Goal: Contribute content: Contribute content

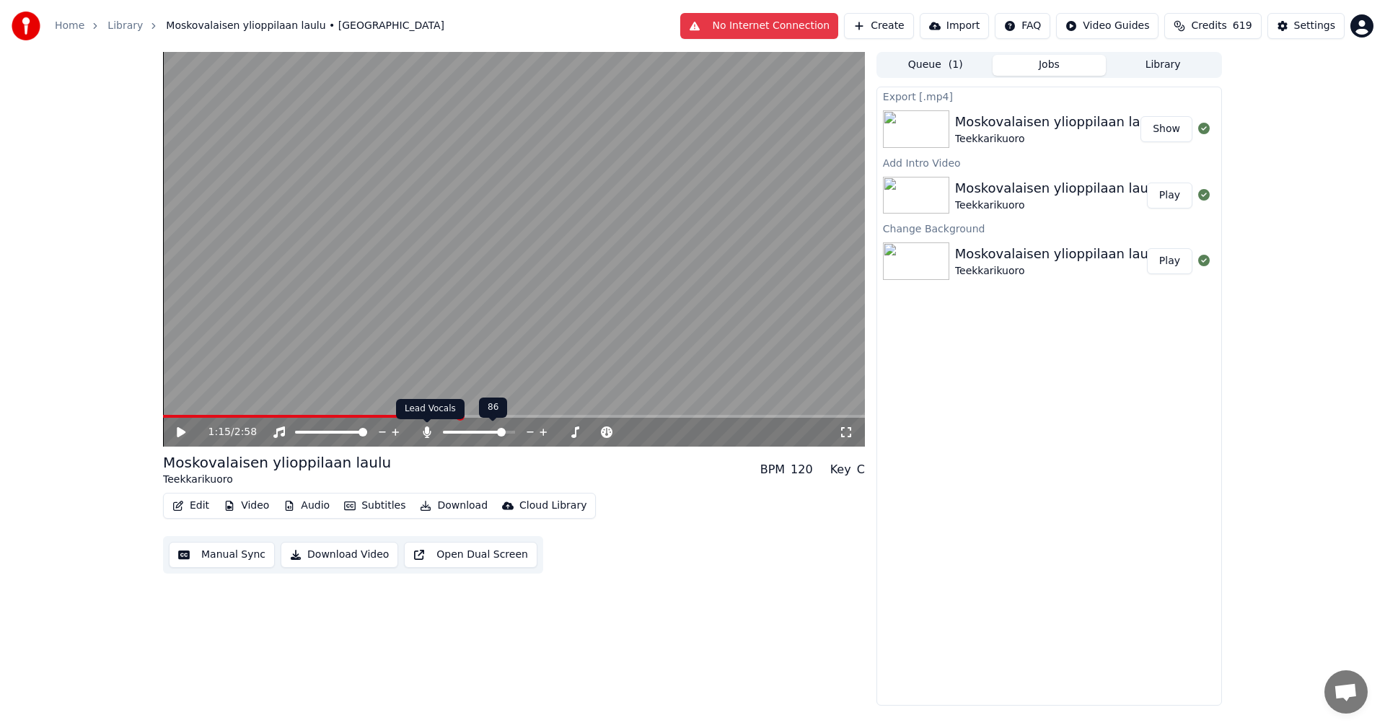
click at [428, 433] on icon at bounding box center [427, 432] width 14 height 12
click at [456, 506] on button "Download" at bounding box center [453, 505] width 79 height 20
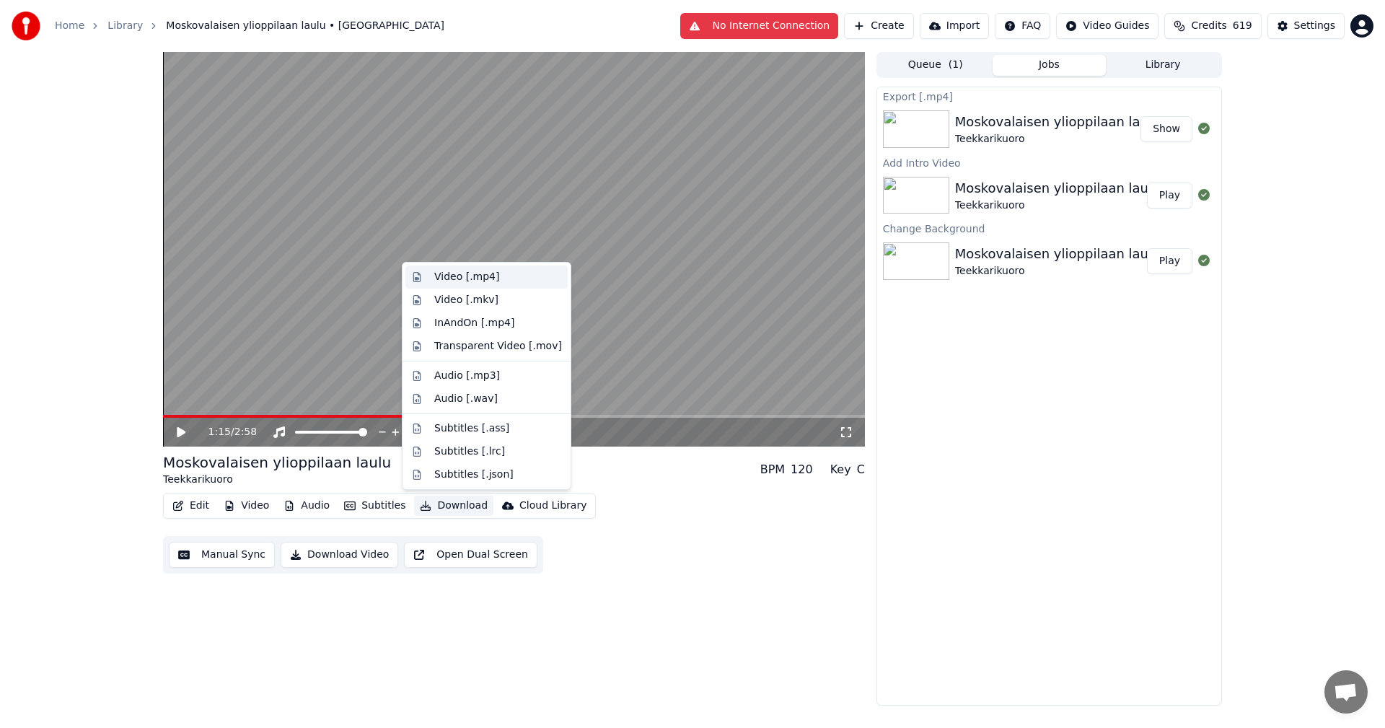
click at [462, 275] on div "Video [.mp4]" at bounding box center [466, 277] width 65 height 14
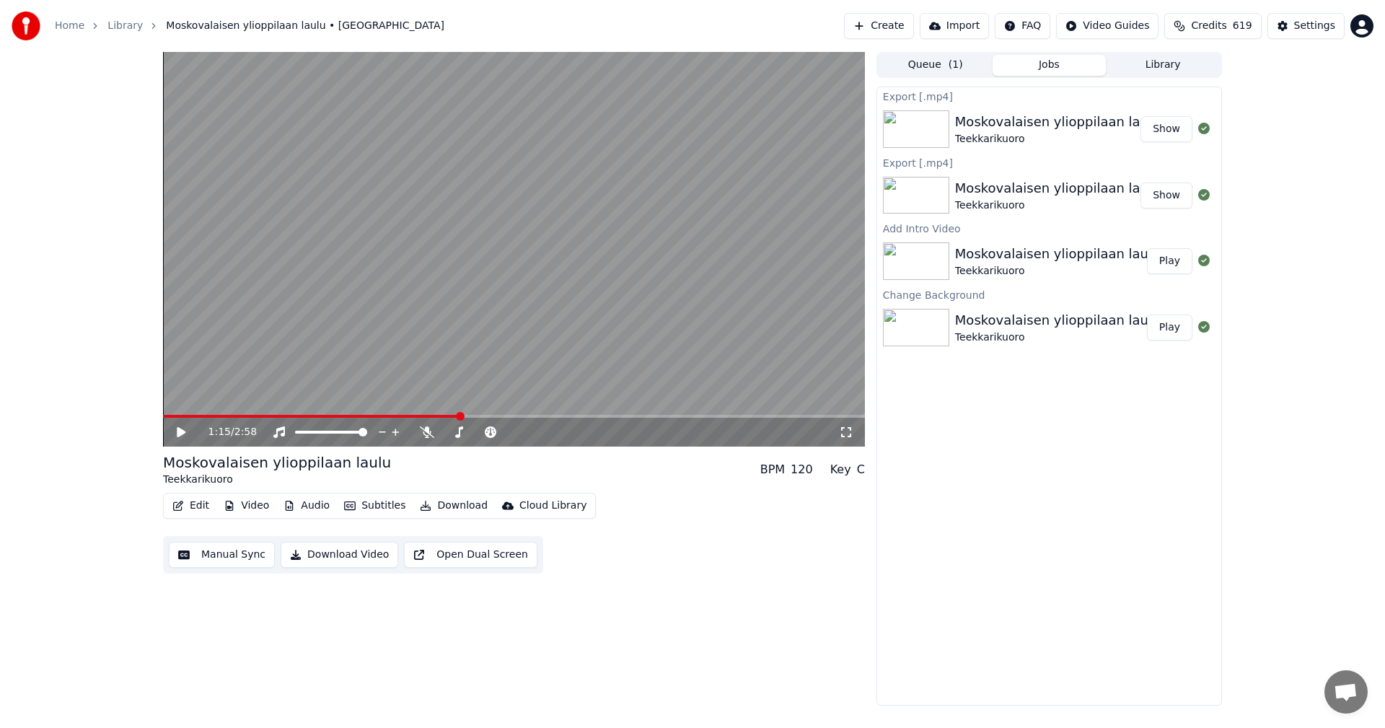
click at [177, 431] on icon at bounding box center [181, 432] width 9 height 10
click at [180, 431] on icon at bounding box center [180, 432] width 7 height 9
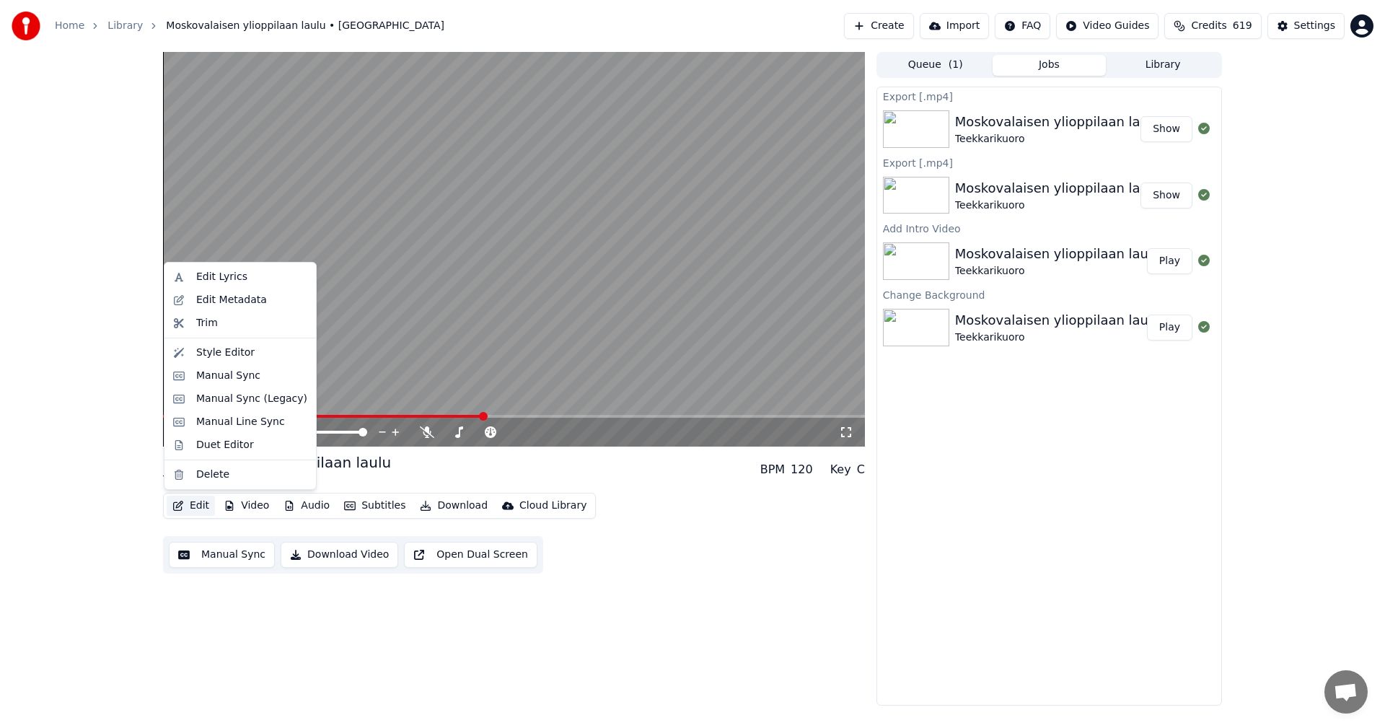
click at [204, 509] on button "Edit" at bounding box center [191, 505] width 48 height 20
click at [255, 399] on div "Manual Sync (Legacy)" at bounding box center [251, 399] width 111 height 14
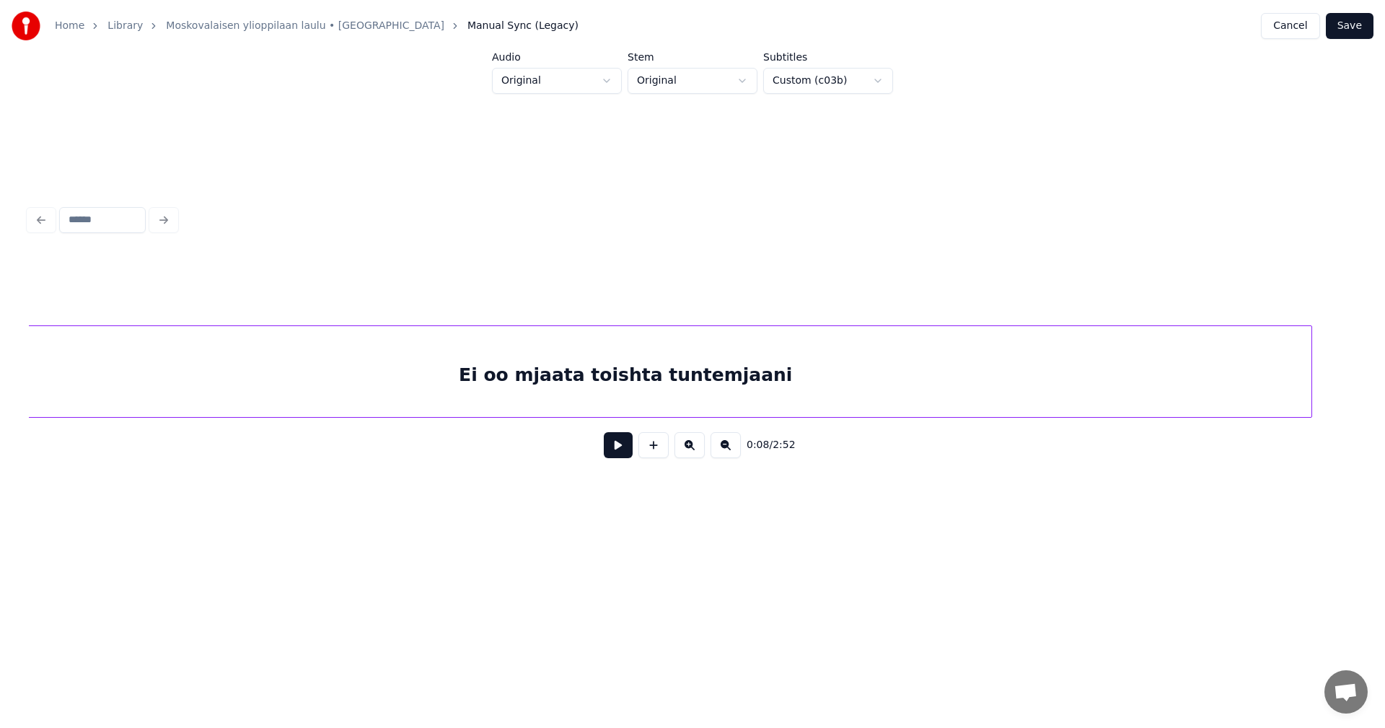
click at [343, 391] on div "Ei oo mjaata toishta tuntemjaani" at bounding box center [625, 375] width 1372 height 98
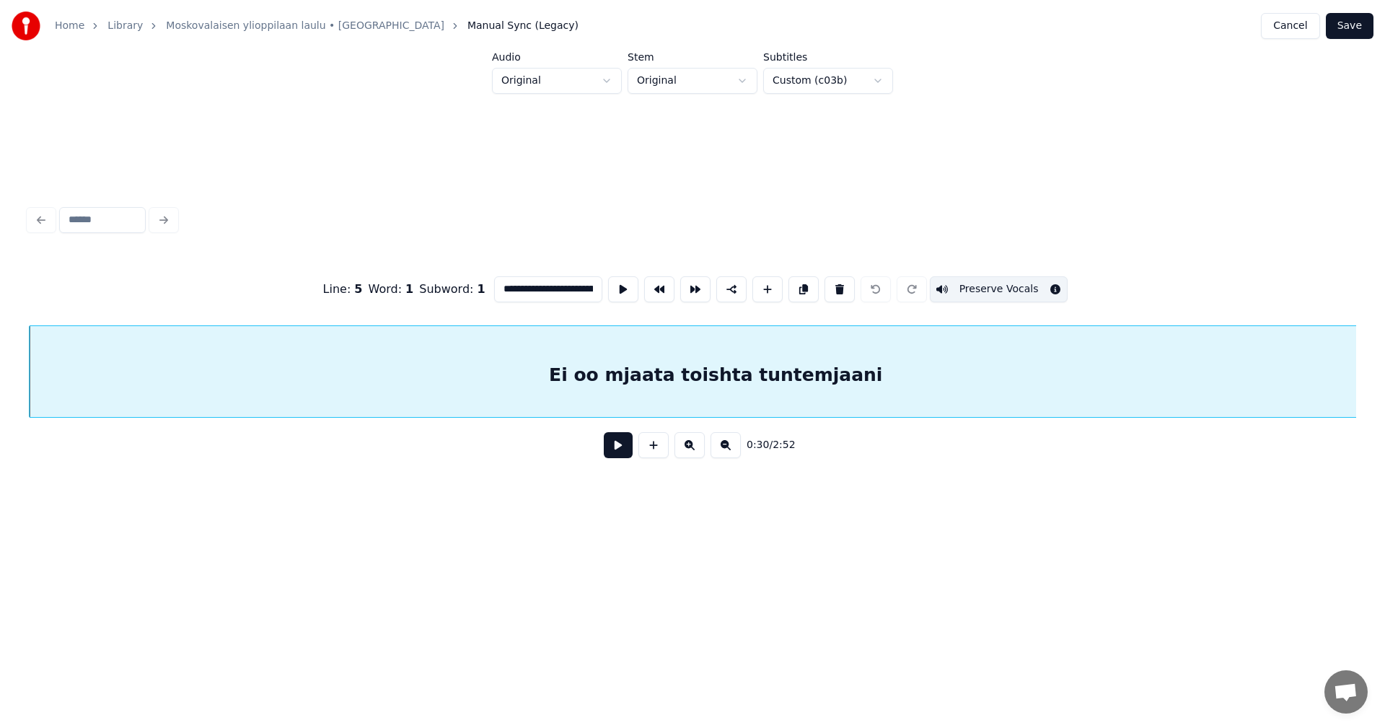
scroll to position [0, 8734]
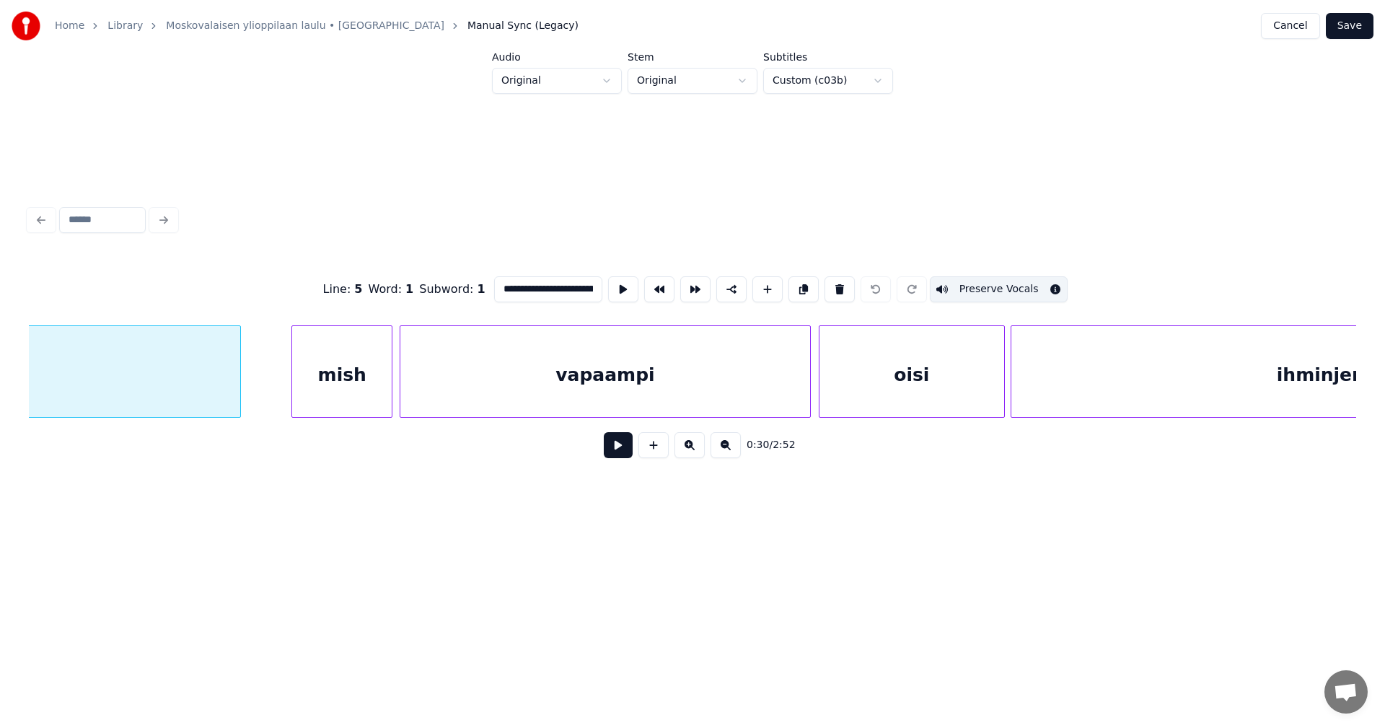
click at [385, 392] on div "mish" at bounding box center [342, 375] width 100 height 98
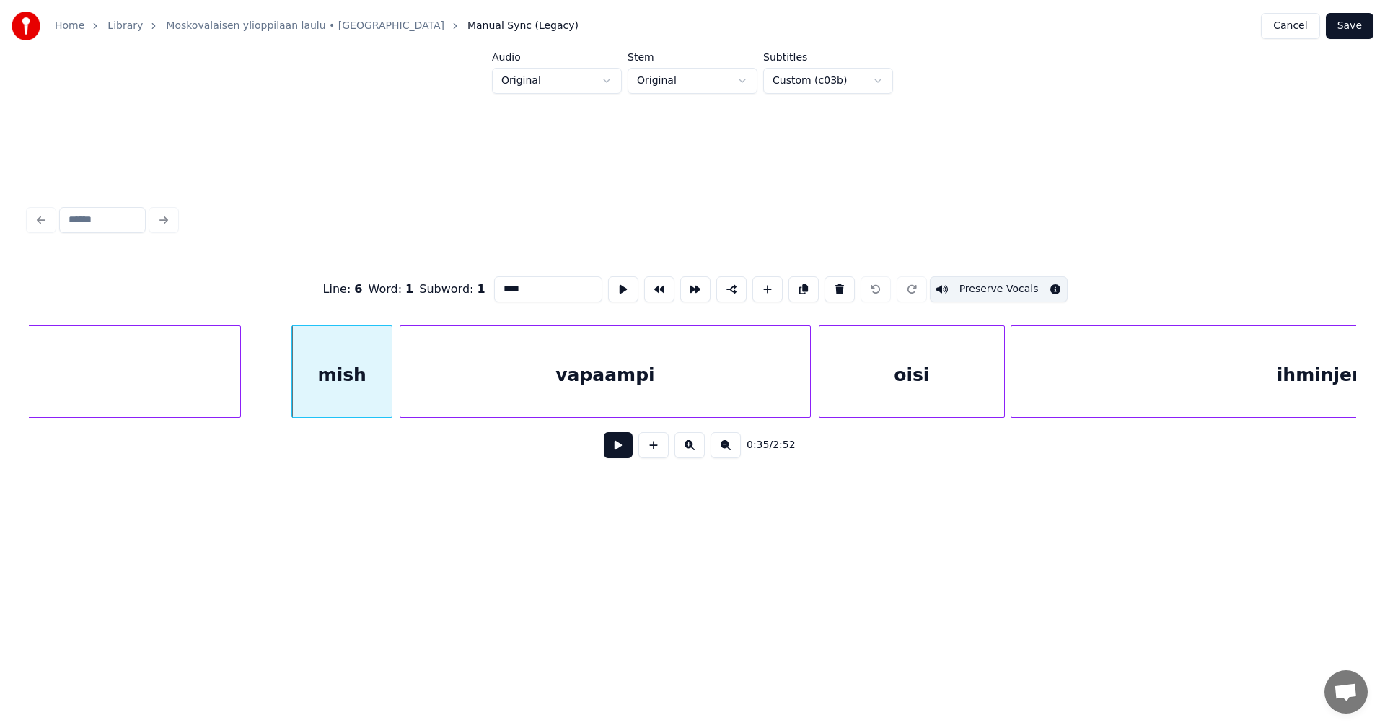
click at [458, 392] on div "vapaampi" at bounding box center [605, 375] width 410 height 98
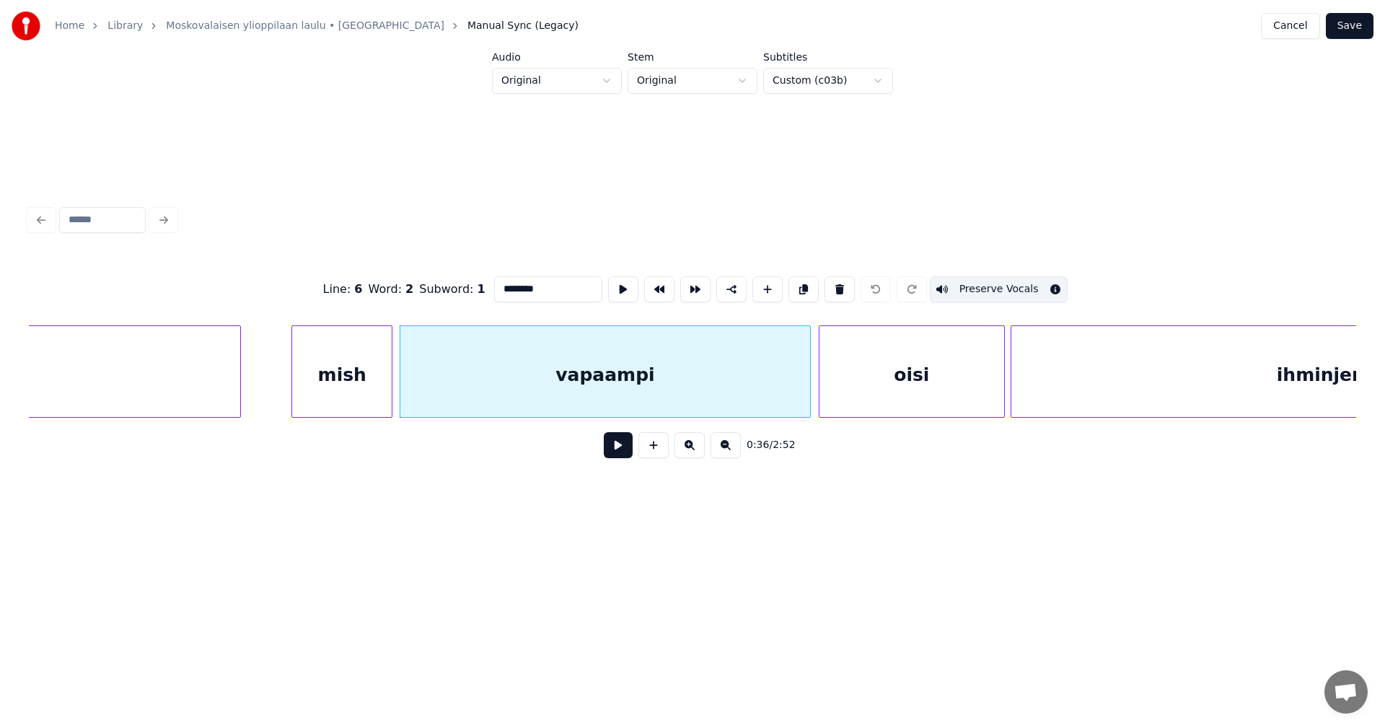
click at [884, 379] on div "oisi" at bounding box center [911, 375] width 185 height 98
type input "****"
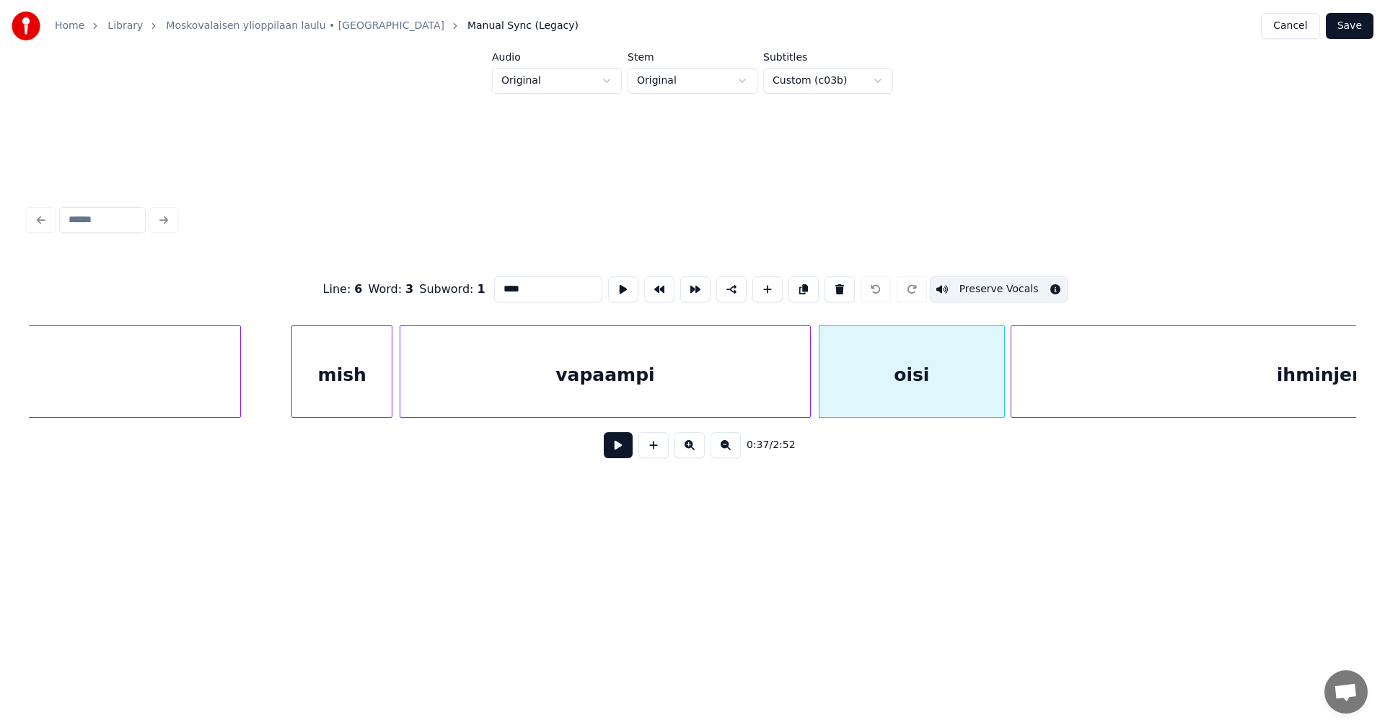
click at [1359, 35] on button "Save" at bounding box center [1349, 26] width 48 height 26
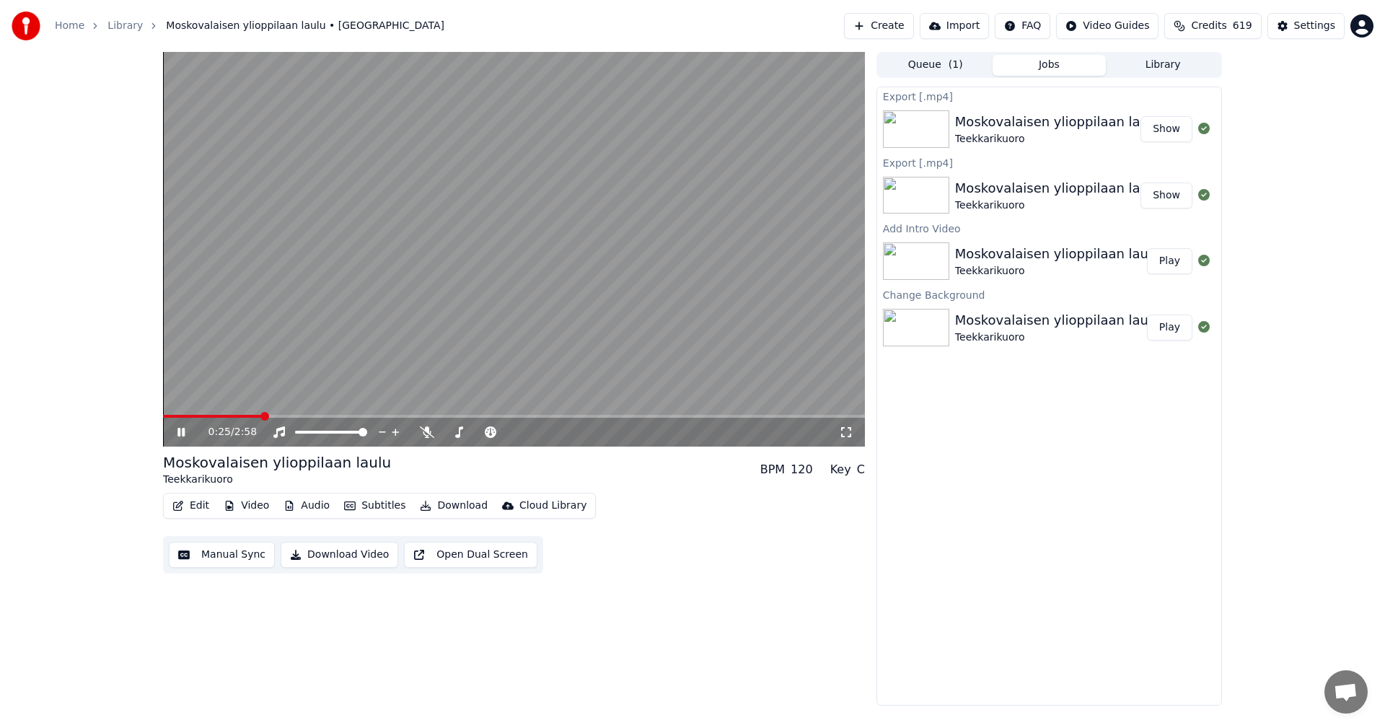
click at [262, 416] on span at bounding box center [514, 416] width 702 height 3
drag, startPoint x: 1068, startPoint y: 575, endPoint x: 1057, endPoint y: 575, distance: 10.8
click at [1068, 575] on div "Export [.mp4] Moskovalaisen ylioppilaan laulu Teekkarikuoro Show Export [.mp4] …" at bounding box center [1048, 396] width 345 height 619
click at [428, 432] on icon at bounding box center [427, 432] width 14 height 12
click at [428, 432] on icon at bounding box center [427, 432] width 8 height 12
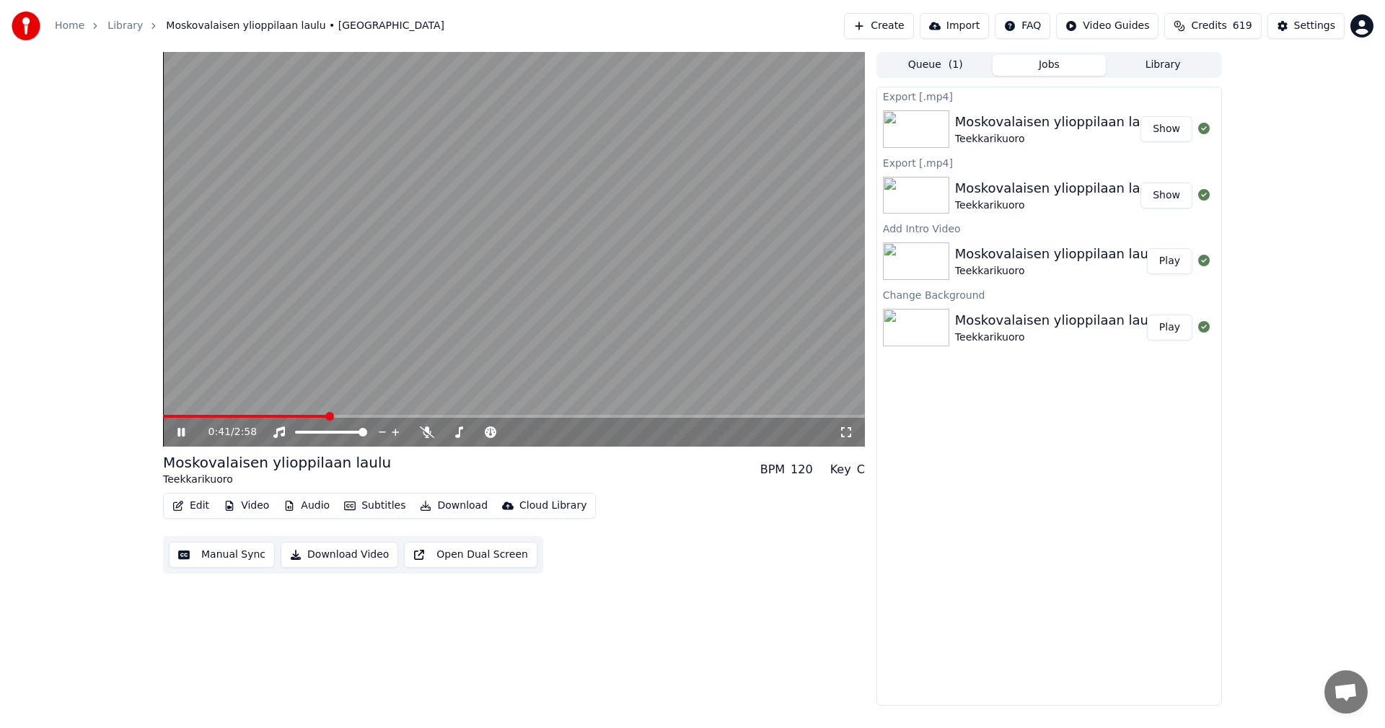
click at [178, 433] on icon at bounding box center [192, 432] width 34 height 12
click at [245, 504] on button "Video" at bounding box center [246, 505] width 57 height 20
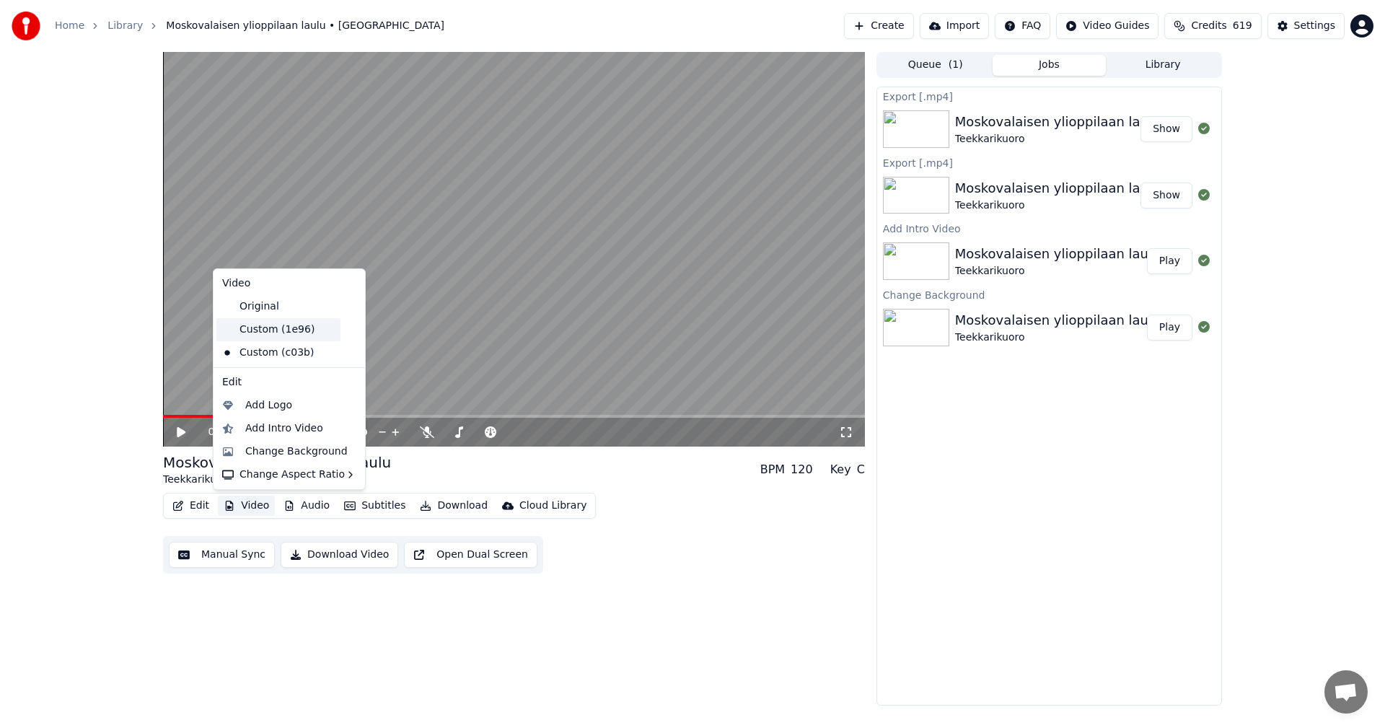
click at [299, 334] on div "Custom (1e96)" at bounding box center [278, 329] width 124 height 23
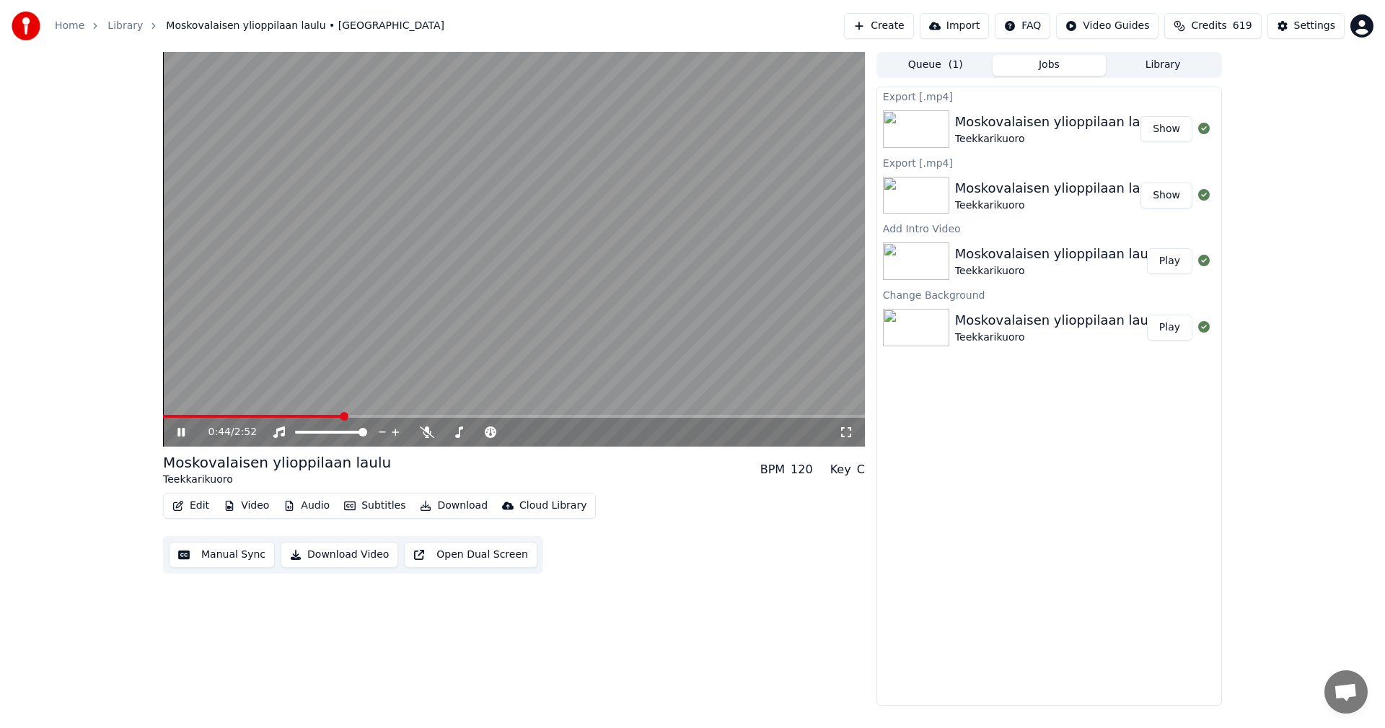
click at [264, 418] on div "0:44 / 2:52" at bounding box center [514, 432] width 702 height 29
click at [265, 416] on span at bounding box center [253, 416] width 181 height 3
click at [178, 437] on icon at bounding box center [192, 432] width 34 height 12
click at [182, 436] on icon at bounding box center [192, 432] width 34 height 12
click at [427, 433] on icon at bounding box center [427, 432] width 14 height 12
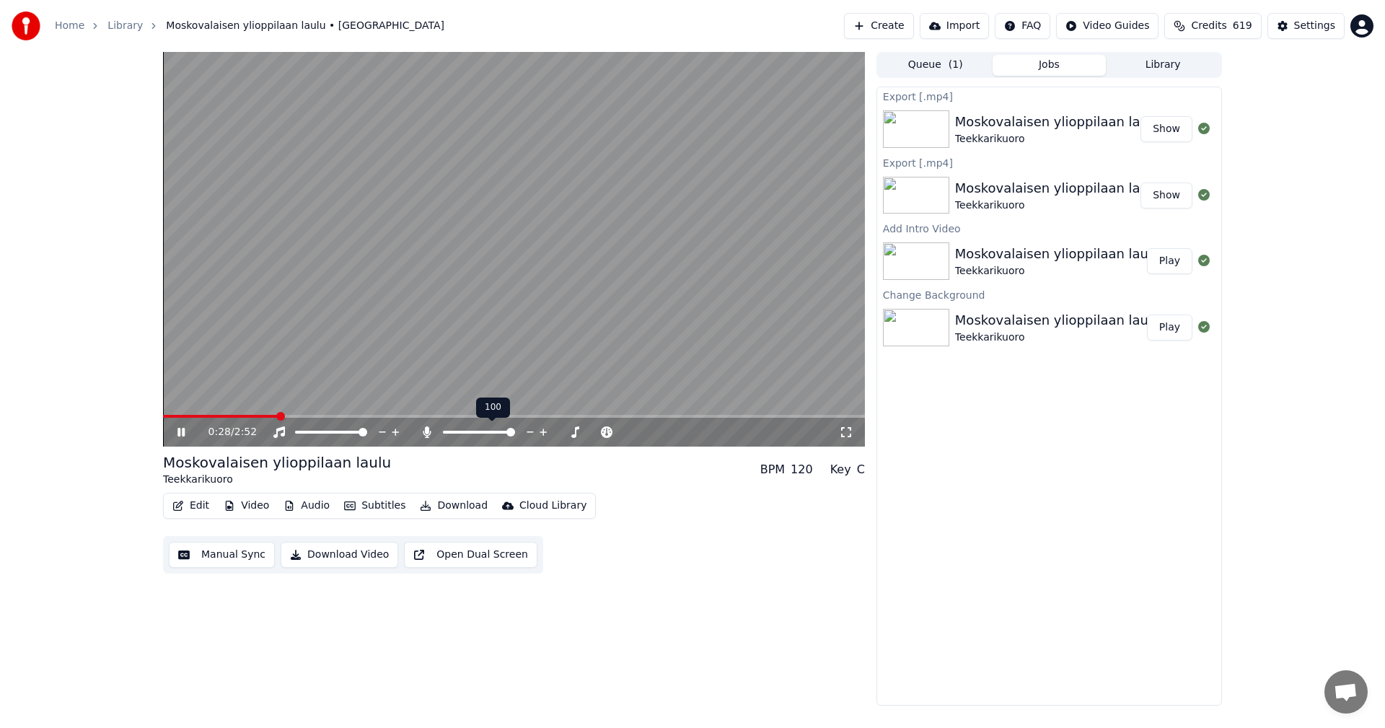
click at [427, 433] on icon at bounding box center [427, 432] width 8 height 12
click at [182, 436] on icon at bounding box center [192, 432] width 34 height 12
click at [257, 509] on button "Video" at bounding box center [246, 505] width 57 height 20
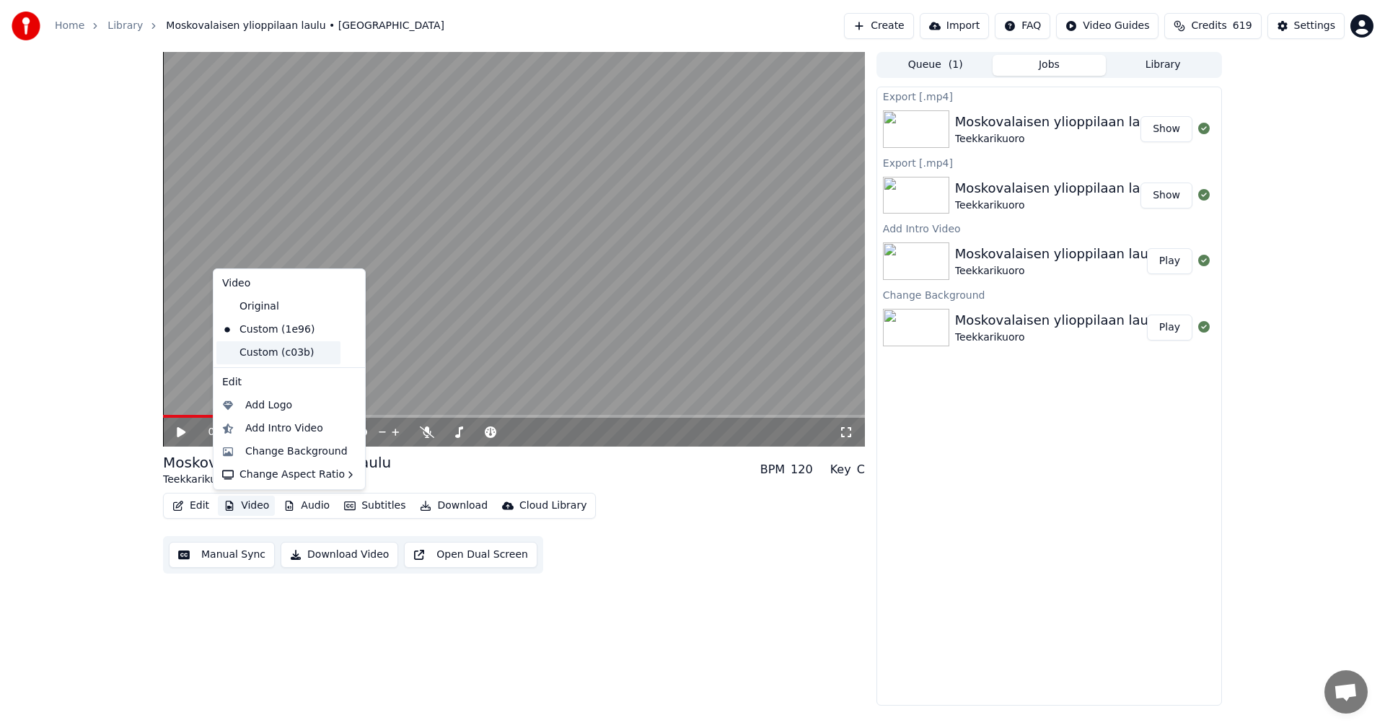
click at [290, 358] on div "Custom (c03b)" at bounding box center [278, 352] width 124 height 23
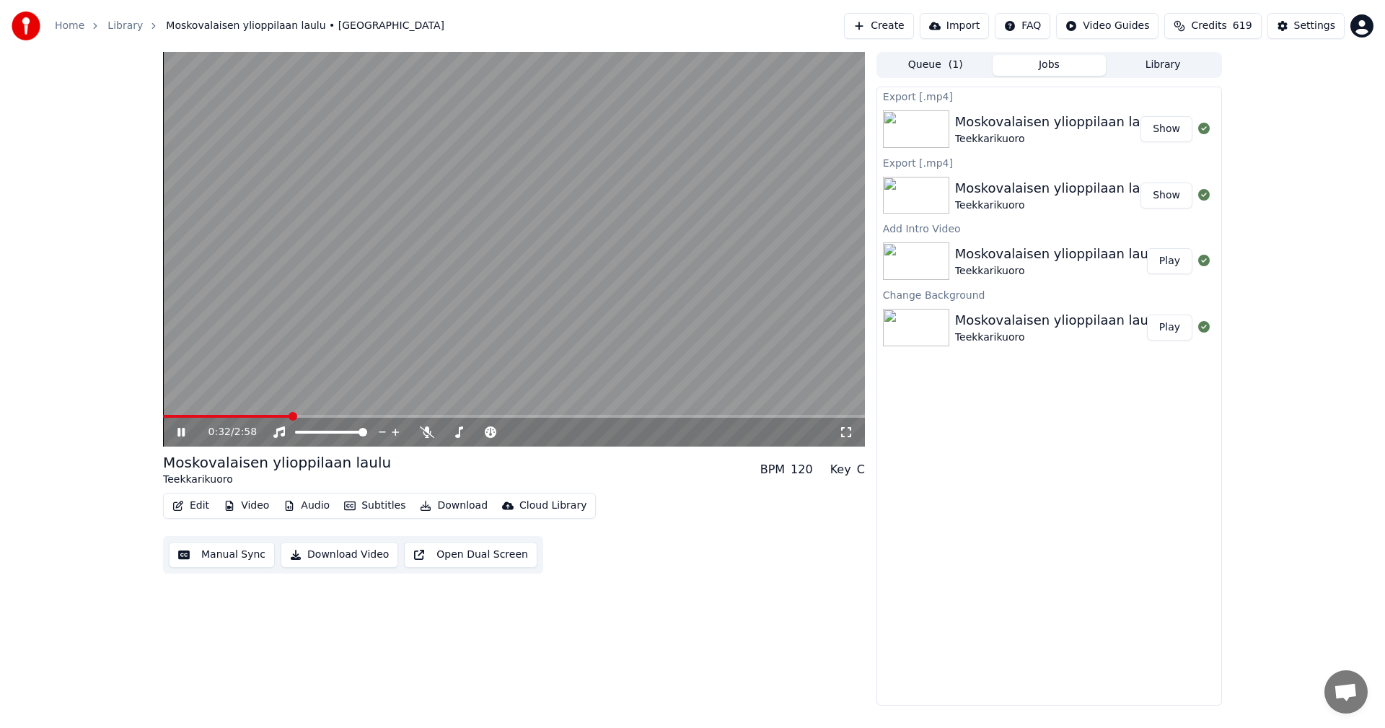
click at [177, 433] on icon at bounding box center [192, 432] width 34 height 12
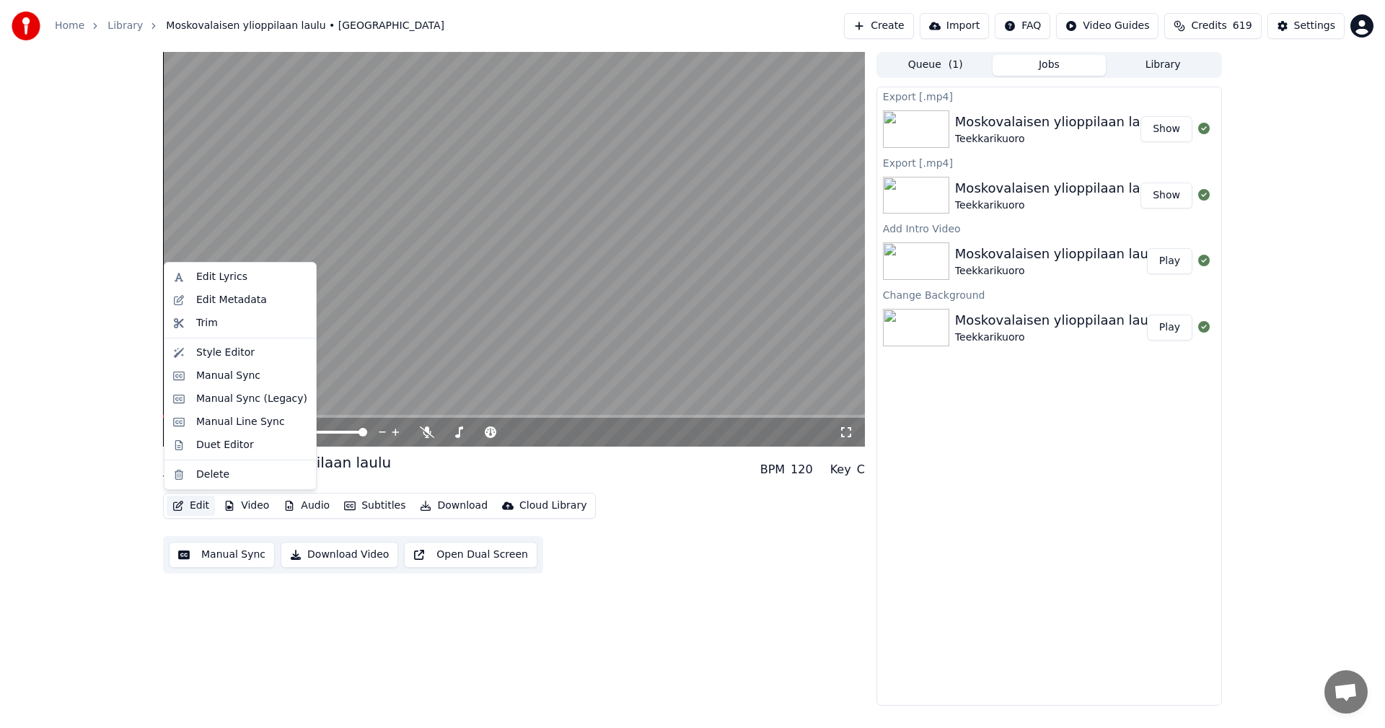
click at [202, 507] on button "Edit" at bounding box center [191, 505] width 48 height 20
click at [243, 403] on div "Manual Sync (Legacy)" at bounding box center [251, 399] width 111 height 14
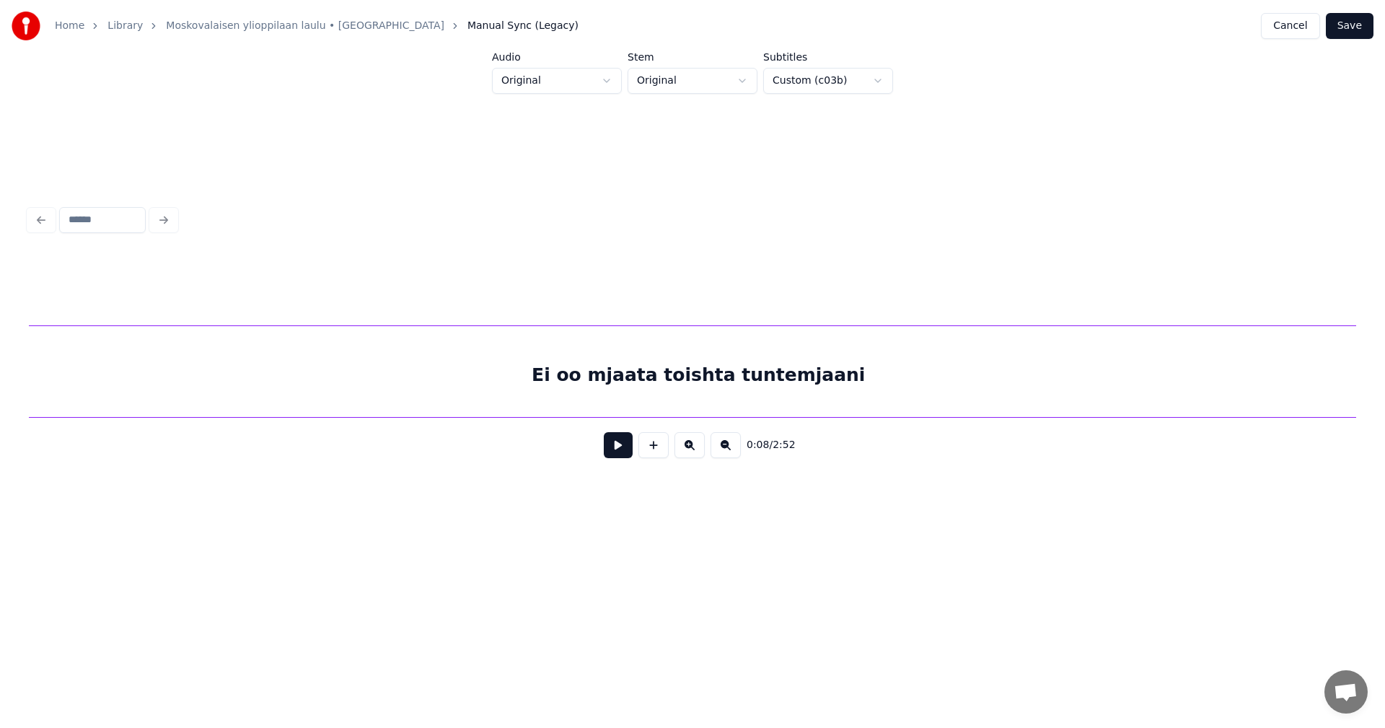
click at [393, 410] on div "Ei oo mjaata toishta tuntemjaani" at bounding box center [698, 375] width 1372 height 98
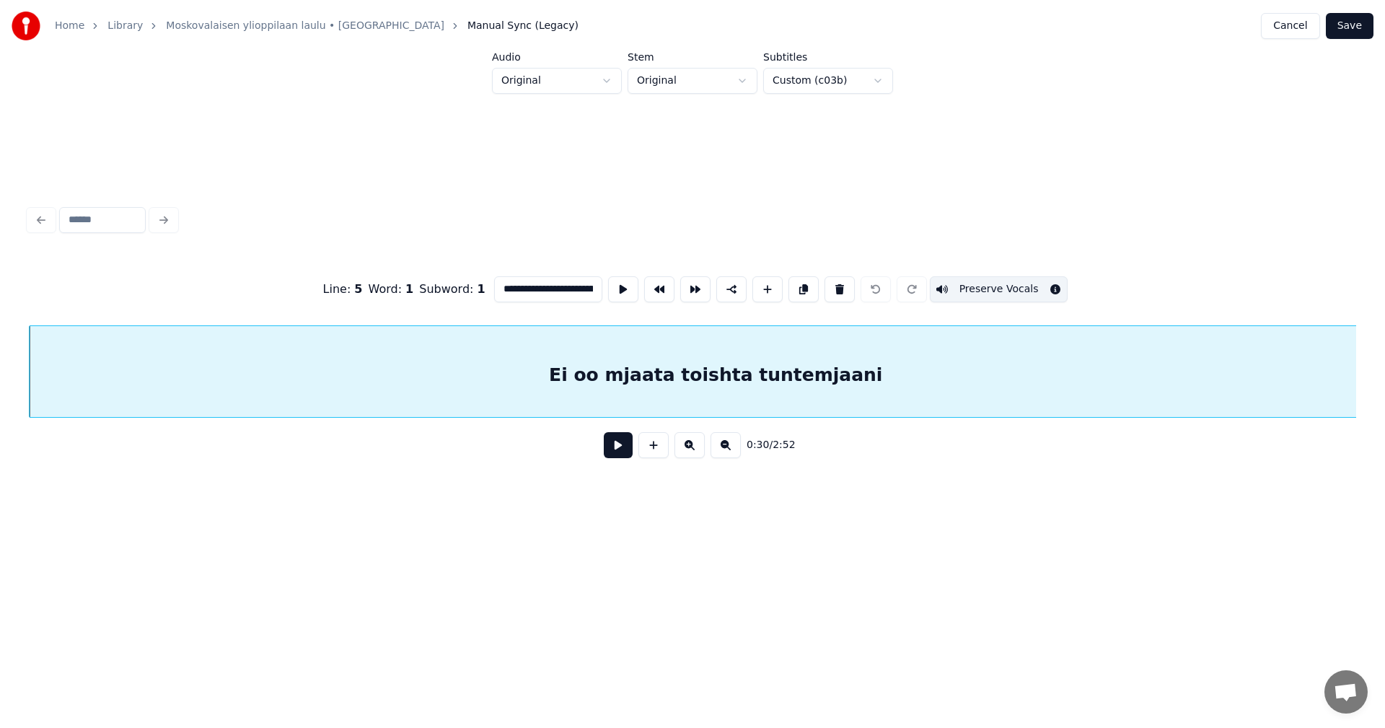
click at [1002, 287] on button "Preserve Vocals" at bounding box center [999, 289] width 138 height 26
click at [1002, 288] on button "Preserve Vocals" at bounding box center [999, 289] width 138 height 26
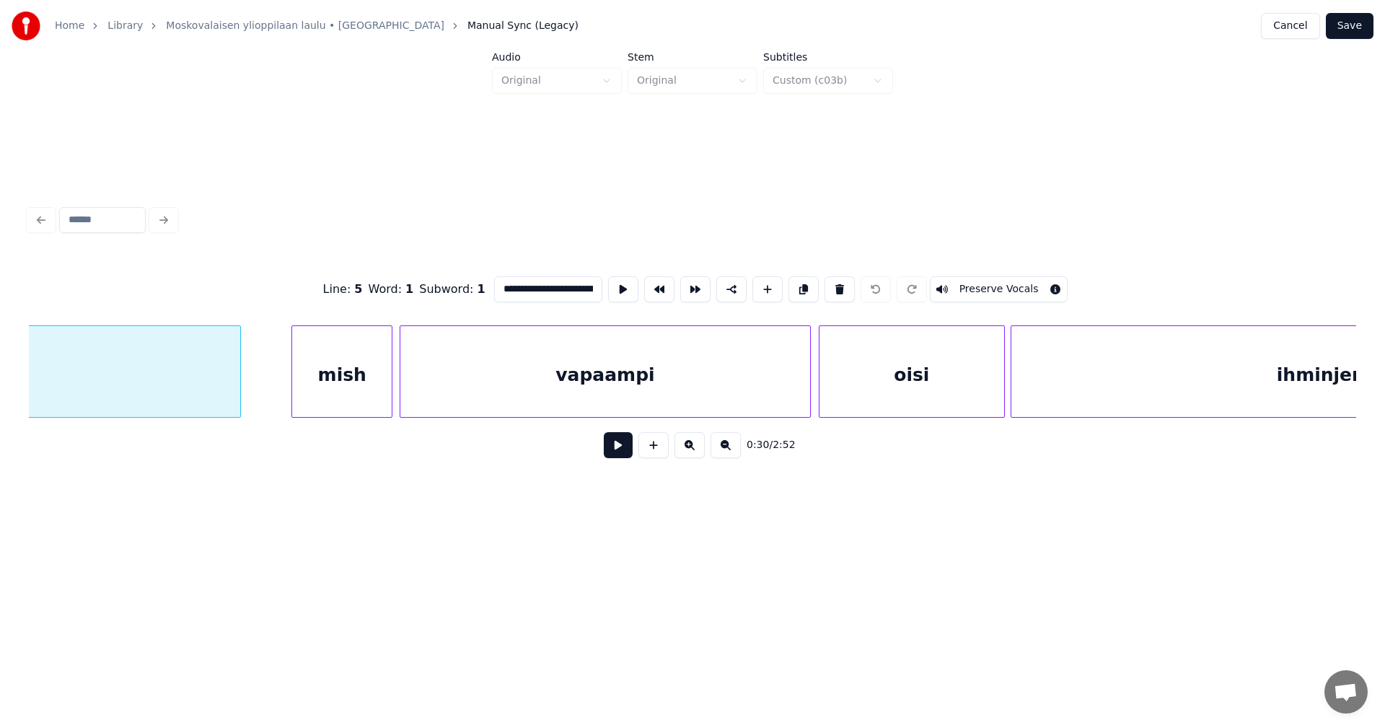
click at [358, 386] on div "mish" at bounding box center [342, 375] width 100 height 98
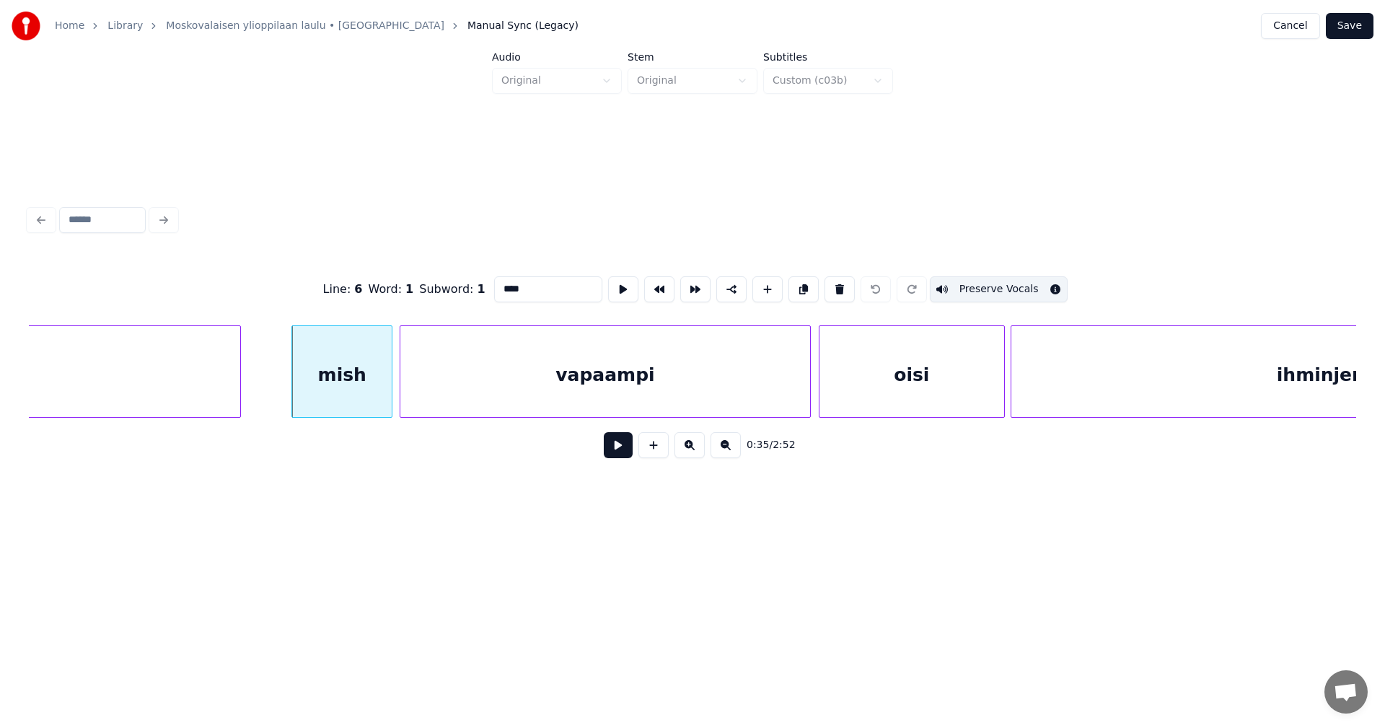
click at [964, 280] on button "Preserve Vocals" at bounding box center [999, 289] width 138 height 26
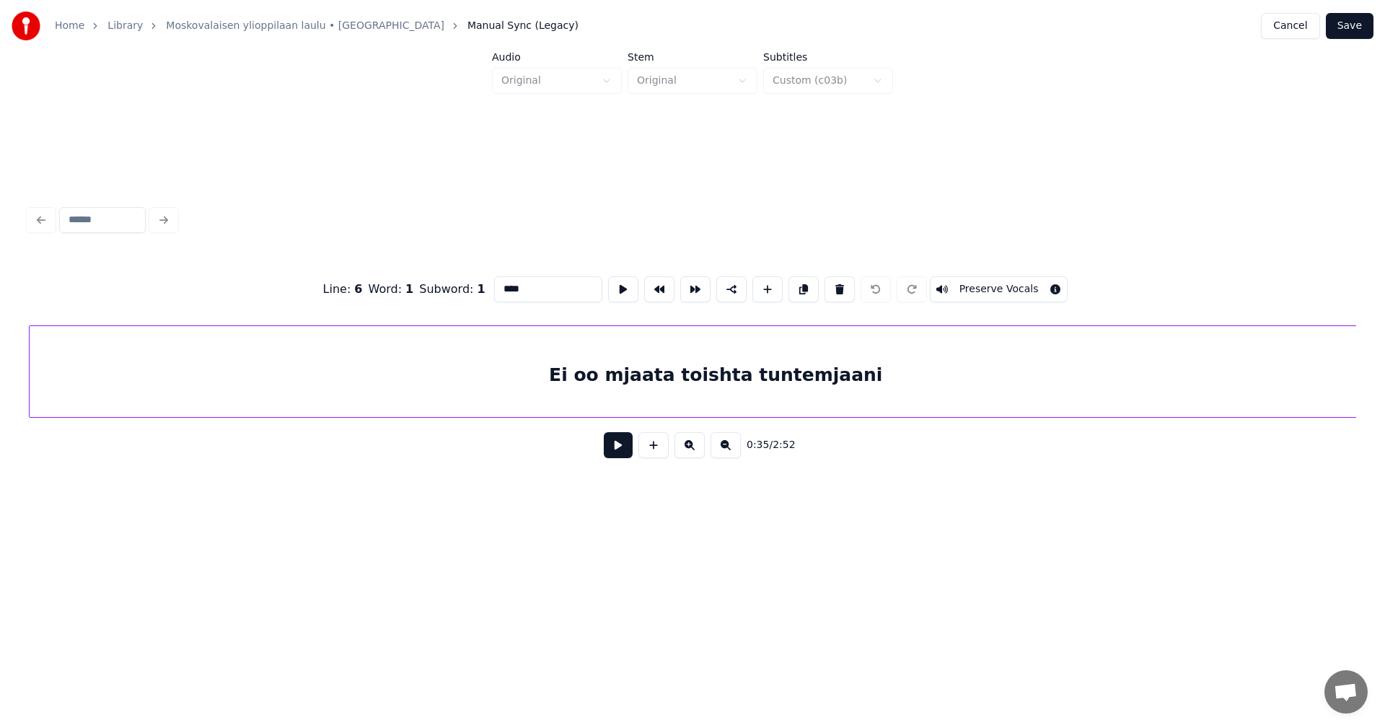
click at [524, 387] on div "Ei oo mjaata toishta tuntemjaani" at bounding box center [716, 375] width 1372 height 98
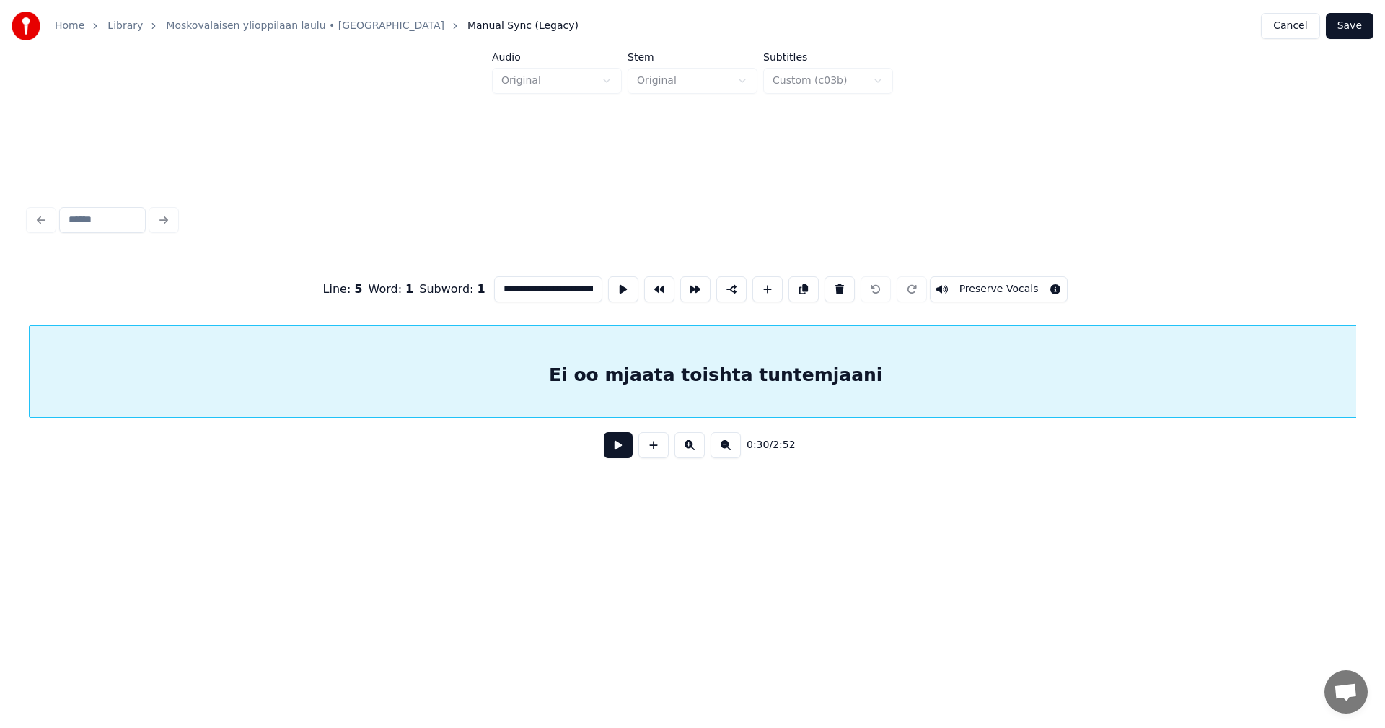
scroll to position [0, 8734]
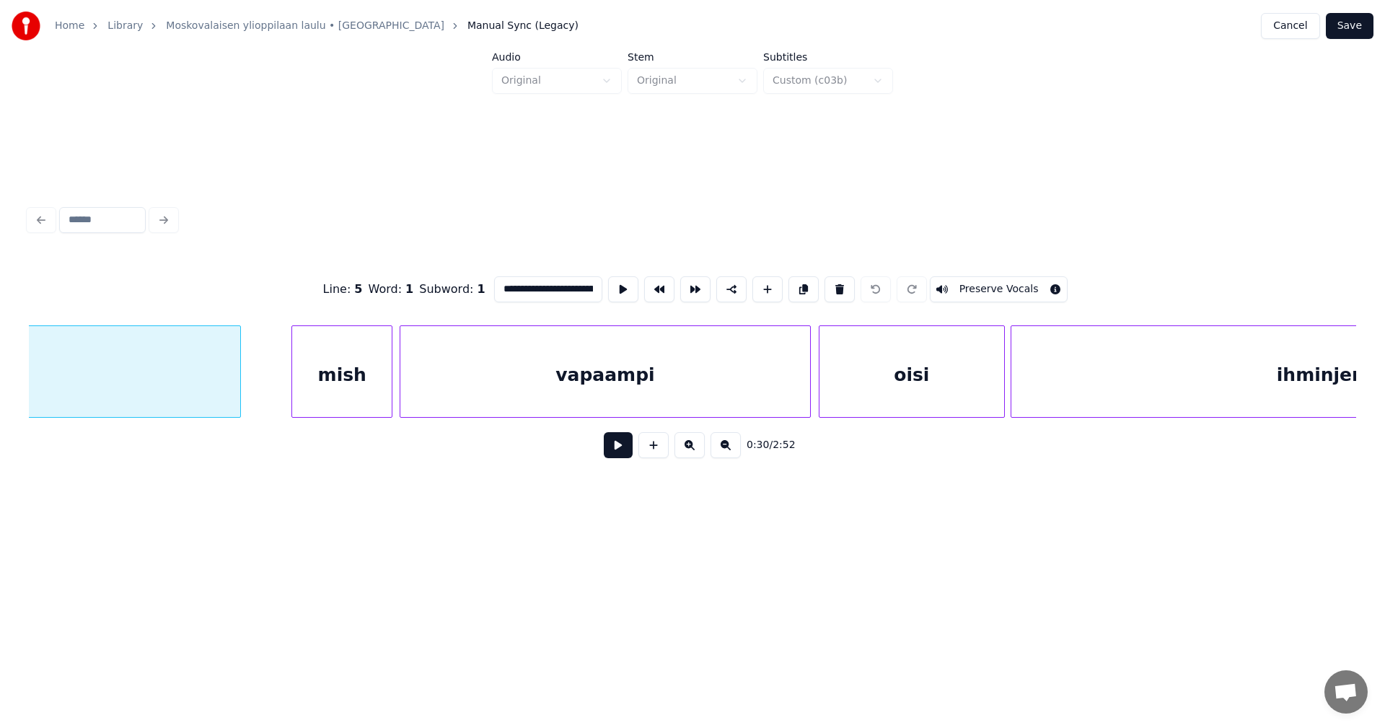
click at [610, 389] on div "vapaampi" at bounding box center [605, 375] width 410 height 98
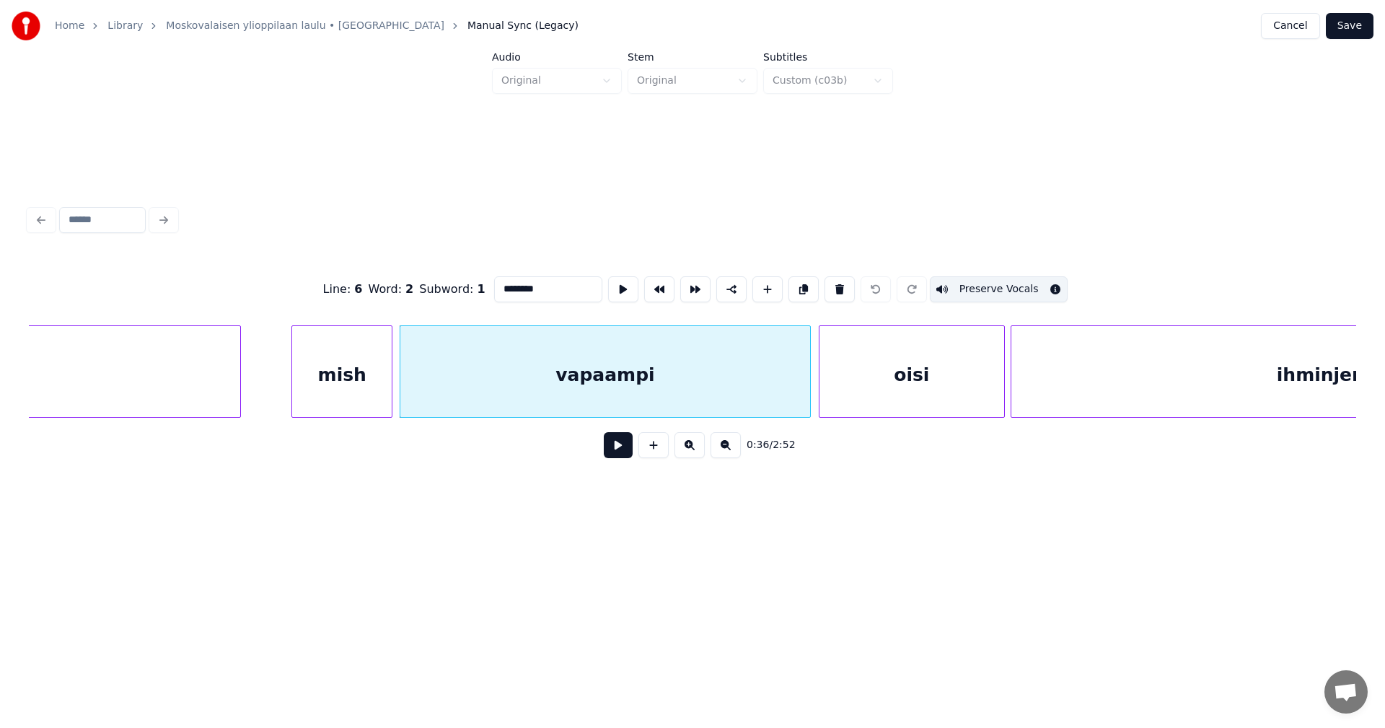
click at [980, 288] on button "Preserve Vocals" at bounding box center [999, 289] width 138 height 26
click at [926, 366] on div "oisi" at bounding box center [911, 375] width 185 height 98
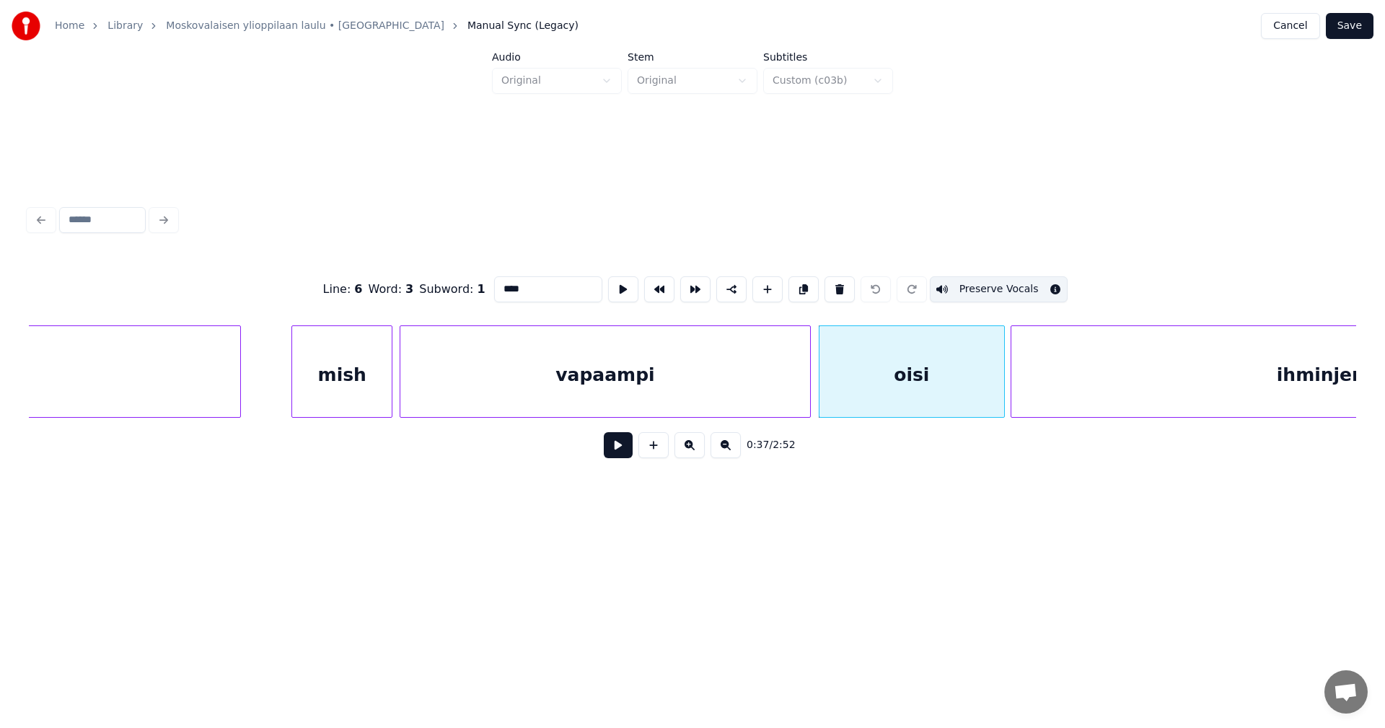
click at [984, 283] on button "Preserve Vocals" at bounding box center [999, 289] width 138 height 26
click at [1091, 361] on div "ihminjen" at bounding box center [1320, 375] width 619 height 98
type input "********"
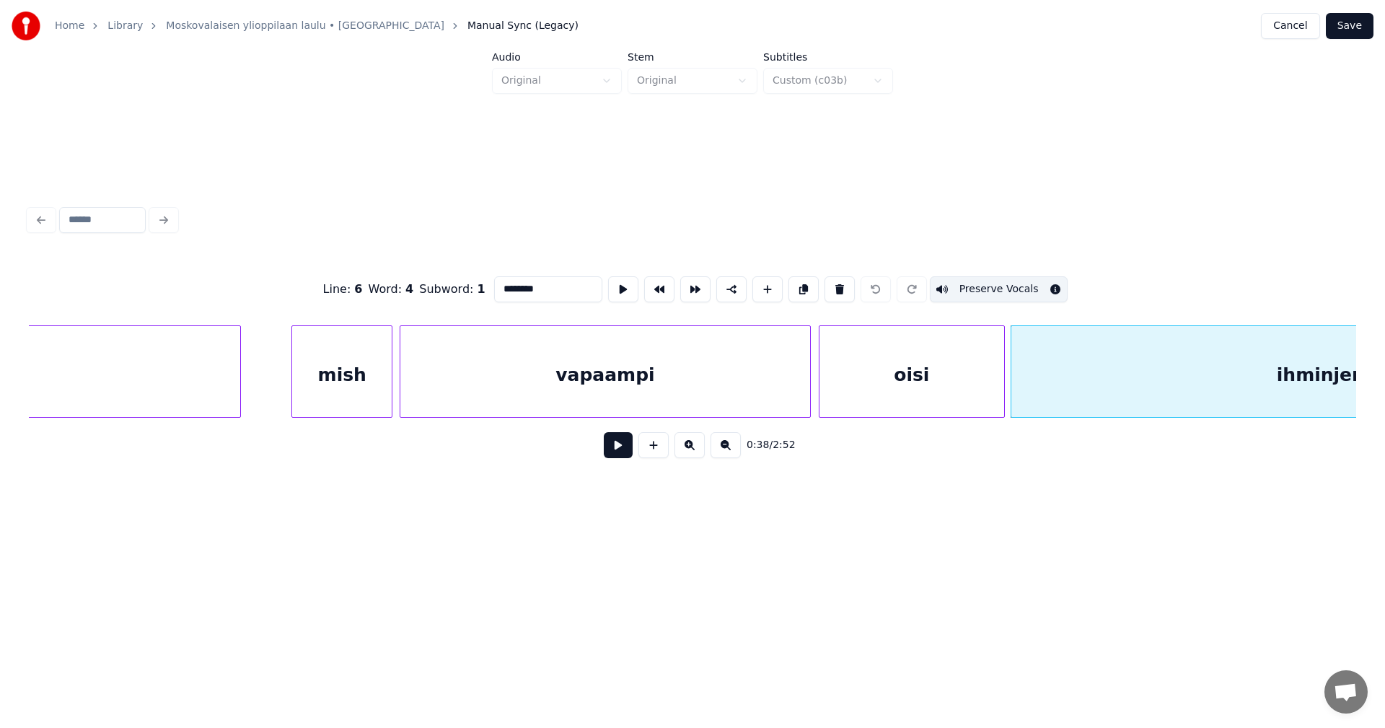
click at [1011, 276] on button "Preserve Vocals" at bounding box center [999, 289] width 138 height 26
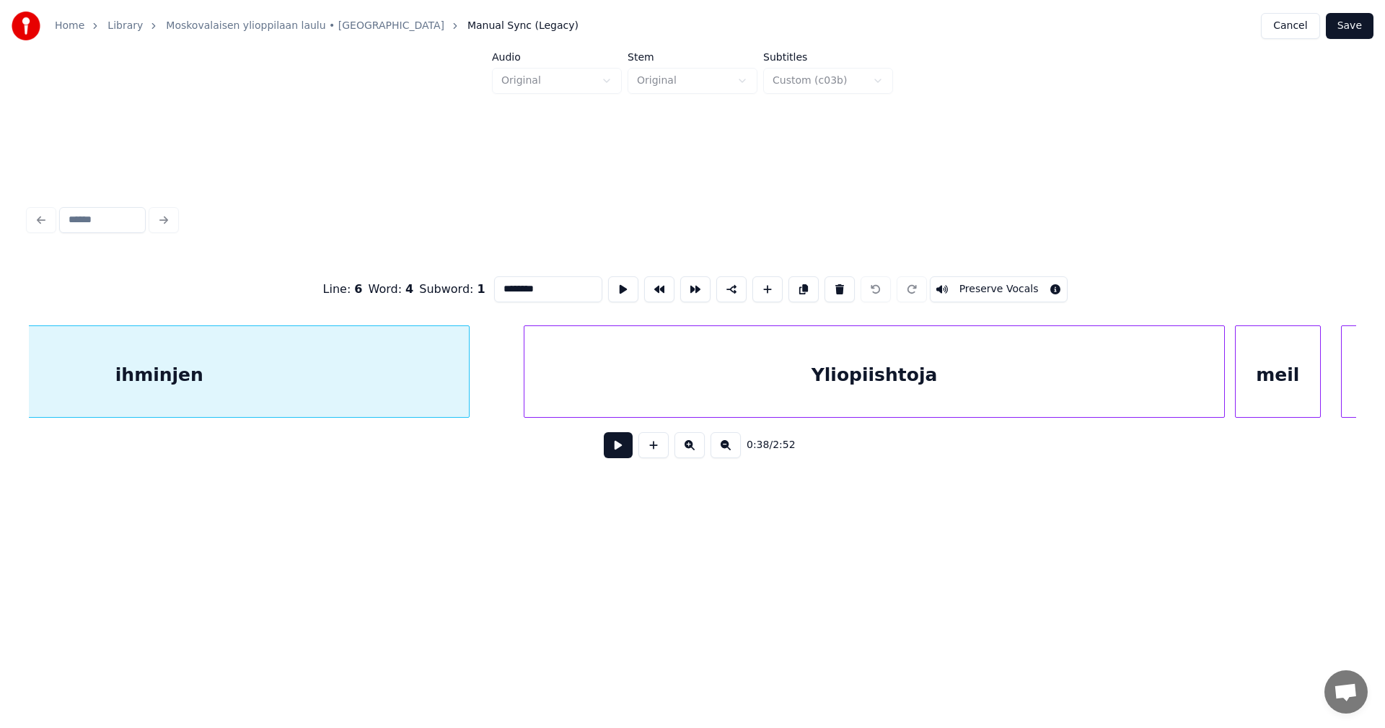
click at [1349, 15] on button "Save" at bounding box center [1349, 26] width 48 height 26
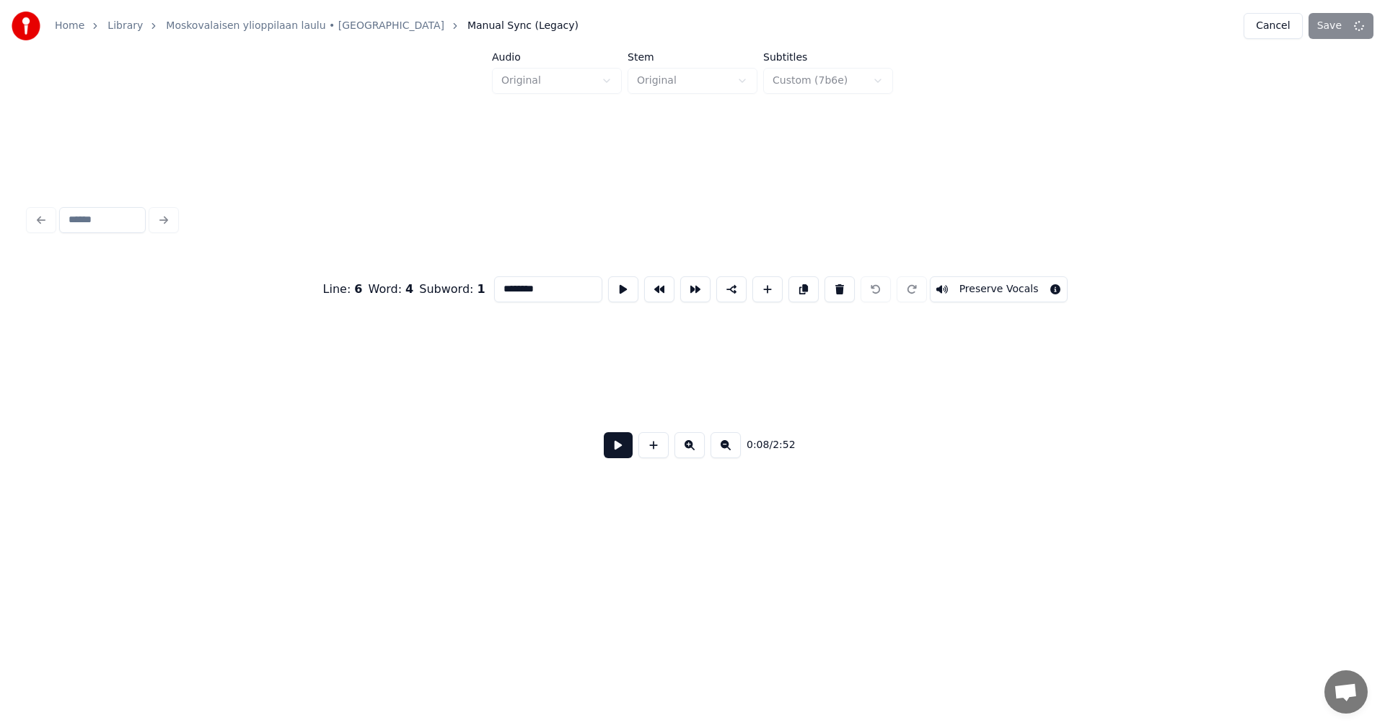
scroll to position [0, 2034]
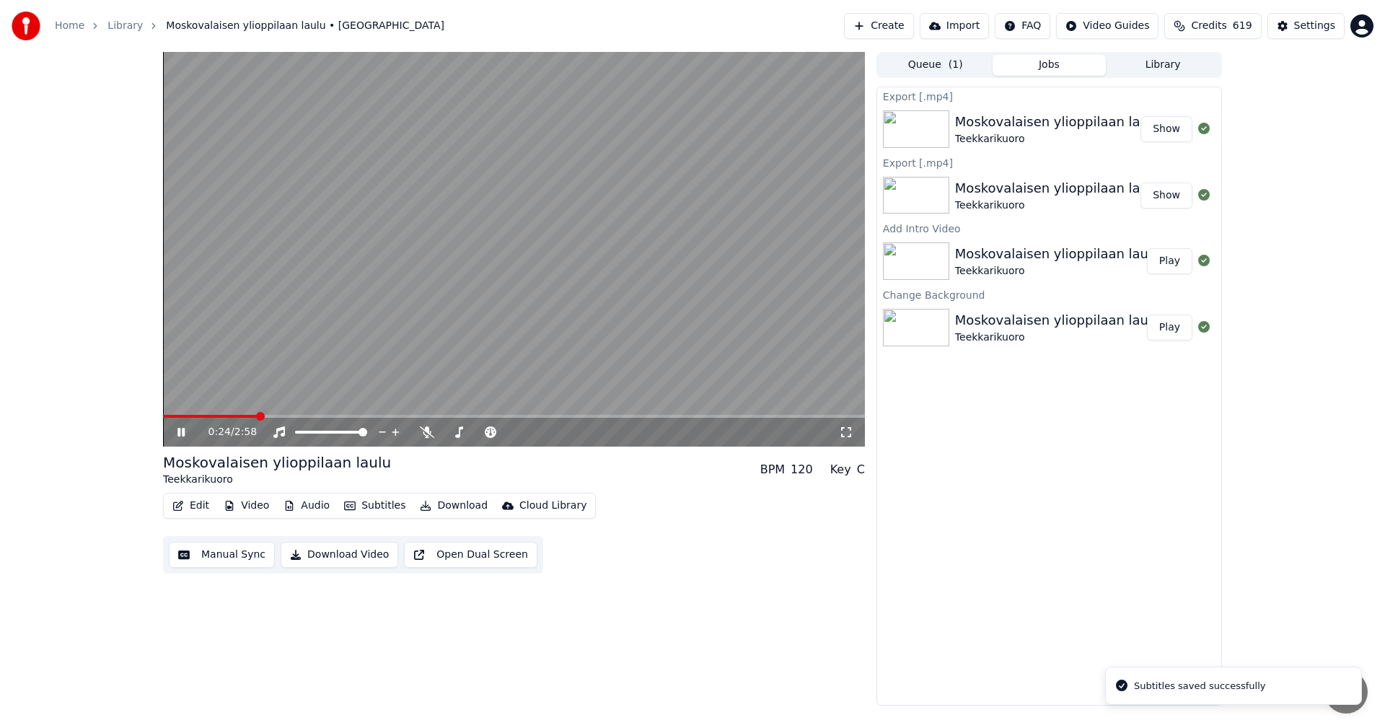
click at [257, 418] on span at bounding box center [514, 416] width 702 height 3
click at [181, 436] on icon at bounding box center [192, 432] width 34 height 12
click at [203, 508] on button "Edit" at bounding box center [191, 505] width 48 height 20
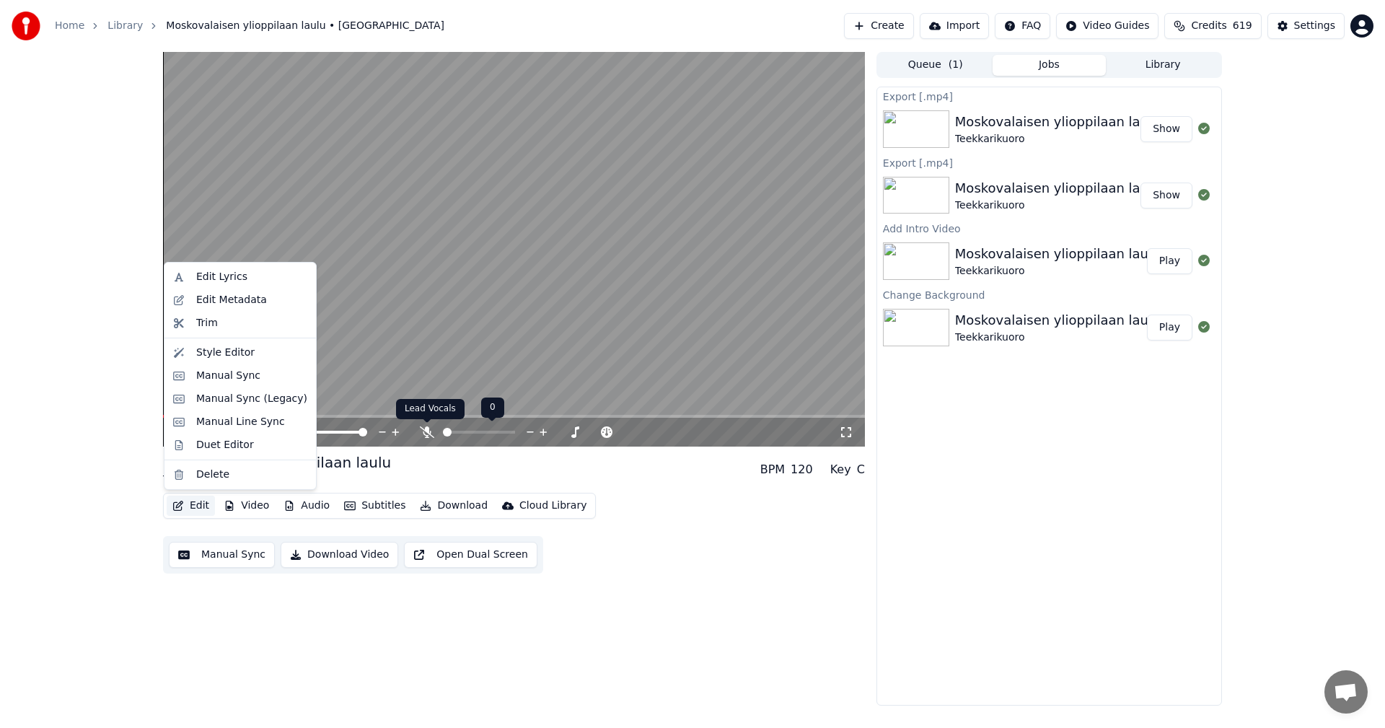
drag, startPoint x: 431, startPoint y: 432, endPoint x: 422, endPoint y: 435, distance: 9.1
click at [431, 432] on icon at bounding box center [427, 432] width 14 height 12
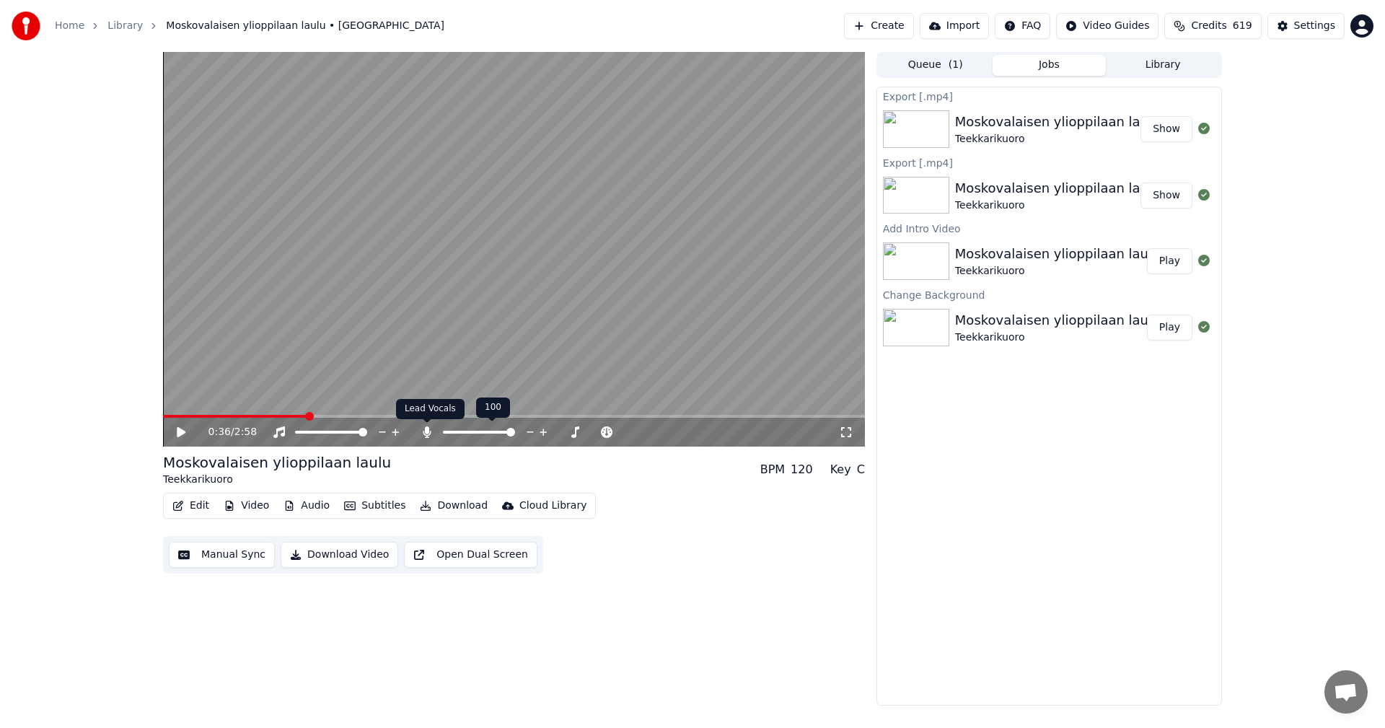
click at [431, 429] on icon at bounding box center [427, 432] width 14 height 12
click at [271, 415] on span at bounding box center [235, 416] width 144 height 3
click at [180, 434] on icon at bounding box center [181, 432] width 9 height 10
click at [200, 506] on button "Edit" at bounding box center [191, 505] width 48 height 20
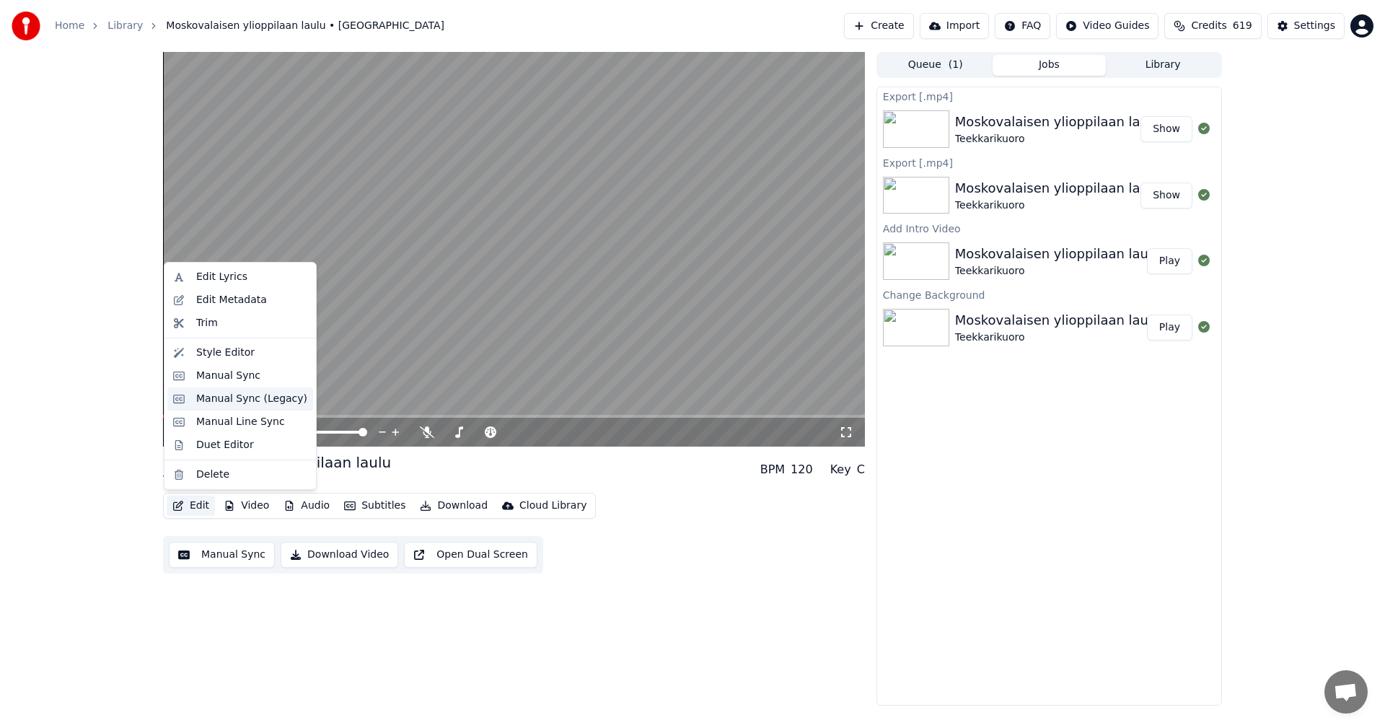
click at [257, 407] on div "Manual Sync (Legacy)" at bounding box center [240, 398] width 146 height 23
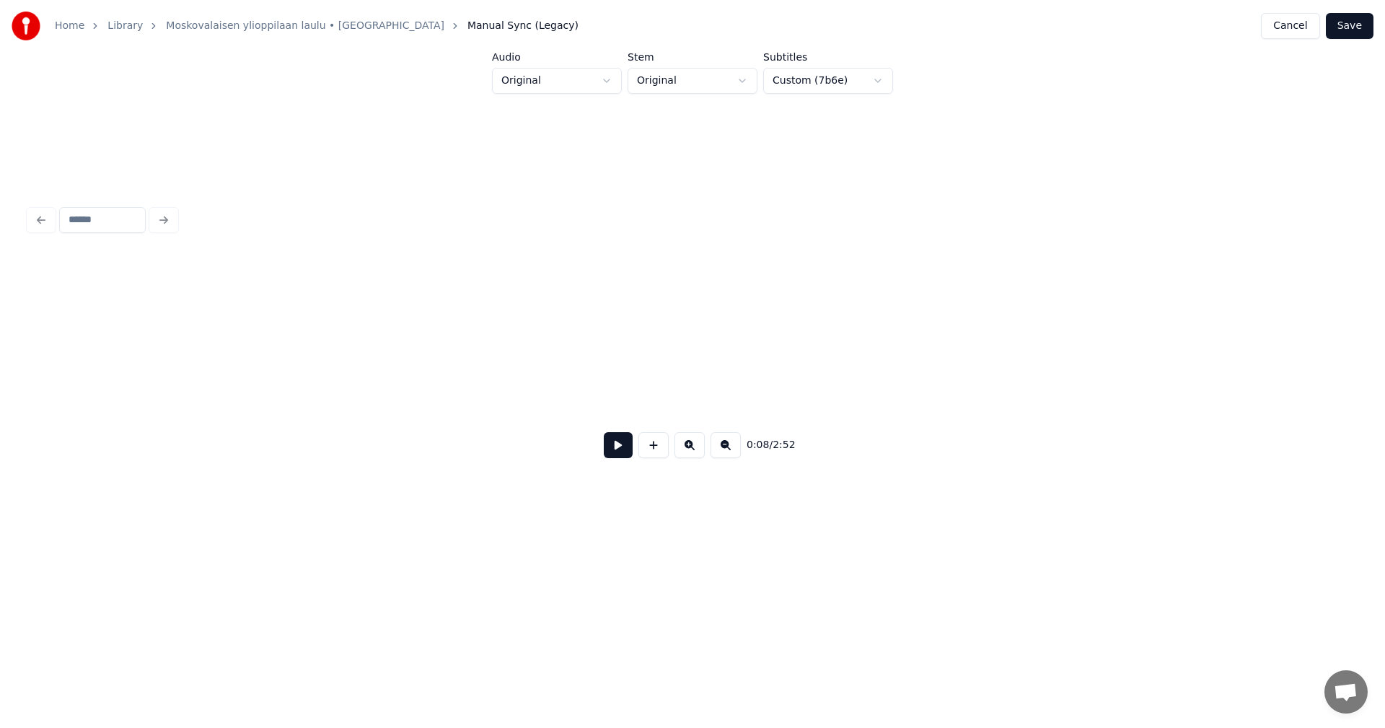
scroll to position [0, 2034]
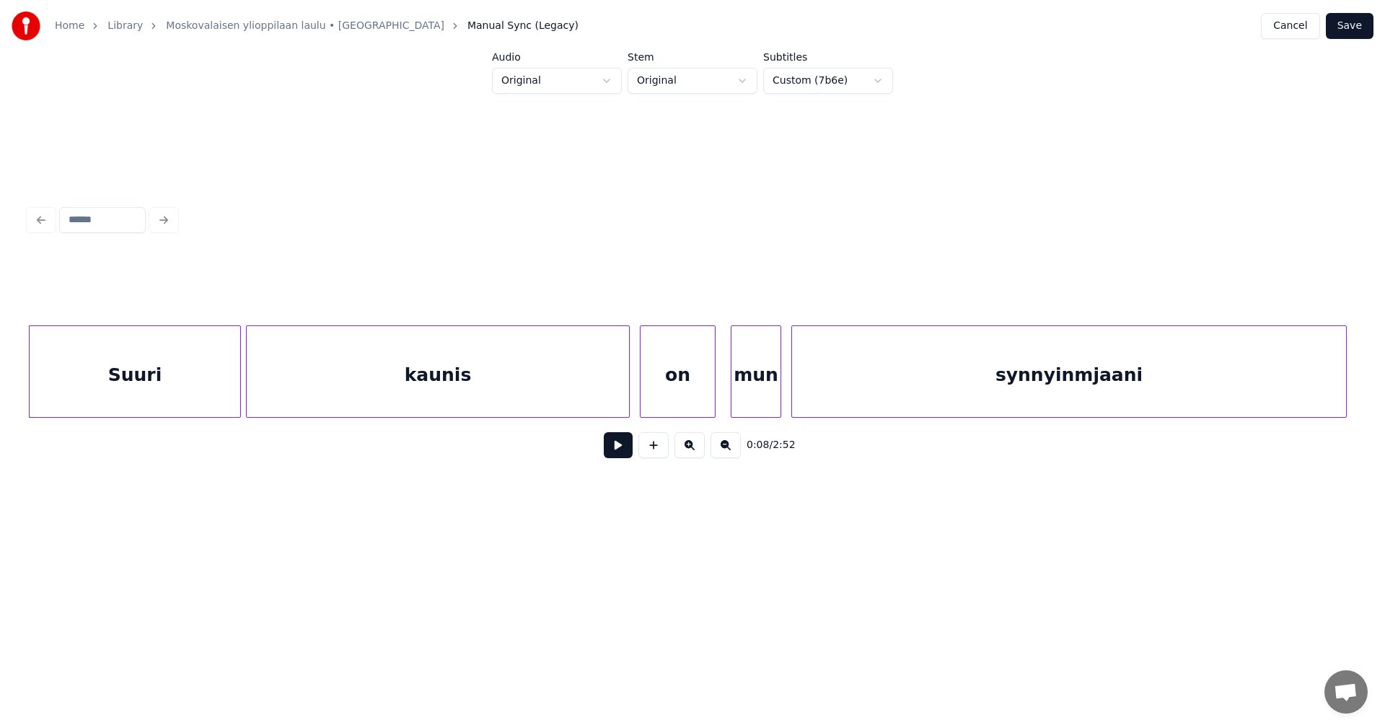
click at [186, 395] on div "Suuri" at bounding box center [135, 375] width 211 height 98
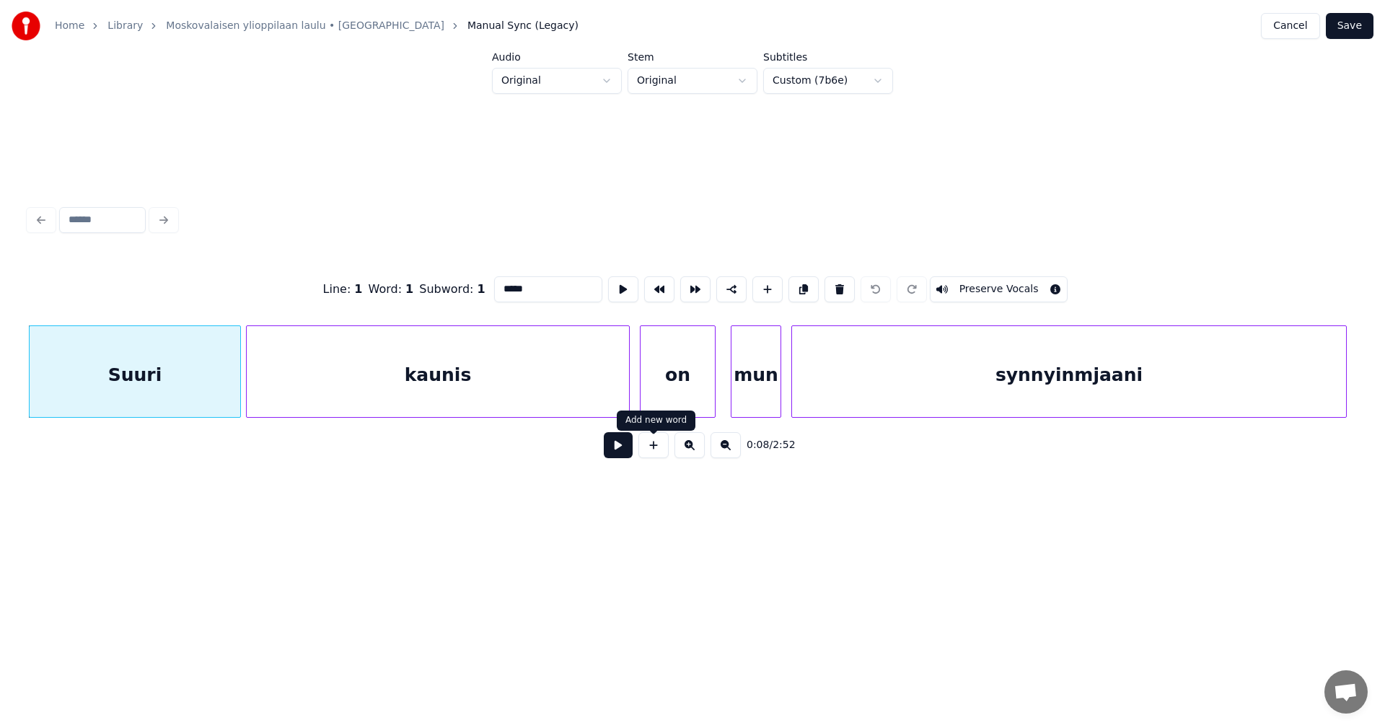
click at [617, 452] on button at bounding box center [618, 445] width 29 height 26
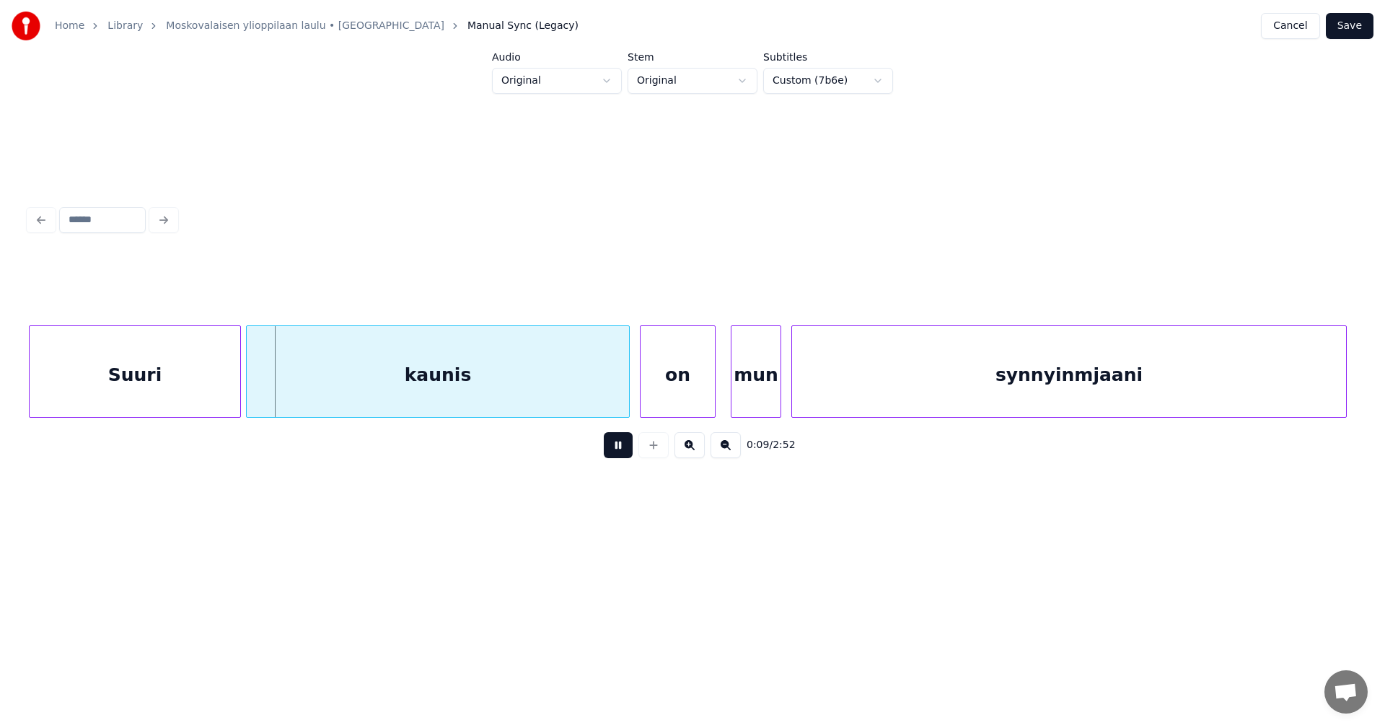
click at [617, 452] on button at bounding box center [618, 445] width 29 height 26
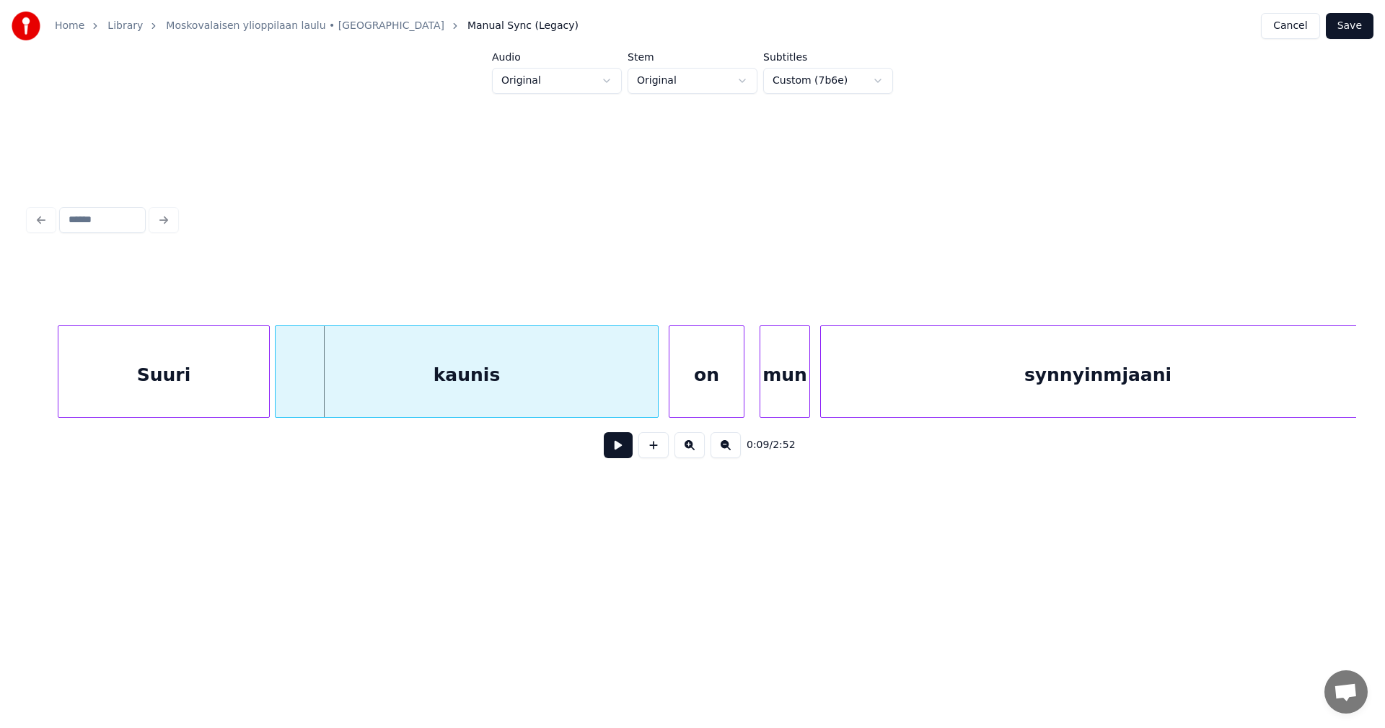
click at [1305, 33] on button "Cancel" at bounding box center [1290, 26] width 58 height 26
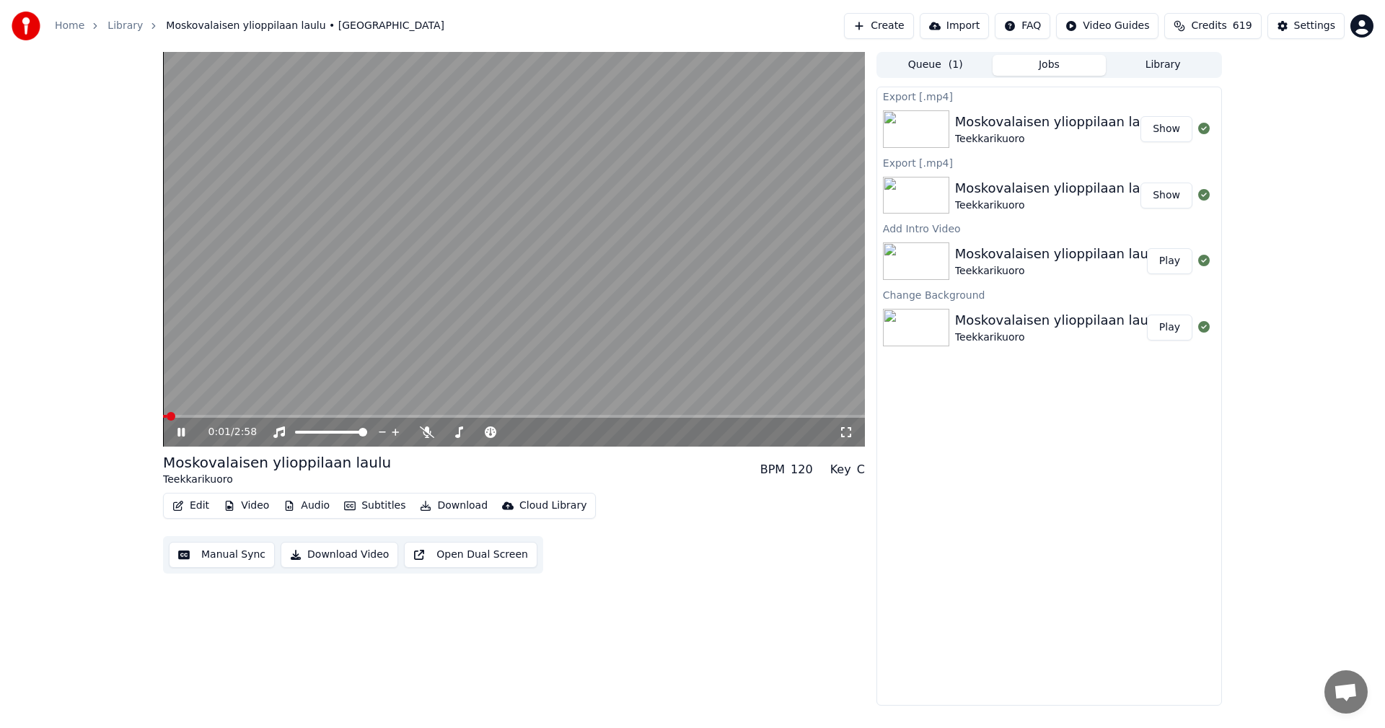
click at [243, 503] on button "Video" at bounding box center [246, 505] width 57 height 20
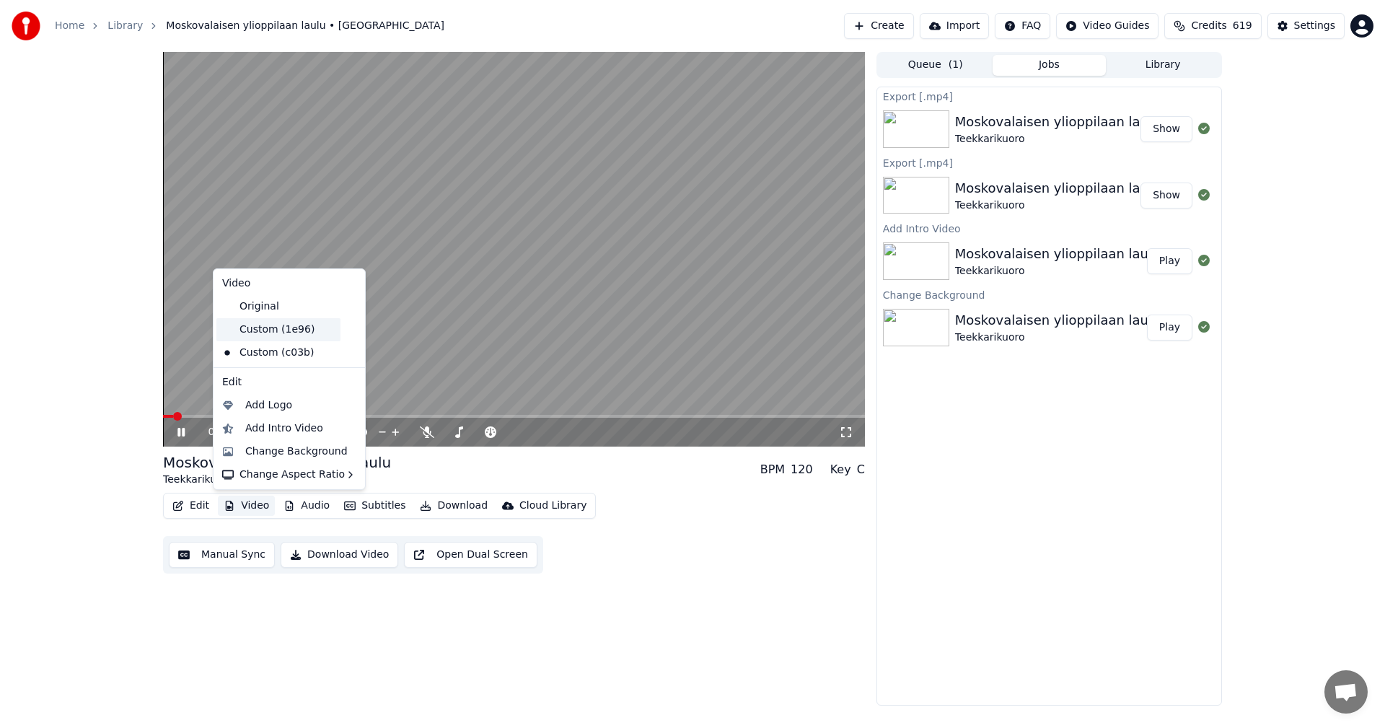
click at [275, 332] on div "Custom (1e96)" at bounding box center [278, 329] width 124 height 23
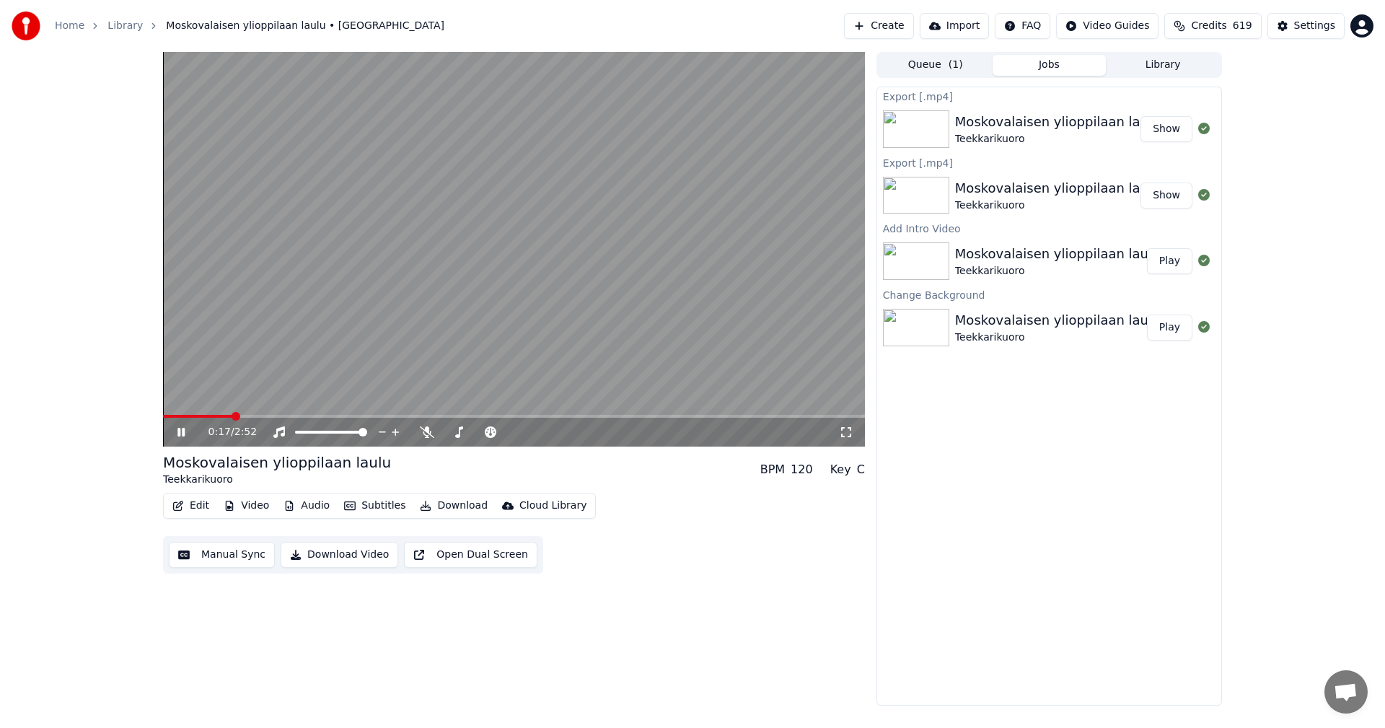
click at [231, 417] on span at bounding box center [514, 416] width 702 height 3
click at [276, 419] on div "0:17 / 2:52" at bounding box center [514, 432] width 702 height 29
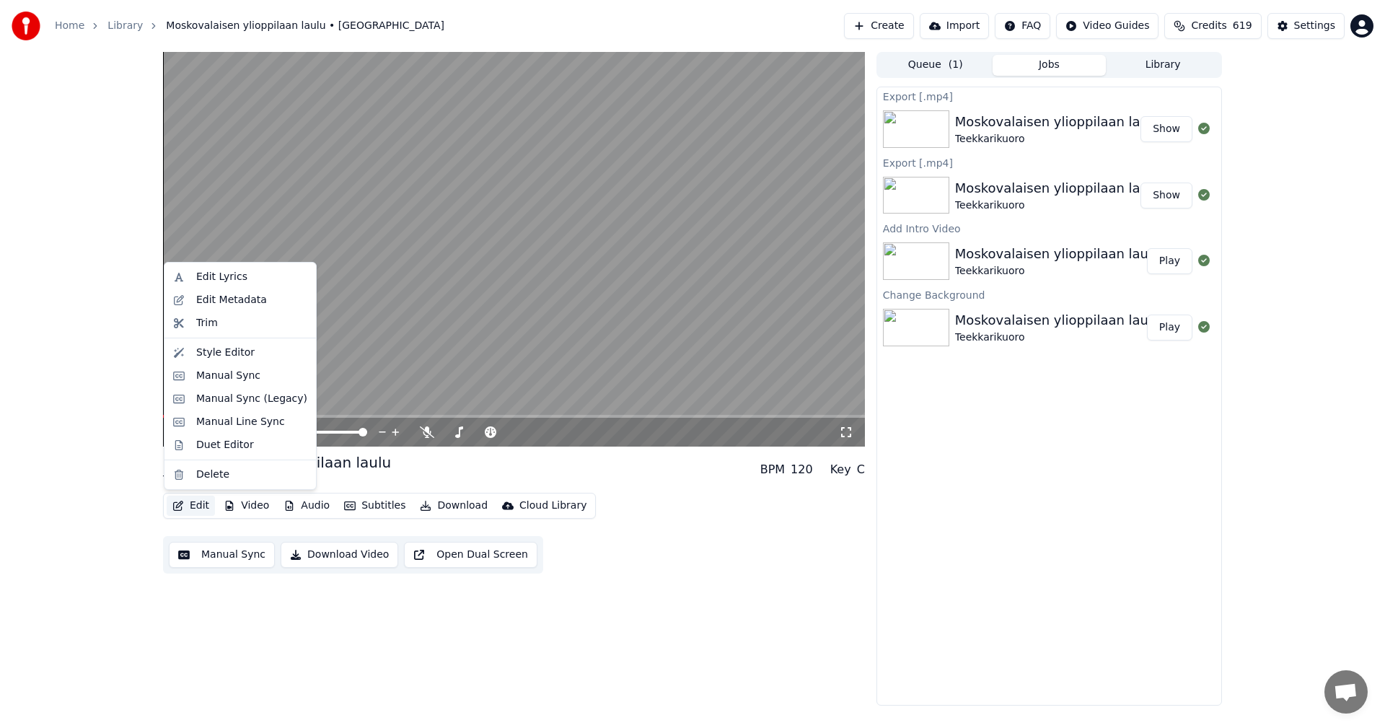
click at [199, 507] on button "Edit" at bounding box center [191, 505] width 48 height 20
click at [257, 396] on div "Manual Sync (Legacy)" at bounding box center [251, 399] width 111 height 14
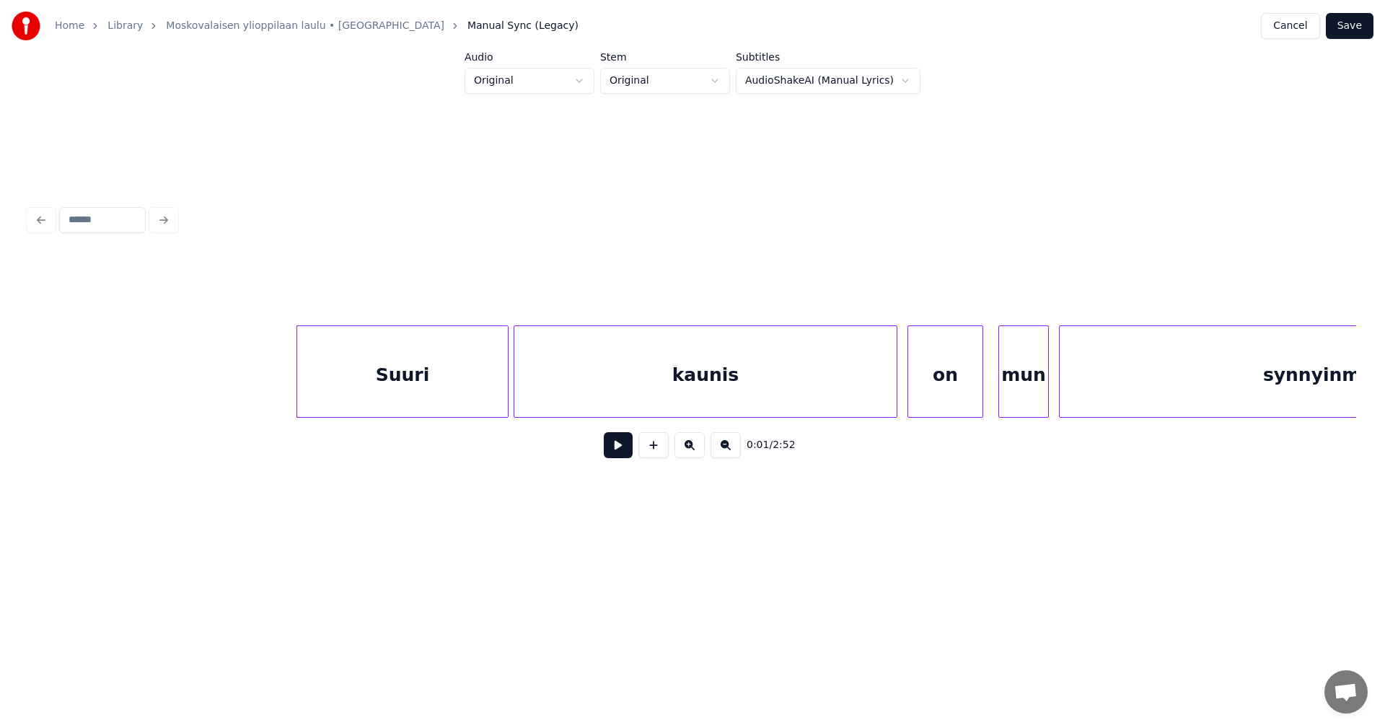
click at [467, 374] on div "Suuri" at bounding box center [402, 375] width 211 height 98
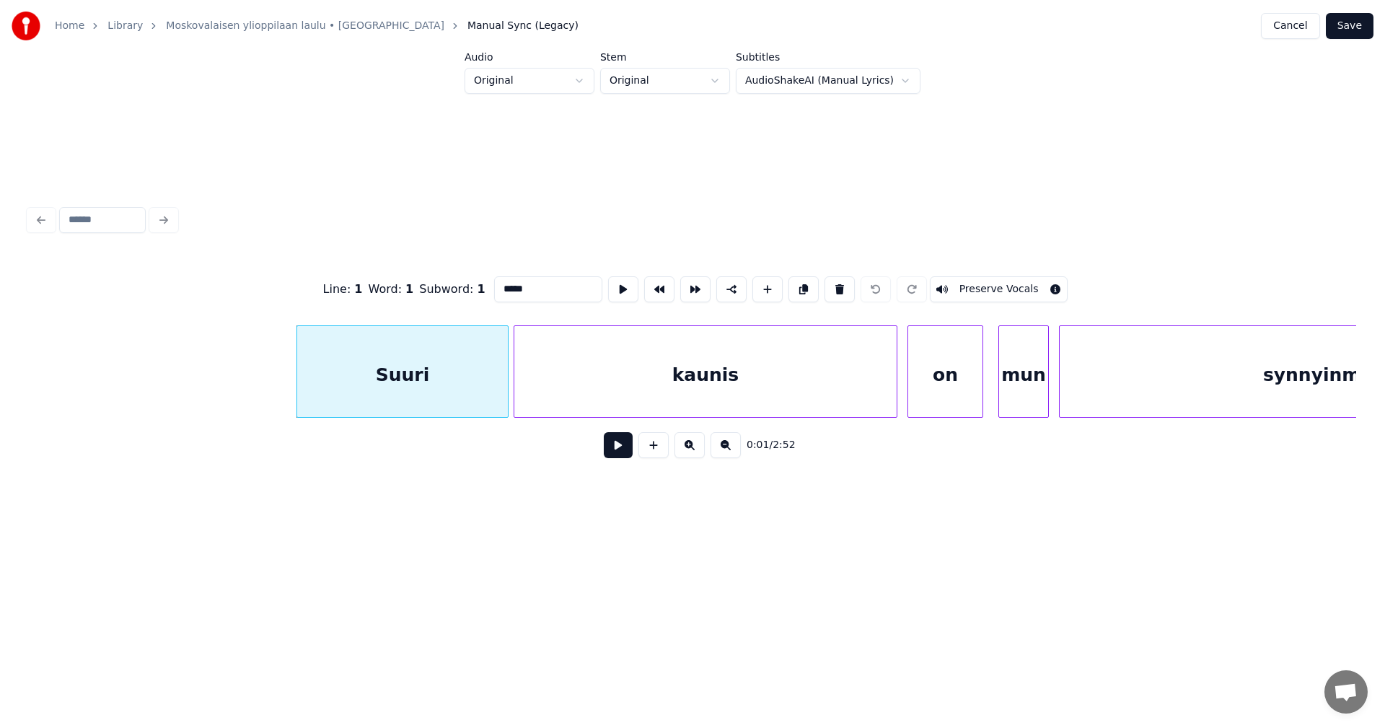
click at [627, 448] on button at bounding box center [618, 445] width 29 height 26
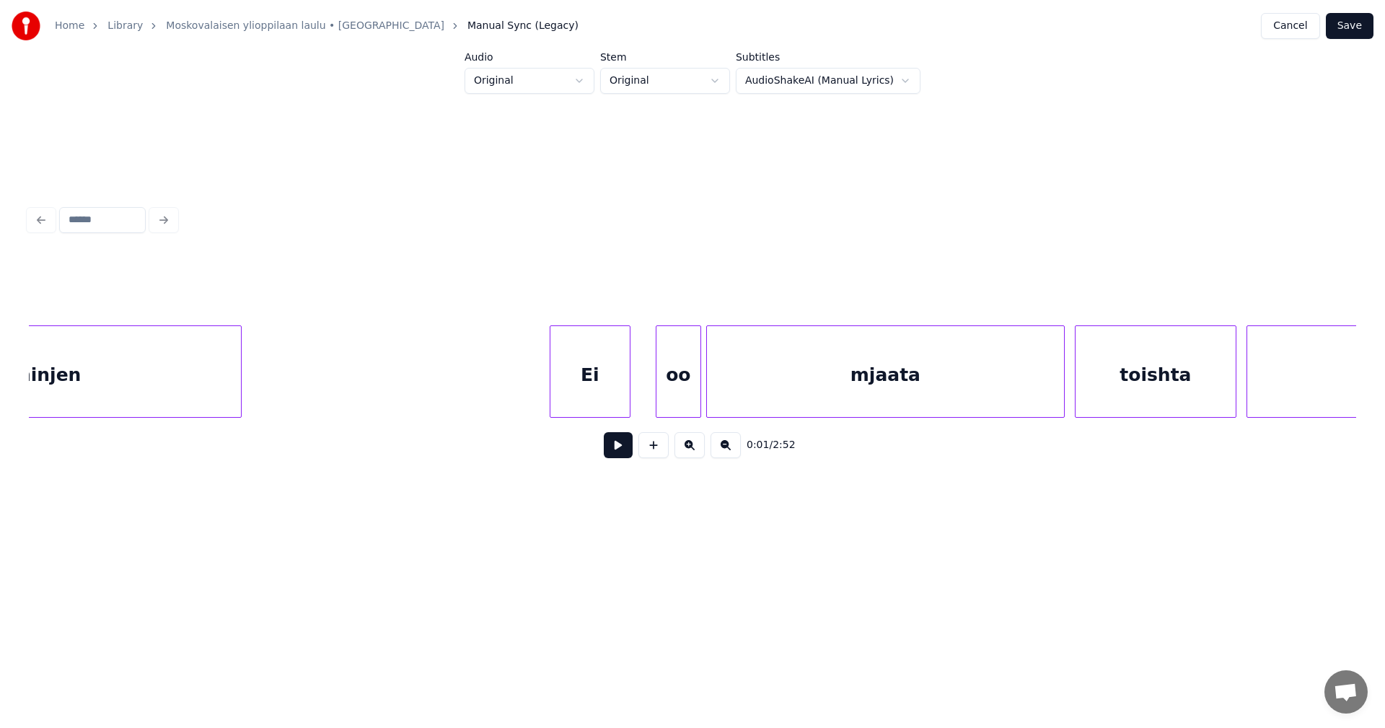
scroll to position [0, 5542]
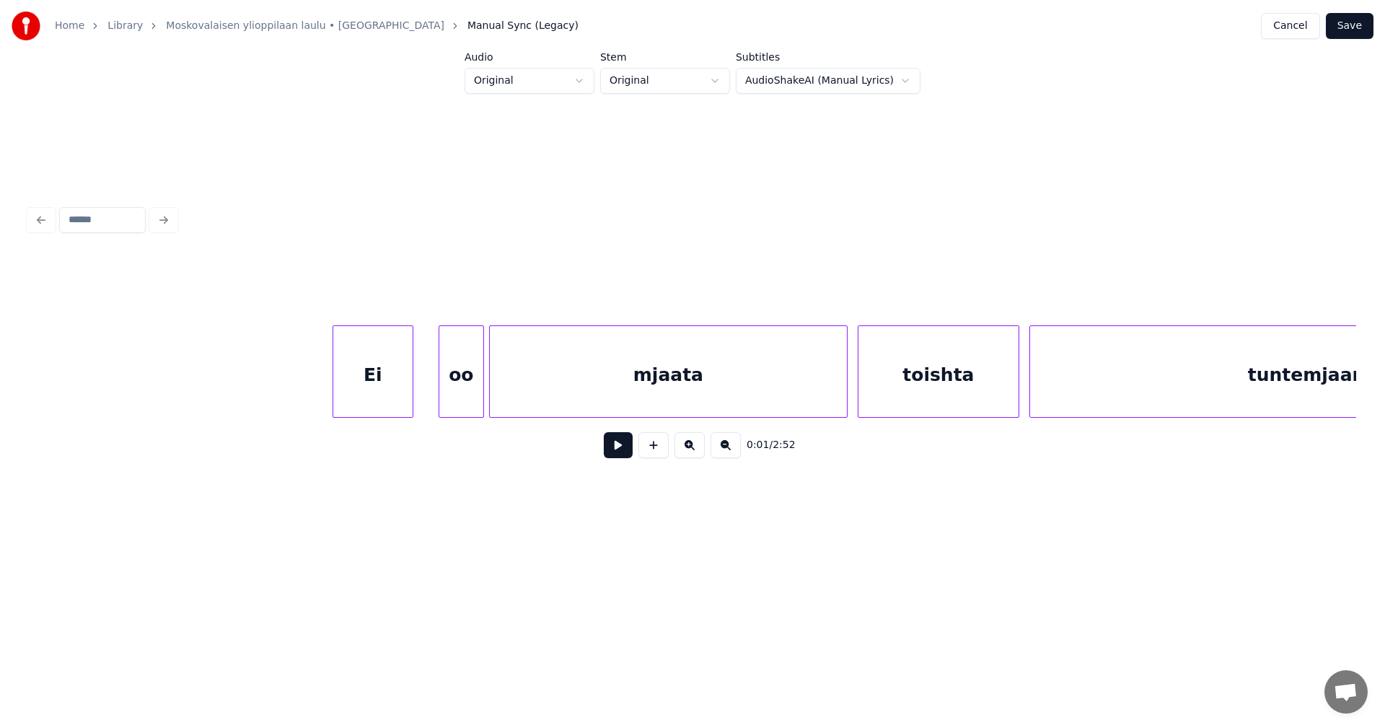
click at [361, 388] on div "Ei" at bounding box center [372, 375] width 79 height 98
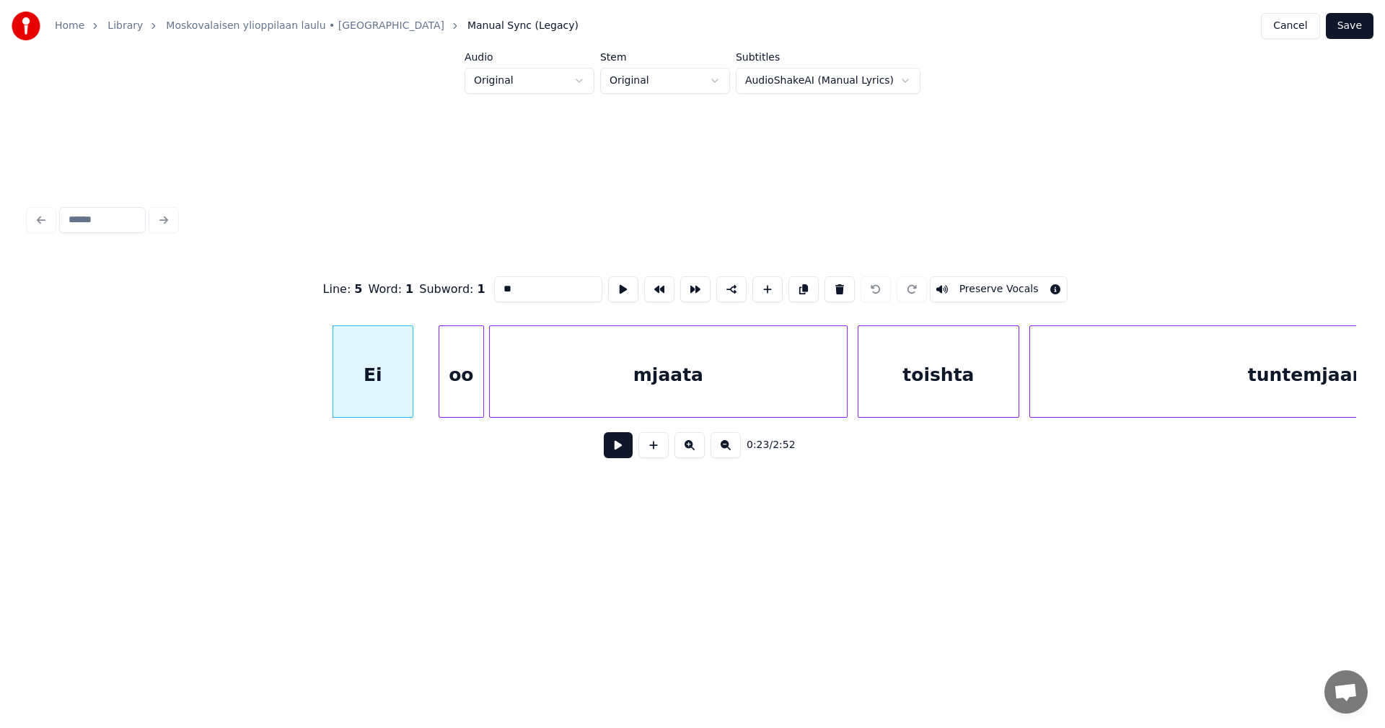
click at [609, 449] on button at bounding box center [618, 445] width 29 height 26
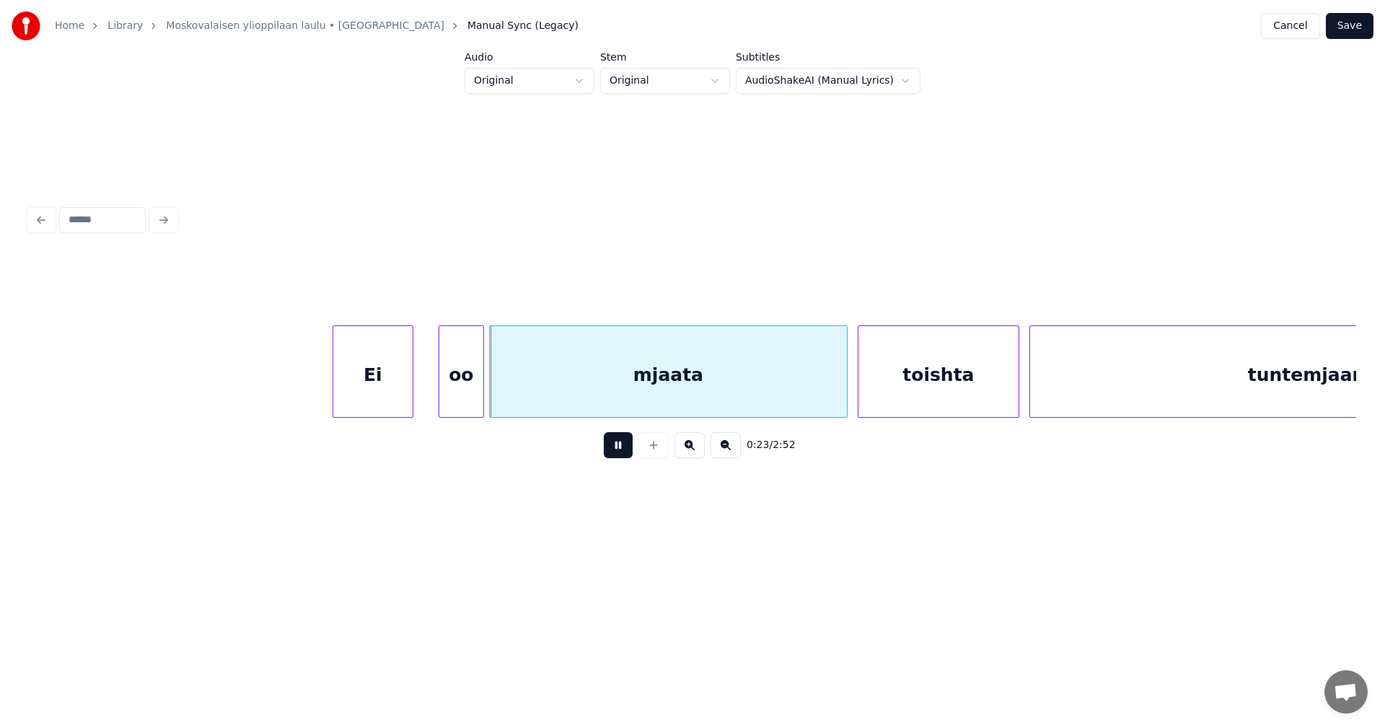
click at [612, 451] on button at bounding box center [618, 445] width 29 height 26
click at [429, 399] on div at bounding box center [429, 371] width 4 height 91
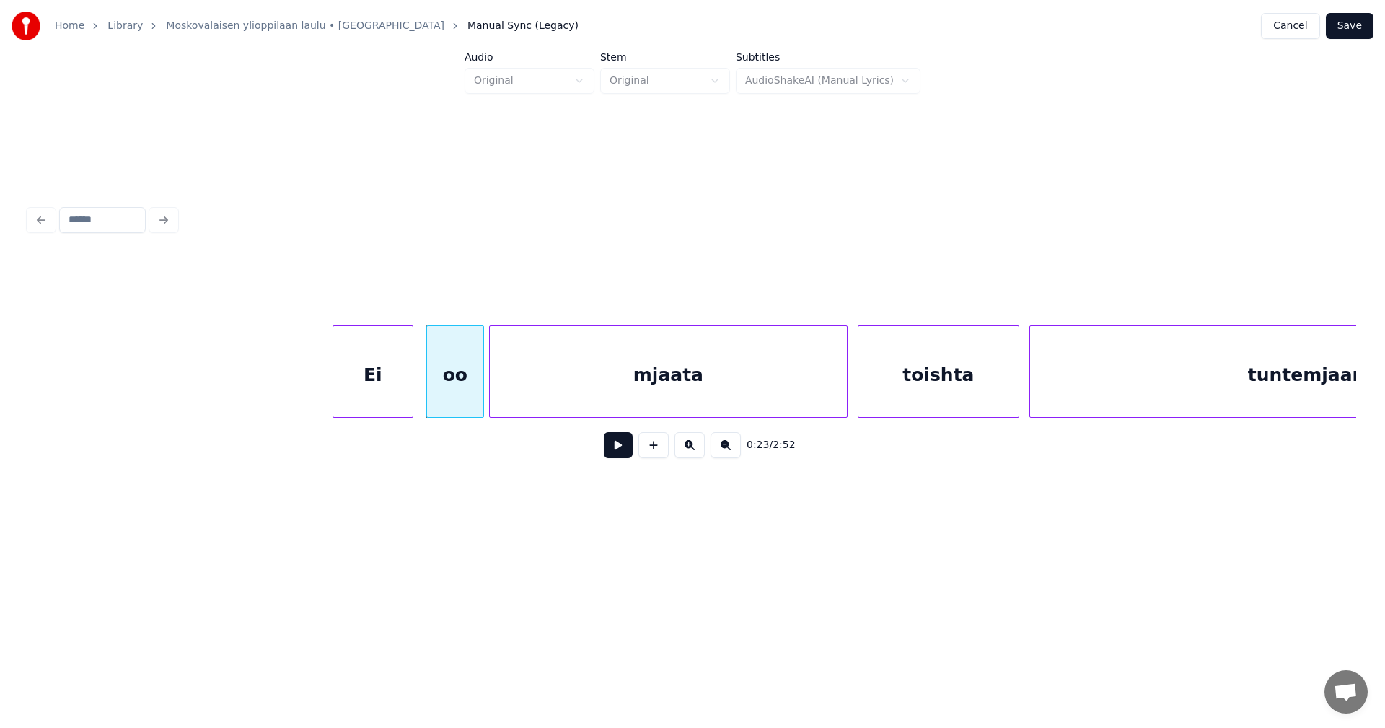
click at [378, 397] on div "Ei" at bounding box center [372, 375] width 79 height 98
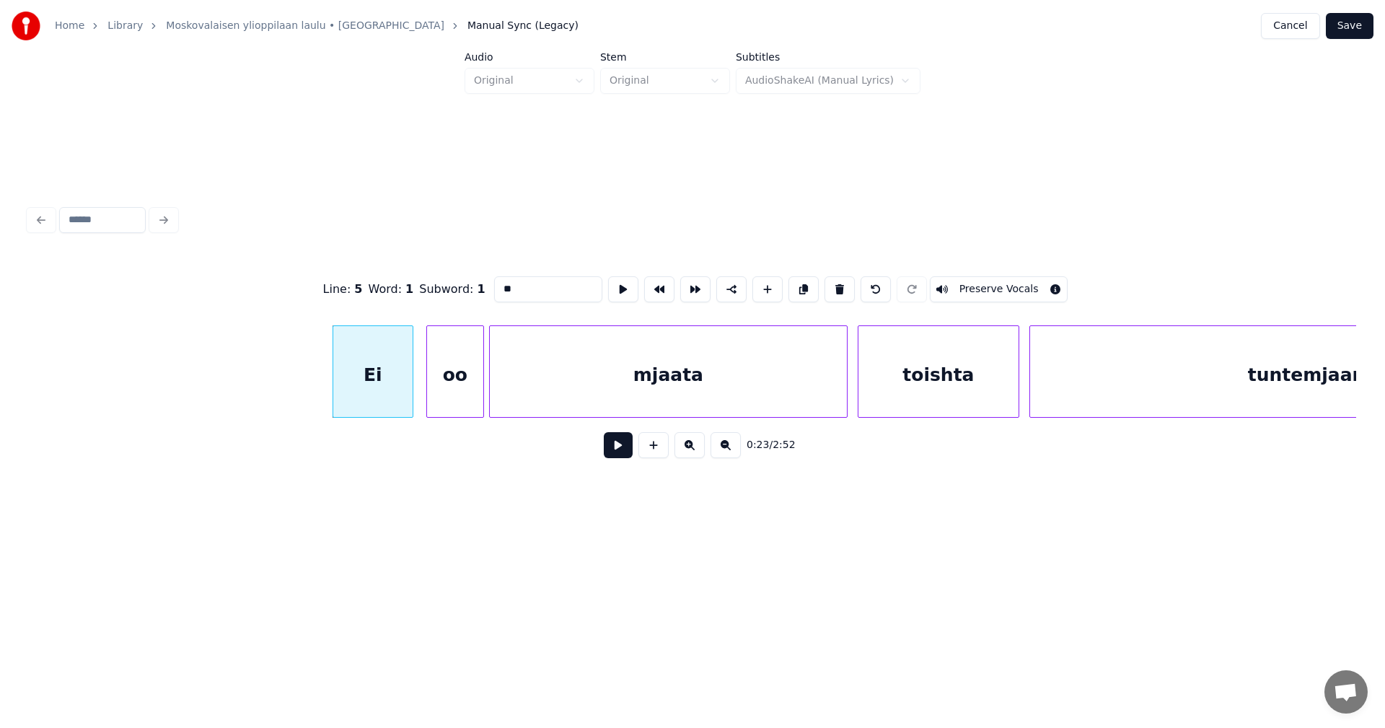
click at [612, 455] on button at bounding box center [618, 445] width 29 height 26
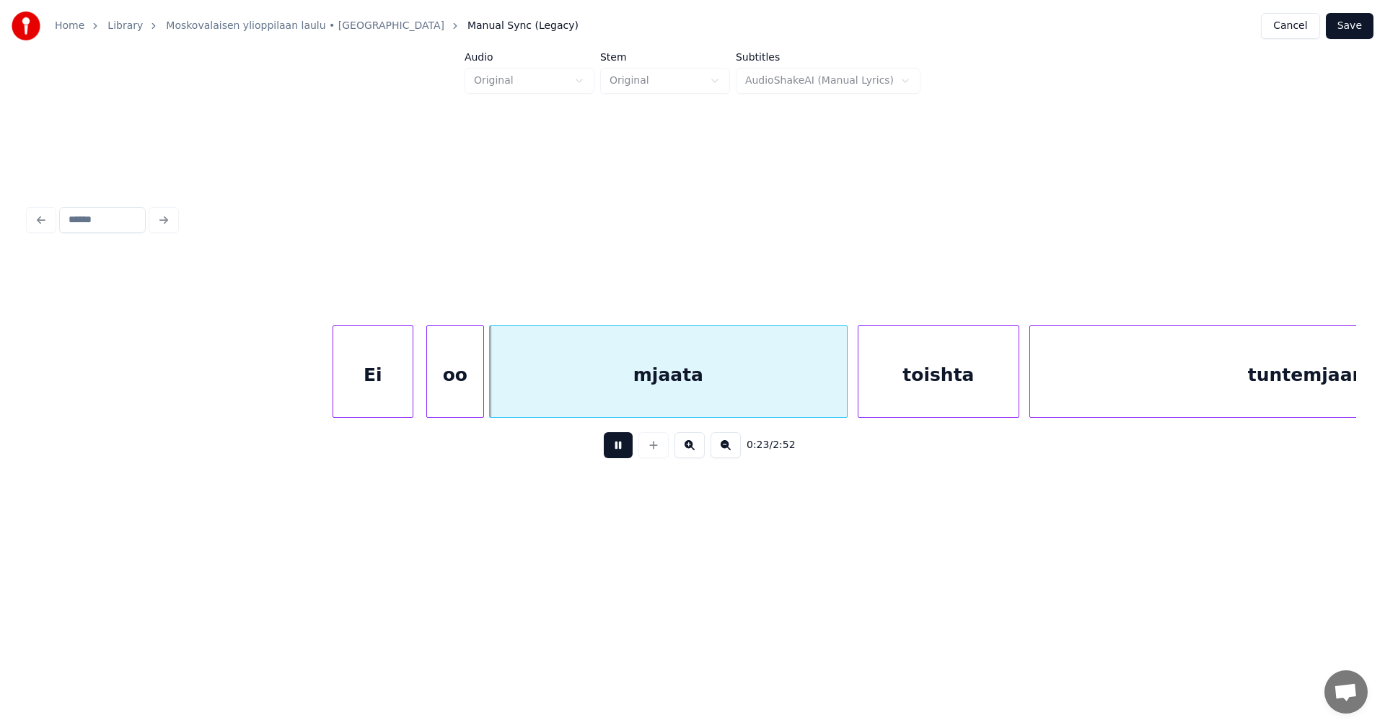
click at [613, 455] on button at bounding box center [618, 445] width 29 height 26
click at [356, 384] on div "Ei" at bounding box center [372, 375] width 79 height 98
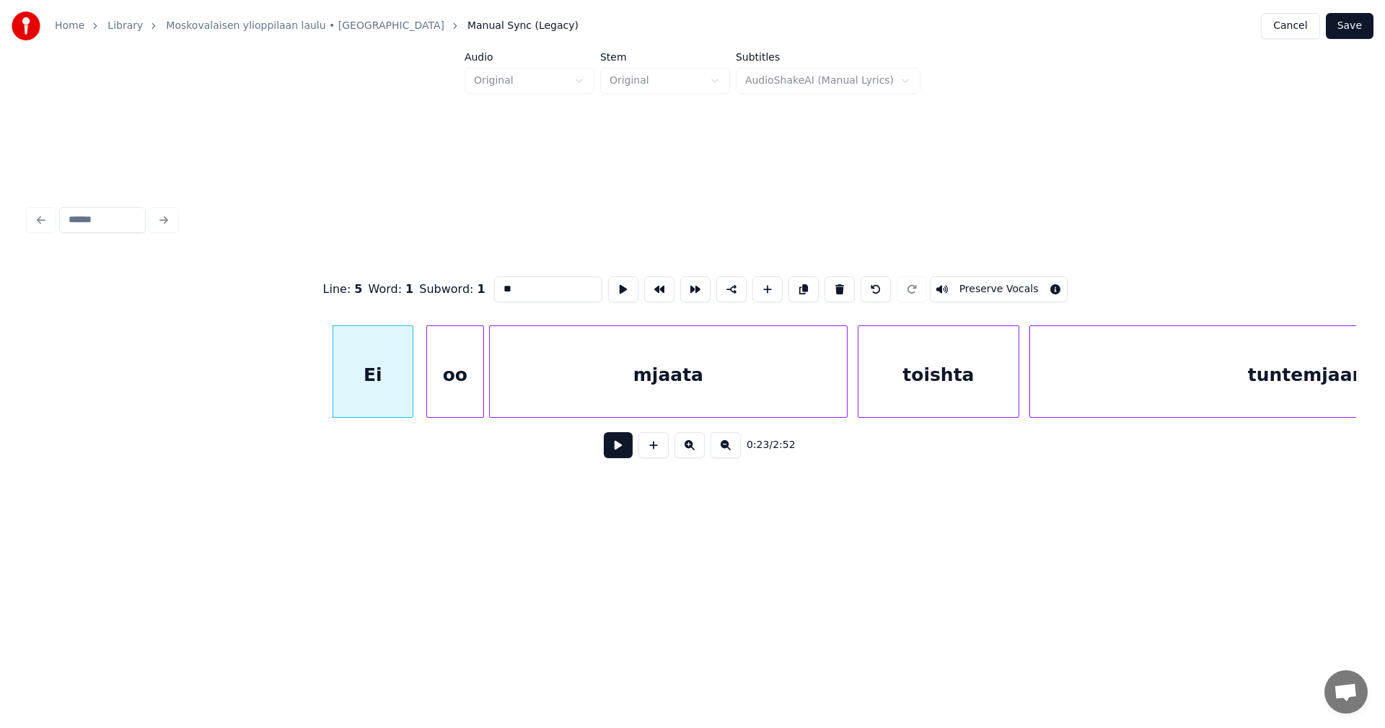
click at [992, 286] on button "Preserve Vocals" at bounding box center [999, 289] width 138 height 26
click at [475, 379] on div "oo" at bounding box center [455, 375] width 56 height 98
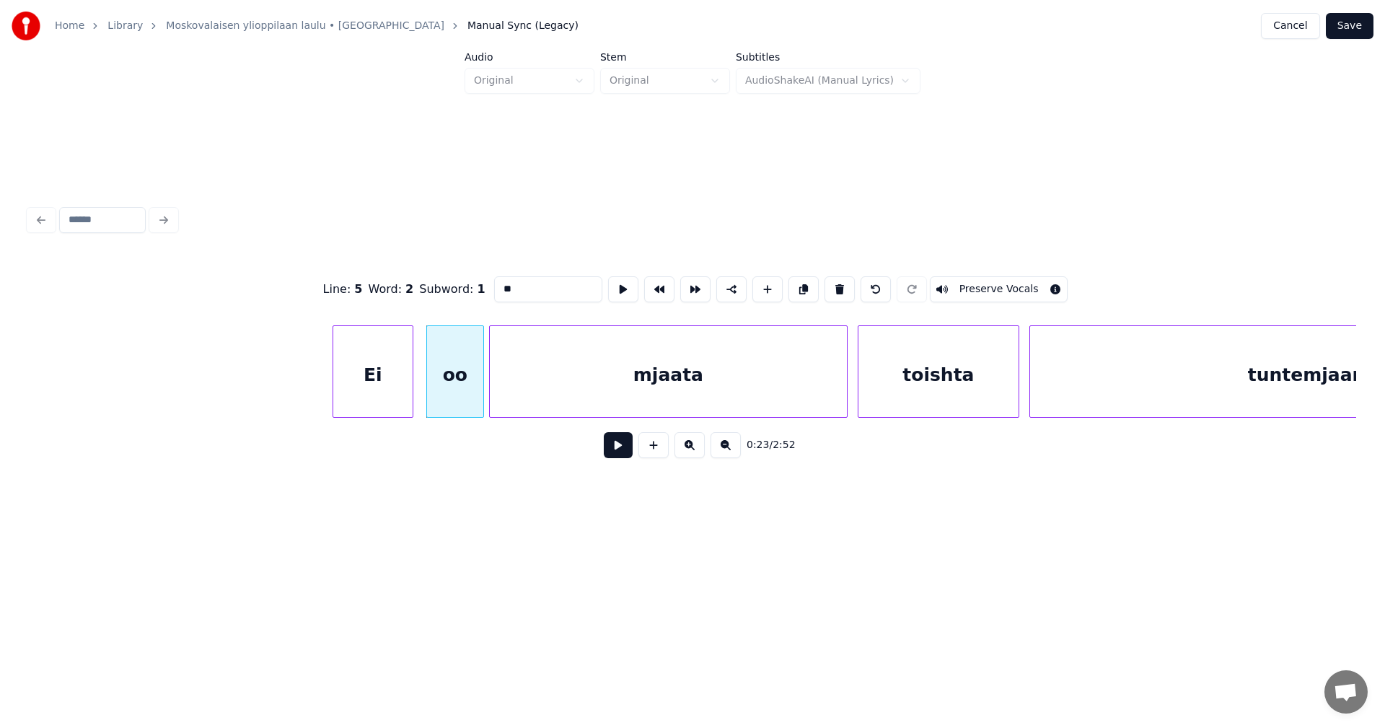
click at [614, 387] on div "mjaata" at bounding box center [668, 375] width 357 height 98
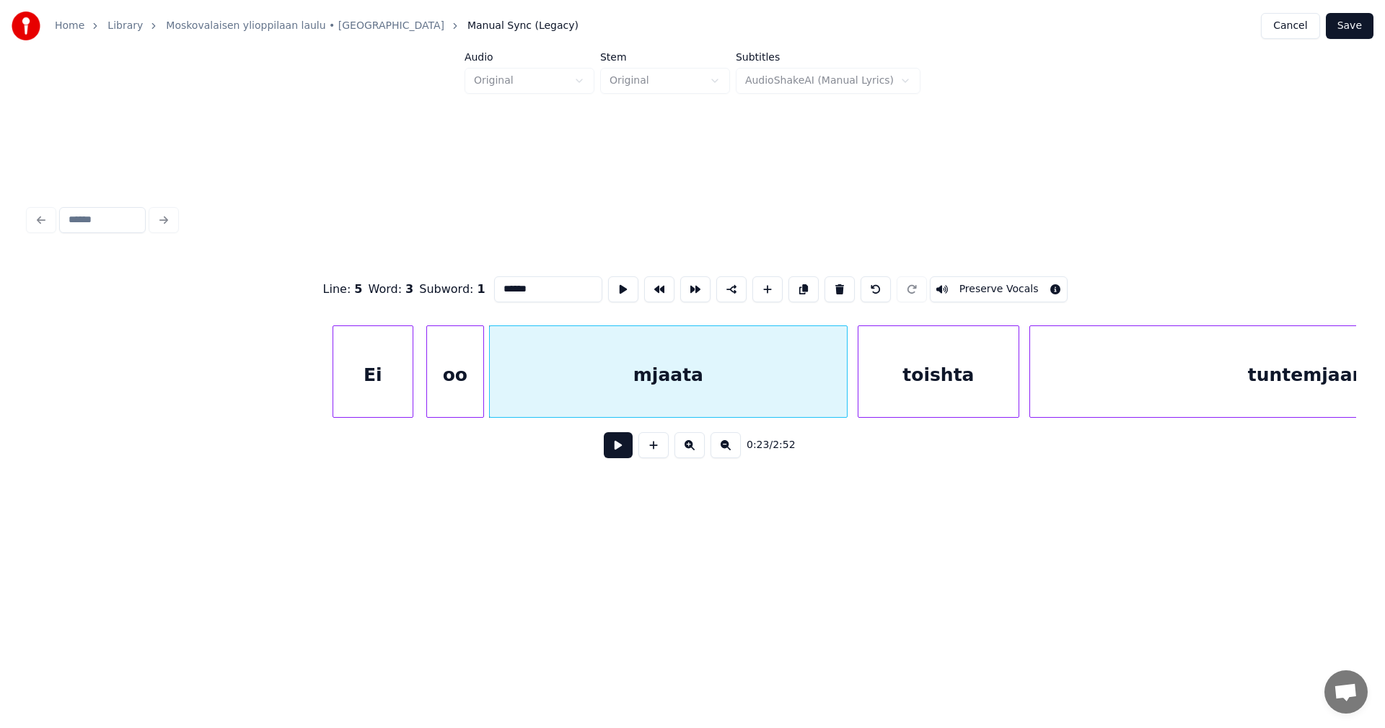
click at [971, 284] on button "Preserve Vocals" at bounding box center [999, 289] width 138 height 26
click at [956, 338] on div "toishta" at bounding box center [938, 375] width 160 height 98
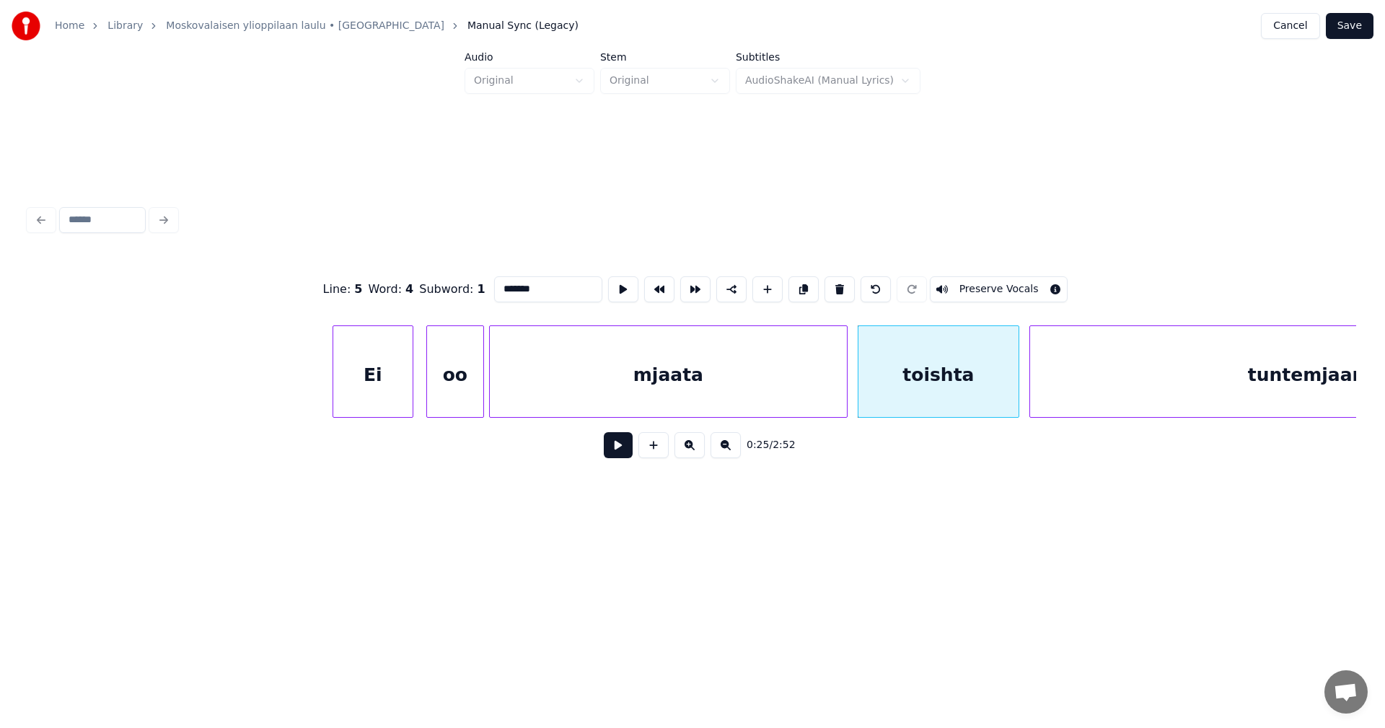
click at [1142, 386] on div "tuntemjaani" at bounding box center [1309, 375] width 559 height 98
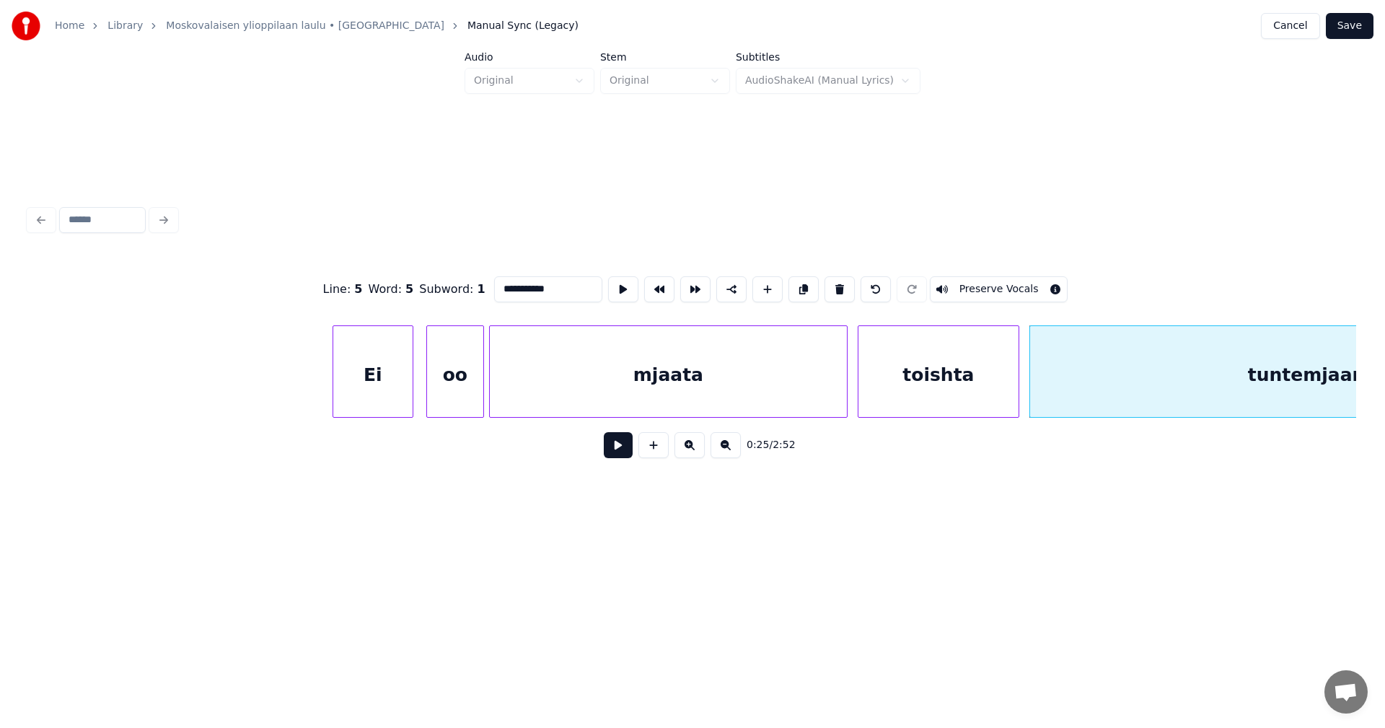
click at [1018, 281] on button "Preserve Vocals" at bounding box center [999, 289] width 138 height 26
click at [396, 371] on div "Ei" at bounding box center [372, 375] width 79 height 98
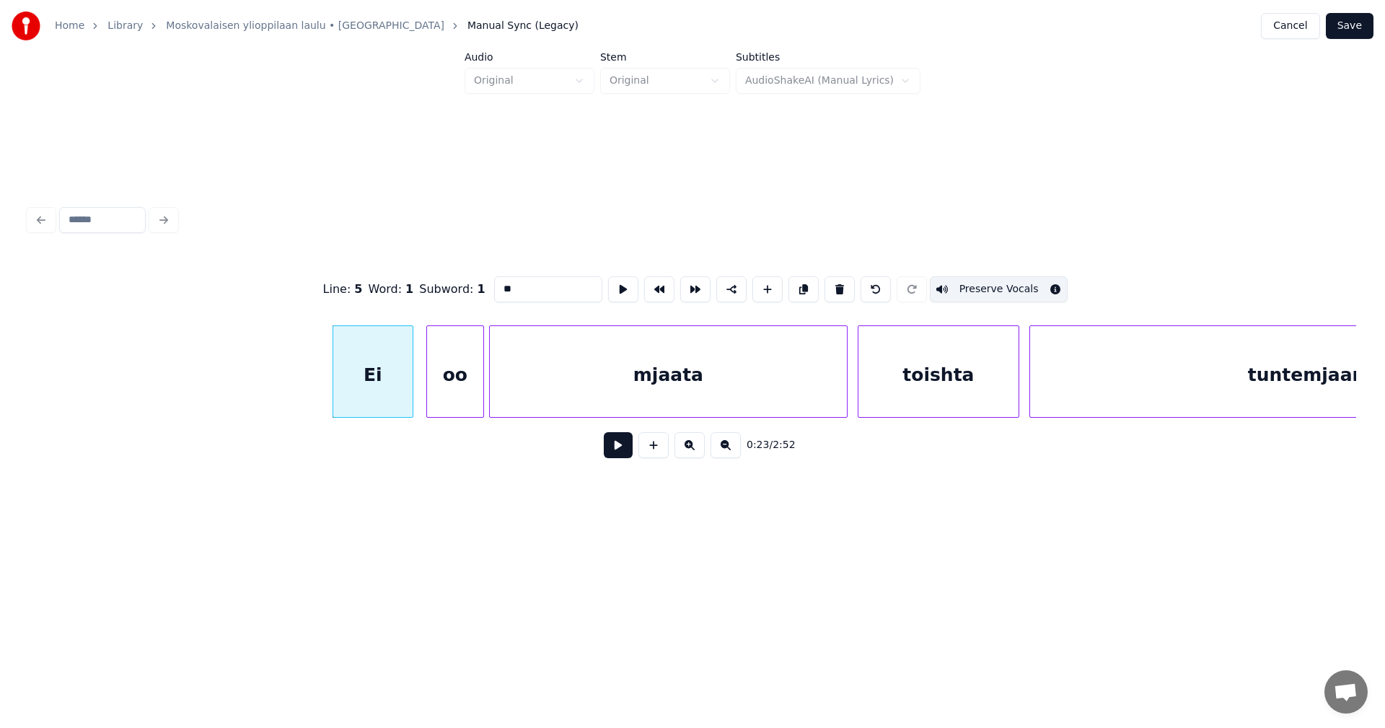
click at [459, 375] on div "oo" at bounding box center [455, 375] width 56 height 98
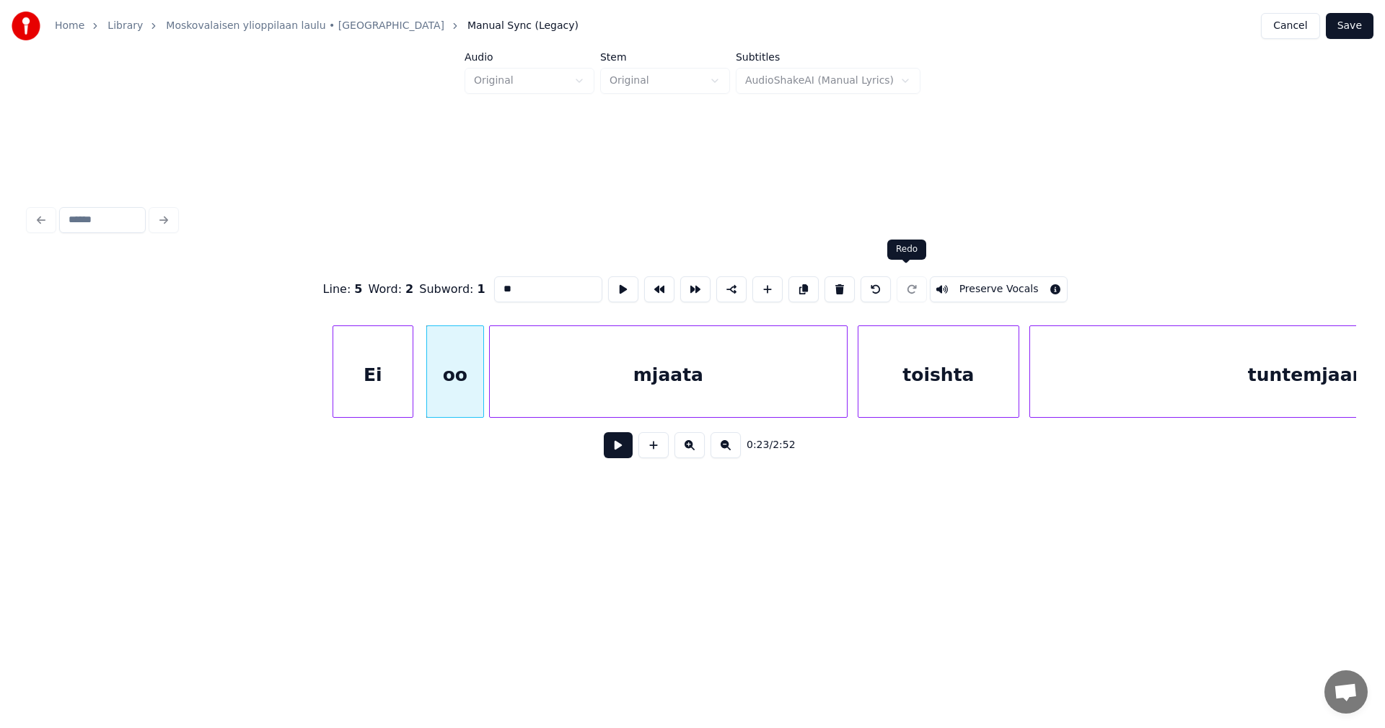
click at [951, 276] on button "Preserve Vocals" at bounding box center [999, 289] width 138 height 26
click at [702, 373] on div "mjaata" at bounding box center [668, 375] width 357 height 98
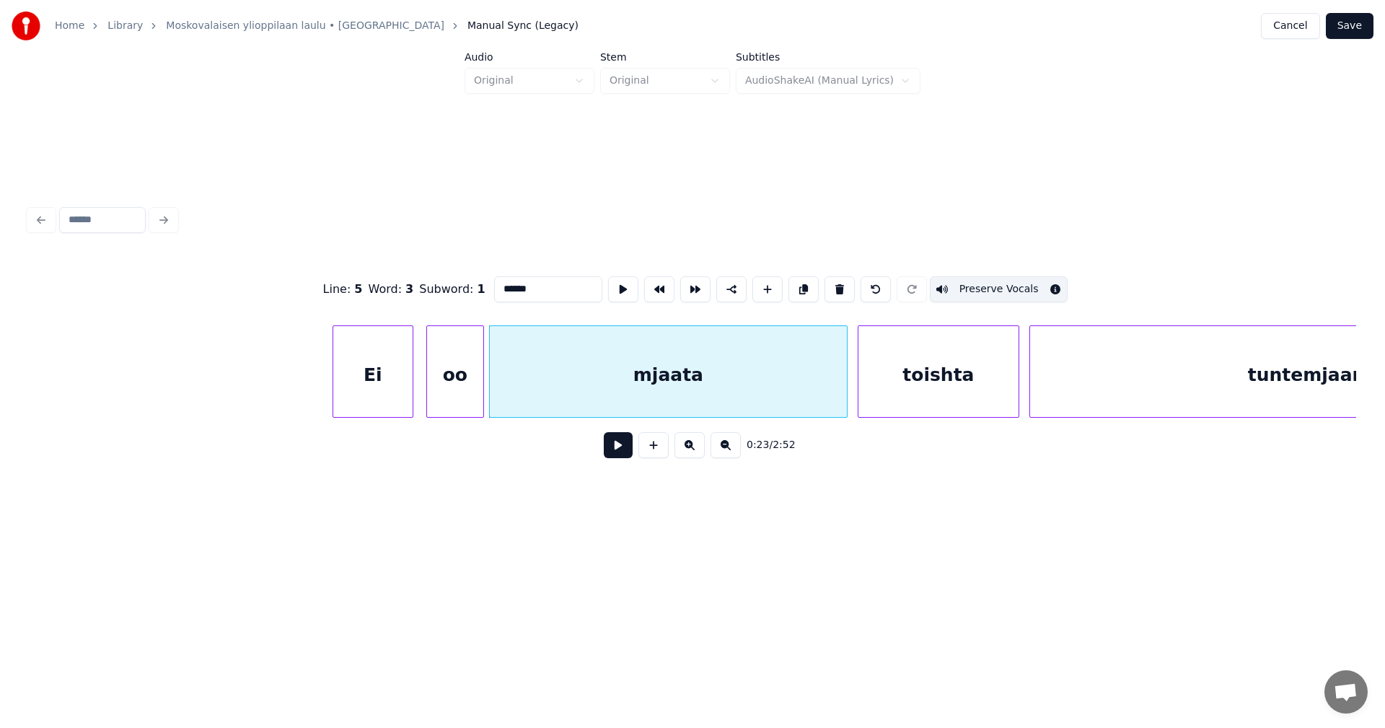
click at [930, 354] on div "toishta" at bounding box center [938, 375] width 160 height 98
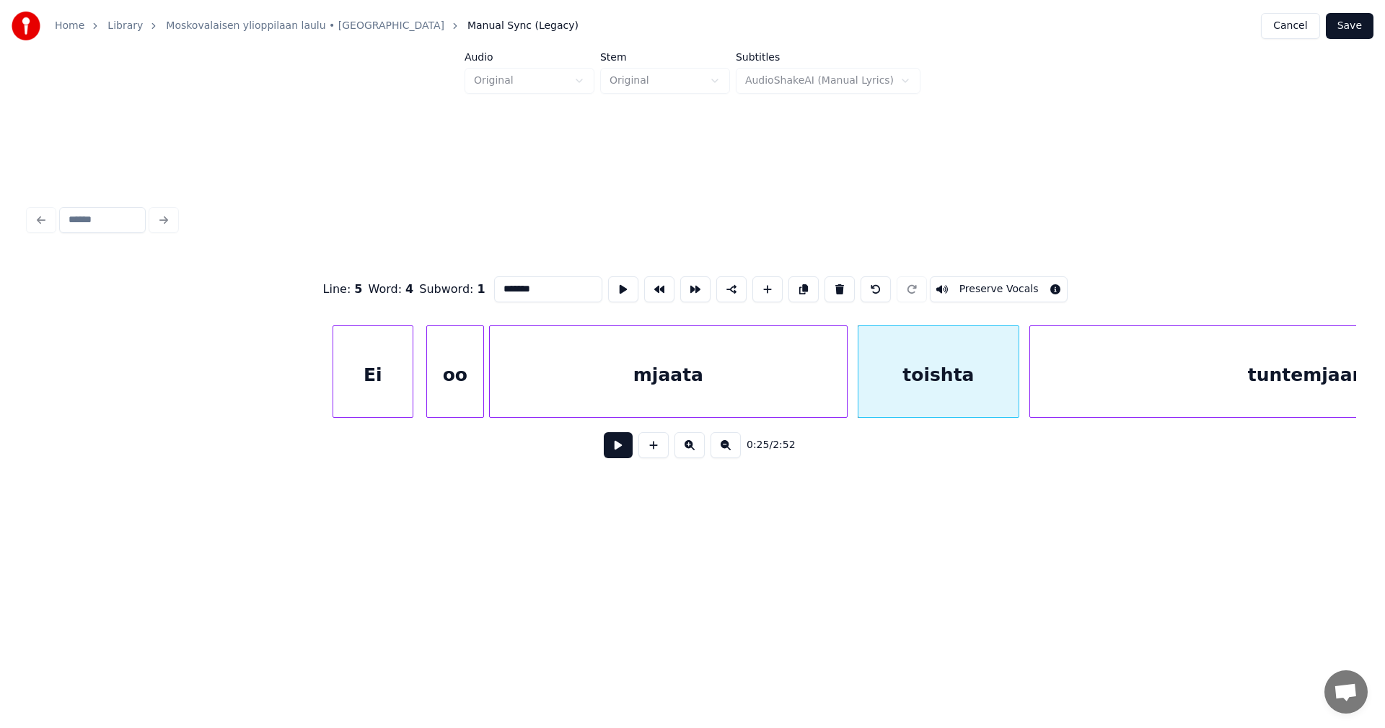
click at [1007, 286] on button "Preserve Vocals" at bounding box center [999, 289] width 138 height 26
click at [1085, 393] on div "tuntemjaani" at bounding box center [1309, 375] width 559 height 98
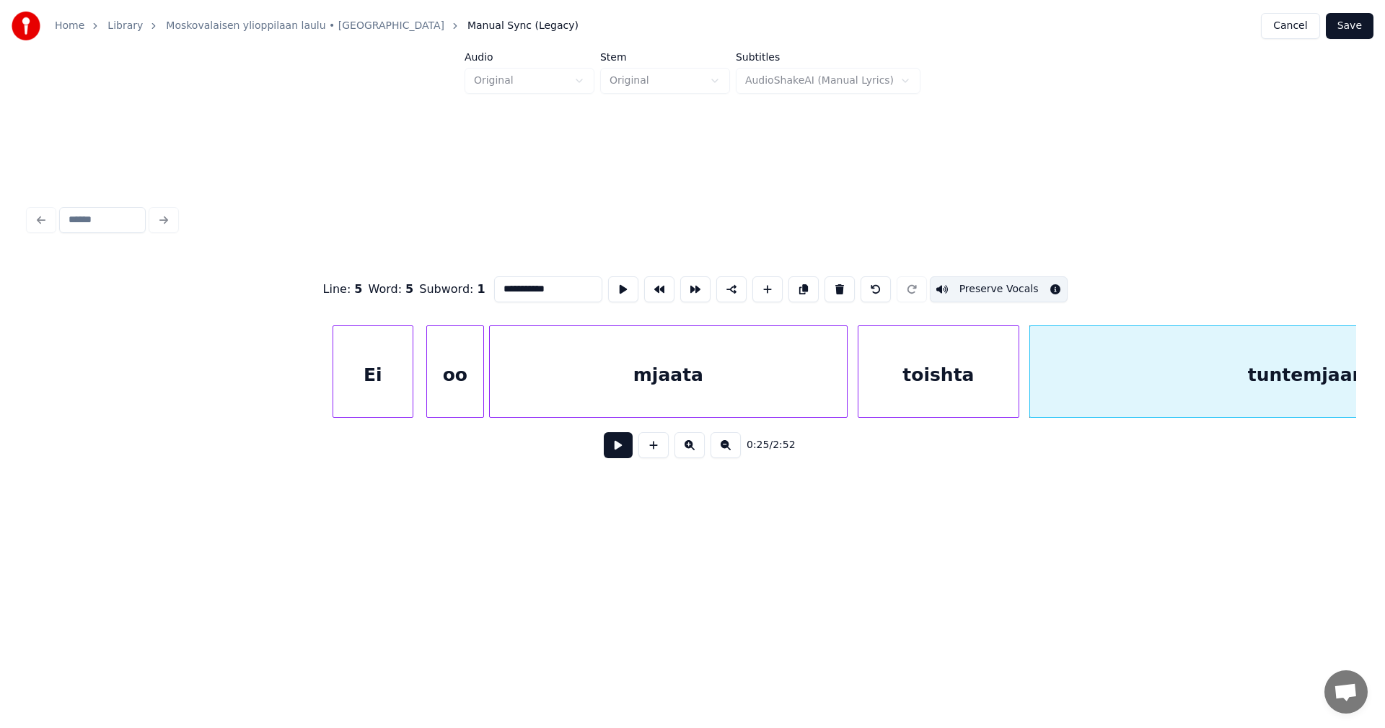
click at [1018, 286] on button "Preserve Vocals" at bounding box center [999, 289] width 138 height 26
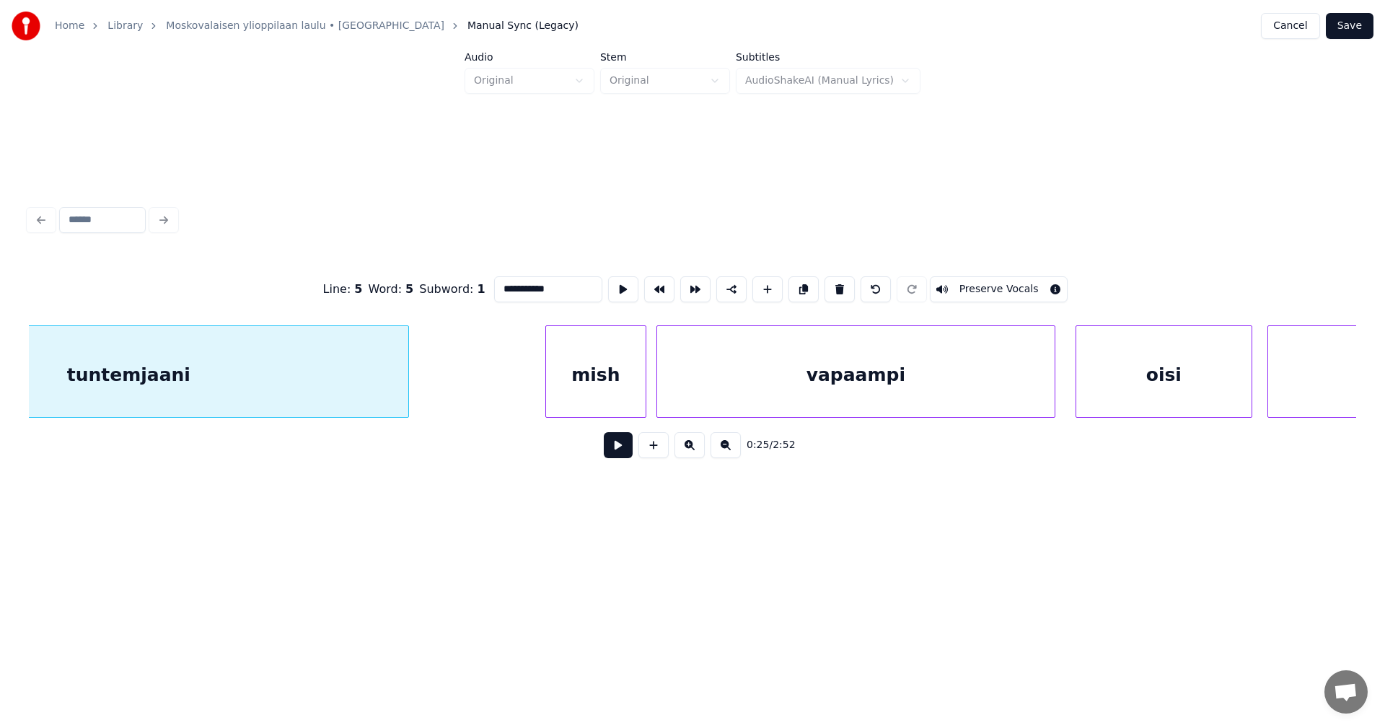
scroll to position [0, 7084]
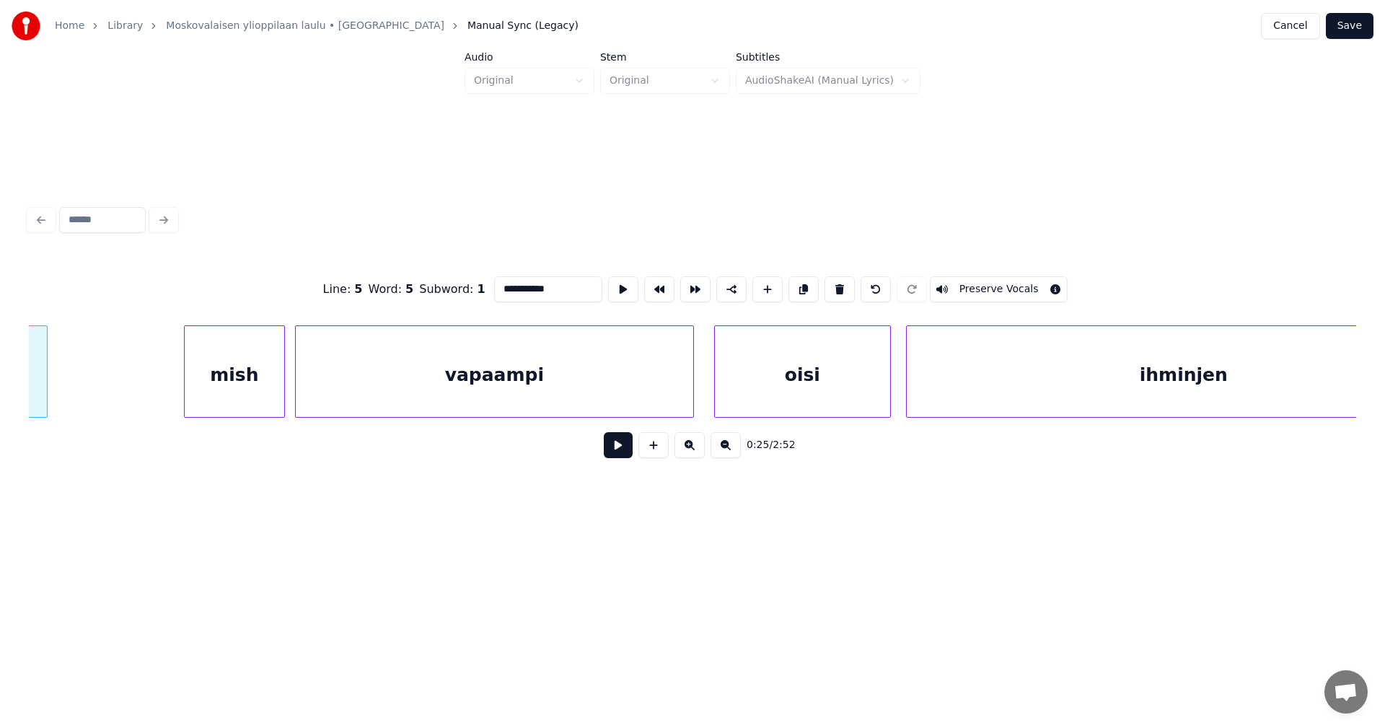
click at [257, 383] on div "mish" at bounding box center [235, 375] width 100 height 98
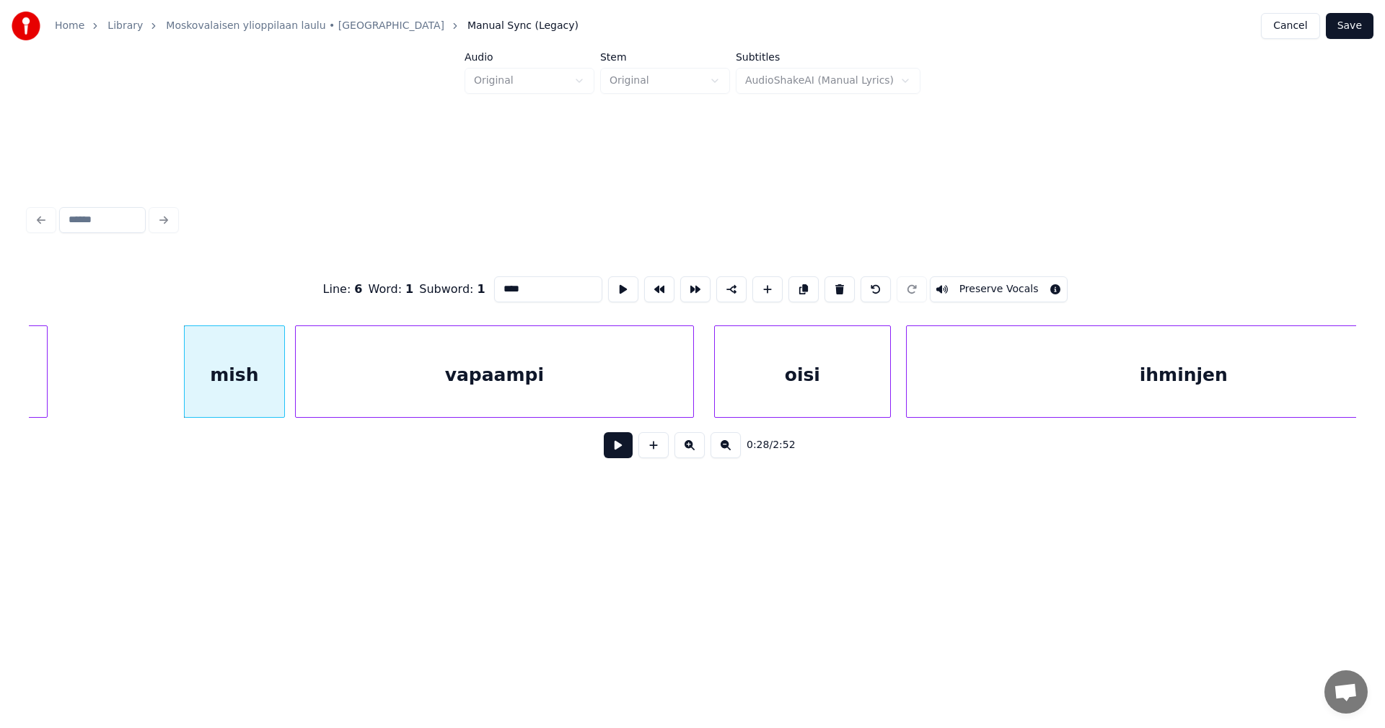
click at [971, 276] on button "Preserve Vocals" at bounding box center [999, 289] width 138 height 26
click at [660, 344] on div "vapaampi" at bounding box center [494, 375] width 397 height 98
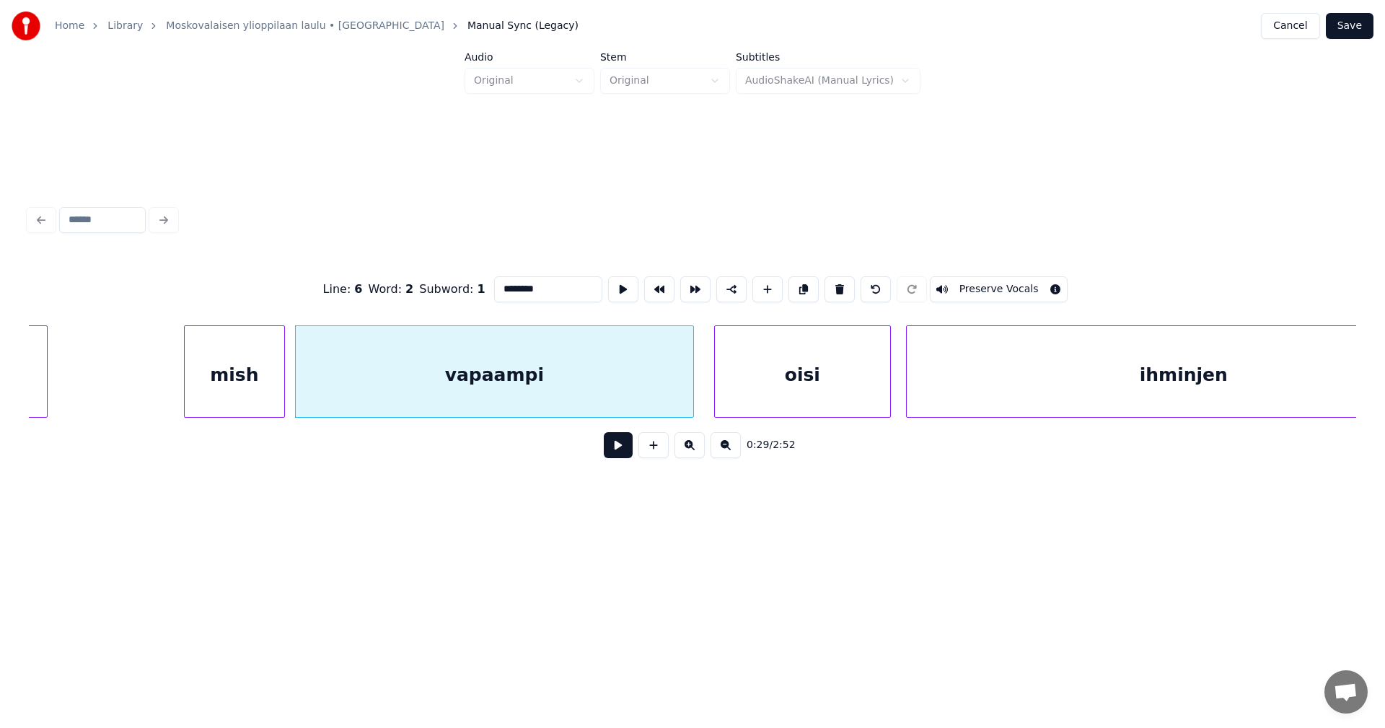
click at [973, 276] on button "Preserve Vocals" at bounding box center [999, 289] width 138 height 26
click at [812, 378] on div "oisi" at bounding box center [802, 375] width 175 height 98
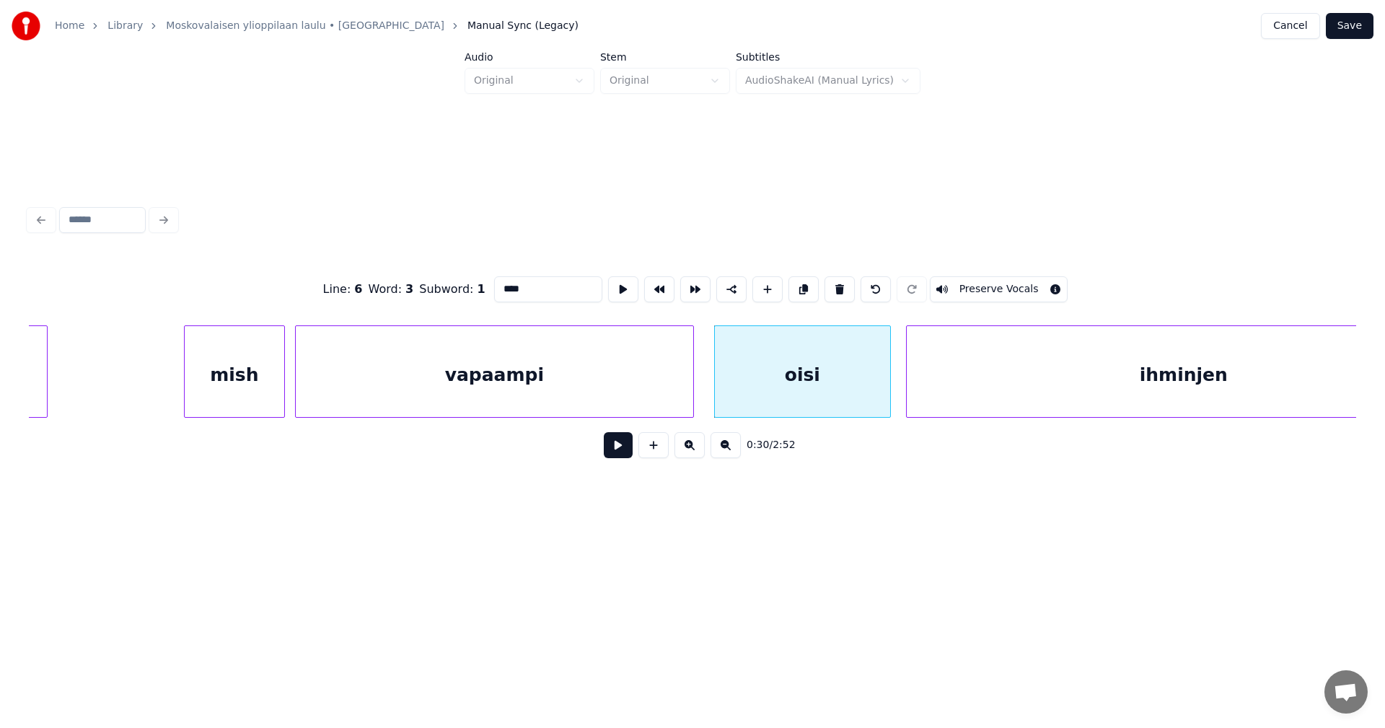
click at [1014, 380] on div "ihminjen" at bounding box center [1183, 375] width 554 height 98
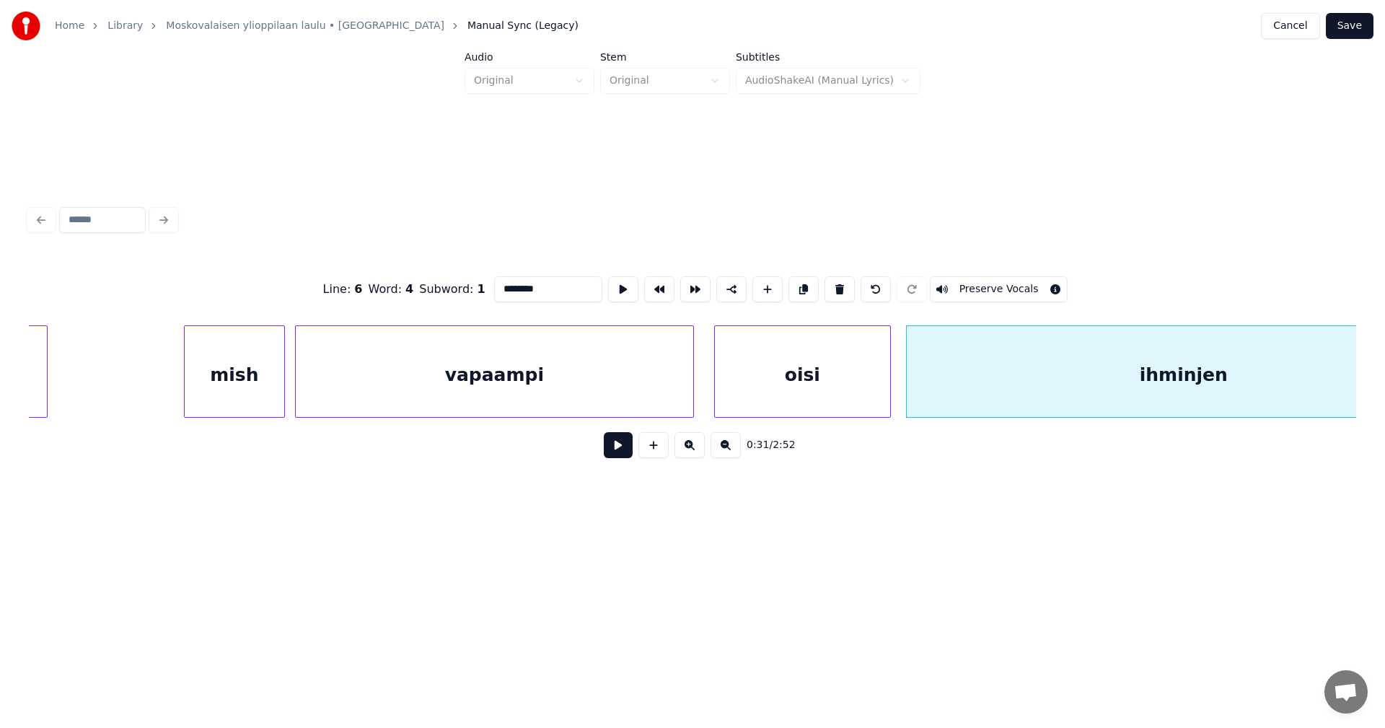
click at [1012, 283] on button "Preserve Vocals" at bounding box center [999, 289] width 138 height 26
click at [780, 379] on div "oisi" at bounding box center [802, 375] width 175 height 98
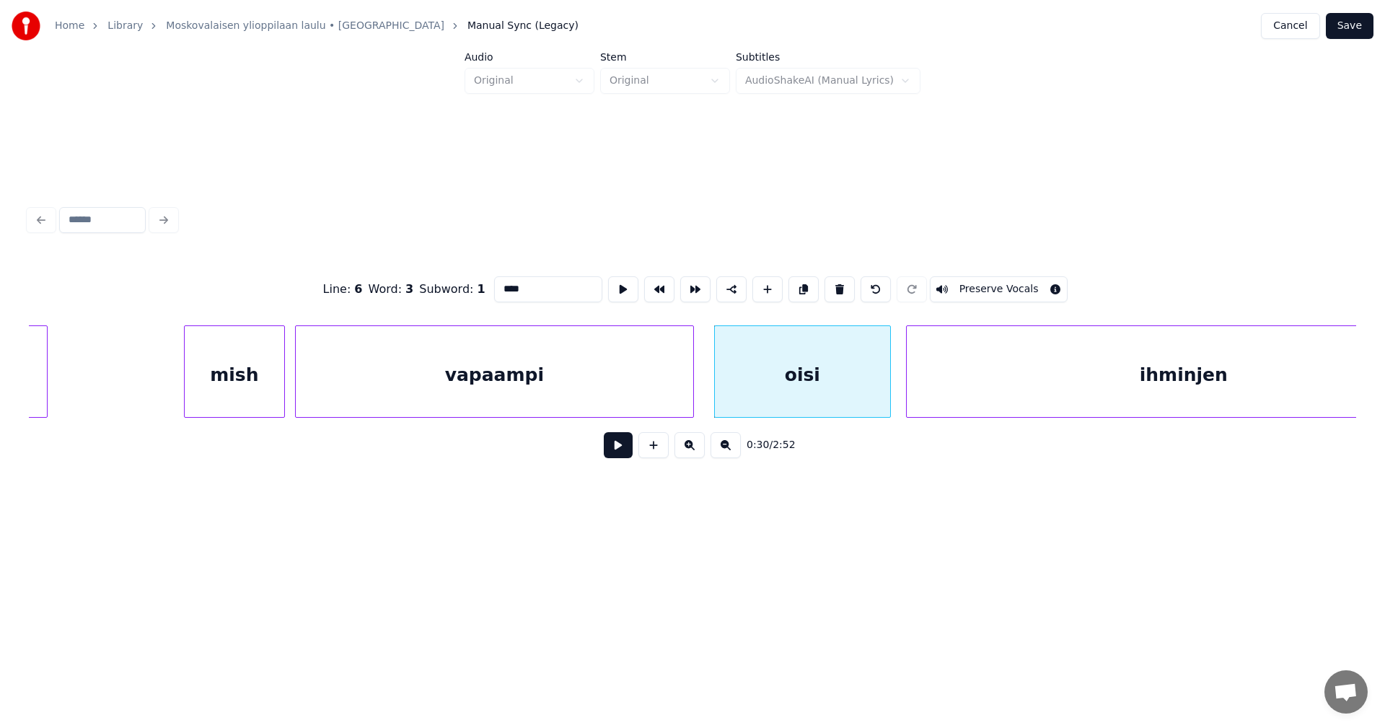
click at [955, 281] on button "Preserve Vocals" at bounding box center [999, 289] width 138 height 26
click at [250, 365] on div "mish" at bounding box center [235, 375] width 100 height 98
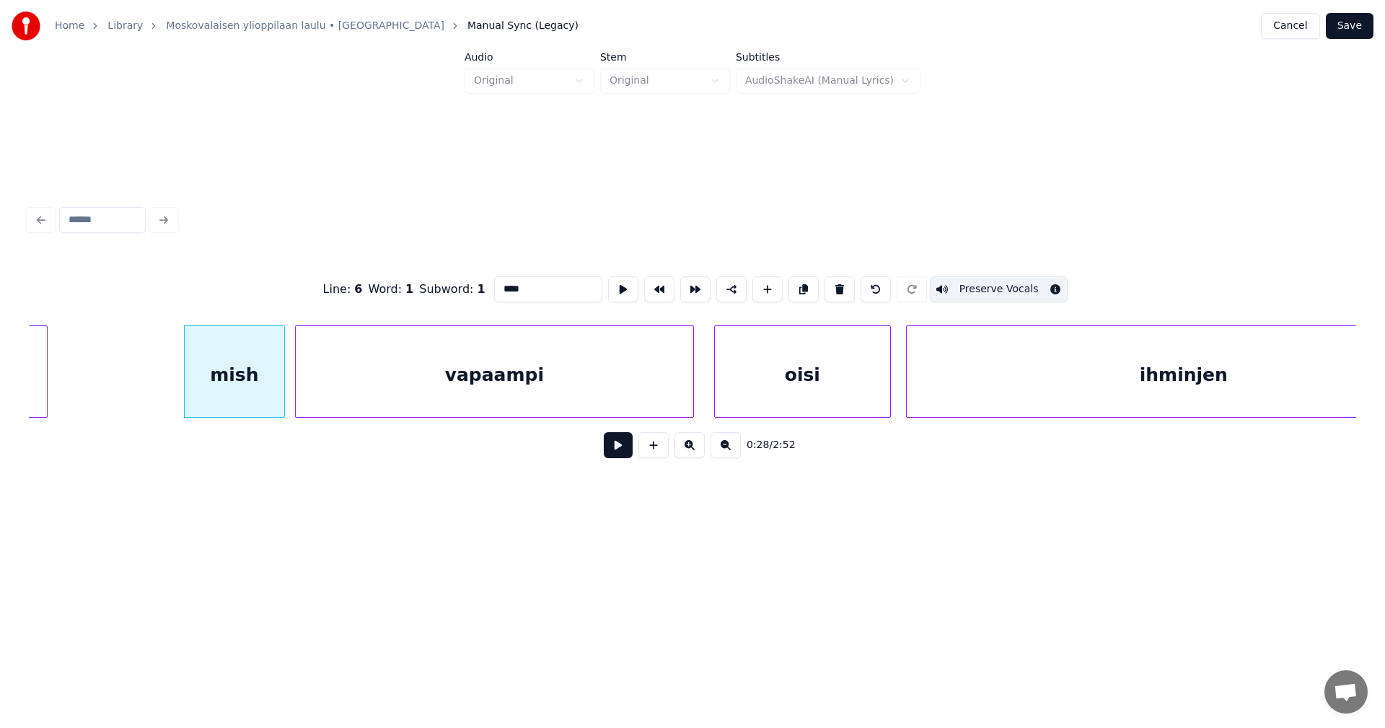
click at [379, 367] on div "vapaampi" at bounding box center [494, 375] width 397 height 98
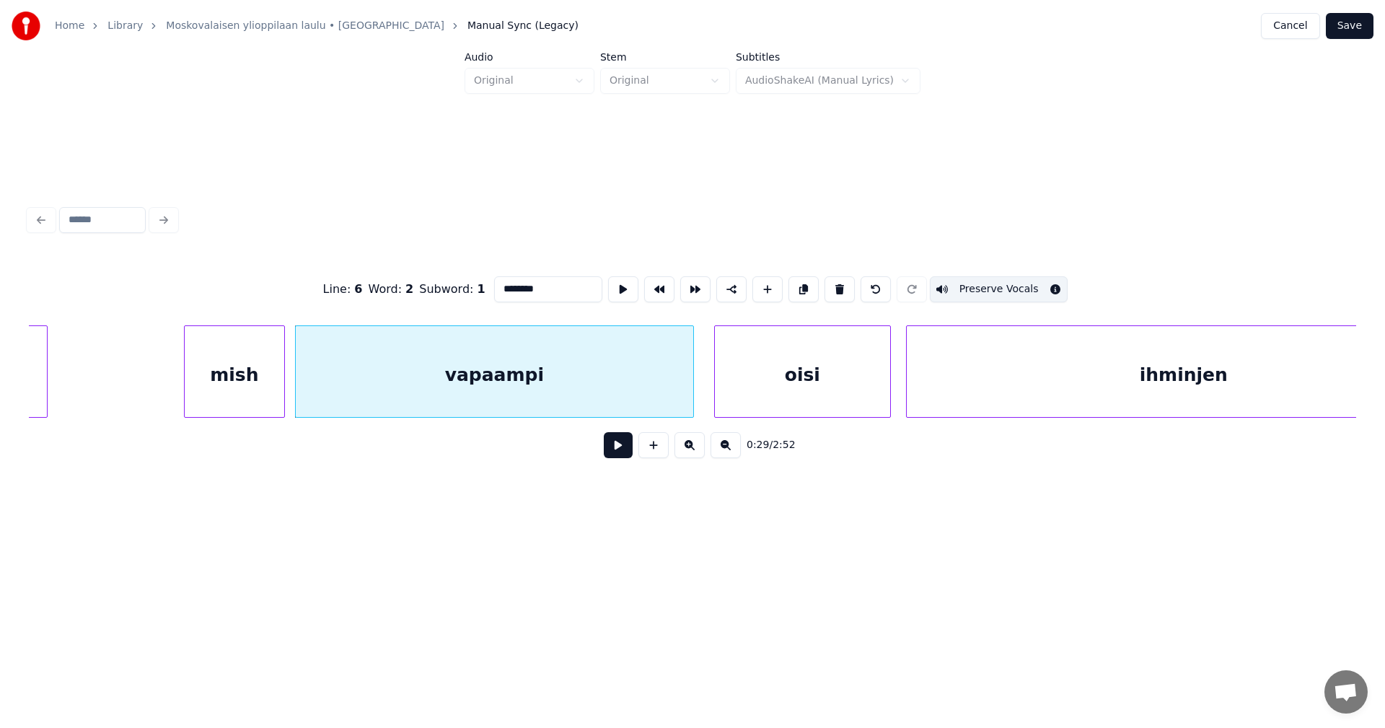
click at [763, 392] on div "oisi" at bounding box center [802, 375] width 175 height 98
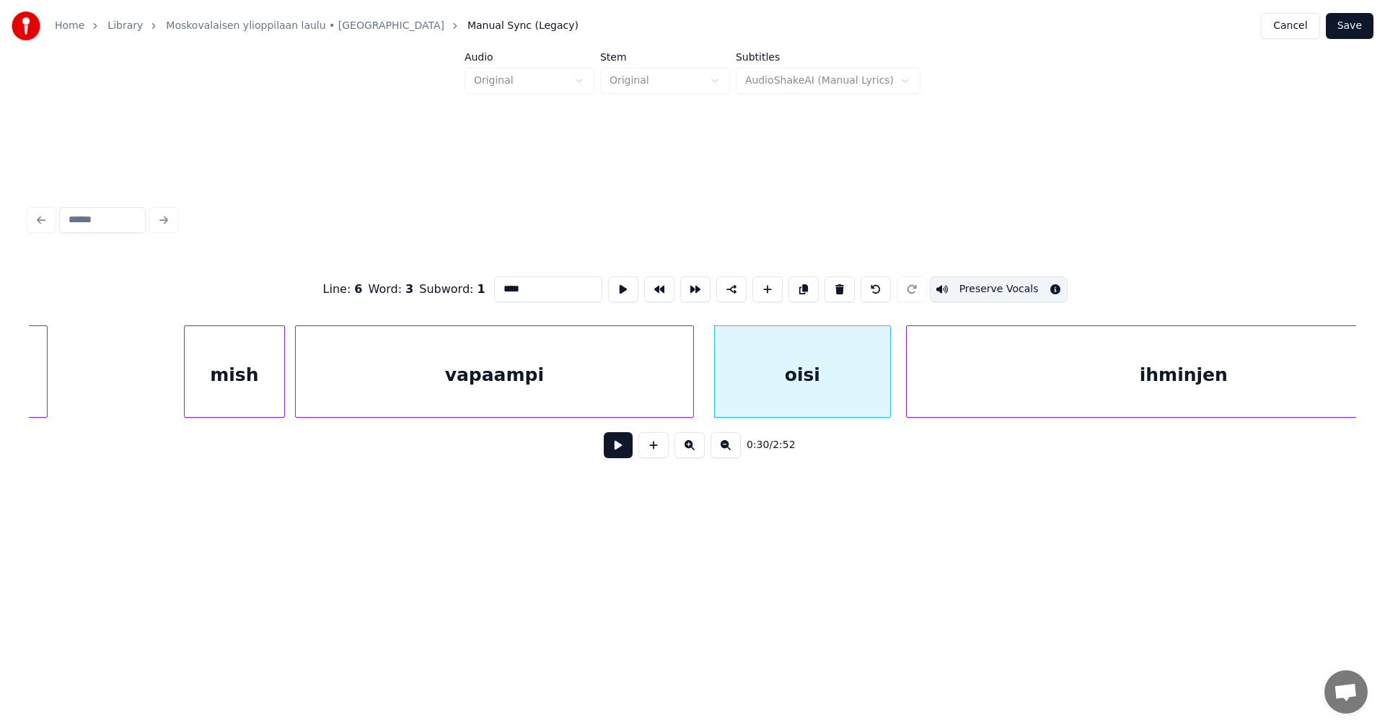
click at [919, 404] on div "ihminjen" at bounding box center [1183, 375] width 554 height 98
type input "********"
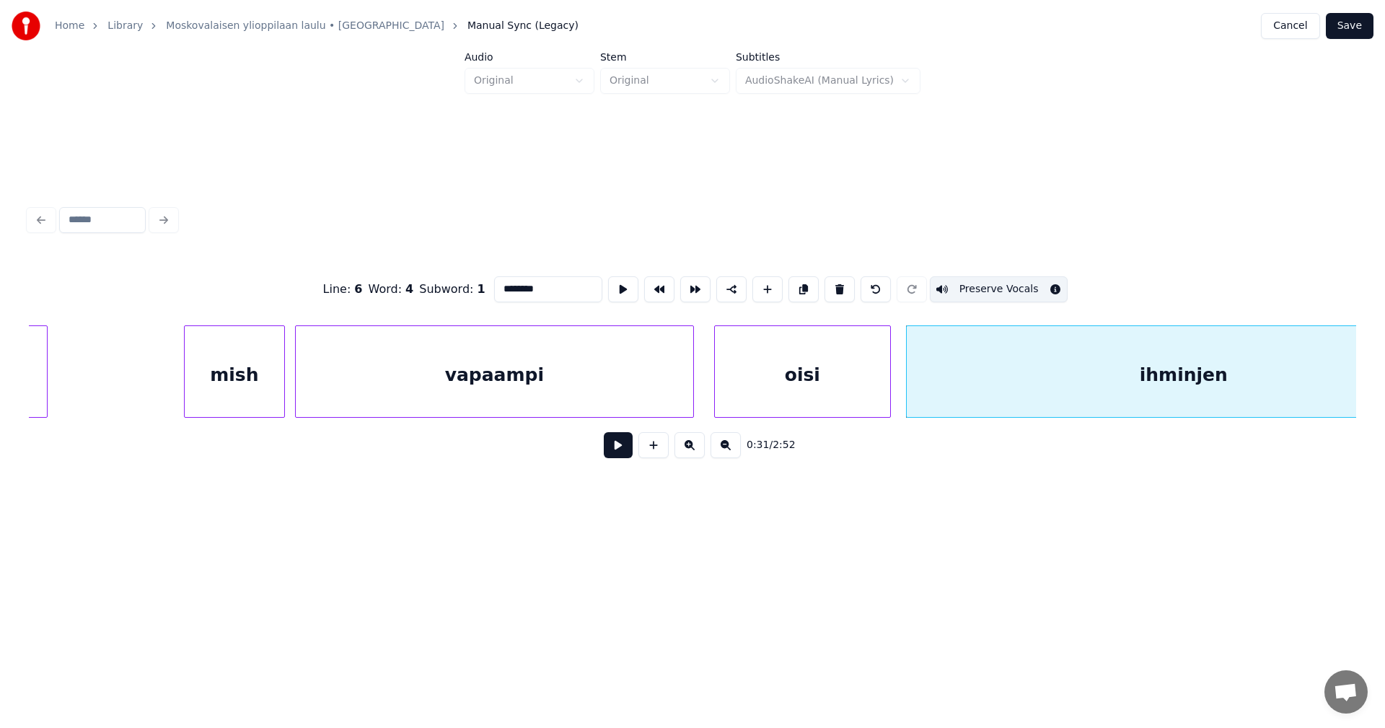
click at [1349, 32] on button "Save" at bounding box center [1349, 26] width 48 height 26
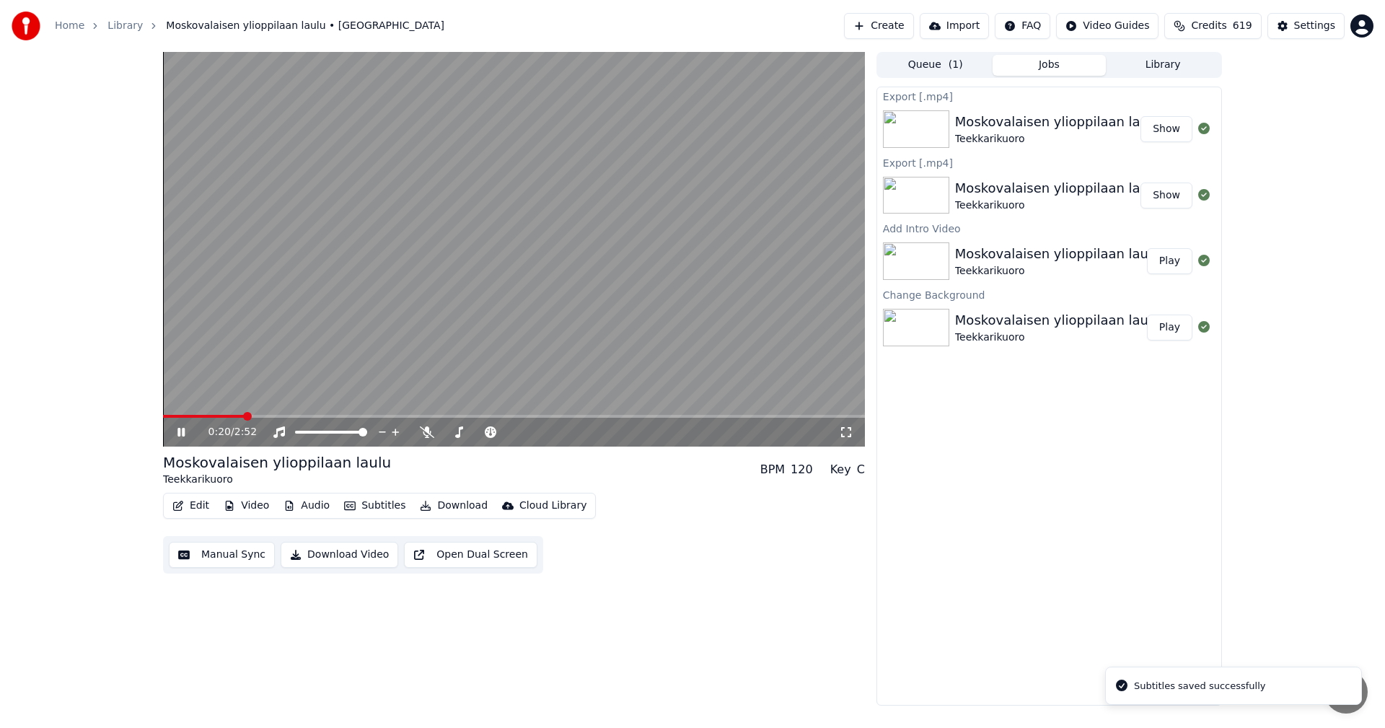
click at [243, 418] on span at bounding box center [514, 416] width 702 height 3
click at [180, 432] on icon at bounding box center [180, 432] width 7 height 9
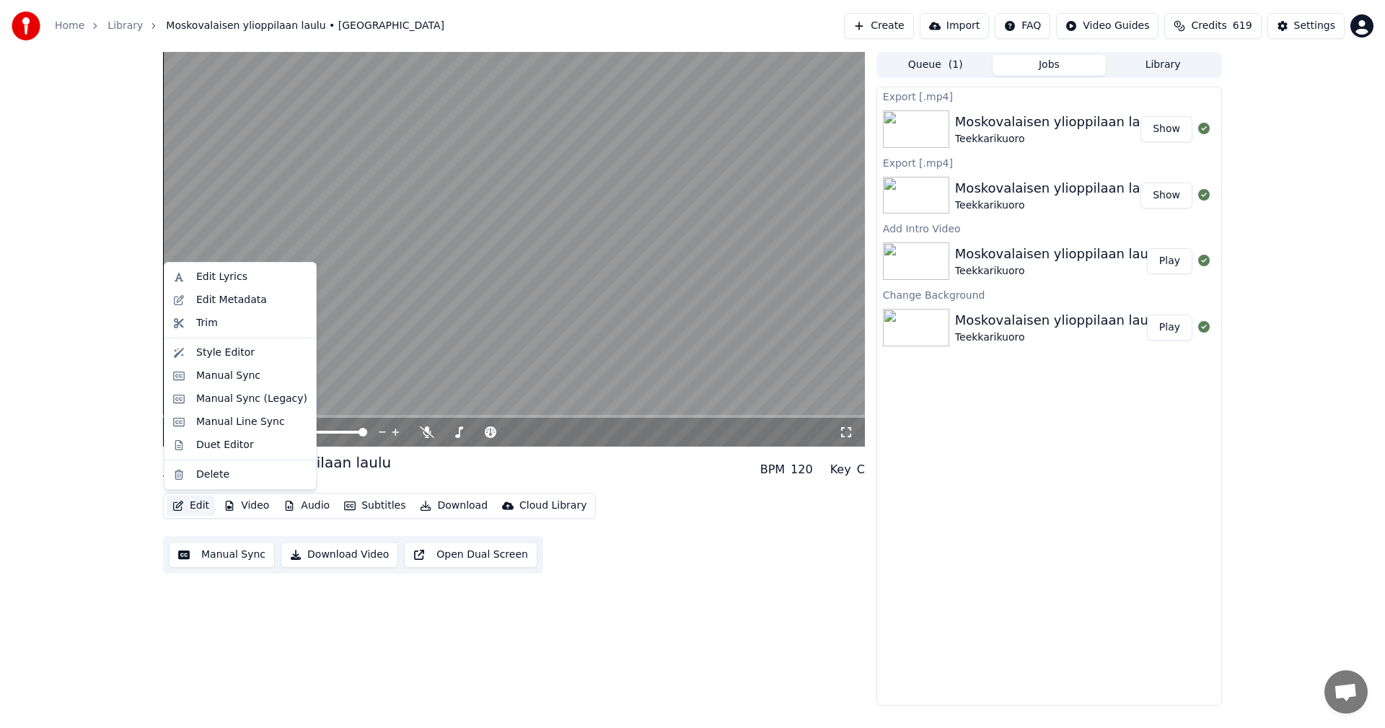
click at [211, 504] on button "Edit" at bounding box center [191, 505] width 48 height 20
click at [130, 464] on div "0:33 / 2:52 Moskovalaisen ylioppilaan laulu Teekkarikuoro BPM 120 Key C Edit Vi…" at bounding box center [692, 378] width 1385 height 653
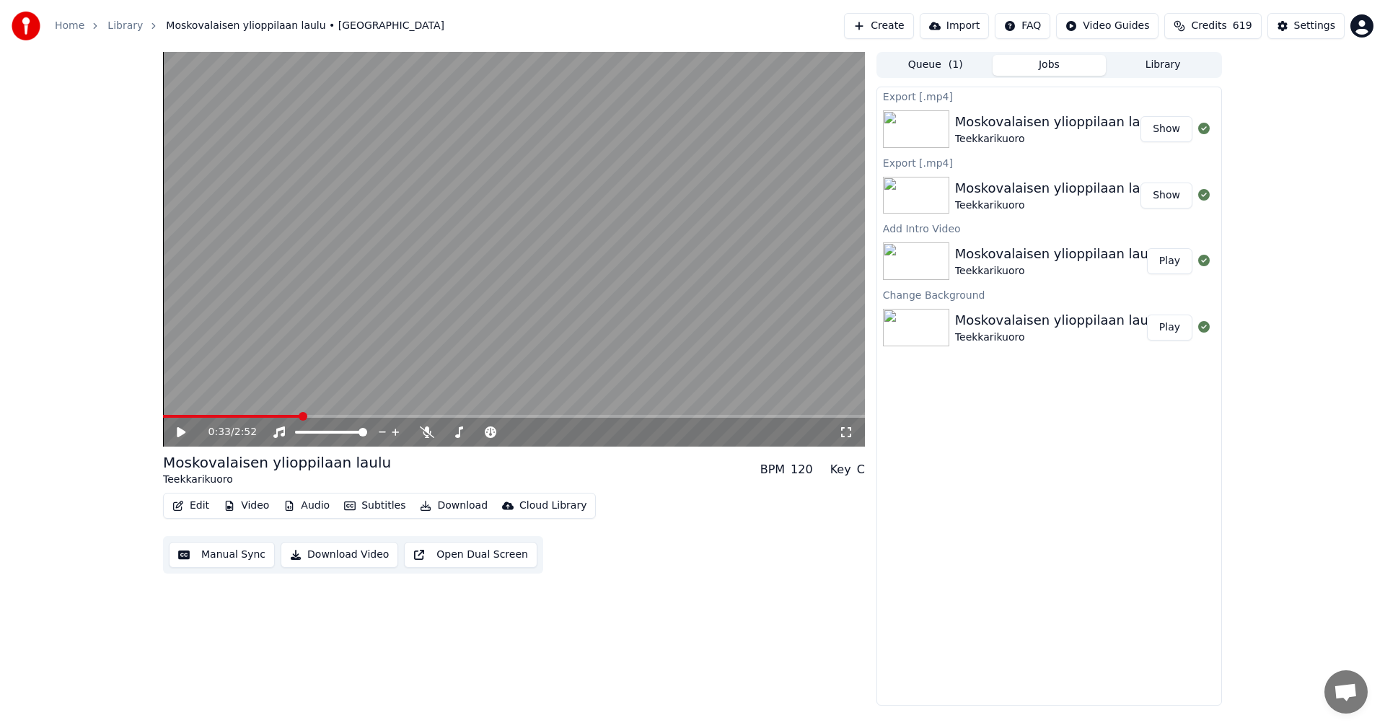
click at [240, 500] on button "Video" at bounding box center [246, 505] width 57 height 20
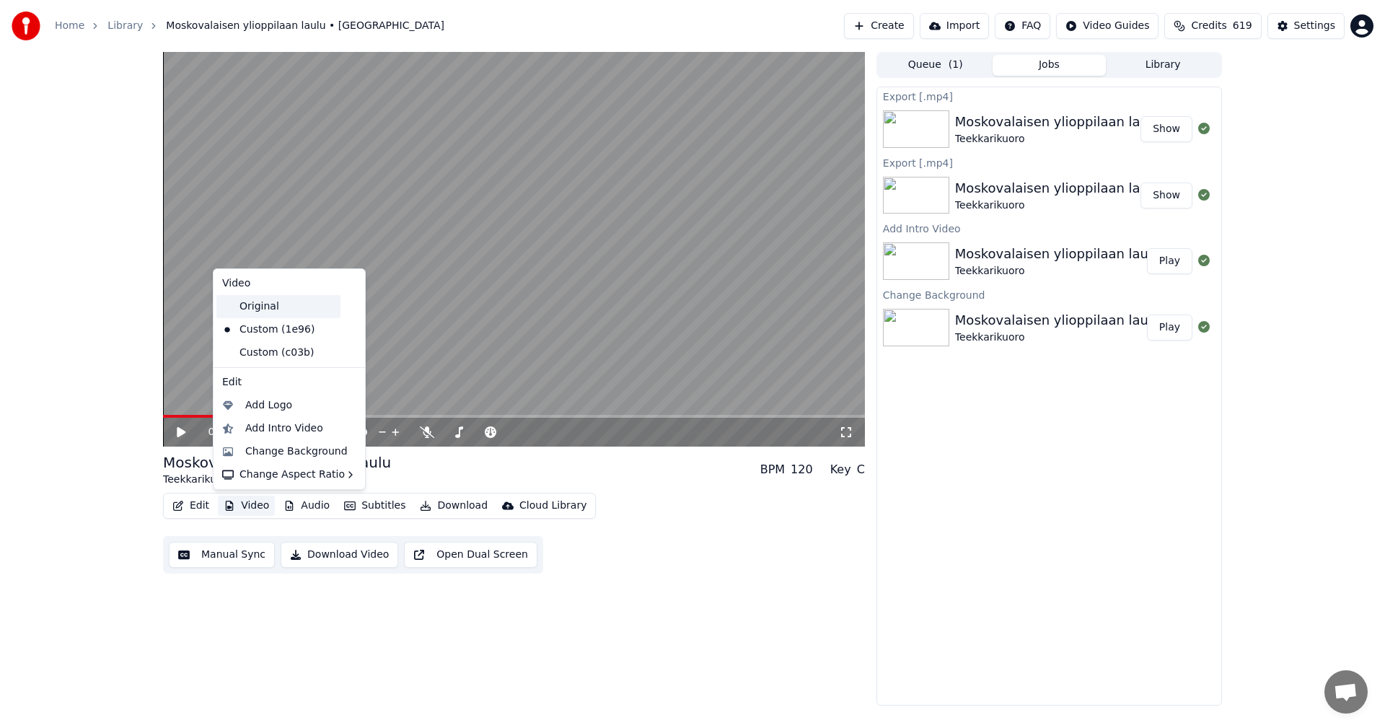
click at [270, 310] on div "Original" at bounding box center [278, 306] width 124 height 23
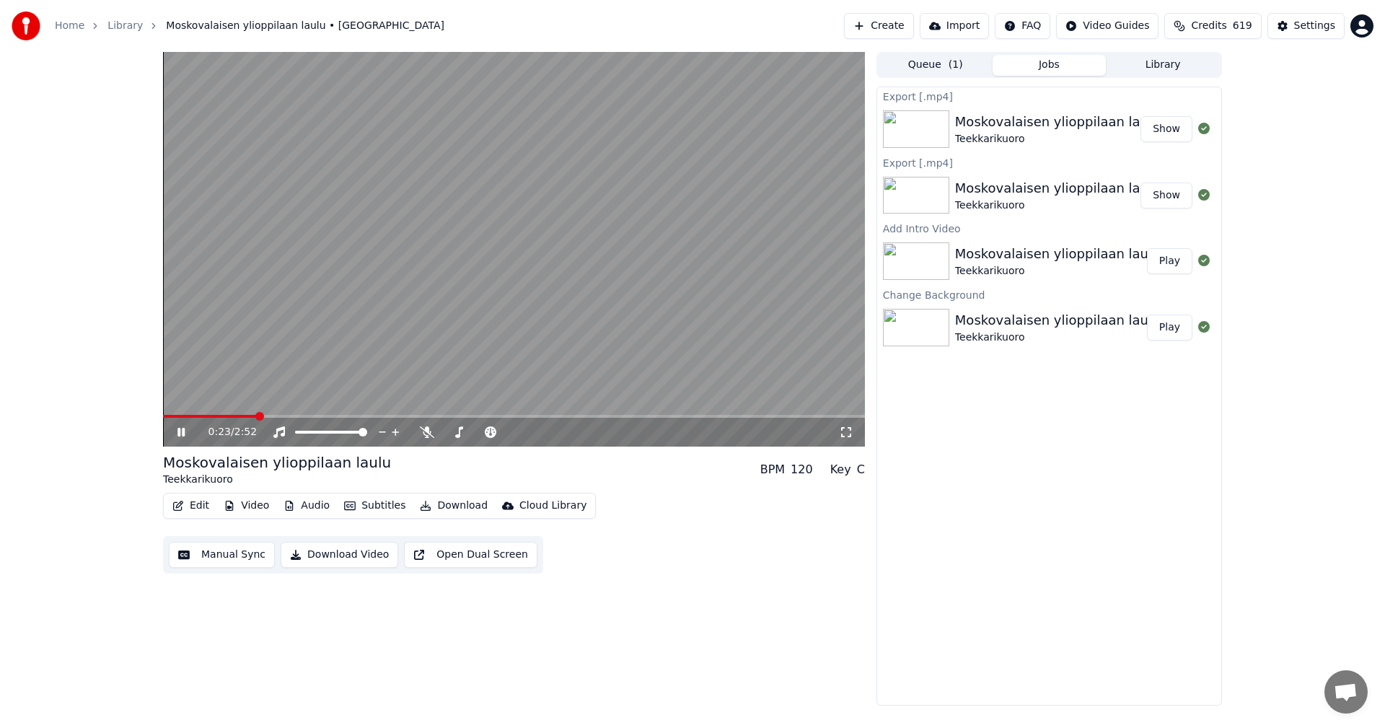
click at [255, 415] on span at bounding box center [210, 416] width 94 height 3
click at [183, 433] on icon at bounding box center [180, 432] width 7 height 9
click at [200, 506] on button "Edit" at bounding box center [191, 505] width 48 height 20
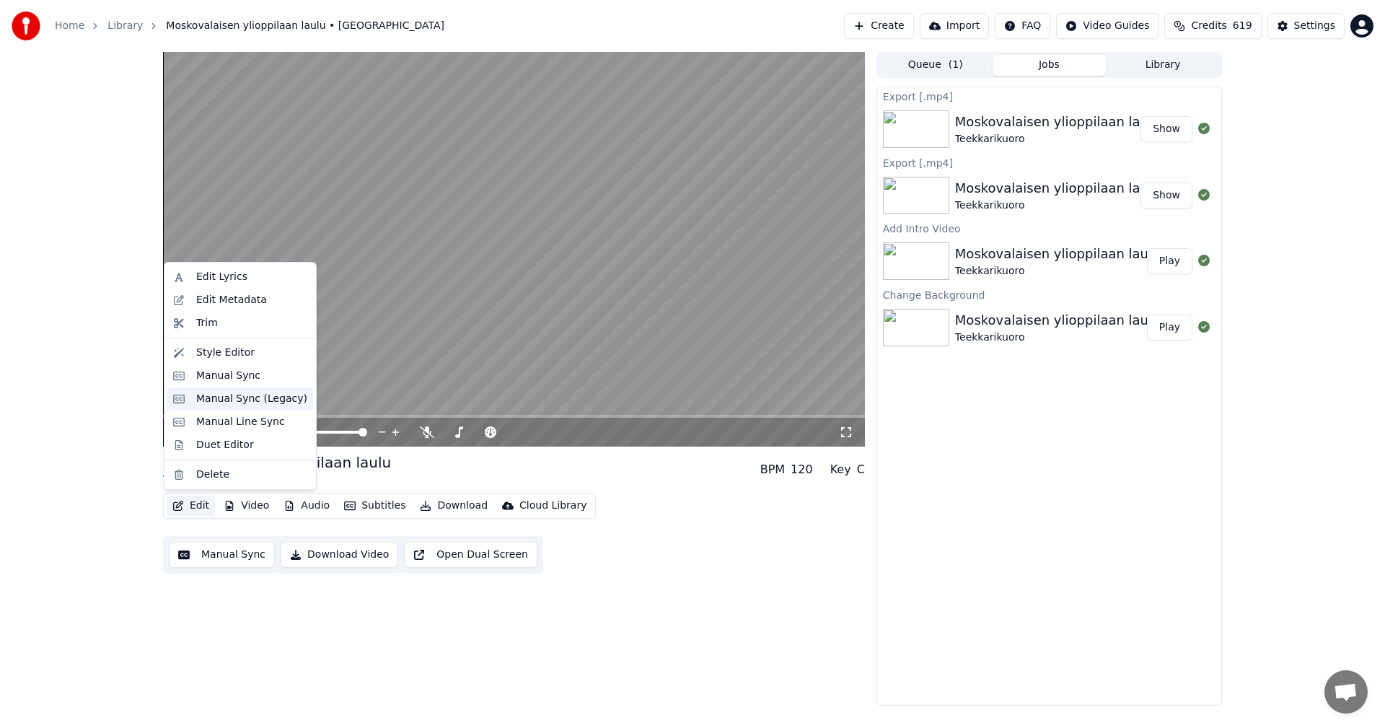
click at [237, 400] on div "Manual Sync (Legacy)" at bounding box center [251, 399] width 111 height 14
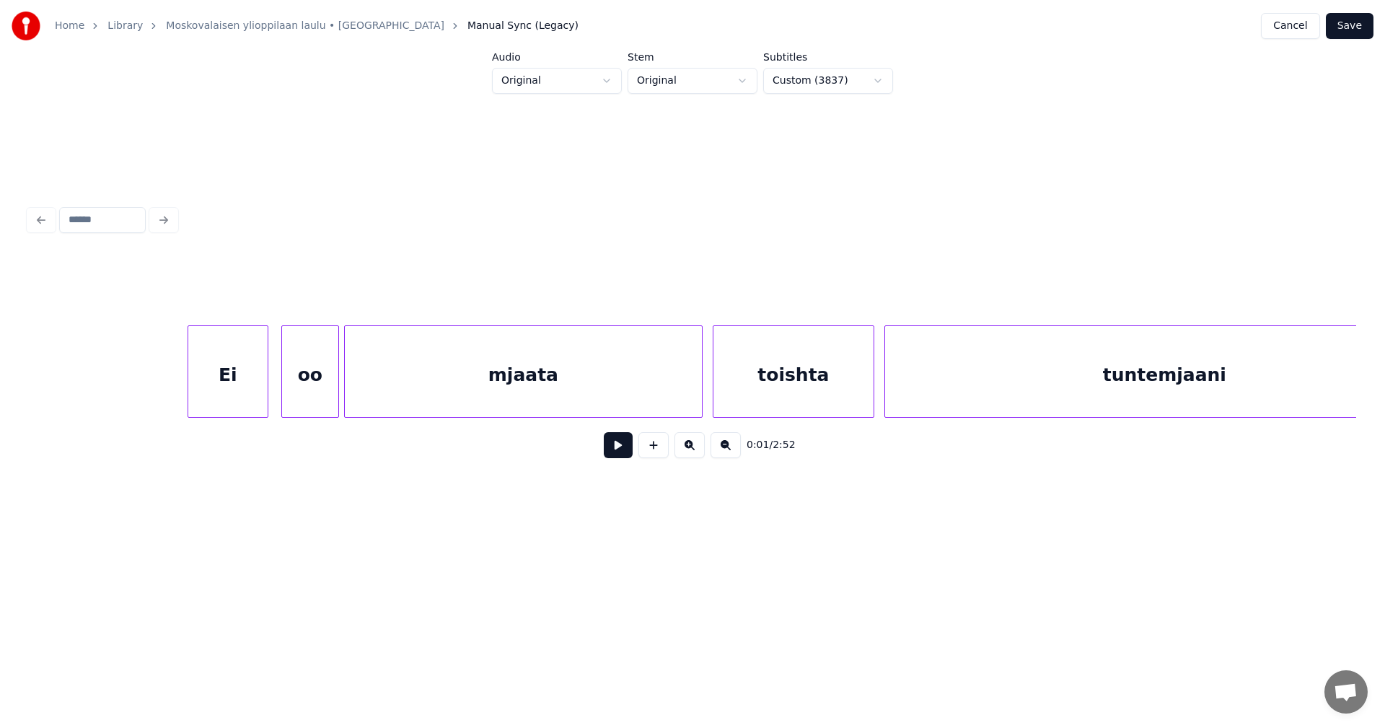
scroll to position [0, 5663]
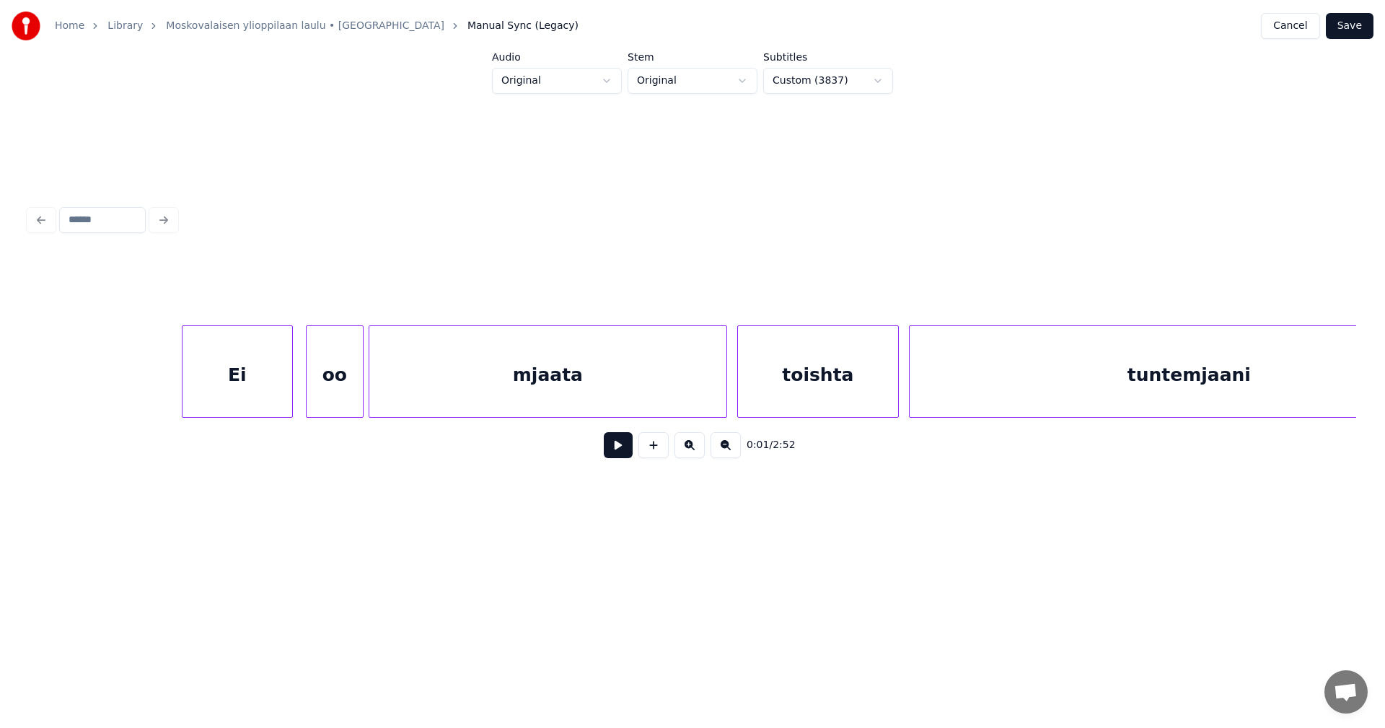
click at [185, 382] on div at bounding box center [184, 371] width 4 height 91
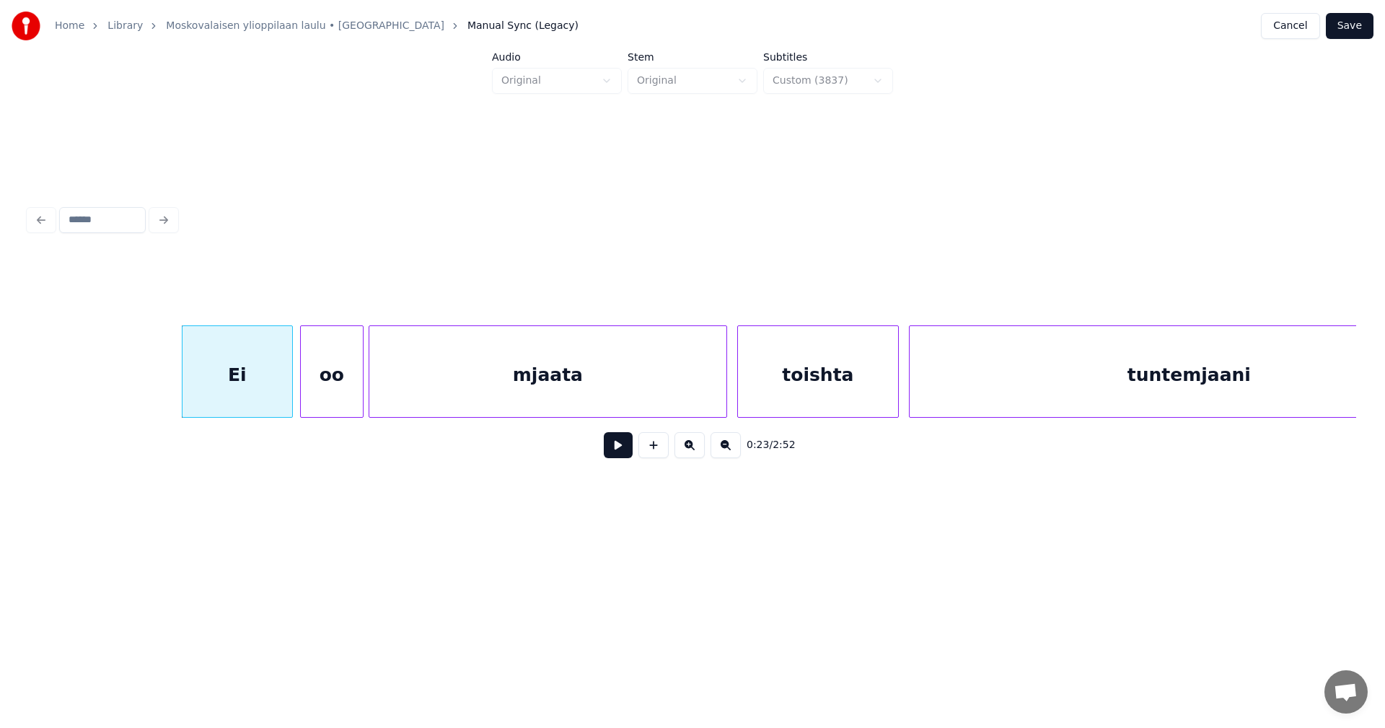
click at [301, 389] on div at bounding box center [303, 371] width 4 height 91
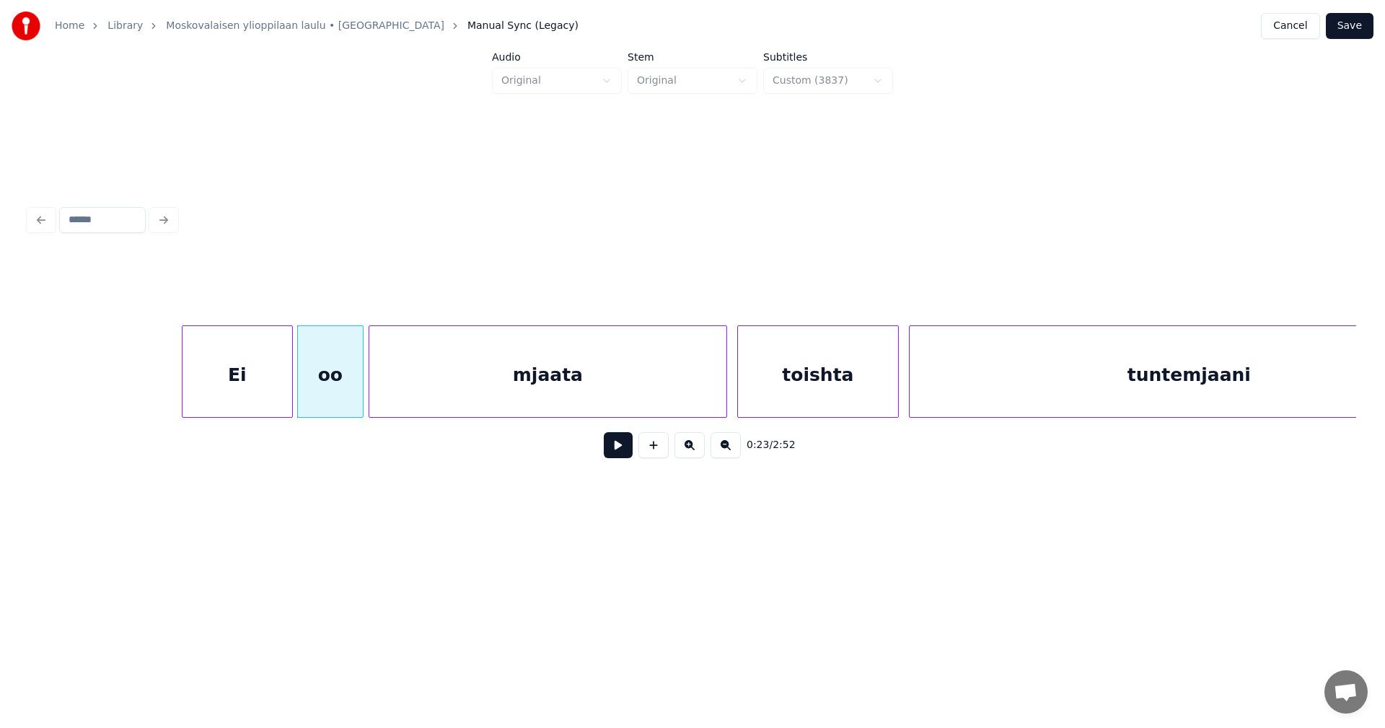
click at [1041, 388] on div "tuntemjaani" at bounding box center [1188, 375] width 559 height 98
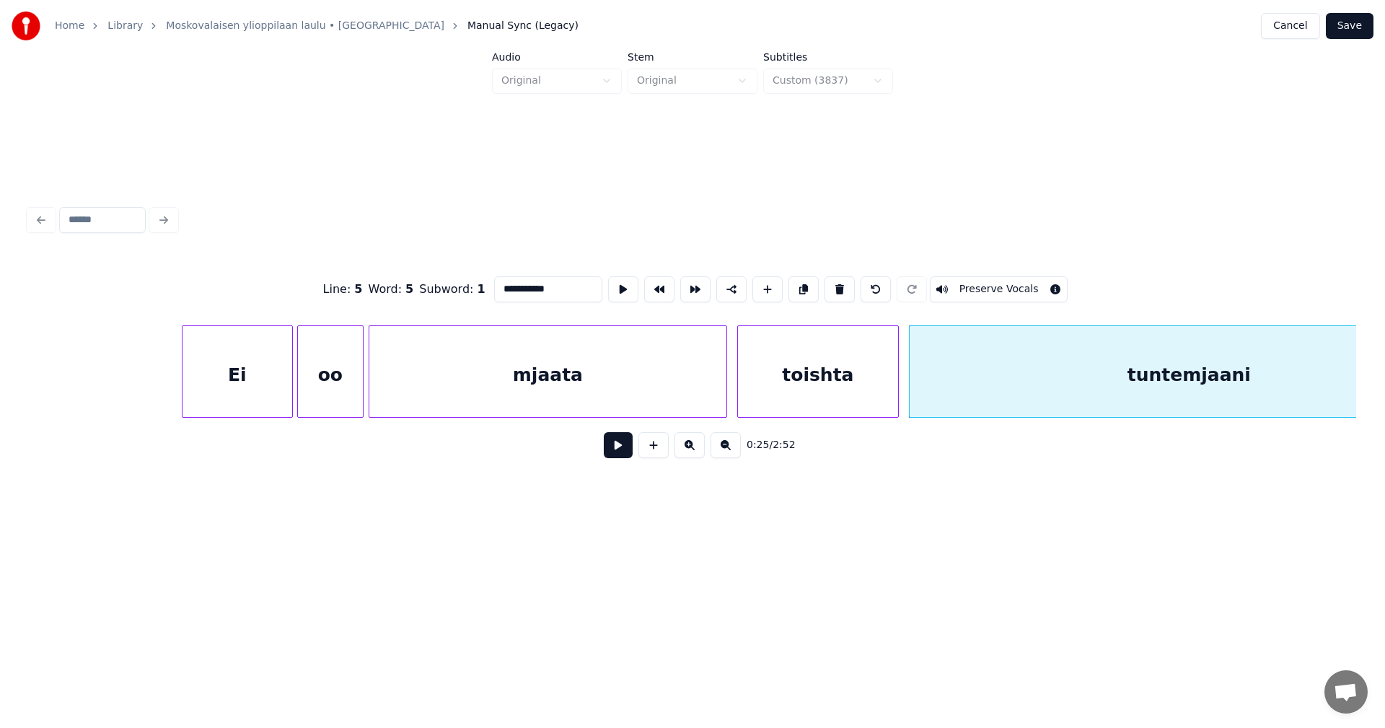
click at [1031, 286] on button "Preserve Vocals" at bounding box center [999, 289] width 138 height 26
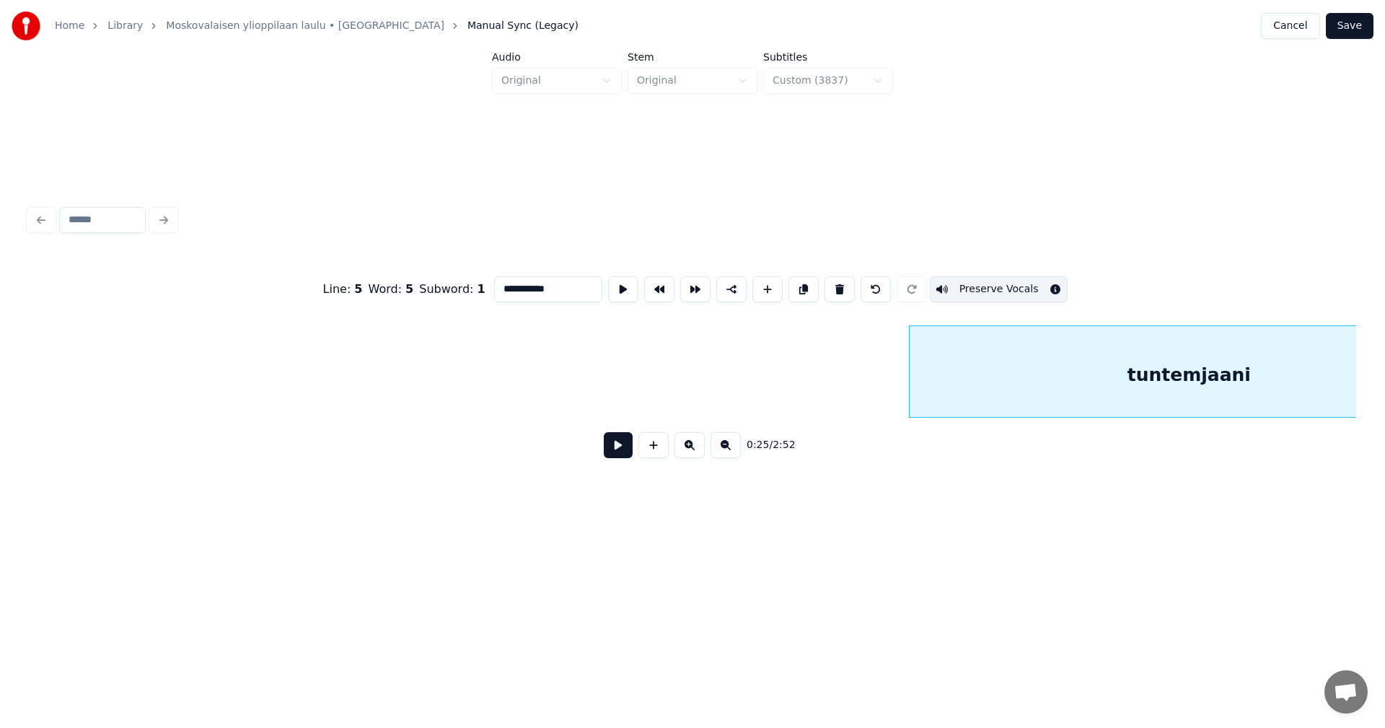
scroll to position [0, 6824]
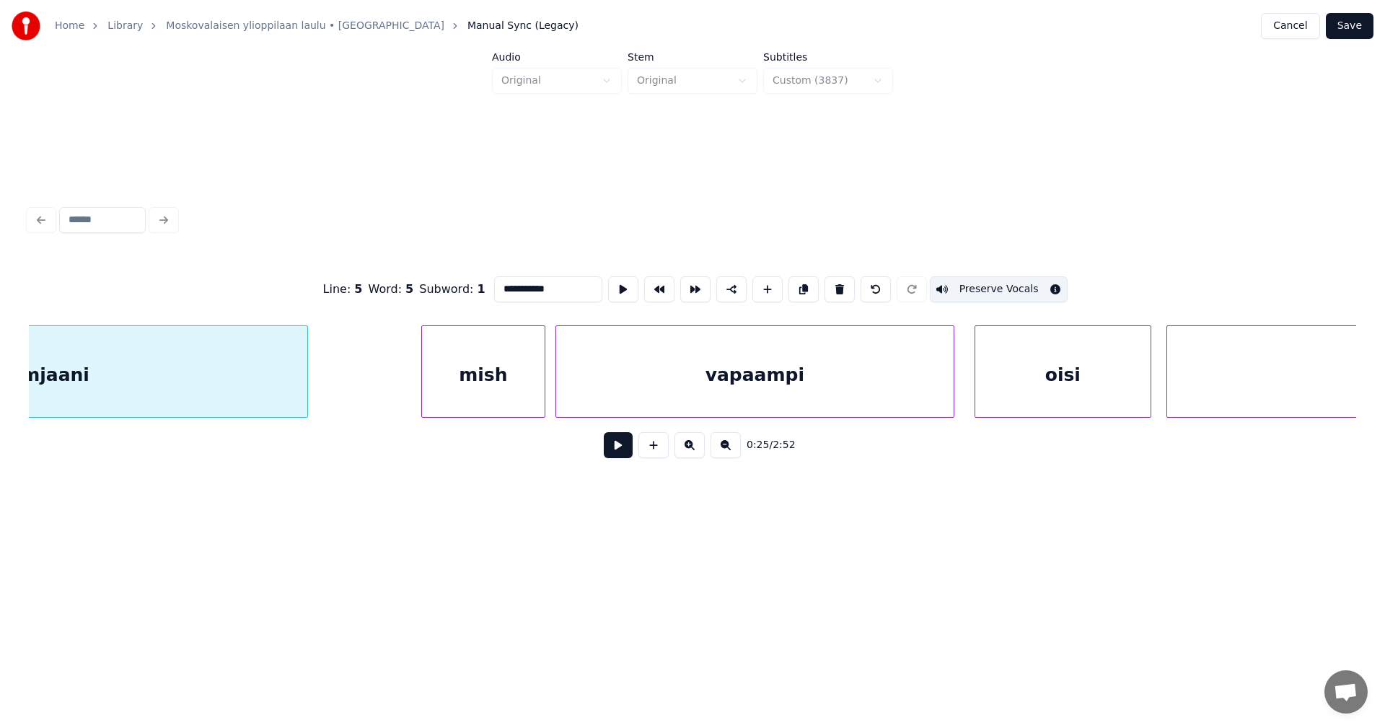
click at [425, 384] on div at bounding box center [424, 371] width 4 height 91
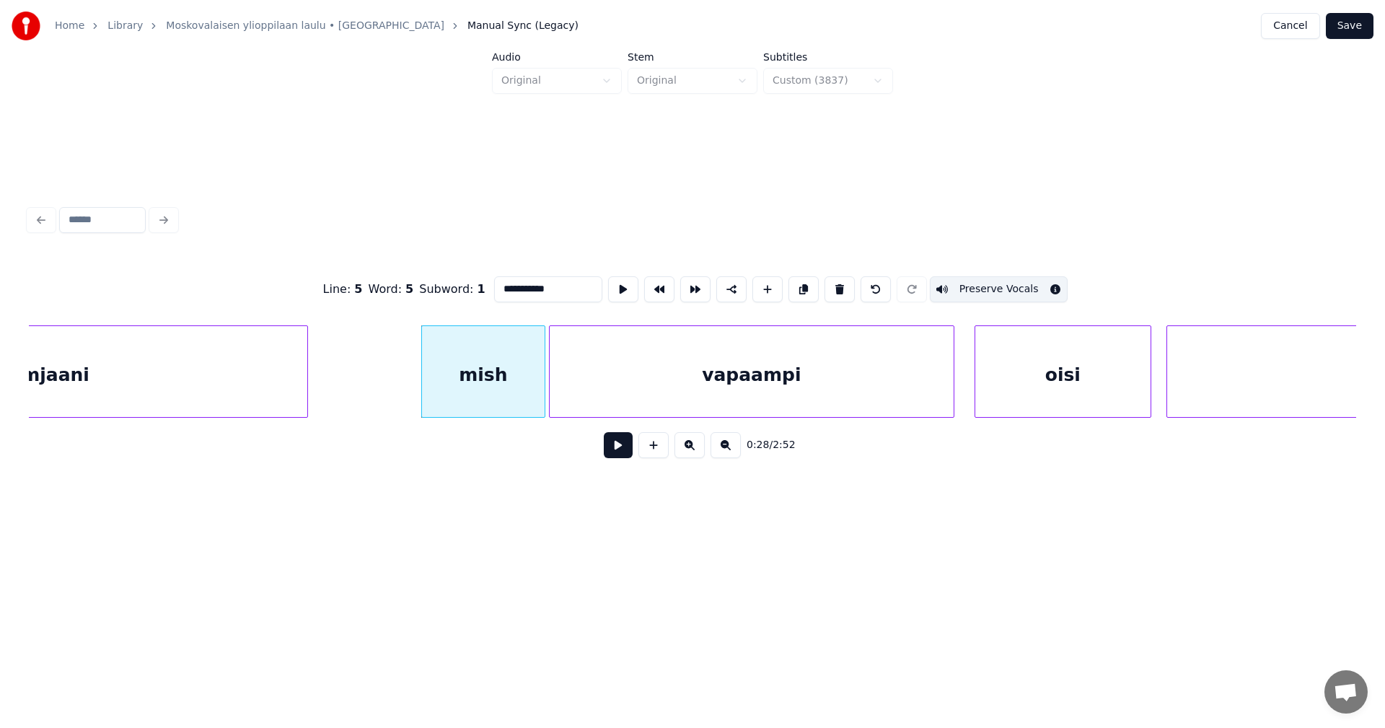
click at [550, 381] on div at bounding box center [552, 371] width 4 height 91
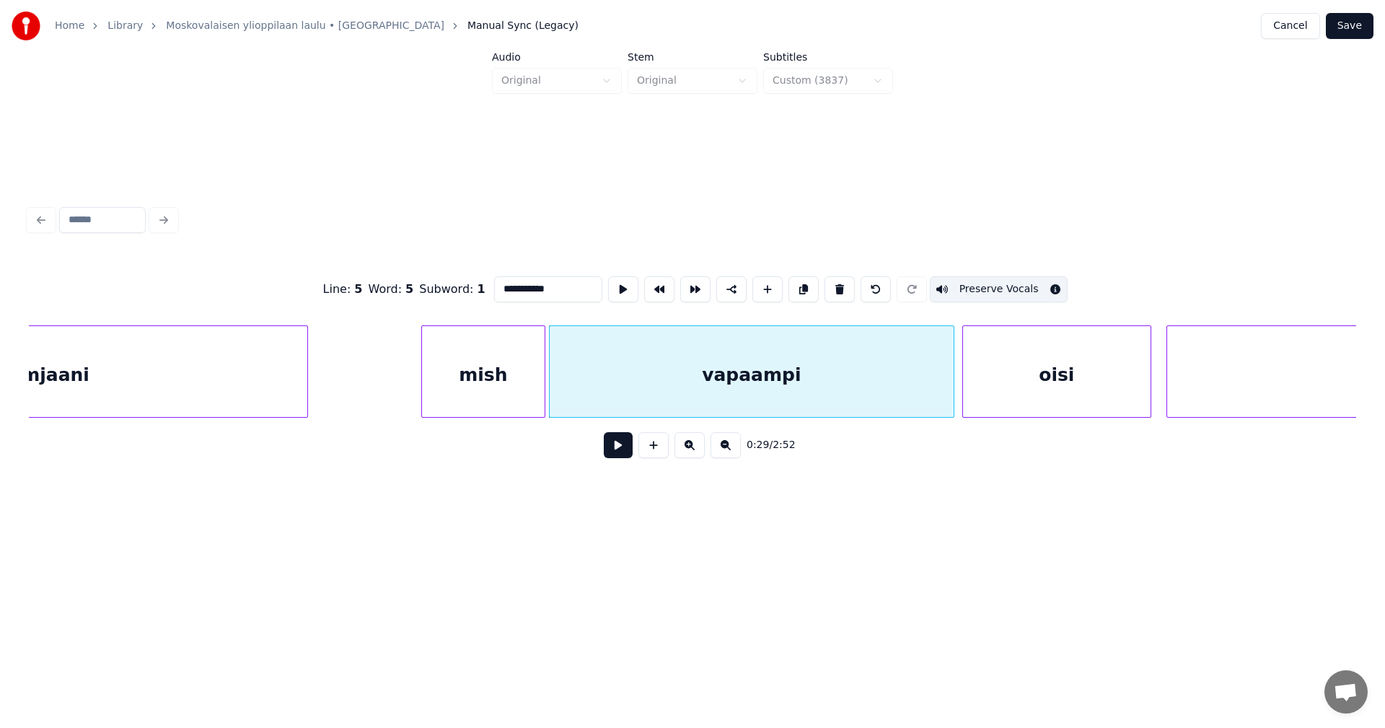
click at [966, 384] on div at bounding box center [965, 371] width 4 height 91
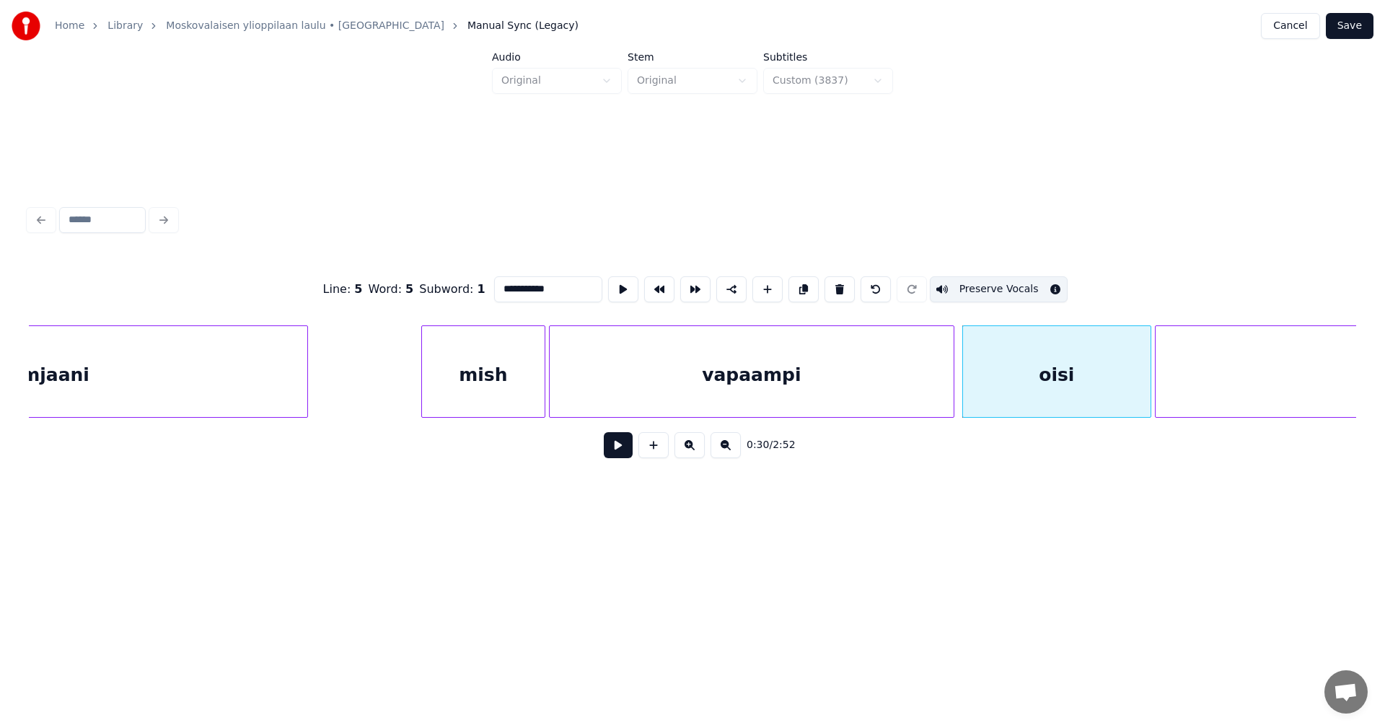
click at [1155, 380] on div at bounding box center [1157, 371] width 4 height 91
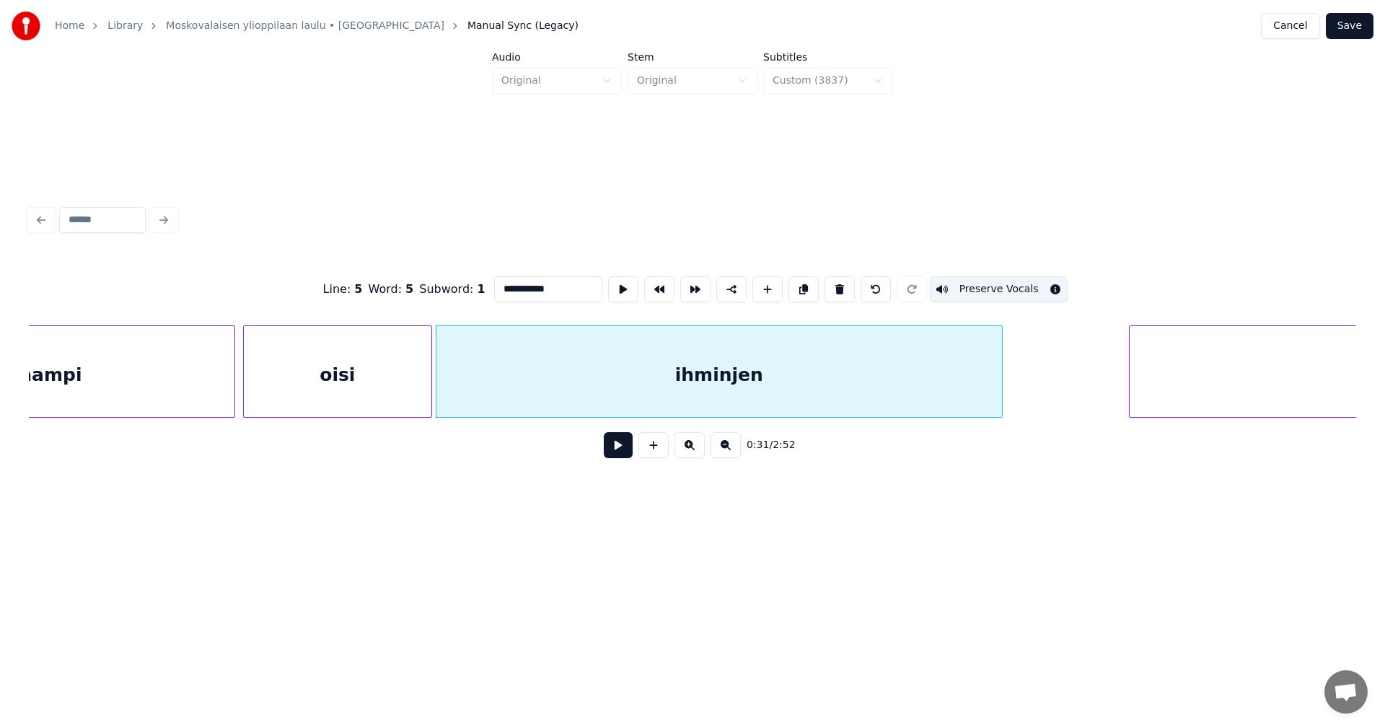
scroll to position [0, 7545]
click at [923, 349] on div "ihminjen" at bounding box center [716, 375] width 565 height 98
type input "********"
click at [1062, 371] on div at bounding box center [1064, 371] width 4 height 91
click at [1348, 24] on button "Save" at bounding box center [1349, 26] width 48 height 26
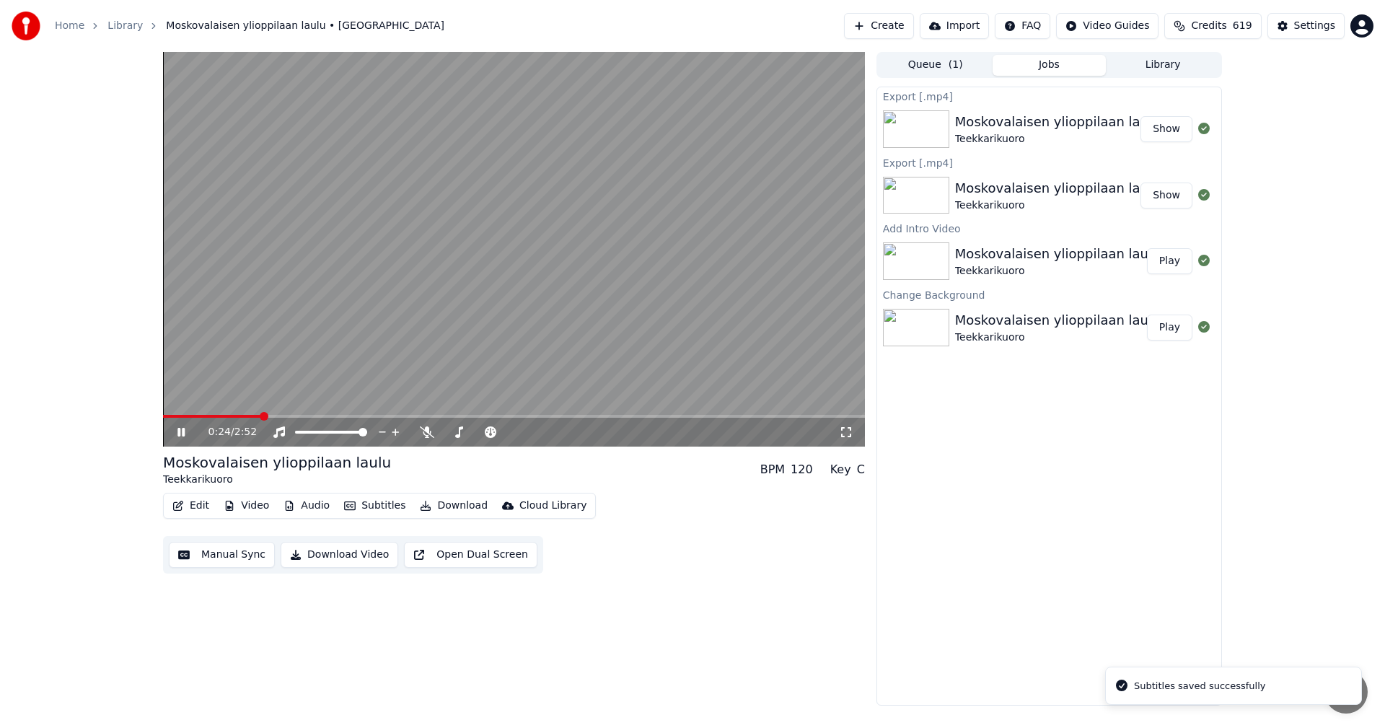
click at [260, 415] on span at bounding box center [514, 416] width 702 height 3
click at [180, 429] on icon at bounding box center [180, 432] width 7 height 9
click at [178, 434] on icon at bounding box center [181, 432] width 9 height 10
click at [254, 415] on span at bounding box center [235, 416] width 145 height 3
click at [180, 434] on icon at bounding box center [180, 432] width 7 height 9
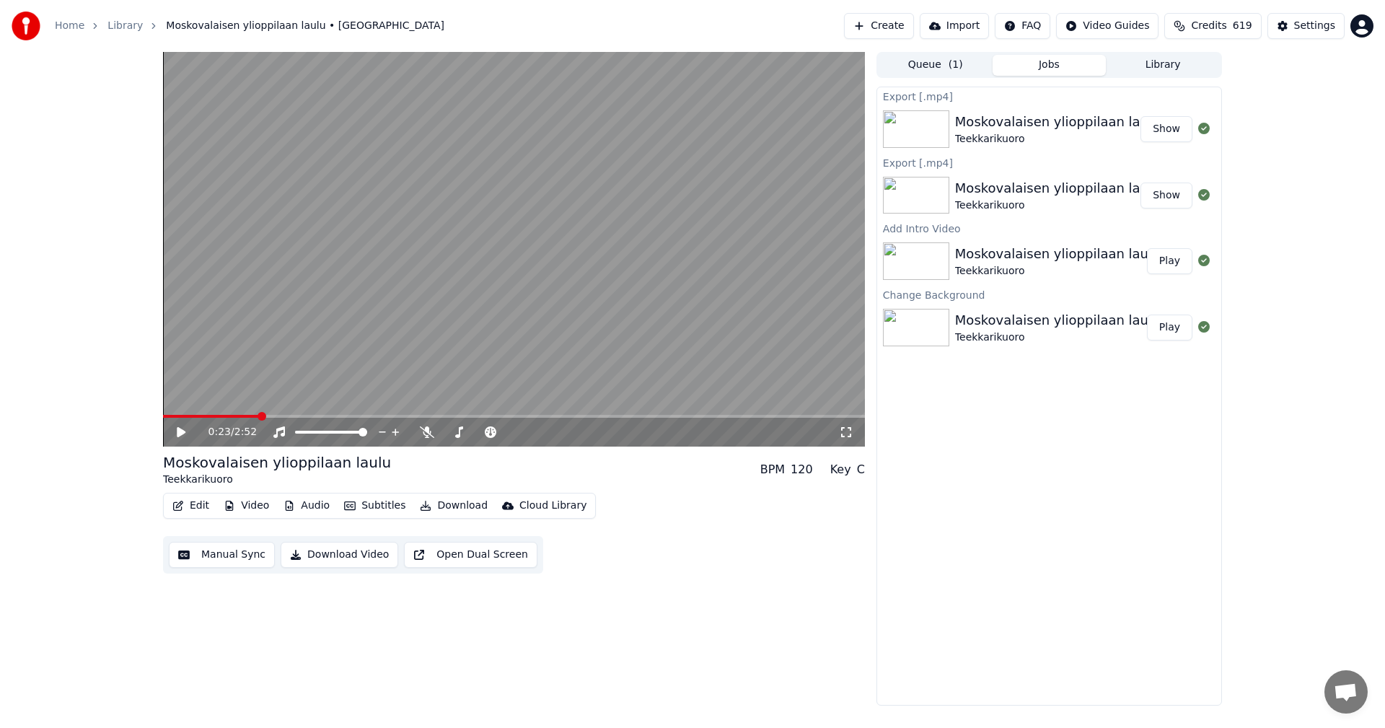
click at [194, 505] on button "Edit" at bounding box center [191, 505] width 48 height 20
drag, startPoint x: 619, startPoint y: 539, endPoint x: 610, endPoint y: 531, distance: 11.8
click at [619, 537] on div "Upload to Cloud Library" at bounding box center [561, 536] width 154 height 23
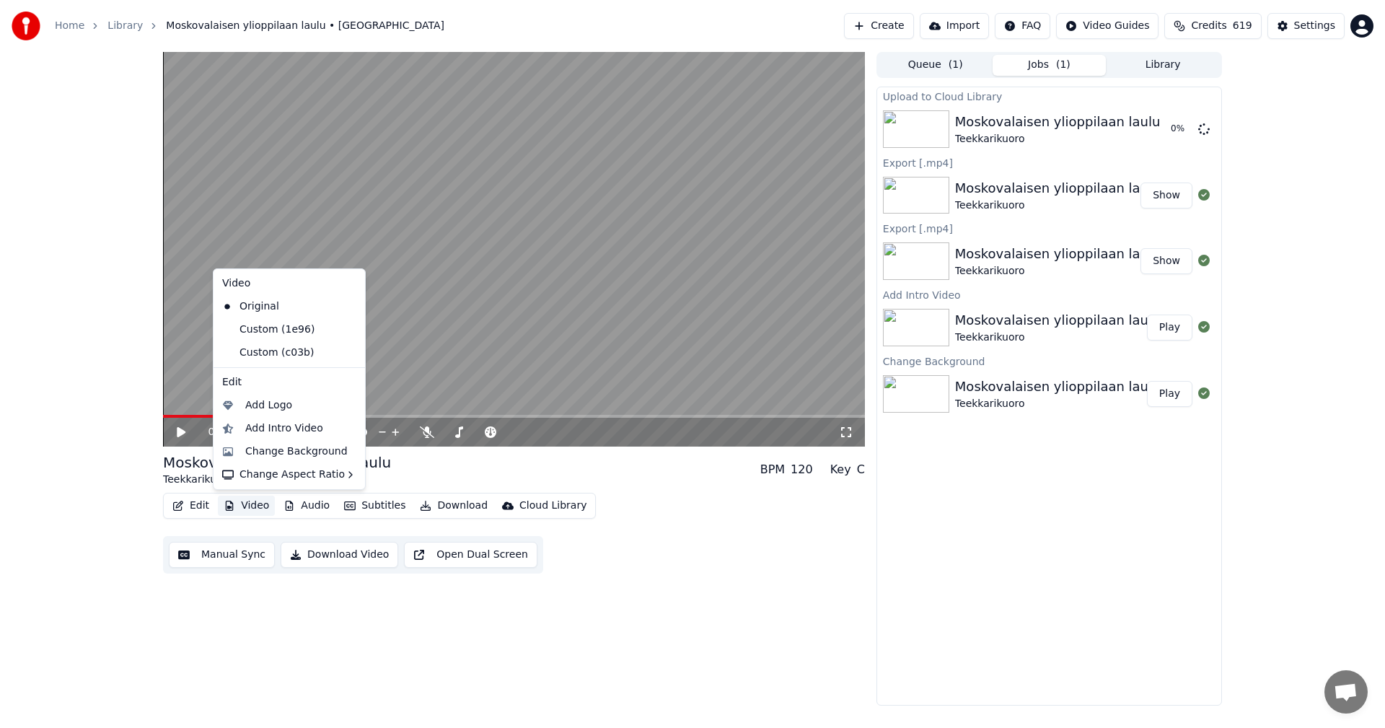
click at [249, 506] on button "Video" at bounding box center [246, 505] width 57 height 20
click at [294, 350] on div "Custom (c03b)" at bounding box center [278, 352] width 124 height 23
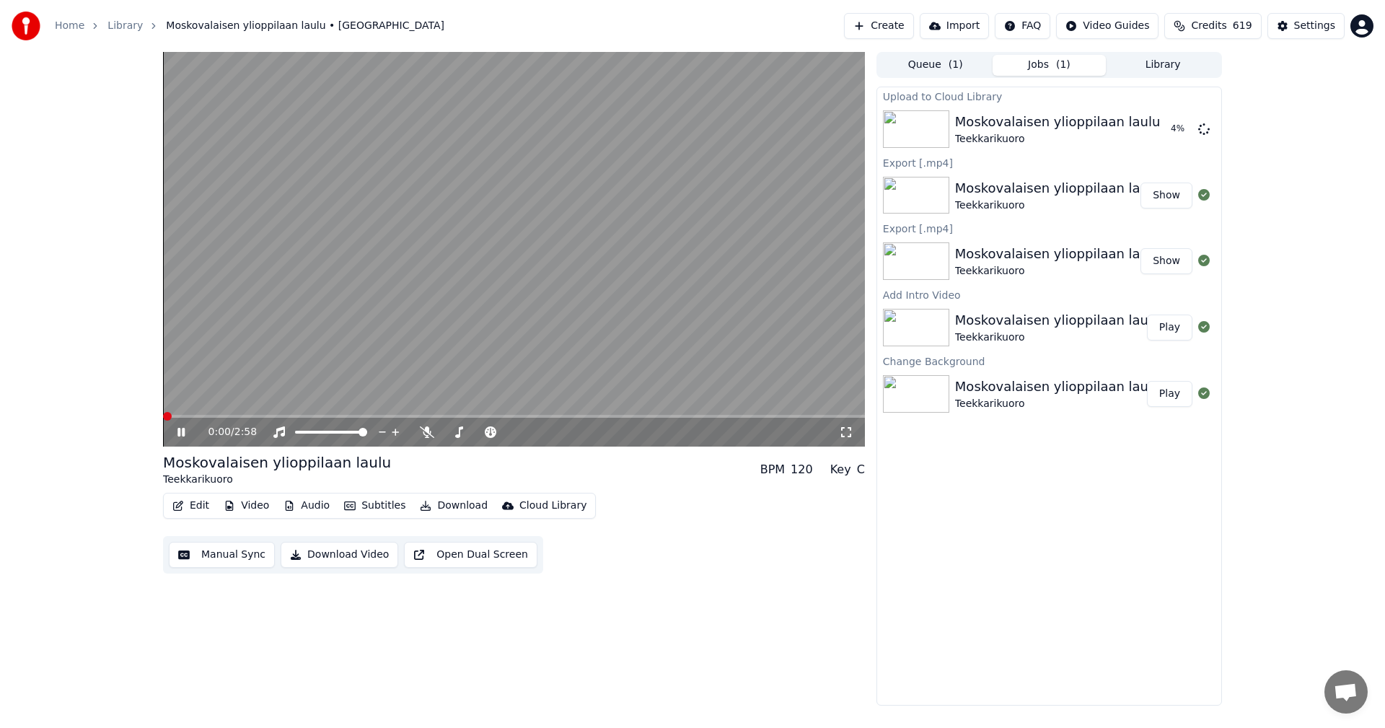
click at [247, 417] on span at bounding box center [514, 416] width 702 height 3
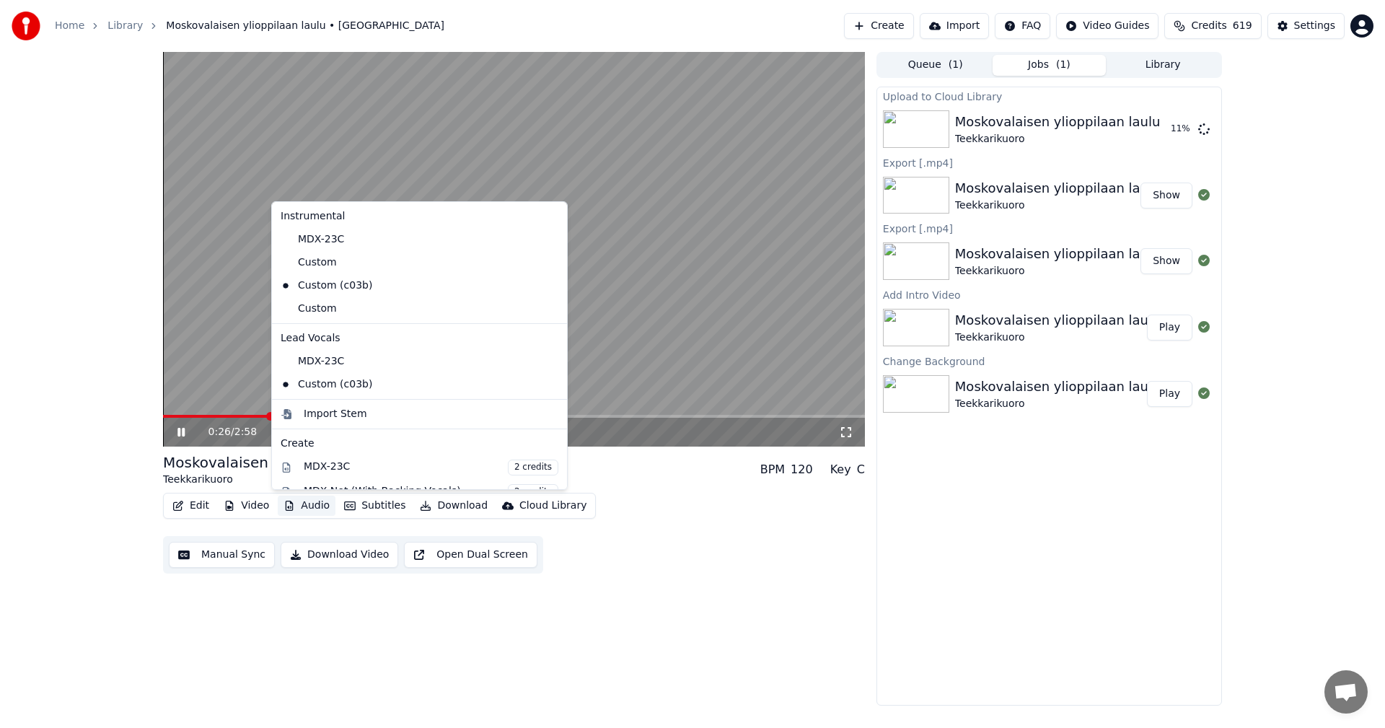
click at [323, 498] on button "Audio" at bounding box center [307, 505] width 58 height 20
click at [321, 312] on div "Custom" at bounding box center [409, 308] width 268 height 23
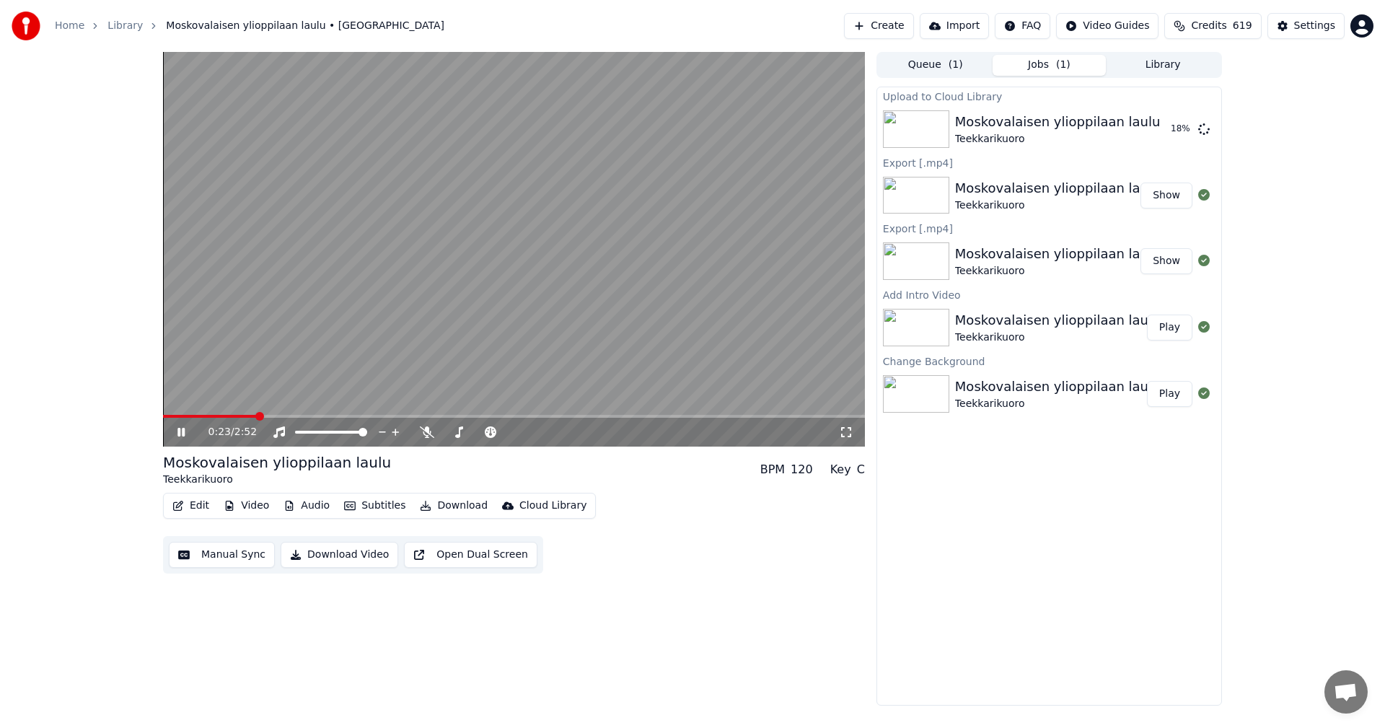
click at [255, 415] on span at bounding box center [210, 416] width 94 height 3
click at [314, 415] on span at bounding box center [514, 416] width 702 height 3
click at [315, 506] on button "Audio" at bounding box center [307, 505] width 58 height 20
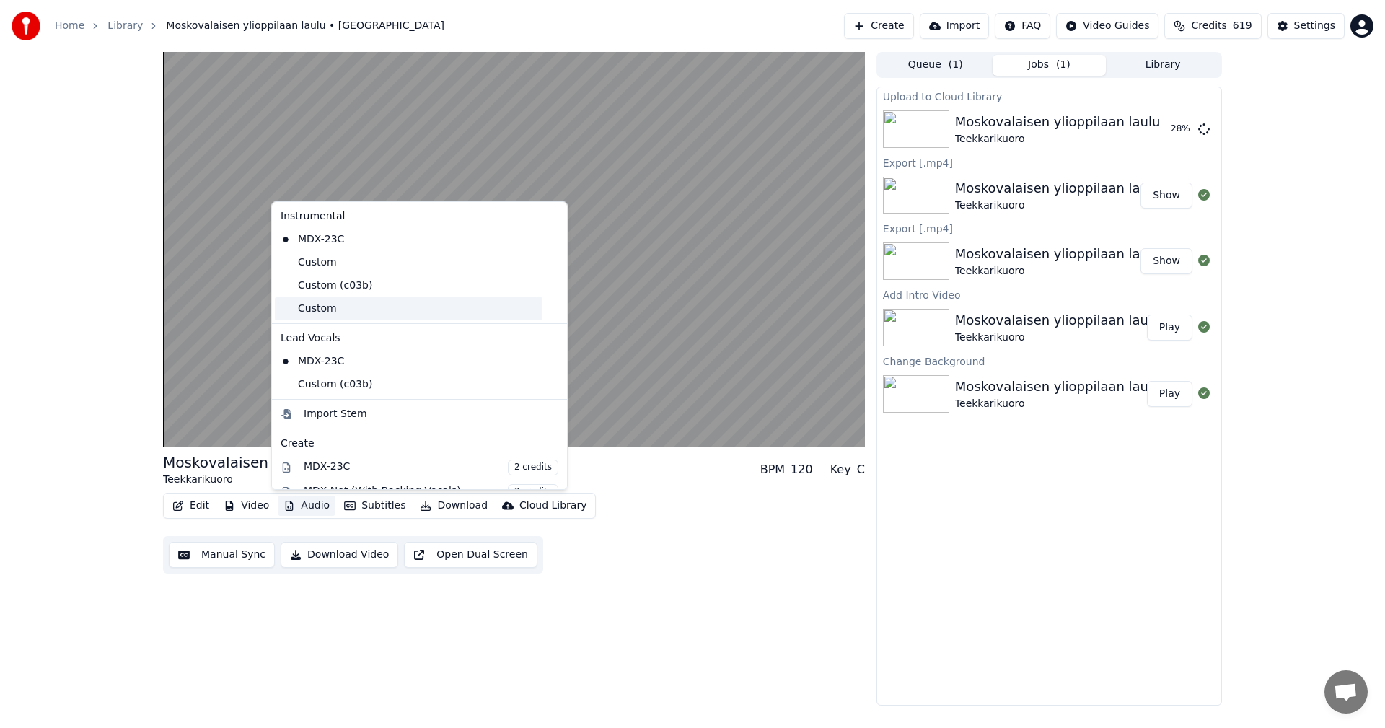
click at [321, 314] on div "Custom" at bounding box center [409, 308] width 268 height 23
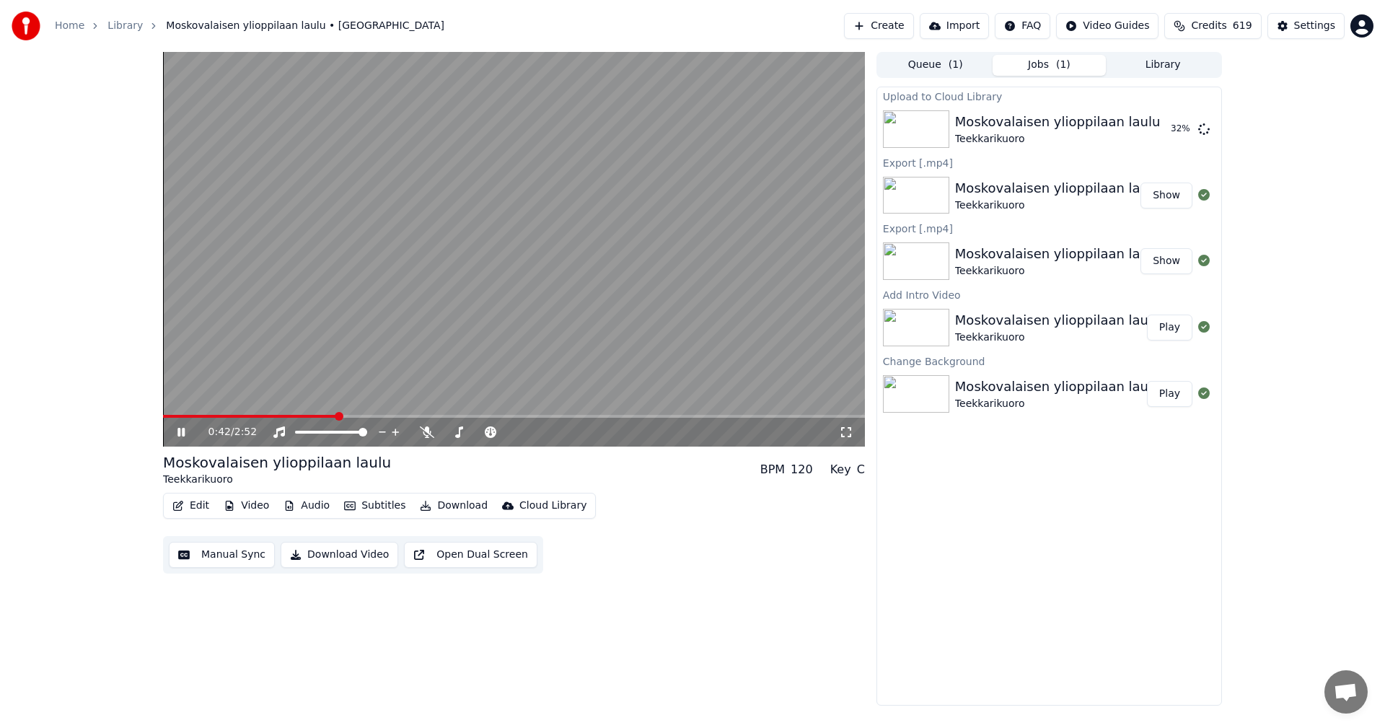
click at [257, 510] on button "Video" at bounding box center [246, 505] width 57 height 20
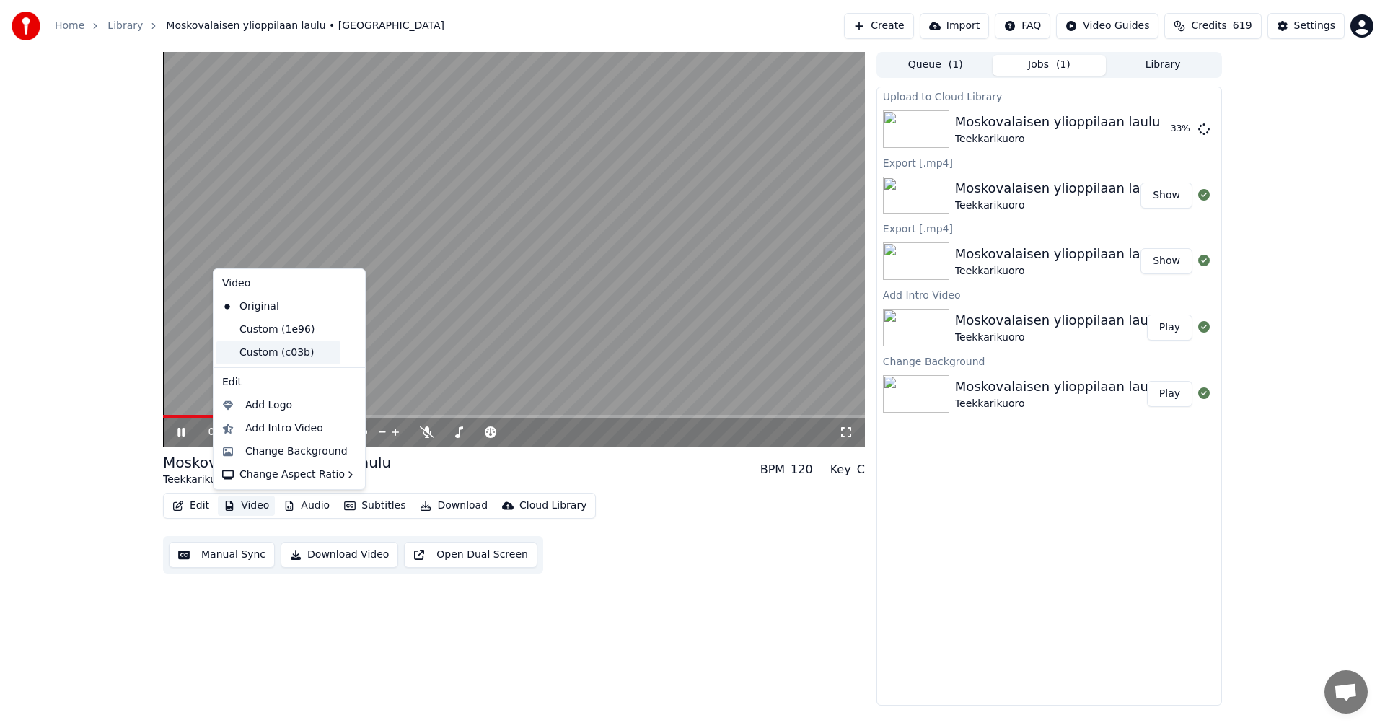
click at [284, 357] on div "Custom (c03b)" at bounding box center [278, 352] width 124 height 23
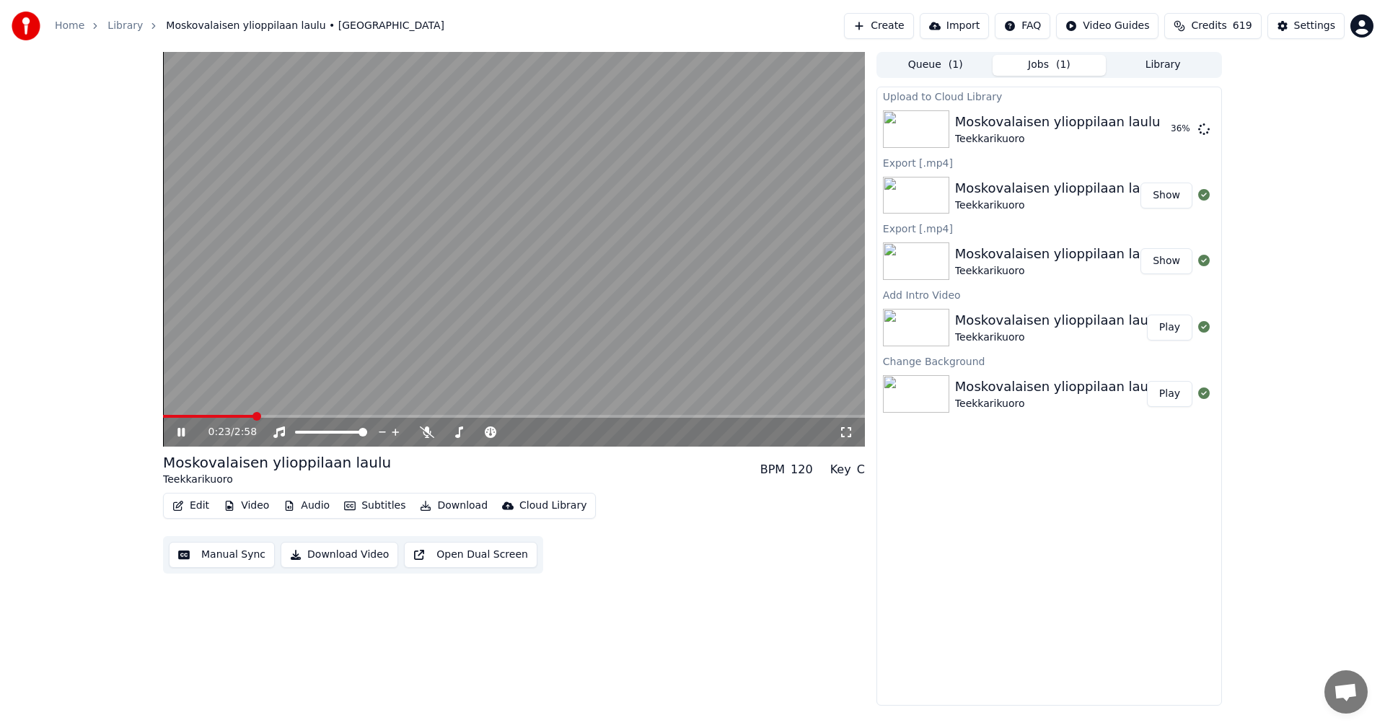
click at [253, 415] on span at bounding box center [514, 416] width 702 height 3
click at [306, 508] on button "Audio" at bounding box center [307, 505] width 58 height 20
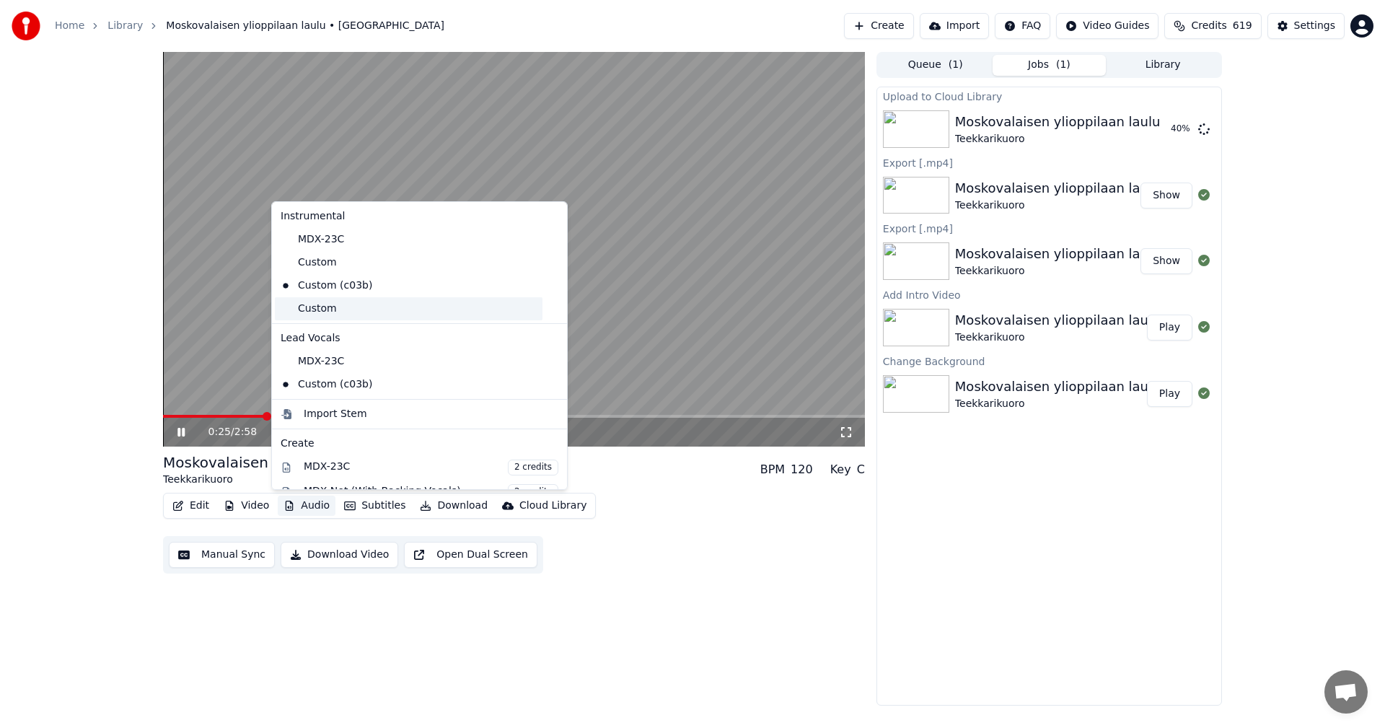
click at [328, 314] on div "Custom" at bounding box center [409, 308] width 268 height 23
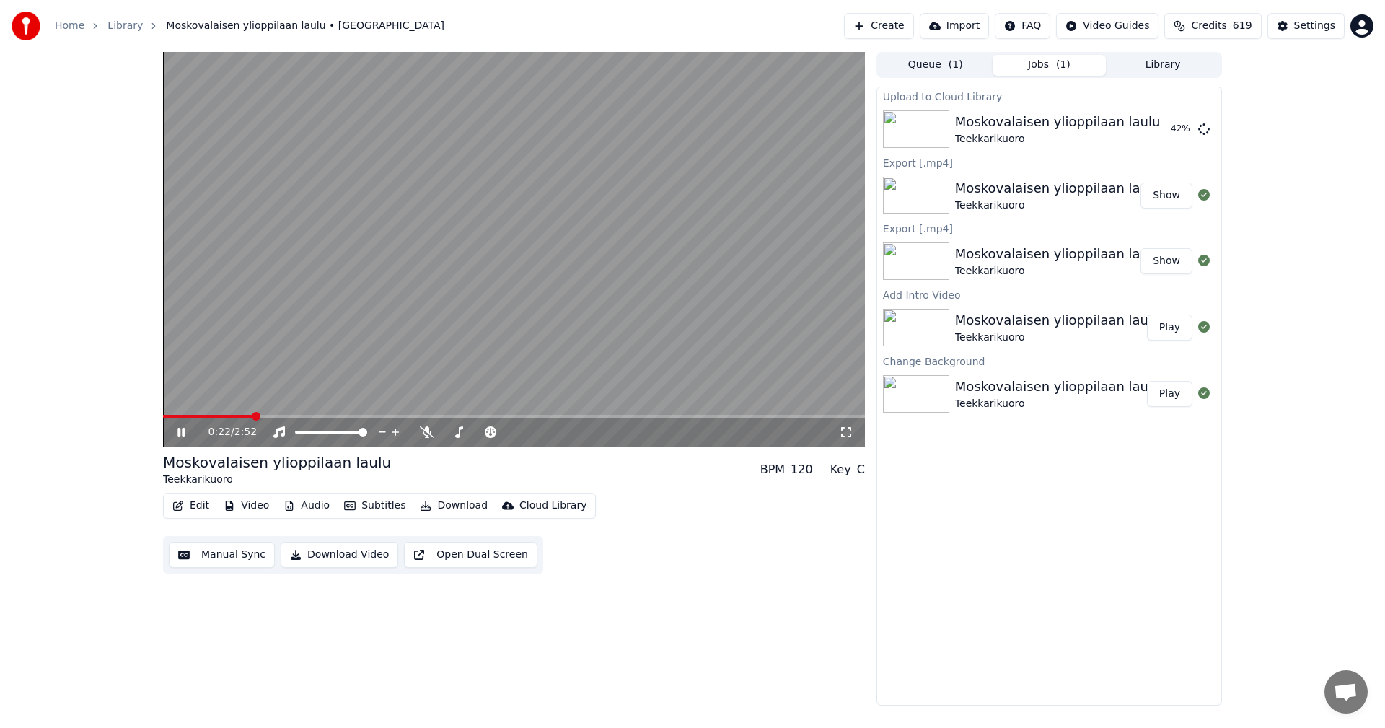
click at [252, 417] on span at bounding box center [207, 416] width 89 height 3
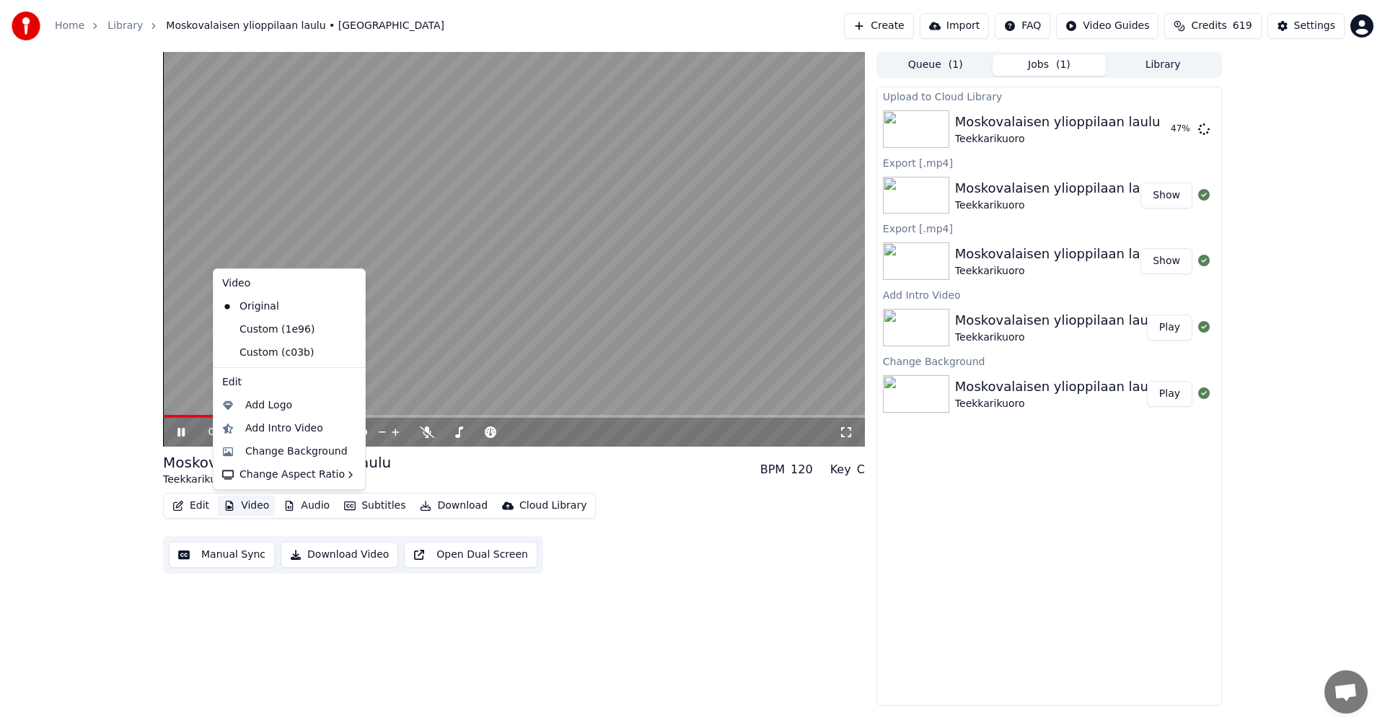
click at [256, 504] on button "Video" at bounding box center [246, 505] width 57 height 20
click at [298, 353] on div "Custom (c03b)" at bounding box center [278, 352] width 124 height 23
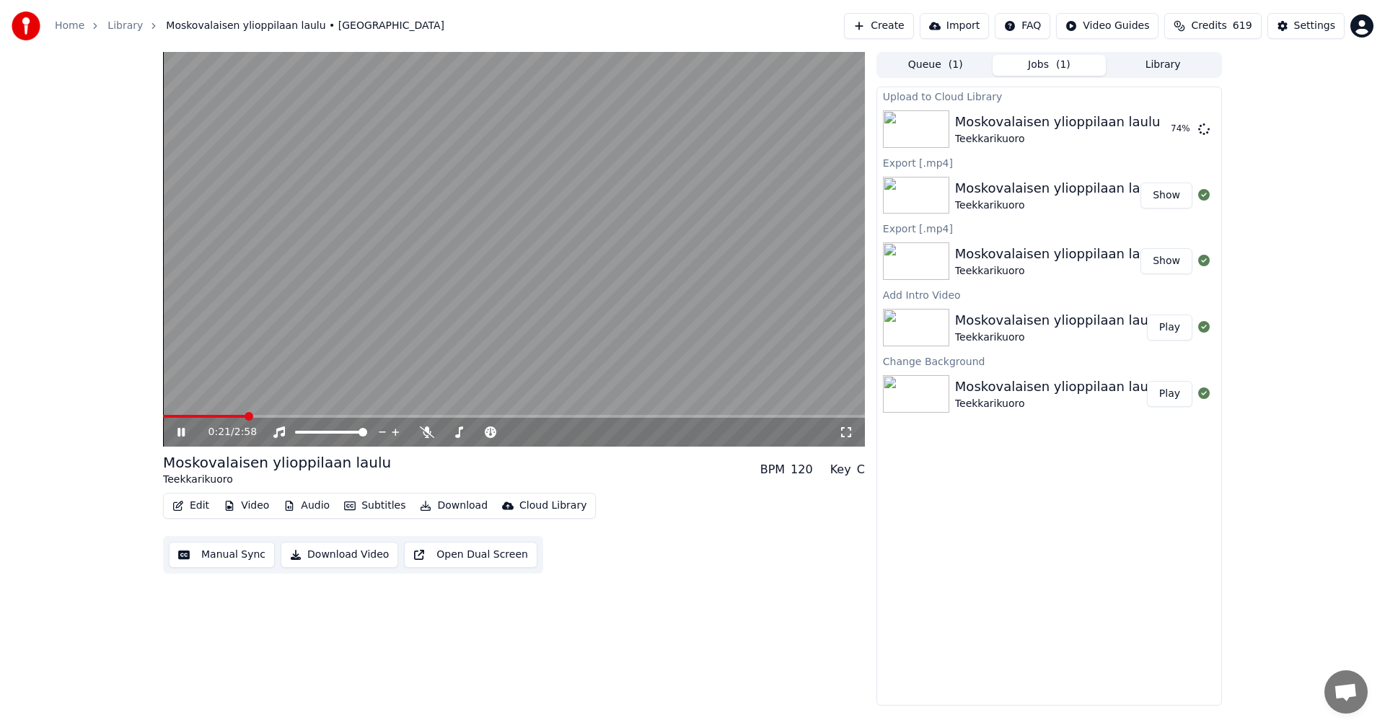
click at [245, 415] on span at bounding box center [204, 416] width 83 height 3
click at [185, 430] on icon at bounding box center [192, 432] width 34 height 12
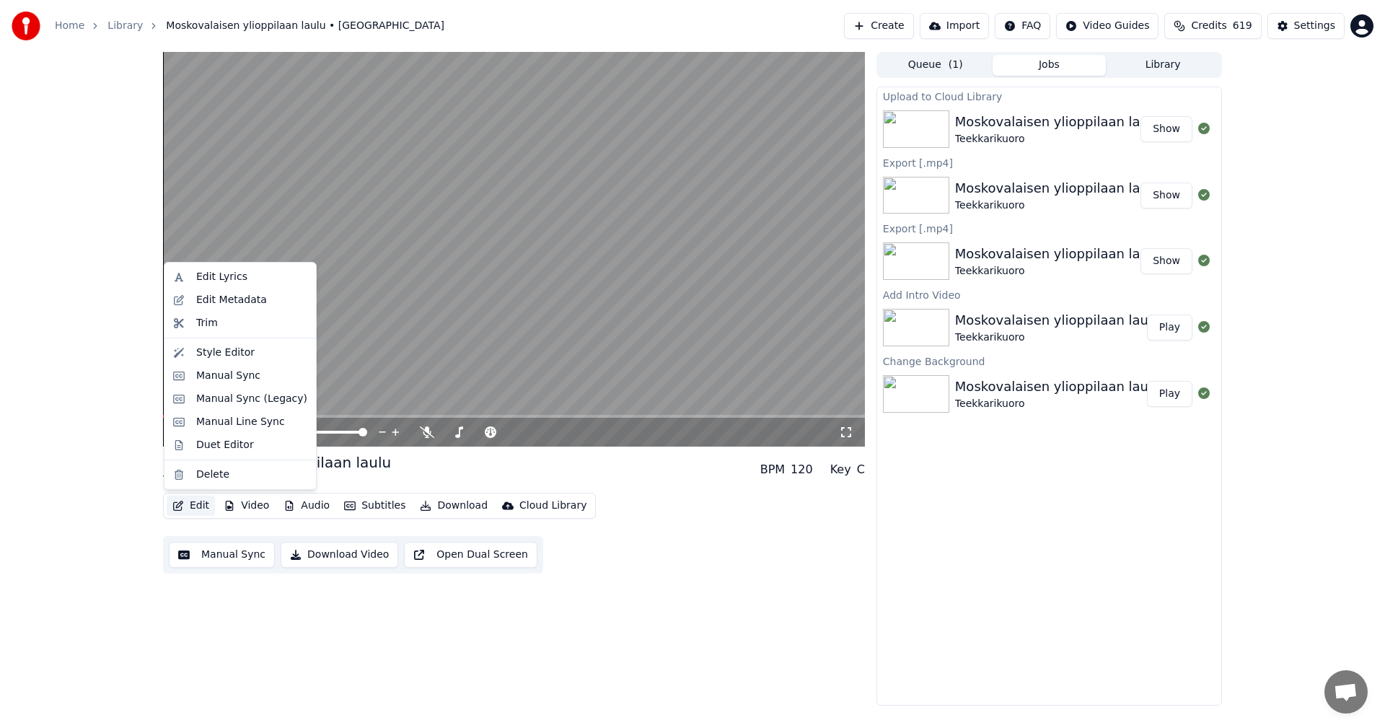
click at [206, 508] on button "Edit" at bounding box center [191, 505] width 48 height 20
click at [249, 405] on div "Manual Sync (Legacy)" at bounding box center [240, 398] width 146 height 23
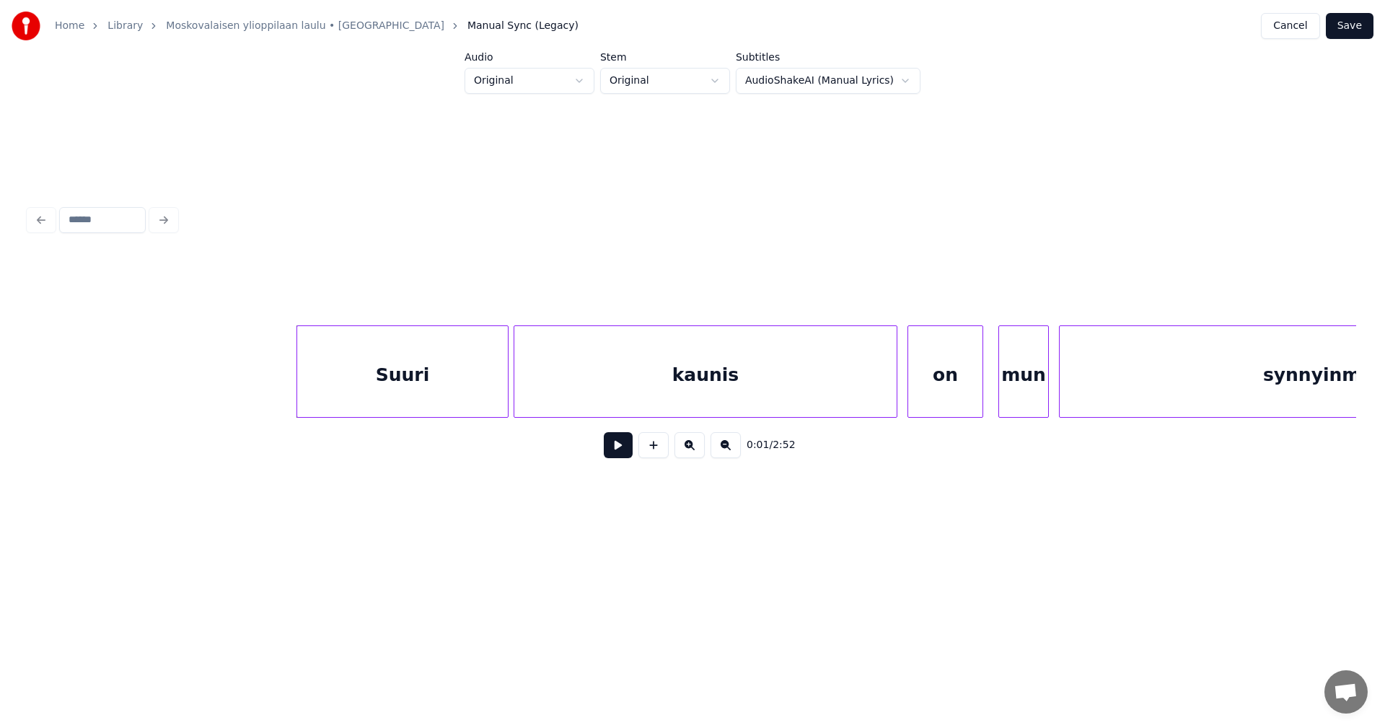
click at [436, 364] on div "Suuri" at bounding box center [402, 375] width 211 height 98
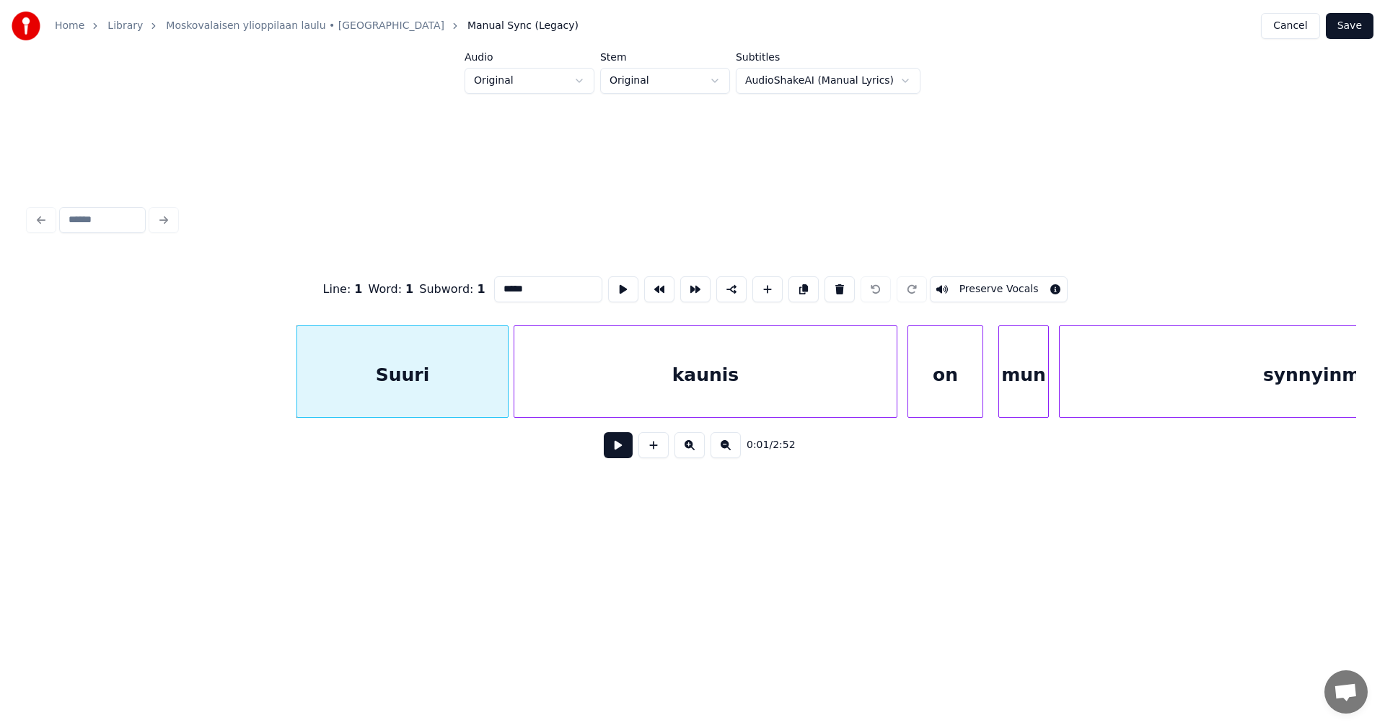
click at [617, 449] on button at bounding box center [618, 445] width 29 height 26
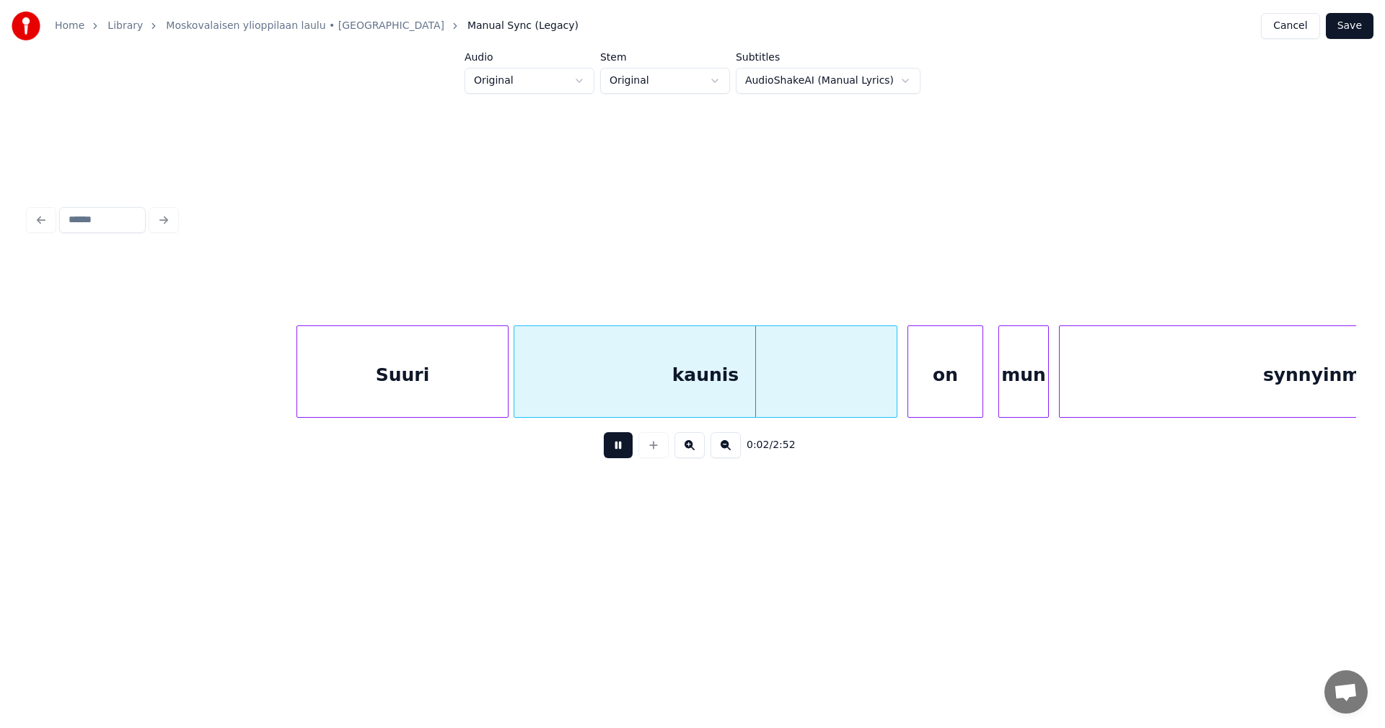
click at [617, 449] on button at bounding box center [618, 445] width 29 height 26
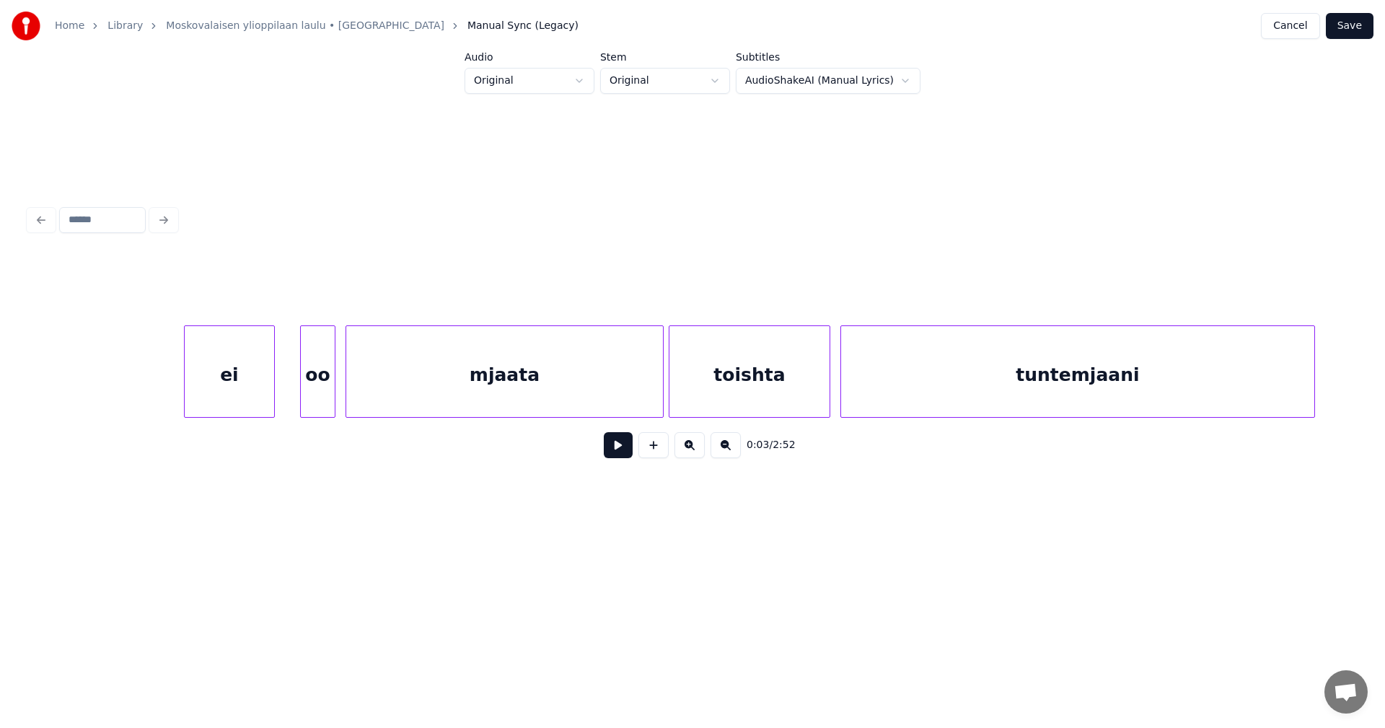
scroll to position [0, 2867]
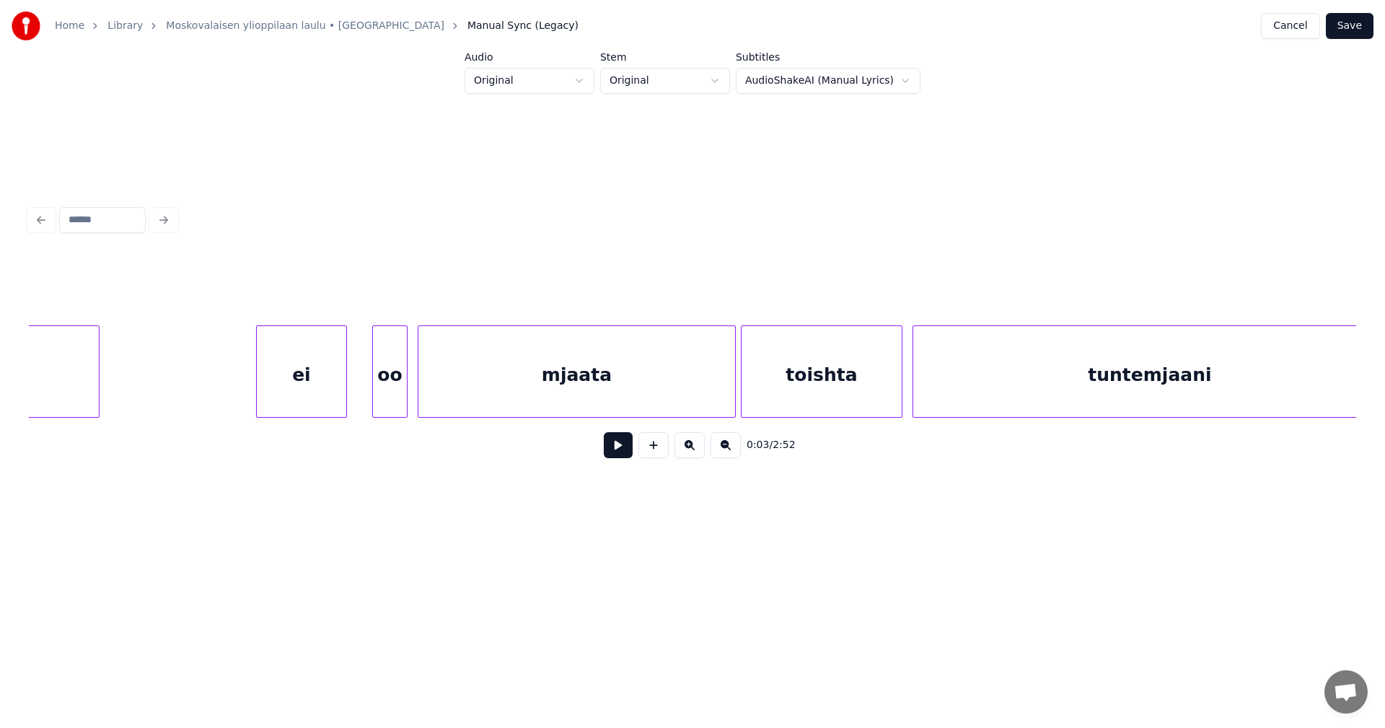
click at [278, 378] on div "ei" at bounding box center [301, 375] width 89 height 98
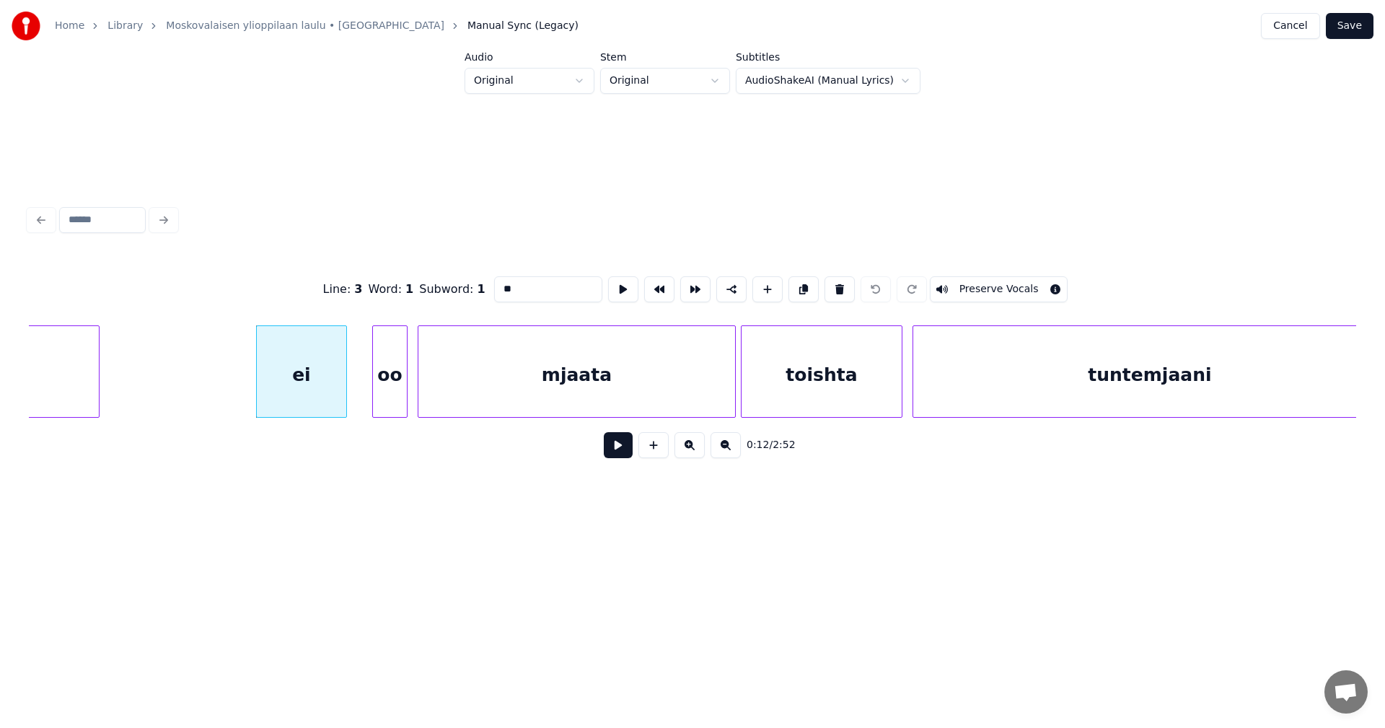
click at [621, 451] on button at bounding box center [618, 445] width 29 height 26
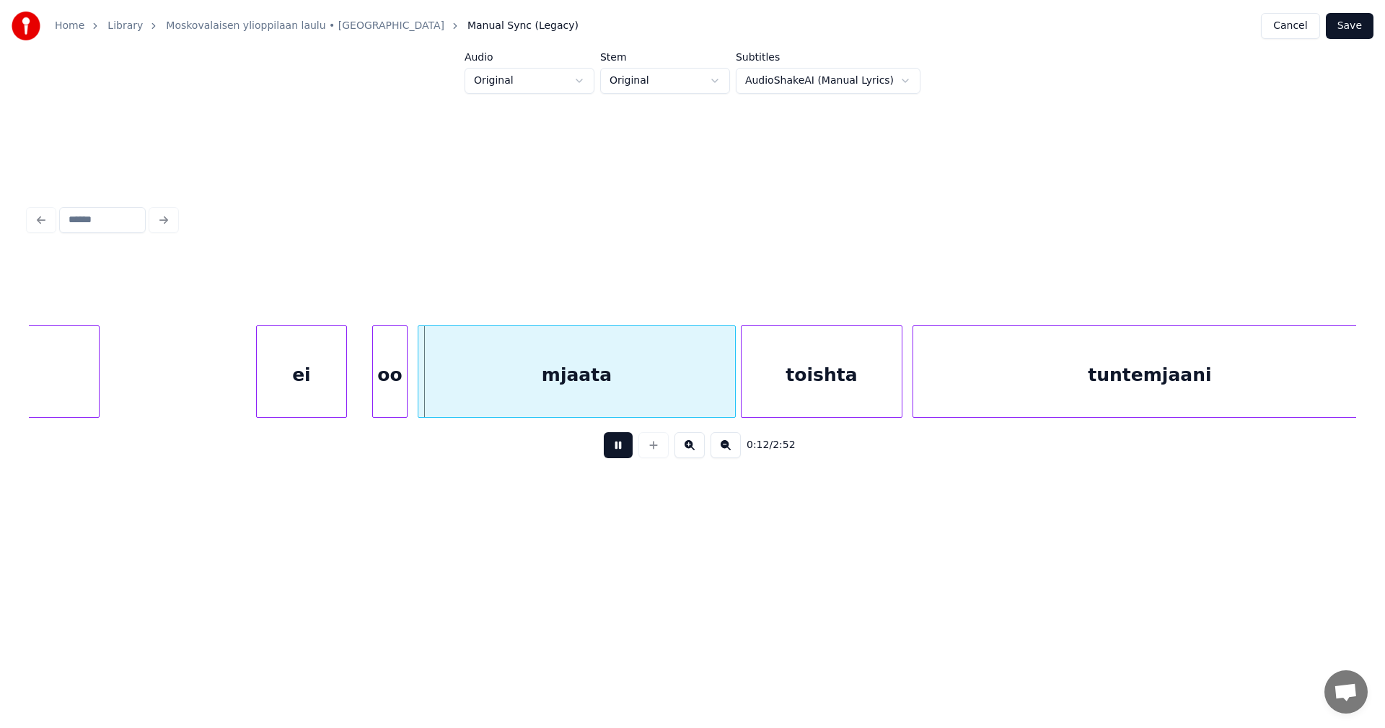
click at [621, 451] on button at bounding box center [618, 445] width 29 height 26
click at [586, 83] on html "Home Library Moskovalaisen ylioppilaan laulu • Teekkarikuoro Manual Sync (Legac…" at bounding box center [692, 288] width 1385 height 576
click at [724, 80] on html "Home Library Moskovalaisen ylioppilaan laulu • Teekkarikuoro Manual Sync (Legac…" at bounding box center [692, 288] width 1385 height 576
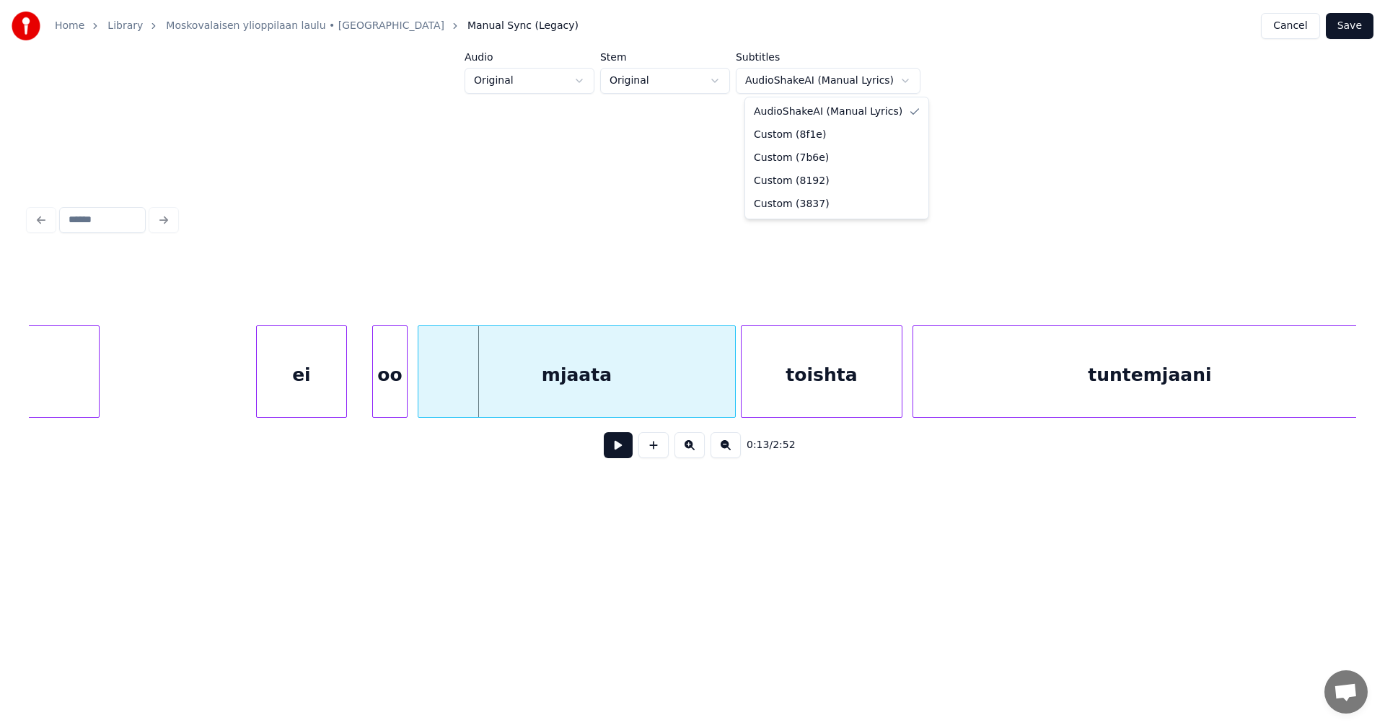
click at [822, 82] on html "Home Library Moskovalaisen ylioppilaan laulu • Teekkarikuoro Manual Sync (Legac…" at bounding box center [692, 288] width 1385 height 576
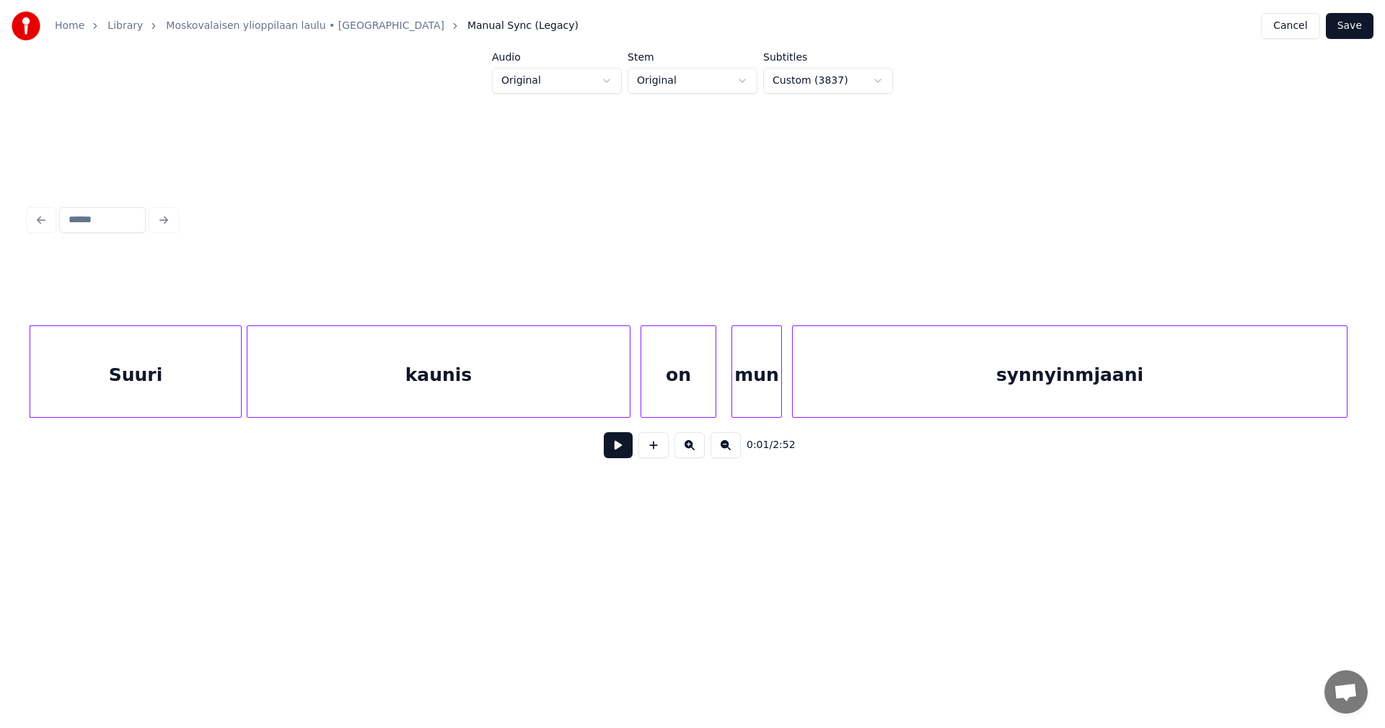
click at [614, 448] on button at bounding box center [618, 445] width 29 height 26
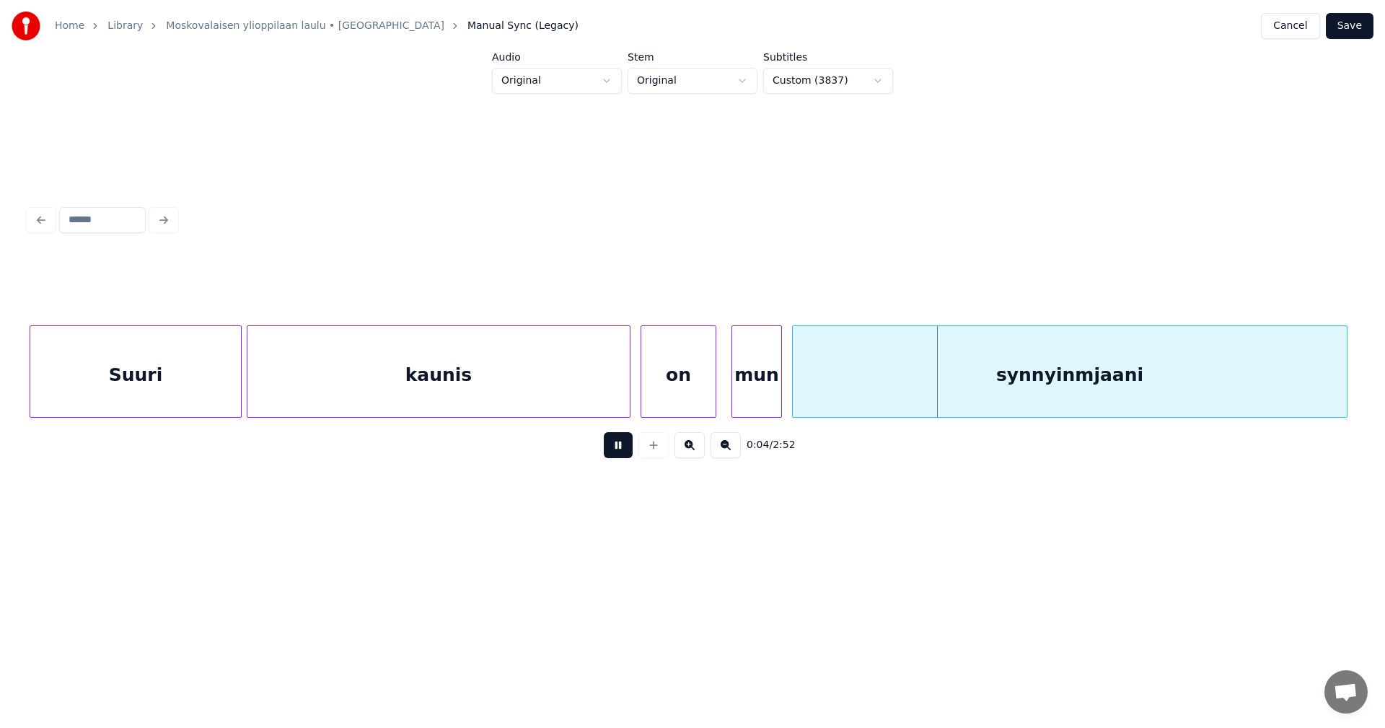
click at [615, 446] on button at bounding box center [618, 445] width 29 height 26
click at [78, 412] on div "Suuri kaunis on mun synnyinmjaani" at bounding box center [692, 371] width 1327 height 92
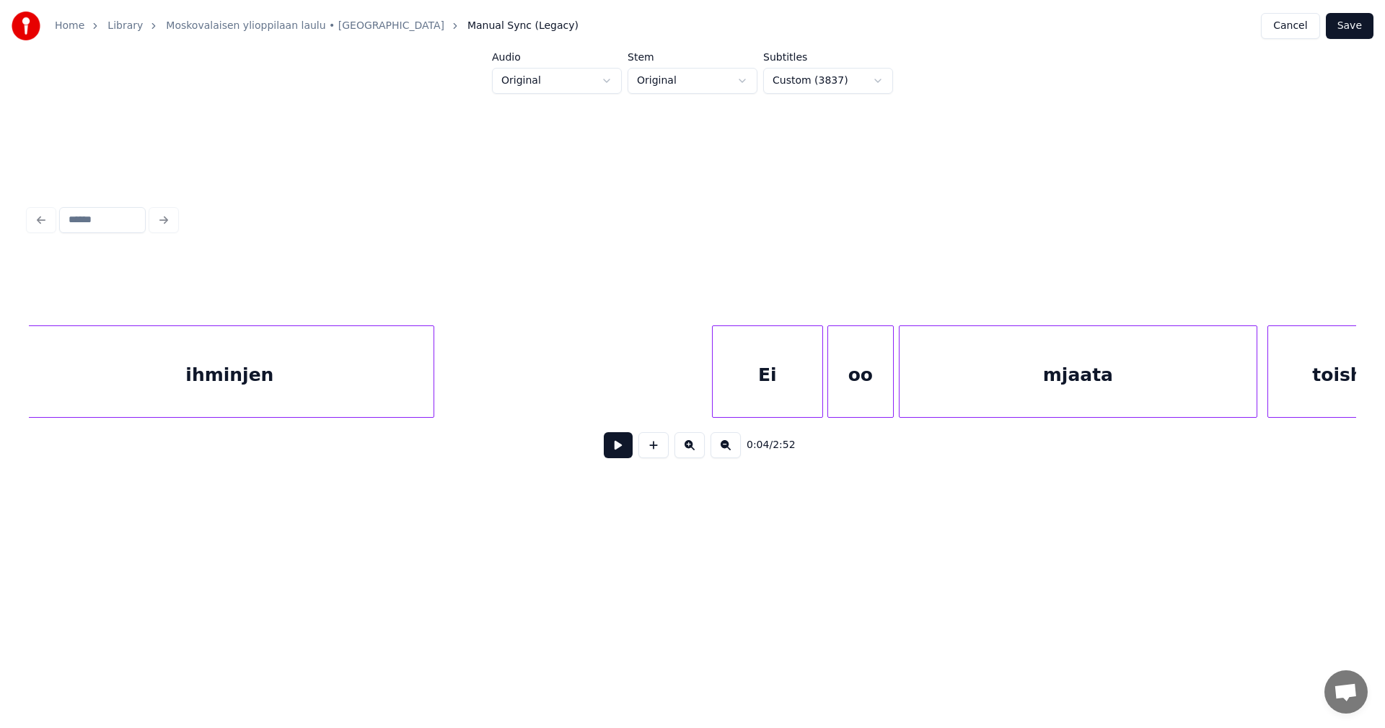
scroll to position [0, 5469]
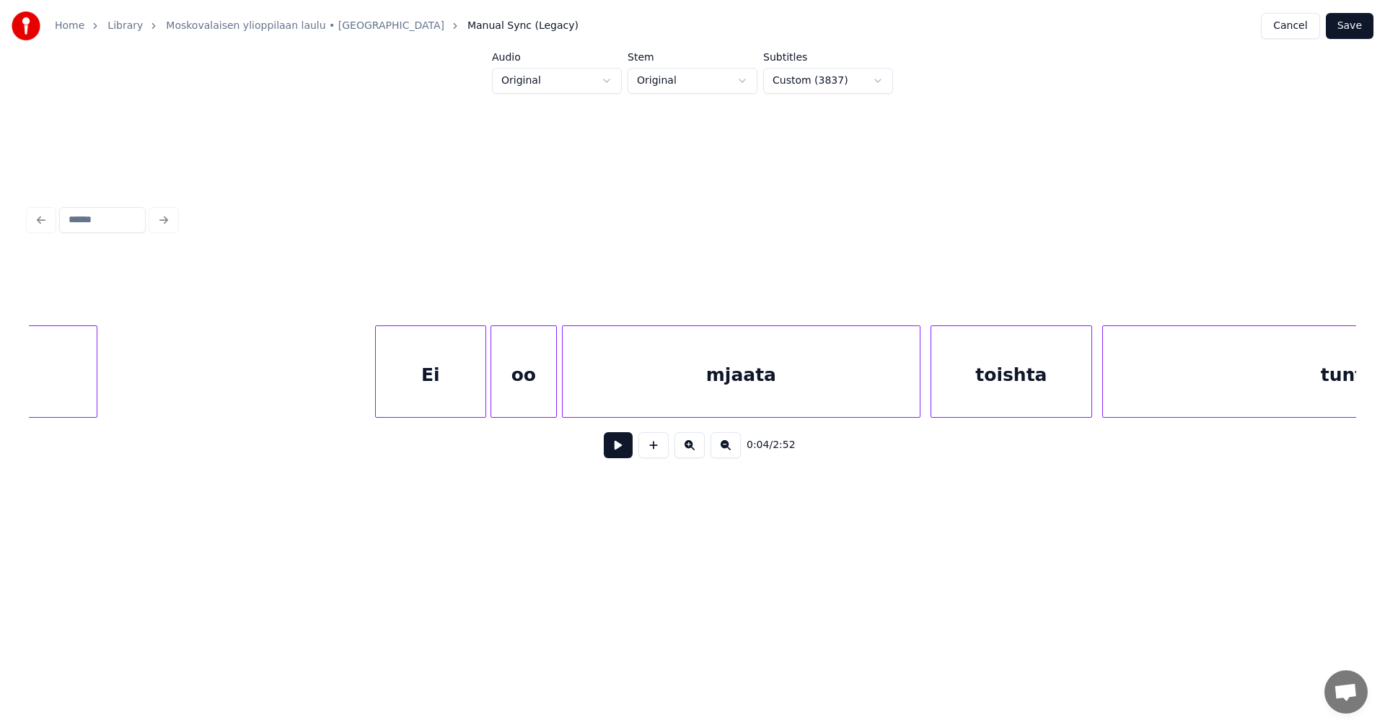
click at [436, 366] on div "Ei" at bounding box center [431, 375] width 110 height 98
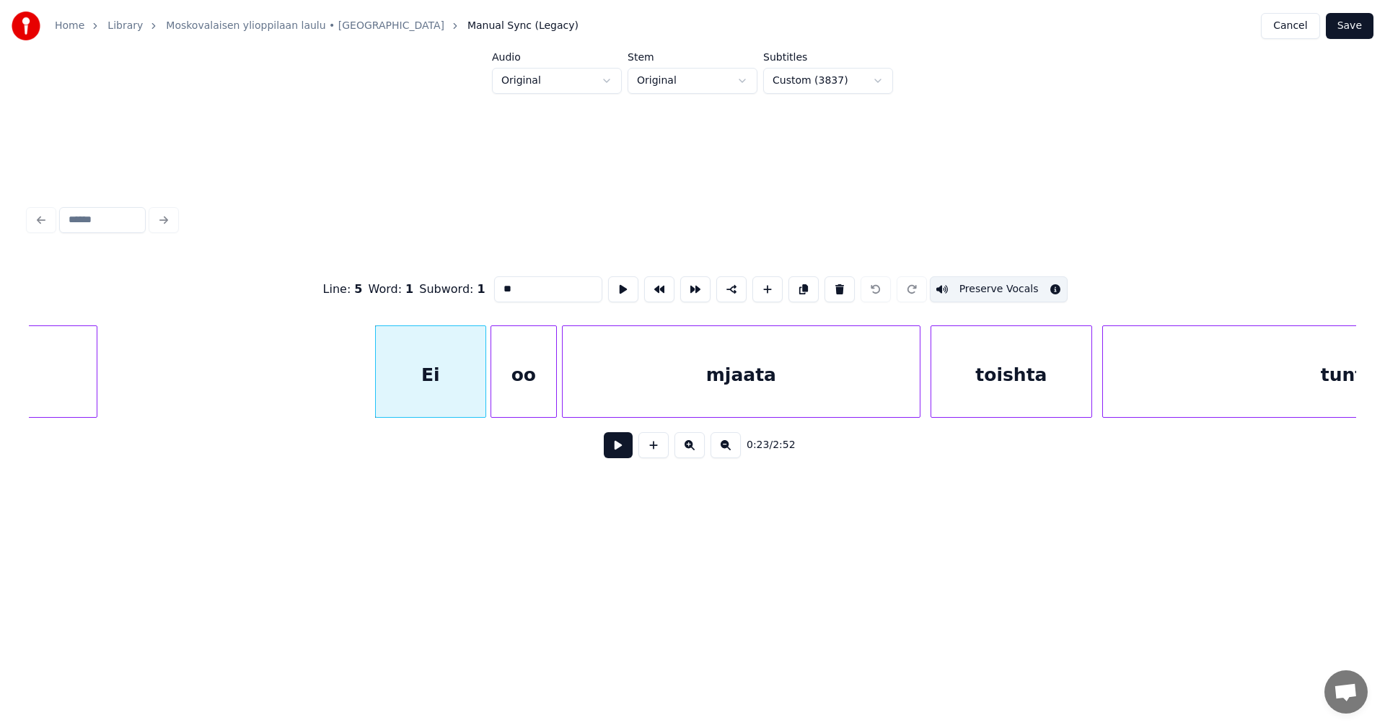
click at [612, 454] on button at bounding box center [618, 445] width 29 height 26
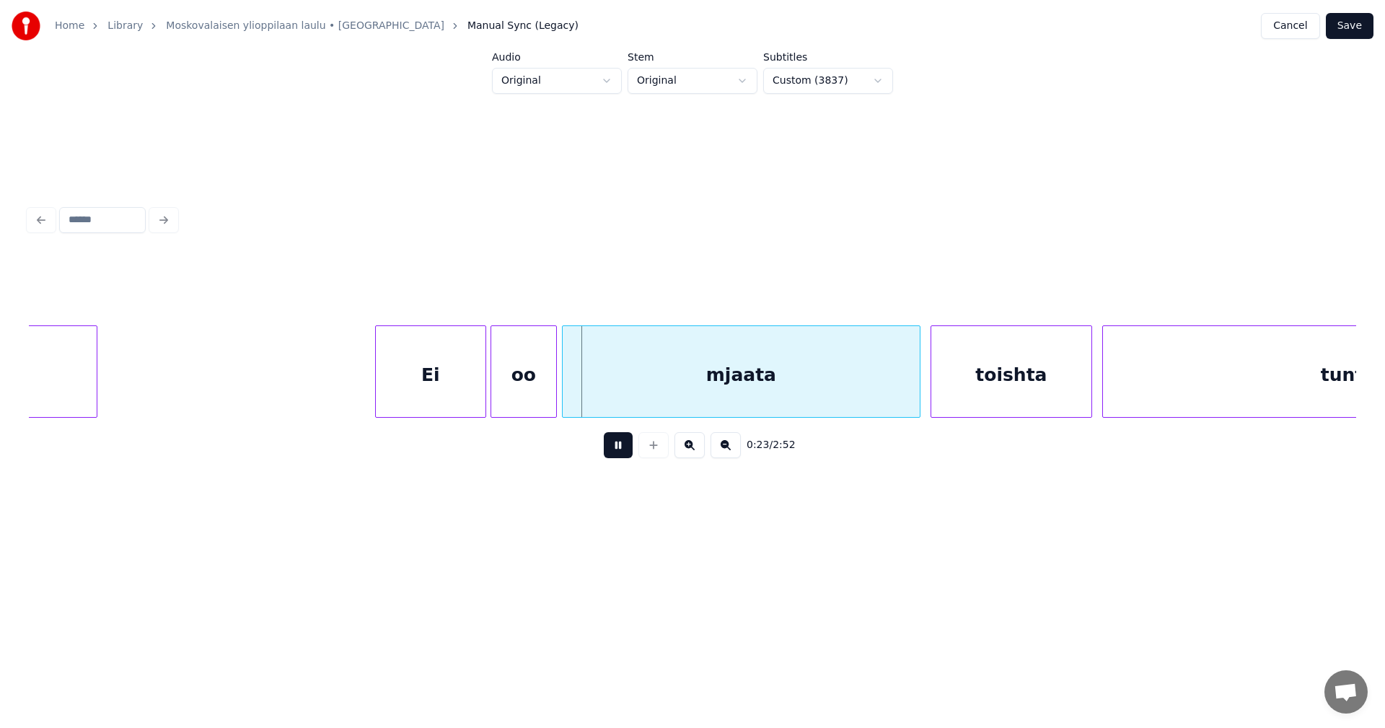
drag, startPoint x: 614, startPoint y: 454, endPoint x: 842, endPoint y: 298, distance: 276.0
click at [615, 451] on button at bounding box center [618, 445] width 29 height 26
click at [1353, 31] on button "Save" at bounding box center [1349, 26] width 48 height 26
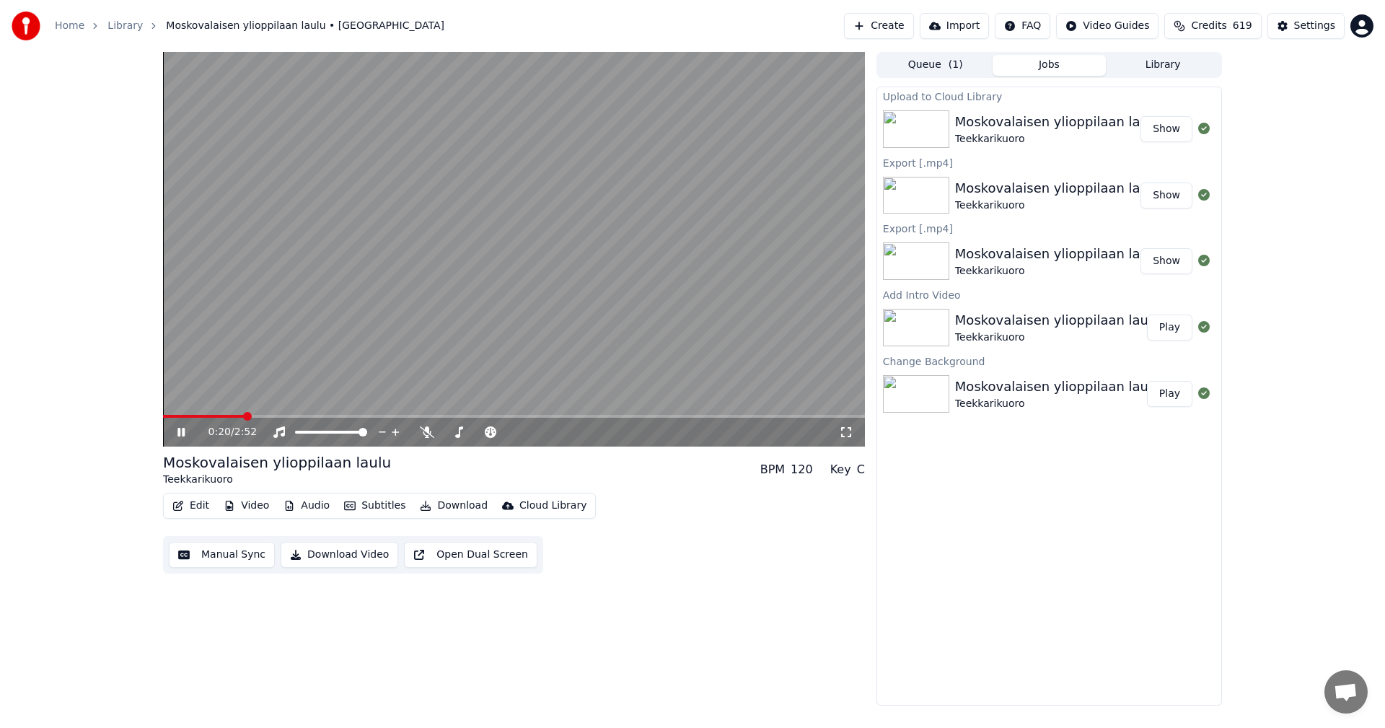
click at [244, 417] on span at bounding box center [514, 416] width 702 height 3
click at [370, 417] on span at bounding box center [514, 416] width 702 height 3
click at [423, 430] on icon at bounding box center [427, 432] width 14 height 12
click at [425, 430] on icon at bounding box center [427, 432] width 8 height 12
click at [182, 434] on icon at bounding box center [192, 432] width 34 height 12
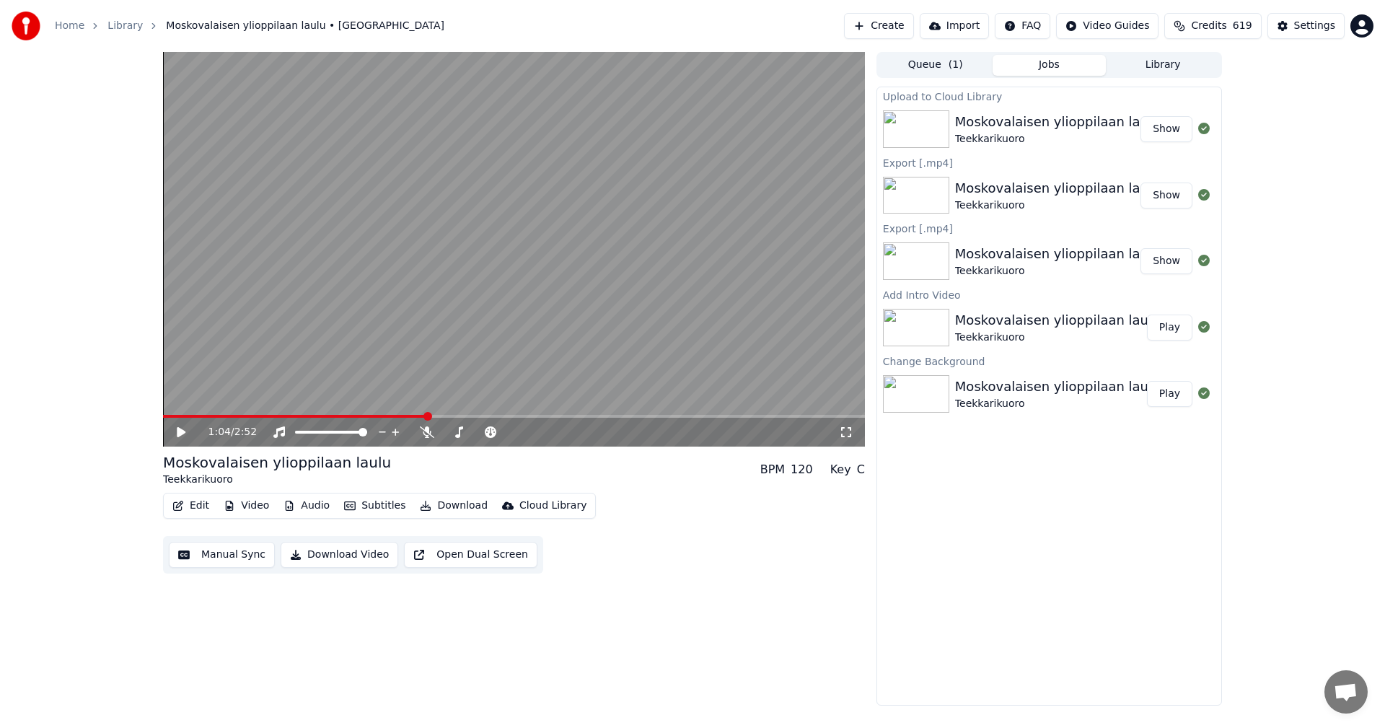
click at [200, 511] on button "Edit" at bounding box center [191, 505] width 48 height 20
click at [488, 449] on div "1:04 / 2:52 Moskovalaisen ylioppilaan laulu Teekkarikuoro BPM 120 Key C Edit Vi…" at bounding box center [514, 378] width 702 height 653
click at [242, 509] on button "Video" at bounding box center [246, 505] width 57 height 20
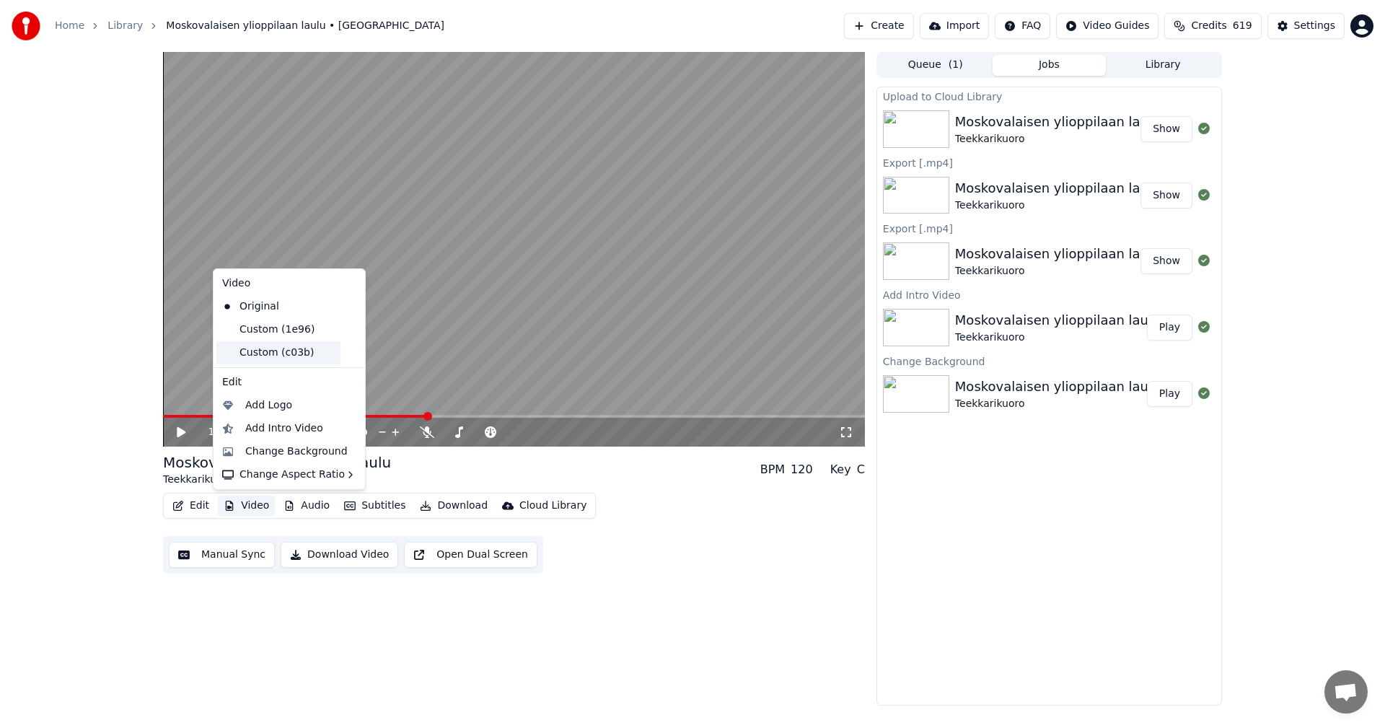
click at [289, 355] on div "Custom (c03b)" at bounding box center [278, 352] width 124 height 23
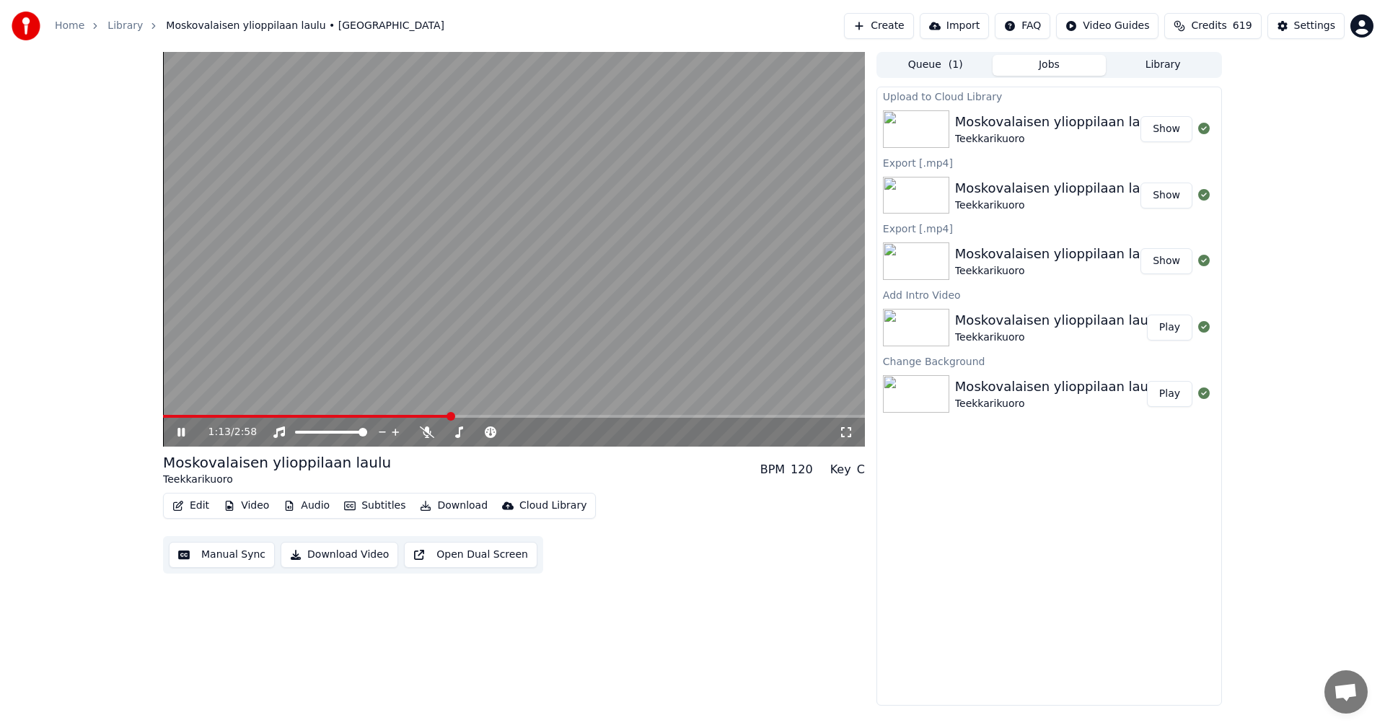
click at [317, 508] on button "Audio" at bounding box center [307, 505] width 58 height 20
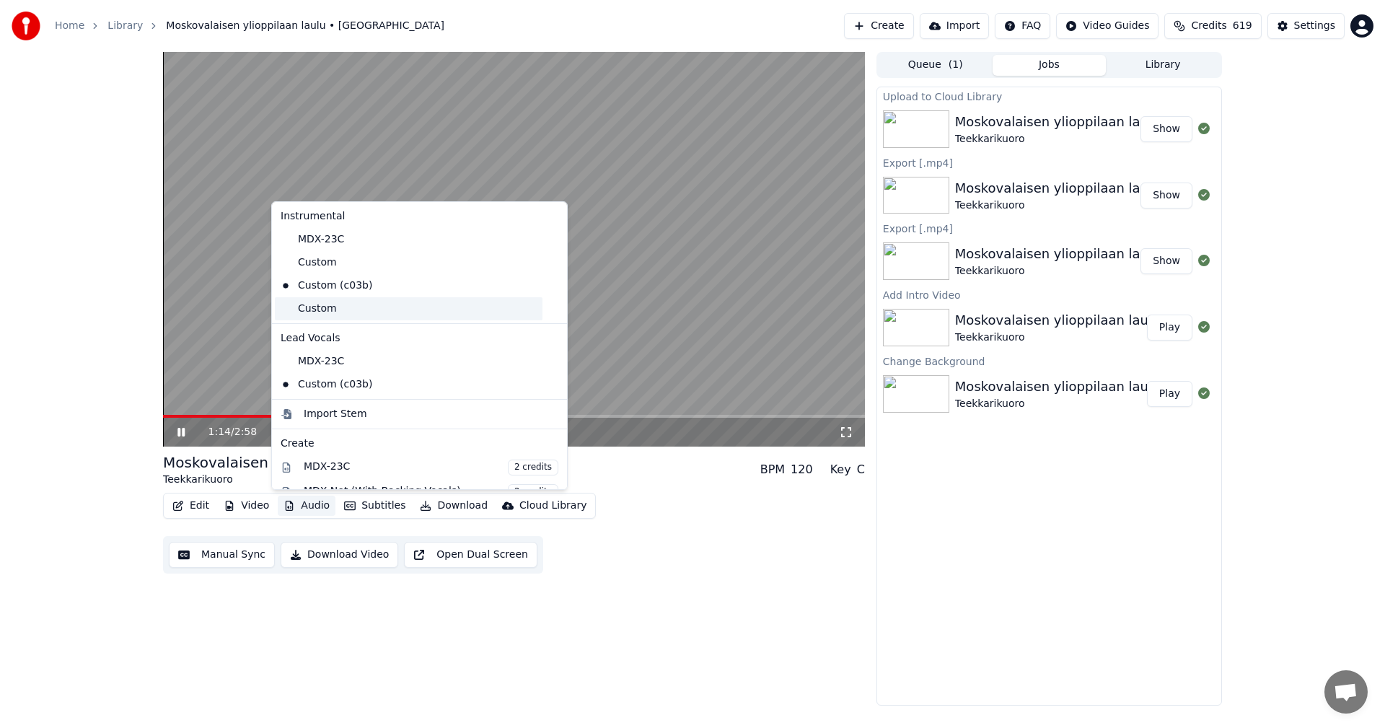
click at [325, 315] on div "Custom" at bounding box center [409, 308] width 268 height 23
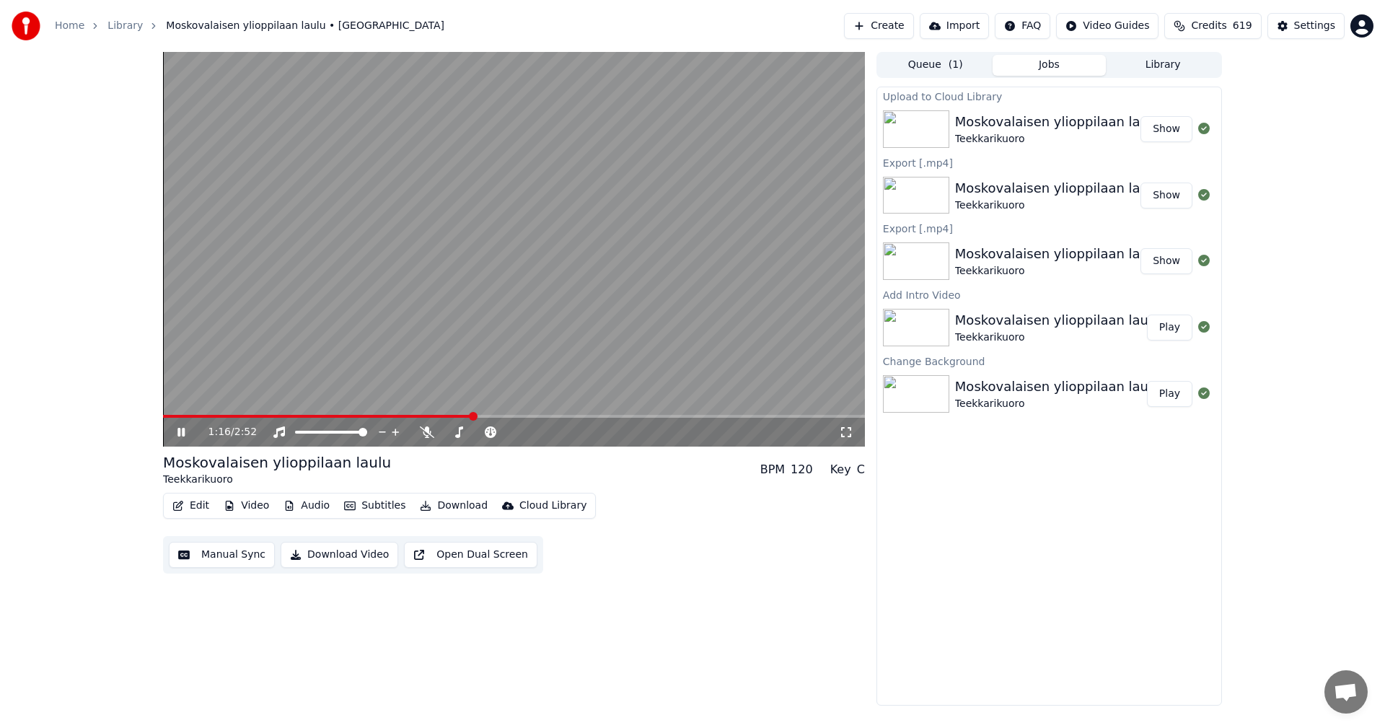
click at [288, 414] on video at bounding box center [514, 249] width 702 height 394
click at [291, 415] on span at bounding box center [318, 416] width 311 height 3
click at [187, 433] on icon at bounding box center [192, 432] width 34 height 12
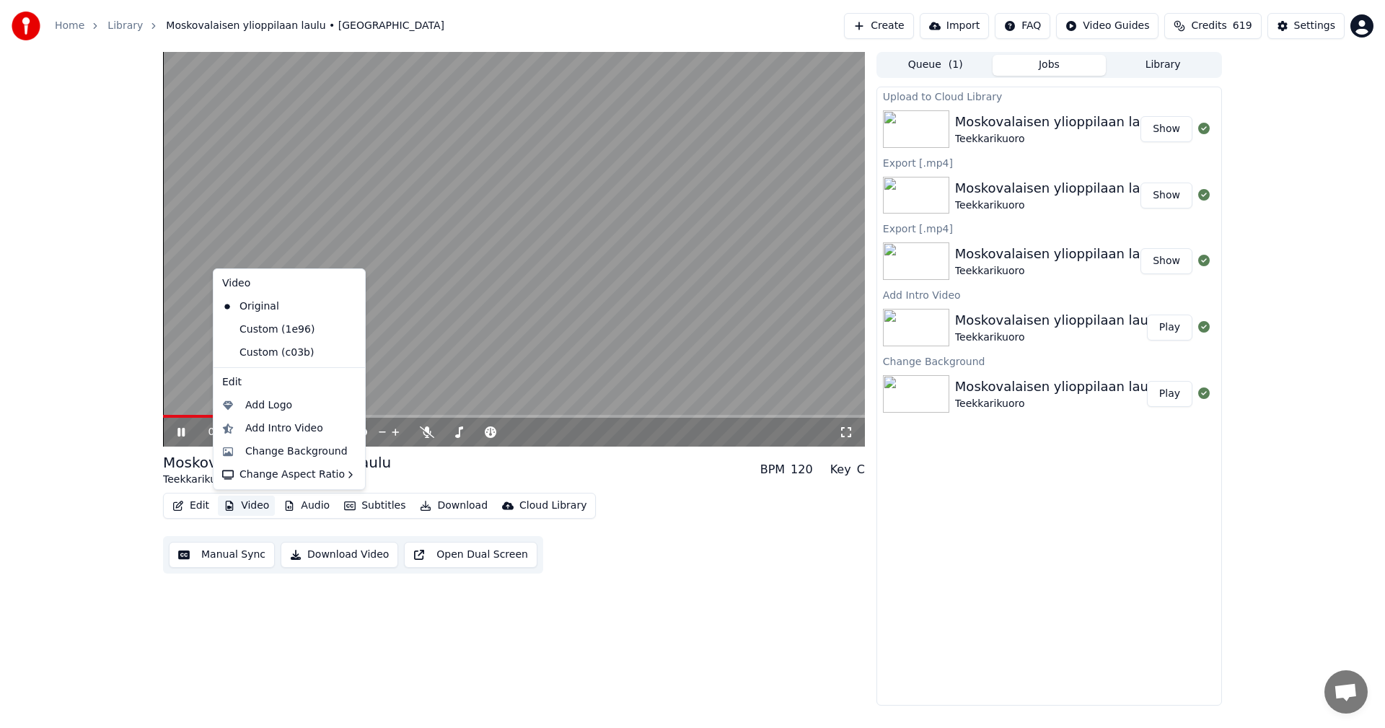
click at [250, 503] on button "Video" at bounding box center [246, 505] width 57 height 20
click at [292, 356] on div "Custom (c03b)" at bounding box center [278, 352] width 124 height 23
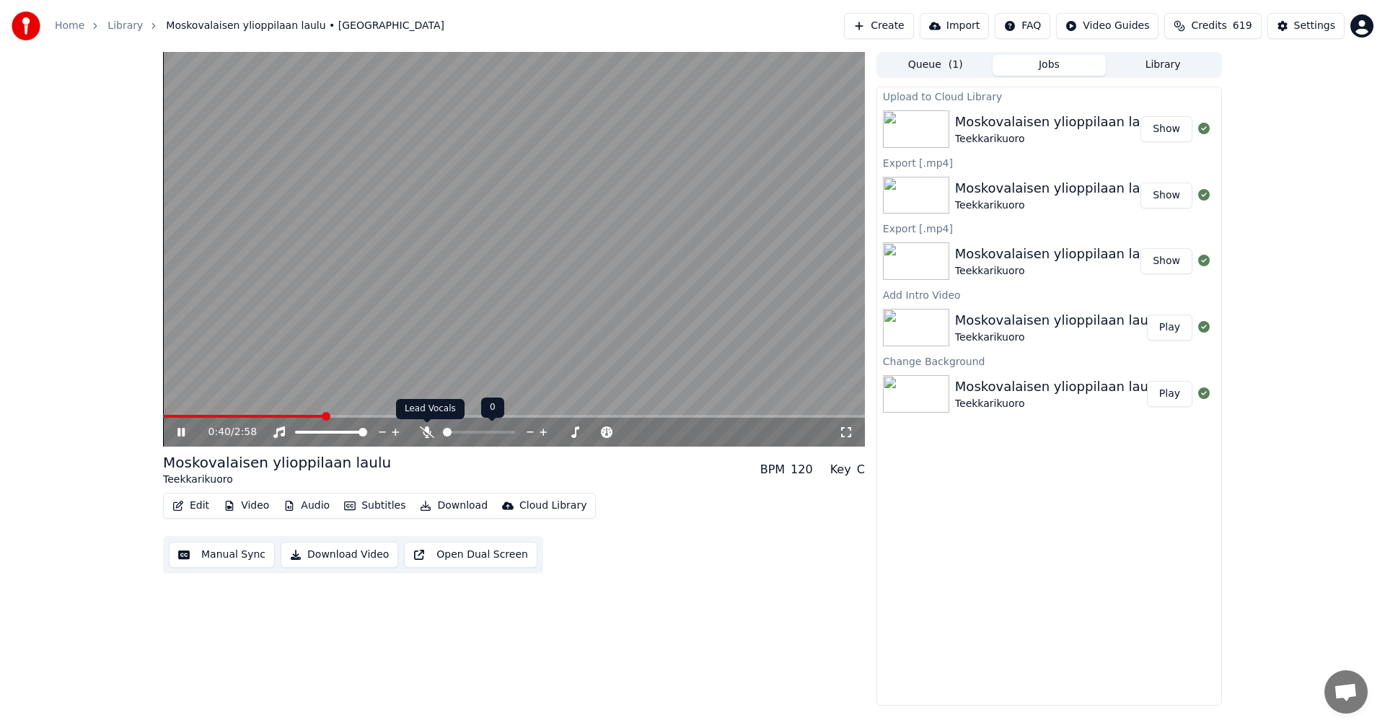
click at [427, 433] on icon at bounding box center [427, 432] width 14 height 12
click at [182, 432] on icon at bounding box center [192, 432] width 34 height 12
click at [207, 502] on button "Edit" at bounding box center [191, 505] width 48 height 20
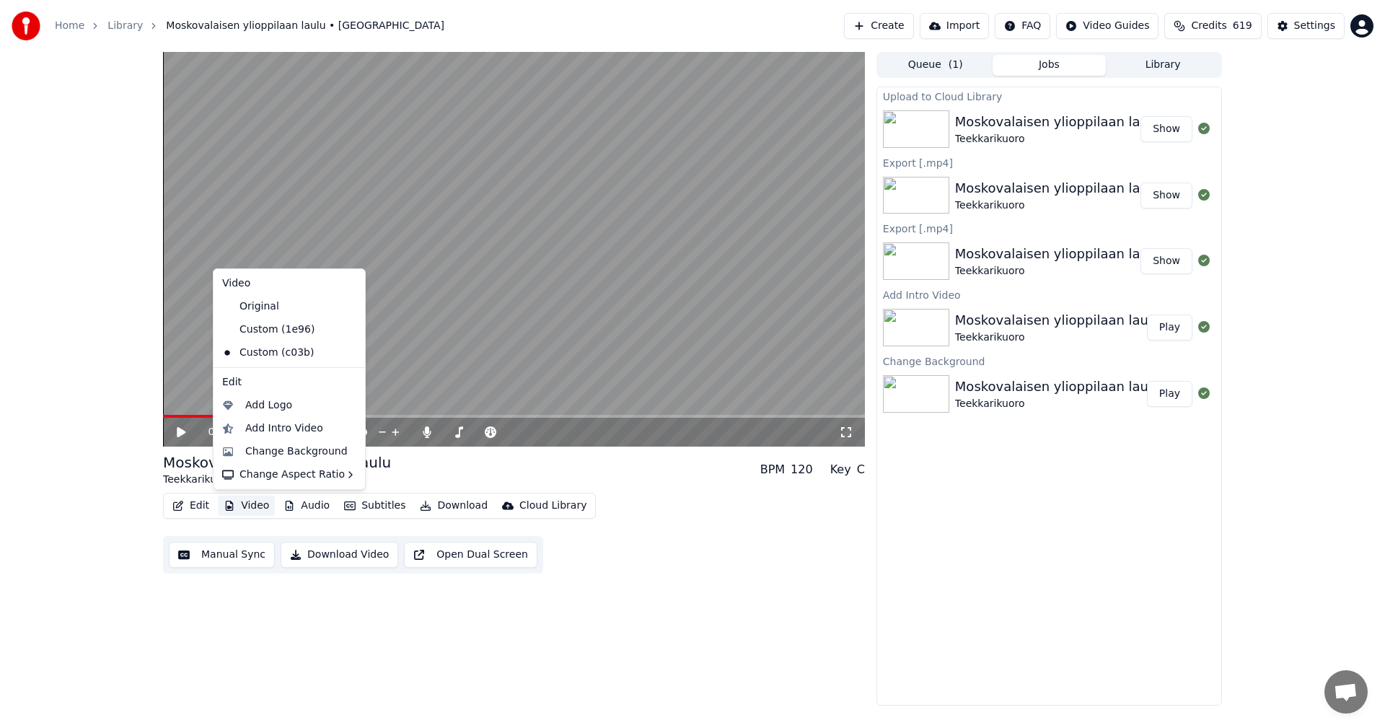
click at [265, 507] on button "Video" at bounding box center [246, 505] width 57 height 20
click at [267, 502] on button "Video" at bounding box center [246, 505] width 57 height 20
click at [296, 327] on div "Custom (1e96)" at bounding box center [278, 329] width 124 height 23
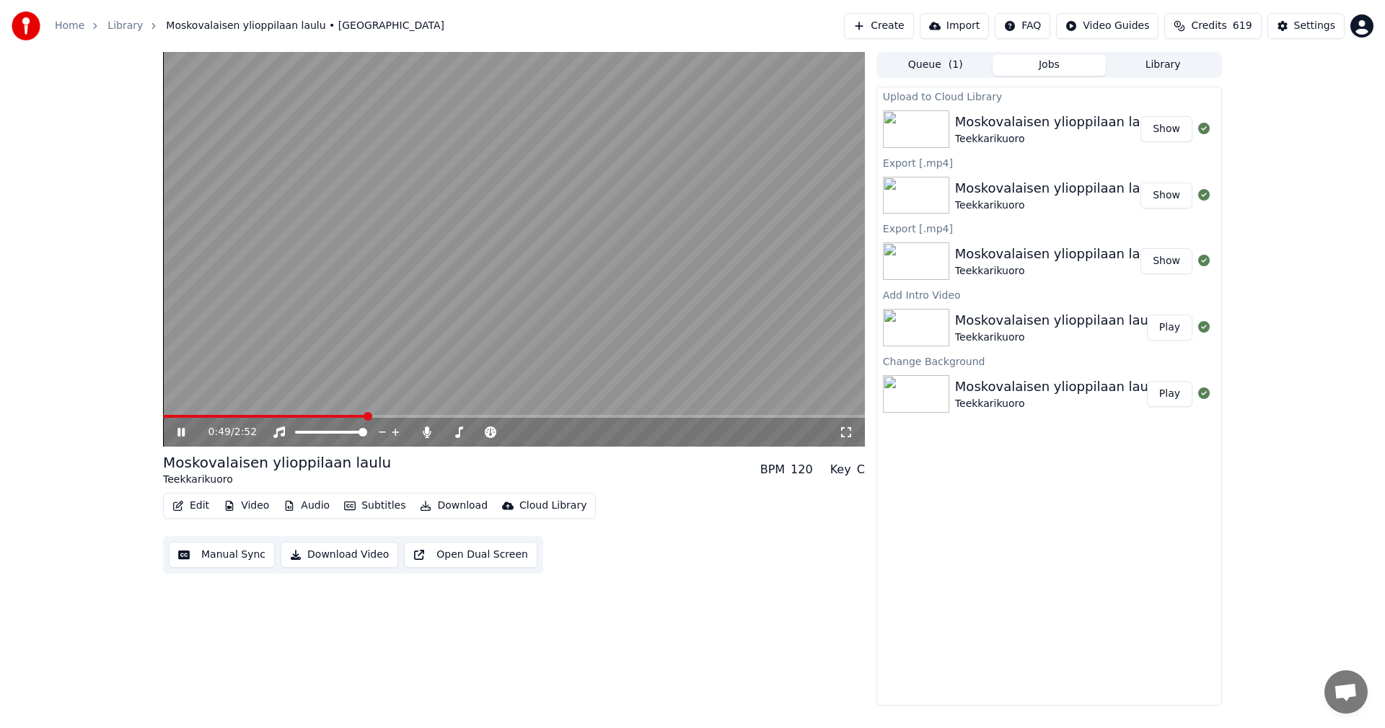
click at [181, 436] on icon at bounding box center [192, 432] width 34 height 12
click at [205, 511] on button "Edit" at bounding box center [191, 505] width 48 height 20
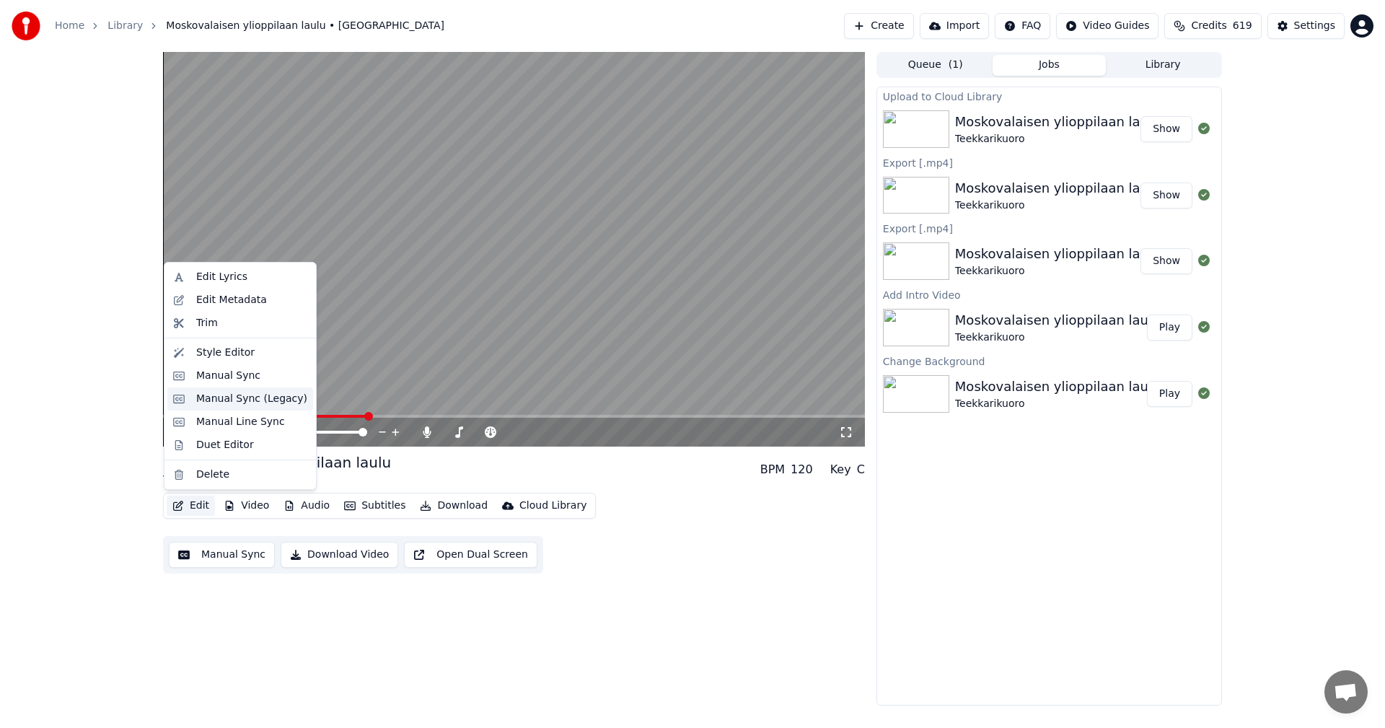
click at [251, 397] on div "Manual Sync (Legacy)" at bounding box center [251, 399] width 111 height 14
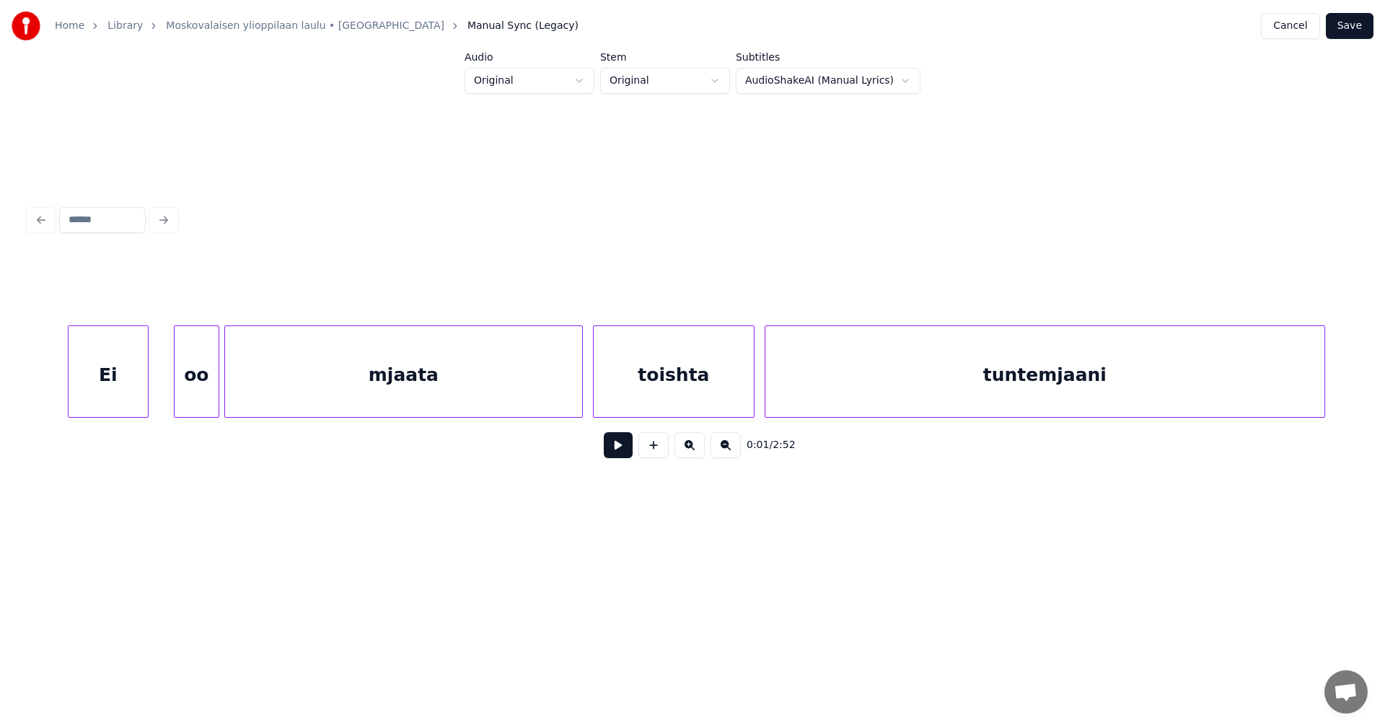
scroll to position [0, 5518]
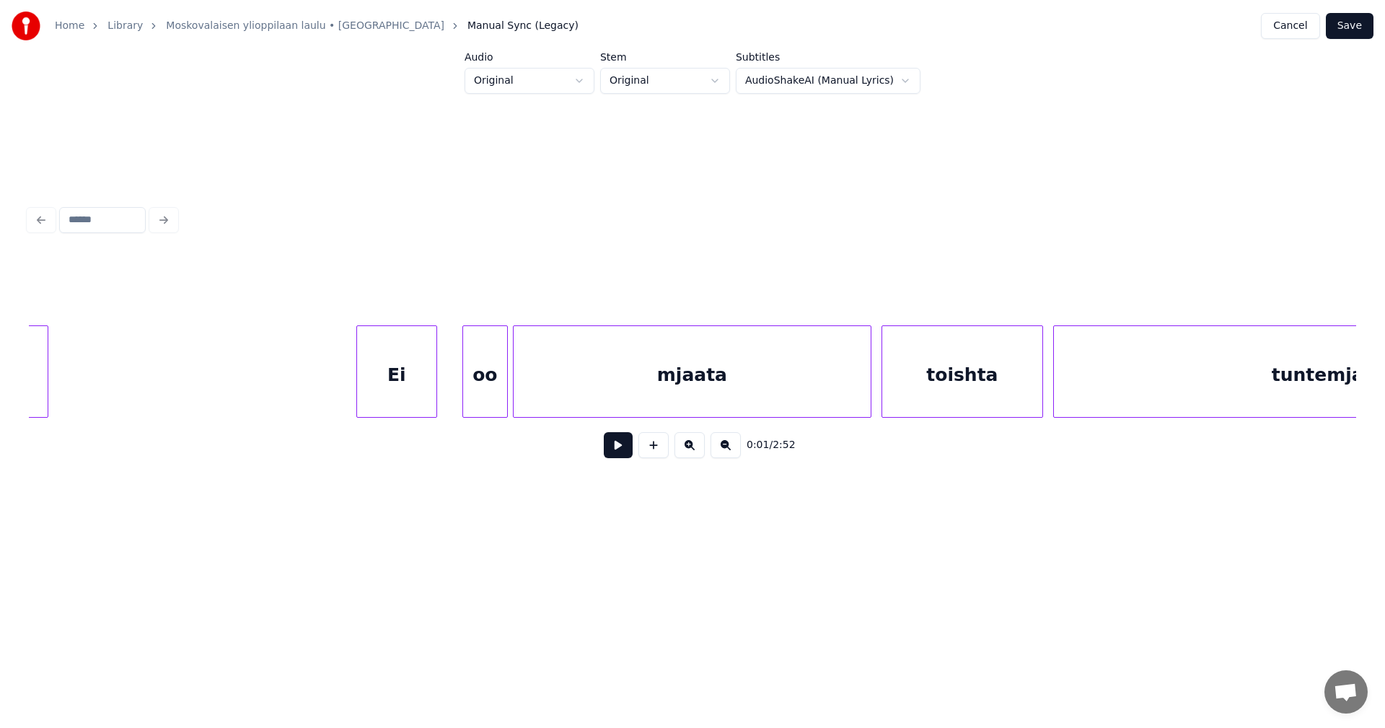
click at [374, 376] on div "Ei" at bounding box center [396, 375] width 79 height 98
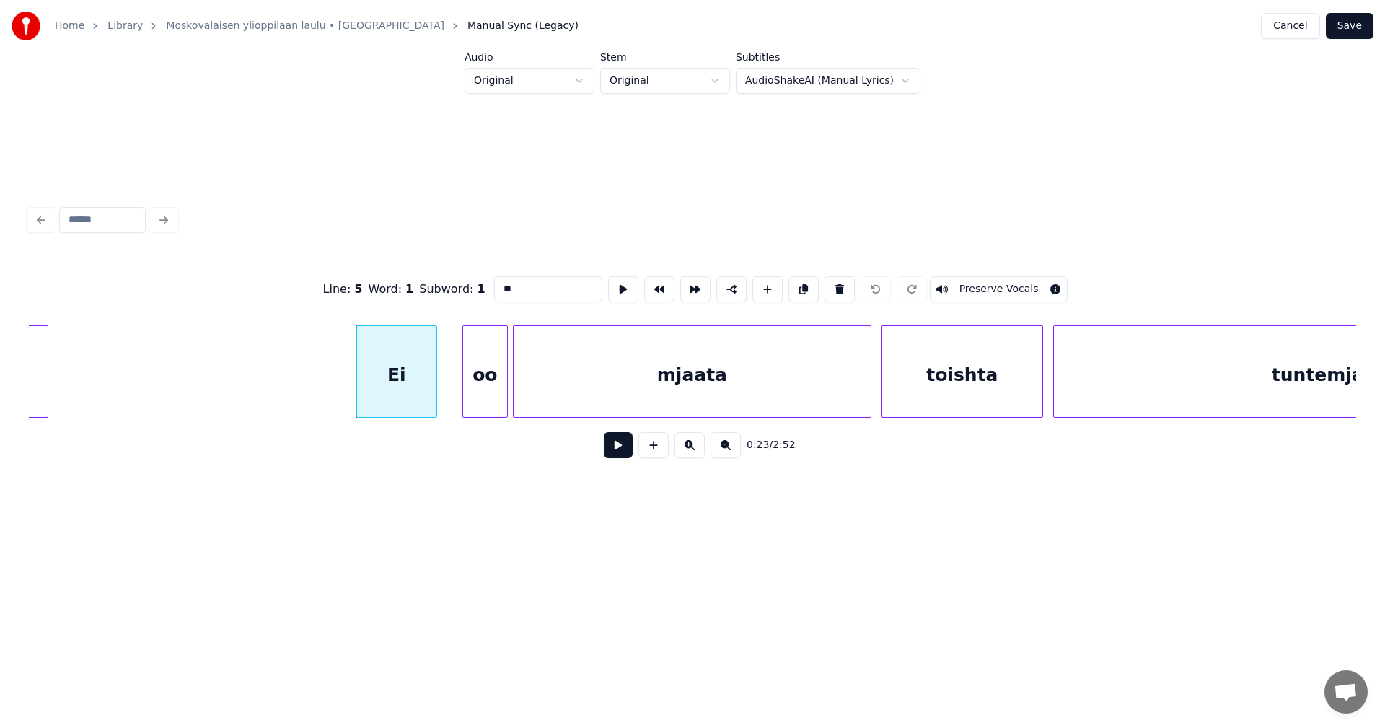
click at [619, 442] on button at bounding box center [618, 445] width 29 height 26
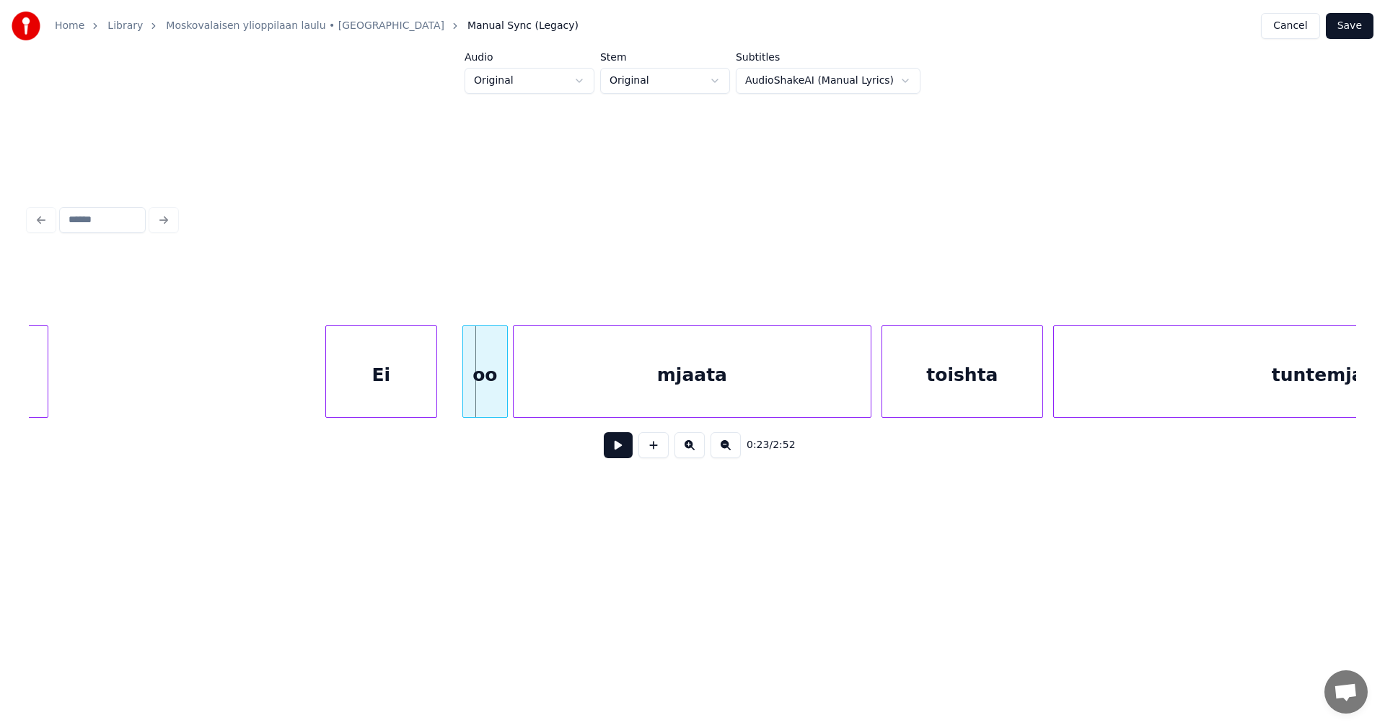
click at [329, 390] on div at bounding box center [328, 371] width 4 height 91
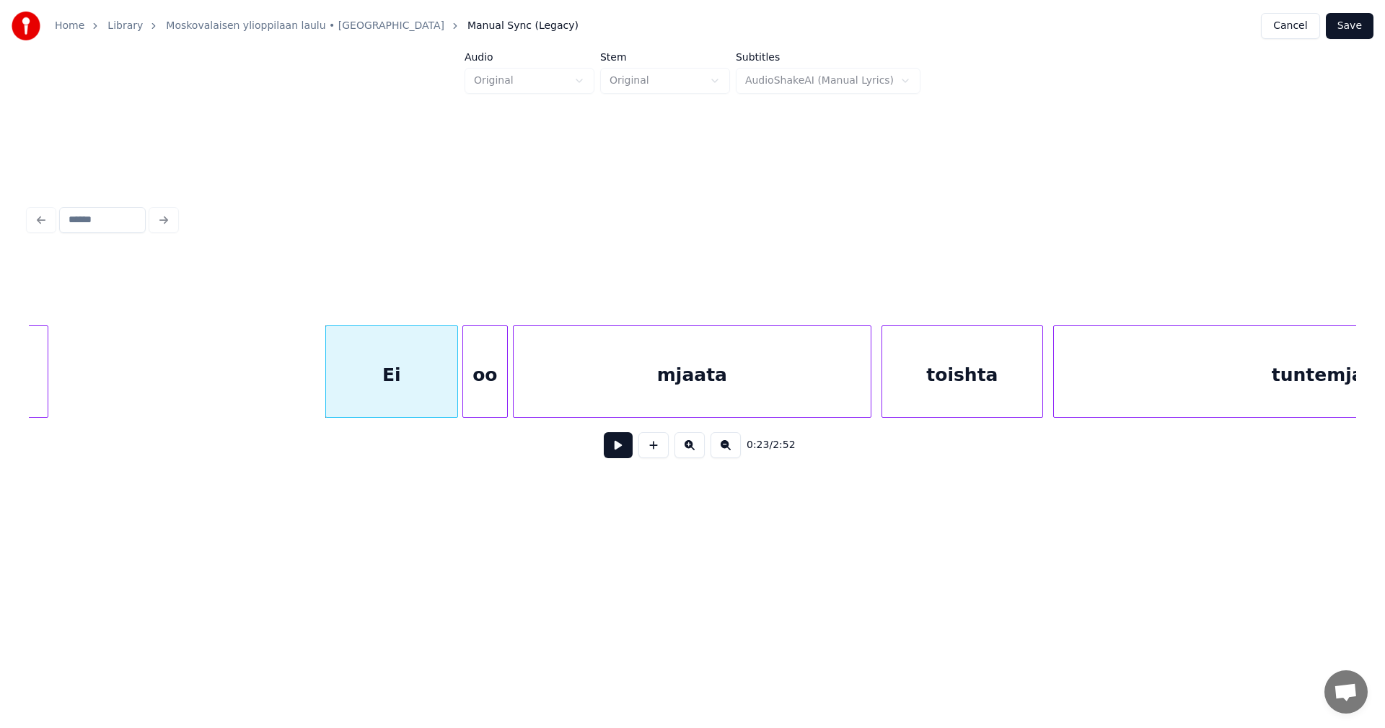
click at [454, 383] on div at bounding box center [455, 371] width 4 height 91
click at [614, 451] on button at bounding box center [618, 445] width 29 height 26
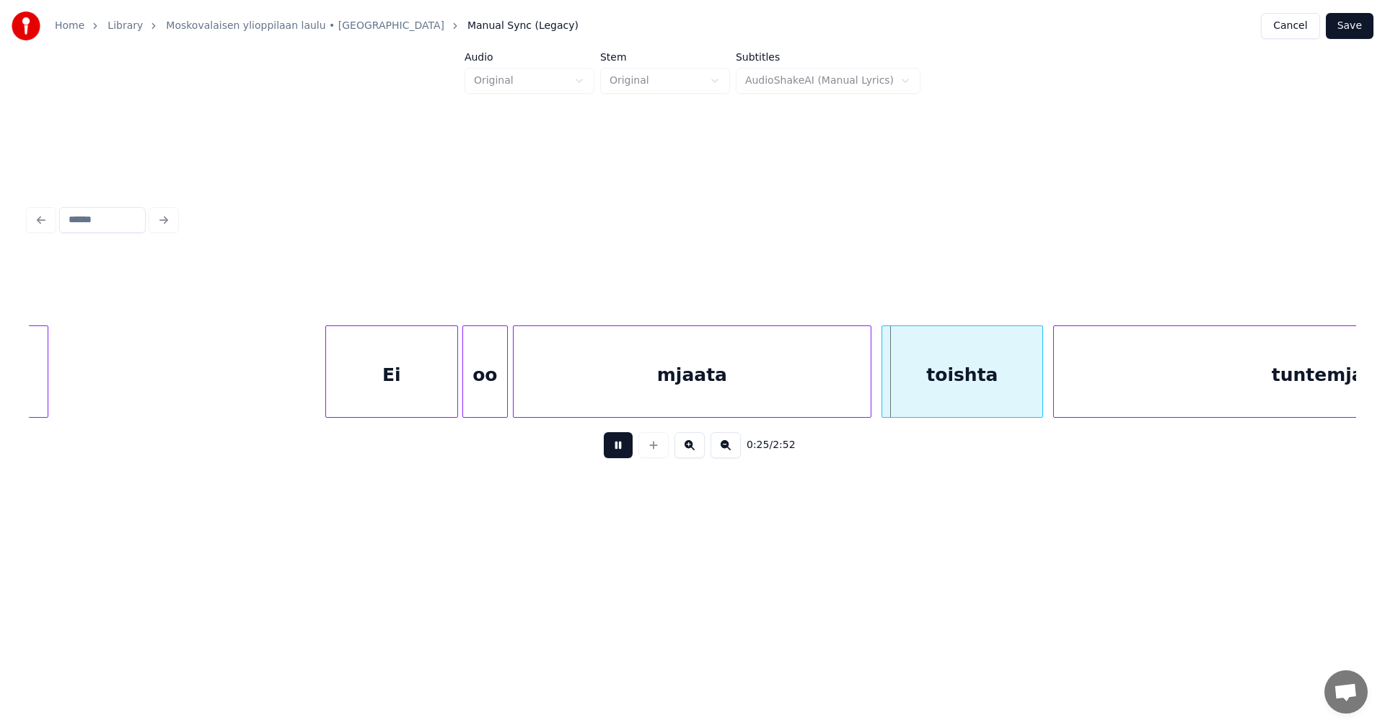
click at [614, 451] on button at bounding box center [618, 445] width 29 height 26
click at [864, 384] on div at bounding box center [863, 371] width 4 height 91
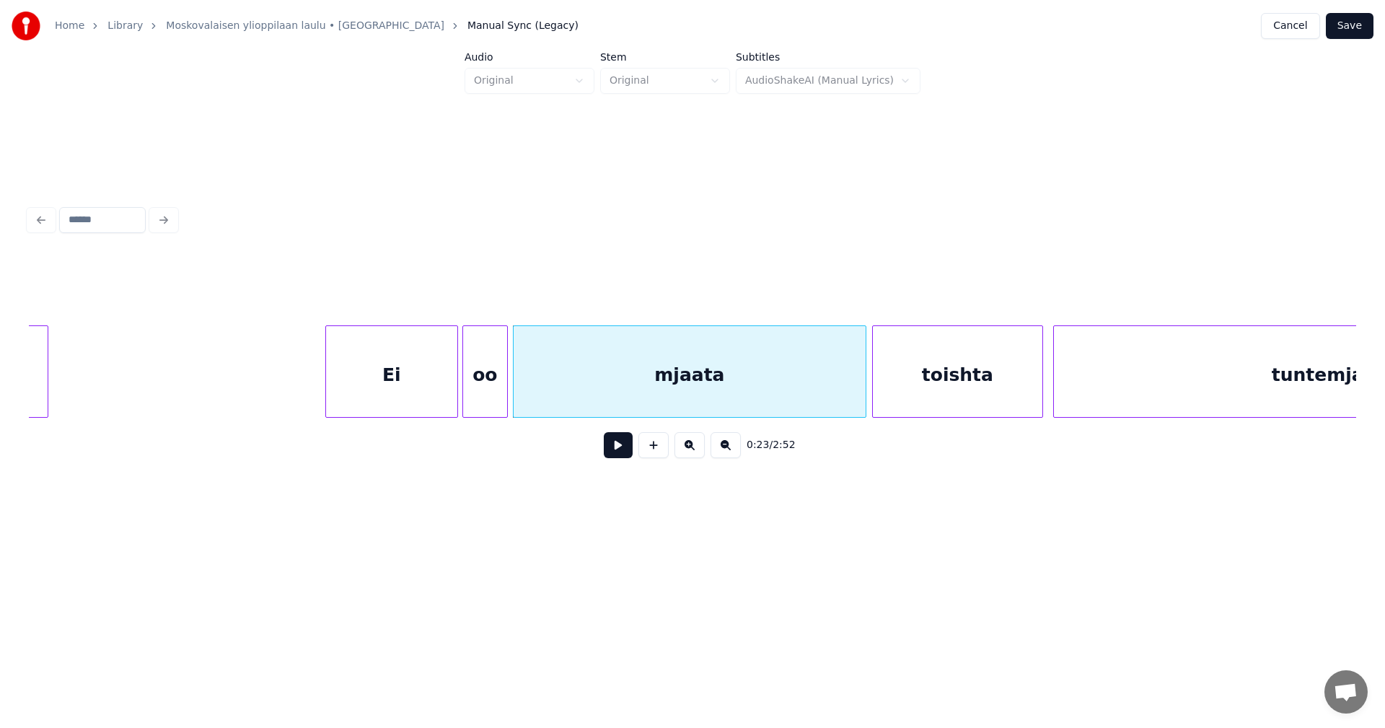
click at [873, 383] on div at bounding box center [875, 371] width 4 height 91
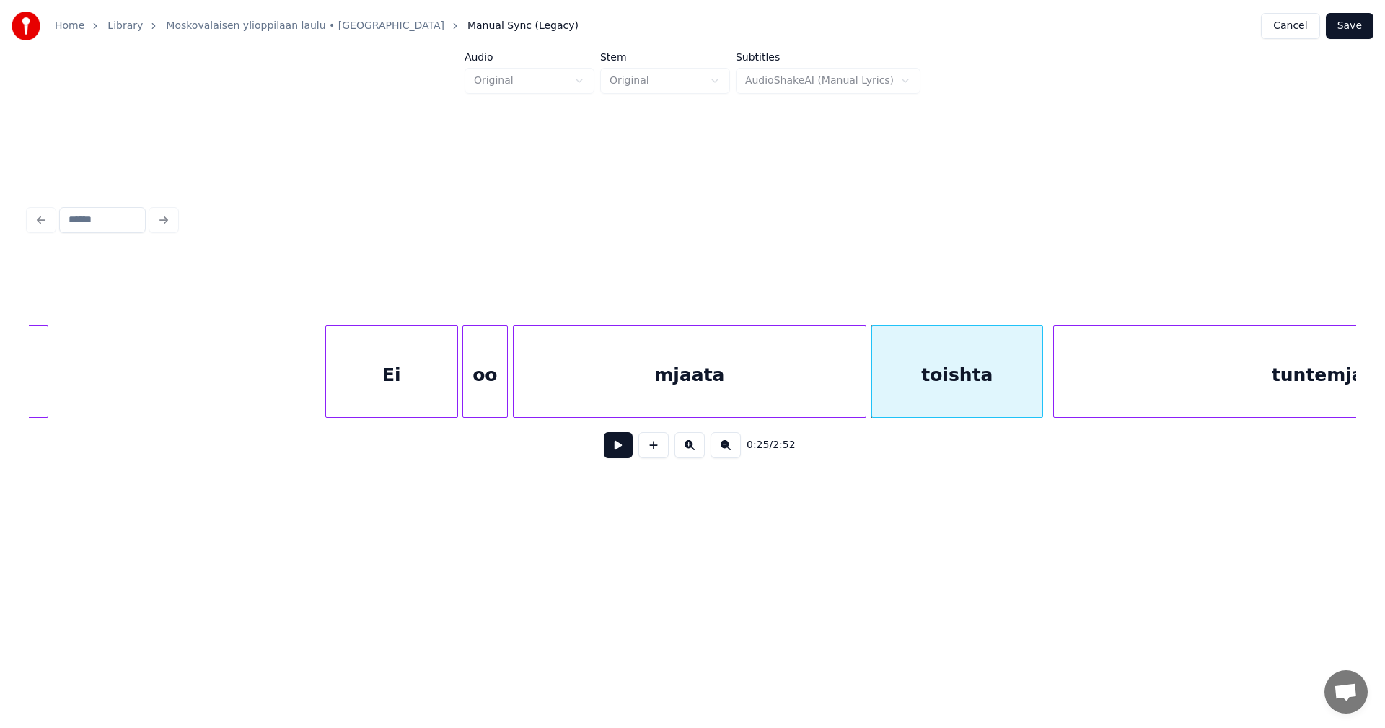
click at [625, 456] on button at bounding box center [618, 445] width 29 height 26
click at [625, 455] on button at bounding box center [618, 445] width 29 height 26
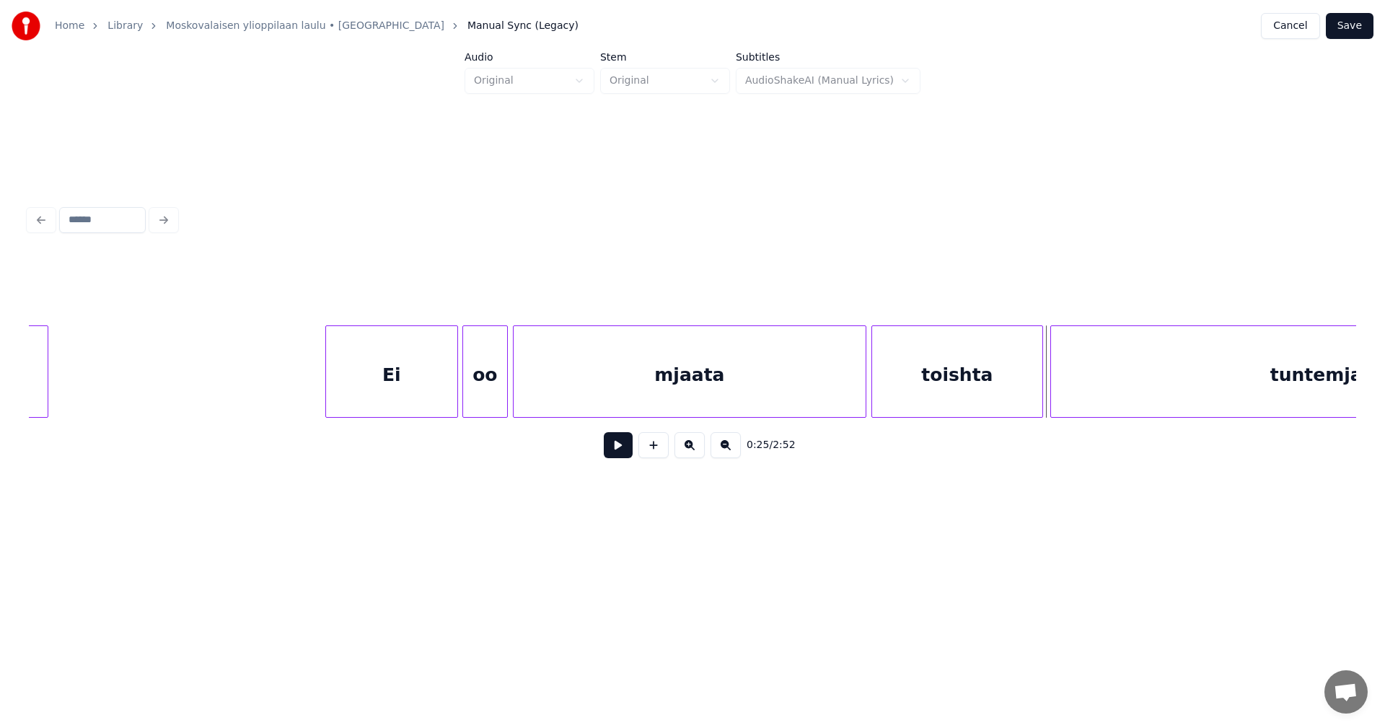
click at [1052, 374] on div at bounding box center [1053, 371] width 4 height 91
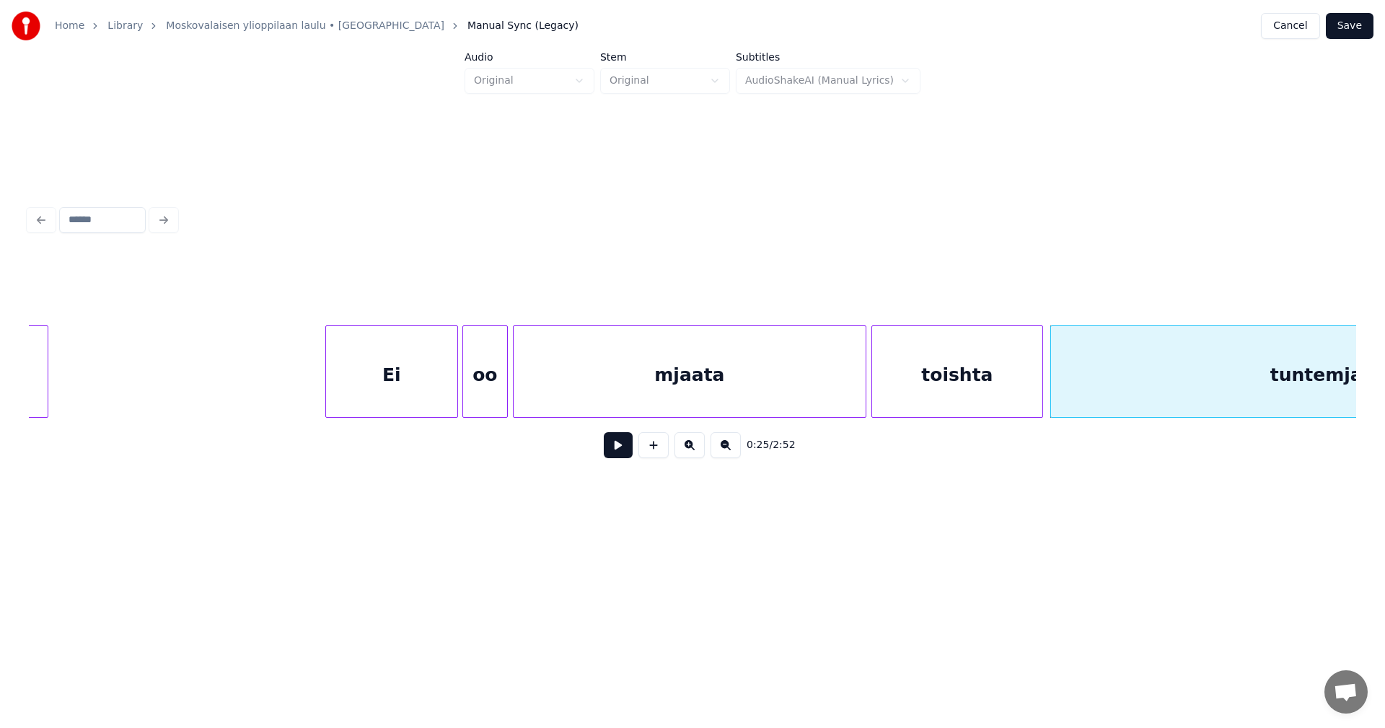
click at [617, 456] on button at bounding box center [618, 445] width 29 height 26
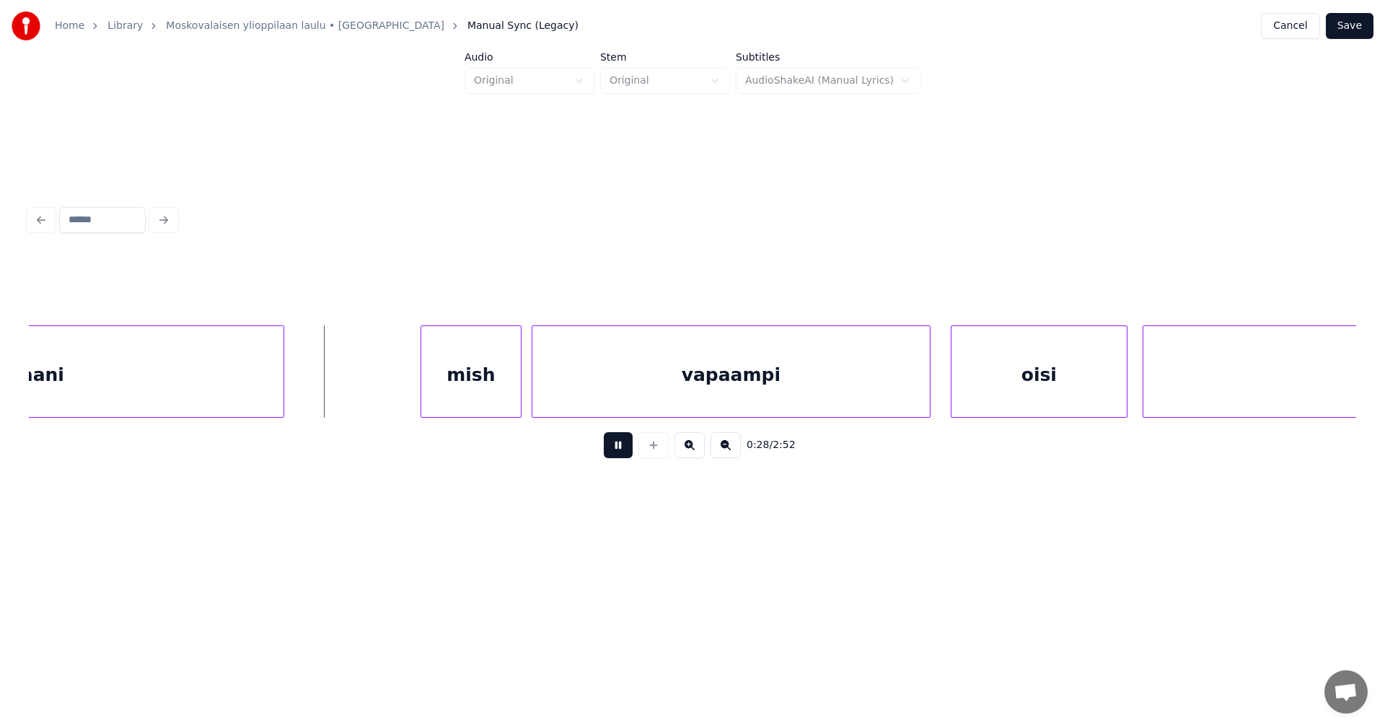
drag, startPoint x: 617, startPoint y: 456, endPoint x: 558, endPoint y: 454, distance: 58.4
click at [609, 455] on button at bounding box center [618, 445] width 29 height 26
click at [338, 393] on div at bounding box center [340, 371] width 4 height 91
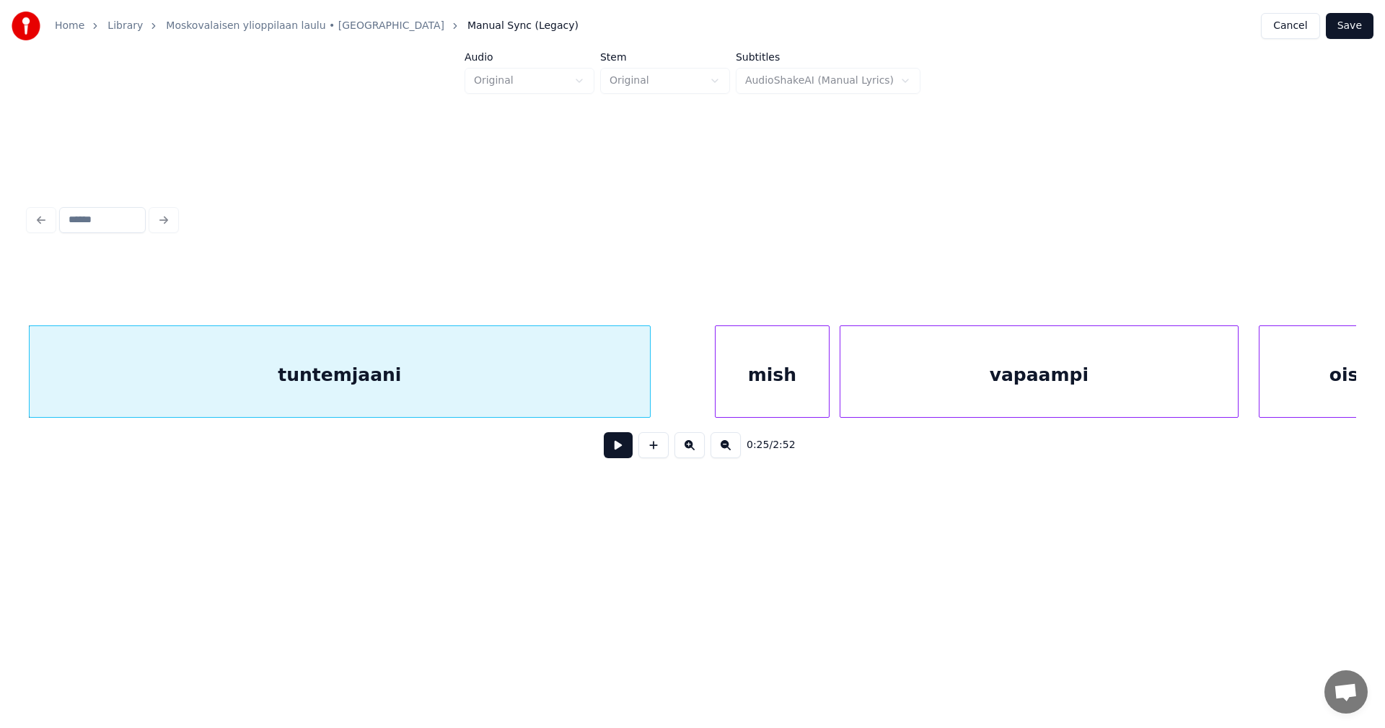
click at [719, 378] on div at bounding box center [717, 371] width 4 height 91
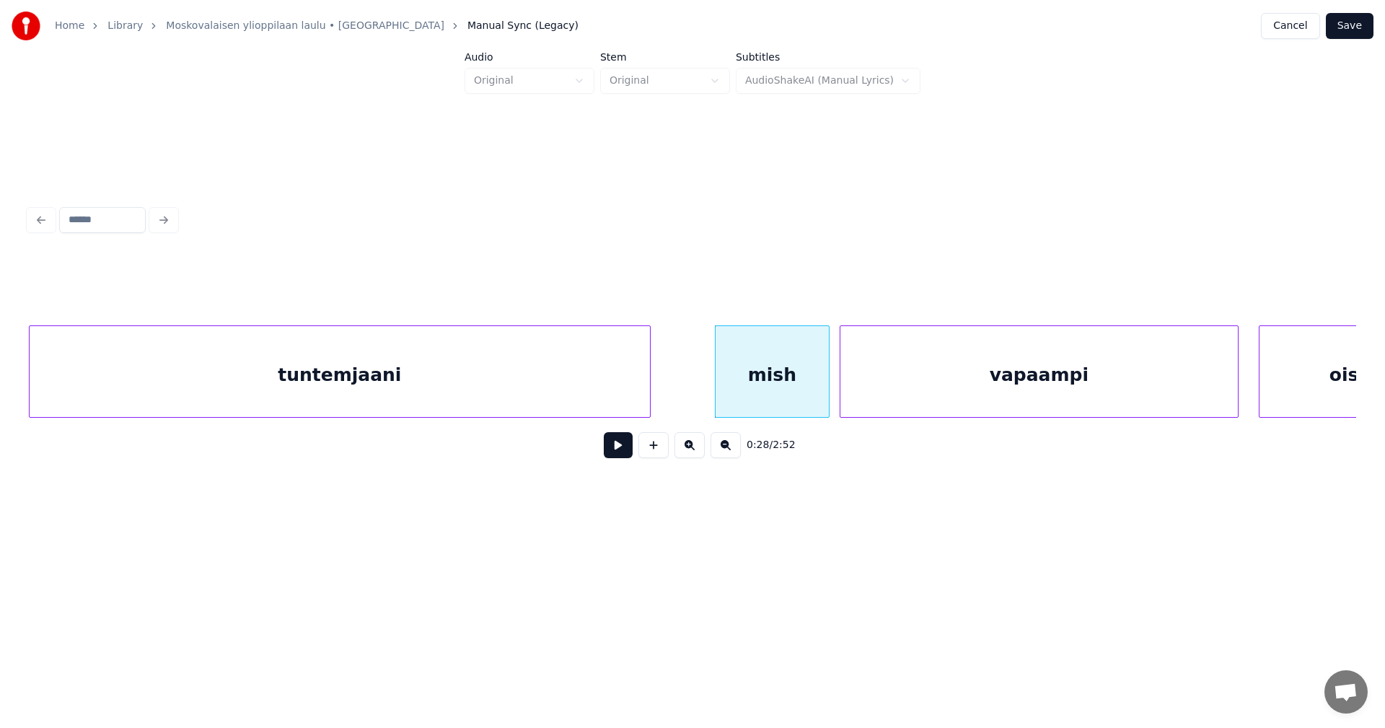
click at [622, 454] on button at bounding box center [618, 445] width 29 height 26
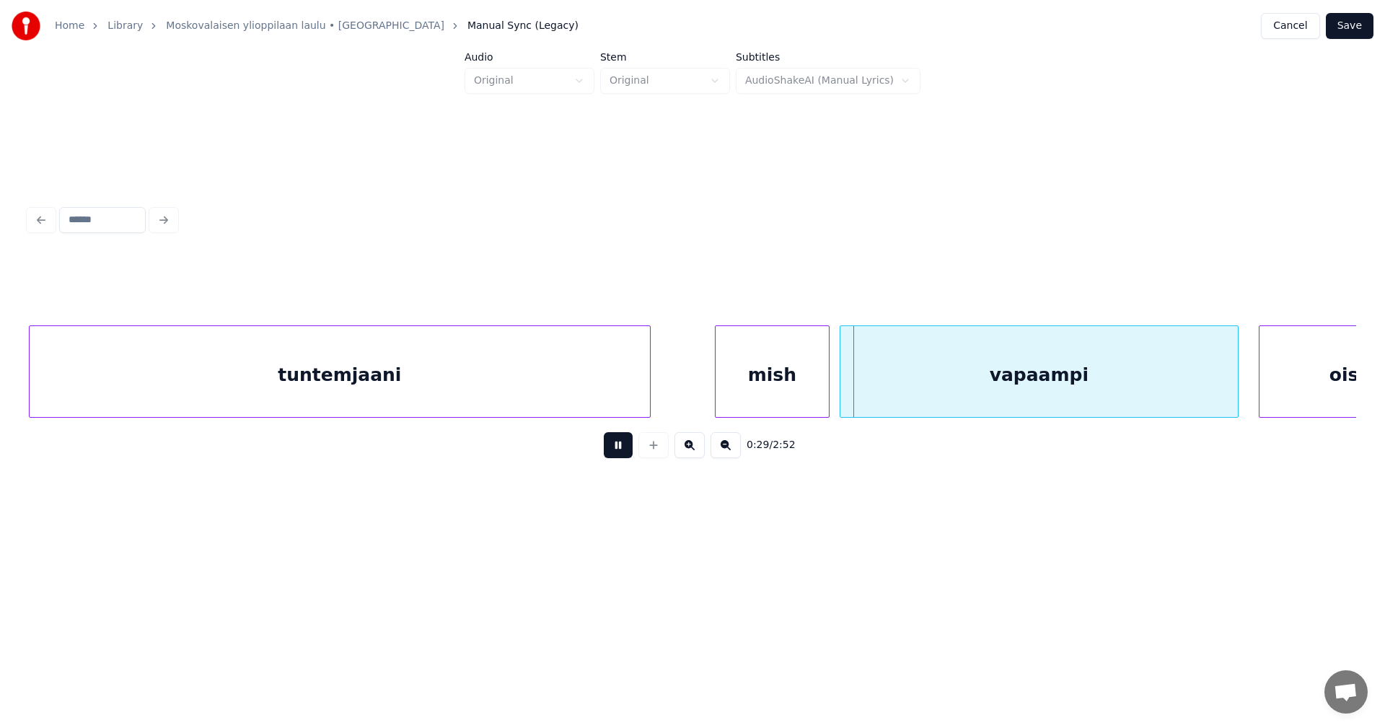
drag, startPoint x: 629, startPoint y: 451, endPoint x: 668, endPoint y: 444, distance: 39.6
click at [630, 451] on button at bounding box center [618, 445] width 29 height 26
click at [821, 392] on div at bounding box center [820, 371] width 4 height 91
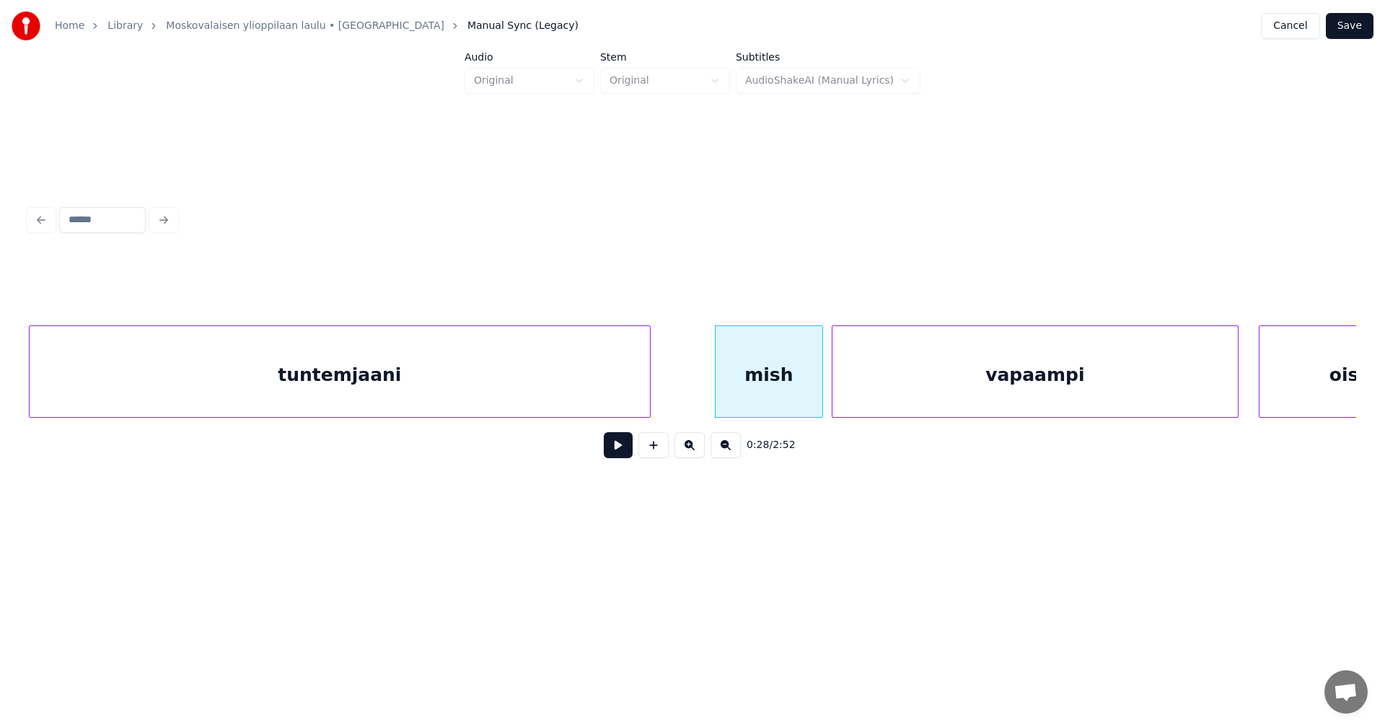
click at [834, 389] on div at bounding box center [834, 371] width 4 height 91
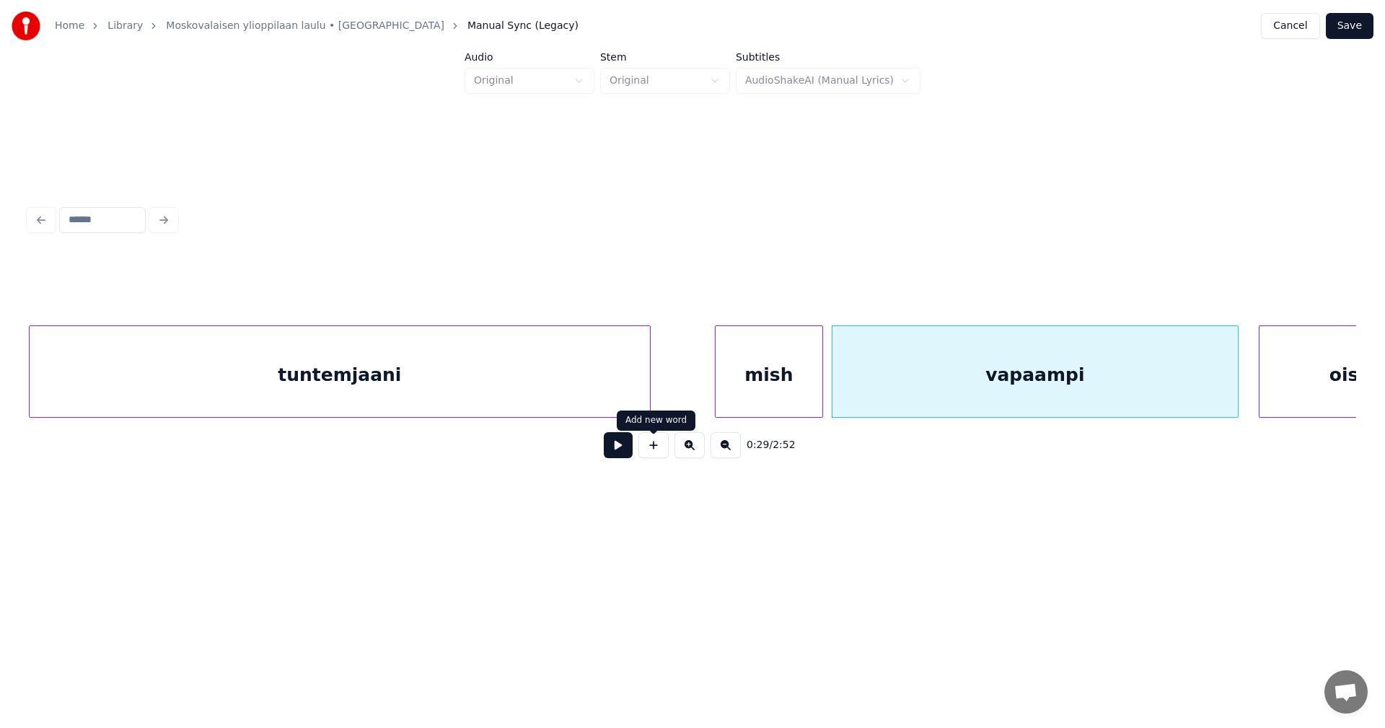
click at [627, 451] on button at bounding box center [618, 445] width 29 height 26
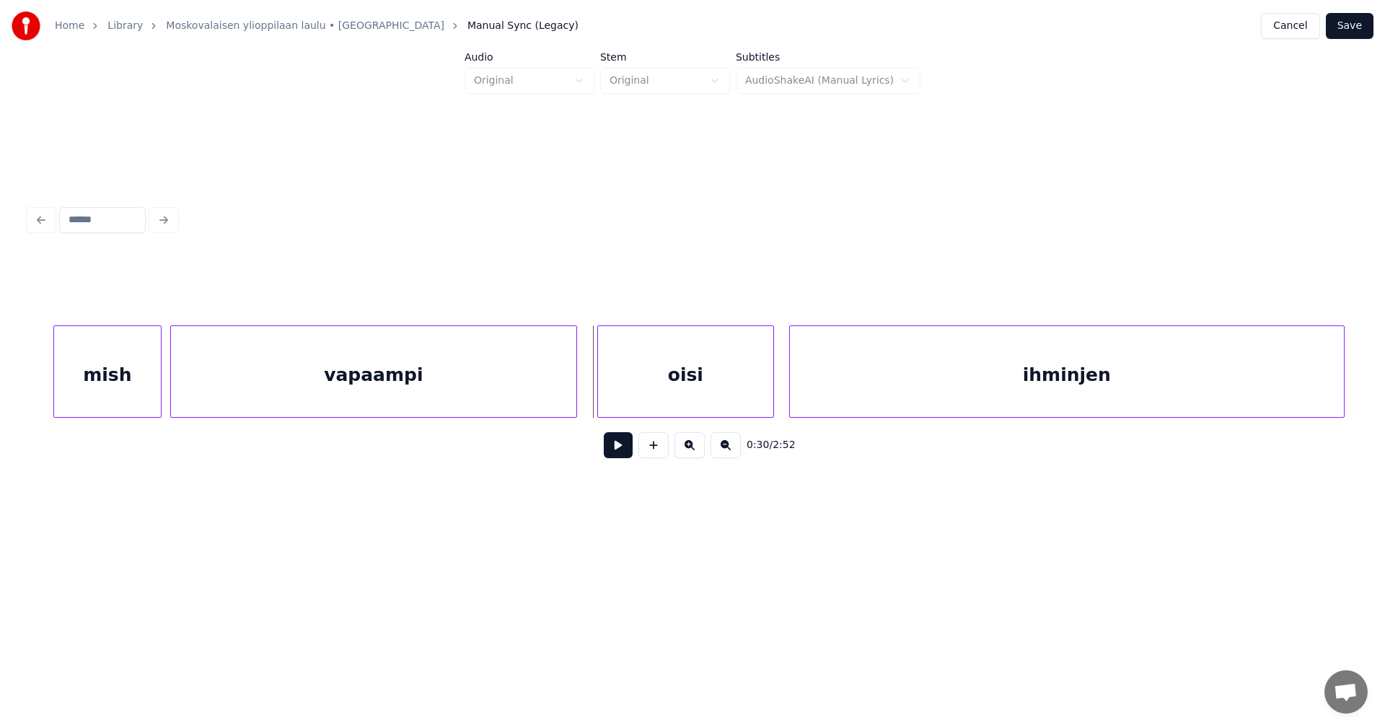
scroll to position [0, 7203]
click at [586, 394] on div at bounding box center [586, 371] width 4 height 91
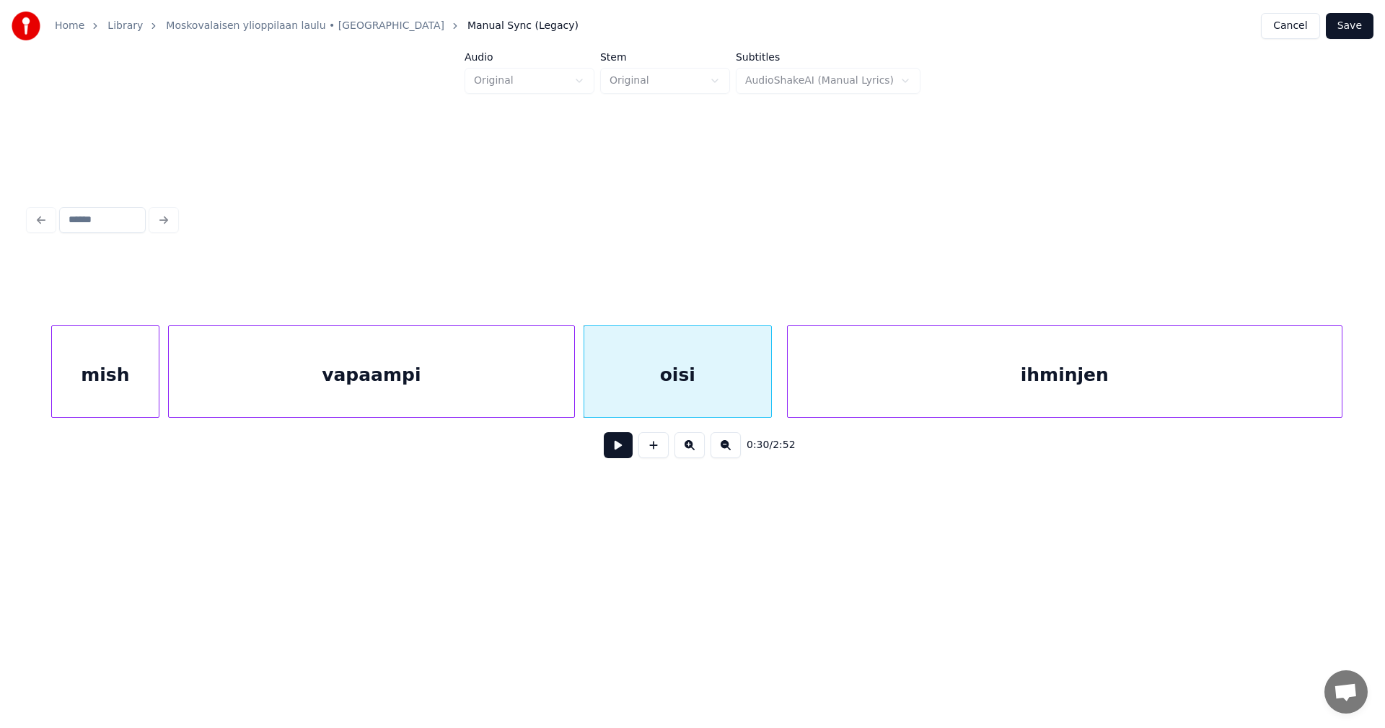
click at [619, 449] on button at bounding box center [618, 445] width 29 height 26
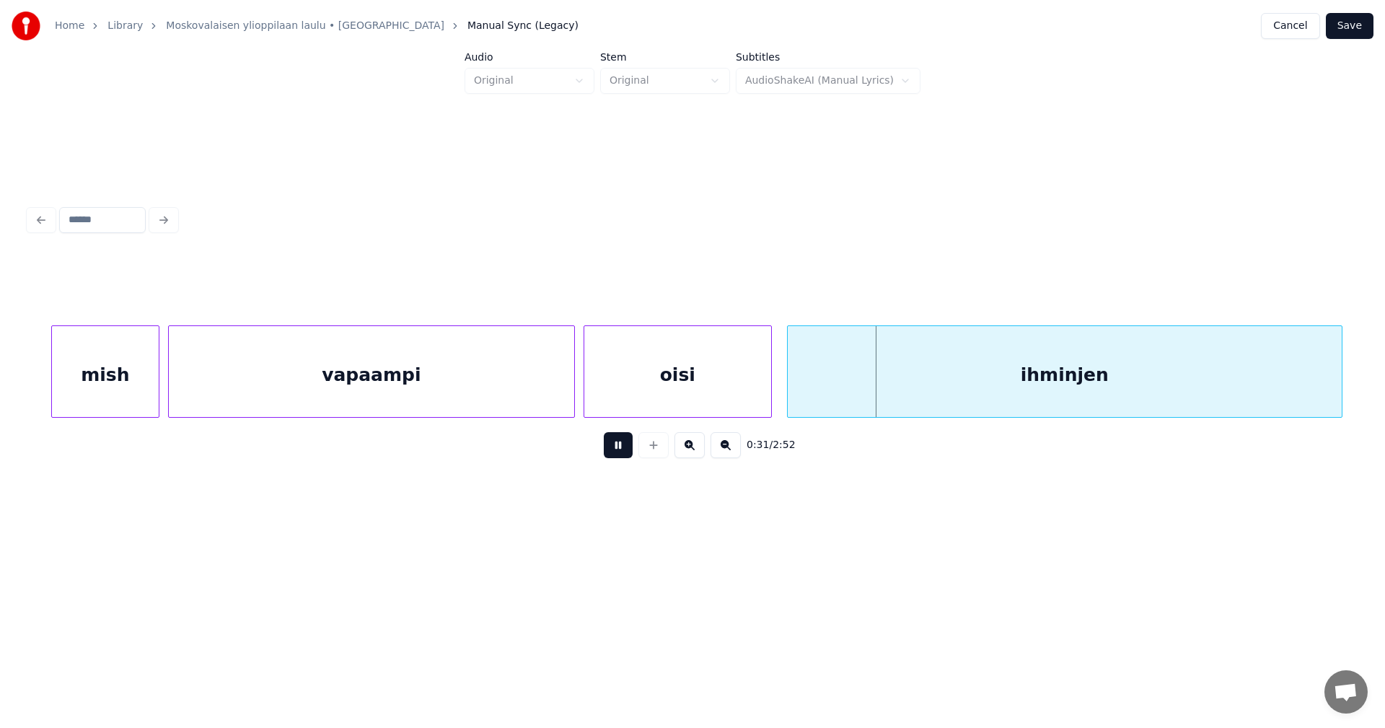
click at [619, 449] on button at bounding box center [618, 445] width 29 height 26
click at [779, 381] on div at bounding box center [781, 371] width 4 height 91
click at [620, 455] on button at bounding box center [618, 445] width 29 height 26
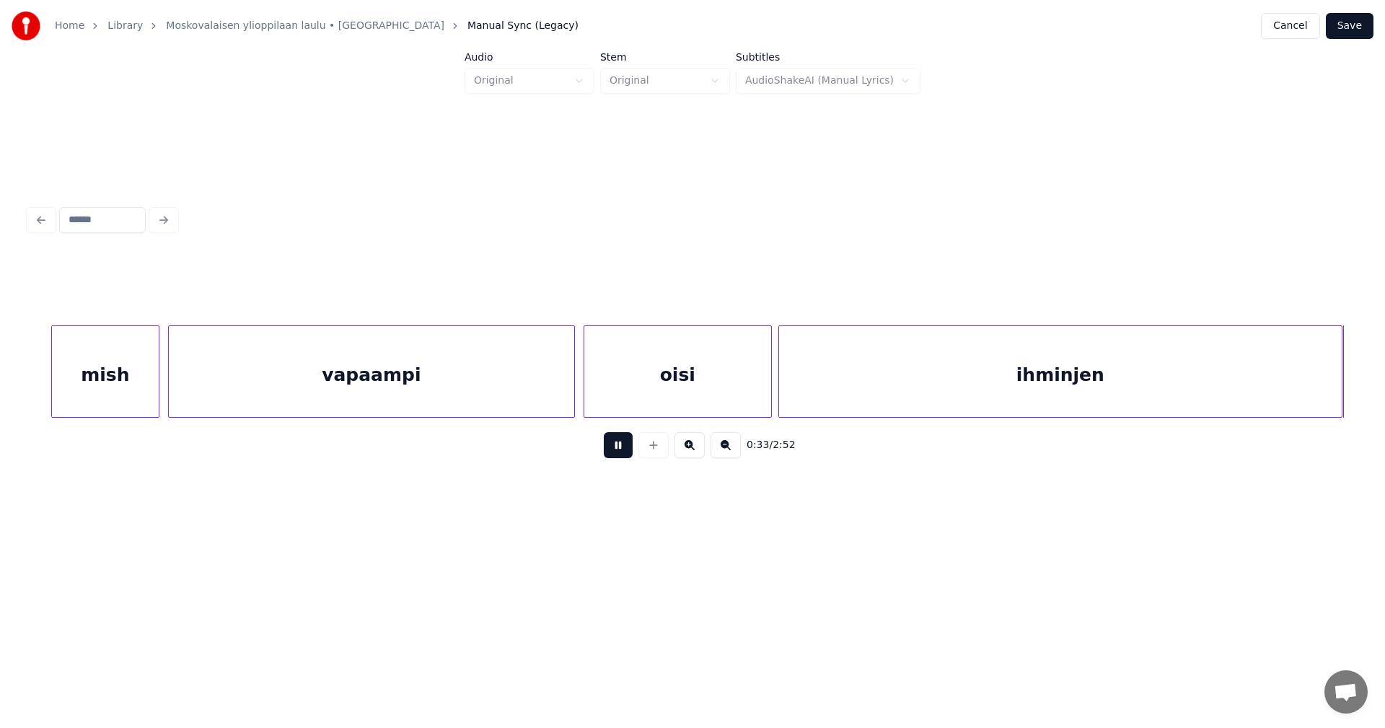
click at [620, 455] on button at bounding box center [618, 445] width 29 height 26
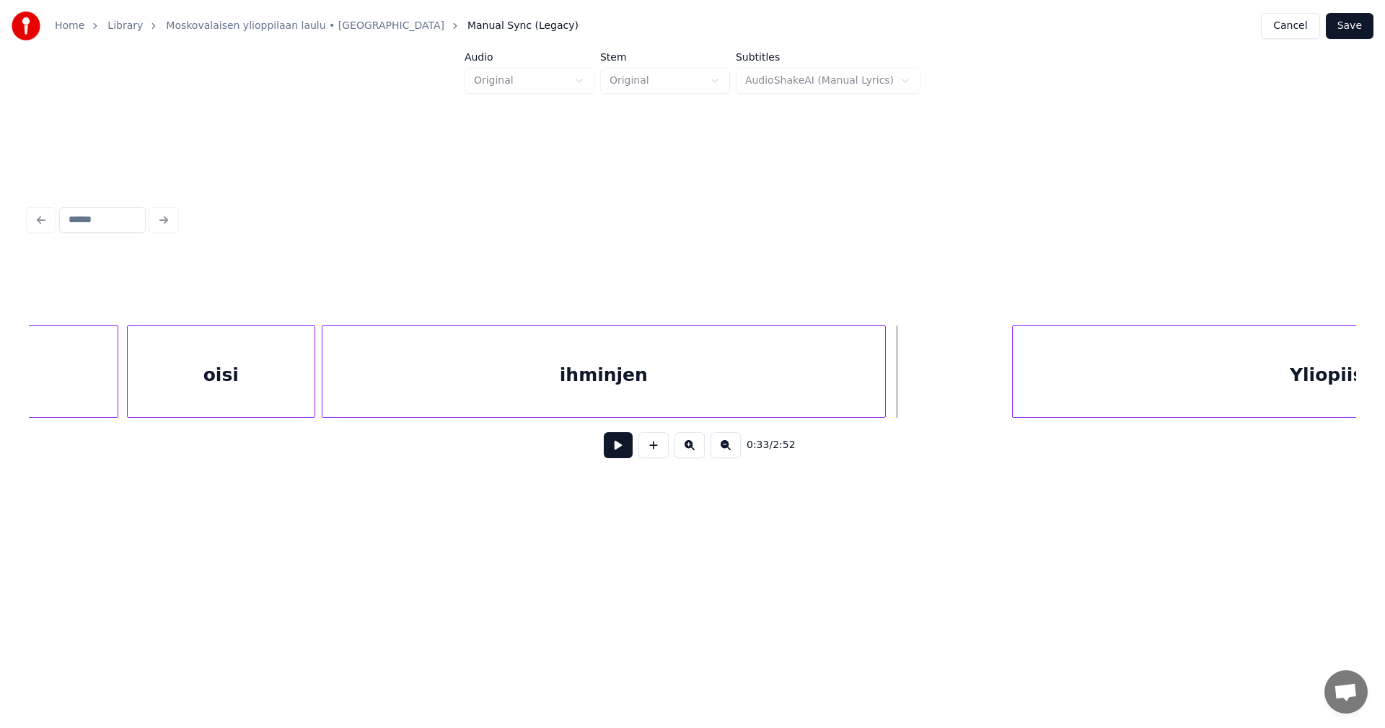
scroll to position [0, 7664]
click at [925, 388] on div at bounding box center [926, 371] width 4 height 91
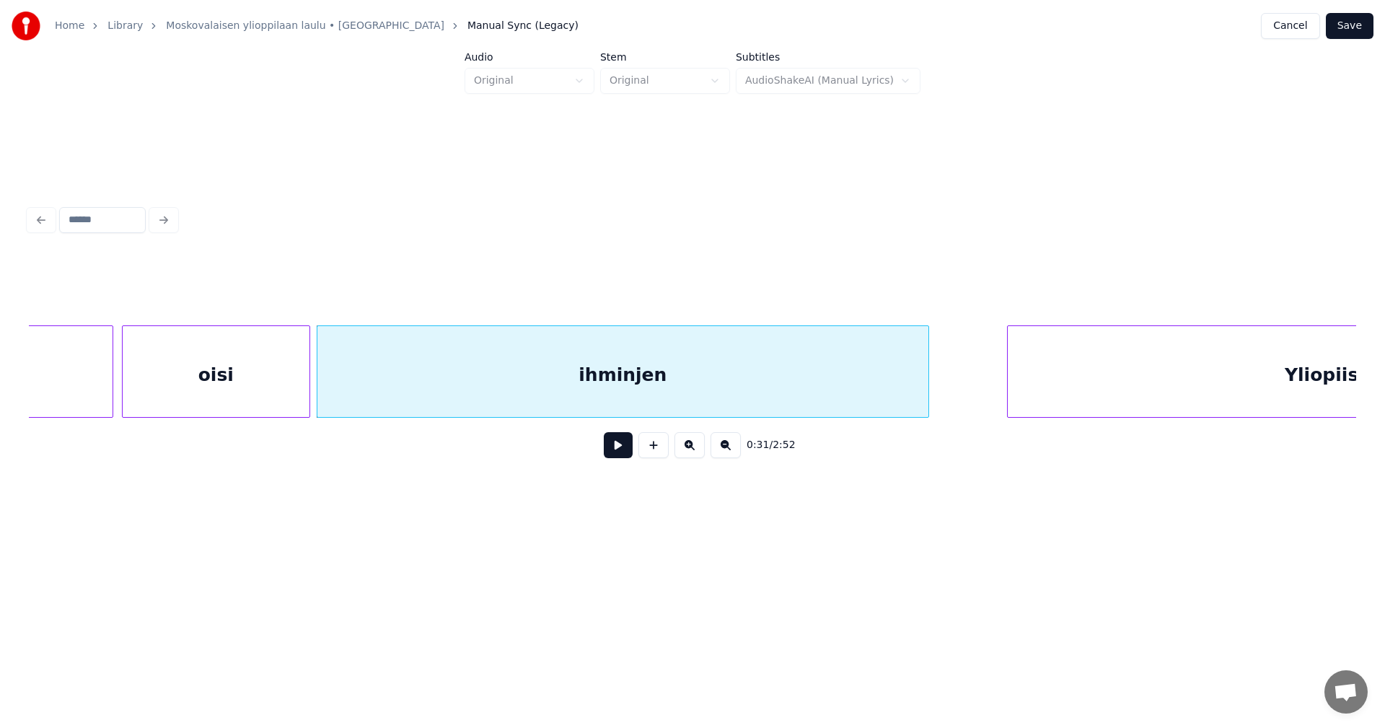
click at [798, 386] on div "ihminjen" at bounding box center [622, 375] width 611 height 98
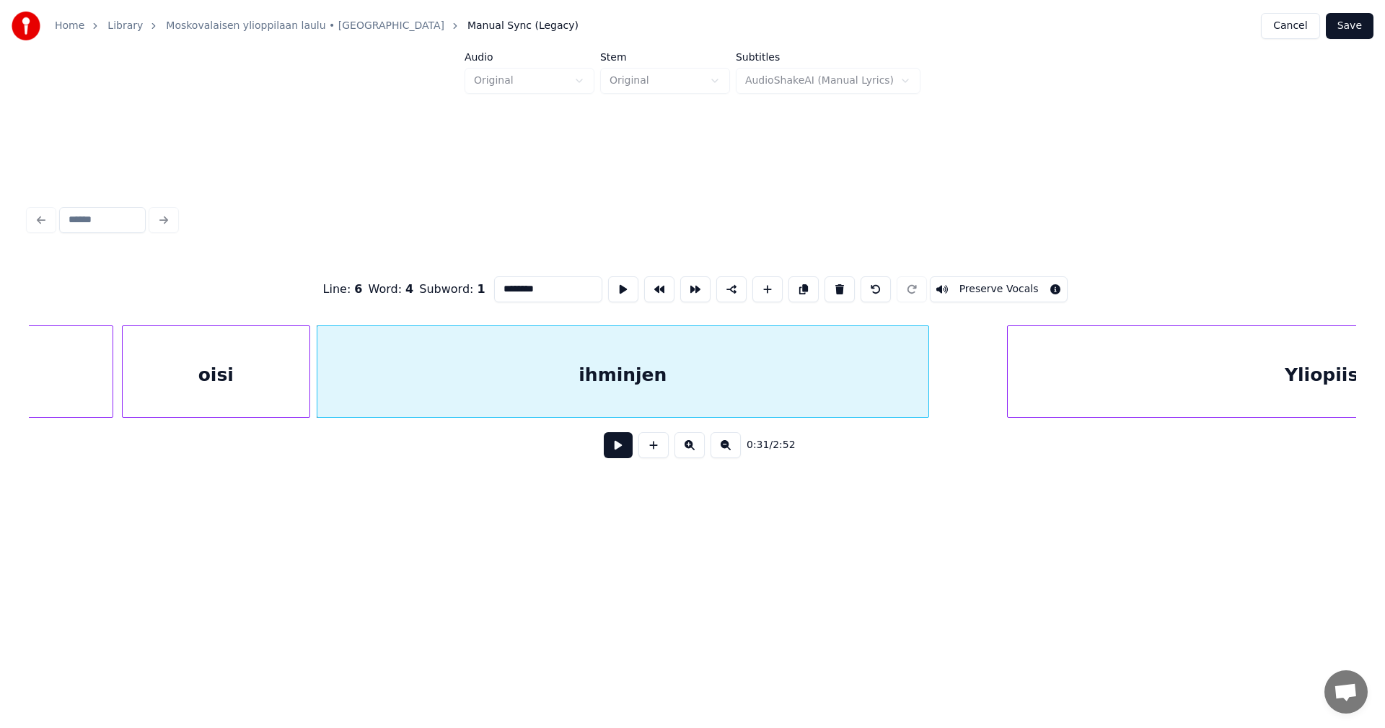
click at [990, 284] on button "Preserve Vocals" at bounding box center [999, 289] width 138 height 26
click at [309, 375] on div at bounding box center [307, 371] width 4 height 91
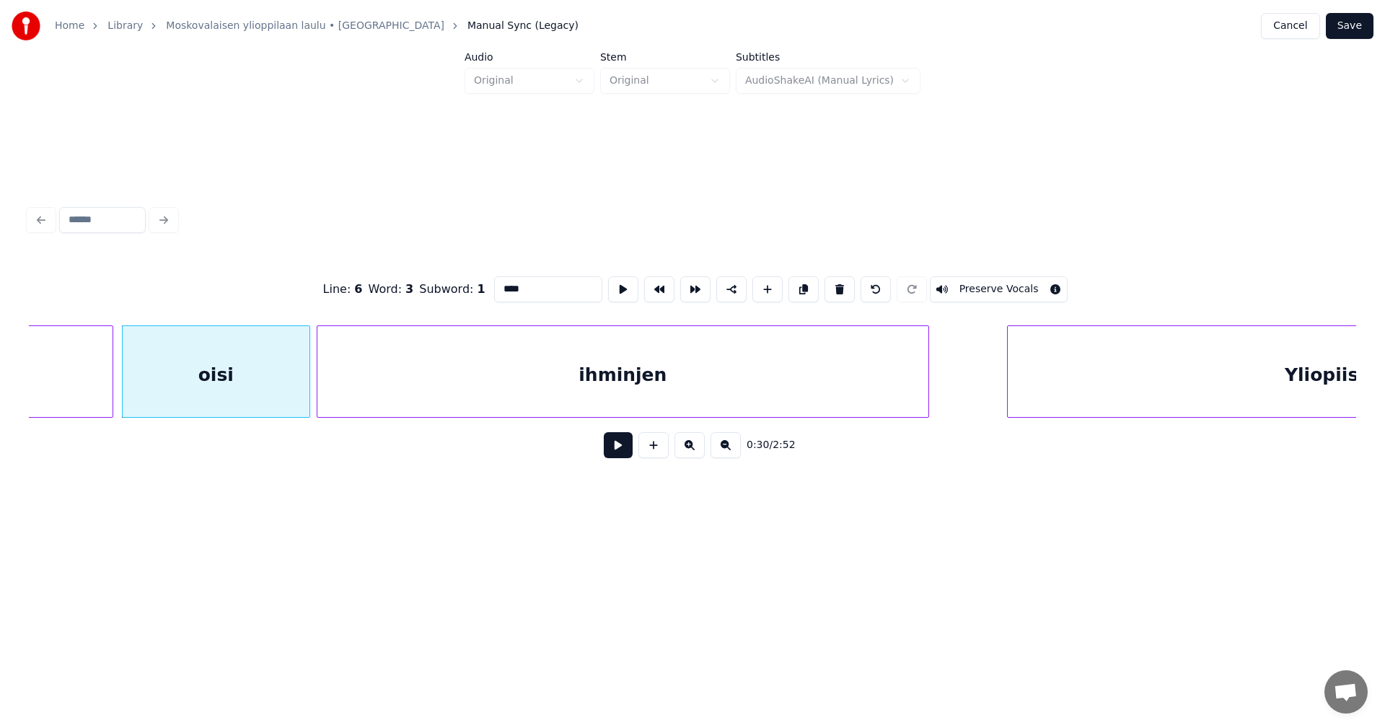
click at [958, 281] on button "Preserve Vocals" at bounding box center [999, 289] width 138 height 26
click at [478, 378] on div "ihminjen" at bounding box center [622, 375] width 611 height 98
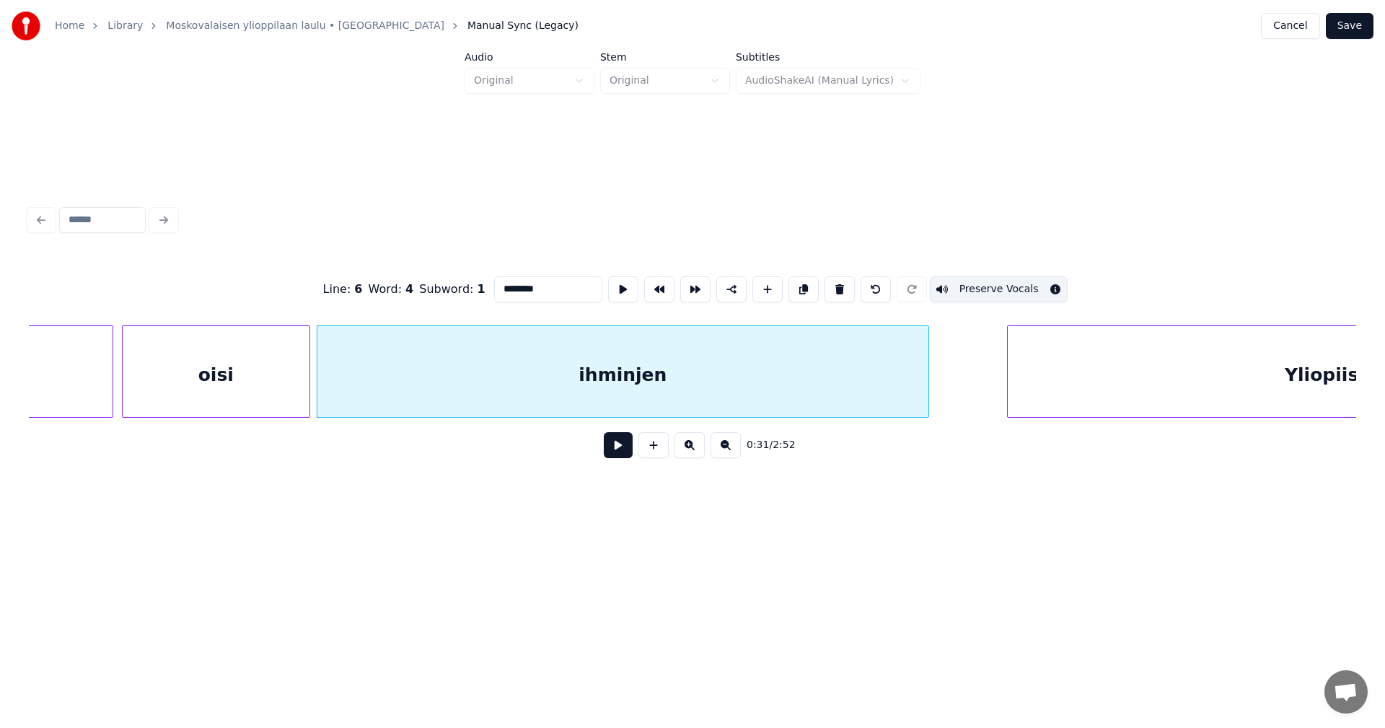
click at [295, 384] on div "oisi" at bounding box center [216, 375] width 187 height 98
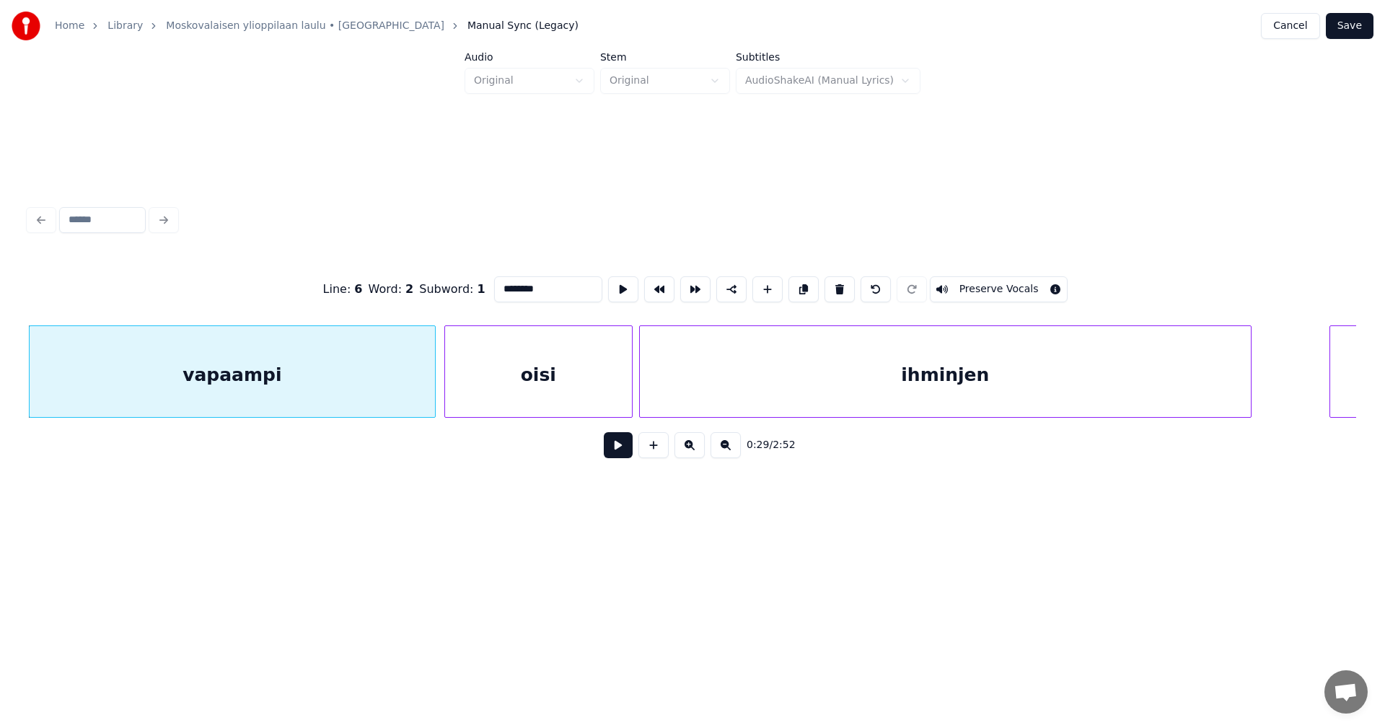
click at [1002, 291] on button "Preserve Vocals" at bounding box center [999, 289] width 138 height 26
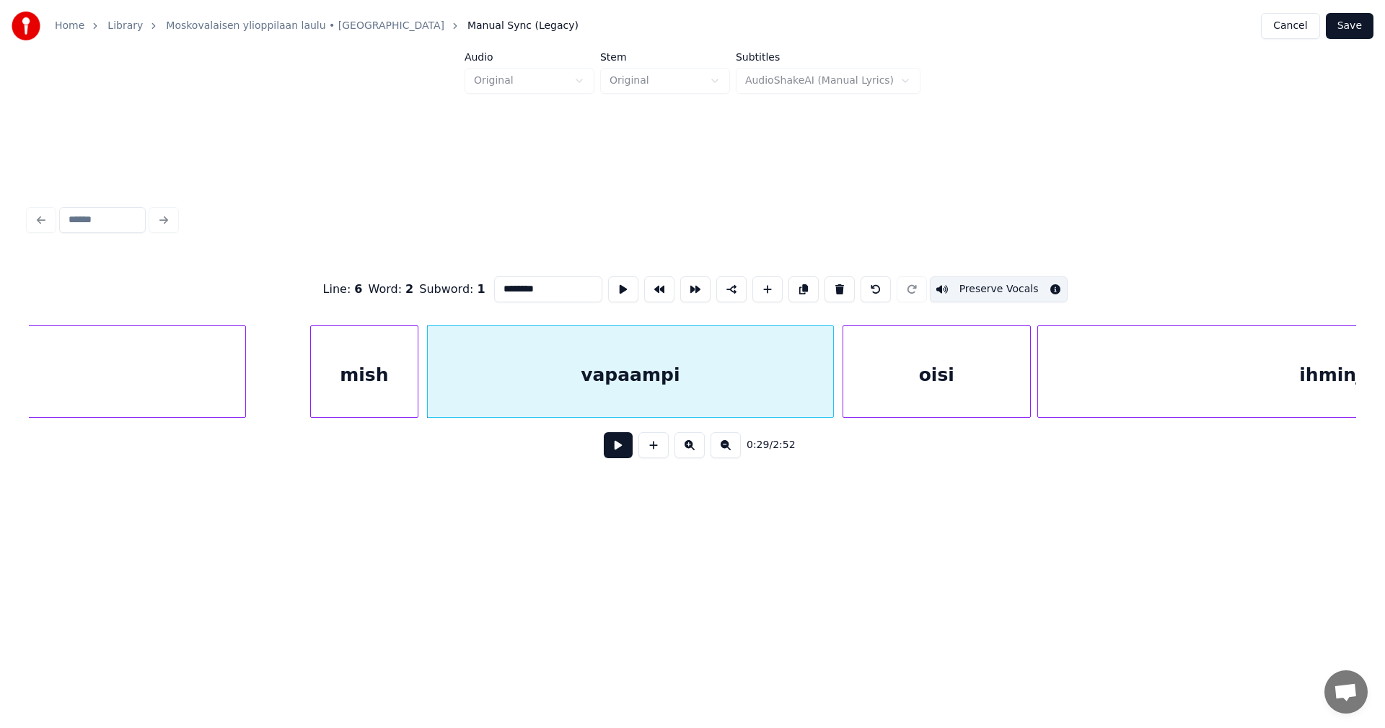
scroll to position [0, 6938]
click at [389, 380] on div "mish" at bounding box center [370, 375] width 107 height 98
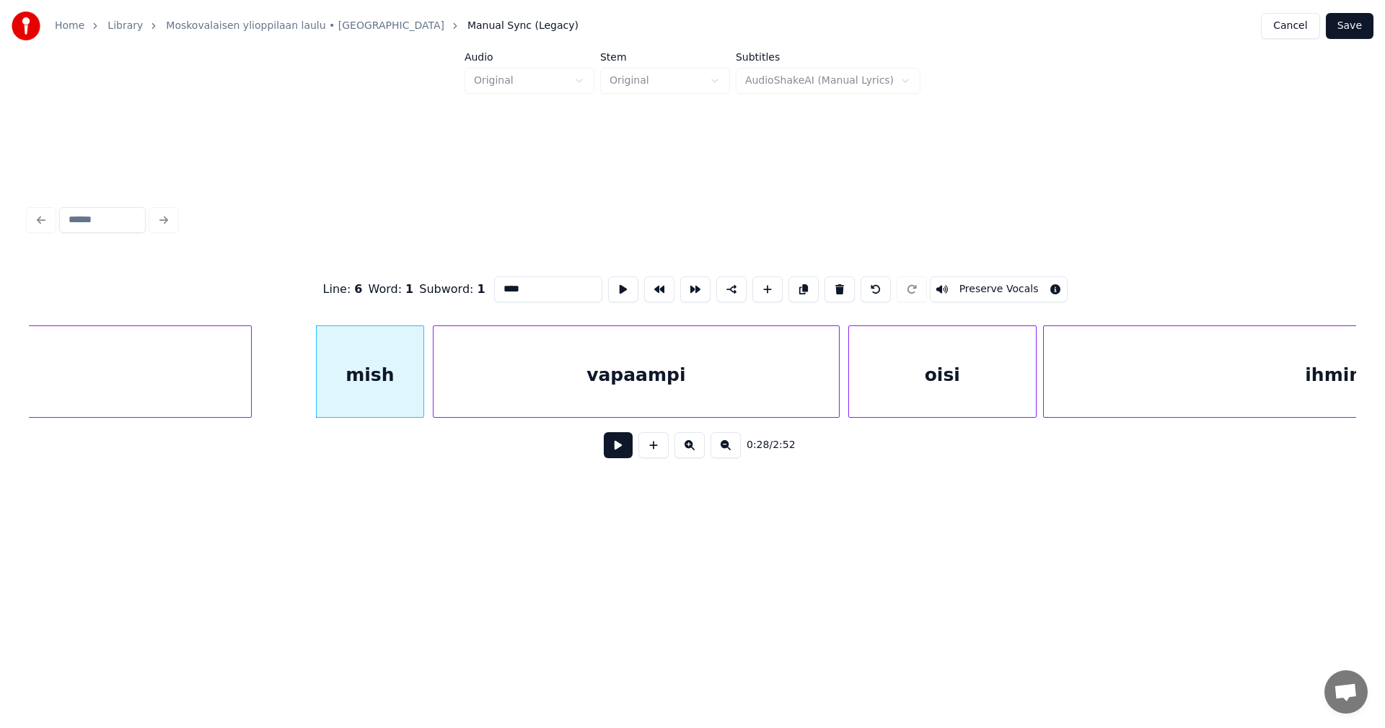
click at [965, 281] on button "Preserve Vocals" at bounding box center [999, 289] width 138 height 26
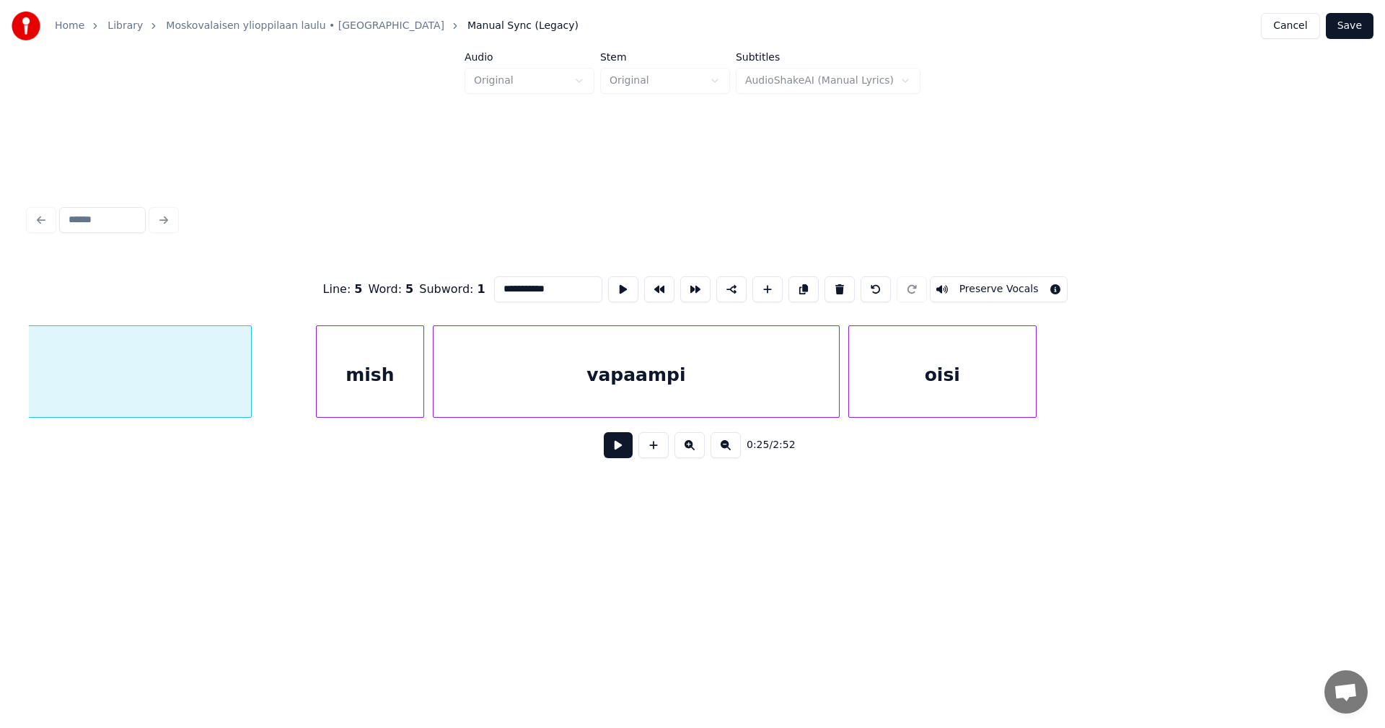
scroll to position [0, 6539]
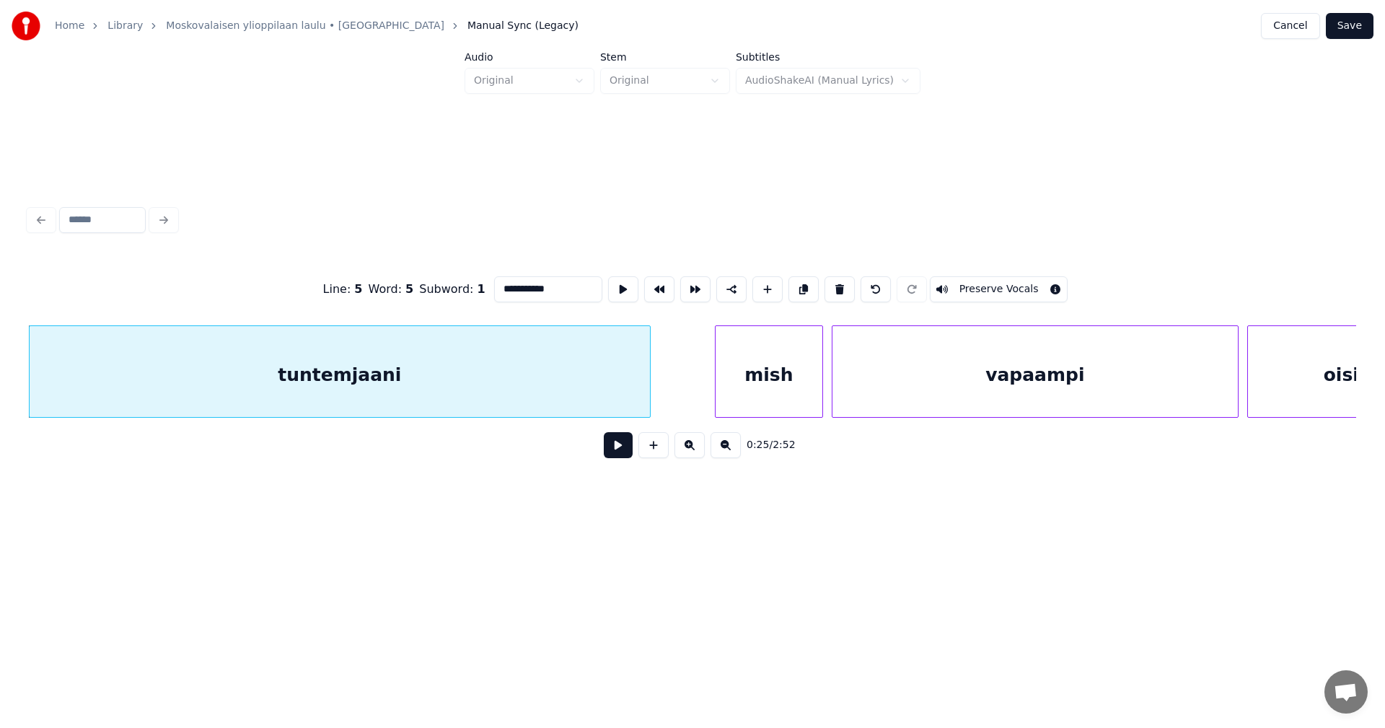
click at [971, 278] on button "Preserve Vocals" at bounding box center [999, 289] width 138 height 26
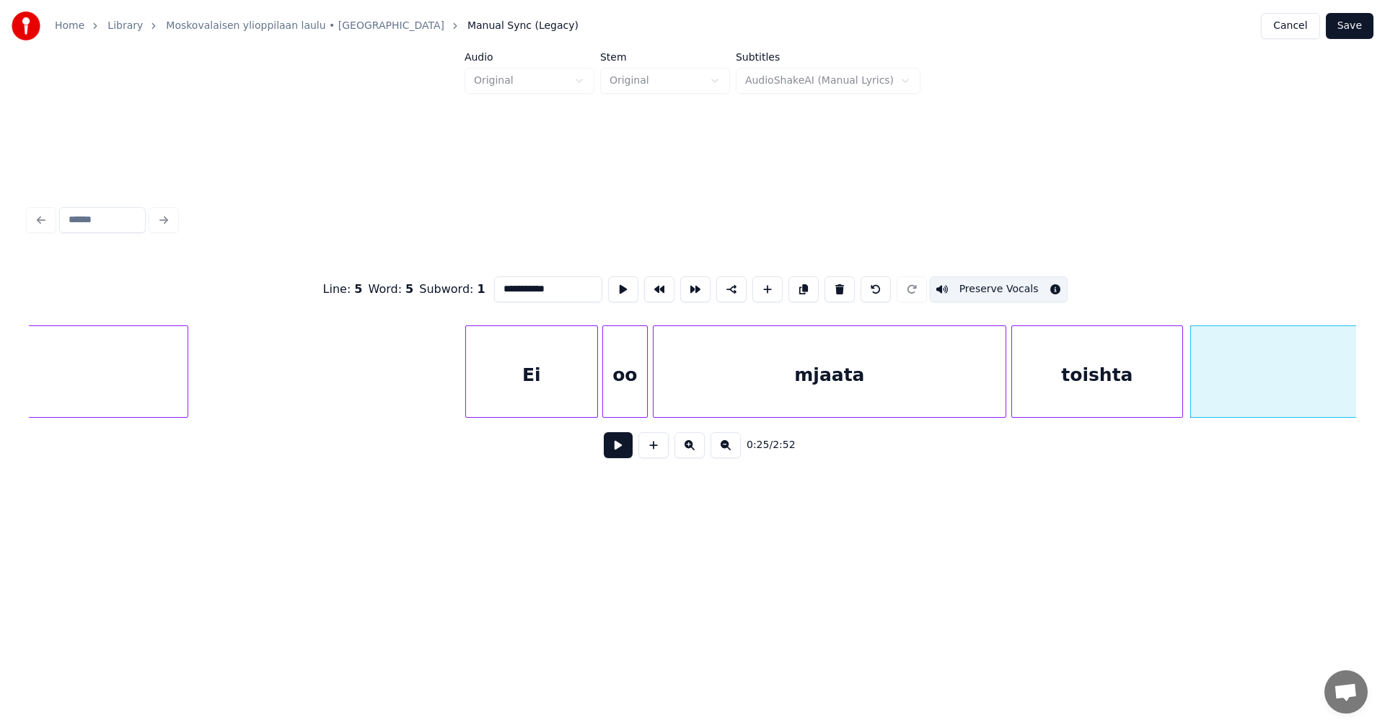
click at [518, 397] on div "Ei" at bounding box center [531, 375] width 131 height 98
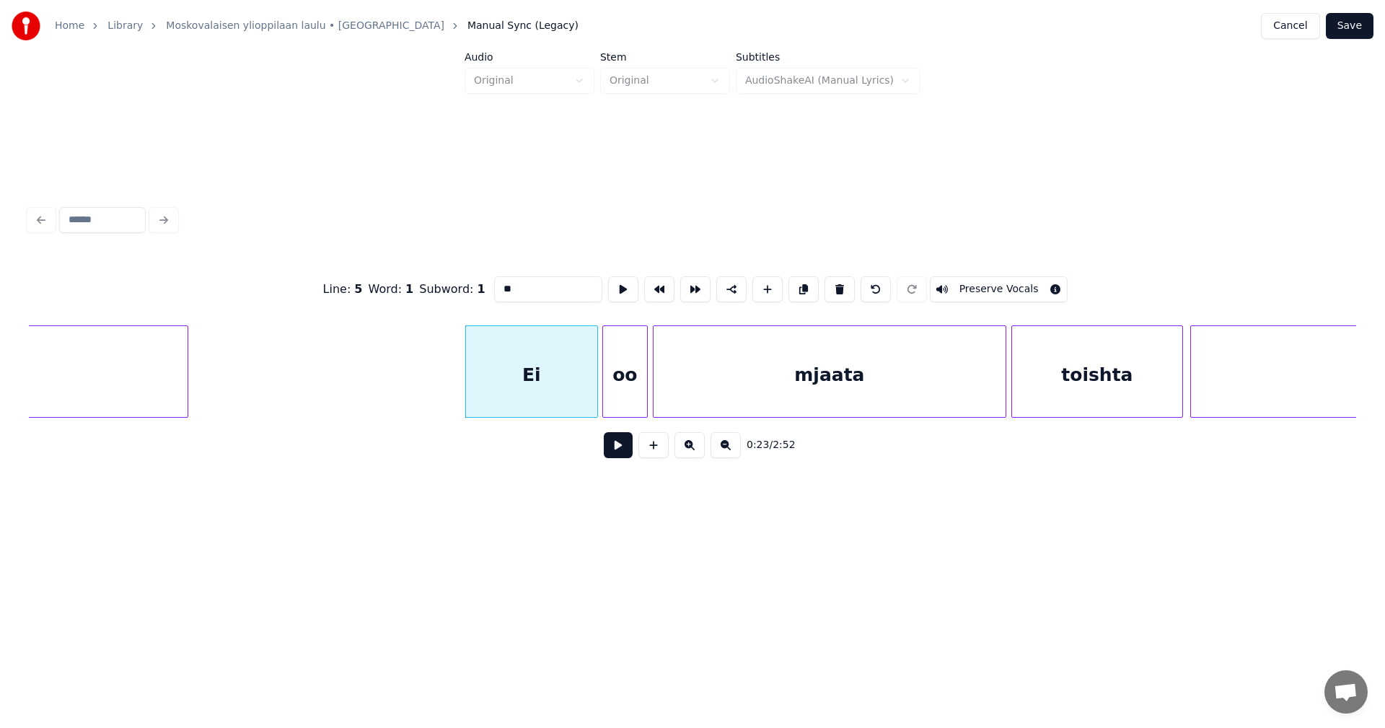
click at [958, 284] on button "Preserve Vocals" at bounding box center [999, 289] width 138 height 26
click at [639, 397] on div "oo" at bounding box center [625, 375] width 44 height 98
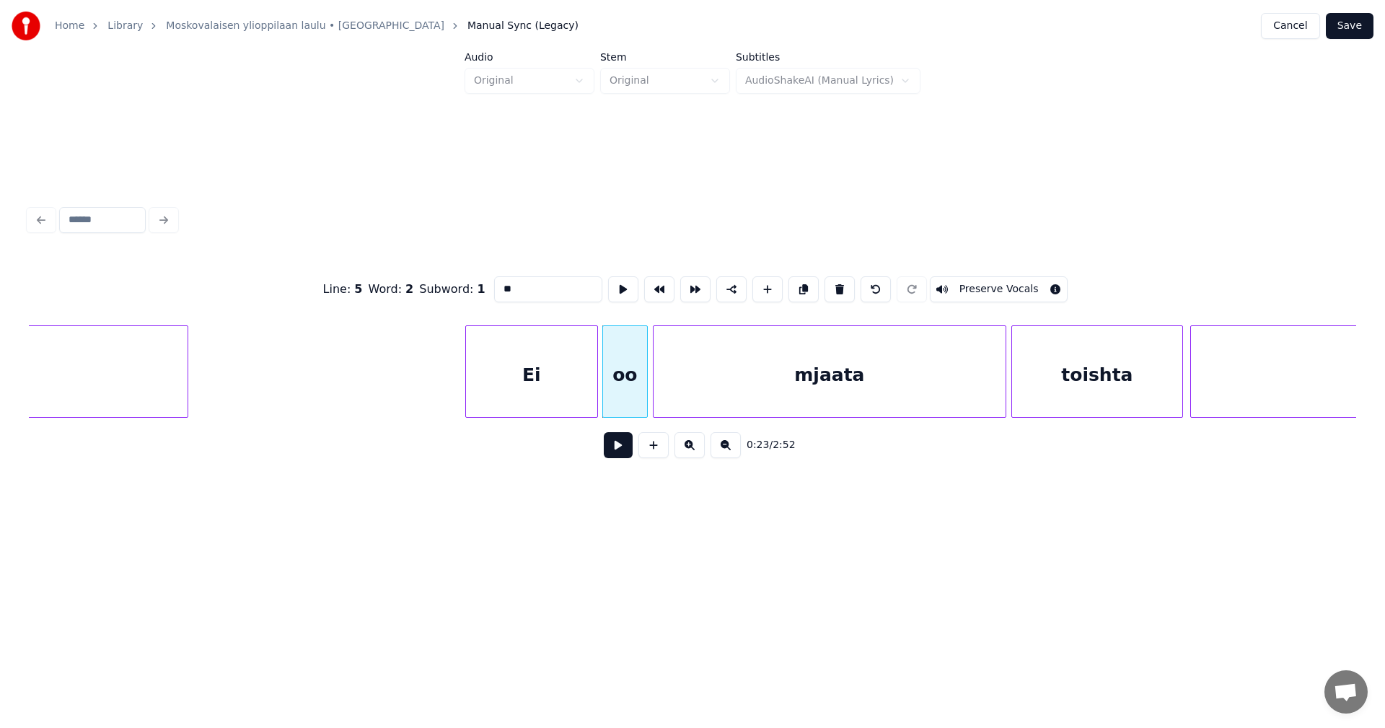
click at [968, 284] on button "Preserve Vocals" at bounding box center [999, 289] width 138 height 26
click at [931, 359] on div "mjaata" at bounding box center [829, 375] width 352 height 98
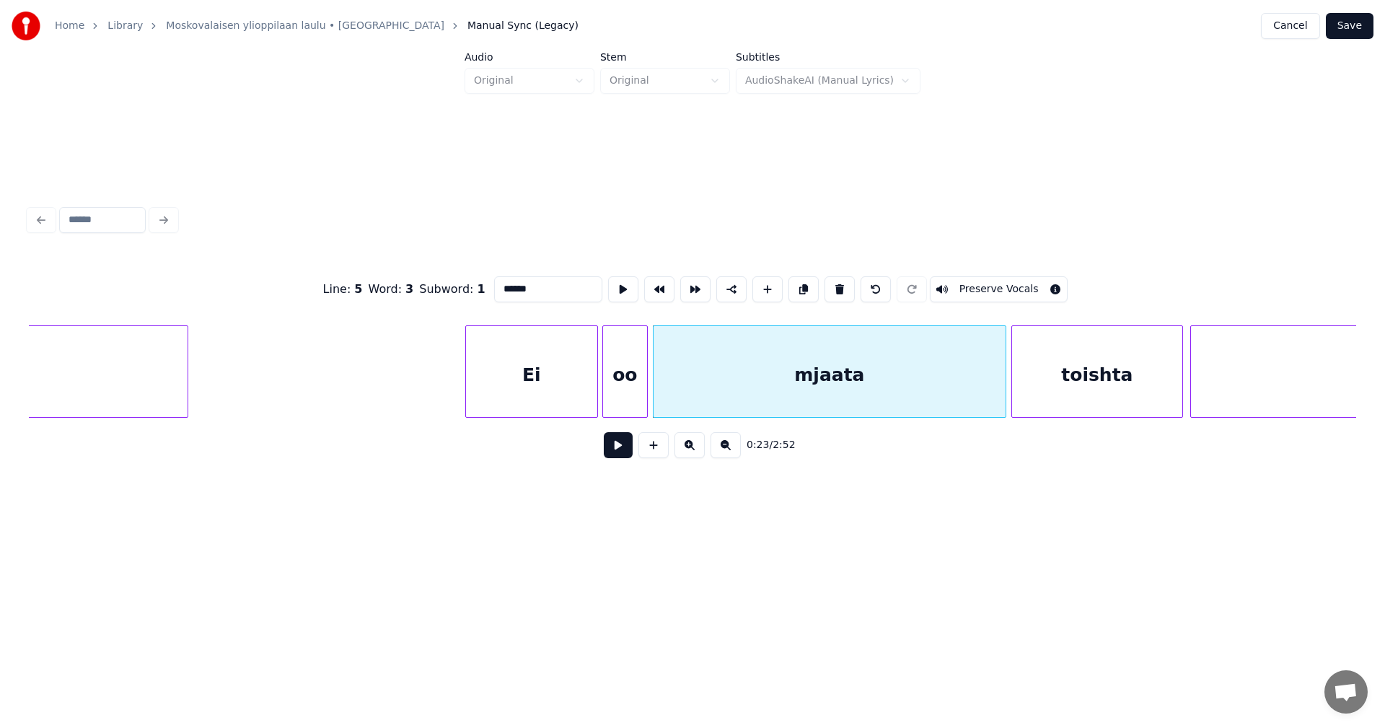
click at [563, 390] on div "Ei" at bounding box center [531, 375] width 131 height 98
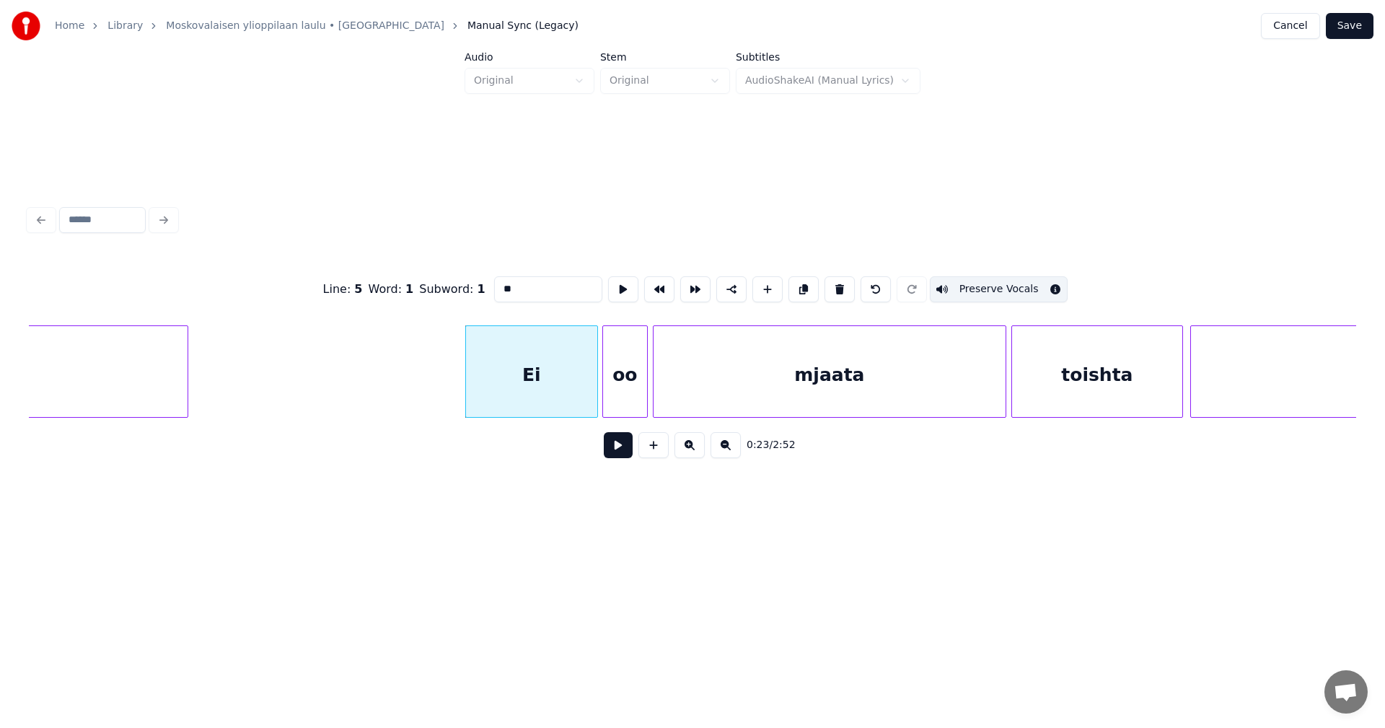
click at [643, 394] on div at bounding box center [645, 371] width 4 height 91
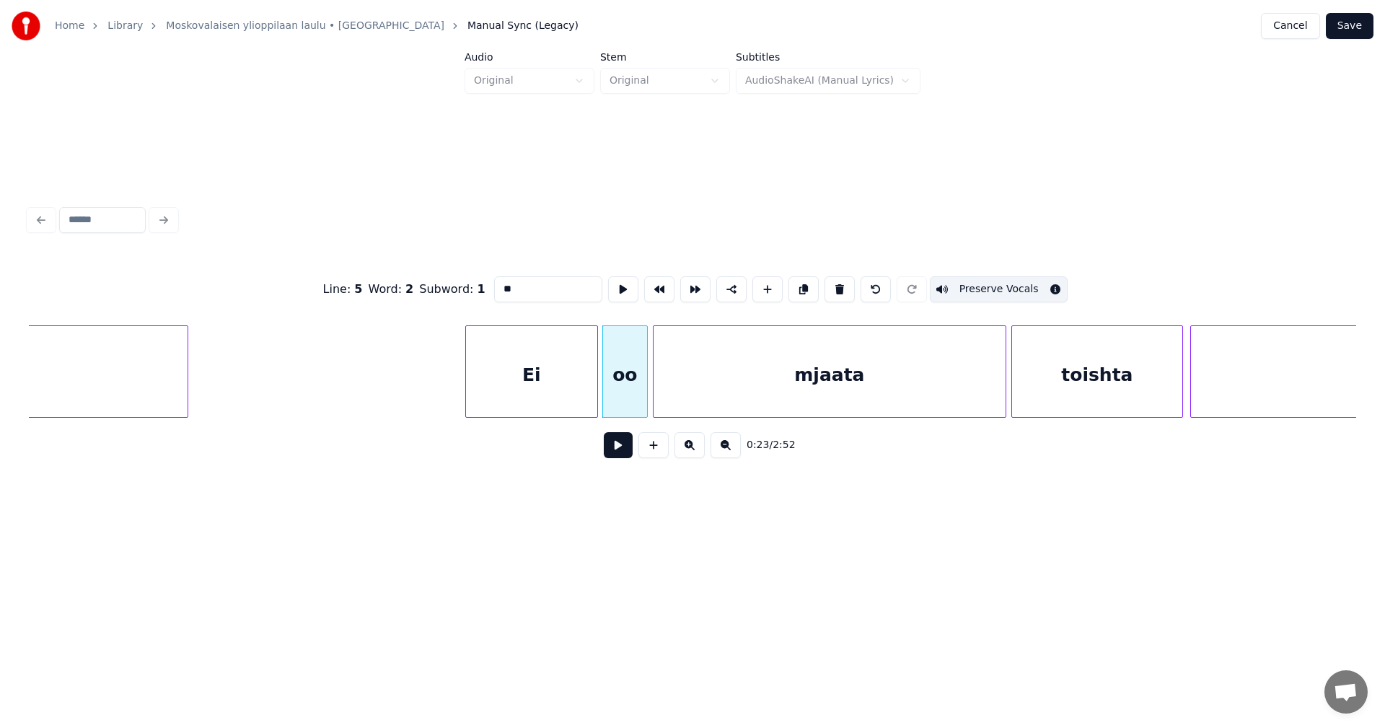
click at [763, 388] on div "mjaata" at bounding box center [829, 375] width 352 height 98
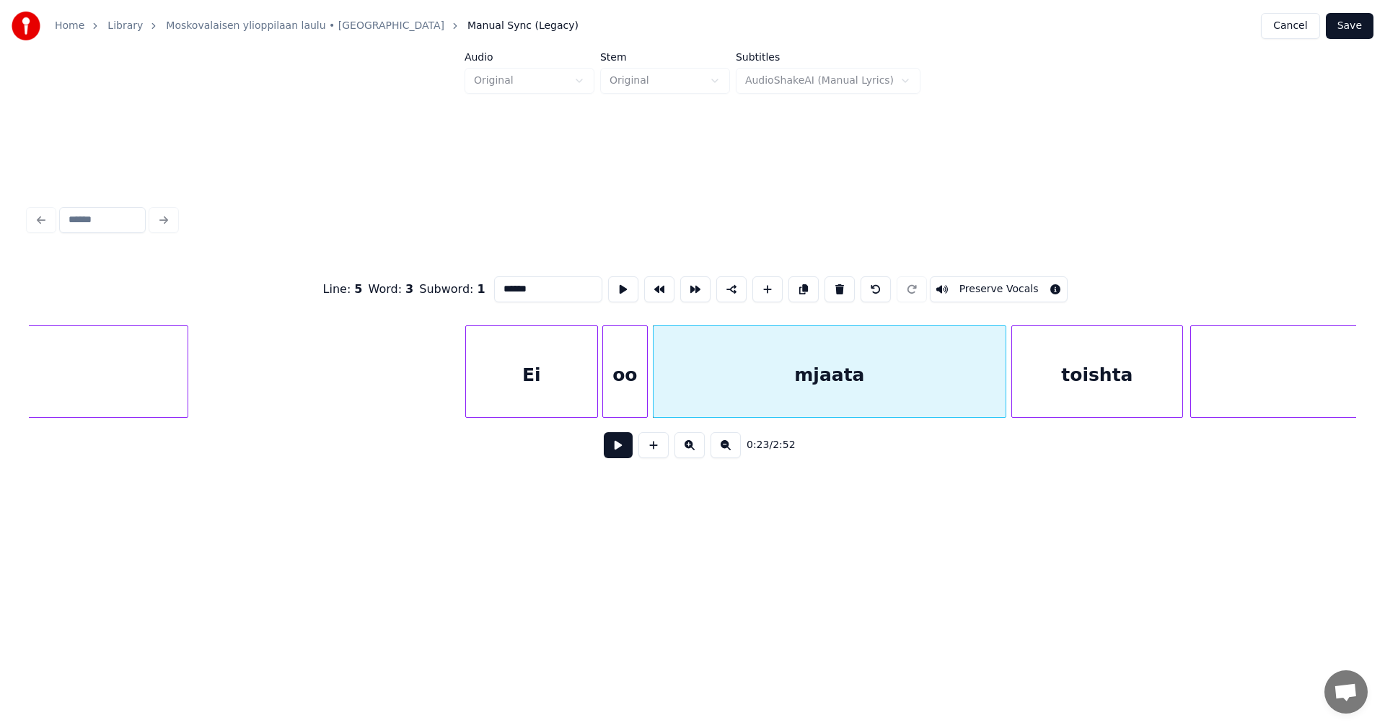
click at [984, 288] on button "Preserve Vocals" at bounding box center [999, 289] width 138 height 26
click at [1068, 391] on div "toishta" at bounding box center [1097, 375] width 170 height 98
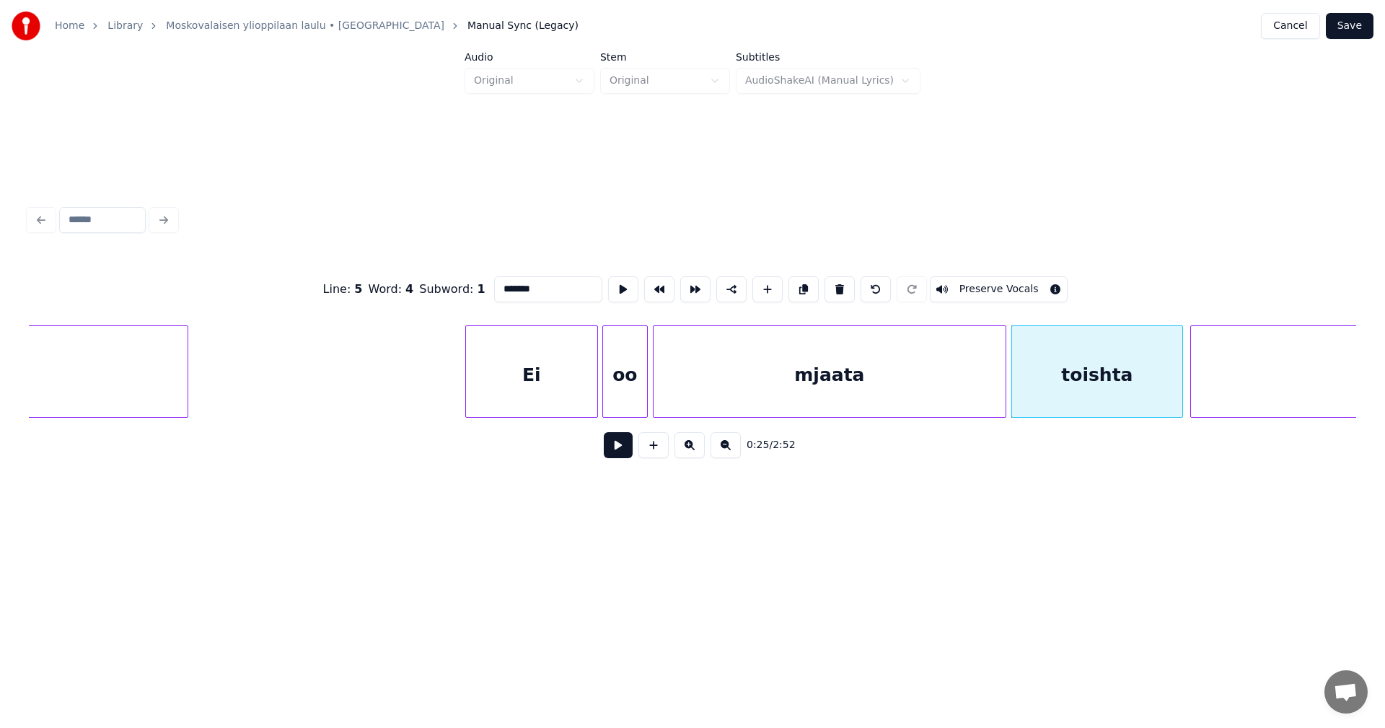
drag, startPoint x: 1020, startPoint y: 283, endPoint x: 1085, endPoint y: 301, distance: 67.2
click at [1020, 283] on button "Preserve Vocals" at bounding box center [999, 289] width 138 height 26
type input "**********"
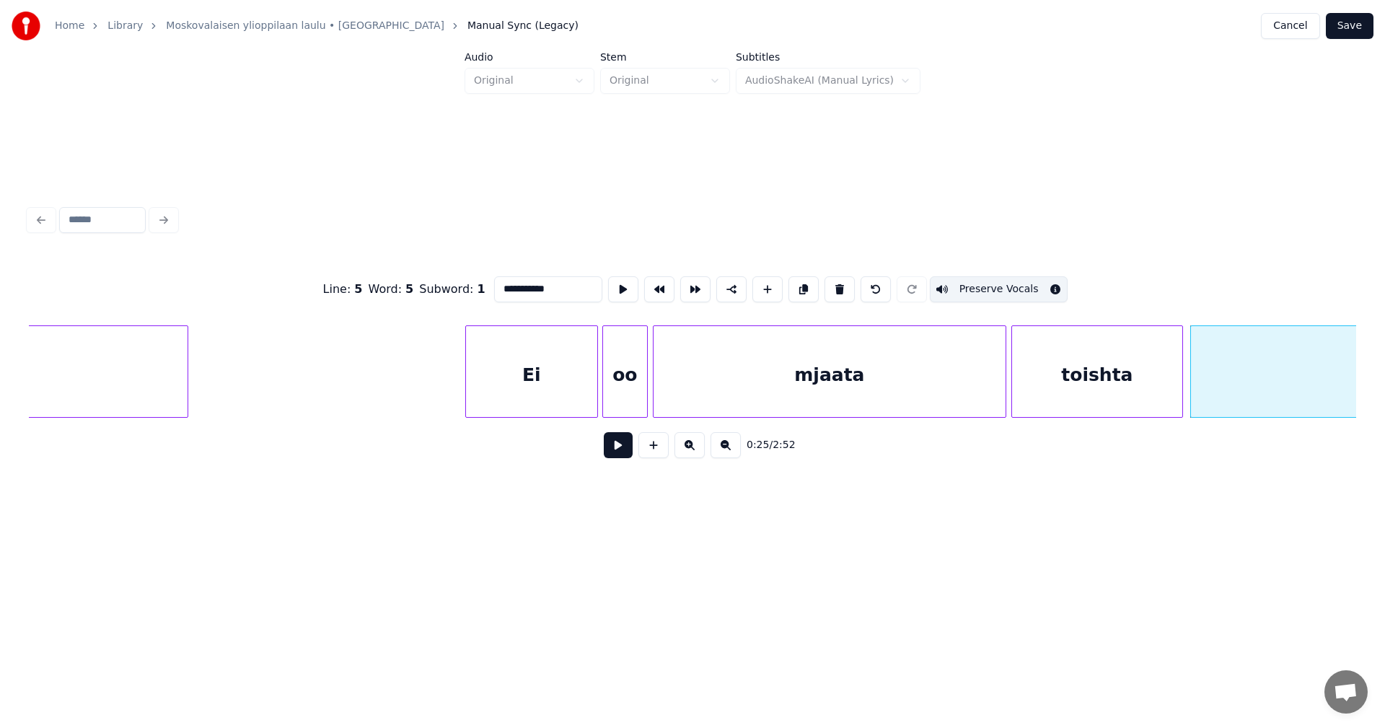
click at [1358, 24] on button "Save" at bounding box center [1349, 26] width 48 height 26
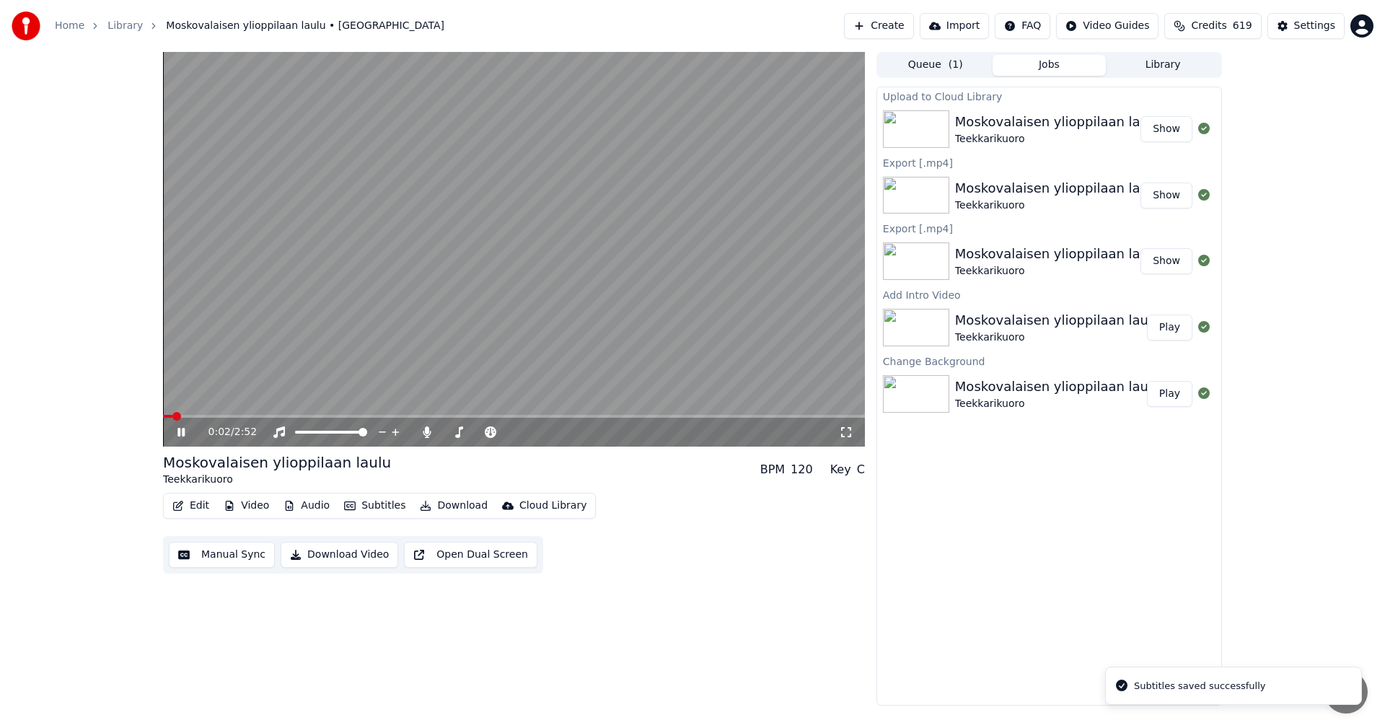
click at [229, 415] on span at bounding box center [514, 416] width 702 height 3
click at [181, 433] on icon at bounding box center [192, 432] width 34 height 12
click at [196, 498] on button "Edit" at bounding box center [191, 505] width 48 height 20
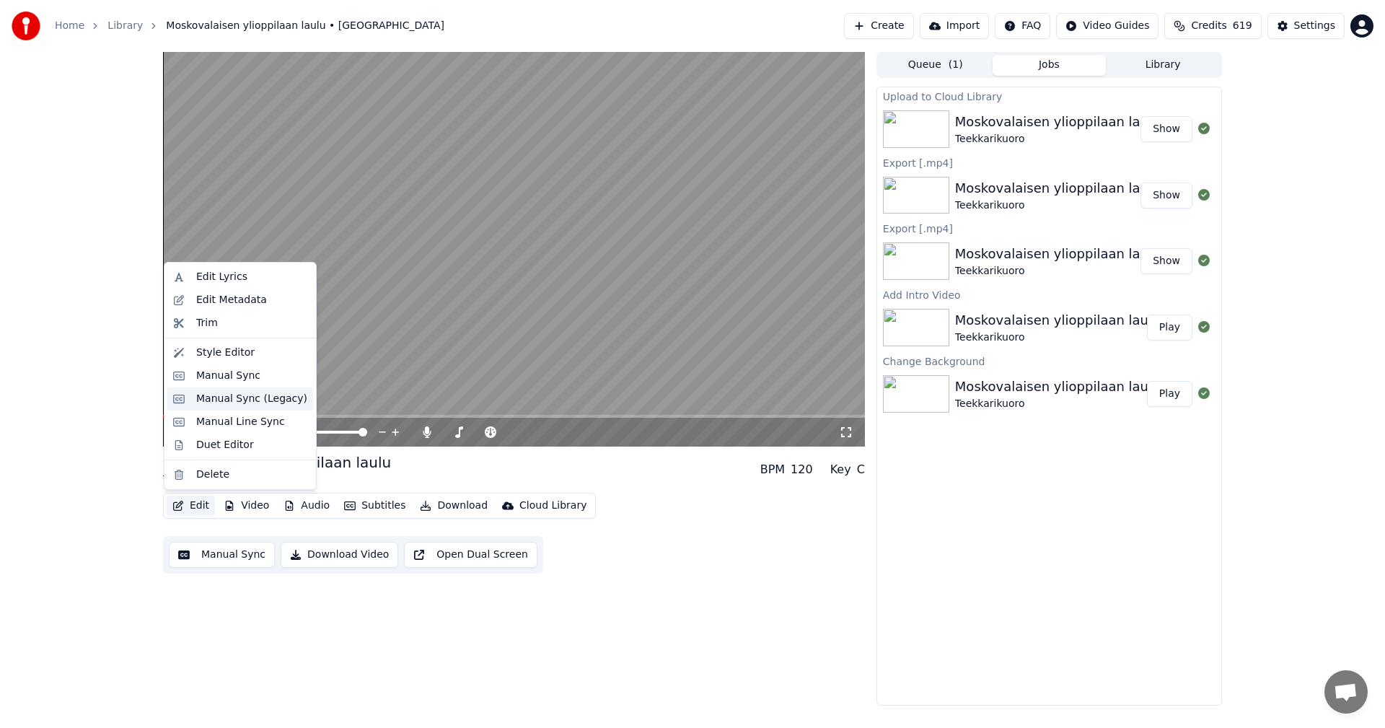
click at [226, 400] on div "Manual Sync (Legacy)" at bounding box center [251, 399] width 111 height 14
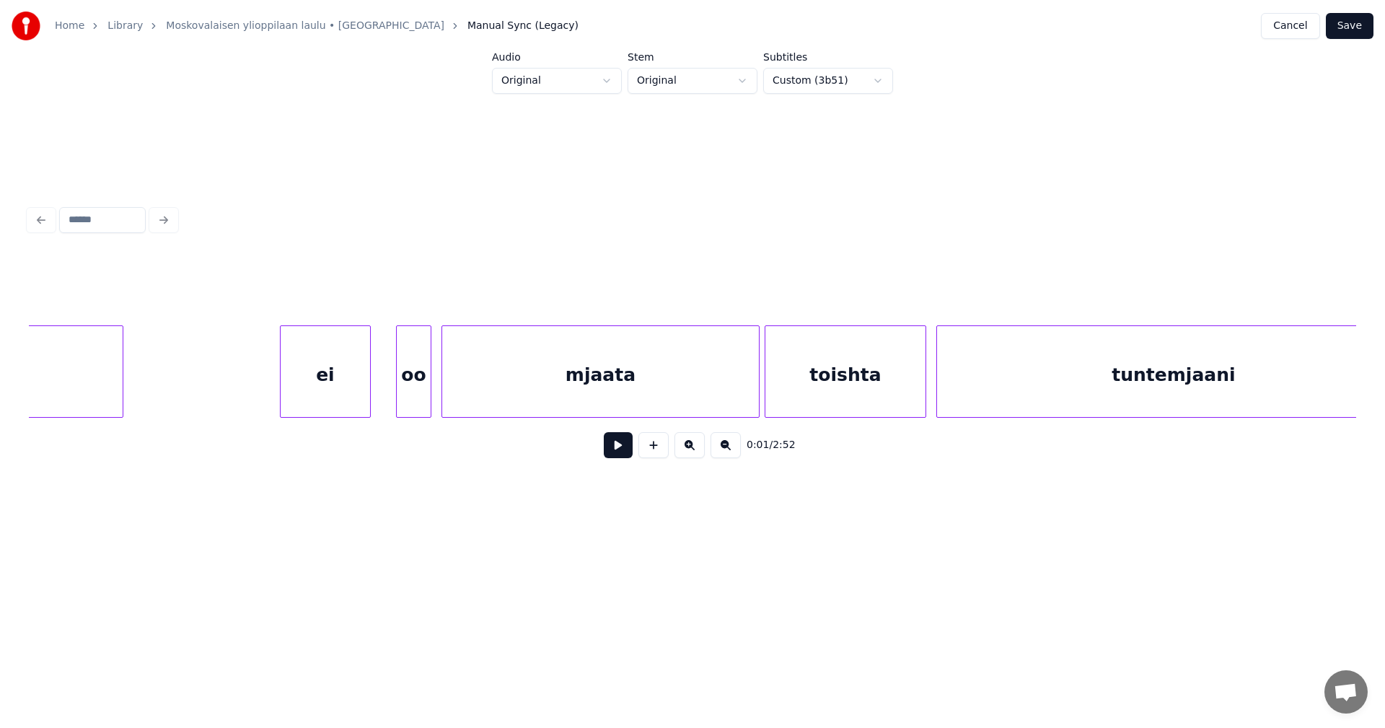
scroll to position [0, 2819]
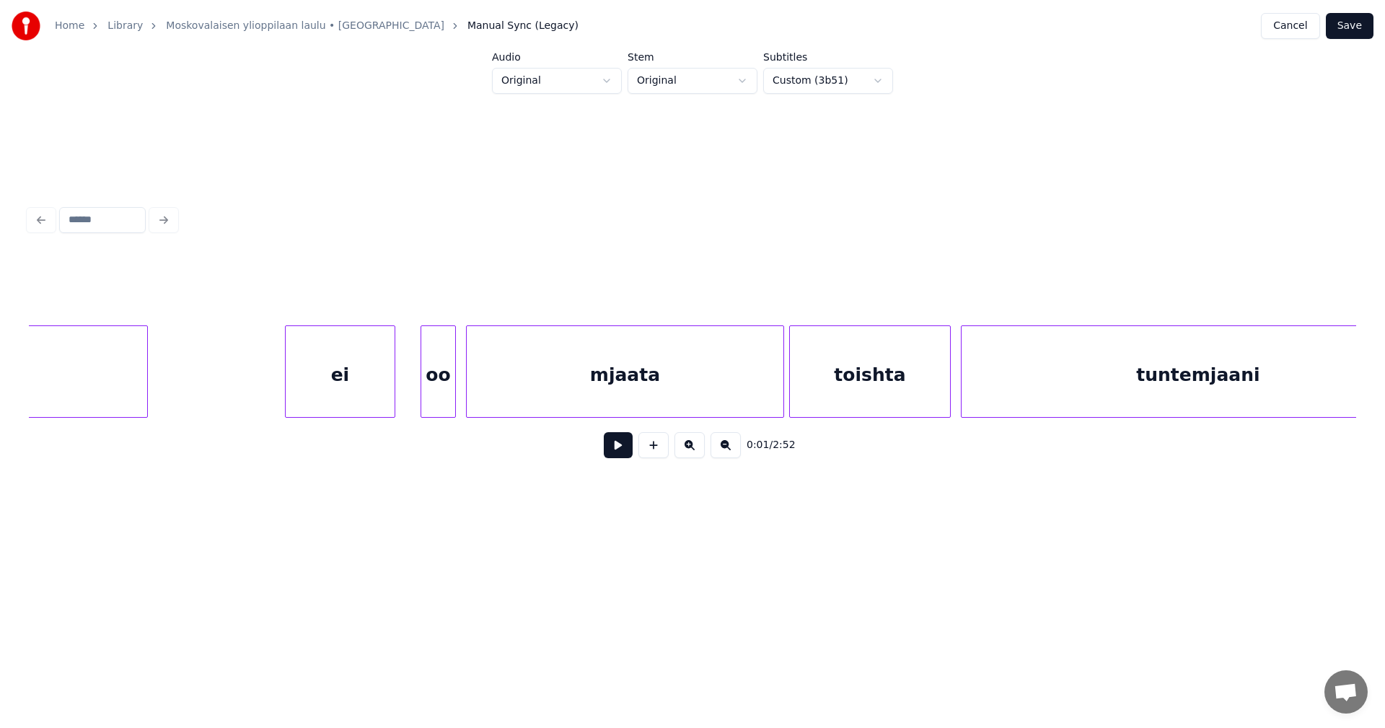
click at [288, 390] on div at bounding box center [288, 371] width 4 height 91
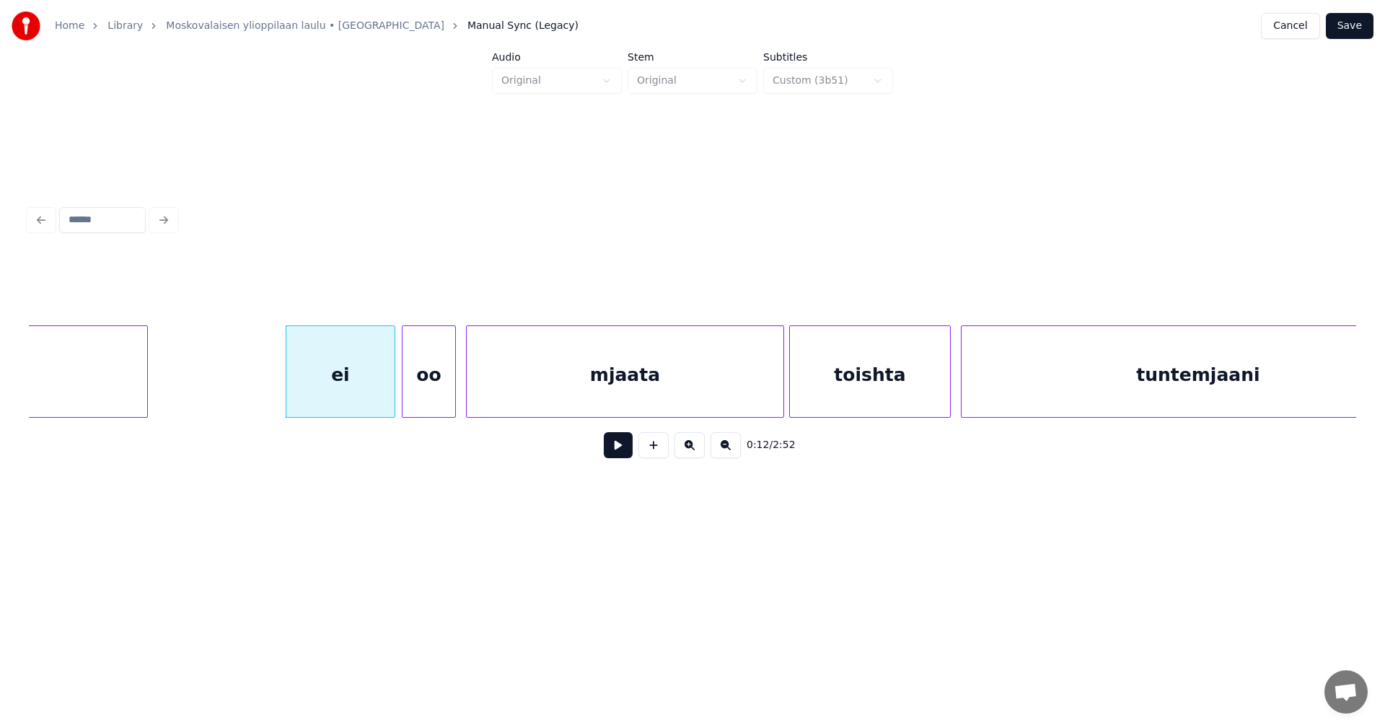
click at [403, 389] on div at bounding box center [404, 371] width 4 height 91
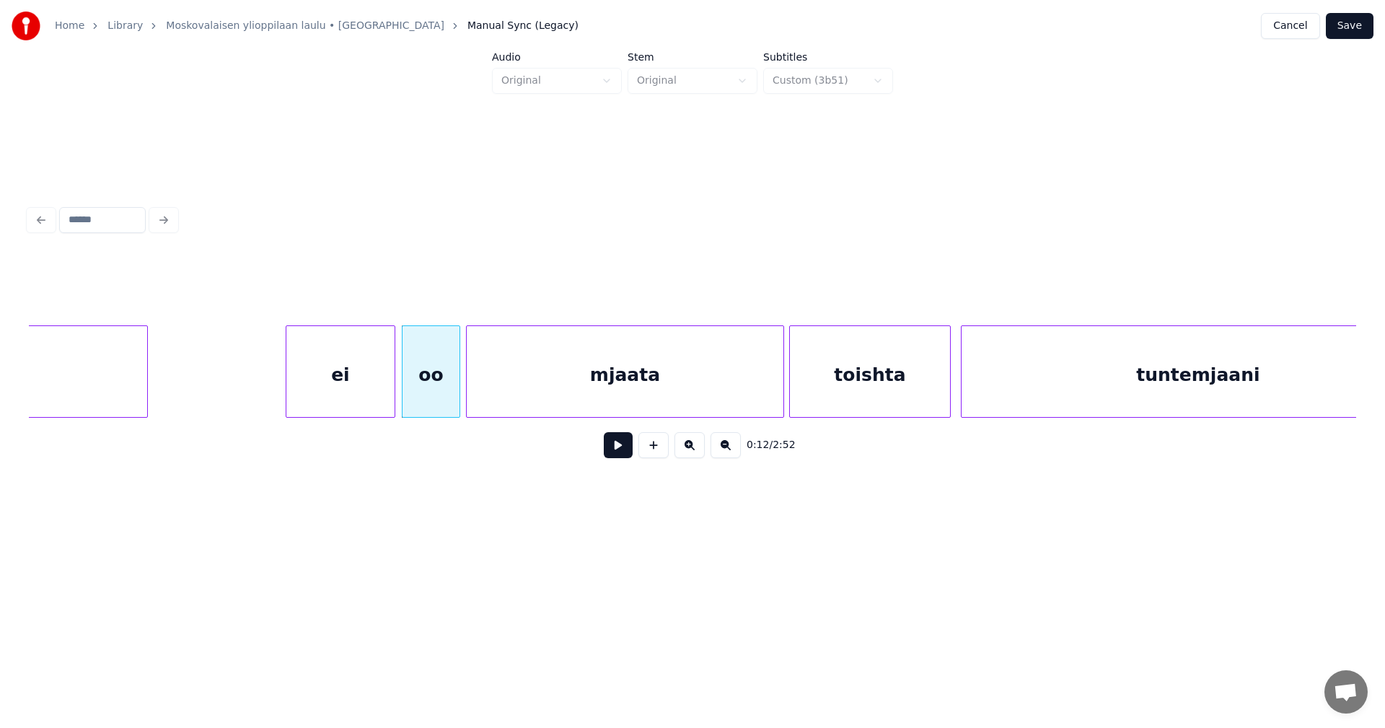
click at [455, 382] on div at bounding box center [457, 371] width 4 height 91
click at [390, 387] on div at bounding box center [392, 371] width 4 height 91
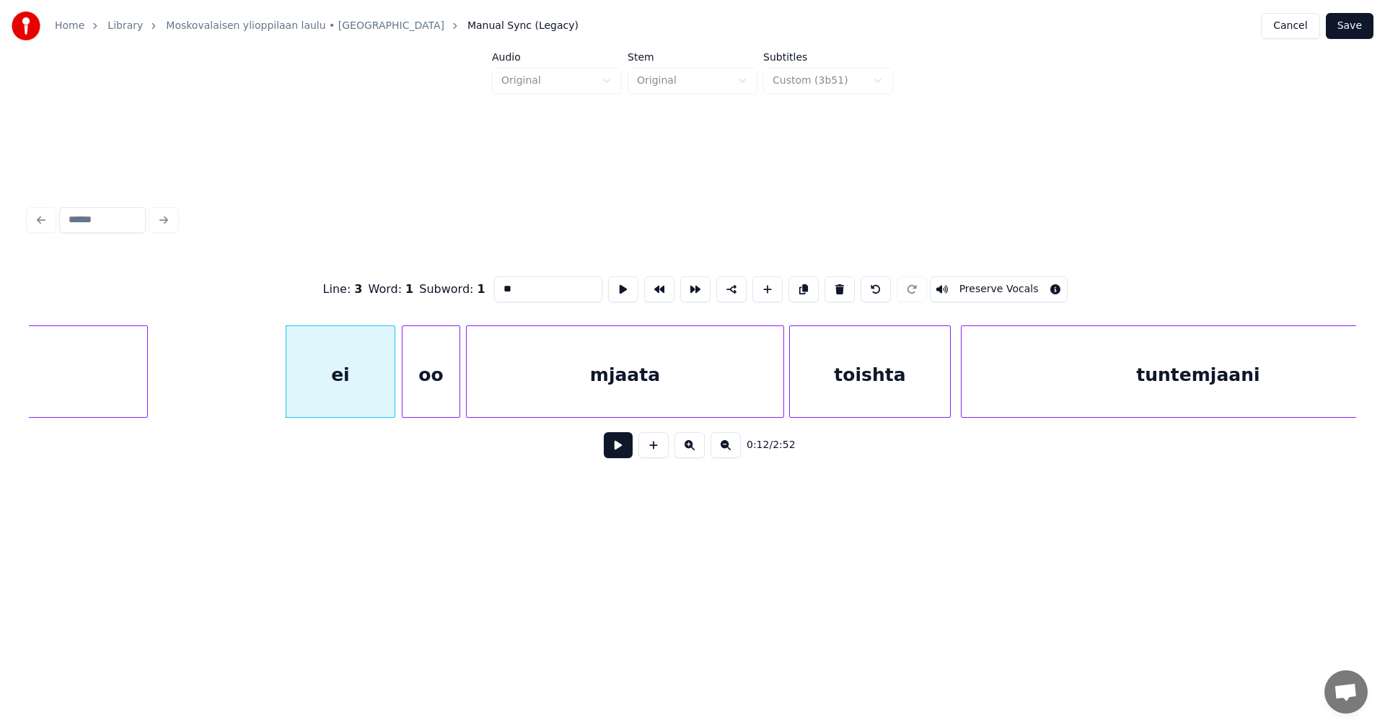
click at [616, 444] on button at bounding box center [618, 445] width 29 height 26
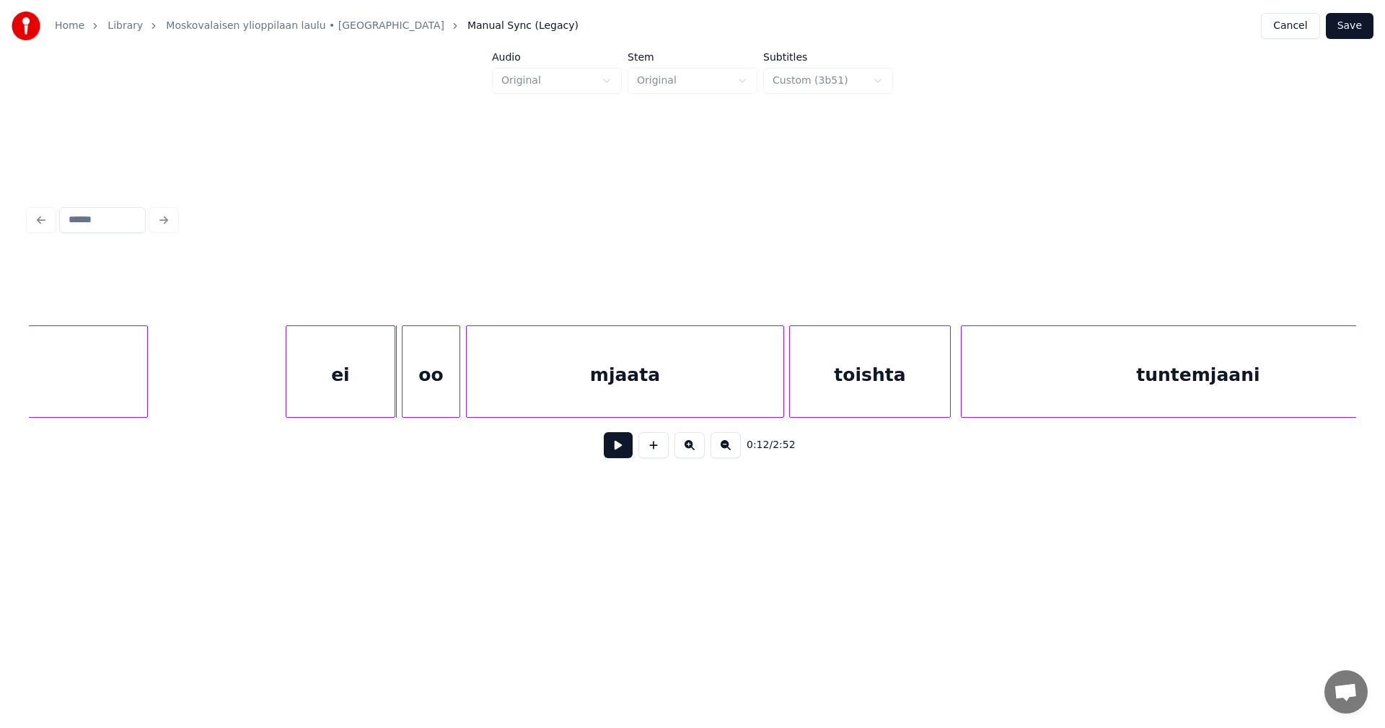
click at [616, 444] on button at bounding box center [618, 445] width 29 height 26
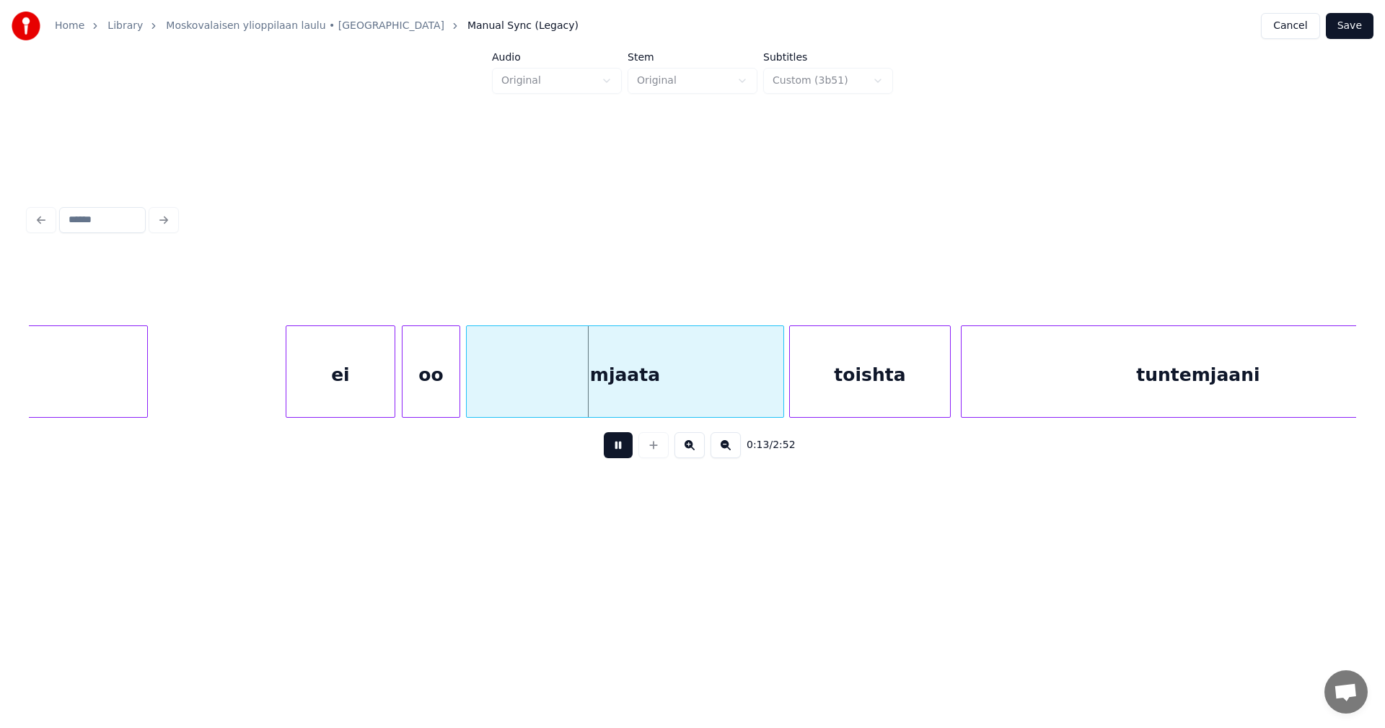
click at [616, 444] on button at bounding box center [618, 445] width 29 height 26
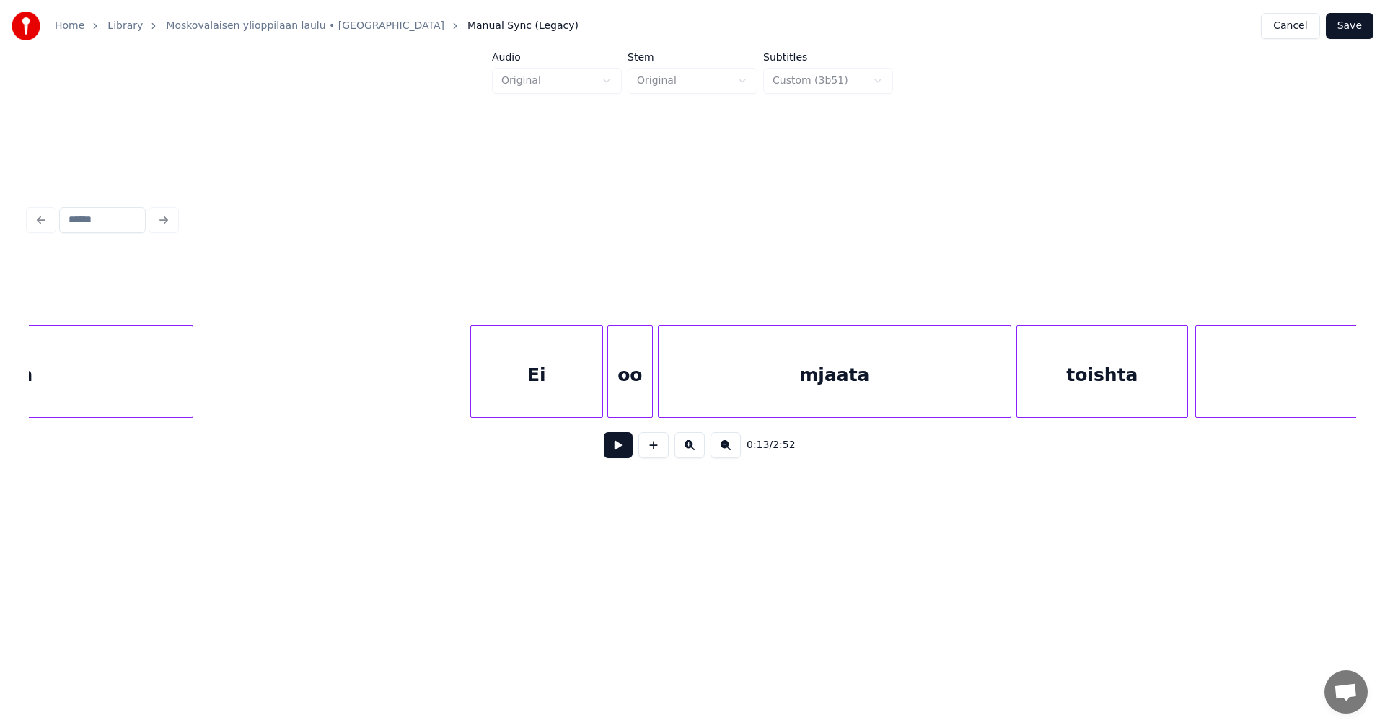
scroll to position [0, 5567]
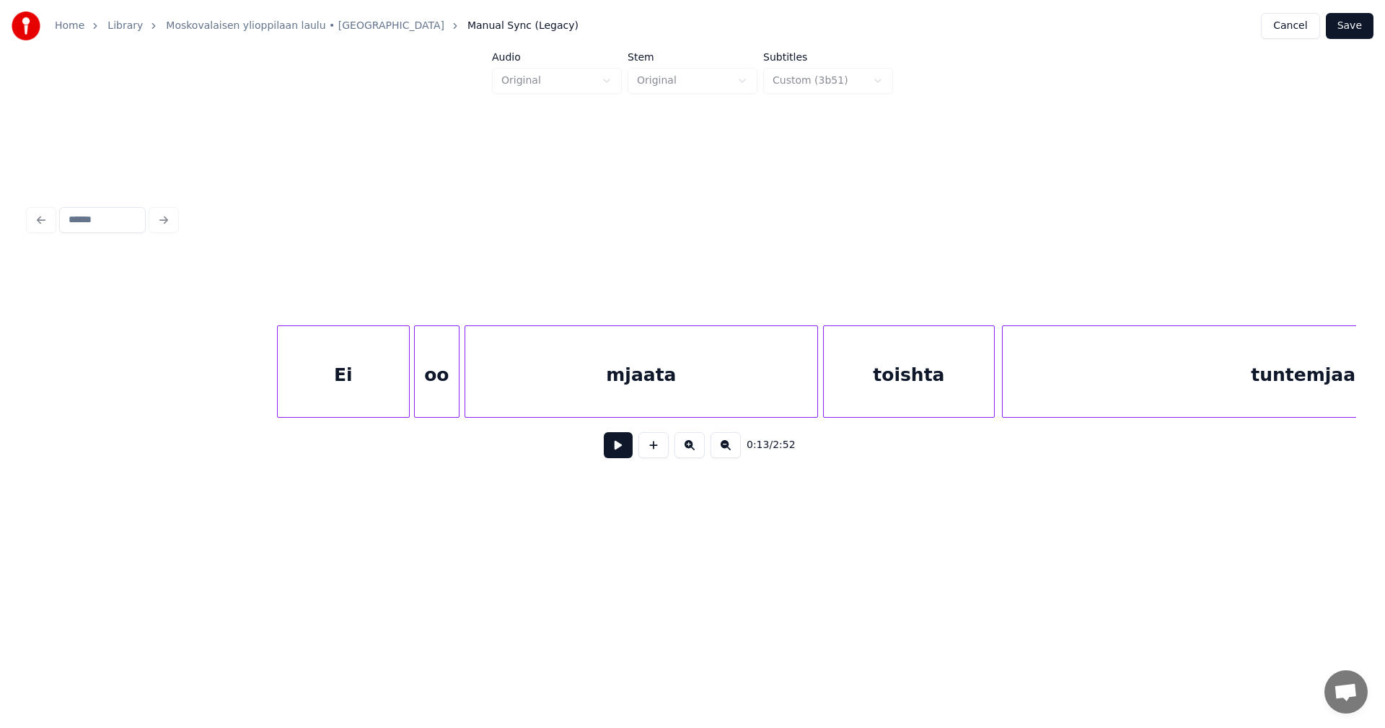
click at [318, 376] on div "Ei" at bounding box center [343, 375] width 131 height 98
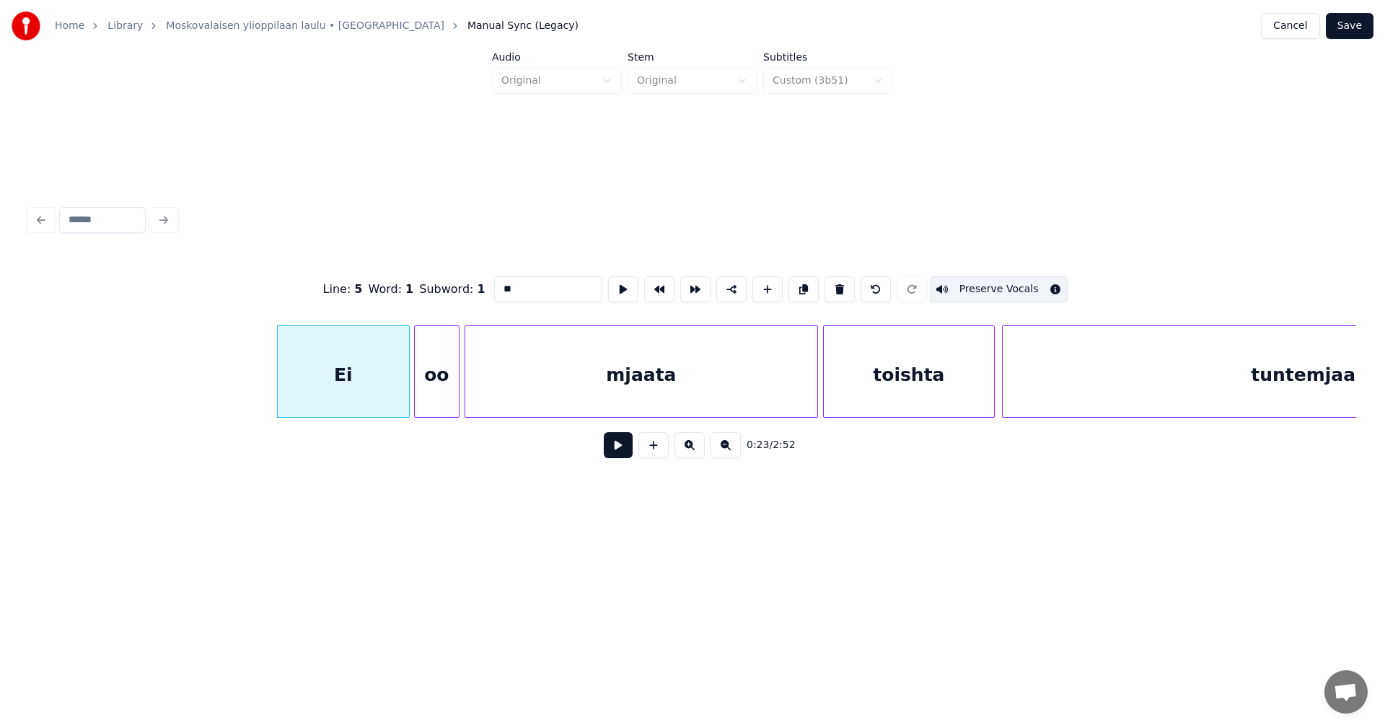
click at [617, 448] on button at bounding box center [618, 445] width 29 height 26
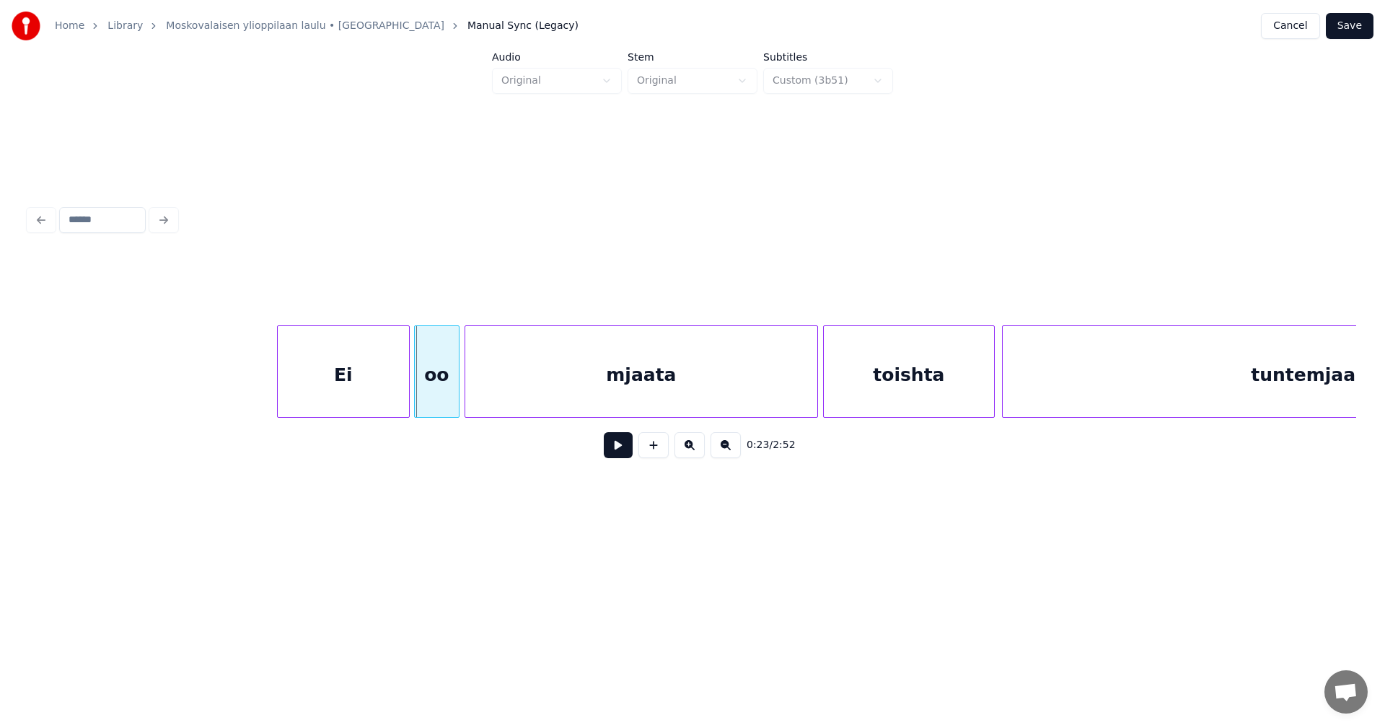
click at [614, 448] on button at bounding box center [618, 445] width 29 height 26
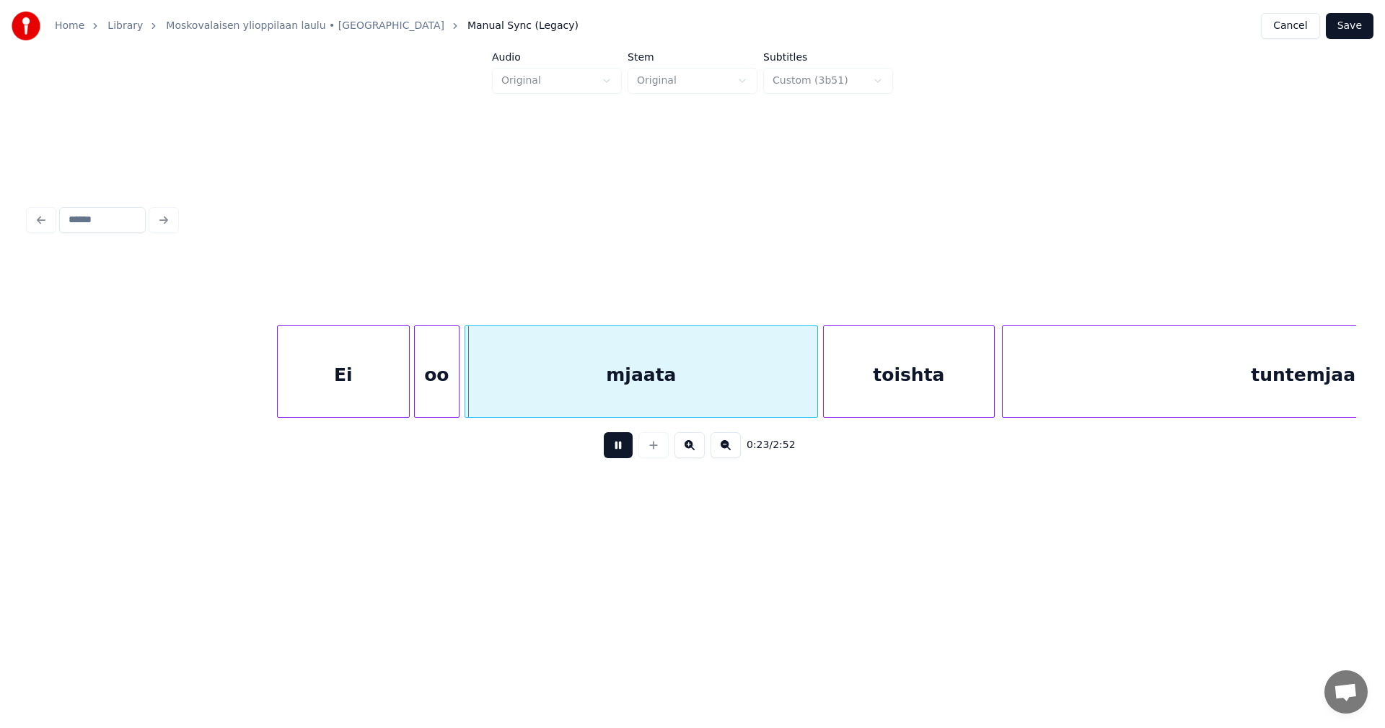
click at [614, 448] on button at bounding box center [618, 445] width 29 height 26
click at [442, 389] on div "oo" at bounding box center [437, 375] width 44 height 98
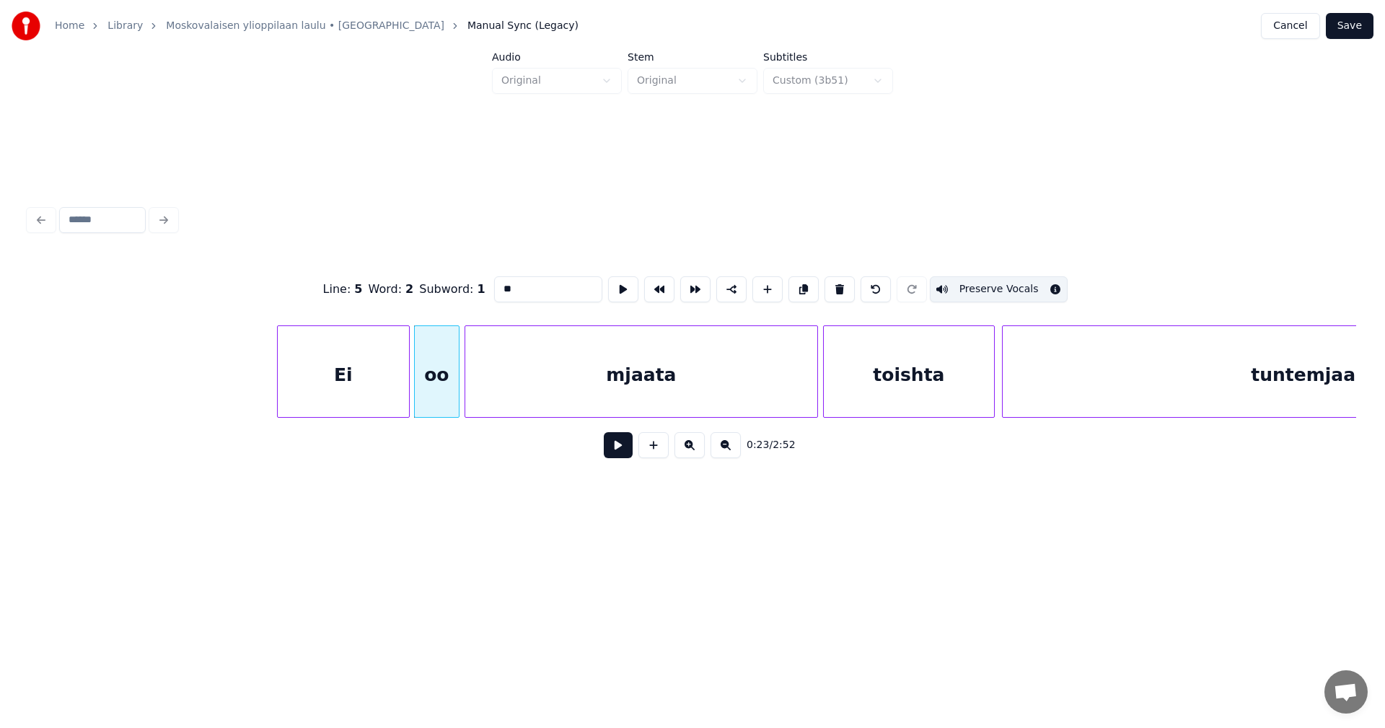
click at [623, 446] on button at bounding box center [618, 445] width 29 height 26
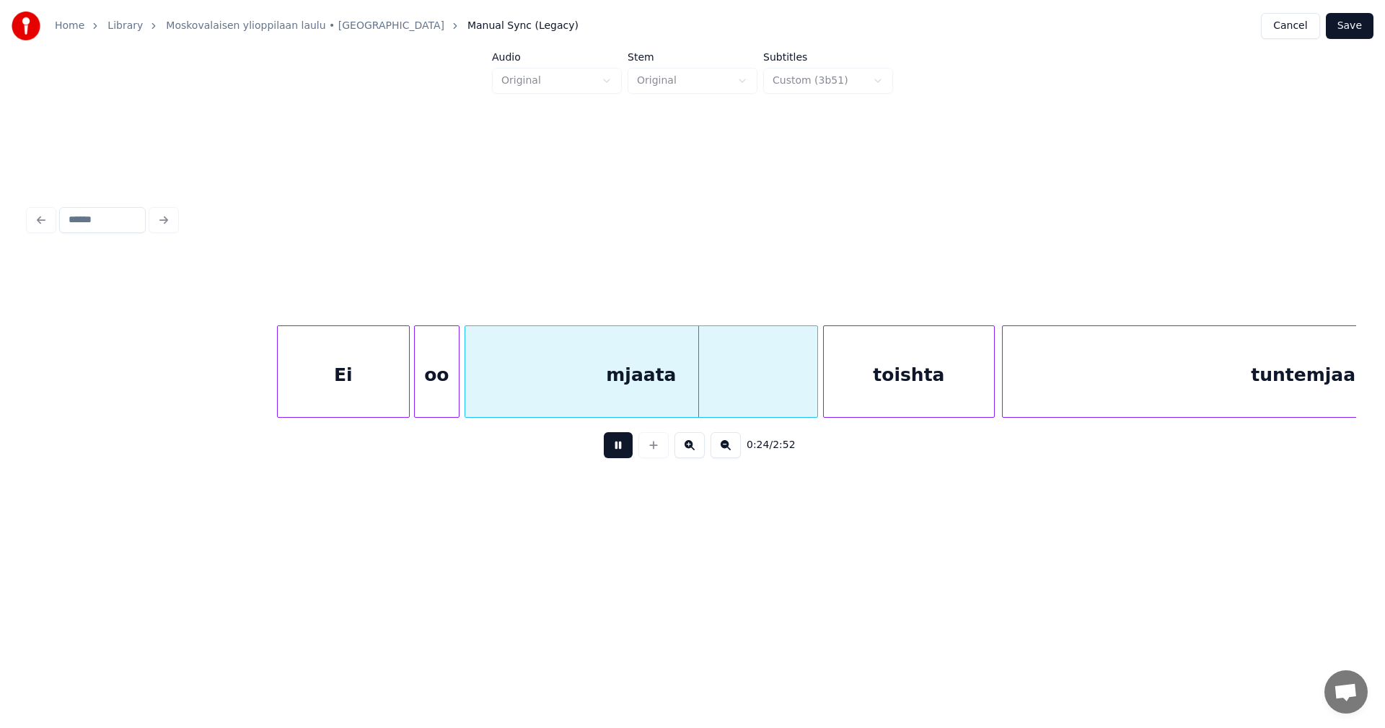
drag, startPoint x: 623, startPoint y: 446, endPoint x: 521, endPoint y: 428, distance: 103.1
click at [617, 445] on button at bounding box center [618, 445] width 29 height 26
click at [451, 394] on div at bounding box center [453, 371] width 4 height 91
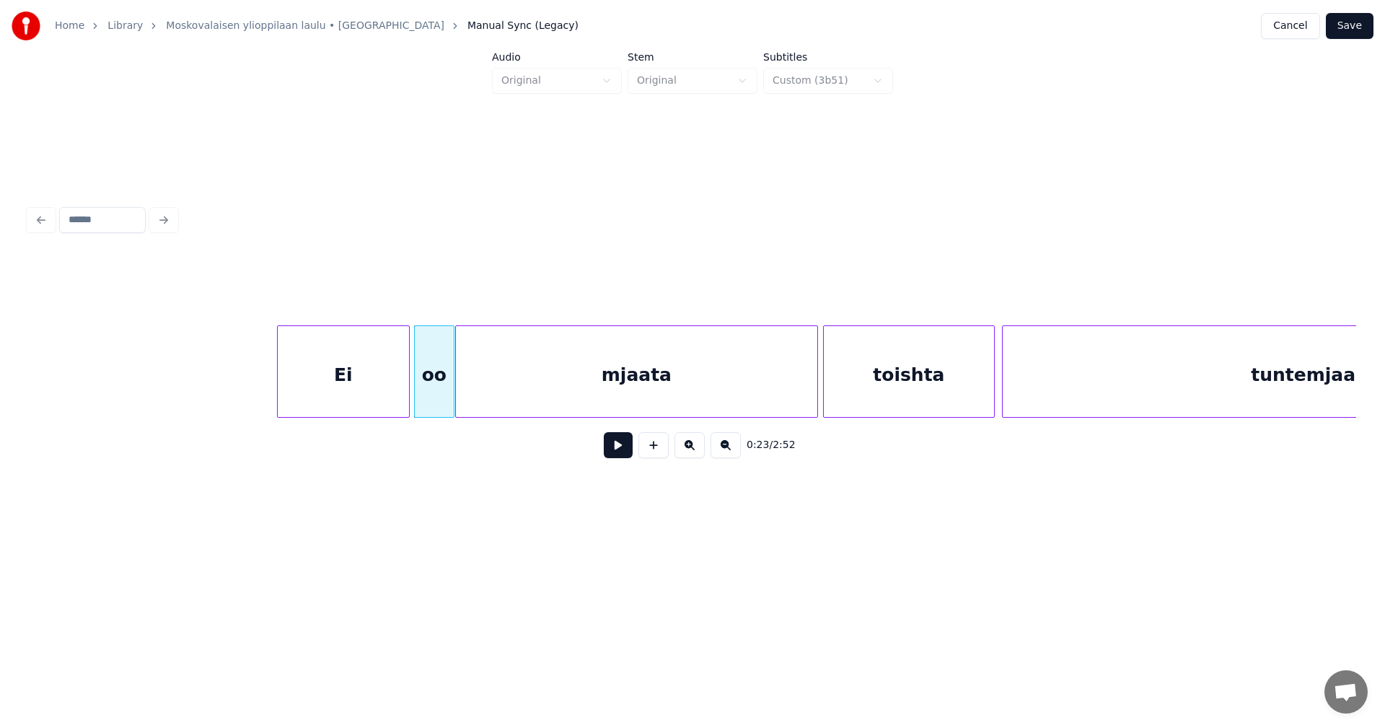
click at [456, 398] on div at bounding box center [458, 371] width 4 height 91
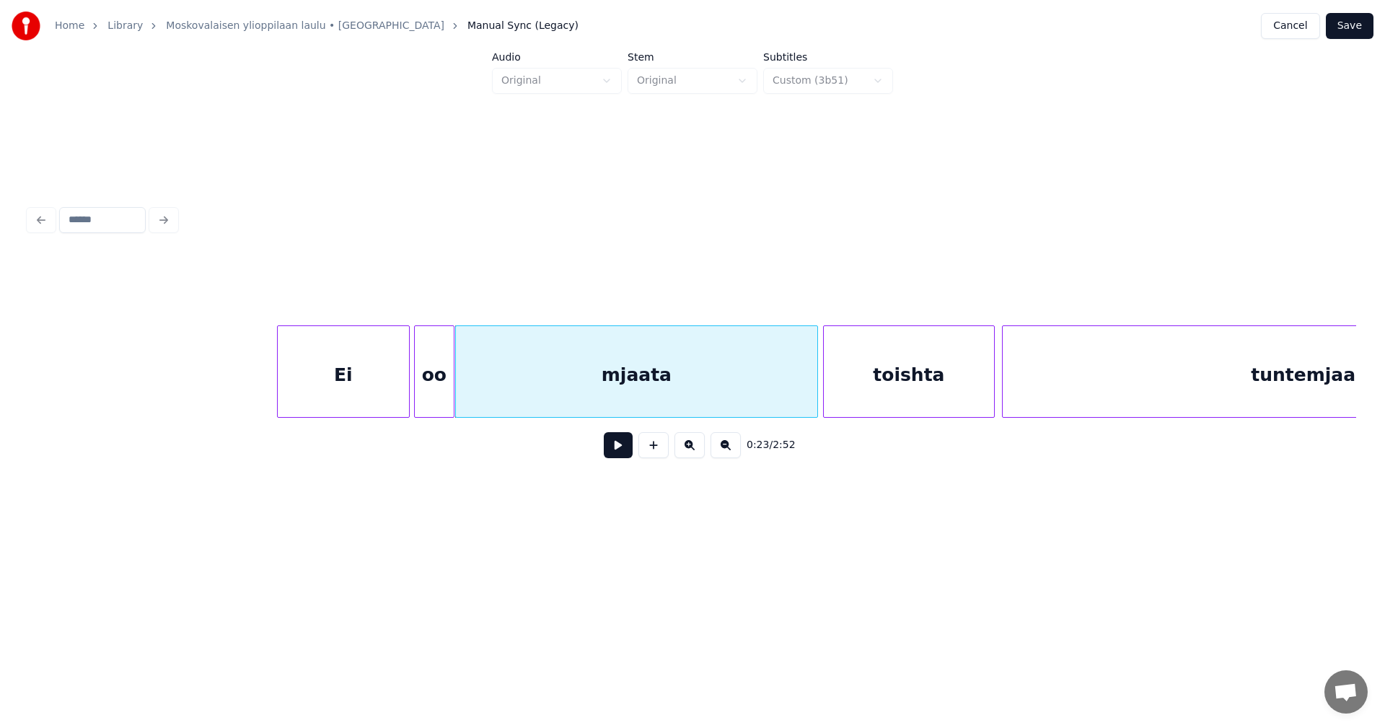
click at [625, 452] on button at bounding box center [618, 445] width 29 height 26
click at [620, 452] on button at bounding box center [618, 445] width 29 height 26
click at [458, 401] on div at bounding box center [460, 371] width 4 height 91
click at [841, 389] on div "toishta" at bounding box center [909, 375] width 170 height 98
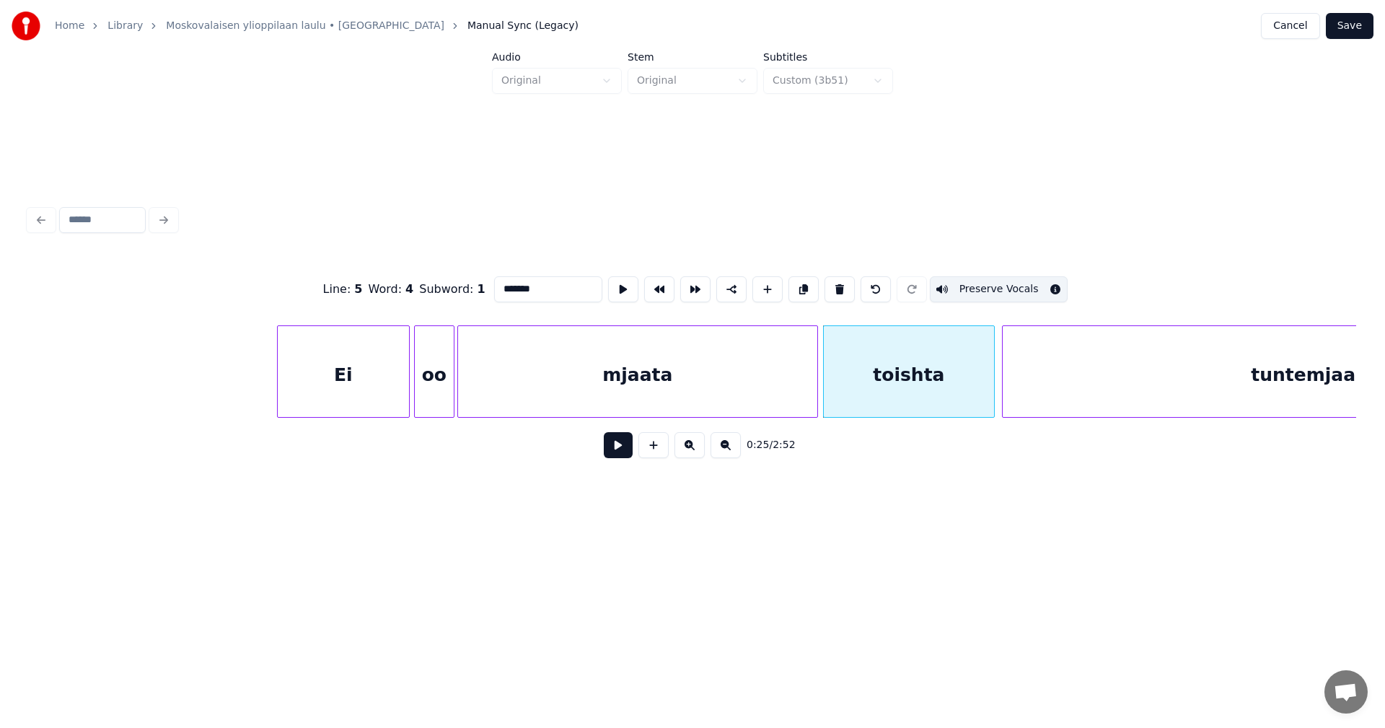
click at [781, 401] on div "mjaata" at bounding box center [637, 375] width 359 height 98
type input "******"
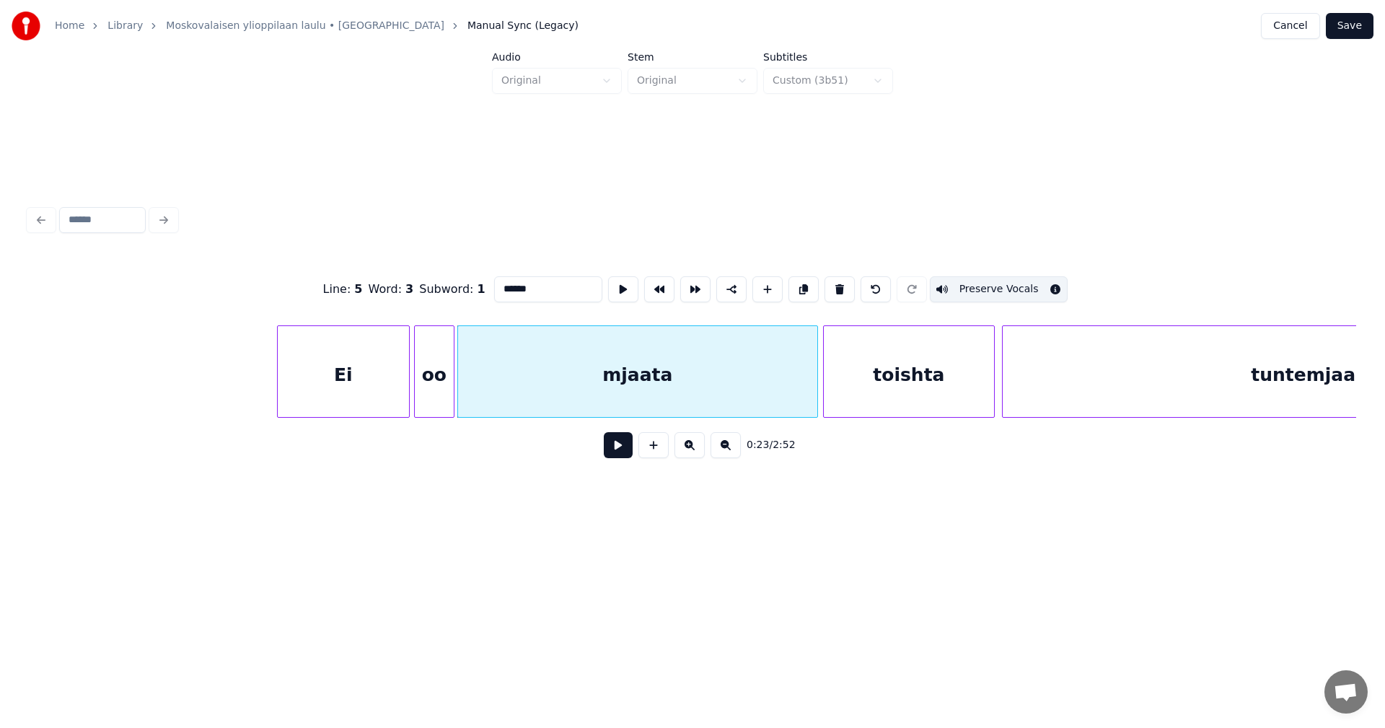
click at [619, 458] on button at bounding box center [618, 445] width 29 height 26
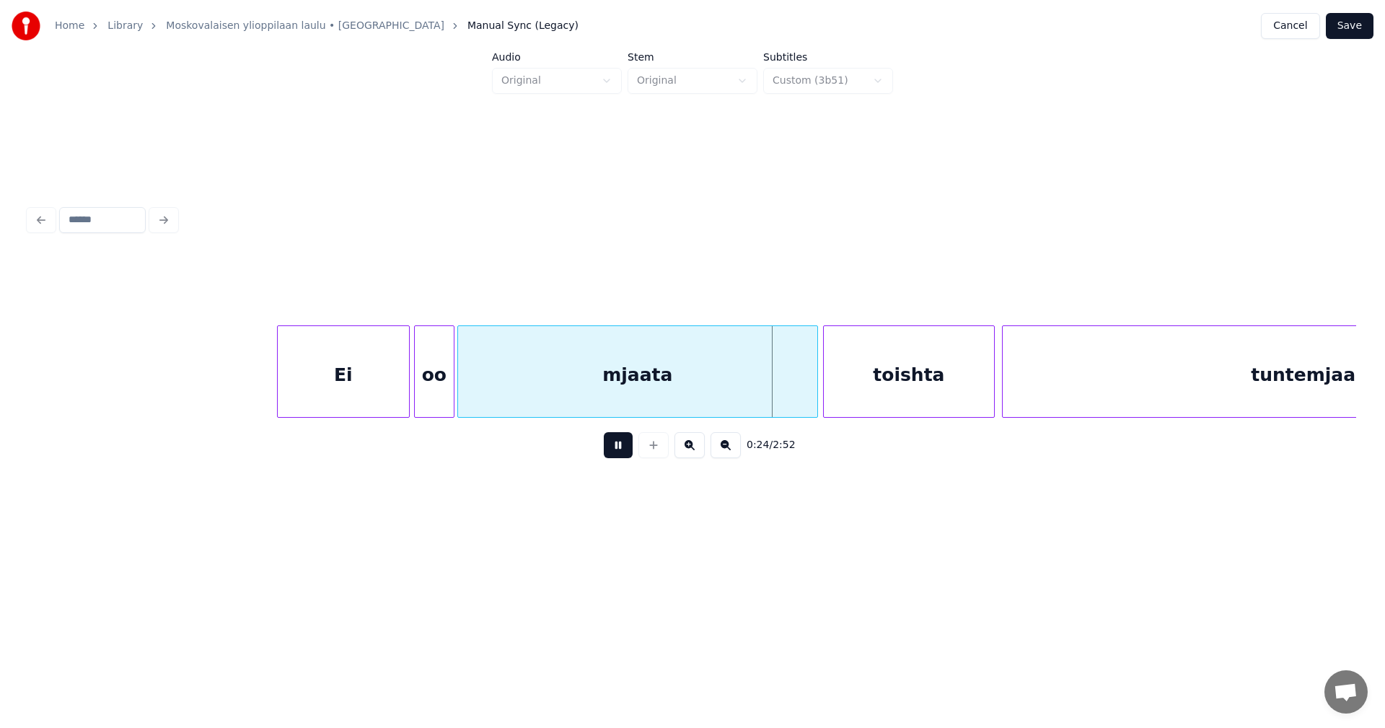
click at [624, 451] on button at bounding box center [618, 445] width 29 height 26
click at [816, 381] on div "mjaata" at bounding box center [636, 371] width 361 height 92
click at [837, 382] on div "toishta" at bounding box center [906, 375] width 170 height 98
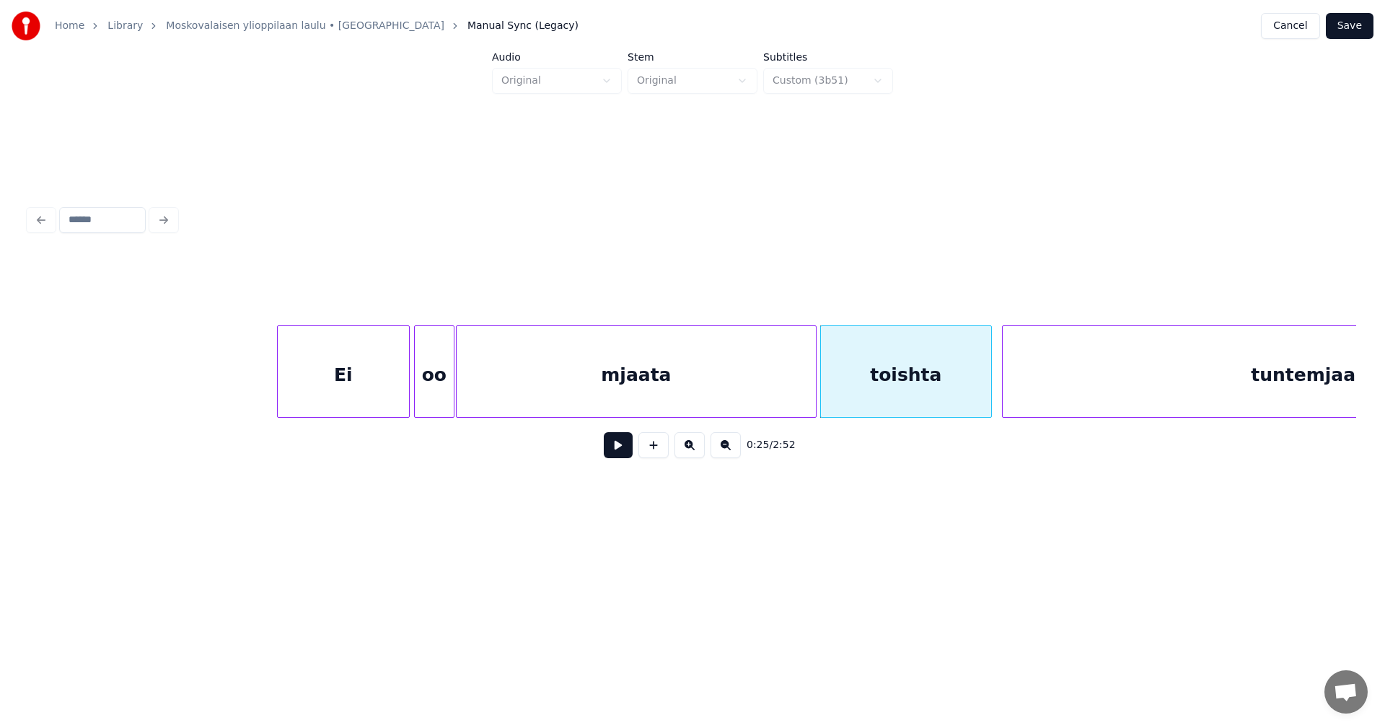
click at [625, 454] on button at bounding box center [618, 445] width 29 height 26
click at [624, 454] on button at bounding box center [618, 445] width 29 height 26
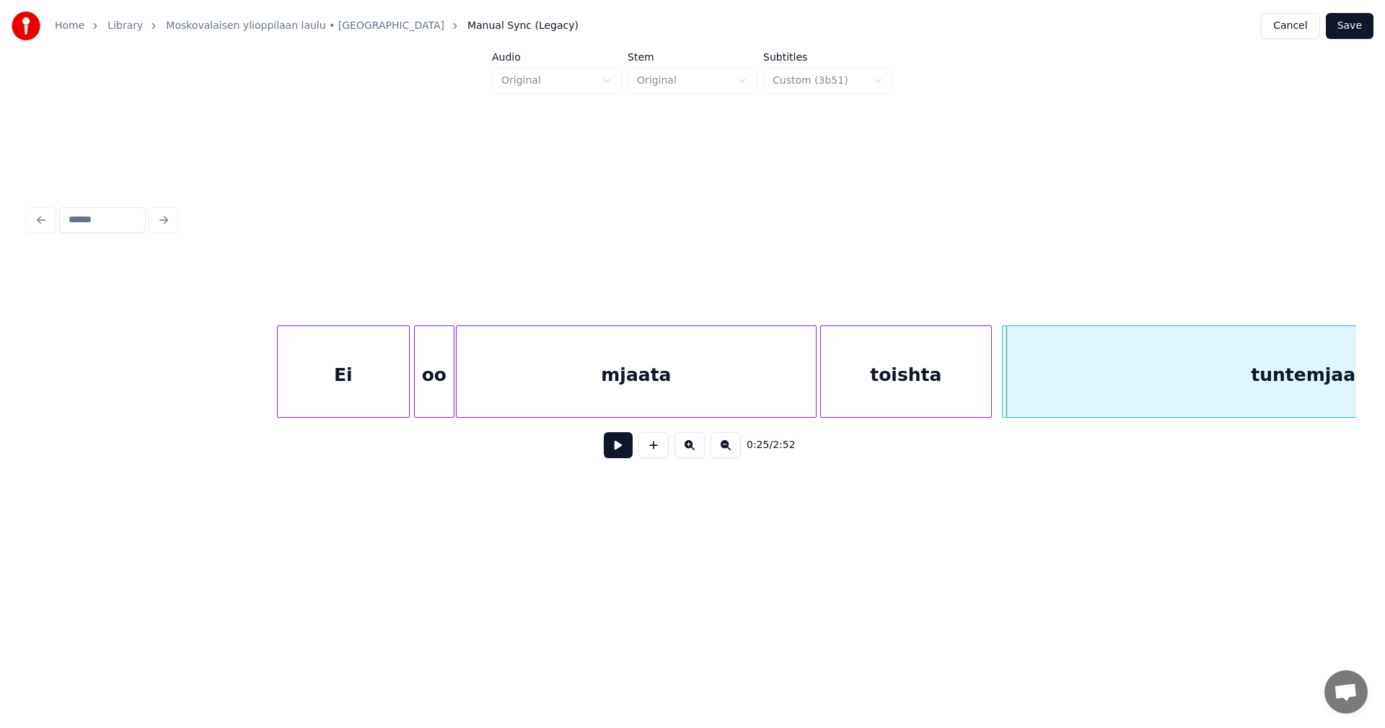
click at [624, 454] on button at bounding box center [618, 445] width 29 height 26
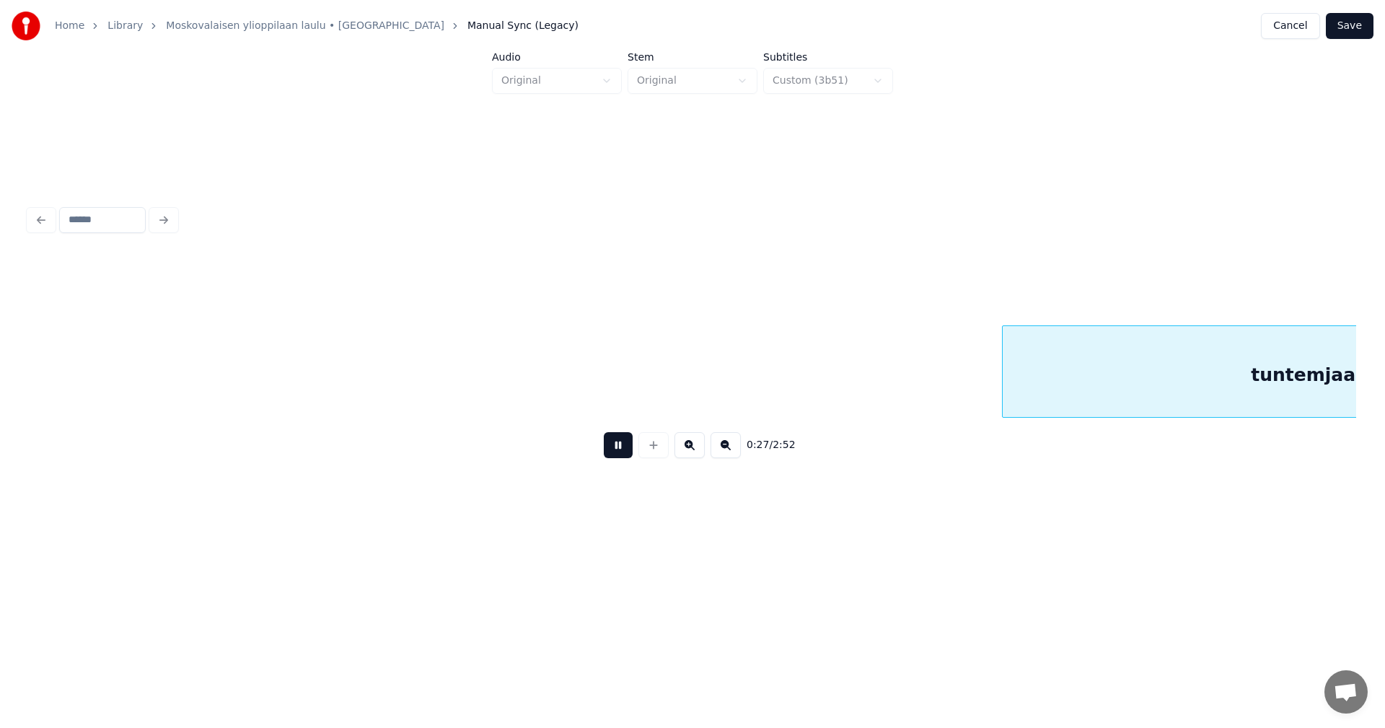
scroll to position [0, 6894]
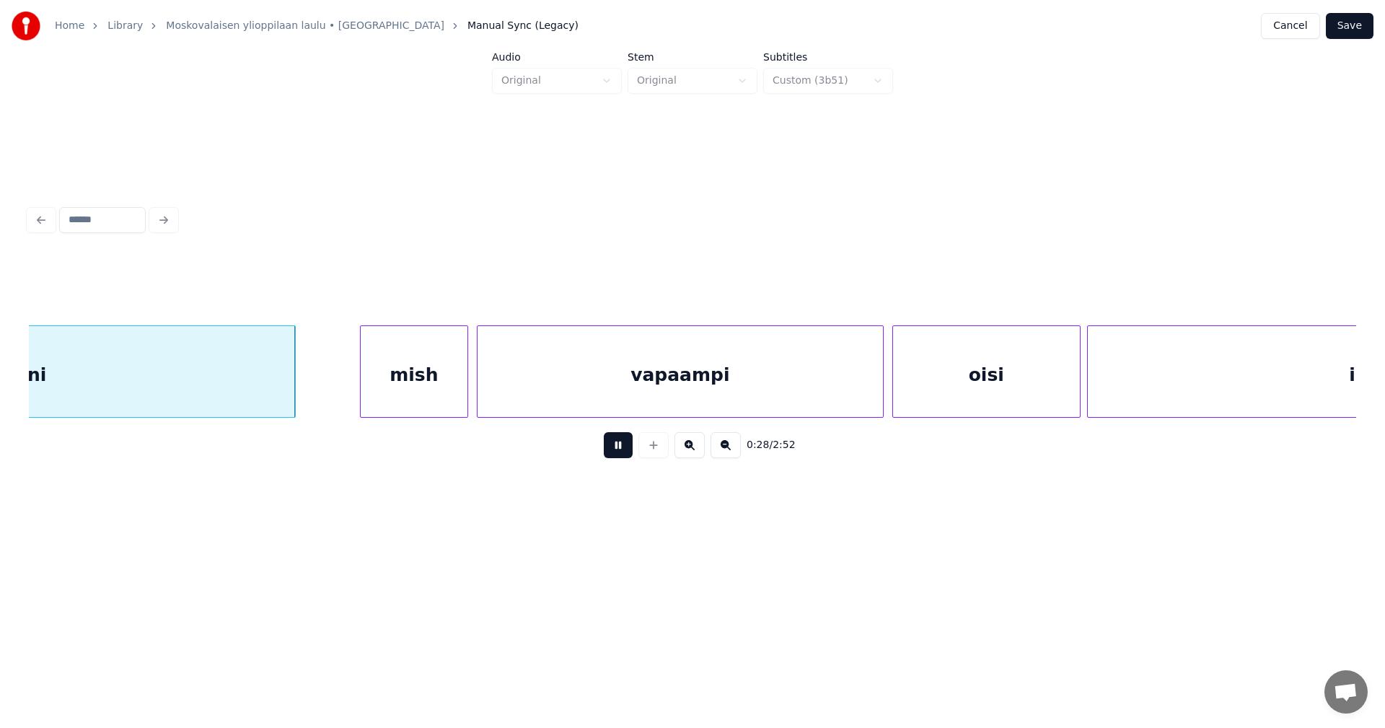
click at [623, 454] on button at bounding box center [618, 445] width 29 height 26
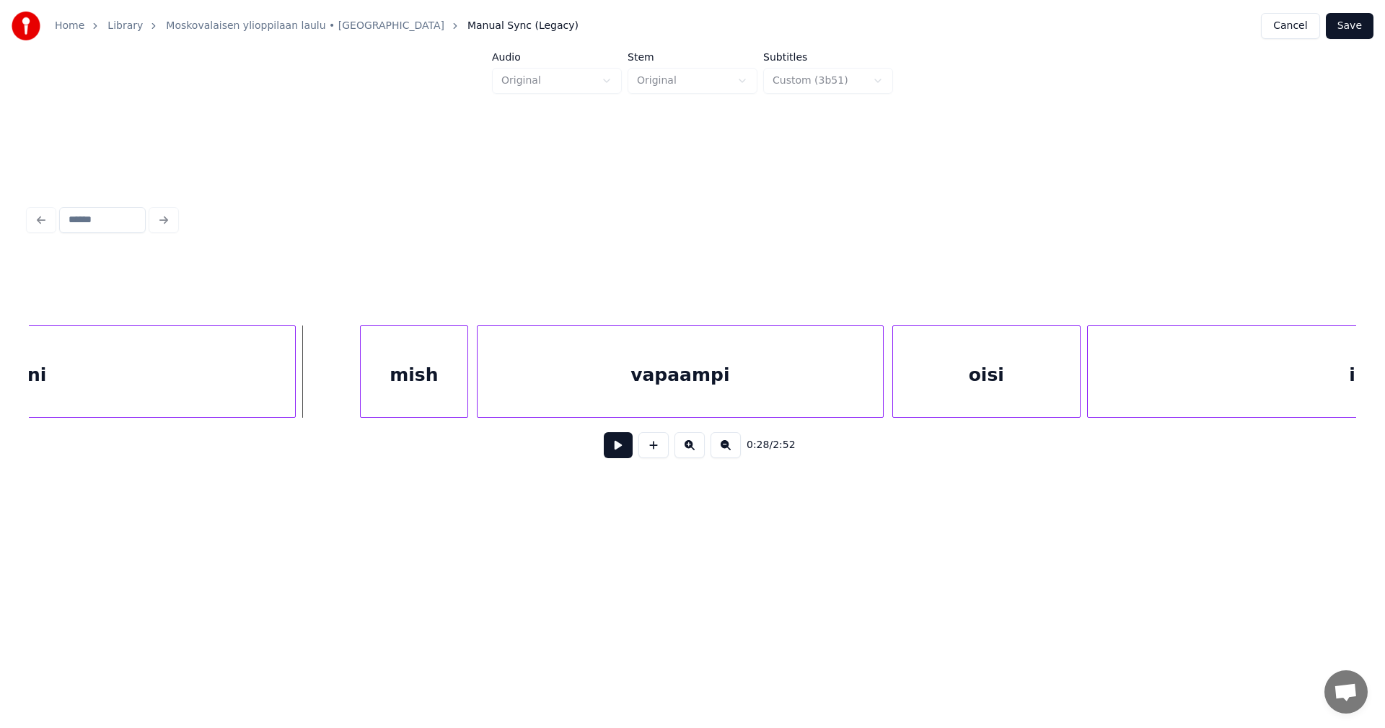
click at [623, 454] on button at bounding box center [618, 445] width 29 height 26
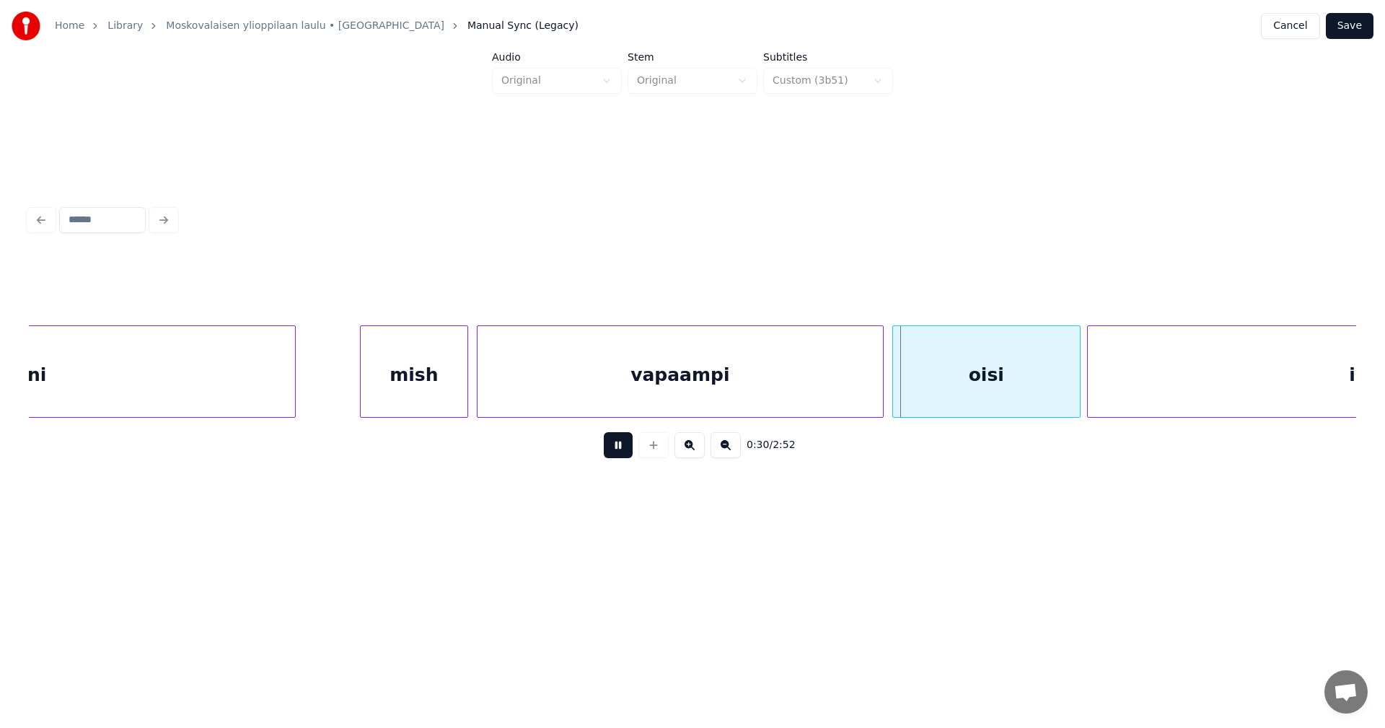
click at [622, 454] on button at bounding box center [618, 445] width 29 height 26
click at [1339, 26] on button "Save" at bounding box center [1349, 26] width 48 height 26
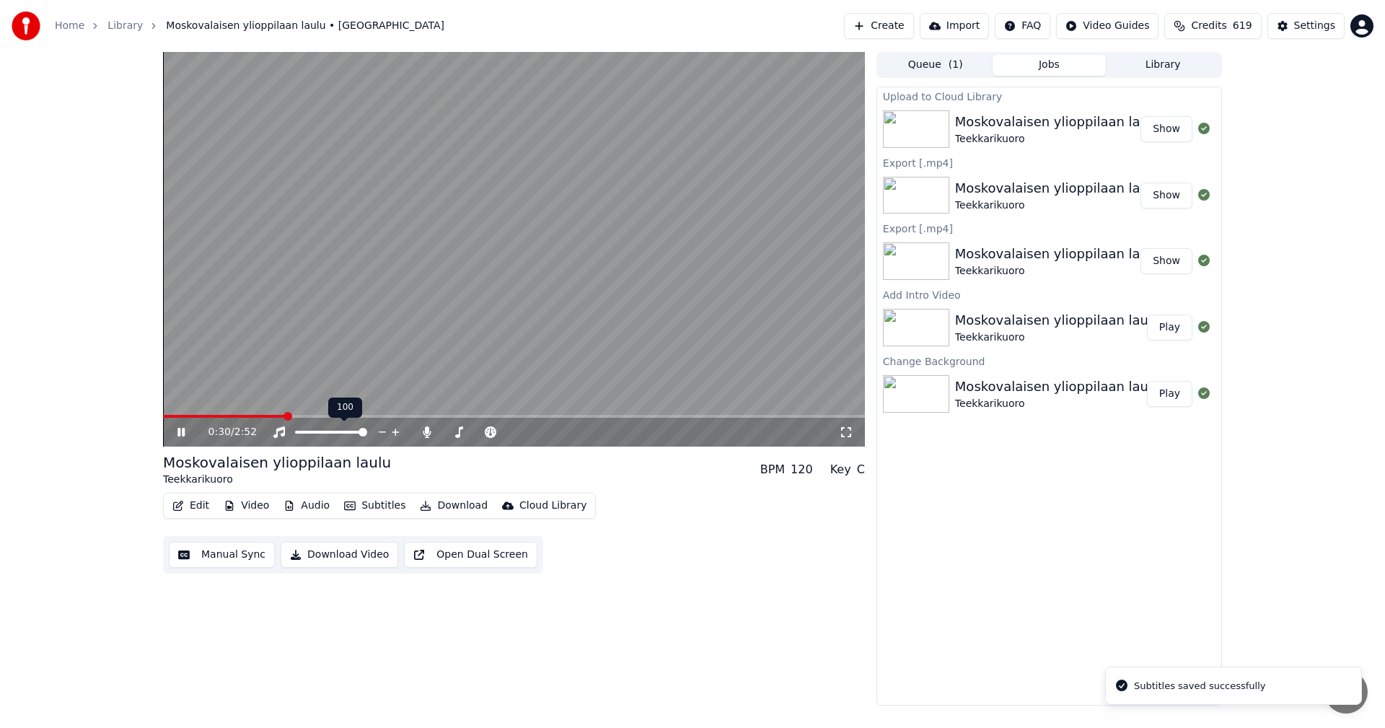
click at [287, 415] on span at bounding box center [514, 416] width 702 height 3
click at [260, 416] on span at bounding box center [211, 416] width 97 height 3
click at [422, 432] on icon at bounding box center [427, 432] width 14 height 12
click at [251, 417] on span at bounding box center [207, 416] width 89 height 3
click at [259, 418] on div "0:33 / 2:52" at bounding box center [514, 432] width 702 height 29
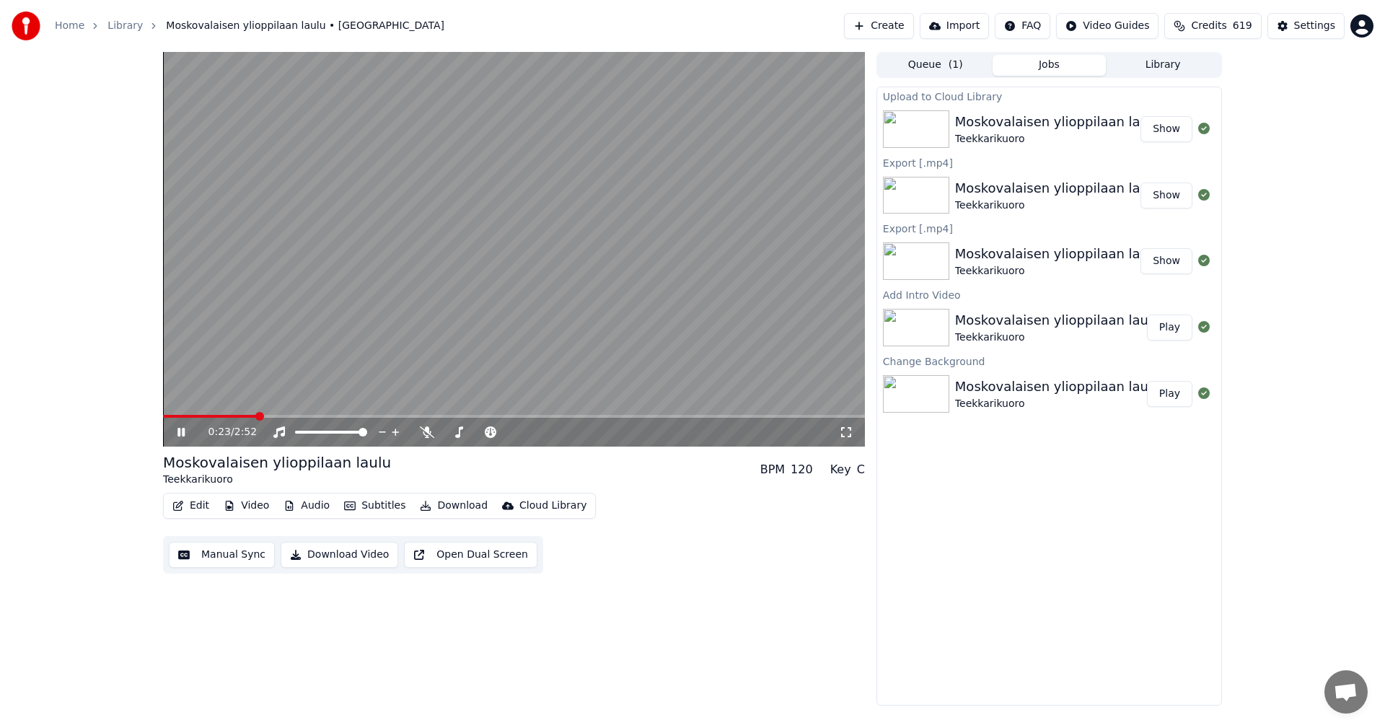
click at [257, 417] on span at bounding box center [210, 416] width 94 height 3
click at [184, 436] on icon at bounding box center [180, 432] width 7 height 9
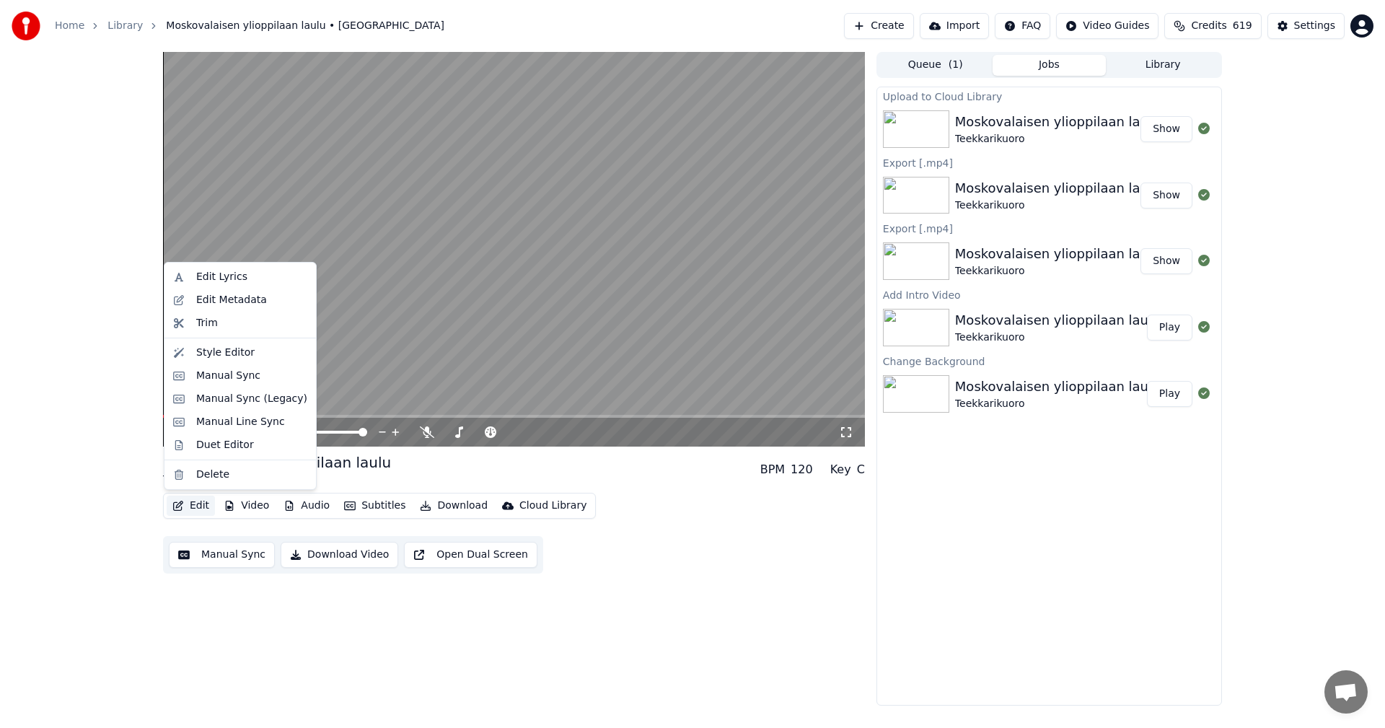
click at [198, 506] on button "Edit" at bounding box center [191, 505] width 48 height 20
click at [263, 397] on div "Manual Sync (Legacy)" at bounding box center [251, 399] width 111 height 14
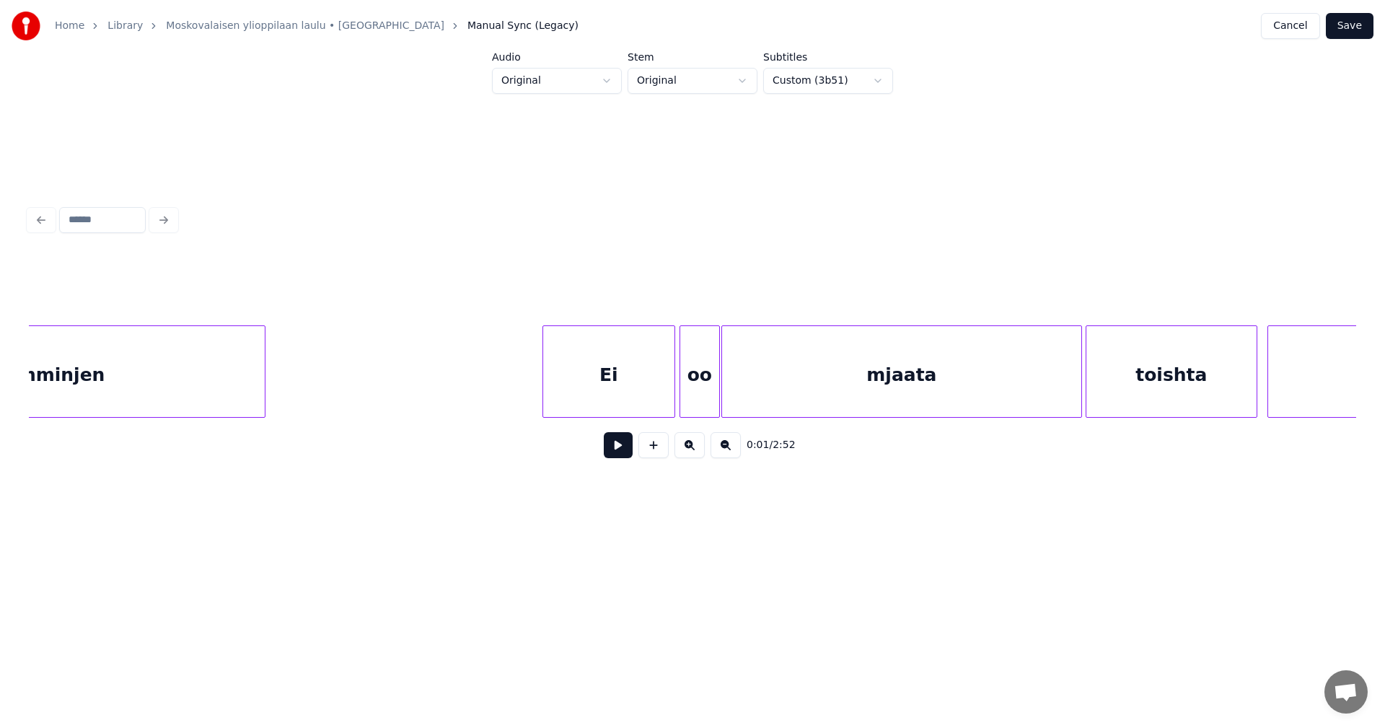
scroll to position [0, 5759]
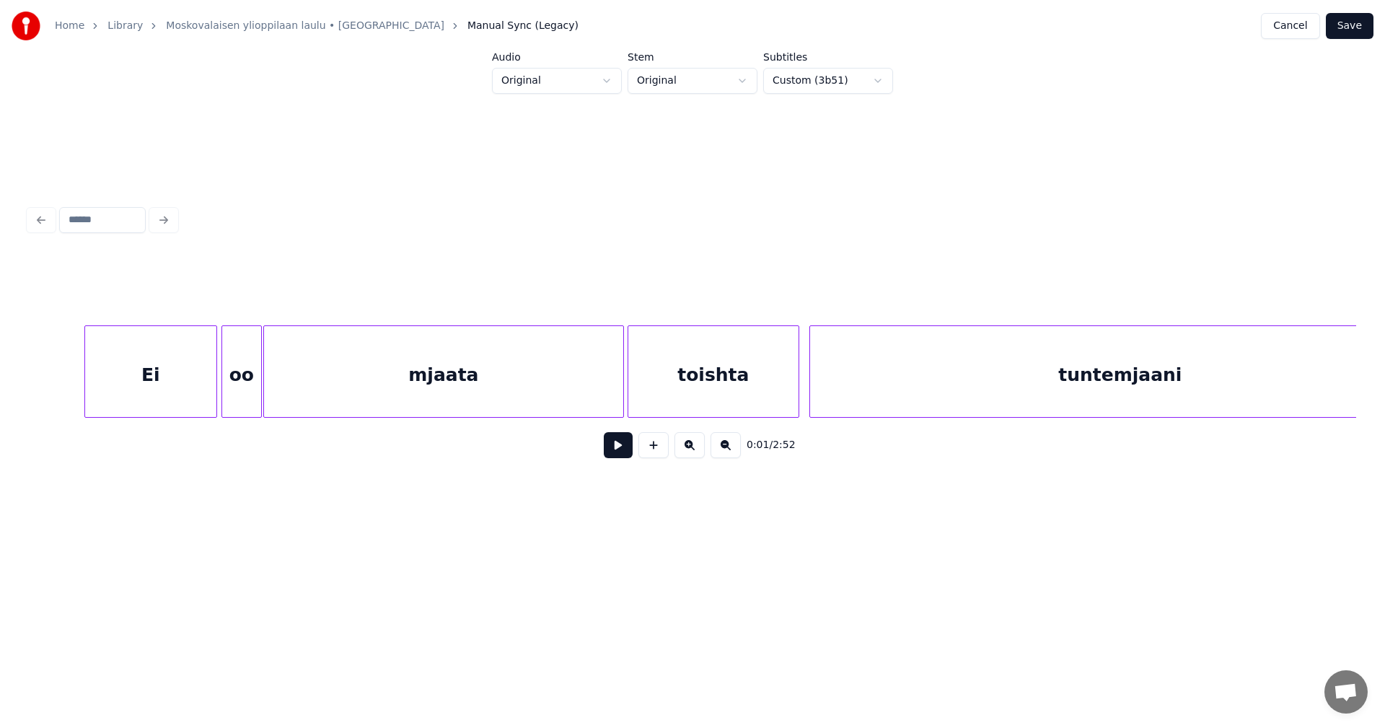
click at [350, 379] on div "mjaata" at bounding box center [443, 375] width 359 height 98
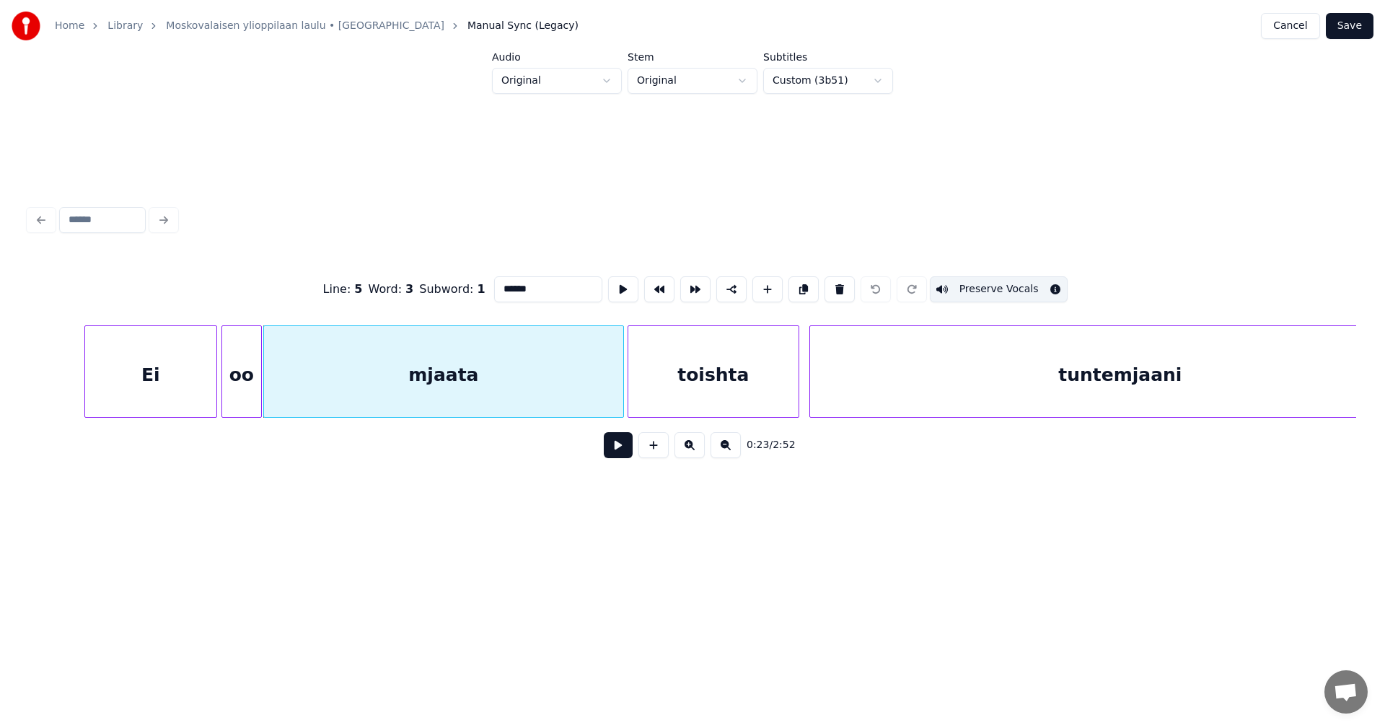
click at [612, 446] on button at bounding box center [618, 445] width 29 height 26
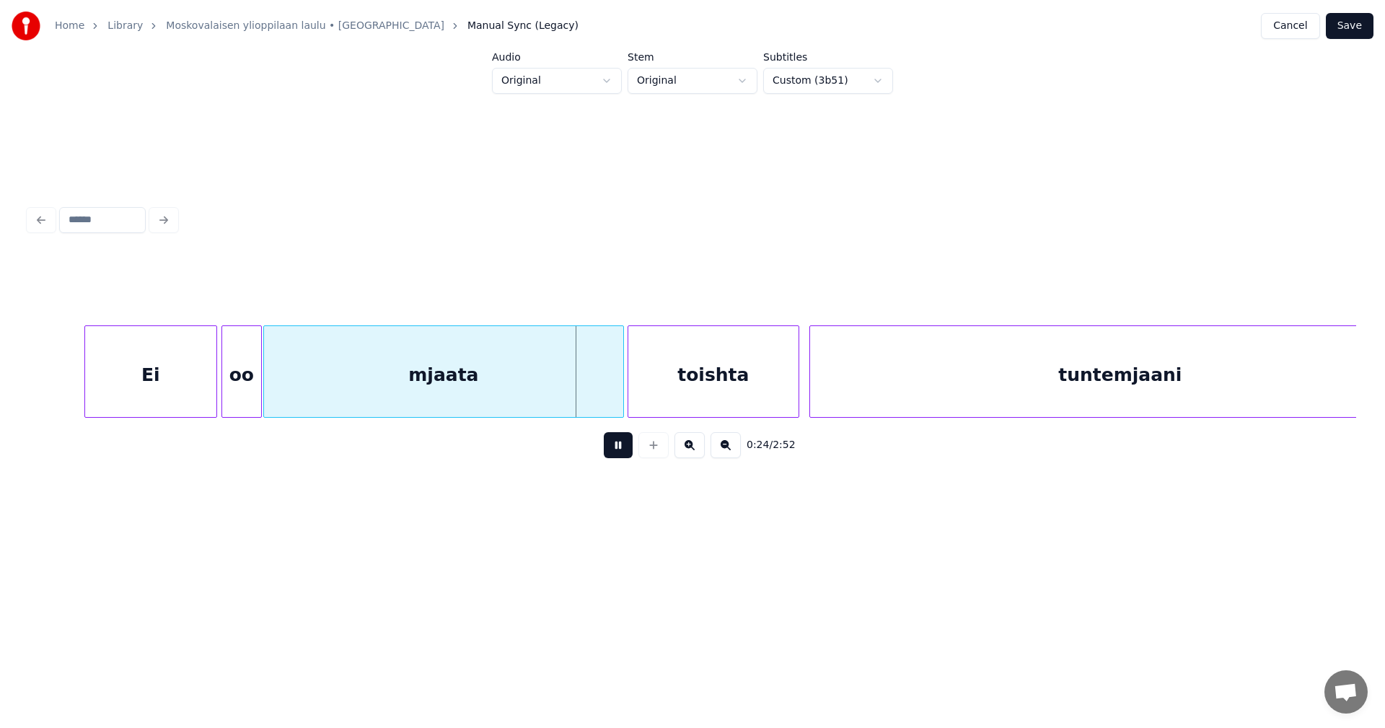
click at [612, 446] on button at bounding box center [618, 445] width 29 height 26
click at [606, 391] on div at bounding box center [608, 371] width 4 height 91
click at [621, 390] on div at bounding box center [623, 371] width 4 height 91
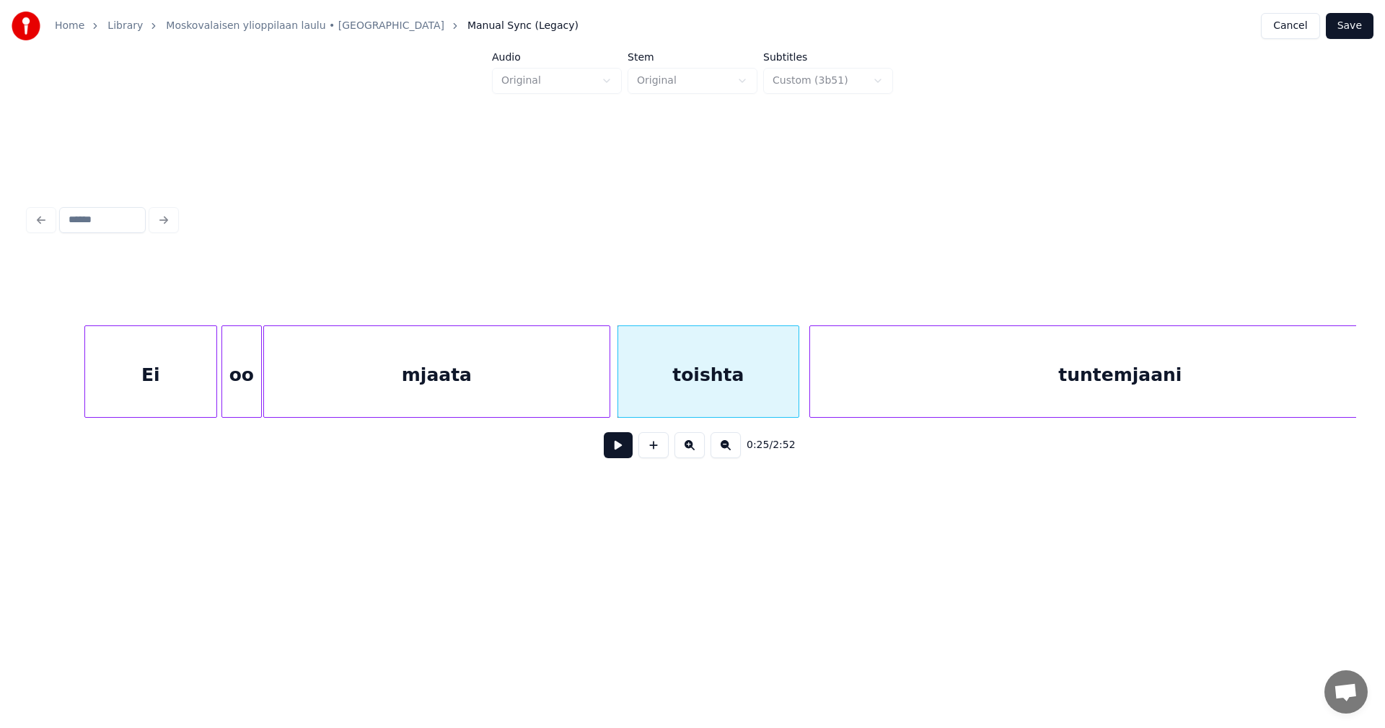
click at [624, 451] on button at bounding box center [618, 445] width 29 height 26
drag, startPoint x: 624, startPoint y: 451, endPoint x: 624, endPoint y: 429, distance: 21.6
click at [624, 450] on button at bounding box center [618, 445] width 29 height 26
click at [623, 392] on div at bounding box center [624, 371] width 4 height 91
click at [630, 447] on button at bounding box center [618, 445] width 29 height 26
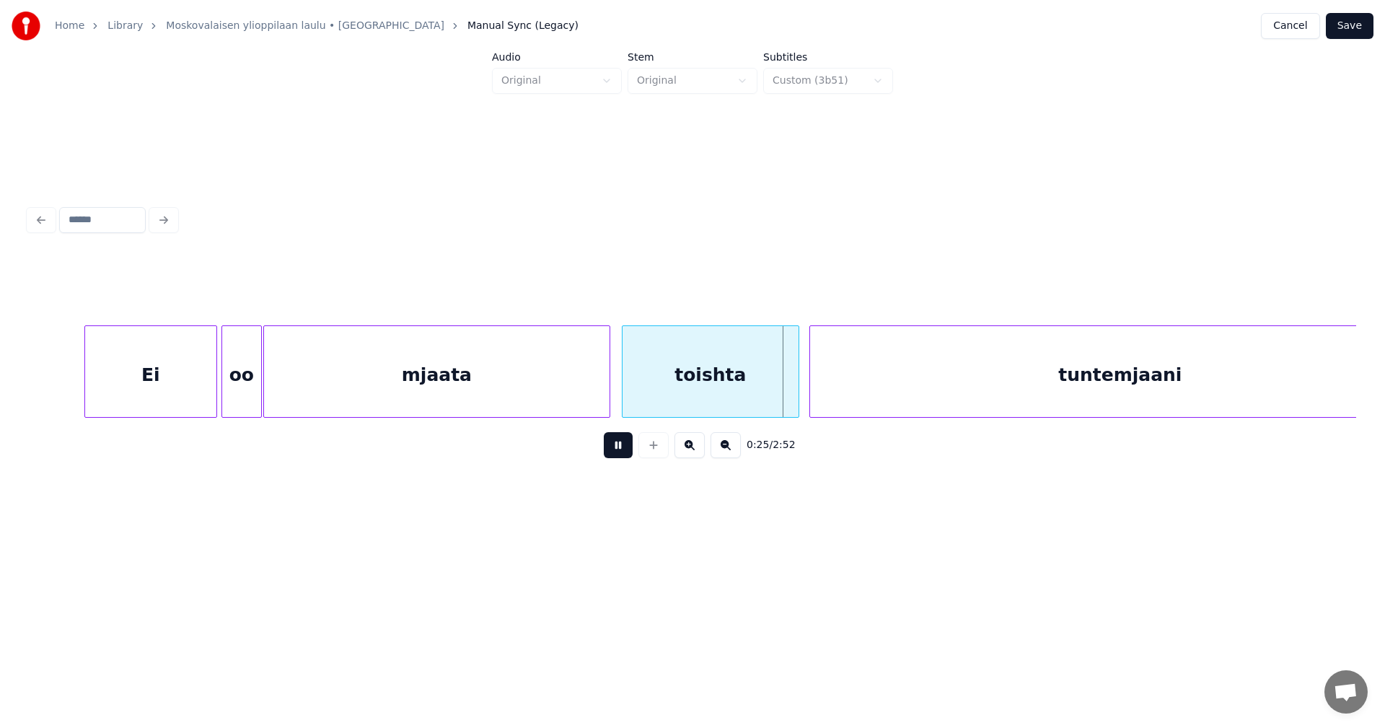
drag, startPoint x: 627, startPoint y: 447, endPoint x: 619, endPoint y: 409, distance: 39.2
click at [627, 446] on button at bounding box center [618, 445] width 29 height 26
click at [637, 397] on div at bounding box center [636, 371] width 4 height 91
click at [625, 446] on button at bounding box center [618, 445] width 29 height 26
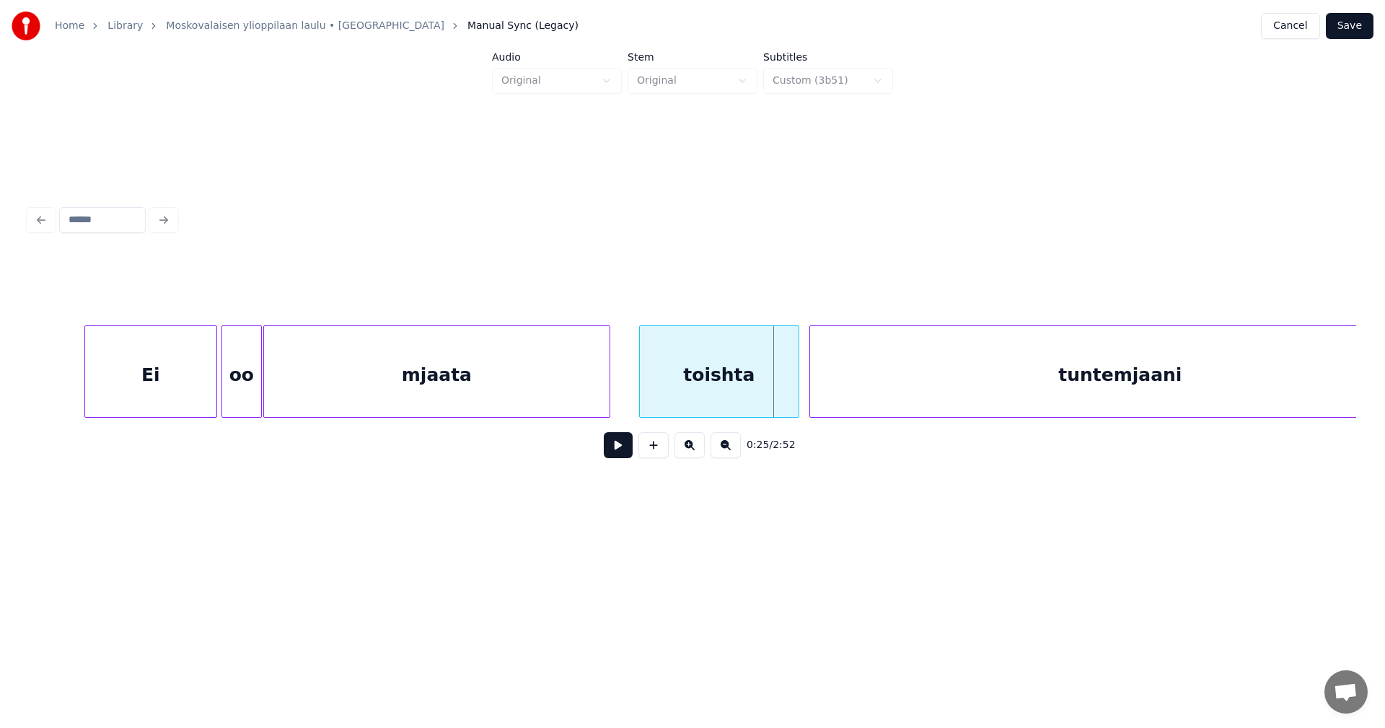
click at [640, 392] on div at bounding box center [642, 371] width 4 height 91
click at [623, 449] on button at bounding box center [618, 445] width 29 height 26
drag, startPoint x: 623, startPoint y: 449, endPoint x: 609, endPoint y: 415, distance: 37.2
click at [622, 449] on button at bounding box center [618, 445] width 29 height 26
click at [608, 402] on div at bounding box center [607, 371] width 4 height 91
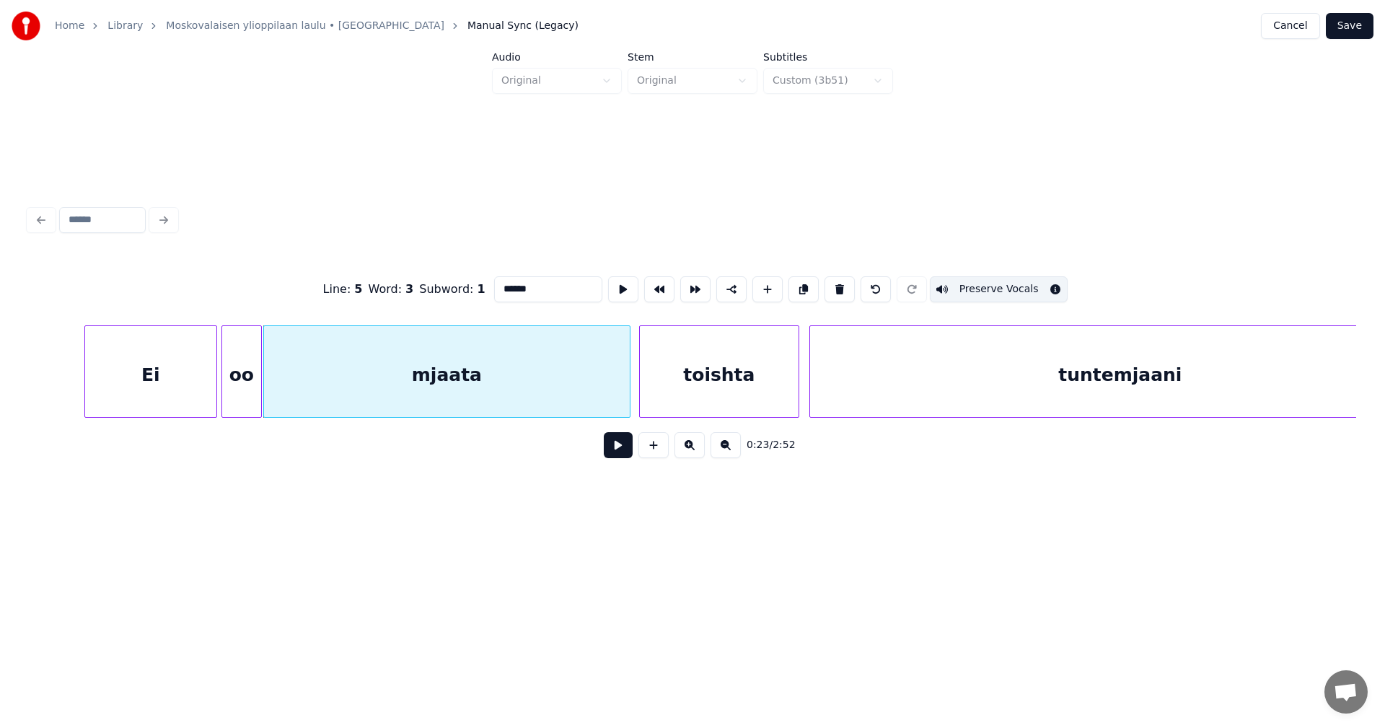
click at [628, 395] on div at bounding box center [627, 371] width 4 height 91
click at [1352, 18] on button "Save" at bounding box center [1349, 26] width 48 height 26
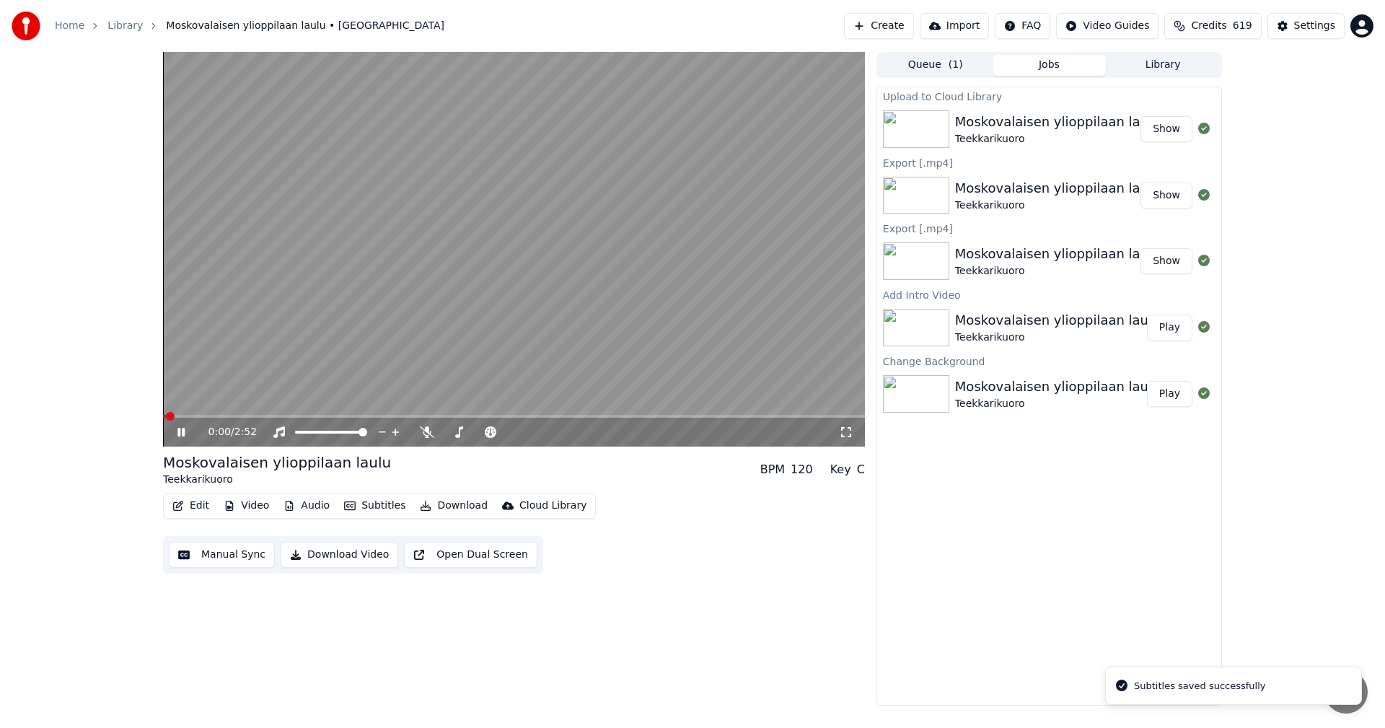
click at [294, 416] on span at bounding box center [514, 416] width 702 height 3
click at [260, 416] on span at bounding box center [231, 416] width 137 height 3
click at [185, 431] on icon at bounding box center [180, 432] width 7 height 9
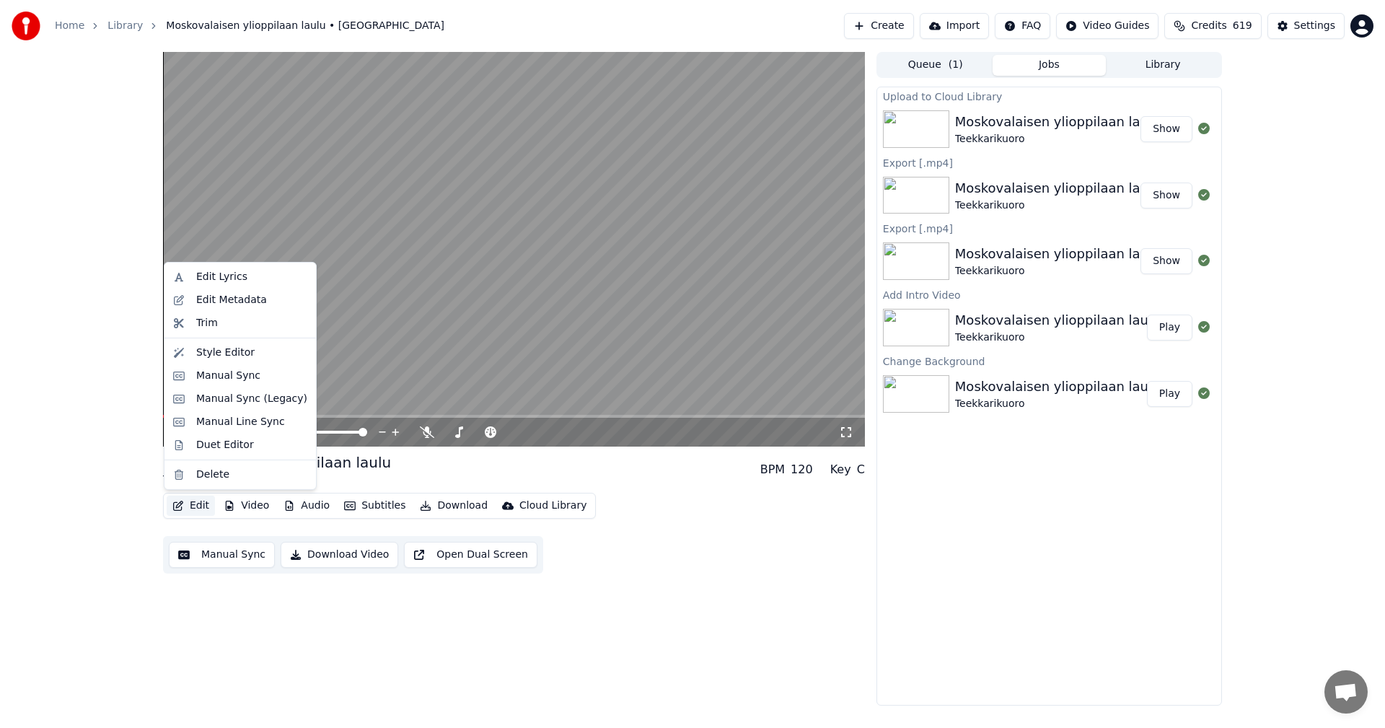
click at [196, 503] on button "Edit" at bounding box center [191, 505] width 48 height 20
click at [270, 388] on div "Manual Sync (Legacy)" at bounding box center [240, 398] width 146 height 23
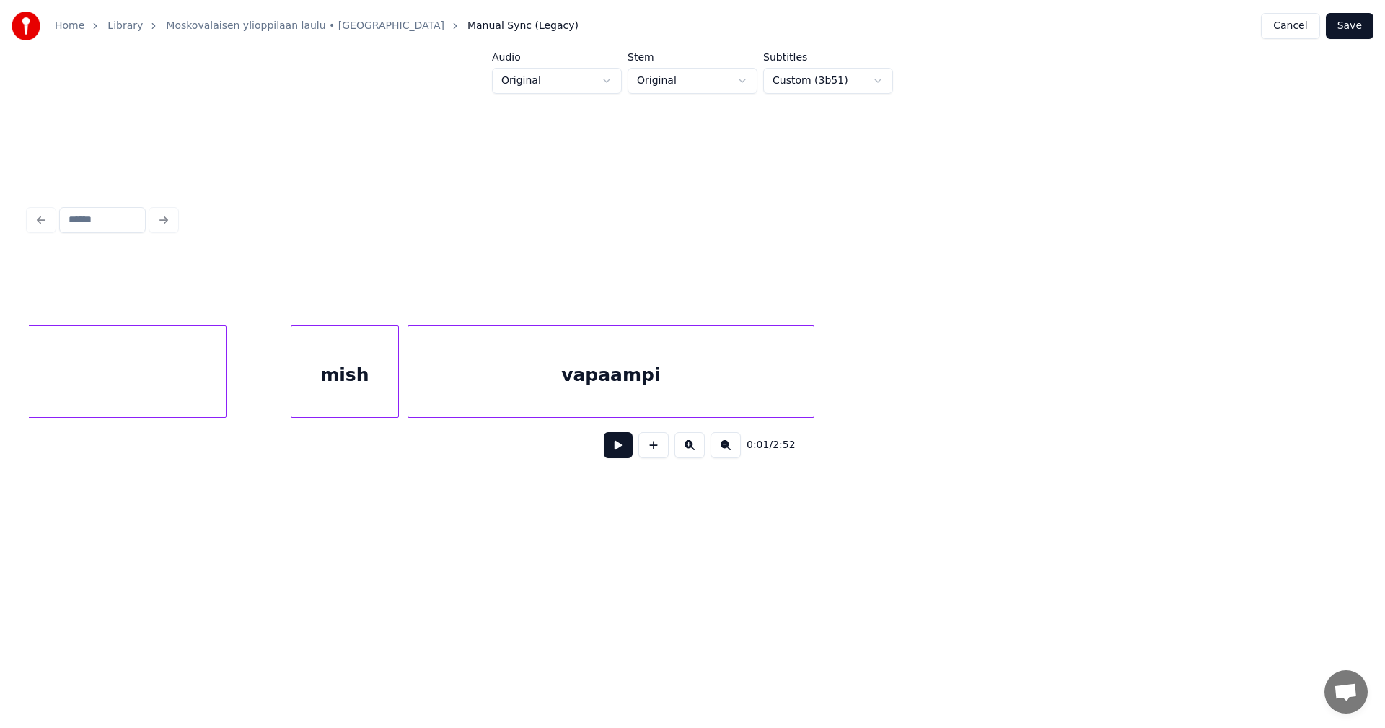
scroll to position [0, 6361]
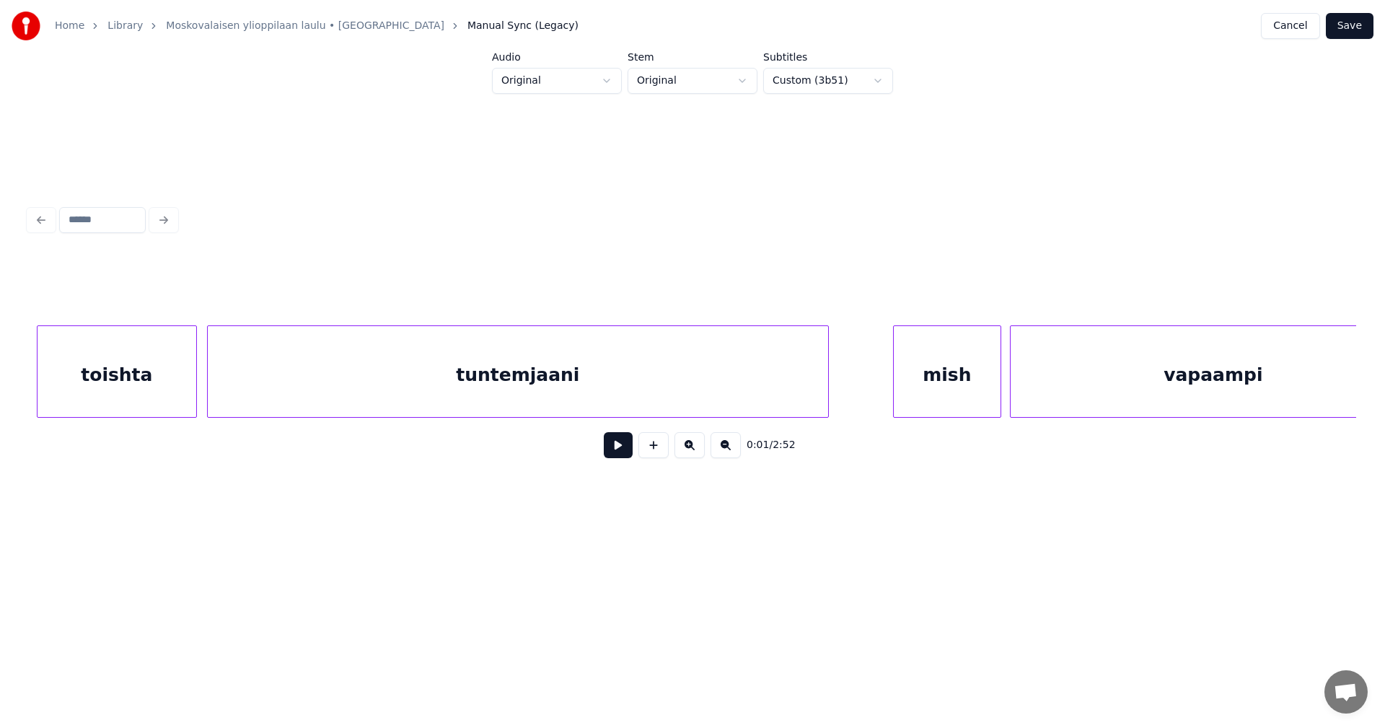
click at [237, 396] on div "tuntemjaani" at bounding box center [518, 375] width 620 height 98
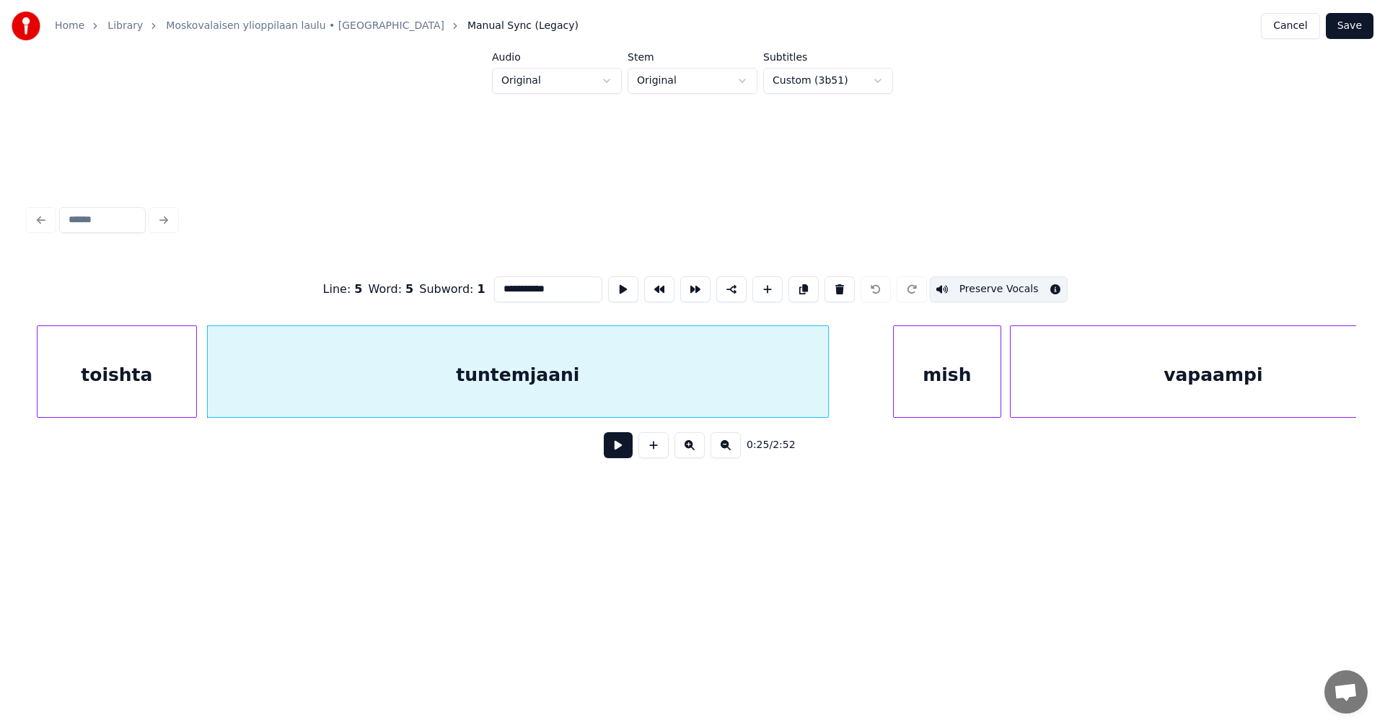
click at [619, 445] on button at bounding box center [618, 445] width 29 height 26
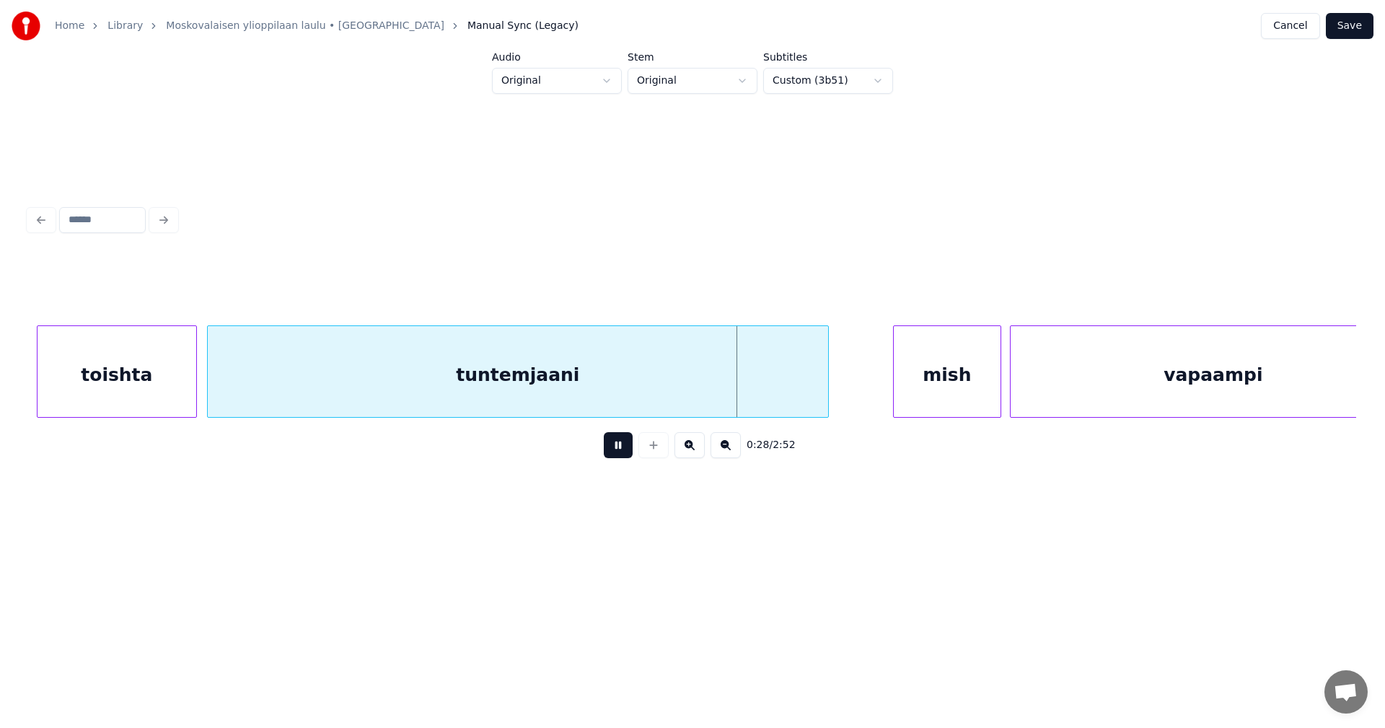
drag, startPoint x: 619, startPoint y: 445, endPoint x: 568, endPoint y: 438, distance: 52.3
click at [619, 445] on button at bounding box center [618, 445] width 29 height 26
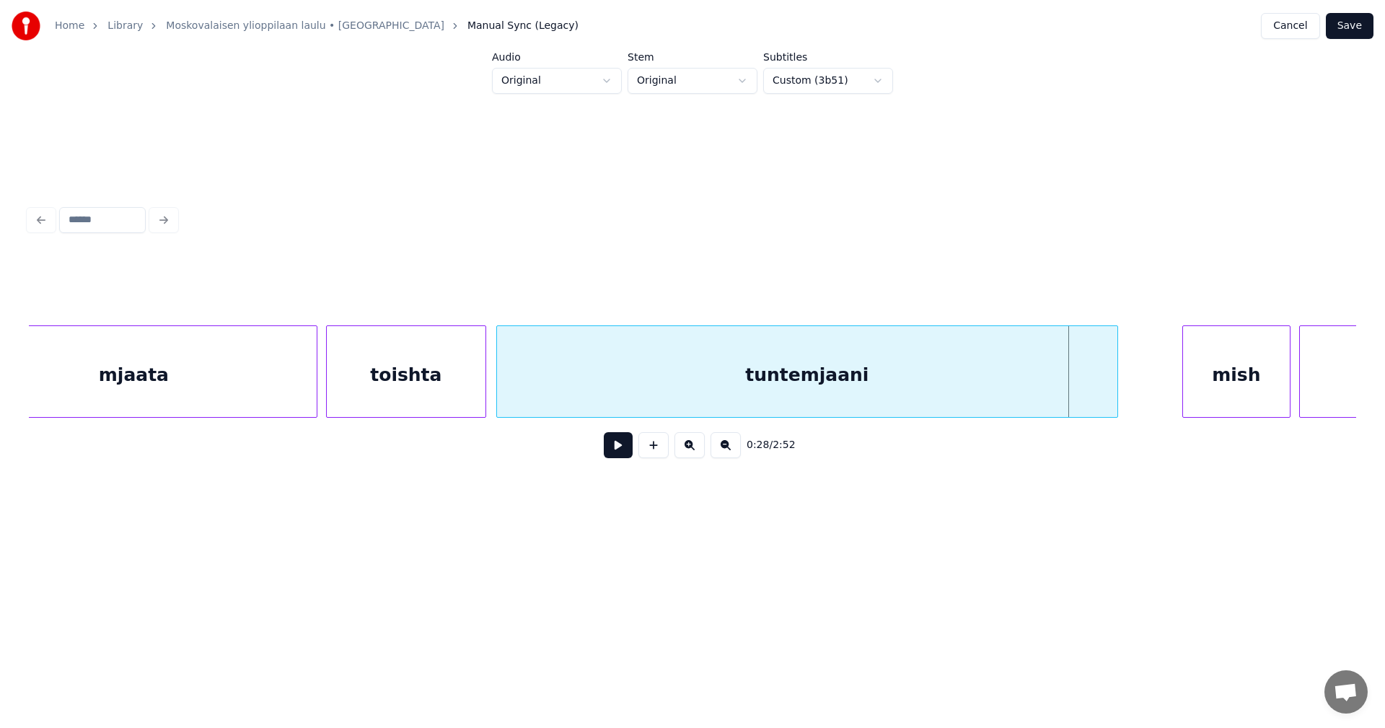
scroll to position [0, 5807]
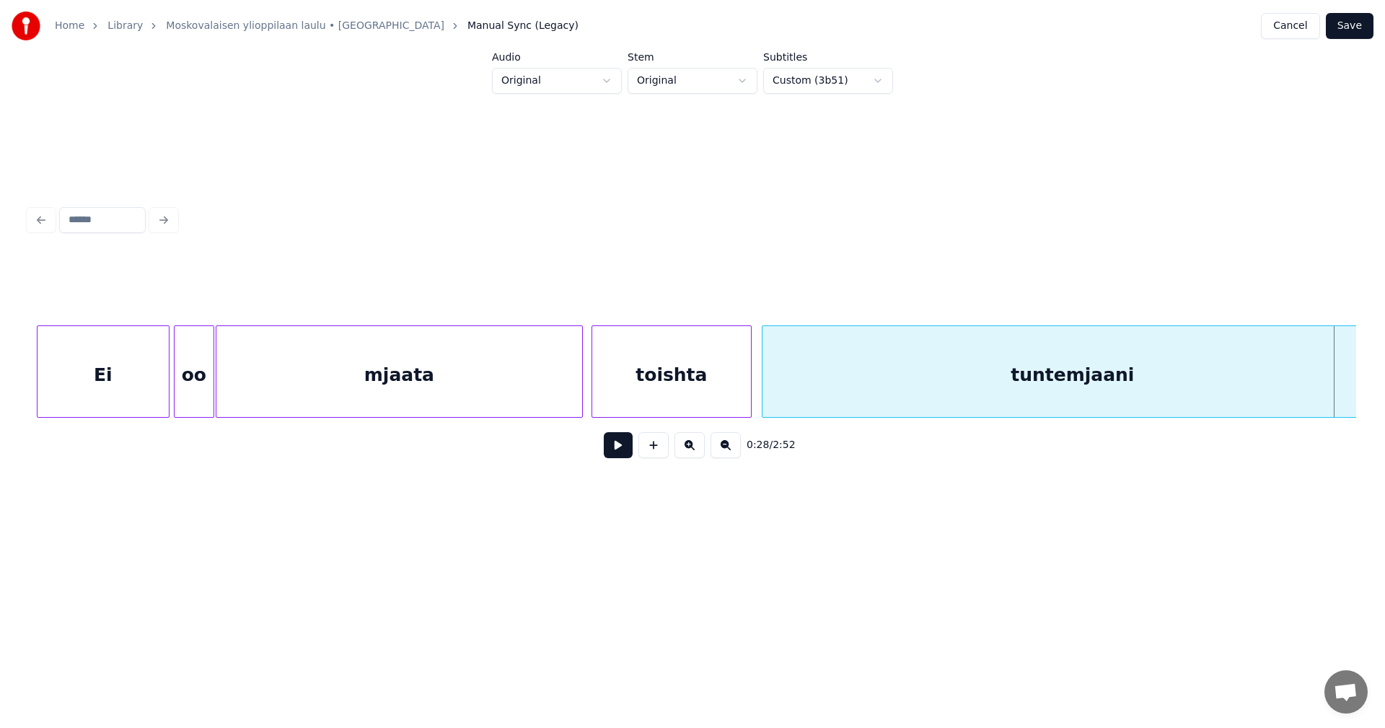
click at [449, 360] on div "mjaata" at bounding box center [399, 375] width 366 height 98
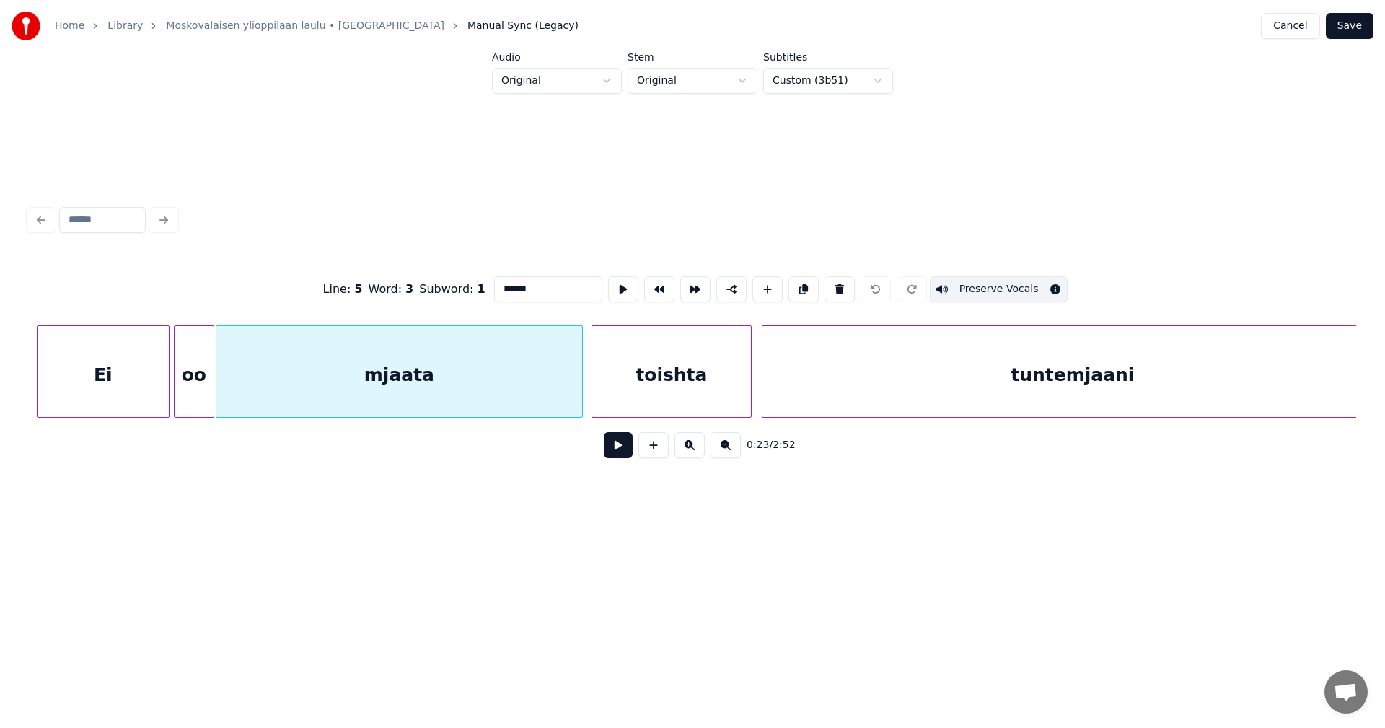
click at [613, 445] on button at bounding box center [618, 445] width 29 height 26
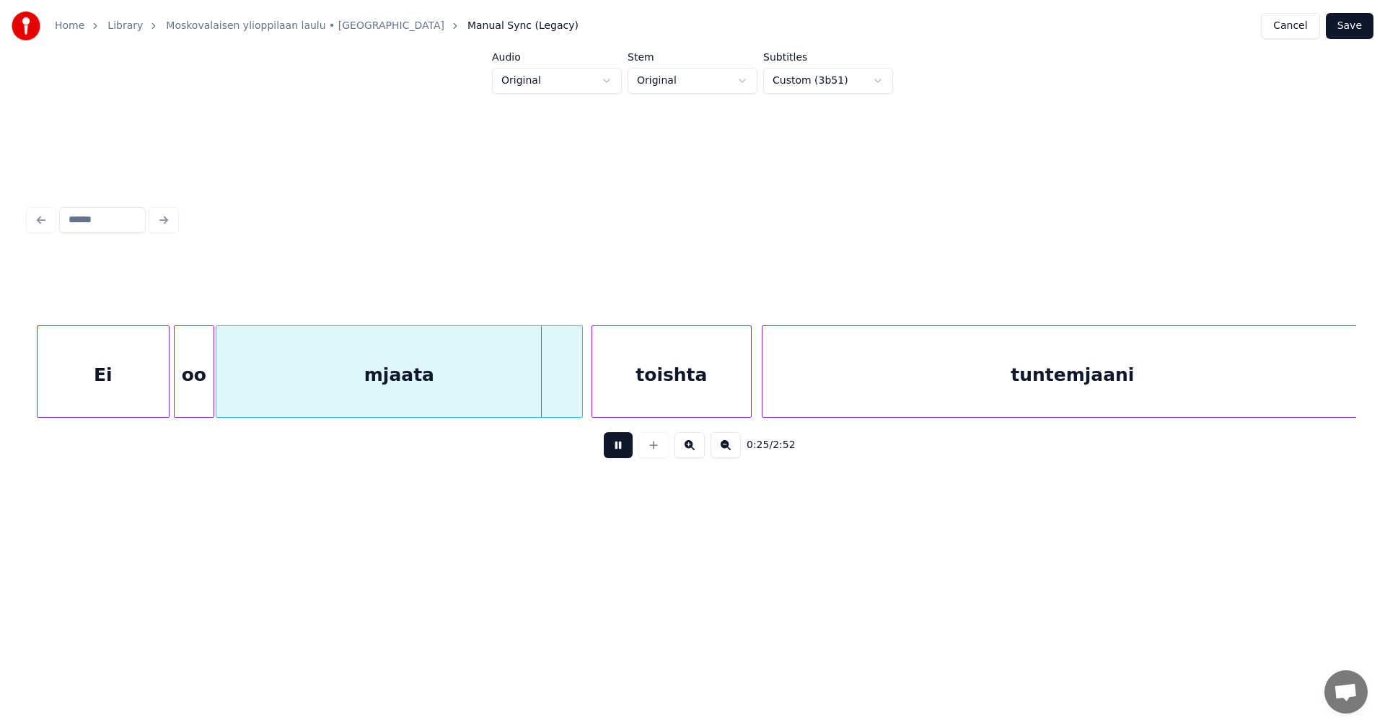
click at [613, 447] on button at bounding box center [618, 445] width 29 height 26
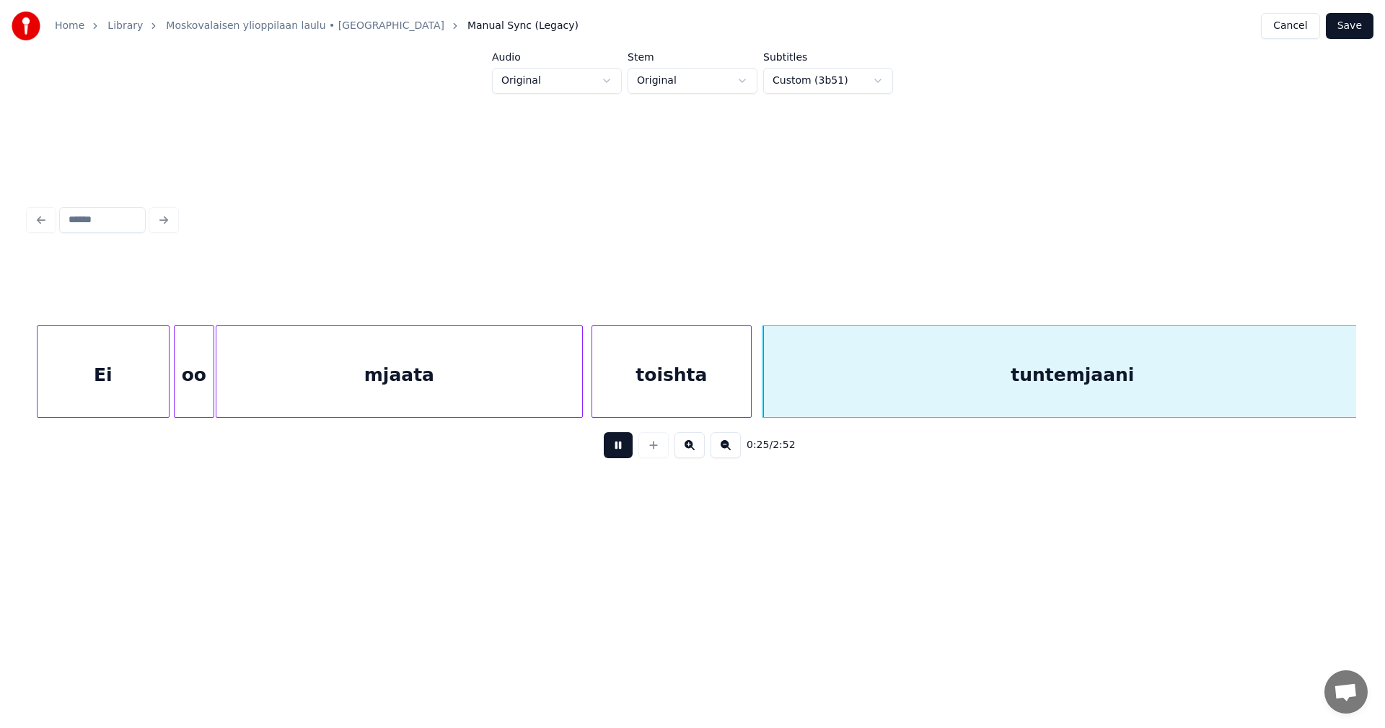
click at [613, 447] on button at bounding box center [618, 445] width 29 height 26
click at [728, 389] on div "toishta" at bounding box center [671, 375] width 159 height 98
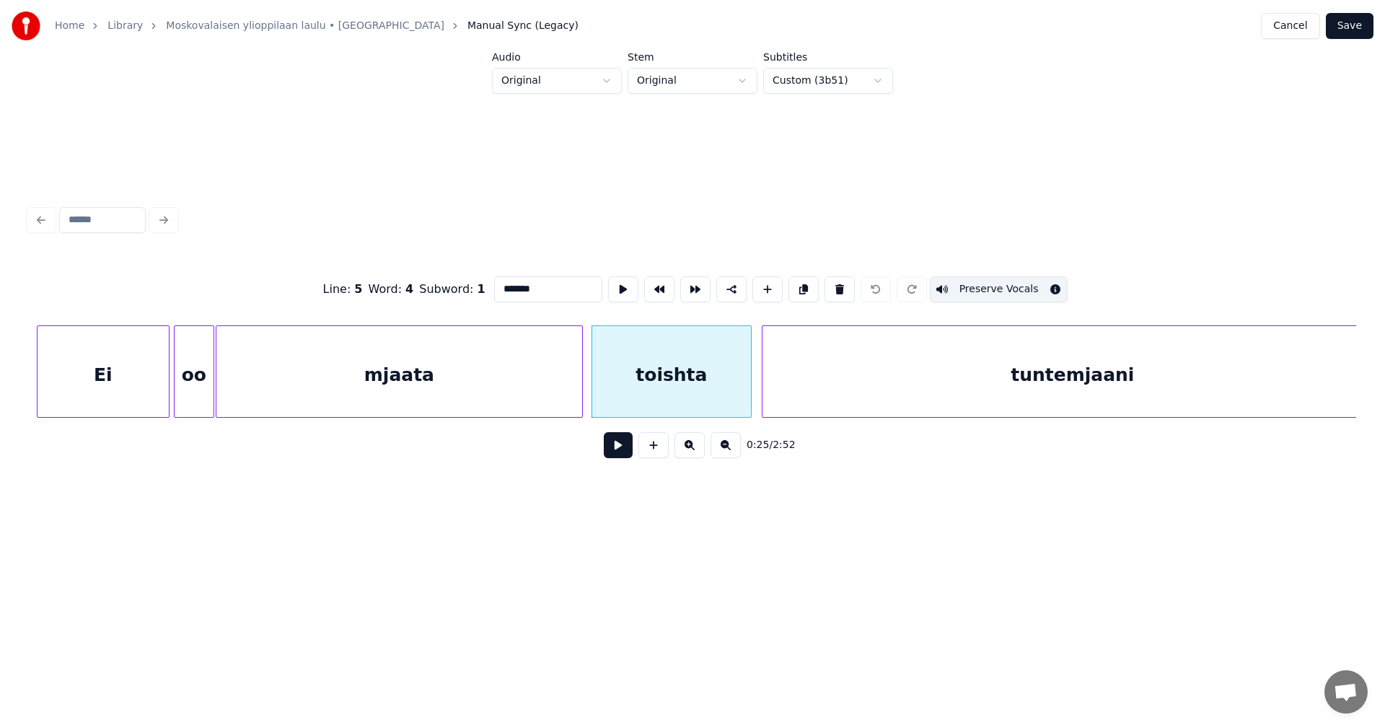
click at [620, 451] on button at bounding box center [618, 445] width 29 height 26
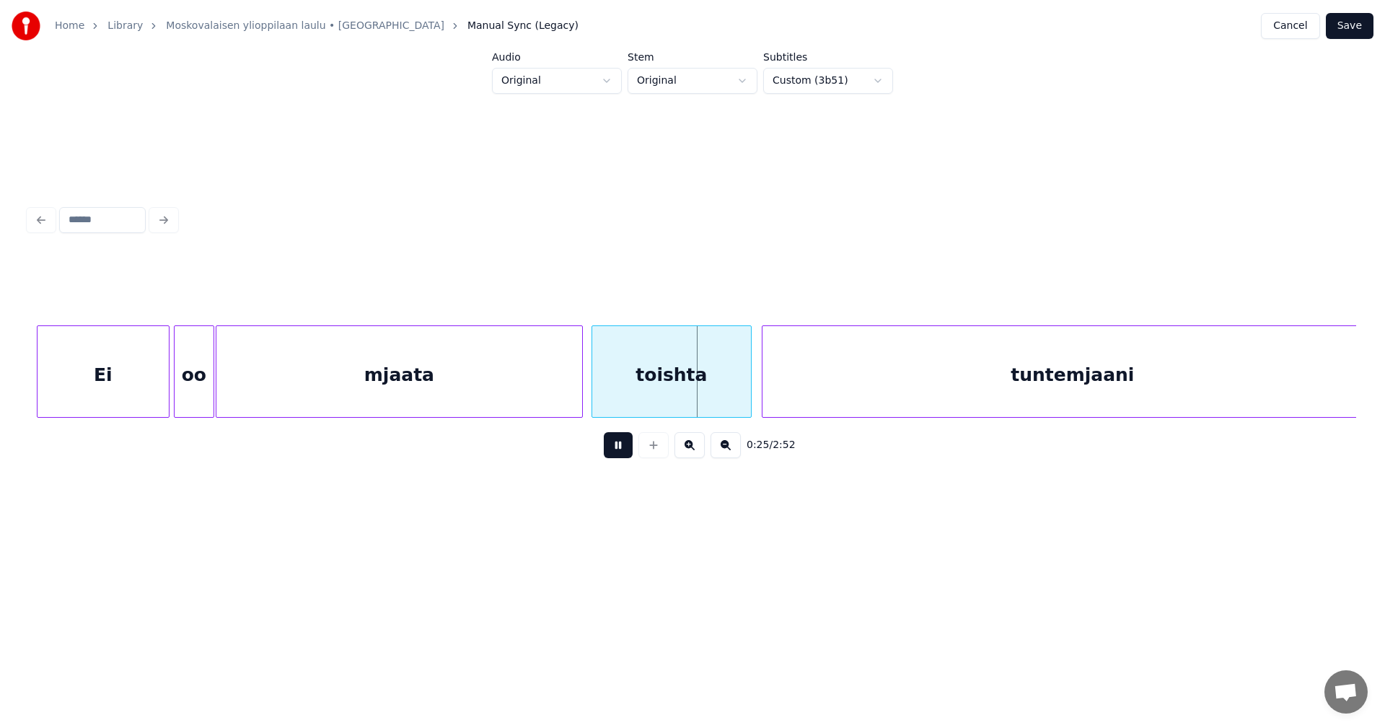
click at [621, 451] on button at bounding box center [618, 445] width 29 height 26
click at [747, 380] on div at bounding box center [746, 371] width 4 height 91
click at [756, 381] on div at bounding box center [758, 371] width 4 height 91
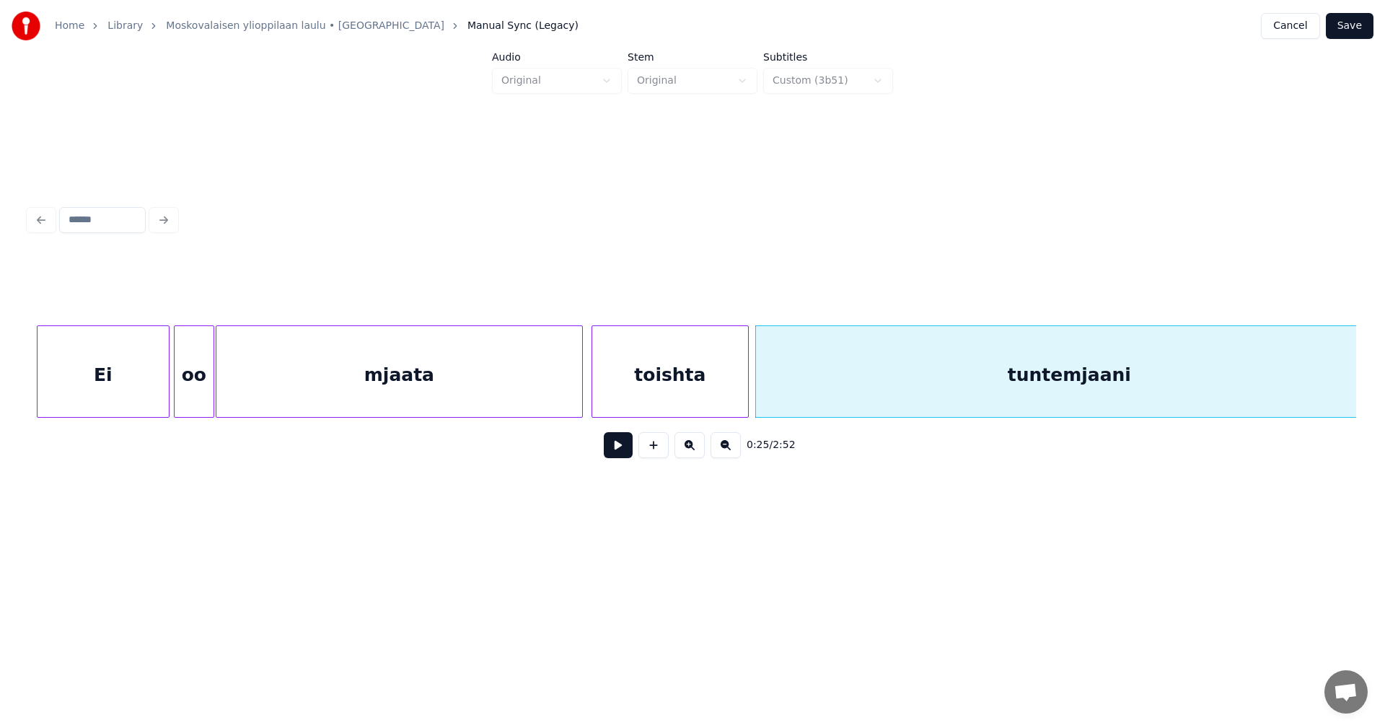
click at [617, 454] on button at bounding box center [618, 445] width 29 height 26
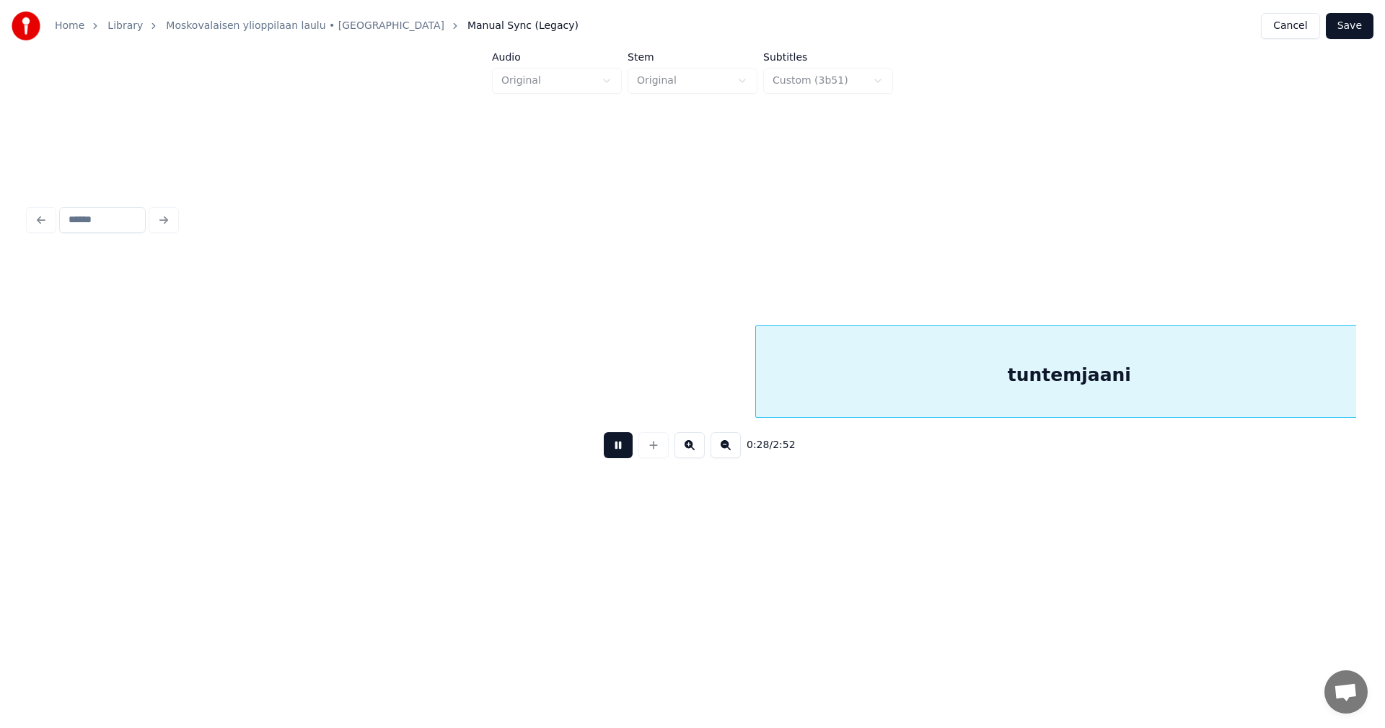
scroll to position [0, 7134]
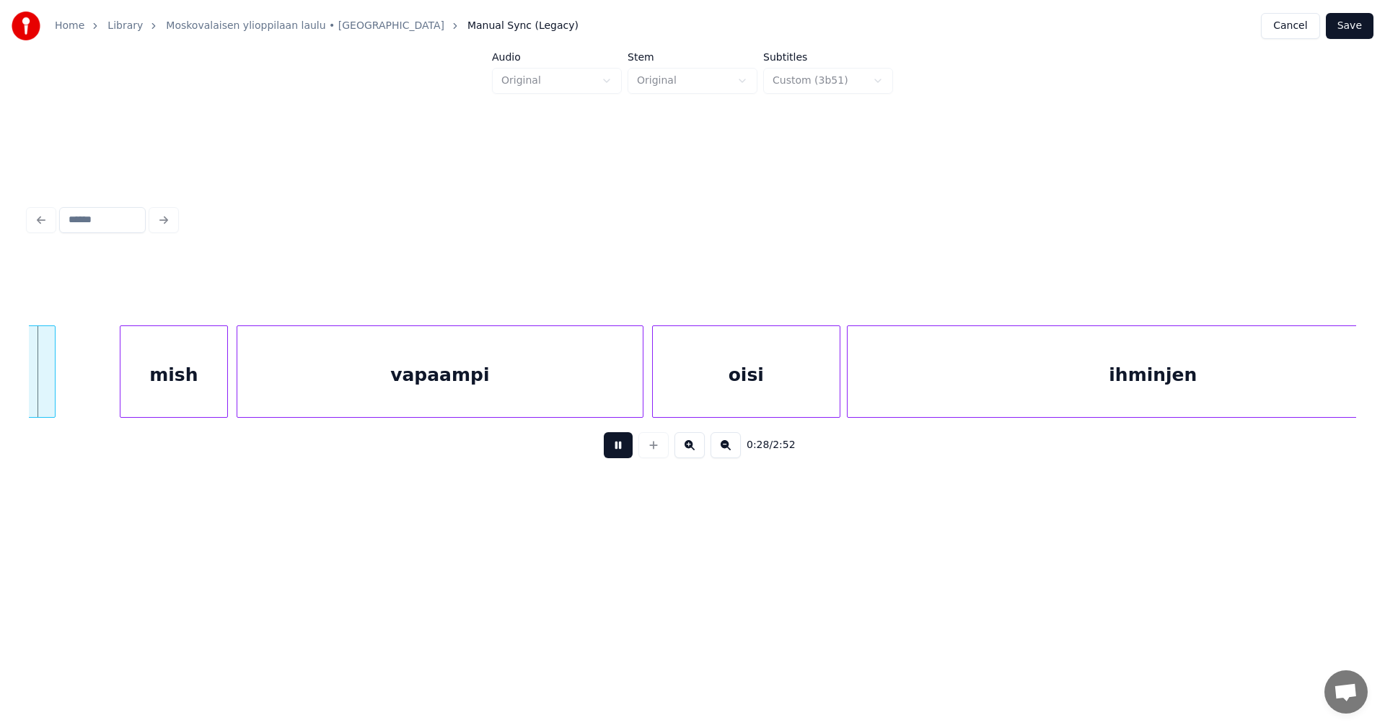
click at [622, 449] on button at bounding box center [618, 445] width 29 height 26
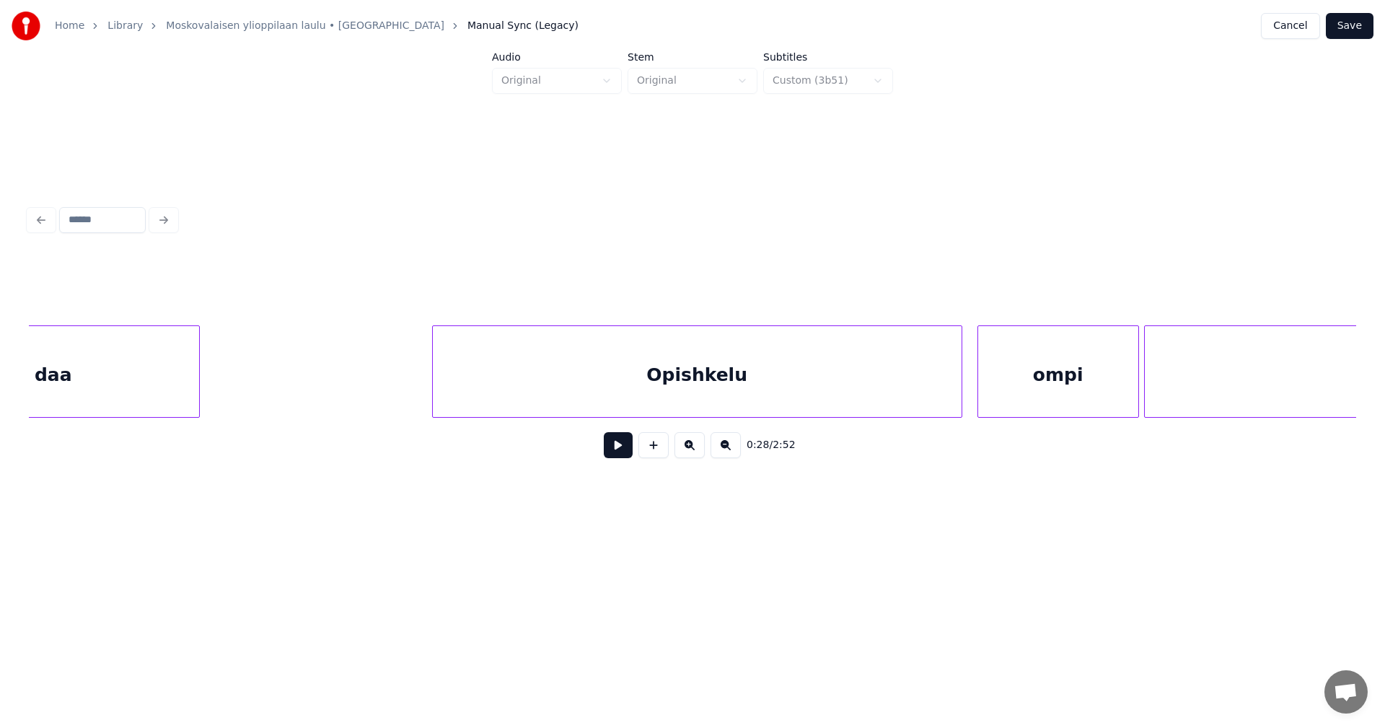
scroll to position [0, 13711]
click at [389, 397] on div at bounding box center [391, 371] width 4 height 91
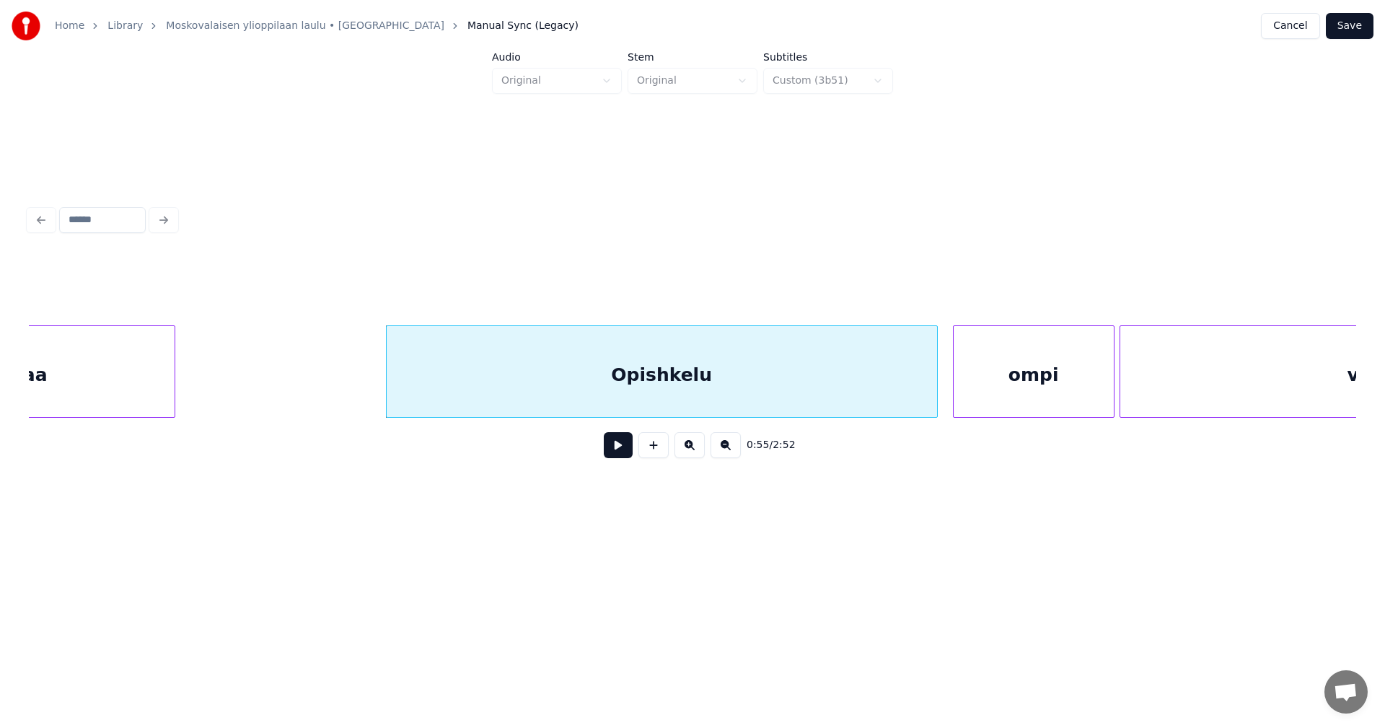
click at [619, 446] on button at bounding box center [618, 445] width 29 height 26
click at [620, 447] on button at bounding box center [618, 445] width 29 height 26
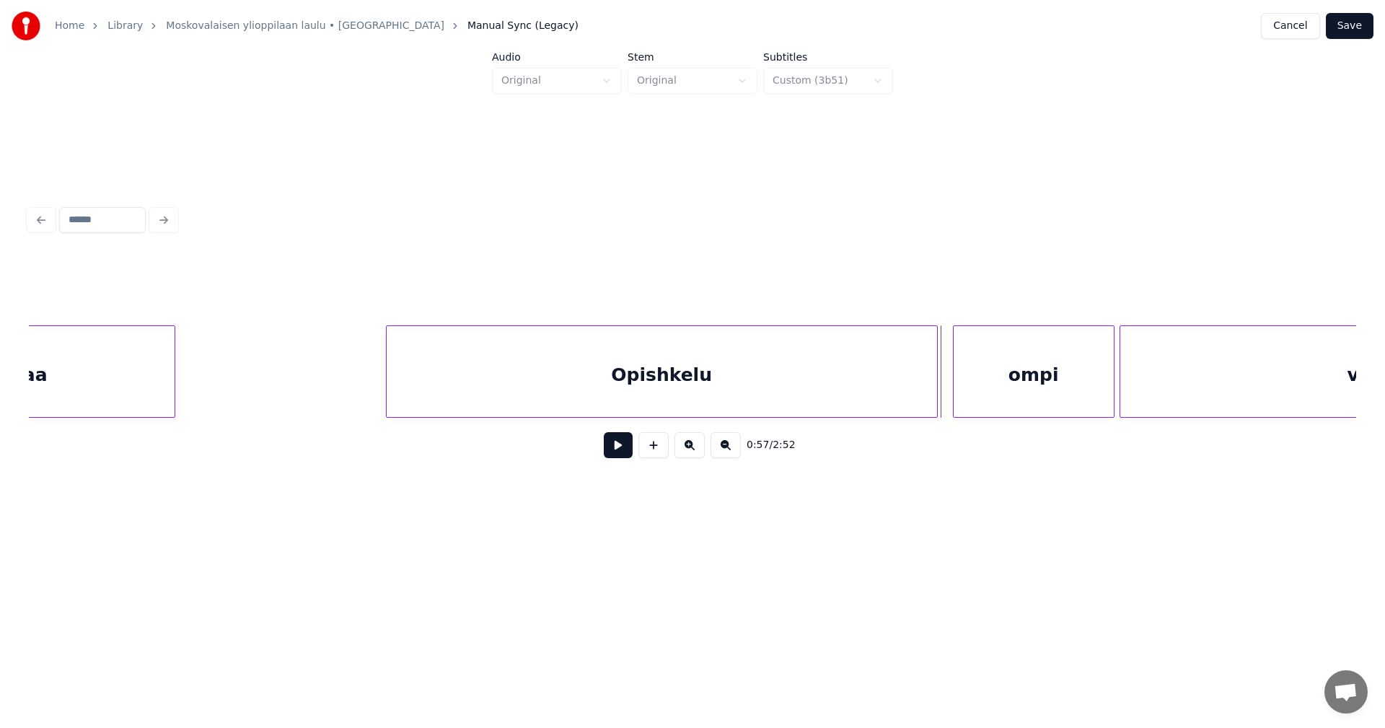
click at [642, 380] on div "Opishkelu" at bounding box center [662, 375] width 550 height 98
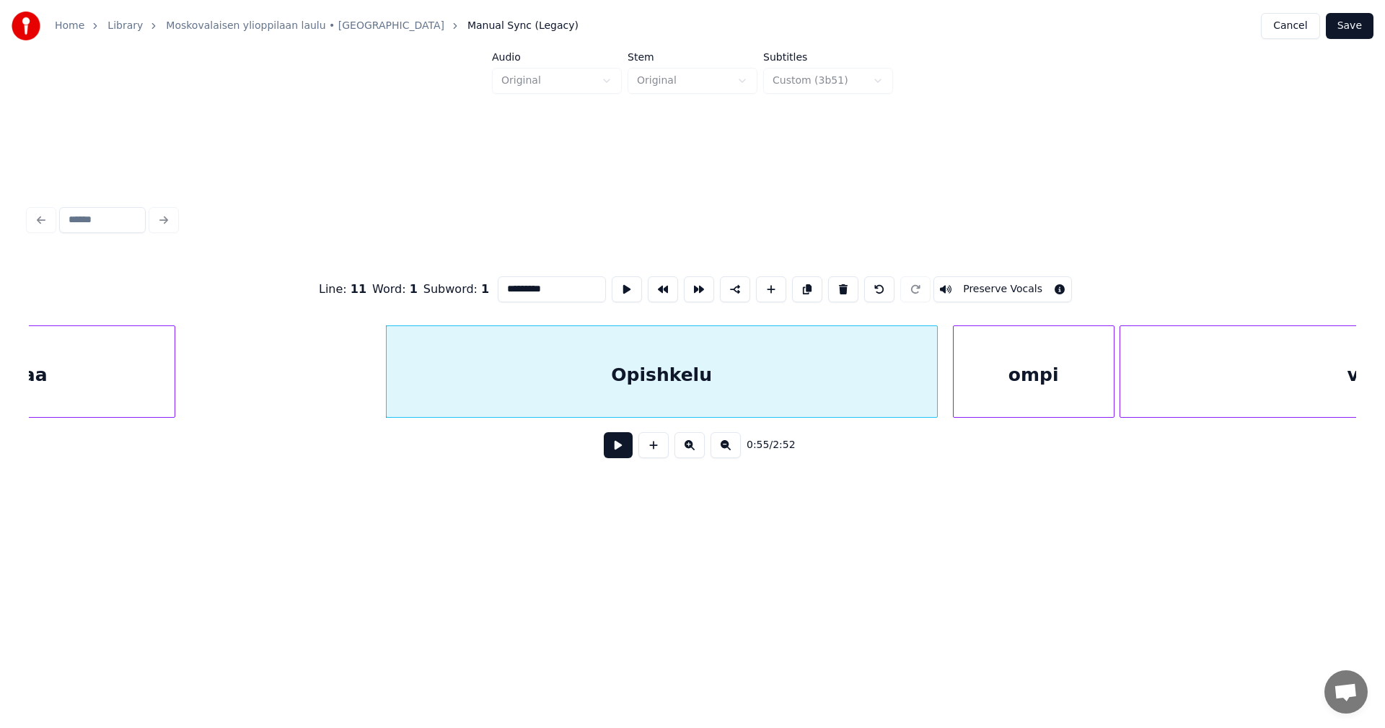
click at [952, 280] on button "Preserve Vocals" at bounding box center [1002, 289] width 138 height 26
click at [982, 356] on div "ompi" at bounding box center [1033, 375] width 160 height 98
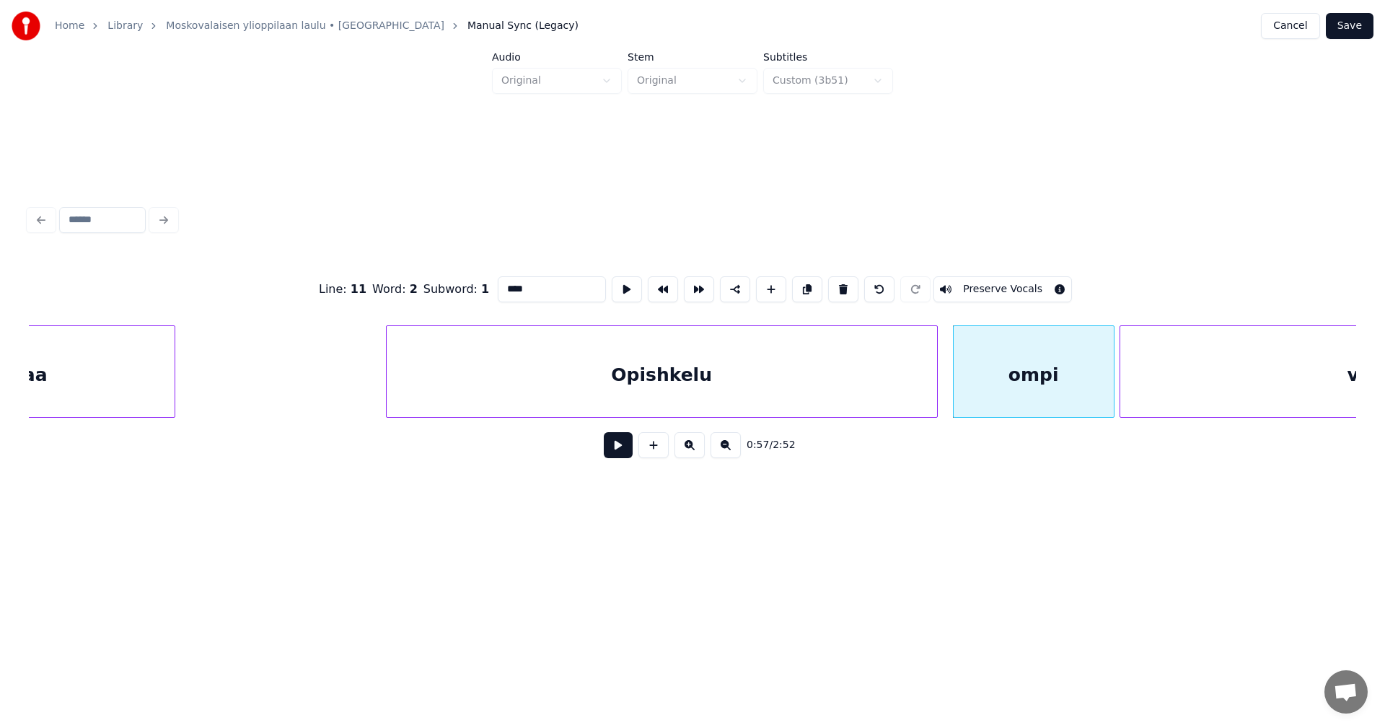
click at [980, 286] on button "Preserve Vocals" at bounding box center [1002, 289] width 138 height 26
click at [1188, 363] on div "vaivatontja" at bounding box center [1404, 375] width 569 height 98
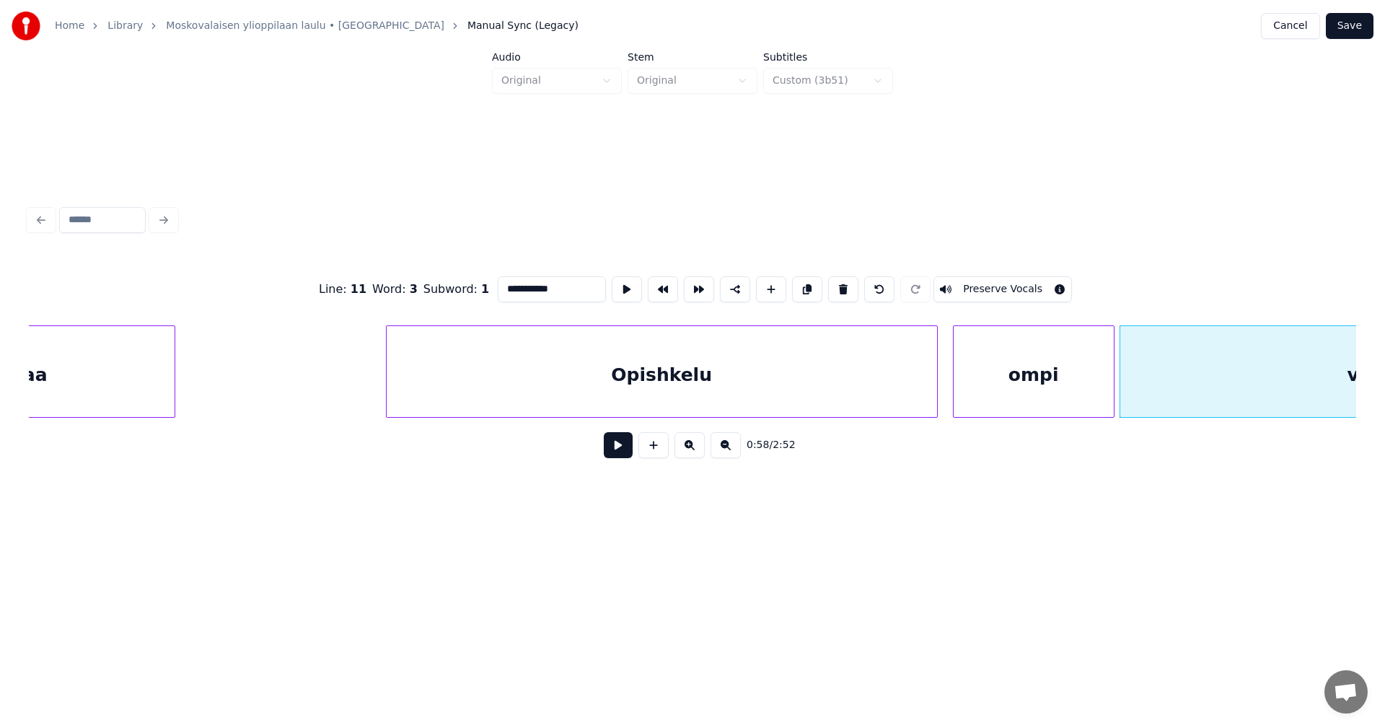
click at [1000, 280] on button "Preserve Vocals" at bounding box center [1002, 289] width 138 height 26
click at [875, 396] on div "Opishkelu" at bounding box center [662, 375] width 550 height 98
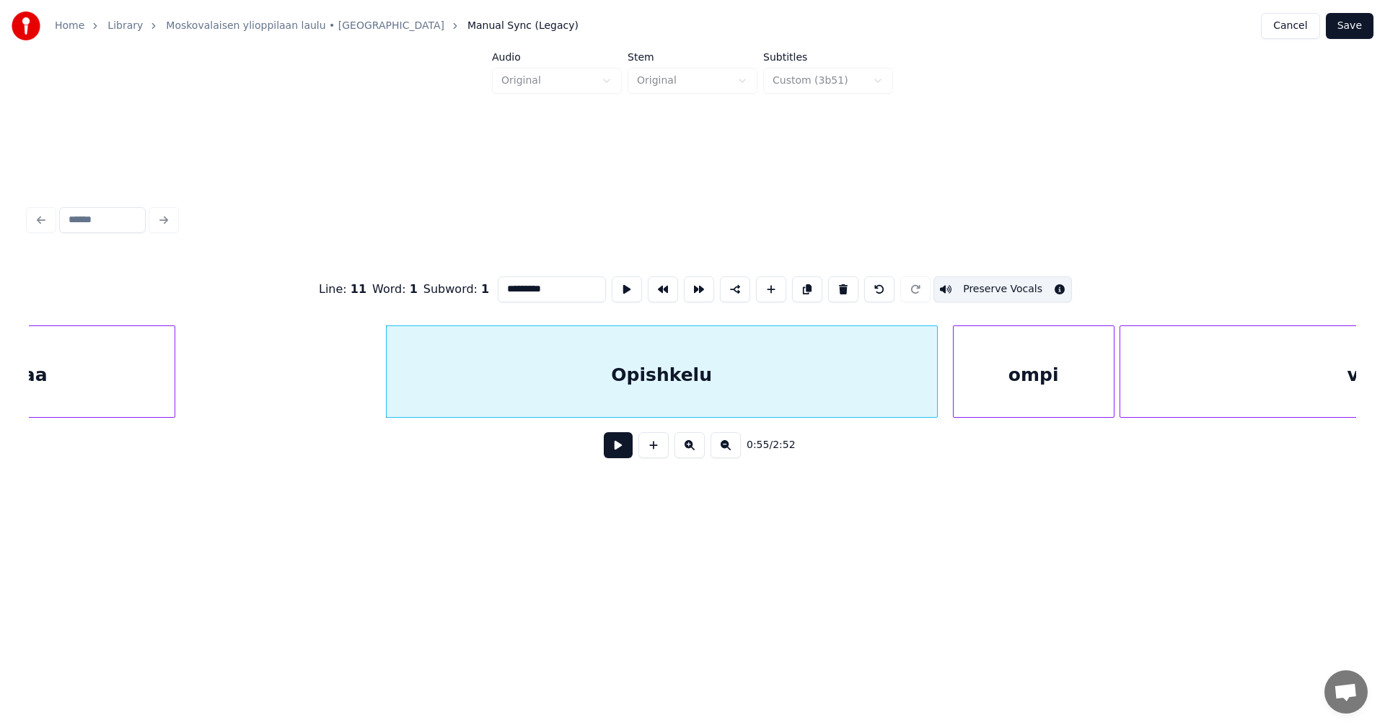
click at [997, 384] on div "ompi" at bounding box center [1033, 375] width 160 height 98
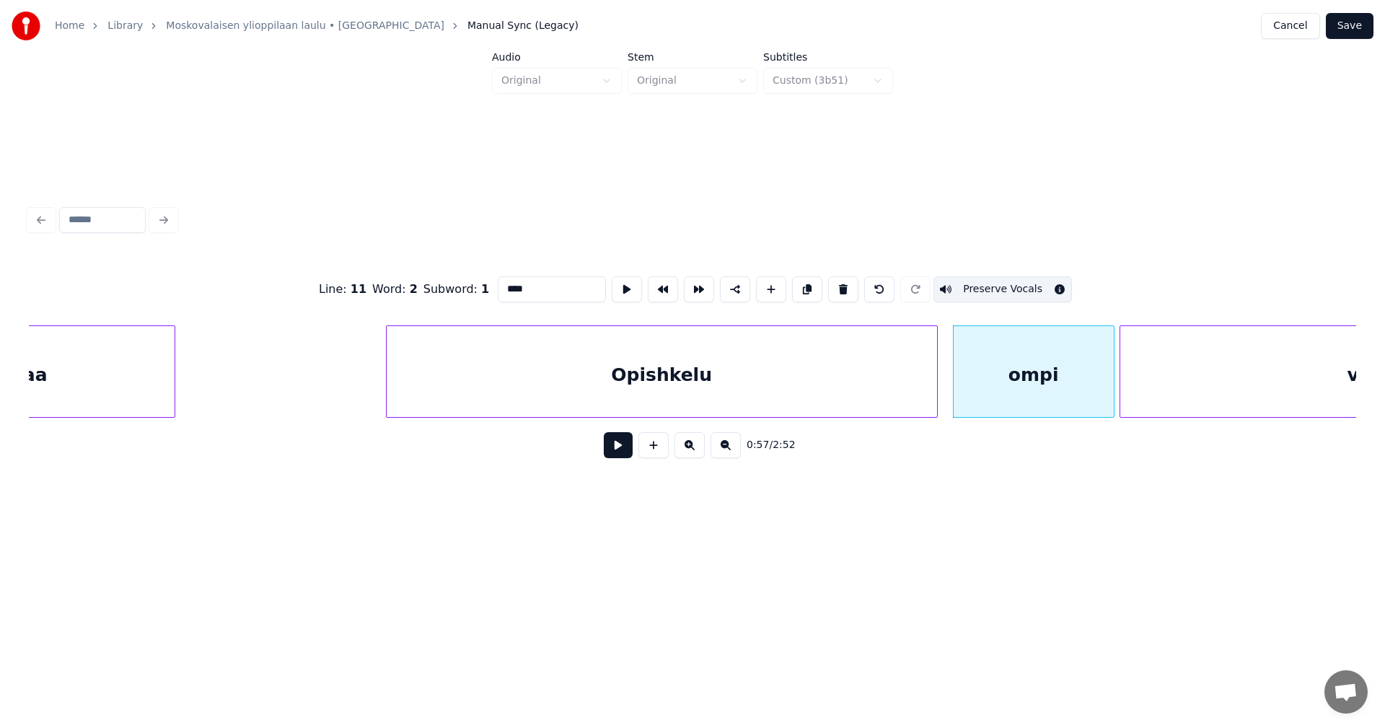
click at [1122, 384] on div at bounding box center [1122, 371] width 4 height 91
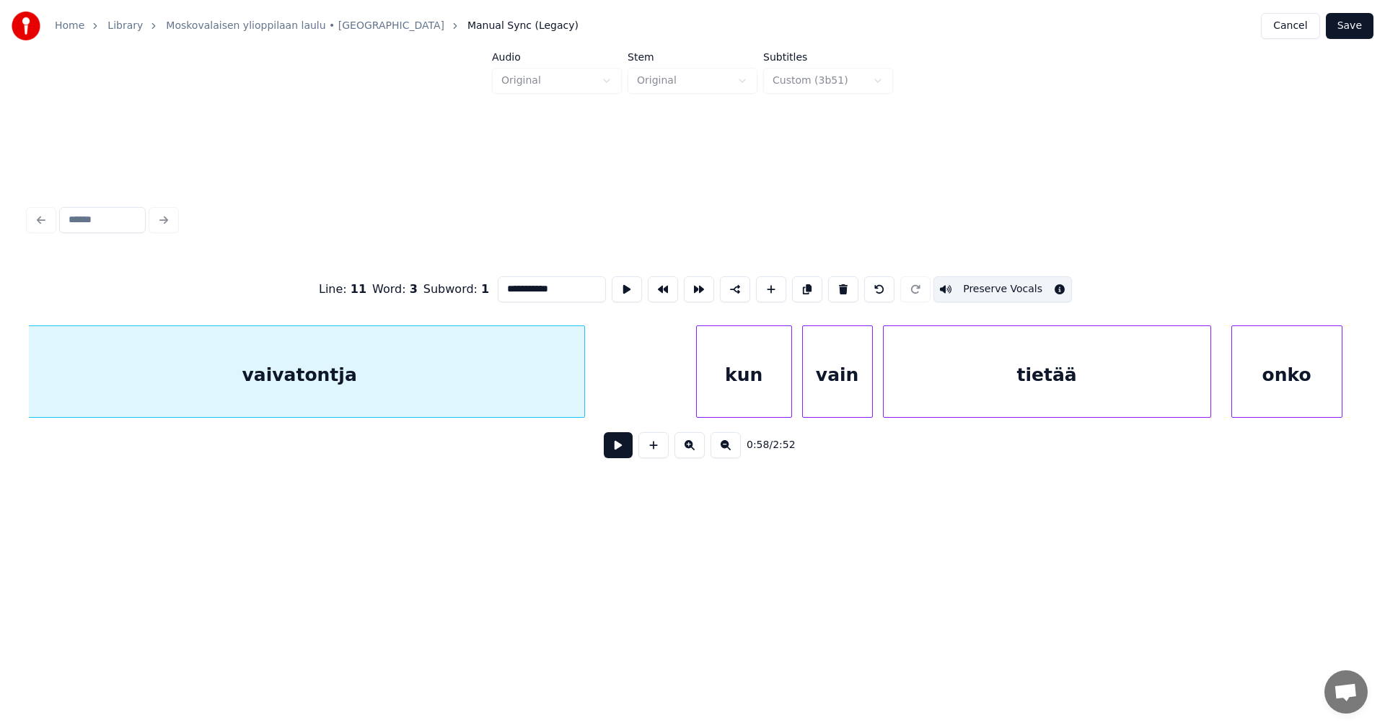
scroll to position [0, 14836]
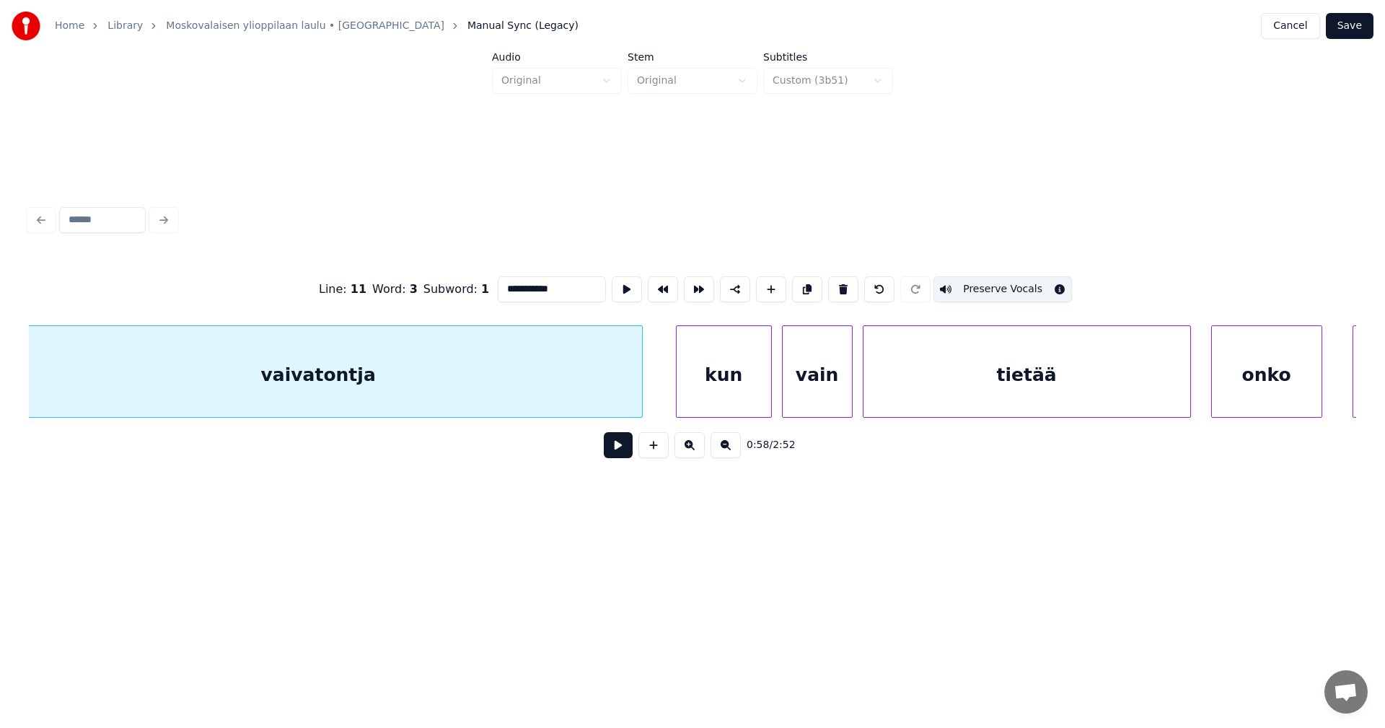
click at [640, 386] on div at bounding box center [640, 371] width 4 height 91
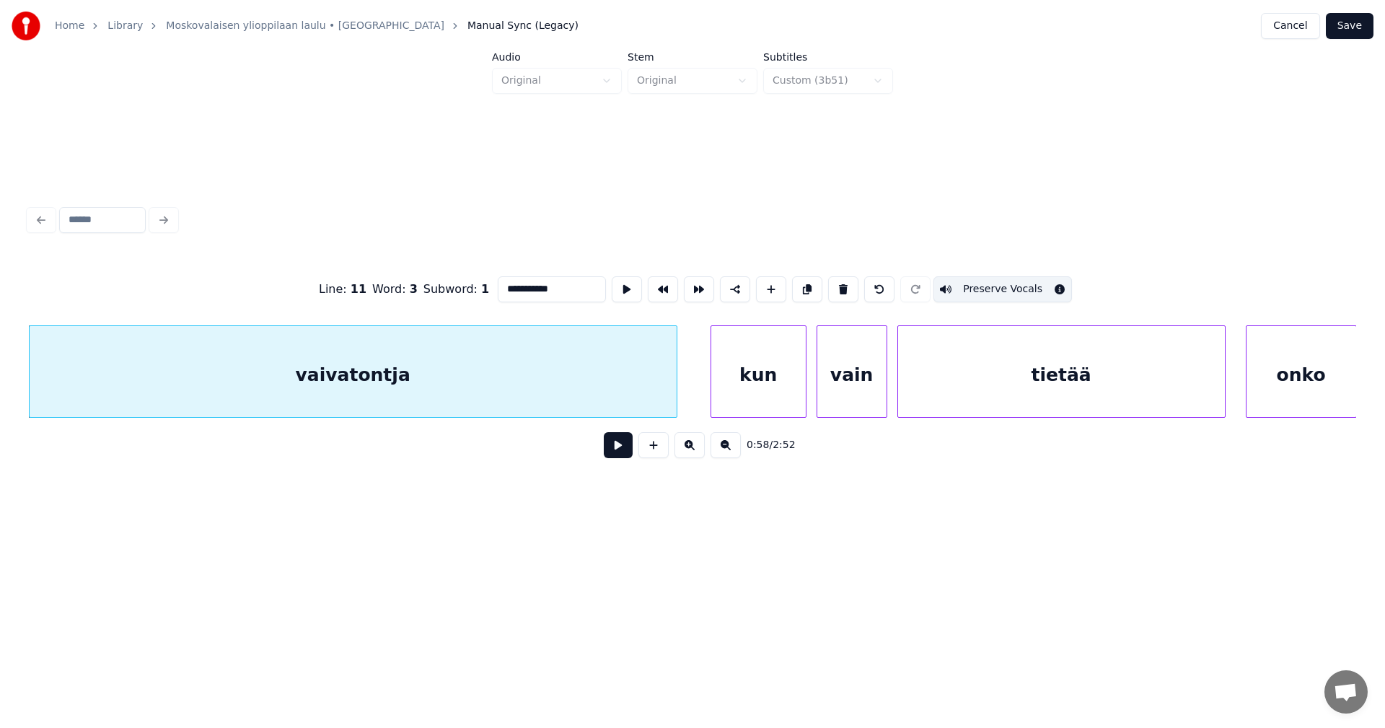
click at [738, 391] on div "kun" at bounding box center [758, 375] width 94 height 98
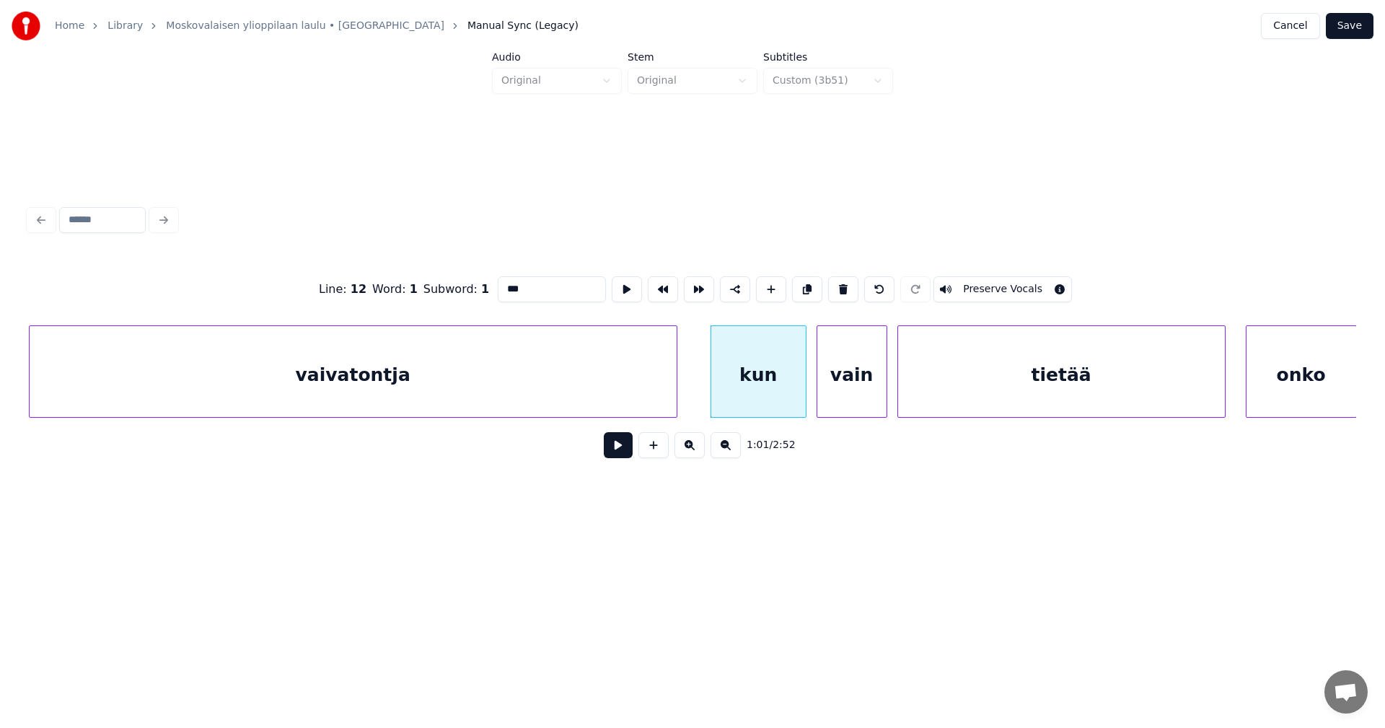
click at [953, 281] on button "Preserve Vocals" at bounding box center [1002, 289] width 138 height 26
click at [847, 376] on div "vain" at bounding box center [851, 375] width 69 height 98
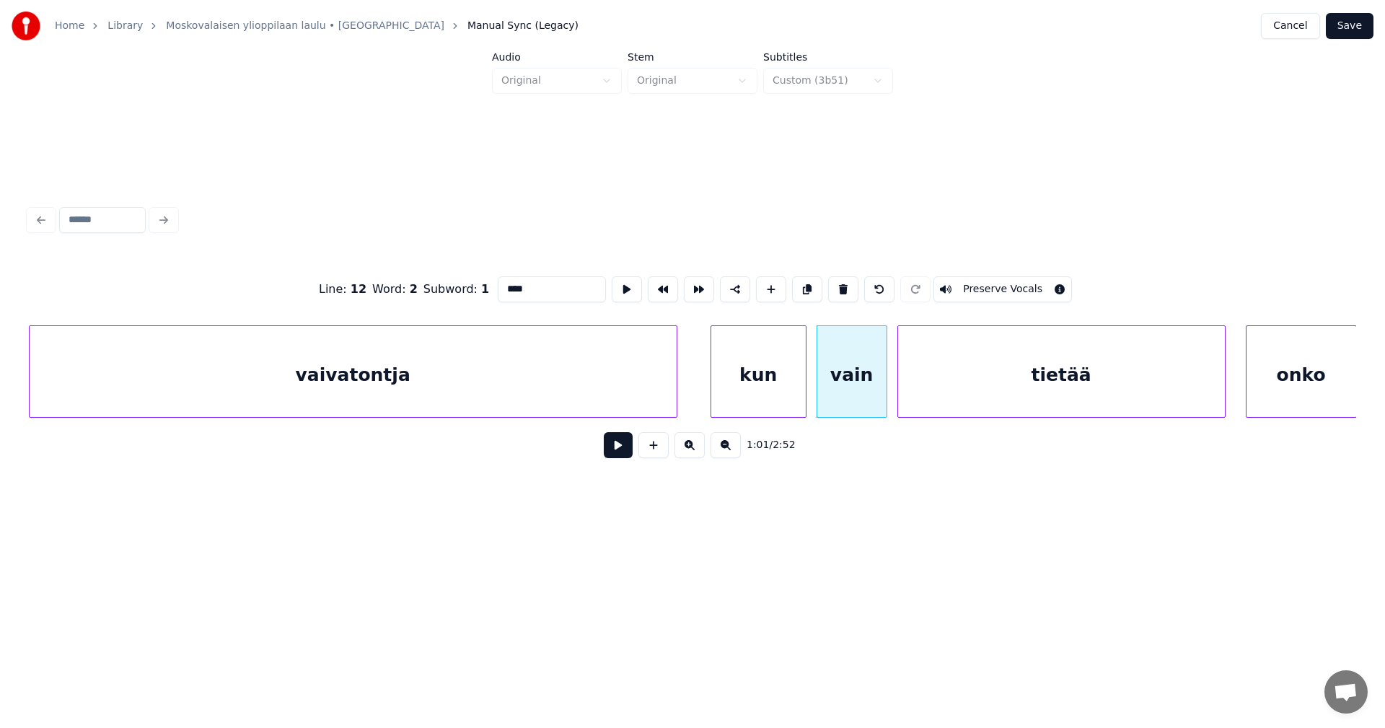
click at [968, 366] on div "tietää" at bounding box center [1061, 375] width 327 height 98
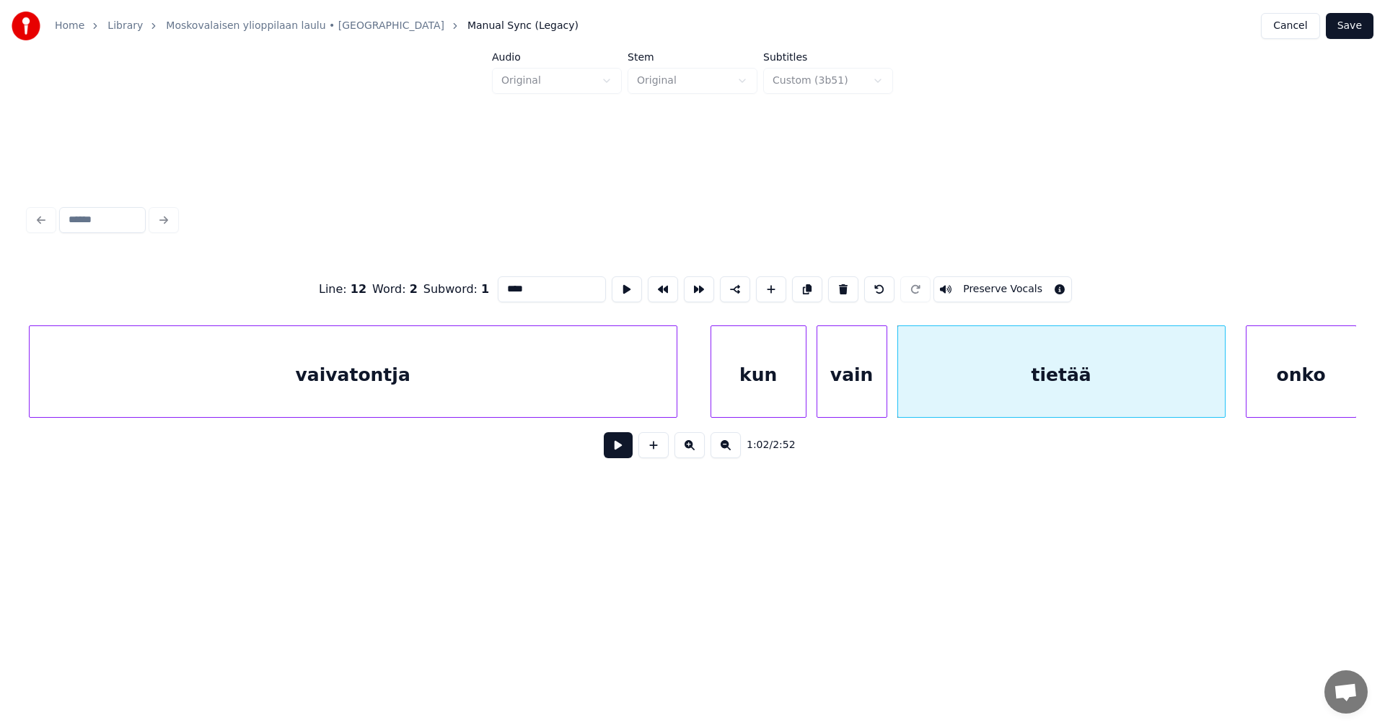
click at [993, 280] on button "Preserve Vocals" at bounding box center [1002, 289] width 138 height 26
click at [1276, 371] on div "onko" at bounding box center [1301, 375] width 110 height 98
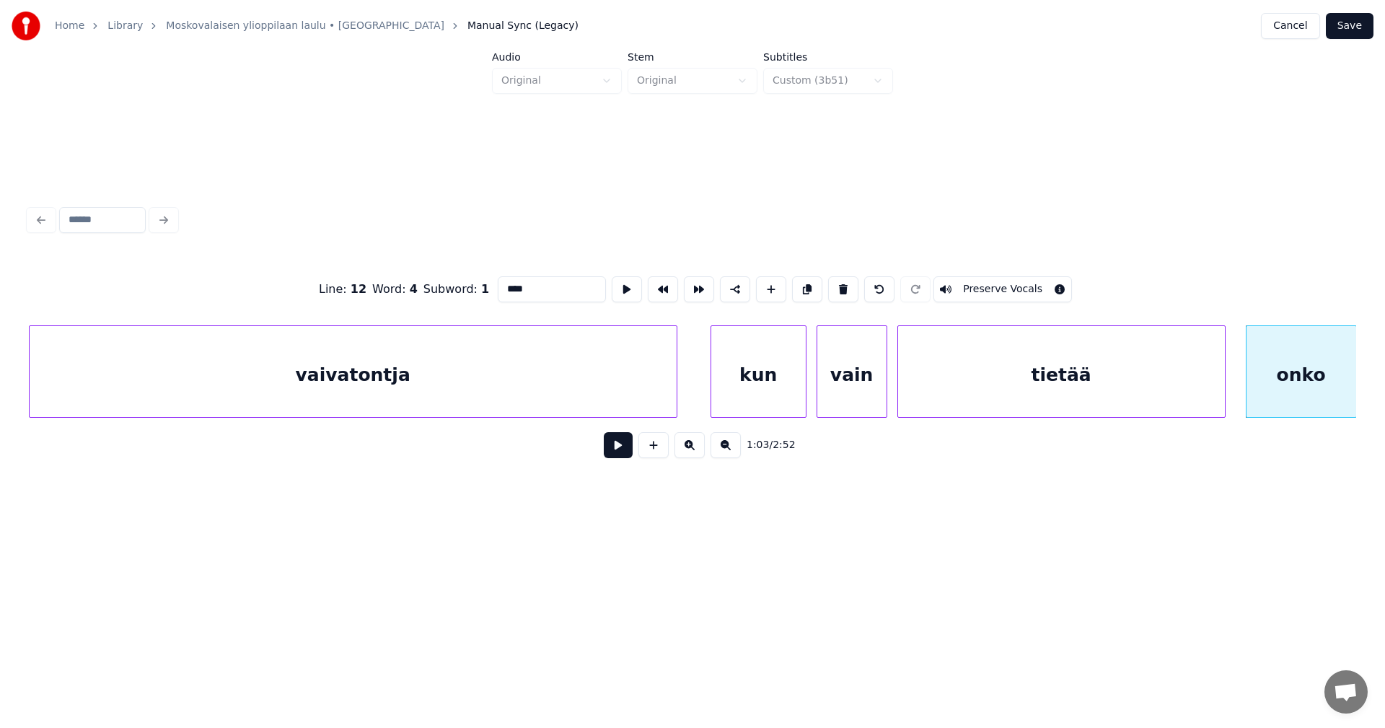
click at [1007, 282] on button "Preserve Vocals" at bounding box center [1002, 289] width 138 height 26
click at [780, 392] on div "kun" at bounding box center [758, 375] width 94 height 98
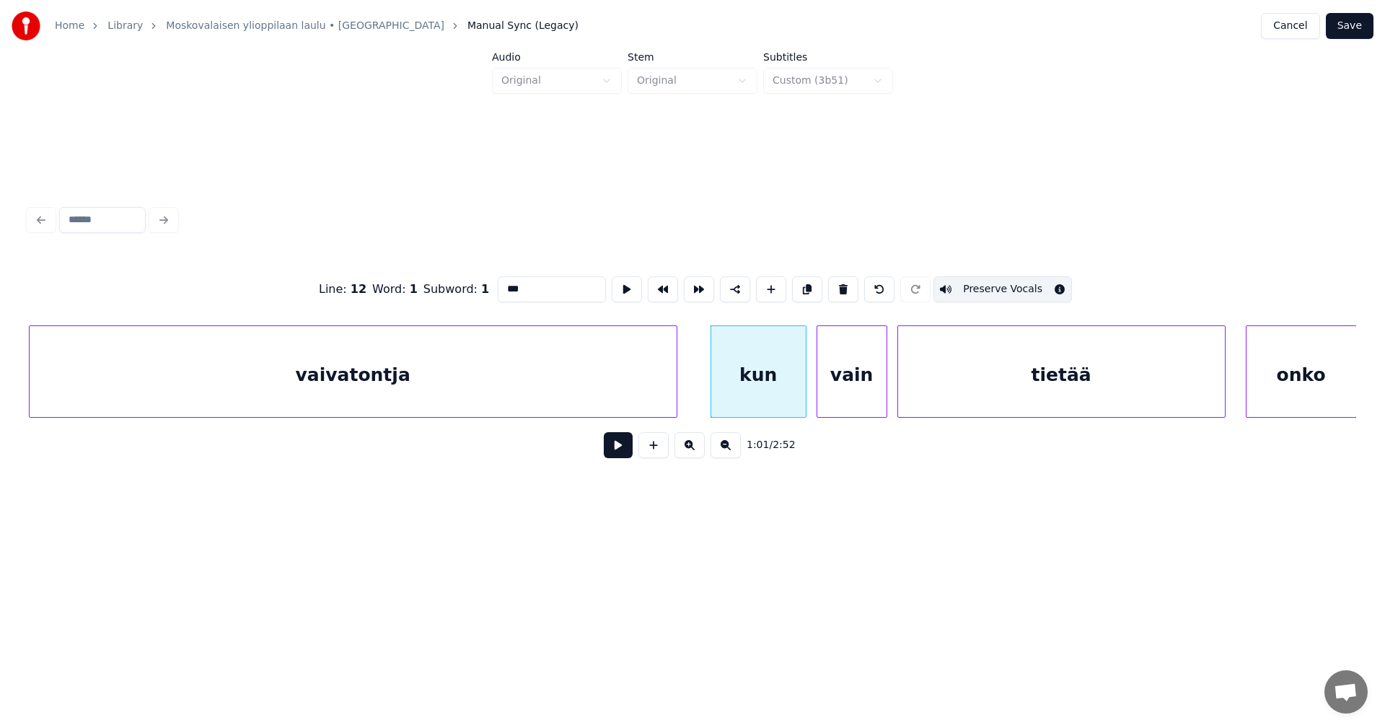
click at [848, 392] on div "vain" at bounding box center [851, 375] width 69 height 98
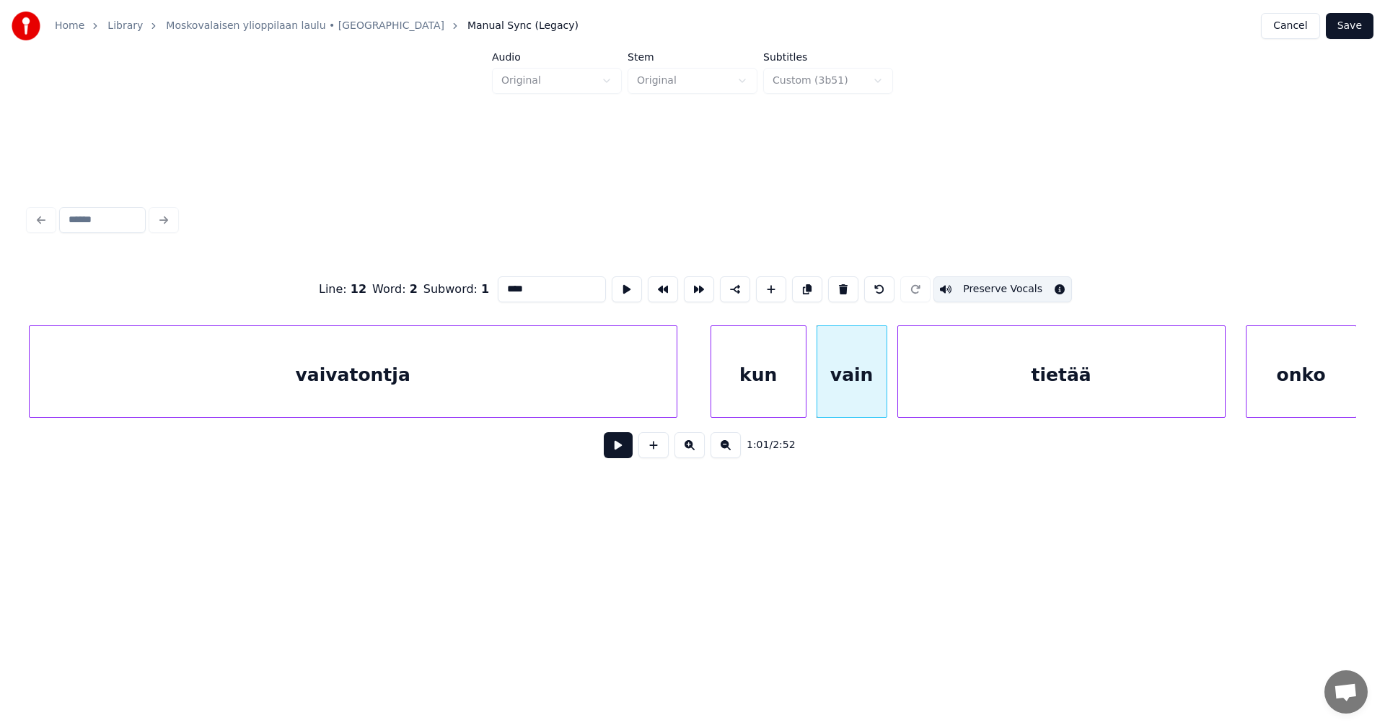
click at [970, 373] on div "tietää" at bounding box center [1061, 375] width 327 height 98
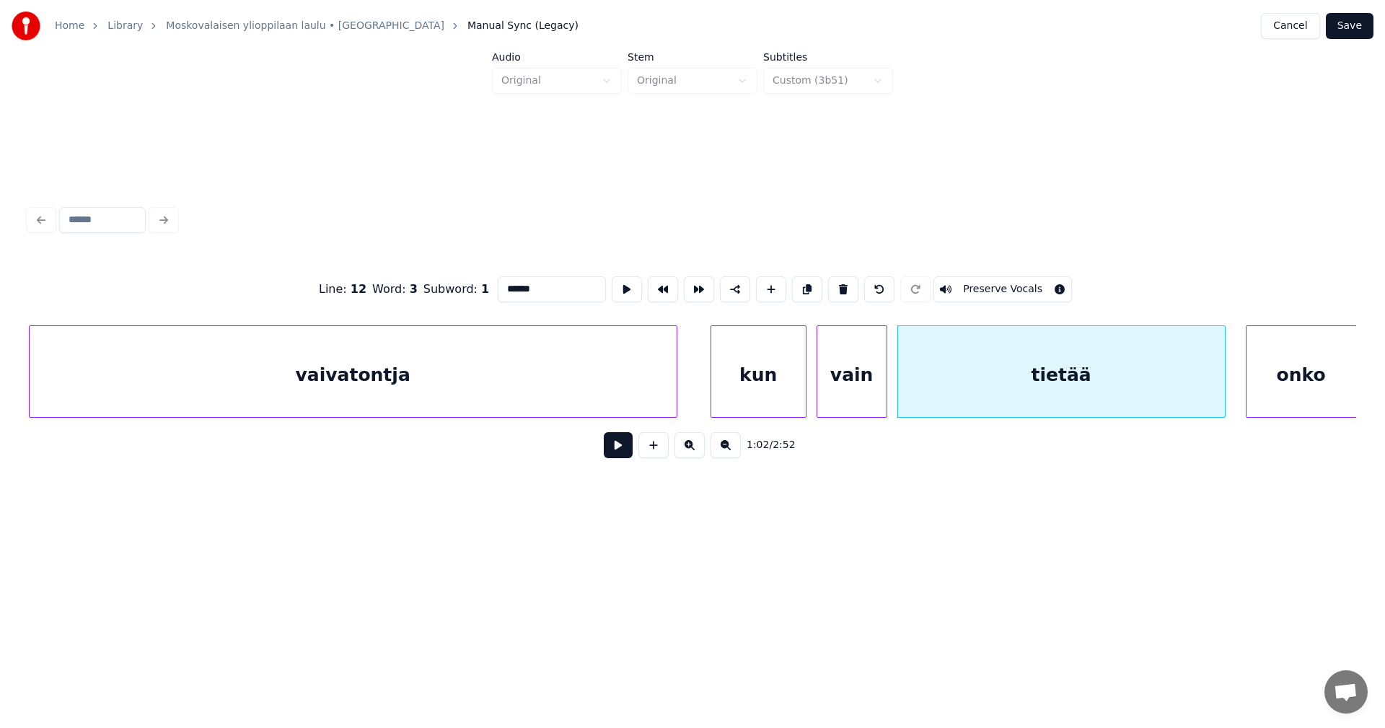
click at [482, 384] on div "vaivatontja" at bounding box center [353, 375] width 647 height 98
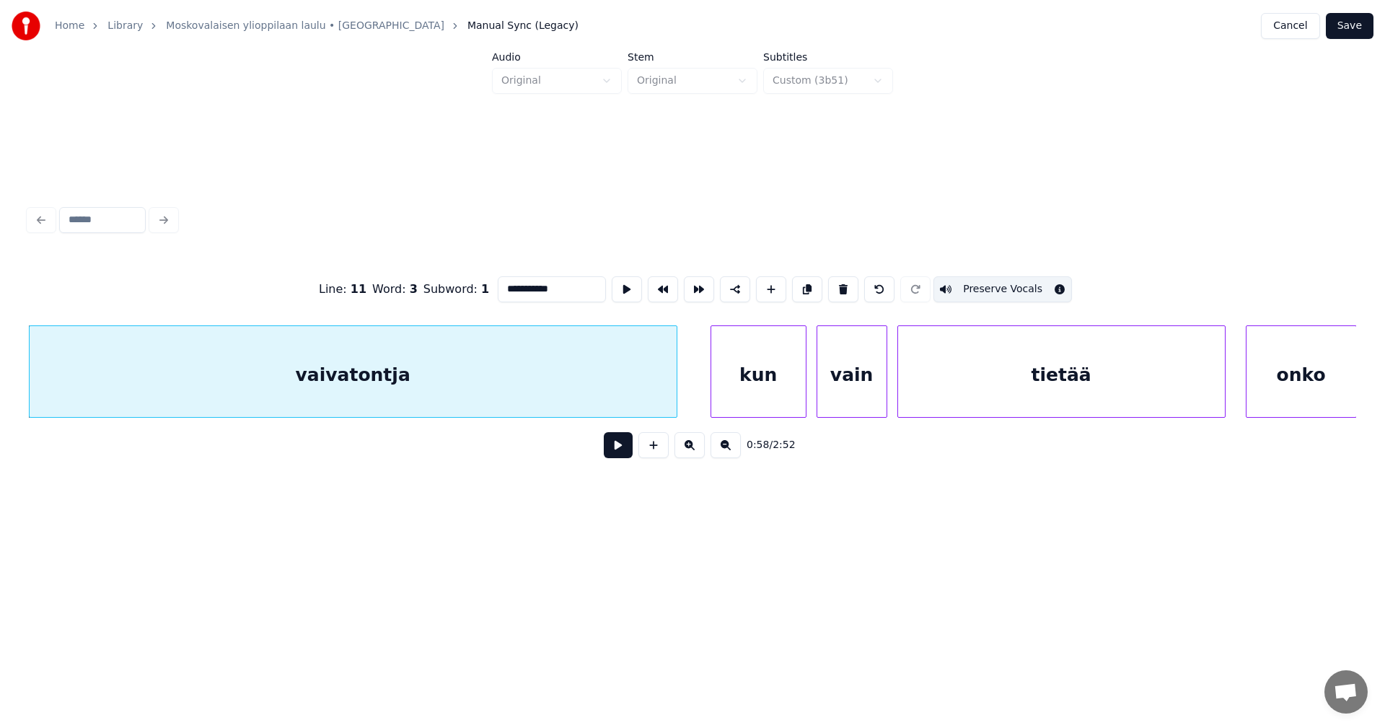
click at [744, 384] on div "kun" at bounding box center [758, 375] width 94 height 98
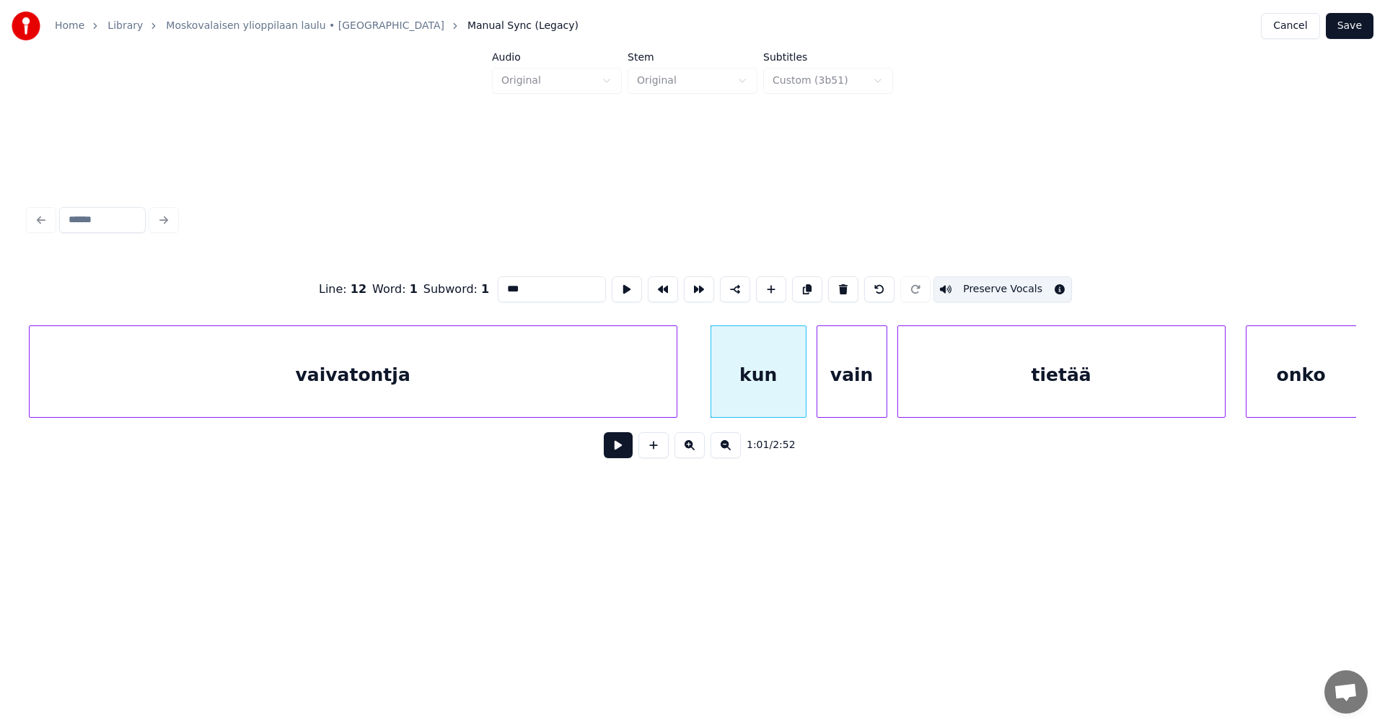
click at [842, 393] on div "vain" at bounding box center [851, 375] width 69 height 98
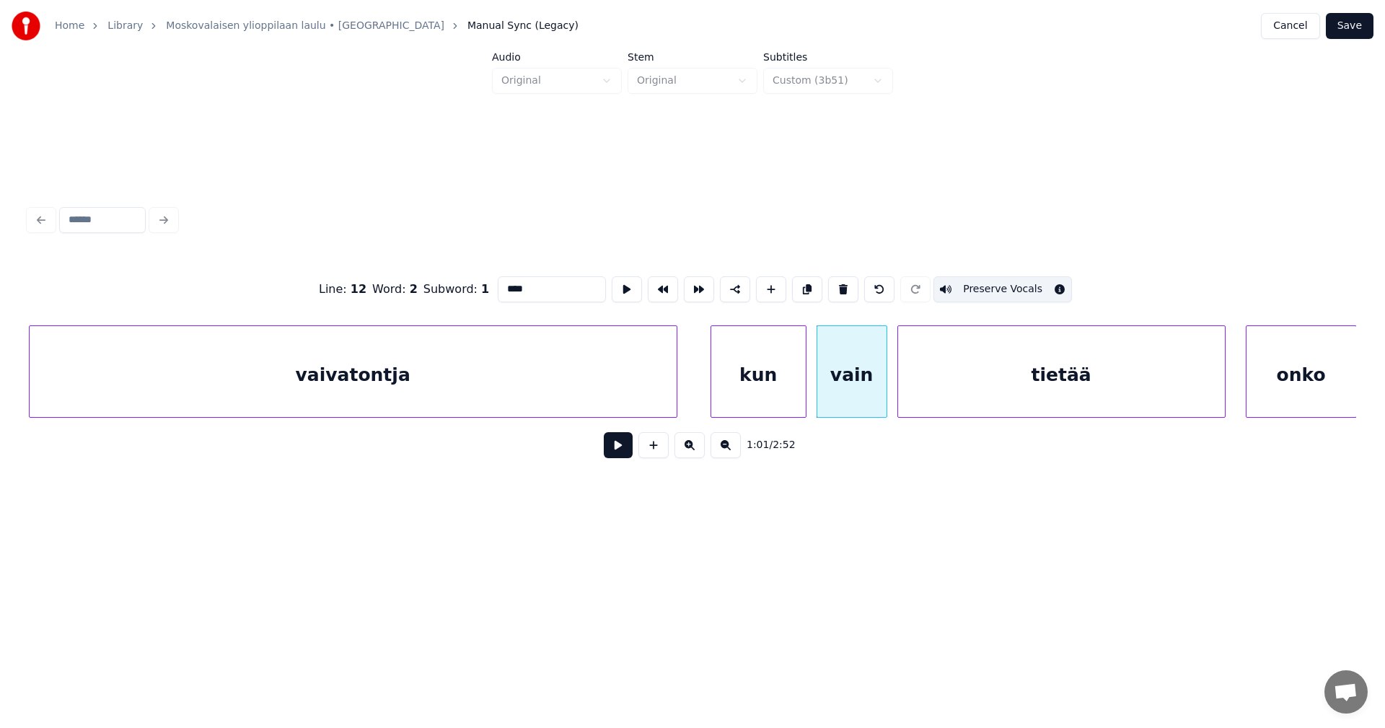
click at [997, 389] on div "tietää" at bounding box center [1061, 375] width 327 height 98
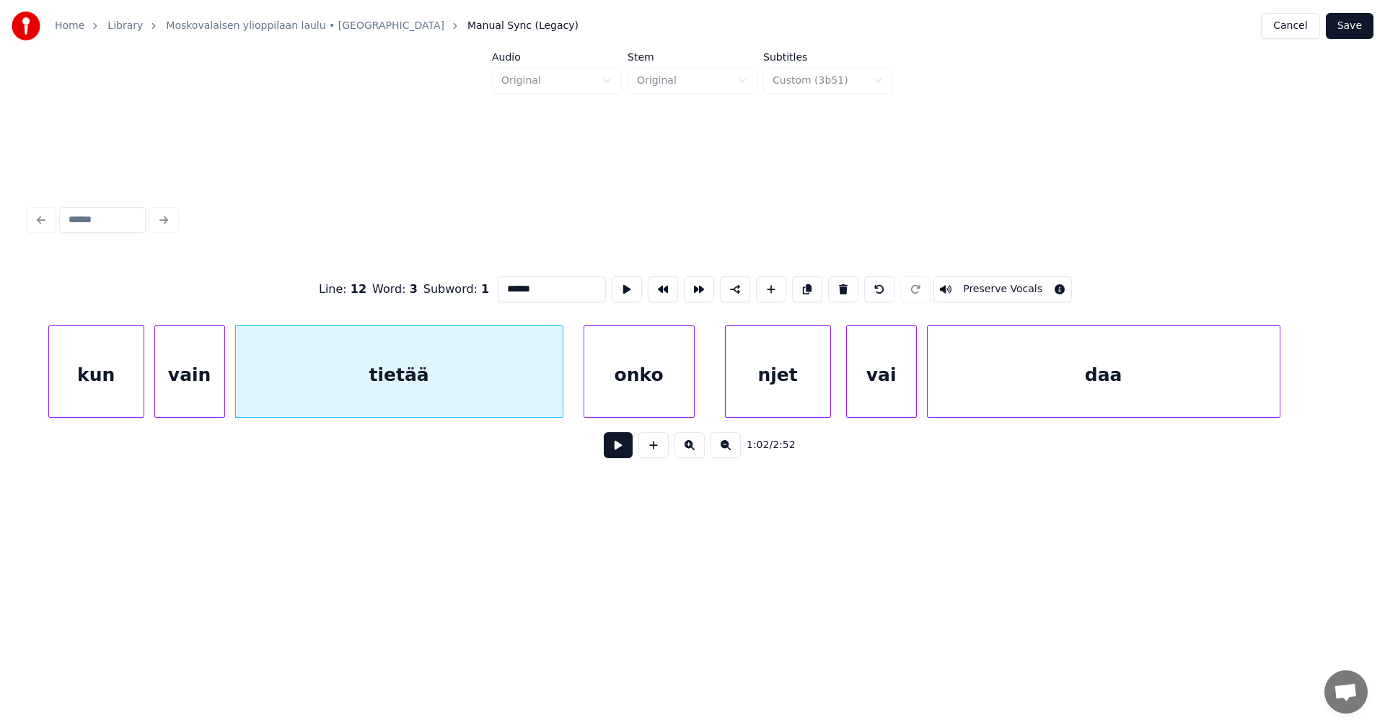
scroll to position [0, 15465]
click at [615, 397] on div "onko" at bounding box center [638, 375] width 110 height 98
type input "****"
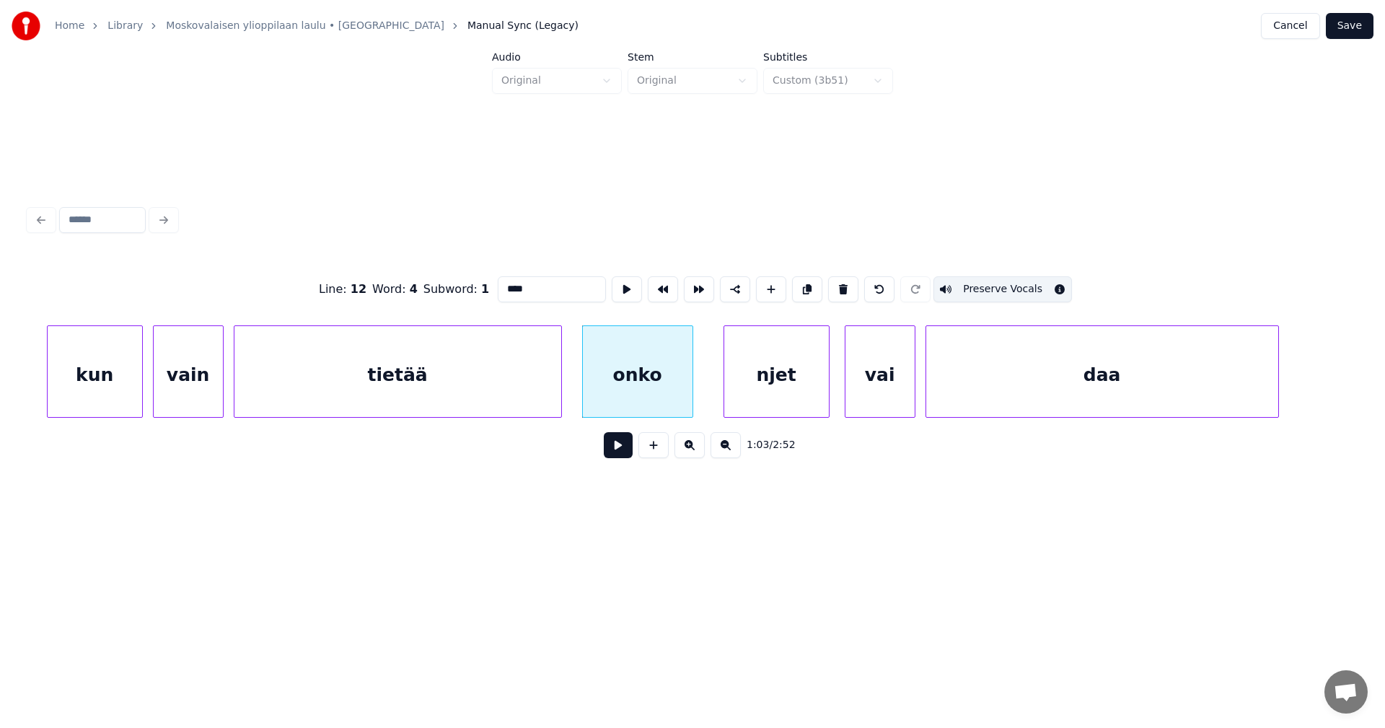
click at [613, 456] on button at bounding box center [618, 445] width 29 height 26
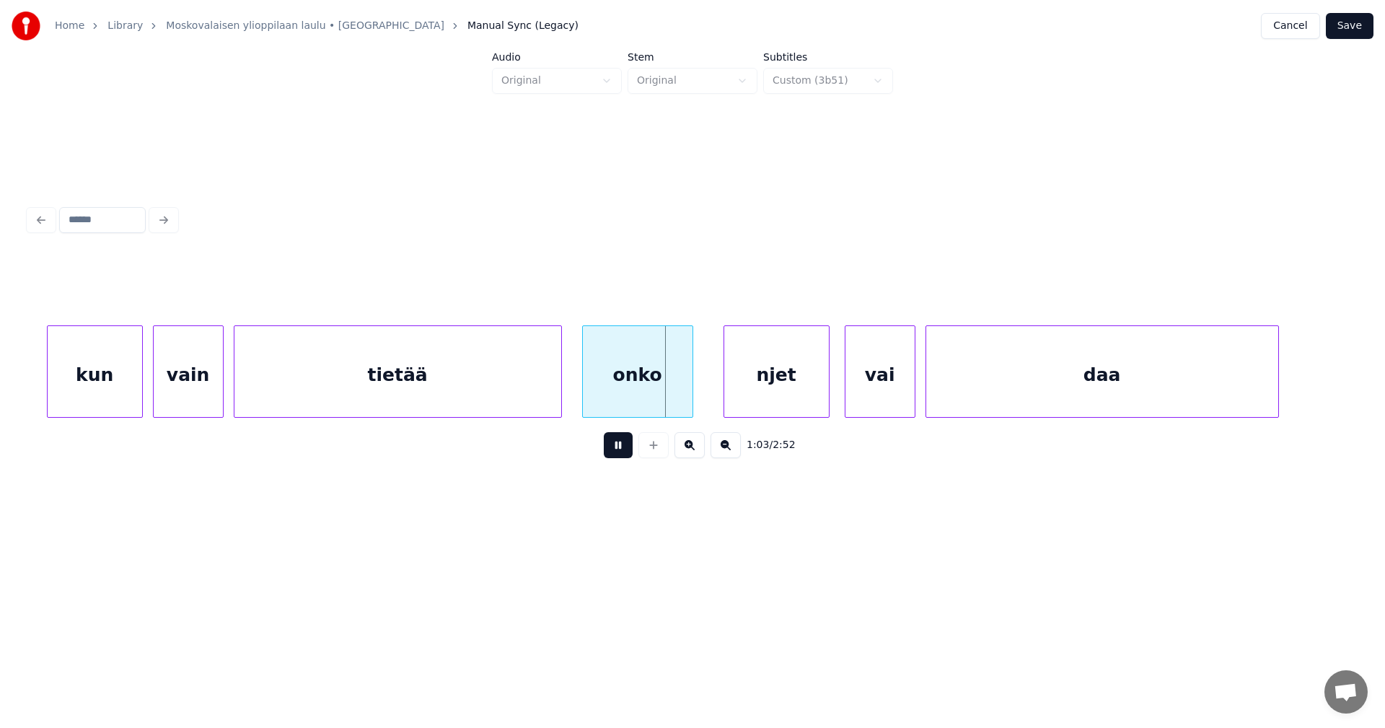
click at [613, 454] on button at bounding box center [618, 445] width 29 height 26
click at [711, 378] on div at bounding box center [713, 371] width 4 height 91
click at [576, 392] on div at bounding box center [576, 371] width 4 height 91
click at [614, 448] on button at bounding box center [618, 445] width 29 height 26
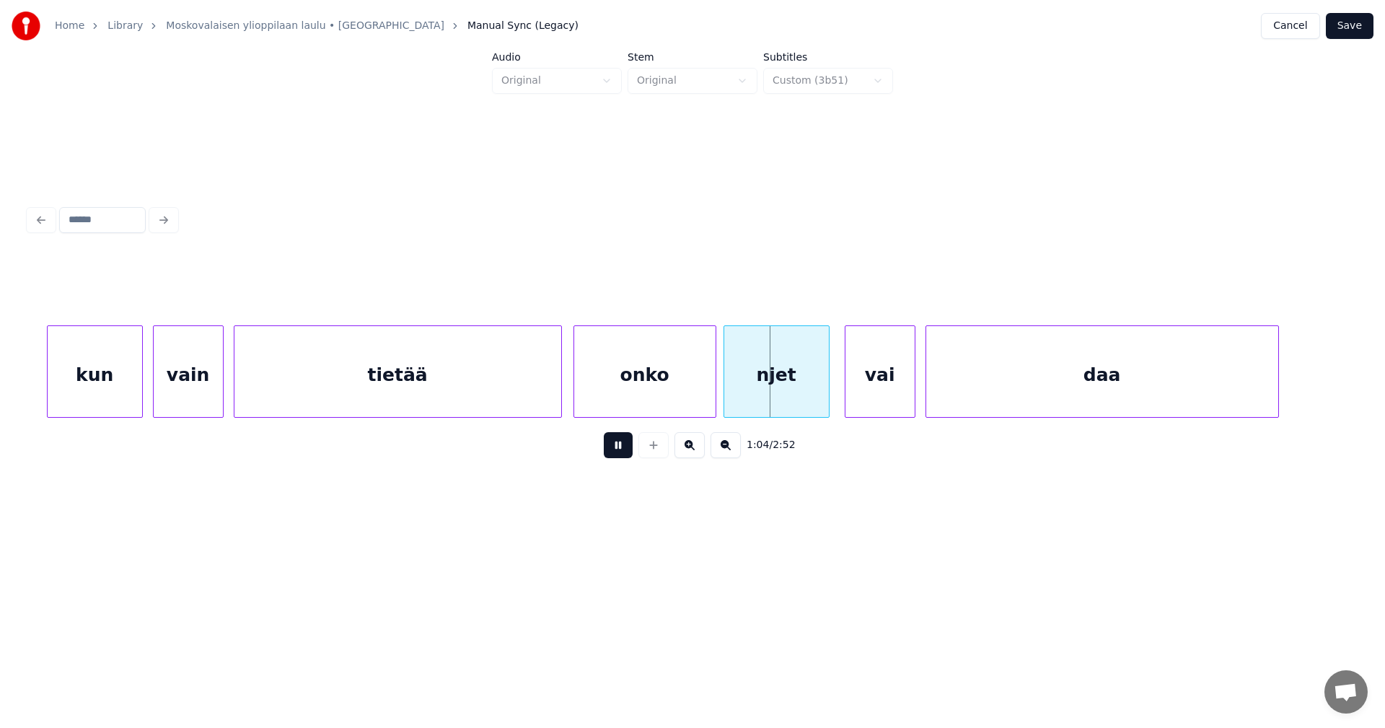
click at [614, 448] on button at bounding box center [618, 445] width 29 height 26
click at [628, 374] on div "onko" at bounding box center [644, 375] width 141 height 98
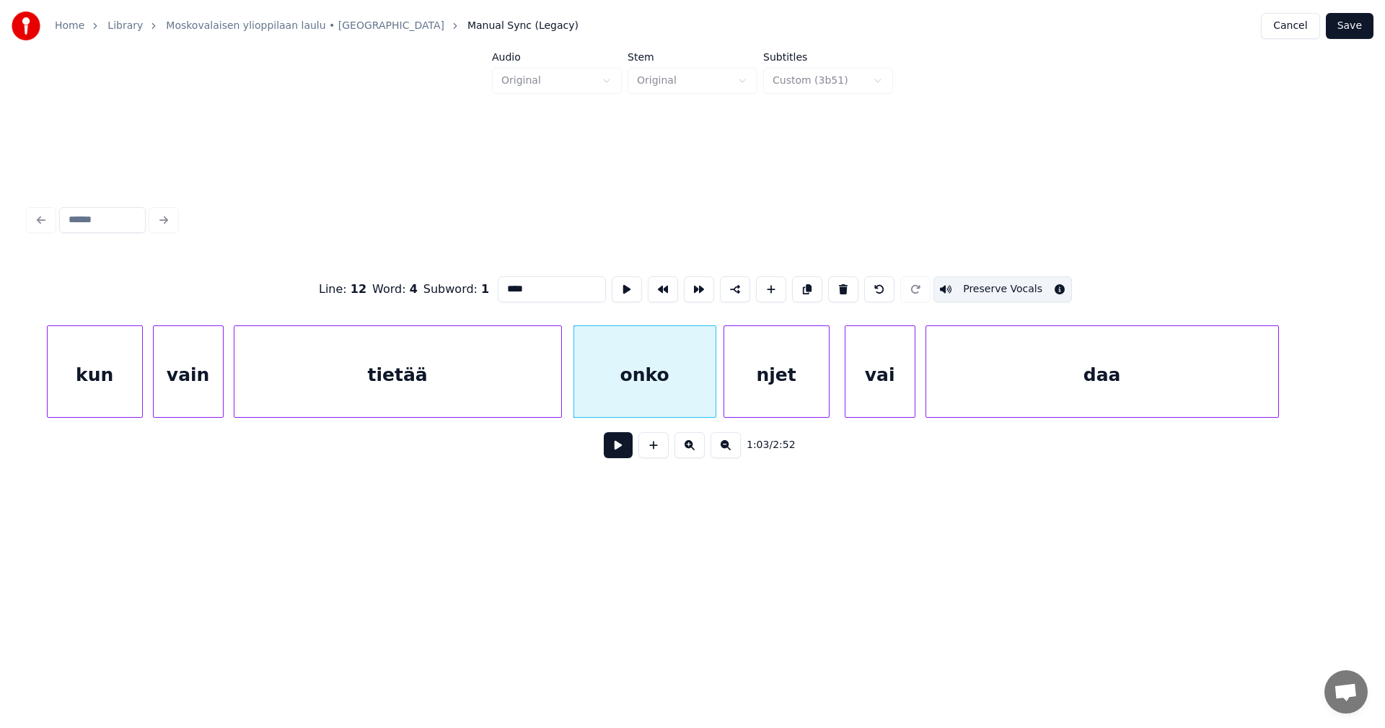
click at [764, 384] on div "njet" at bounding box center [776, 375] width 105 height 98
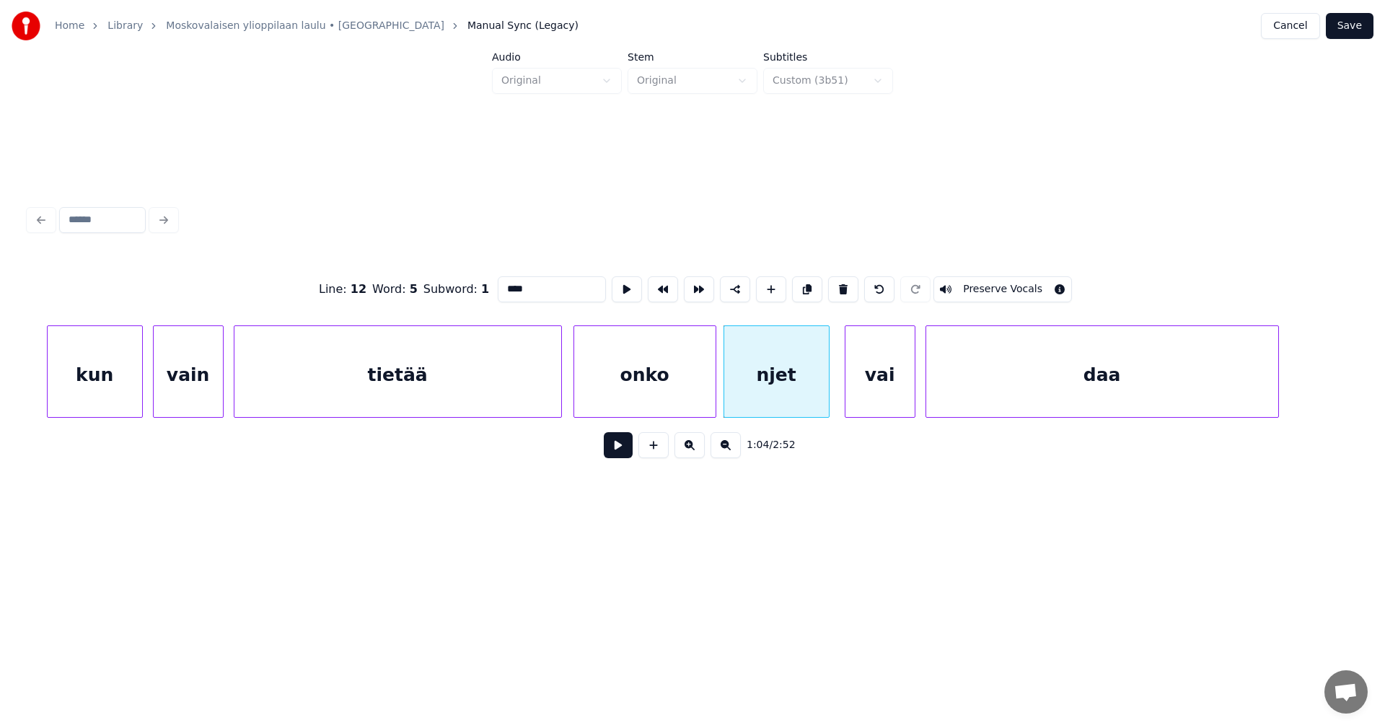
click at [967, 283] on button "Preserve Vocals" at bounding box center [1002, 289] width 138 height 26
click at [845, 382] on div "vai" at bounding box center [875, 375] width 69 height 98
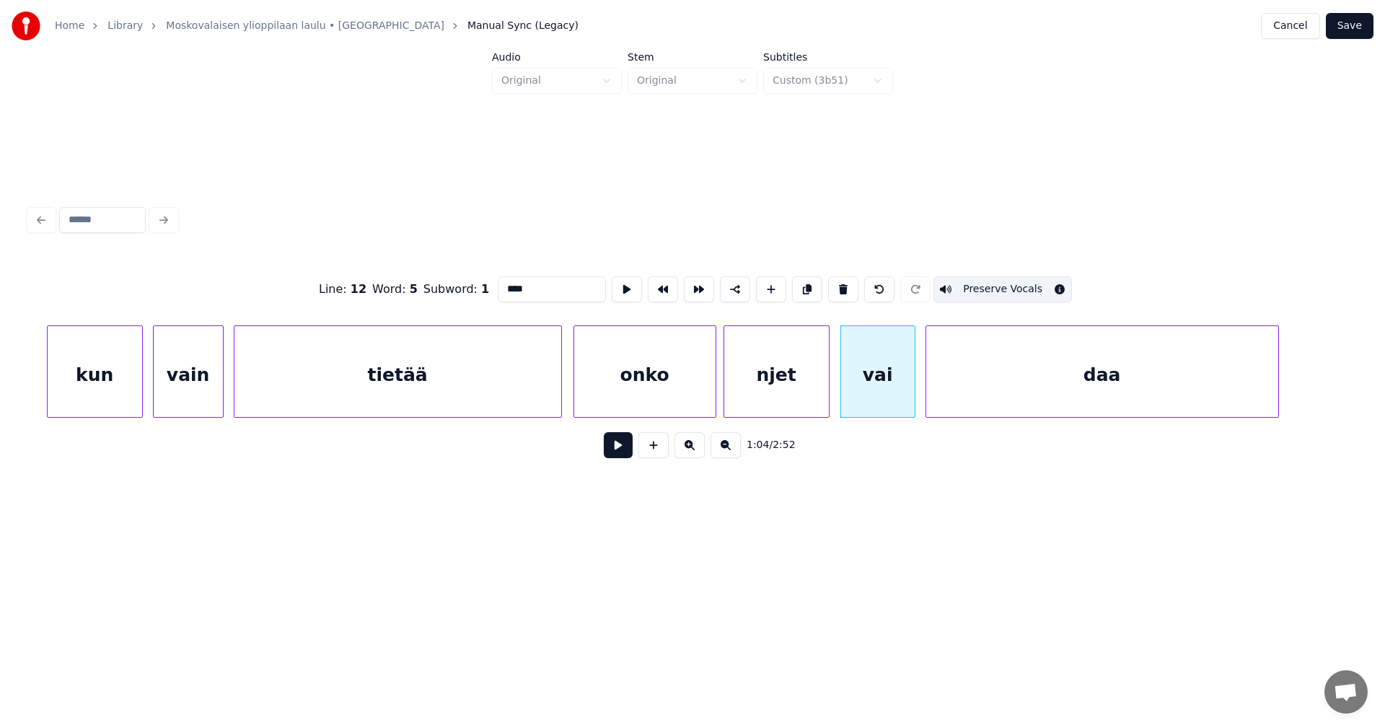
click at [912, 372] on div at bounding box center [912, 371] width 4 height 91
click at [877, 380] on div "vai" at bounding box center [878, 375] width 74 height 98
click at [961, 283] on button "Preserve Vocals" at bounding box center [1002, 289] width 138 height 26
click at [963, 361] on div "daa" at bounding box center [1102, 375] width 352 height 98
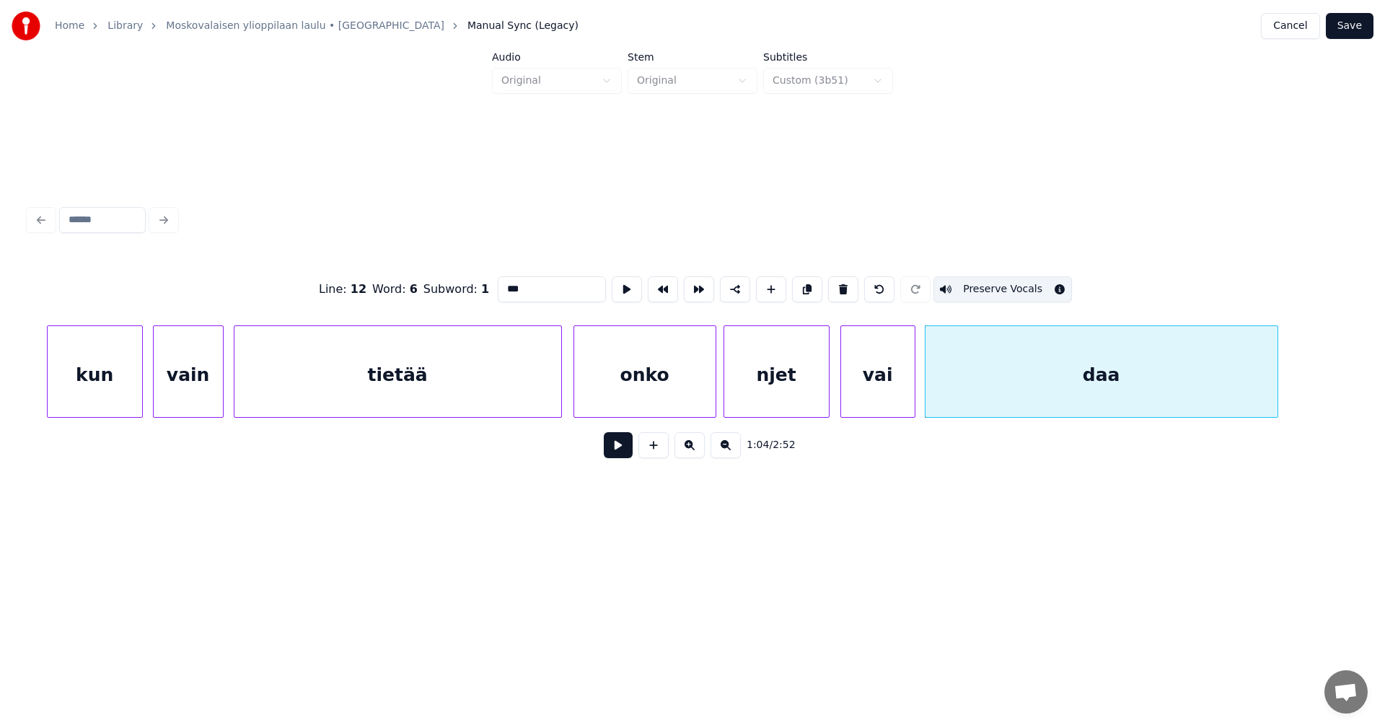
click at [901, 367] on div "vai" at bounding box center [878, 375] width 74 height 98
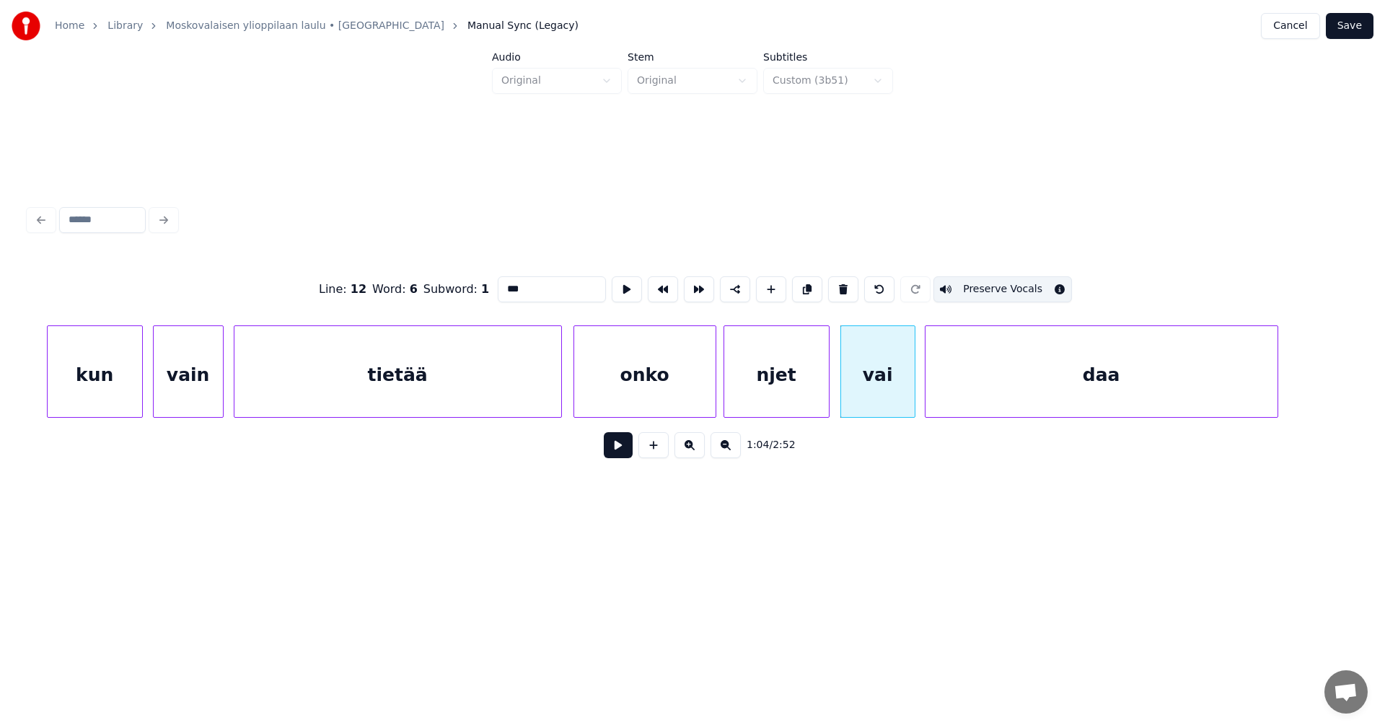
click at [788, 399] on div "njet" at bounding box center [776, 375] width 105 height 98
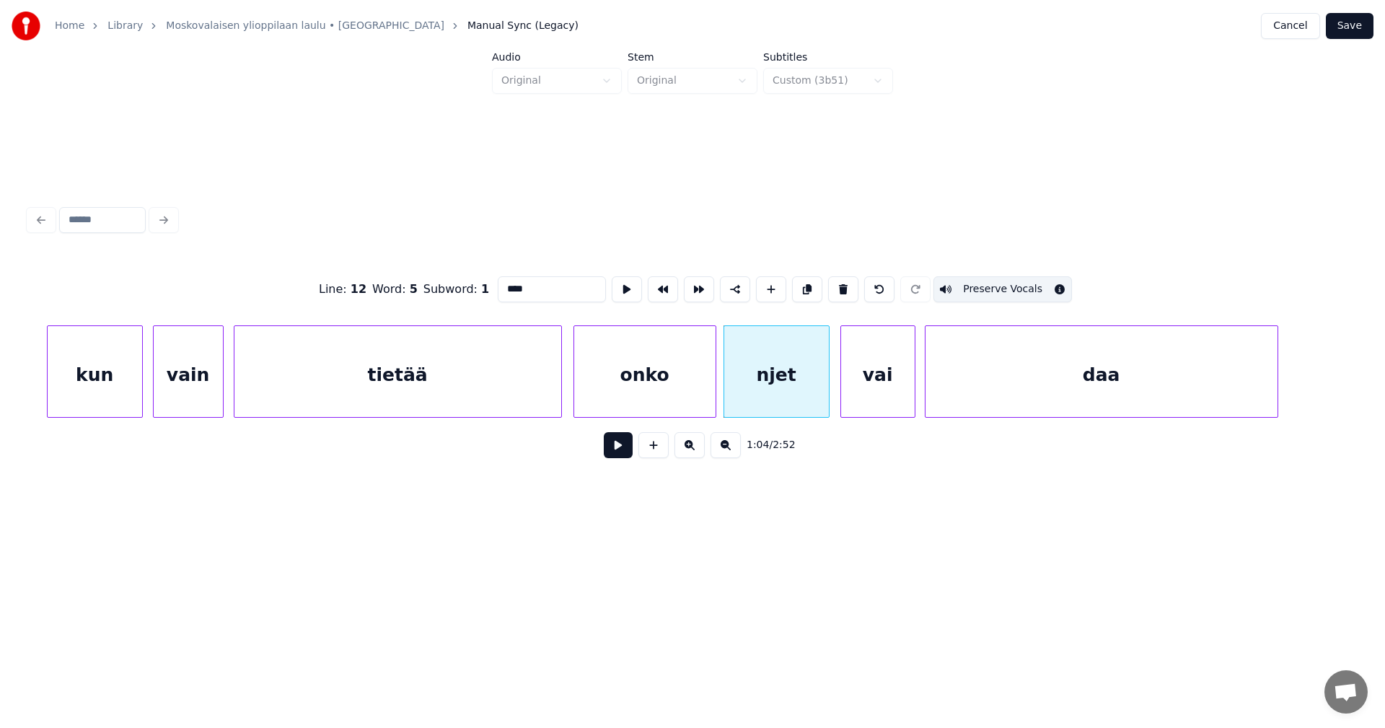
click at [670, 389] on div "onko" at bounding box center [644, 375] width 141 height 98
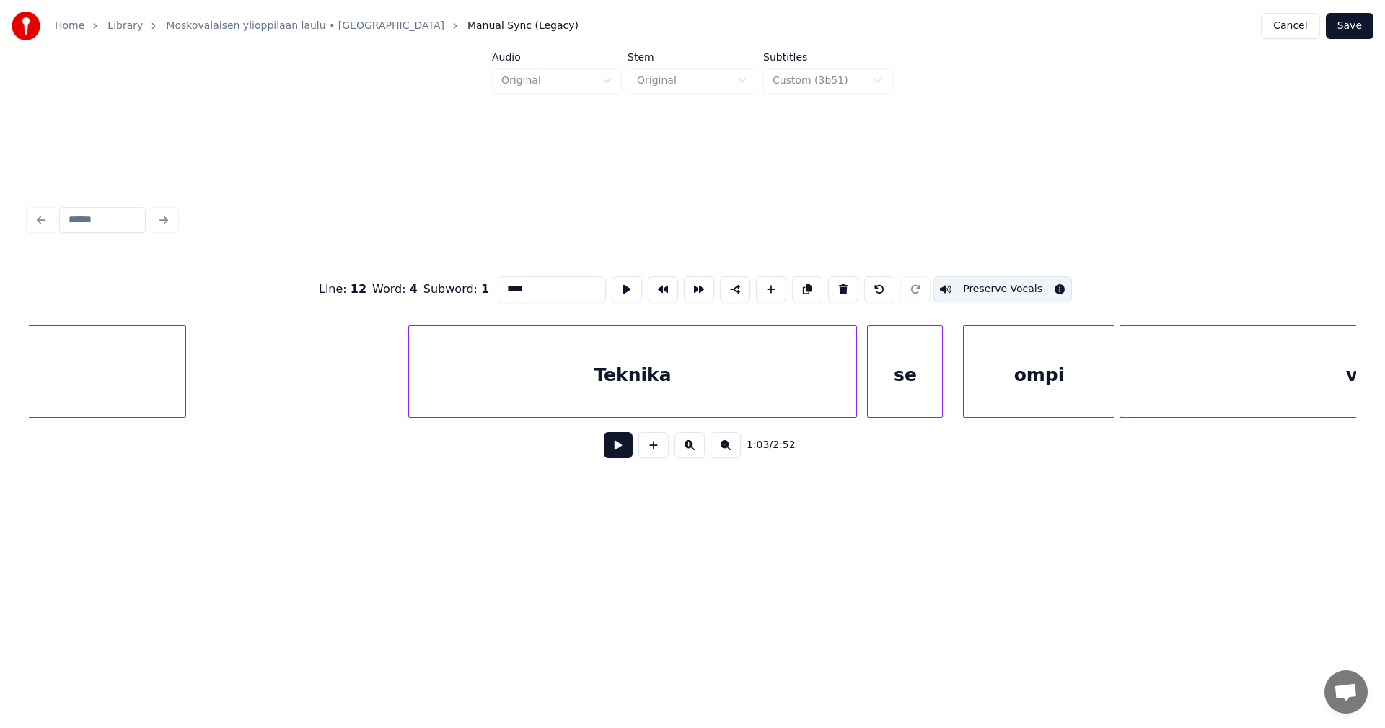
scroll to position [0, 21904]
click at [710, 384] on div "Teknika" at bounding box center [632, 375] width 448 height 98
type input "*******"
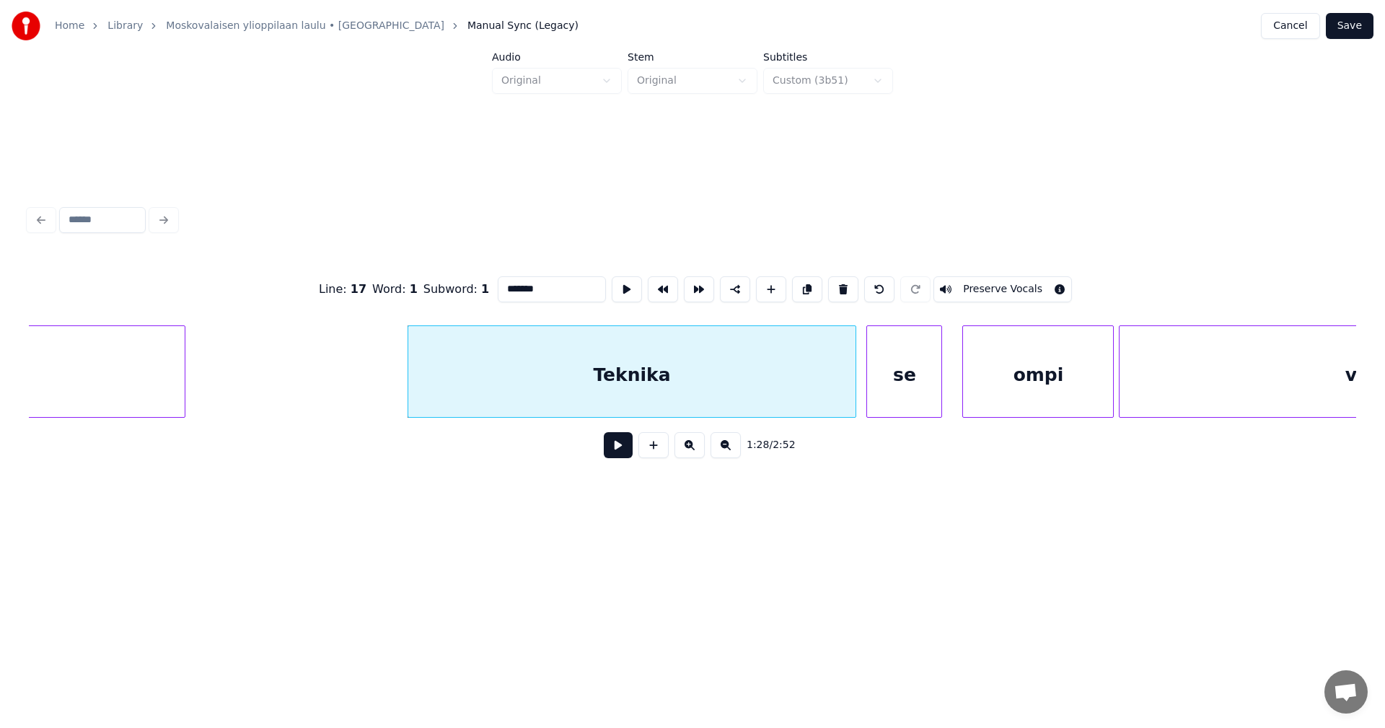
click at [625, 449] on button at bounding box center [618, 445] width 29 height 26
drag, startPoint x: 624, startPoint y: 449, endPoint x: 671, endPoint y: 364, distance: 96.5
click at [624, 448] on button at bounding box center [618, 445] width 29 height 26
click at [672, 363] on div "Teknika" at bounding box center [632, 375] width 448 height 98
click at [961, 276] on button "Preserve Vocals" at bounding box center [1002, 289] width 138 height 26
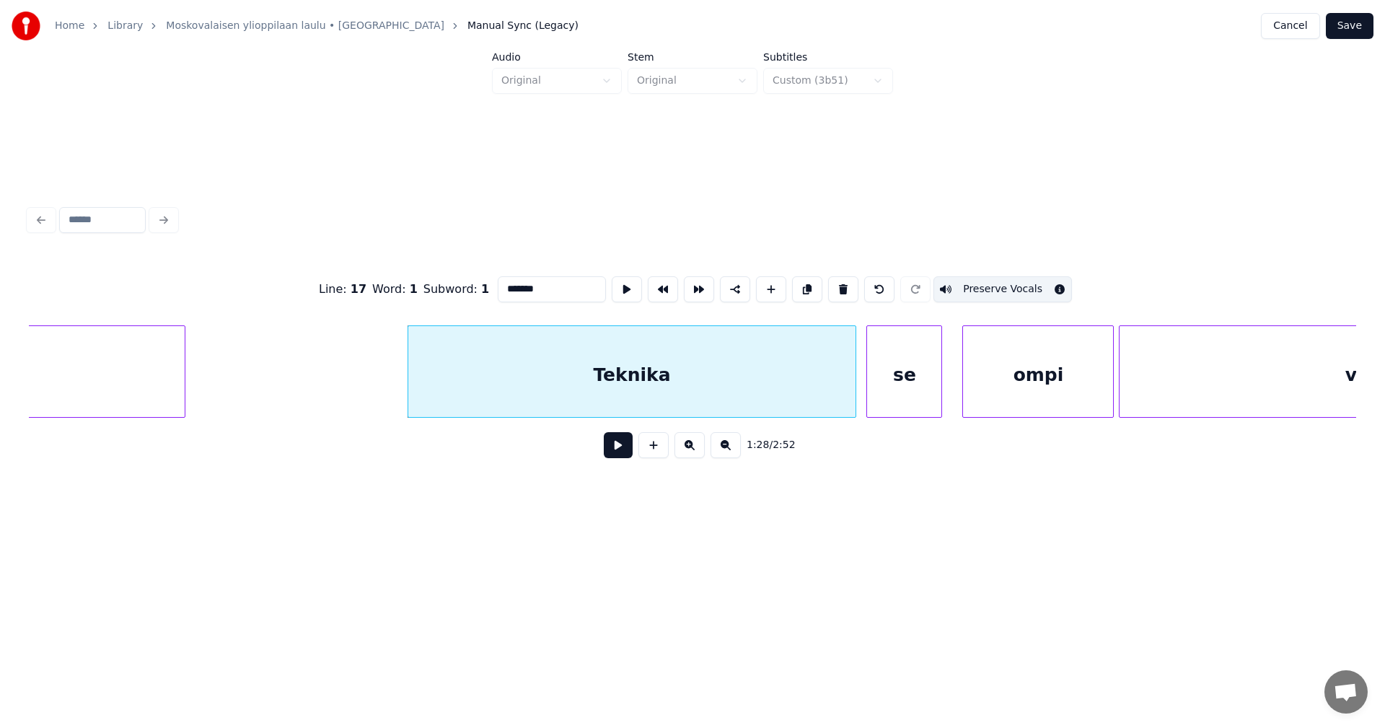
click at [908, 356] on div "se" at bounding box center [904, 375] width 74 height 98
type input "**"
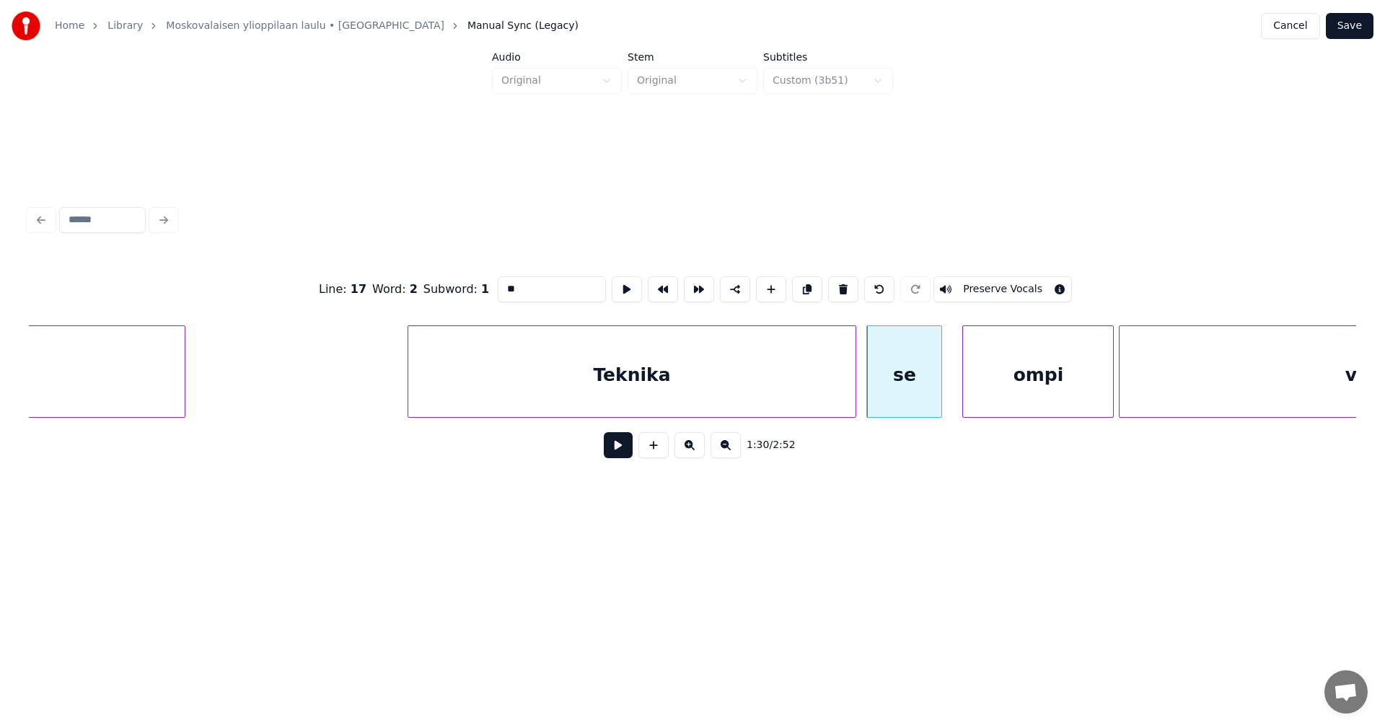
click at [613, 447] on button at bounding box center [618, 445] width 29 height 26
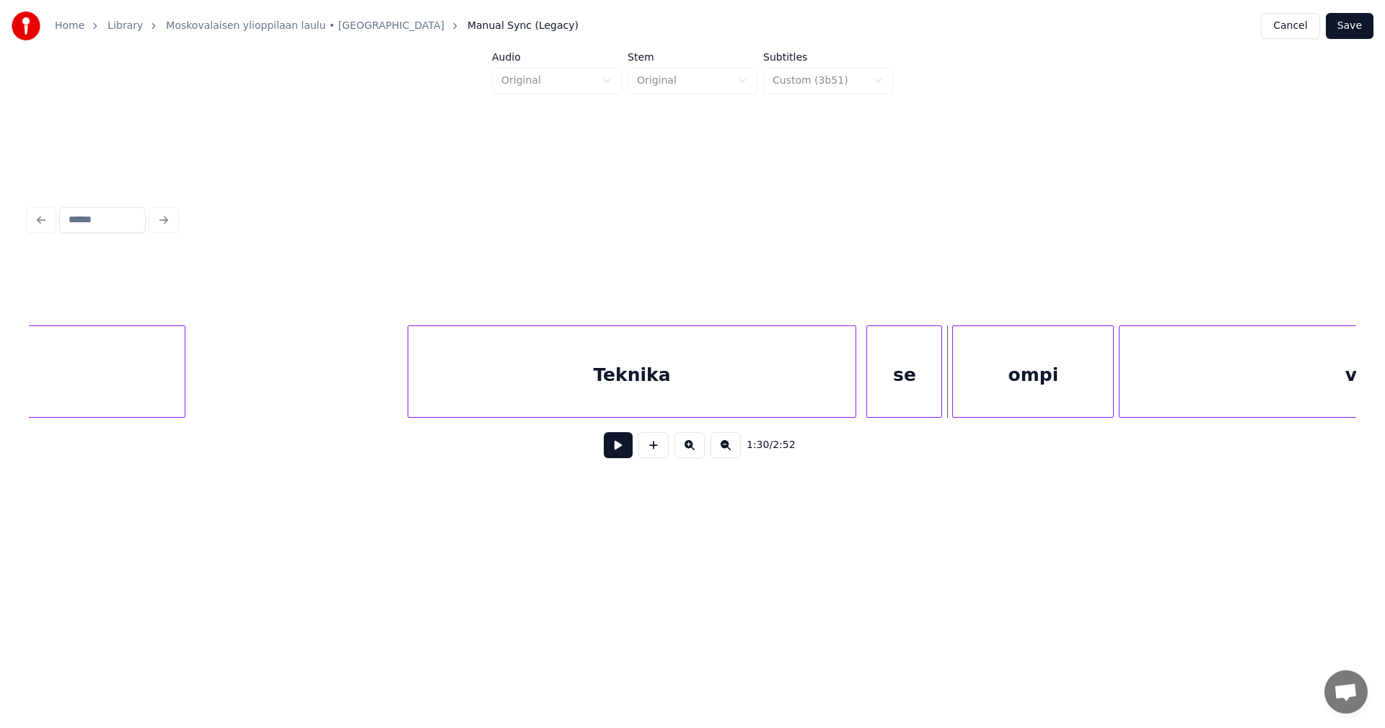
click at [956, 375] on div at bounding box center [955, 371] width 4 height 91
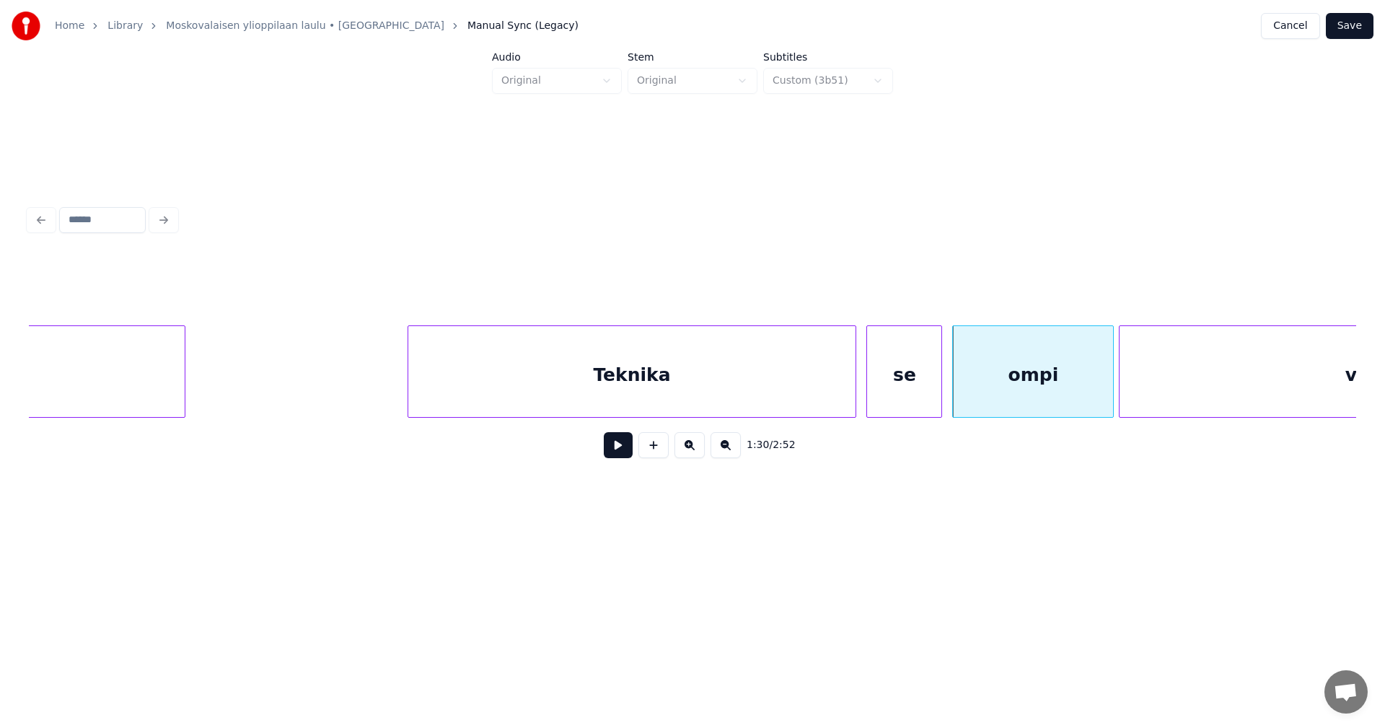
click at [788, 392] on div "Teknika" at bounding box center [632, 375] width 448 height 98
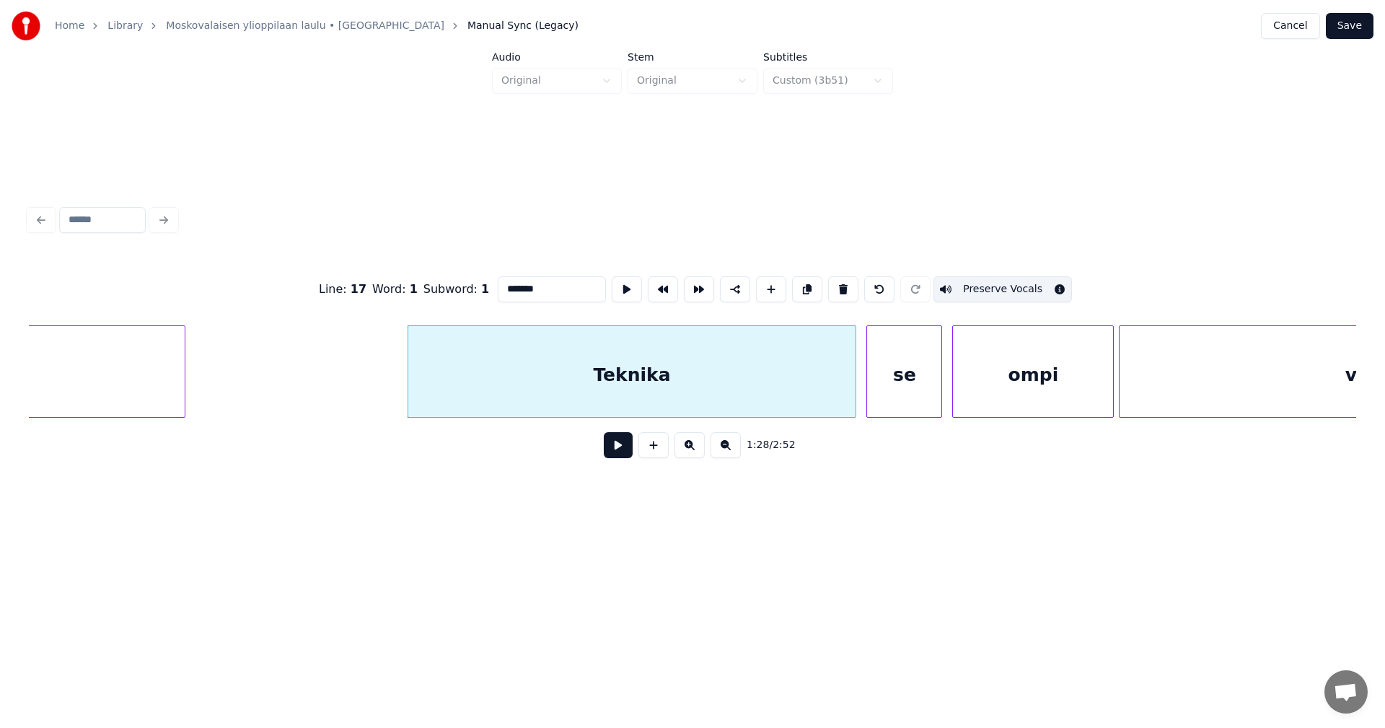
click at [904, 383] on div "se" at bounding box center [904, 375] width 74 height 98
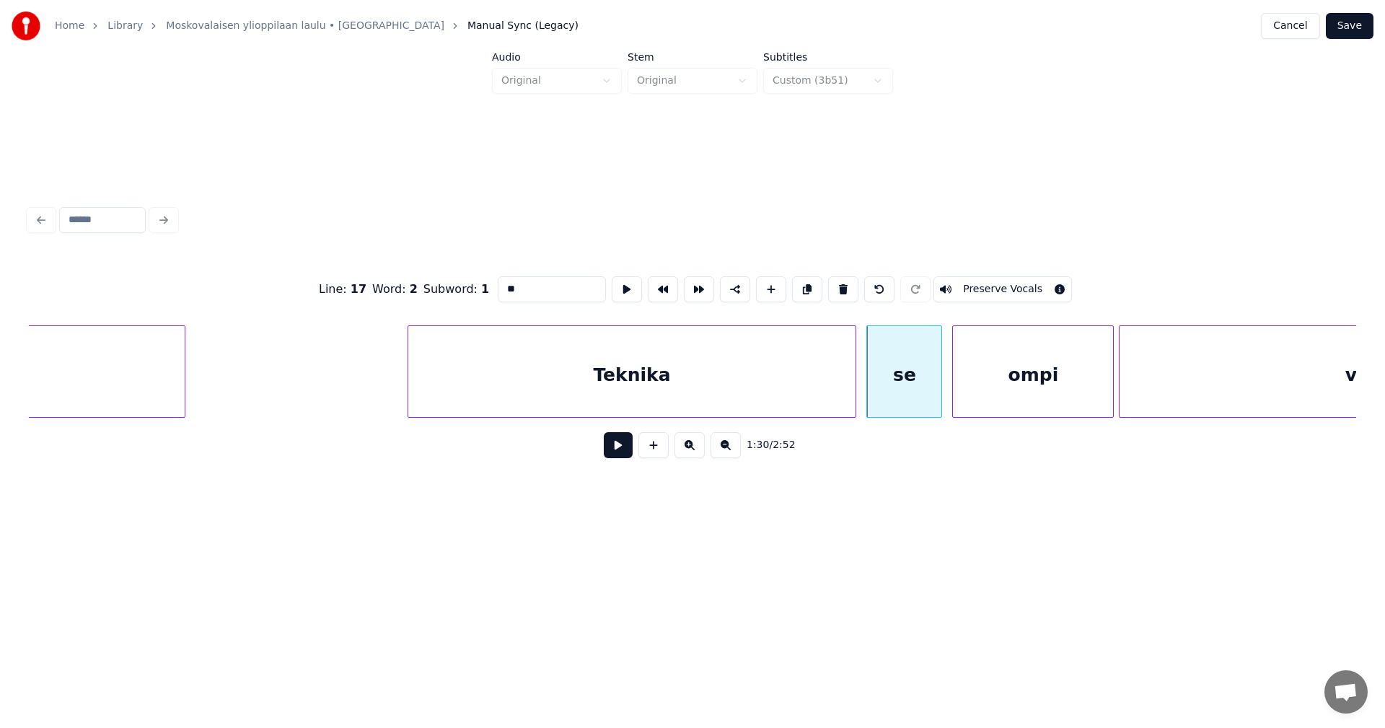
click at [988, 281] on button "Preserve Vocals" at bounding box center [1002, 289] width 138 height 26
click at [1014, 356] on div "ompi" at bounding box center [1033, 375] width 160 height 98
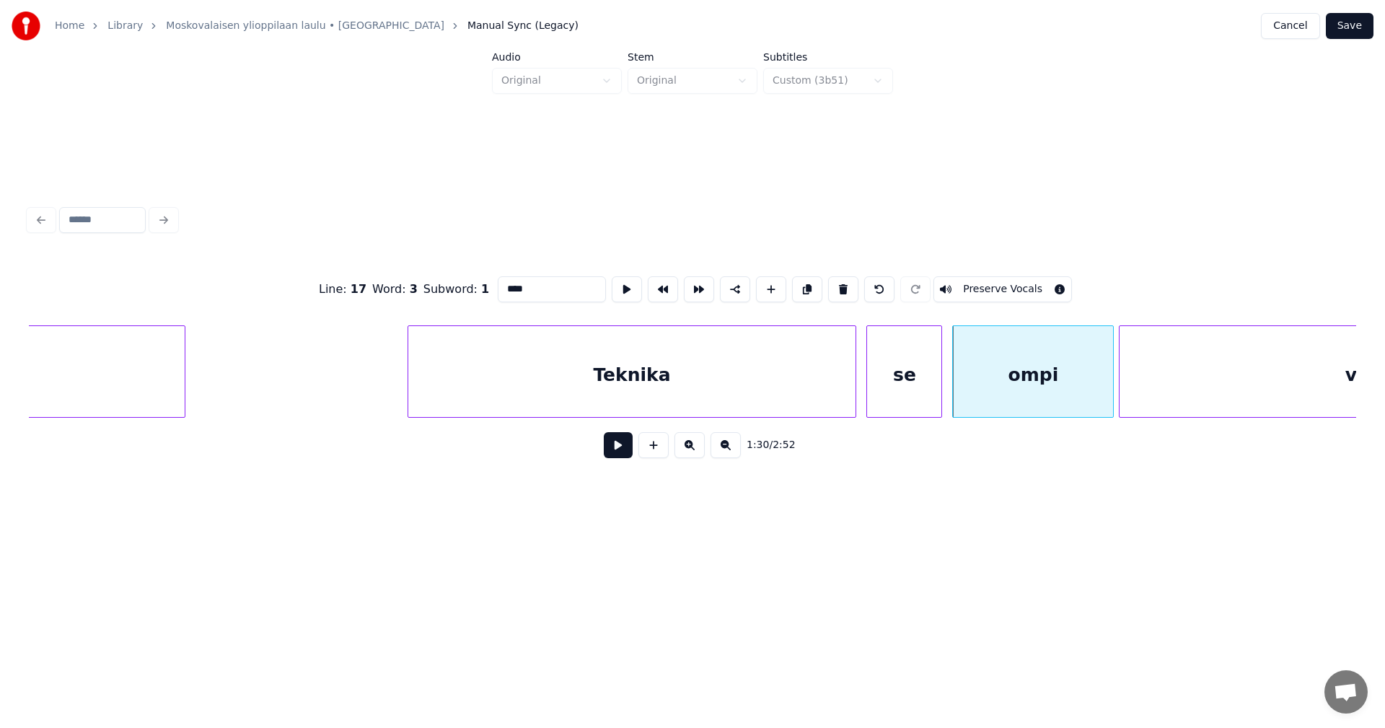
click at [1007, 283] on button "Preserve Vocals" at bounding box center [1002, 289] width 138 height 26
click at [1171, 340] on div "vaivatonta" at bounding box center [1398, 375] width 559 height 98
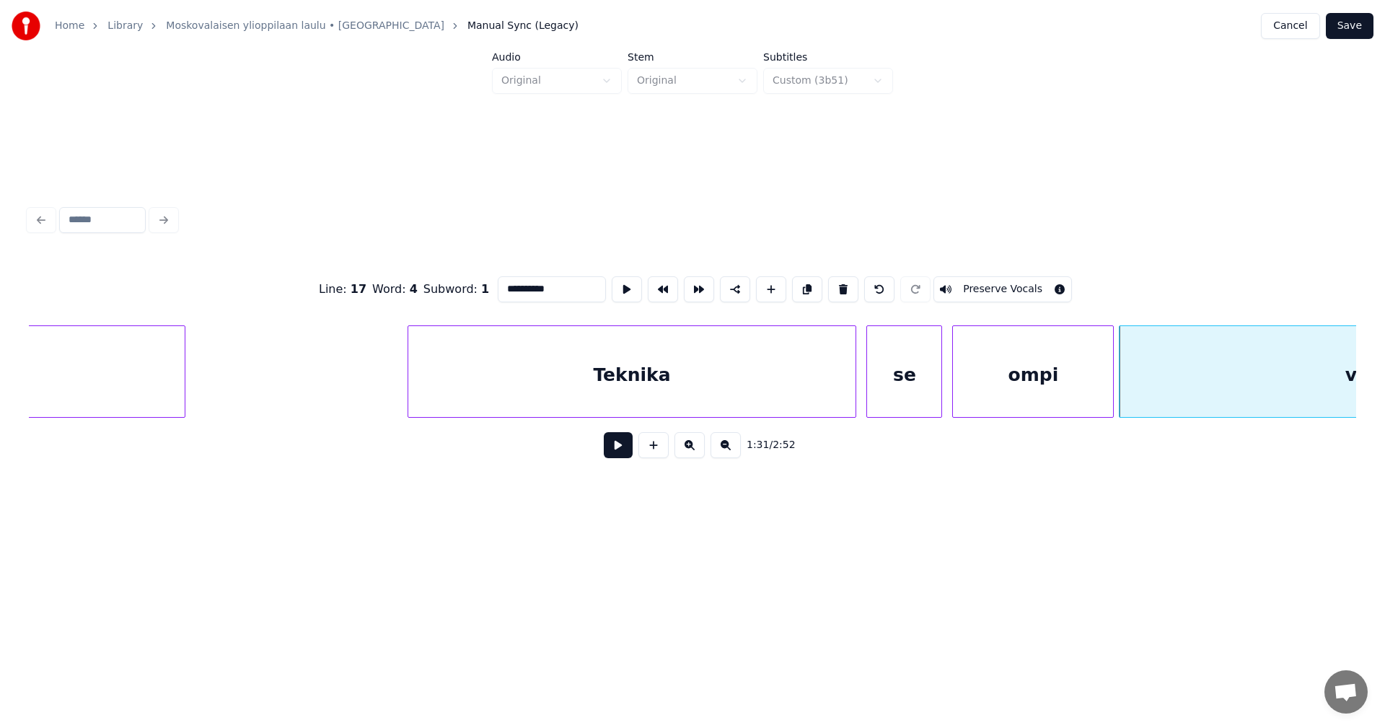
drag, startPoint x: 1021, startPoint y: 283, endPoint x: 919, endPoint y: 344, distance: 119.0
click at [1020, 283] on button "Preserve Vocals" at bounding box center [1002, 289] width 138 height 26
click at [774, 387] on div "Teknika" at bounding box center [632, 375] width 448 height 98
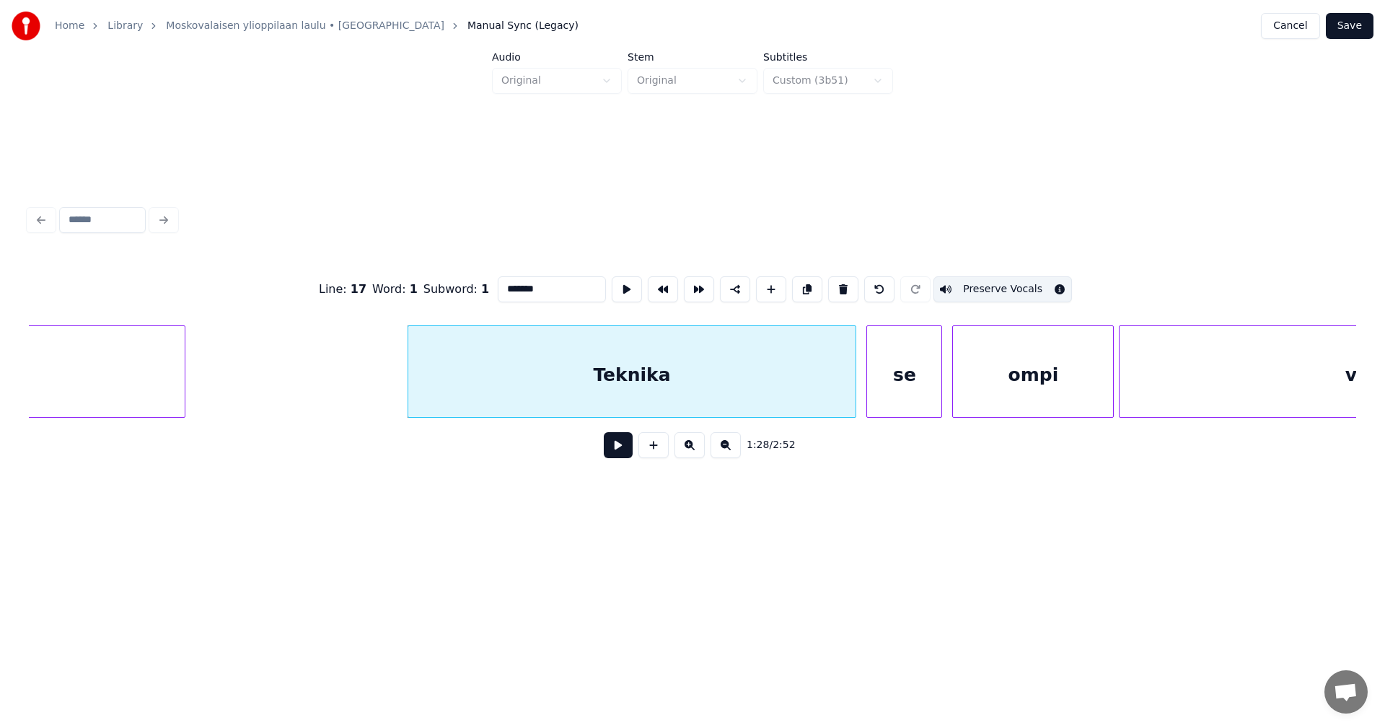
click at [897, 394] on div "se" at bounding box center [904, 375] width 74 height 98
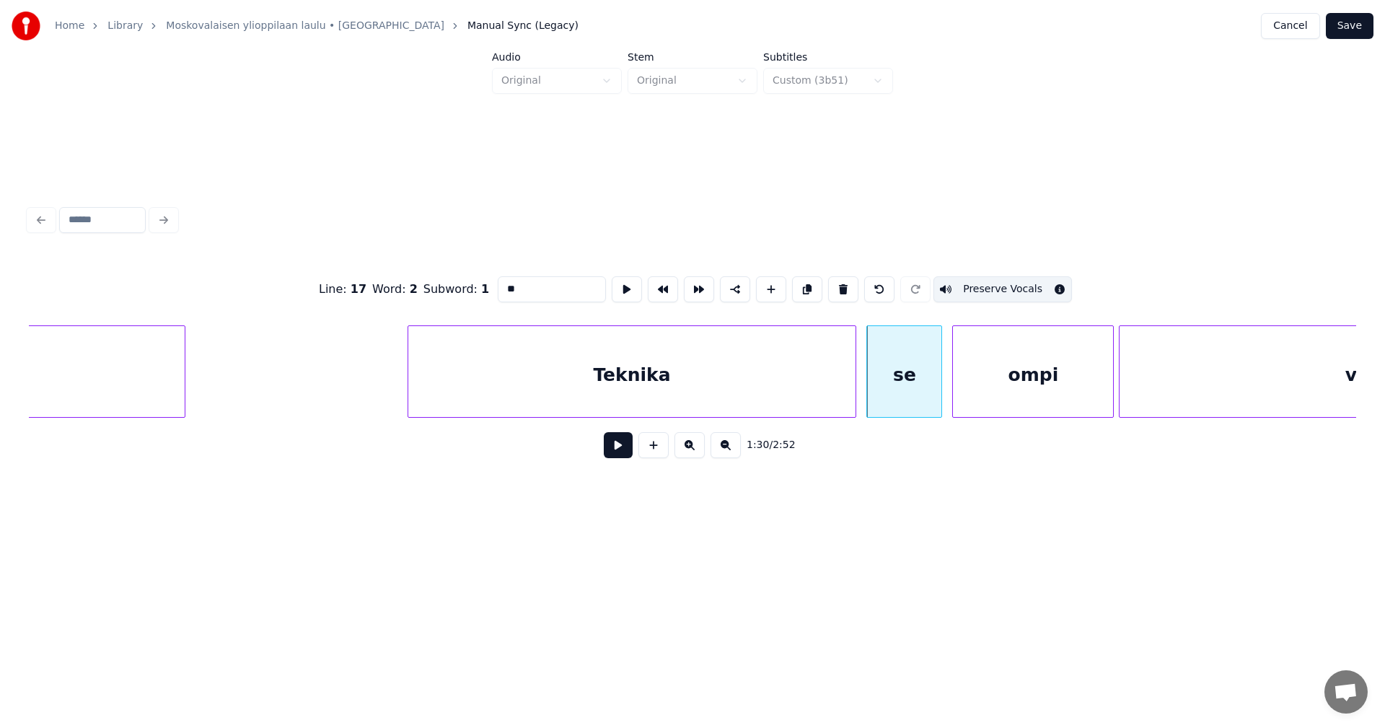
click at [987, 387] on div "ompi" at bounding box center [1033, 375] width 160 height 98
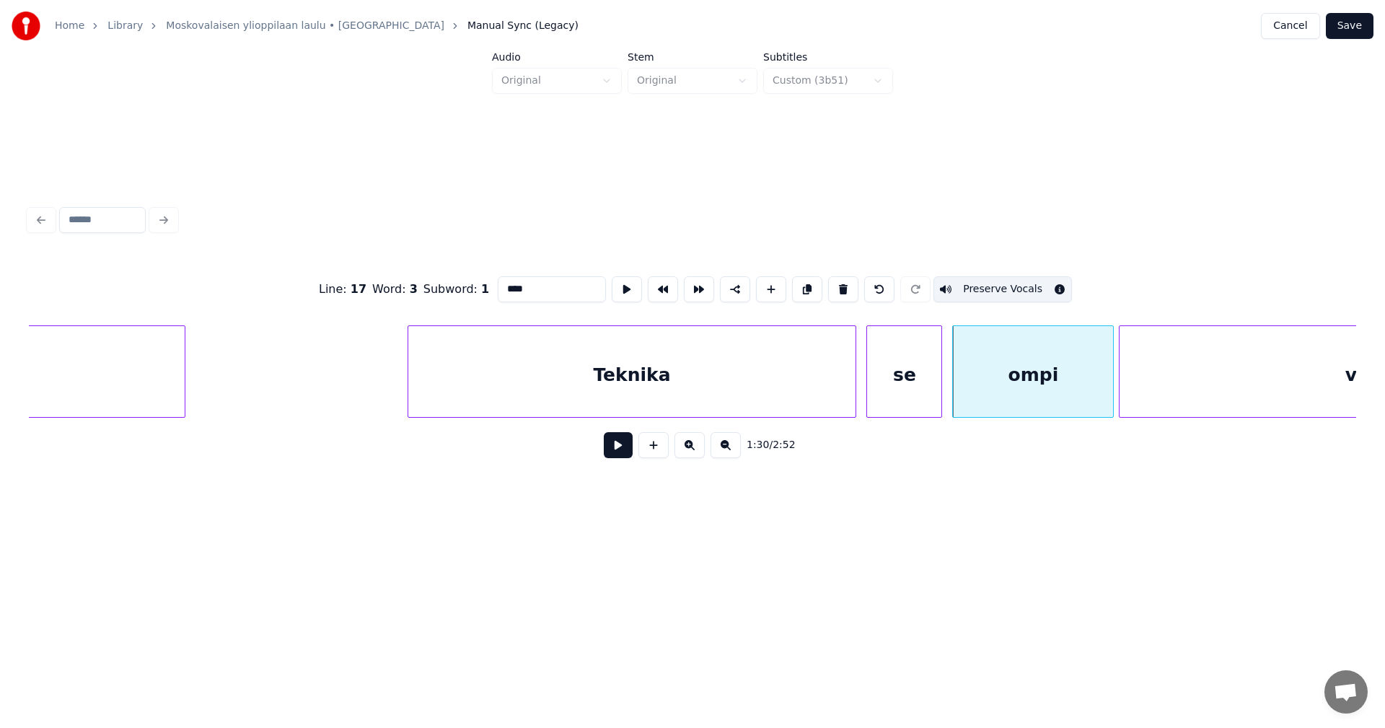
click at [1127, 375] on div "vaivatonta" at bounding box center [1398, 375] width 559 height 98
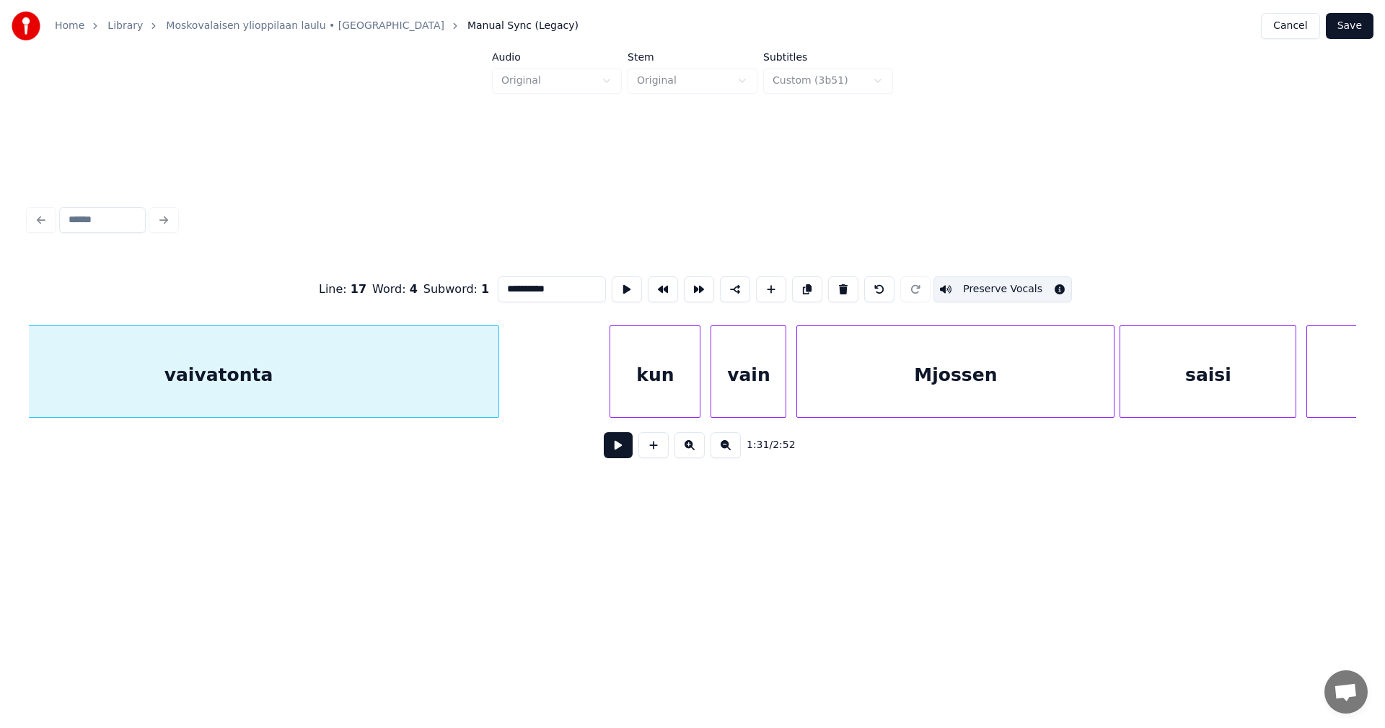
scroll to position [0, 23229]
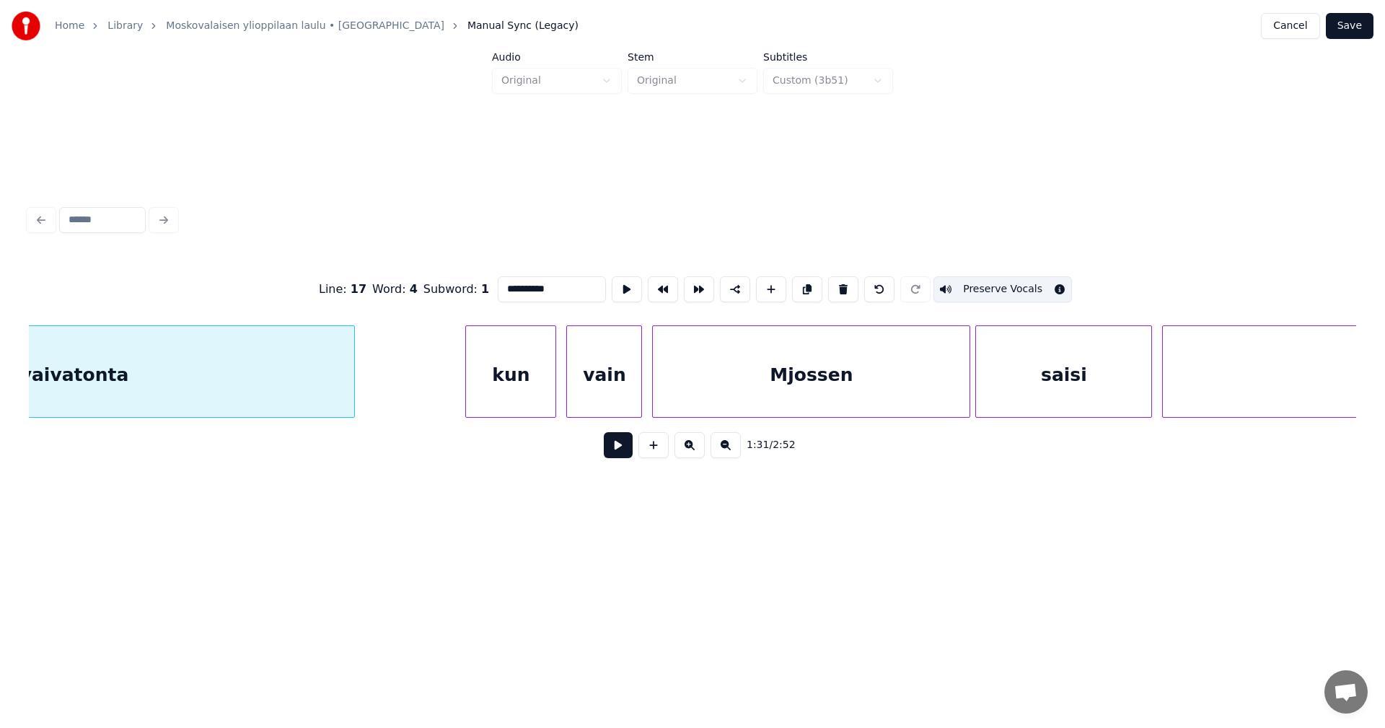
click at [539, 397] on div "kun" at bounding box center [510, 375] width 89 height 98
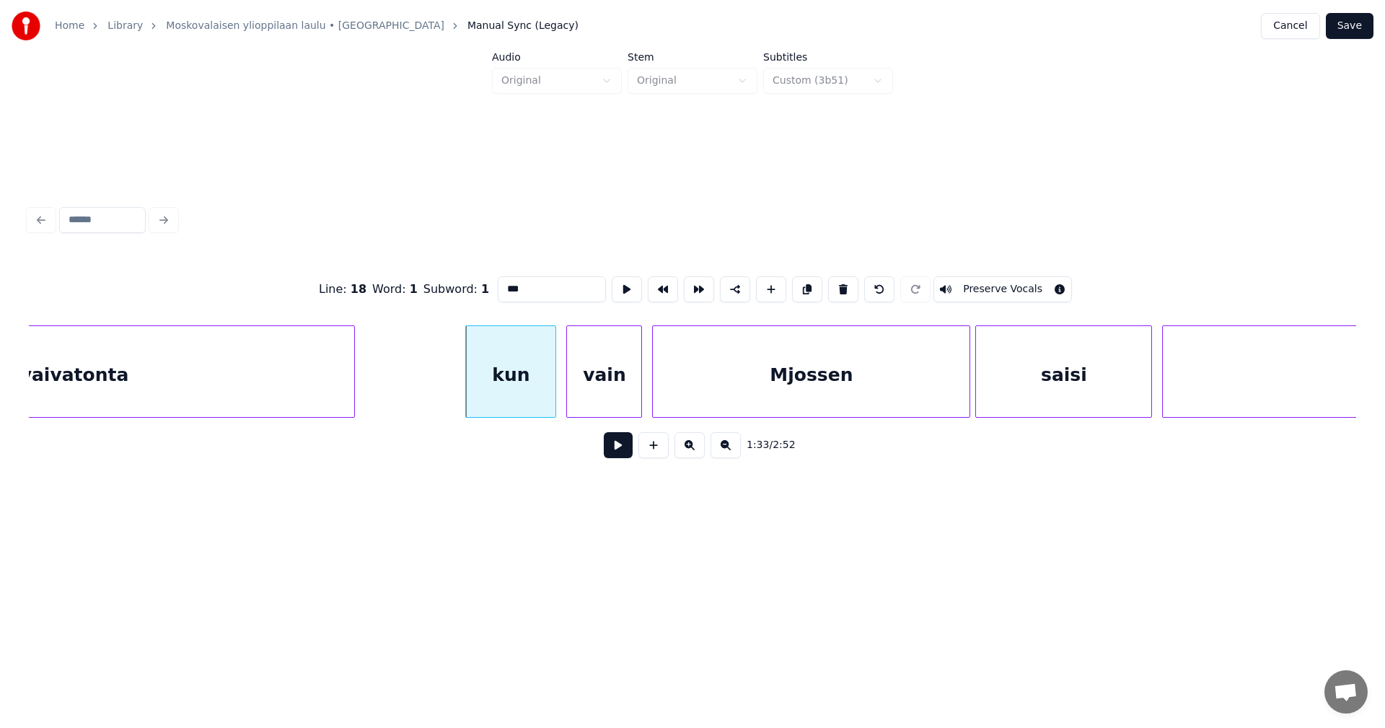
drag, startPoint x: 945, startPoint y: 288, endPoint x: 927, endPoint y: 293, distance: 17.8
click at [945, 288] on button "Preserve Vocals" at bounding box center [1002, 289] width 138 height 26
click at [595, 389] on div "vain" at bounding box center [604, 375] width 74 height 98
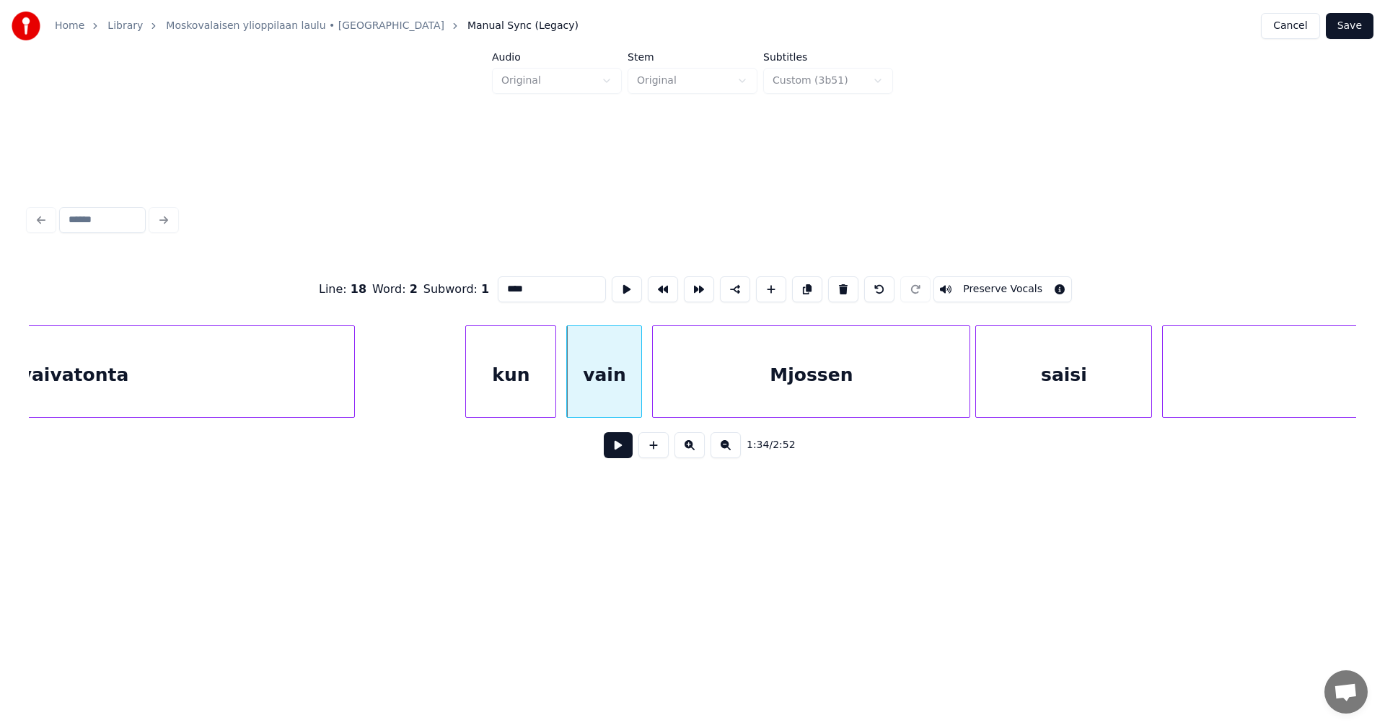
click at [766, 384] on div "Mjossen" at bounding box center [811, 375] width 317 height 98
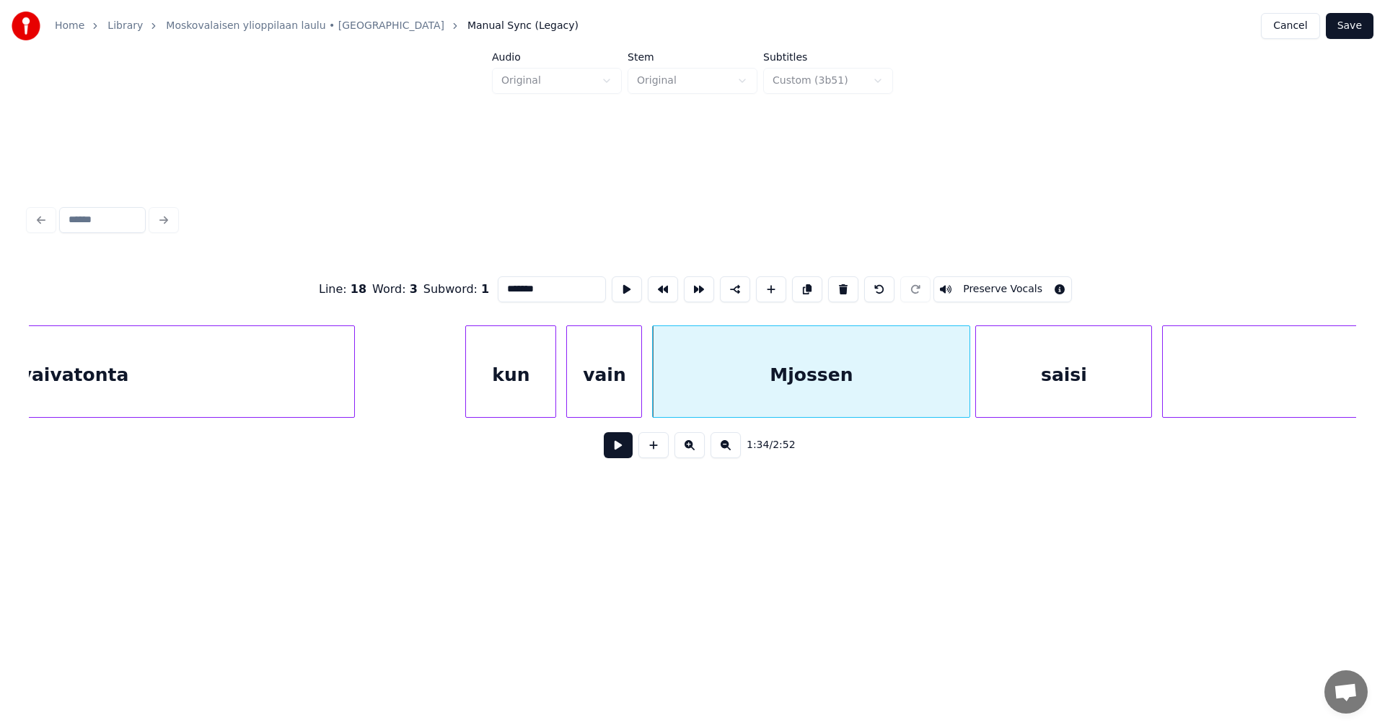
click at [983, 285] on button "Preserve Vocals" at bounding box center [1002, 289] width 138 height 26
click at [1013, 355] on div "saisi" at bounding box center [1063, 375] width 175 height 98
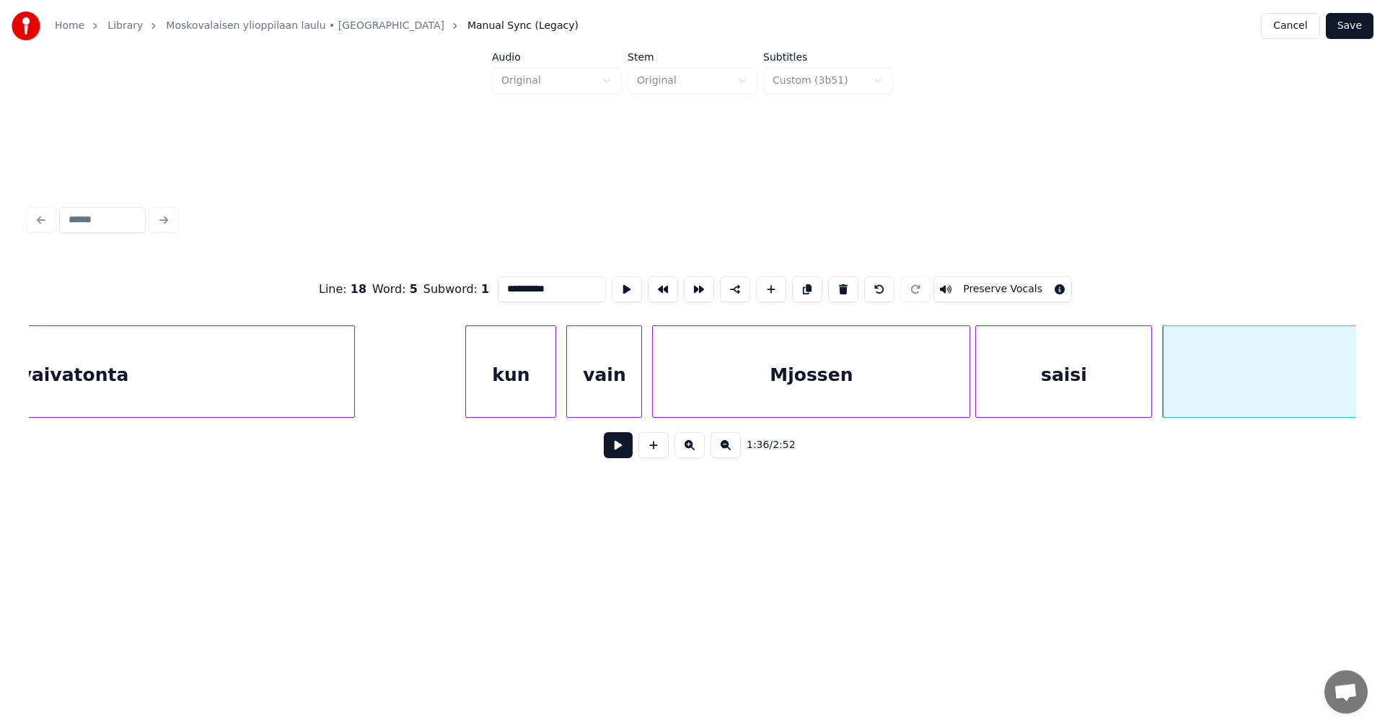
click at [1000, 283] on button "Preserve Vocals" at bounding box center [1002, 289] width 138 height 26
click at [516, 400] on div "kun" at bounding box center [510, 375] width 89 height 98
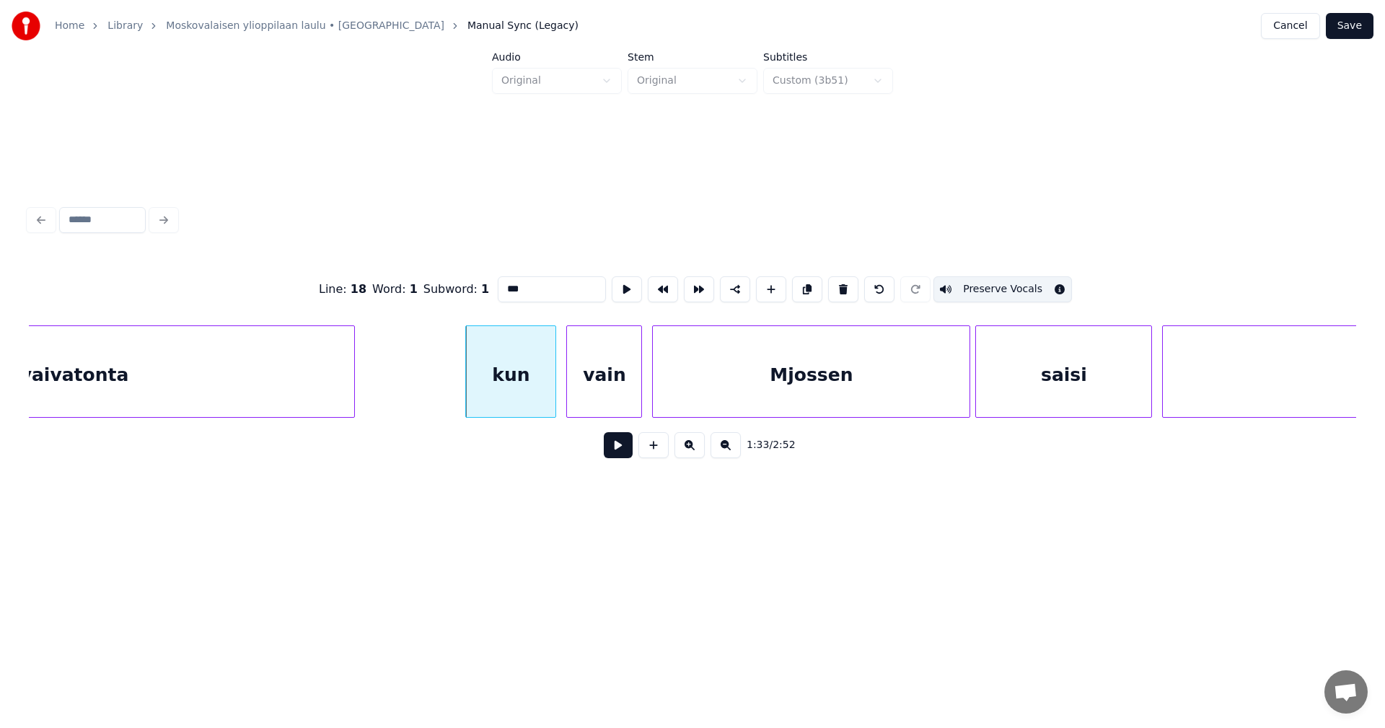
click at [604, 395] on div "vain" at bounding box center [604, 375] width 74 height 98
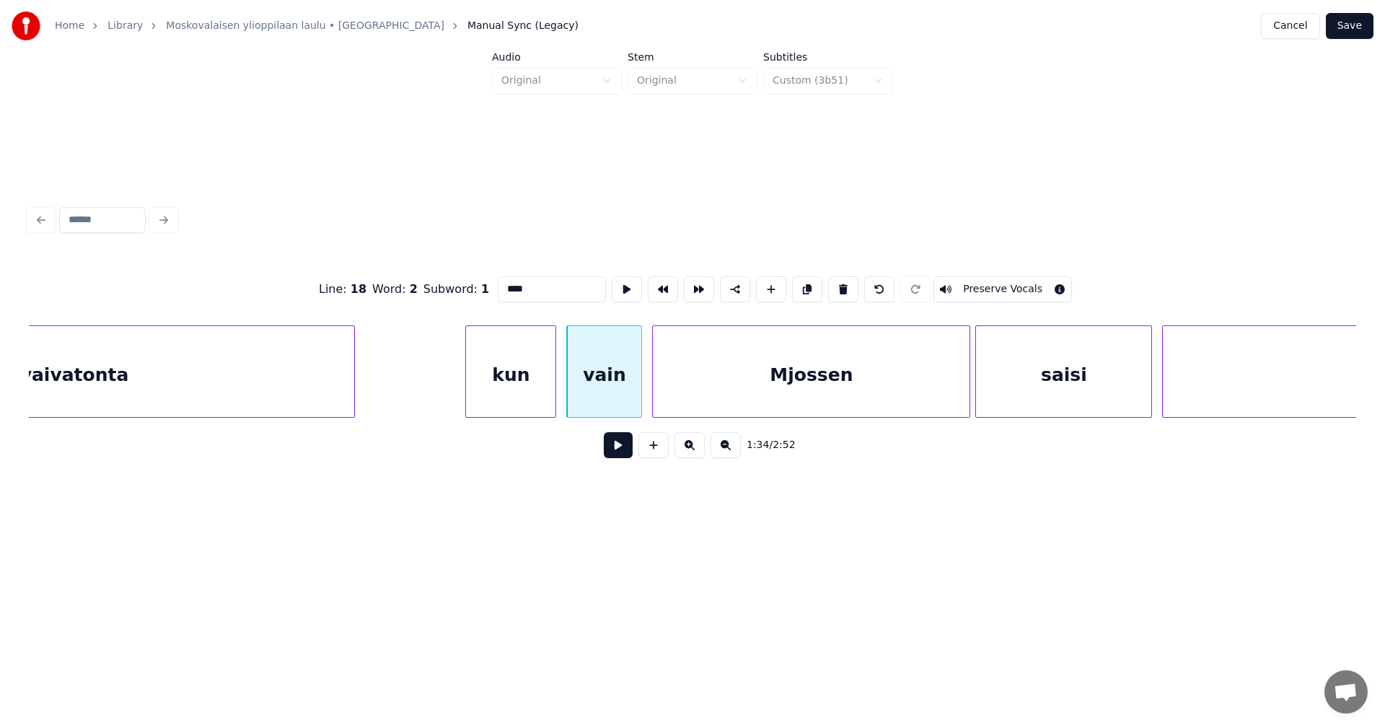
click at [773, 387] on div "Mjossen" at bounding box center [811, 375] width 317 height 98
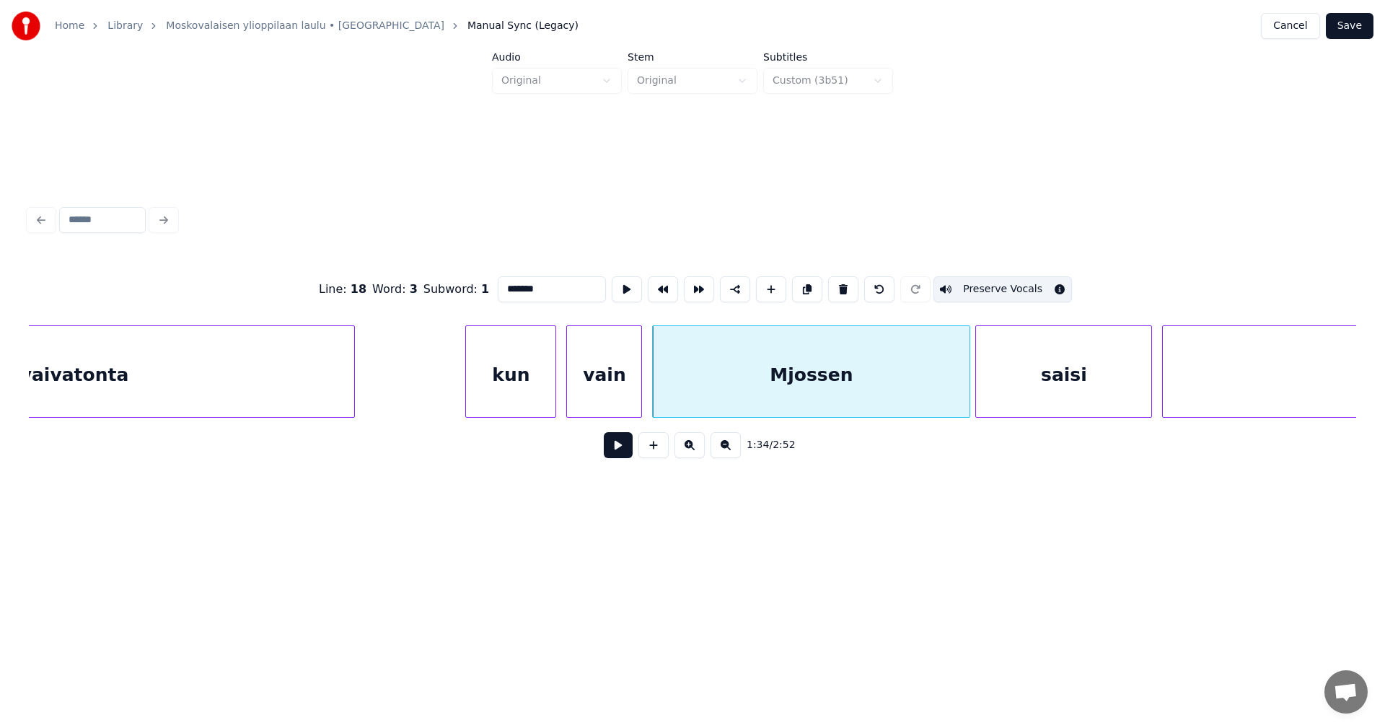
click at [622, 384] on div "vain" at bounding box center [604, 375] width 74 height 98
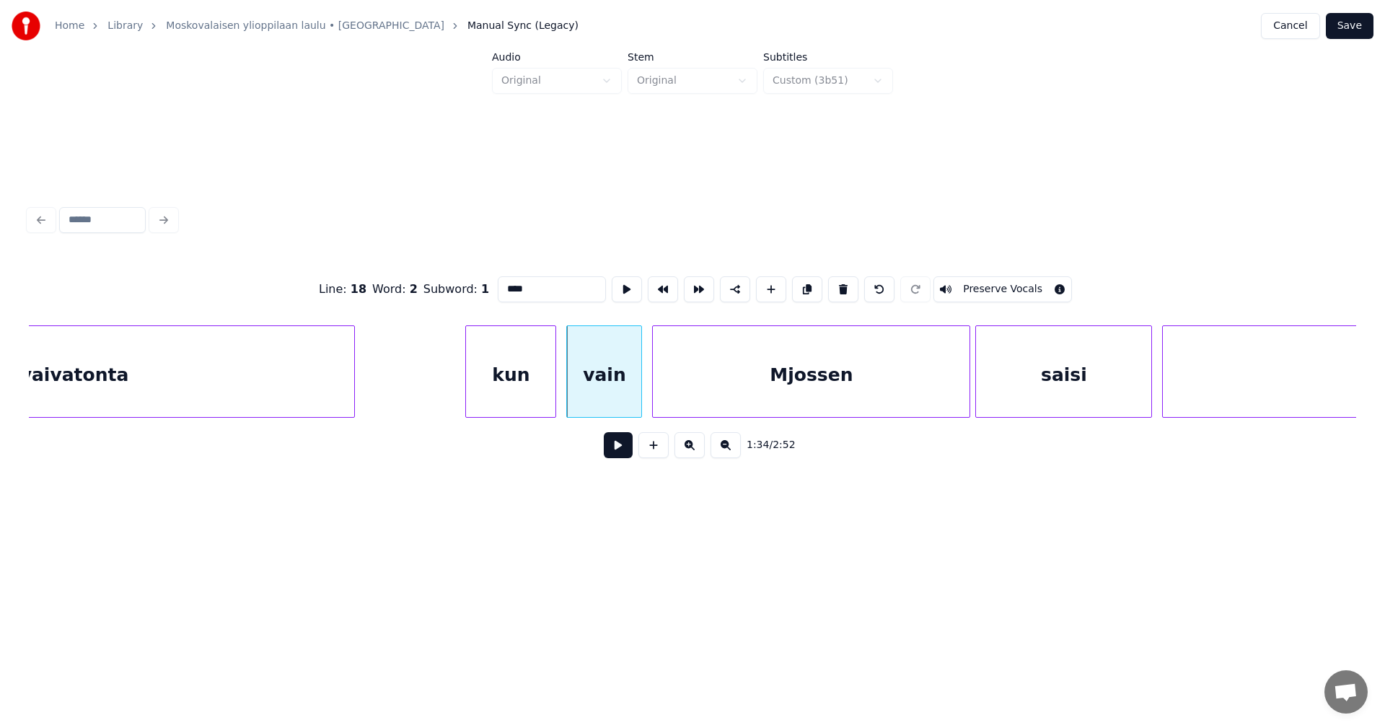
click at [1017, 283] on button "Preserve Vocals" at bounding box center [1002, 289] width 138 height 26
click at [272, 384] on div "vaivatonta" at bounding box center [73, 375] width 559 height 98
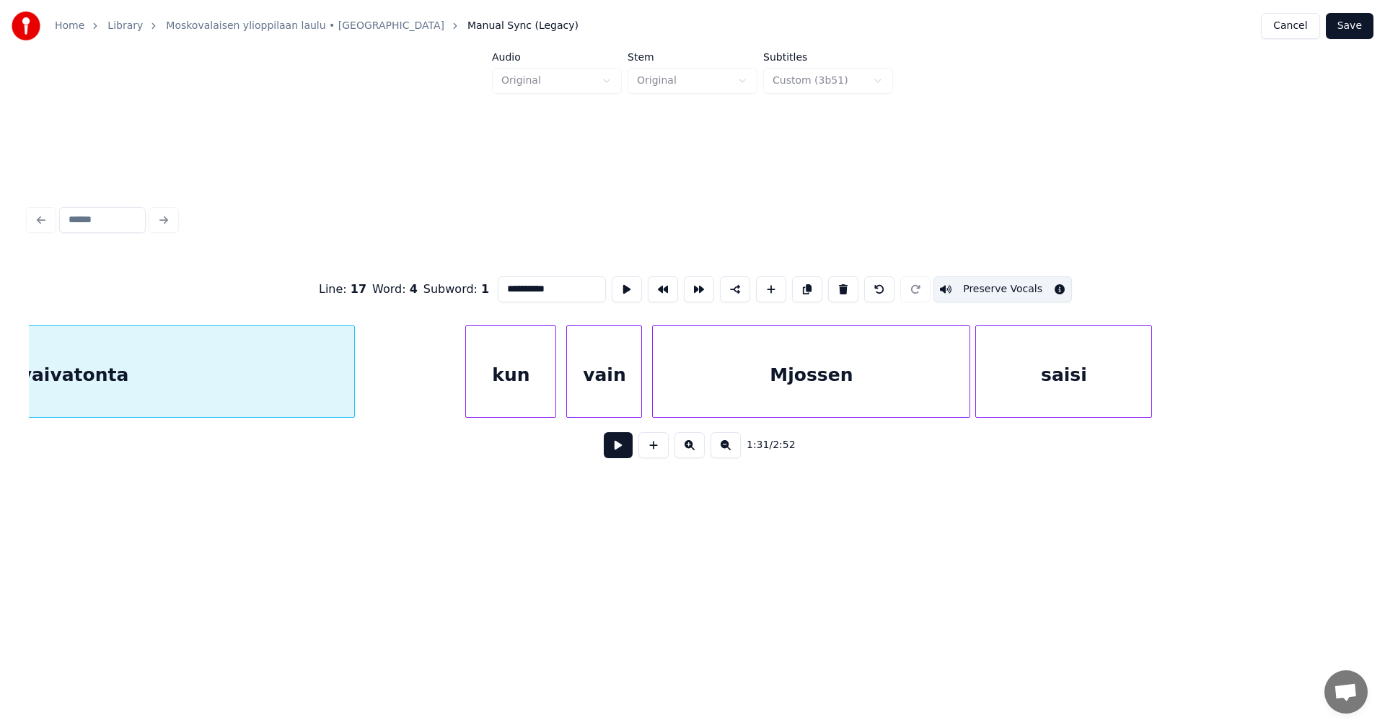
scroll to position [0, 22993]
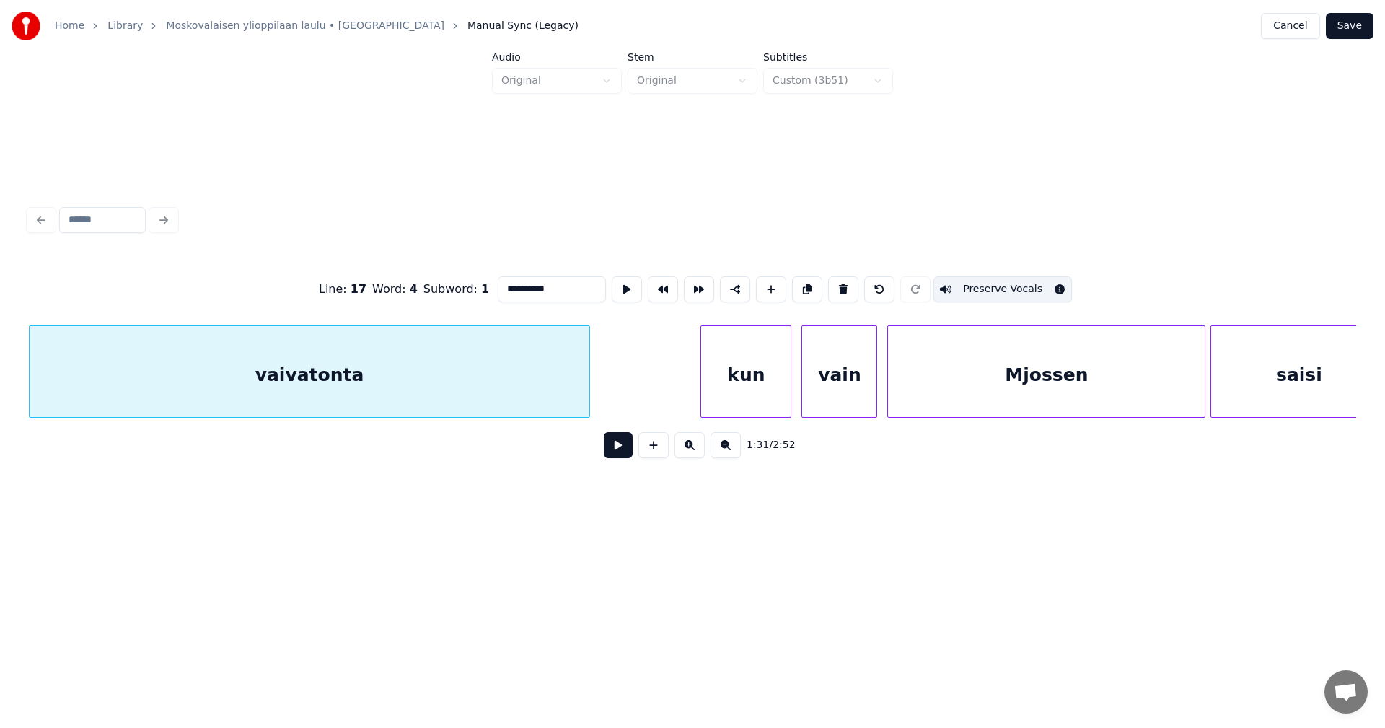
click at [746, 386] on div "kun" at bounding box center [745, 375] width 89 height 98
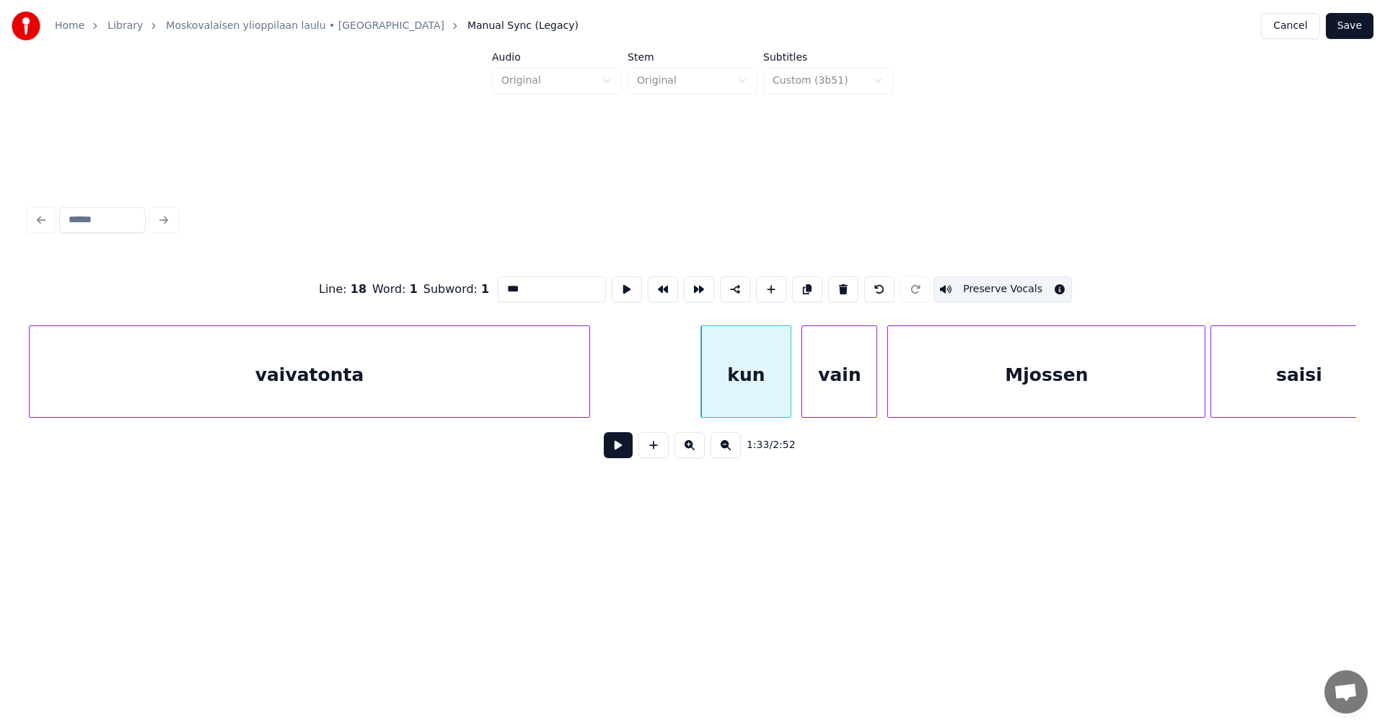
click at [838, 379] on div "vain" at bounding box center [839, 375] width 74 height 98
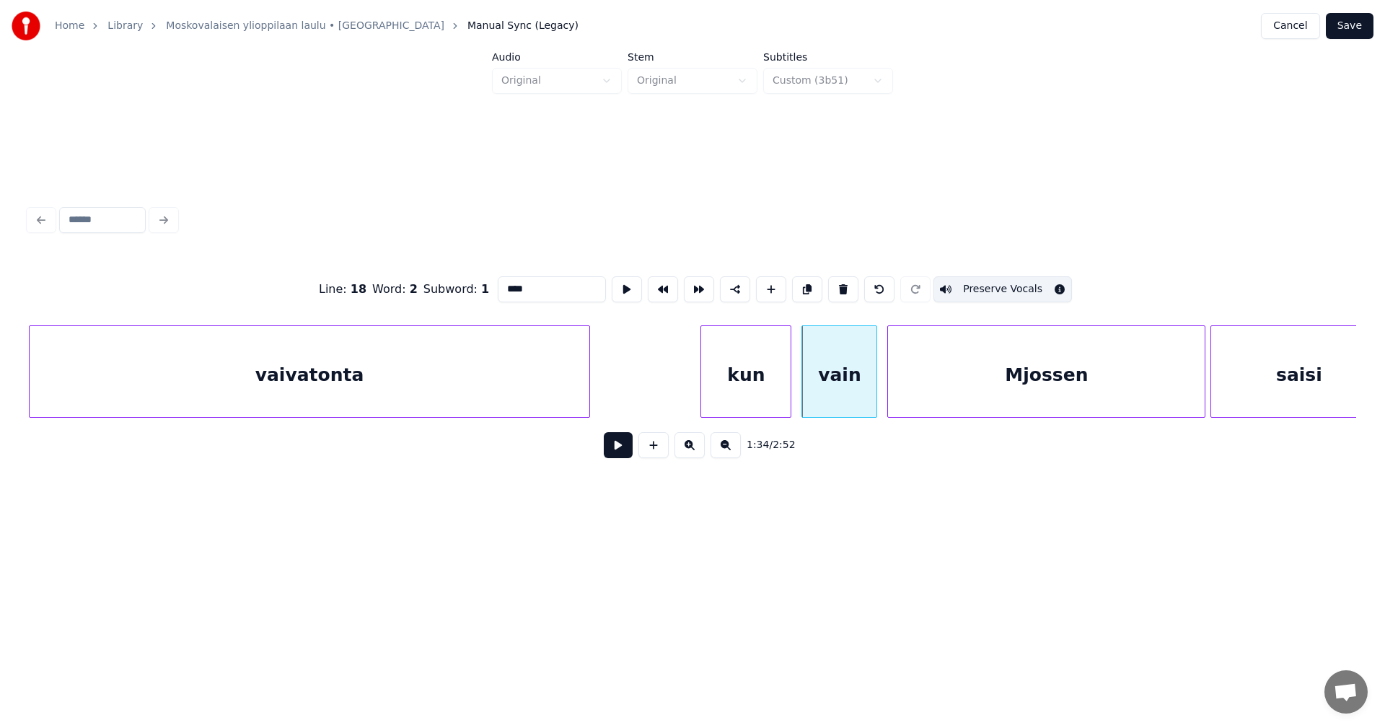
click at [958, 378] on div "Mjossen" at bounding box center [1046, 375] width 317 height 98
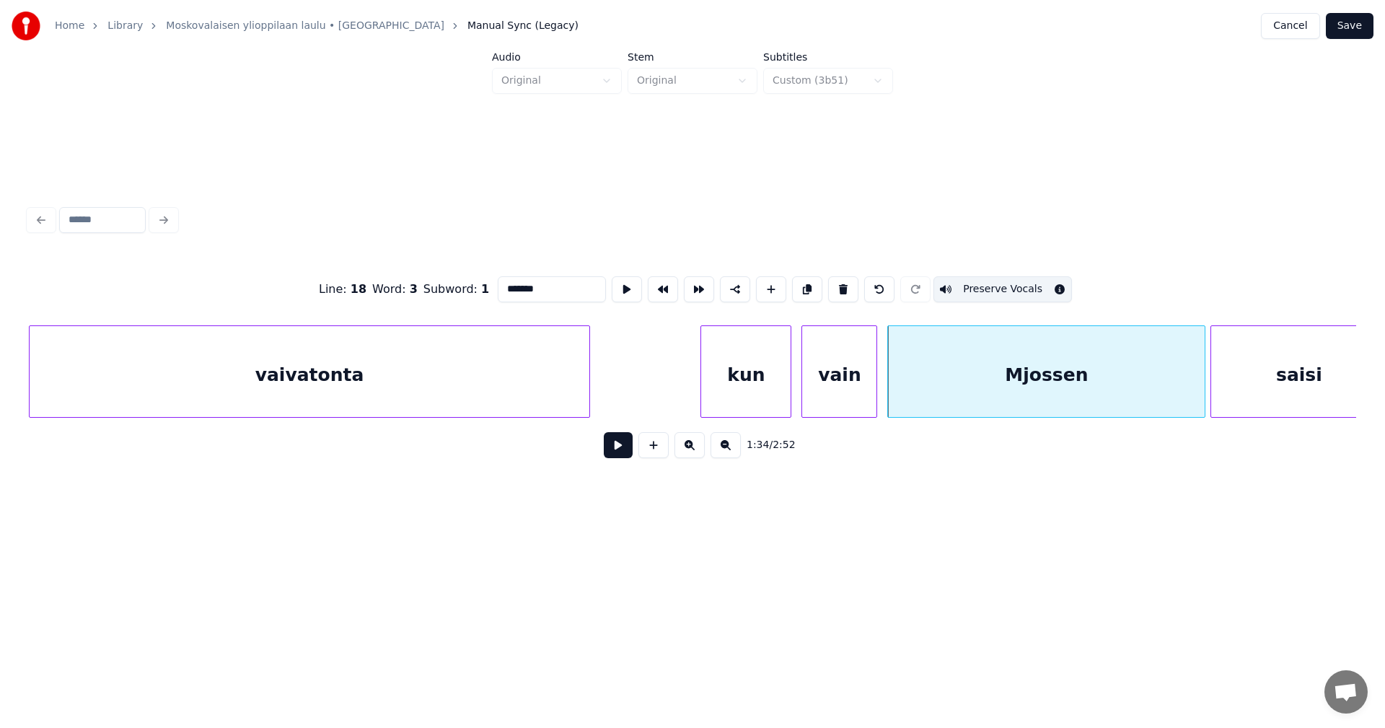
click at [1318, 387] on div "saisi" at bounding box center [1298, 375] width 175 height 98
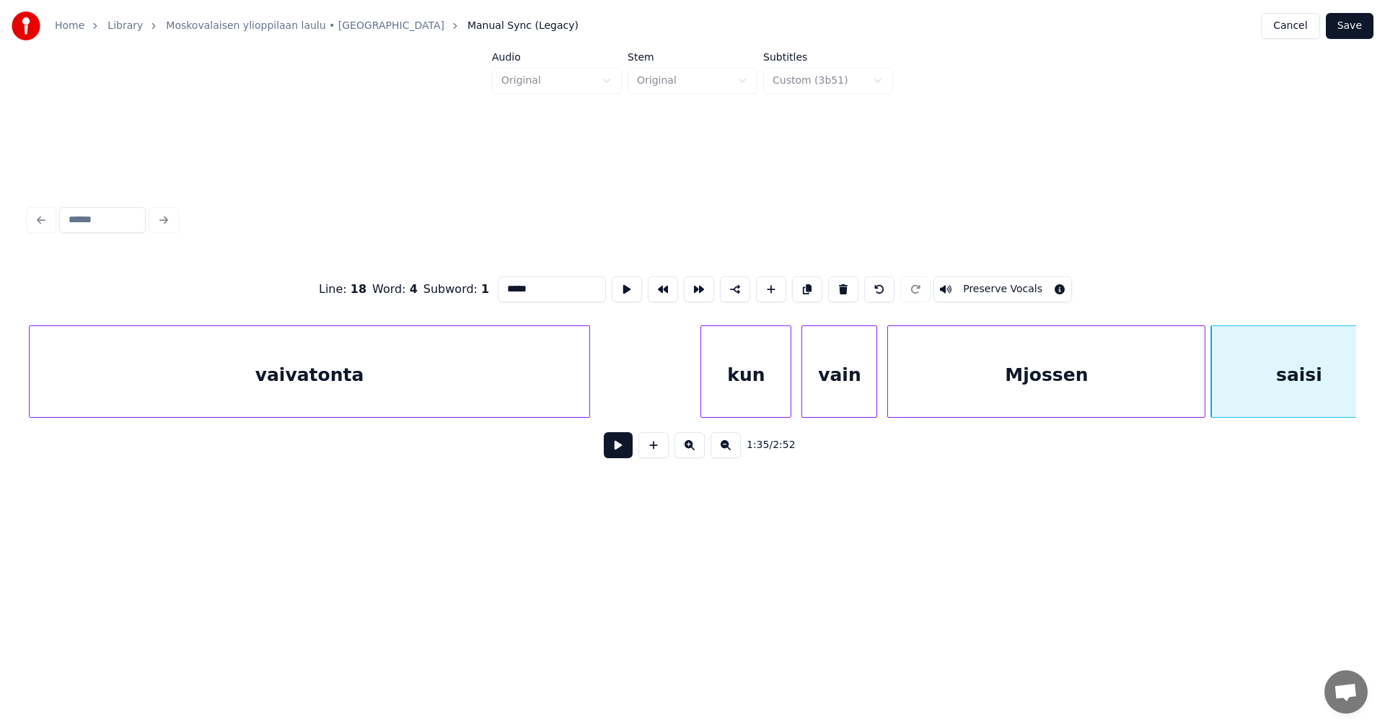
click at [1007, 286] on button "Preserve Vocals" at bounding box center [1002, 289] width 138 height 26
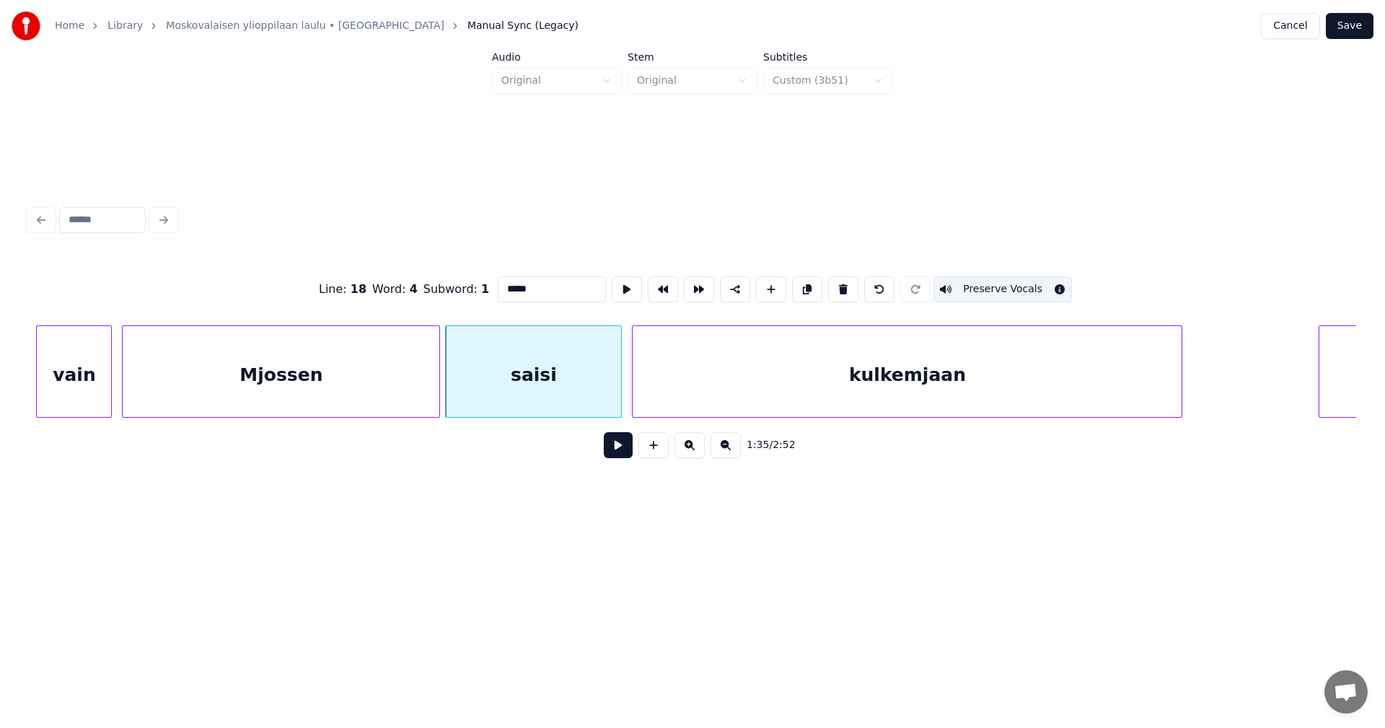
scroll to position [0, 23807]
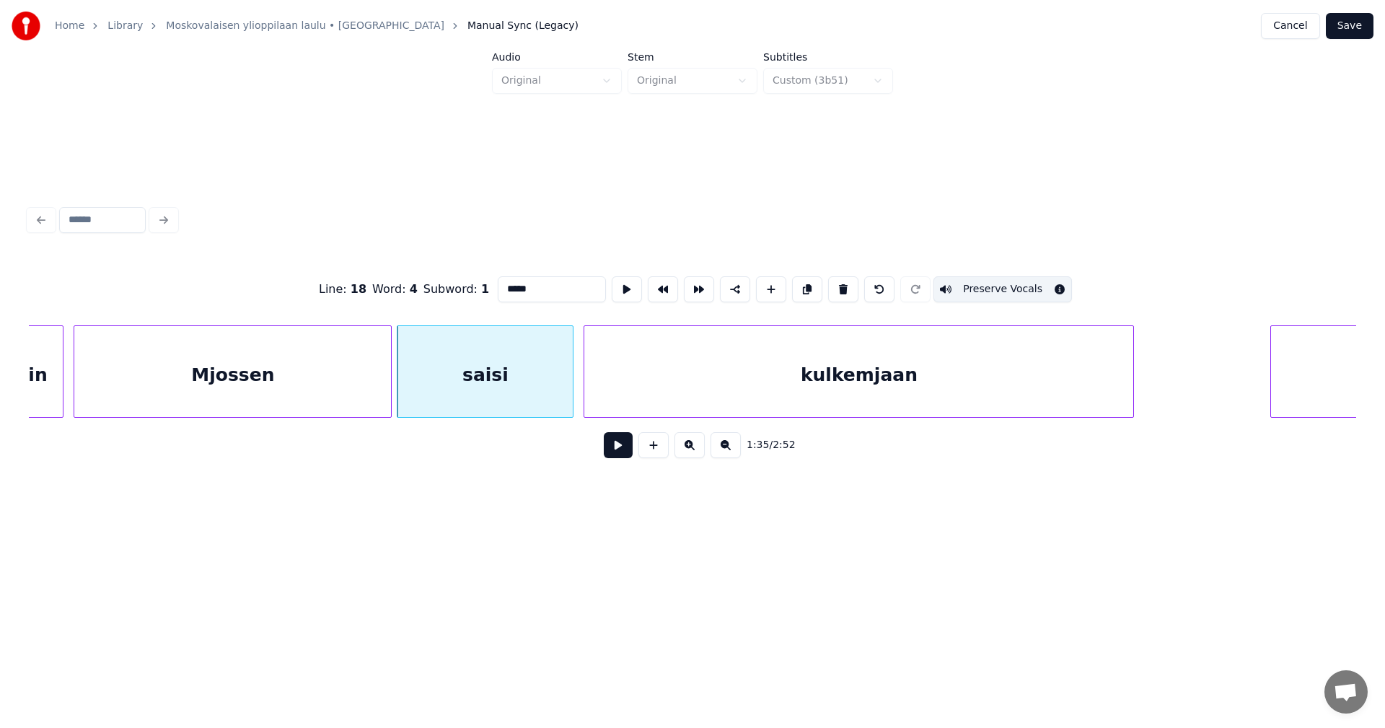
click at [782, 390] on div "kulkemjaan" at bounding box center [858, 375] width 549 height 98
type input "**********"
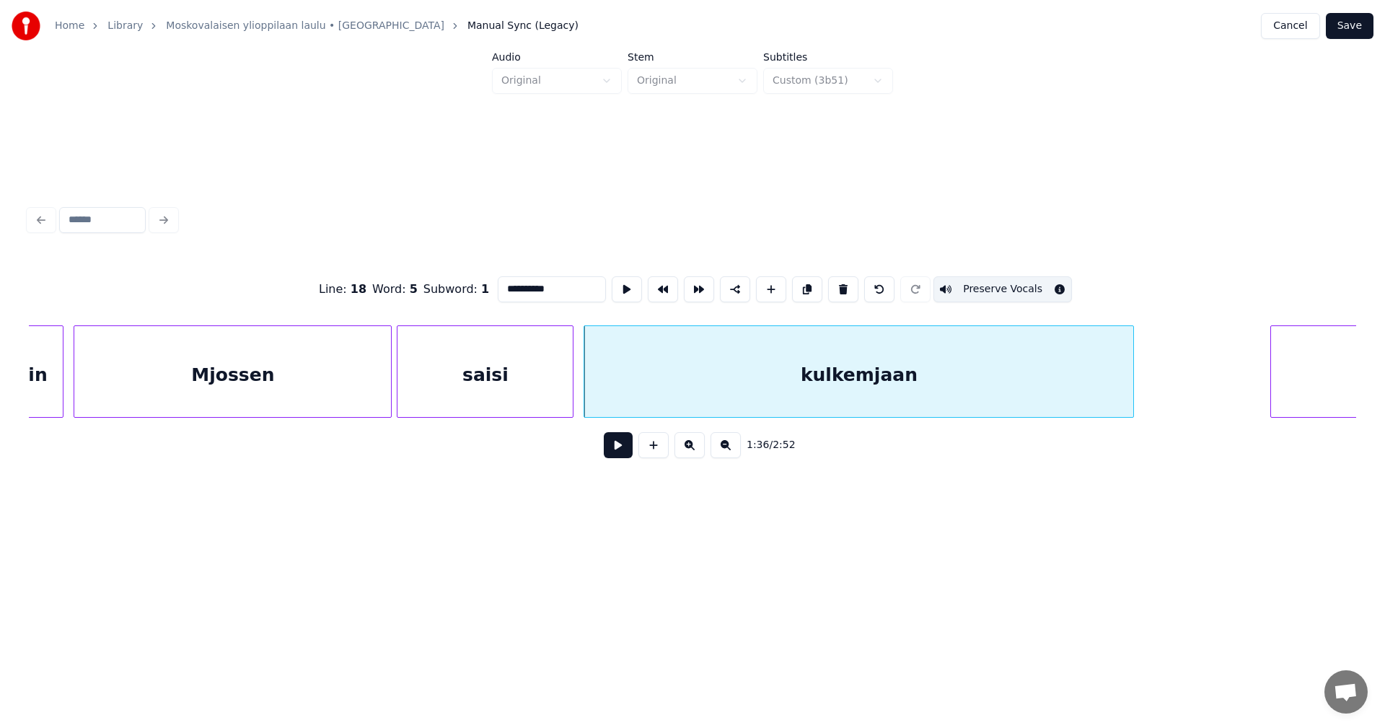
click at [847, 370] on div "kulkemjaan" at bounding box center [858, 375] width 549 height 98
click at [620, 453] on button at bounding box center [618, 445] width 29 height 26
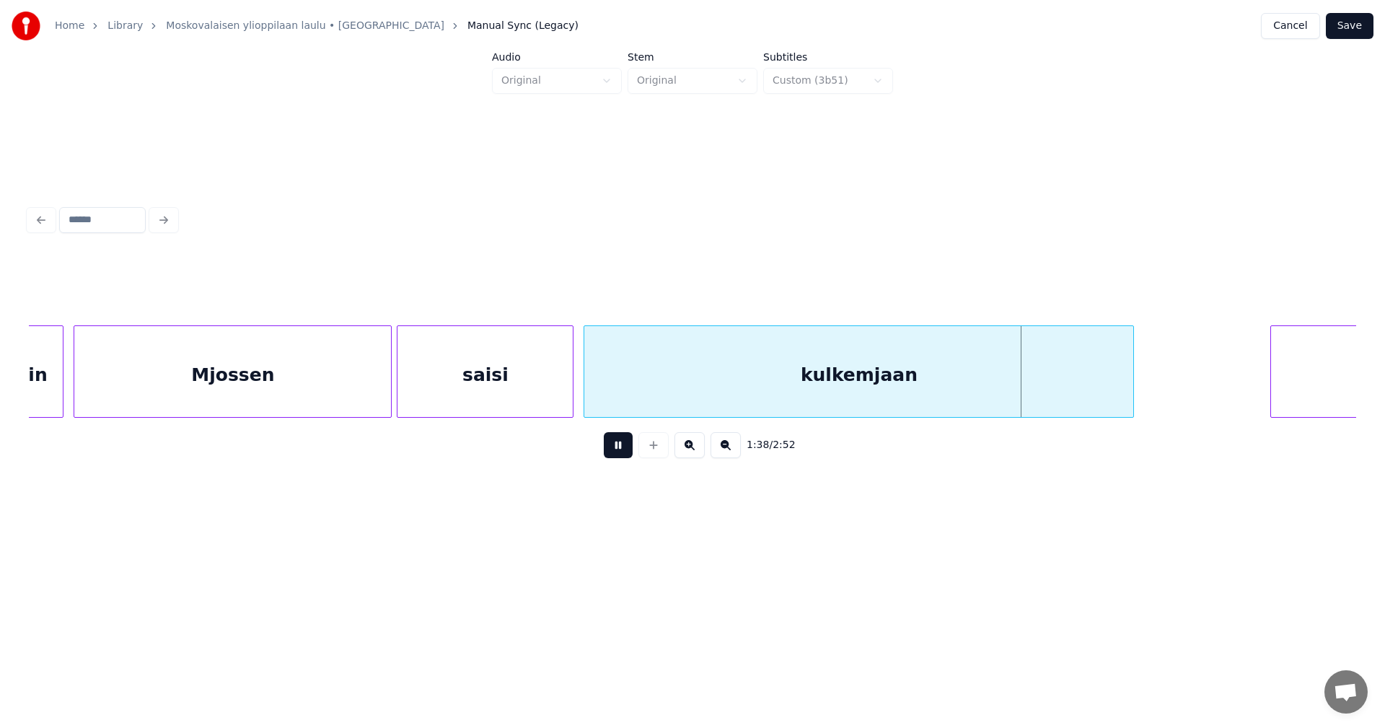
click at [620, 453] on button at bounding box center [618, 445] width 29 height 26
click at [507, 398] on div "saisi" at bounding box center [484, 375] width 175 height 98
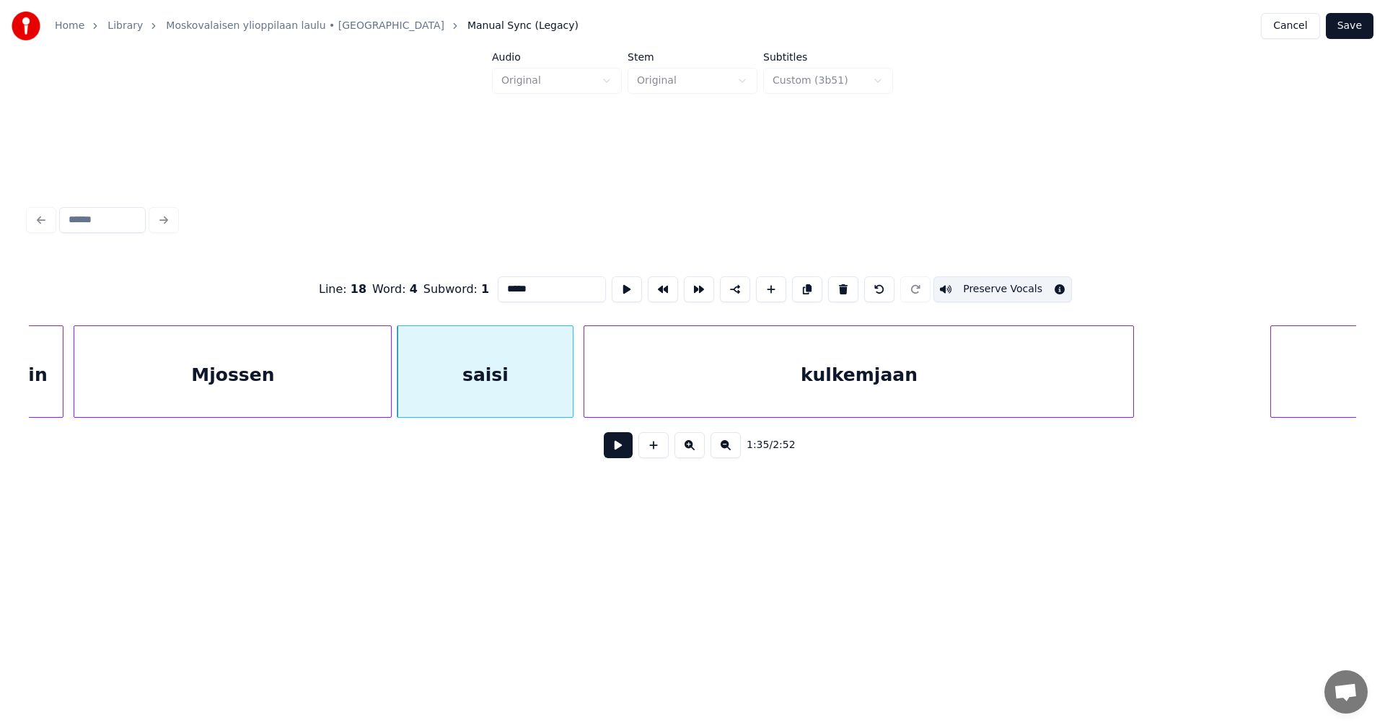
click at [693, 371] on div "kulkemjaan" at bounding box center [858, 375] width 549 height 98
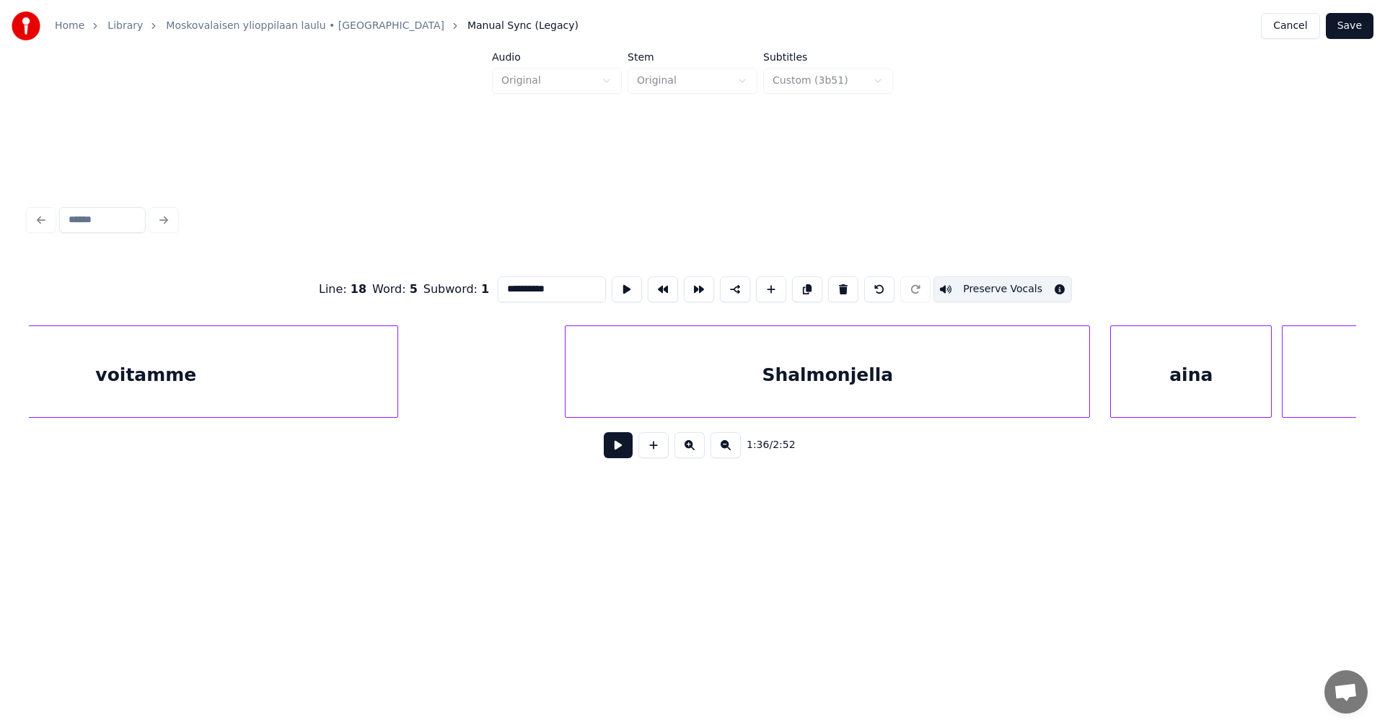
scroll to position [0, 29879]
click at [937, 385] on div "Shalmonjella" at bounding box center [852, 375] width 524 height 98
type input "**********"
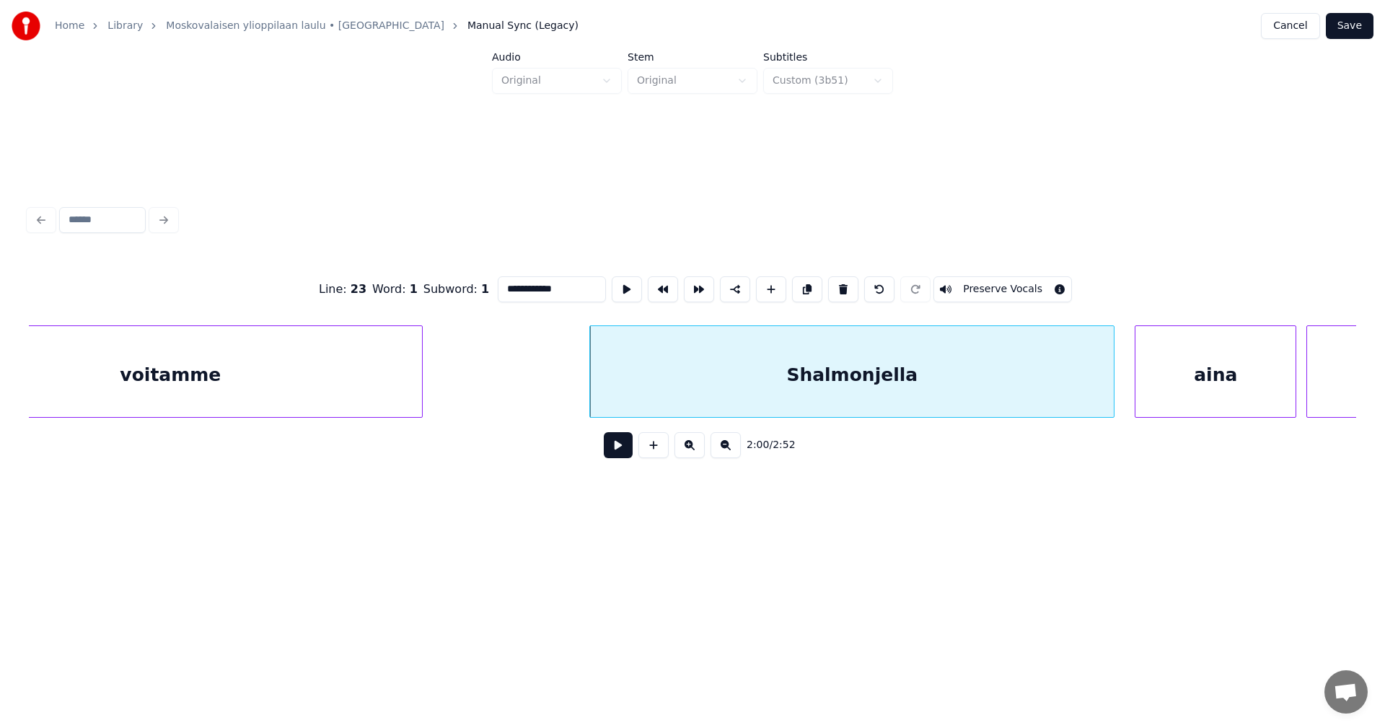
click at [955, 418] on div "voitamme Shalmonjella aina vaivanamme" at bounding box center [692, 371] width 1327 height 92
click at [627, 458] on button at bounding box center [618, 445] width 29 height 26
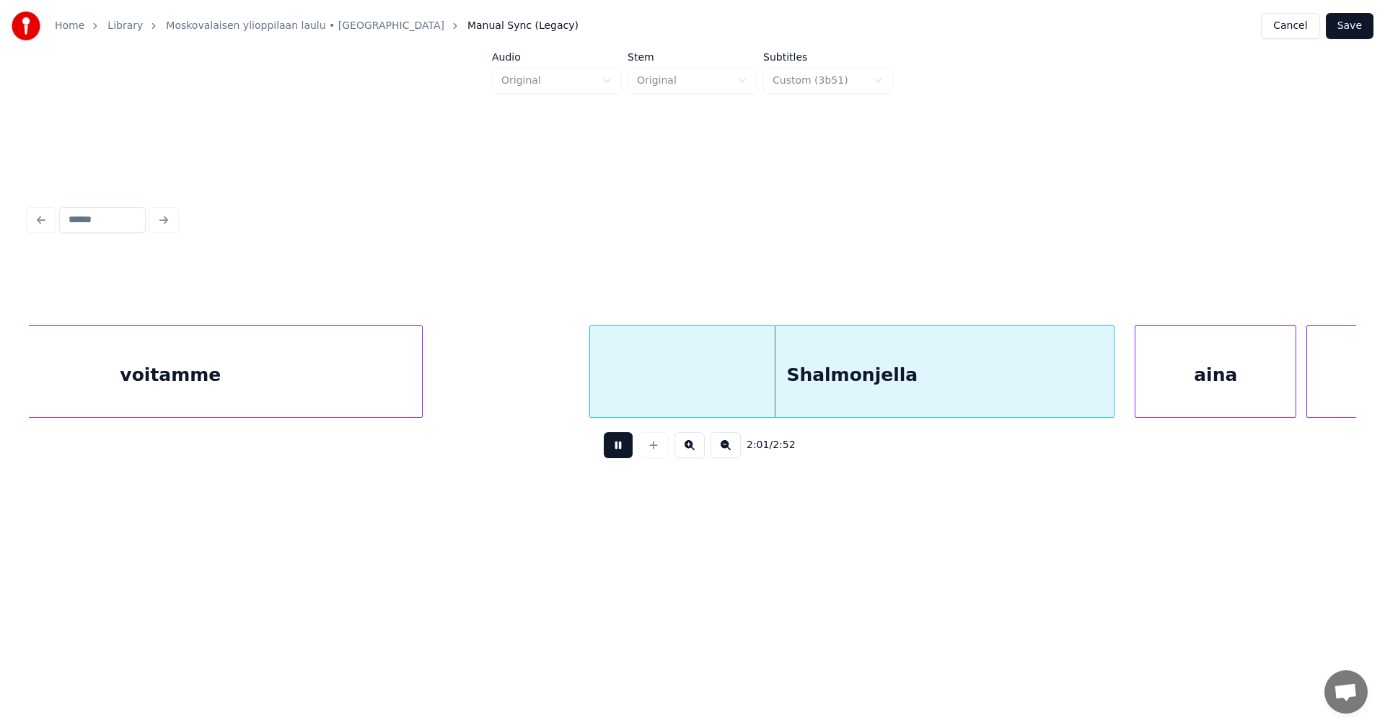
click at [625, 458] on button at bounding box center [618, 445] width 29 height 26
click at [803, 367] on div "Shalmonjella" at bounding box center [852, 375] width 524 height 98
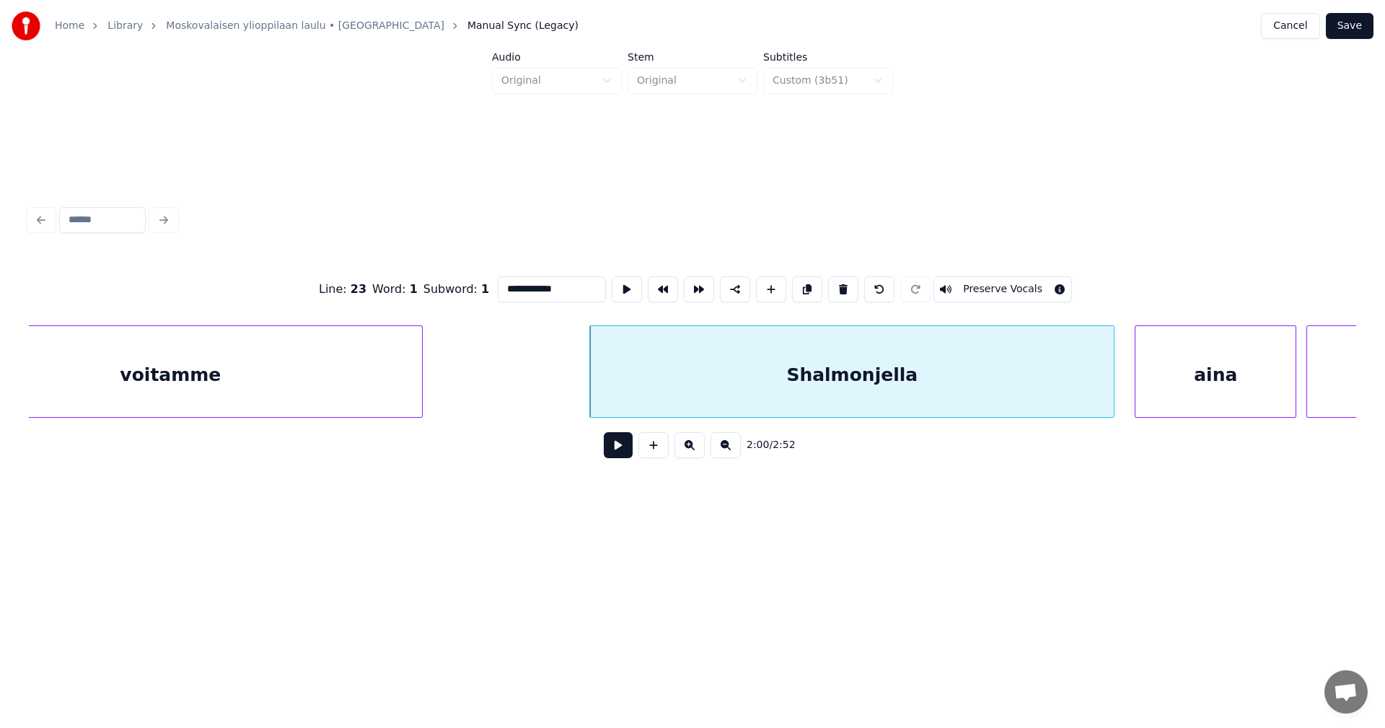
click at [1020, 288] on button "Preserve Vocals" at bounding box center [1002, 289] width 138 height 26
click at [1129, 380] on div at bounding box center [1128, 371] width 4 height 91
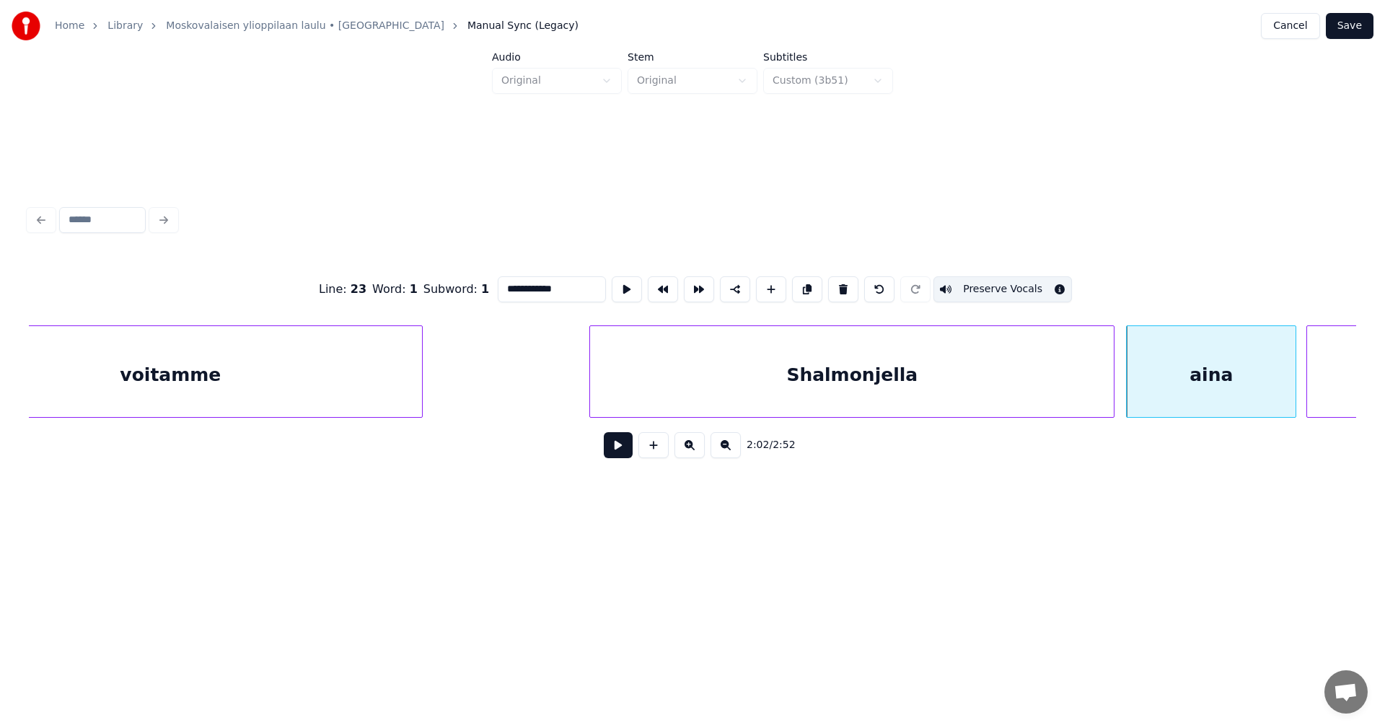
click at [1073, 383] on div "Shalmonjella" at bounding box center [852, 375] width 524 height 98
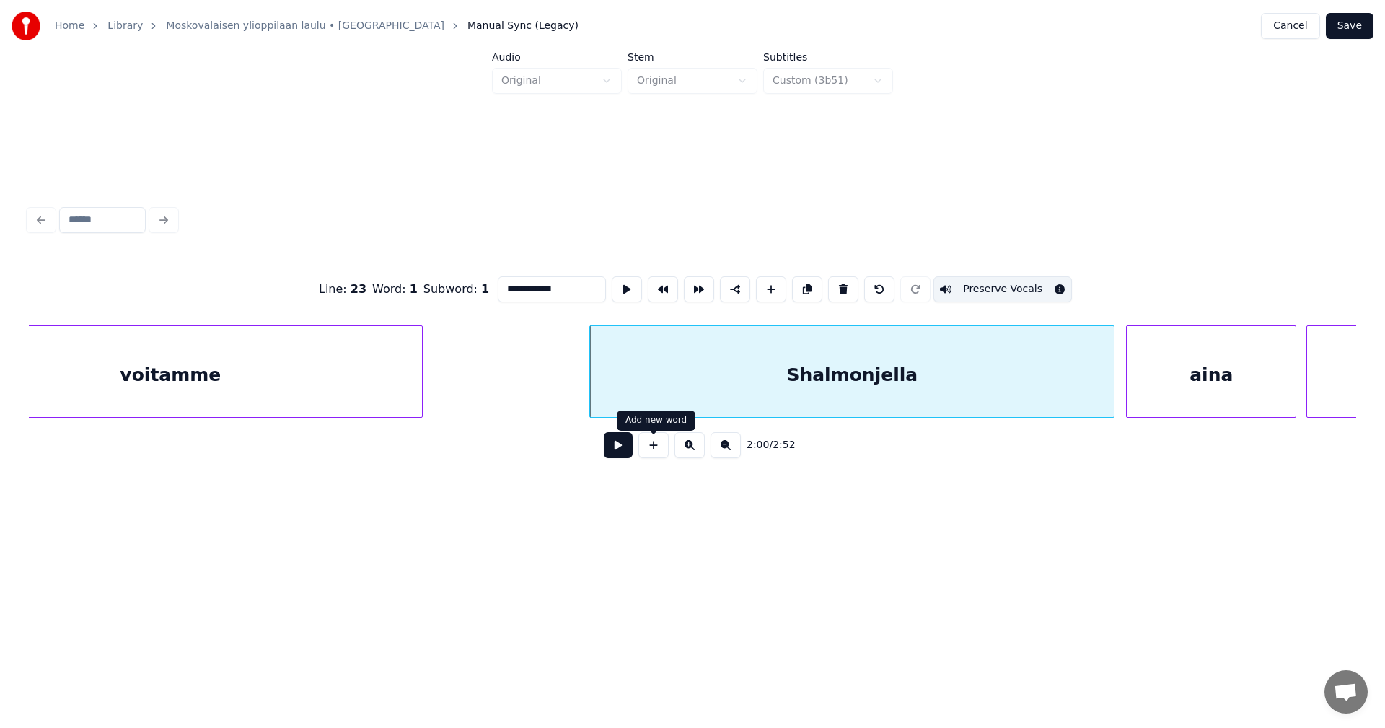
click at [630, 450] on button at bounding box center [618, 445] width 29 height 26
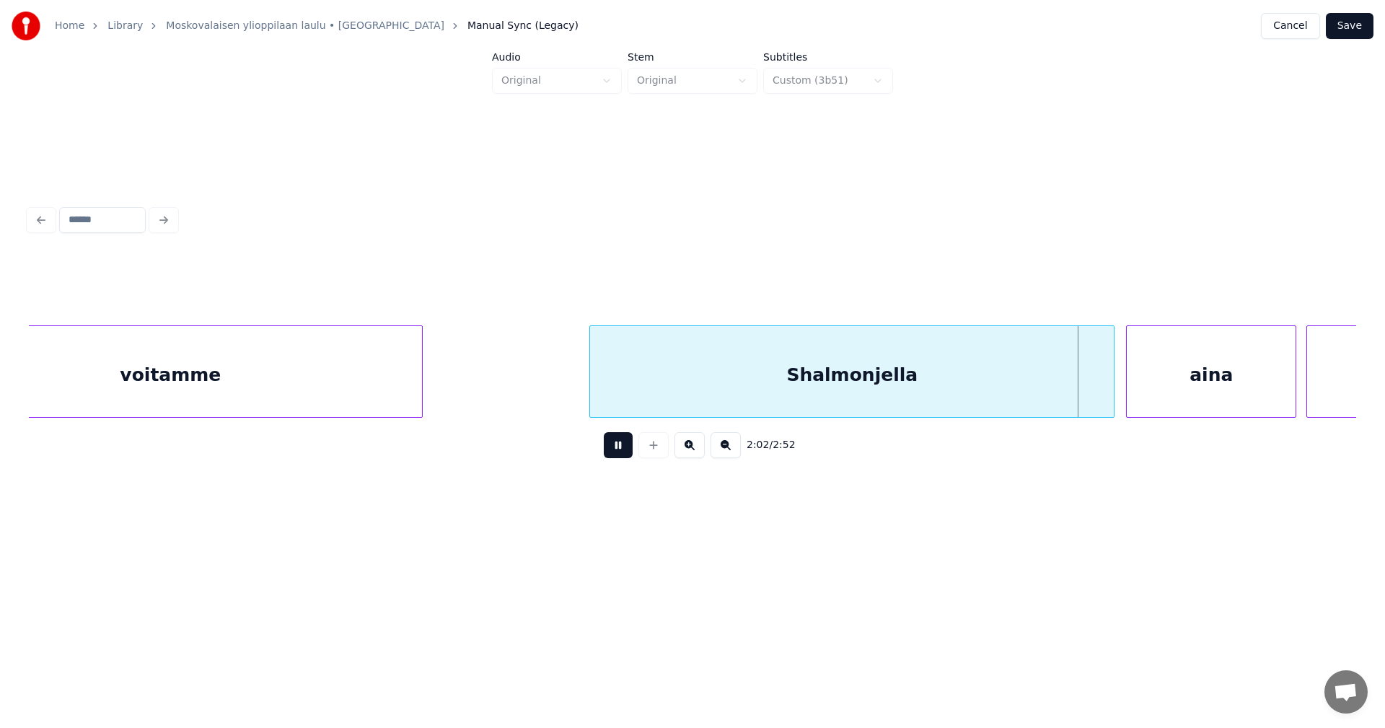
click at [627, 450] on button at bounding box center [618, 445] width 29 height 26
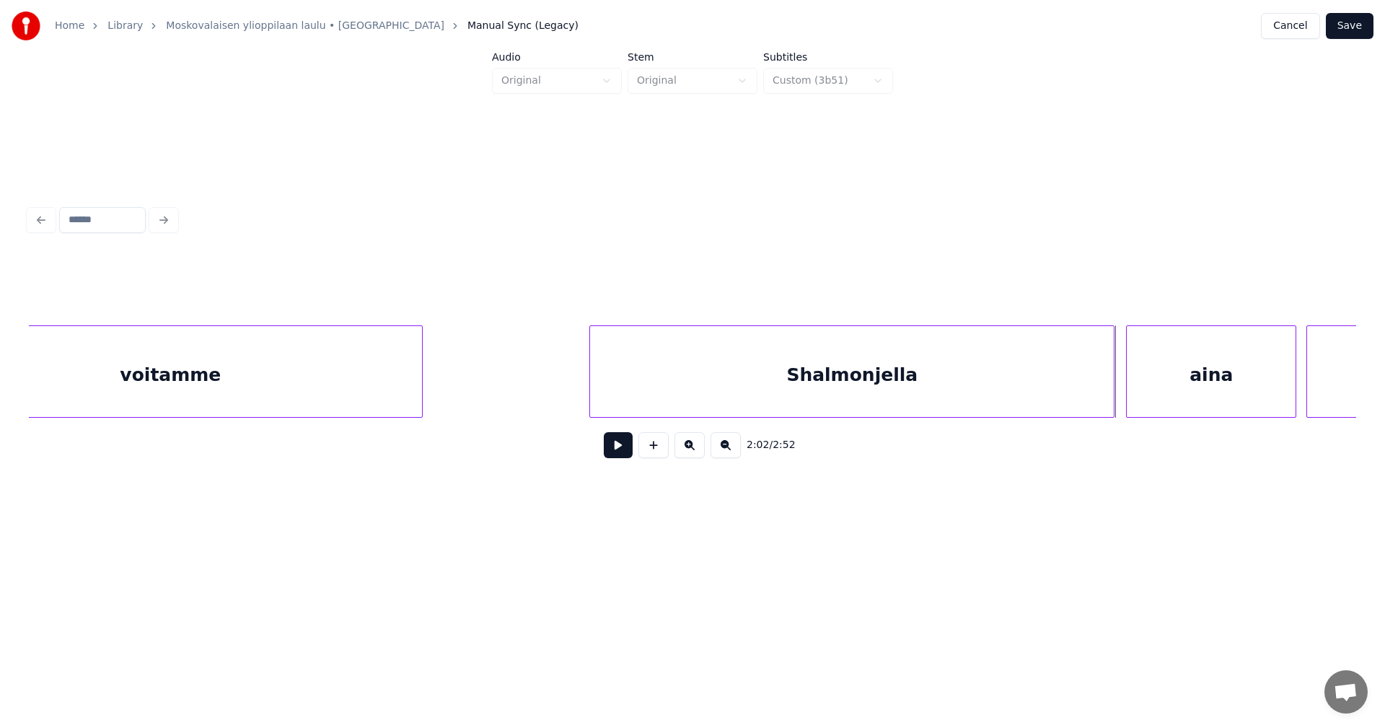
click at [1028, 393] on div "Shalmonjella" at bounding box center [852, 375] width 524 height 98
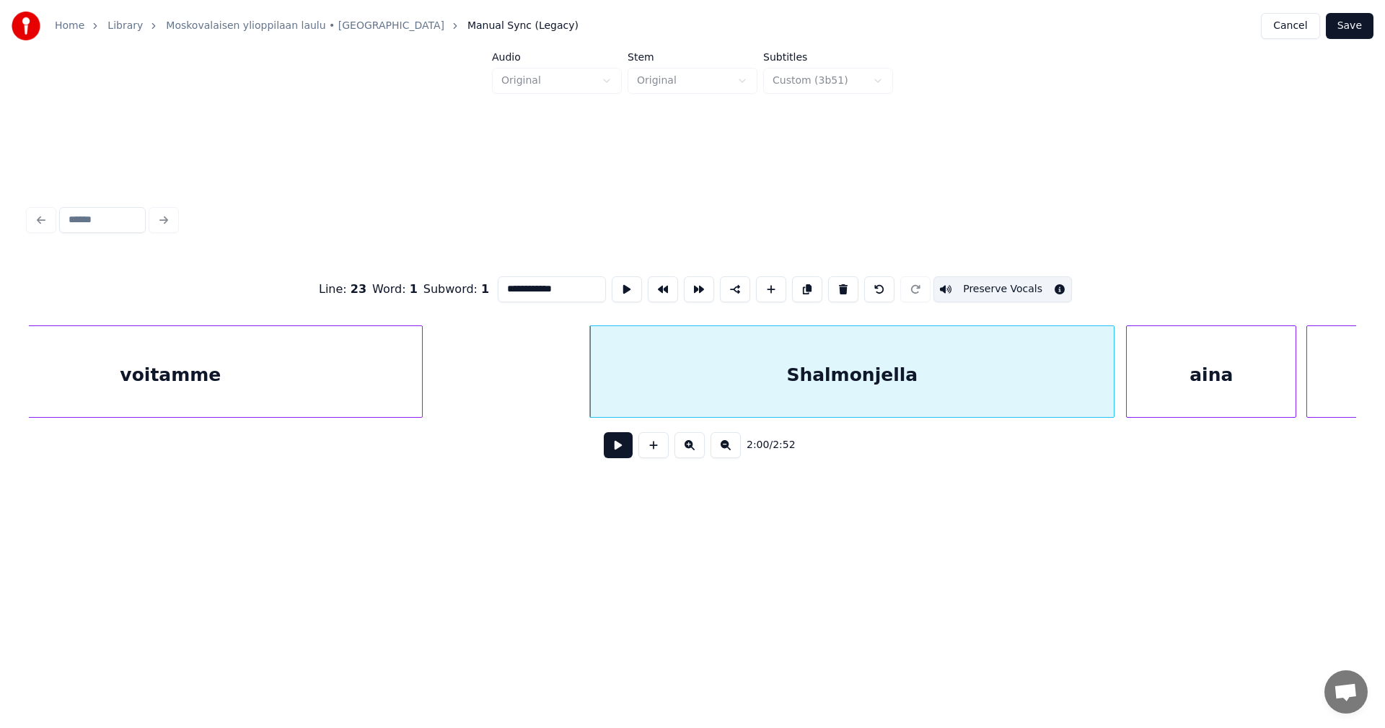
click at [1201, 389] on div "aina" at bounding box center [1210, 375] width 169 height 98
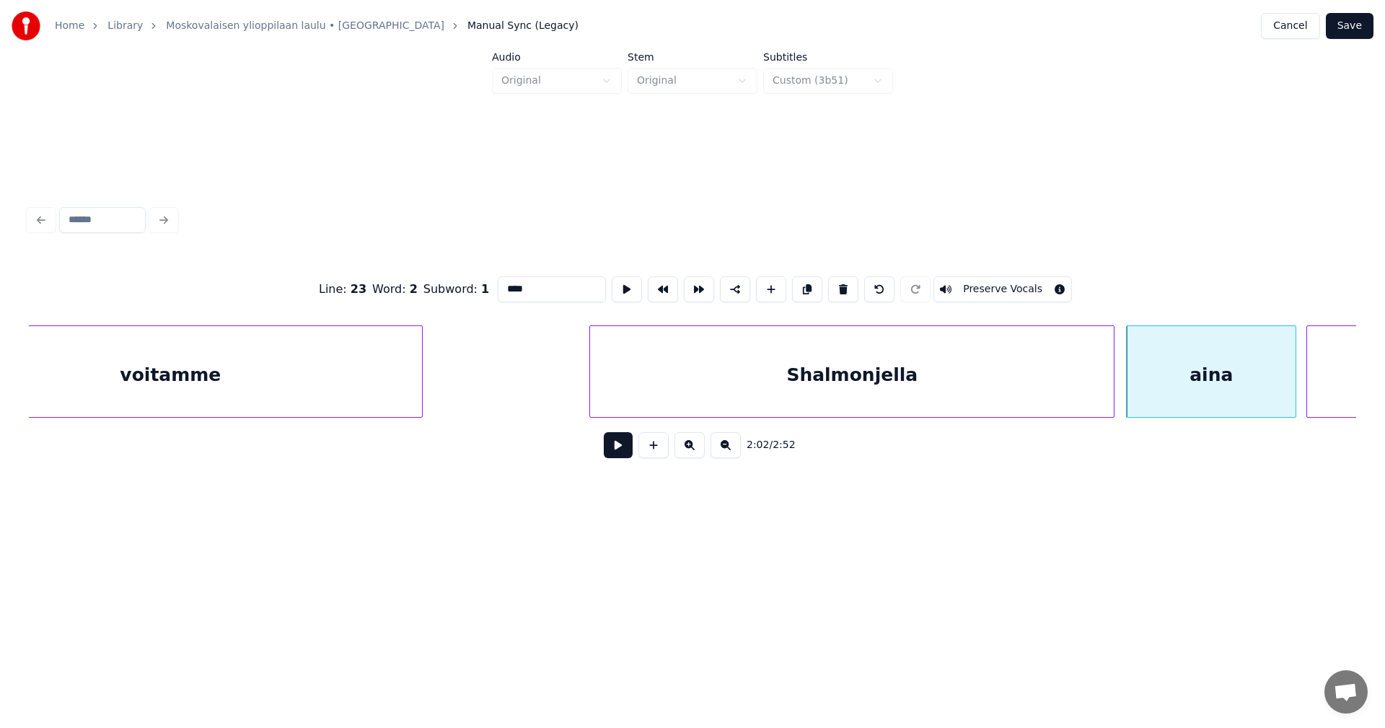
click at [1043, 287] on button "Preserve Vocals" at bounding box center [1002, 289] width 138 height 26
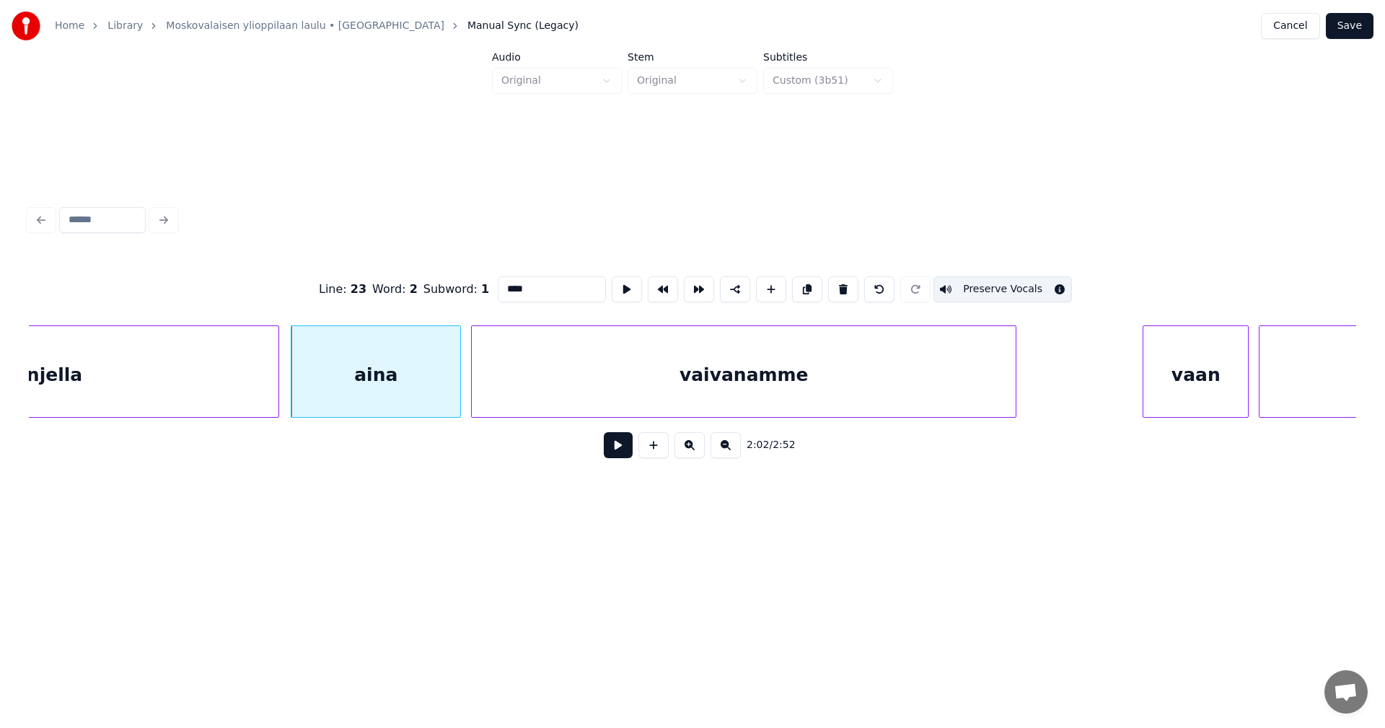
scroll to position [0, 30745]
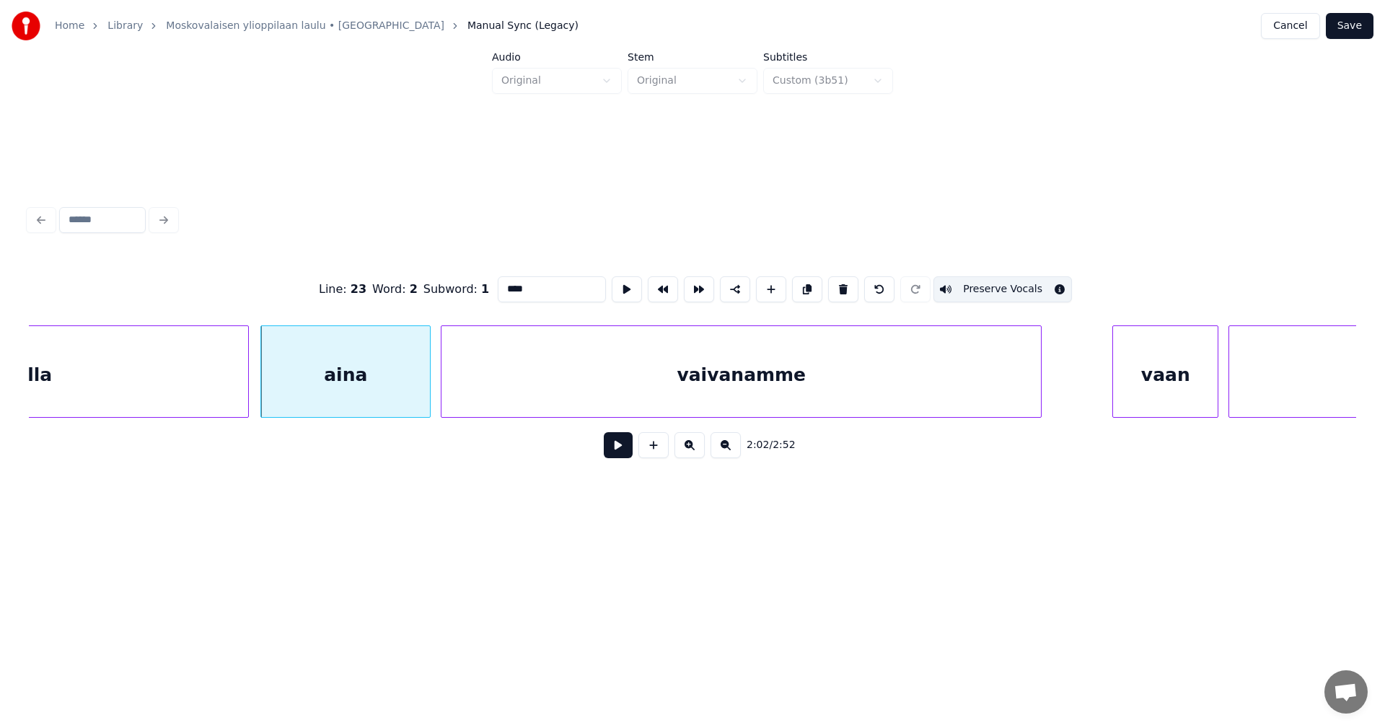
click at [1041, 392] on div at bounding box center [1038, 371] width 4 height 91
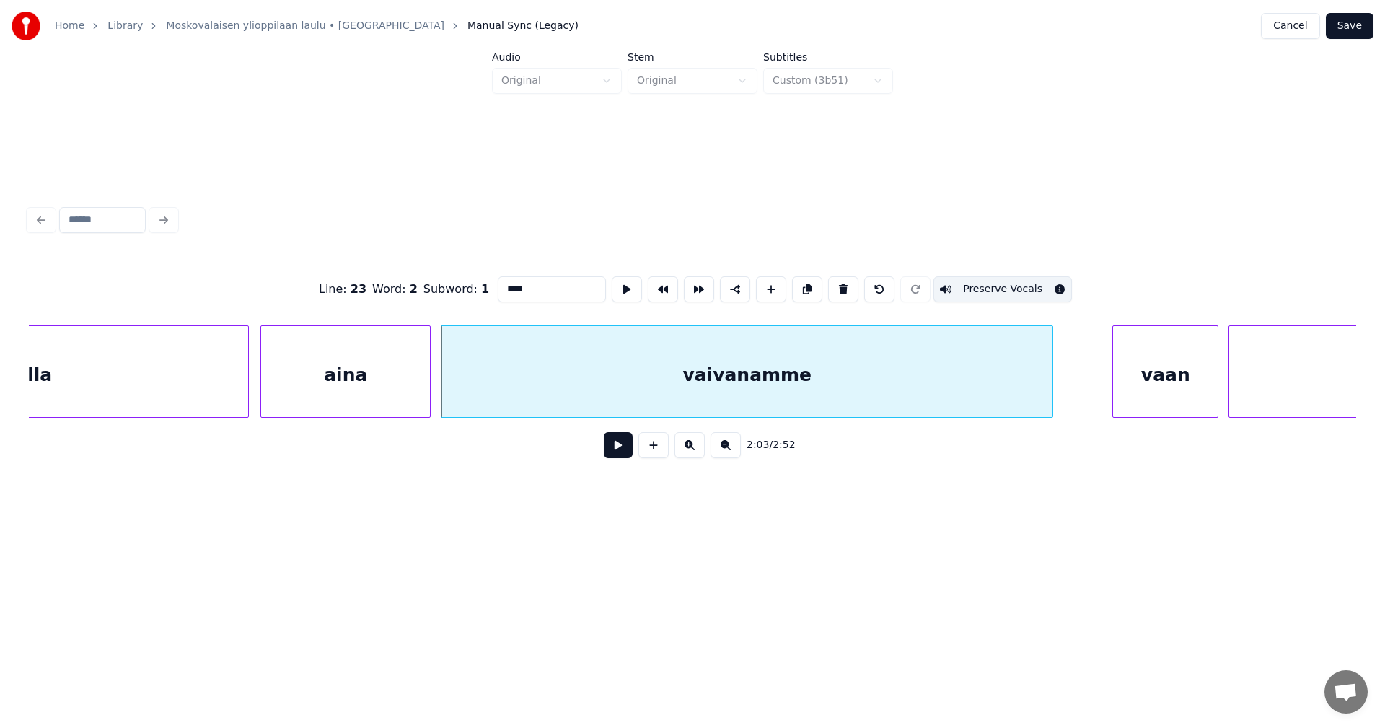
click at [901, 385] on div "vaivanamme" at bounding box center [746, 375] width 611 height 98
click at [993, 283] on button "Preserve Vocals" at bounding box center [1002, 289] width 138 height 26
click at [936, 382] on div "vaivanamme" at bounding box center [746, 375] width 611 height 98
click at [1136, 381] on div "vaan" at bounding box center [1165, 375] width 105 height 98
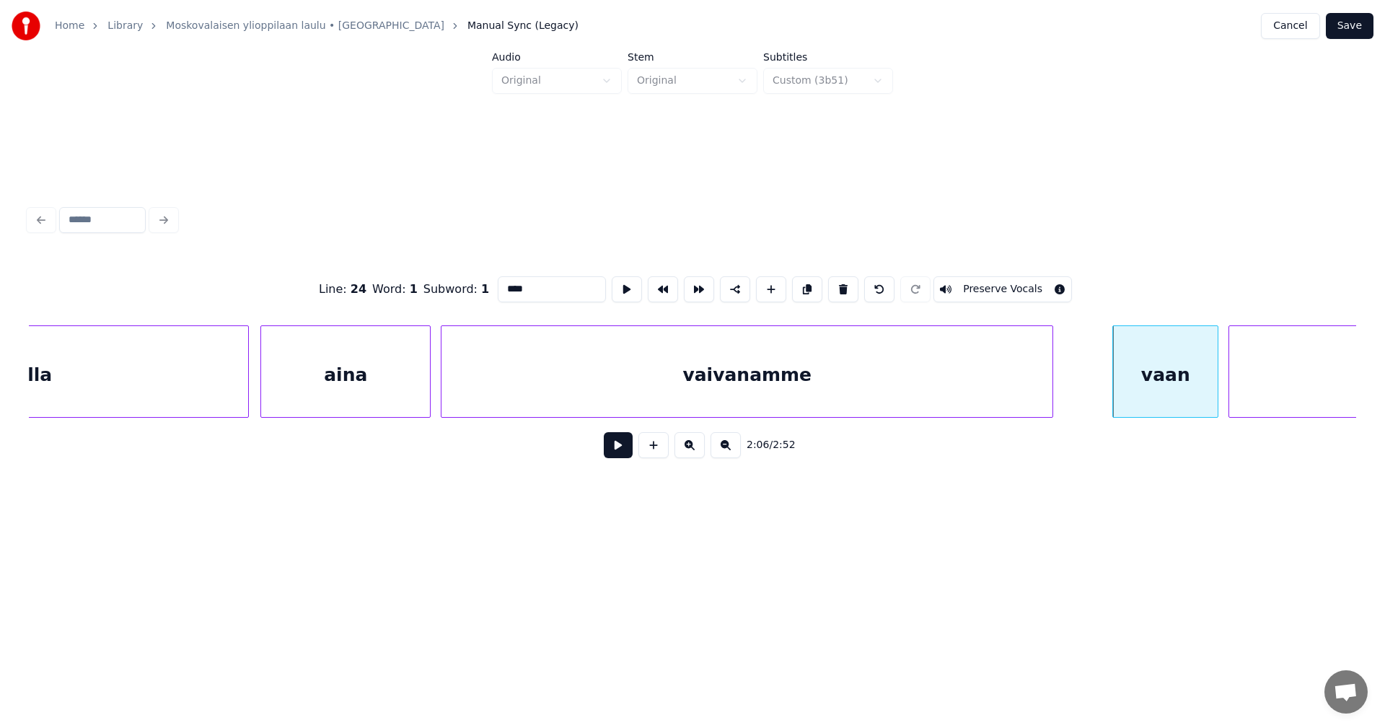
click at [404, 379] on div "aina" at bounding box center [345, 375] width 169 height 98
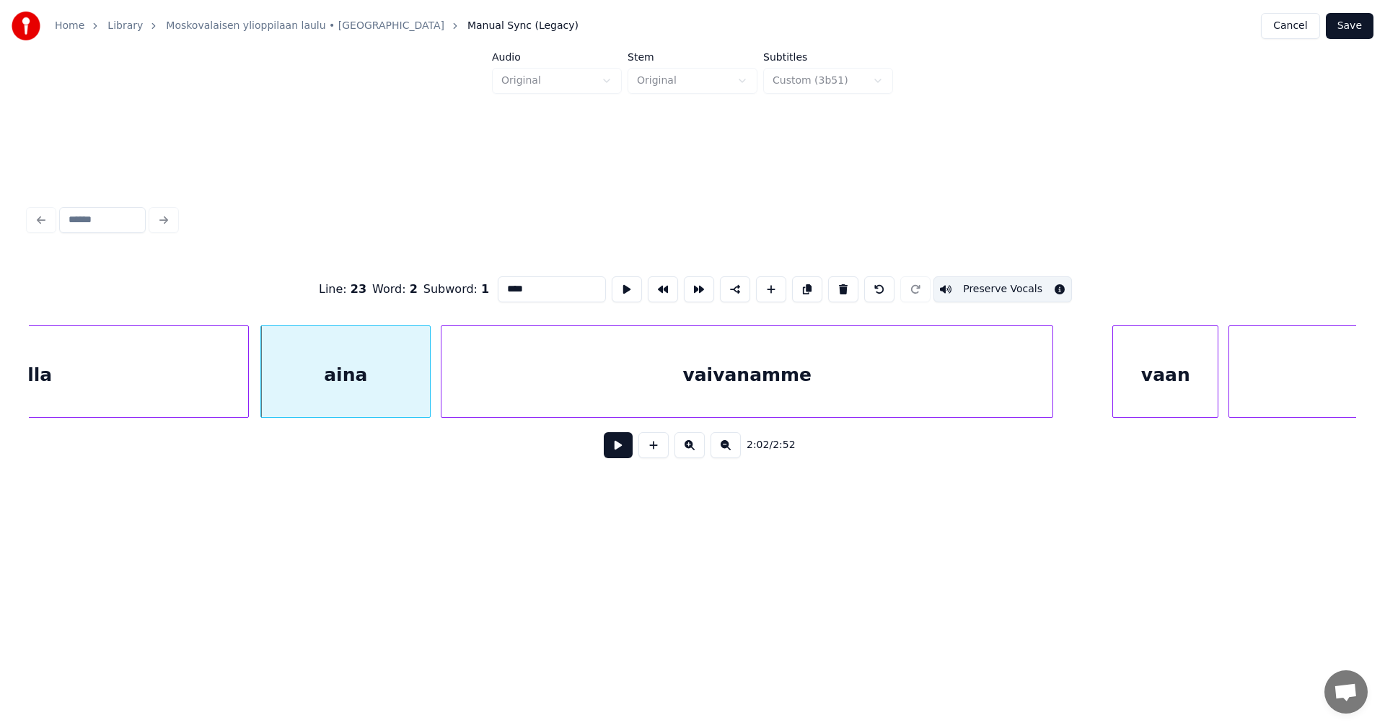
click at [697, 394] on div "vaivanamme" at bounding box center [746, 375] width 611 height 98
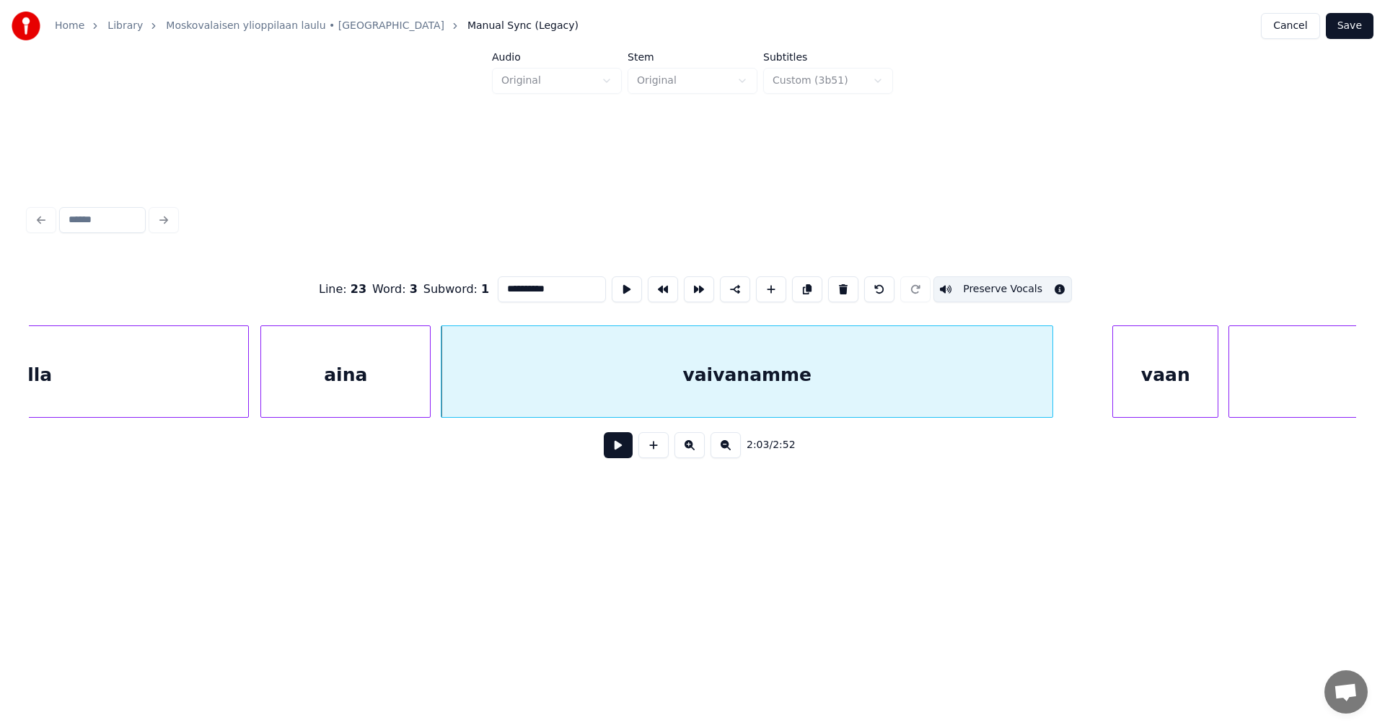
click at [1165, 384] on div "vaan" at bounding box center [1165, 375] width 105 height 98
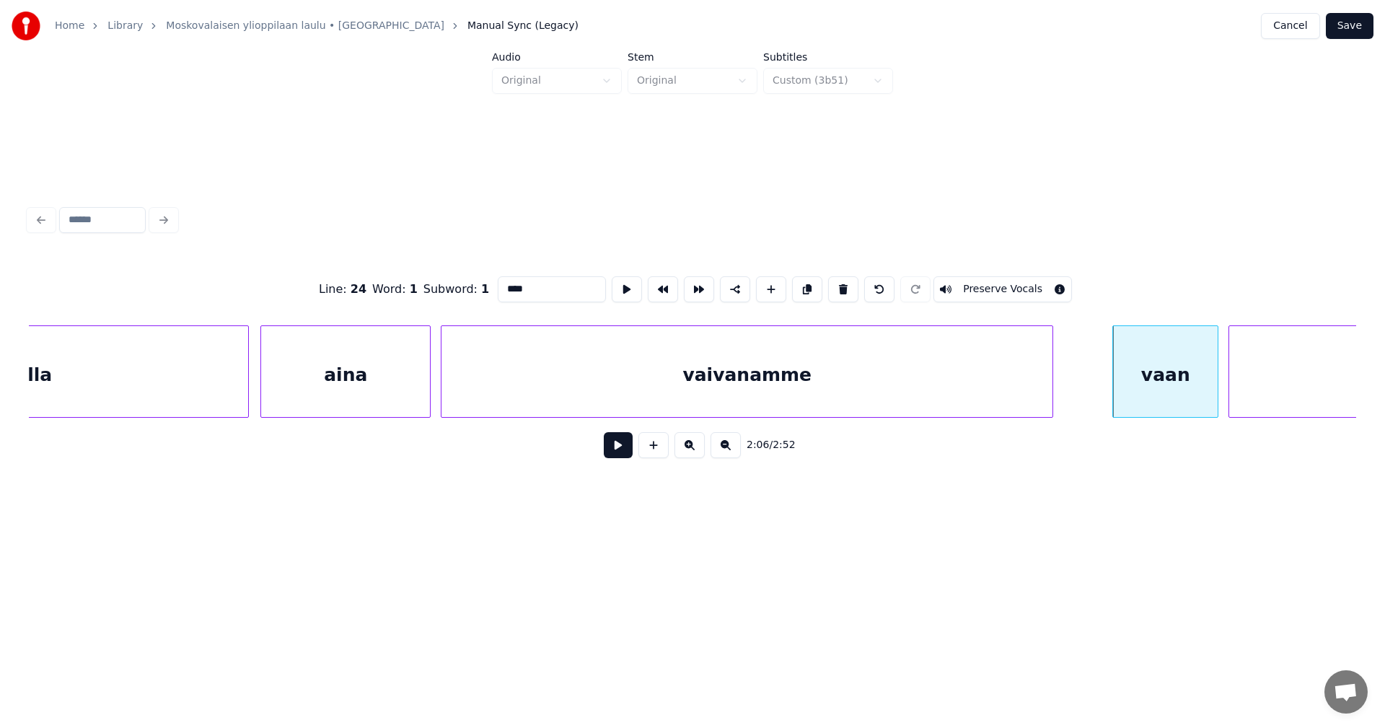
click at [1006, 277] on button "Preserve Vocals" at bounding box center [1002, 289] width 138 height 26
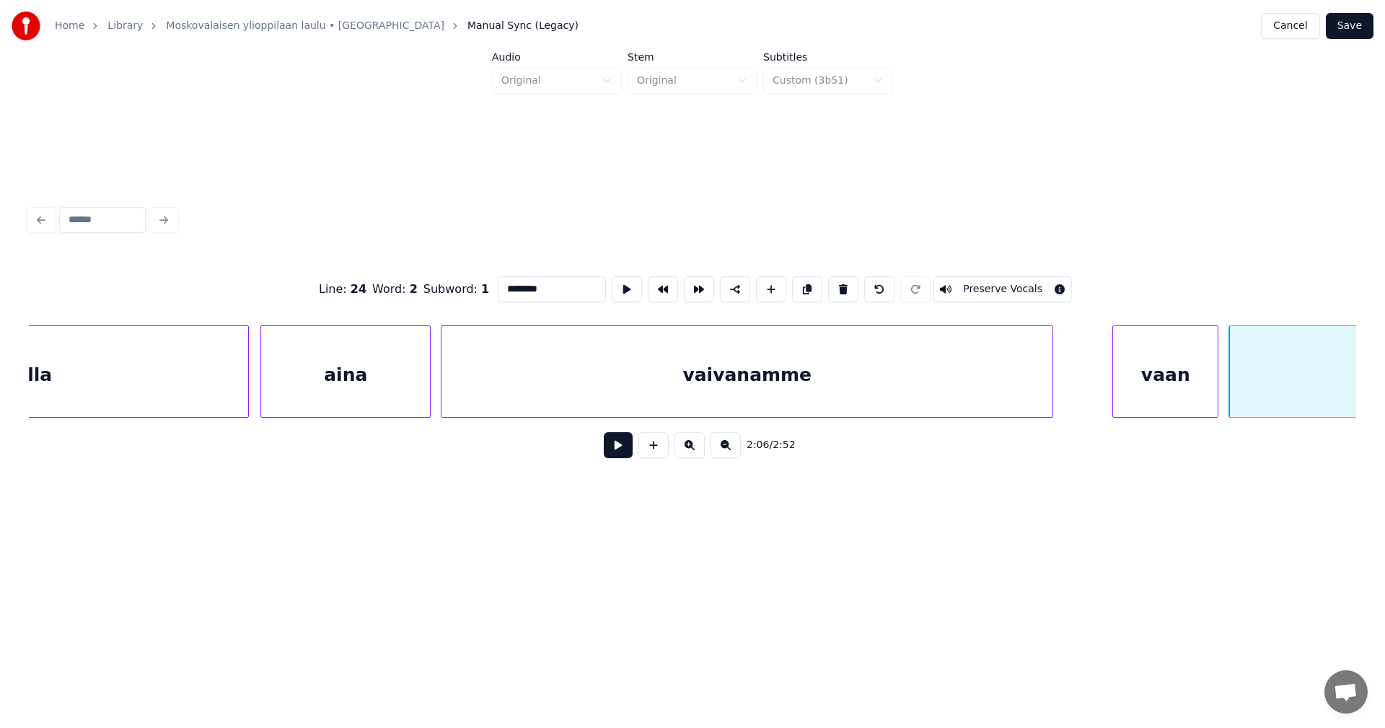
click at [1030, 284] on button "Preserve Vocals" at bounding box center [1002, 289] width 138 height 26
click at [1164, 385] on div "vaan" at bounding box center [1165, 375] width 105 height 98
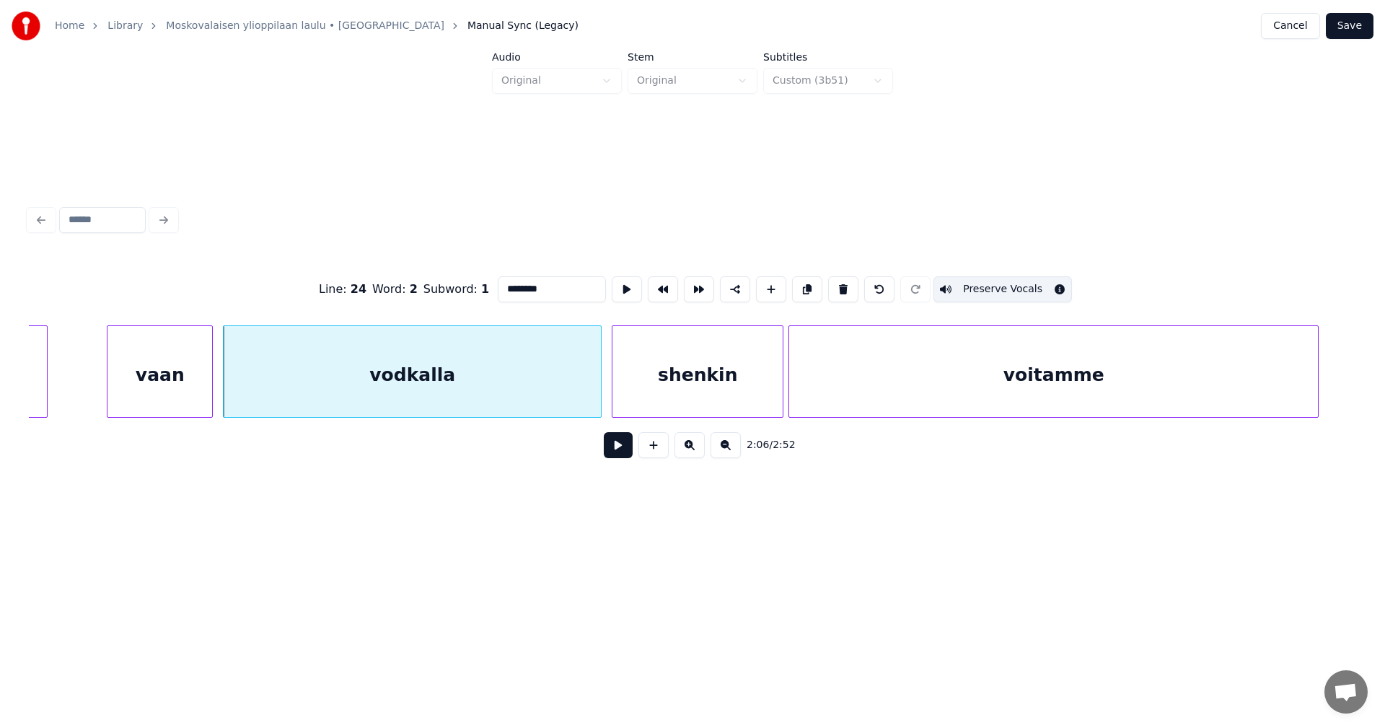
scroll to position [0, 31754]
click at [749, 376] on div "shenkin" at bounding box center [693, 375] width 170 height 98
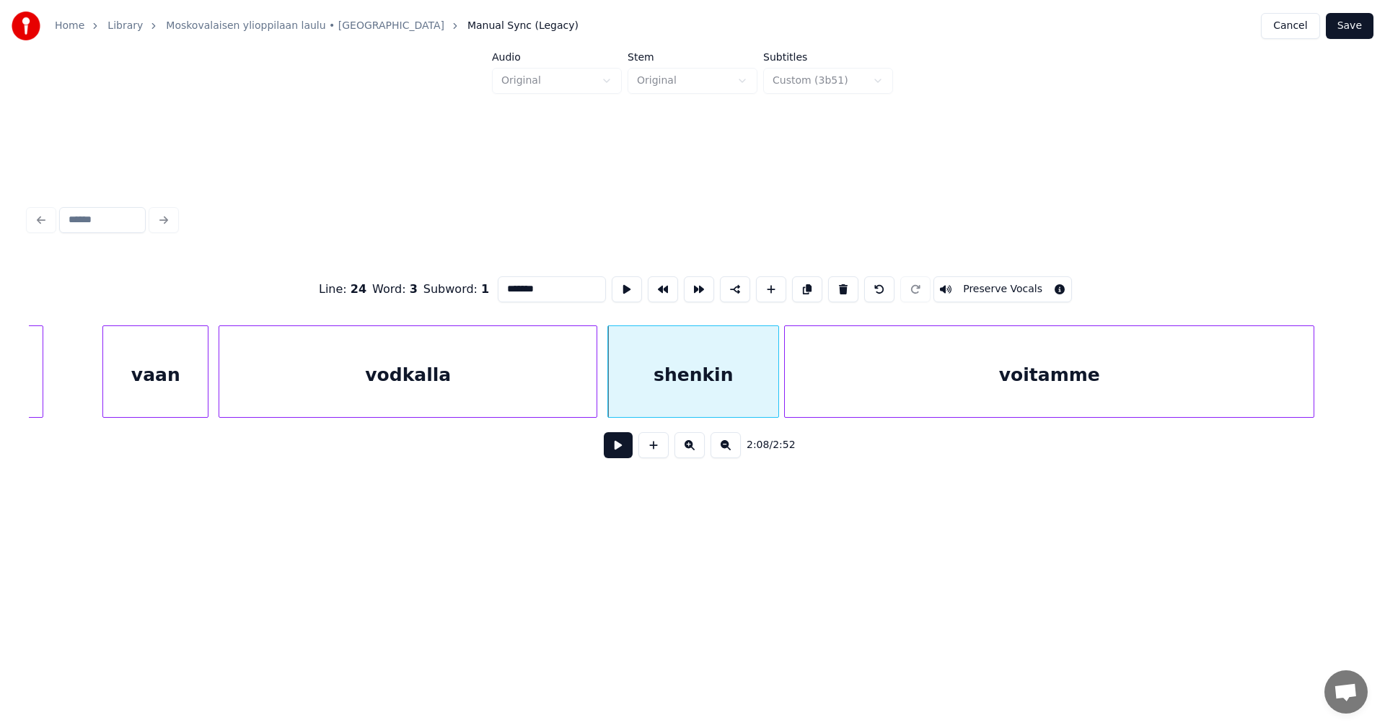
click at [958, 280] on button "Preserve Vocals" at bounding box center [1002, 289] width 138 height 26
click at [963, 369] on div "voitamme" at bounding box center [1049, 375] width 529 height 98
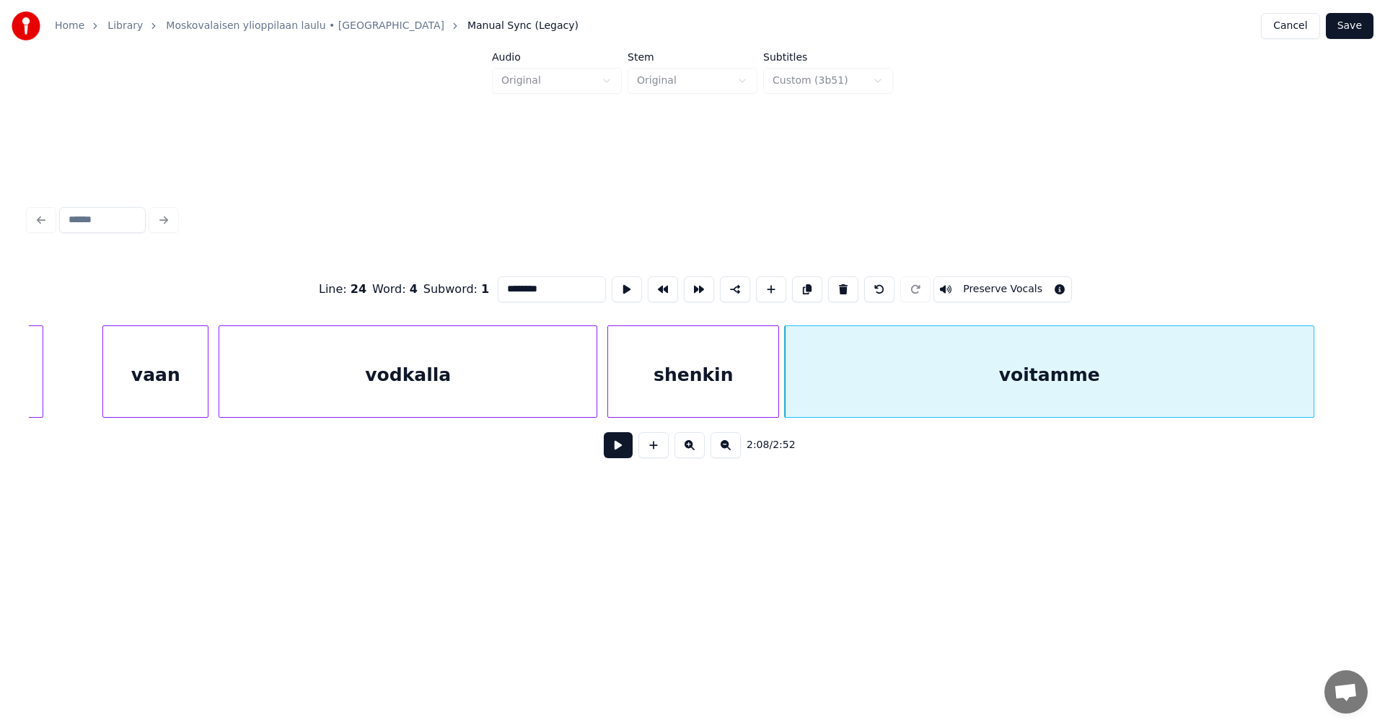
click at [967, 280] on button "Preserve Vocals" at bounding box center [1002, 289] width 138 height 26
click at [735, 363] on div "shenkin" at bounding box center [693, 375] width 170 height 98
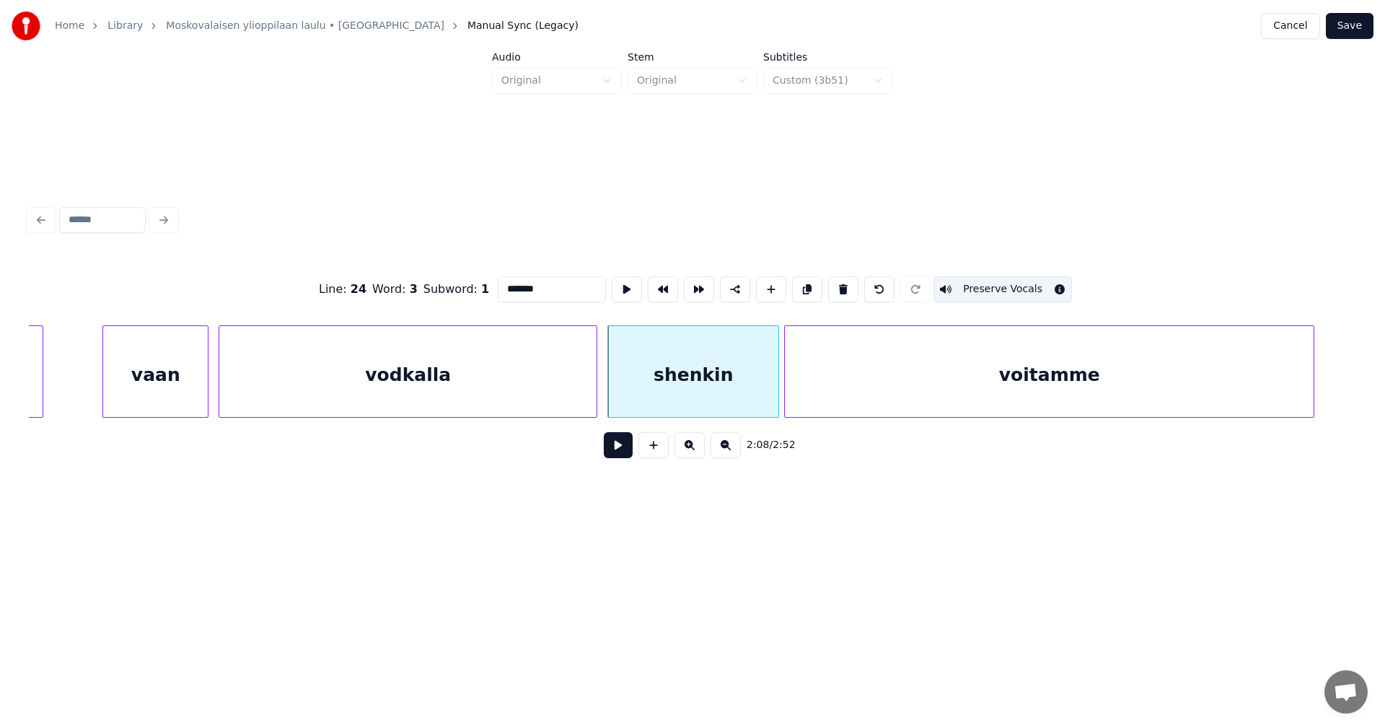
click at [893, 371] on div "voitamme" at bounding box center [1049, 375] width 529 height 98
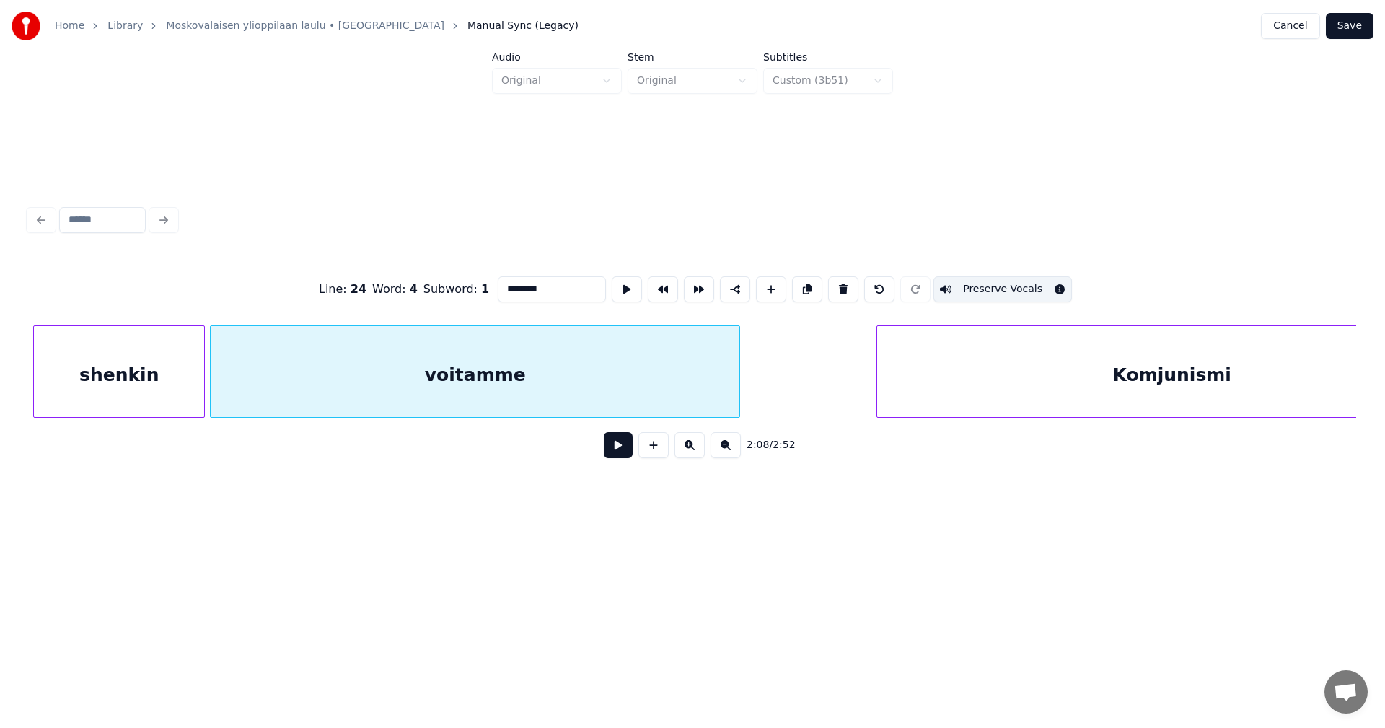
scroll to position [0, 32360]
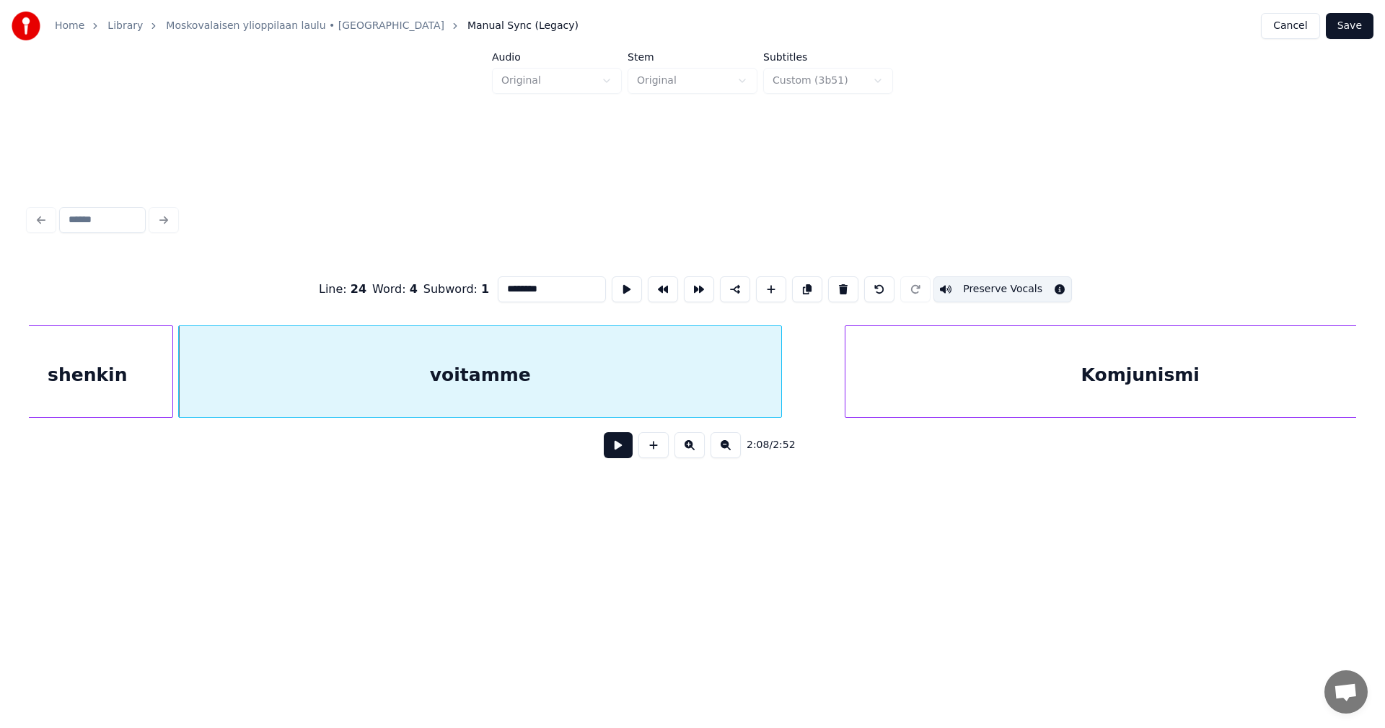
click at [778, 387] on div at bounding box center [779, 371] width 4 height 91
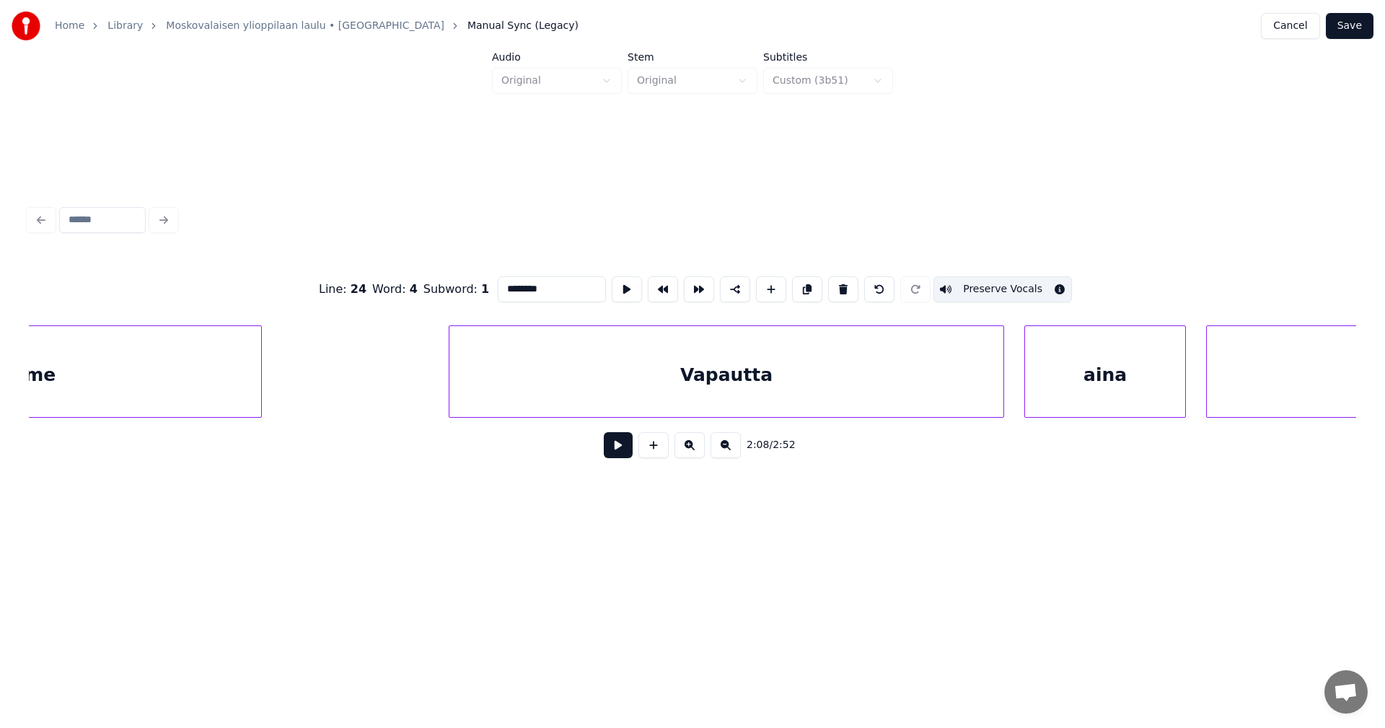
scroll to position [0, 38410]
click at [921, 376] on div "Vapautta" at bounding box center [701, 375] width 554 height 98
type input "********"
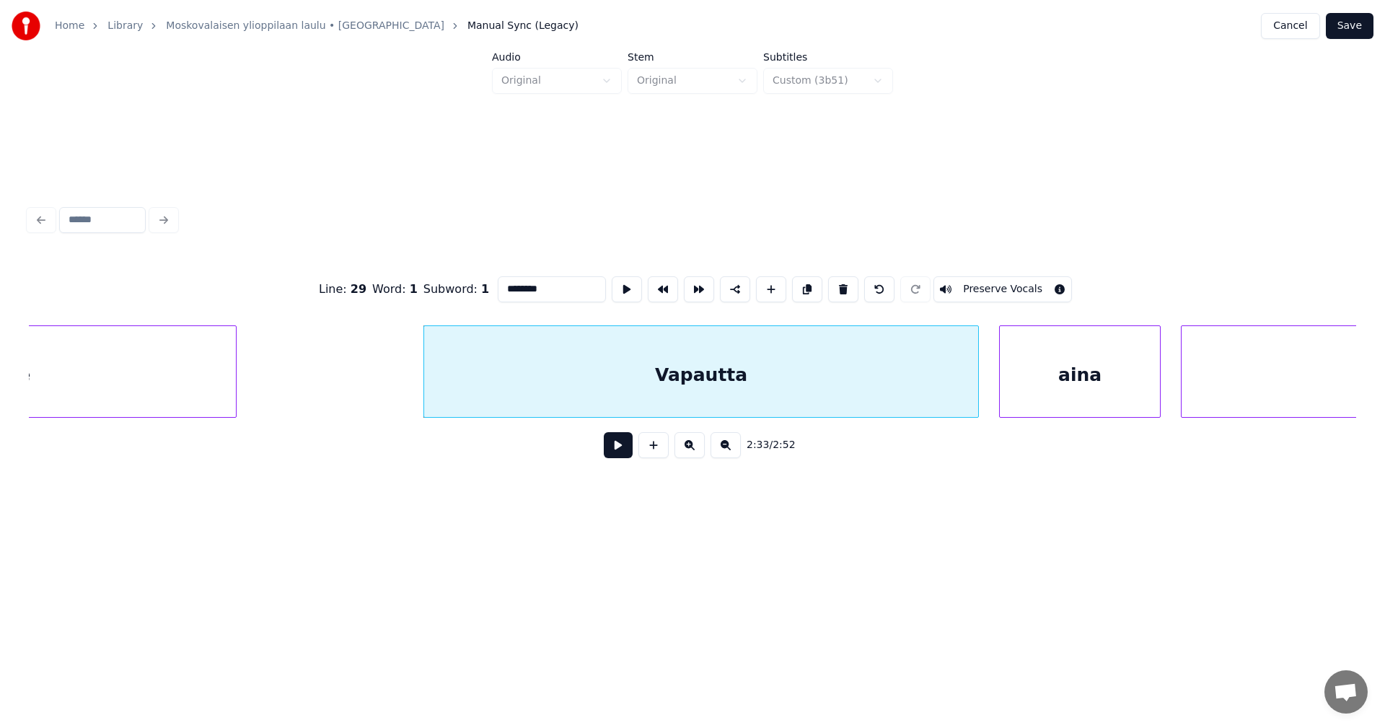
click at [973, 288] on button "Preserve Vocals" at bounding box center [1002, 289] width 138 height 26
click at [989, 388] on div at bounding box center [989, 371] width 4 height 91
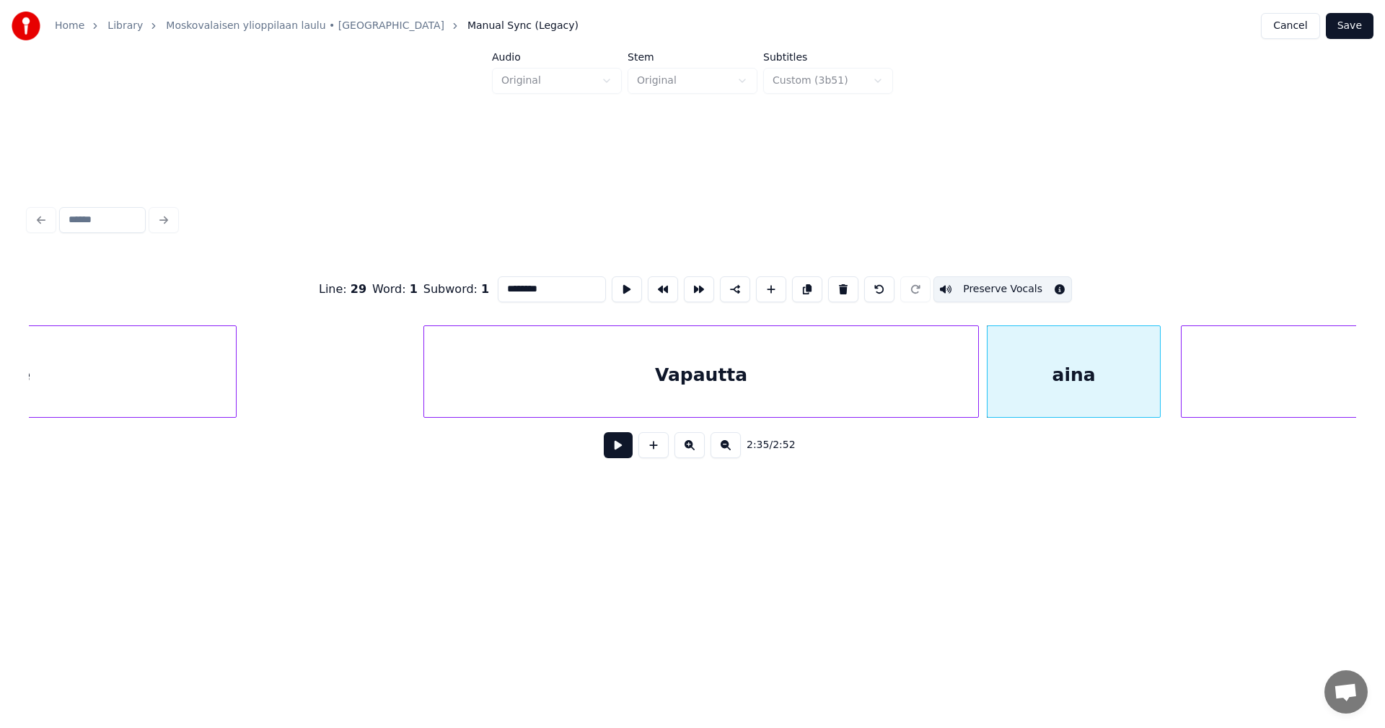
click at [908, 390] on div "Vapautta" at bounding box center [701, 375] width 554 height 98
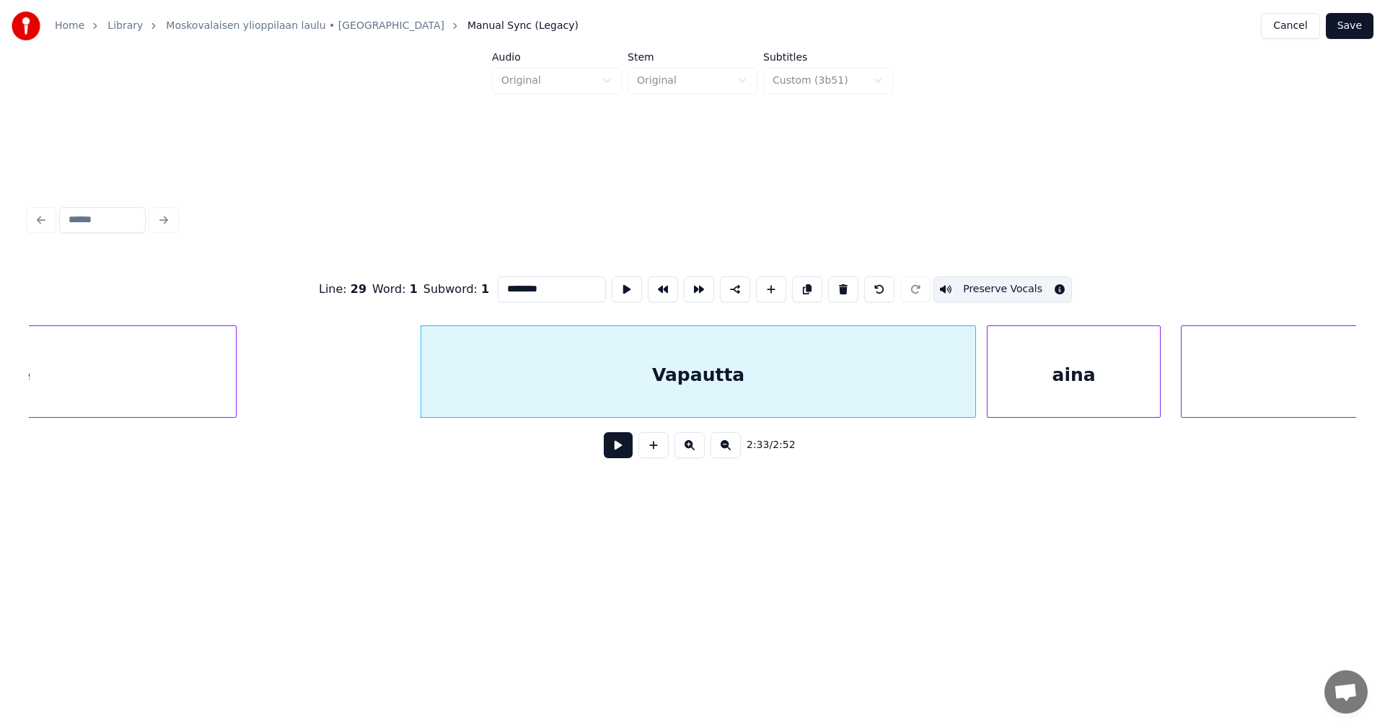
click at [613, 454] on button at bounding box center [618, 445] width 29 height 26
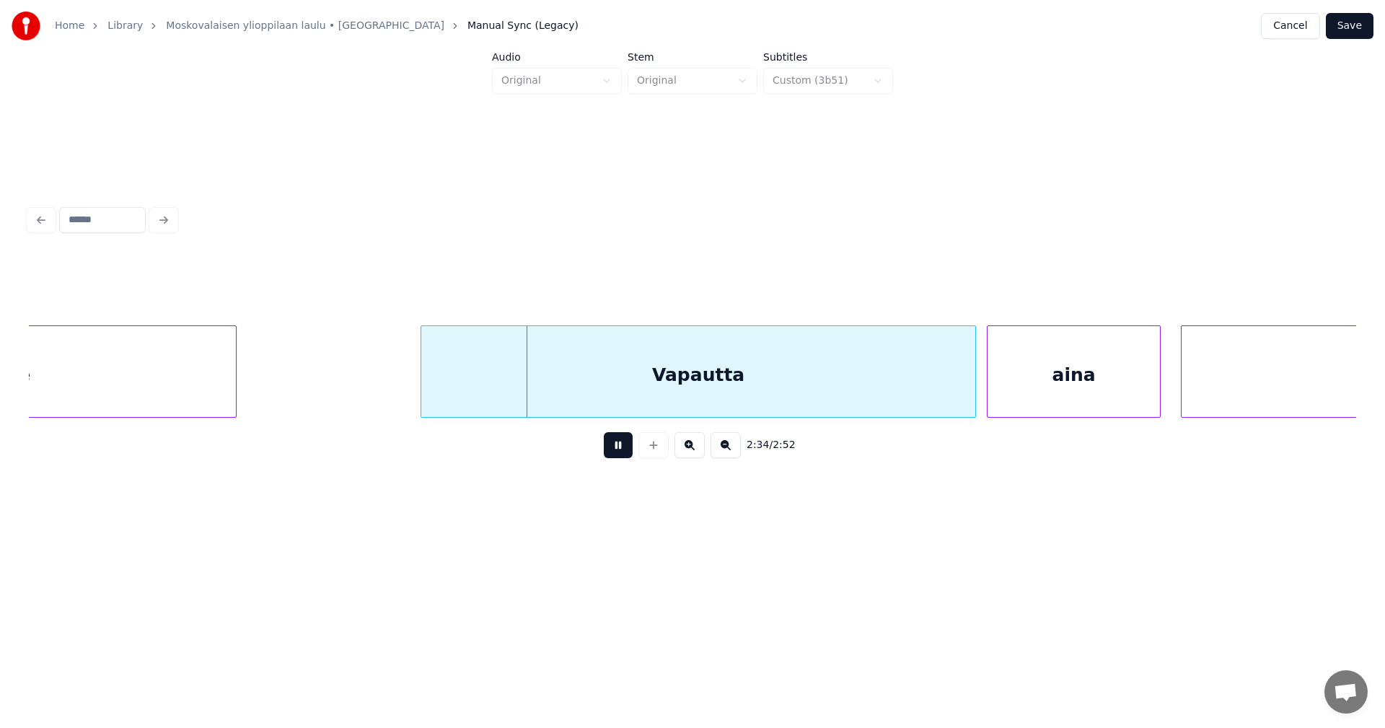
click at [613, 454] on button at bounding box center [618, 445] width 29 height 26
click at [401, 391] on div at bounding box center [402, 371] width 4 height 91
click at [620, 449] on button at bounding box center [618, 445] width 29 height 26
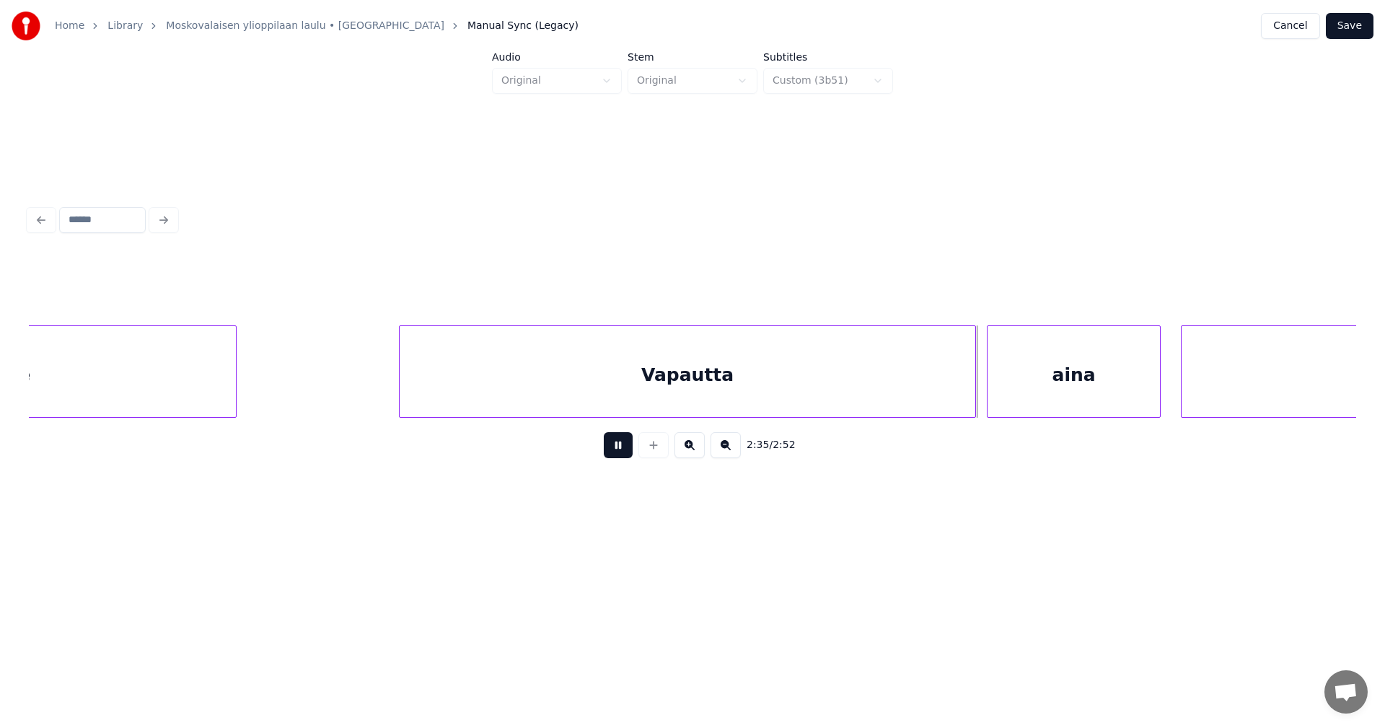
click at [622, 445] on button at bounding box center [618, 445] width 29 height 26
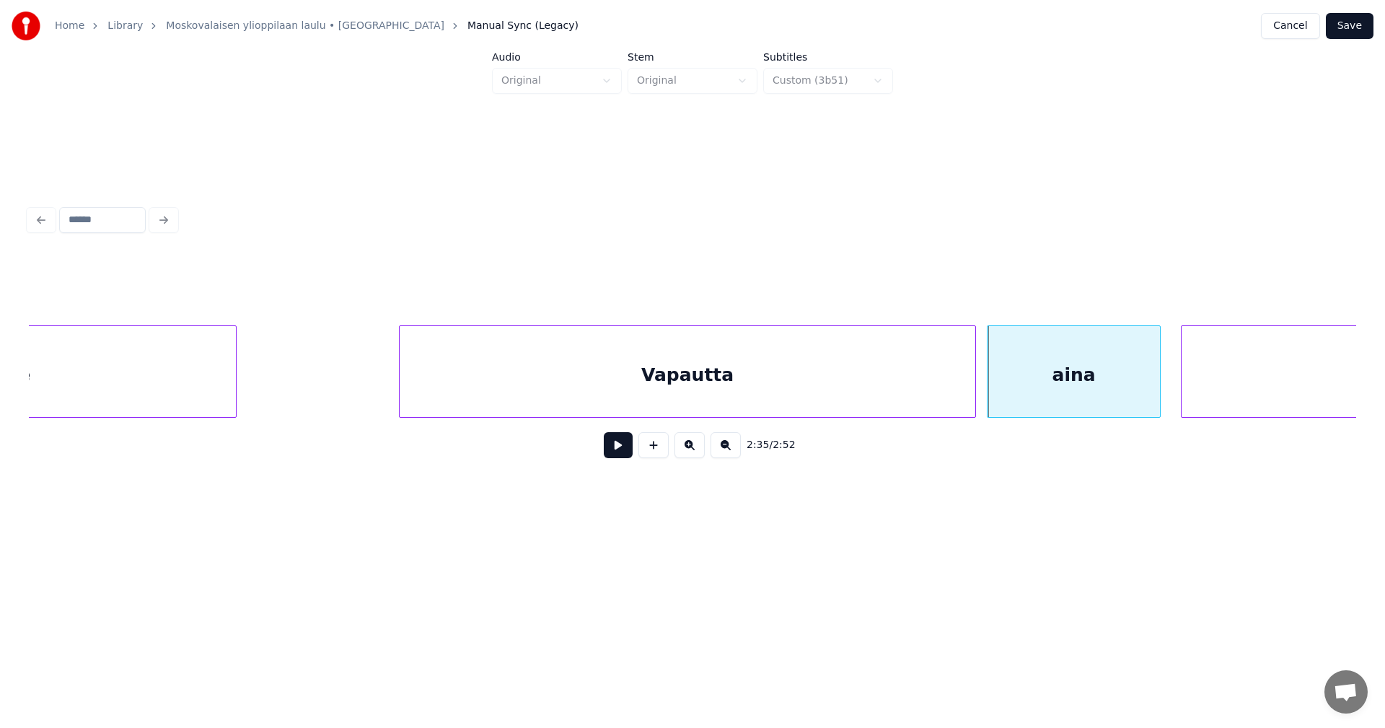
click at [623, 445] on button at bounding box center [618, 445] width 29 height 26
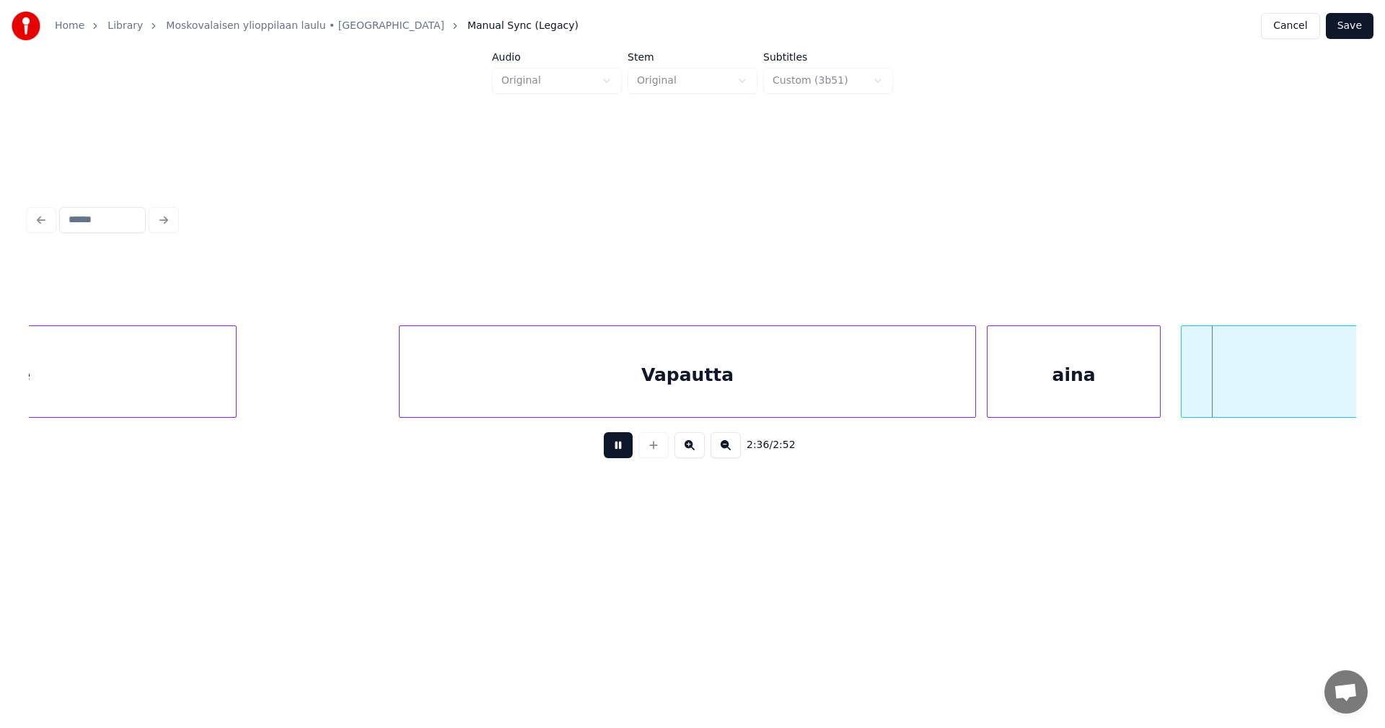
click at [625, 446] on button at bounding box center [618, 445] width 29 height 26
click at [1178, 373] on div at bounding box center [1177, 371] width 4 height 91
click at [1124, 381] on div "aina" at bounding box center [1073, 375] width 172 height 98
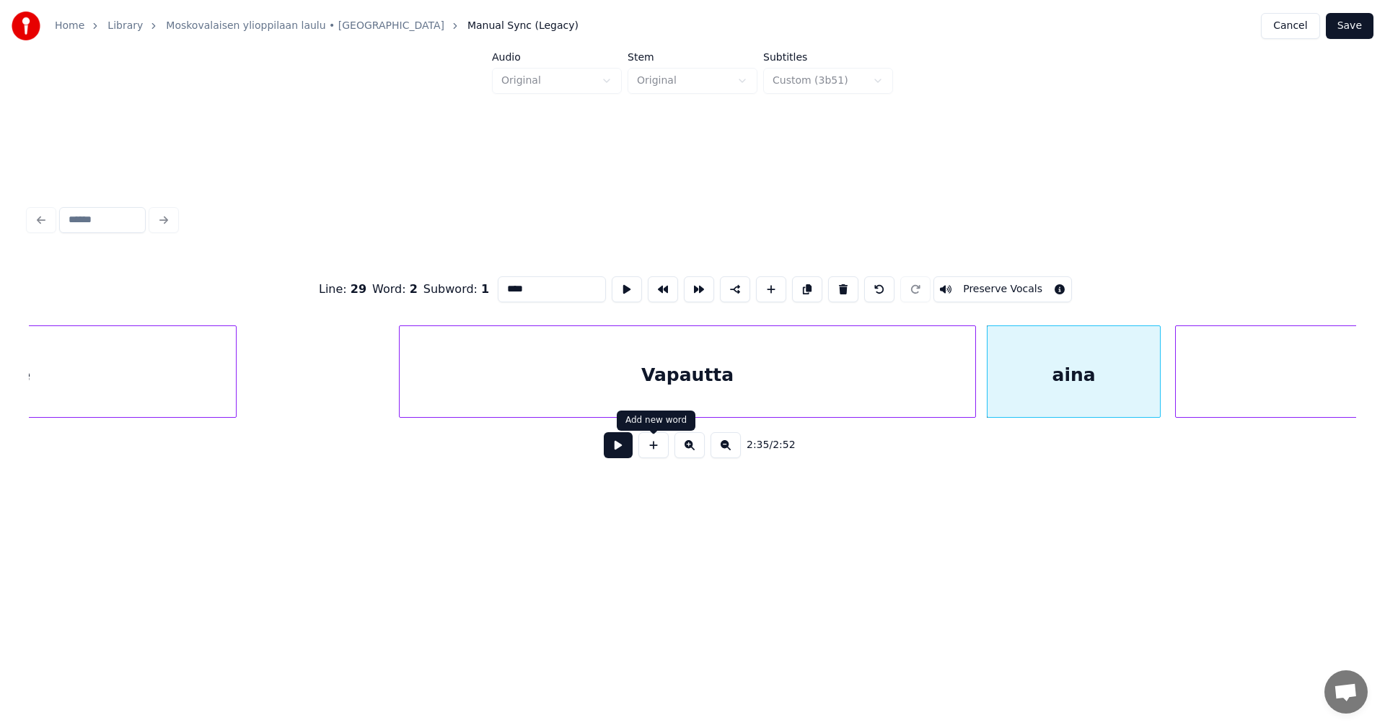
click at [622, 445] on button at bounding box center [618, 445] width 29 height 26
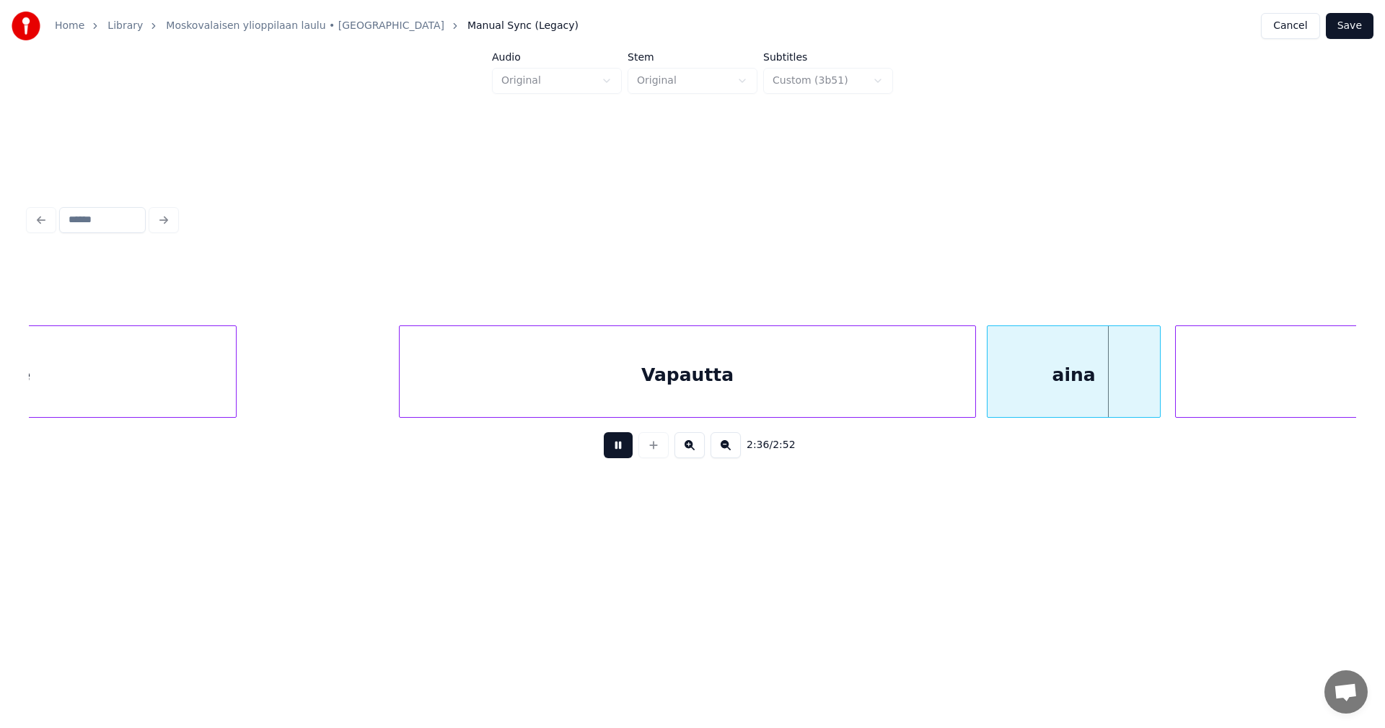
click at [620, 451] on button at bounding box center [618, 445] width 29 height 26
click at [676, 384] on div "Vapautta" at bounding box center [687, 375] width 575 height 98
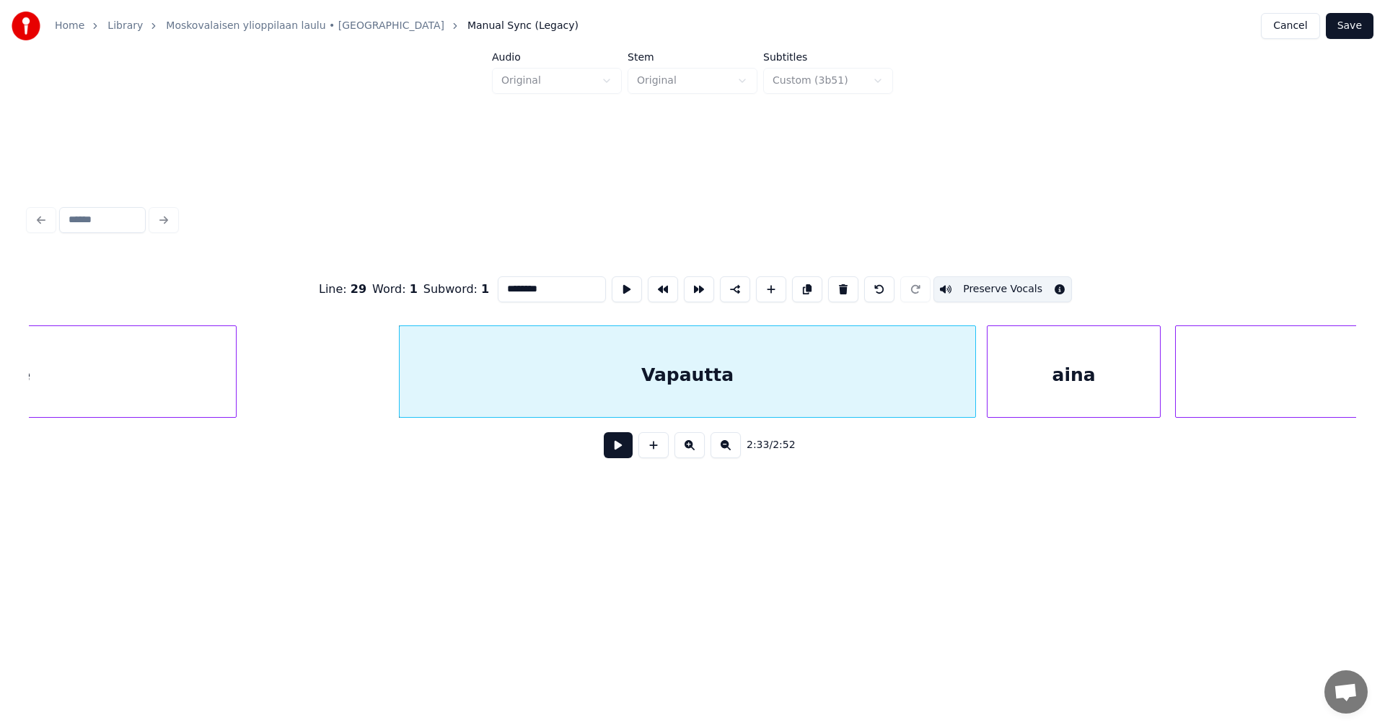
click at [1017, 395] on div "aina" at bounding box center [1073, 375] width 172 height 98
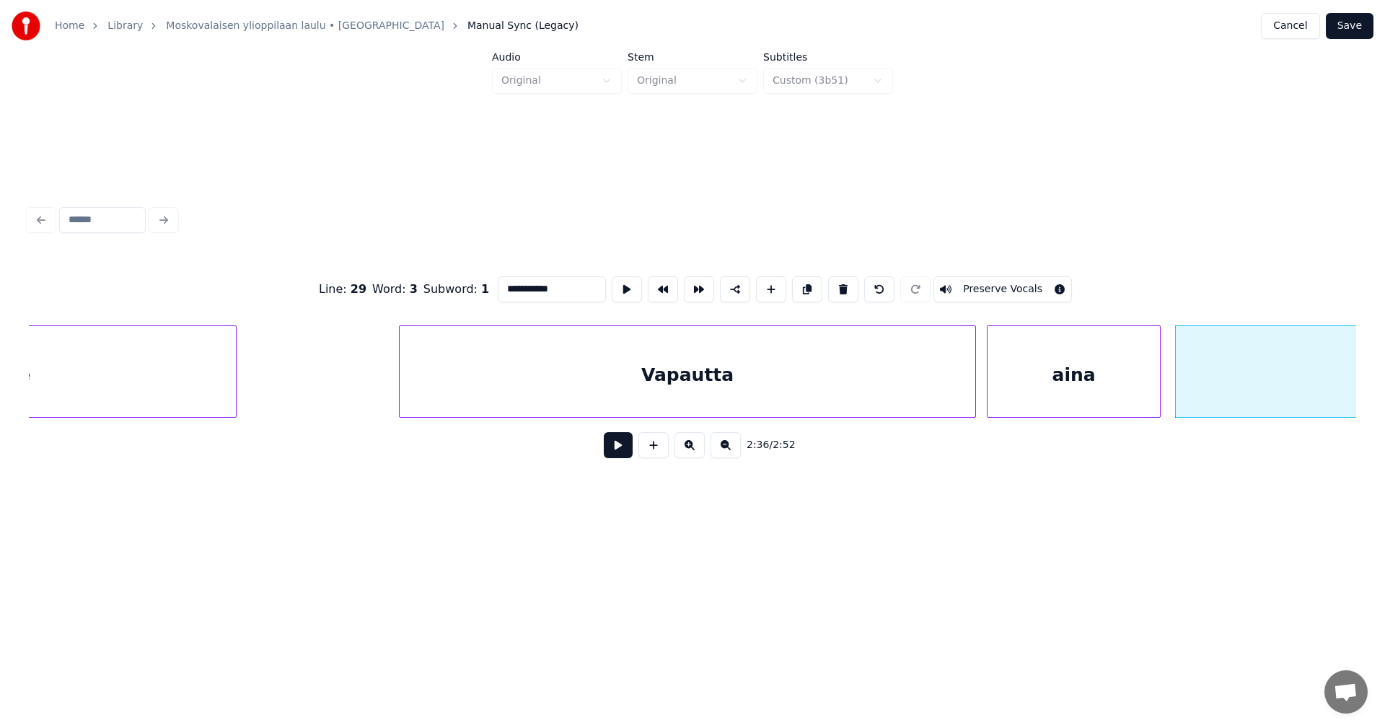
click at [1023, 286] on button "Preserve Vocals" at bounding box center [1002, 289] width 138 height 26
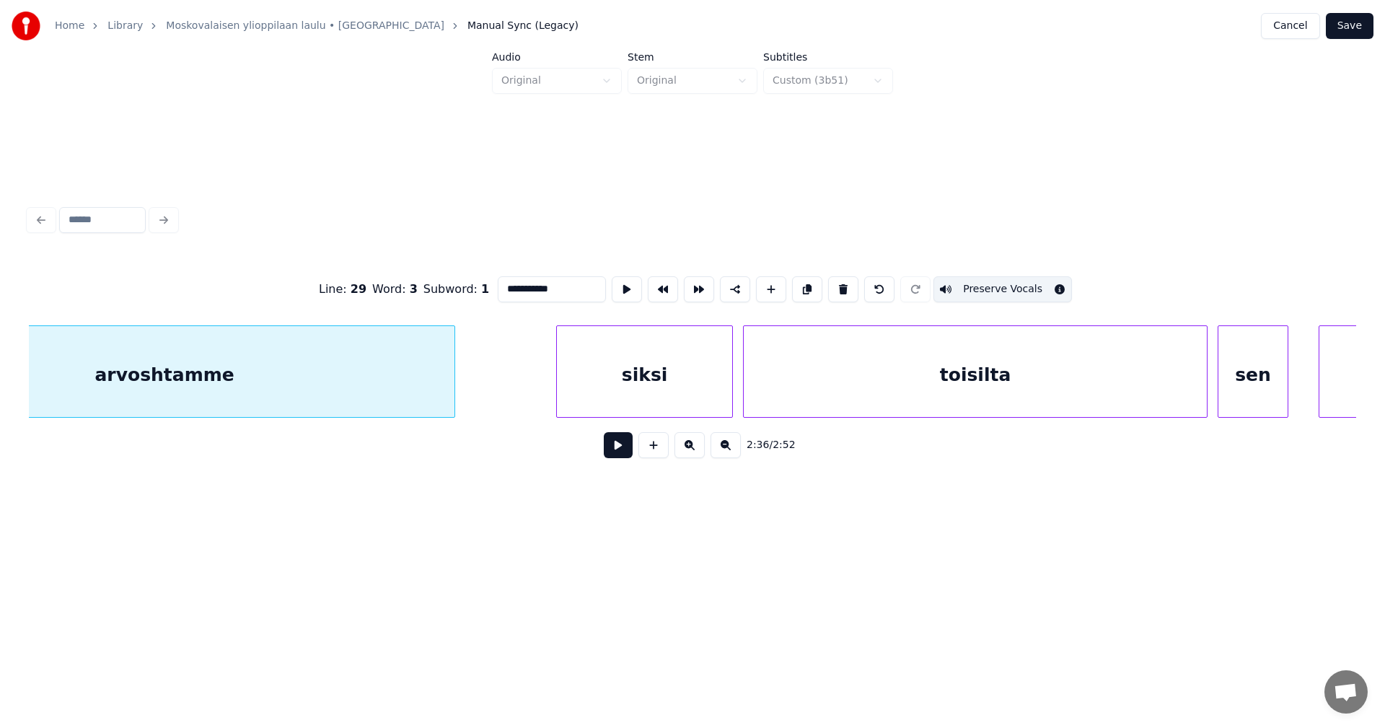
scroll to position [0, 39734]
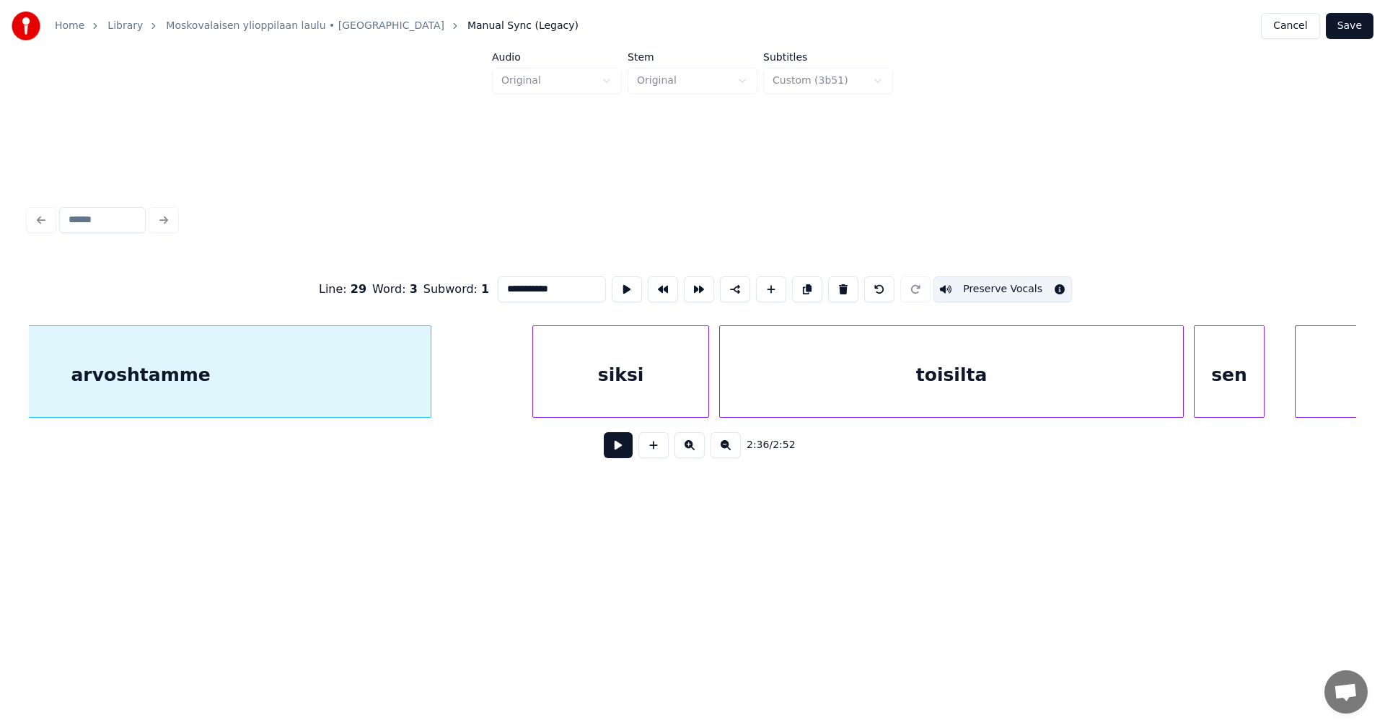
click at [641, 392] on div "siksi" at bounding box center [620, 375] width 175 height 98
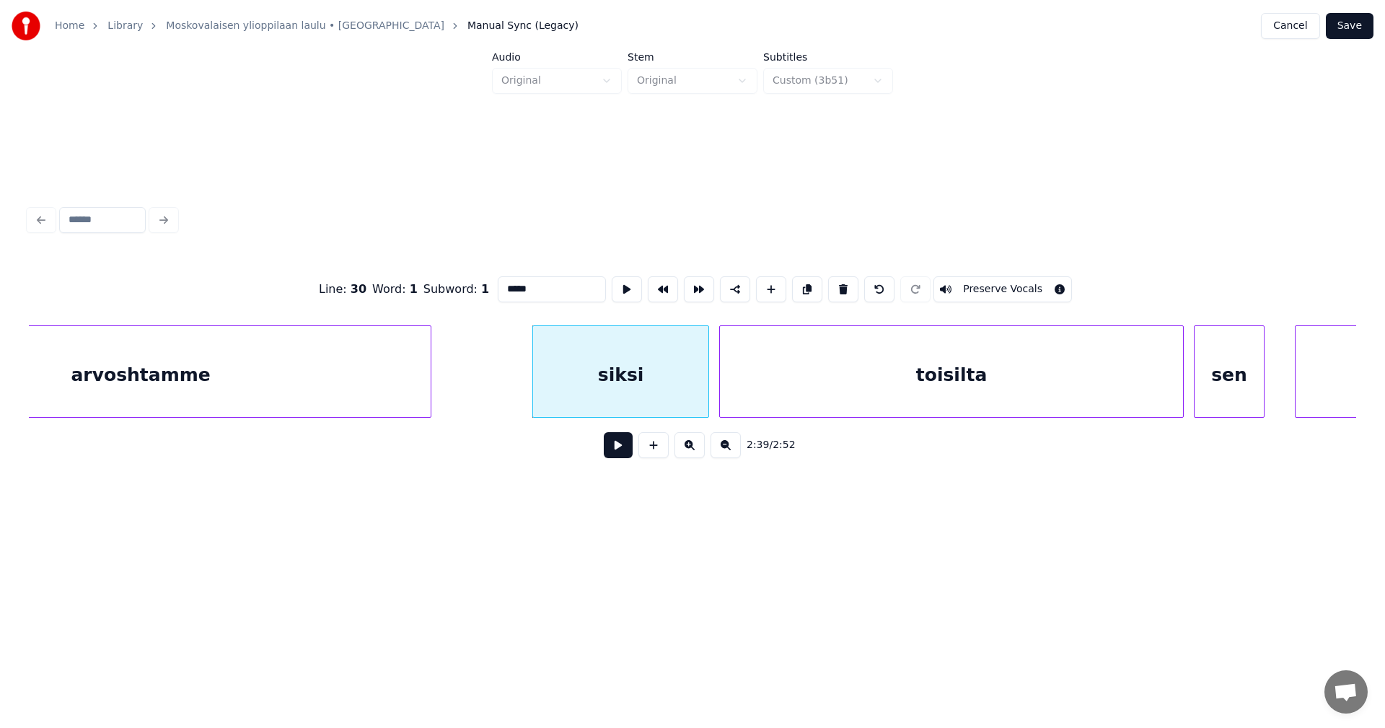
click at [973, 281] on button "Preserve Vocals" at bounding box center [1002, 289] width 138 height 26
click at [961, 362] on div "toisilta" at bounding box center [951, 375] width 463 height 98
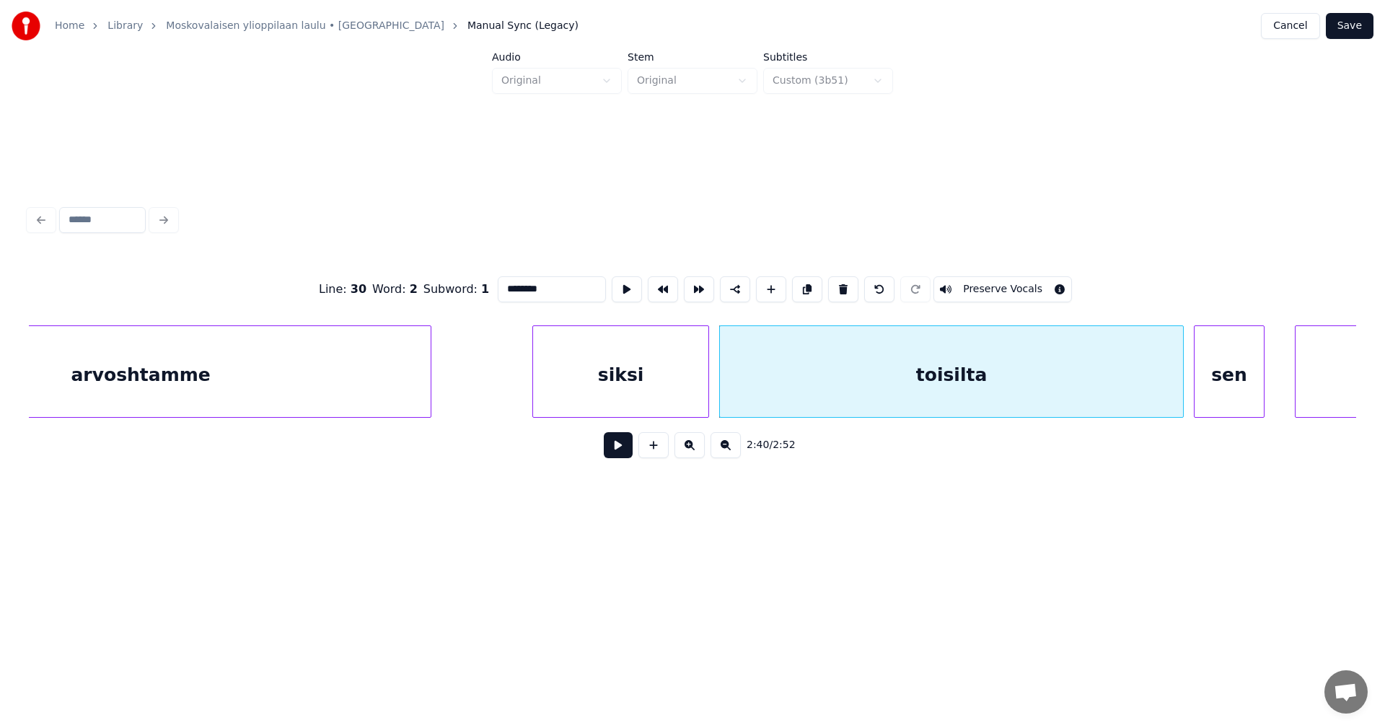
click at [1232, 365] on div "sen" at bounding box center [1228, 375] width 69 height 98
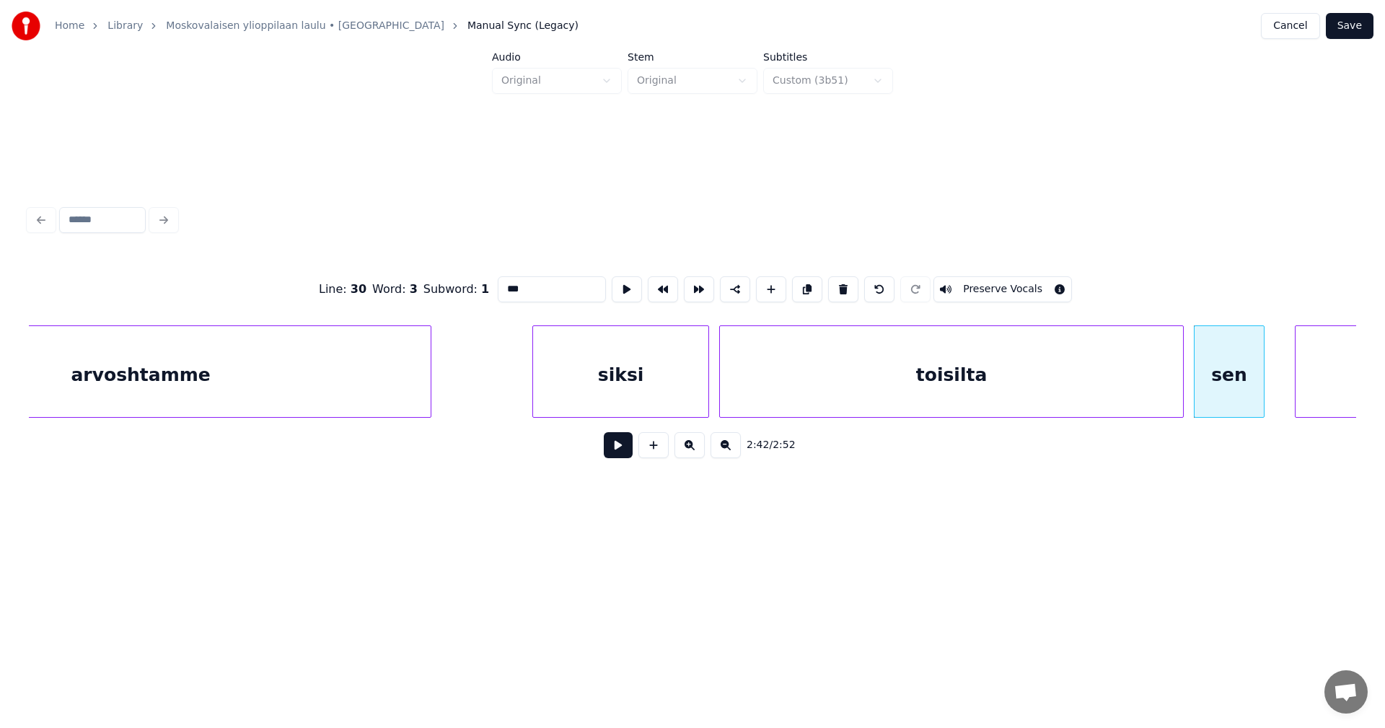
click at [1015, 281] on button "Preserve Vocals" at bounding box center [1002, 289] width 138 height 26
click at [652, 407] on div "siksi" at bounding box center [620, 375] width 175 height 98
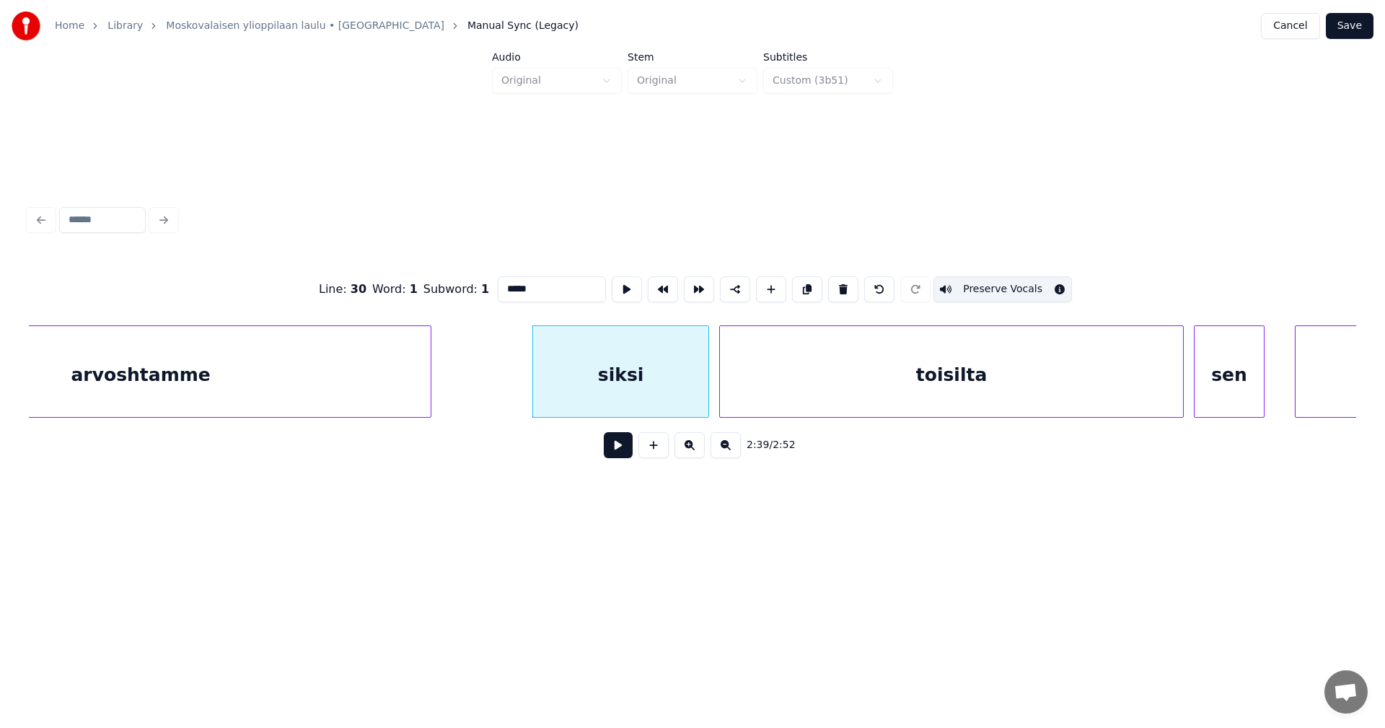
click at [895, 392] on div "toisilta" at bounding box center [951, 375] width 463 height 98
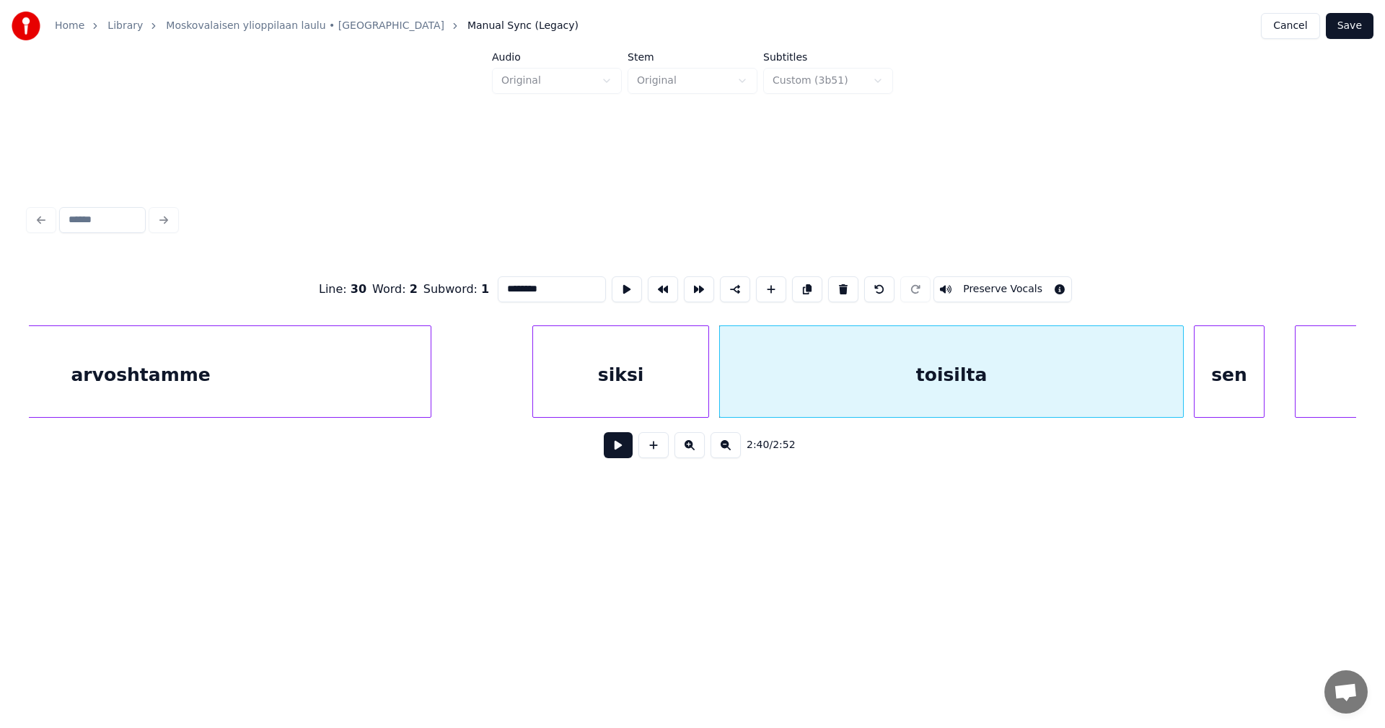
click at [1025, 280] on button "Preserve Vocals" at bounding box center [1002, 289] width 138 height 26
click at [1217, 377] on div "sen" at bounding box center [1228, 375] width 69 height 98
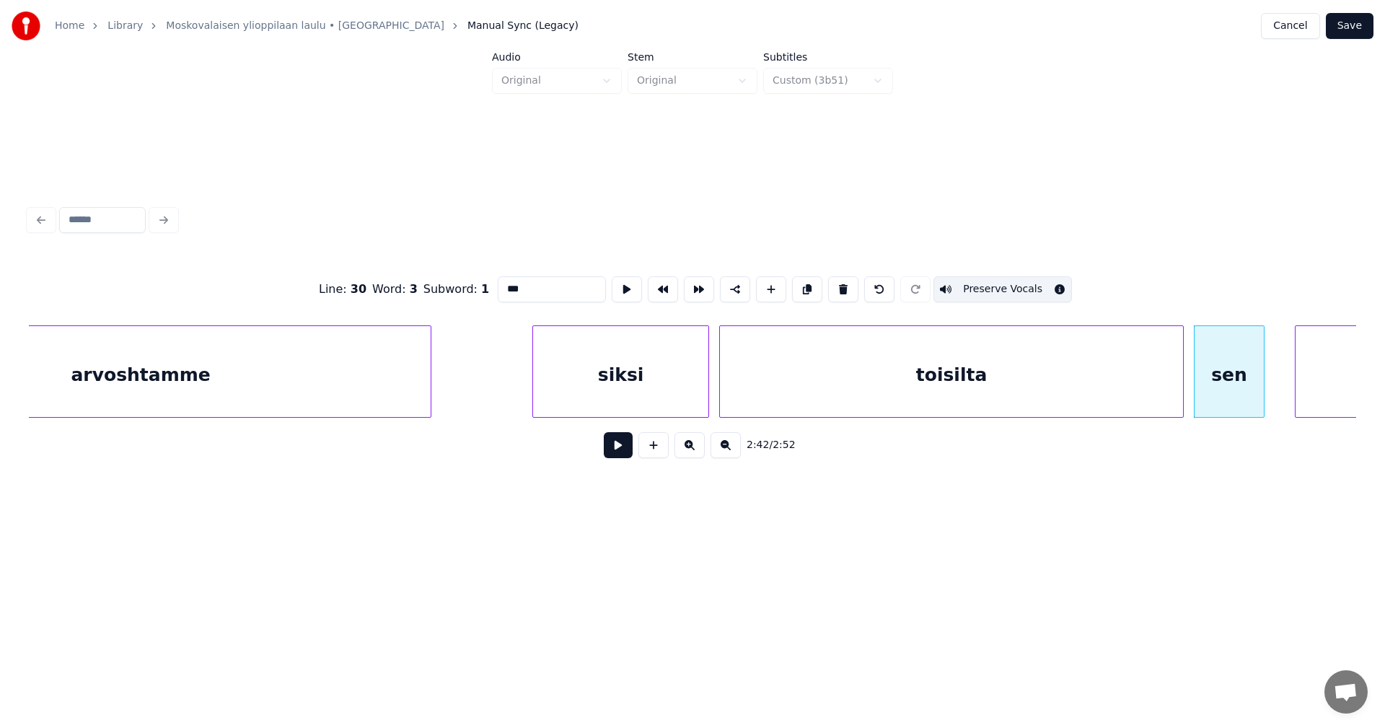
click at [1013, 286] on button "Preserve Vocals" at bounding box center [1002, 289] width 138 height 26
click at [1031, 364] on div "toisilta" at bounding box center [951, 375] width 463 height 98
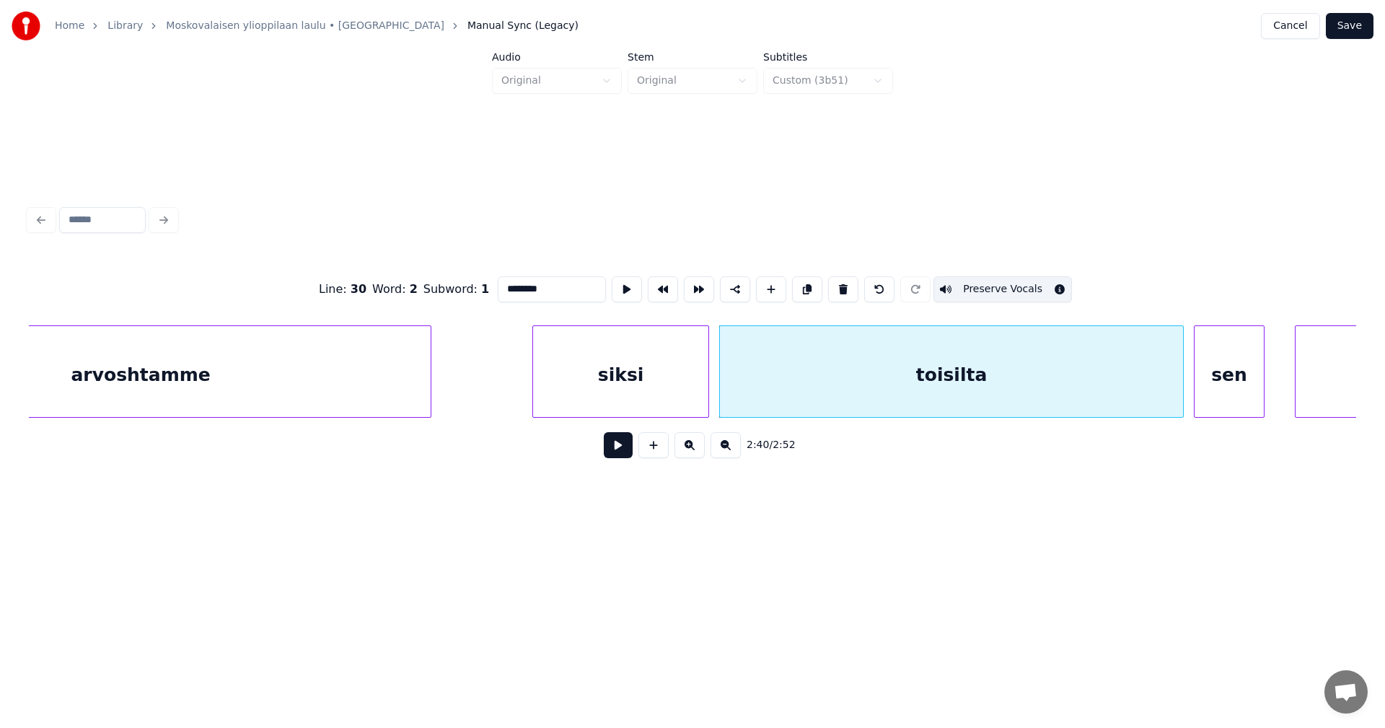
click at [1213, 374] on div "sen" at bounding box center [1228, 375] width 69 height 98
type input "***"
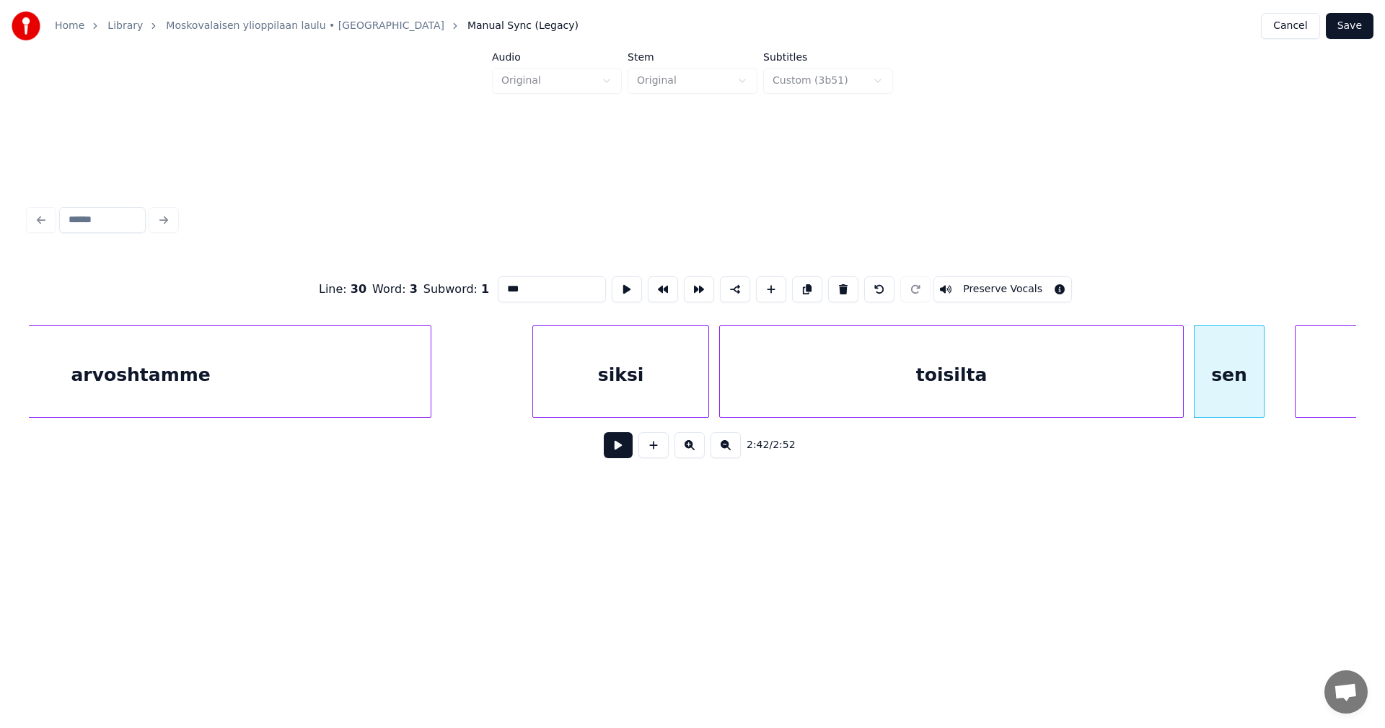
click at [1017, 284] on button "Preserve Vocals" at bounding box center [1002, 289] width 138 height 26
click at [1231, 396] on div "sen" at bounding box center [1228, 375] width 69 height 98
click at [627, 454] on button at bounding box center [618, 445] width 29 height 26
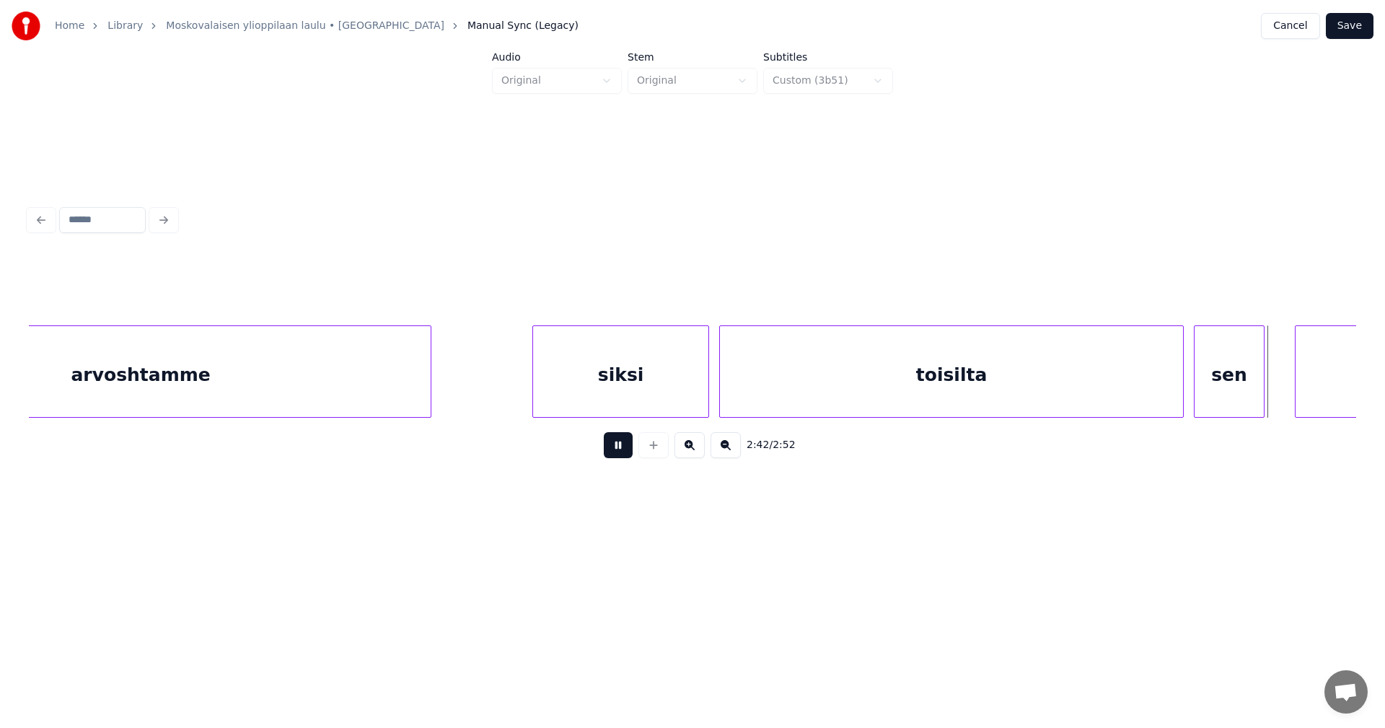
click at [627, 454] on button at bounding box center [618, 445] width 29 height 26
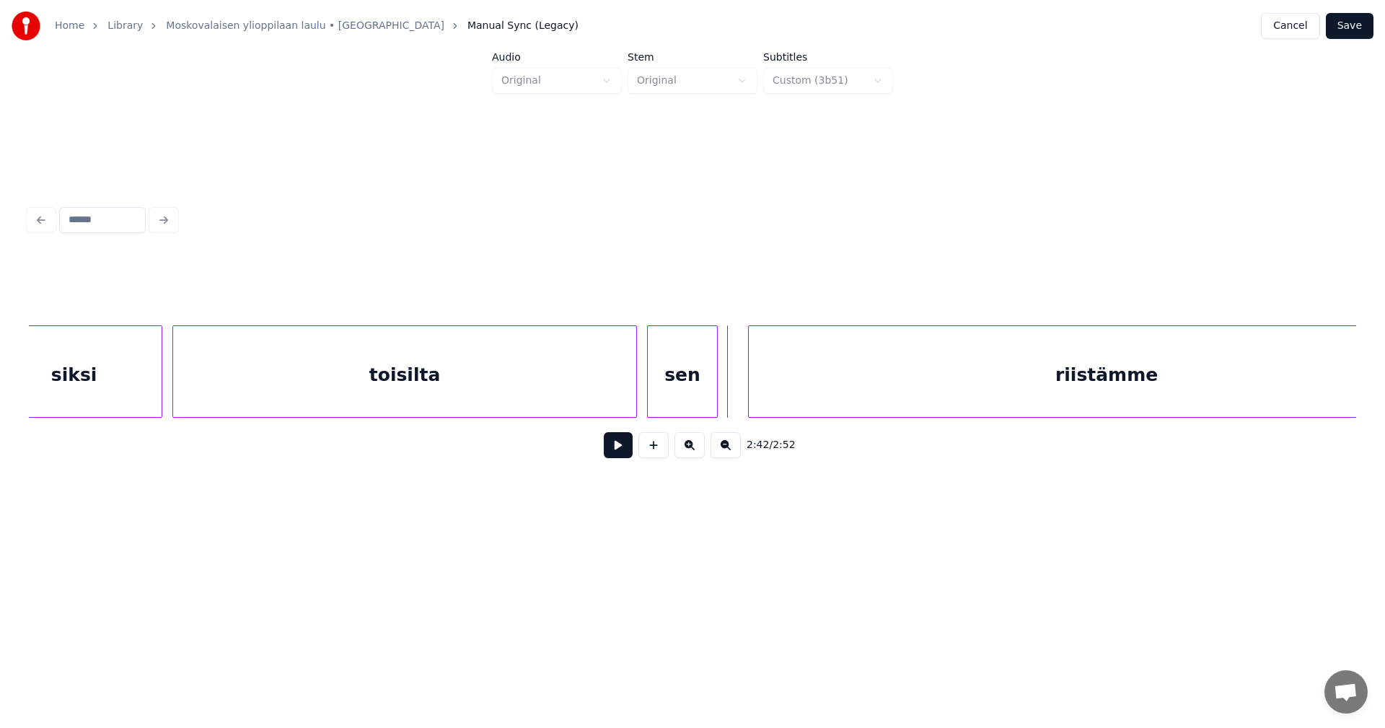
scroll to position [0, 40283]
click at [727, 383] on div at bounding box center [729, 371] width 4 height 91
click at [743, 384] on div at bounding box center [743, 371] width 4 height 91
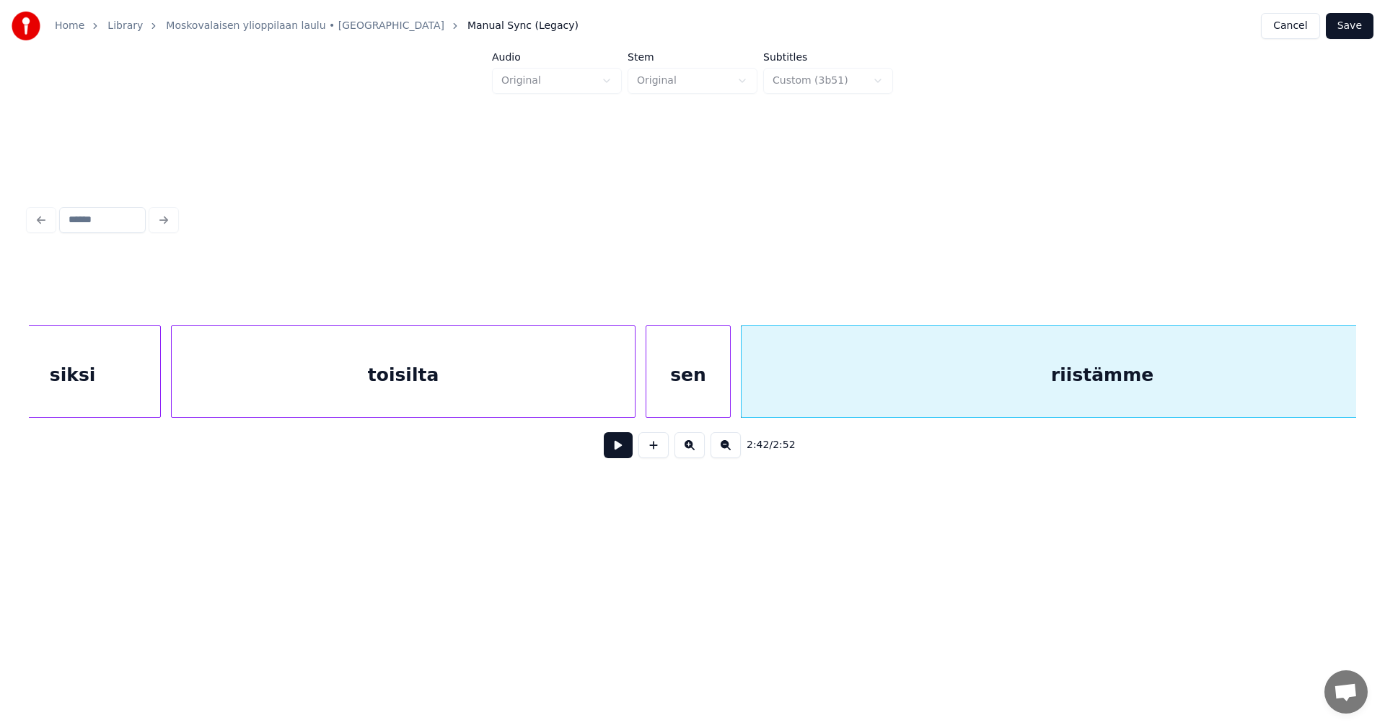
click at [770, 381] on div "riistämme" at bounding box center [1101, 375] width 721 height 98
click at [614, 457] on button at bounding box center [618, 445] width 29 height 26
click at [574, 400] on div "toisilta" at bounding box center [403, 375] width 463 height 98
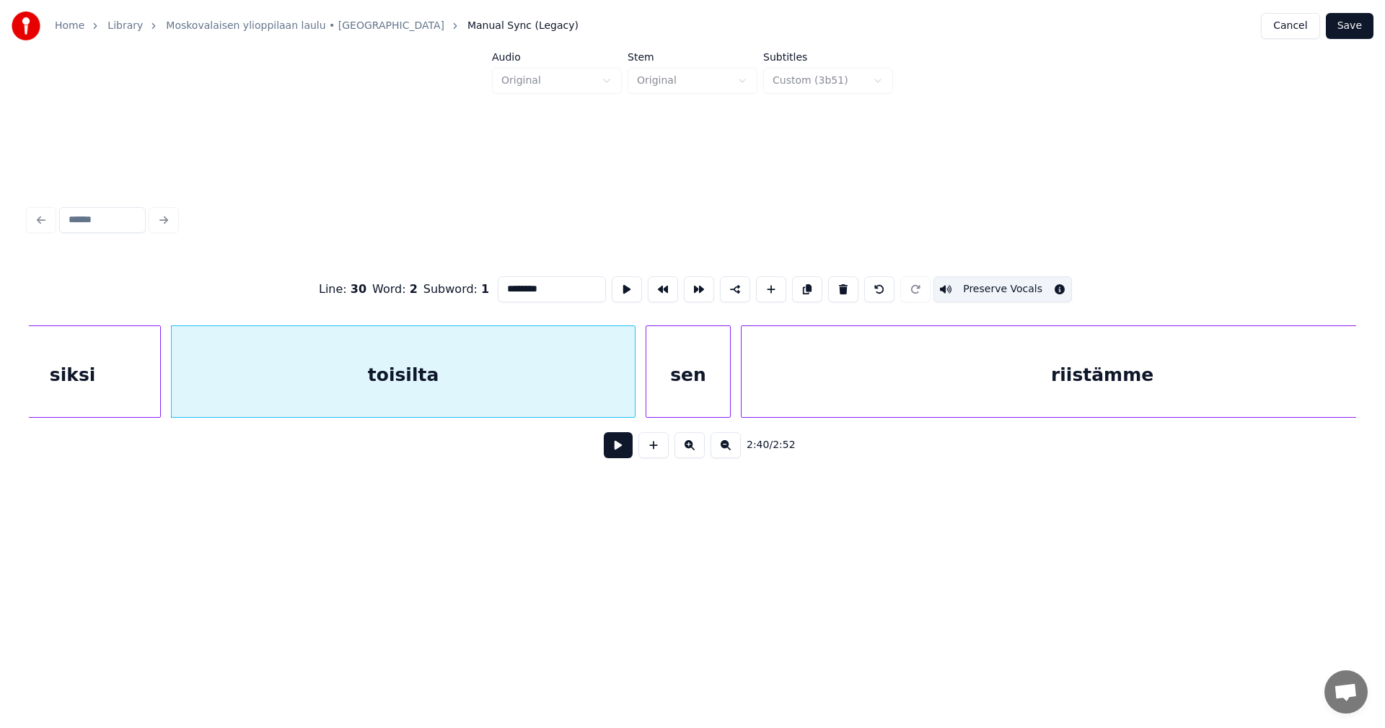
click at [669, 394] on div "sen" at bounding box center [688, 375] width 84 height 98
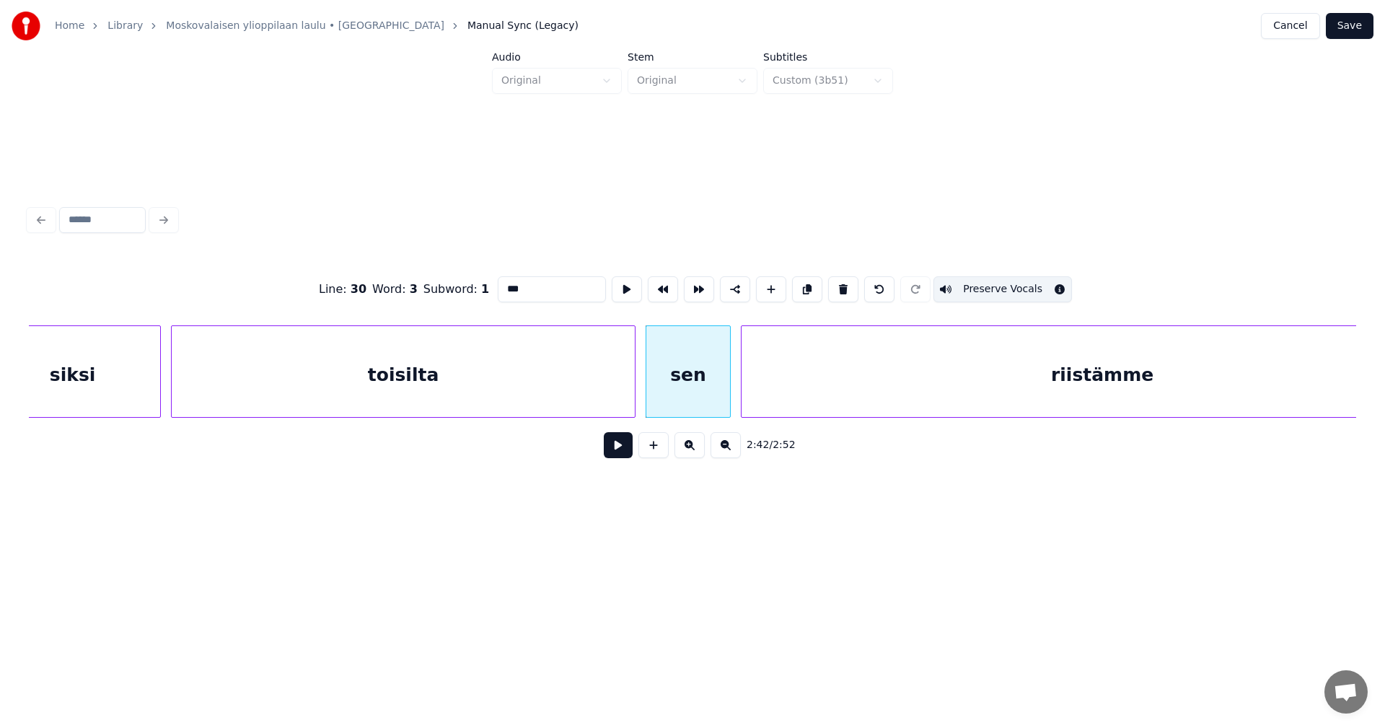
click at [837, 379] on div "riistämme" at bounding box center [1101, 375] width 721 height 98
type input "*********"
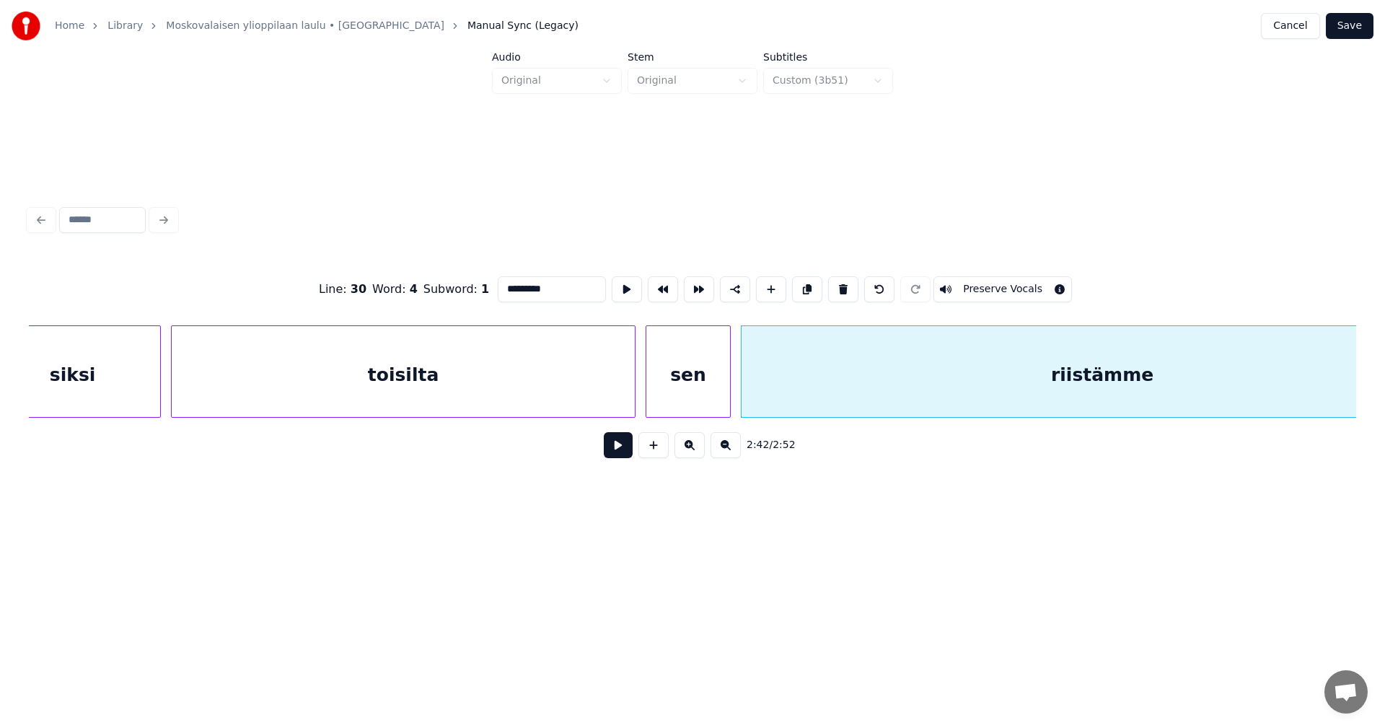
click at [984, 281] on button "Preserve Vocals" at bounding box center [1002, 289] width 138 height 26
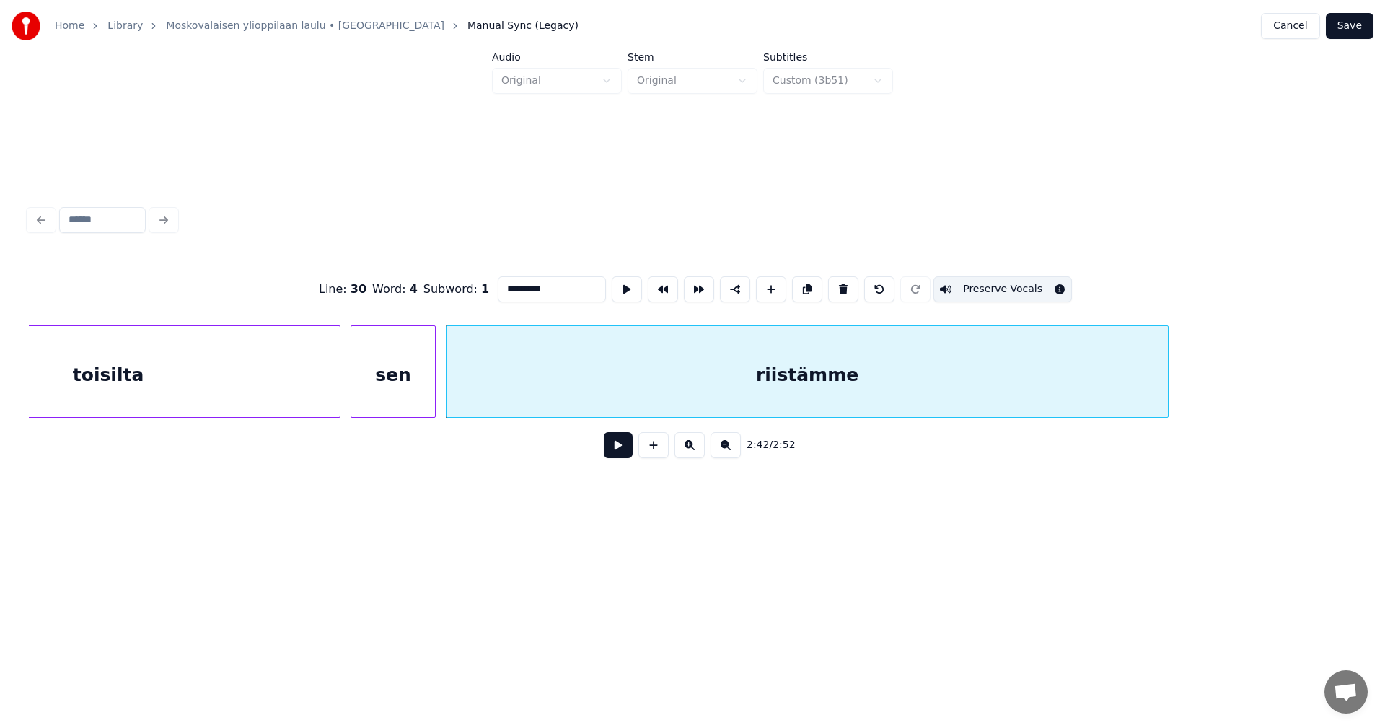
click at [1168, 385] on div "riistämme" at bounding box center [807, 371] width 723 height 92
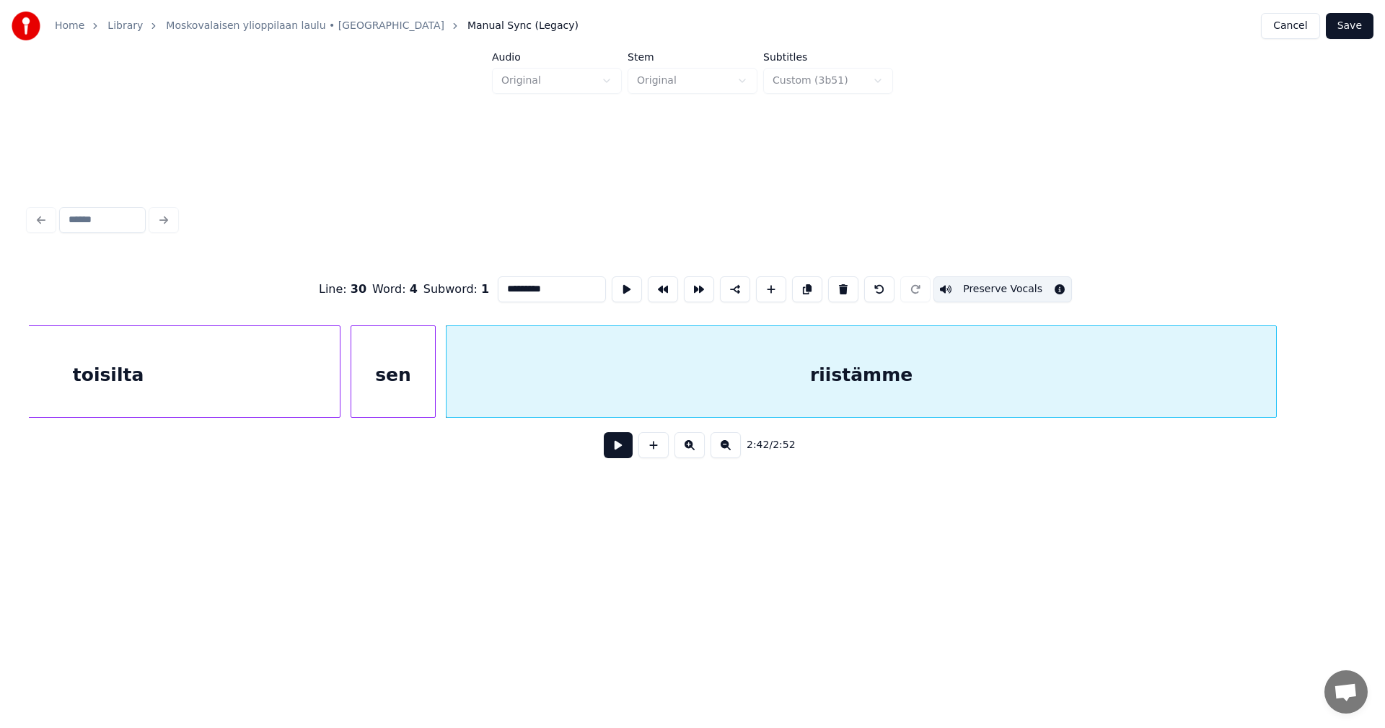
click at [1274, 377] on div at bounding box center [1273, 371] width 4 height 91
click at [1343, 12] on div "Home Library Moskovalaisen ylioppilaan laulu • Teekkarikuoro Manual Sync (Legac…" at bounding box center [692, 26] width 1385 height 52
click at [1349, 23] on button "Save" at bounding box center [1349, 26] width 48 height 26
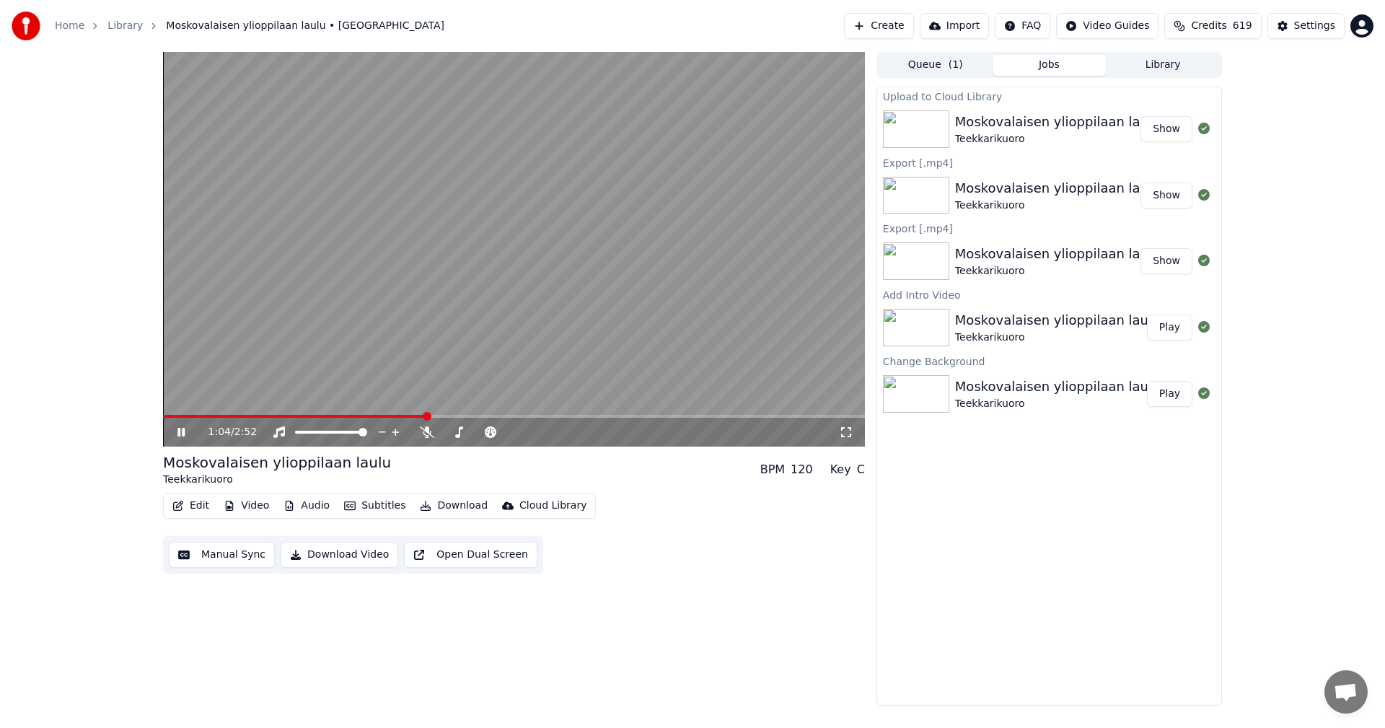
click at [179, 432] on icon at bounding box center [180, 432] width 7 height 9
click at [192, 502] on button "Edit" at bounding box center [191, 505] width 48 height 20
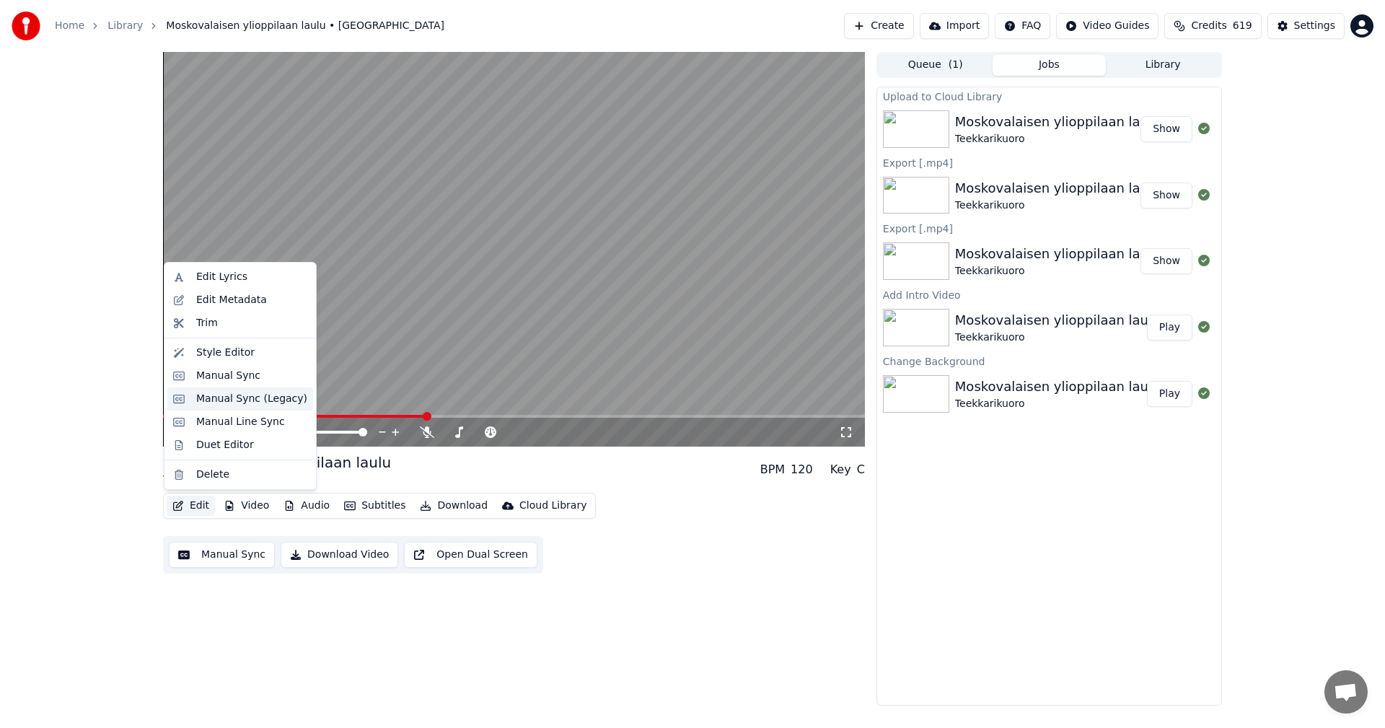
click at [239, 405] on div "Manual Sync (Legacy)" at bounding box center [251, 399] width 111 height 14
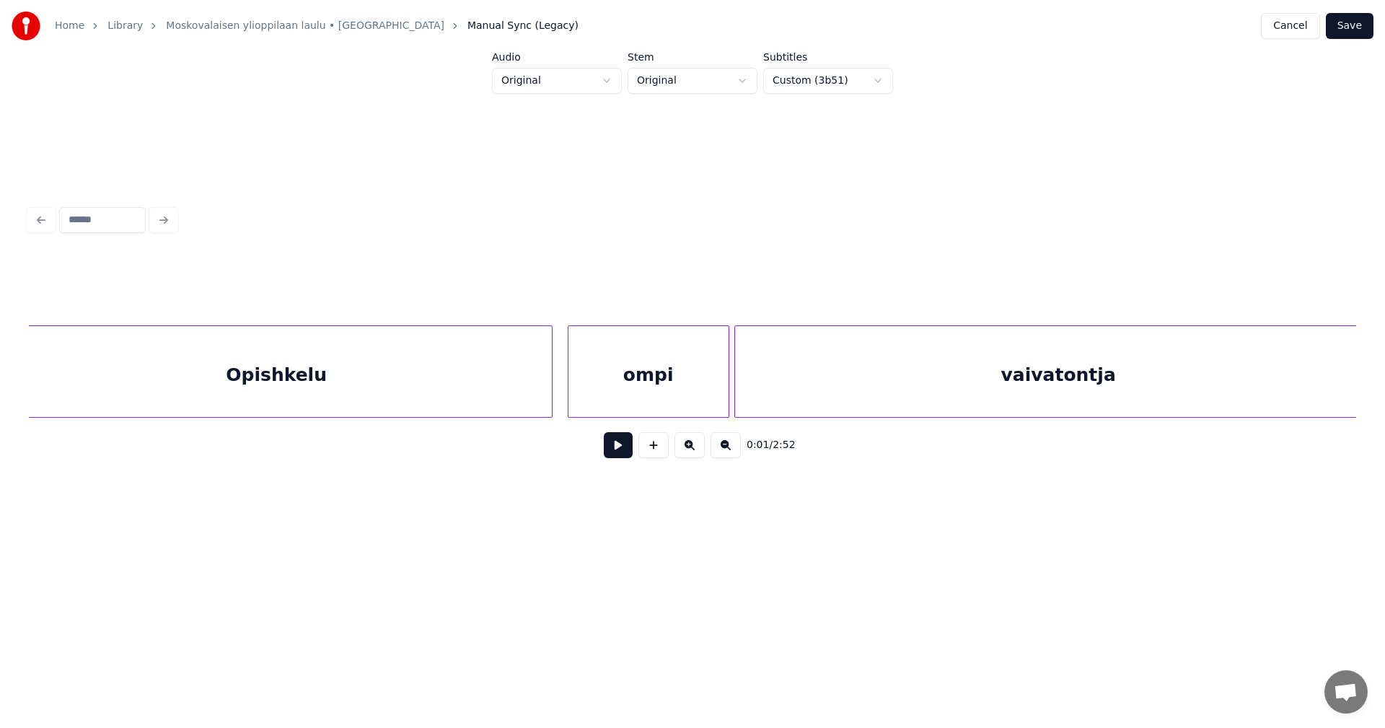
click at [490, 377] on div "Opishkelu" at bounding box center [276, 375] width 550 height 98
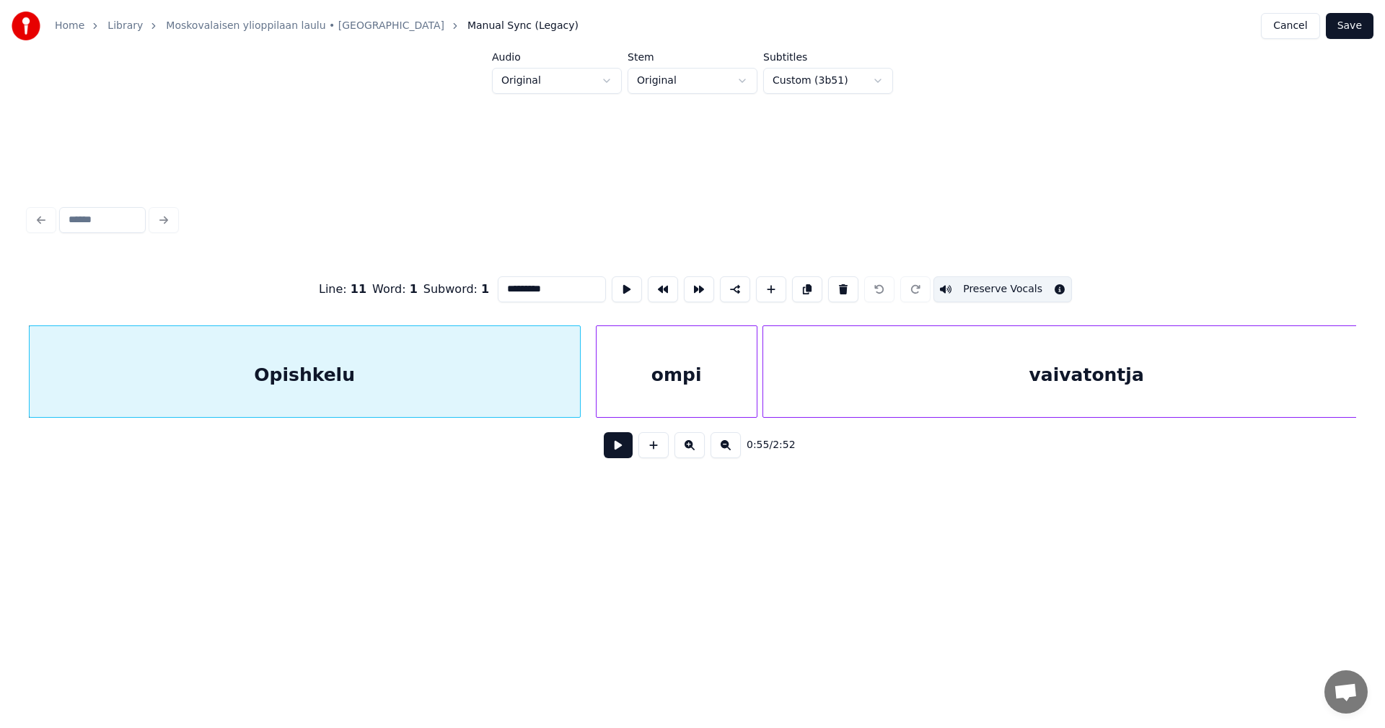
click at [619, 443] on button at bounding box center [618, 445] width 29 height 26
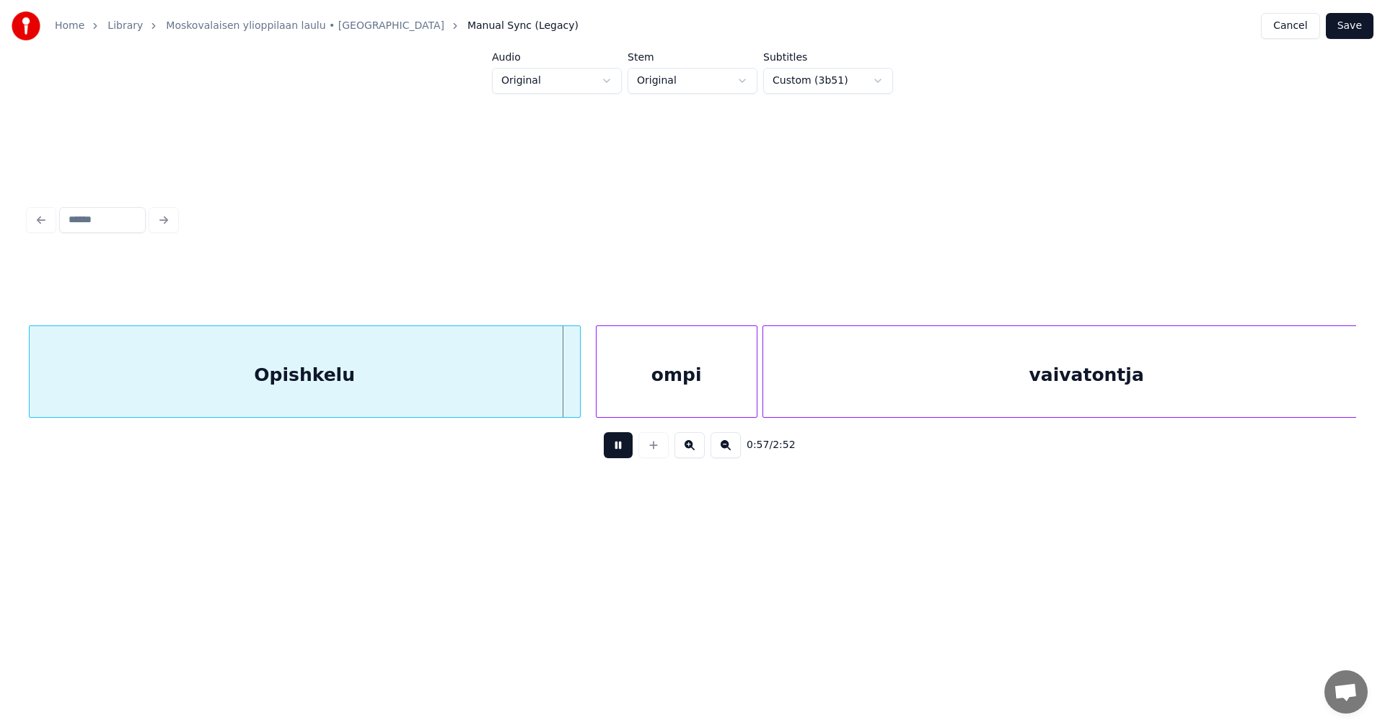
click at [617, 445] on button at bounding box center [618, 445] width 29 height 26
click at [575, 396] on div at bounding box center [577, 371] width 4 height 91
click at [584, 392] on div at bounding box center [586, 371] width 4 height 91
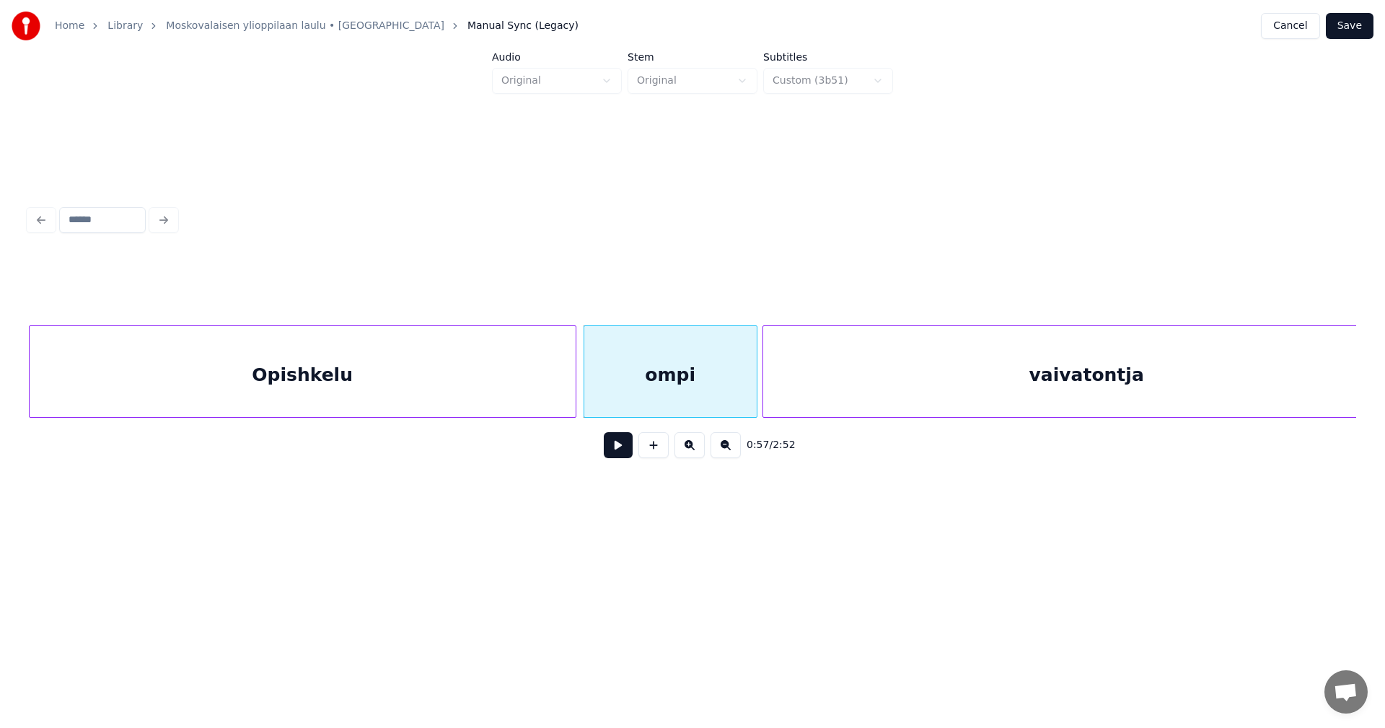
click at [624, 455] on button at bounding box center [618, 445] width 29 height 26
click at [624, 453] on button at bounding box center [618, 445] width 29 height 26
click at [627, 456] on button at bounding box center [618, 445] width 29 height 26
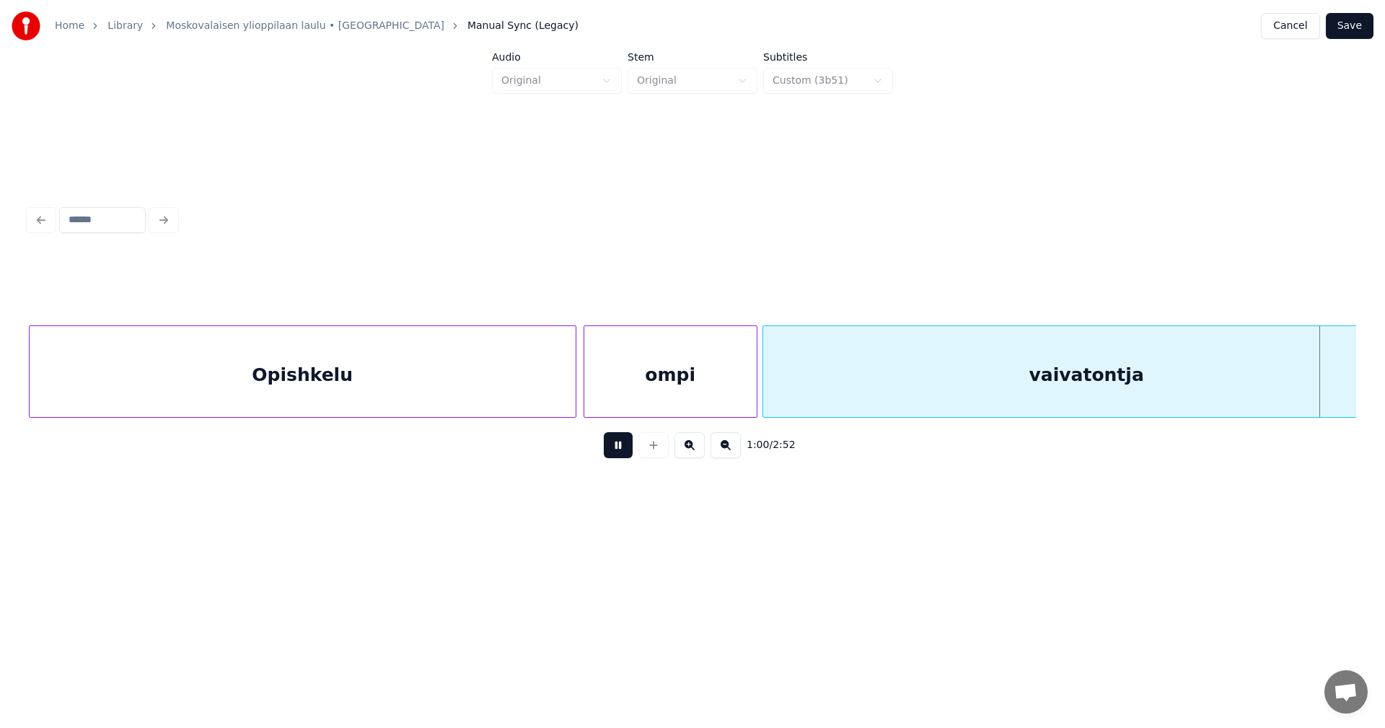
click at [626, 450] on button at bounding box center [618, 445] width 29 height 26
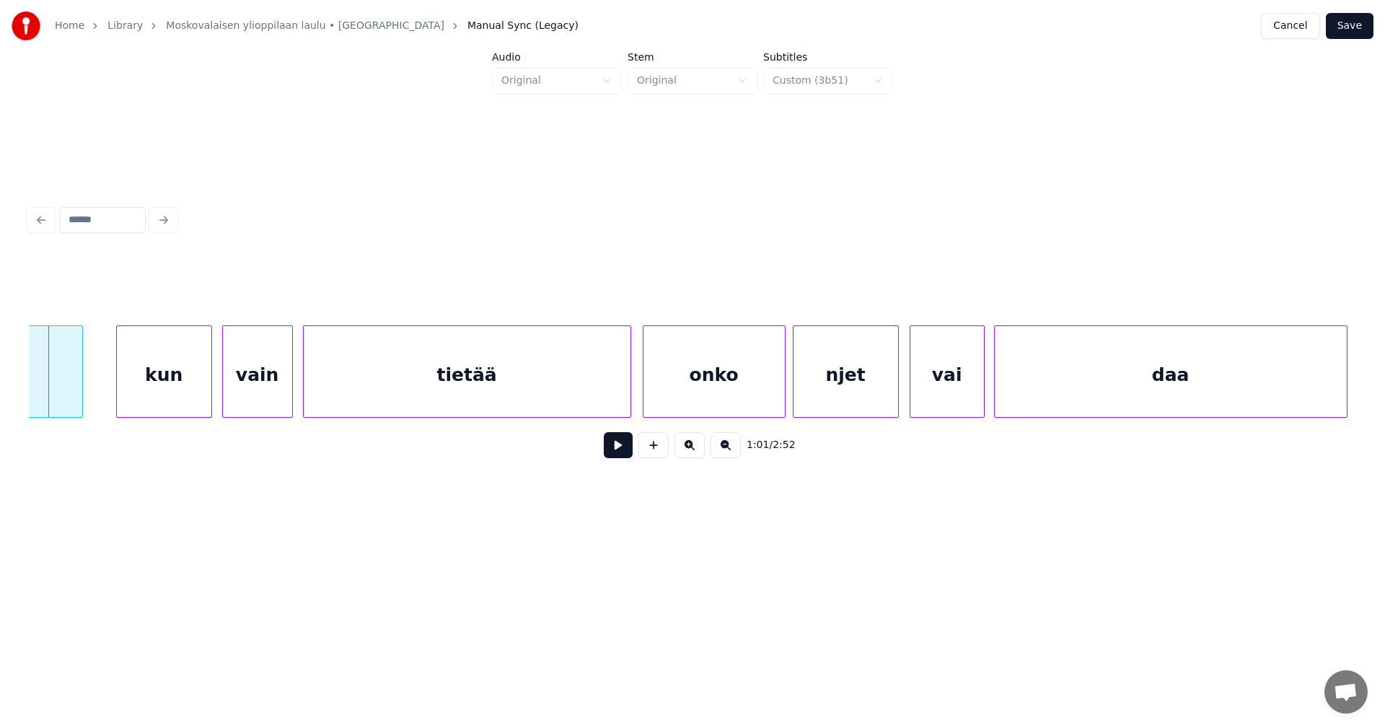
click at [197, 394] on div "kun" at bounding box center [164, 375] width 94 height 98
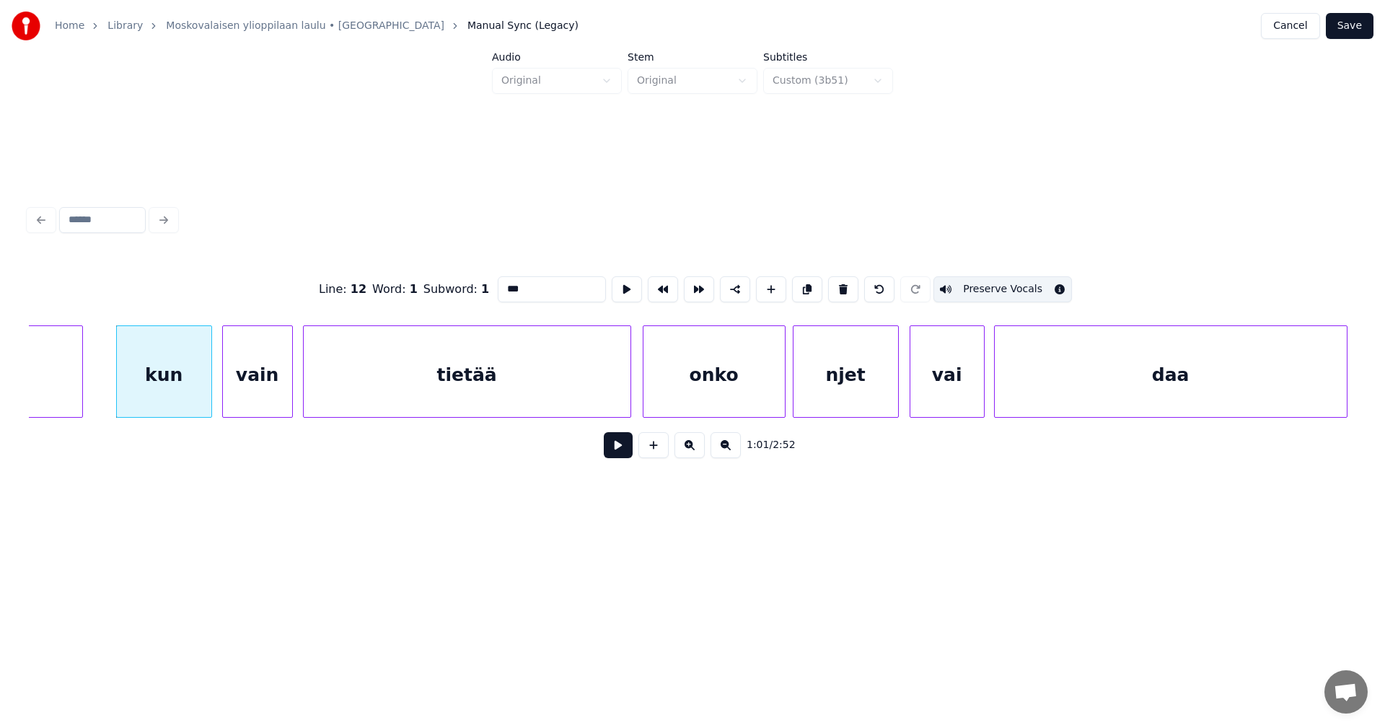
click at [254, 389] on div "vain" at bounding box center [257, 375] width 69 height 98
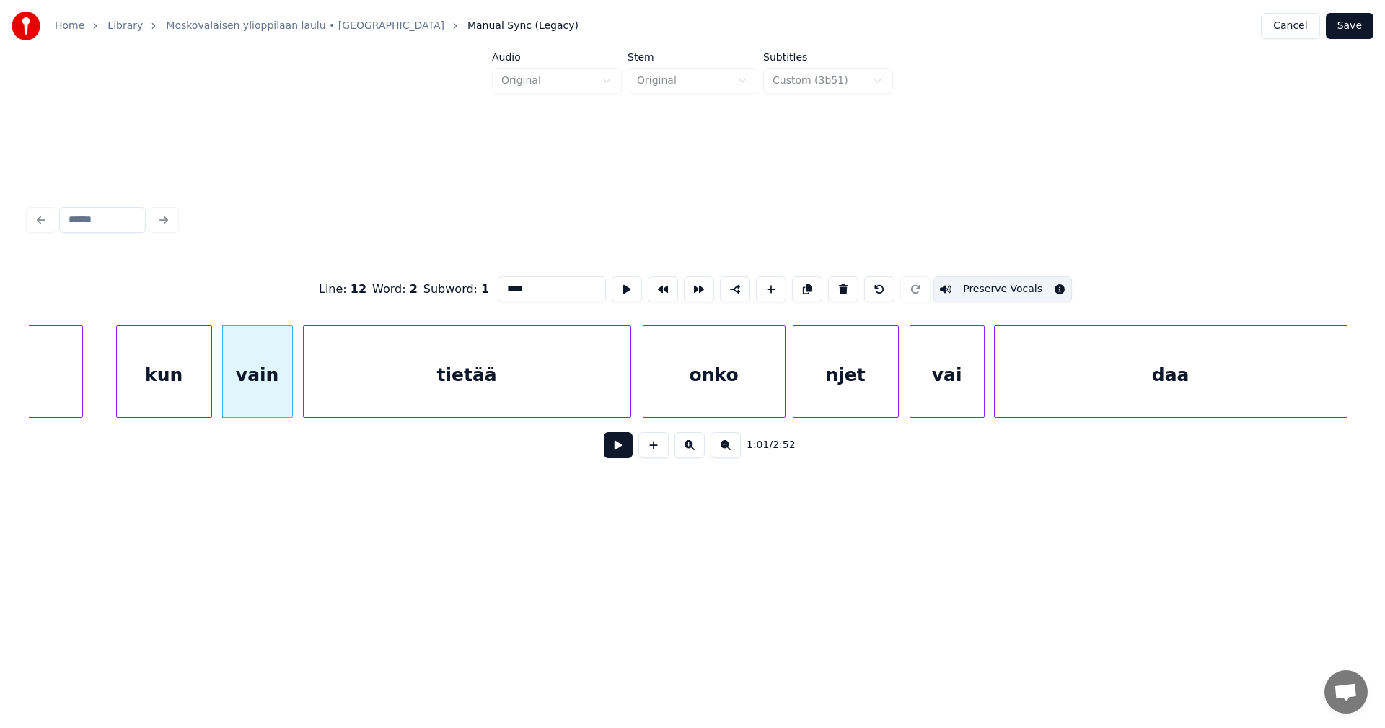
click at [514, 385] on div "tietää" at bounding box center [467, 375] width 327 height 98
type input "******"
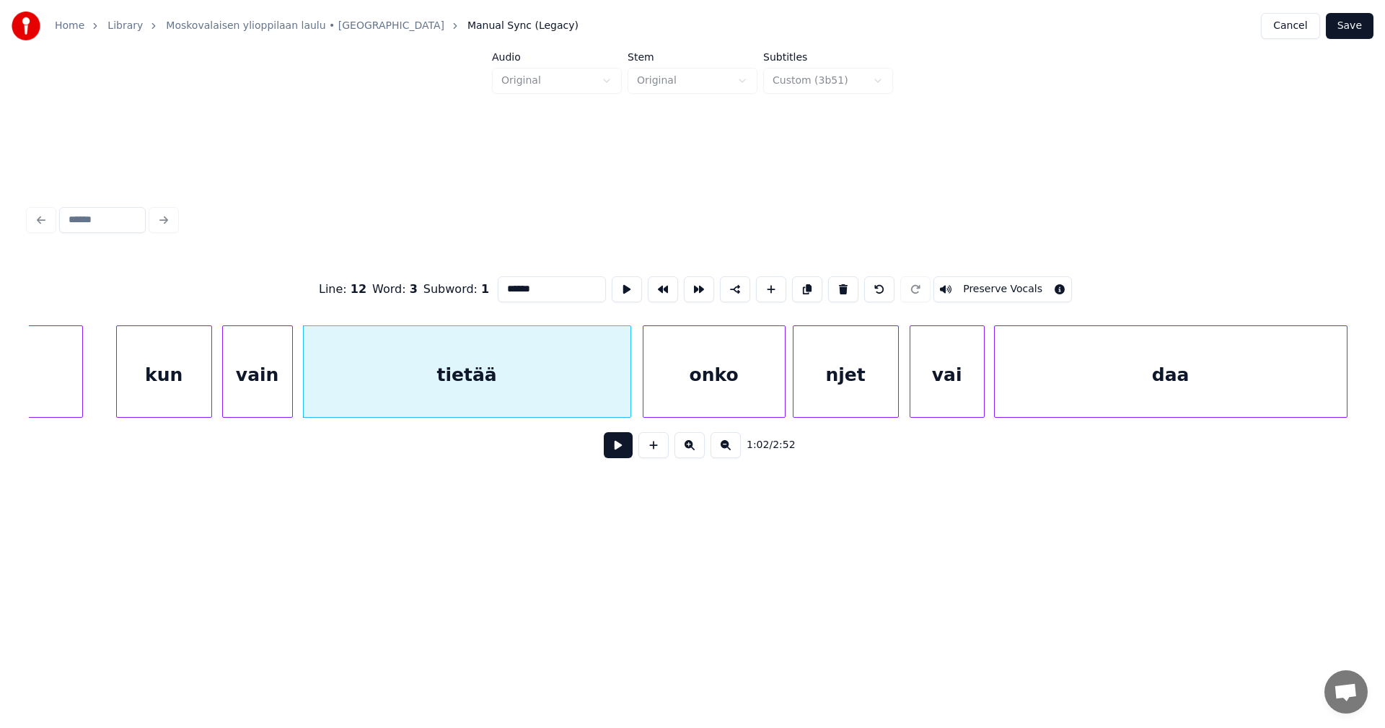
click at [985, 281] on button "Preserve Vocals" at bounding box center [1002, 289] width 138 height 26
click at [557, 394] on div "tietää" at bounding box center [467, 375] width 327 height 98
click at [627, 450] on button at bounding box center [618, 445] width 29 height 26
click at [622, 449] on button at bounding box center [618, 445] width 29 height 26
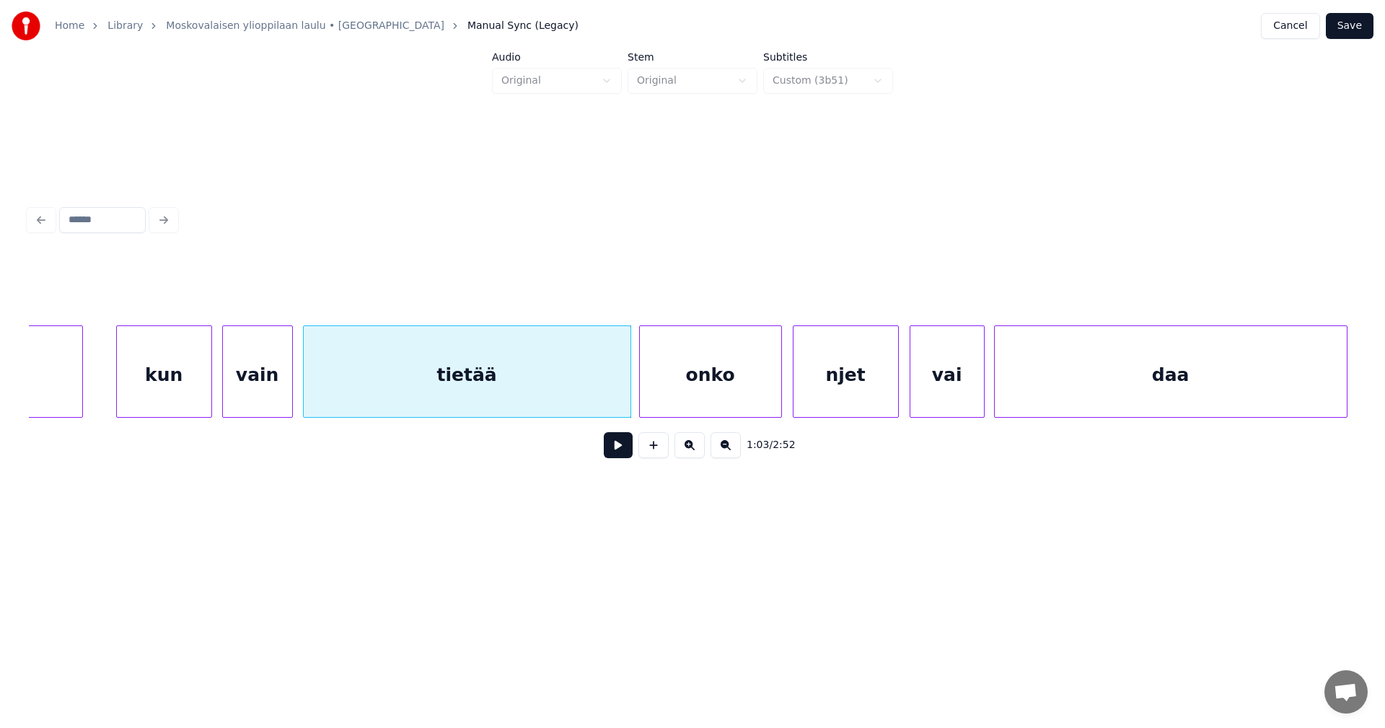
click at [665, 402] on div "onko" at bounding box center [710, 375] width 141 height 98
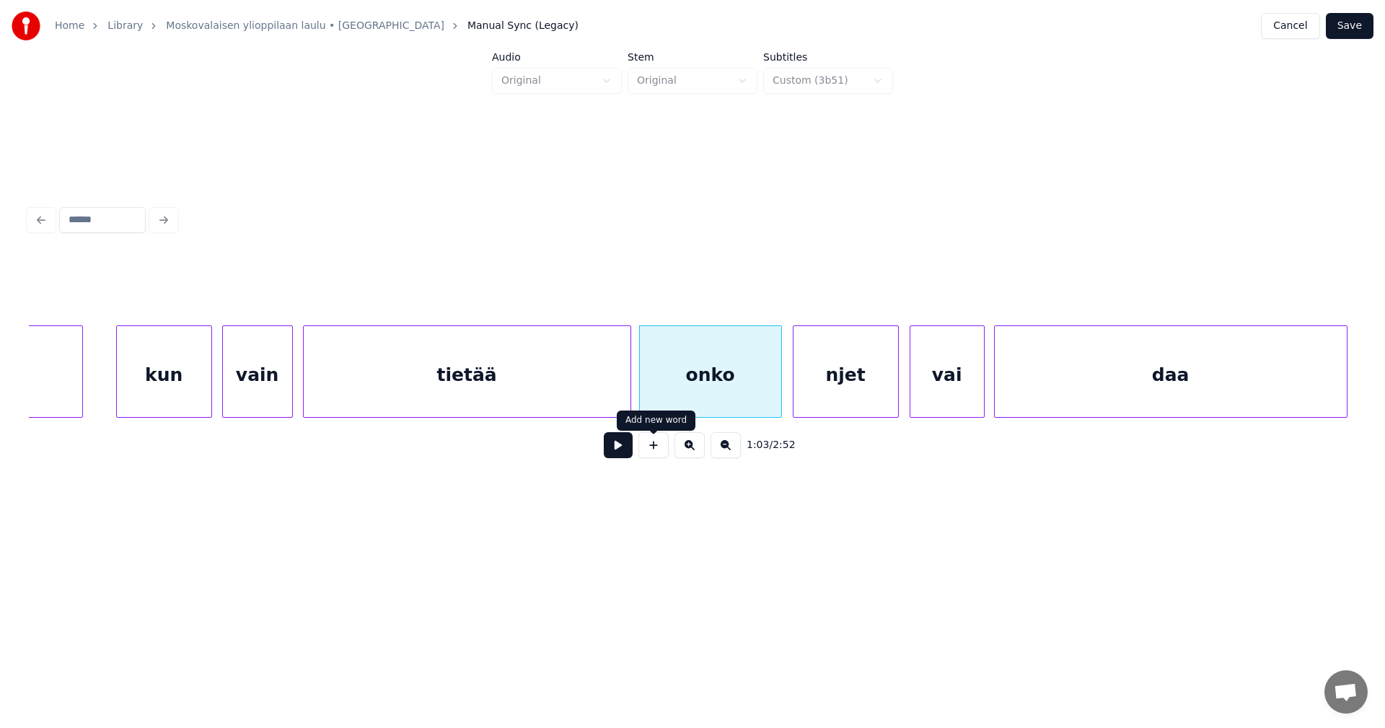
click at [625, 451] on button at bounding box center [618, 445] width 29 height 26
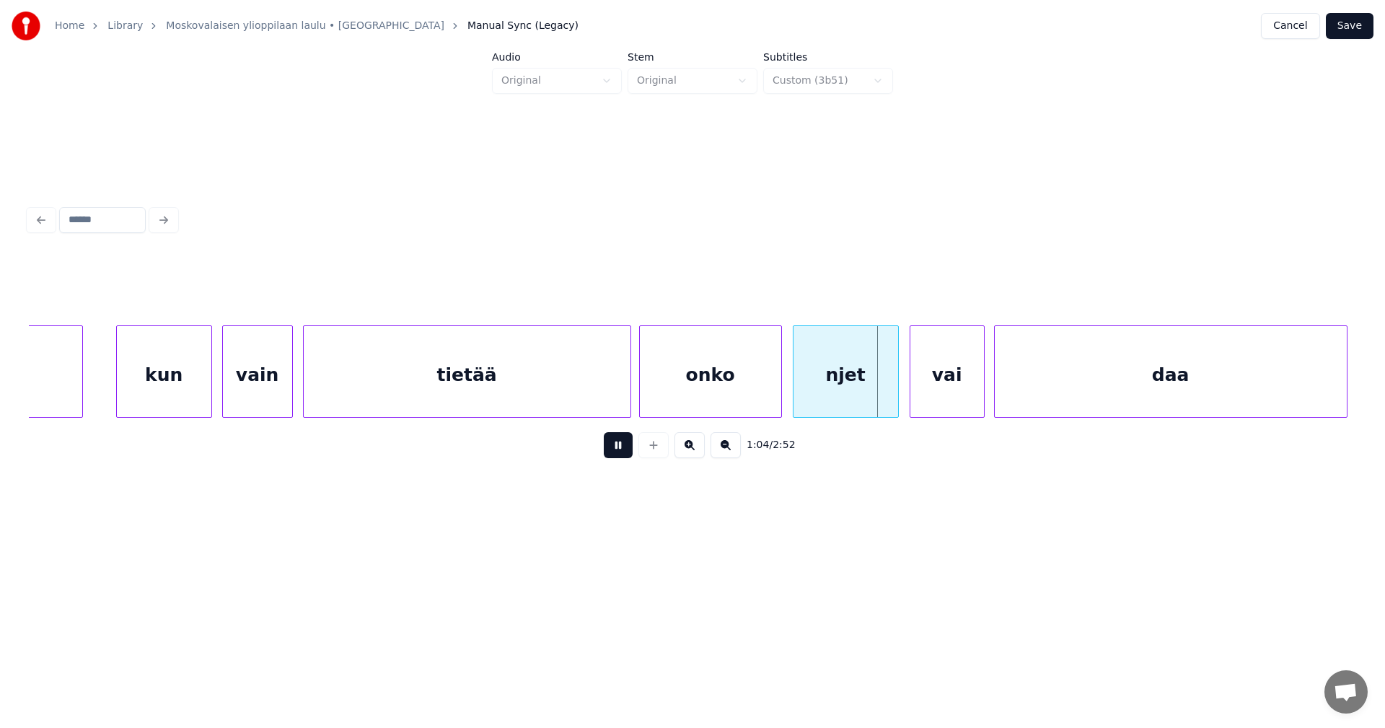
drag, startPoint x: 625, startPoint y: 451, endPoint x: 1135, endPoint y: 162, distance: 586.4
click at [626, 450] on button at bounding box center [618, 445] width 29 height 26
click at [1336, 24] on button "Save" at bounding box center [1349, 26] width 48 height 26
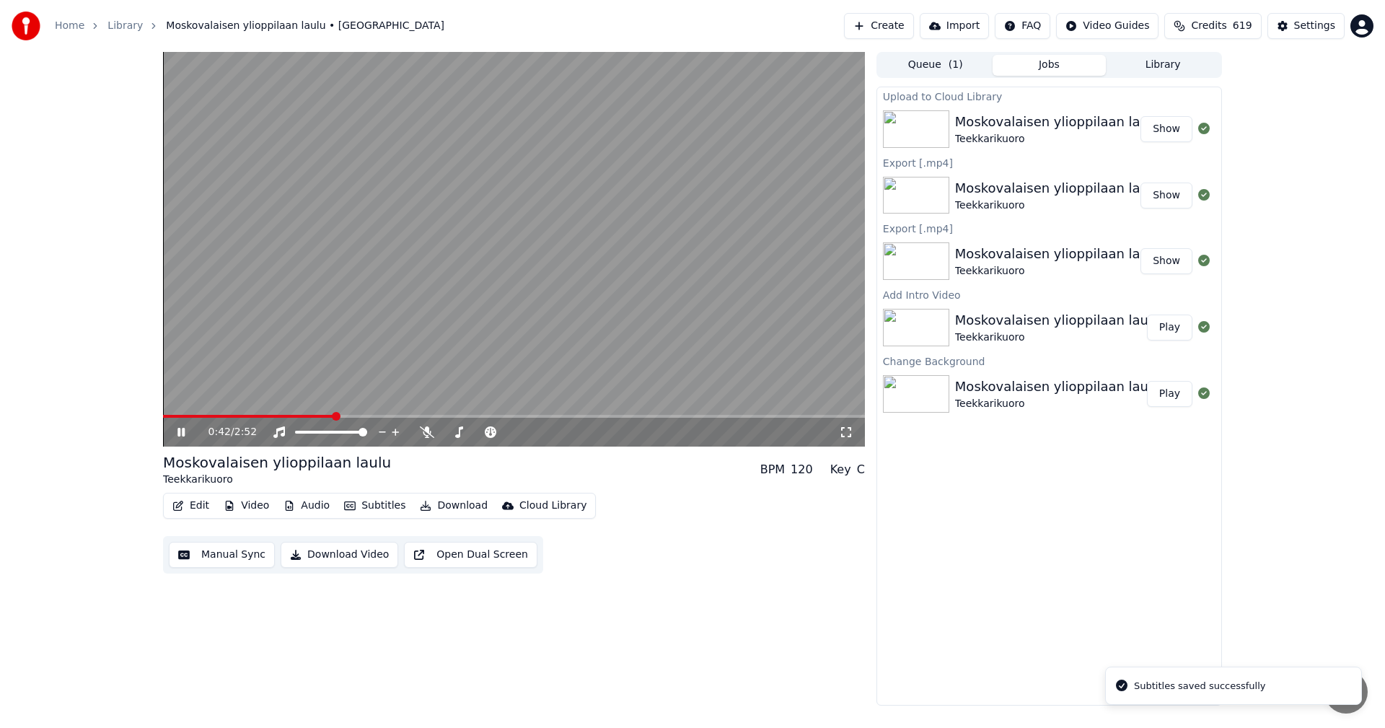
click at [332, 418] on span at bounding box center [514, 416] width 702 height 3
click at [176, 429] on icon at bounding box center [192, 432] width 34 height 12
click at [200, 511] on button "Edit" at bounding box center [191, 505] width 48 height 20
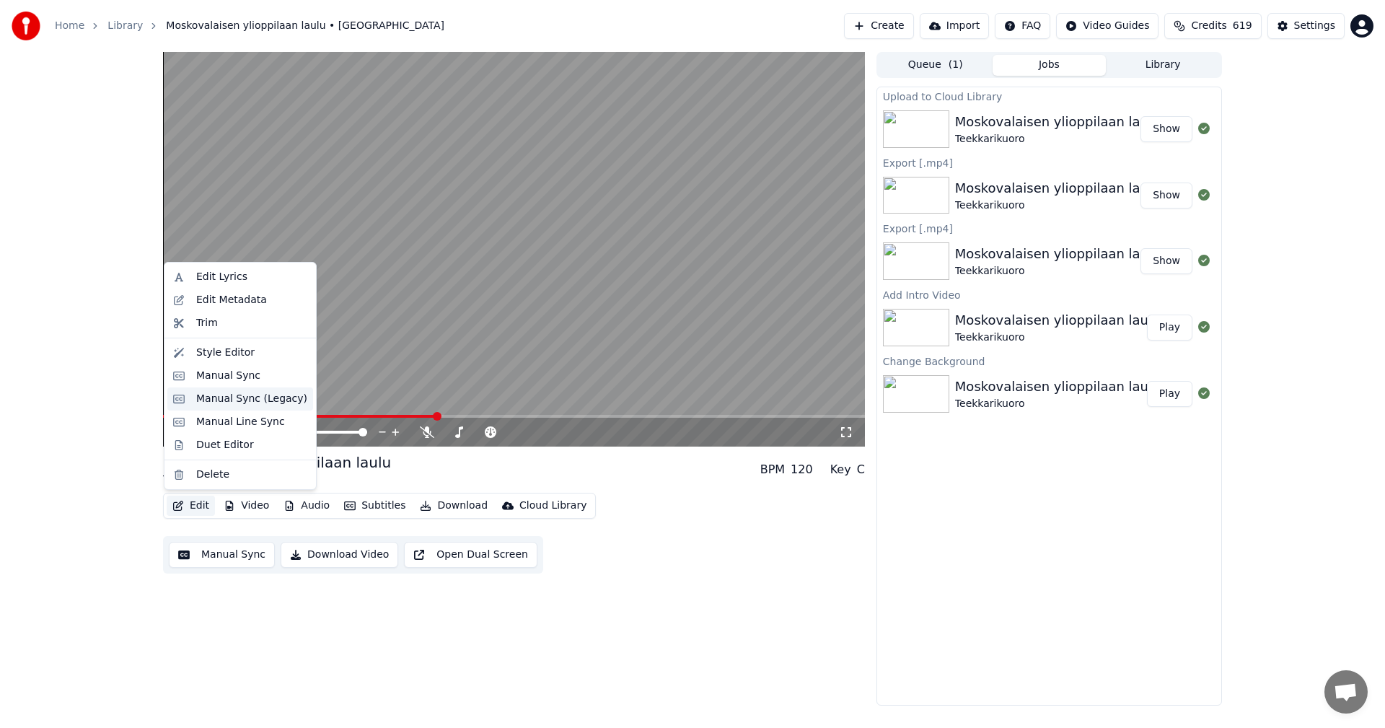
click at [258, 401] on div "Manual Sync (Legacy)" at bounding box center [251, 399] width 111 height 14
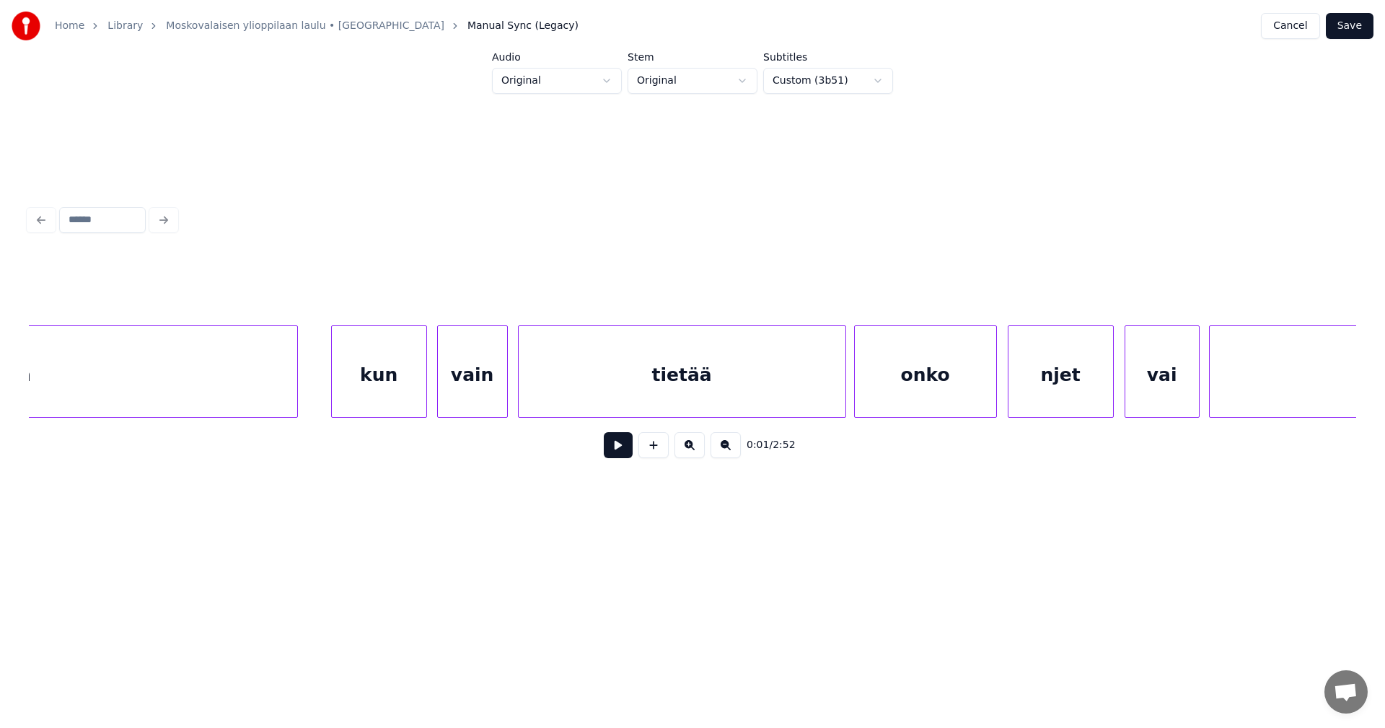
scroll to position [0, 15132]
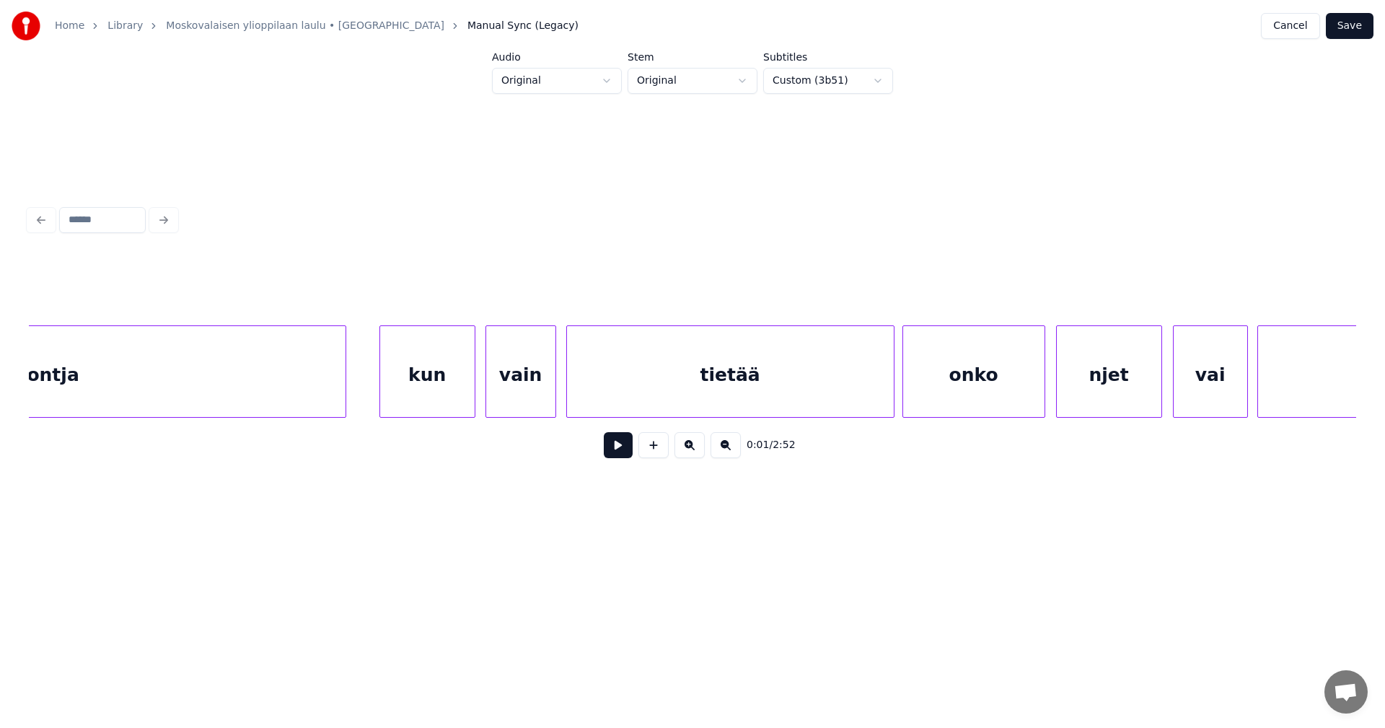
click at [444, 394] on div "kun" at bounding box center [427, 375] width 94 height 98
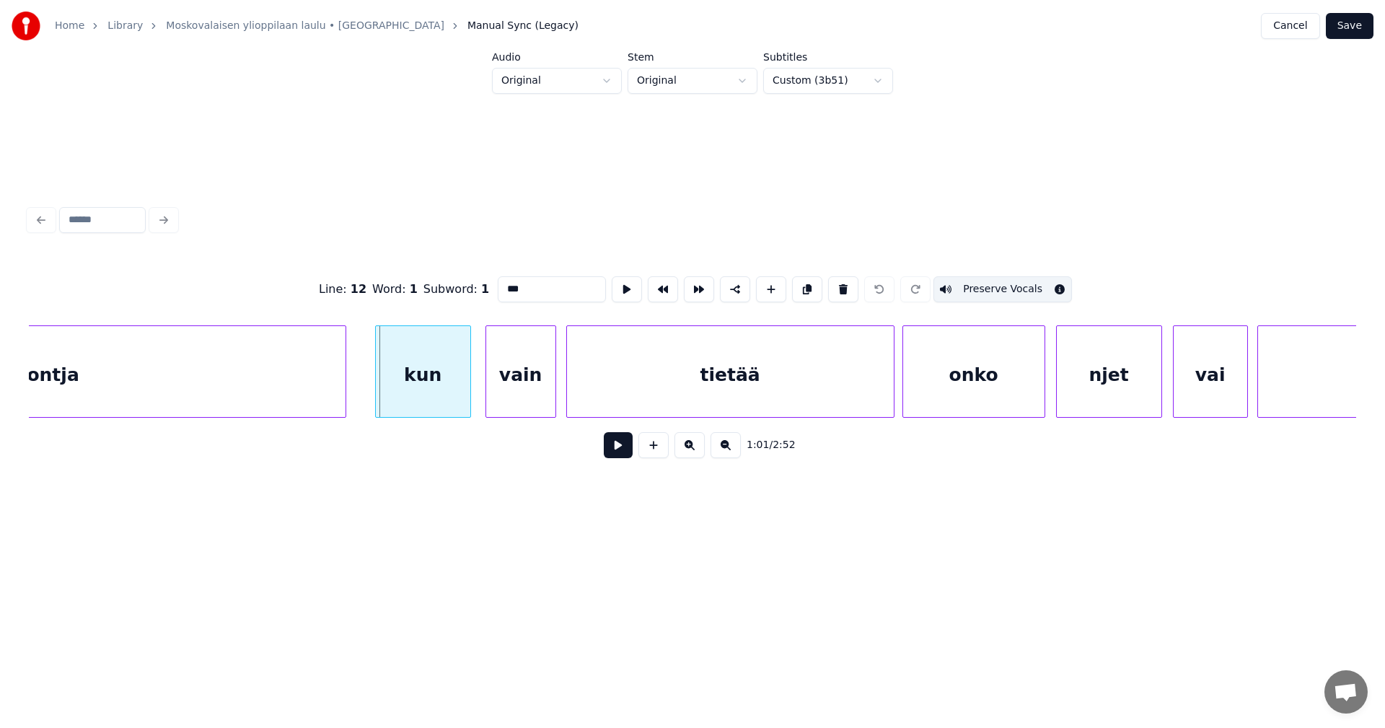
click at [423, 390] on div "kun" at bounding box center [423, 375] width 94 height 98
click at [609, 452] on button at bounding box center [618, 445] width 29 height 26
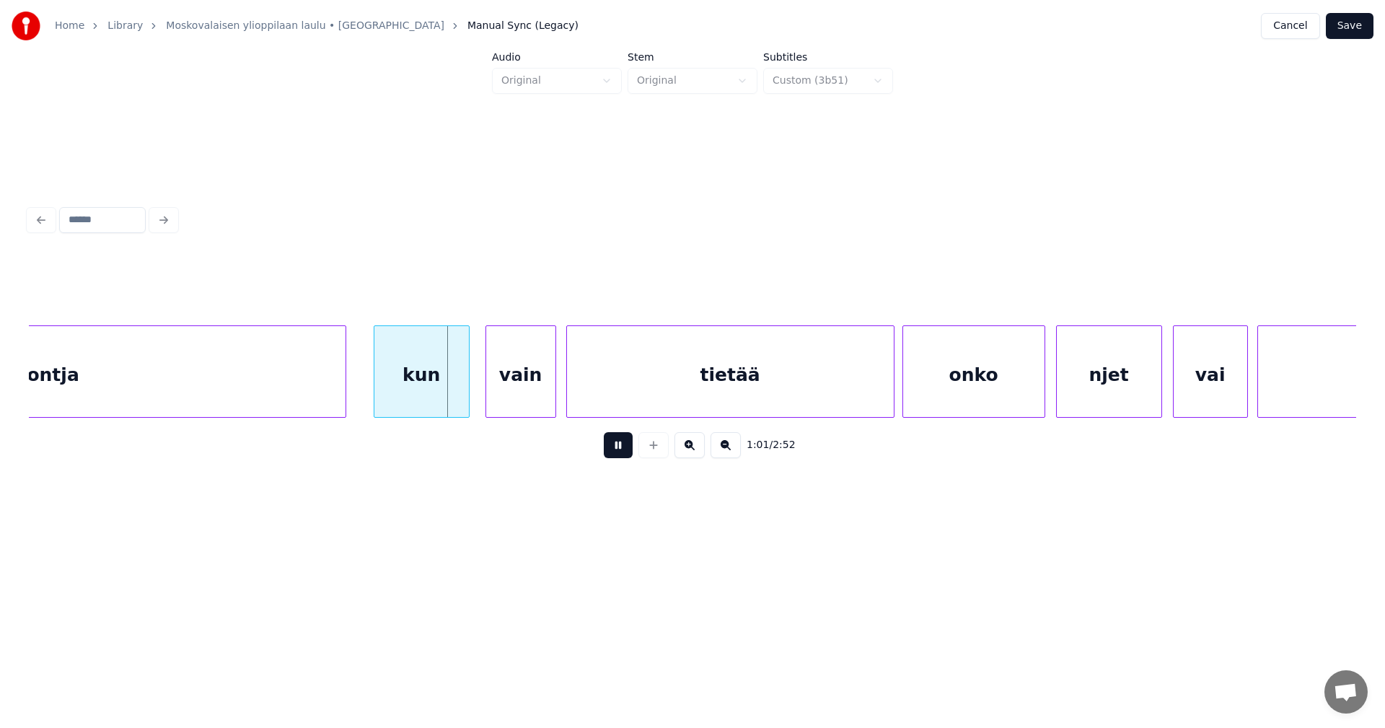
click at [611, 451] on button at bounding box center [618, 445] width 29 height 26
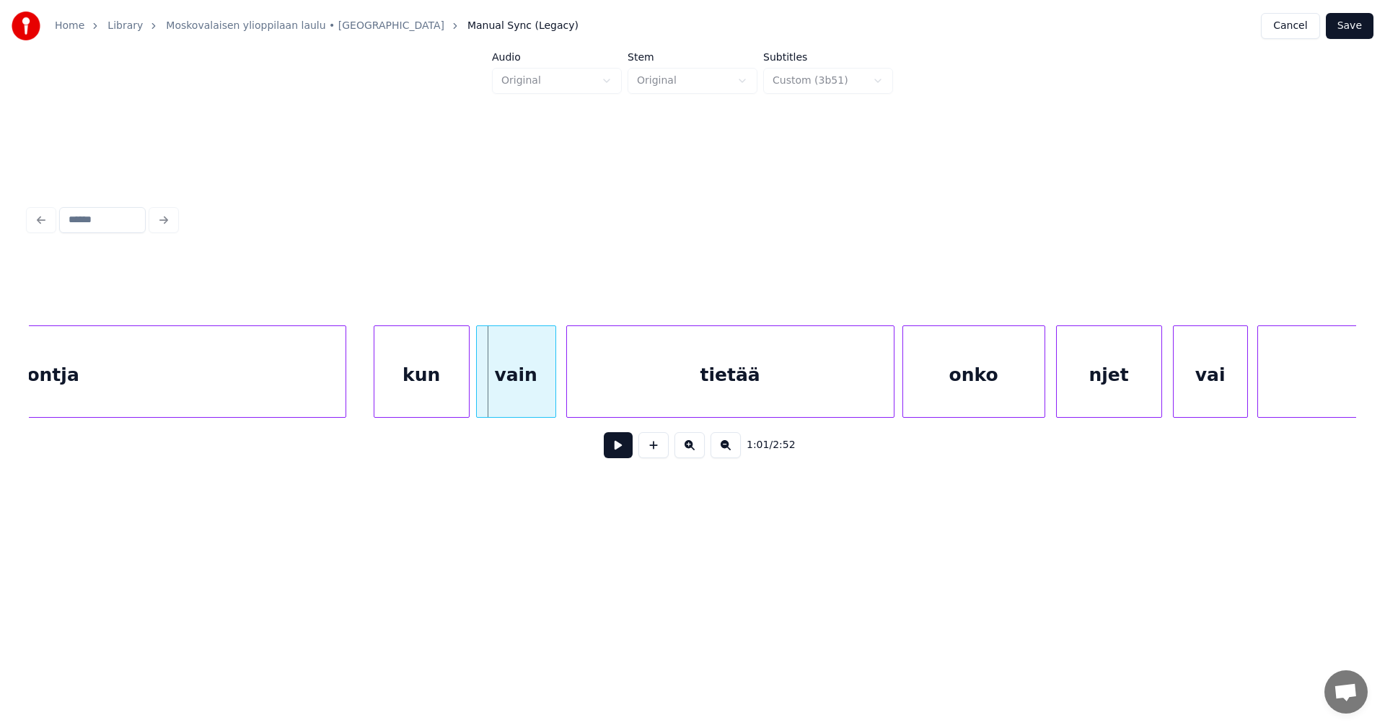
click at [477, 390] on div at bounding box center [479, 371] width 4 height 91
click at [935, 387] on div "onko" at bounding box center [973, 375] width 141 height 98
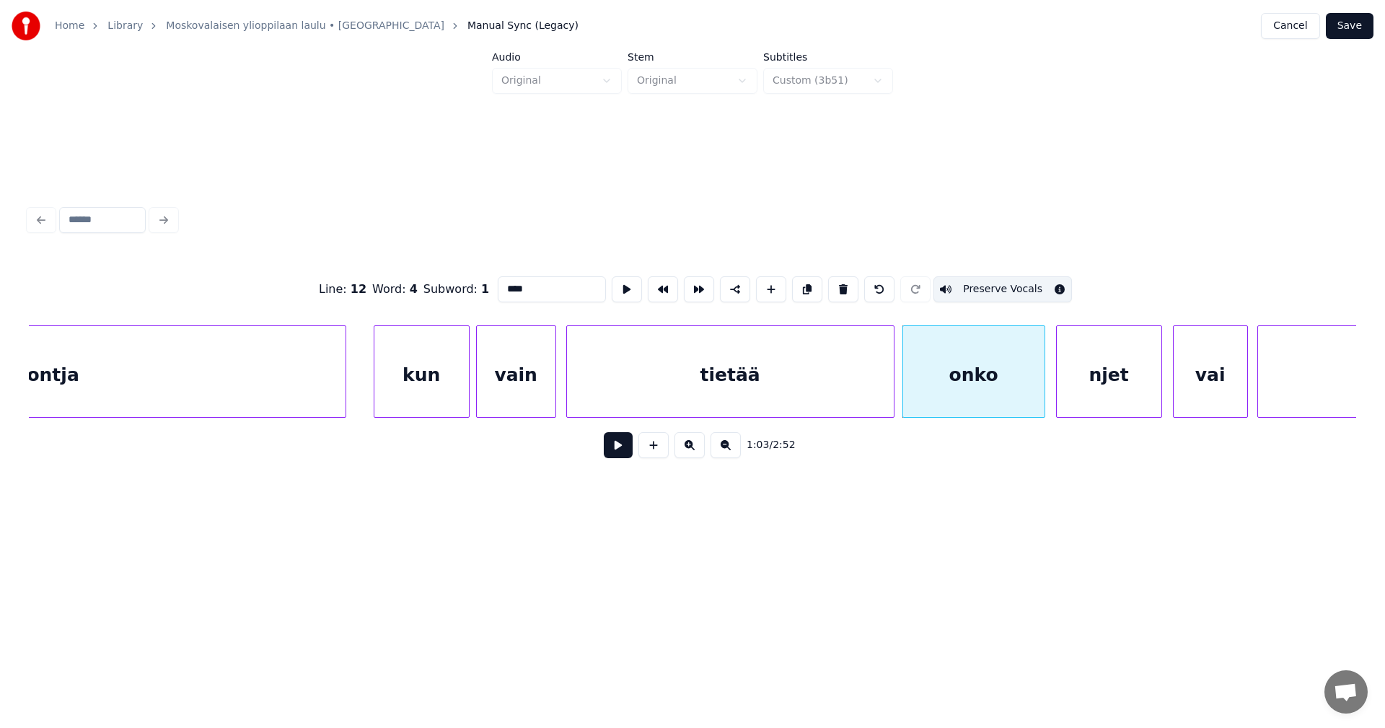
click at [630, 449] on button at bounding box center [618, 445] width 29 height 26
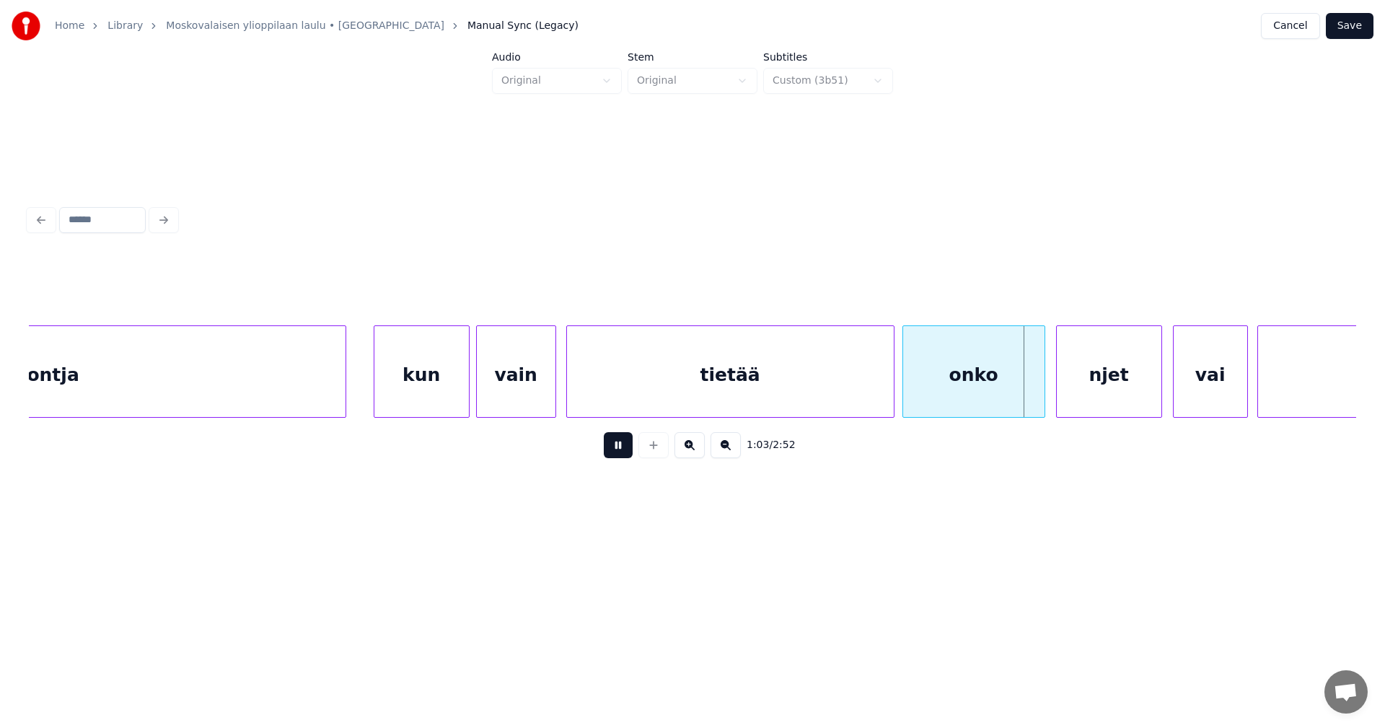
click at [630, 449] on button at bounding box center [618, 445] width 29 height 26
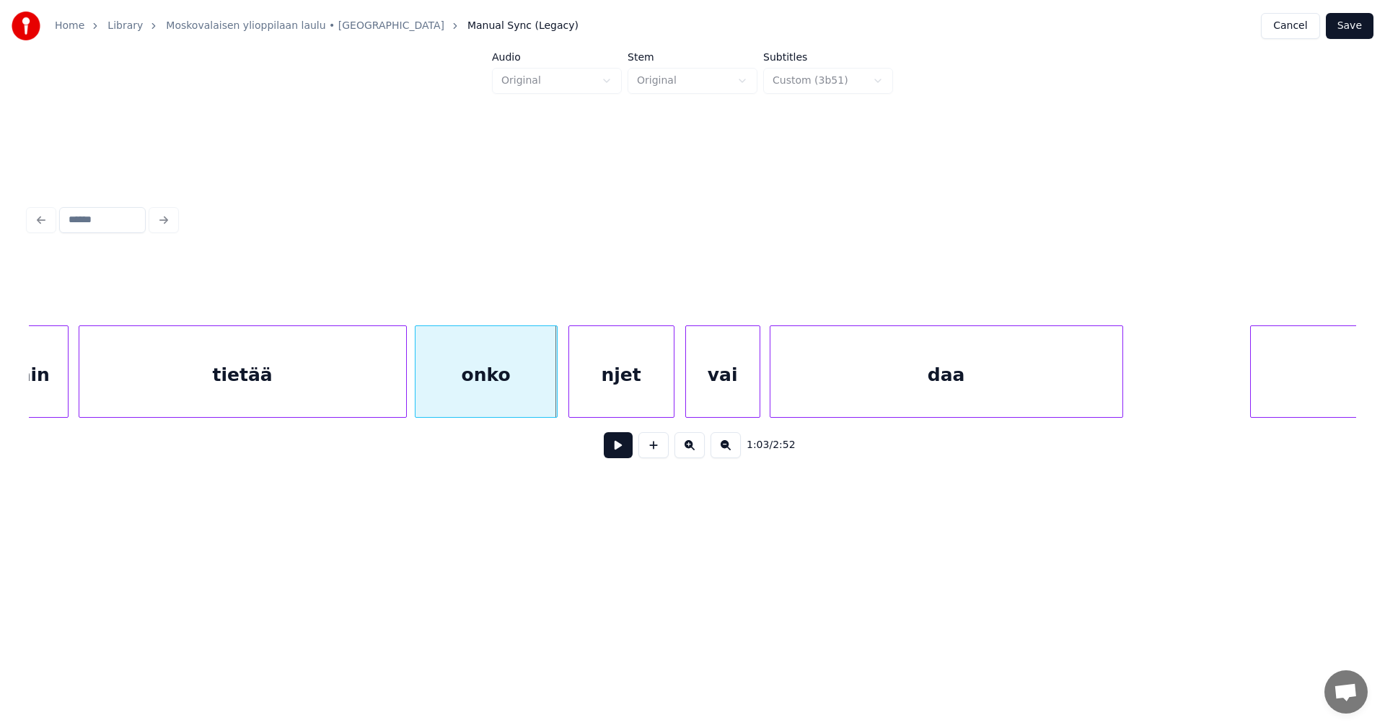
scroll to position [0, 15622]
click at [642, 386] on div "njet" at bounding box center [615, 375] width 105 height 98
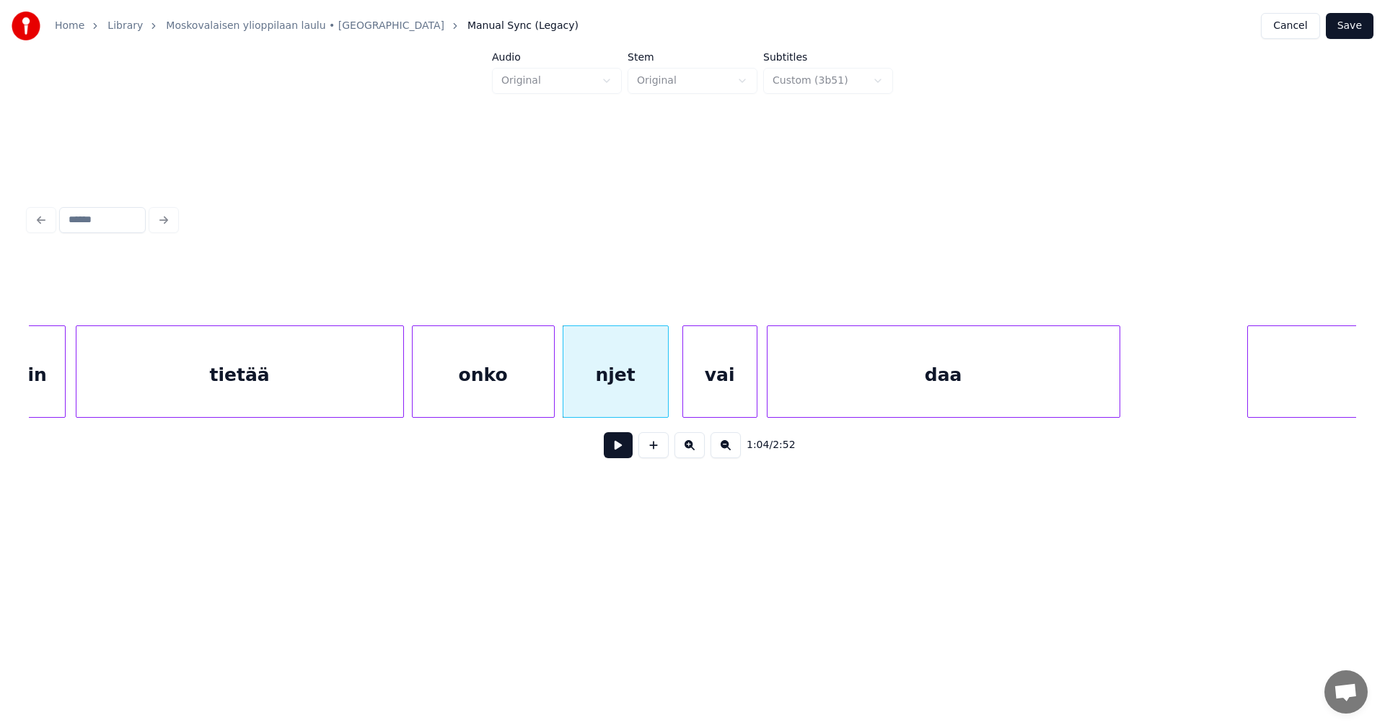
click at [626, 446] on button at bounding box center [618, 445] width 29 height 26
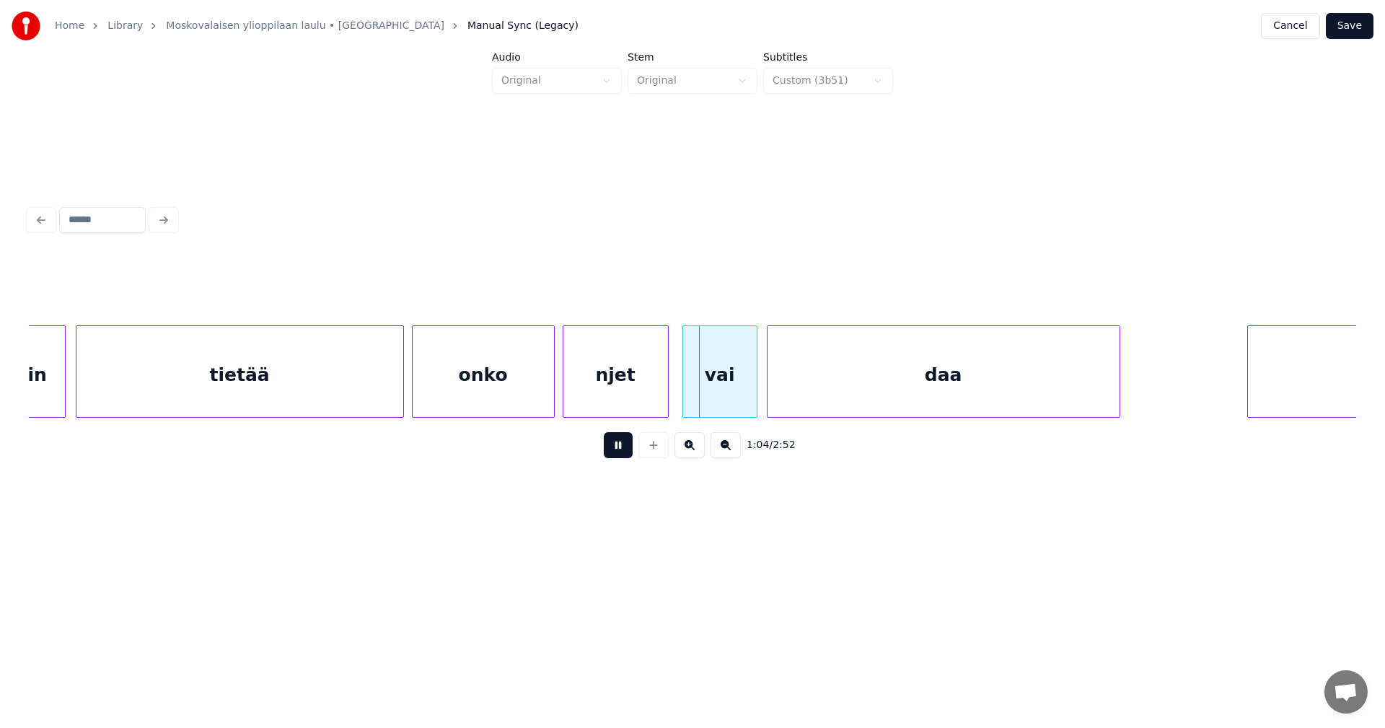
click at [626, 446] on button at bounding box center [618, 445] width 29 height 26
click at [668, 396] on div at bounding box center [669, 371] width 4 height 91
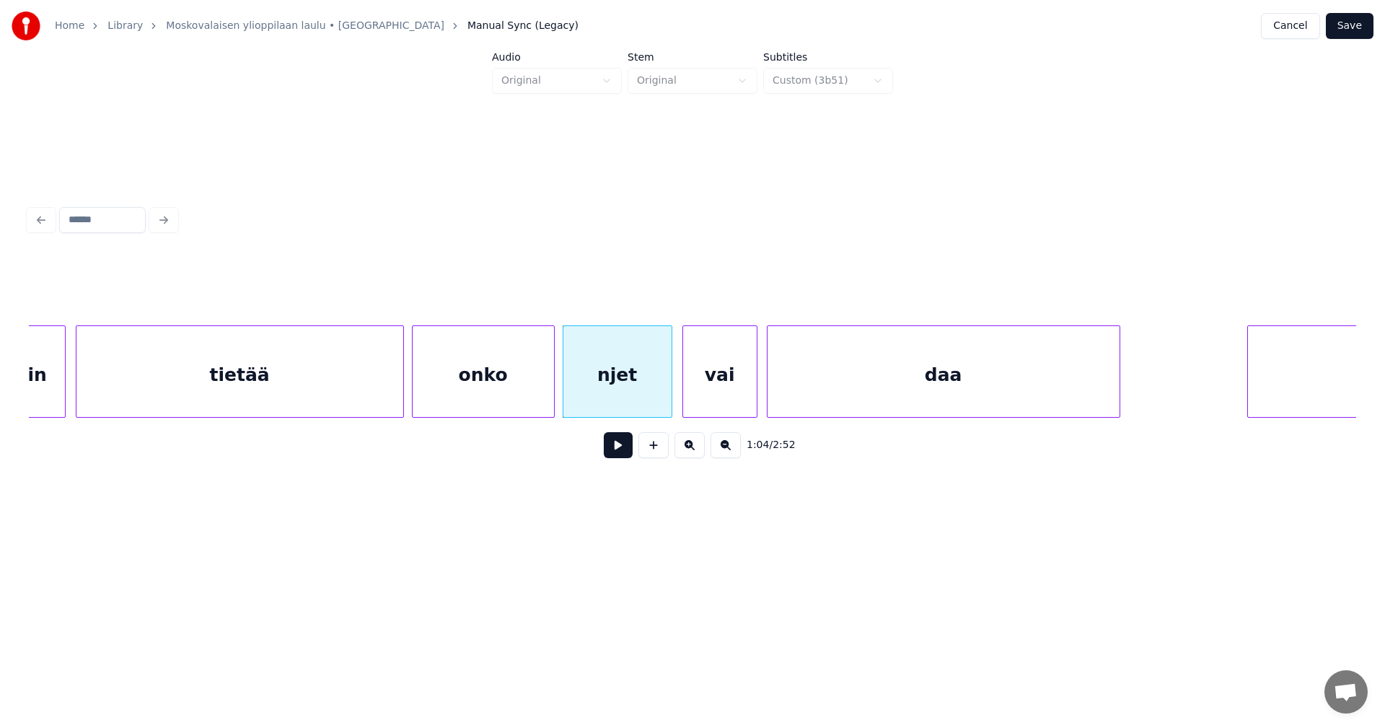
click at [713, 396] on div "vai" at bounding box center [720, 375] width 74 height 98
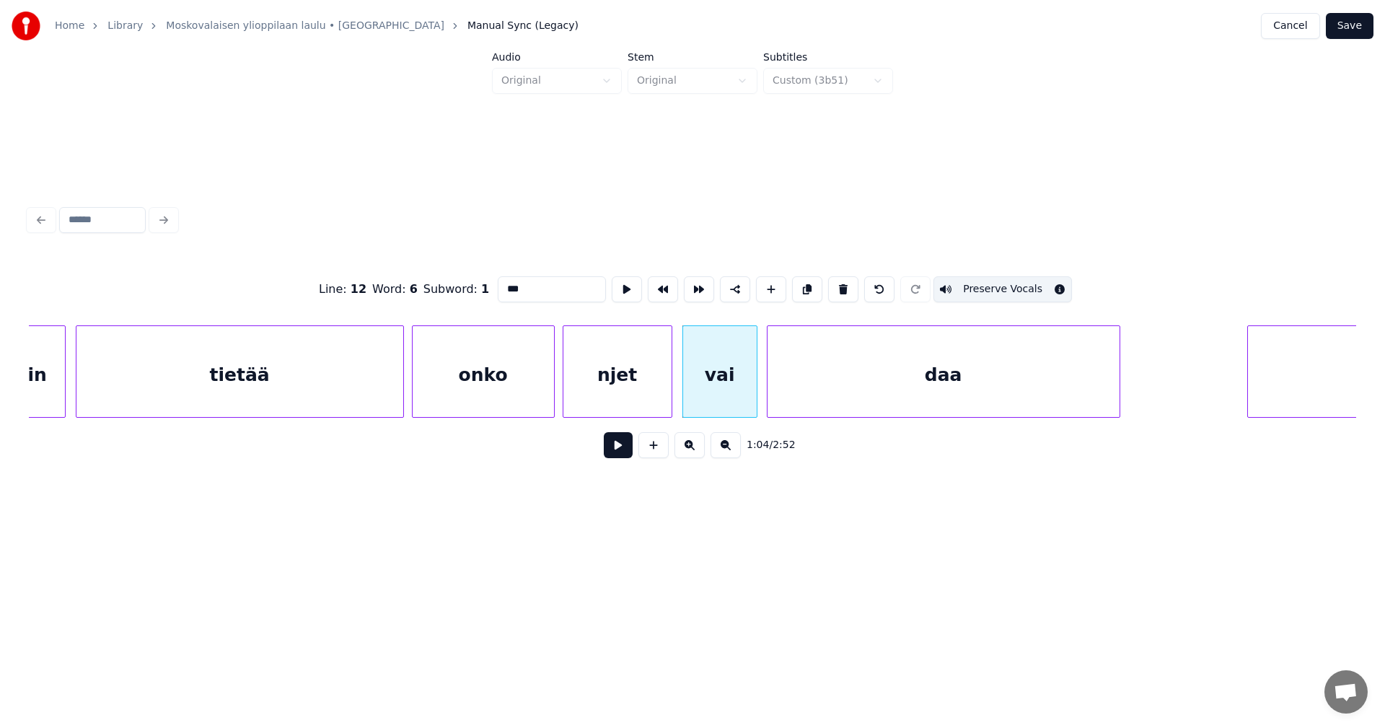
click at [629, 446] on button at bounding box center [618, 445] width 29 height 26
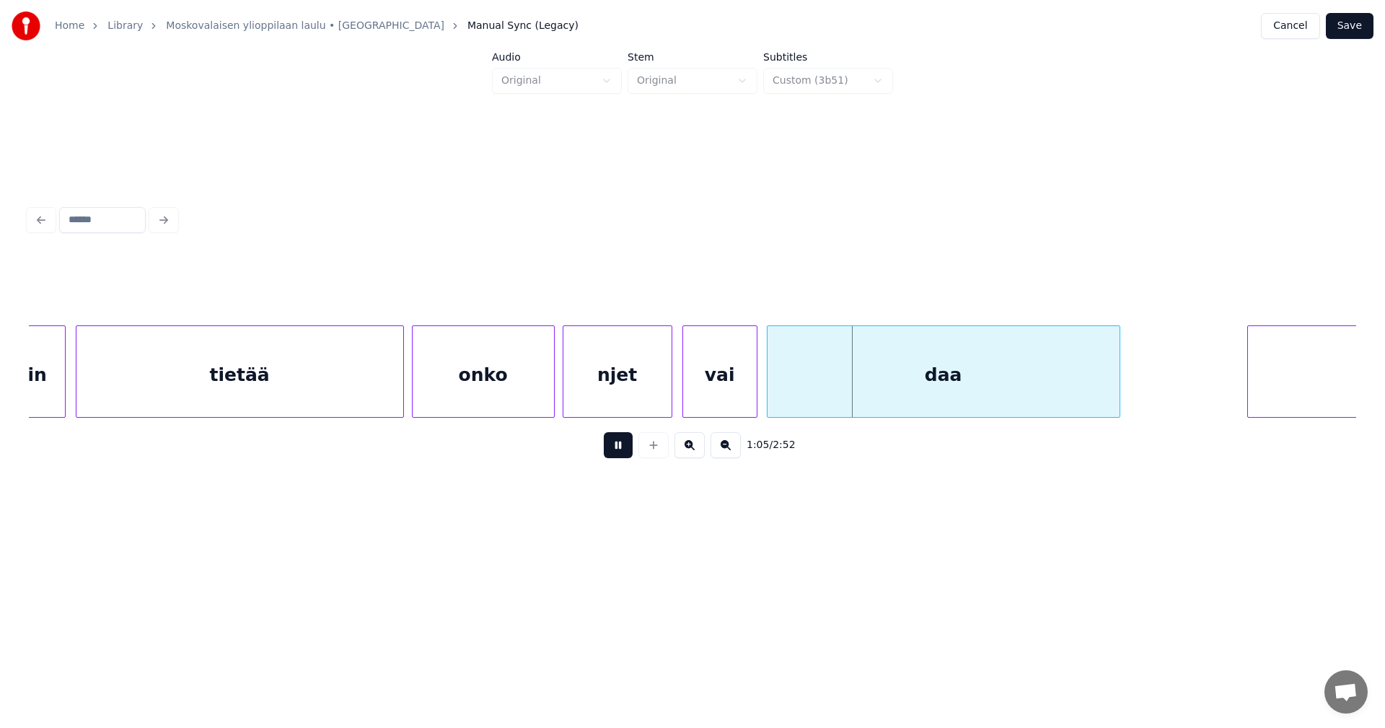
click at [628, 446] on button at bounding box center [618, 445] width 29 height 26
click at [621, 394] on div "njet" at bounding box center [617, 375] width 108 height 98
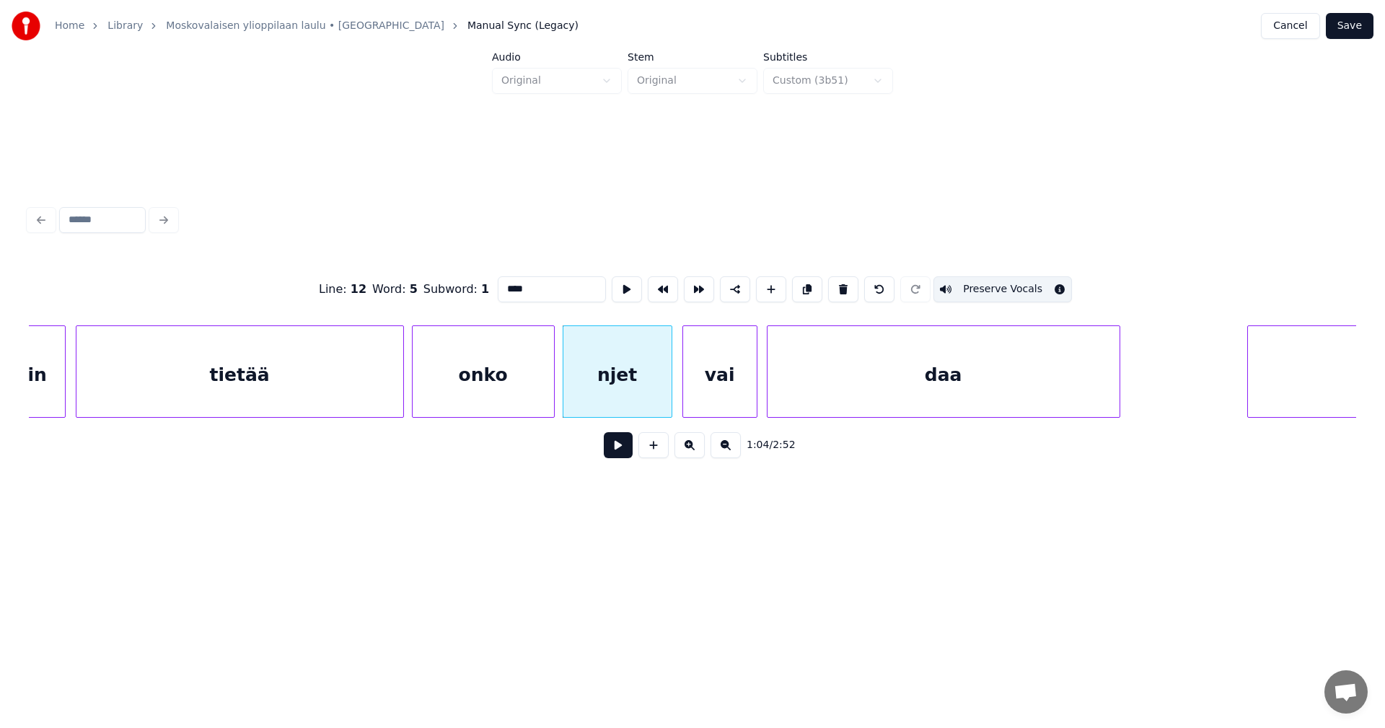
click at [713, 394] on div "vai" at bounding box center [720, 375] width 74 height 98
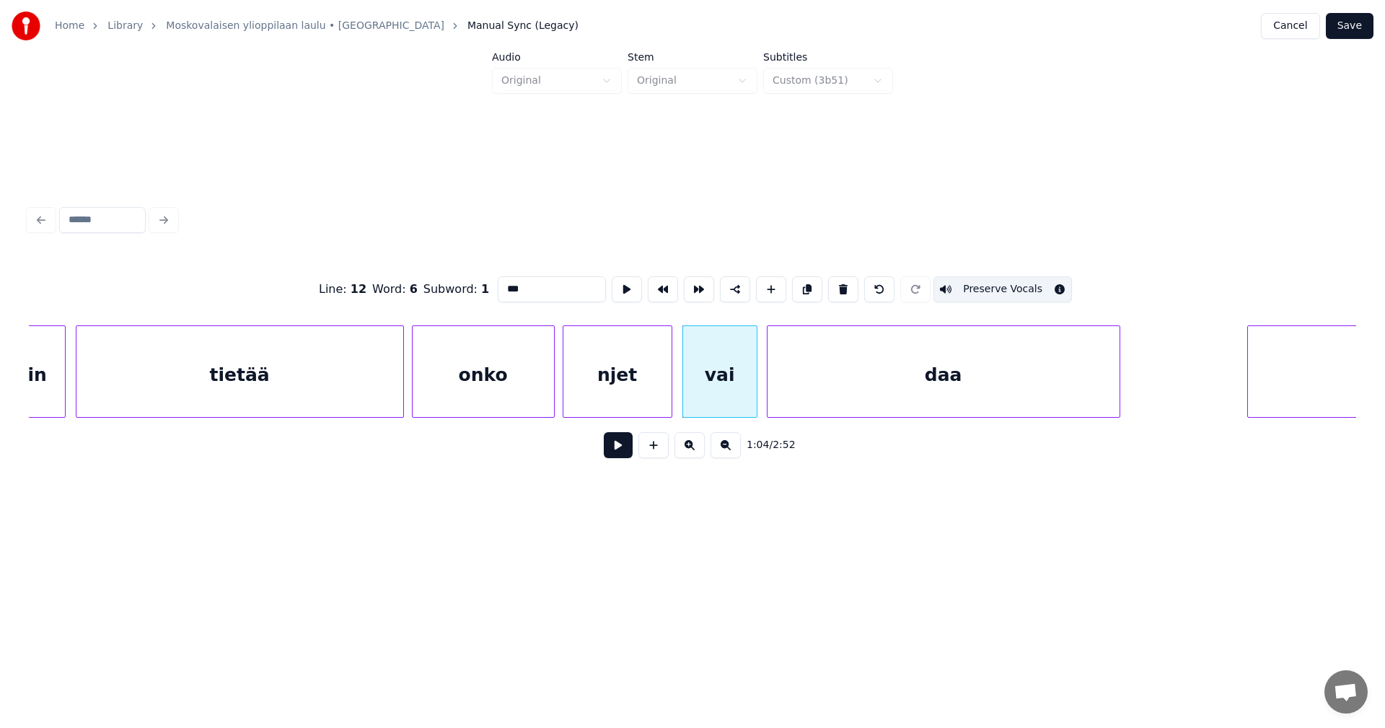
click at [851, 391] on div "daa" at bounding box center [943, 375] width 352 height 98
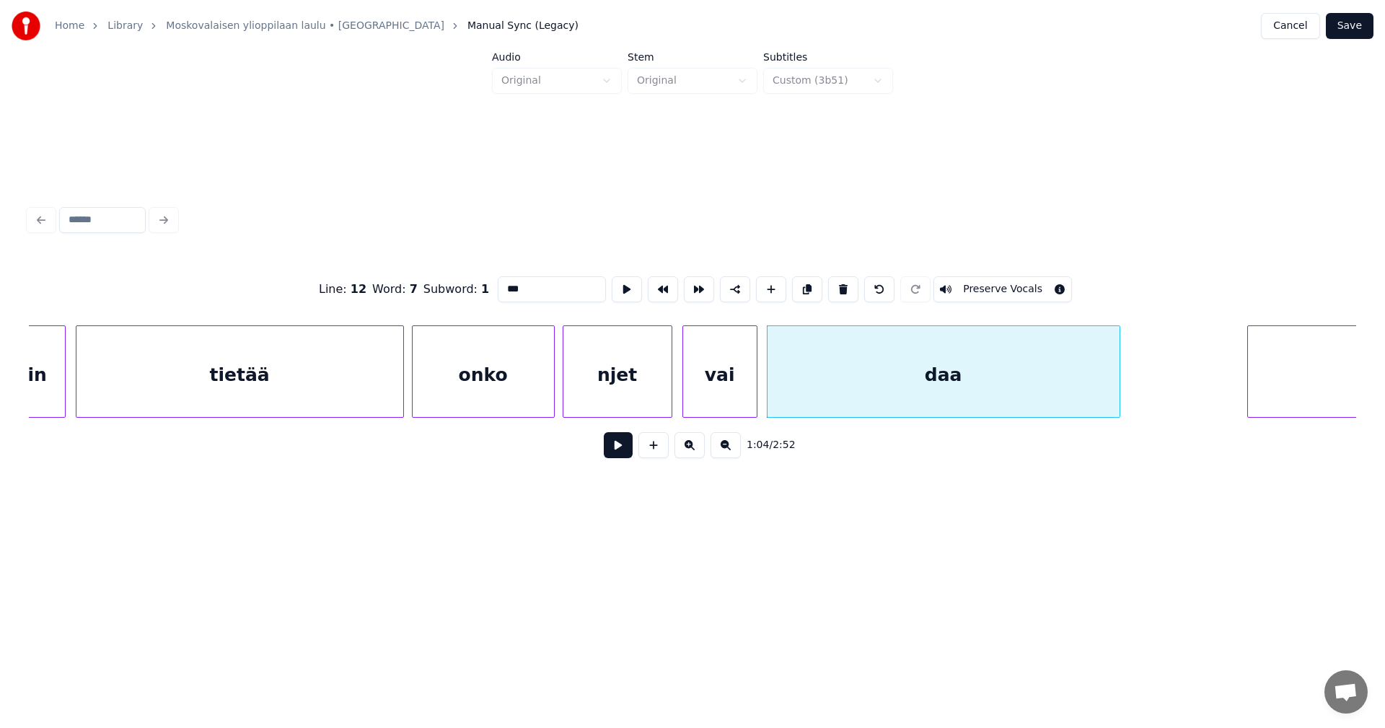
click at [979, 281] on button "Preserve Vocals" at bounding box center [1002, 289] width 138 height 26
click at [369, 375] on div "tietää" at bounding box center [239, 375] width 327 height 98
type input "******"
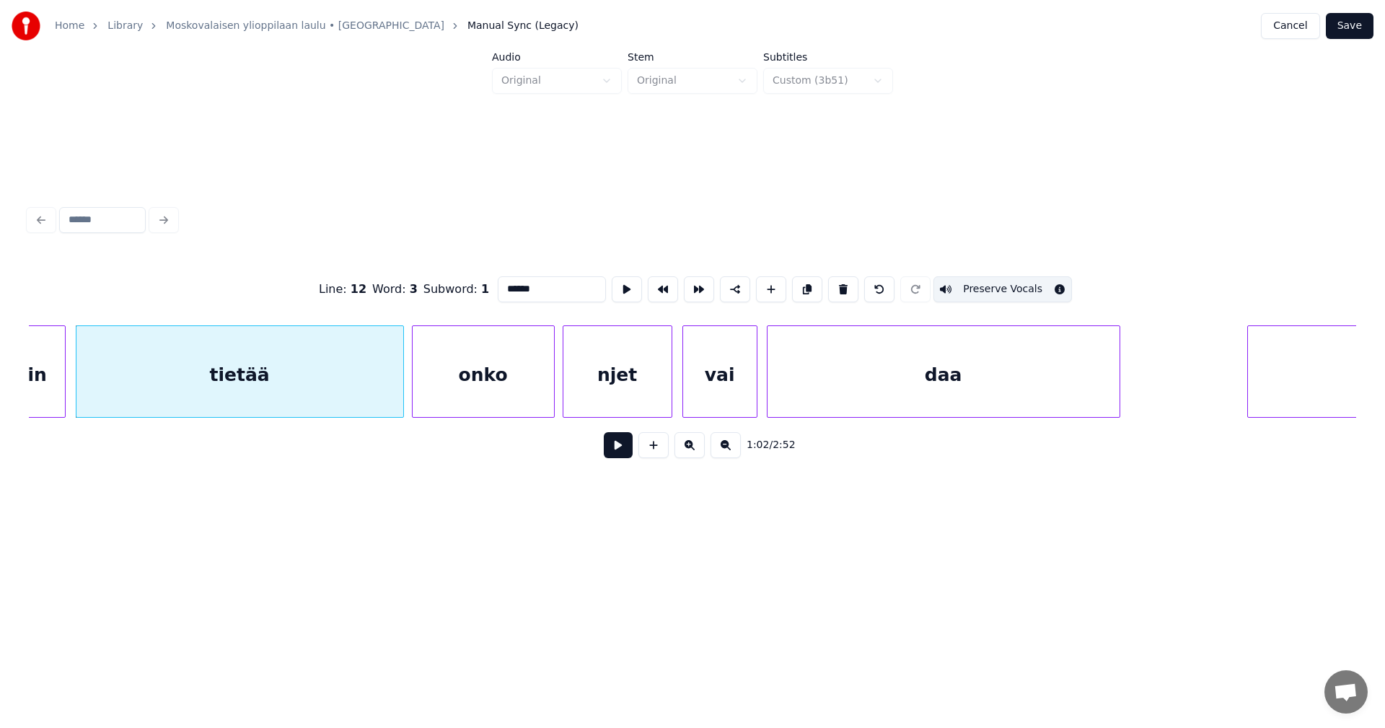
click at [618, 456] on button at bounding box center [618, 445] width 29 height 26
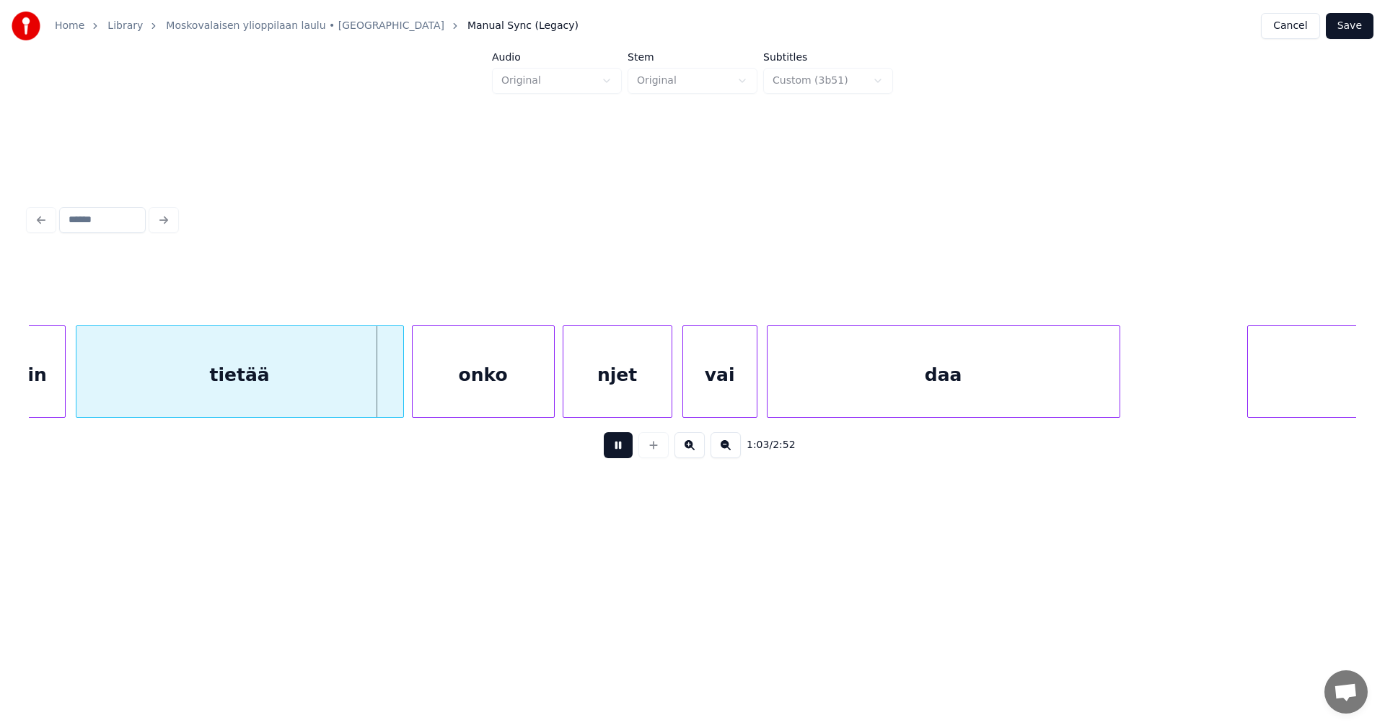
click at [618, 454] on button at bounding box center [618, 445] width 29 height 26
click at [1343, 25] on button "Save" at bounding box center [1349, 26] width 48 height 26
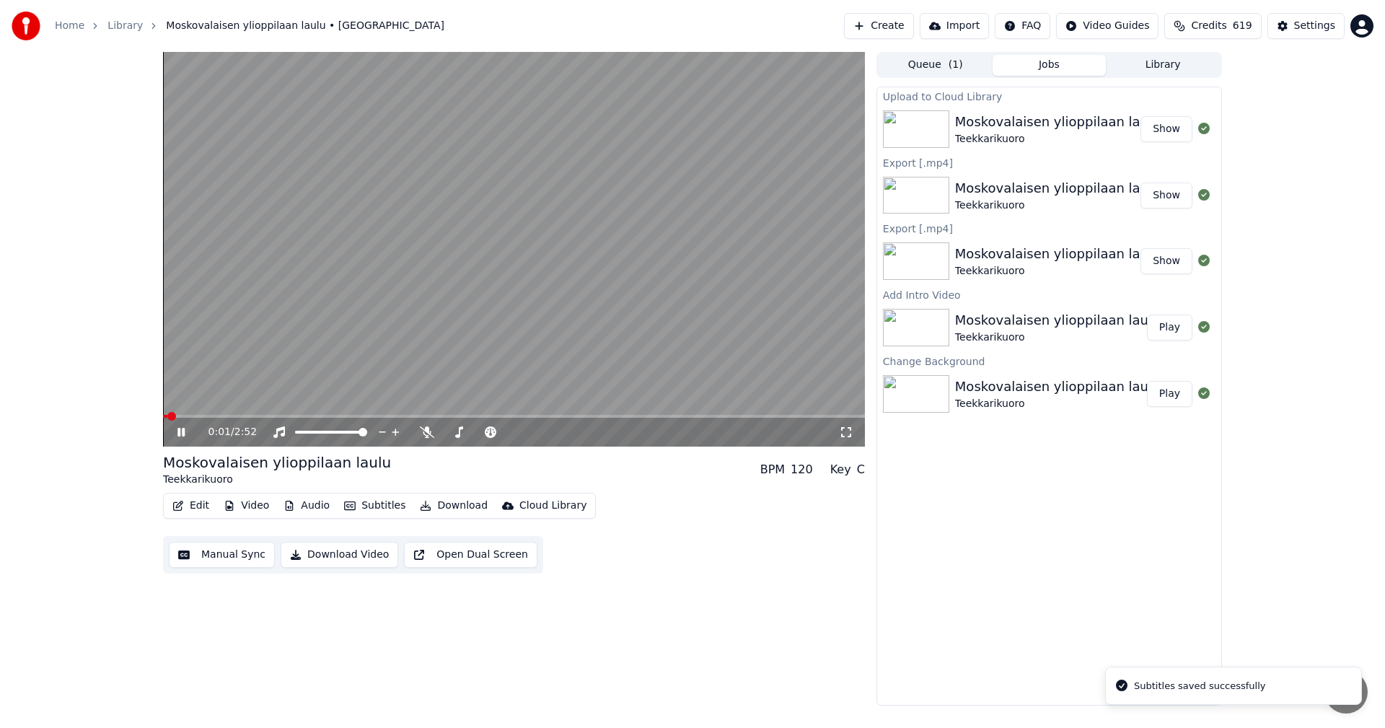
click at [369, 417] on span at bounding box center [514, 416] width 702 height 3
click at [187, 429] on icon at bounding box center [192, 432] width 34 height 12
click at [202, 500] on button "Edit" at bounding box center [191, 505] width 48 height 20
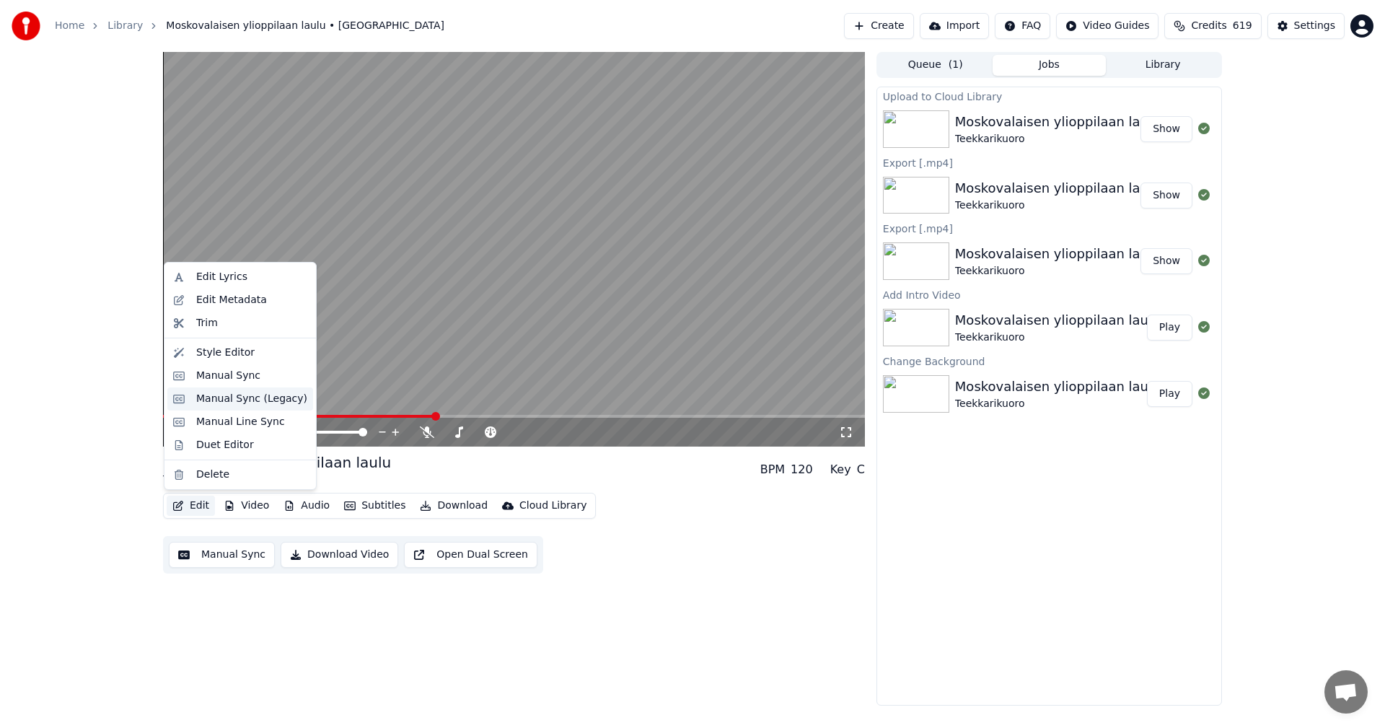
click at [260, 399] on div "Manual Sync (Legacy)" at bounding box center [251, 399] width 111 height 14
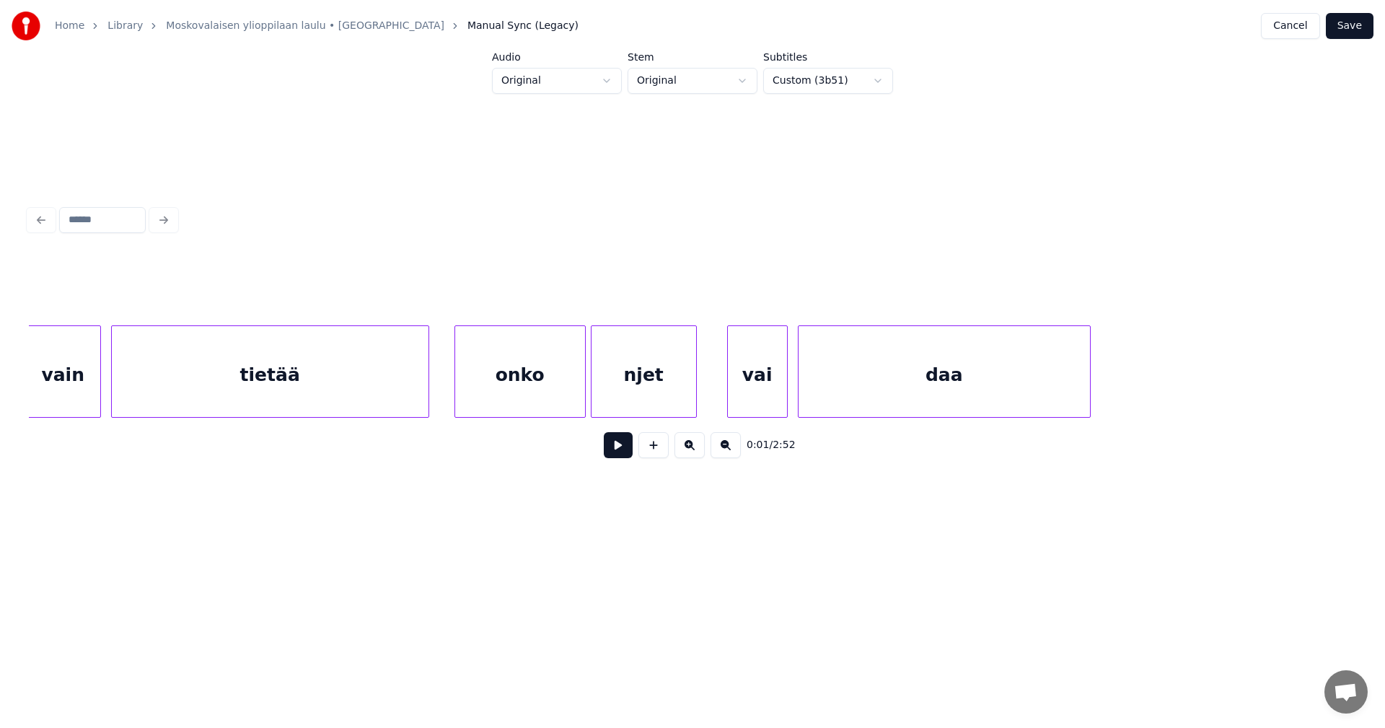
scroll to position [0, 12554]
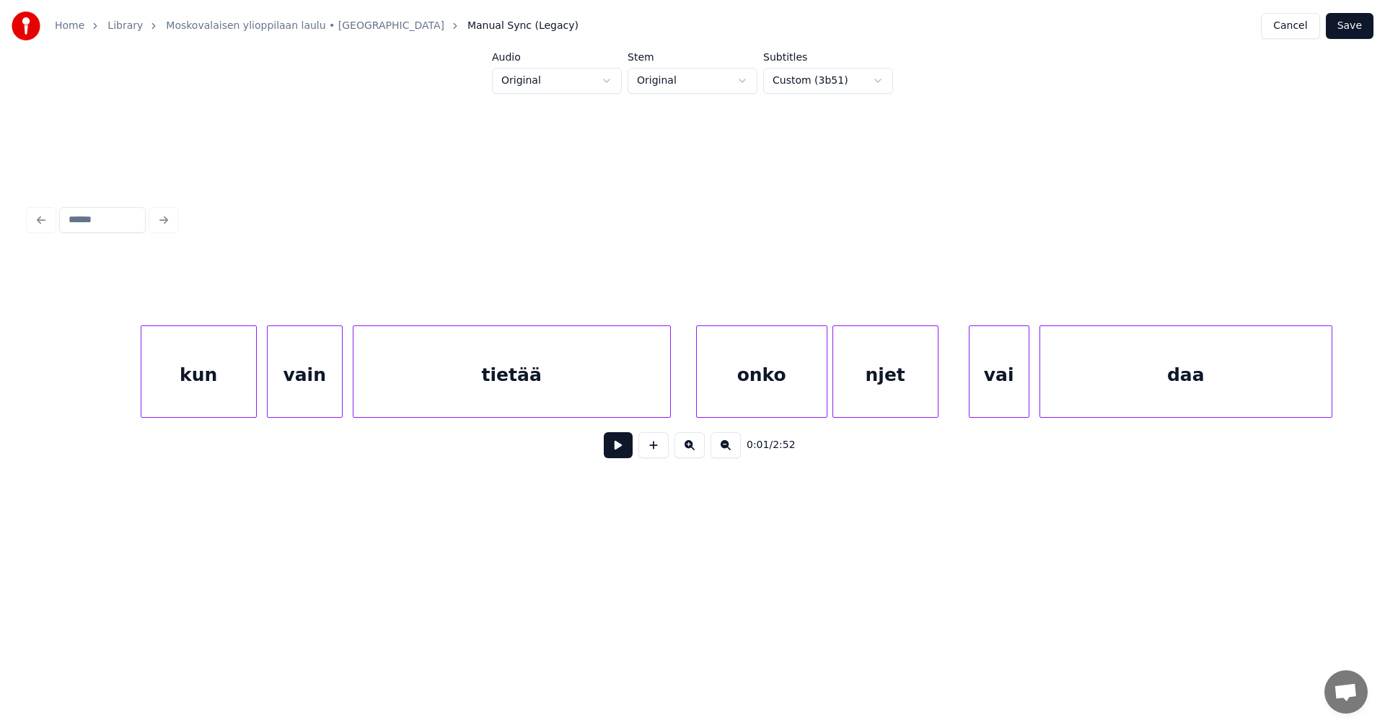
click at [670, 390] on div "tietää" at bounding box center [512, 371] width 318 height 92
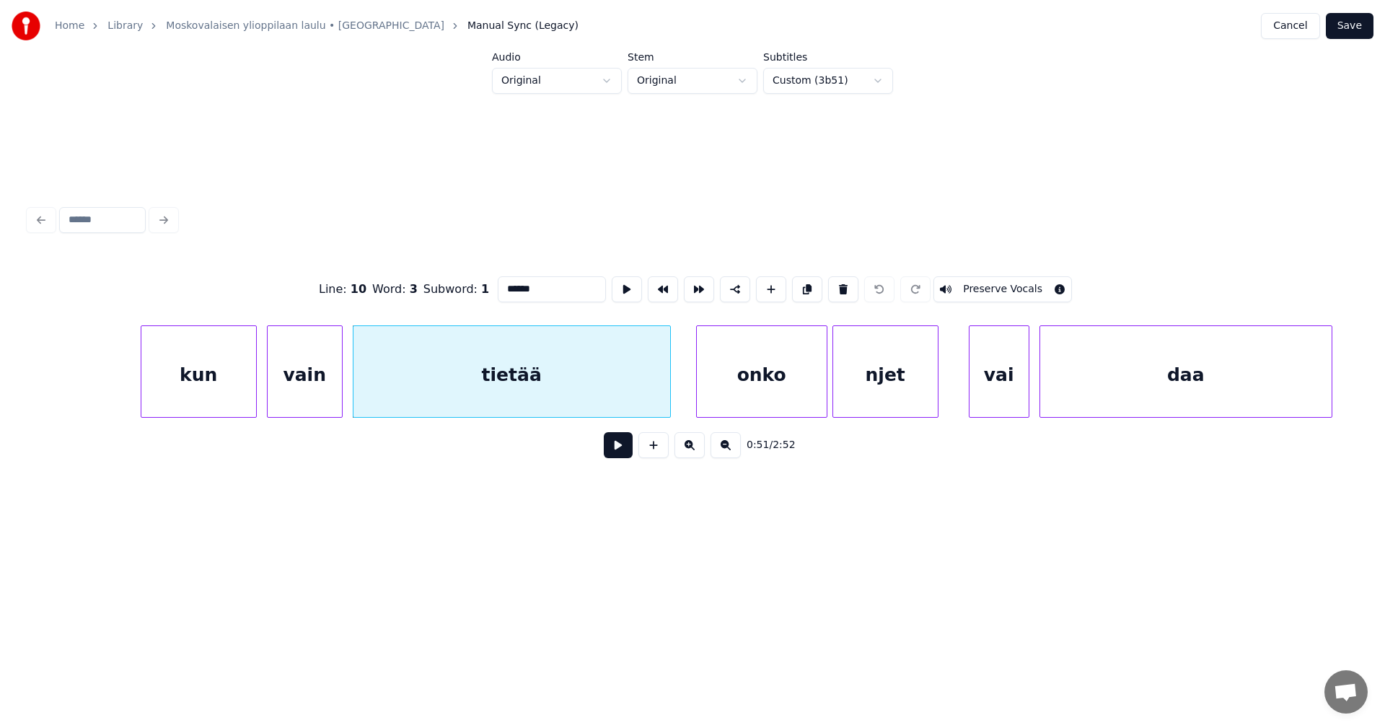
click at [613, 395] on div "tietää" at bounding box center [511, 375] width 317 height 98
click at [614, 451] on button at bounding box center [618, 445] width 29 height 26
click at [692, 387] on div at bounding box center [694, 371] width 4 height 91
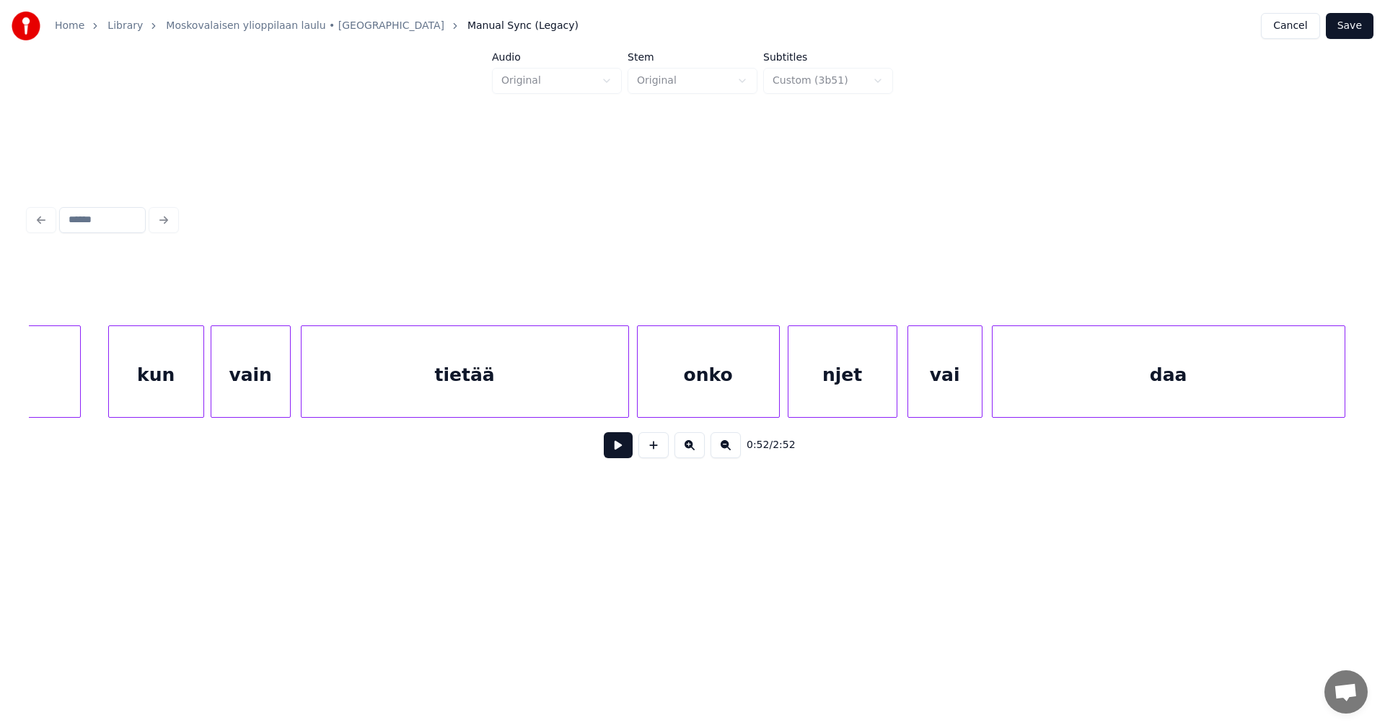
scroll to position [0, 15421]
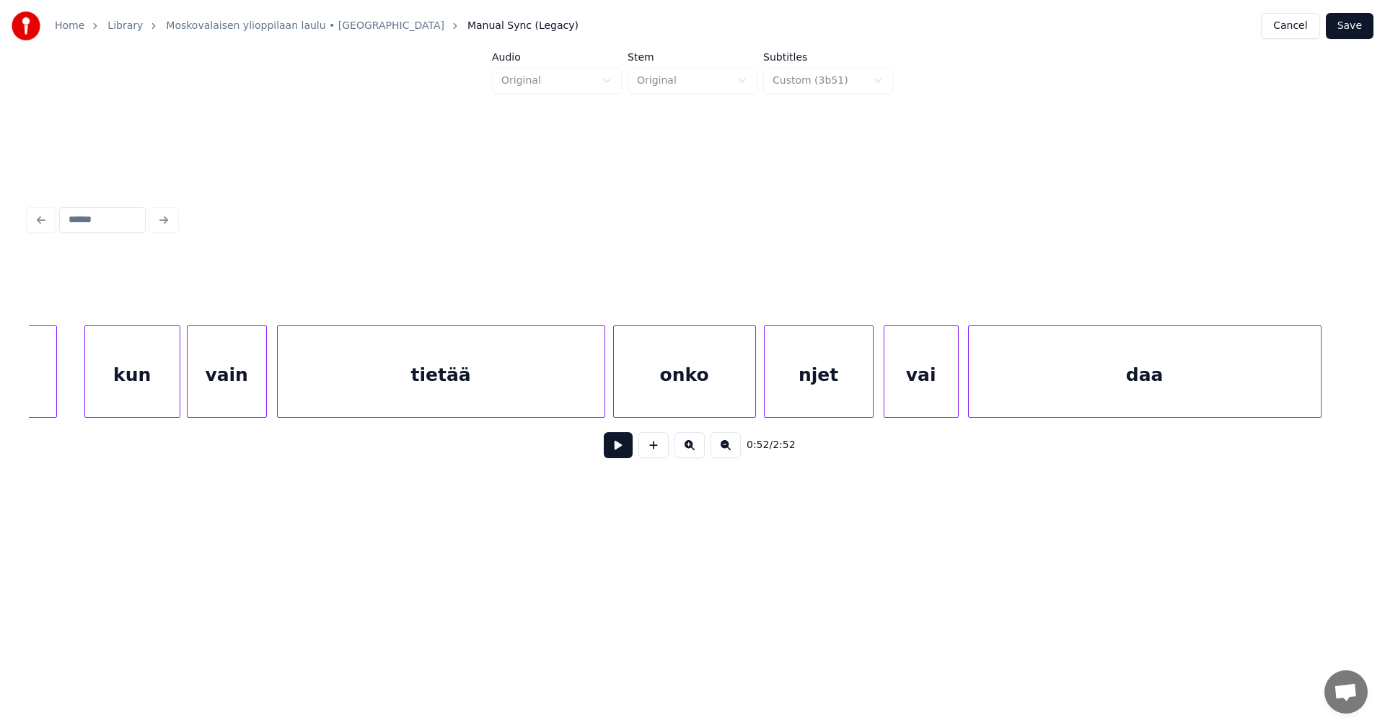
click at [528, 395] on div "tietää" at bounding box center [441, 375] width 327 height 98
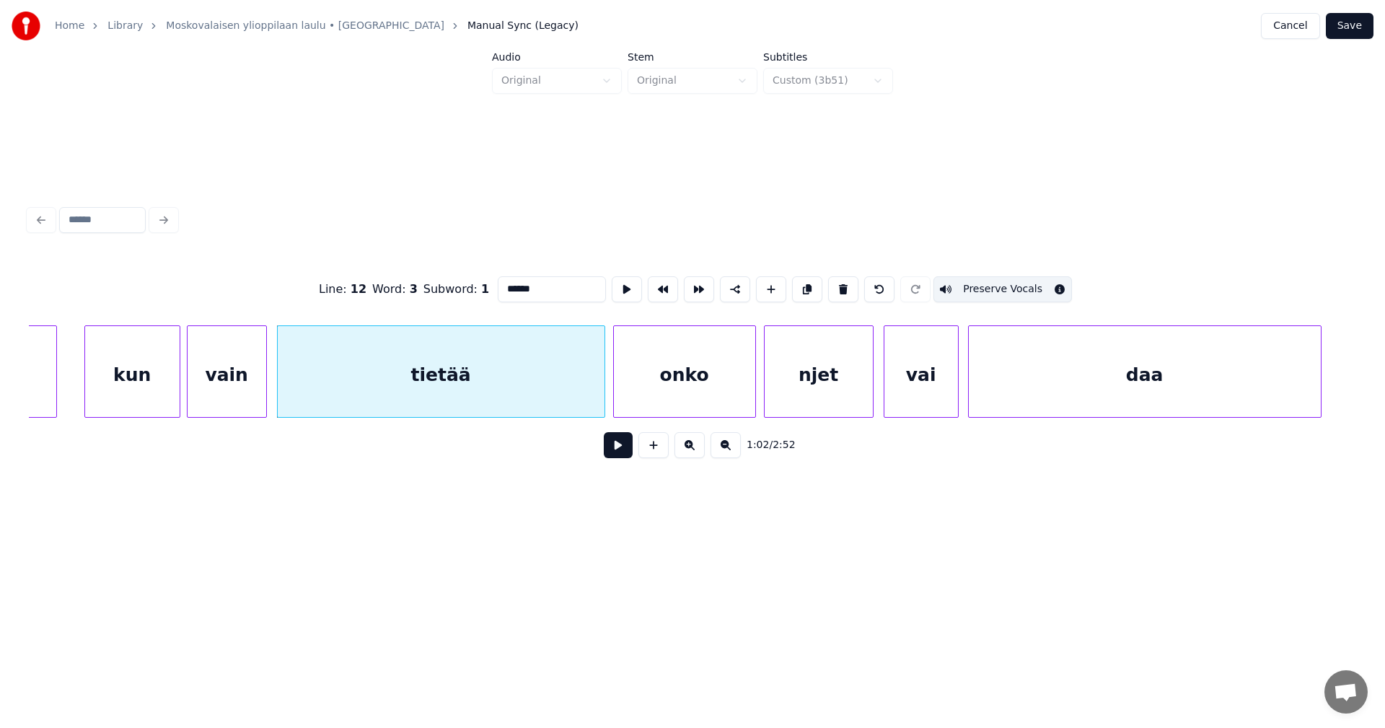
click at [609, 449] on button at bounding box center [618, 445] width 29 height 26
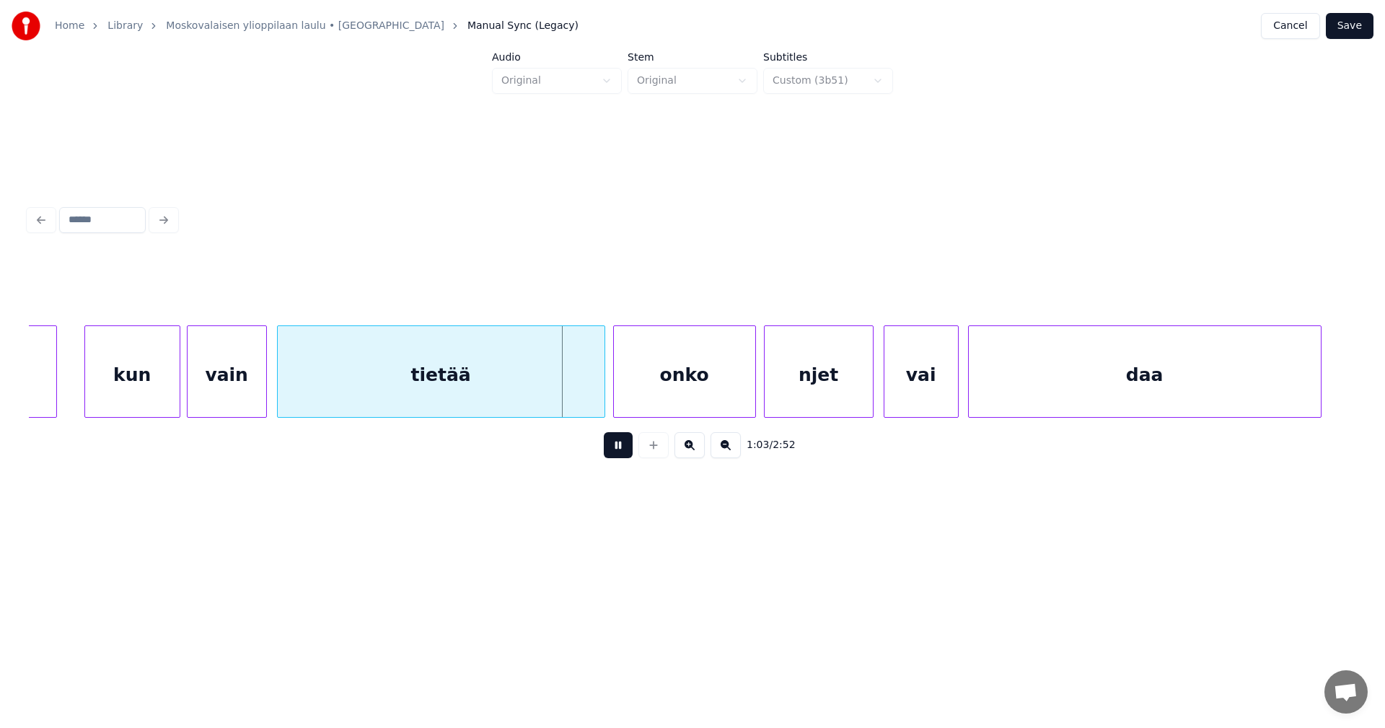
click at [612, 450] on button at bounding box center [618, 445] width 29 height 26
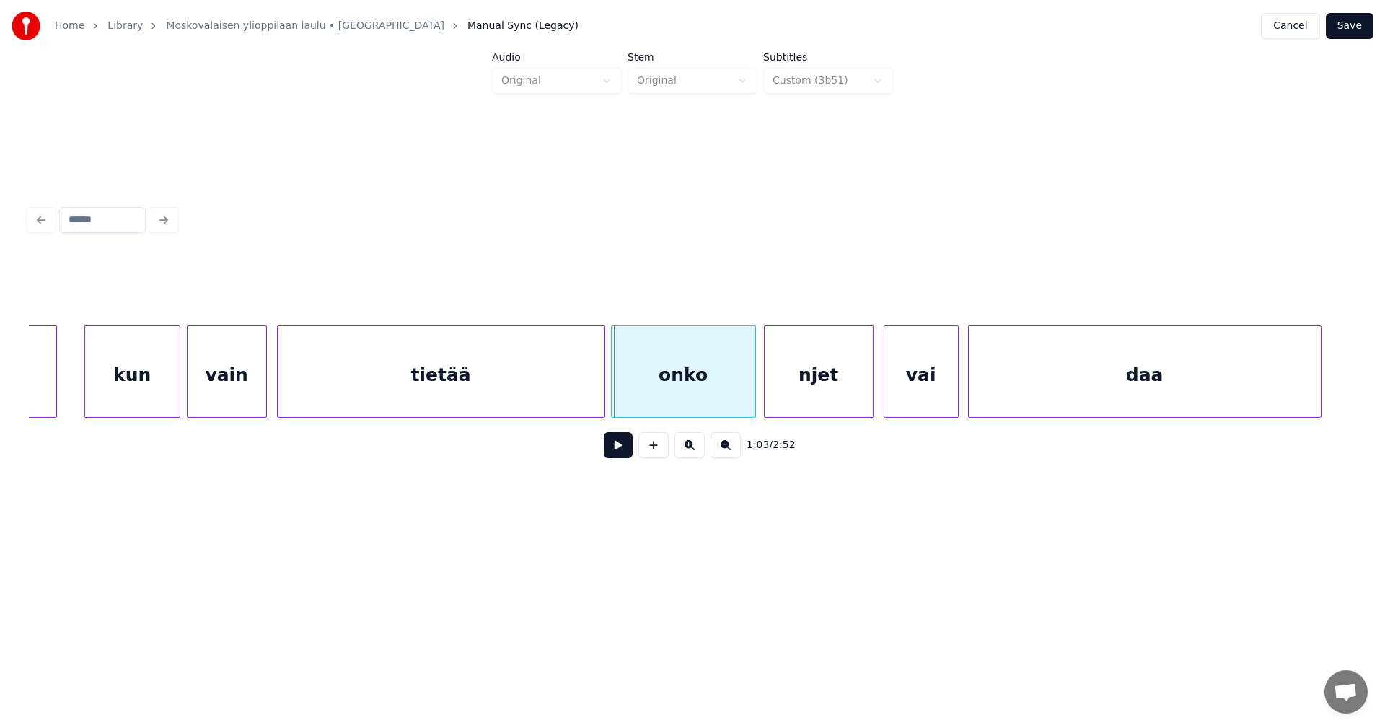
click at [612, 394] on div at bounding box center [614, 371] width 4 height 91
click at [615, 451] on button at bounding box center [618, 445] width 29 height 26
click at [616, 451] on button at bounding box center [618, 445] width 29 height 26
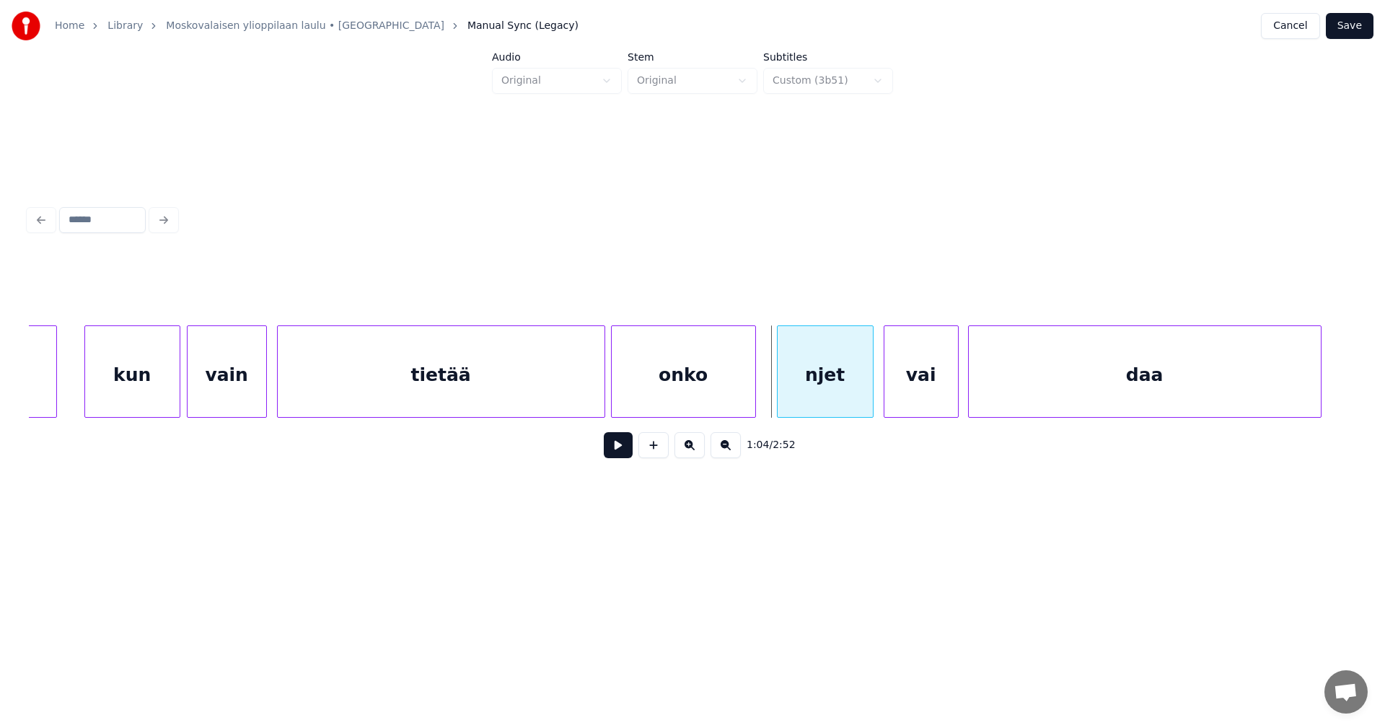
click at [778, 385] on div at bounding box center [779, 371] width 4 height 91
click at [767, 392] on div at bounding box center [768, 371] width 4 height 91
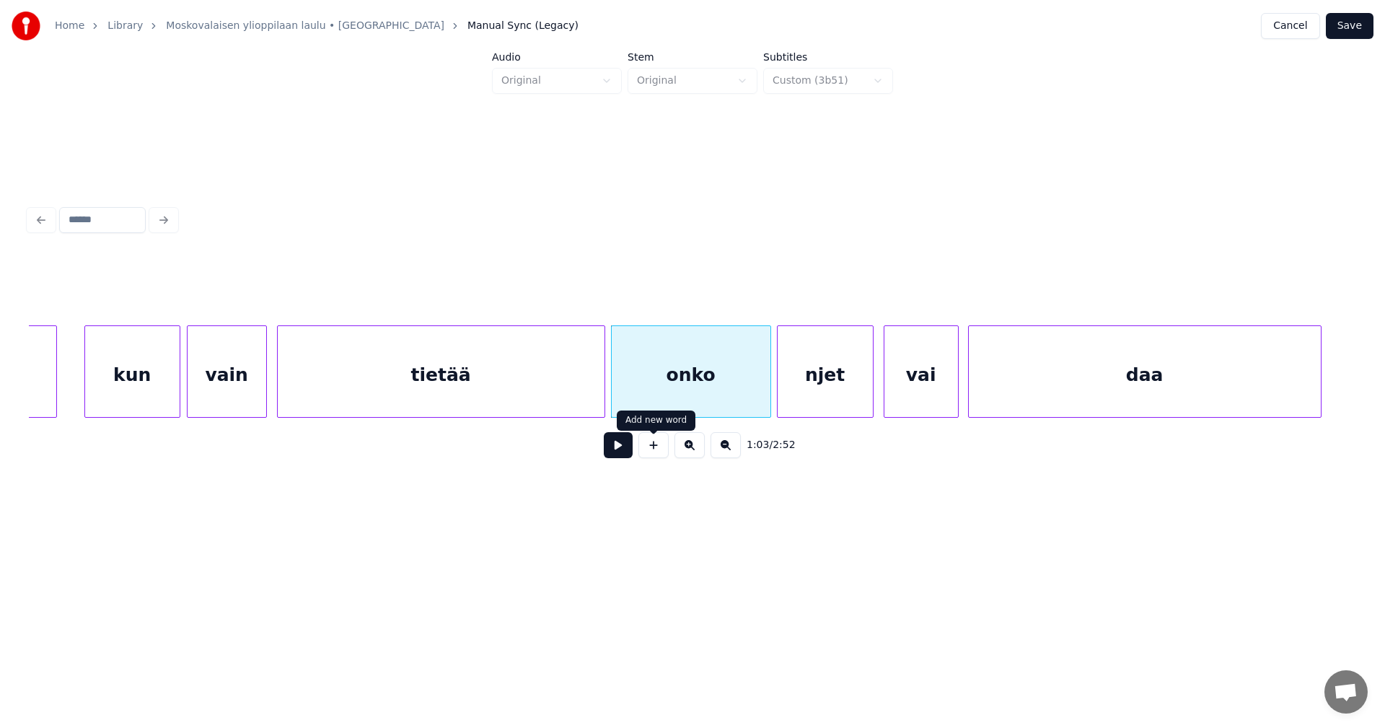
click at [629, 453] on button at bounding box center [618, 445] width 29 height 26
click at [625, 452] on button at bounding box center [618, 445] width 29 height 26
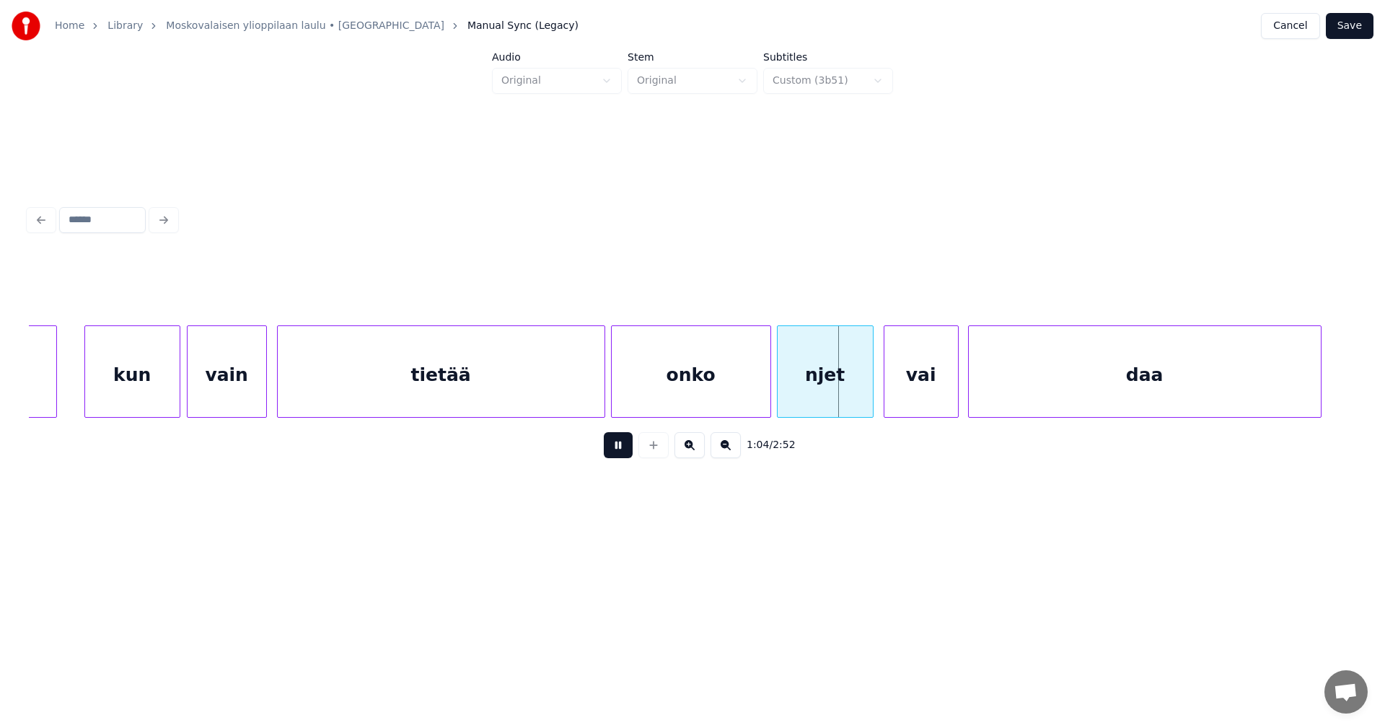
click at [625, 452] on button at bounding box center [618, 445] width 29 height 26
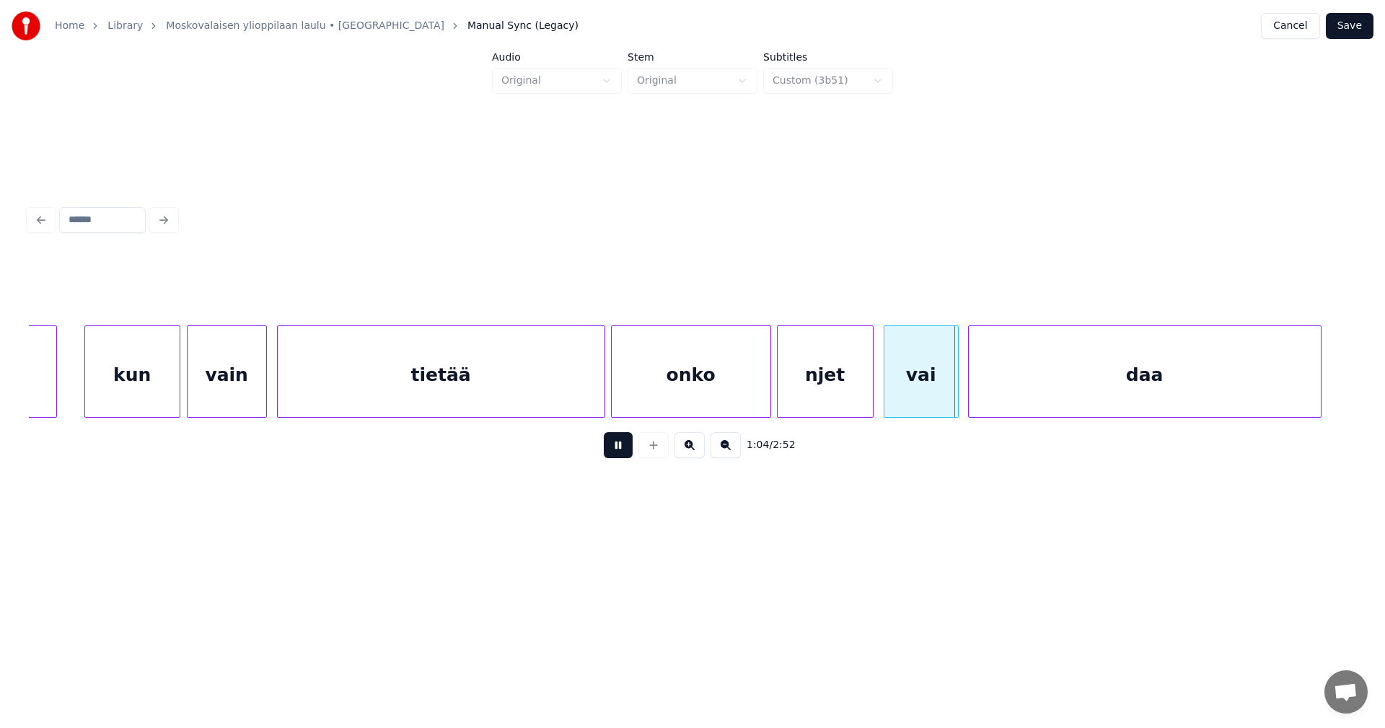
click at [625, 452] on button at bounding box center [618, 445] width 29 height 26
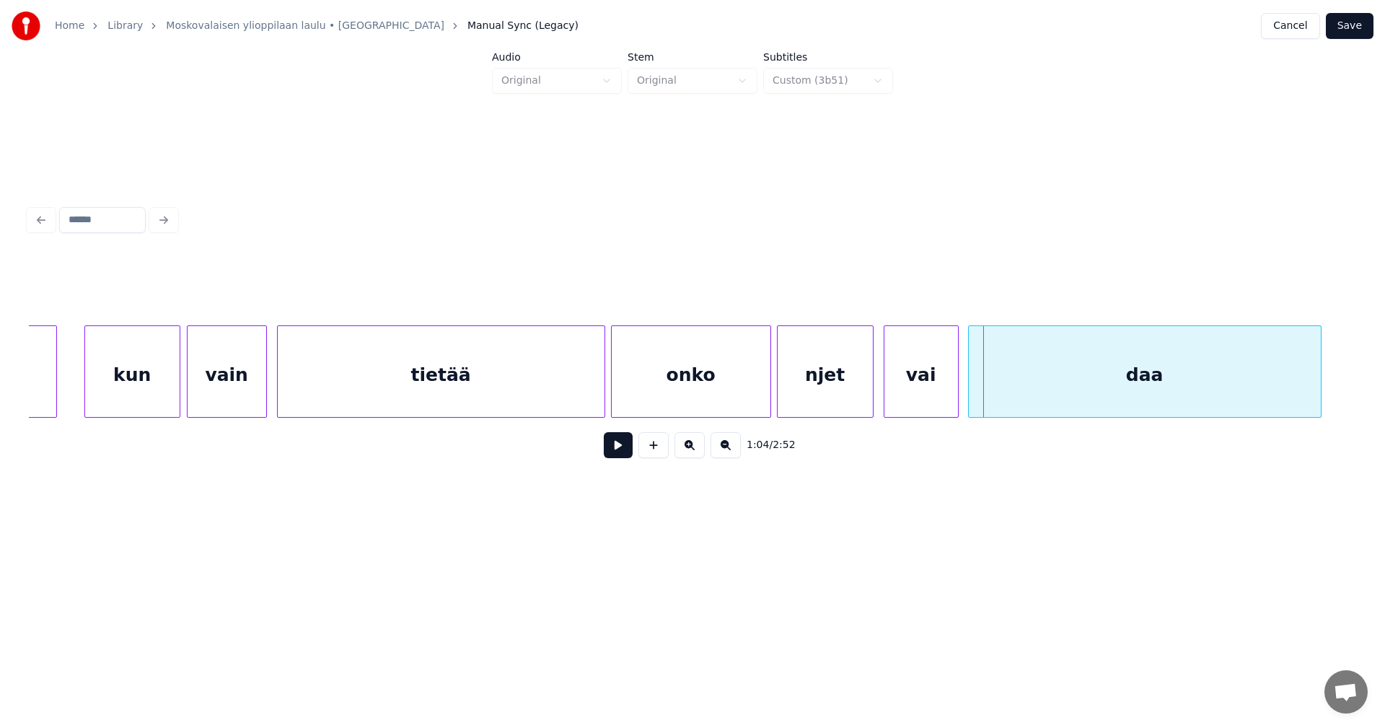
click at [1361, 20] on button "Save" at bounding box center [1349, 26] width 48 height 26
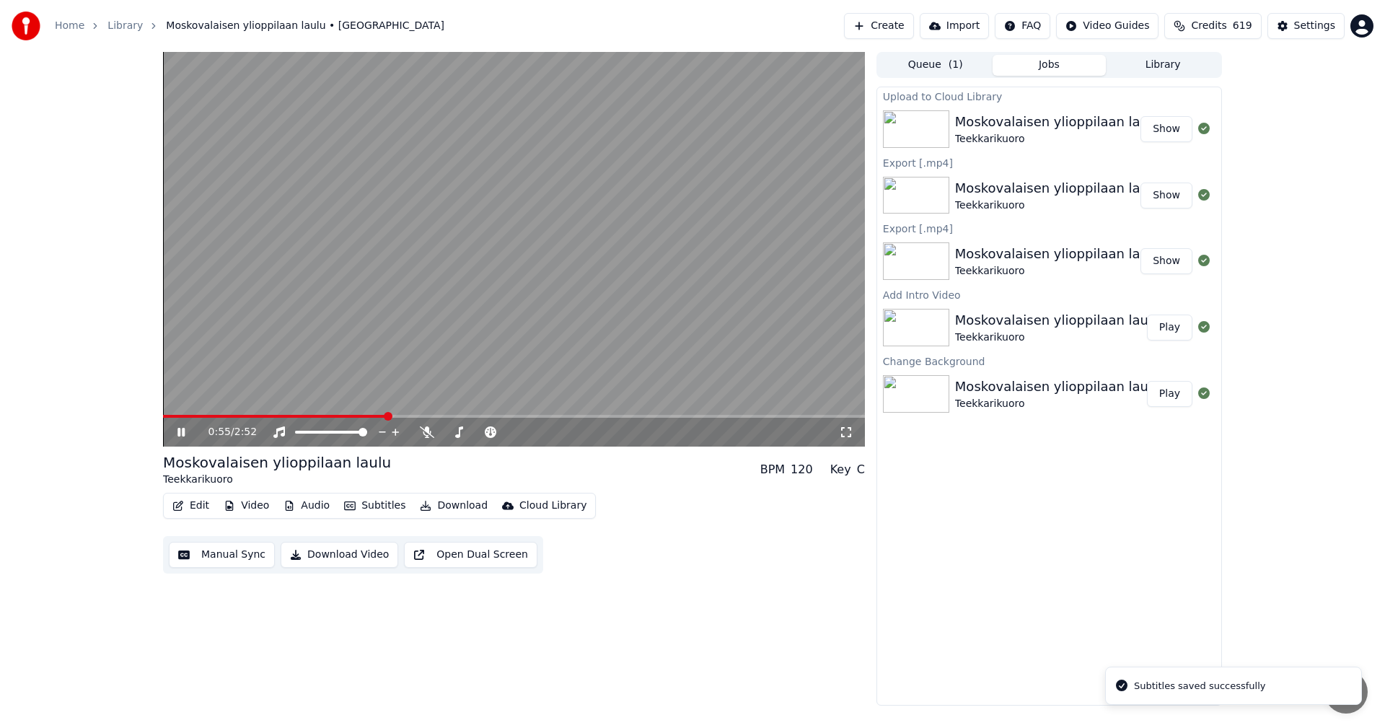
click at [389, 415] on span at bounding box center [514, 416] width 702 height 3
click at [553, 415] on span at bounding box center [514, 416] width 702 height 3
click at [513, 417] on span at bounding box center [361, 416] width 397 height 3
click at [179, 436] on icon at bounding box center [180, 432] width 7 height 9
click at [178, 433] on icon at bounding box center [181, 432] width 9 height 10
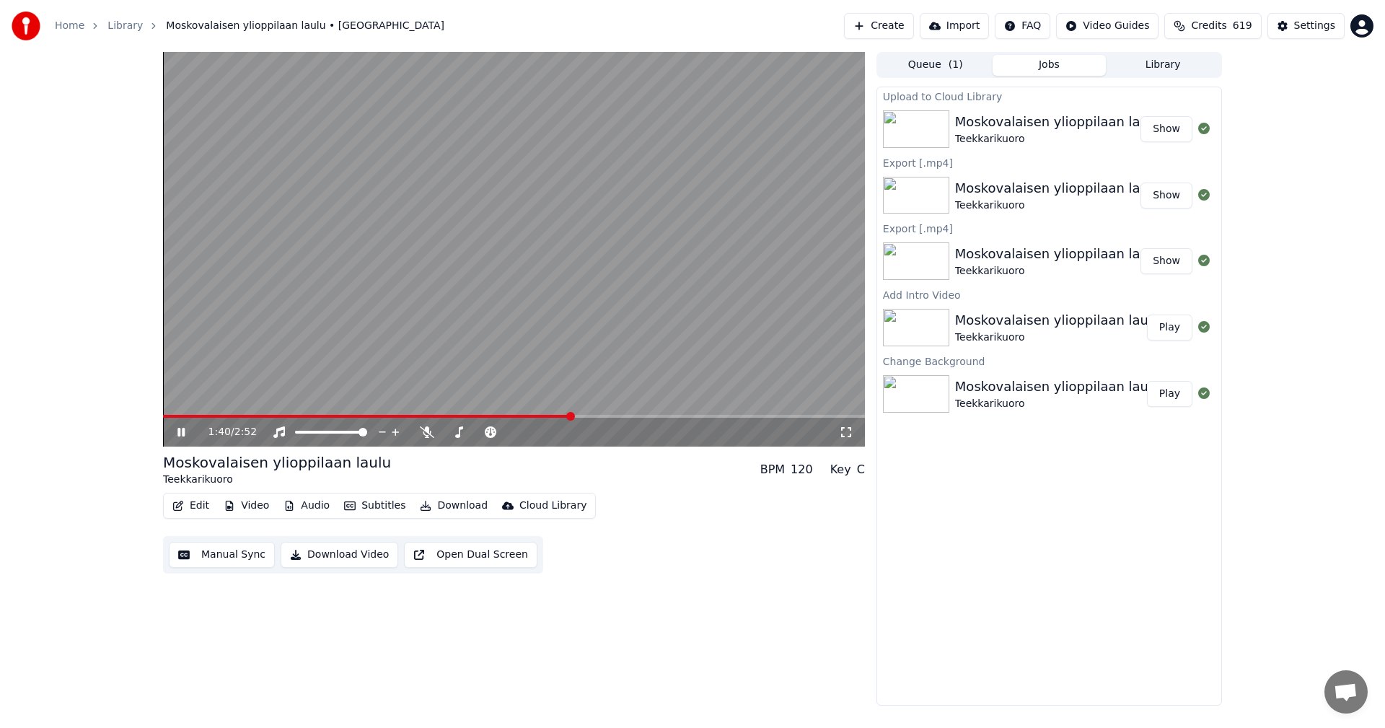
click at [178, 433] on icon at bounding box center [180, 432] width 7 height 9
click at [200, 506] on button "Edit" at bounding box center [191, 505] width 48 height 20
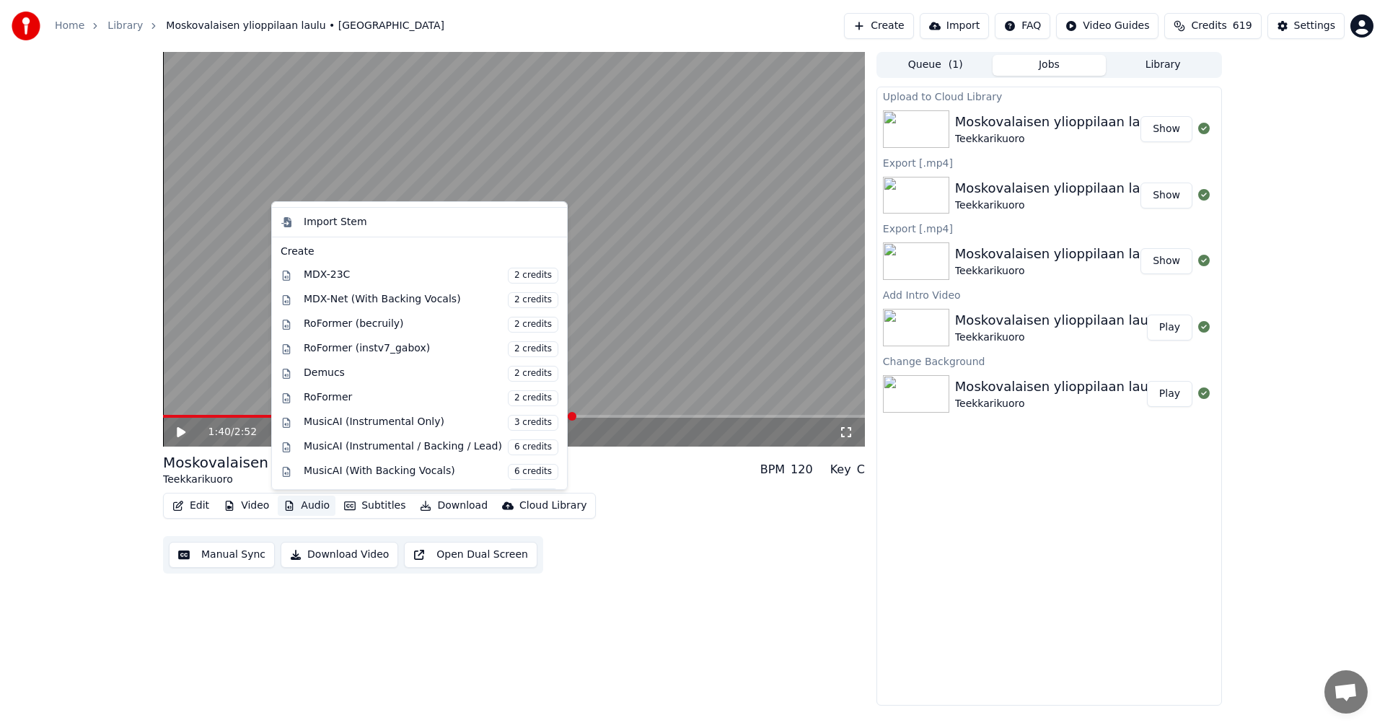
scroll to position [190, 0]
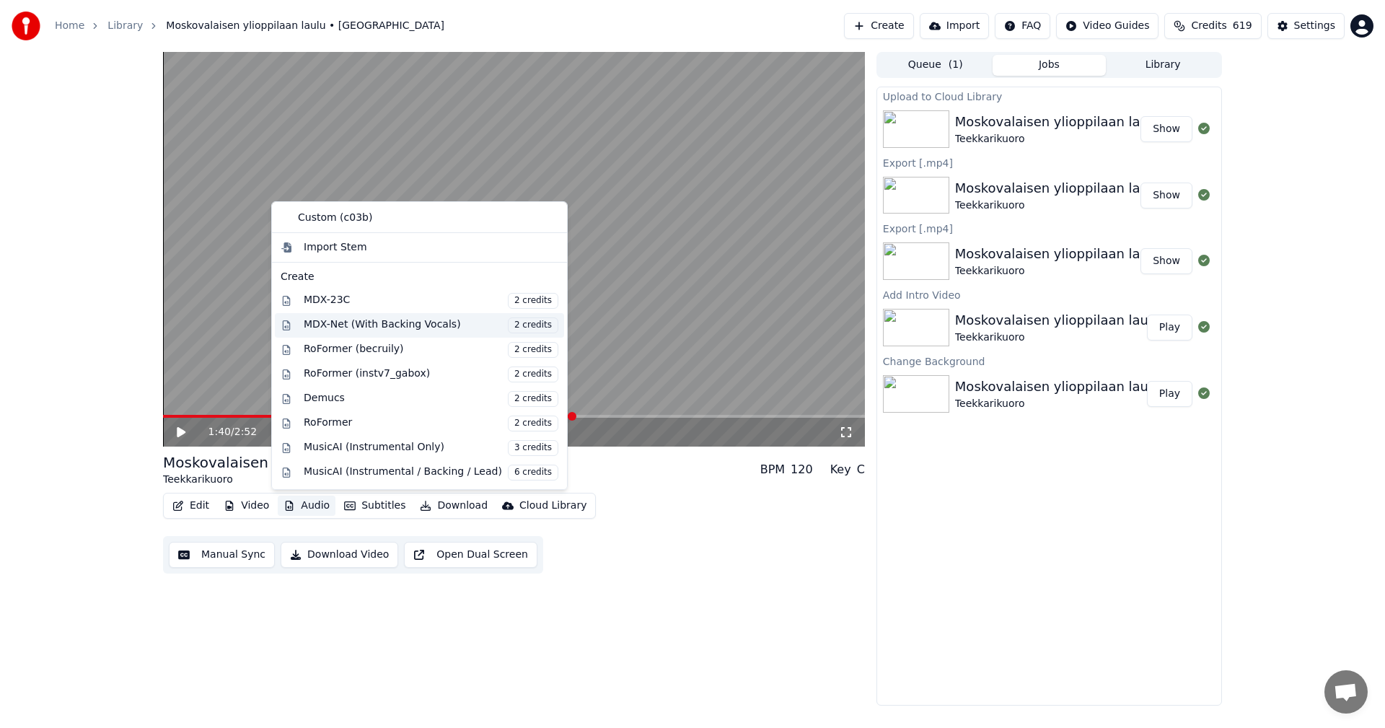
drag, startPoint x: 374, startPoint y: 329, endPoint x: 364, endPoint y: 335, distance: 11.4
click at [374, 329] on div "MDX-Net (With Backing Vocals) 2 credits" at bounding box center [431, 325] width 255 height 16
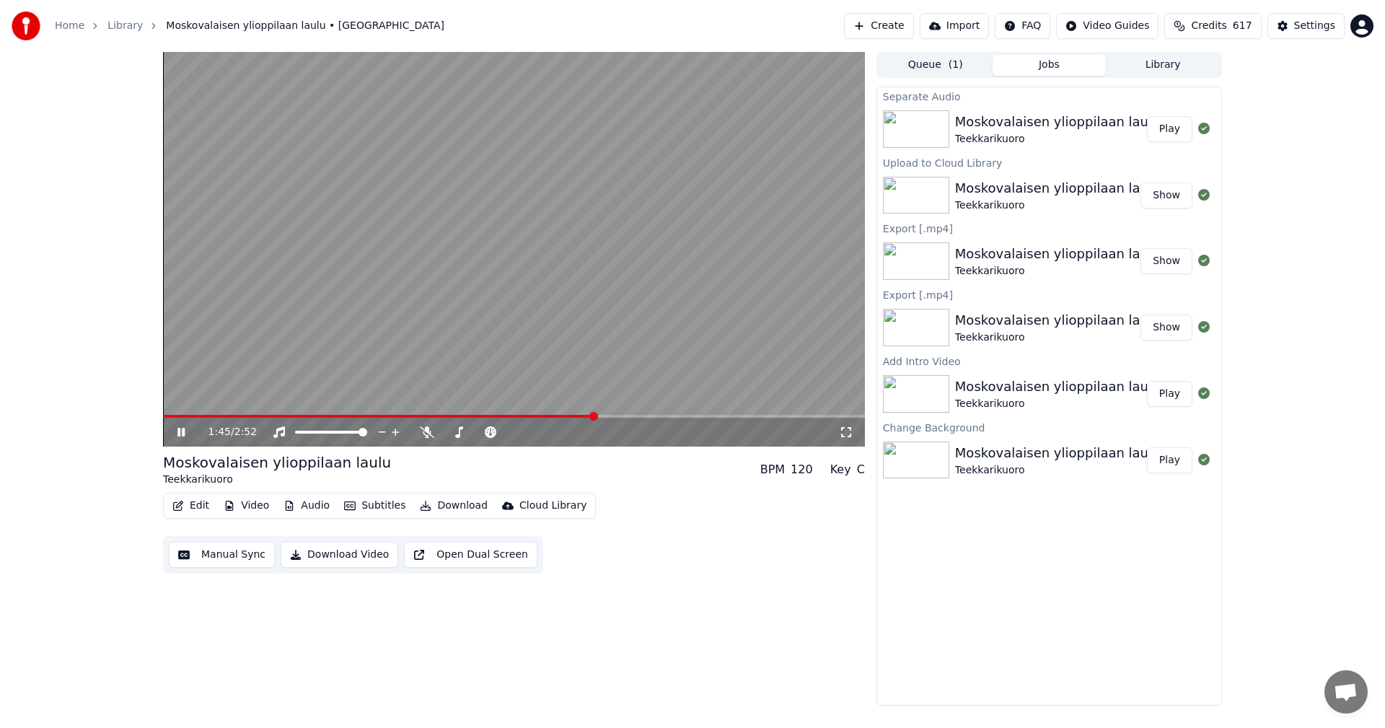
click at [1169, 130] on button "Play" at bounding box center [1169, 129] width 45 height 26
click at [247, 414] on video at bounding box center [514, 249] width 702 height 394
click at [247, 418] on span at bounding box center [514, 416] width 702 height 3
click at [180, 431] on icon at bounding box center [181, 432] width 9 height 10
click at [392, 415] on span at bounding box center [294, 416] width 262 height 3
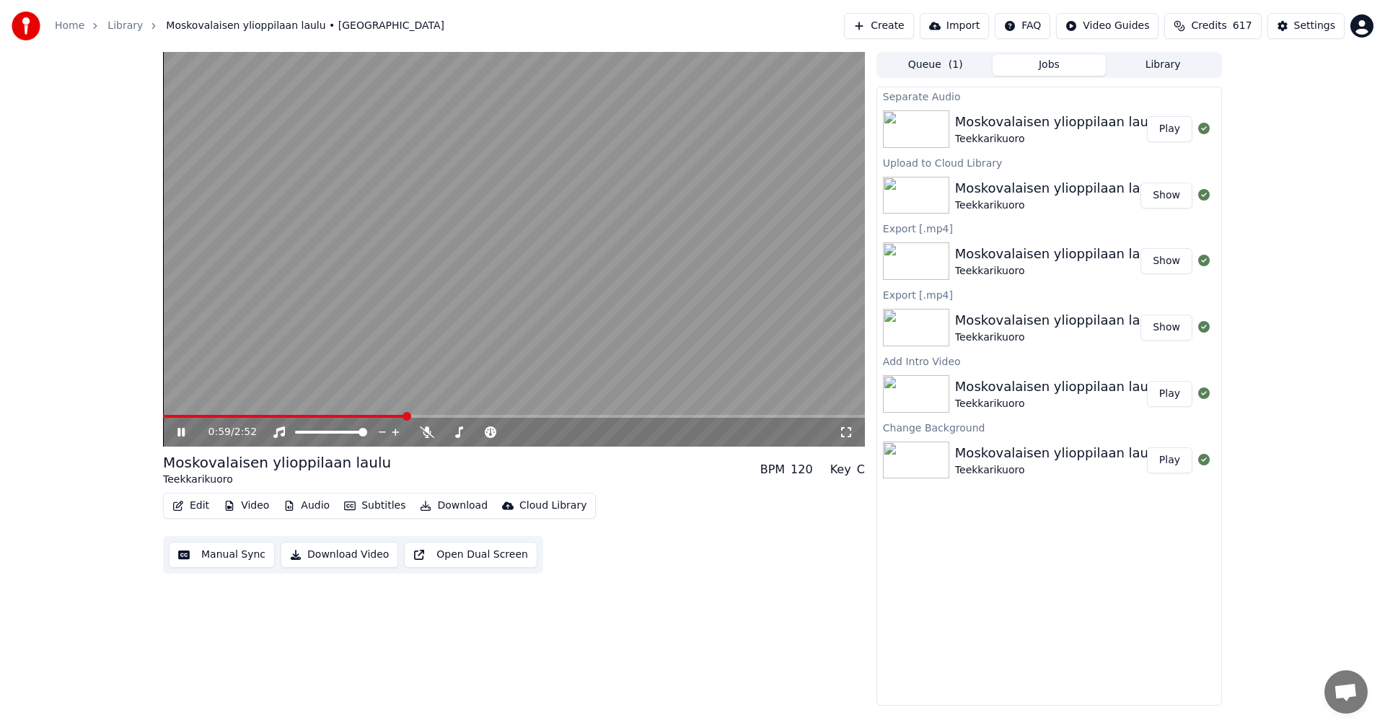
click at [340, 417] on span at bounding box center [284, 416] width 242 height 3
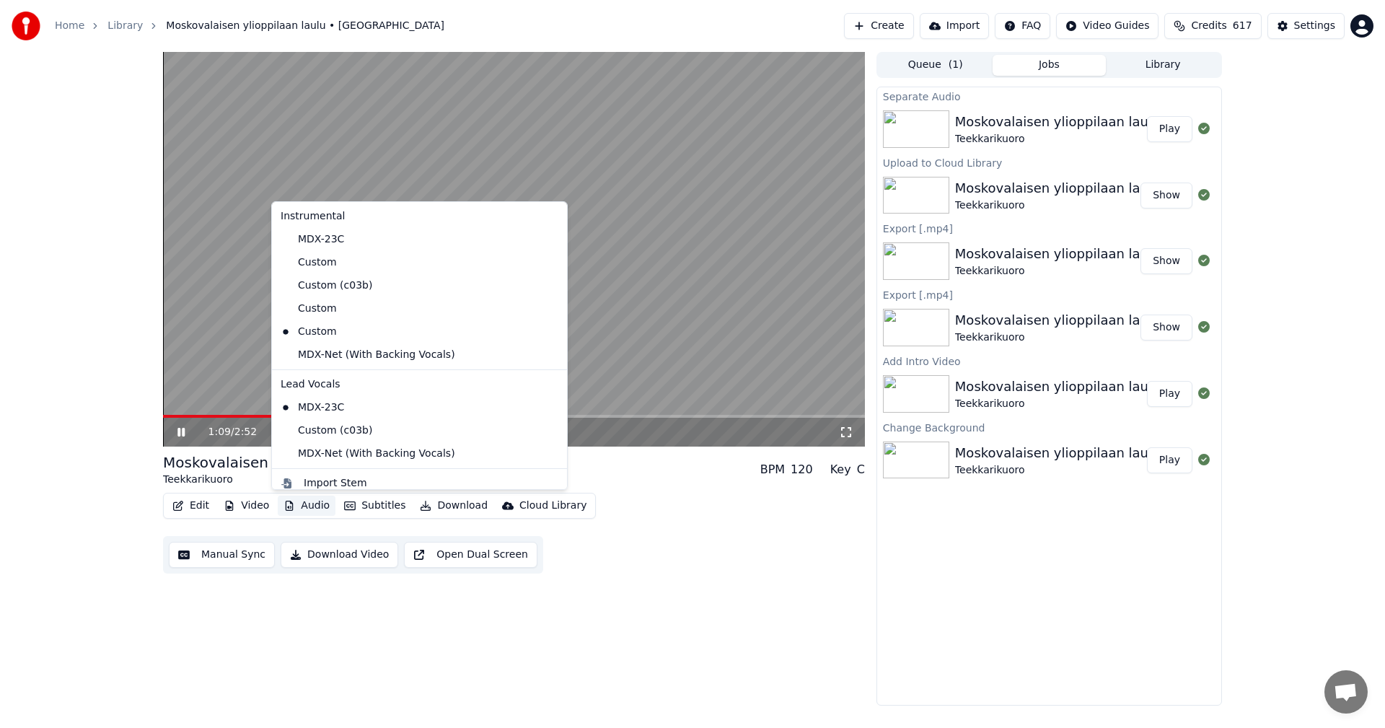
click at [299, 498] on button "Audio" at bounding box center [307, 505] width 58 height 20
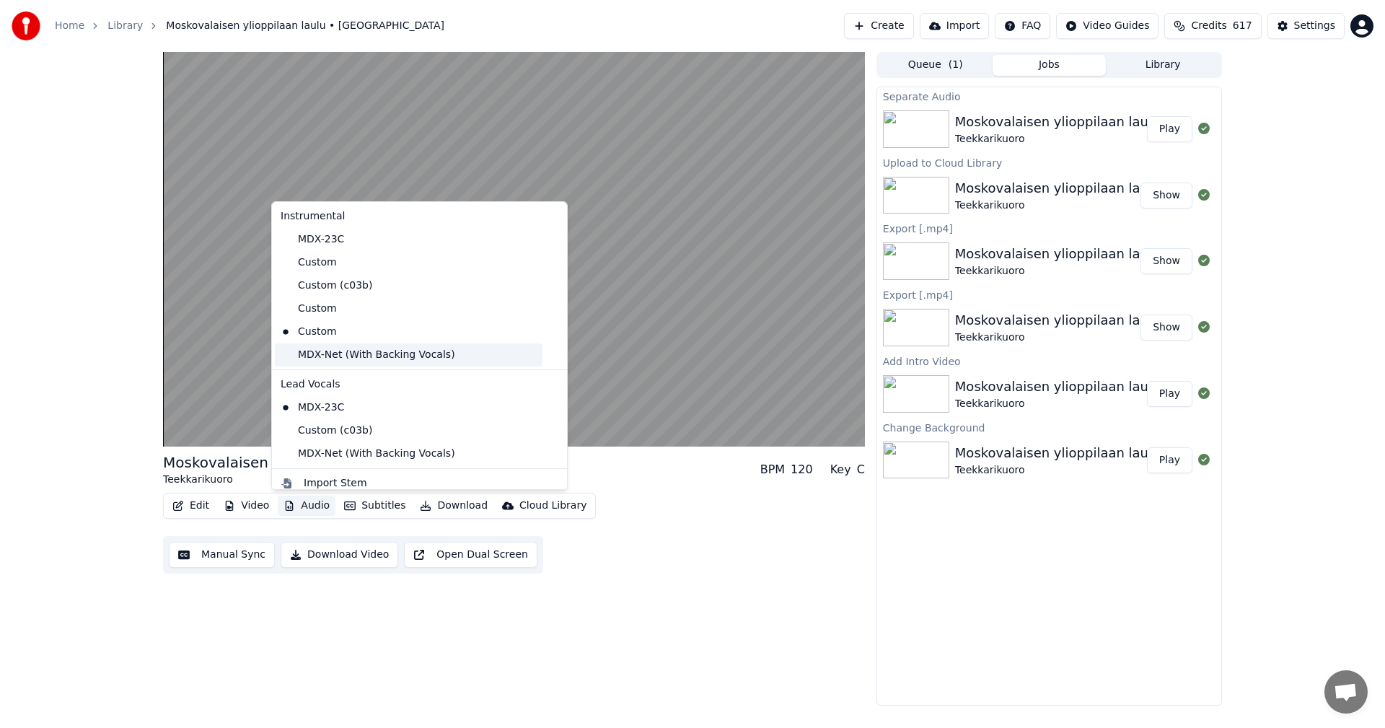
click at [326, 360] on div "MDX-Net (With Backing Vocals)" at bounding box center [409, 354] width 268 height 23
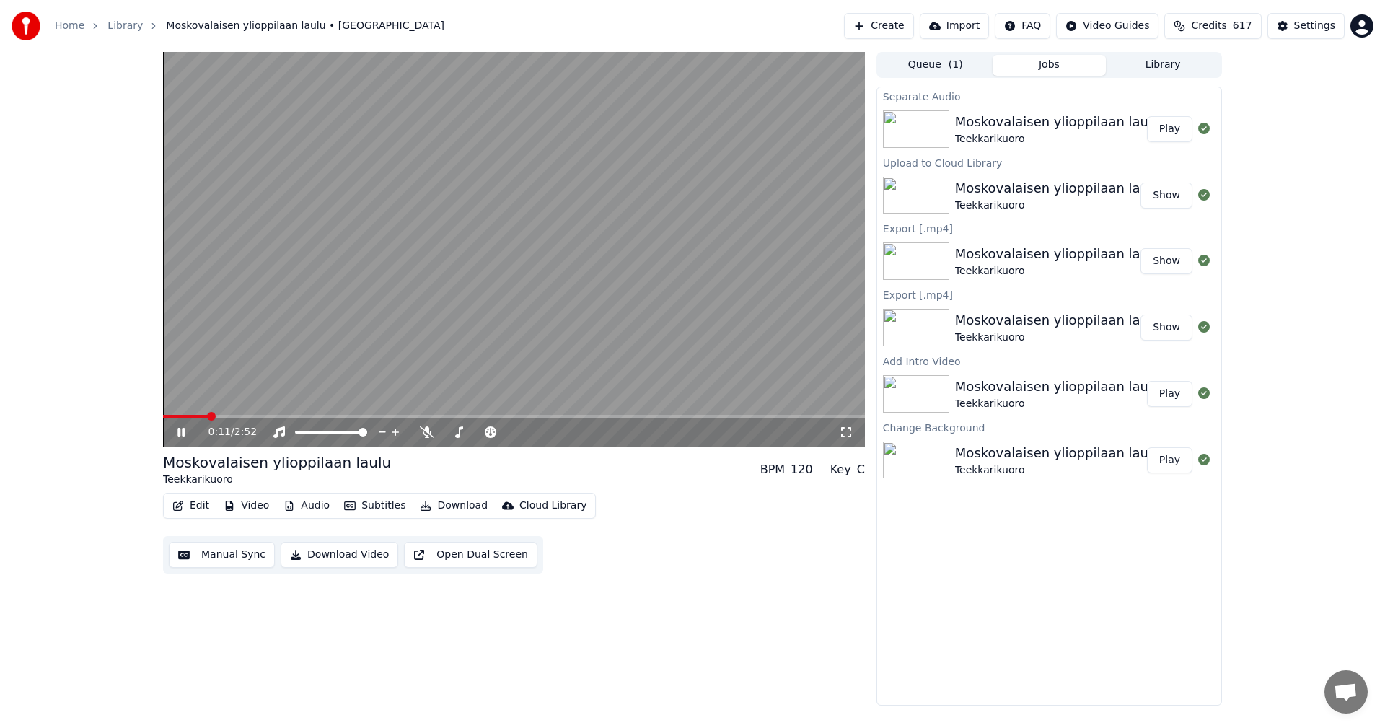
click at [208, 416] on span at bounding box center [185, 416] width 45 height 3
click at [203, 416] on span at bounding box center [183, 416] width 40 height 3
click at [166, 415] on span at bounding box center [183, 416] width 40 height 3
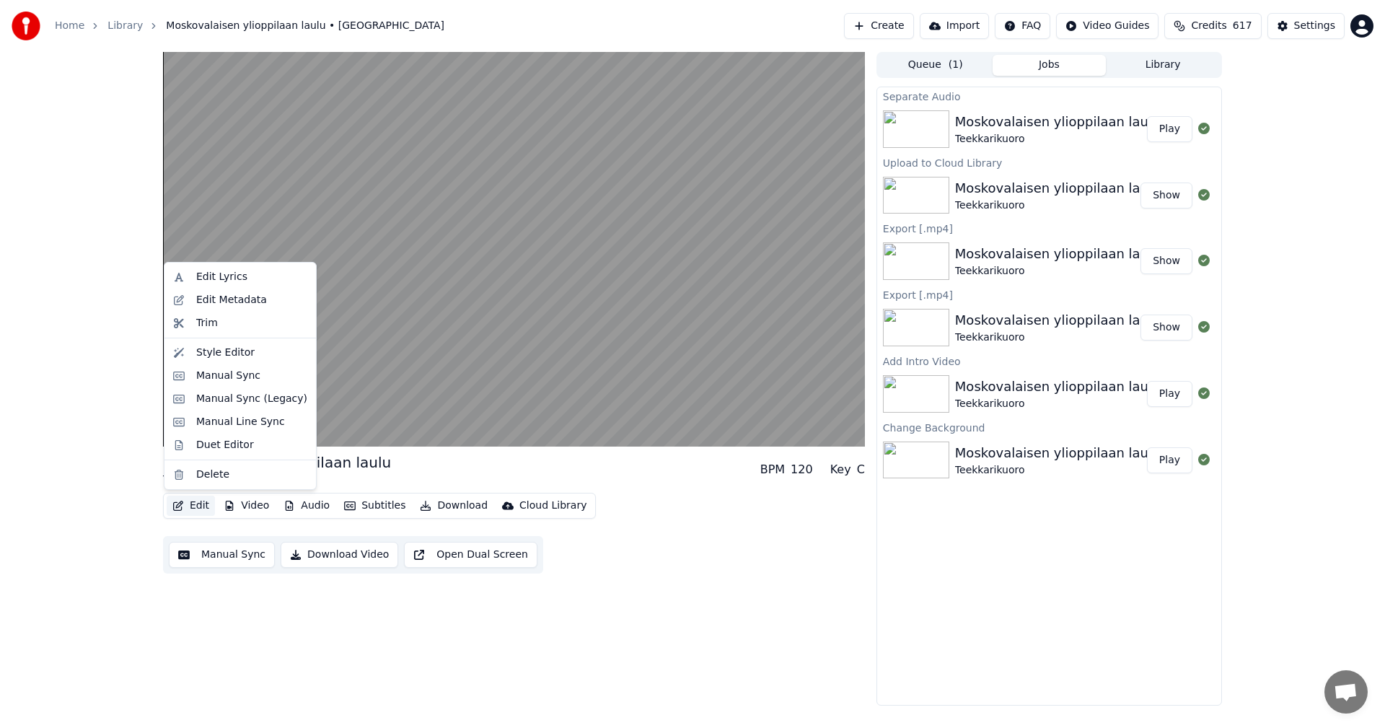
click at [205, 508] on button "Edit" at bounding box center [191, 505] width 48 height 20
click at [227, 403] on div "Manual Sync (Legacy)" at bounding box center [251, 399] width 111 height 14
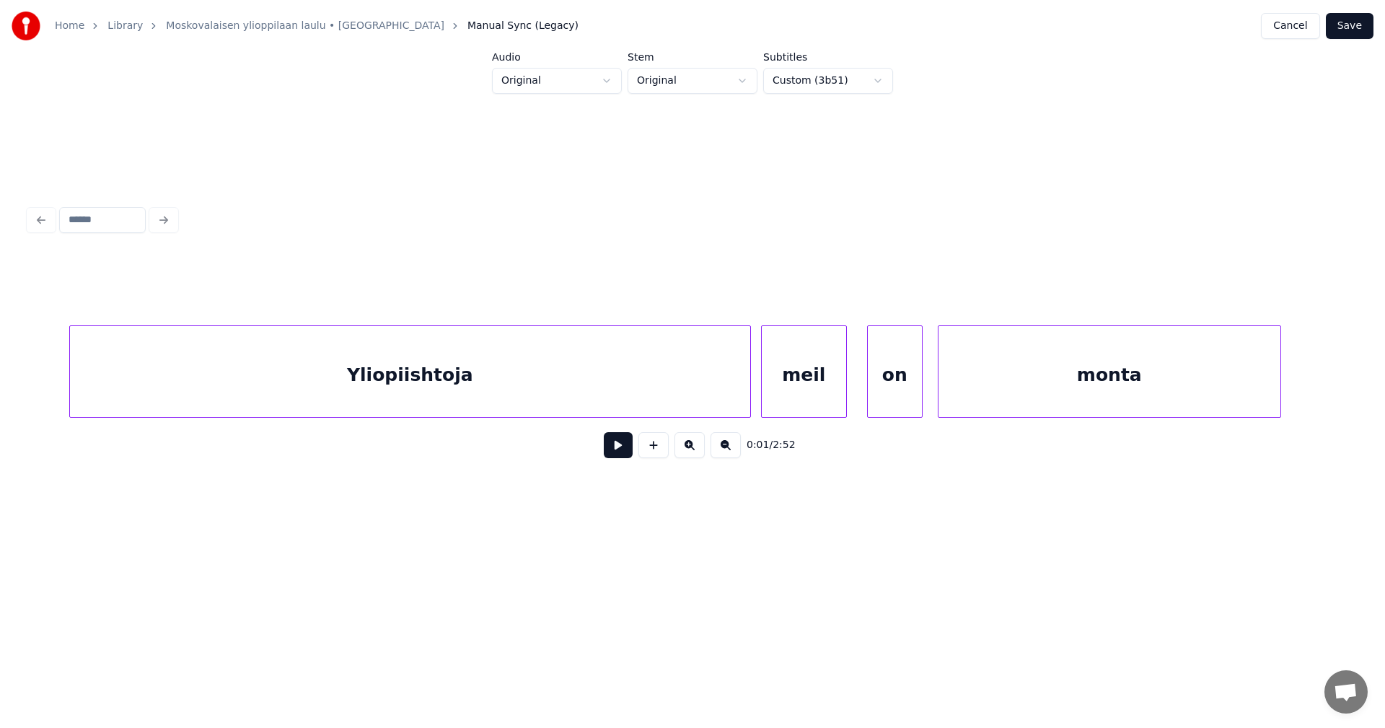
scroll to position [0, 8627]
click at [332, 385] on div "Yliopiishtoja" at bounding box center [385, 375] width 680 height 98
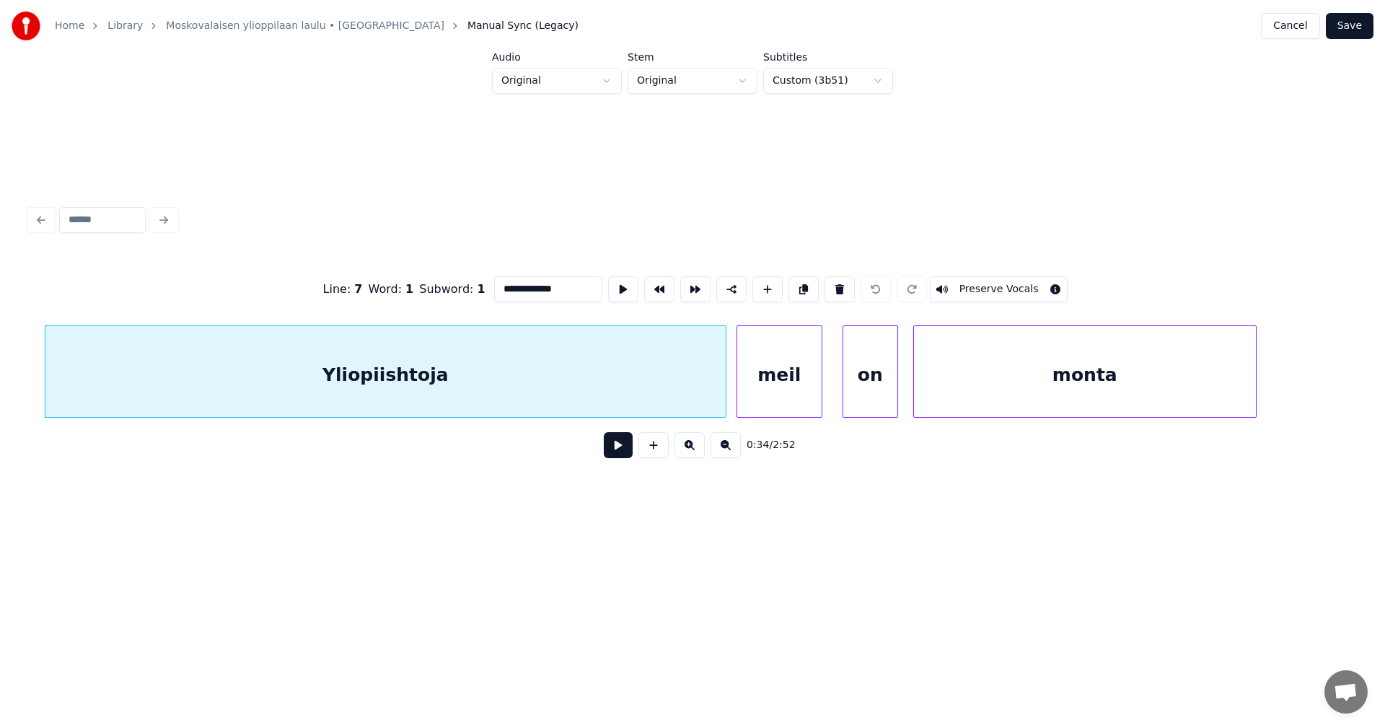
click at [611, 446] on button at bounding box center [618, 445] width 29 height 26
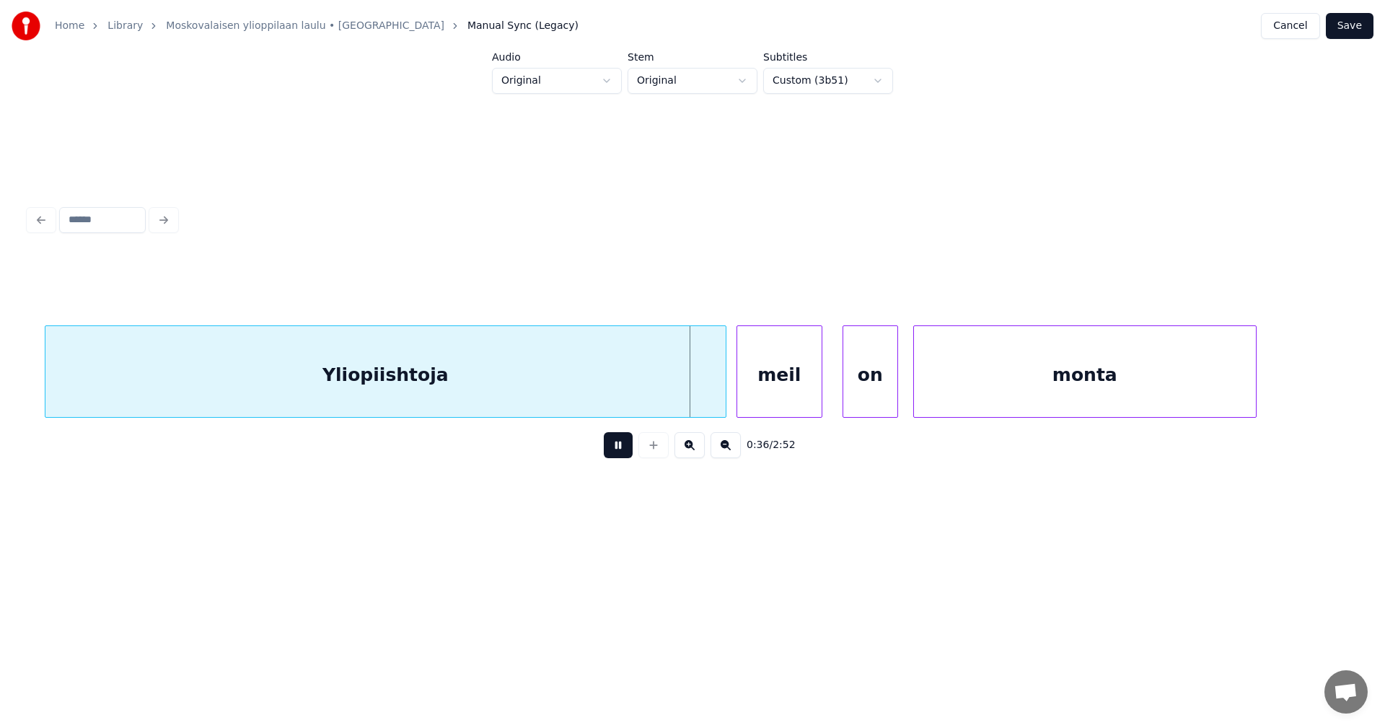
click at [611, 446] on button at bounding box center [618, 445] width 29 height 26
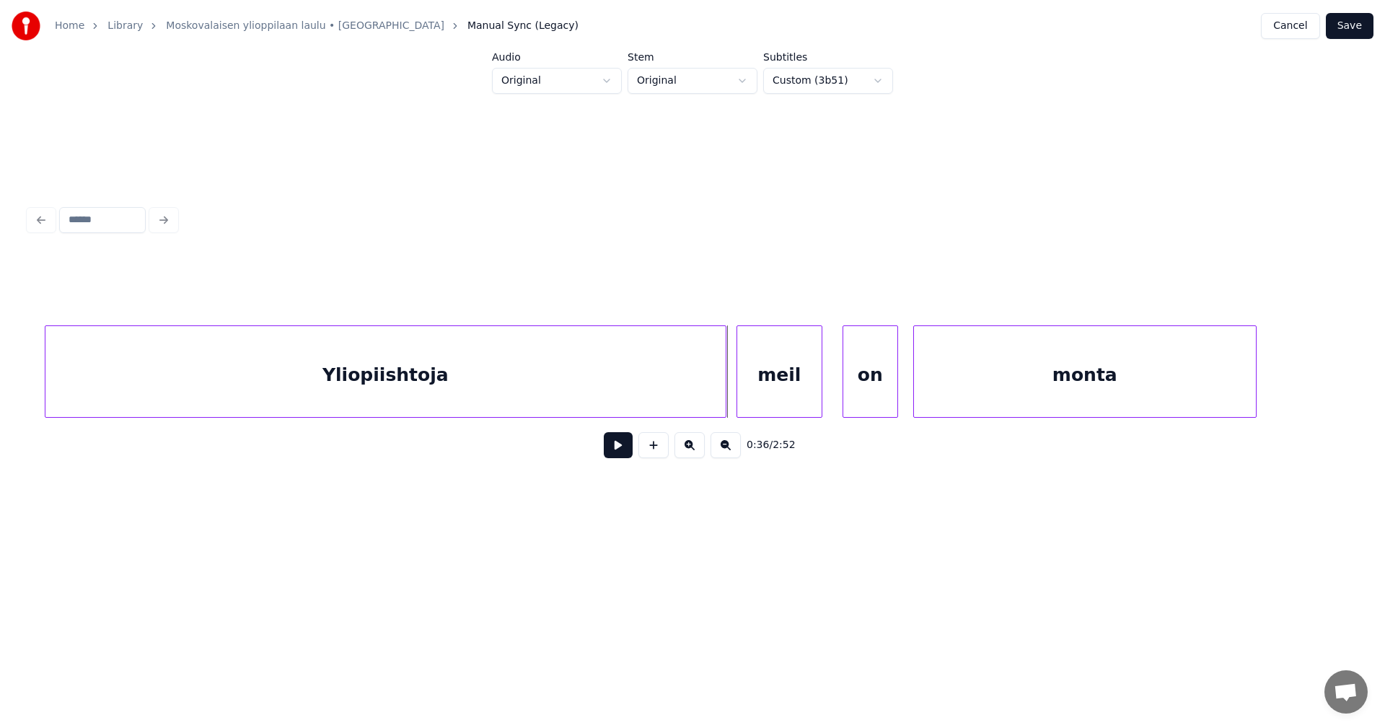
click at [395, 392] on div "Yliopiishtoja" at bounding box center [385, 375] width 680 height 98
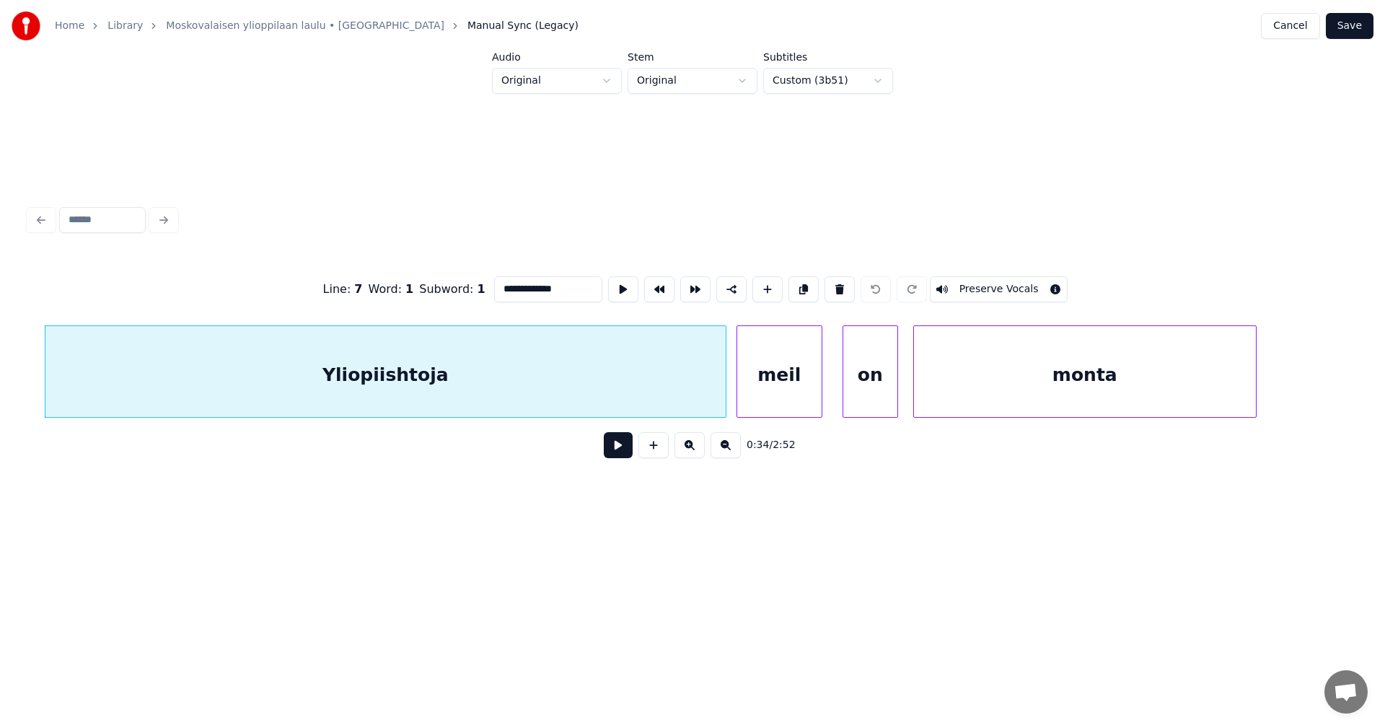
click at [1299, 25] on button "Cancel" at bounding box center [1290, 26] width 58 height 26
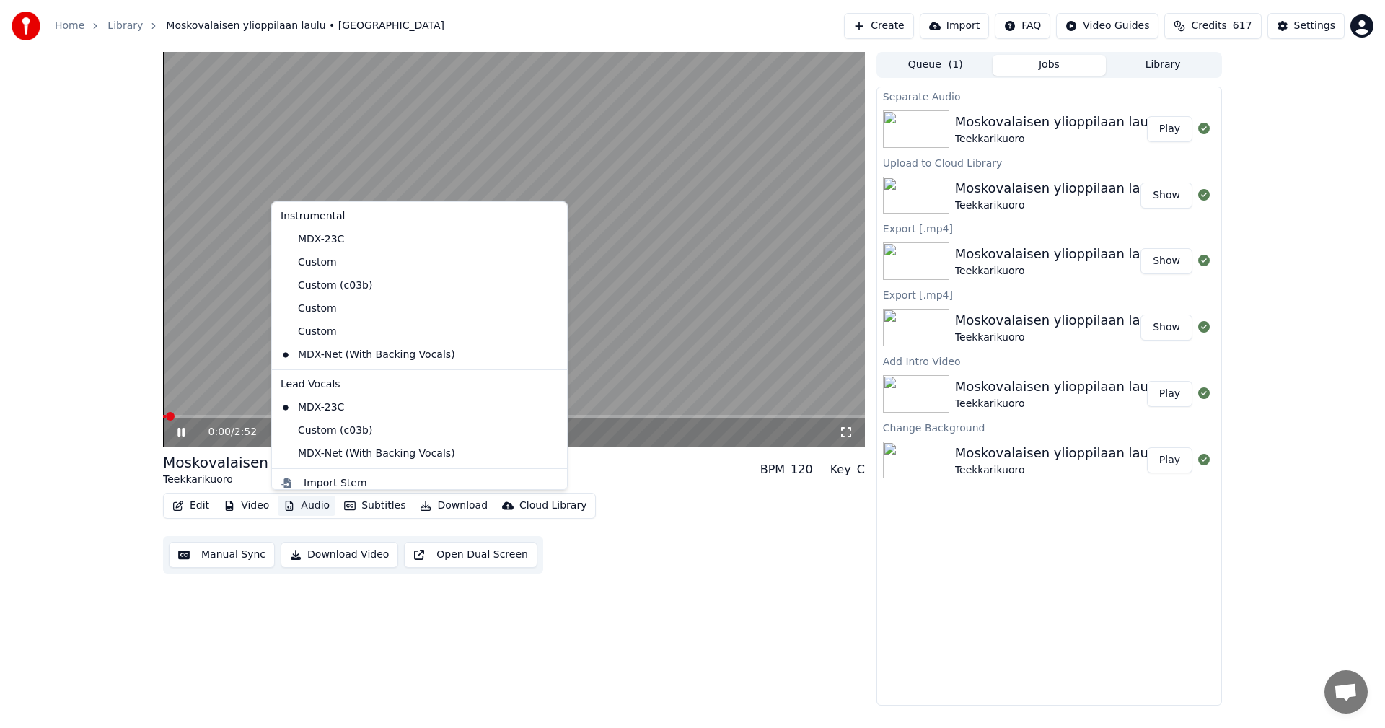
click at [304, 506] on button "Audio" at bounding box center [307, 505] width 58 height 20
click at [317, 333] on div "Custom" at bounding box center [409, 331] width 268 height 23
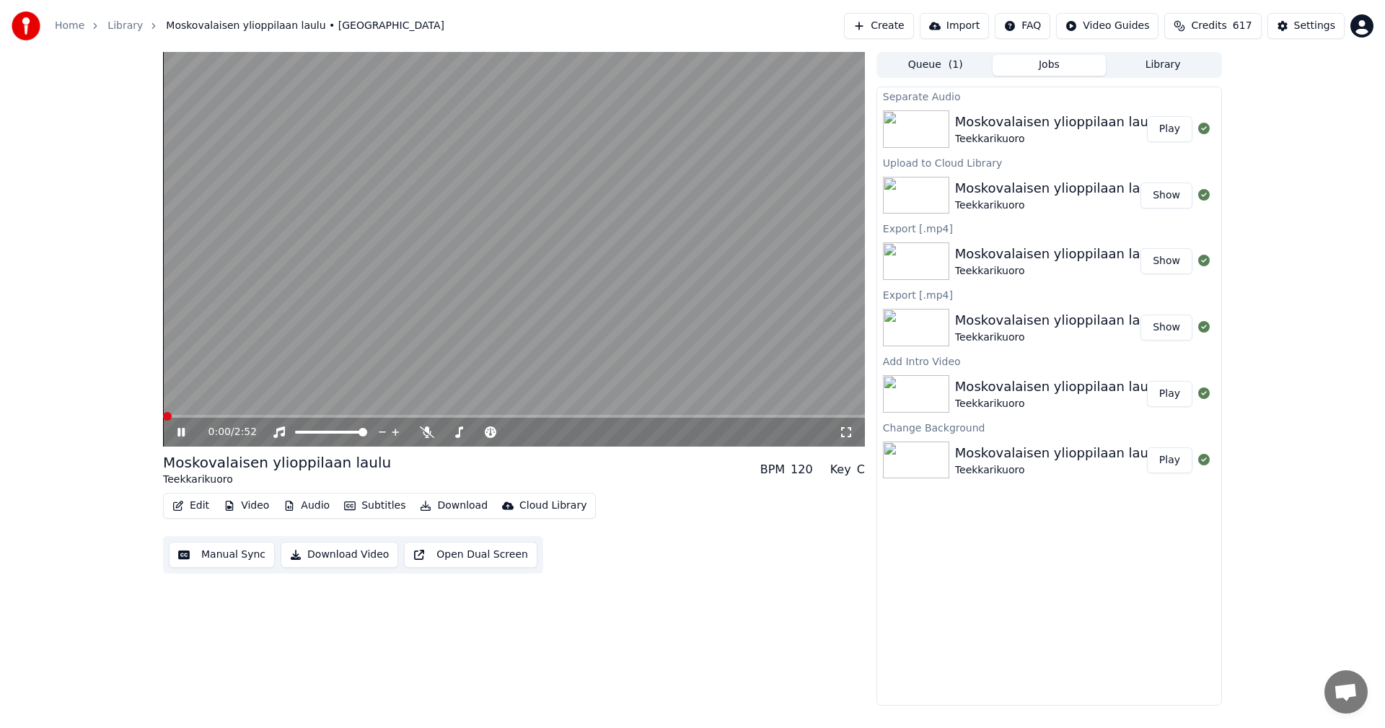
click at [236, 416] on span at bounding box center [514, 416] width 702 height 3
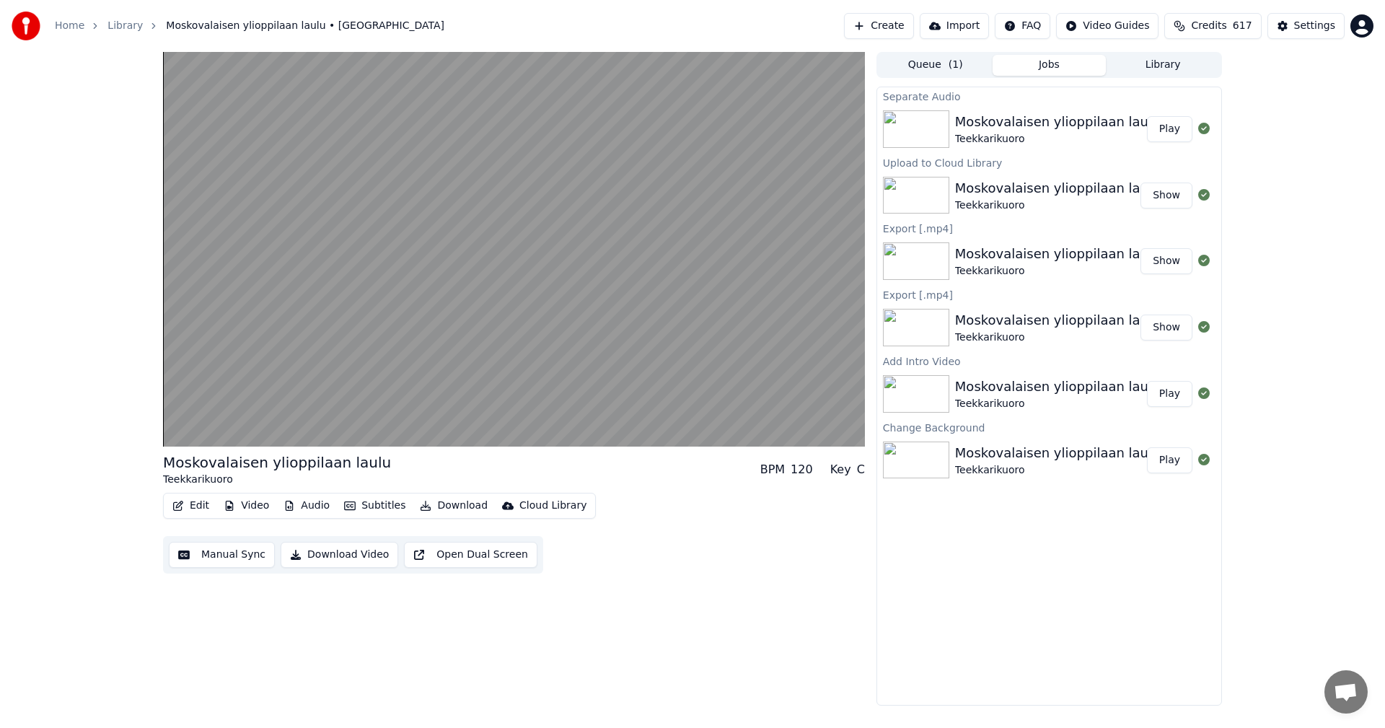
click at [194, 504] on button "Edit" at bounding box center [191, 505] width 48 height 20
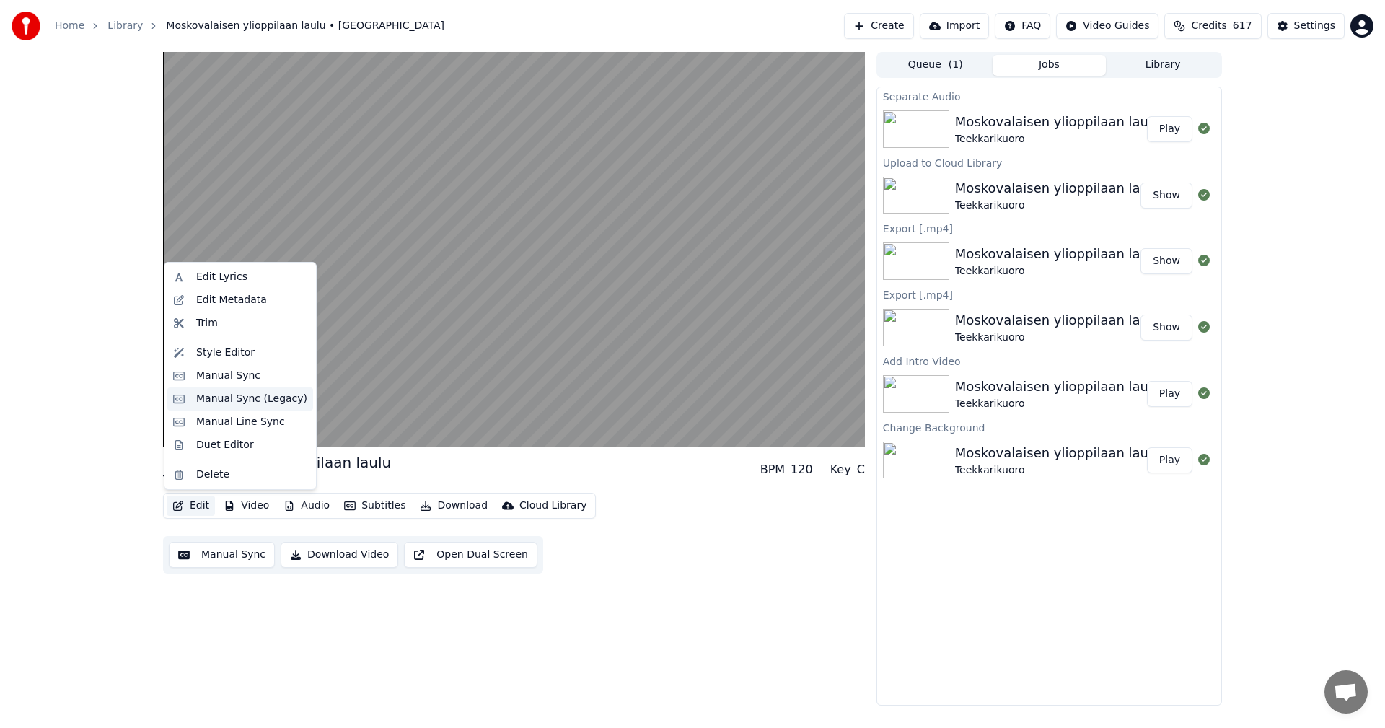
click at [227, 398] on div "Manual Sync (Legacy)" at bounding box center [251, 399] width 111 height 14
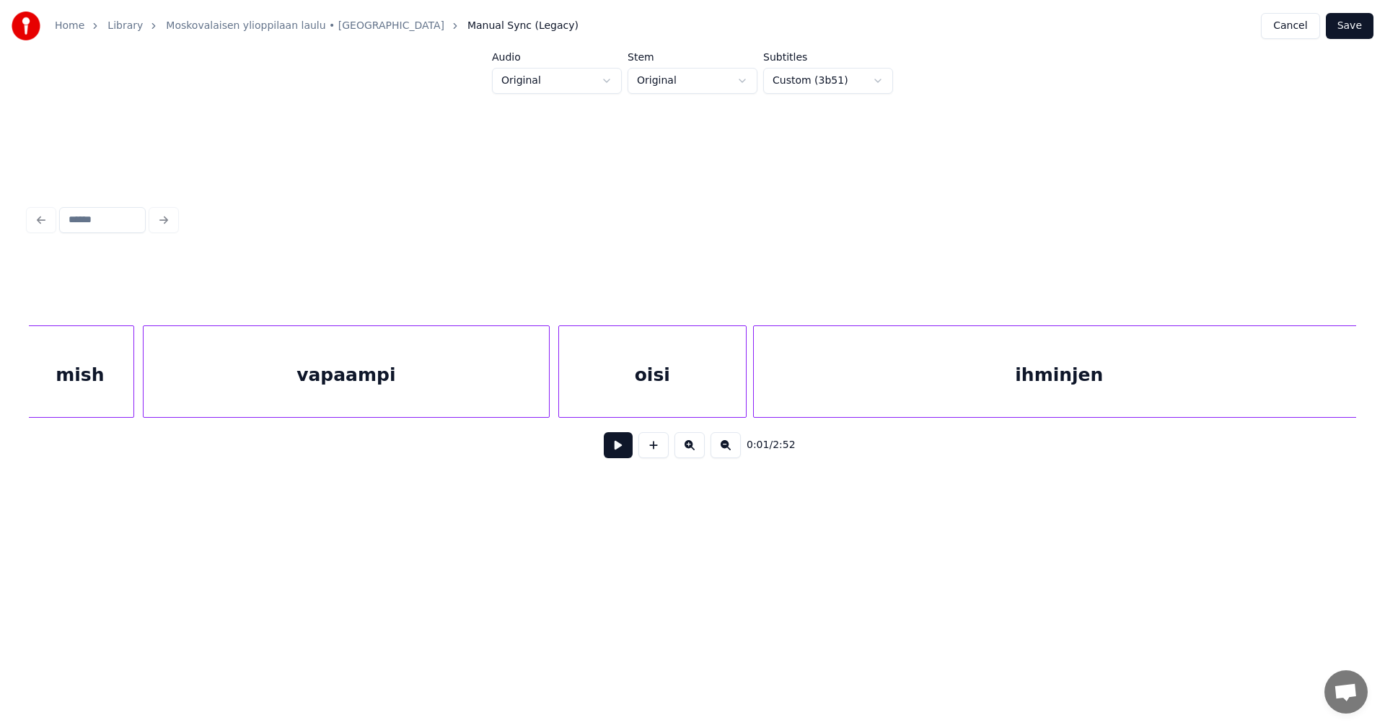
scroll to position [0, 6578]
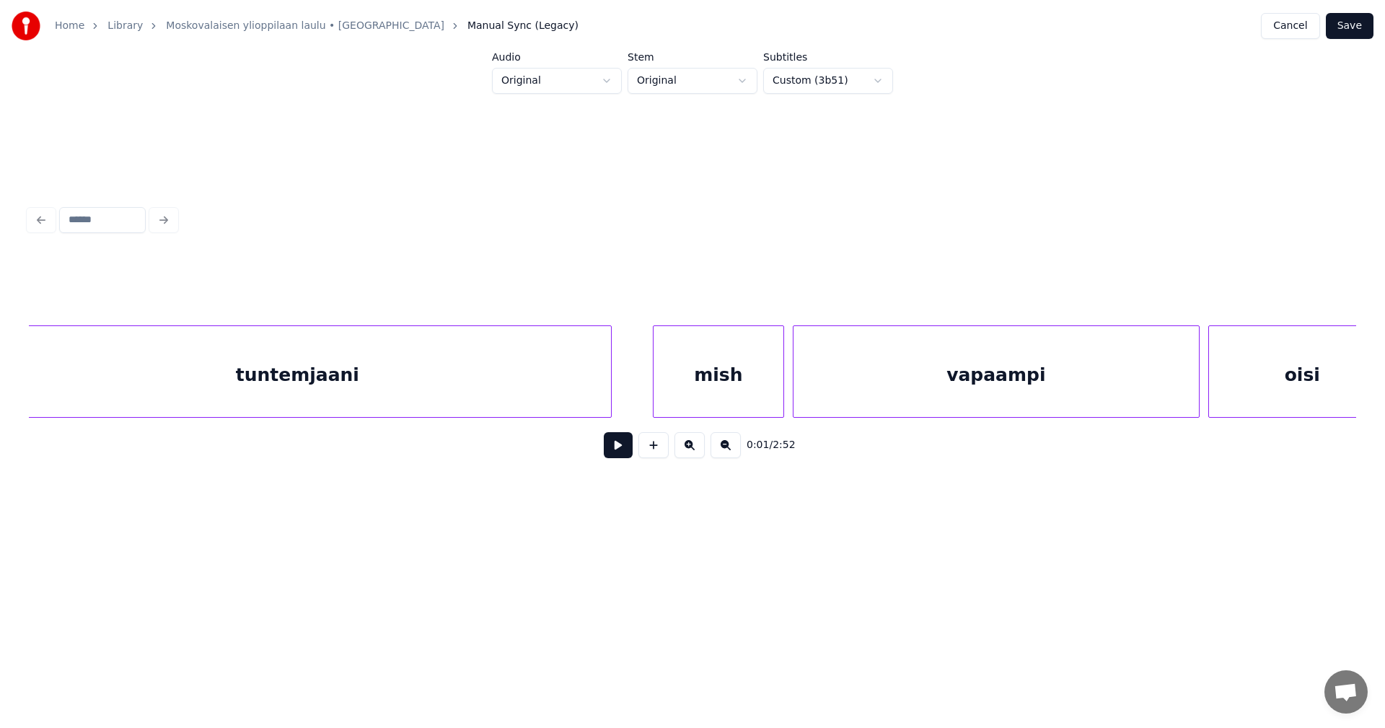
click at [656, 388] on div at bounding box center [655, 371] width 4 height 91
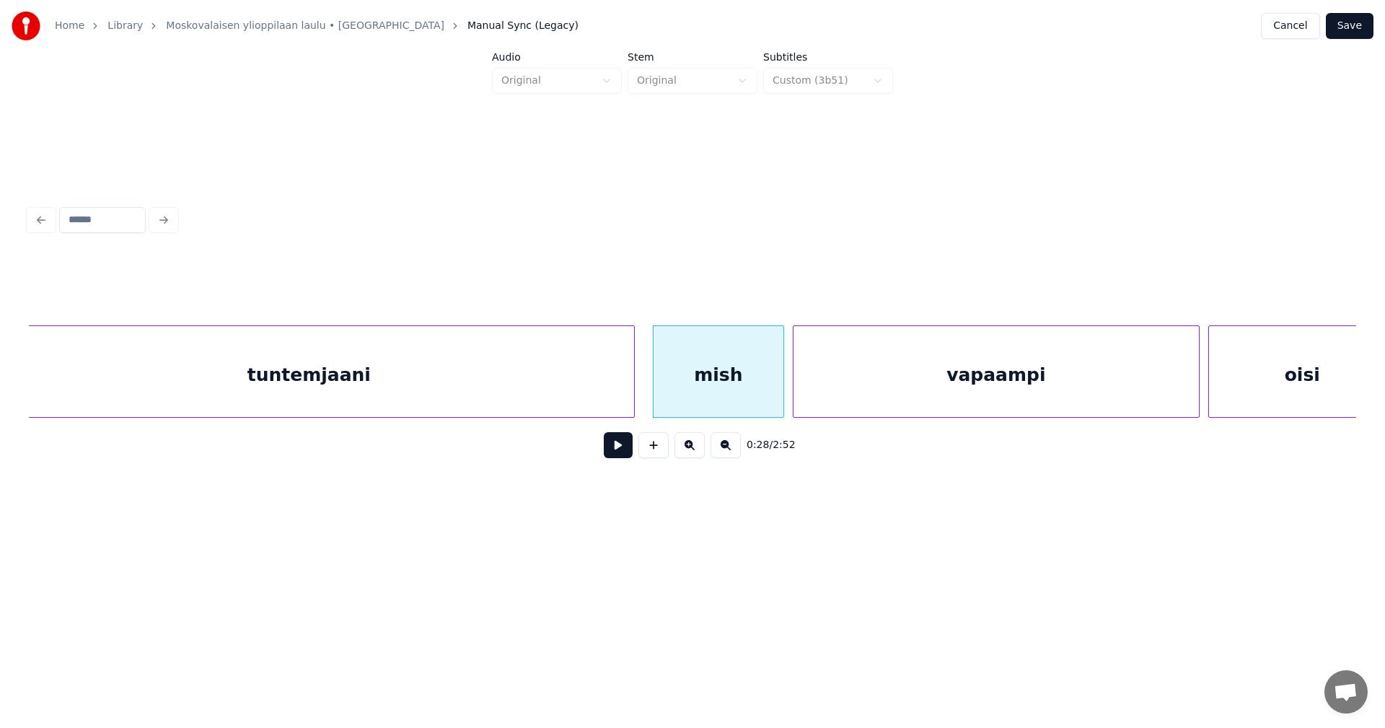
click at [630, 390] on div at bounding box center [632, 371] width 4 height 91
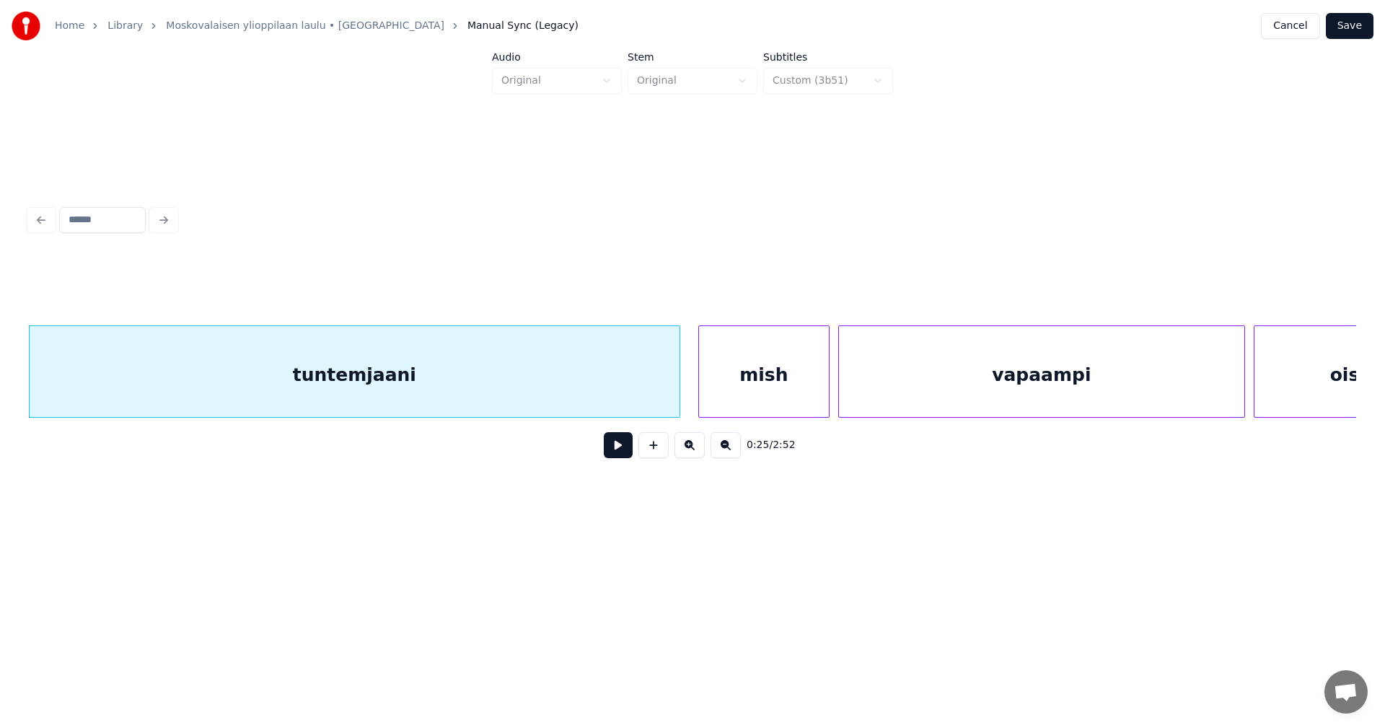
click at [1348, 27] on button "Save" at bounding box center [1349, 26] width 48 height 26
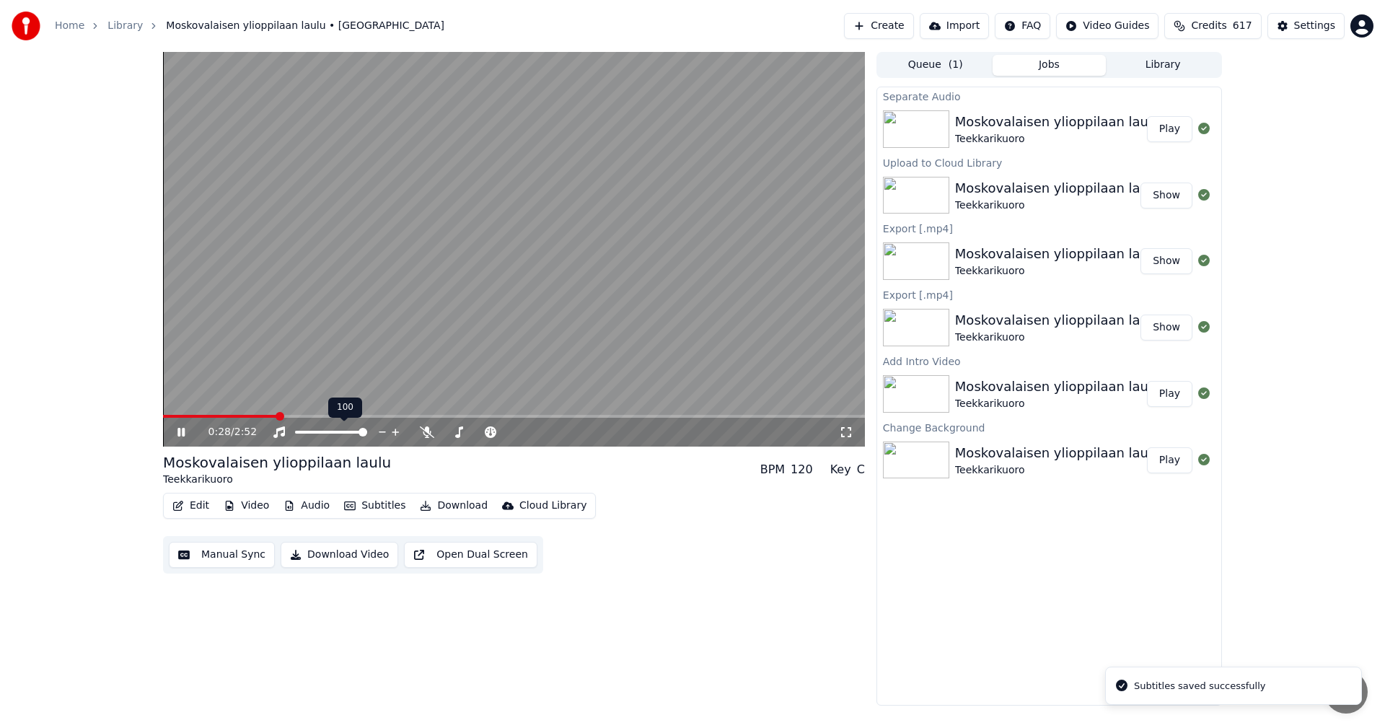
click at [278, 415] on span at bounding box center [514, 416] width 702 height 3
click at [269, 417] on span at bounding box center [229, 416] width 132 height 3
click at [406, 416] on span at bounding box center [514, 416] width 702 height 3
click at [387, 416] on span at bounding box center [275, 416] width 224 height 3
click at [176, 430] on icon at bounding box center [192, 432] width 34 height 12
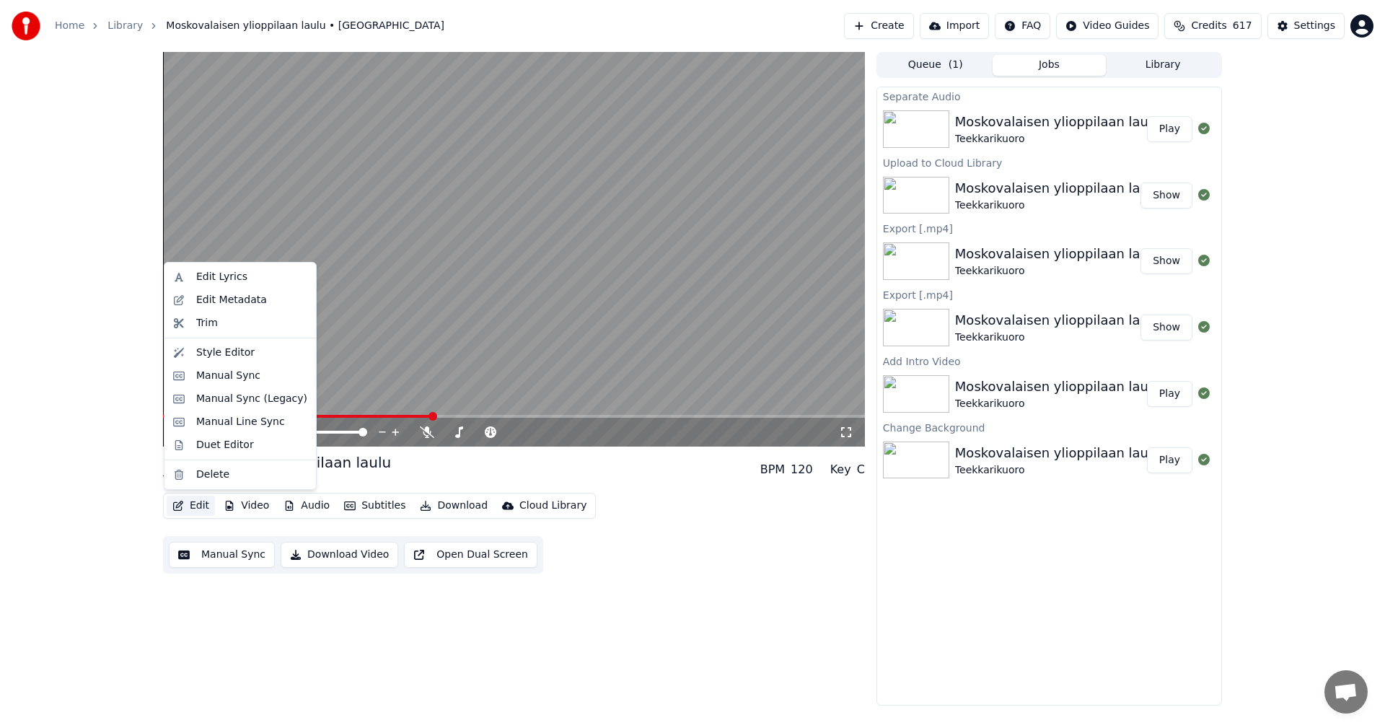
click at [198, 499] on button "Edit" at bounding box center [191, 505] width 48 height 20
click at [242, 398] on div "Manual Sync (Legacy)" at bounding box center [251, 399] width 111 height 14
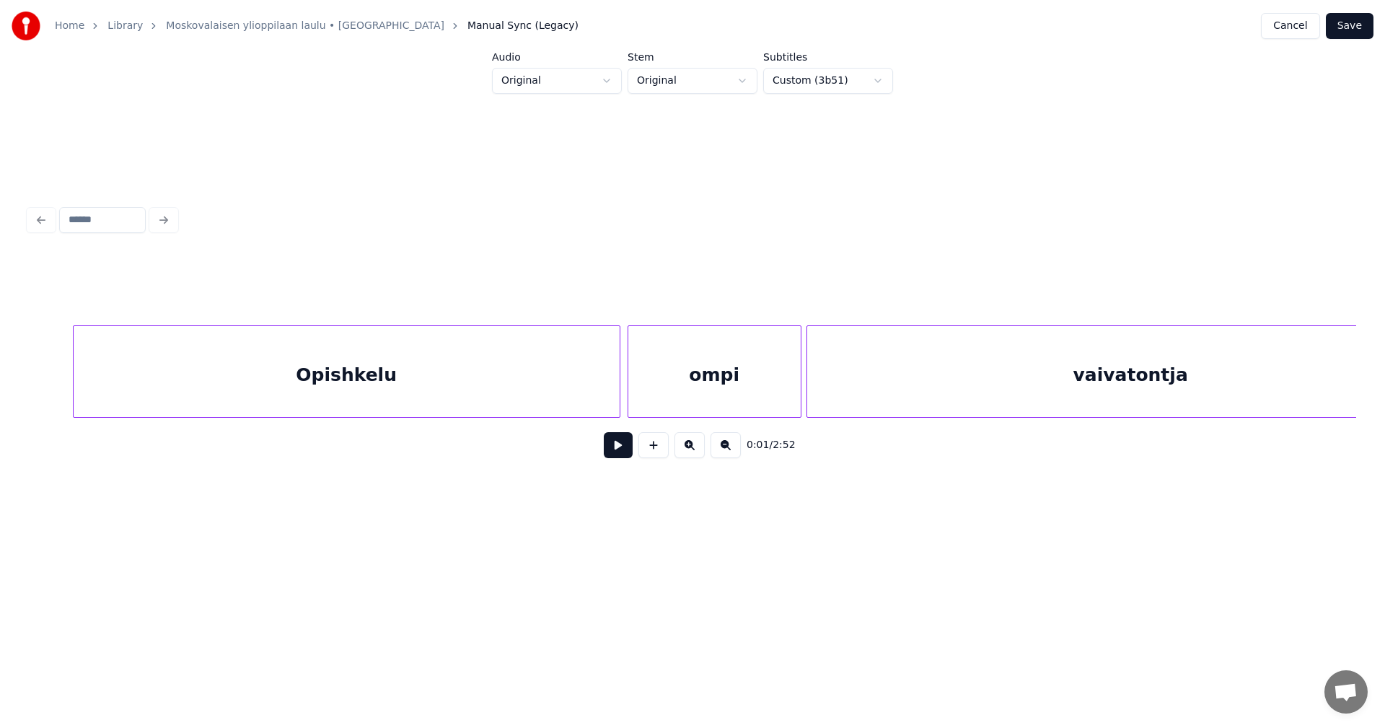
scroll to position [0, 13952]
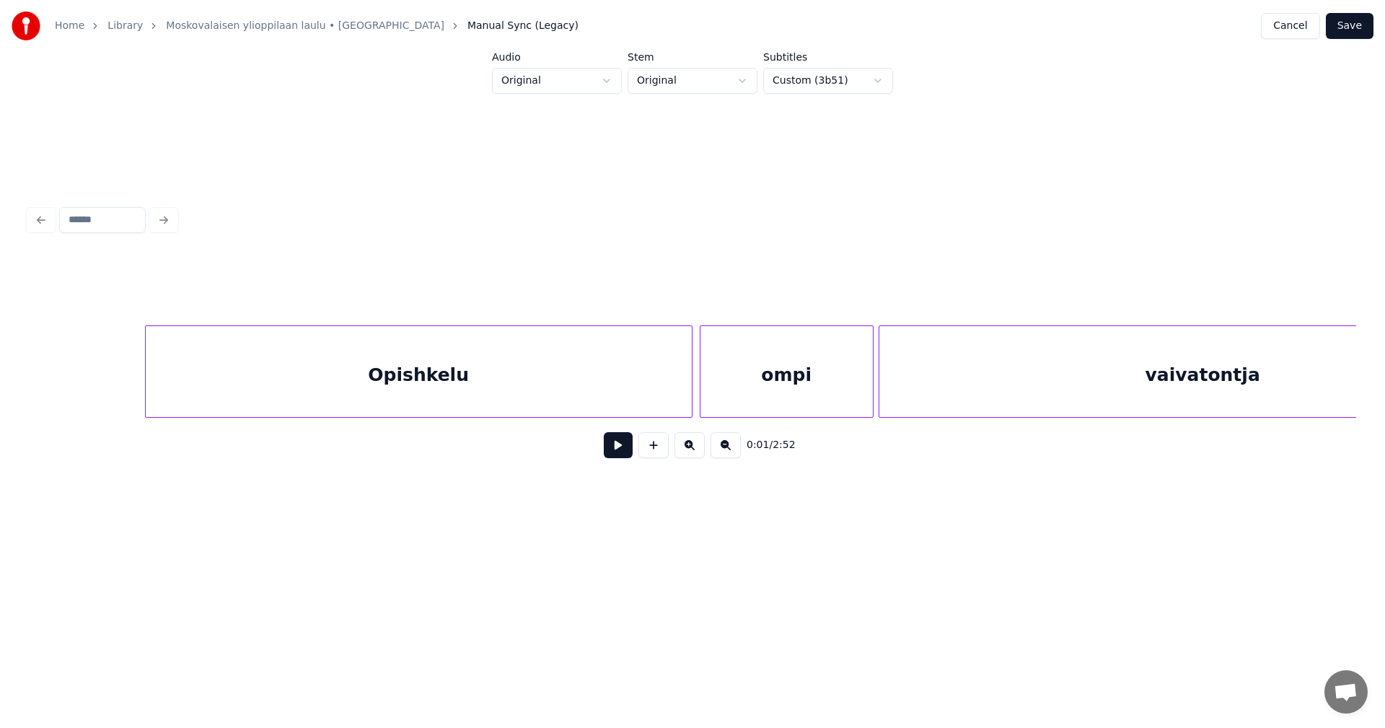
click at [485, 381] on div "Opishkelu" at bounding box center [419, 375] width 546 height 98
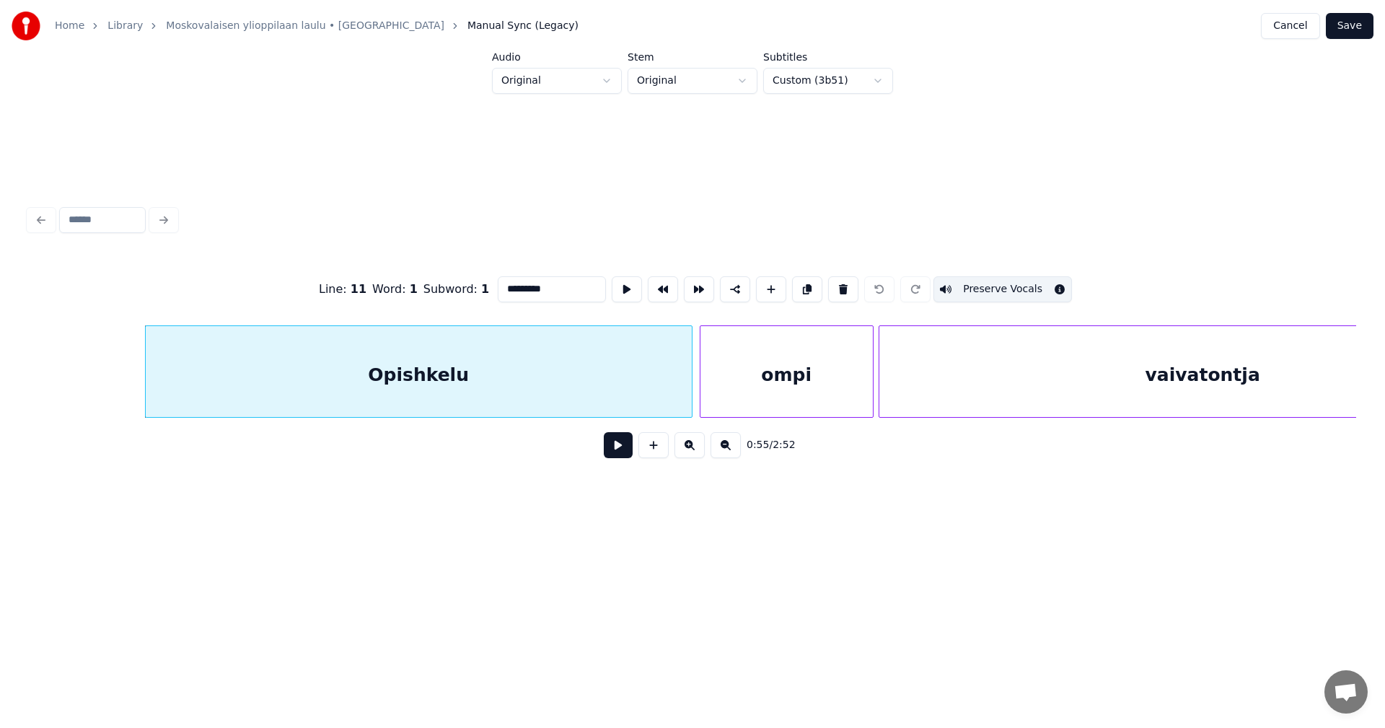
click at [145, 389] on div "Opishkelu" at bounding box center [418, 371] width 547 height 92
click at [125, 392] on div at bounding box center [127, 371] width 4 height 91
click at [617, 455] on button at bounding box center [618, 445] width 29 height 26
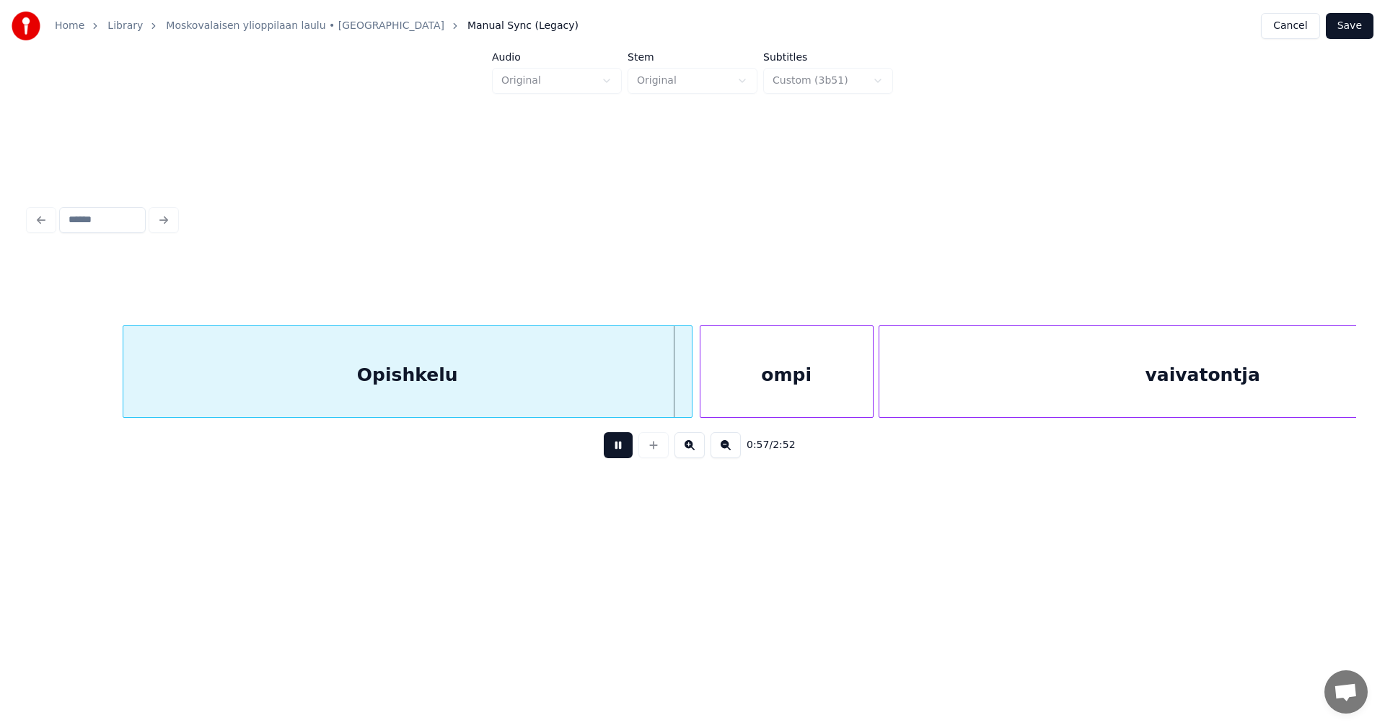
click at [621, 453] on button at bounding box center [618, 445] width 29 height 26
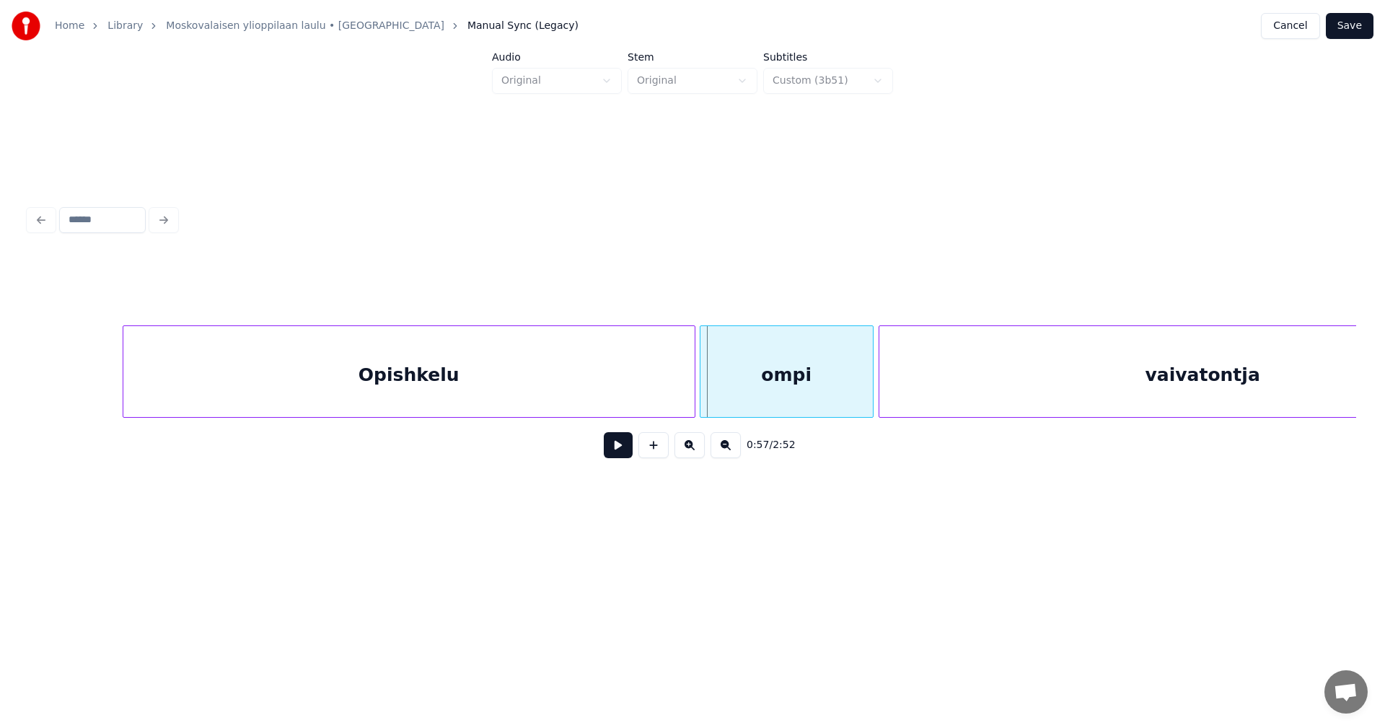
click at [692, 392] on div at bounding box center [692, 371] width 4 height 91
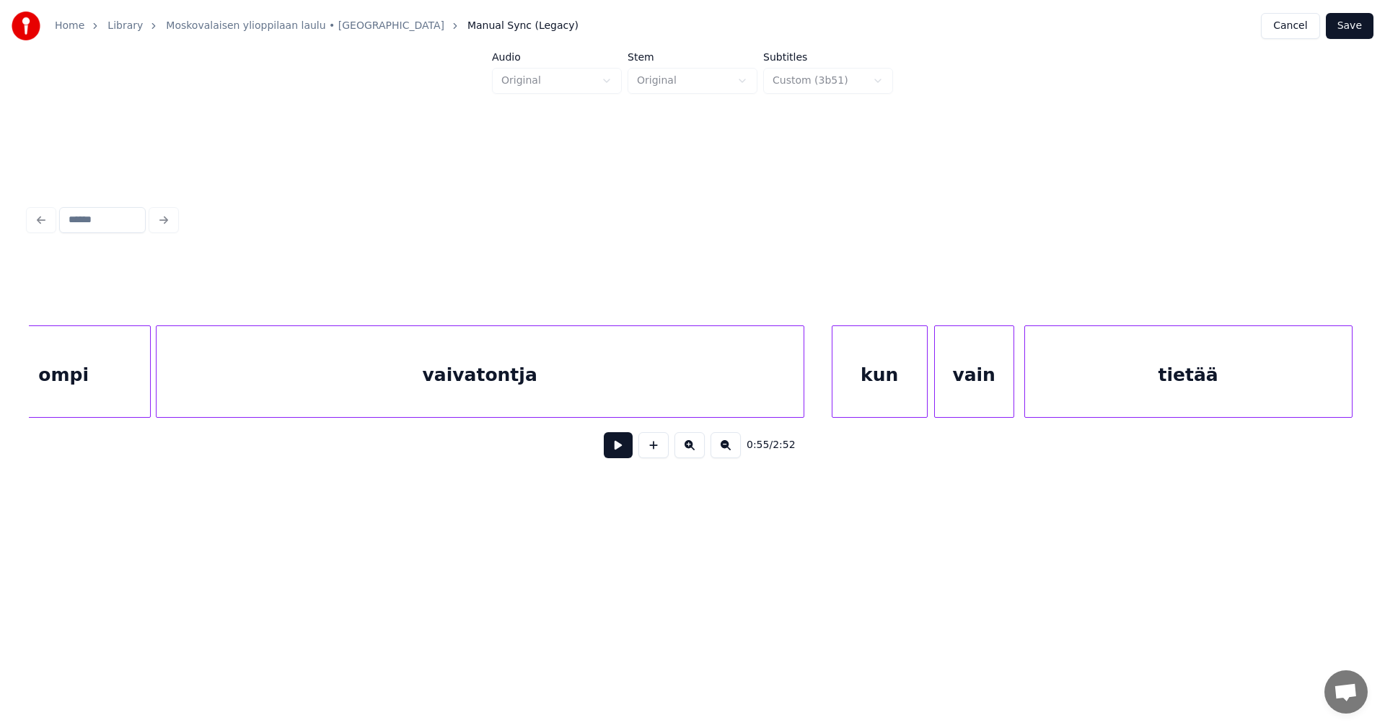
scroll to position [0, 14699]
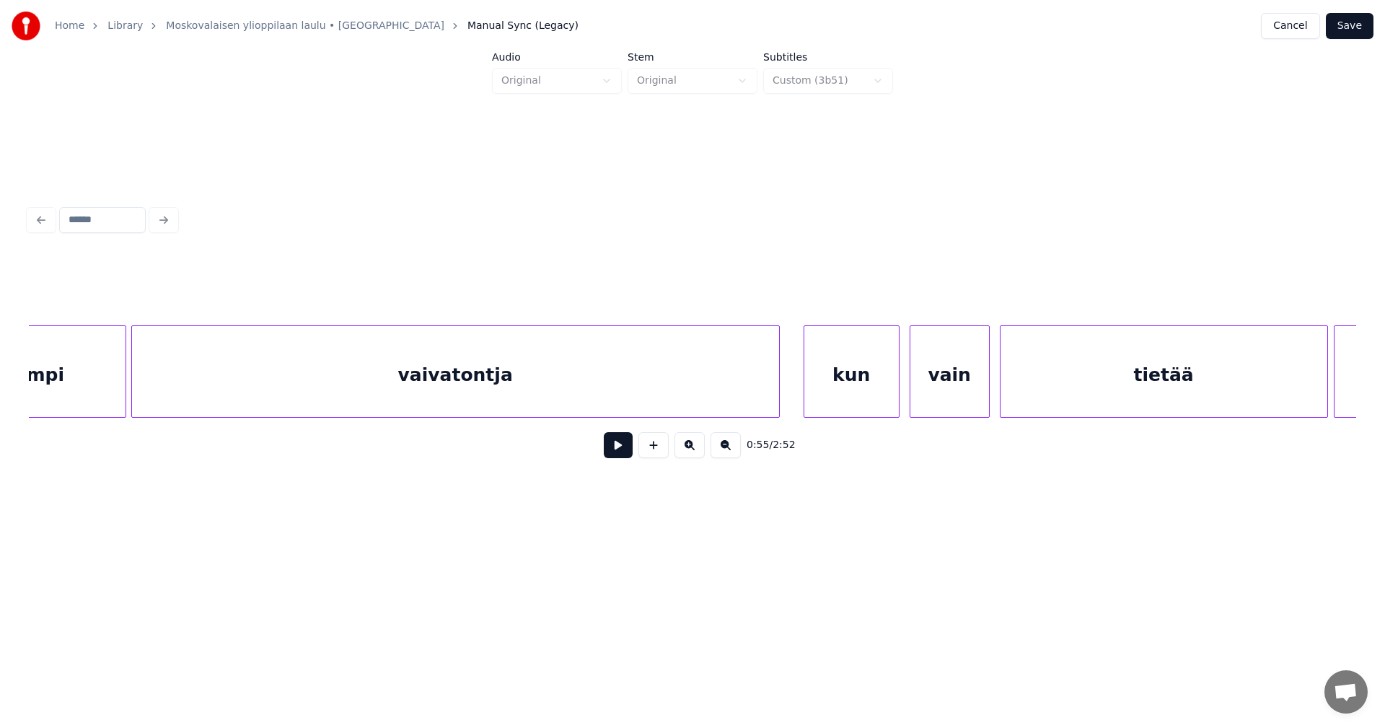
click at [837, 374] on div "kun" at bounding box center [851, 375] width 94 height 98
click at [874, 394] on div "kun" at bounding box center [851, 375] width 94 height 98
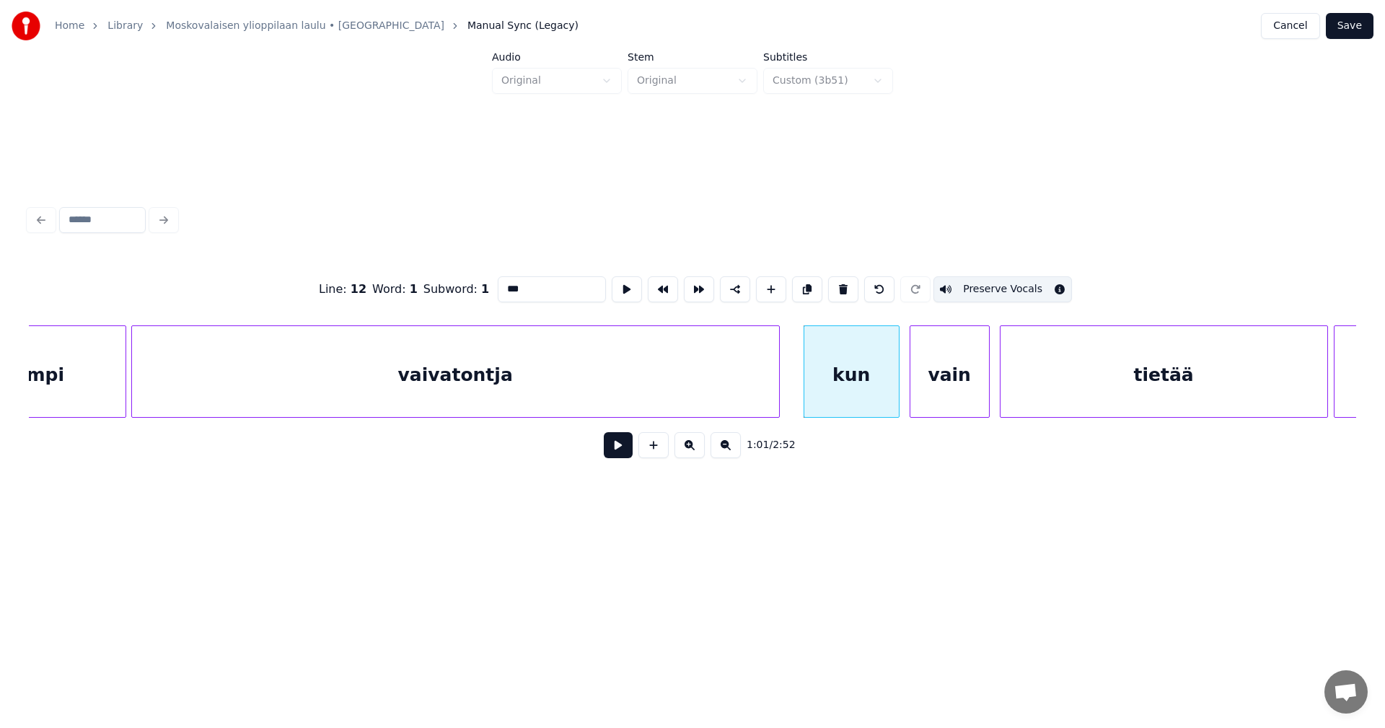
click at [619, 453] on button at bounding box center [618, 445] width 29 height 26
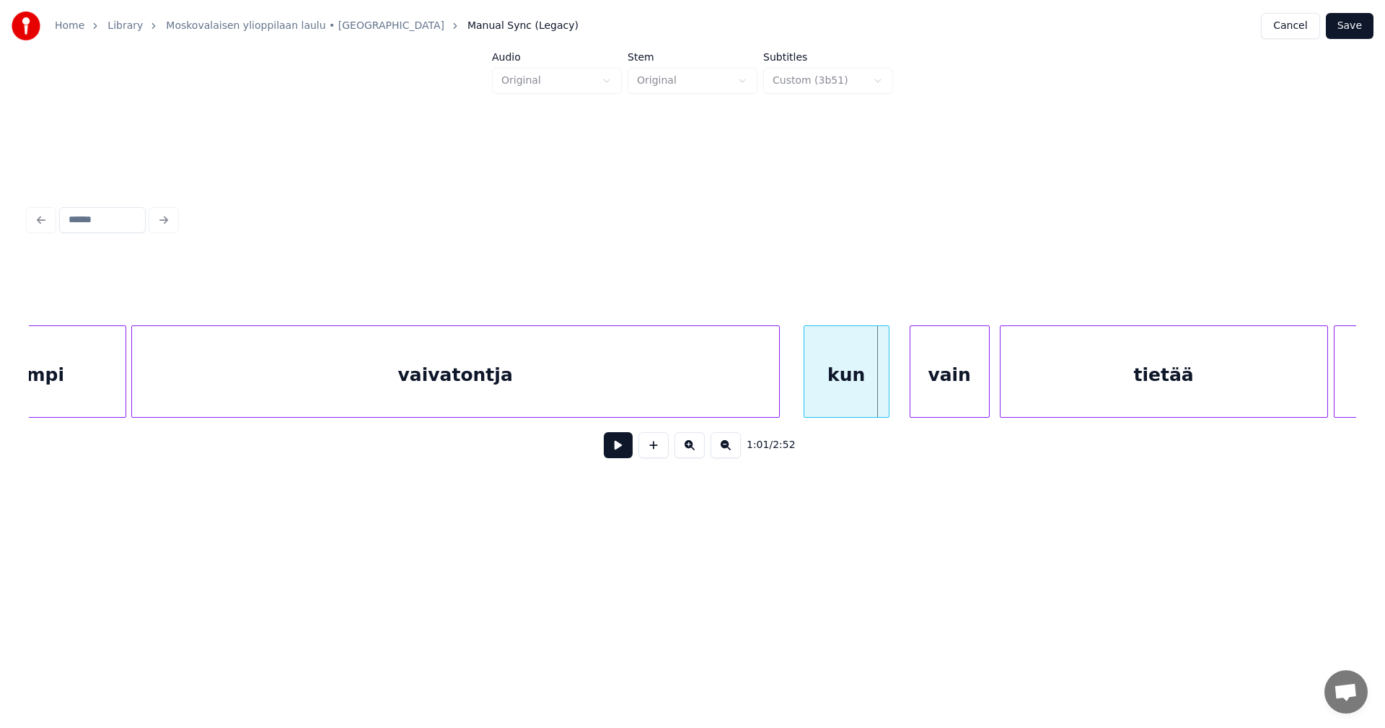
click at [884, 389] on div at bounding box center [886, 371] width 4 height 91
click at [892, 389] on div at bounding box center [893, 371] width 4 height 91
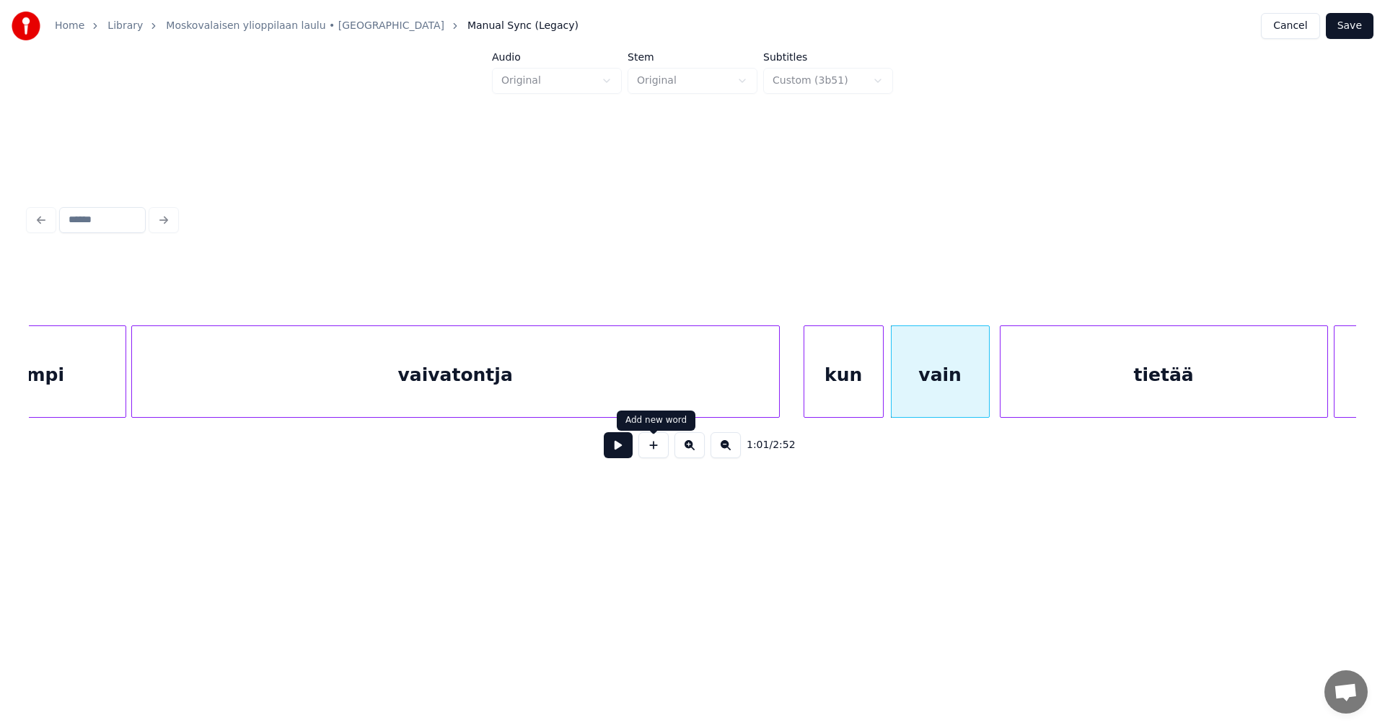
click at [622, 456] on button at bounding box center [618, 445] width 29 height 26
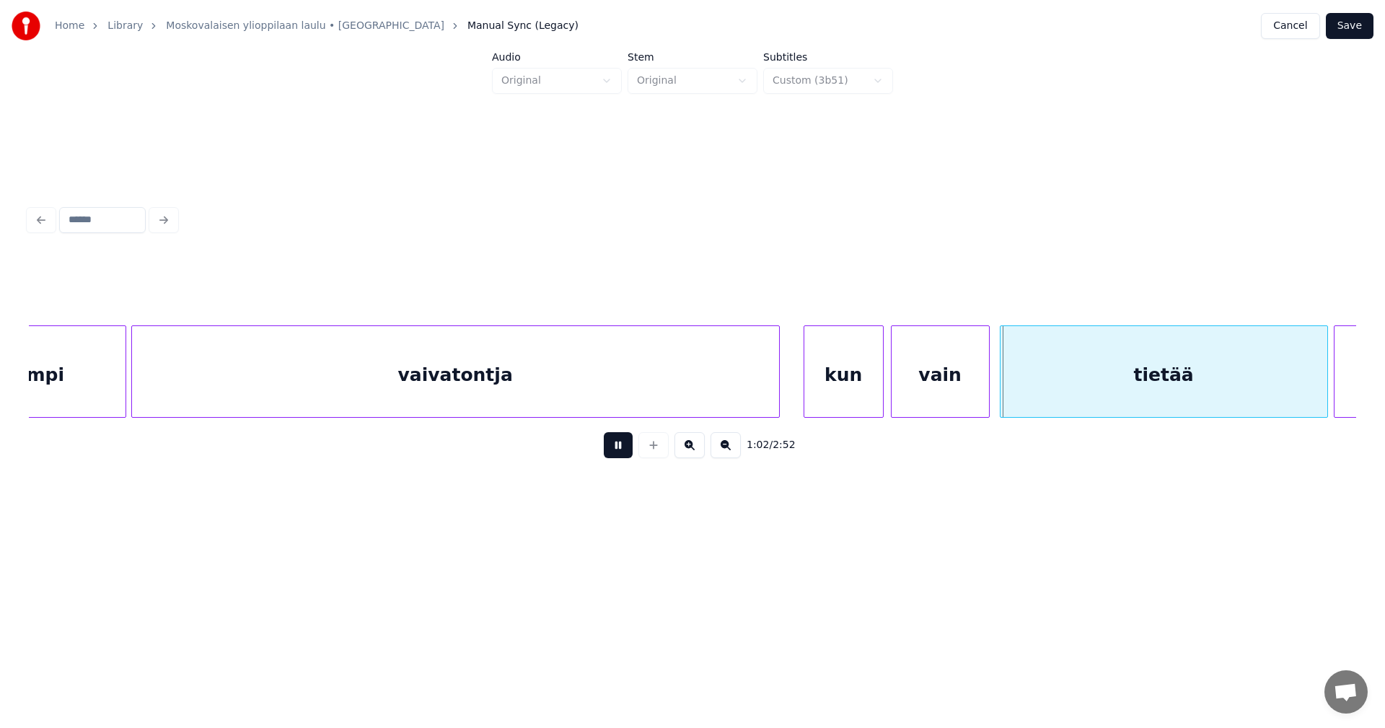
drag, startPoint x: 622, startPoint y: 456, endPoint x: 890, endPoint y: 383, distance: 278.0
click at [631, 454] on button at bounding box center [618, 445] width 29 height 26
click at [898, 384] on div at bounding box center [898, 371] width 4 height 91
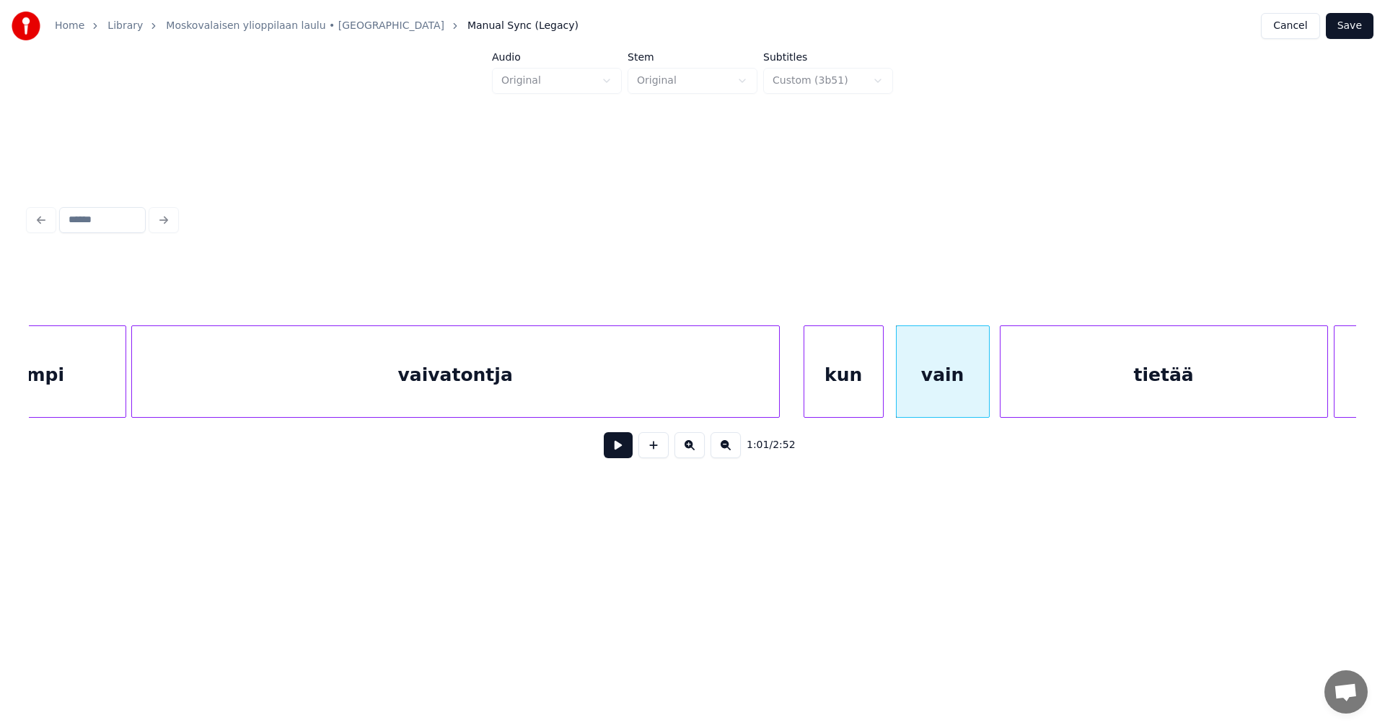
click at [626, 457] on button at bounding box center [618, 445] width 29 height 26
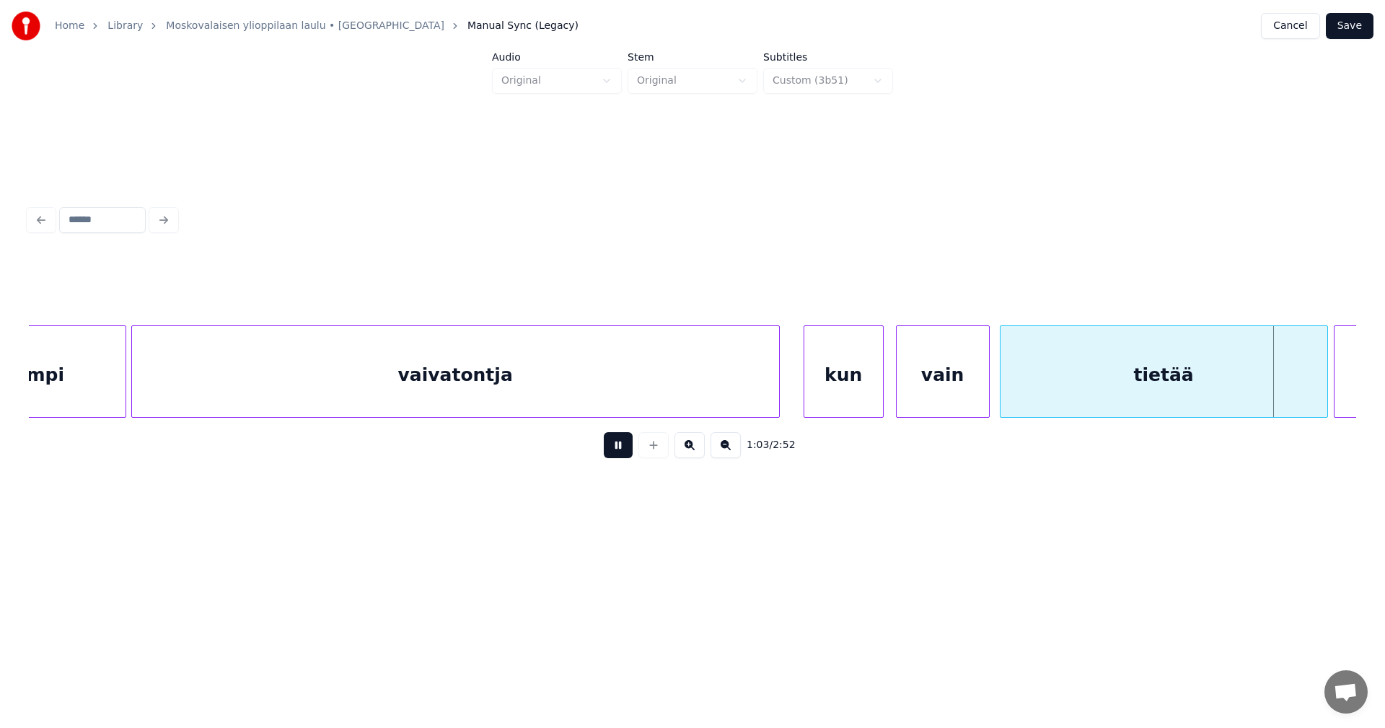
click at [626, 457] on button at bounding box center [618, 445] width 29 height 26
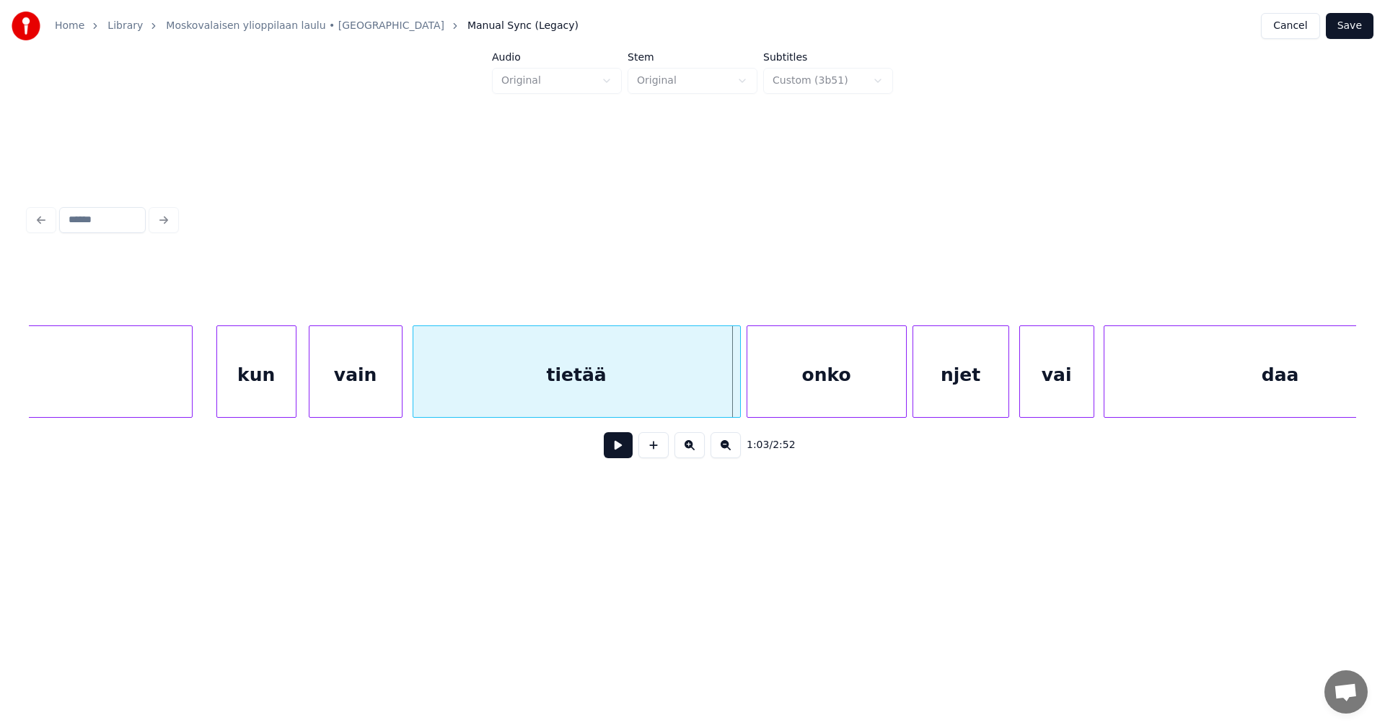
scroll to position [0, 15304]
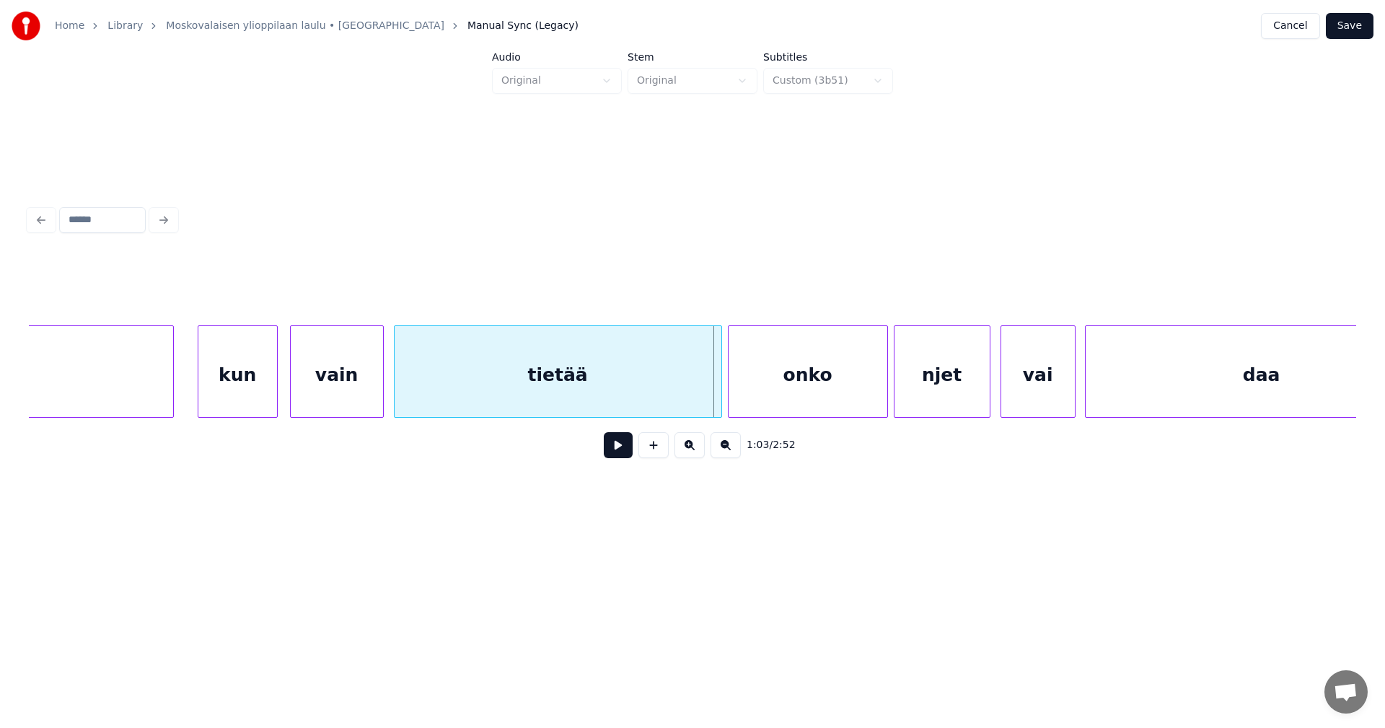
click at [806, 402] on div "onko" at bounding box center [807, 375] width 159 height 98
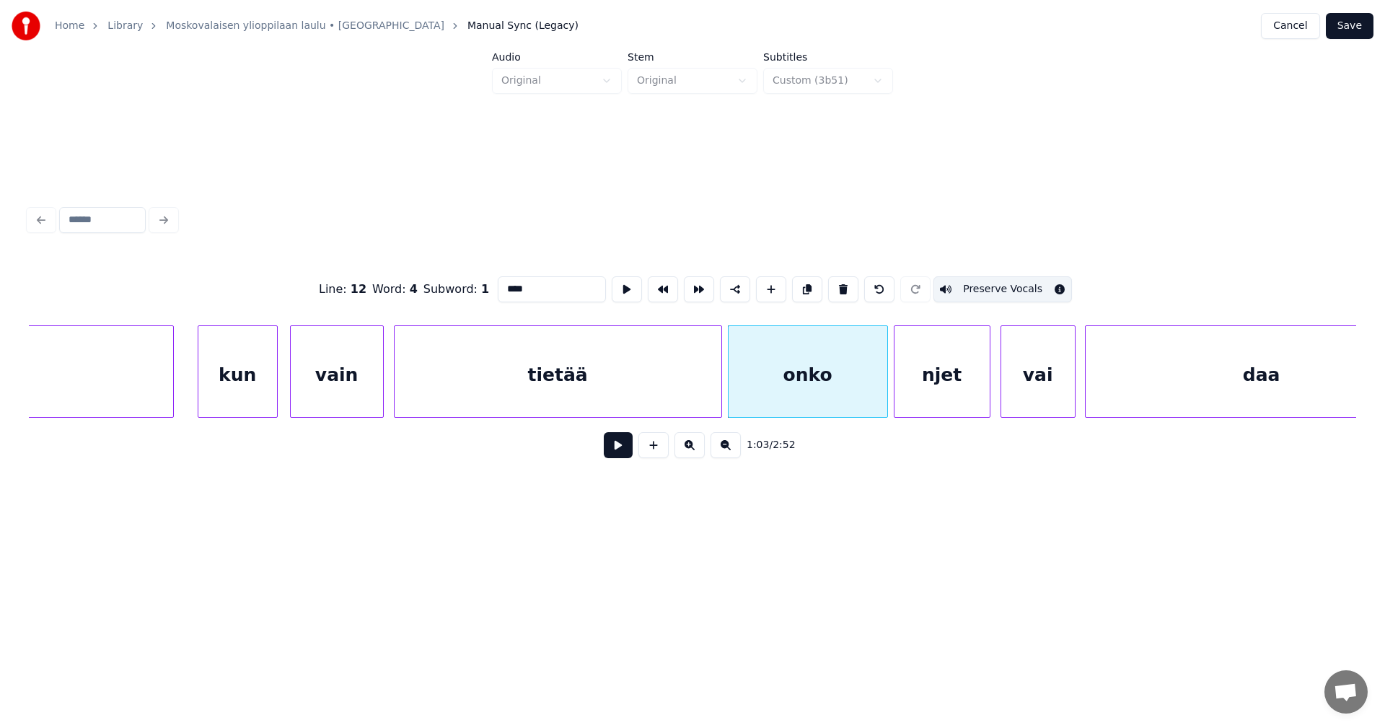
click at [614, 449] on button at bounding box center [618, 445] width 29 height 26
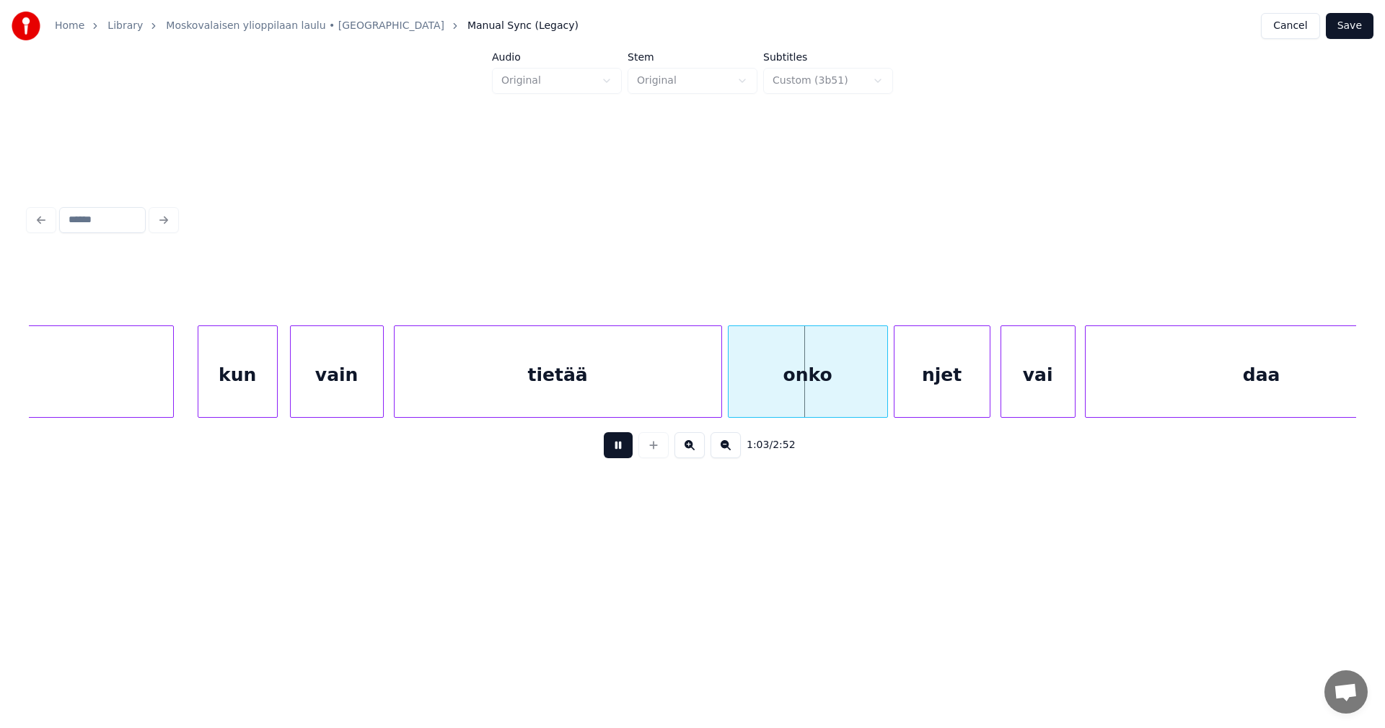
click at [614, 449] on button at bounding box center [618, 445] width 29 height 26
click at [869, 392] on div at bounding box center [869, 371] width 4 height 91
click at [899, 384] on div "njet" at bounding box center [932, 375] width 95 height 98
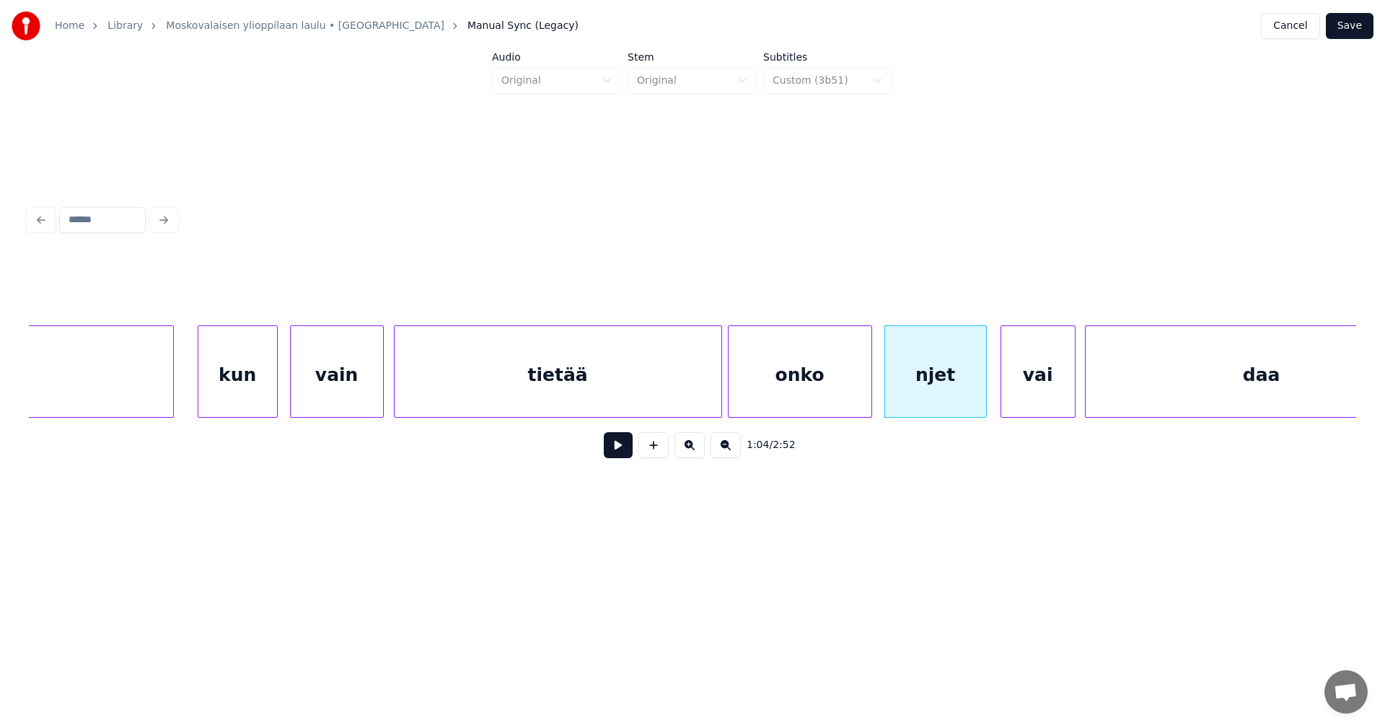
click at [984, 379] on div at bounding box center [983, 371] width 4 height 91
click at [940, 386] on div "njet" at bounding box center [935, 375] width 101 height 98
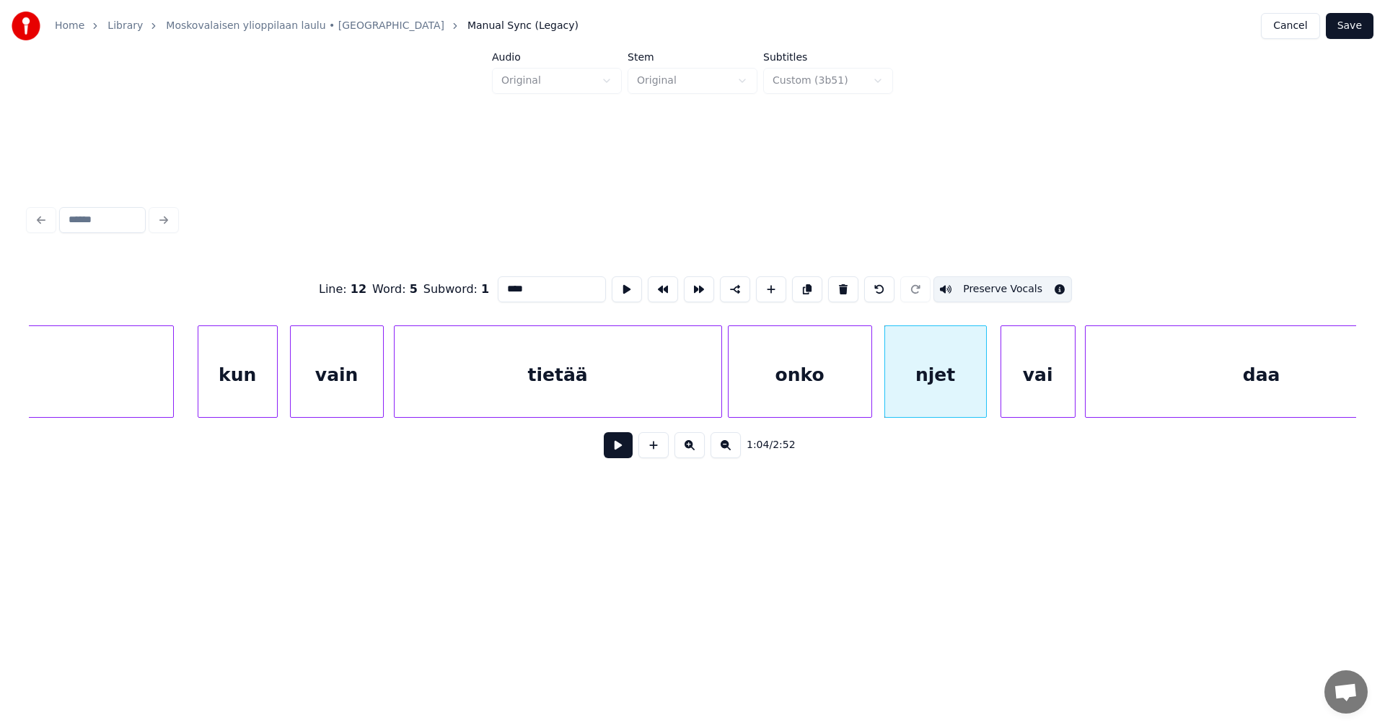
click at [627, 454] on button at bounding box center [618, 445] width 29 height 26
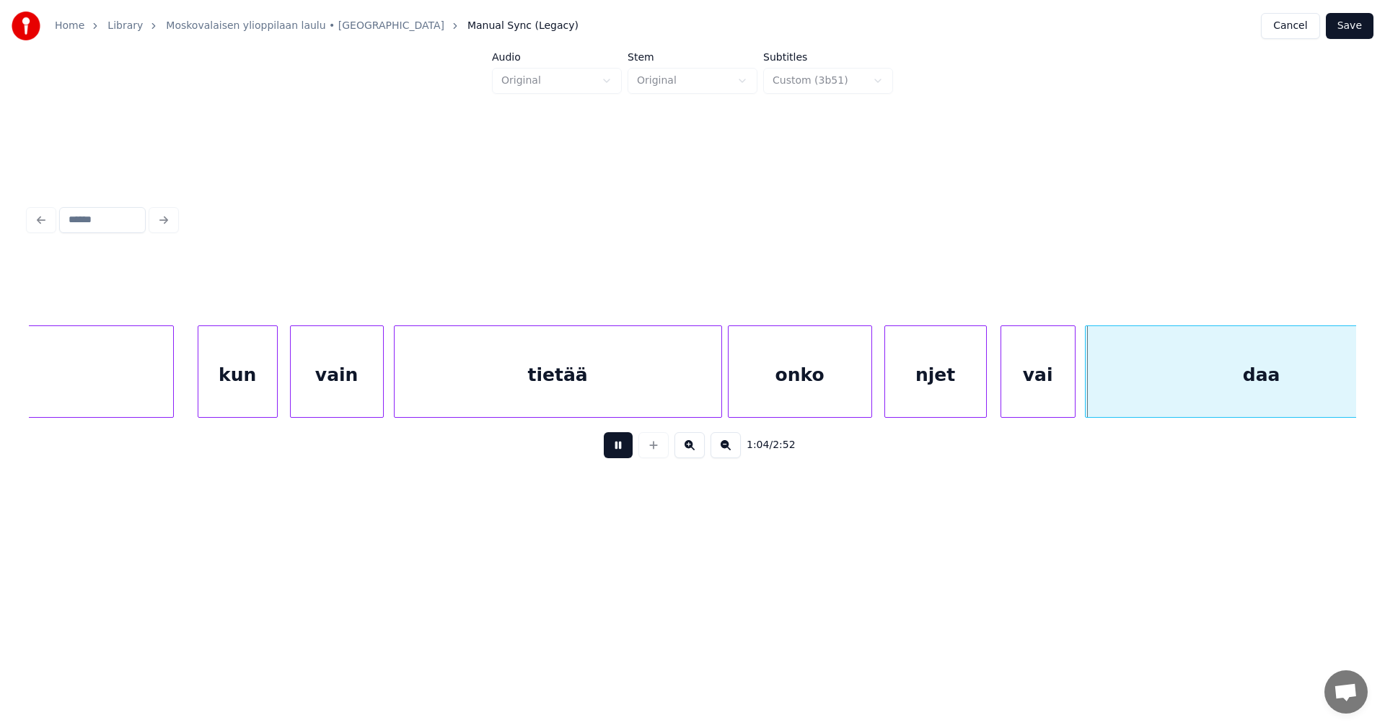
click at [627, 454] on button at bounding box center [618, 445] width 29 height 26
click at [1045, 362] on div "vai" at bounding box center [1038, 375] width 74 height 98
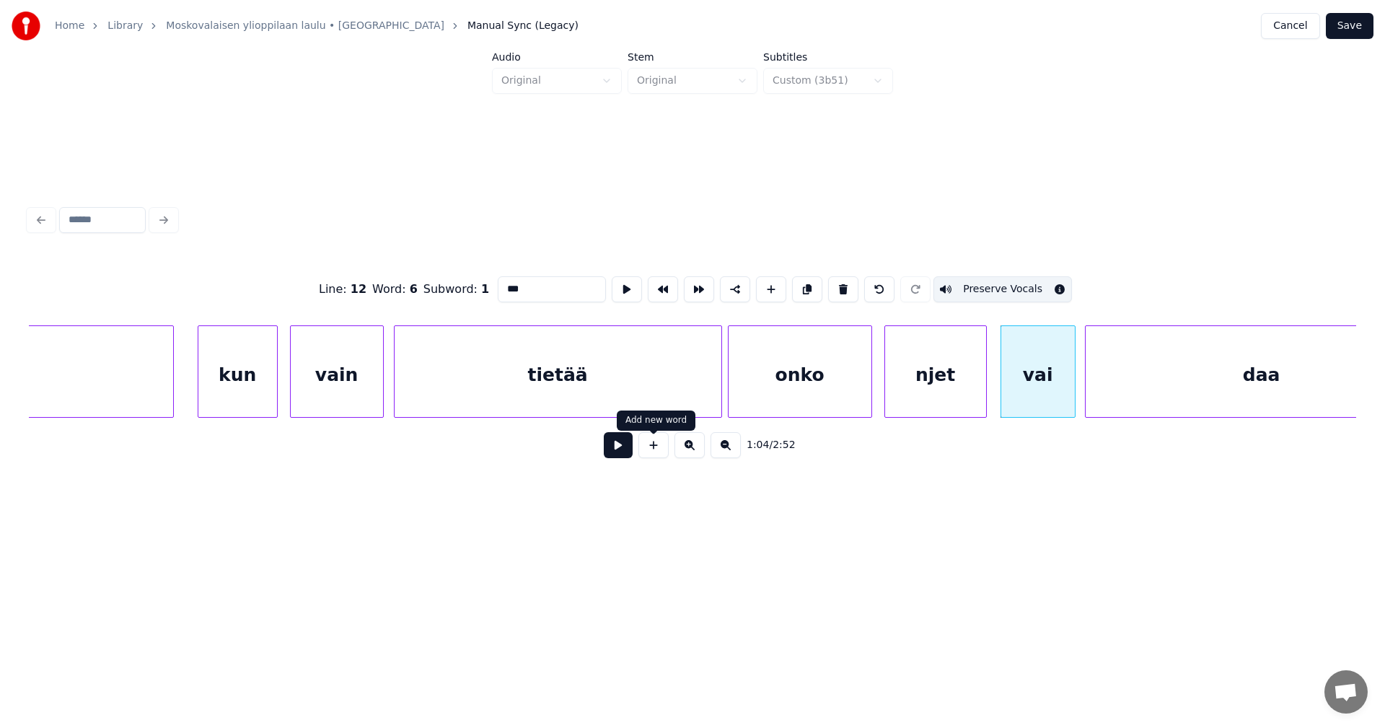
click at [627, 449] on button at bounding box center [618, 445] width 29 height 26
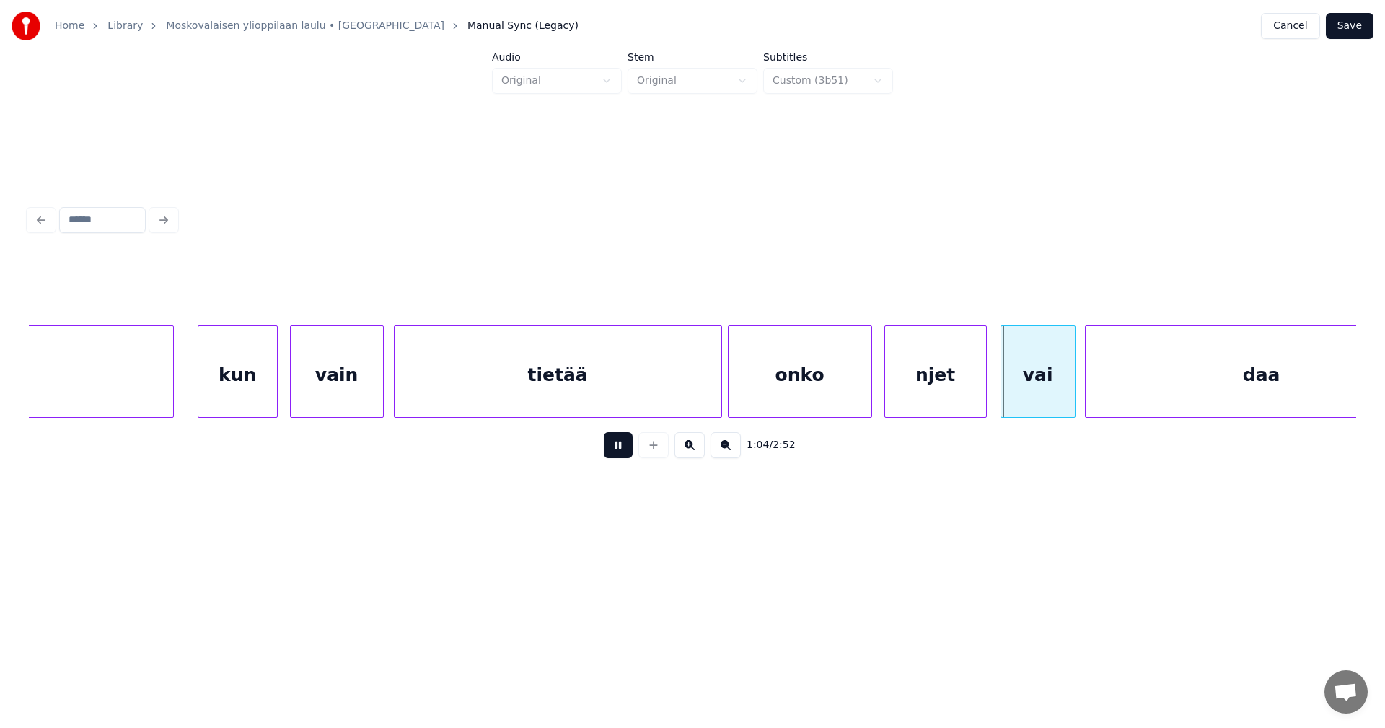
click at [627, 449] on button at bounding box center [618, 445] width 29 height 26
click at [1071, 384] on div at bounding box center [1072, 371] width 4 height 91
click at [1345, 26] on button "Save" at bounding box center [1349, 26] width 48 height 26
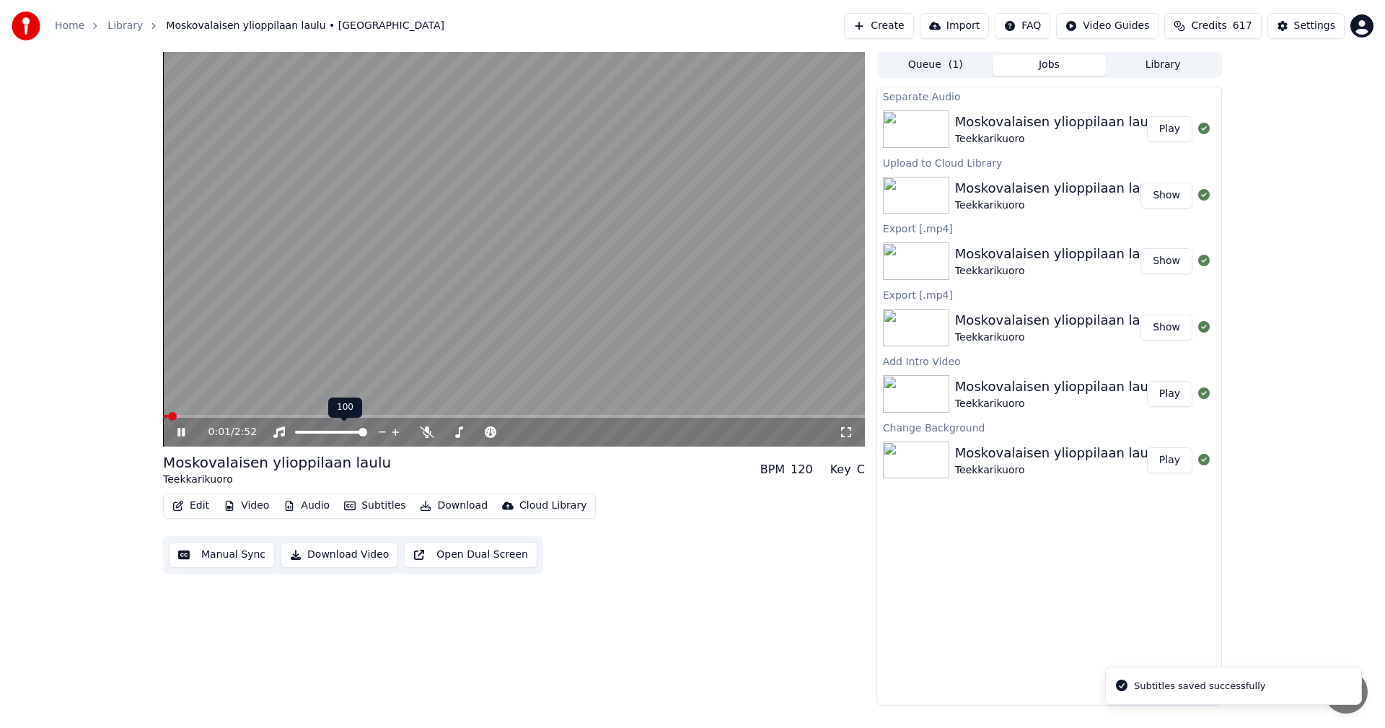
click at [338, 417] on div "100 100" at bounding box center [345, 407] width 34 height 20
click at [329, 417] on span at bounding box center [514, 416] width 702 height 3
click at [175, 433] on icon at bounding box center [192, 432] width 34 height 12
click at [195, 505] on button "Edit" at bounding box center [191, 505] width 48 height 20
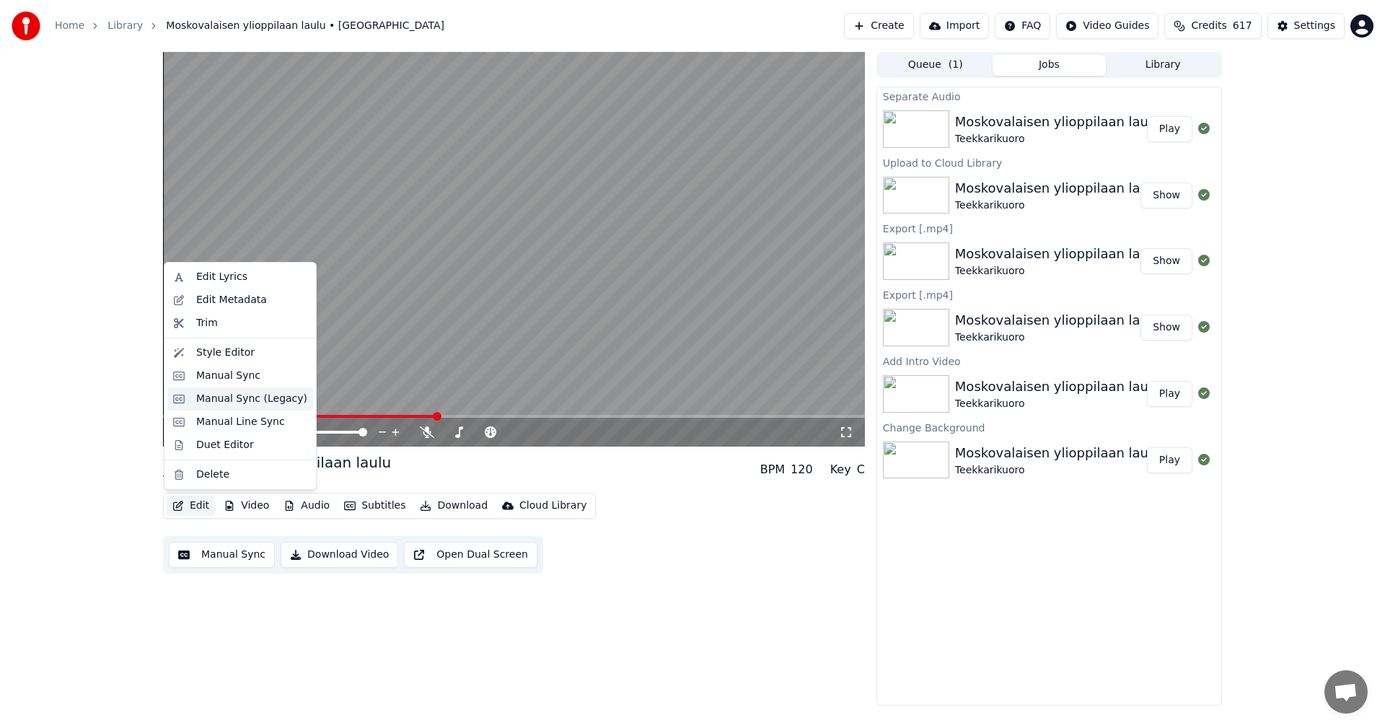
click at [226, 397] on div "Manual Sync (Legacy)" at bounding box center [251, 399] width 111 height 14
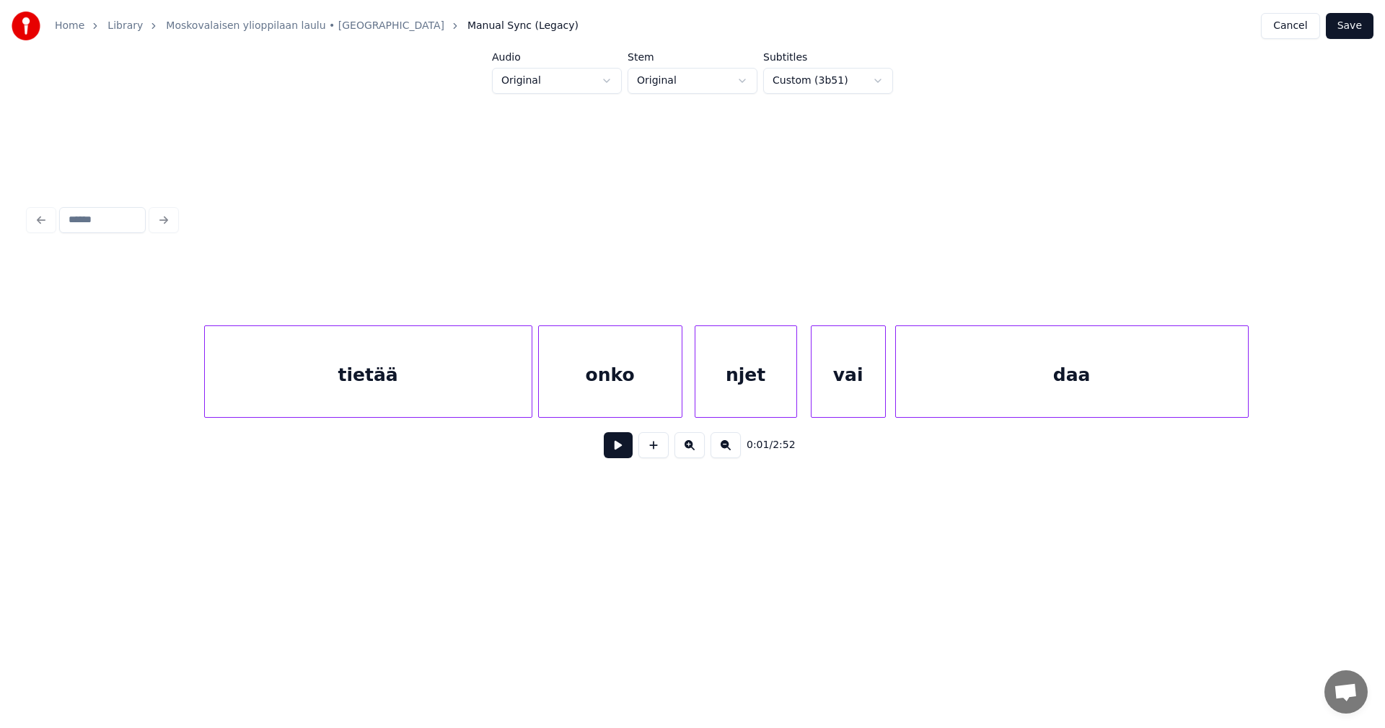
scroll to position [0, 15903]
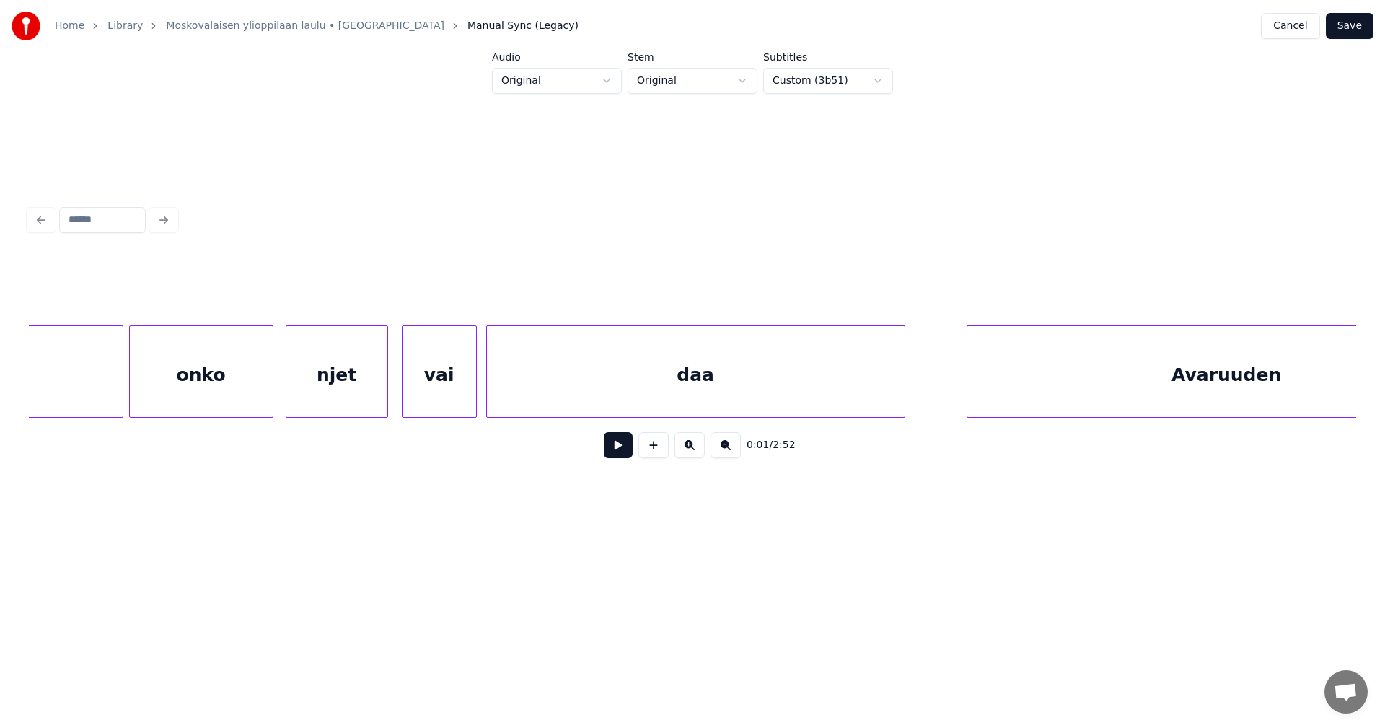
click at [904, 366] on div at bounding box center [902, 371] width 4 height 91
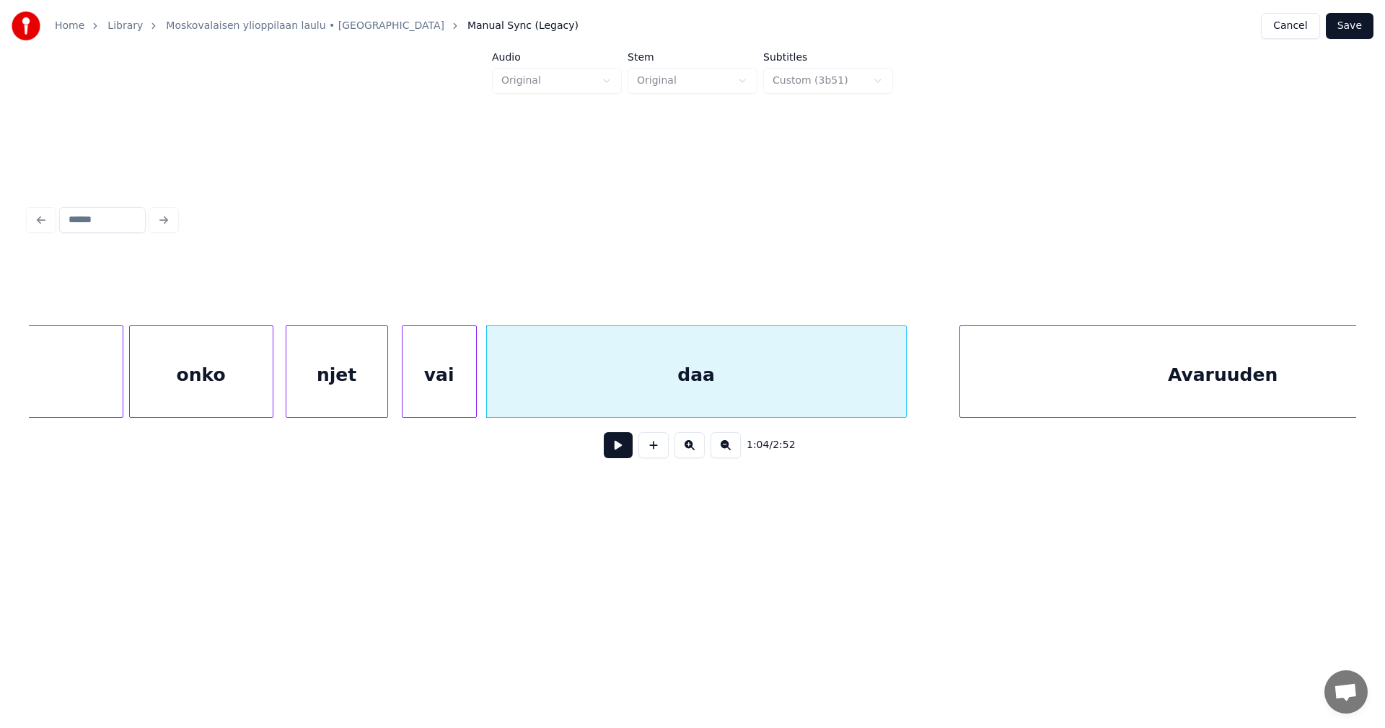
click at [960, 377] on div at bounding box center [962, 371] width 4 height 91
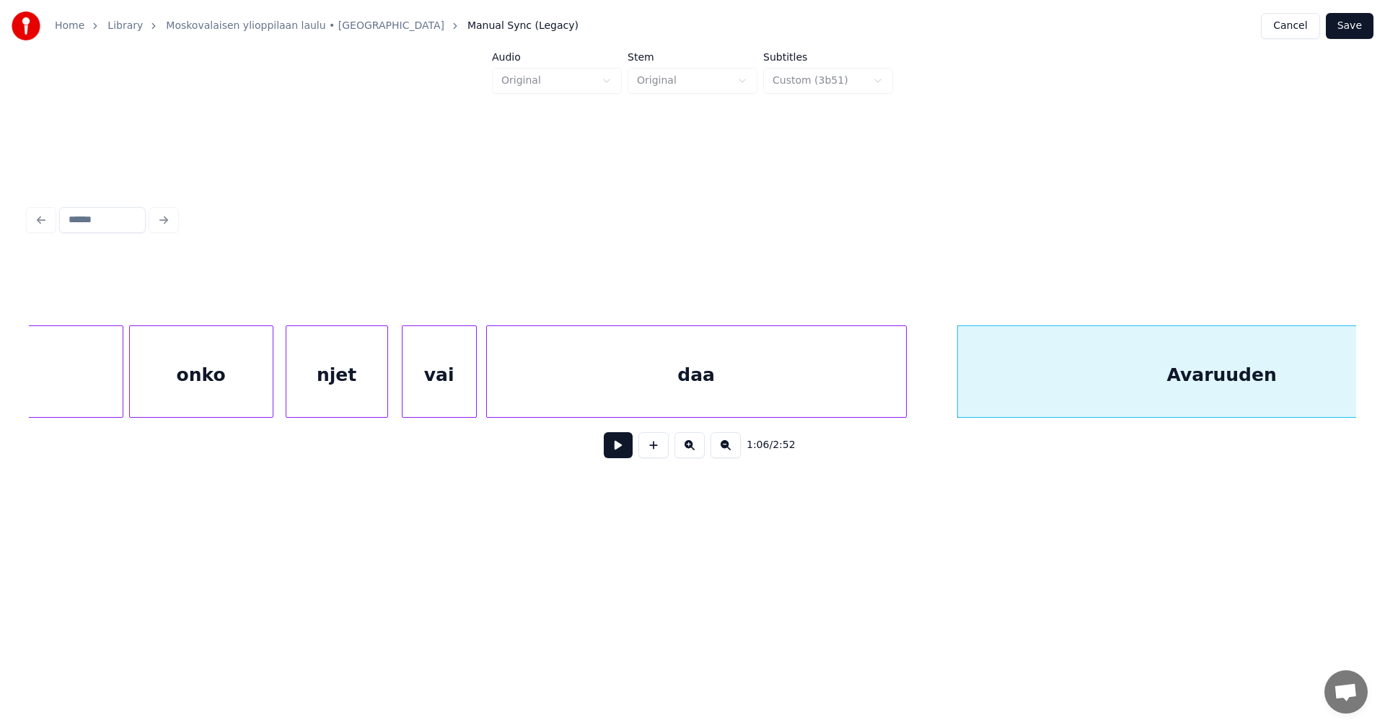
click at [216, 387] on div "onko" at bounding box center [201, 375] width 143 height 98
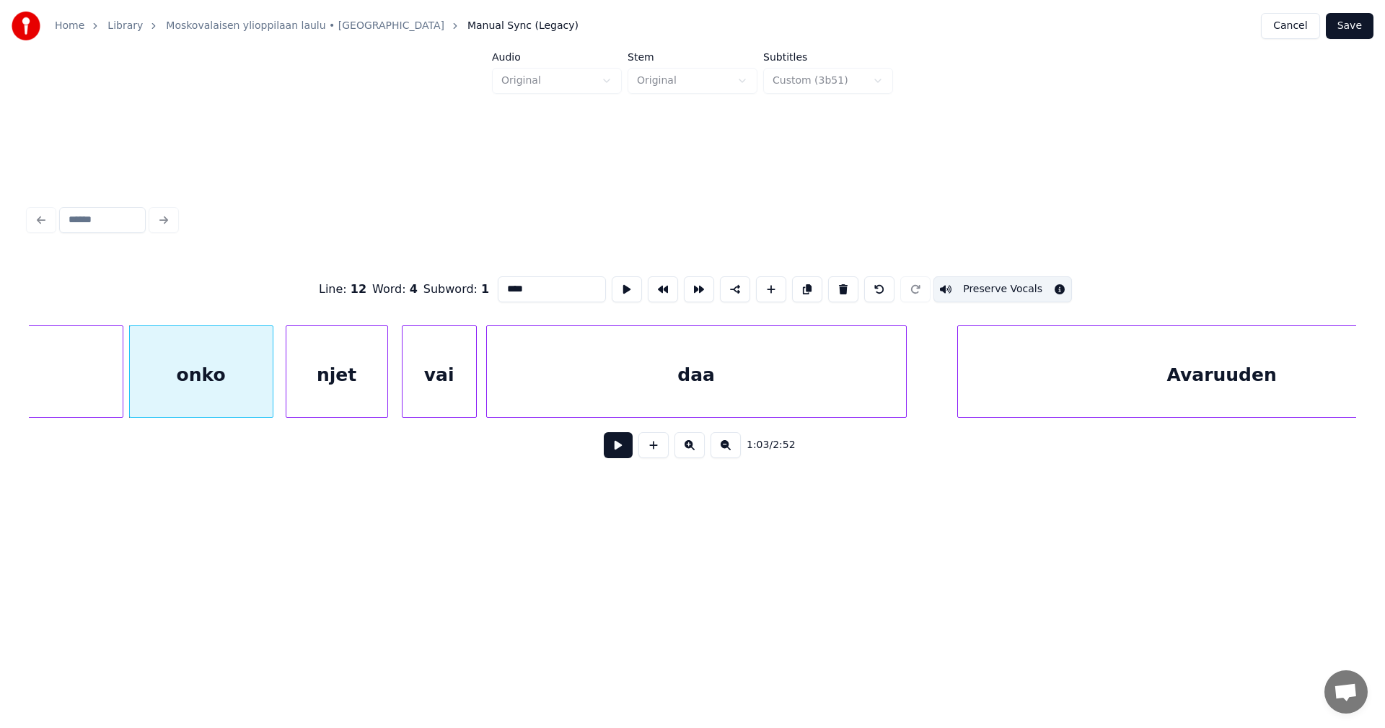
click at [621, 455] on button at bounding box center [618, 445] width 29 height 26
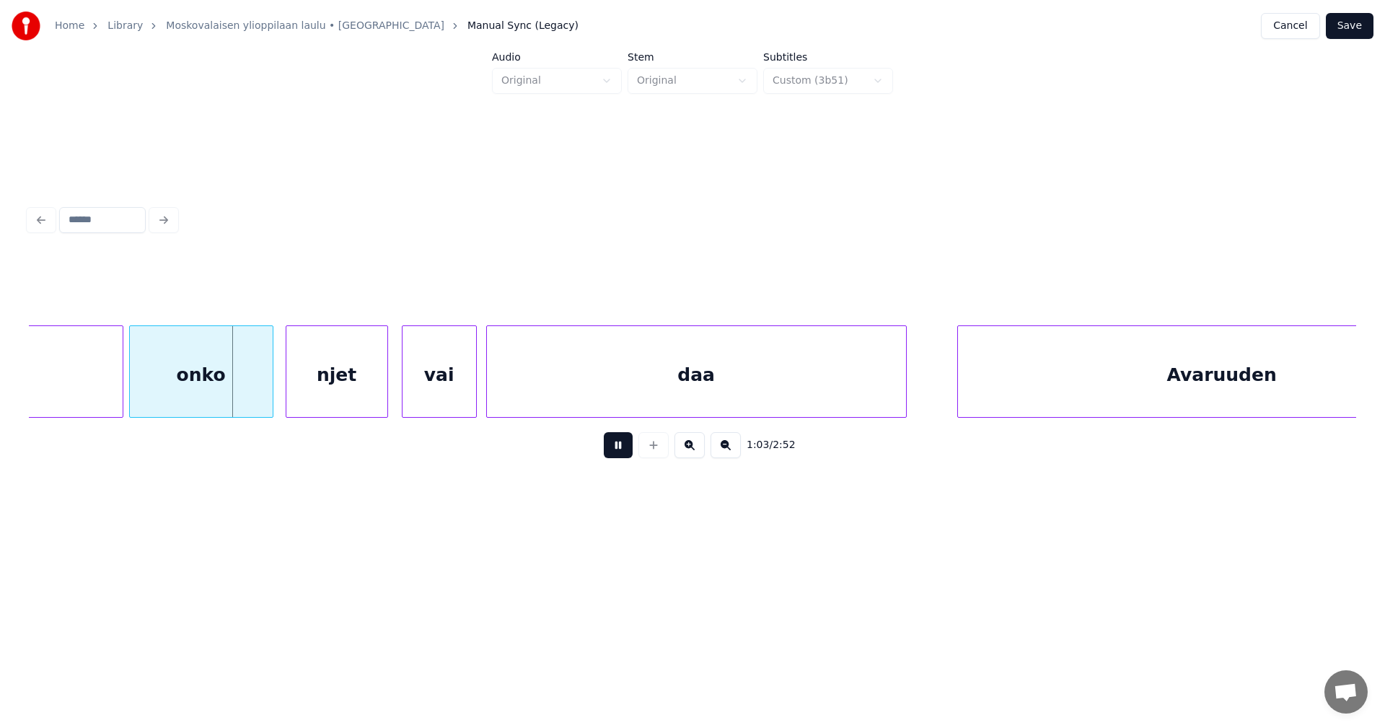
click at [617, 453] on button at bounding box center [618, 445] width 29 height 26
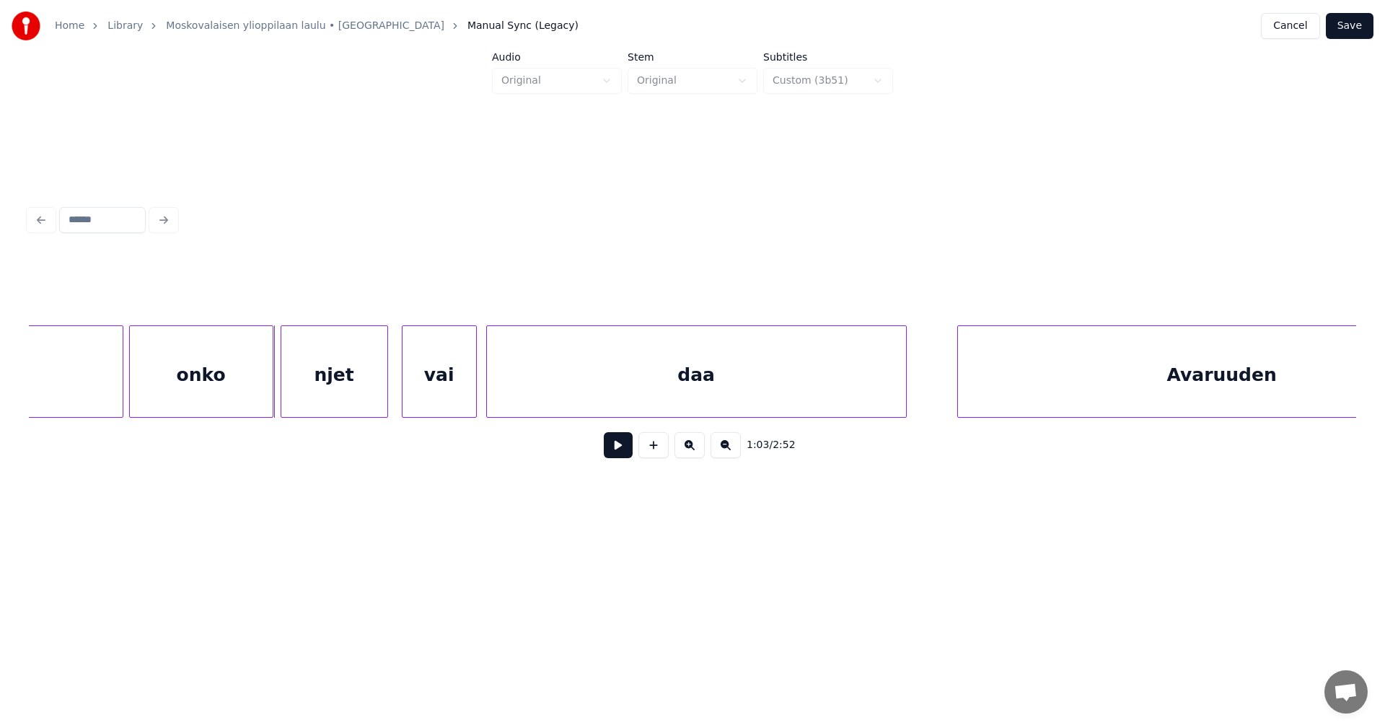
click at [283, 381] on div at bounding box center [283, 371] width 4 height 91
click at [355, 390] on div "njet" at bounding box center [334, 375] width 106 height 98
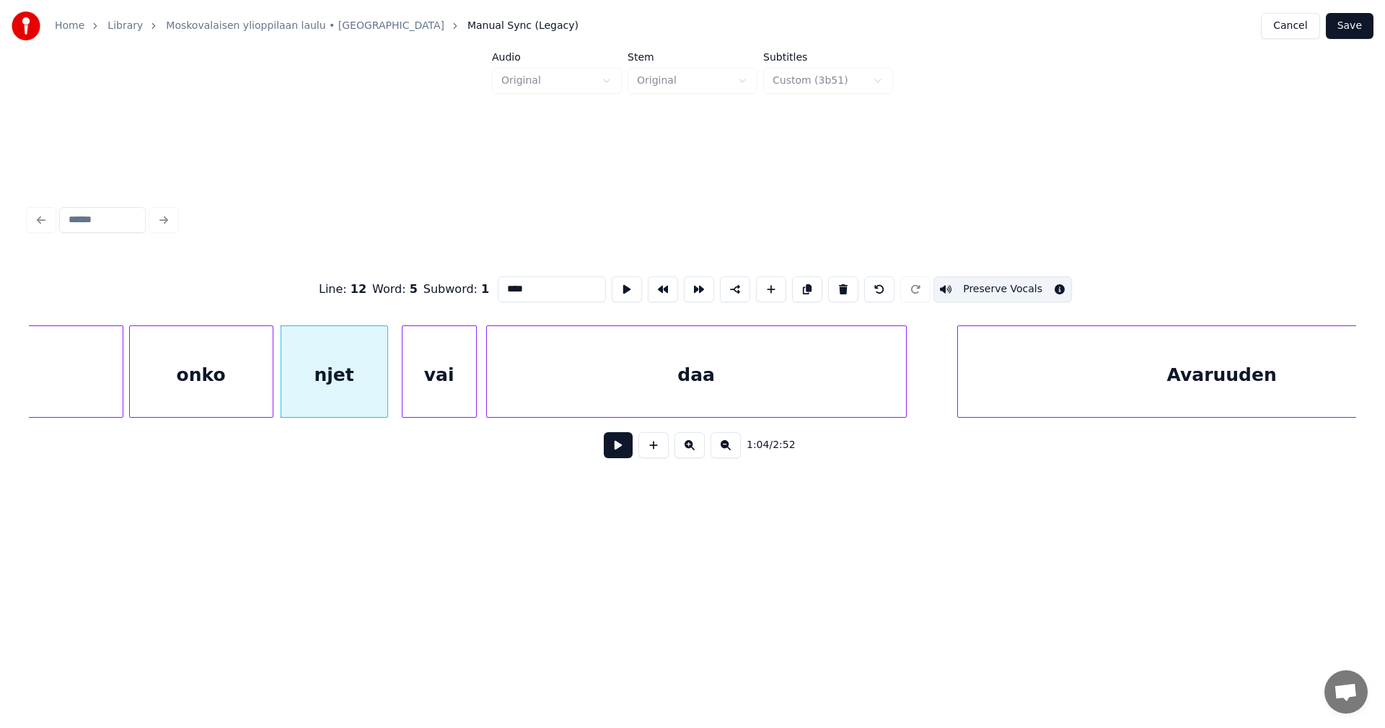
click at [614, 451] on button at bounding box center [618, 445] width 29 height 26
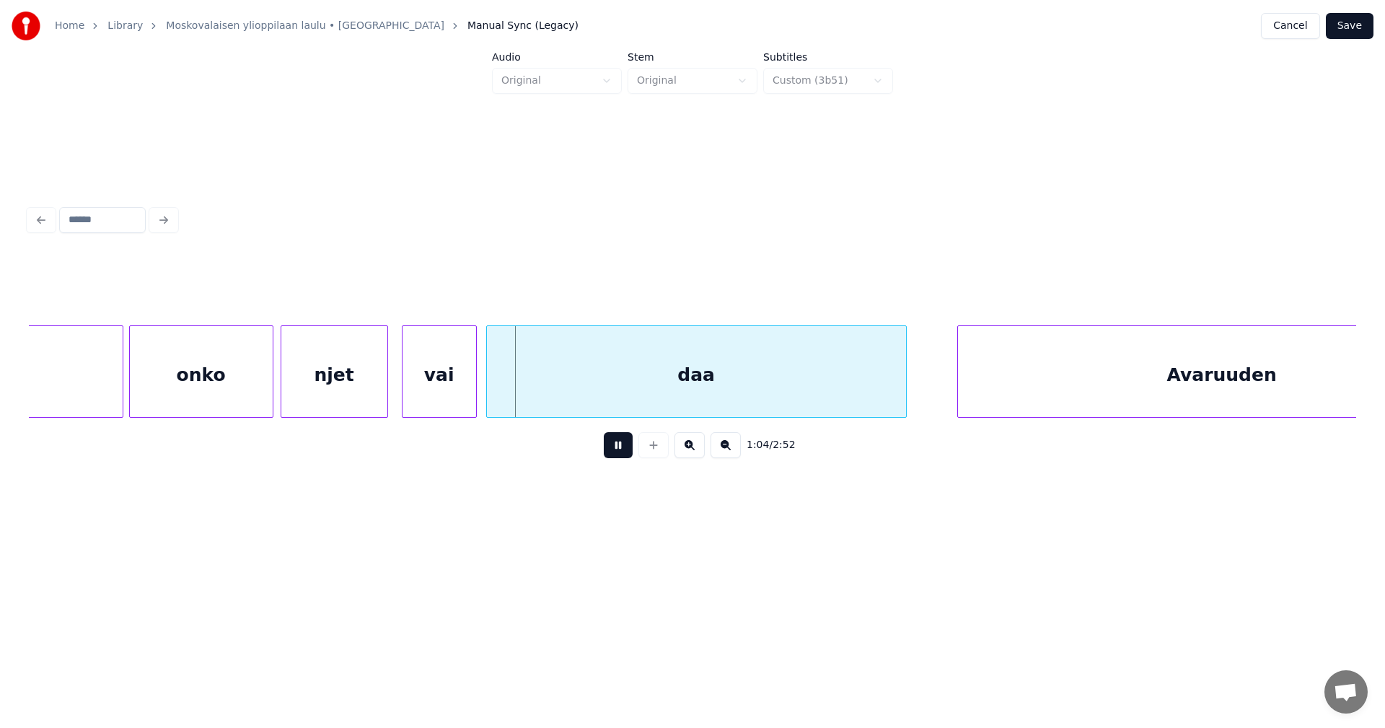
drag, startPoint x: 614, startPoint y: 451, endPoint x: 541, endPoint y: 423, distance: 78.1
click at [613, 450] on button at bounding box center [618, 445] width 29 height 26
click at [397, 390] on div at bounding box center [398, 371] width 4 height 91
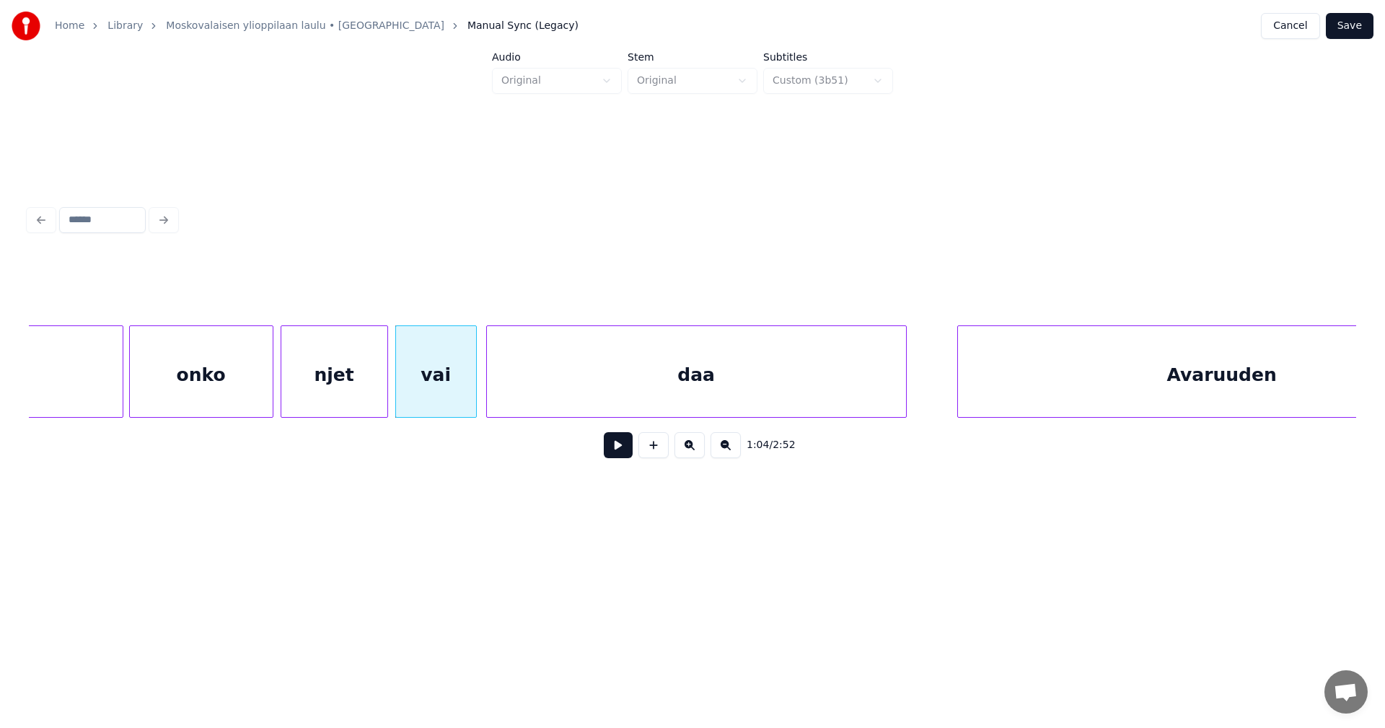
click at [1341, 22] on button "Save" at bounding box center [1349, 26] width 48 height 26
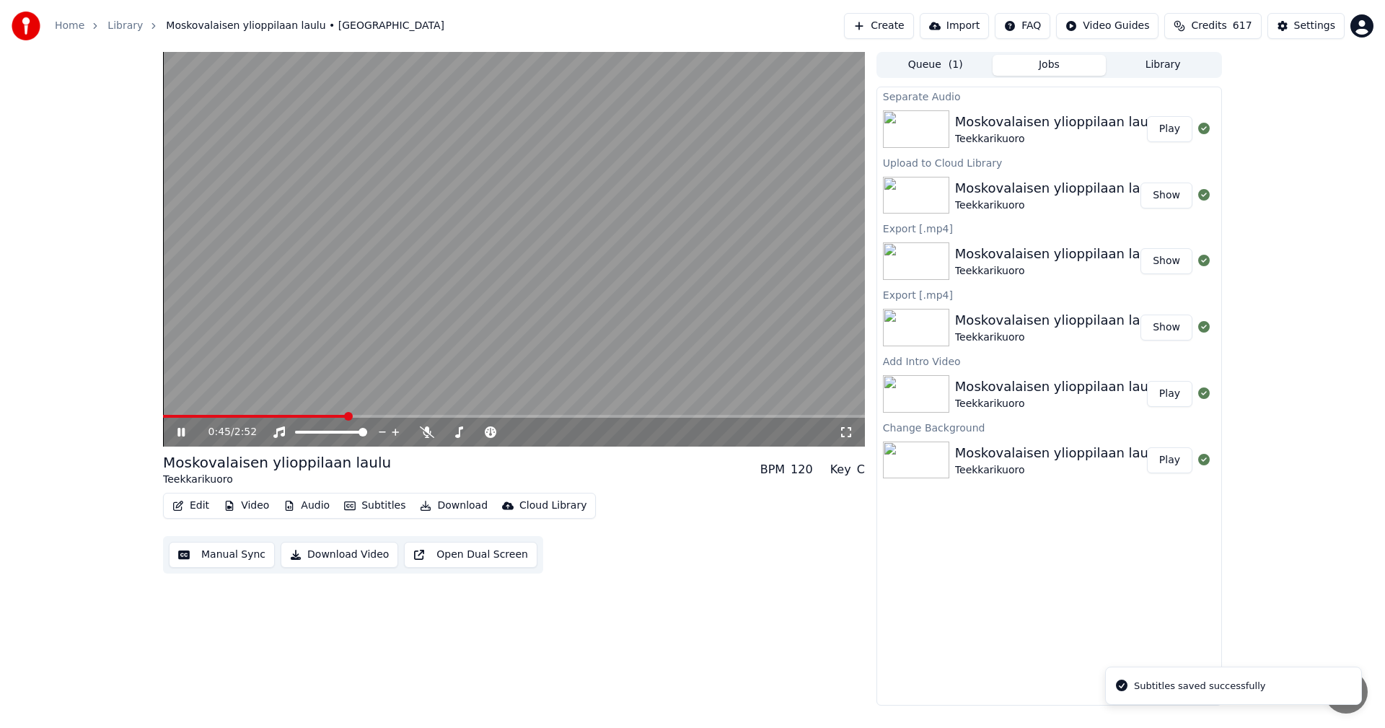
click at [348, 416] on span at bounding box center [514, 416] width 702 height 3
click at [181, 436] on icon at bounding box center [192, 432] width 34 height 12
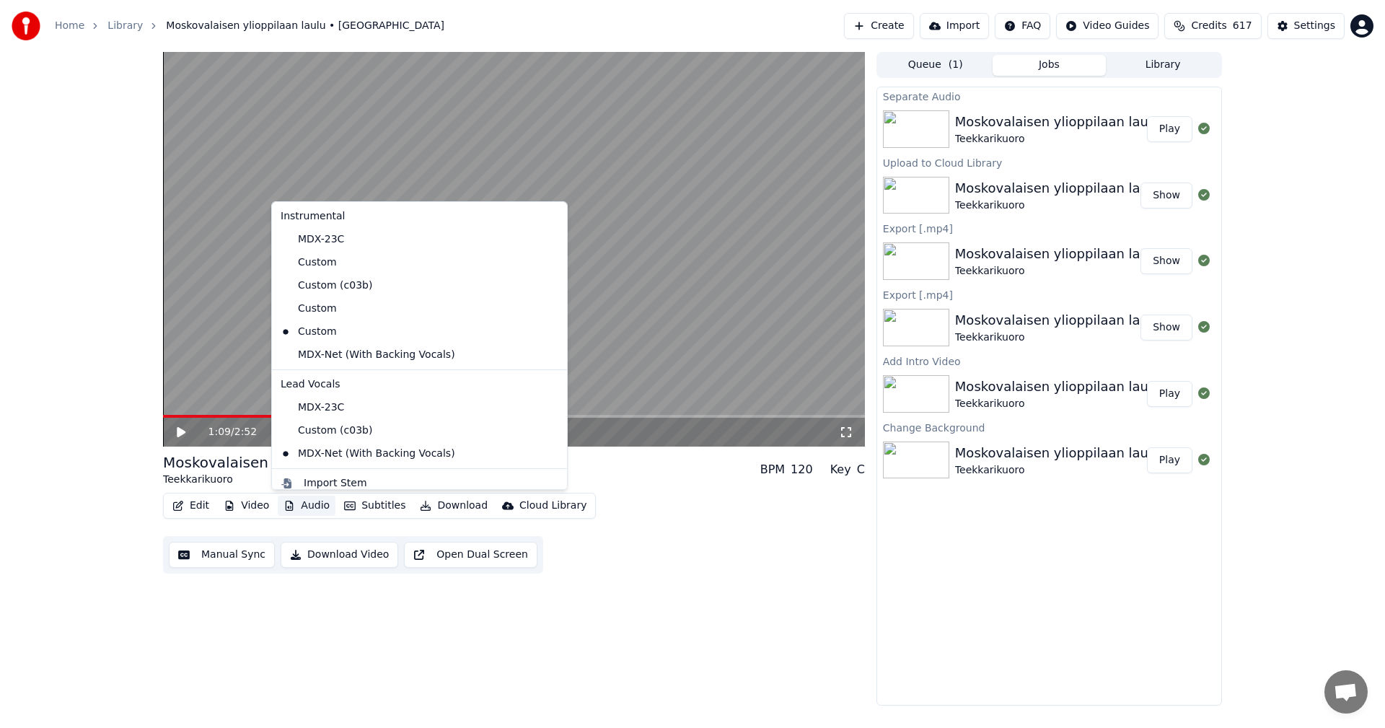
click at [304, 498] on button "Audio" at bounding box center [307, 505] width 58 height 20
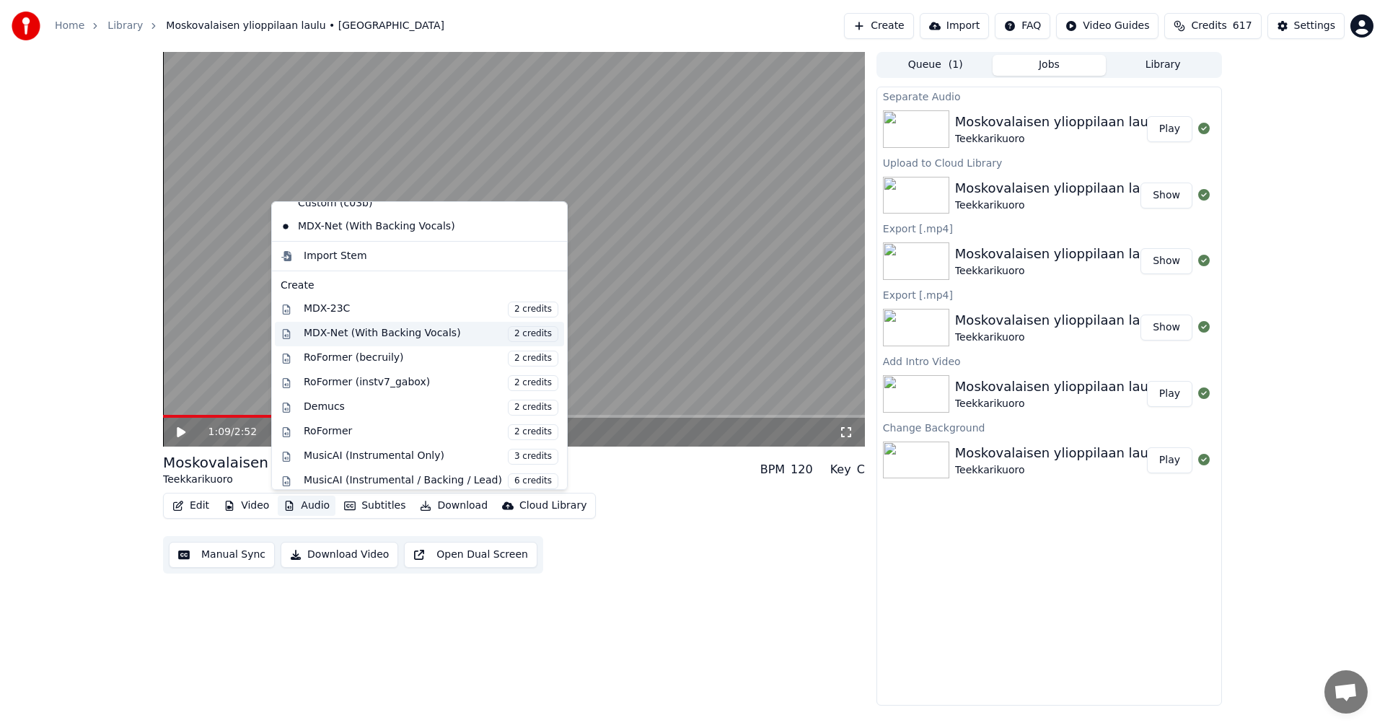
scroll to position [288, 0]
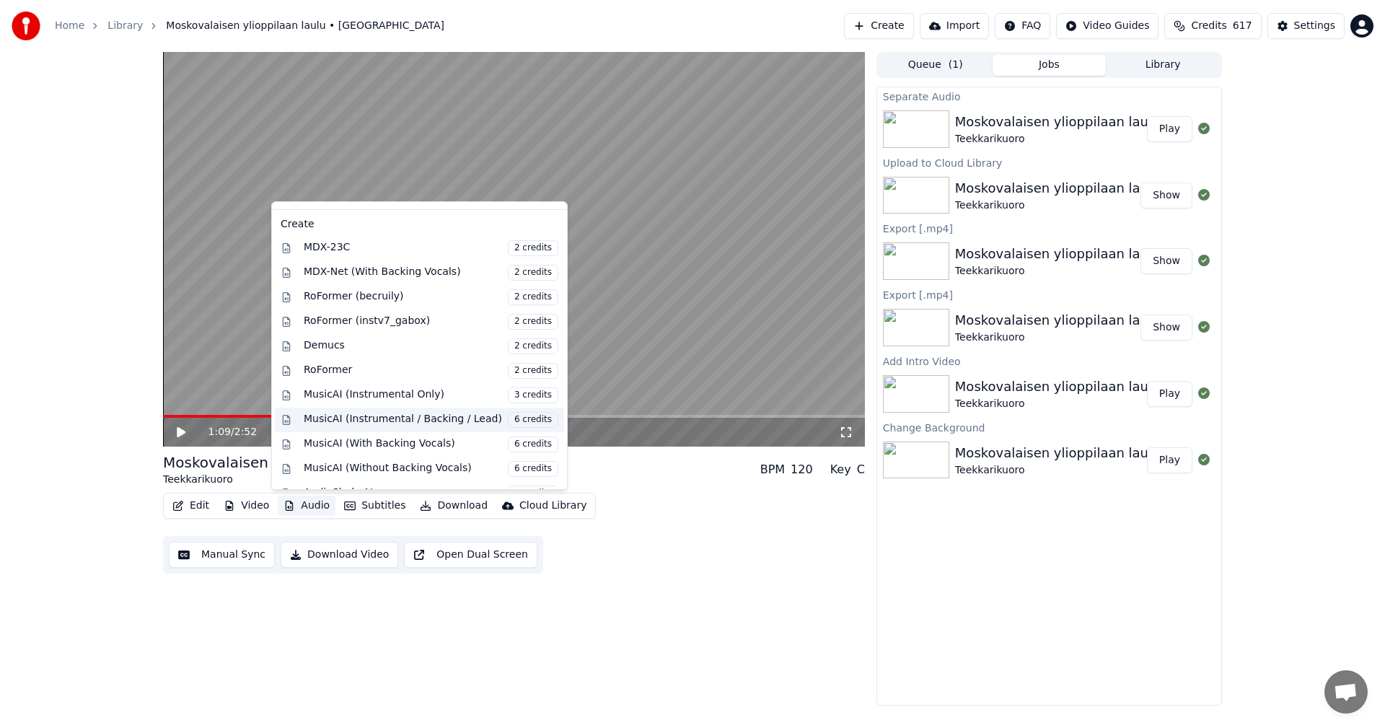
click at [372, 416] on div "MusicAI (Instrumental / Backing / Lead) 6 credits" at bounding box center [431, 420] width 255 height 16
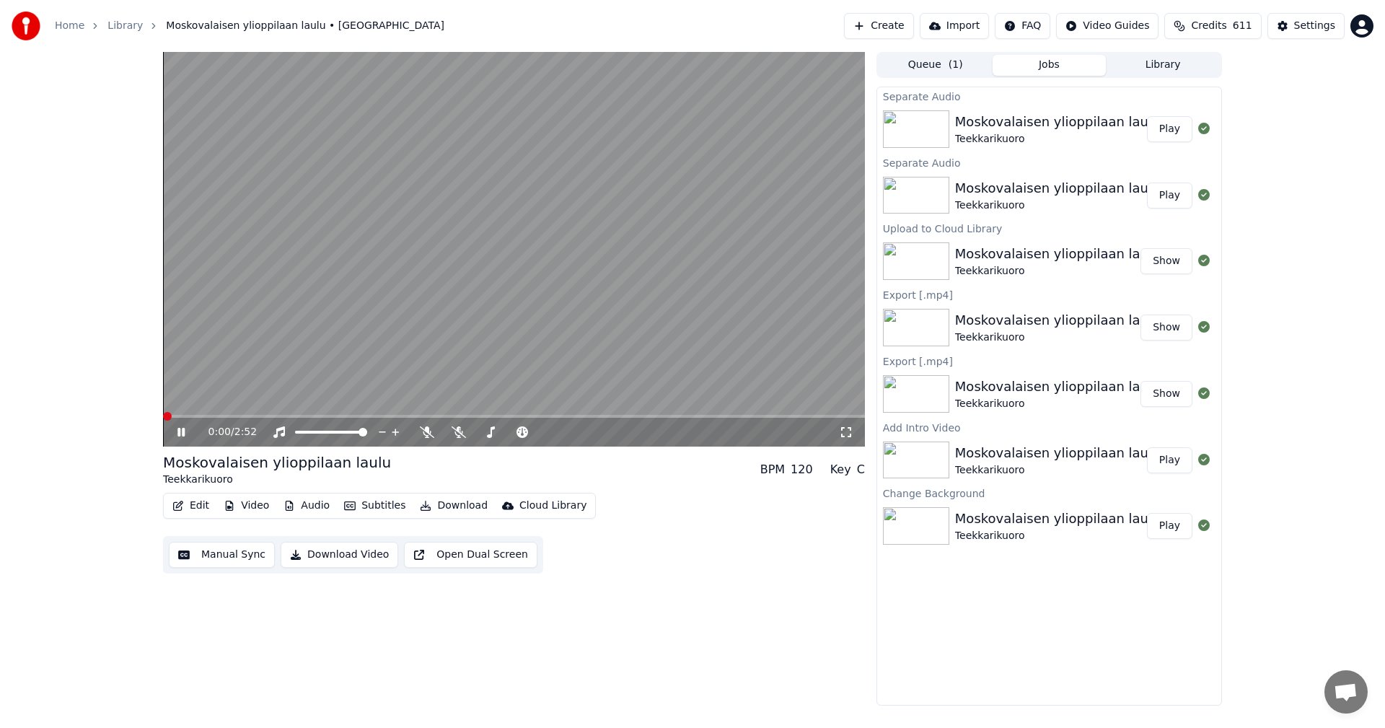
click at [1176, 130] on button "Play" at bounding box center [1169, 129] width 45 height 26
click at [459, 430] on icon at bounding box center [458, 432] width 14 height 12
click at [180, 433] on icon at bounding box center [180, 432] width 7 height 9
click at [200, 506] on button "Edit" at bounding box center [191, 505] width 48 height 20
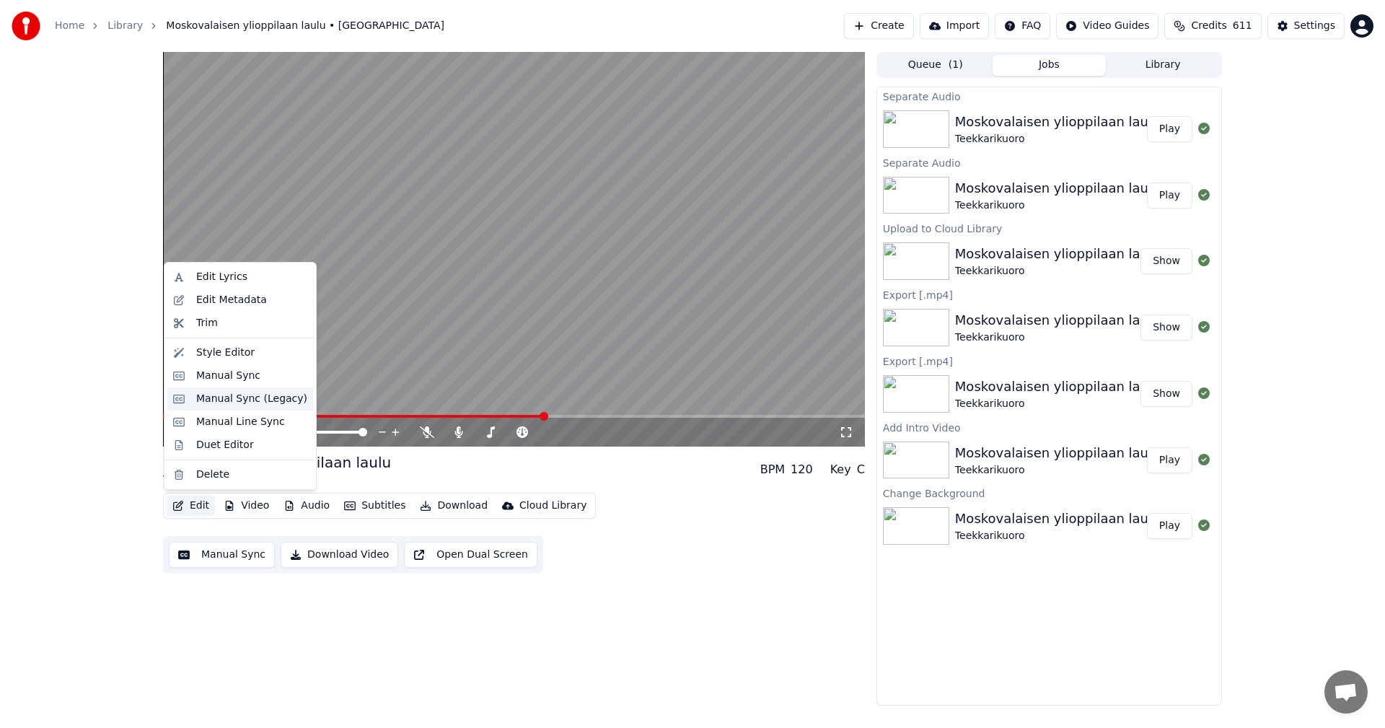
click at [253, 402] on div "Manual Sync (Legacy)" at bounding box center [251, 399] width 111 height 14
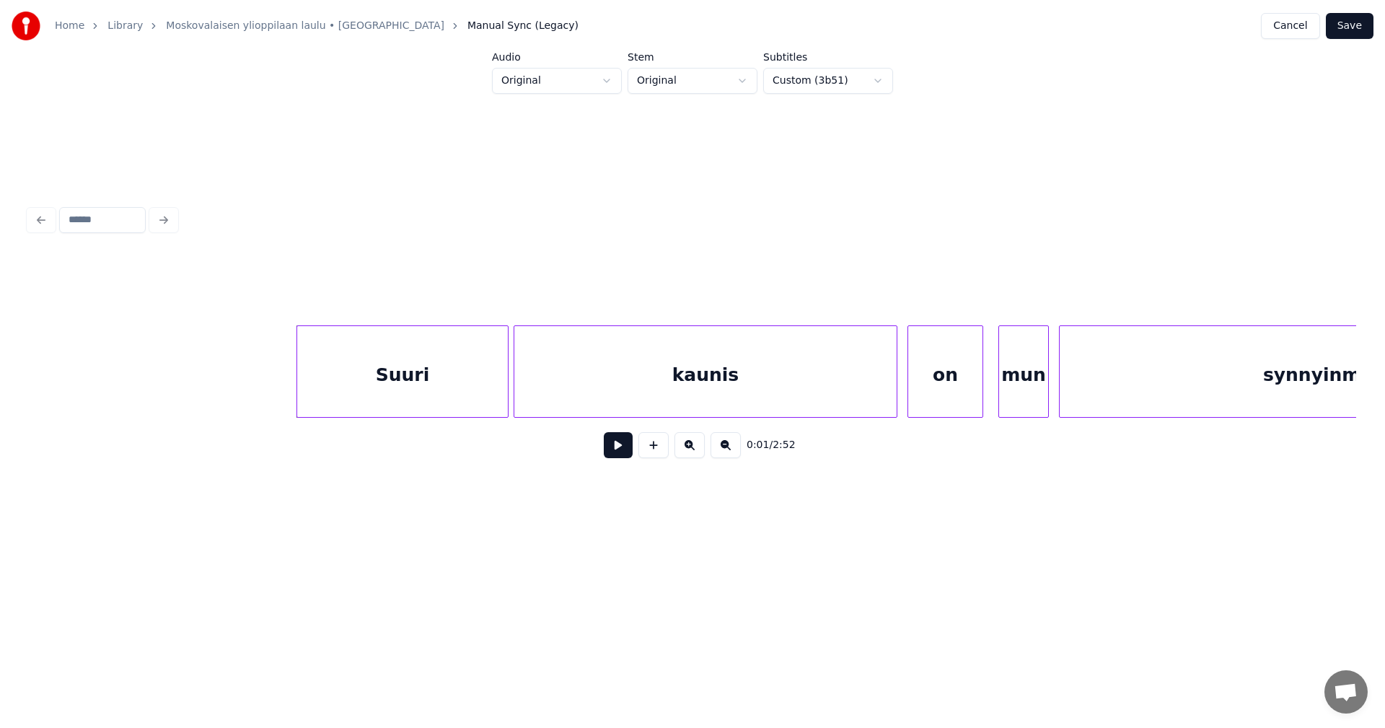
click at [423, 367] on div "Suuri" at bounding box center [402, 375] width 211 height 98
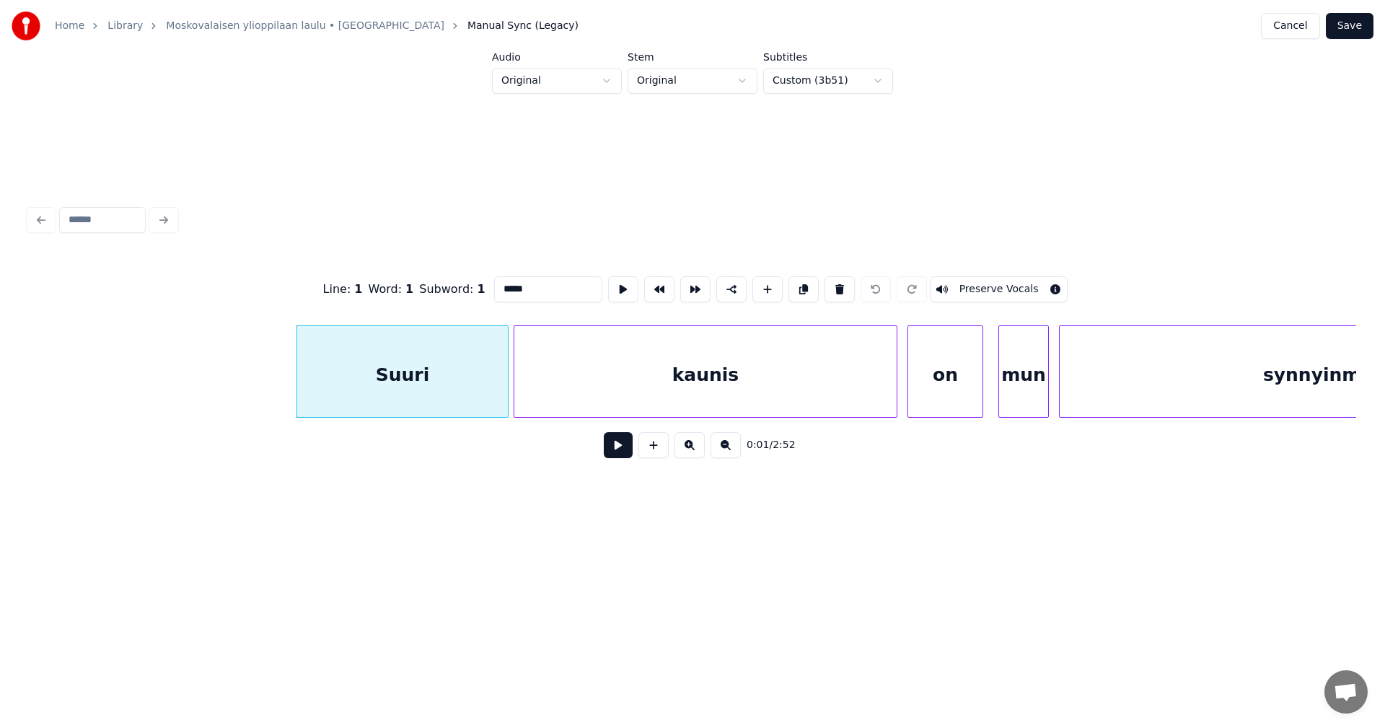
click at [619, 446] on button at bounding box center [618, 445] width 29 height 26
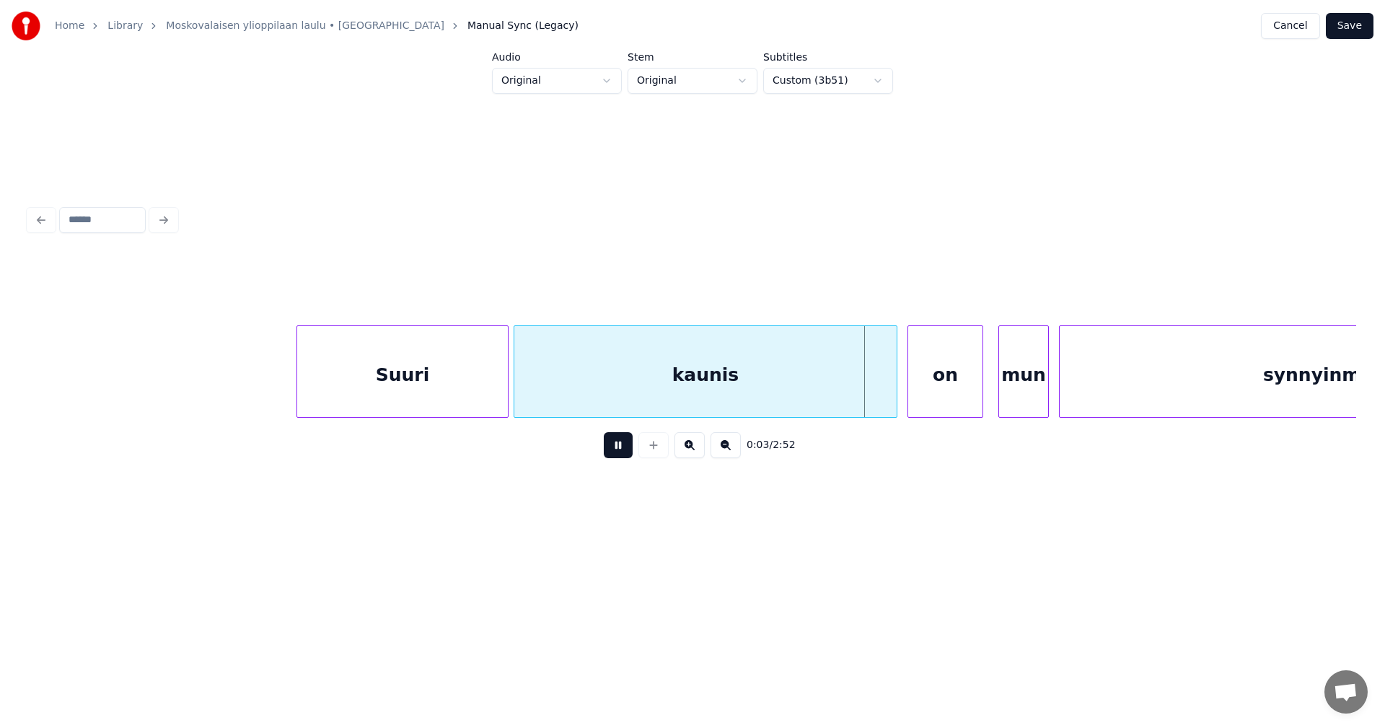
click at [619, 447] on button at bounding box center [618, 445] width 29 height 26
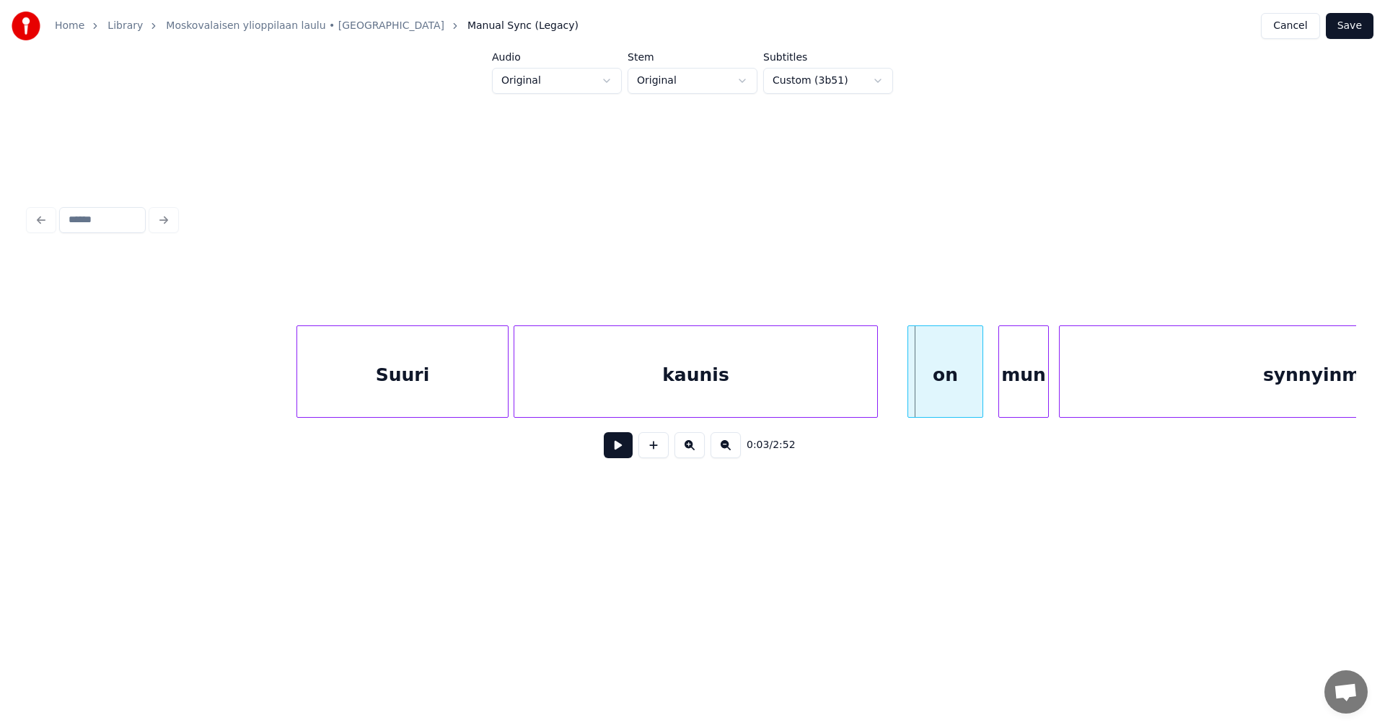
click at [873, 399] on div at bounding box center [875, 371] width 4 height 91
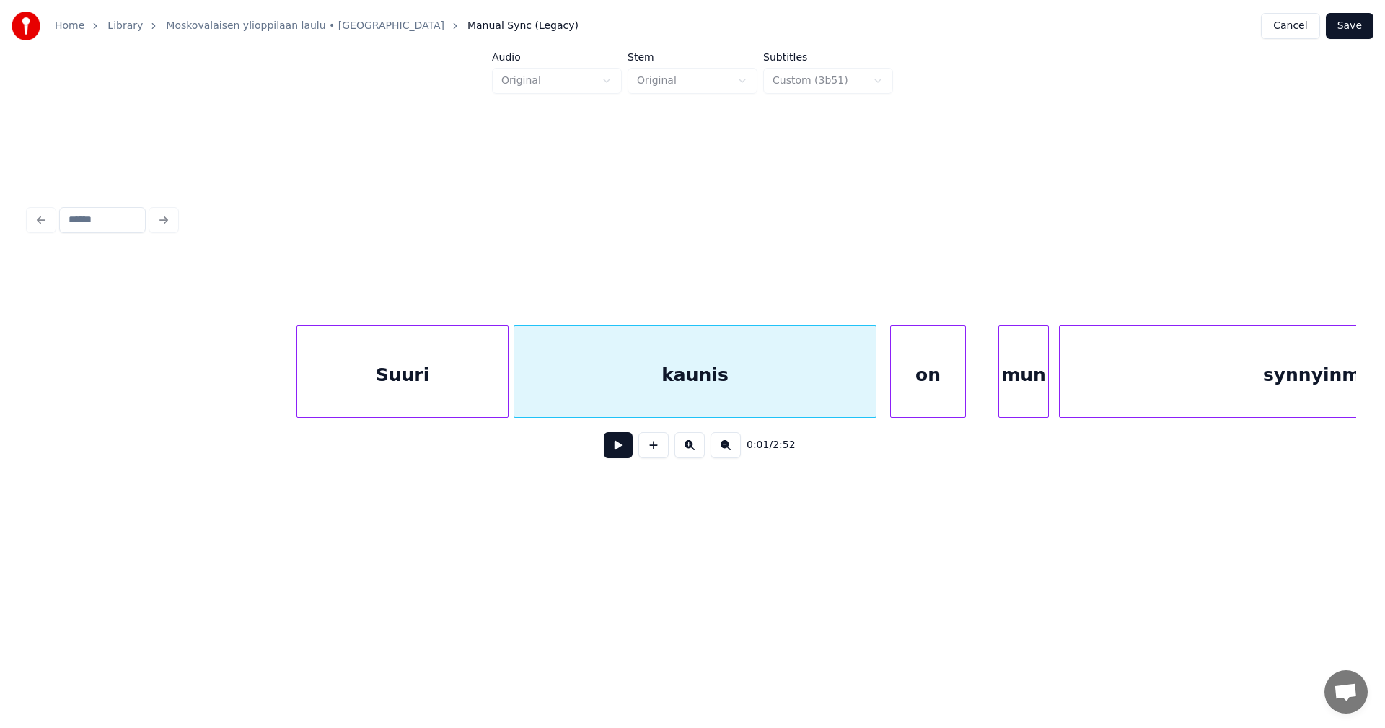
click at [901, 404] on div "on" at bounding box center [928, 375] width 74 height 98
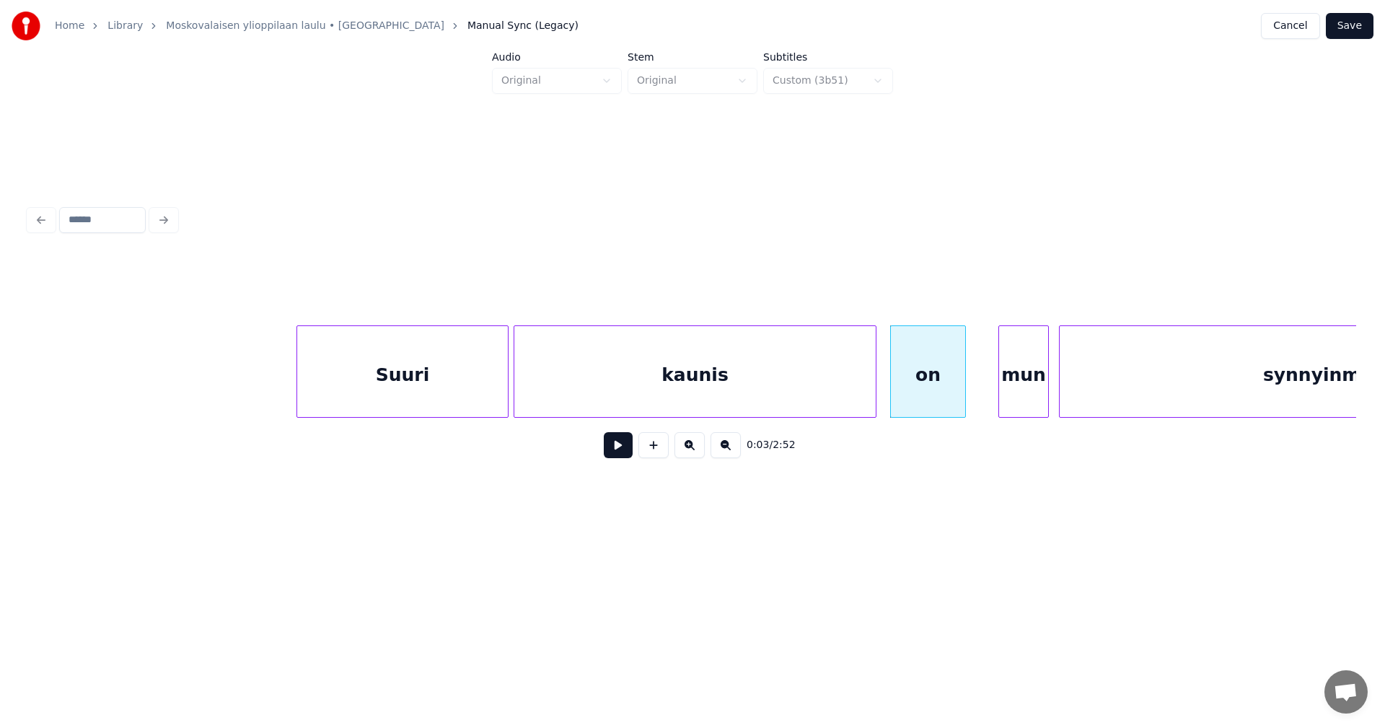
click at [622, 458] on button at bounding box center [618, 445] width 29 height 26
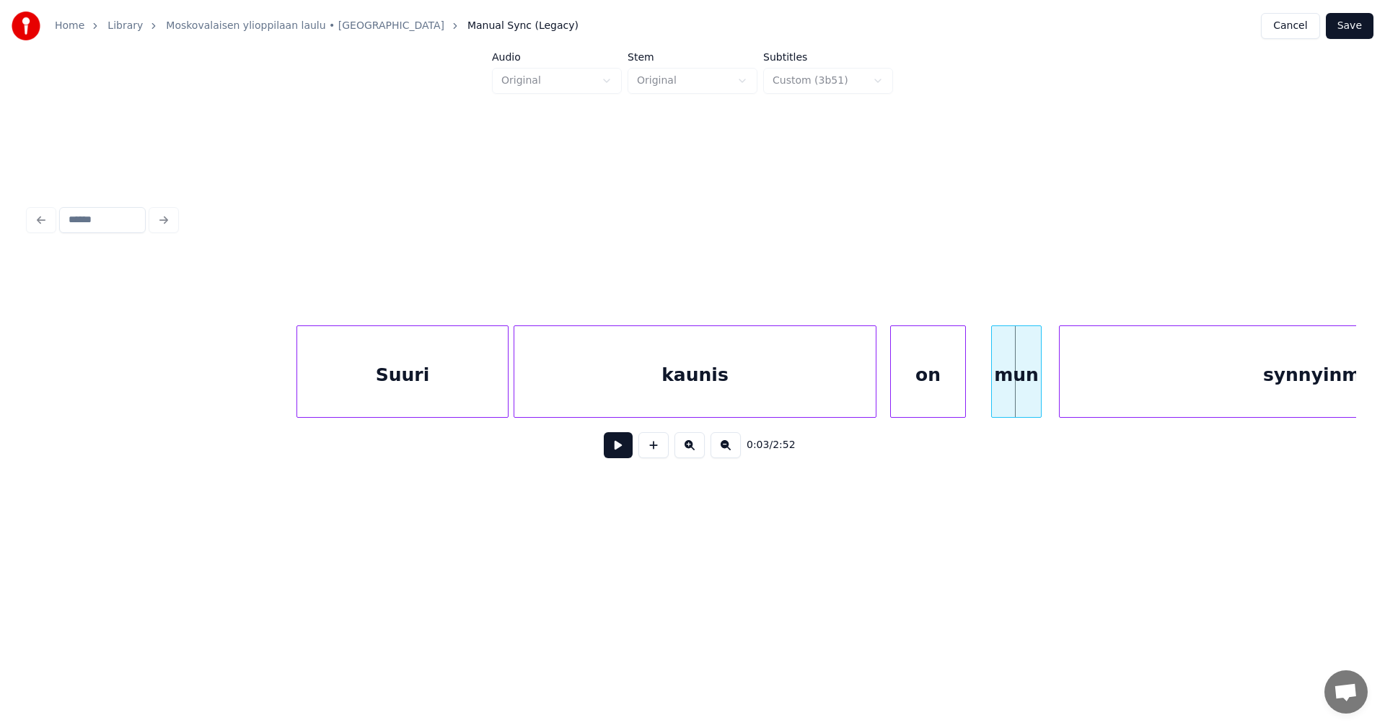
click at [1009, 397] on div "mun" at bounding box center [1016, 375] width 49 height 98
click at [619, 453] on button at bounding box center [618, 445] width 29 height 26
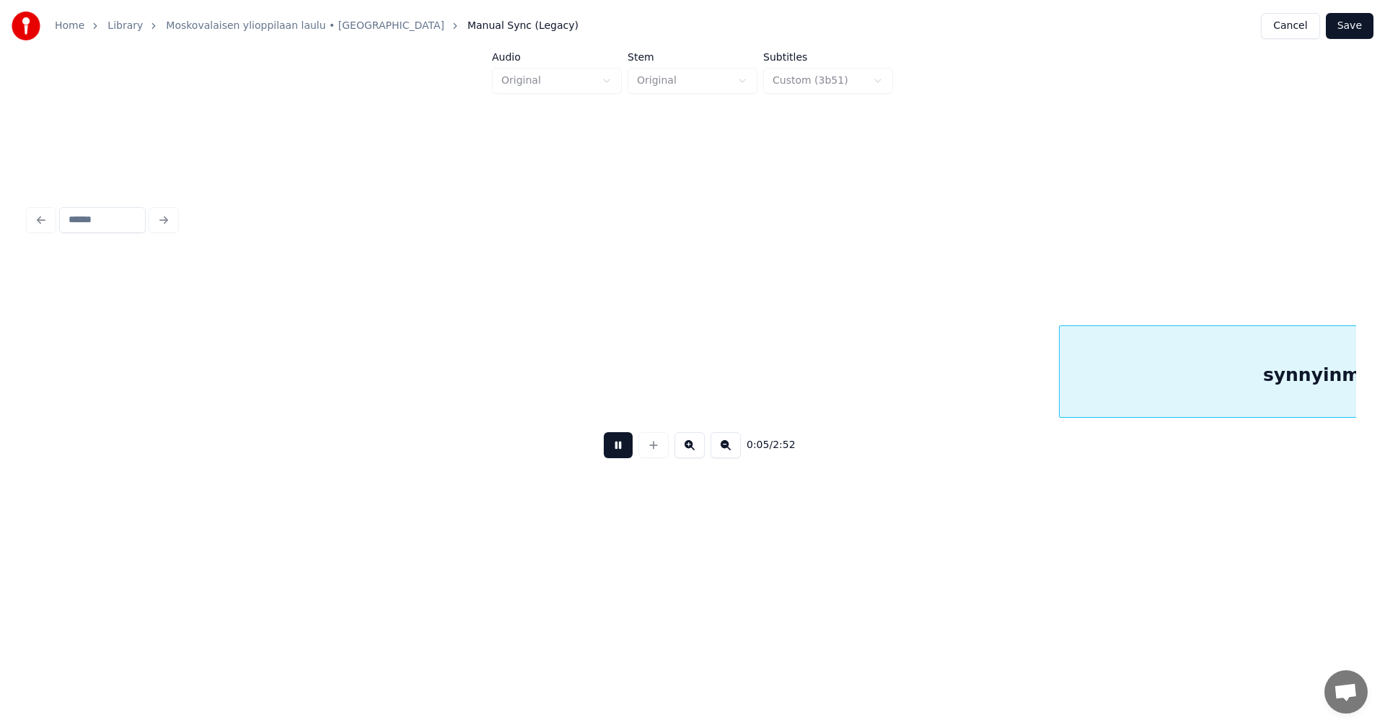
scroll to position [0, 1328]
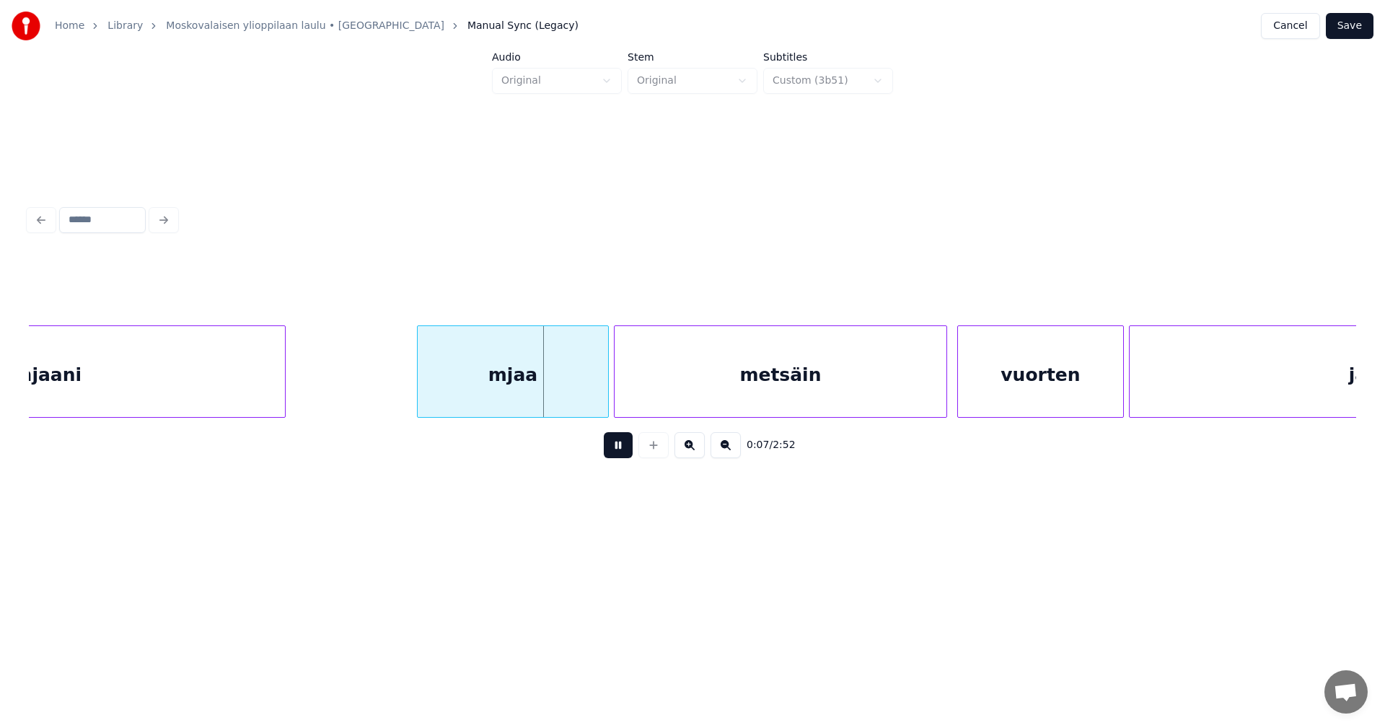
click at [619, 454] on button at bounding box center [618, 445] width 29 height 26
click at [550, 410] on div "mjaa" at bounding box center [509, 375] width 190 height 98
click at [619, 451] on button at bounding box center [618, 445] width 29 height 26
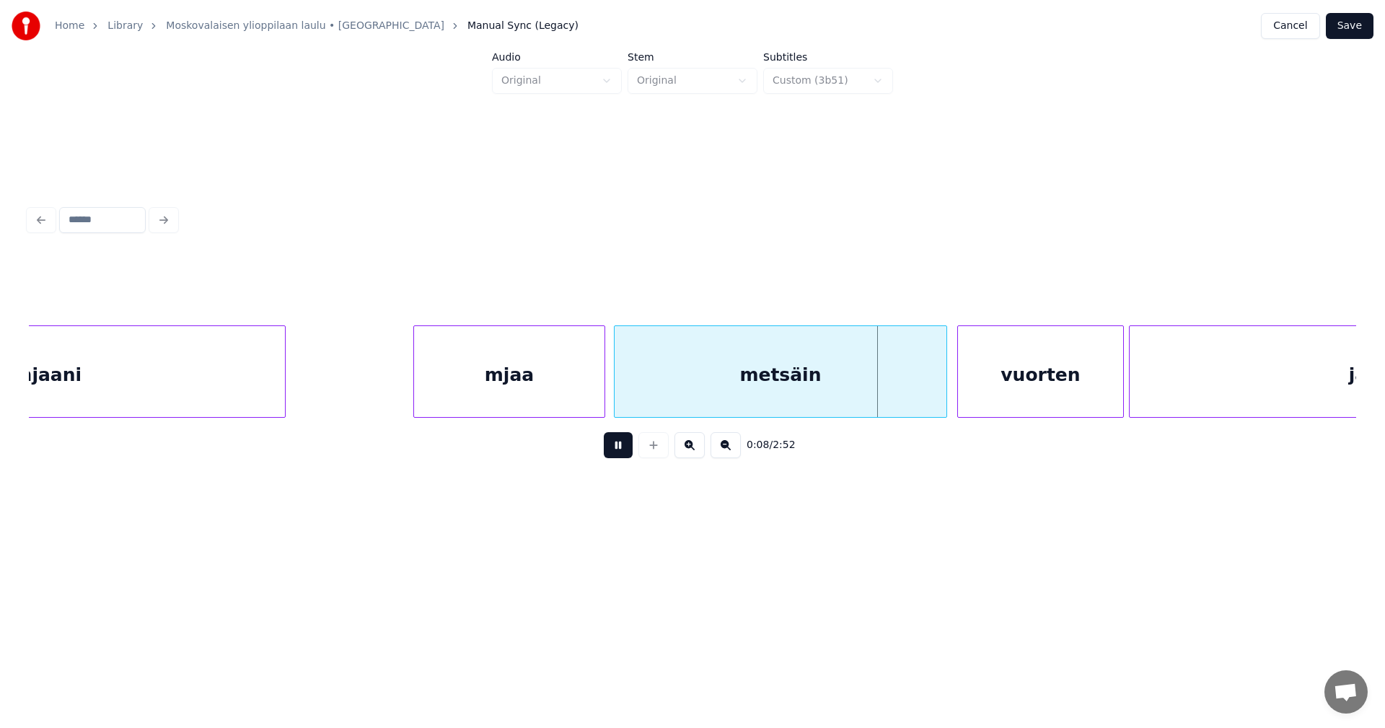
click at [619, 451] on button at bounding box center [618, 445] width 29 height 26
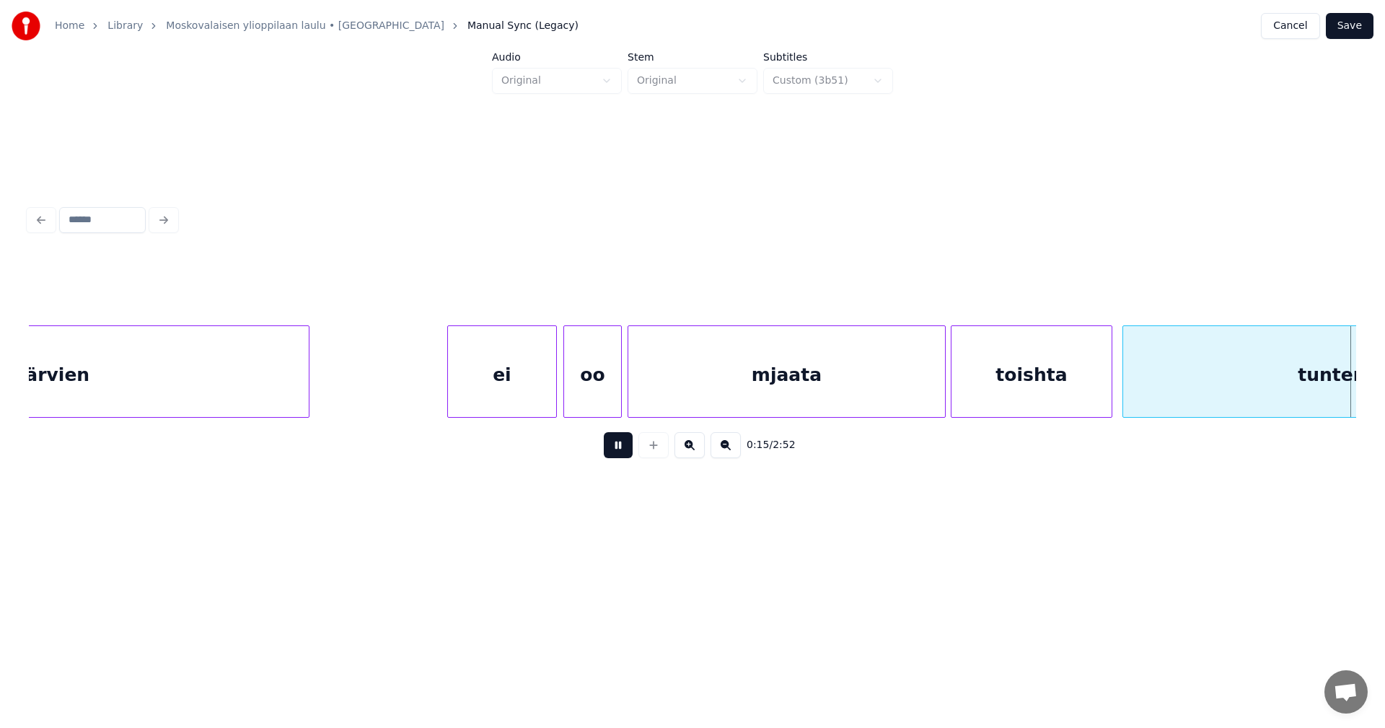
scroll to position [0, 3987]
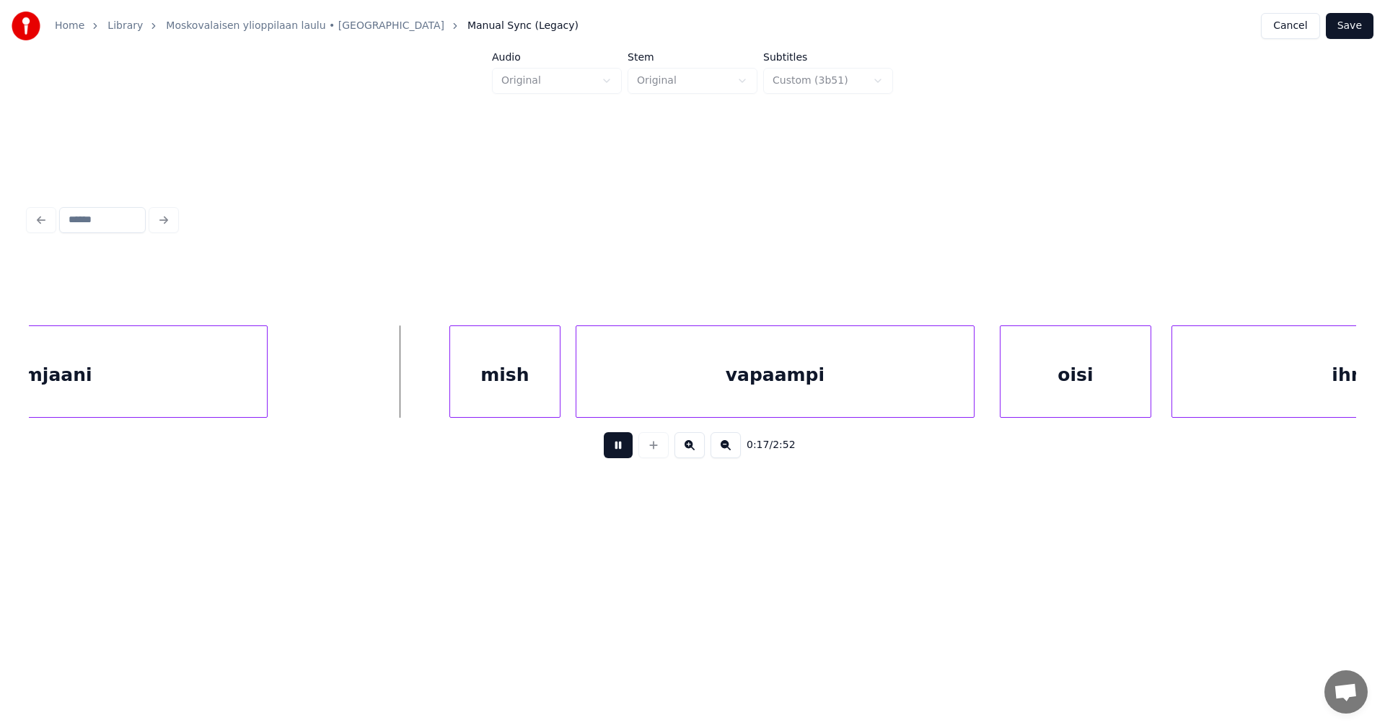
click at [619, 451] on button at bounding box center [618, 445] width 29 height 26
click at [511, 398] on div "mish" at bounding box center [498, 375] width 110 height 98
click at [428, 389] on div at bounding box center [430, 371] width 4 height 91
click at [611, 451] on button at bounding box center [618, 445] width 29 height 26
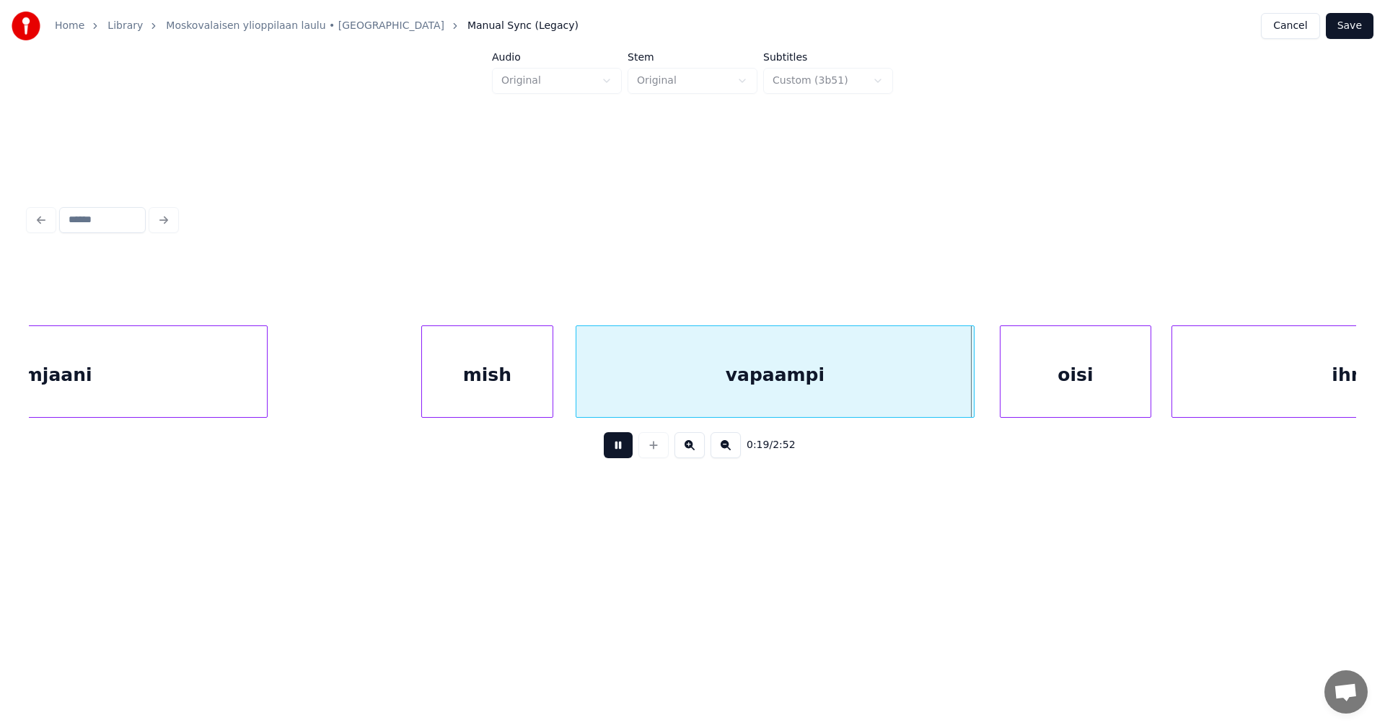
drag, startPoint x: 612, startPoint y: 451, endPoint x: 802, endPoint y: 407, distance: 194.7
click at [613, 451] on button at bounding box center [618, 445] width 29 height 26
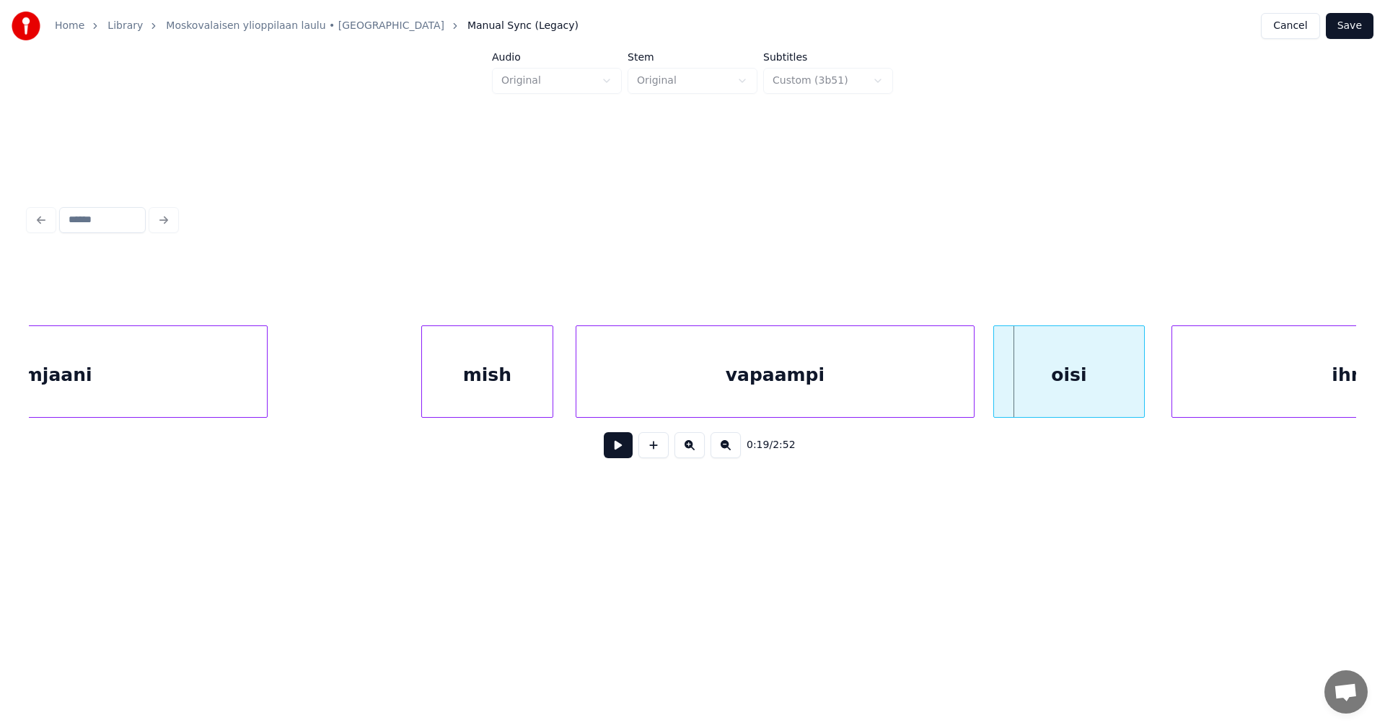
click at [1041, 389] on div "oisi" at bounding box center [1069, 375] width 150 height 98
click at [620, 458] on button at bounding box center [618, 445] width 29 height 26
click at [622, 456] on button at bounding box center [618, 445] width 29 height 26
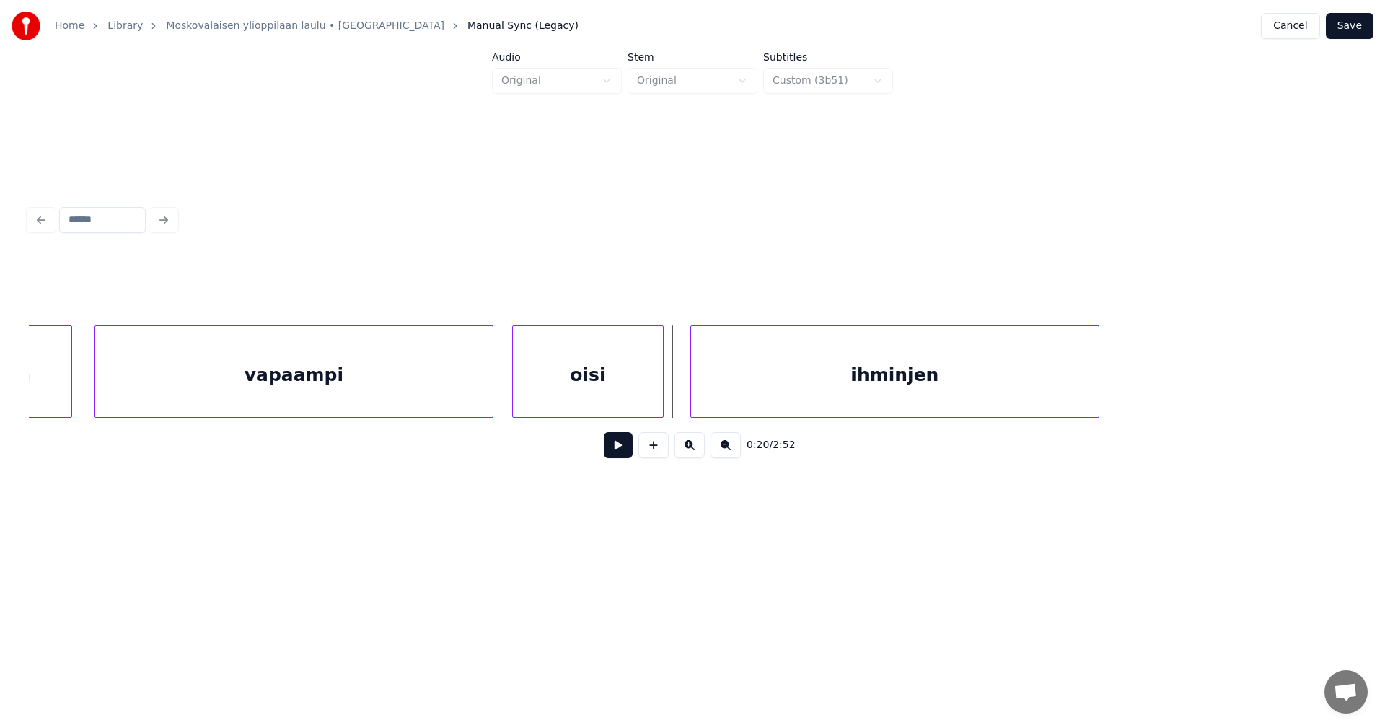
scroll to position [0, 4477]
click at [810, 407] on div "ihminjen" at bounding box center [877, 375] width 407 height 98
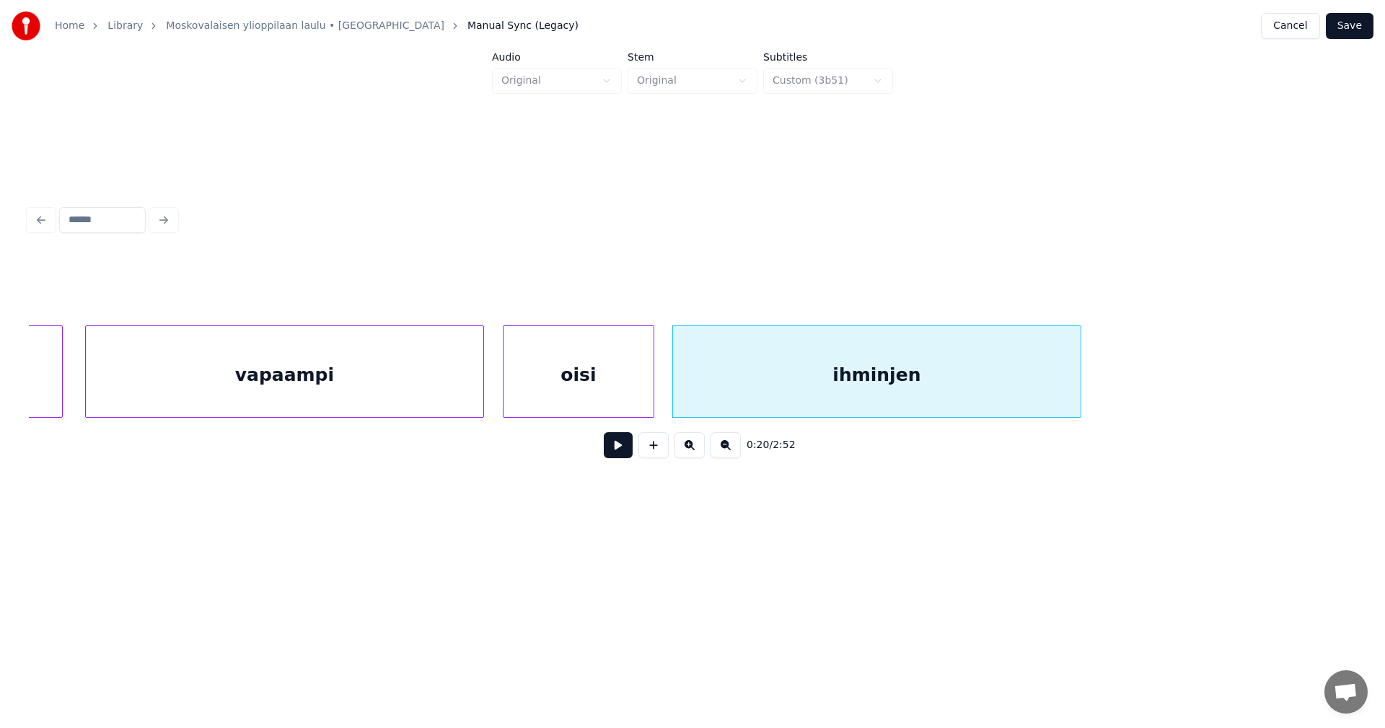
click at [976, 406] on div "ihminjen" at bounding box center [876, 375] width 407 height 98
click at [621, 456] on button at bounding box center [618, 445] width 29 height 26
drag, startPoint x: 626, startPoint y: 454, endPoint x: 737, endPoint y: 452, distance: 111.1
click at [627, 454] on button at bounding box center [618, 445] width 29 height 26
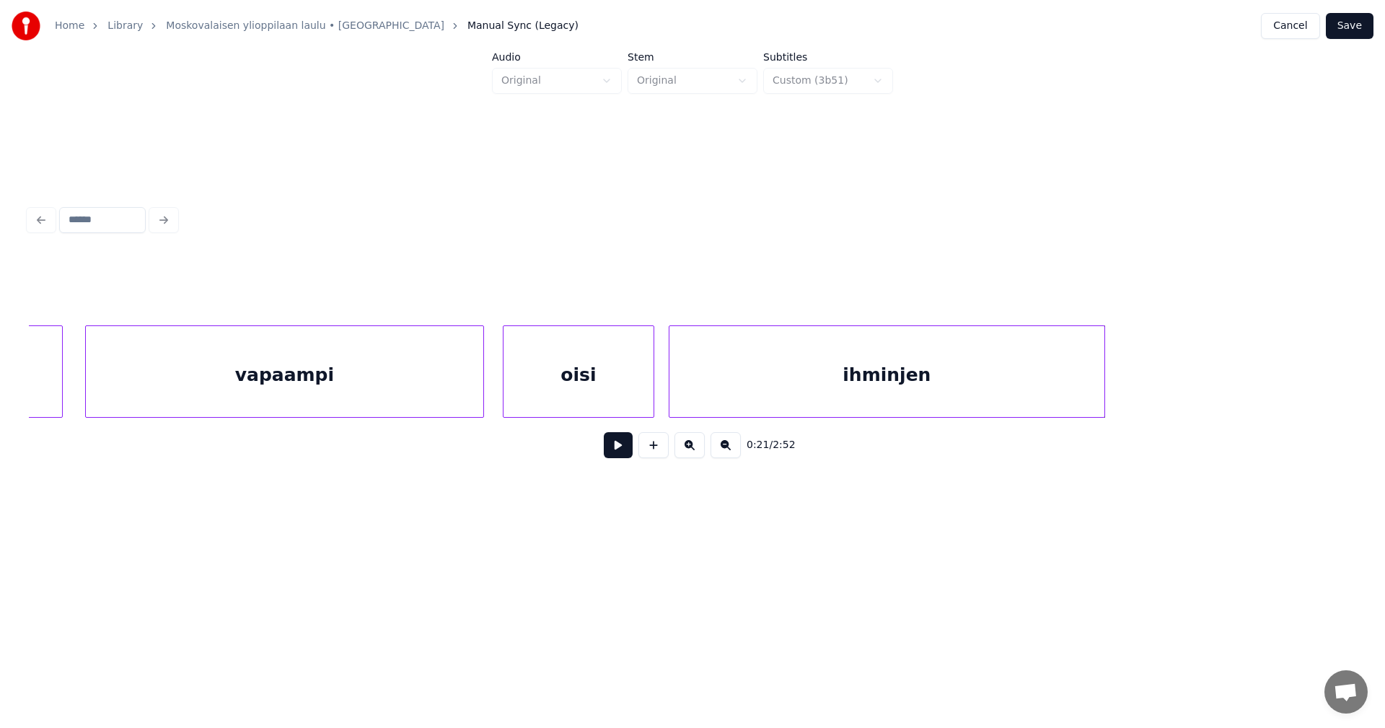
click at [1103, 391] on div at bounding box center [1102, 371] width 4 height 91
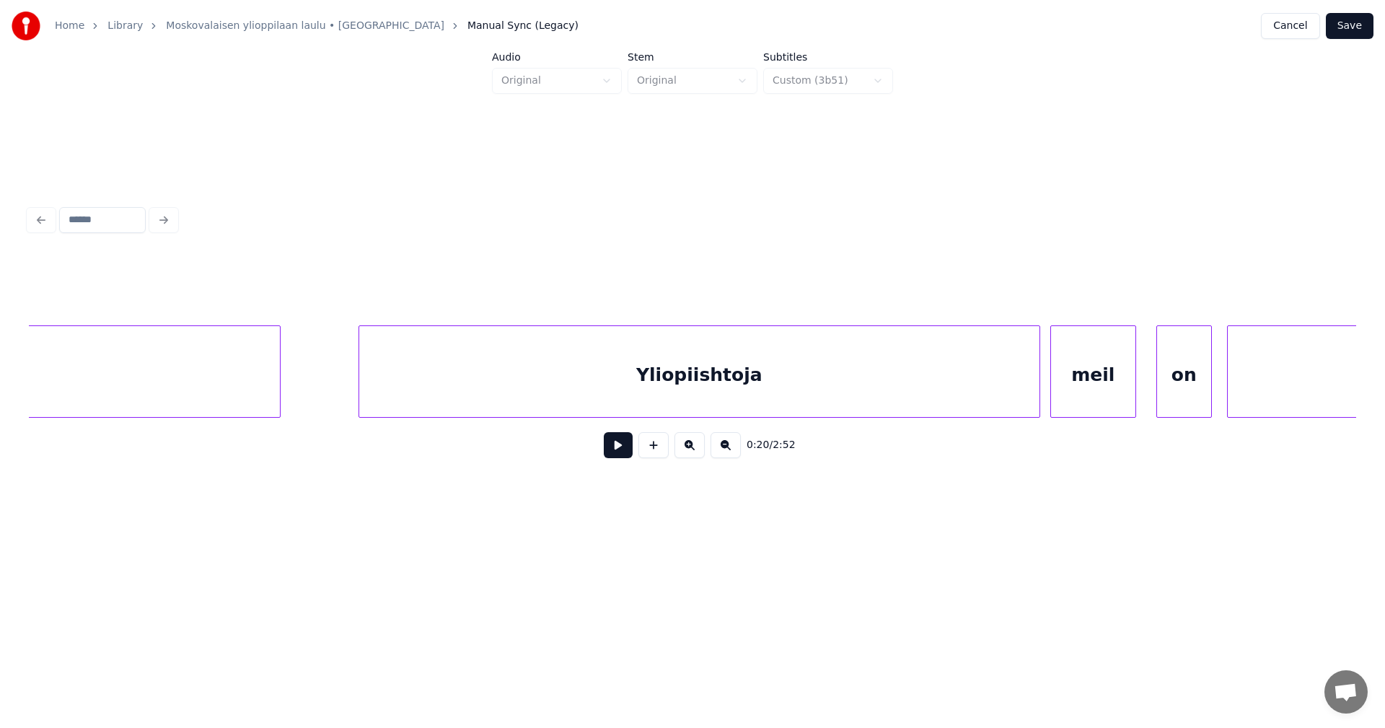
scroll to position [0, 8337]
click at [418, 380] on div "Yliopiishtoja" at bounding box center [675, 375] width 680 height 98
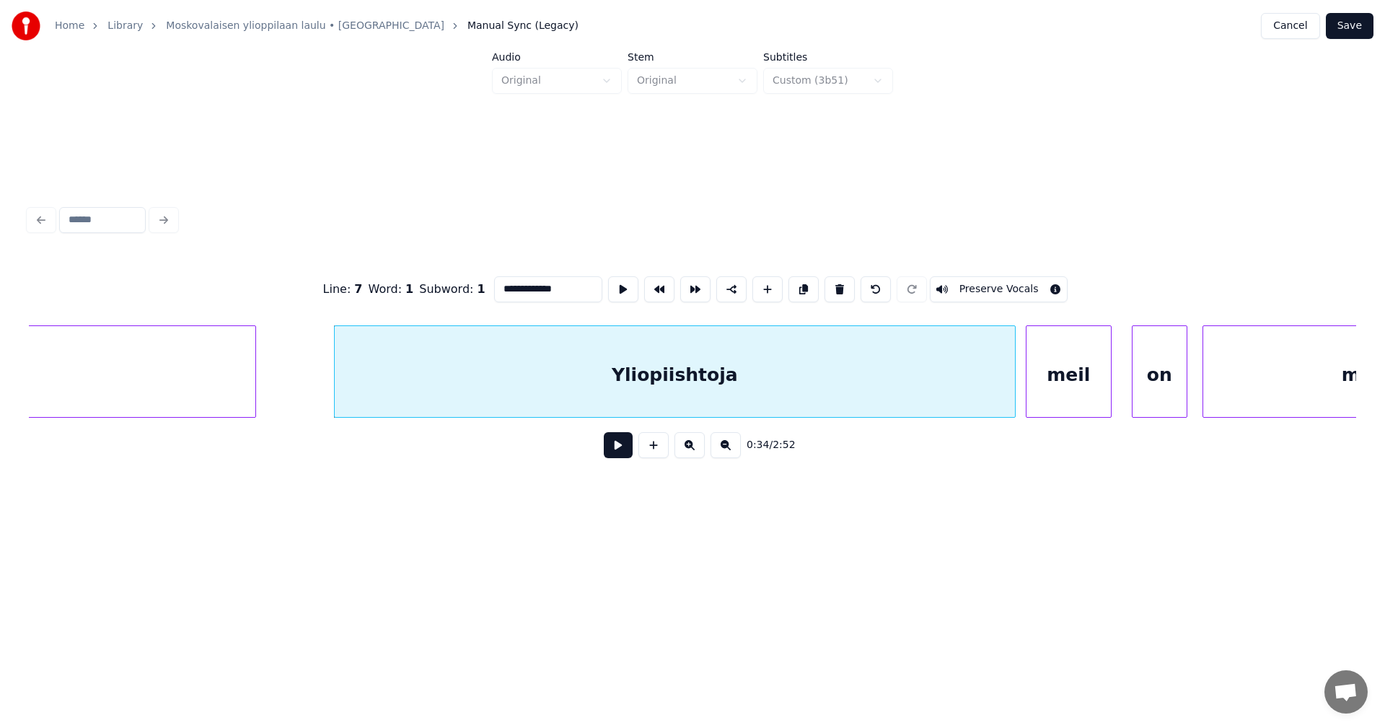
click at [620, 449] on button at bounding box center [618, 445] width 29 height 26
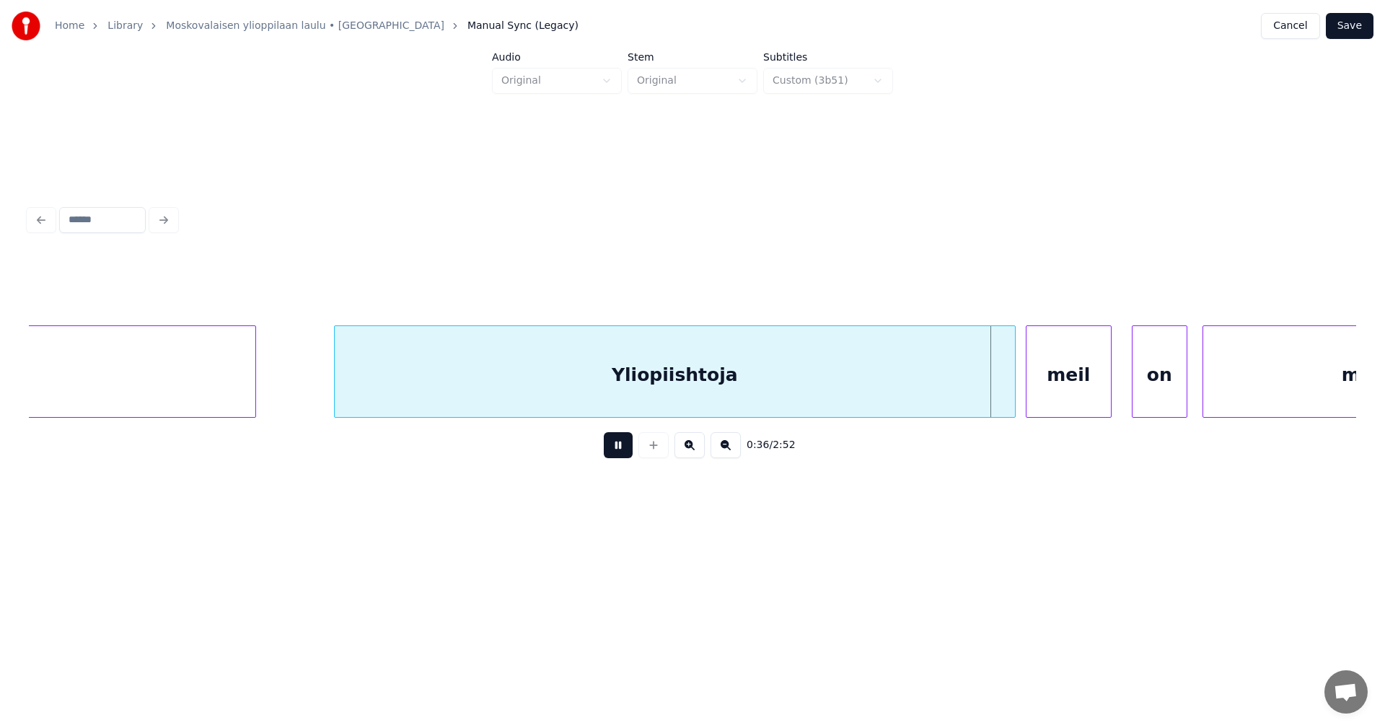
click at [622, 447] on button at bounding box center [618, 445] width 29 height 26
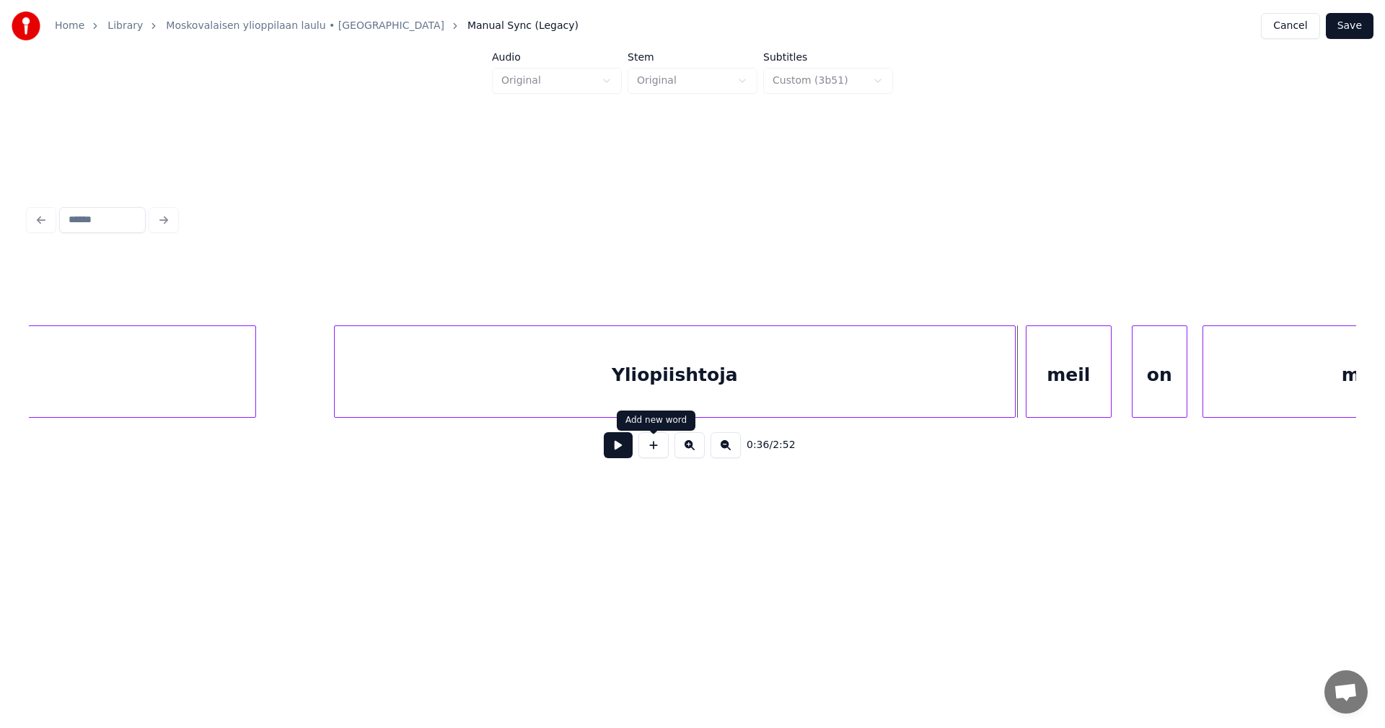
click at [621, 449] on button at bounding box center [618, 445] width 29 height 26
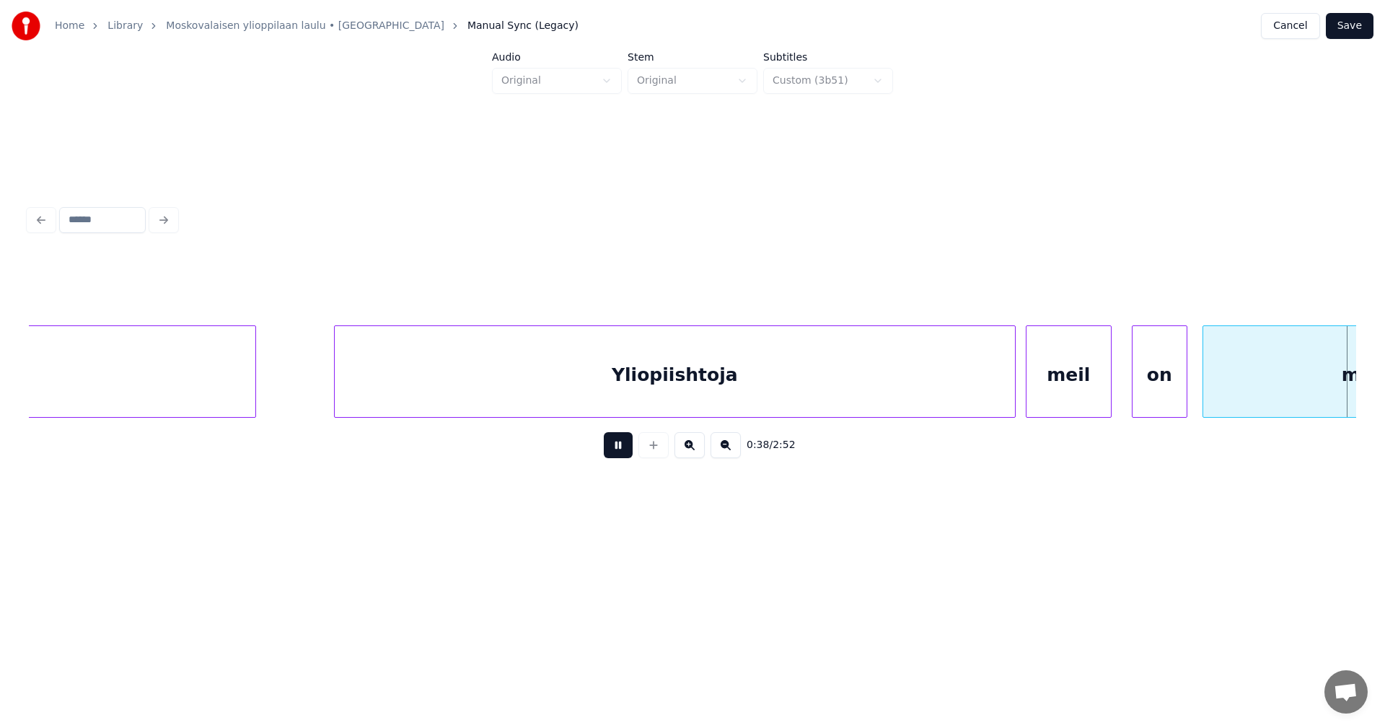
scroll to position [0, 9667]
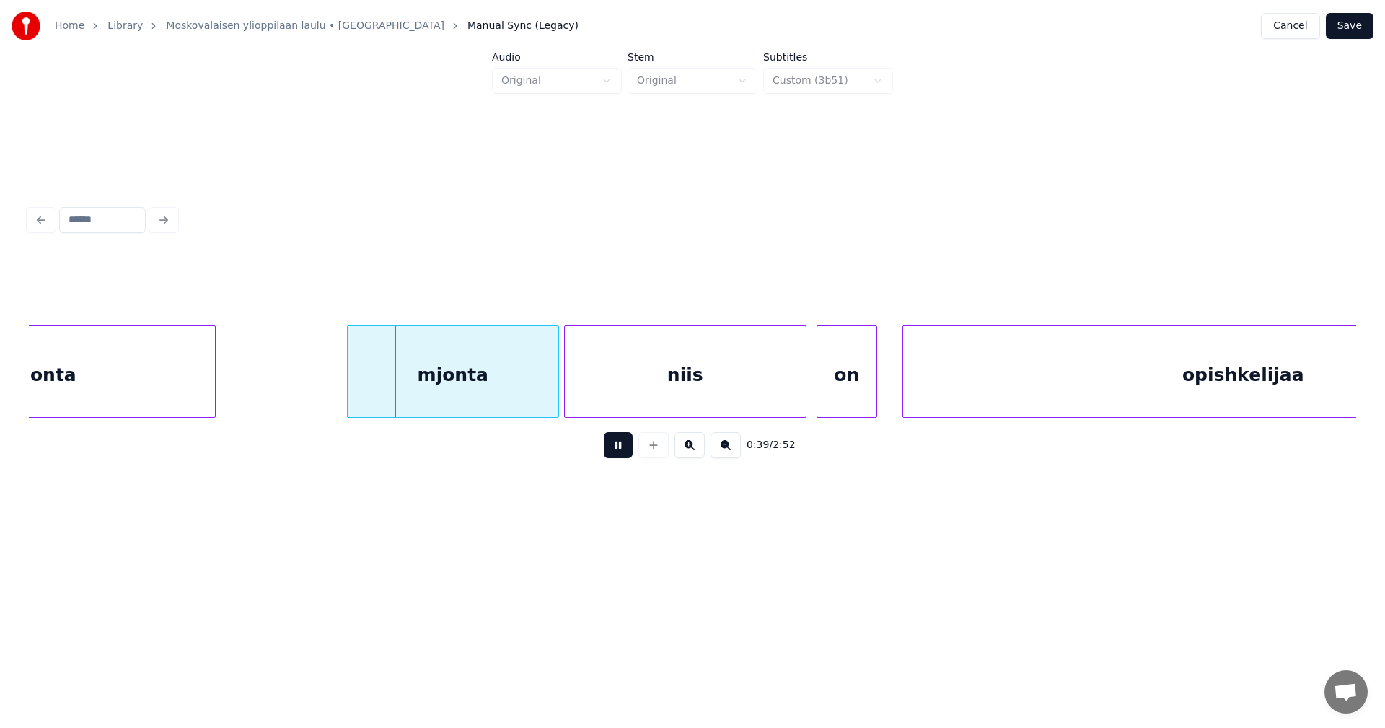
click at [621, 449] on button at bounding box center [618, 445] width 29 height 26
click at [486, 409] on div "mjonta" at bounding box center [441, 375] width 211 height 98
click at [616, 456] on button at bounding box center [618, 445] width 29 height 26
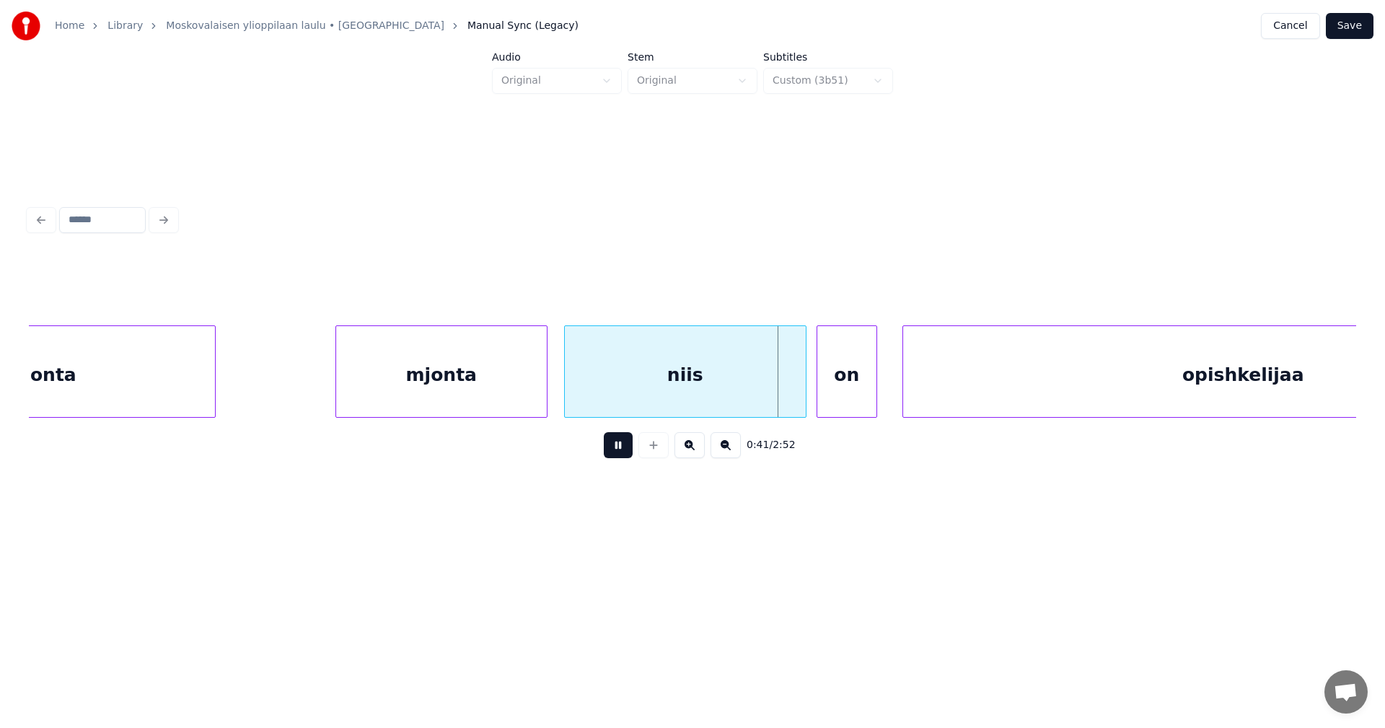
click at [619, 452] on button at bounding box center [618, 445] width 29 height 26
click at [783, 402] on div at bounding box center [785, 371] width 4 height 91
click at [810, 401] on div "on" at bounding box center [835, 375] width 59 height 98
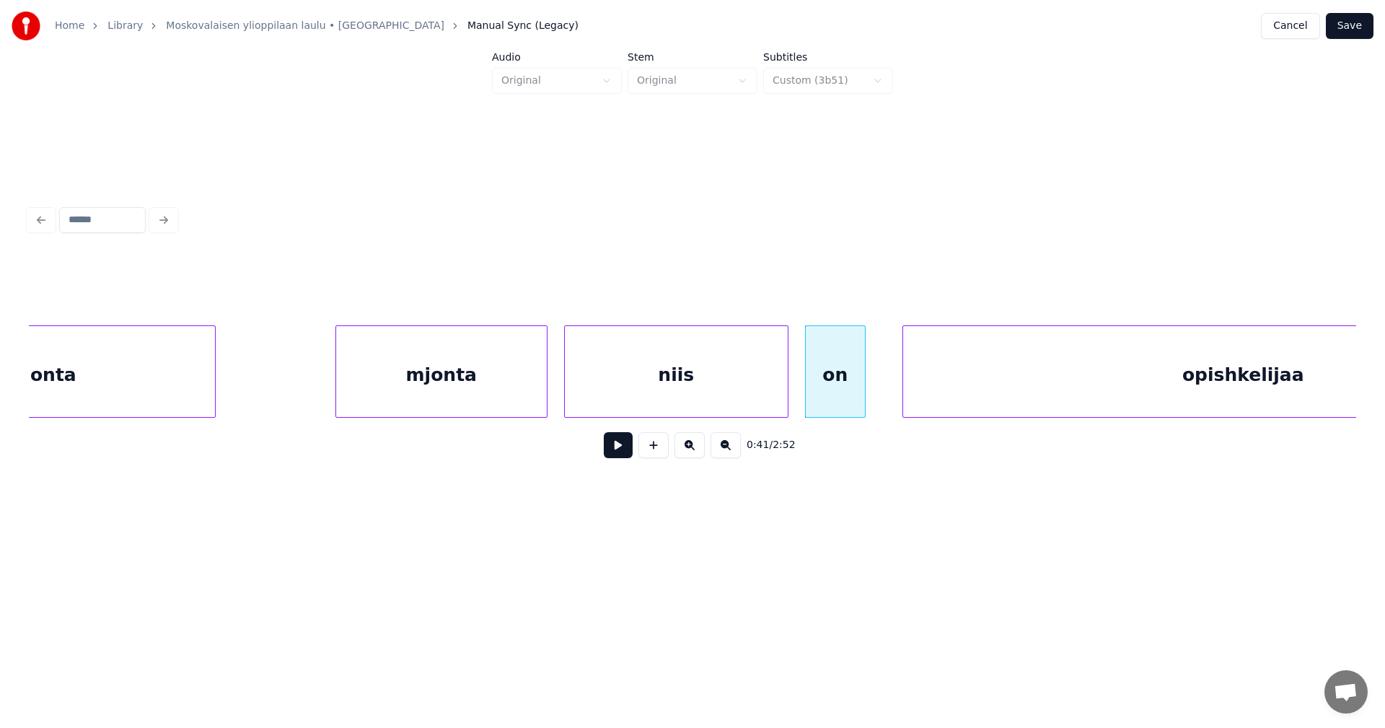
click at [617, 454] on button at bounding box center [618, 445] width 29 height 26
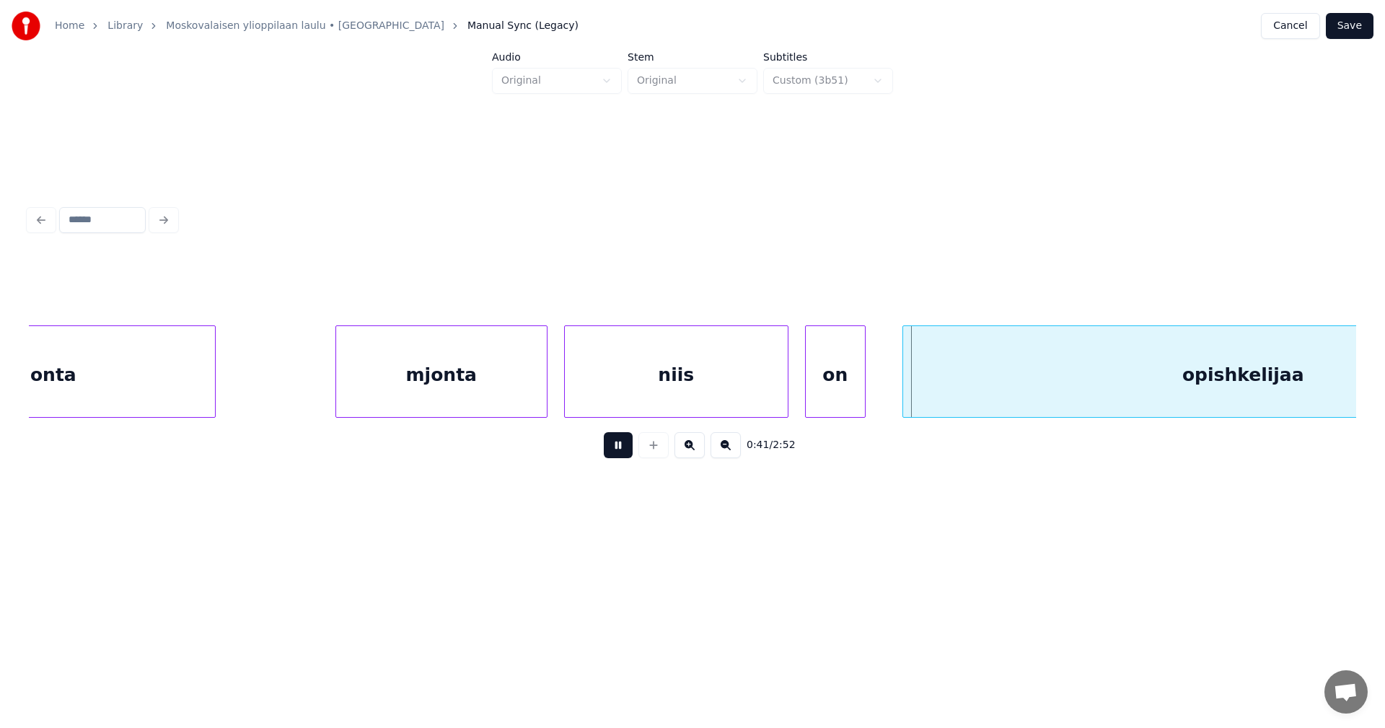
drag, startPoint x: 617, startPoint y: 454, endPoint x: 891, endPoint y: 407, distance: 277.9
click at [619, 454] on button at bounding box center [618, 445] width 29 height 26
click at [893, 399] on div at bounding box center [894, 371] width 4 height 91
click at [631, 455] on button at bounding box center [618, 445] width 29 height 26
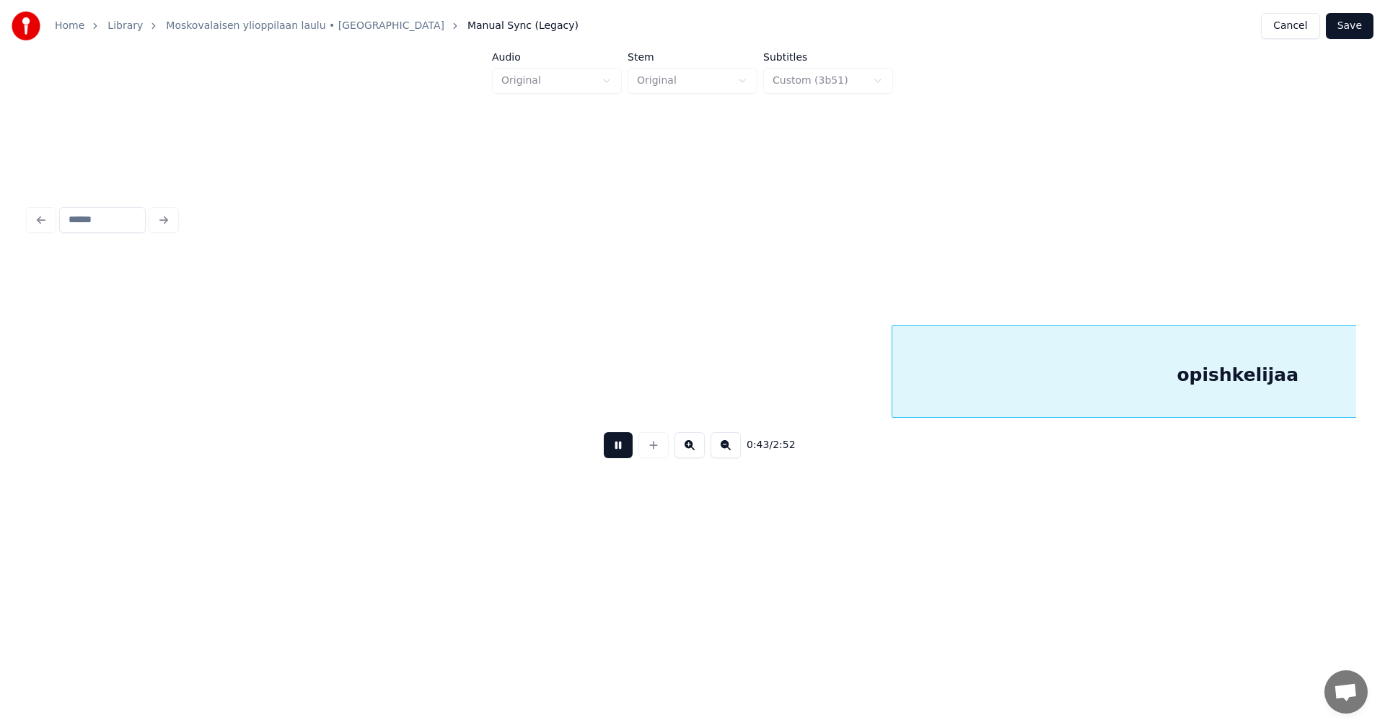
scroll to position [0, 10998]
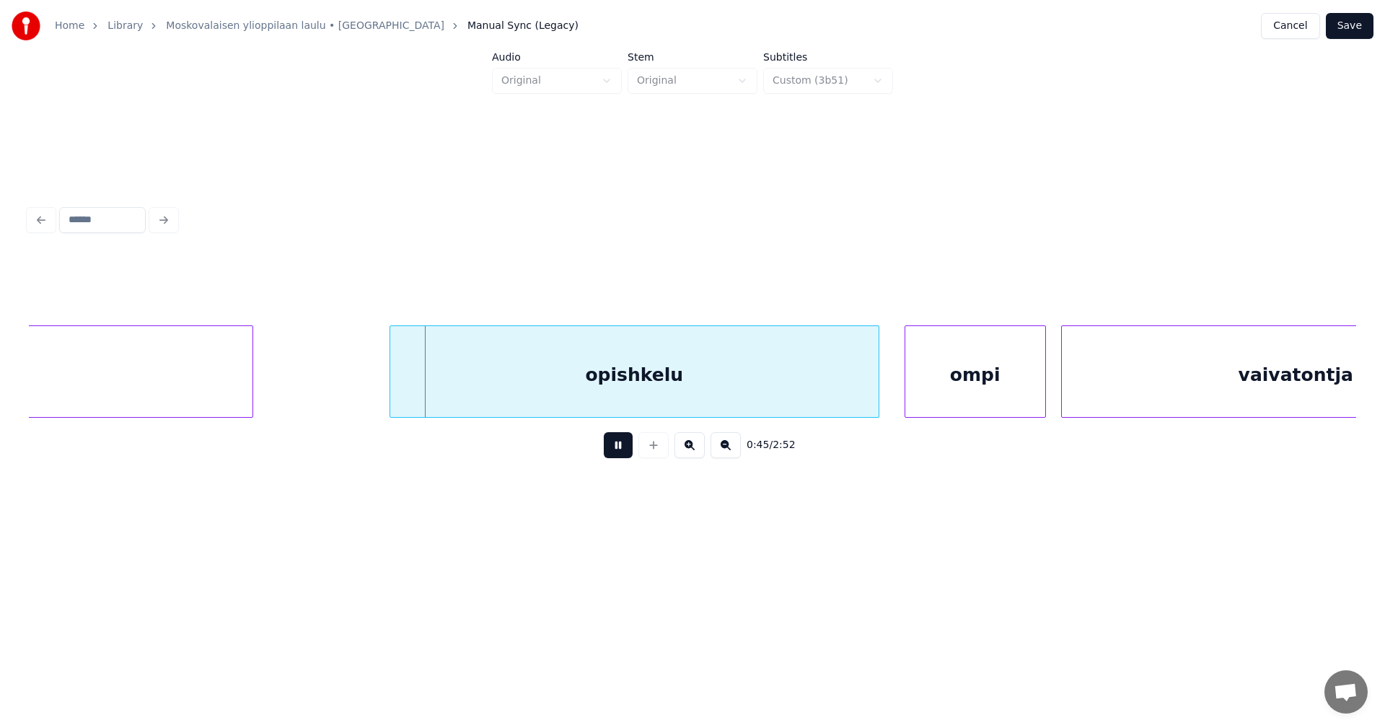
click at [627, 458] on button at bounding box center [618, 445] width 29 height 26
click at [646, 392] on div "opishkelu" at bounding box center [635, 375] width 488 height 98
click at [388, 395] on div at bounding box center [390, 371] width 4 height 91
click at [387, 396] on div at bounding box center [389, 371] width 4 height 91
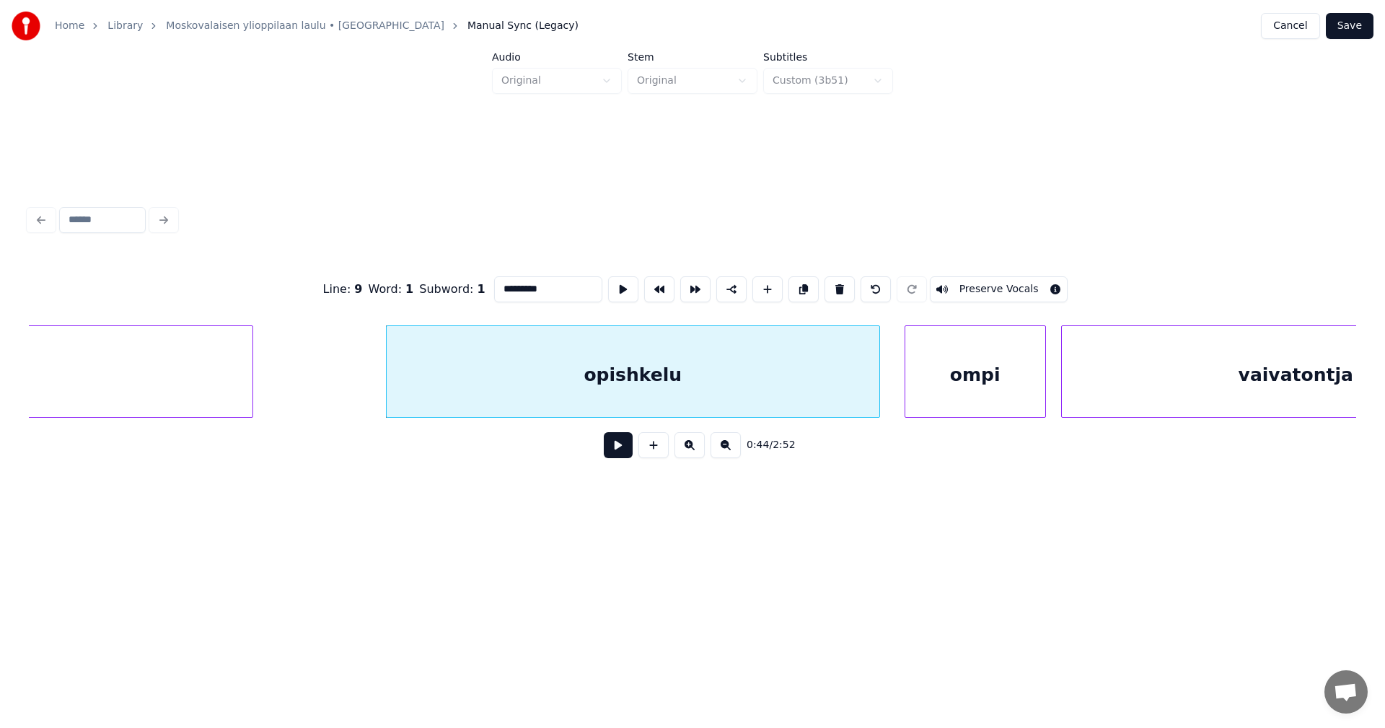
click at [614, 454] on button at bounding box center [618, 445] width 29 height 26
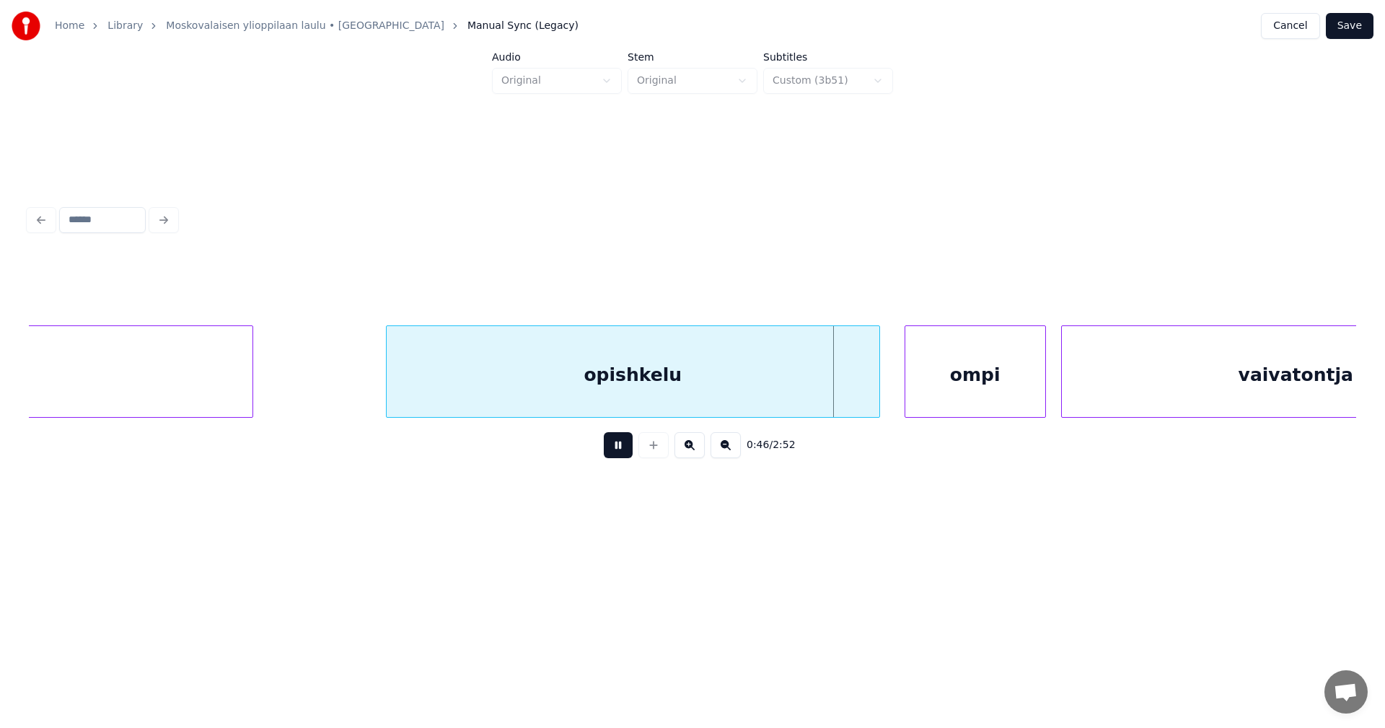
click at [614, 454] on button at bounding box center [618, 445] width 29 height 26
click at [947, 375] on div "ompi" at bounding box center [968, 375] width 140 height 98
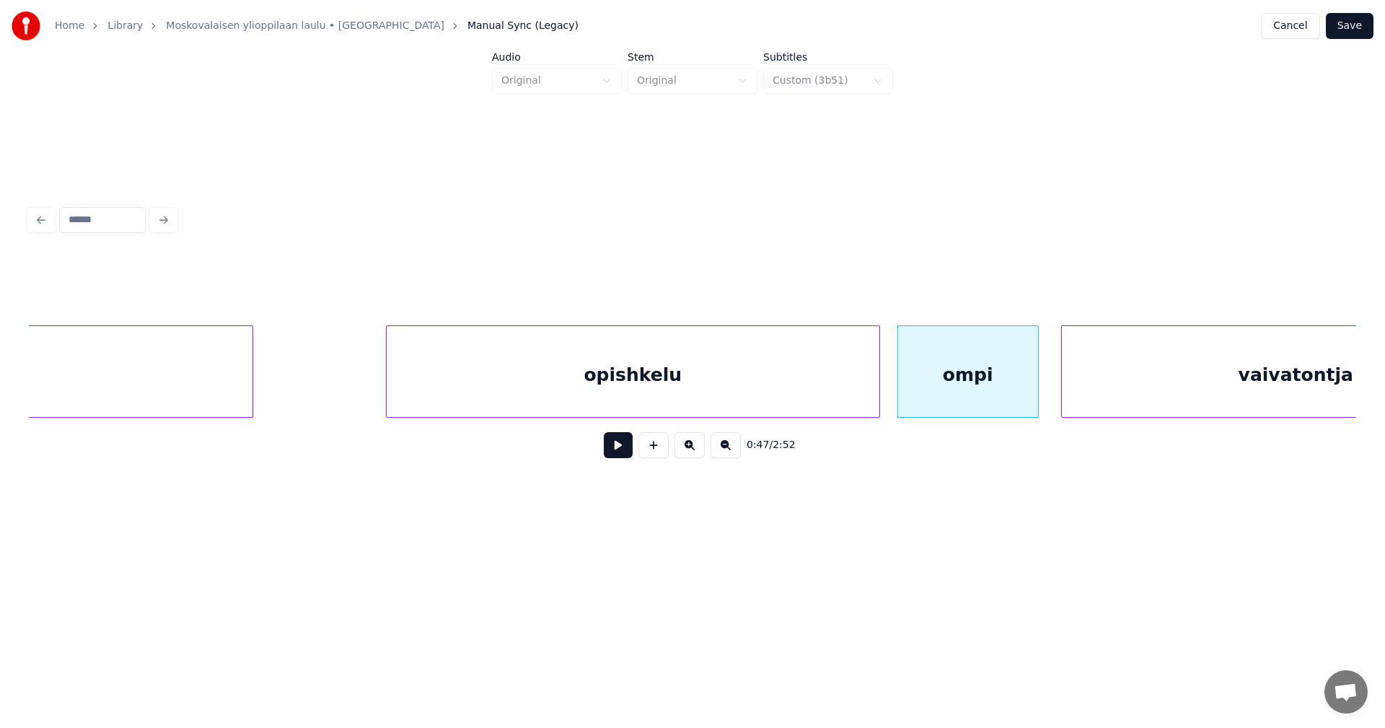
click at [616, 449] on button at bounding box center [618, 445] width 29 height 26
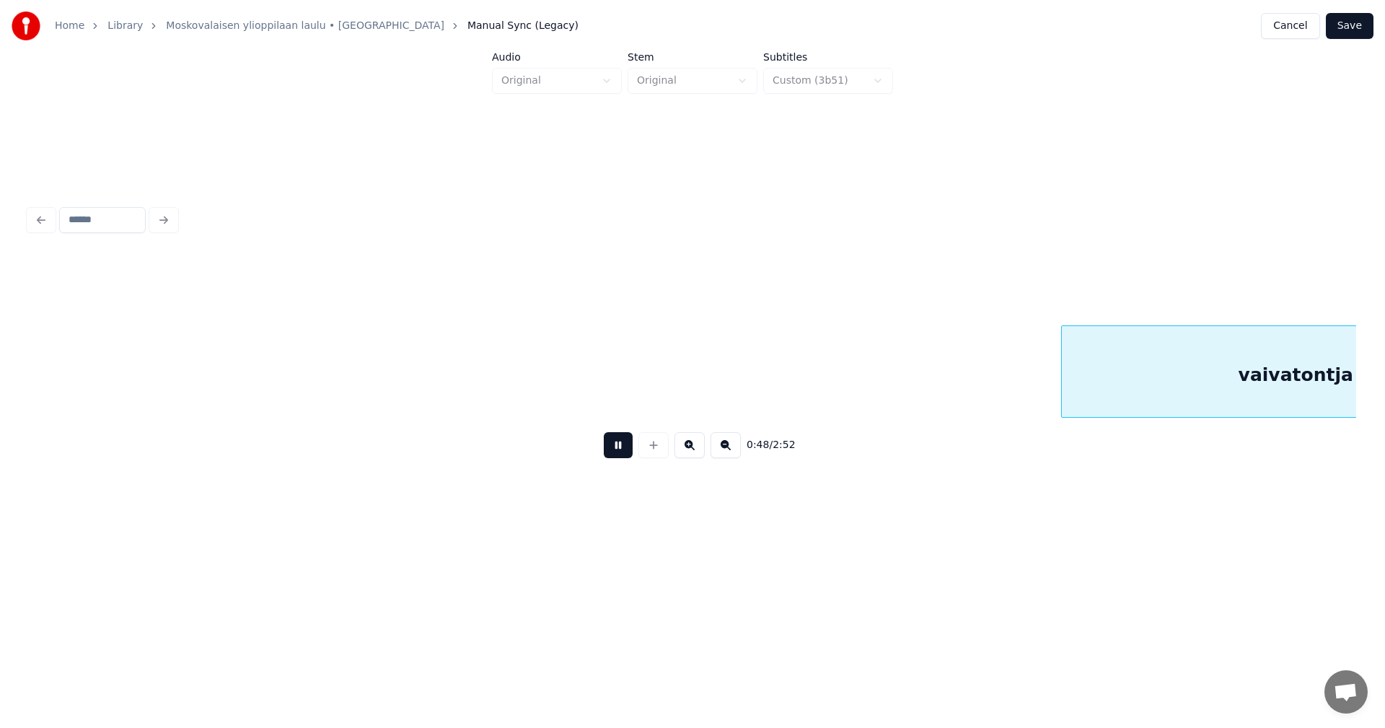
scroll to position [0, 12327]
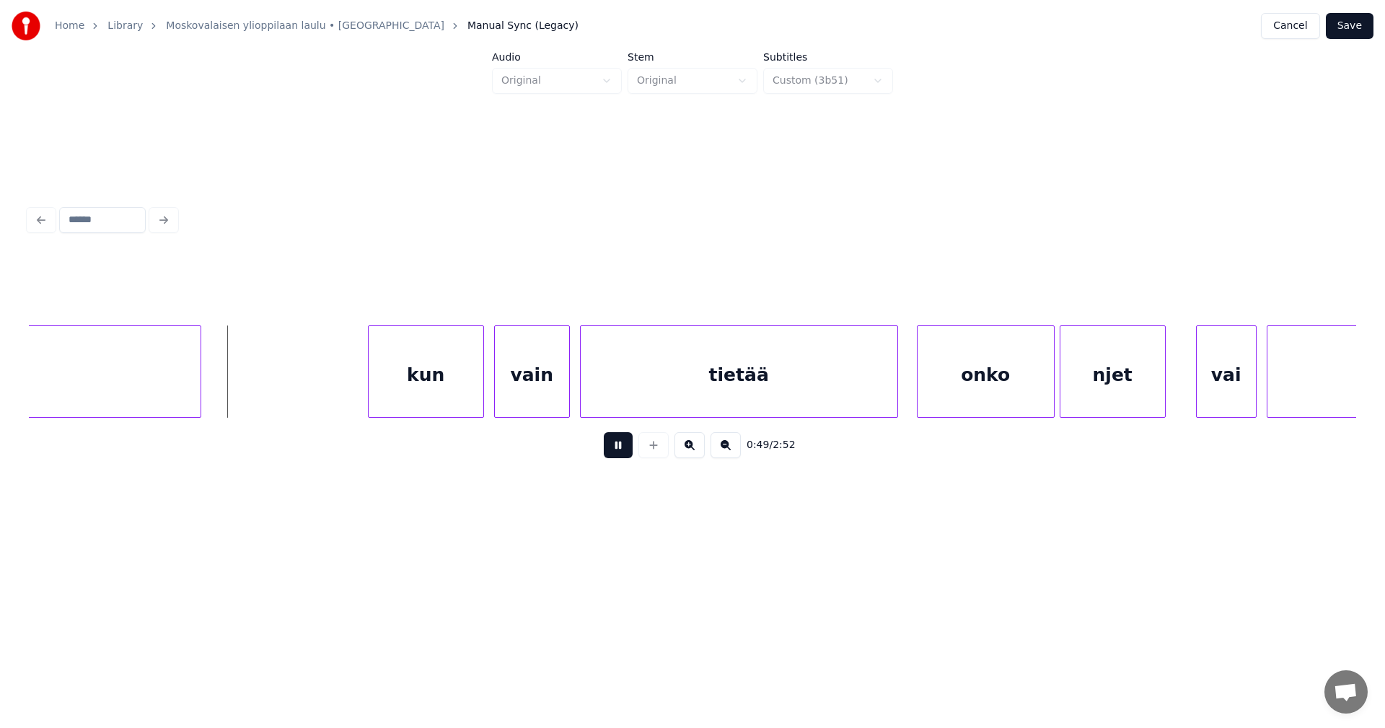
click at [617, 451] on button at bounding box center [618, 445] width 29 height 26
click at [217, 393] on div at bounding box center [219, 371] width 4 height 91
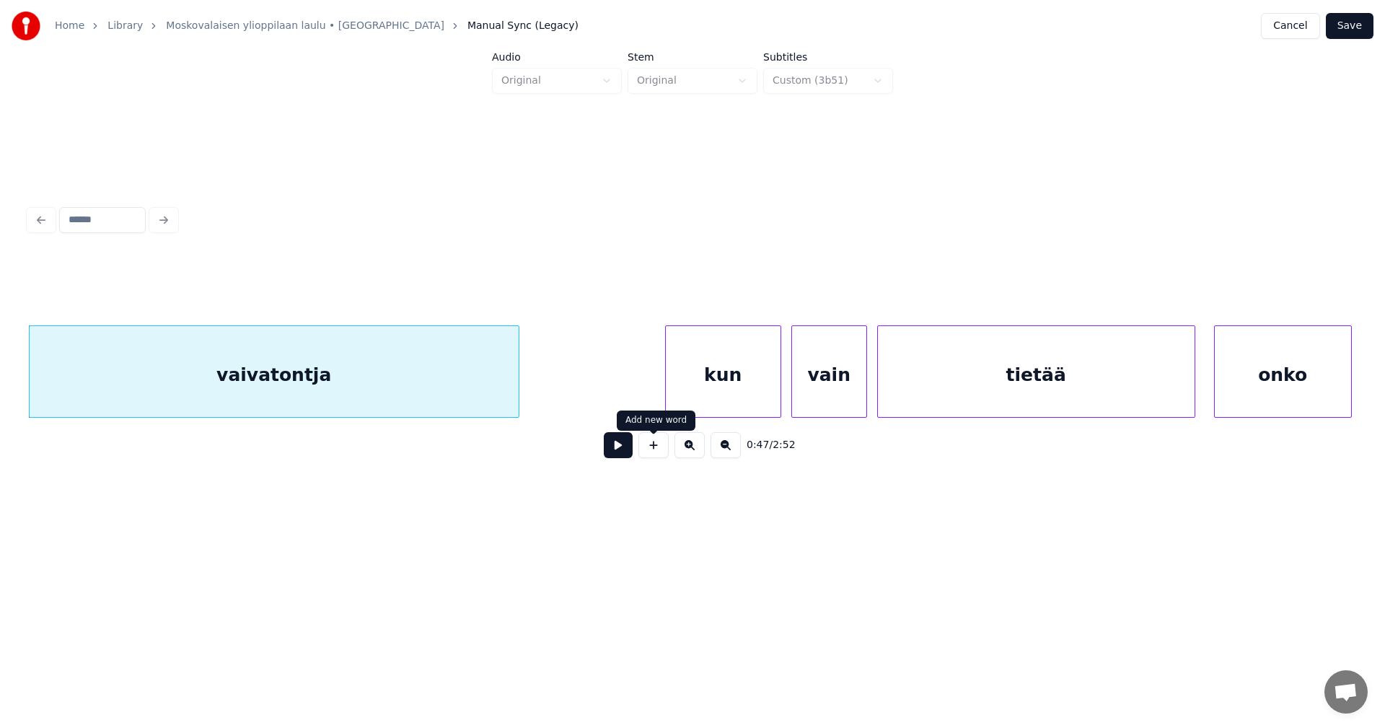
click at [702, 392] on div "kun" at bounding box center [723, 375] width 115 height 98
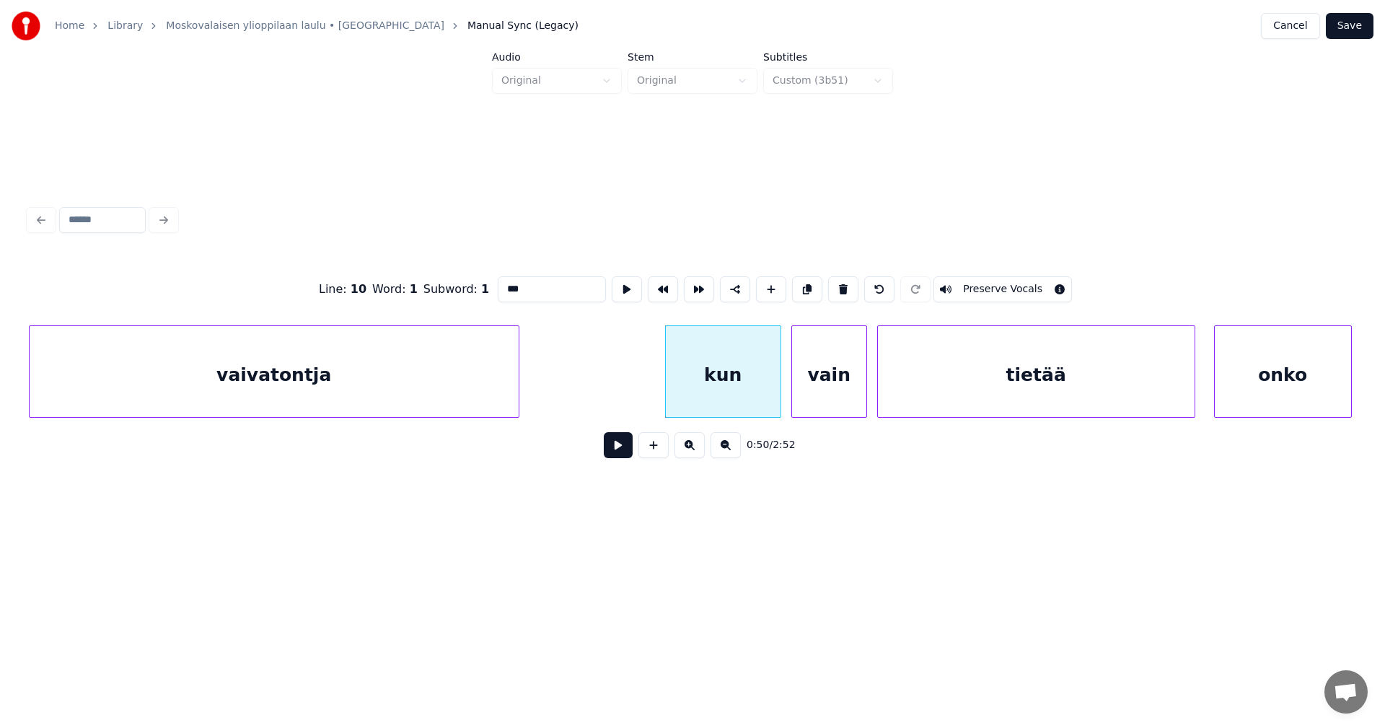
click at [617, 449] on button at bounding box center [618, 445] width 29 height 26
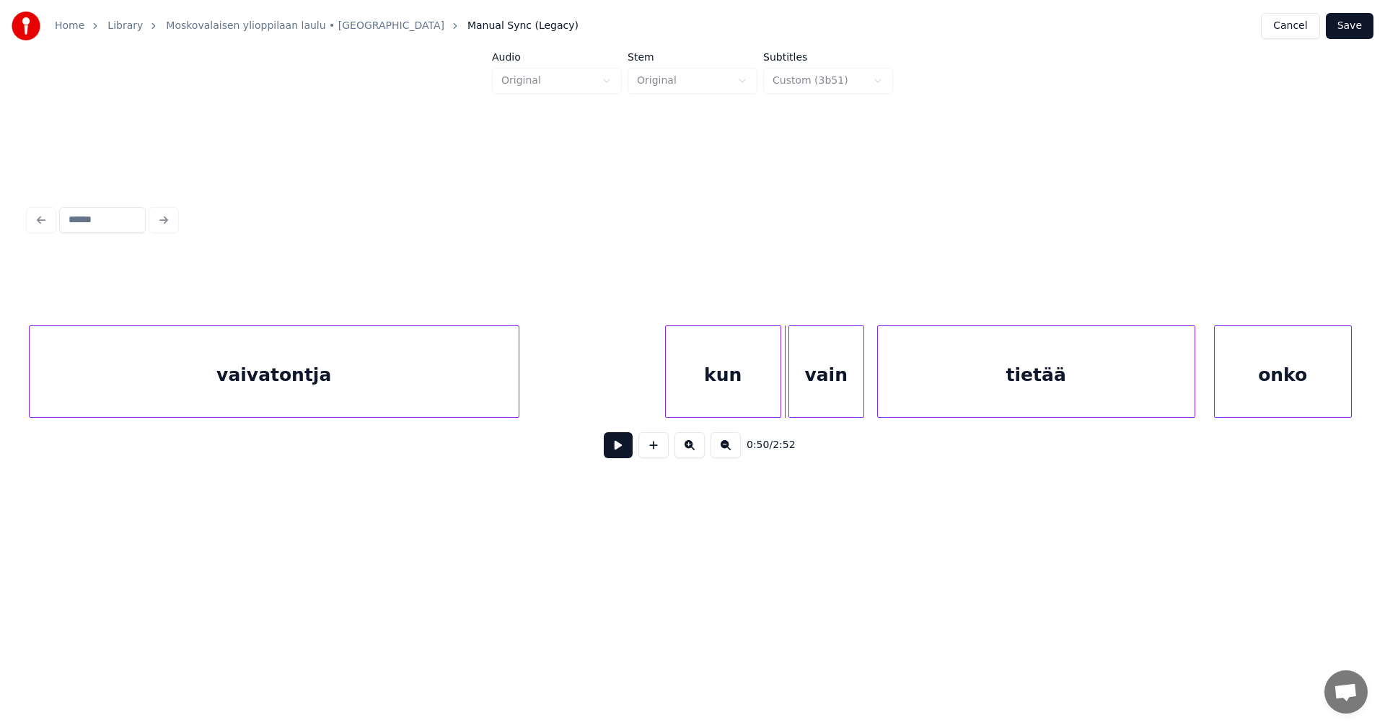
click at [803, 389] on div "vain" at bounding box center [826, 375] width 74 height 98
click at [631, 451] on div "0:50 / 2:52" at bounding box center [692, 445] width 1304 height 32
click at [630, 451] on button at bounding box center [618, 445] width 29 height 26
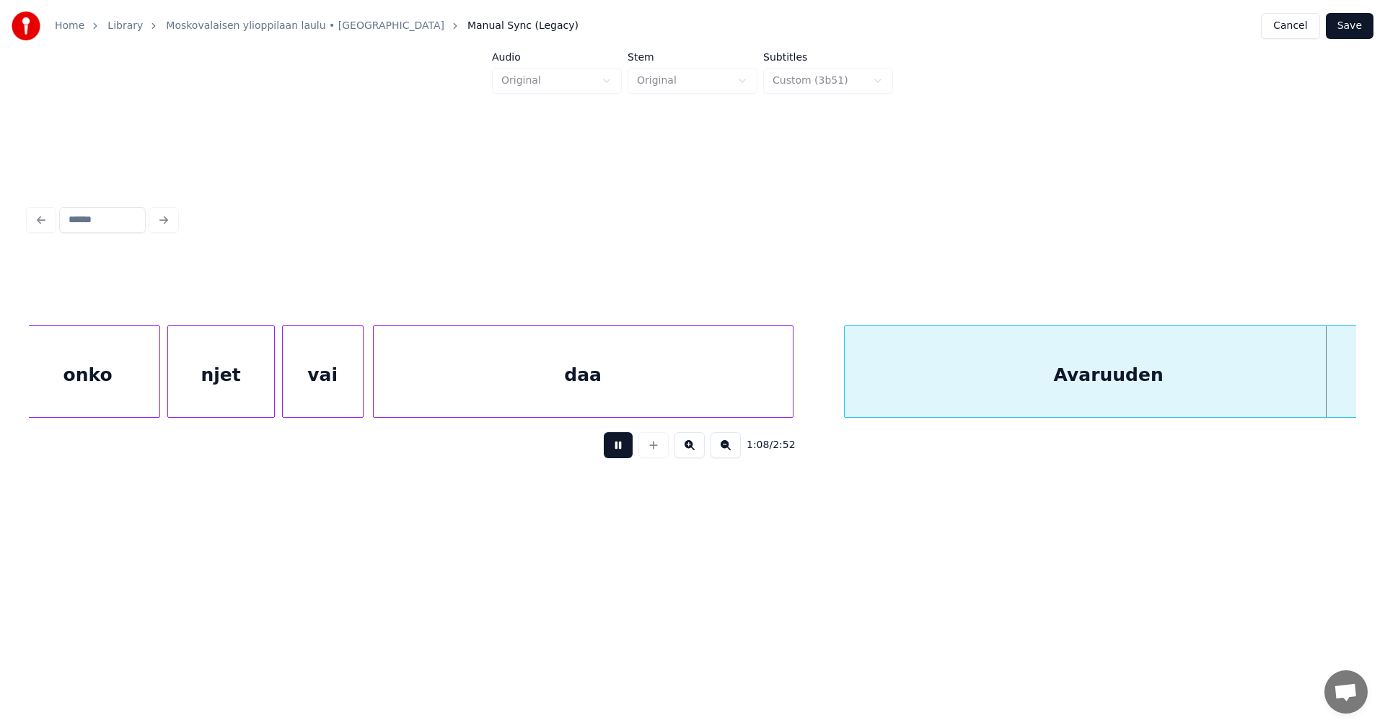
scroll to position [0, 17346]
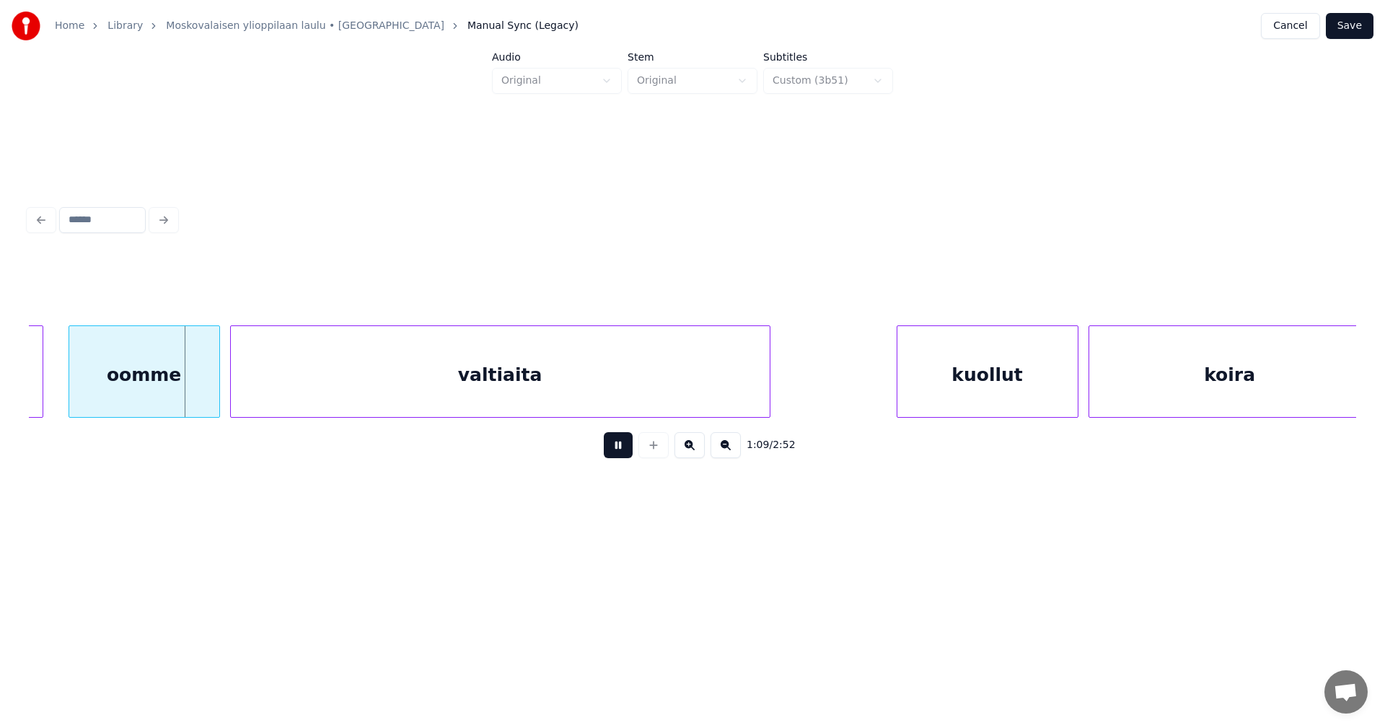
click at [622, 456] on button at bounding box center [618, 445] width 29 height 26
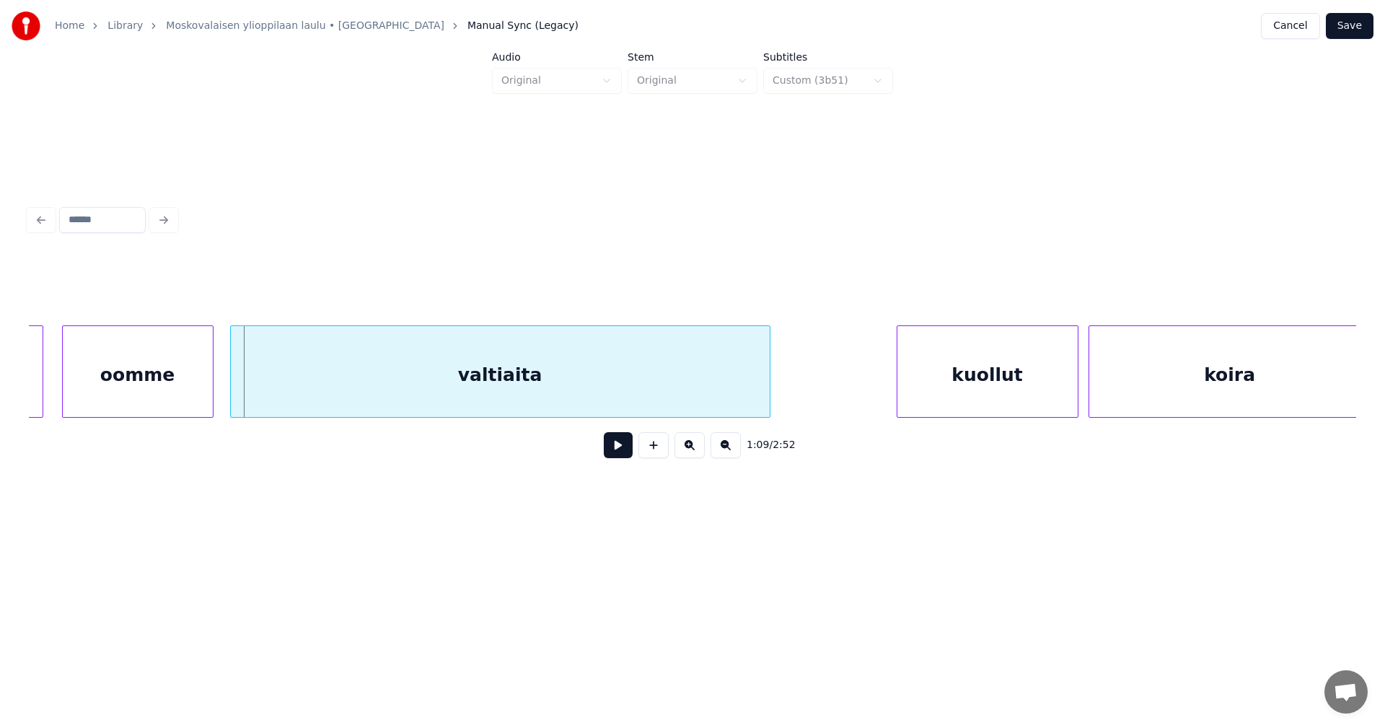
click at [162, 376] on div "oomme" at bounding box center [138, 375] width 150 height 98
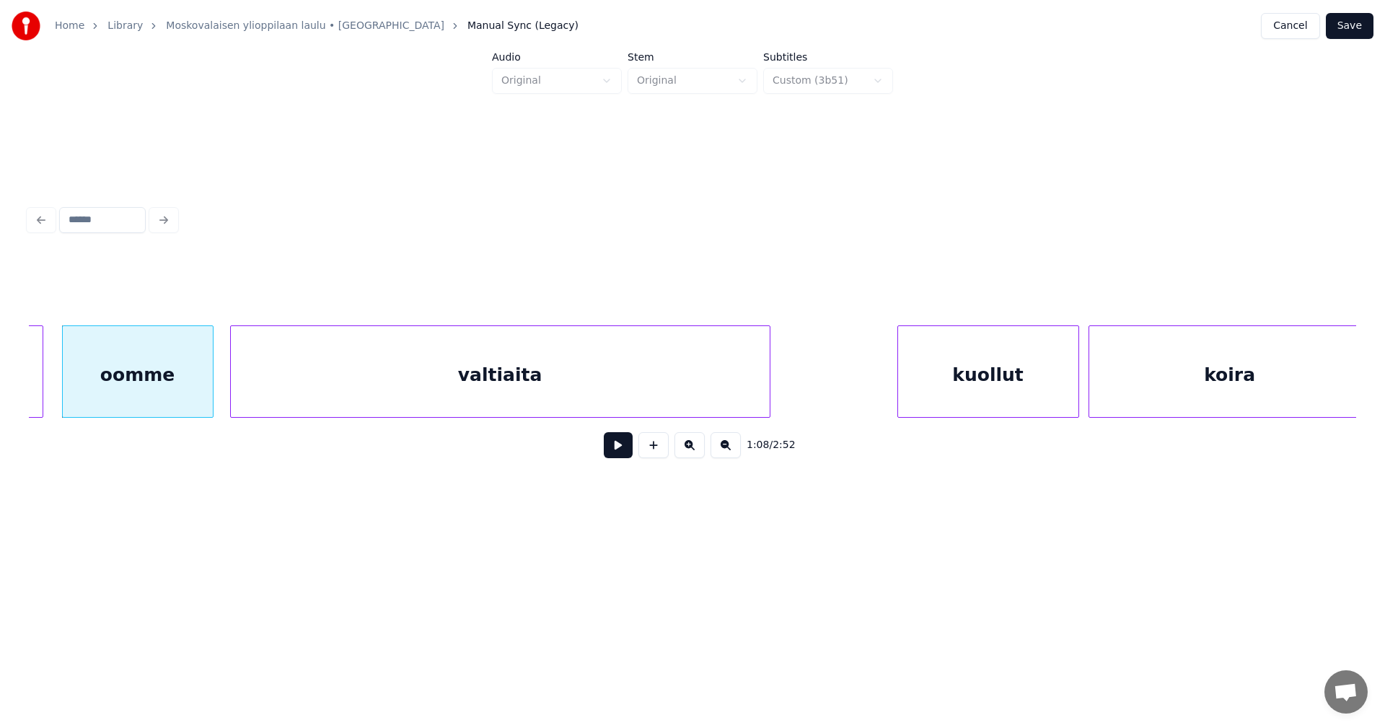
click at [979, 372] on div "kuollut" at bounding box center [988, 375] width 180 height 98
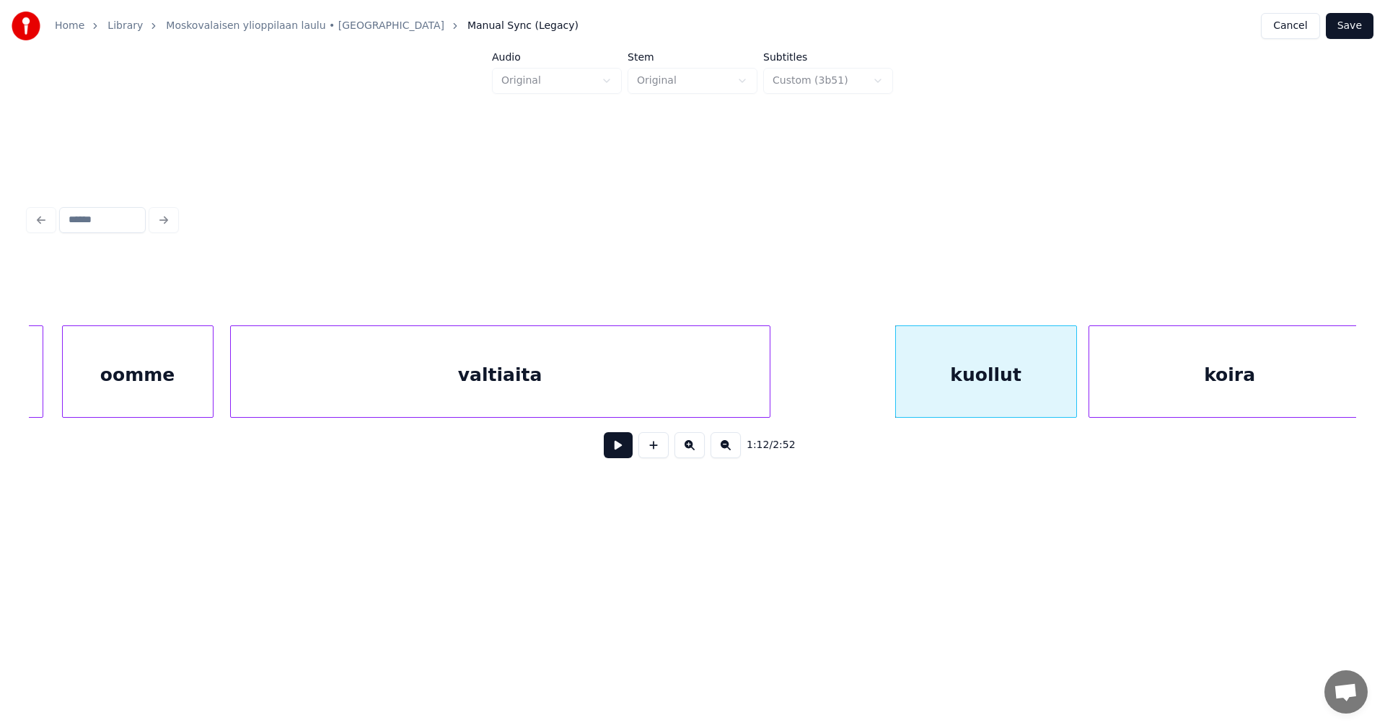
click at [630, 456] on button at bounding box center [618, 445] width 29 height 26
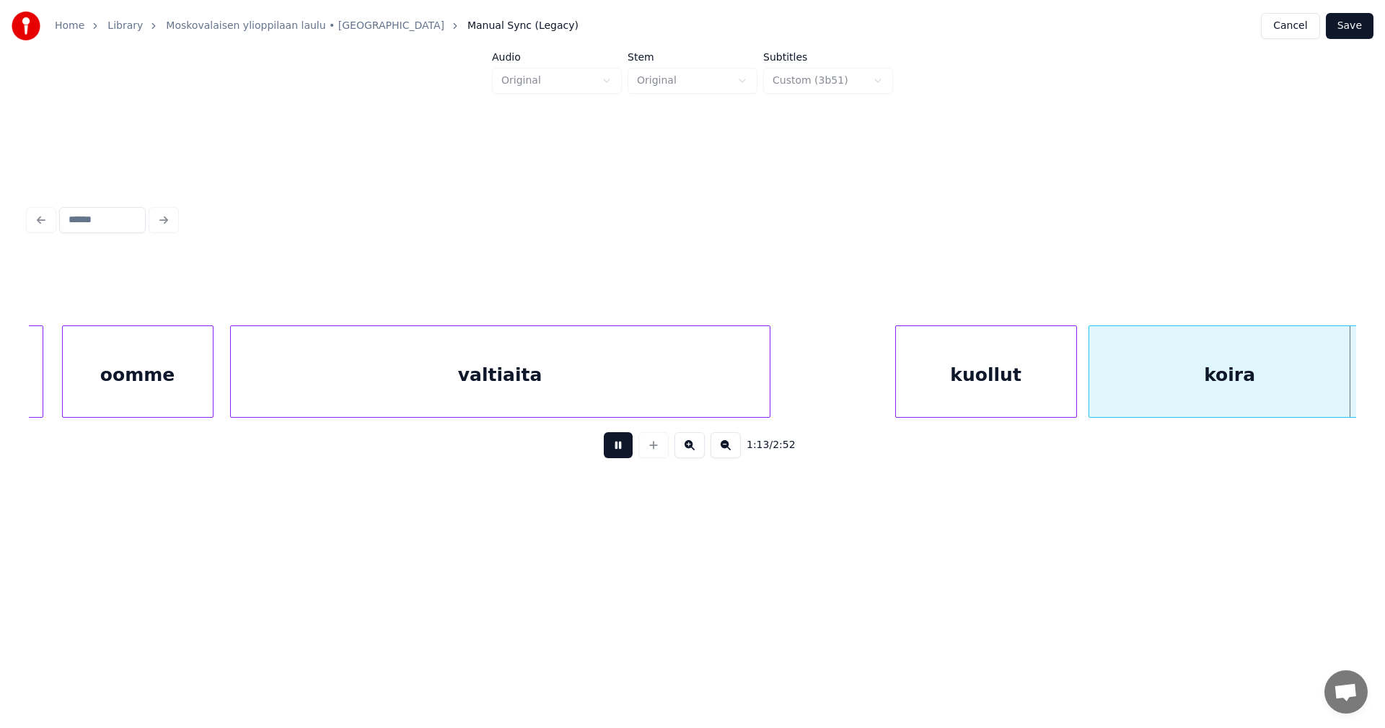
scroll to position [0, 18674]
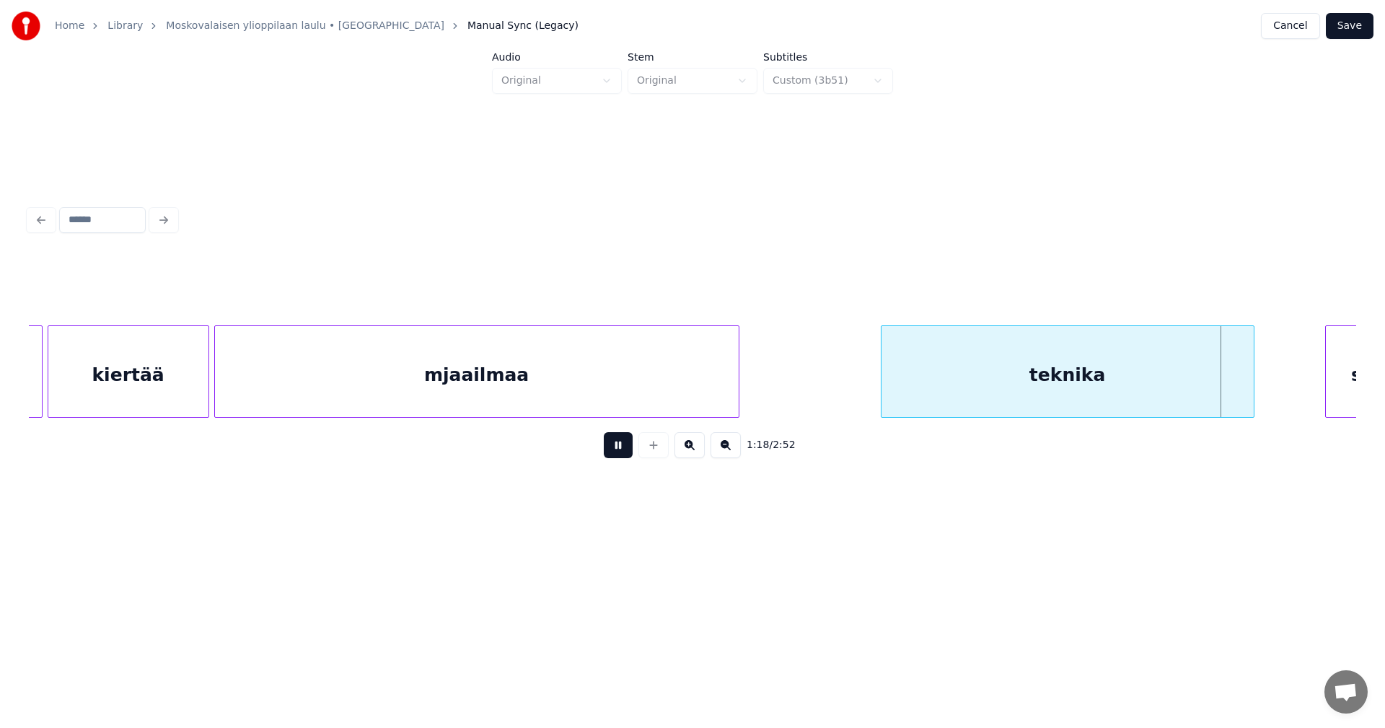
click at [625, 449] on button at bounding box center [618, 445] width 29 height 26
click at [1100, 391] on div "teknika" at bounding box center [1067, 375] width 372 height 98
drag, startPoint x: 622, startPoint y: 443, endPoint x: 622, endPoint y: 451, distance: 8.7
click at [622, 446] on button at bounding box center [618, 445] width 29 height 26
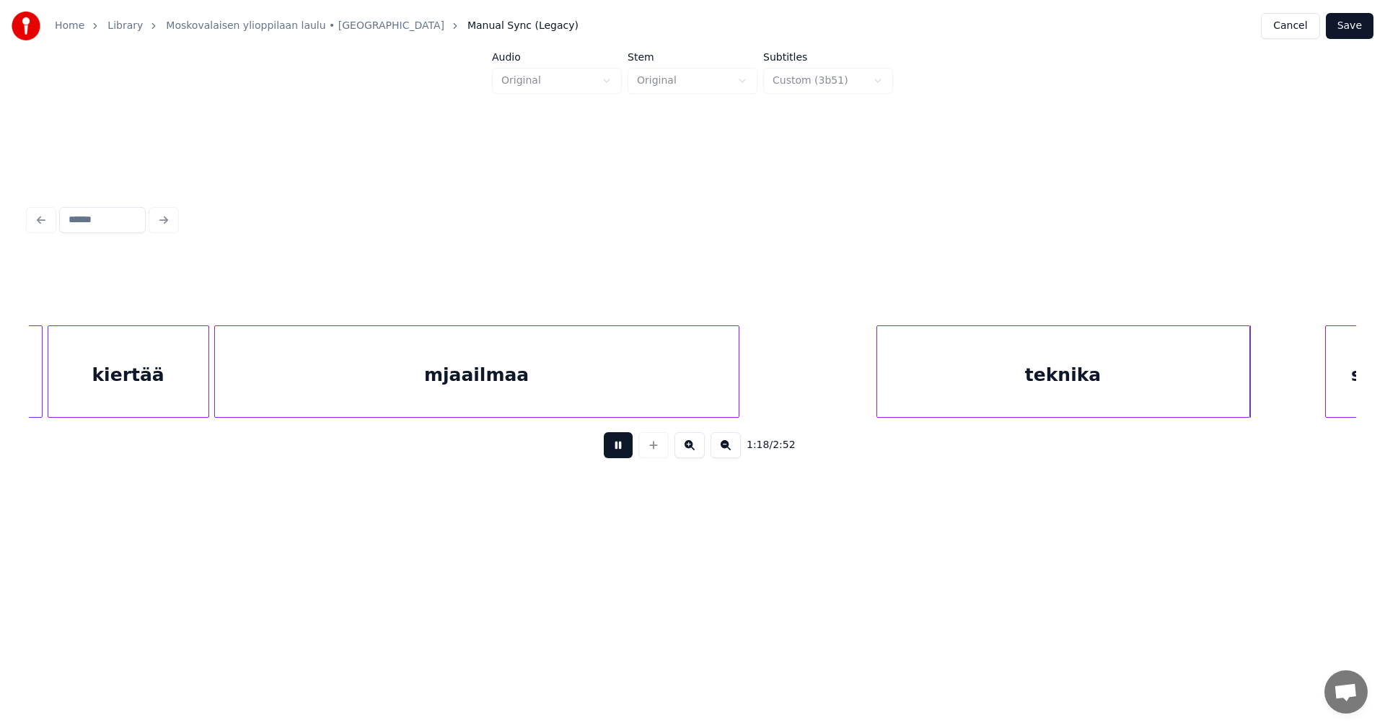
click at [623, 447] on button at bounding box center [618, 445] width 29 height 26
click at [1256, 382] on div at bounding box center [1255, 371] width 4 height 91
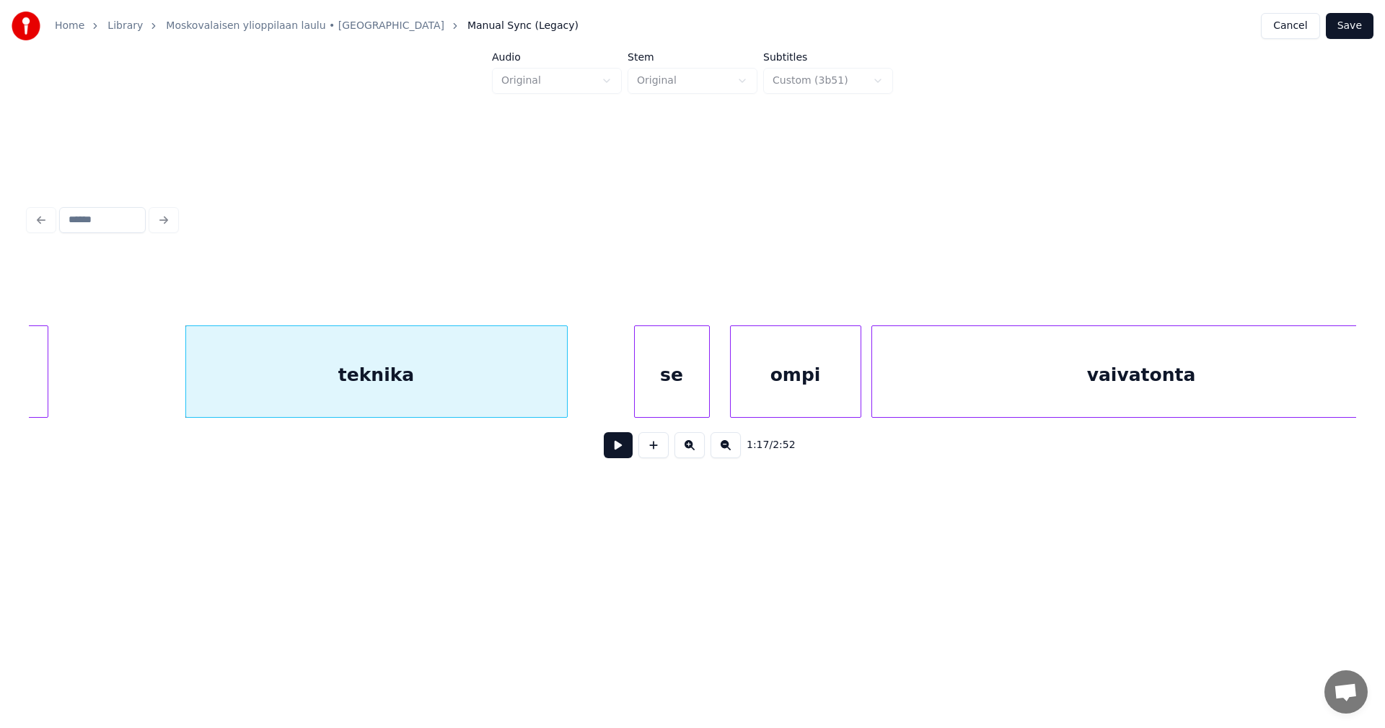
scroll to position [0, 19367]
click at [676, 378] on div "se" at bounding box center [670, 375] width 74 height 98
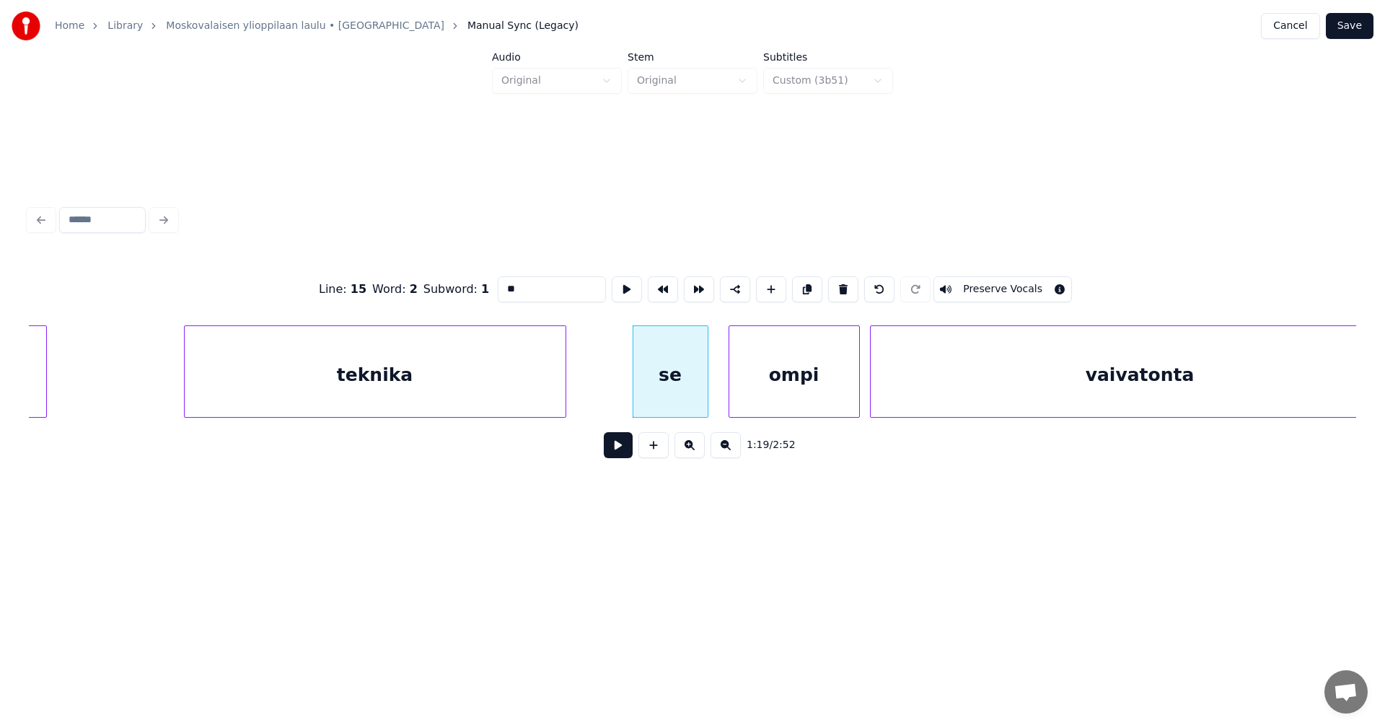
click at [617, 450] on button at bounding box center [618, 445] width 29 height 26
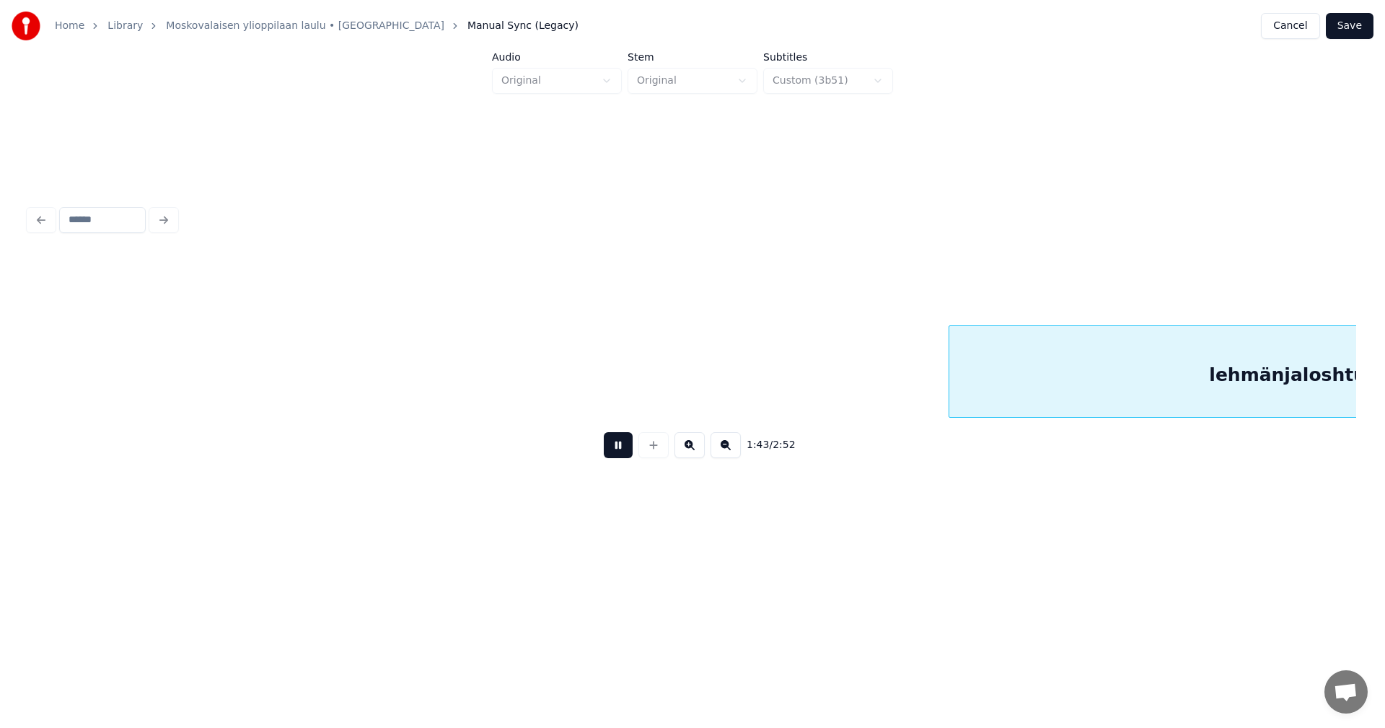
scroll to position [0, 26013]
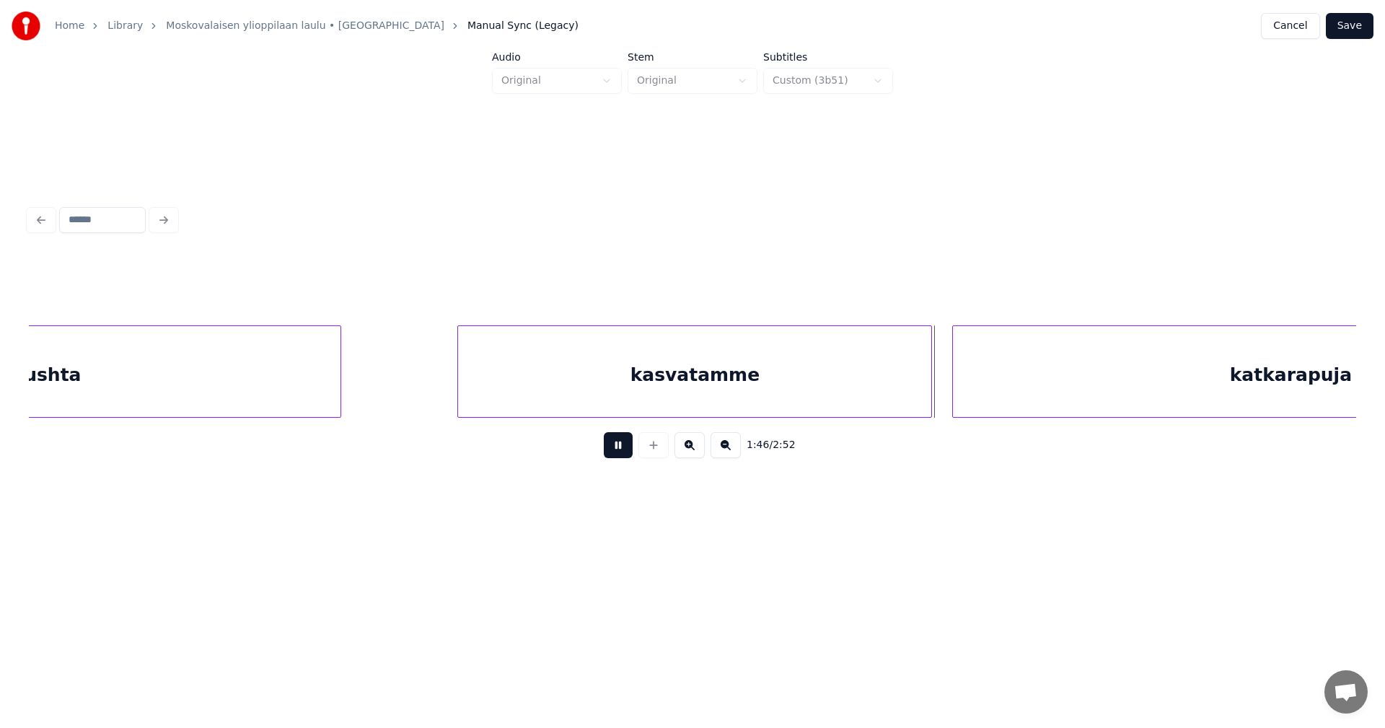
click at [613, 451] on button at bounding box center [618, 445] width 29 height 26
click at [613, 452] on button at bounding box center [618, 445] width 29 height 26
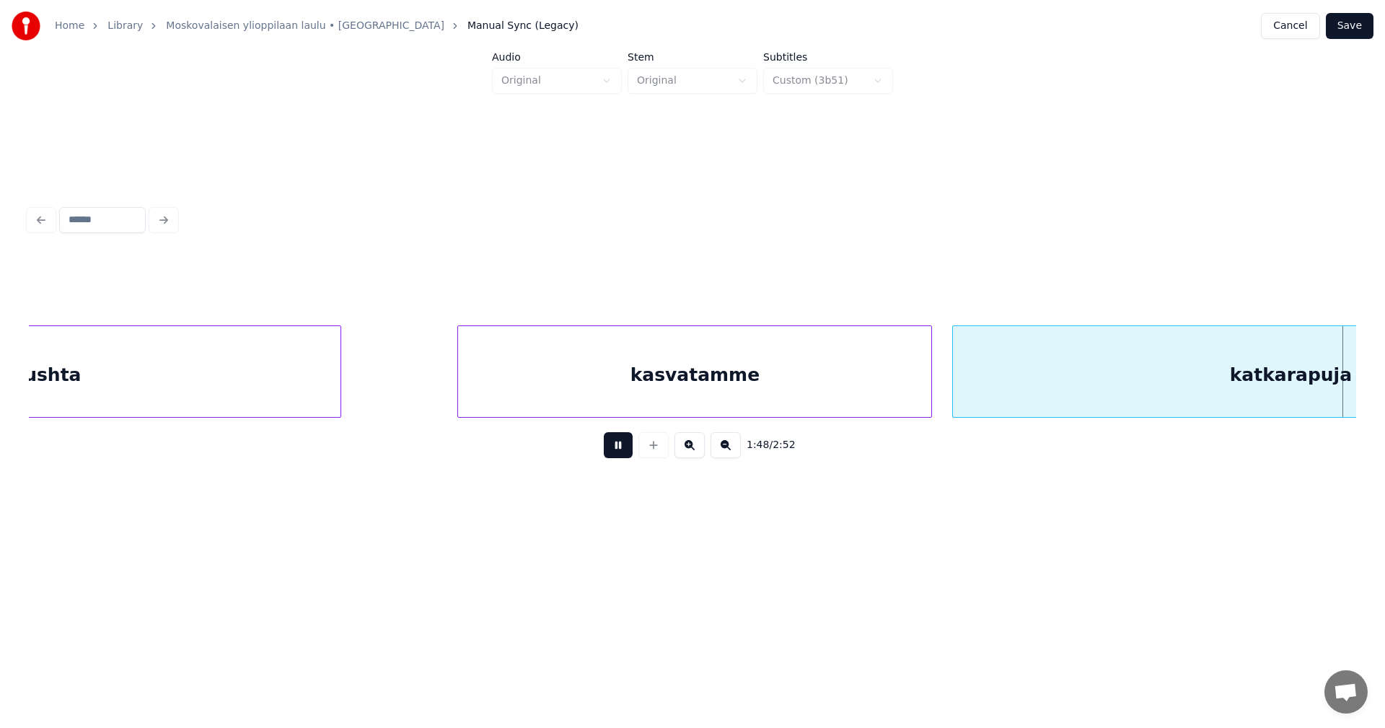
scroll to position [0, 27341]
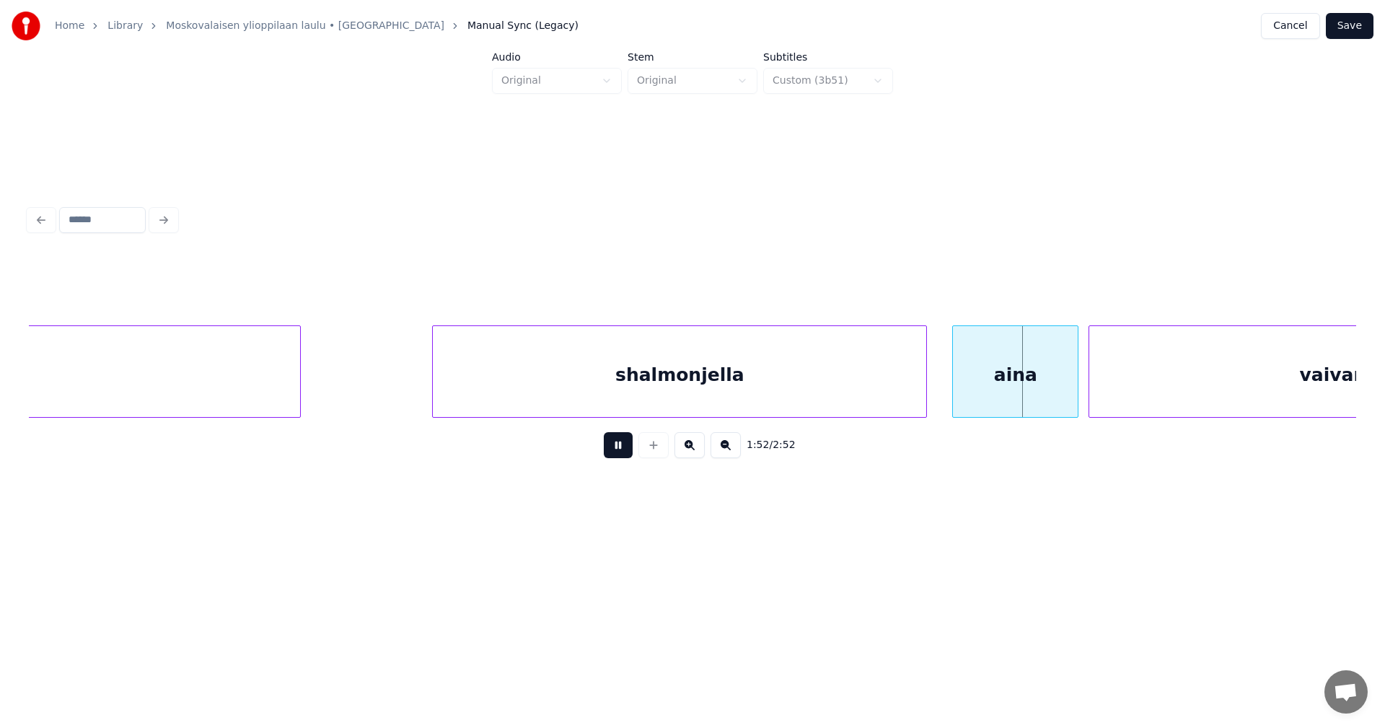
drag, startPoint x: 613, startPoint y: 452, endPoint x: 857, endPoint y: 396, distance: 250.9
click at [617, 452] on button at bounding box center [618, 445] width 29 height 26
click at [982, 394] on div "aina" at bounding box center [1007, 375] width 125 height 98
click at [624, 454] on button at bounding box center [618, 445] width 29 height 26
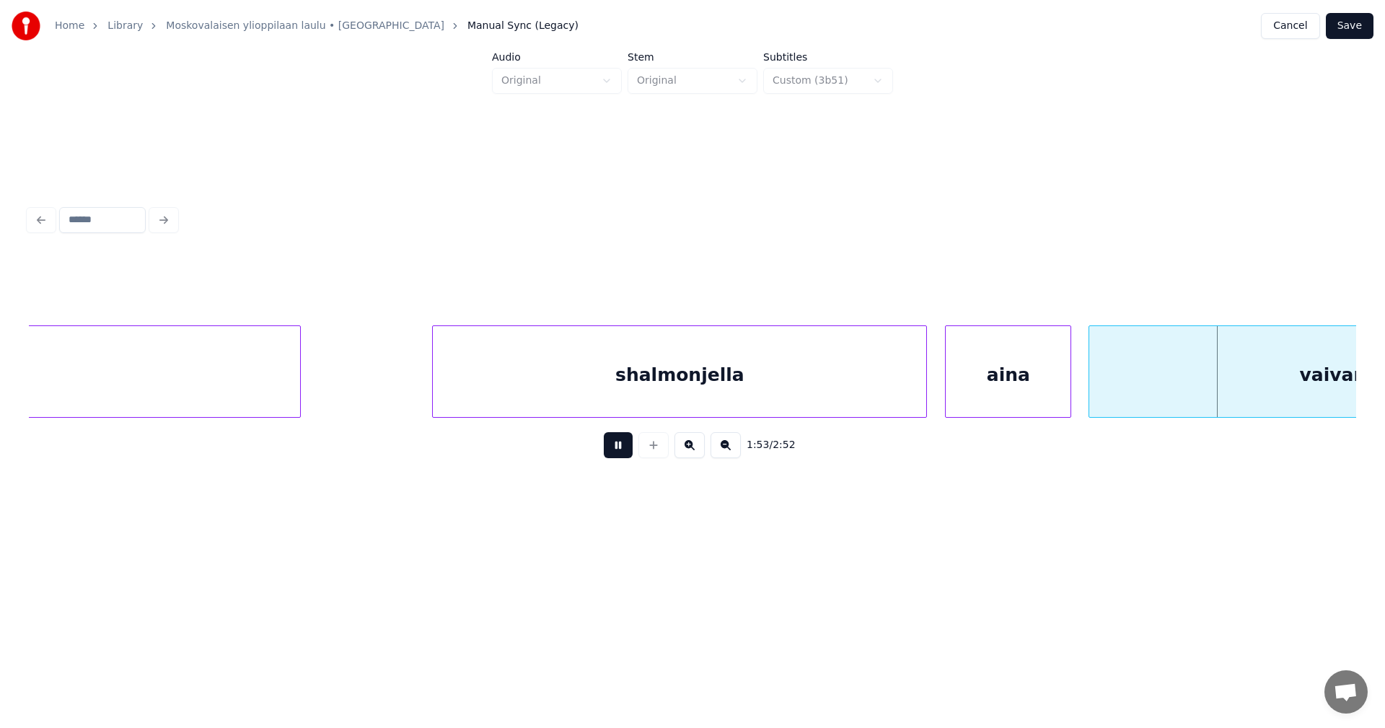
click at [624, 454] on button at bounding box center [618, 445] width 29 height 26
click at [921, 381] on div at bounding box center [919, 371] width 4 height 91
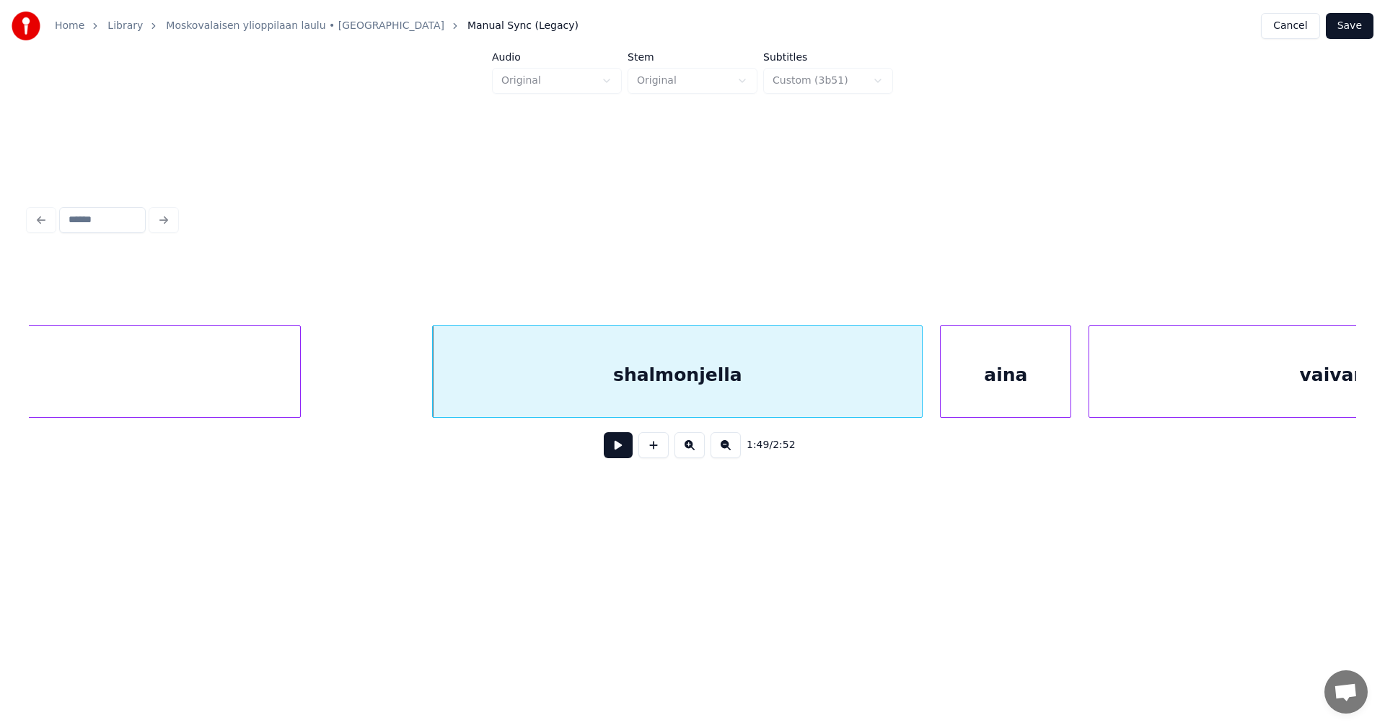
click at [940, 379] on div at bounding box center [942, 371] width 4 height 91
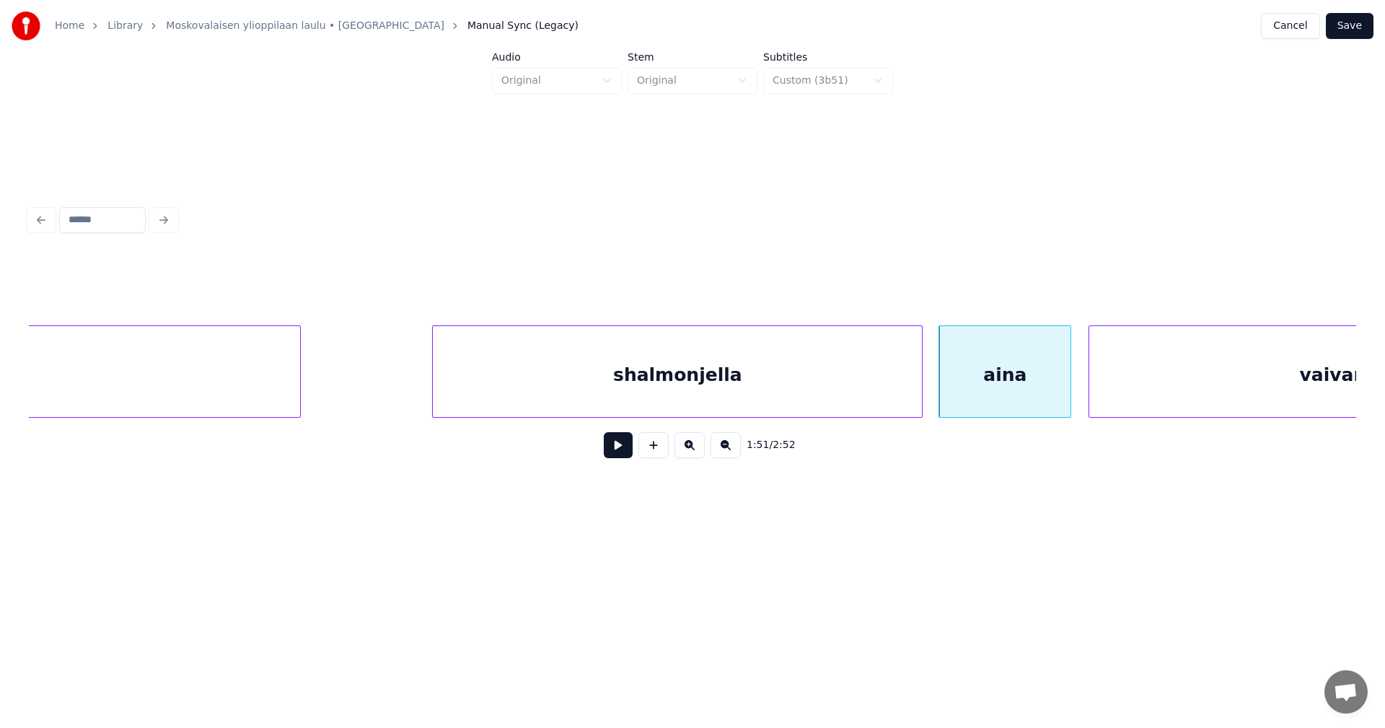
click at [614, 458] on button at bounding box center [618, 445] width 29 height 26
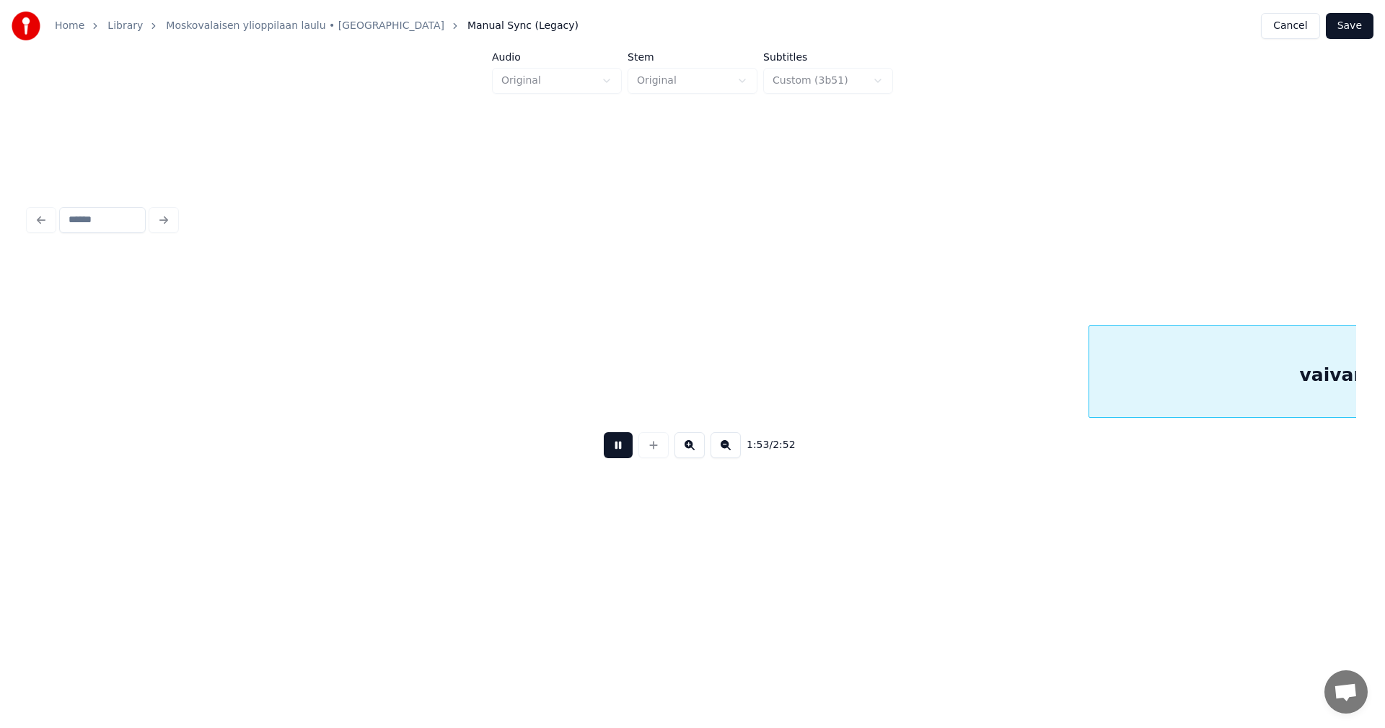
scroll to position [0, 28668]
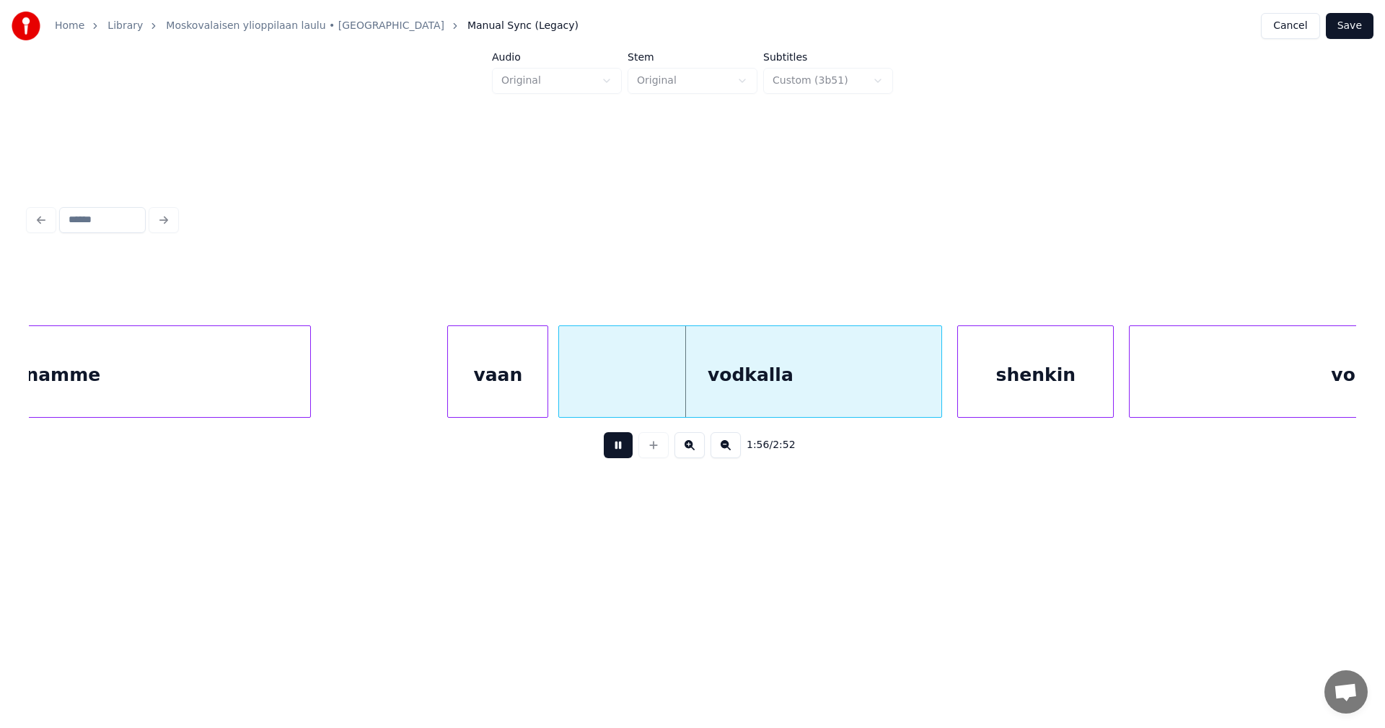
click at [614, 457] on button at bounding box center [618, 445] width 29 height 26
click at [512, 402] on div "vaan" at bounding box center [495, 375] width 100 height 98
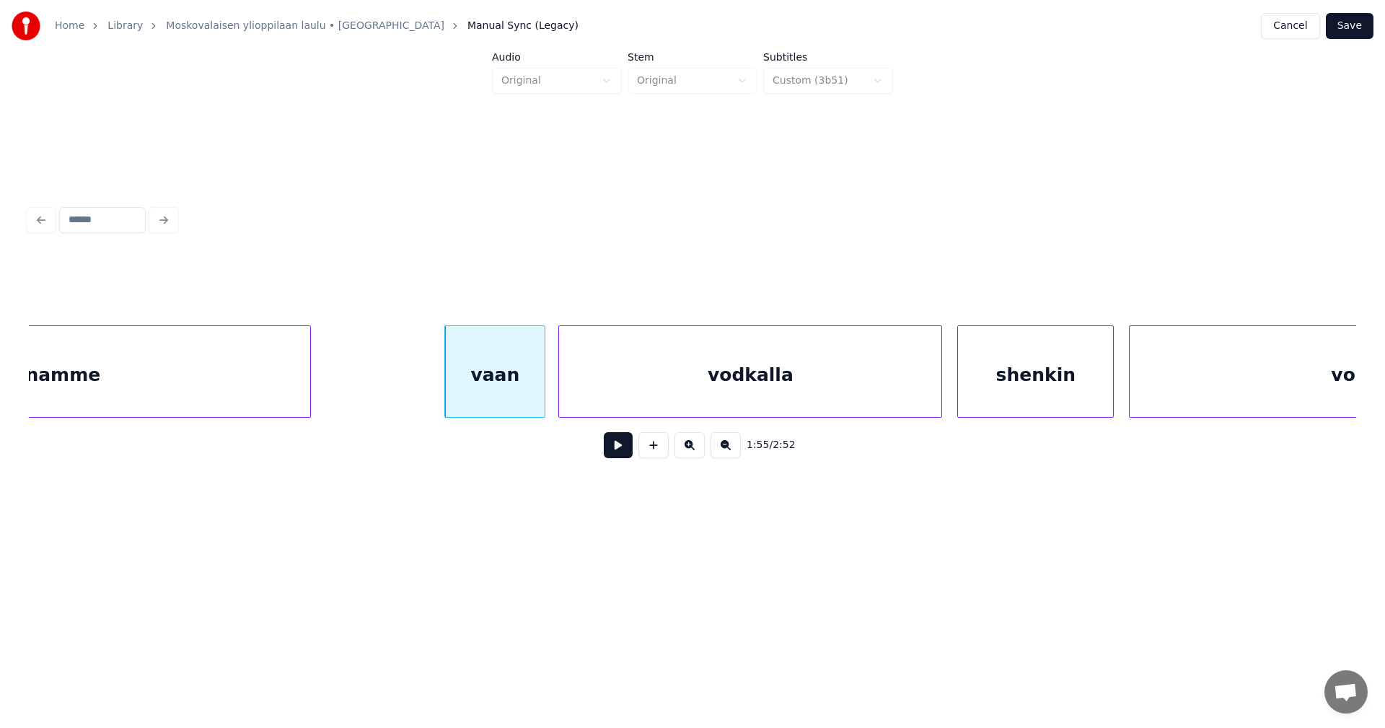
click at [612, 449] on button at bounding box center [618, 445] width 29 height 26
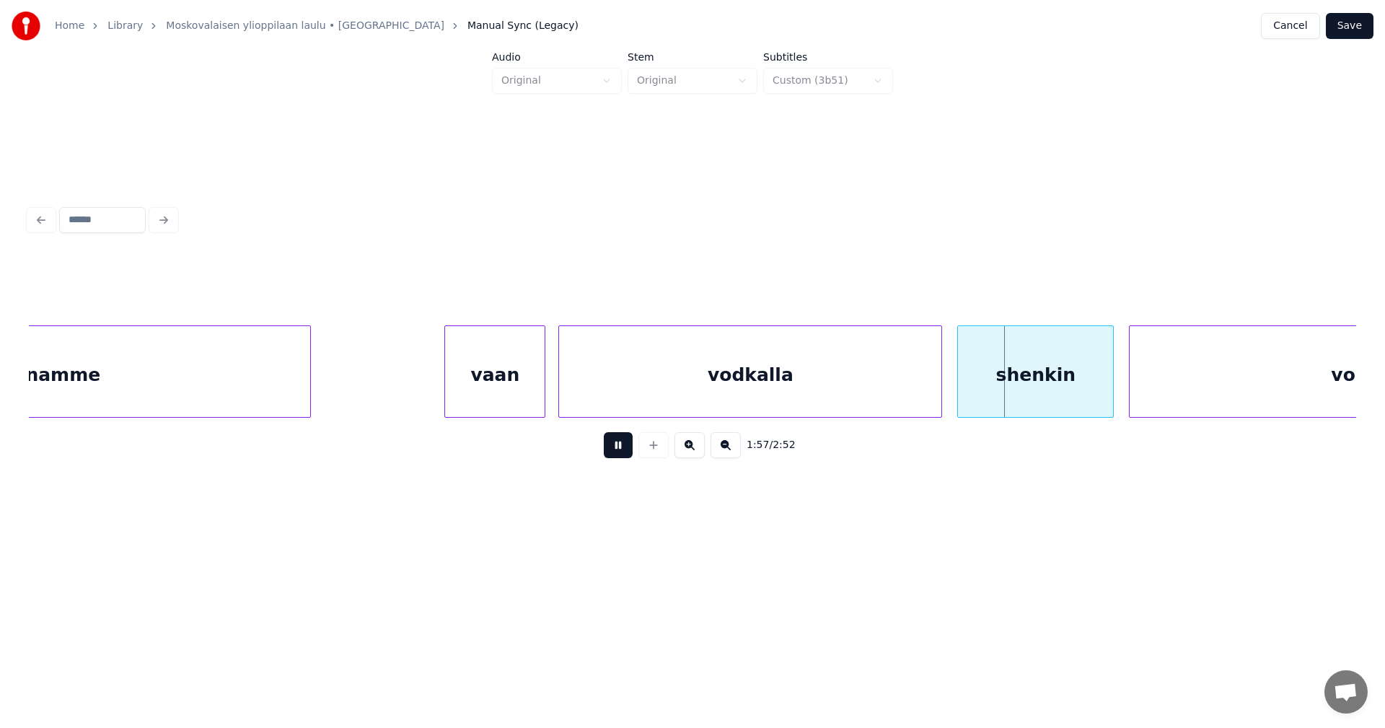
click at [614, 448] on button at bounding box center [618, 445] width 29 height 26
click at [981, 384] on div "shenkin" at bounding box center [1035, 375] width 155 height 98
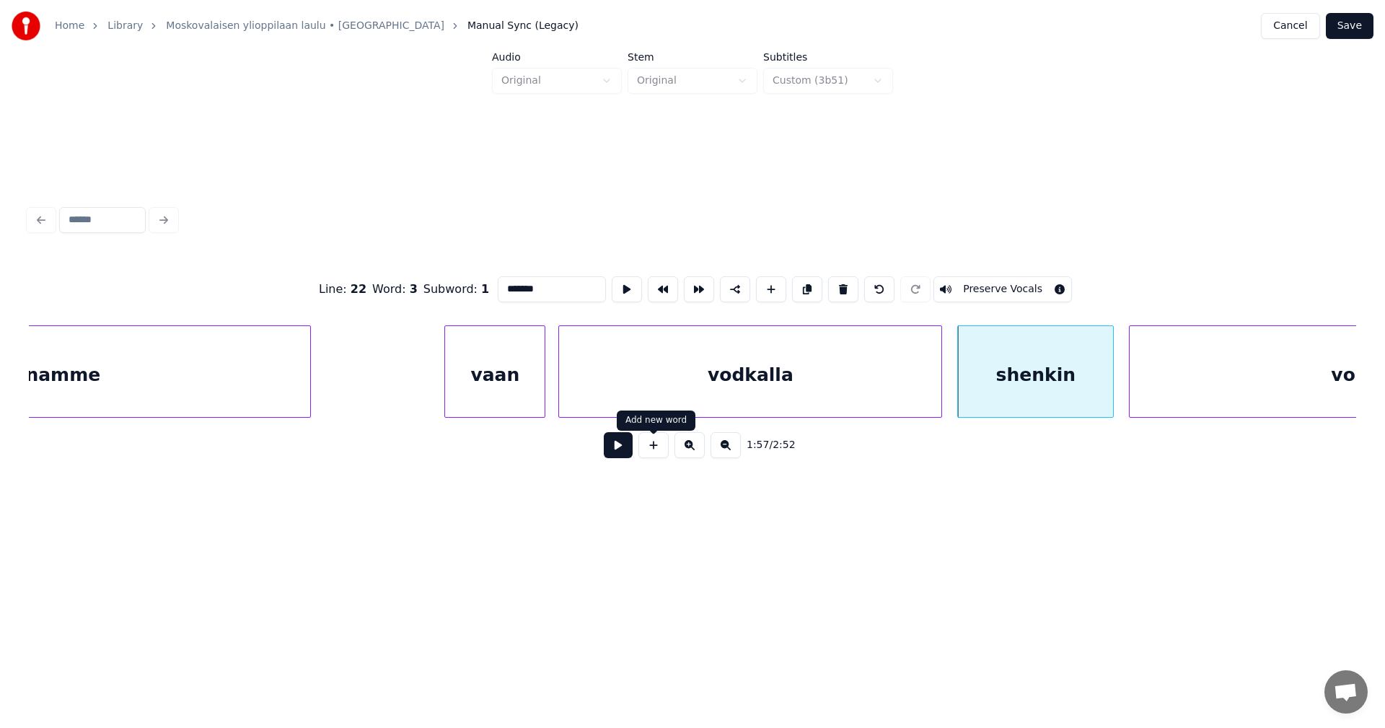
click at [630, 448] on button at bounding box center [618, 445] width 29 height 26
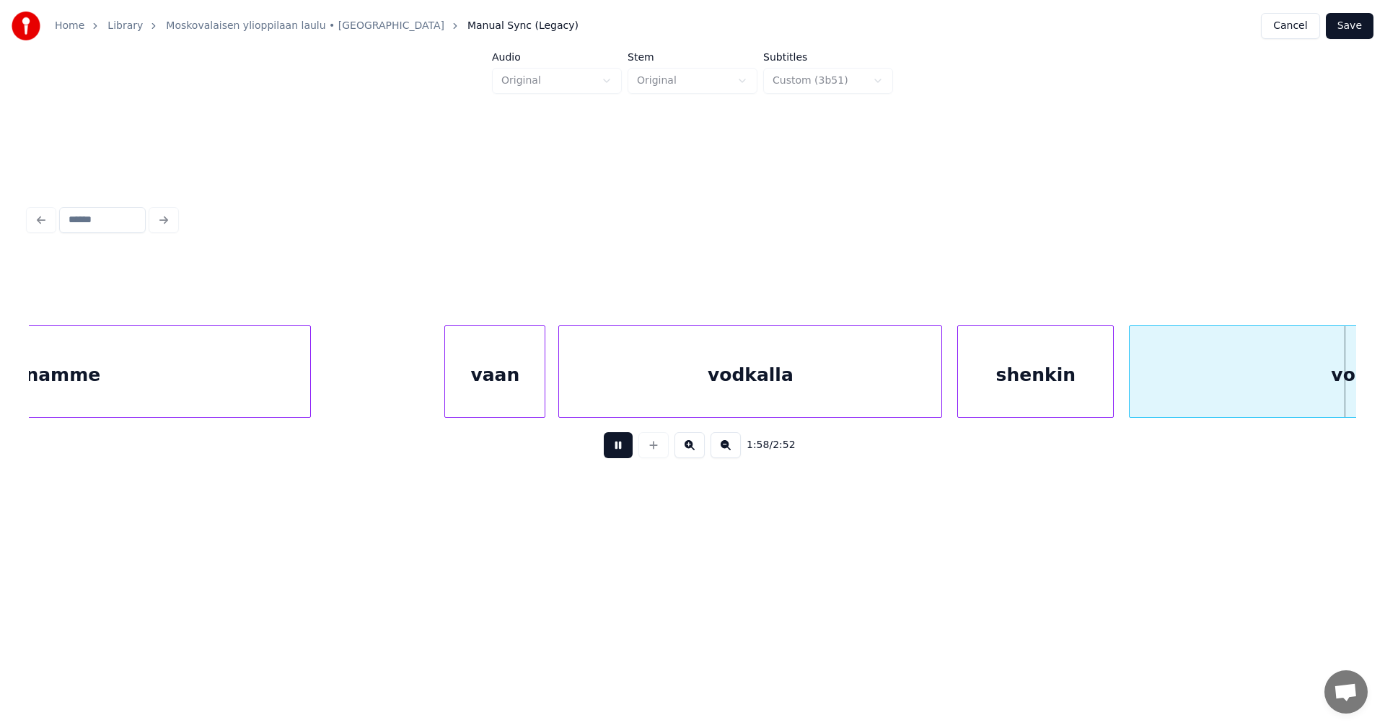
scroll to position [0, 29998]
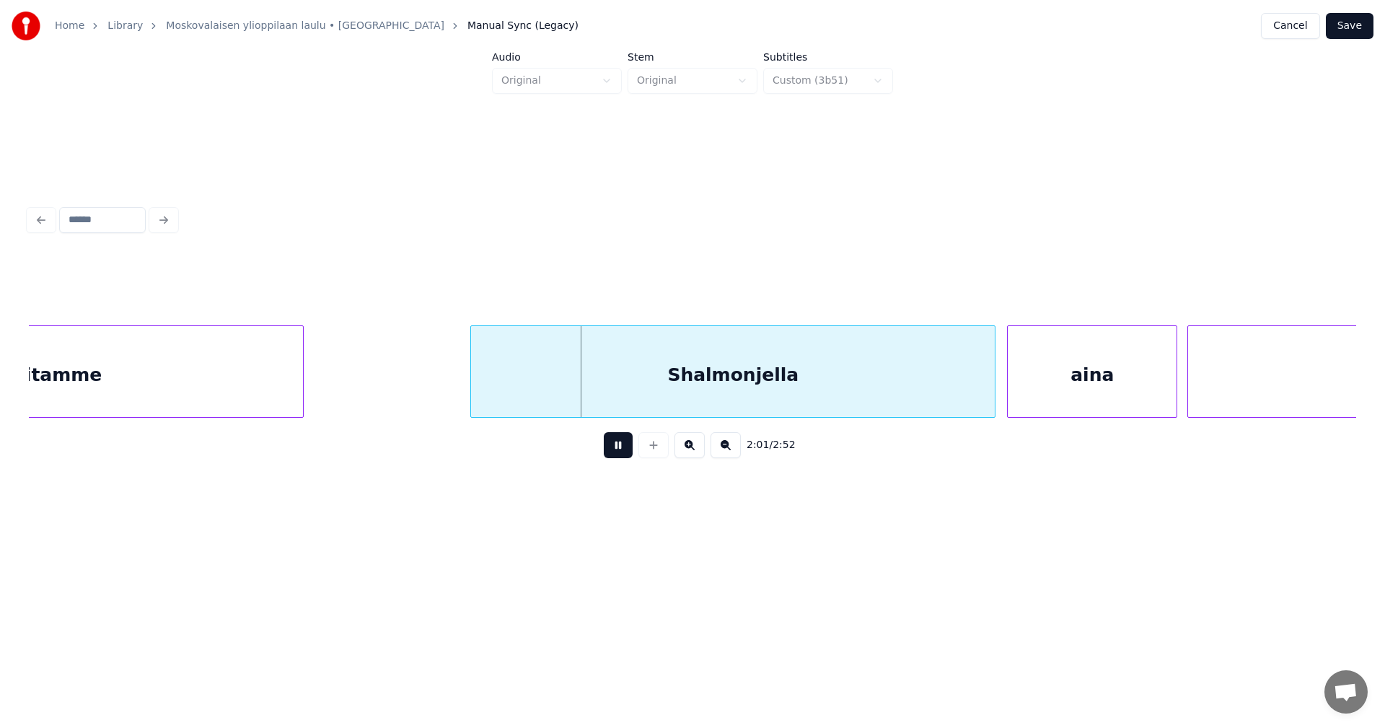
click at [626, 450] on button at bounding box center [618, 445] width 29 height 26
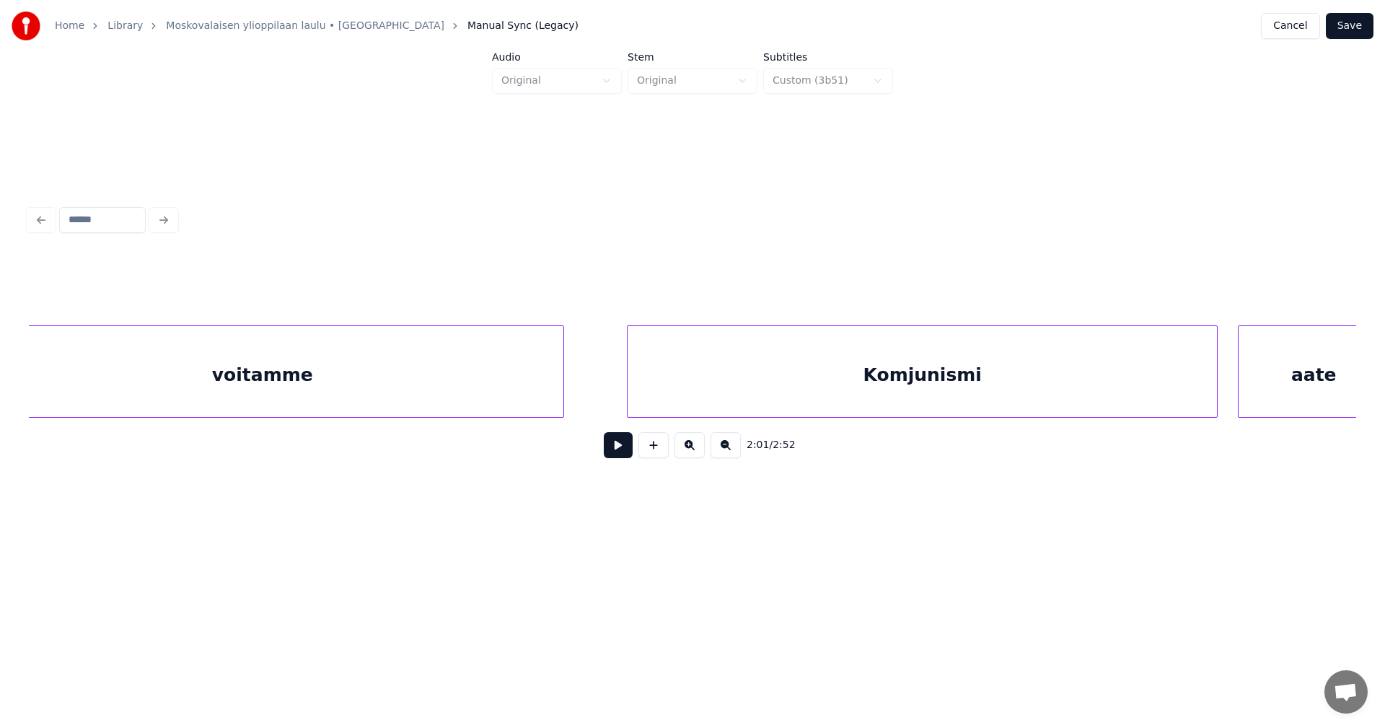
scroll to position [0, 32626]
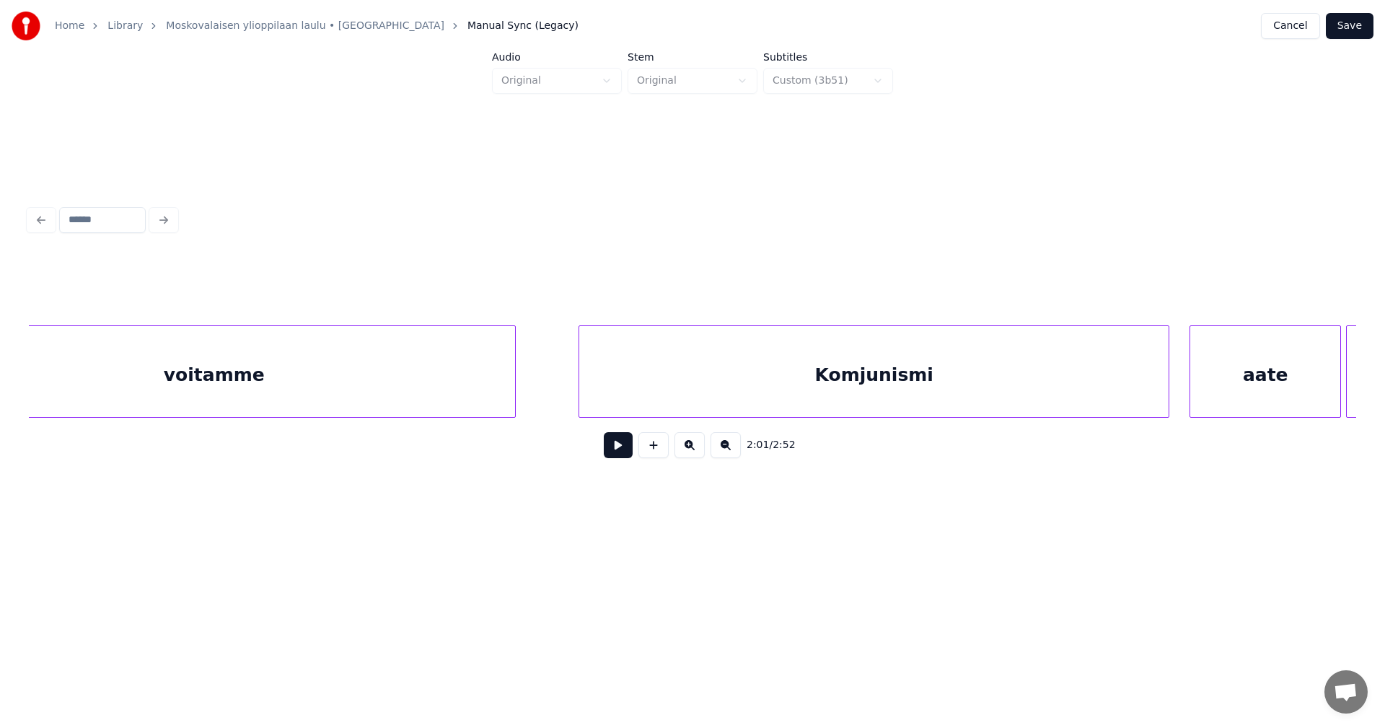
click at [919, 382] on div "Komjunismi" at bounding box center [873, 375] width 589 height 98
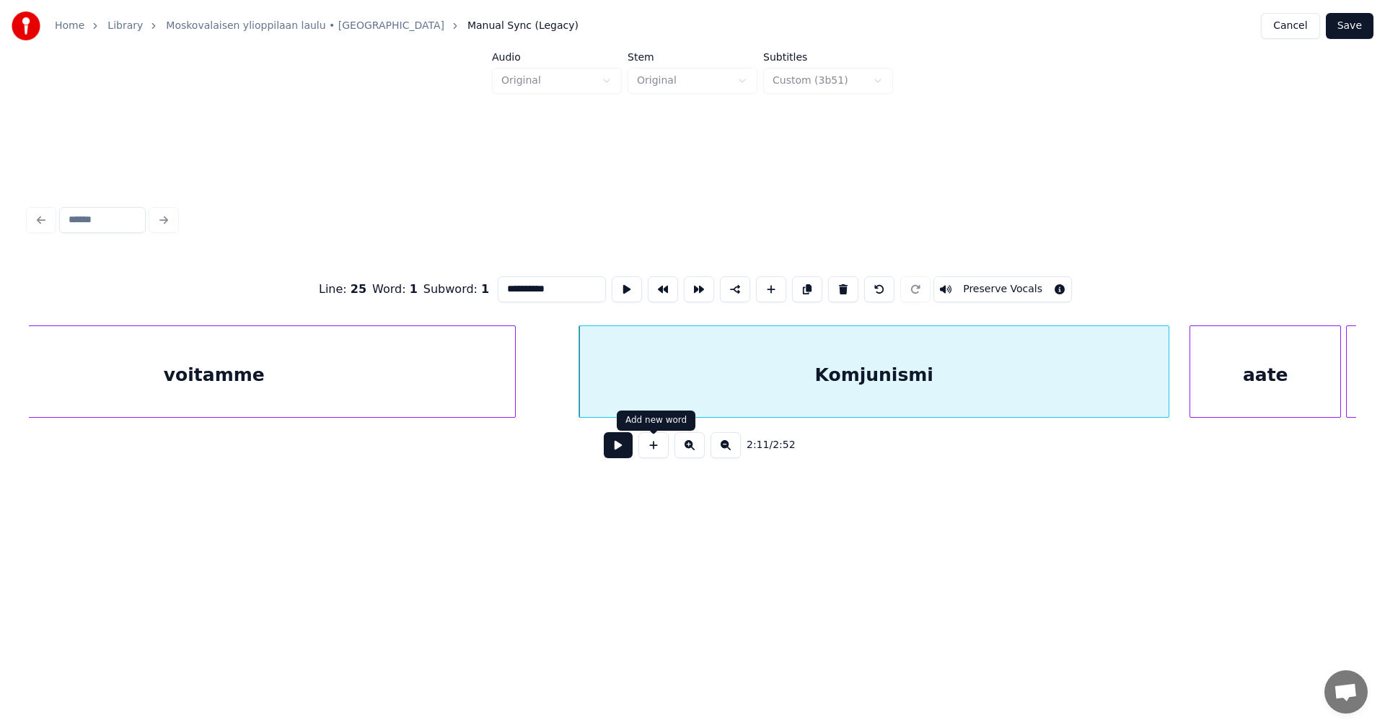
click at [614, 455] on button at bounding box center [618, 445] width 29 height 26
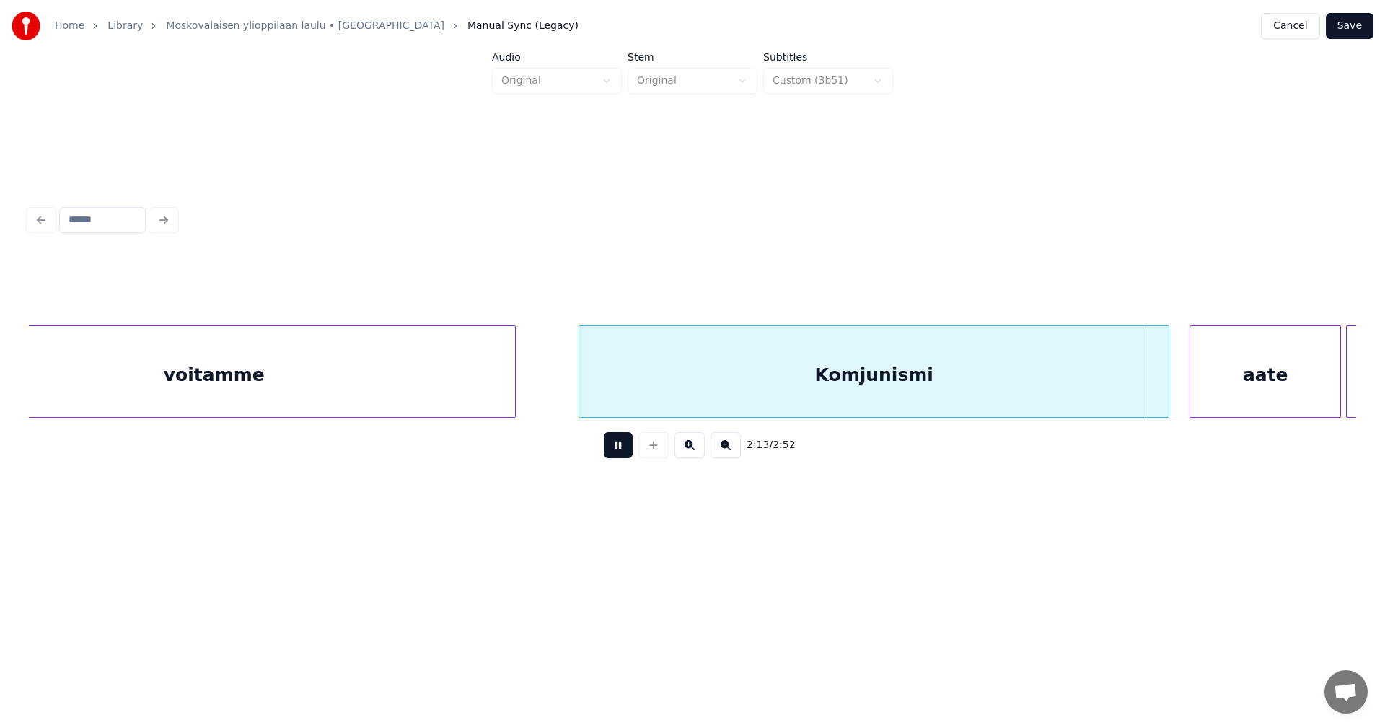
drag, startPoint x: 614, startPoint y: 455, endPoint x: 999, endPoint y: 432, distance: 385.8
click at [619, 456] on button at bounding box center [618, 445] width 29 height 26
click at [1230, 397] on div "aate" at bounding box center [1258, 375] width 150 height 98
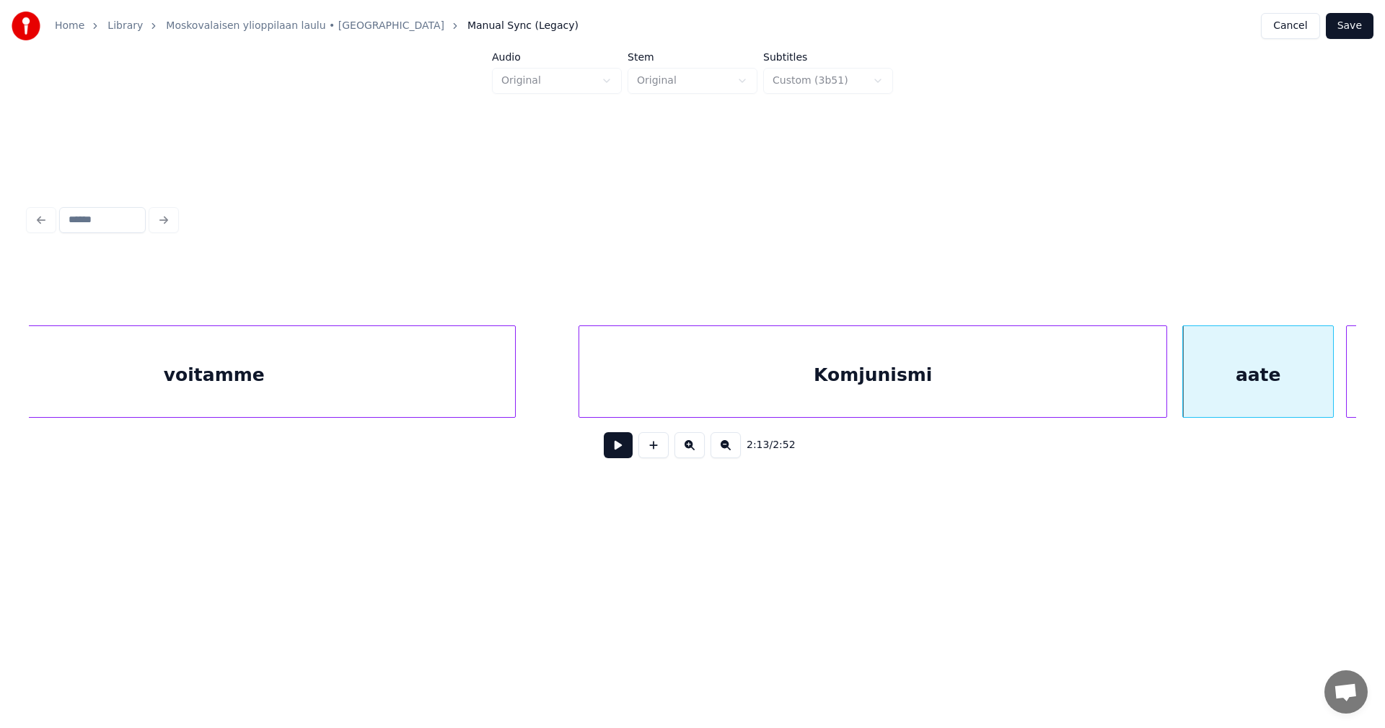
click at [1163, 392] on div at bounding box center [1164, 371] width 4 height 91
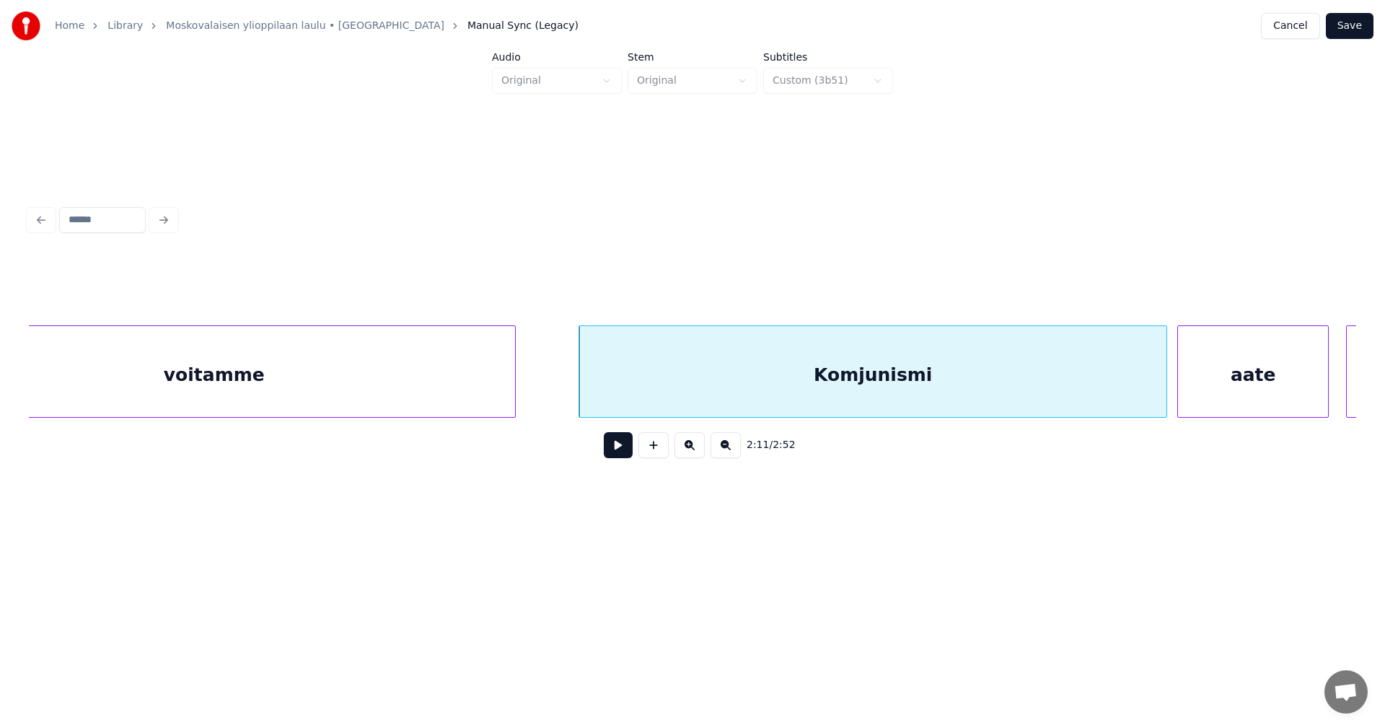
click at [1209, 387] on div "aate" at bounding box center [1253, 375] width 150 height 98
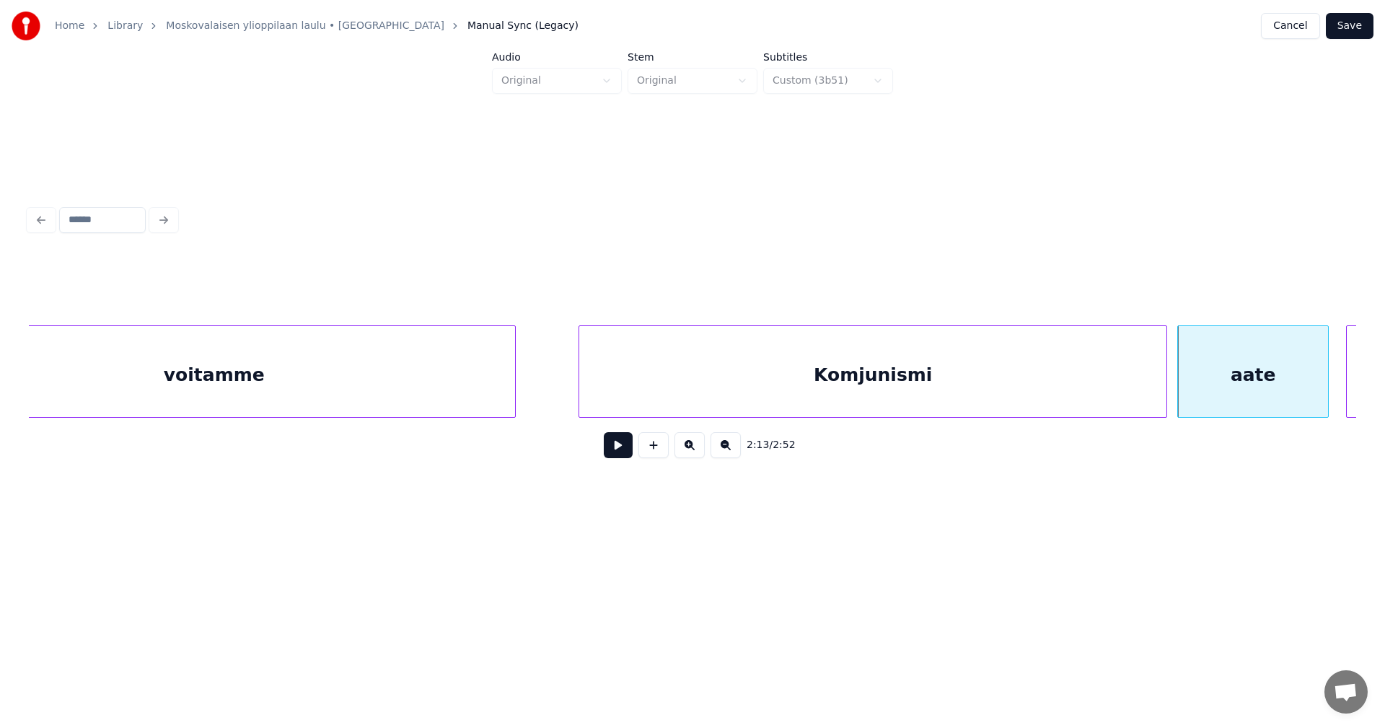
click at [625, 457] on button at bounding box center [618, 445] width 29 height 26
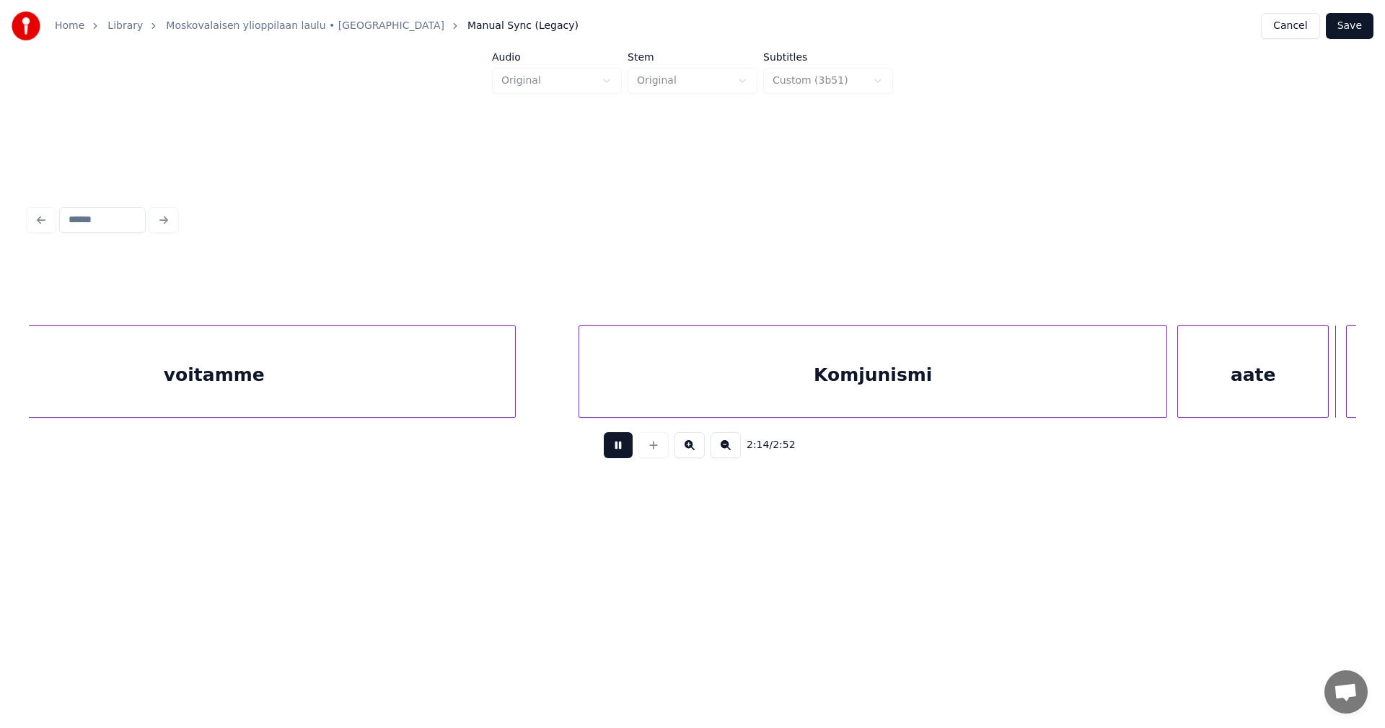
scroll to position [0, 33953]
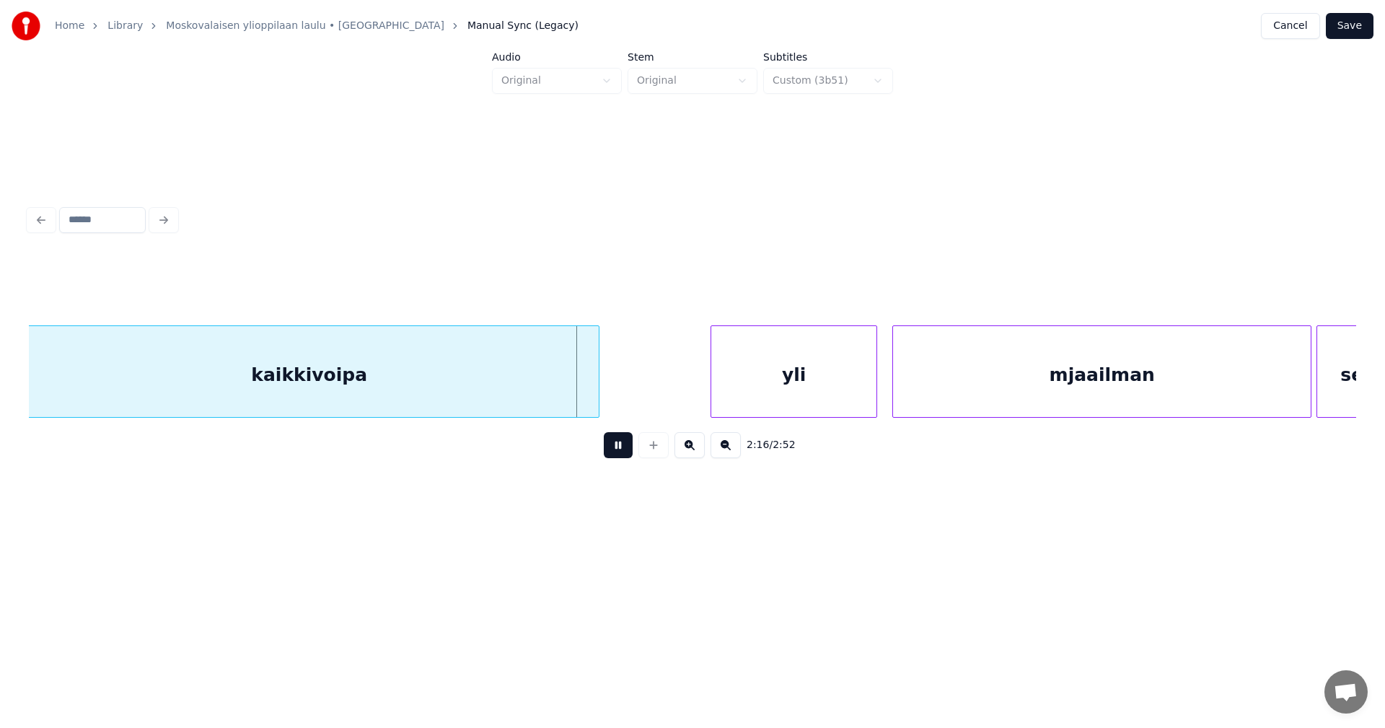
click at [625, 456] on button at bounding box center [618, 445] width 29 height 26
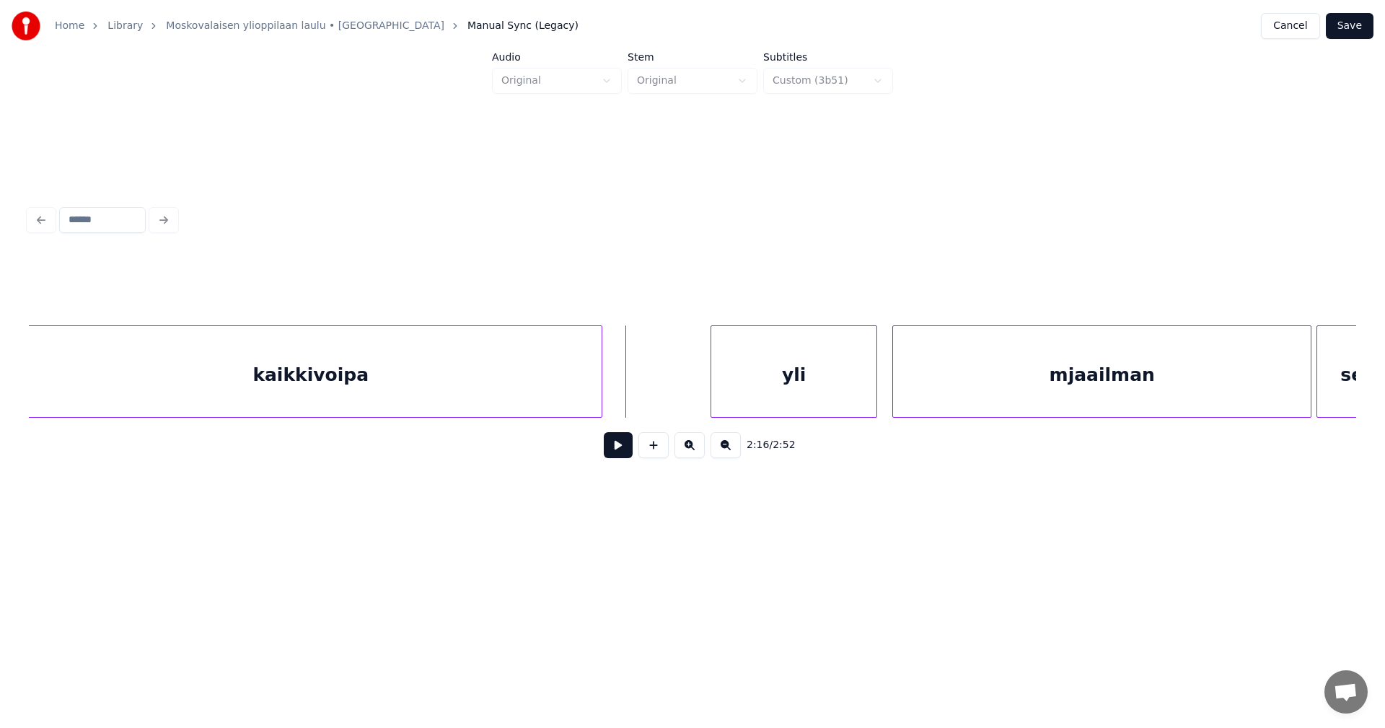
click at [600, 397] on div at bounding box center [599, 371] width 4 height 91
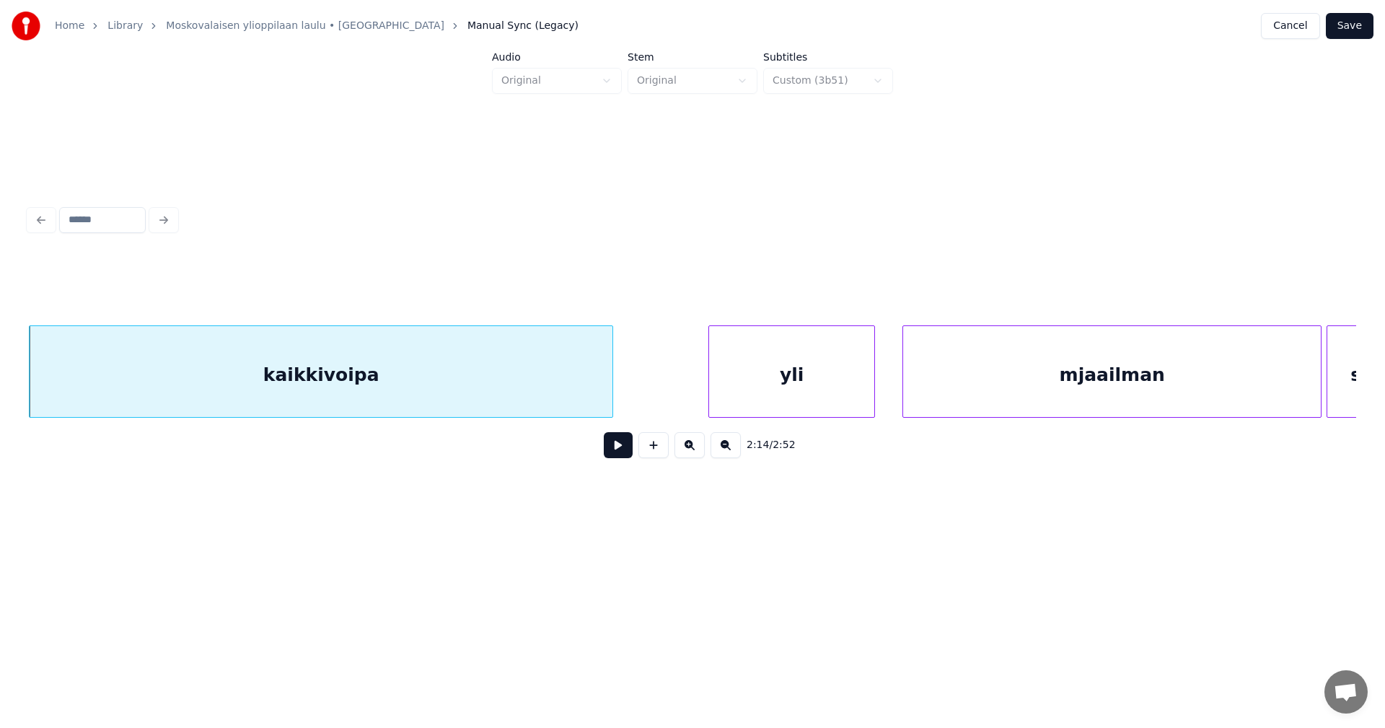
click at [762, 379] on div "yli" at bounding box center [791, 375] width 165 height 98
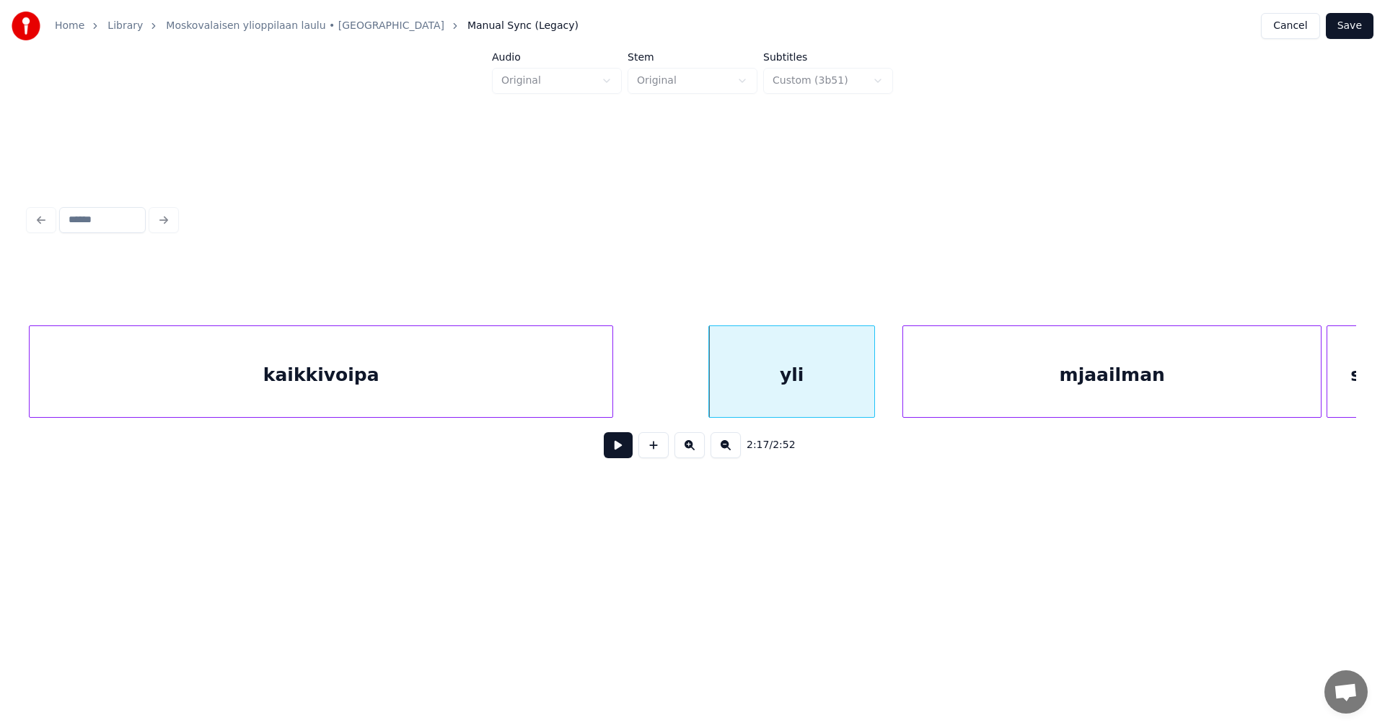
click at [617, 456] on button at bounding box center [618, 445] width 29 height 26
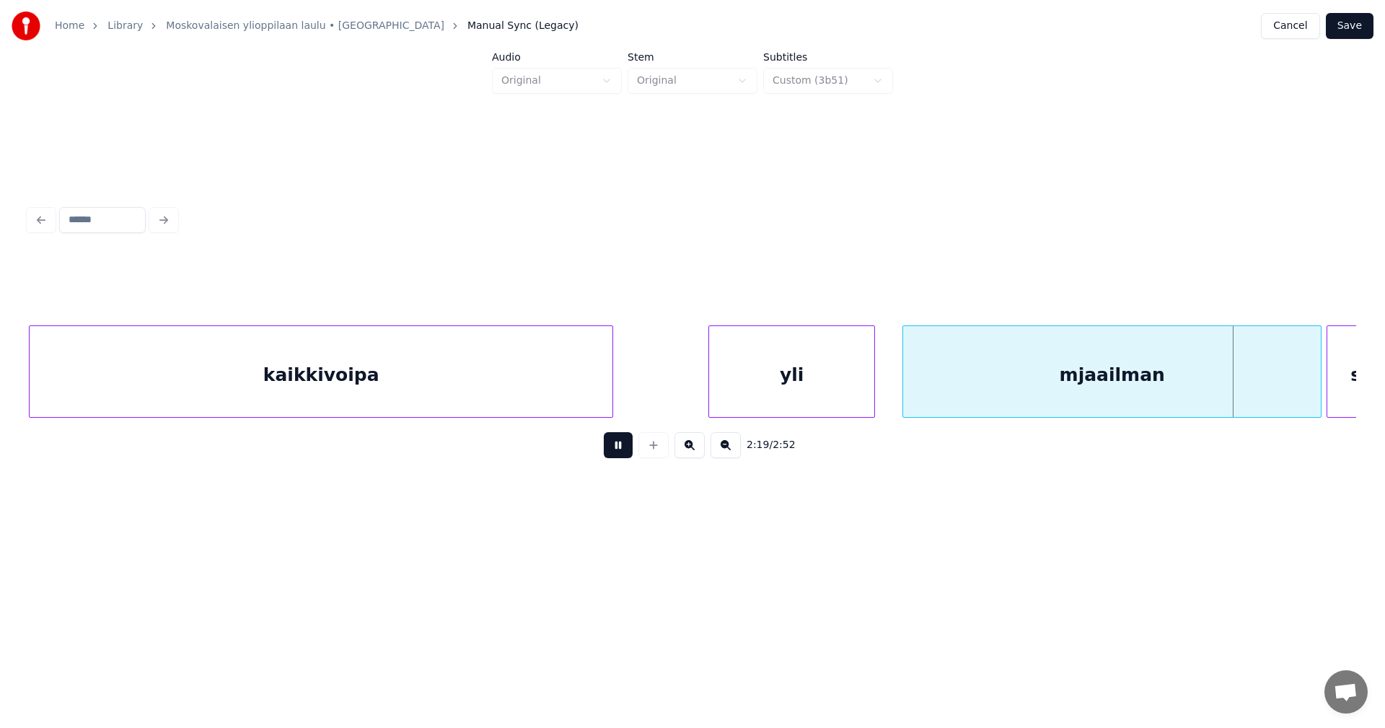
click at [621, 454] on button at bounding box center [618, 445] width 29 height 26
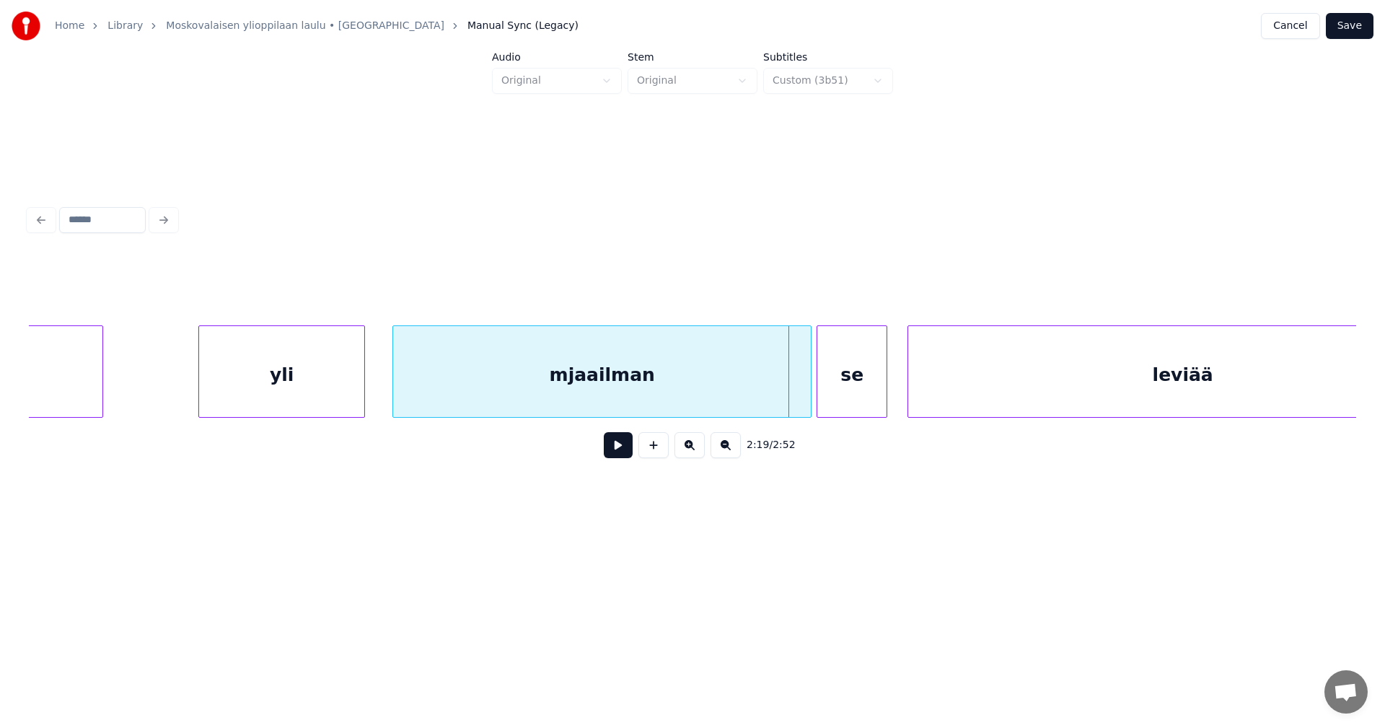
scroll to position [0, 34462]
click at [785, 392] on div at bounding box center [785, 371] width 4 height 91
click at [742, 396] on div "mjaailman" at bounding box center [586, 375] width 405 height 98
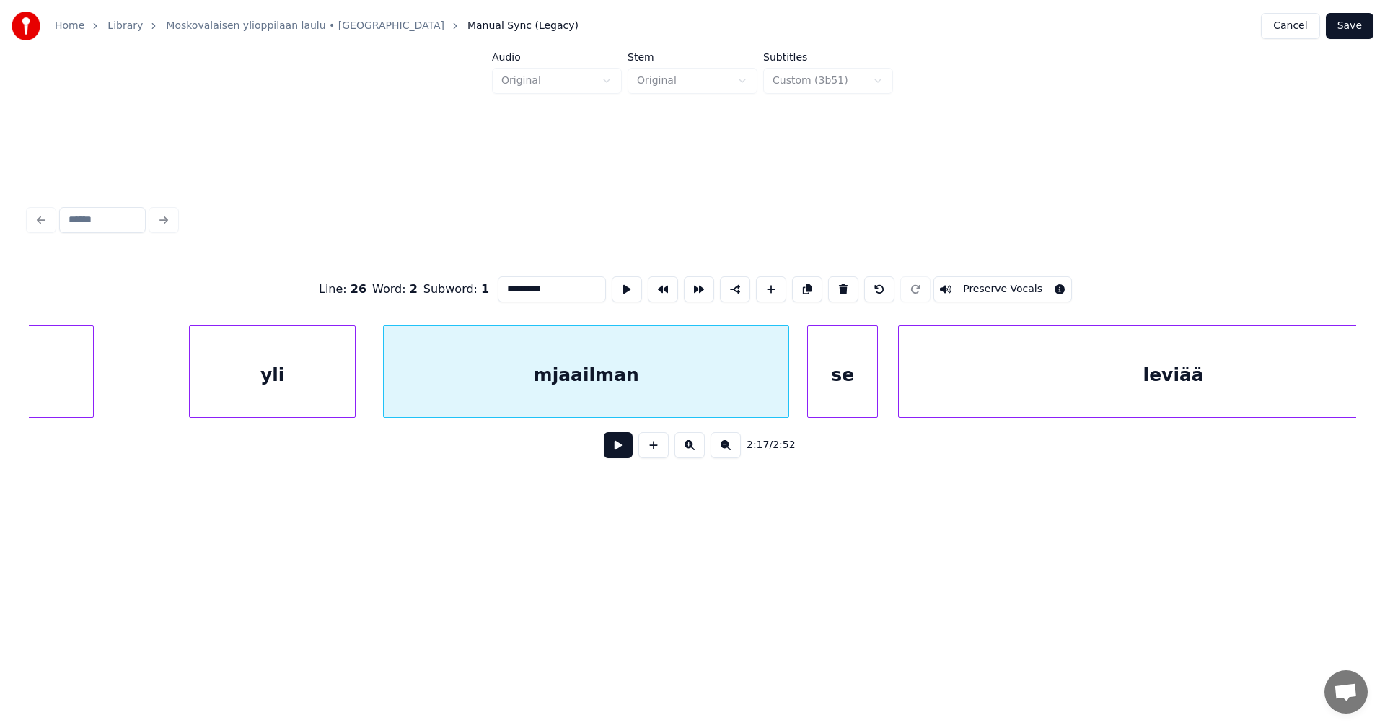
click at [628, 451] on button at bounding box center [618, 445] width 29 height 26
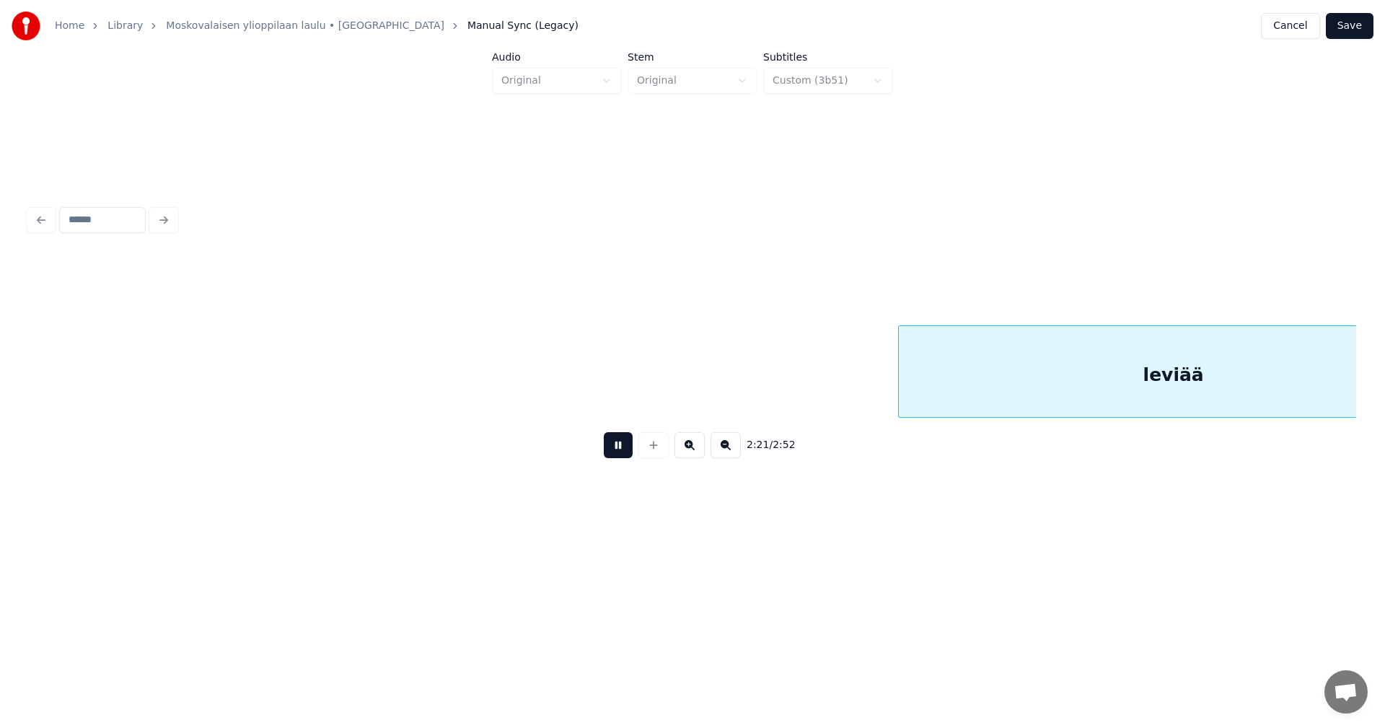
scroll to position [0, 35791]
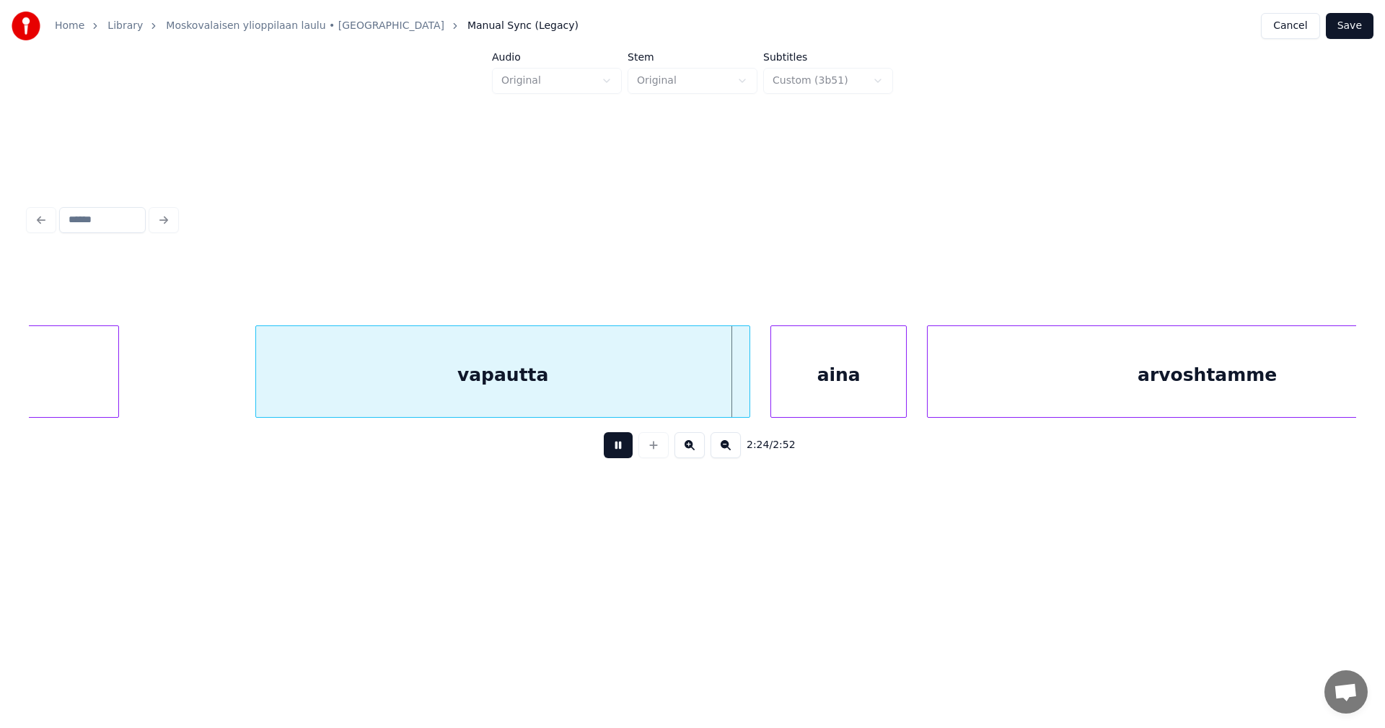
drag, startPoint x: 628, startPoint y: 451, endPoint x: 750, endPoint y: 410, distance: 128.4
click at [629, 451] on button at bounding box center [618, 445] width 29 height 26
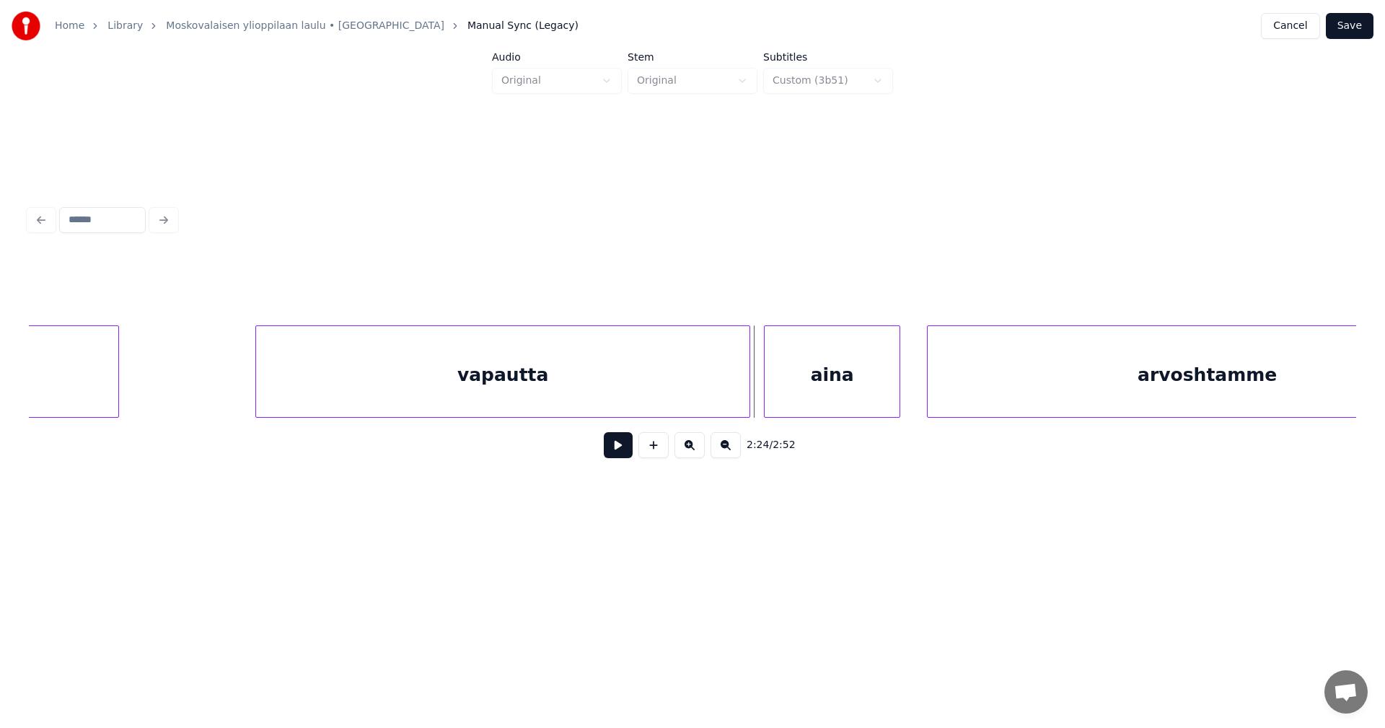
click at [811, 382] on div "aina" at bounding box center [831, 375] width 135 height 98
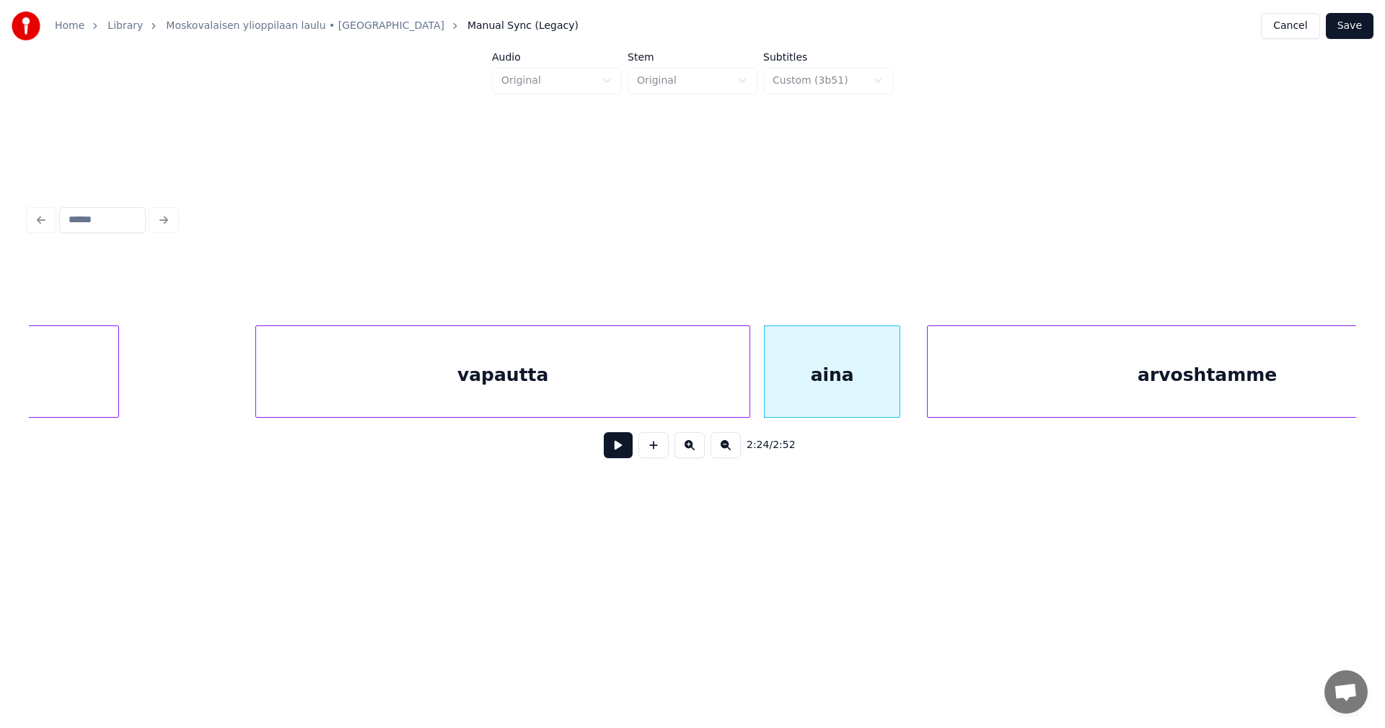
click at [748, 389] on div at bounding box center [747, 371] width 4 height 91
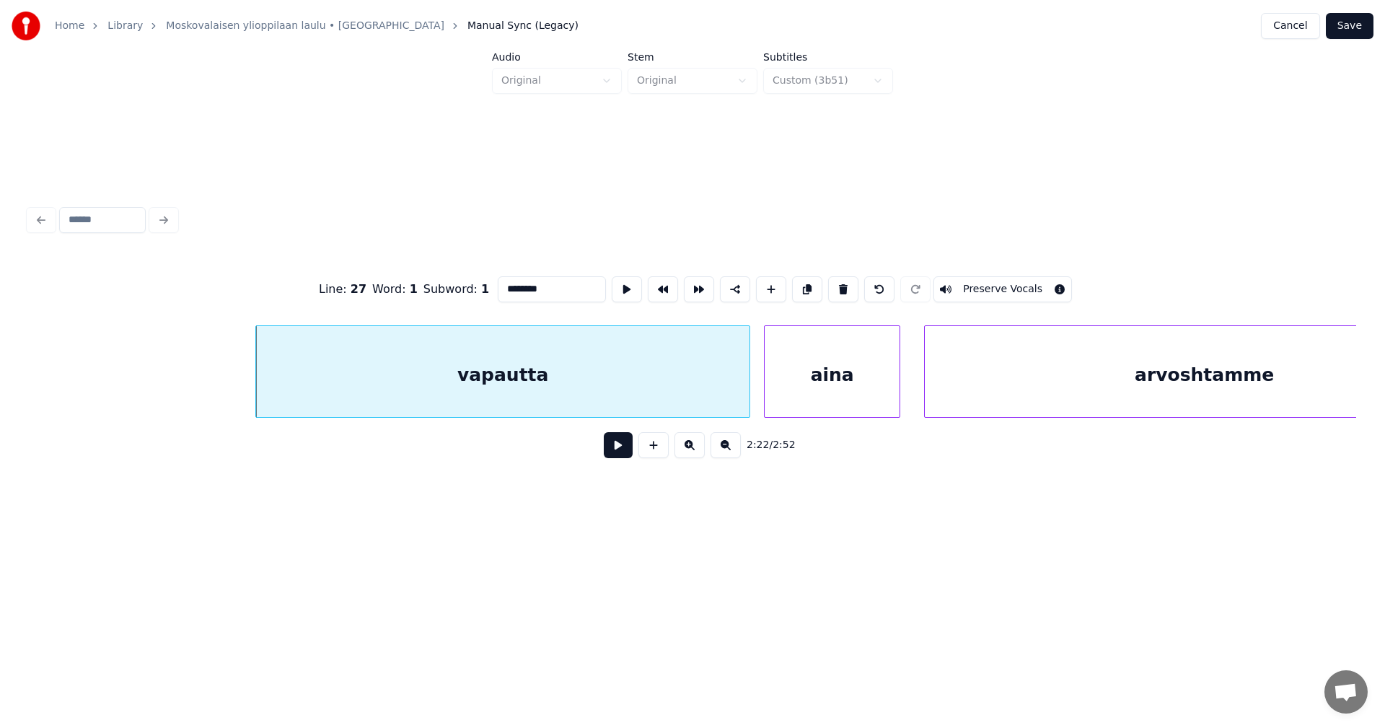
scroll to position [0, 35920]
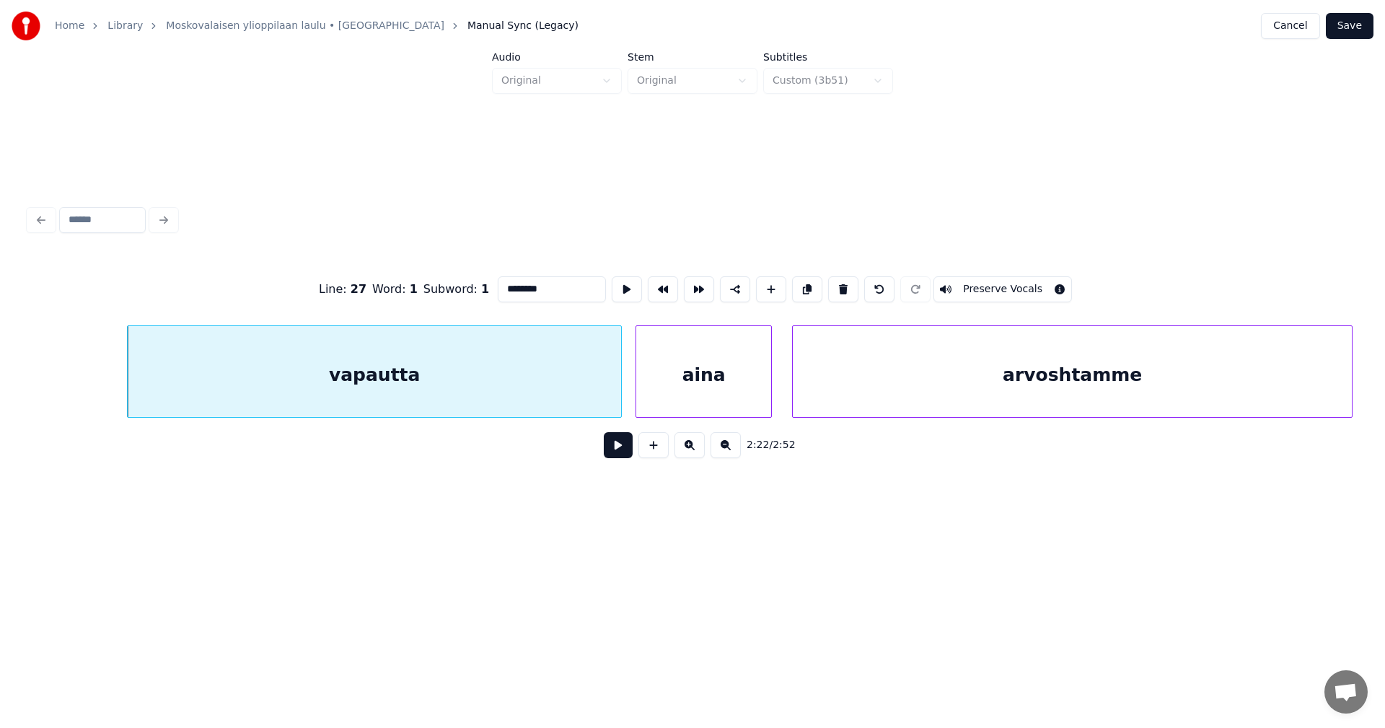
click at [958, 394] on div "arvoshtamme" at bounding box center [1072, 375] width 559 height 98
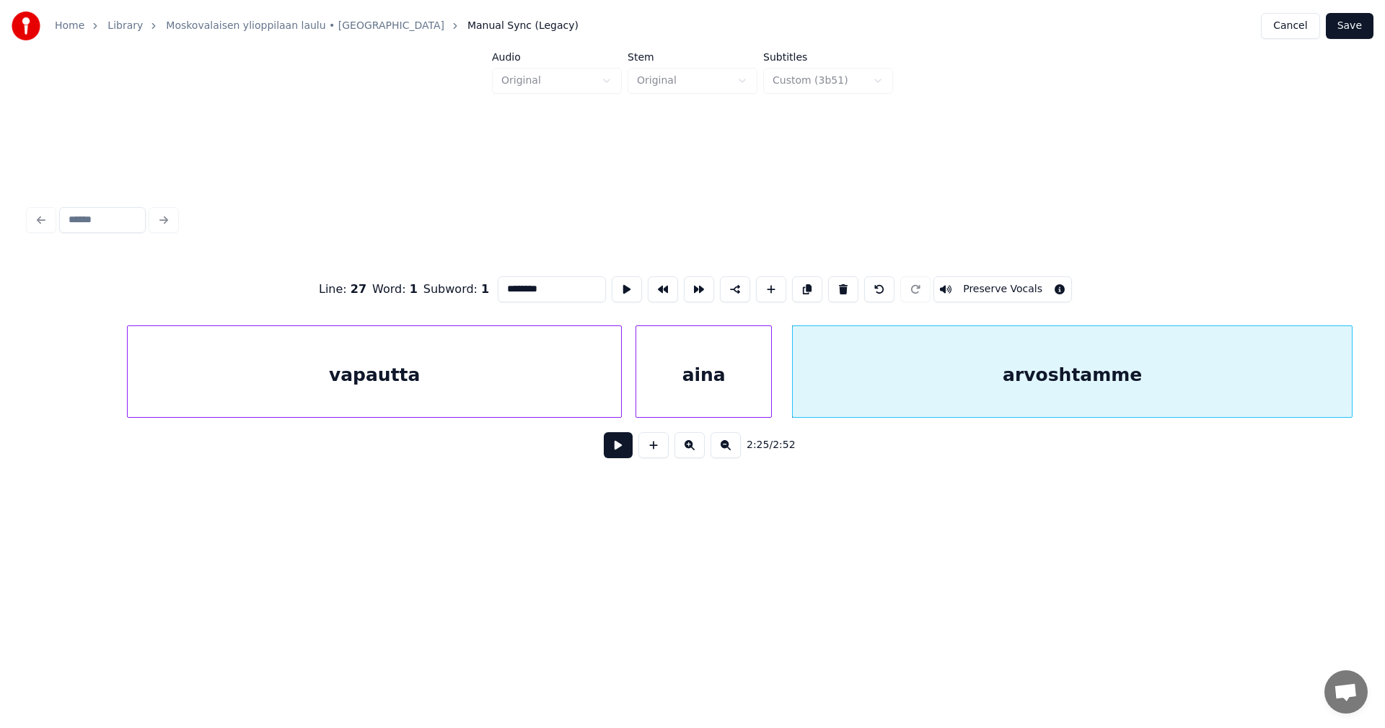
click at [739, 394] on div "aina" at bounding box center [703, 375] width 135 height 98
type input "****"
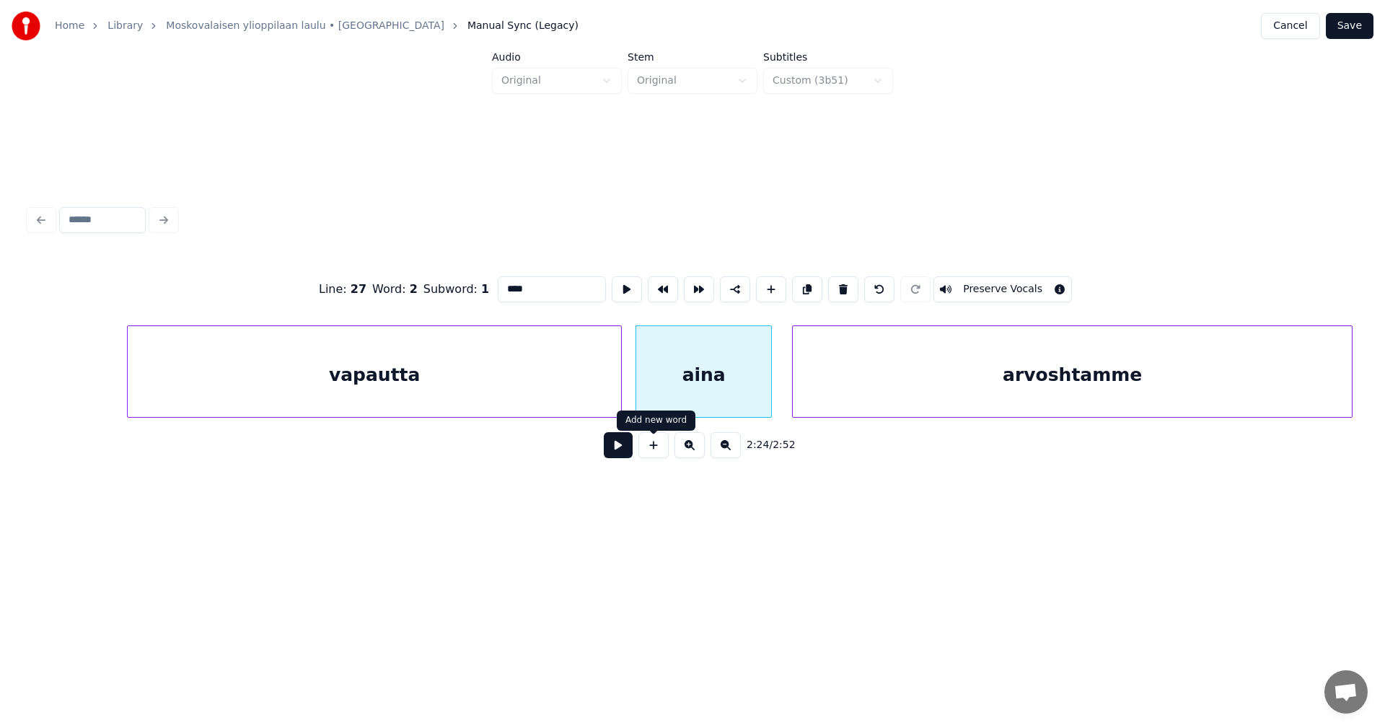
click at [622, 454] on button at bounding box center [618, 445] width 29 height 26
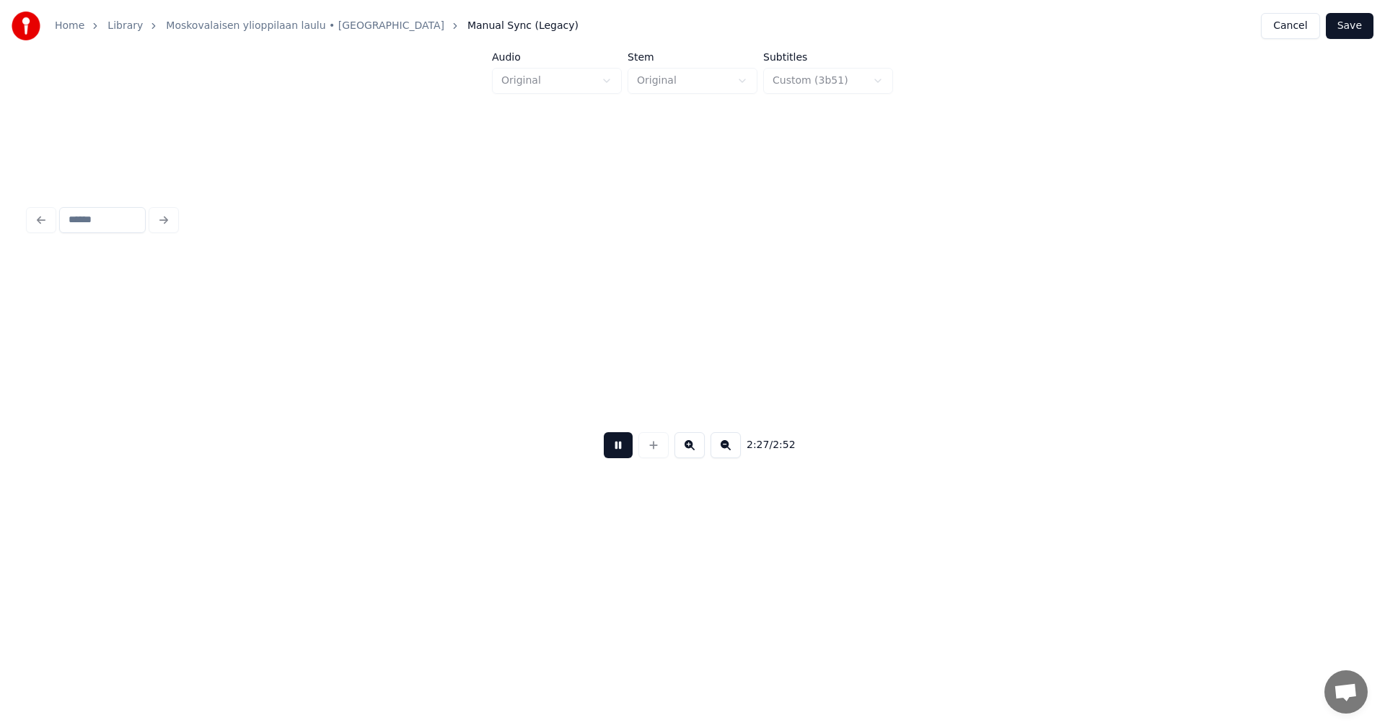
scroll to position [0, 37248]
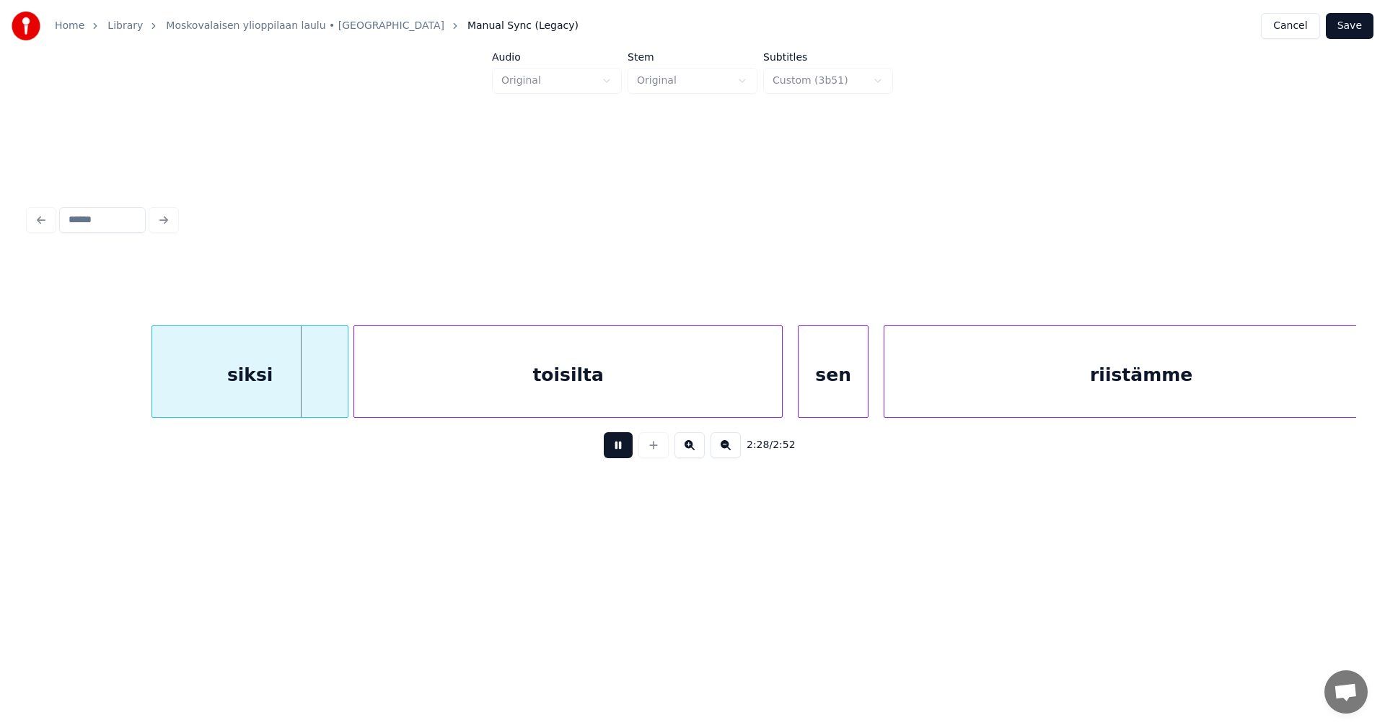
click at [621, 454] on button at bounding box center [618, 445] width 29 height 26
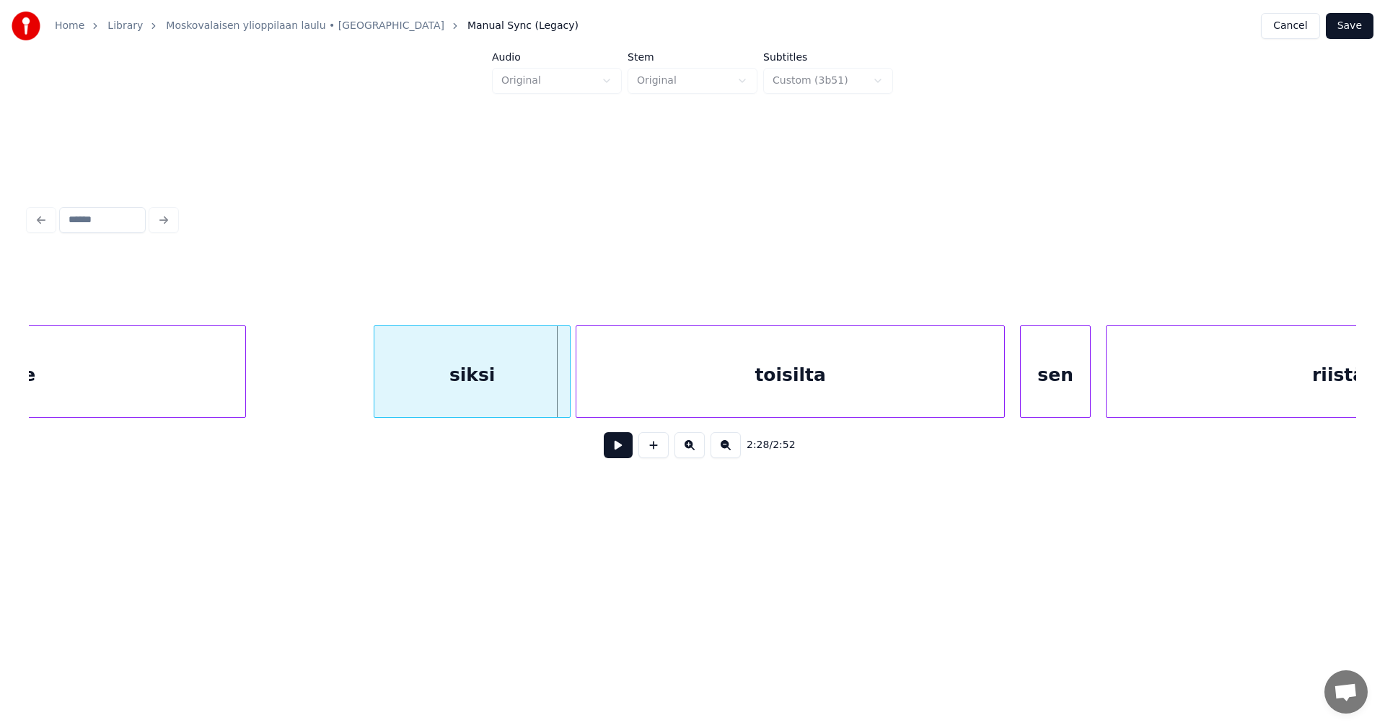
scroll to position [0, 37017]
click at [284, 388] on div at bounding box center [283, 371] width 4 height 91
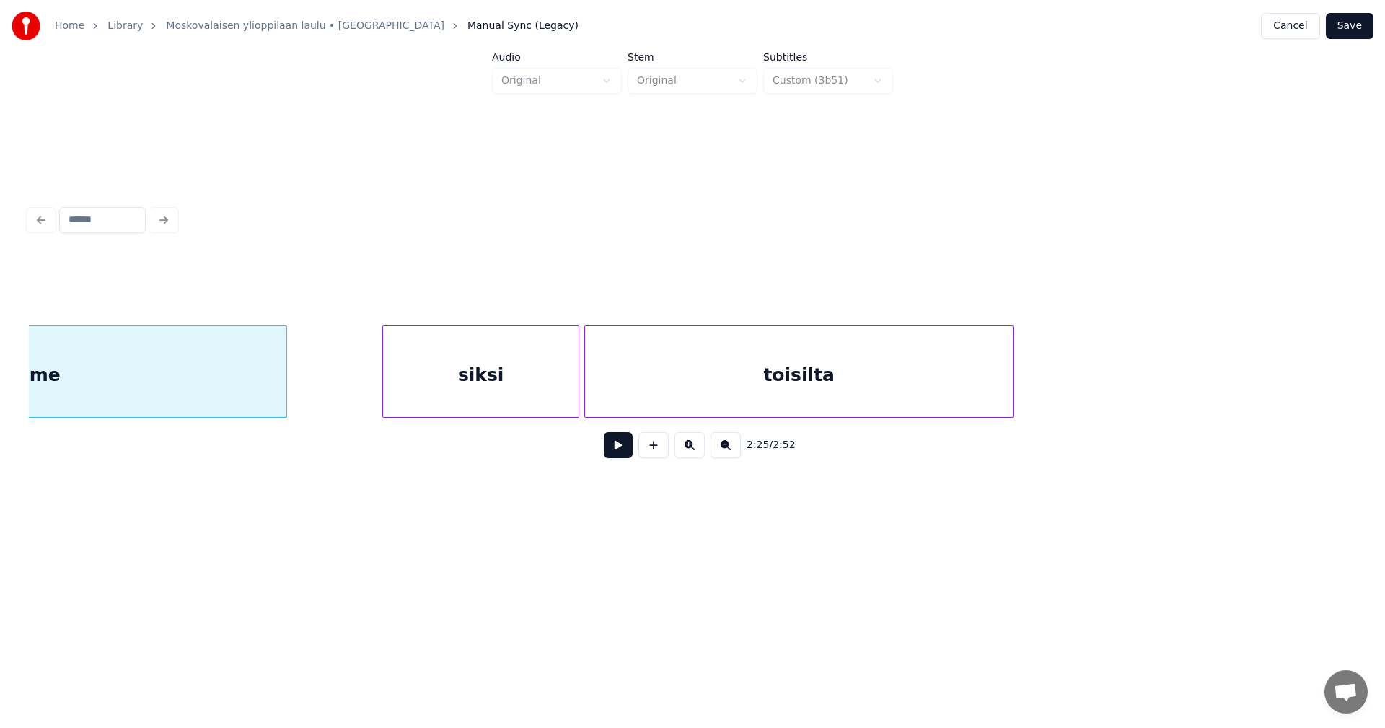
scroll to position [0, 36683]
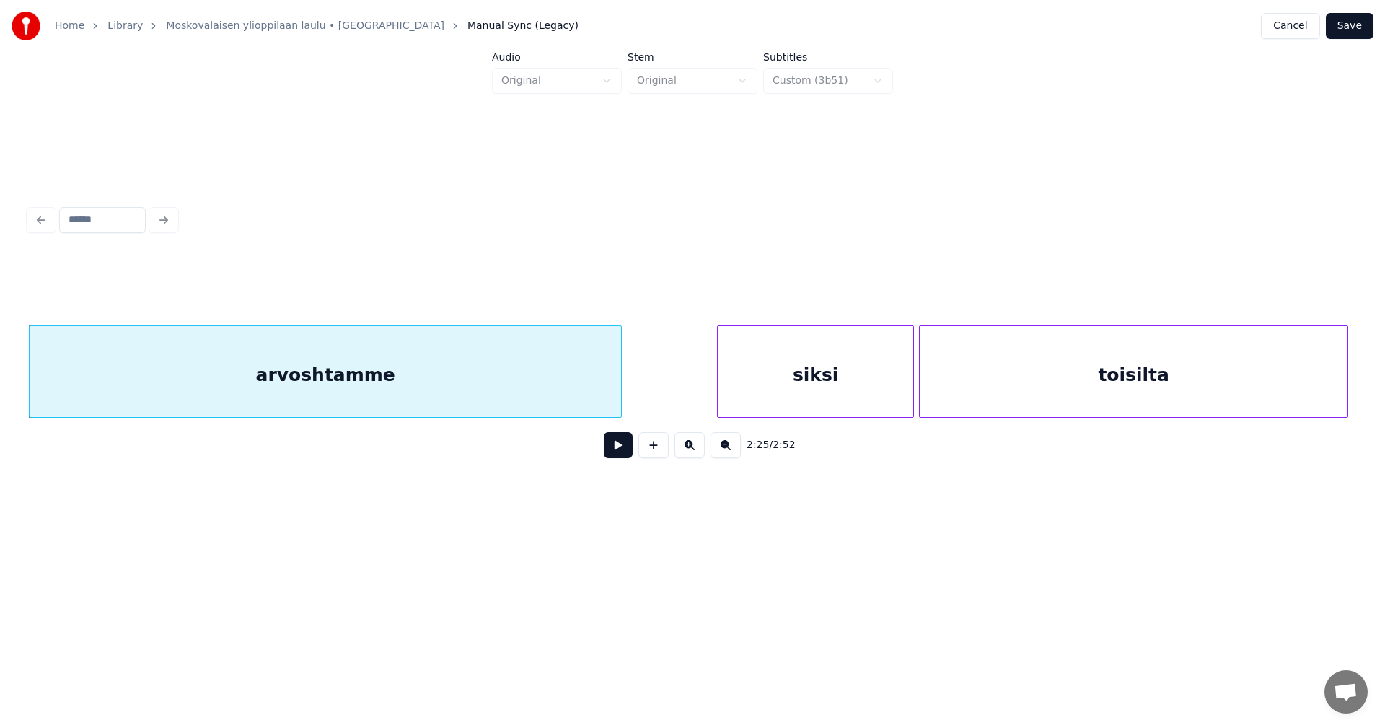
click at [286, 387] on div "arvoshtamme" at bounding box center [325, 375] width 591 height 98
click at [609, 448] on button at bounding box center [618, 445] width 29 height 26
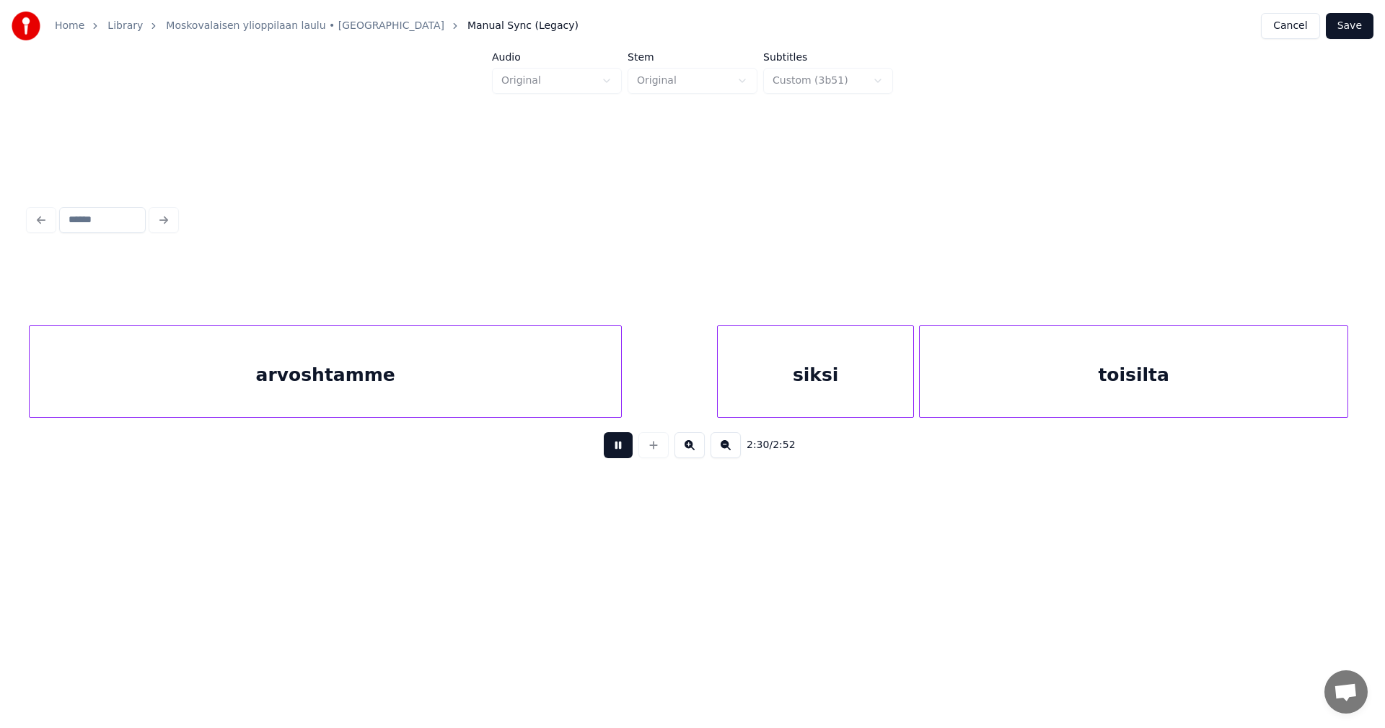
scroll to position [0, 38013]
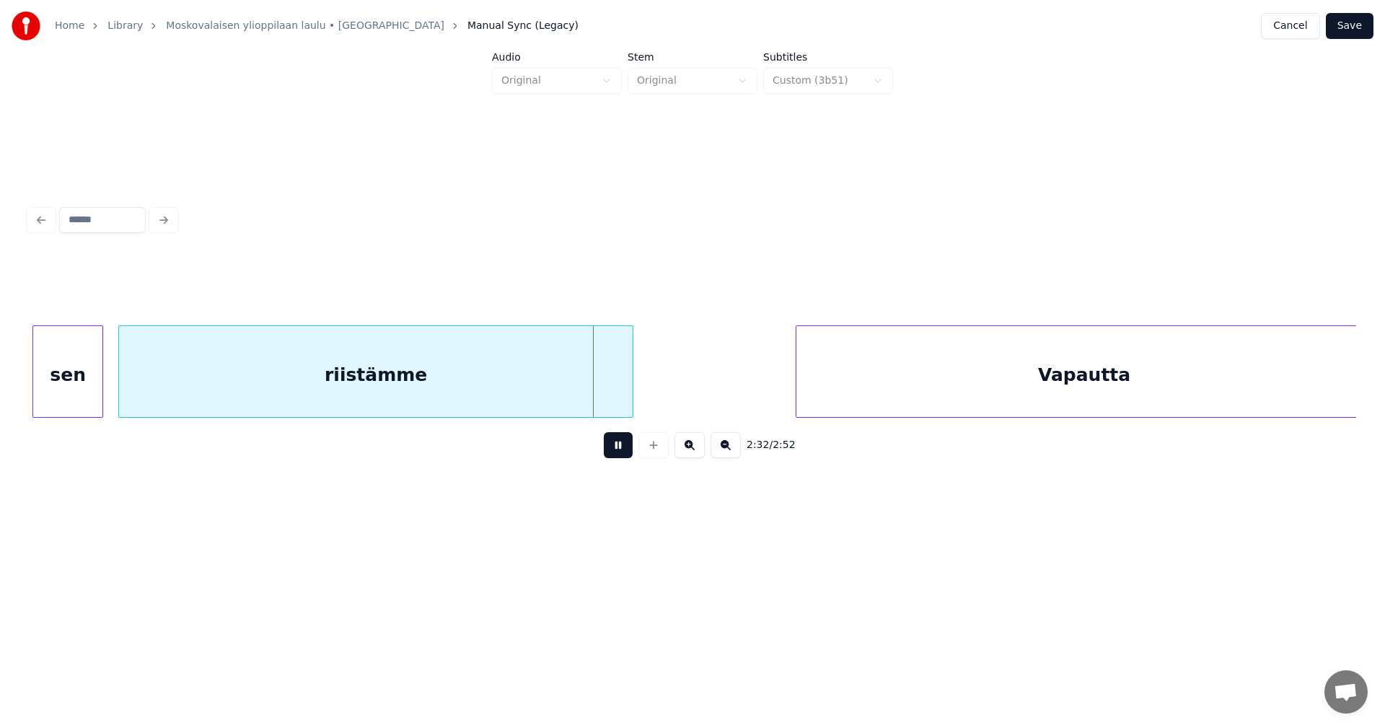
click at [620, 449] on button at bounding box center [618, 445] width 29 height 26
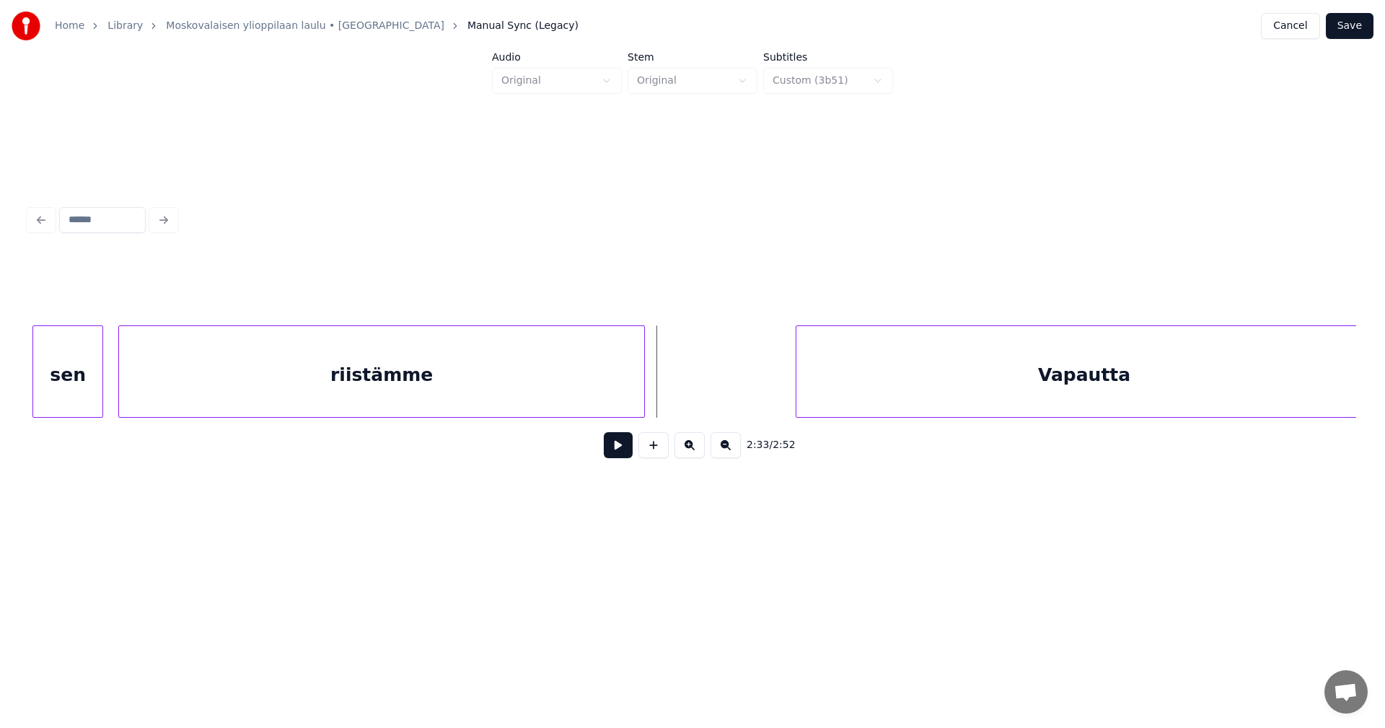
click at [641, 398] on div at bounding box center [642, 371] width 4 height 91
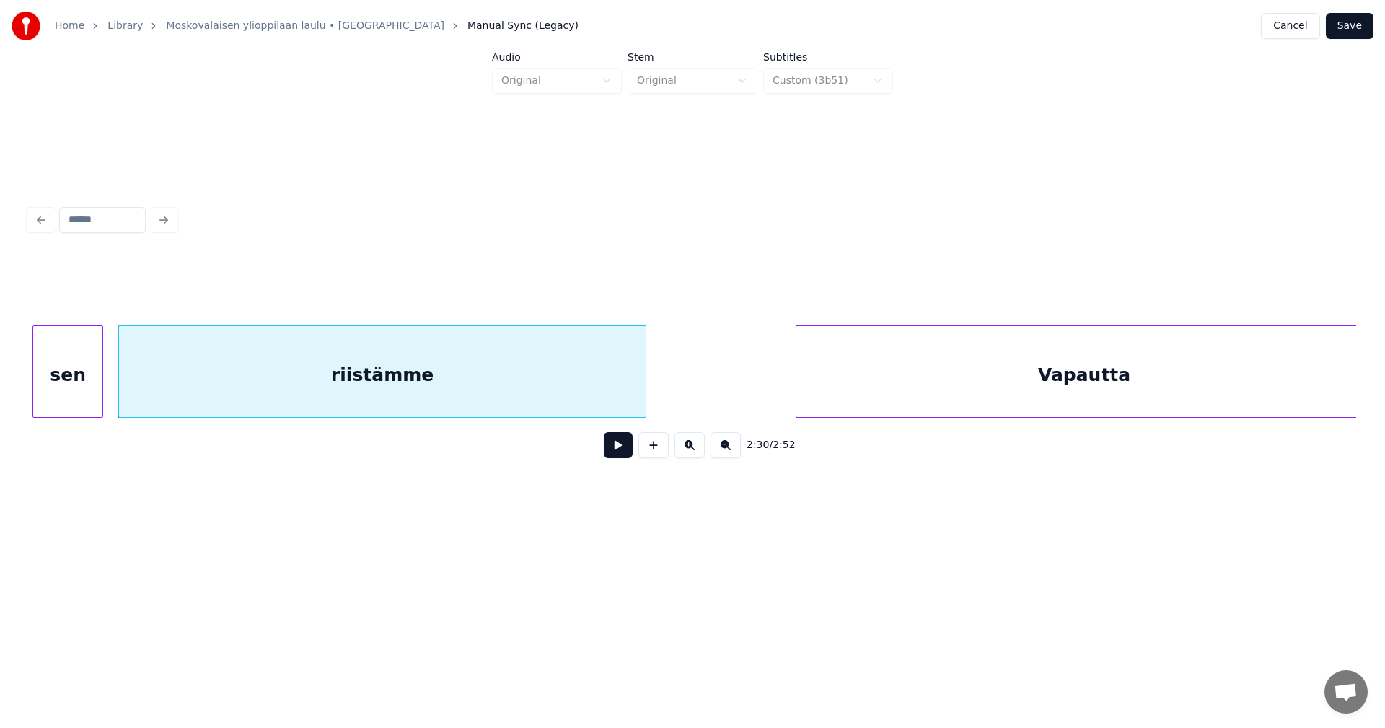
click at [1356, 29] on button "Save" at bounding box center [1349, 26] width 48 height 26
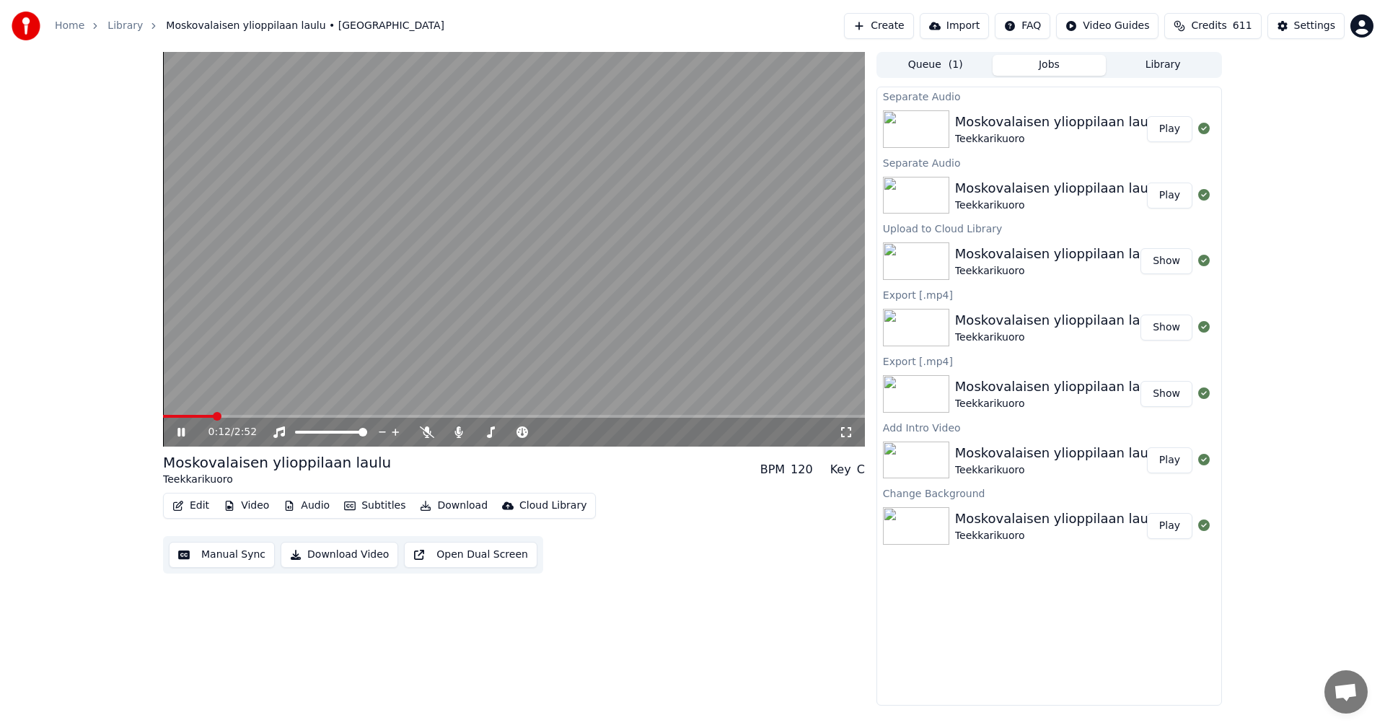
click at [269, 414] on video at bounding box center [514, 249] width 702 height 394
click at [270, 415] on span at bounding box center [514, 416] width 702 height 3
click at [186, 432] on icon at bounding box center [192, 432] width 34 height 12
click at [185, 432] on icon at bounding box center [192, 432] width 34 height 12
click at [734, 418] on span at bounding box center [514, 416] width 702 height 3
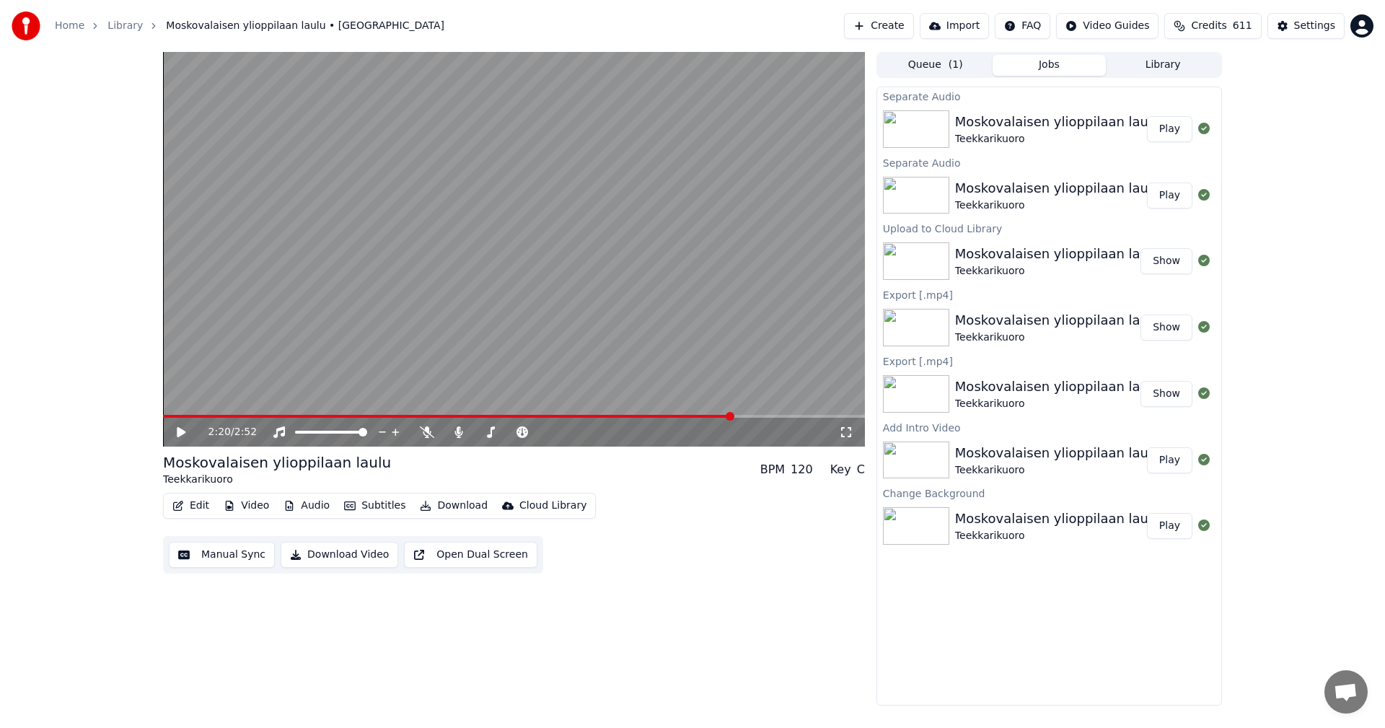
click at [176, 433] on icon at bounding box center [192, 432] width 34 height 12
click at [189, 507] on button "Edit" at bounding box center [191, 505] width 48 height 20
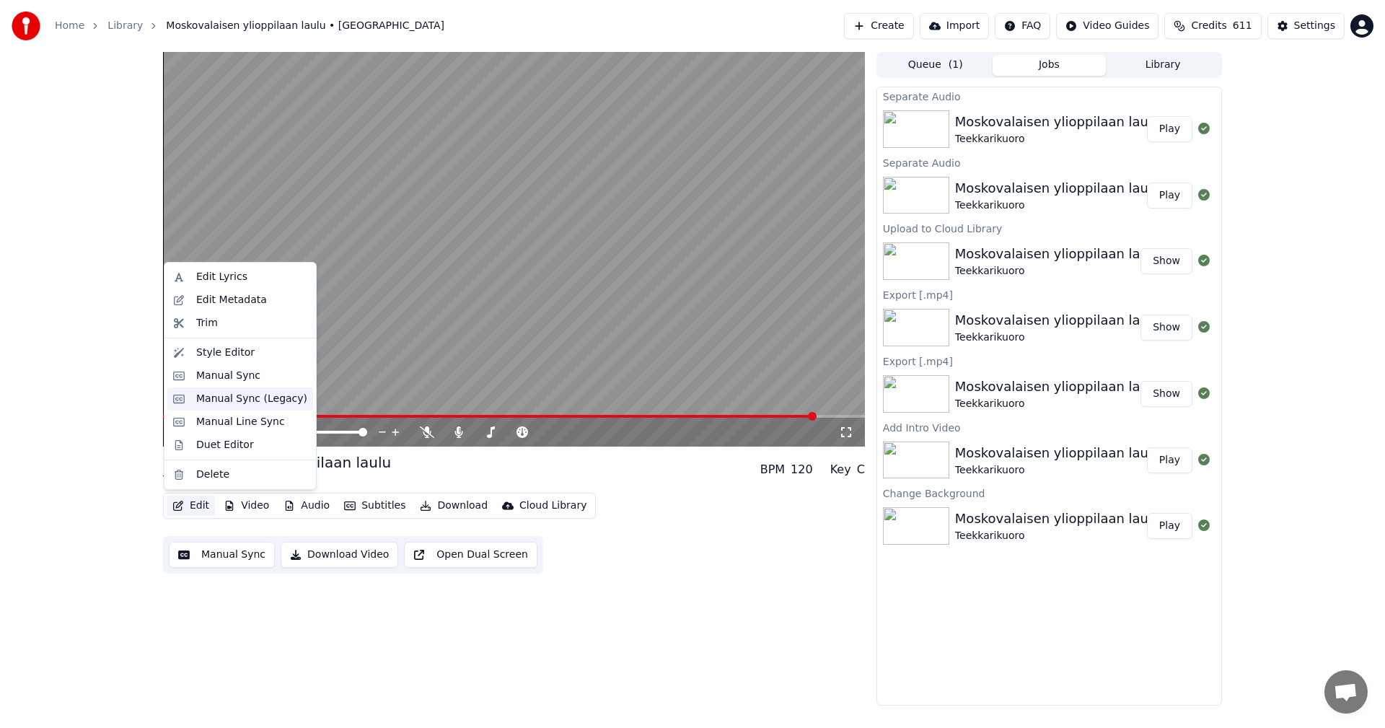
click at [242, 402] on div "Manual Sync (Legacy)" at bounding box center [251, 399] width 111 height 14
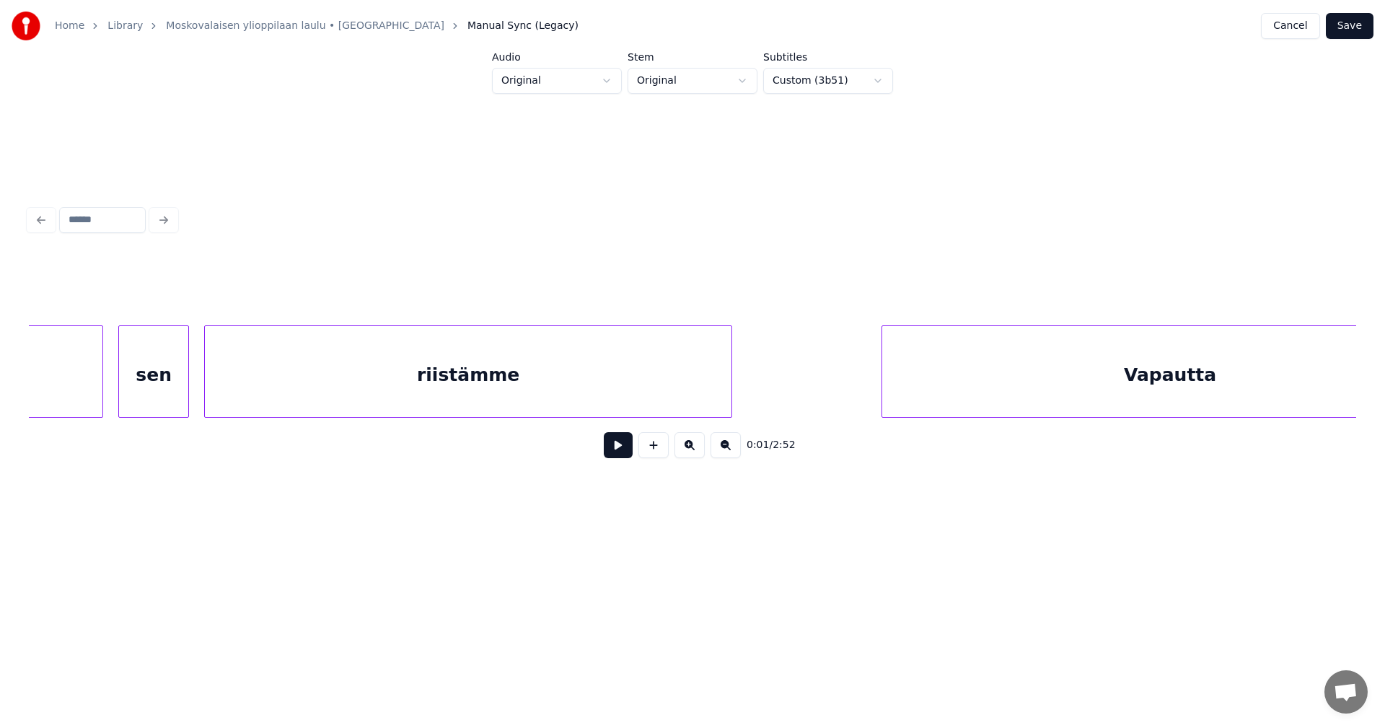
scroll to position [0, 38120]
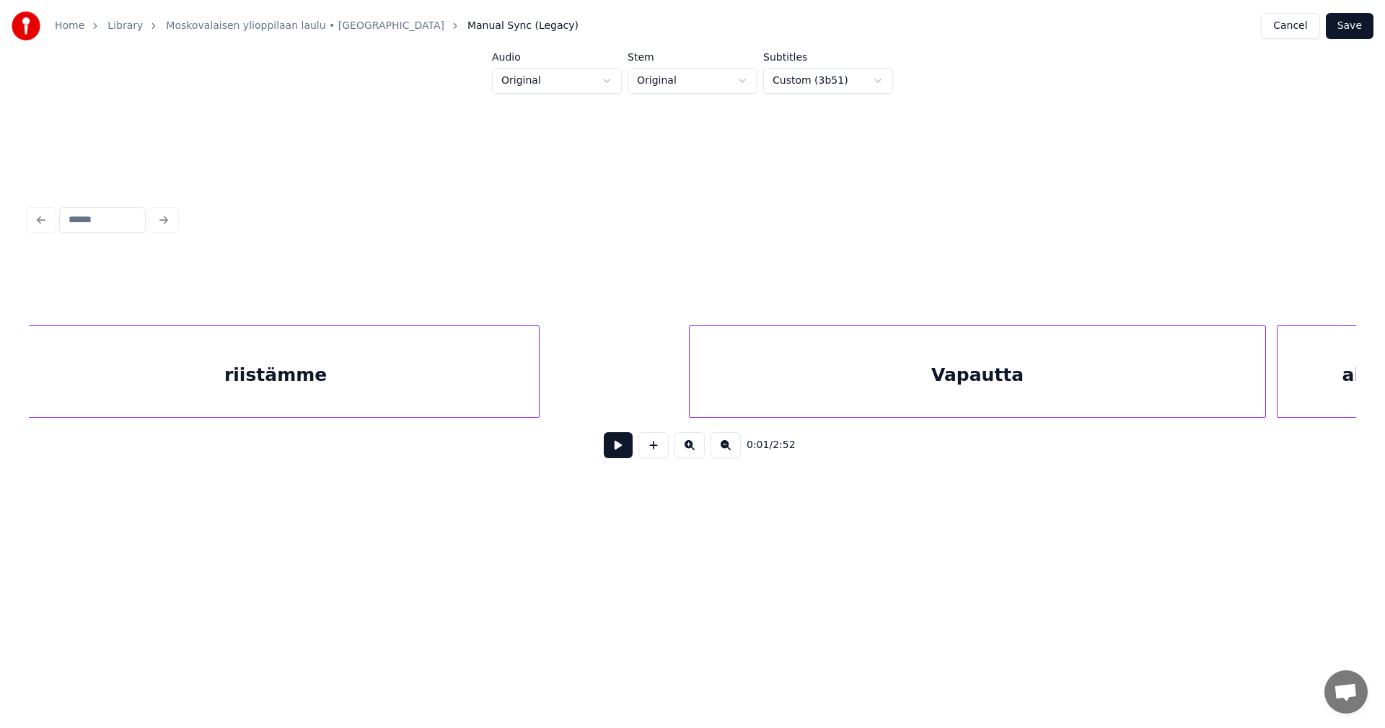
click at [855, 392] on div "Vapautta" at bounding box center [976, 375] width 575 height 98
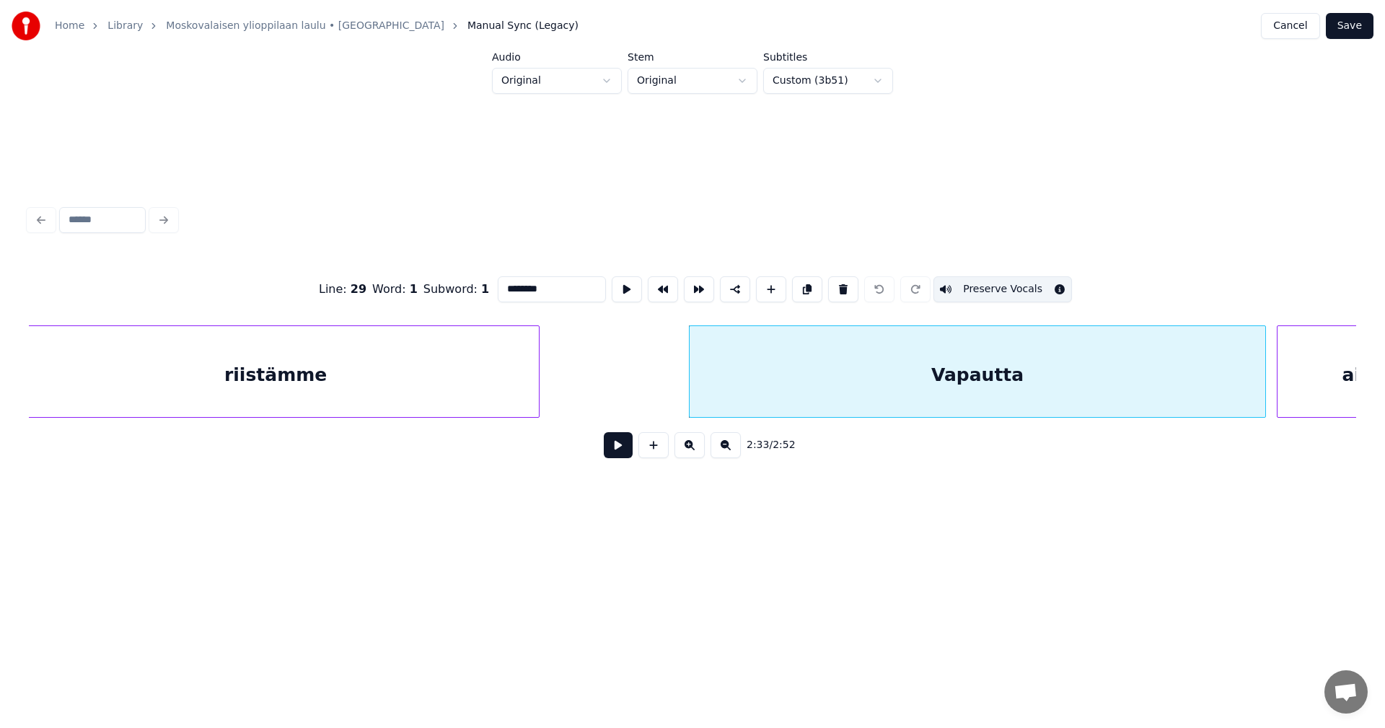
click at [614, 453] on button at bounding box center [618, 445] width 29 height 26
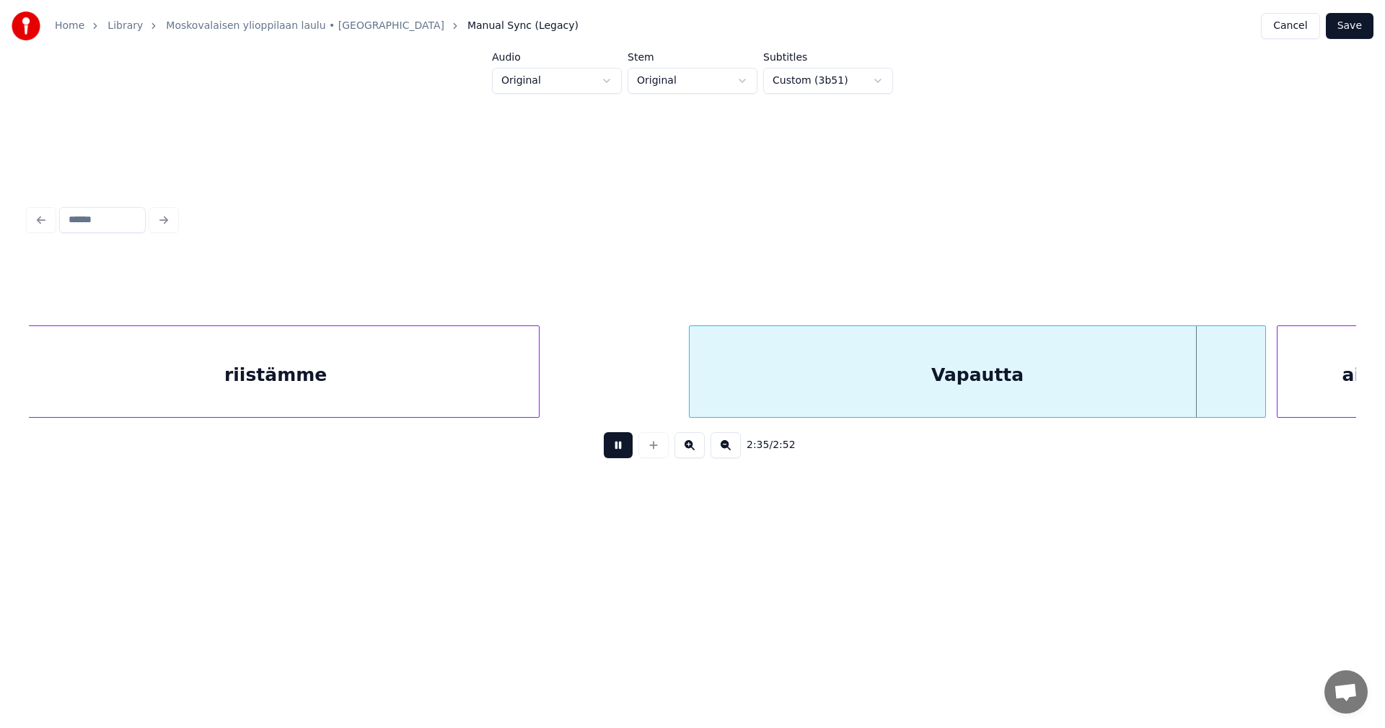
click at [614, 453] on button at bounding box center [618, 445] width 29 height 26
click at [1349, 17] on button "Save" at bounding box center [1349, 26] width 48 height 26
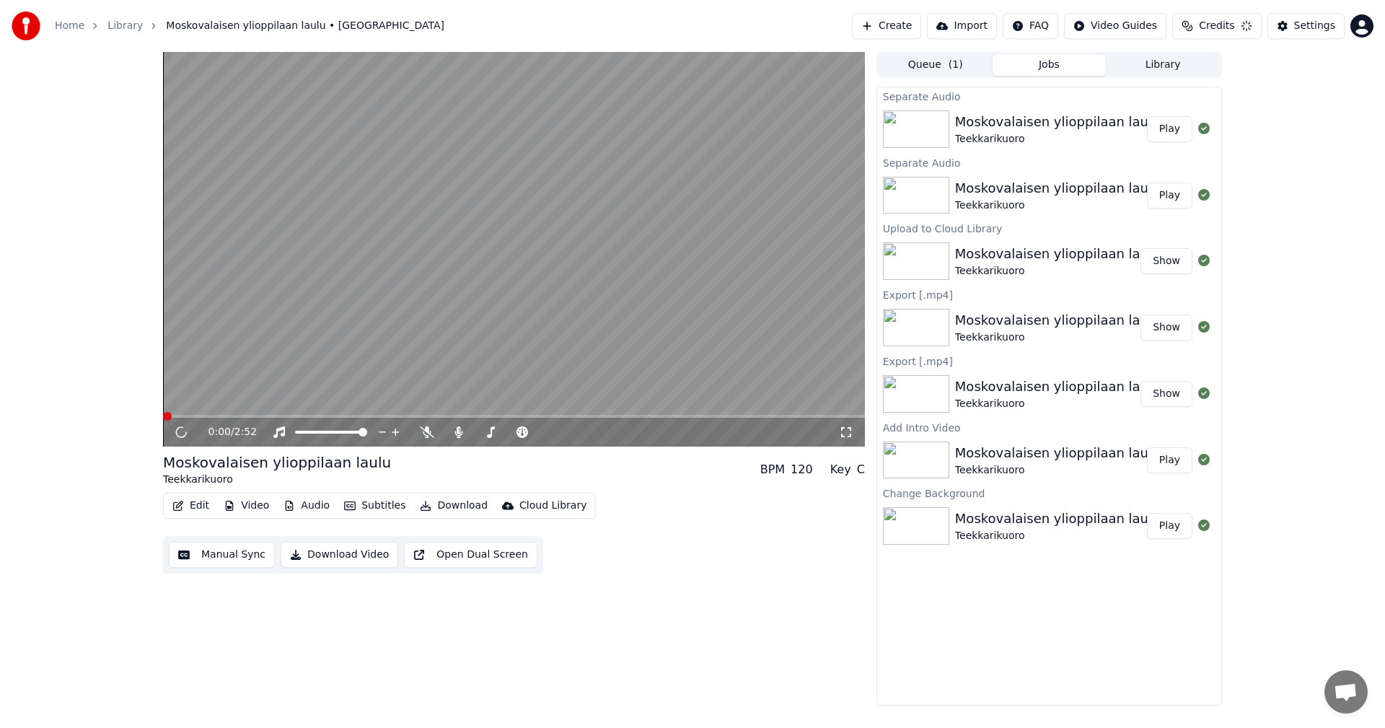
click at [1351, 24] on html "Home Library Moskovalaisen ylioppilaan laulu • Teekkarikuoro Create Import FAQ …" at bounding box center [692, 364] width 1385 height 728
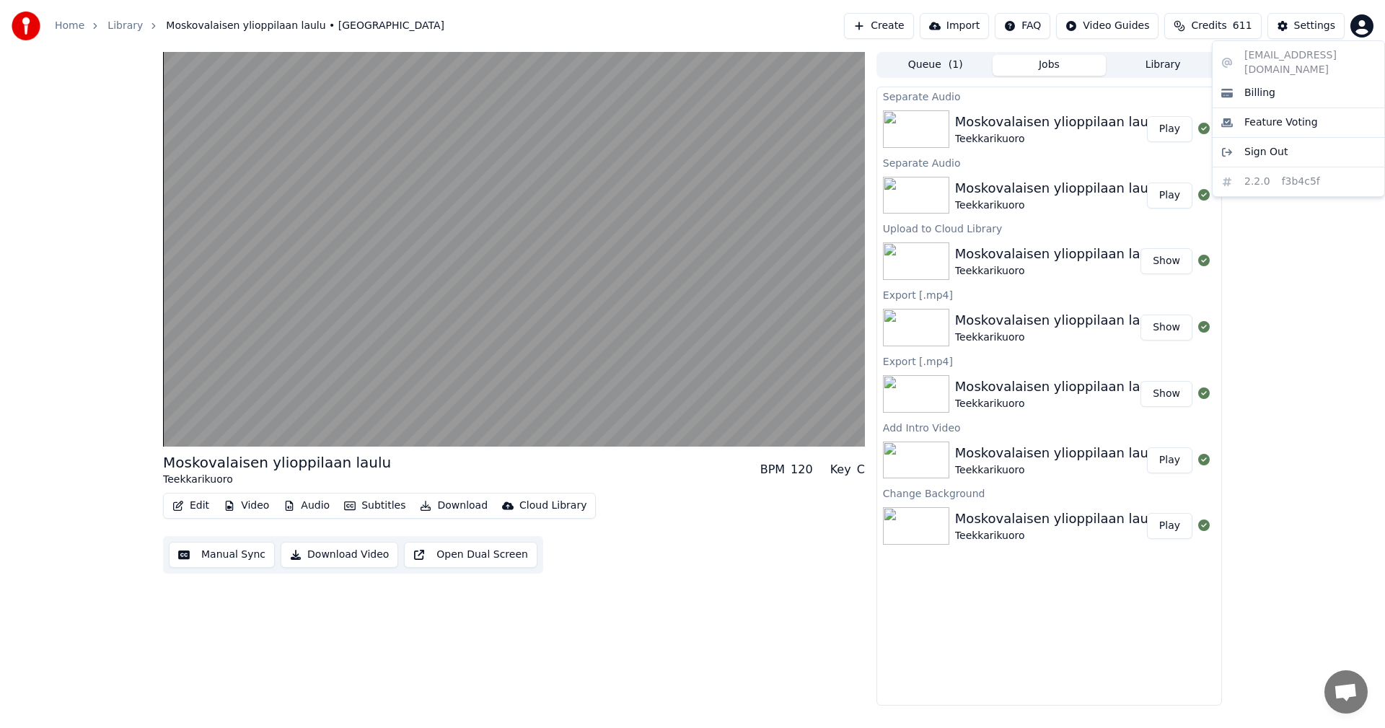
click at [475, 420] on html "Home Library Moskovalaisen ylioppilaan laulu • Teekkarikuoro Create Import FAQ …" at bounding box center [692, 364] width 1385 height 728
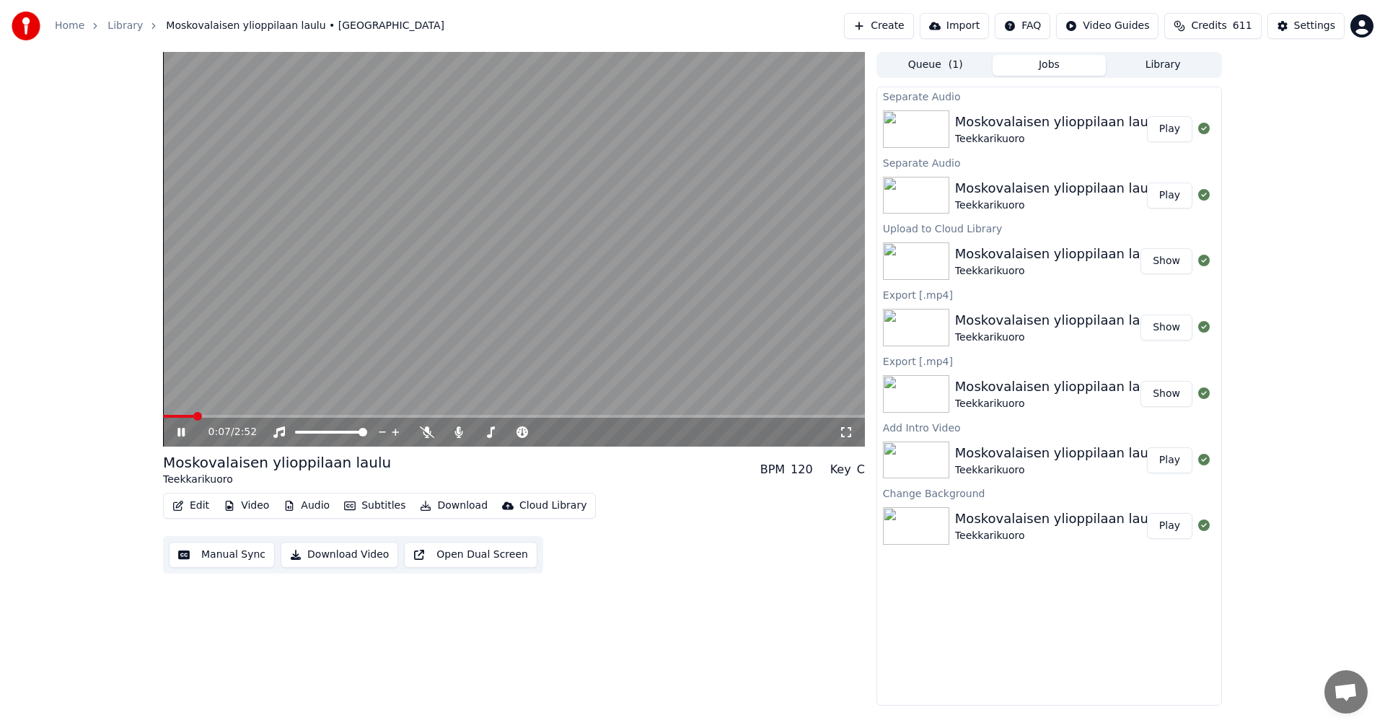
click at [181, 434] on icon at bounding box center [192, 432] width 34 height 12
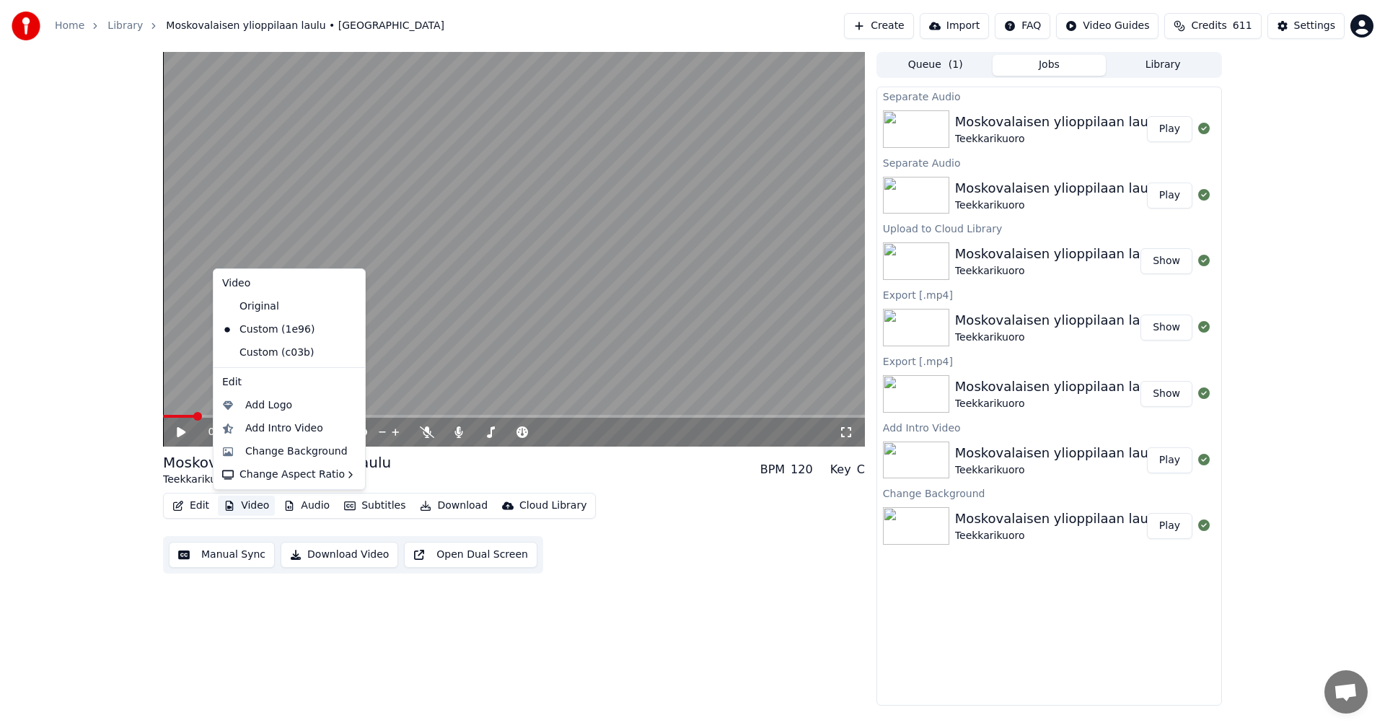
click at [250, 507] on button "Video" at bounding box center [246, 505] width 57 height 20
click at [274, 430] on div "Add Intro Video" at bounding box center [284, 428] width 78 height 14
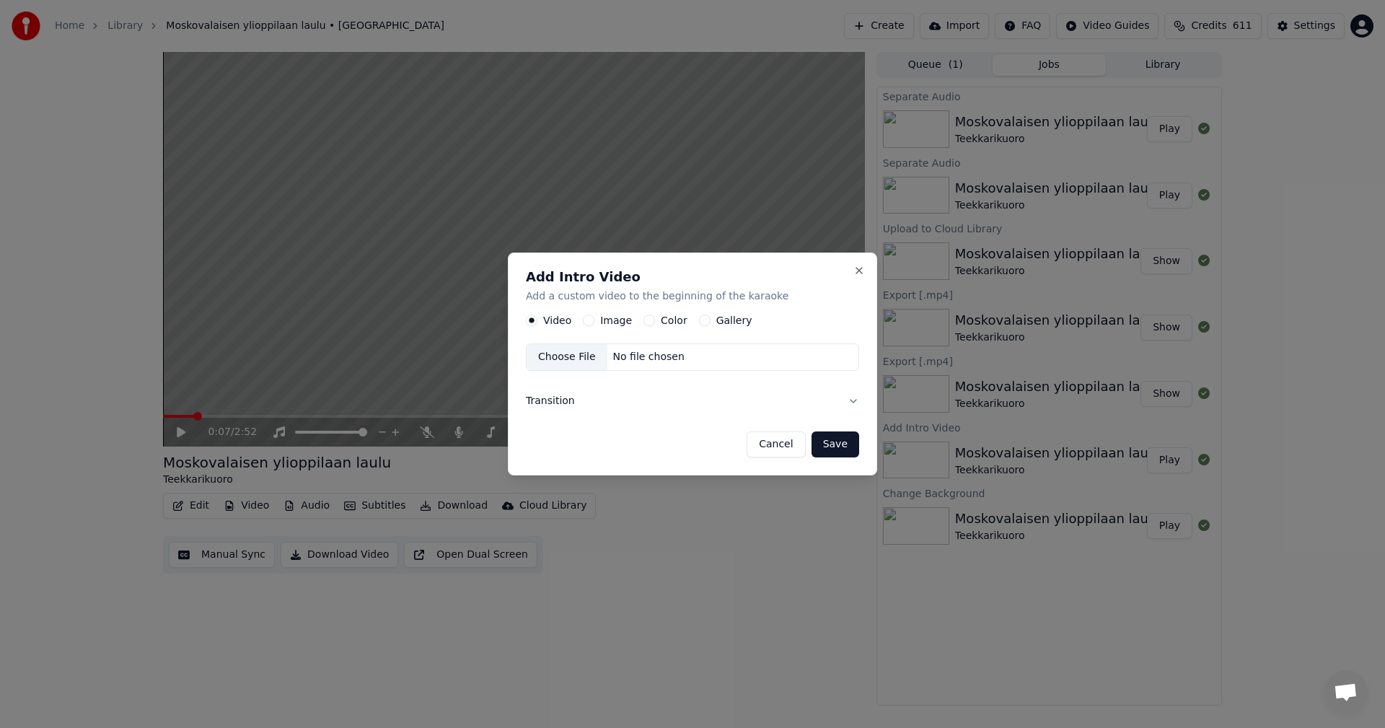
click at [644, 321] on button "Color" at bounding box center [649, 321] width 12 height 12
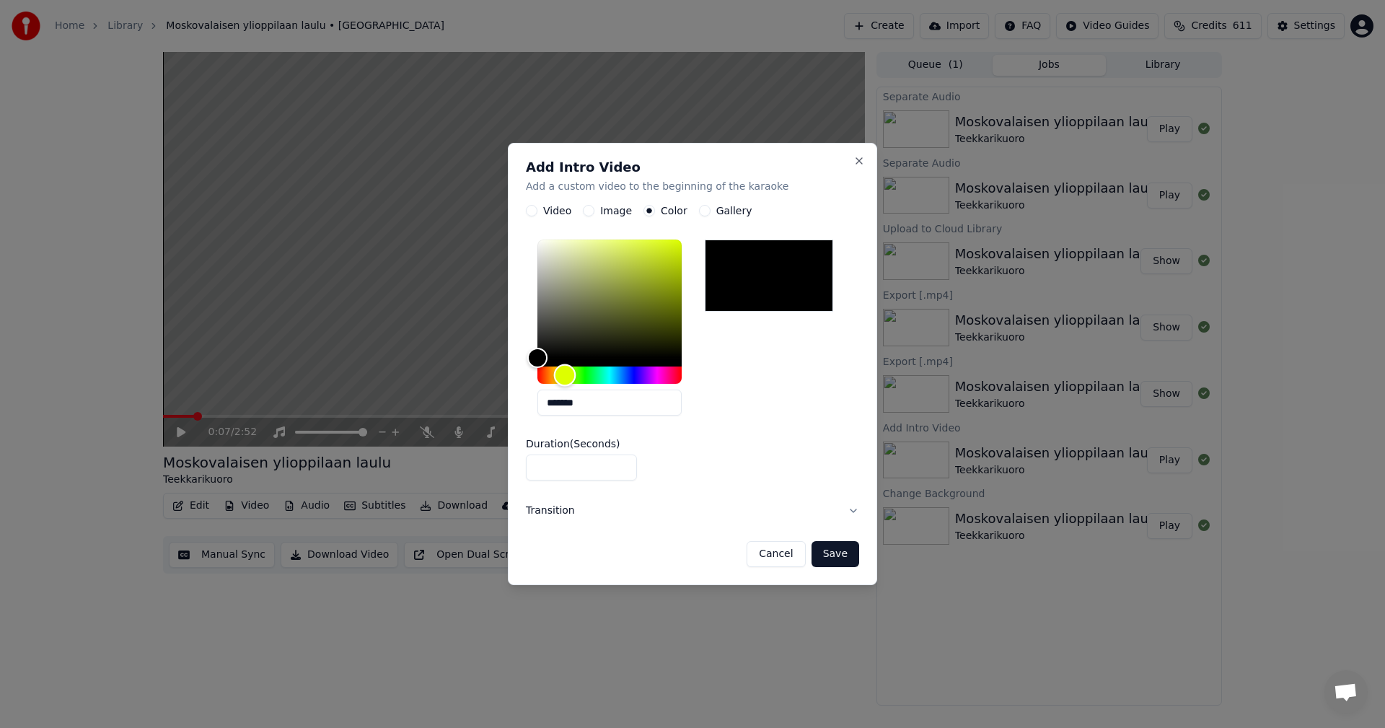
drag, startPoint x: 543, startPoint y: 374, endPoint x: 565, endPoint y: 372, distance: 21.7
click at [565, 372] on div "Hue" at bounding box center [565, 375] width 22 height 22
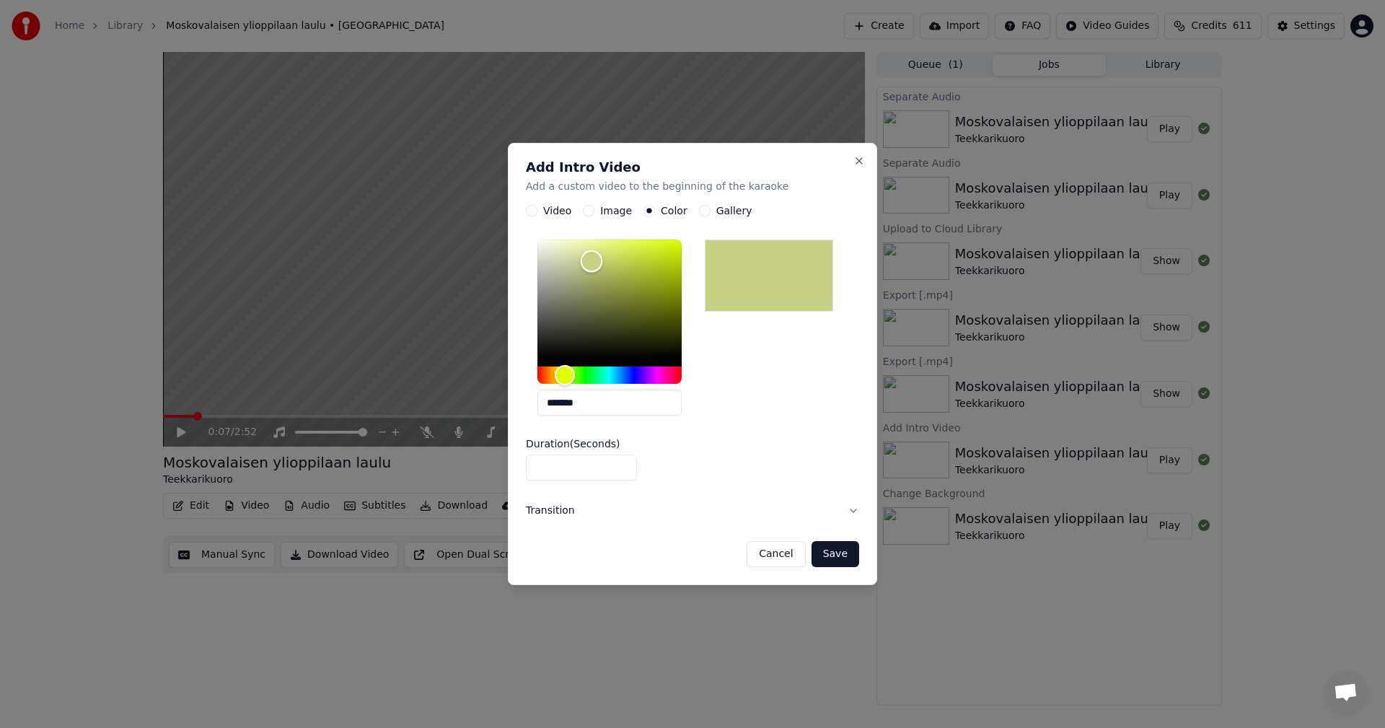
drag, startPoint x: 538, startPoint y: 358, endPoint x: 591, endPoint y: 261, distance: 110.4
click at [591, 261] on div "Color" at bounding box center [592, 261] width 22 height 22
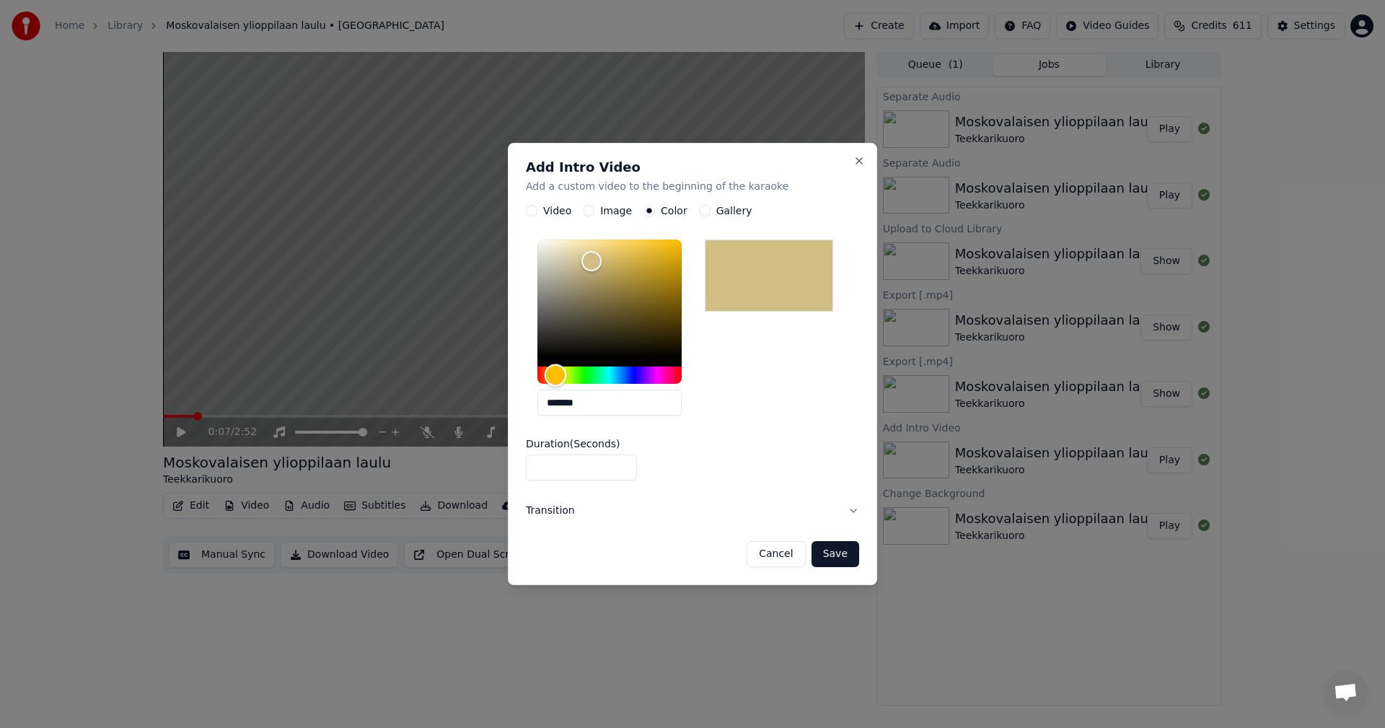
drag, startPoint x: 565, startPoint y: 379, endPoint x: 555, endPoint y: 385, distance: 11.4
click at [555, 385] on div "Hue" at bounding box center [555, 375] width 22 height 22
drag, startPoint x: 589, startPoint y: 260, endPoint x: 604, endPoint y: 263, distance: 15.4
click at [604, 263] on div "Color" at bounding box center [605, 263] width 22 height 22
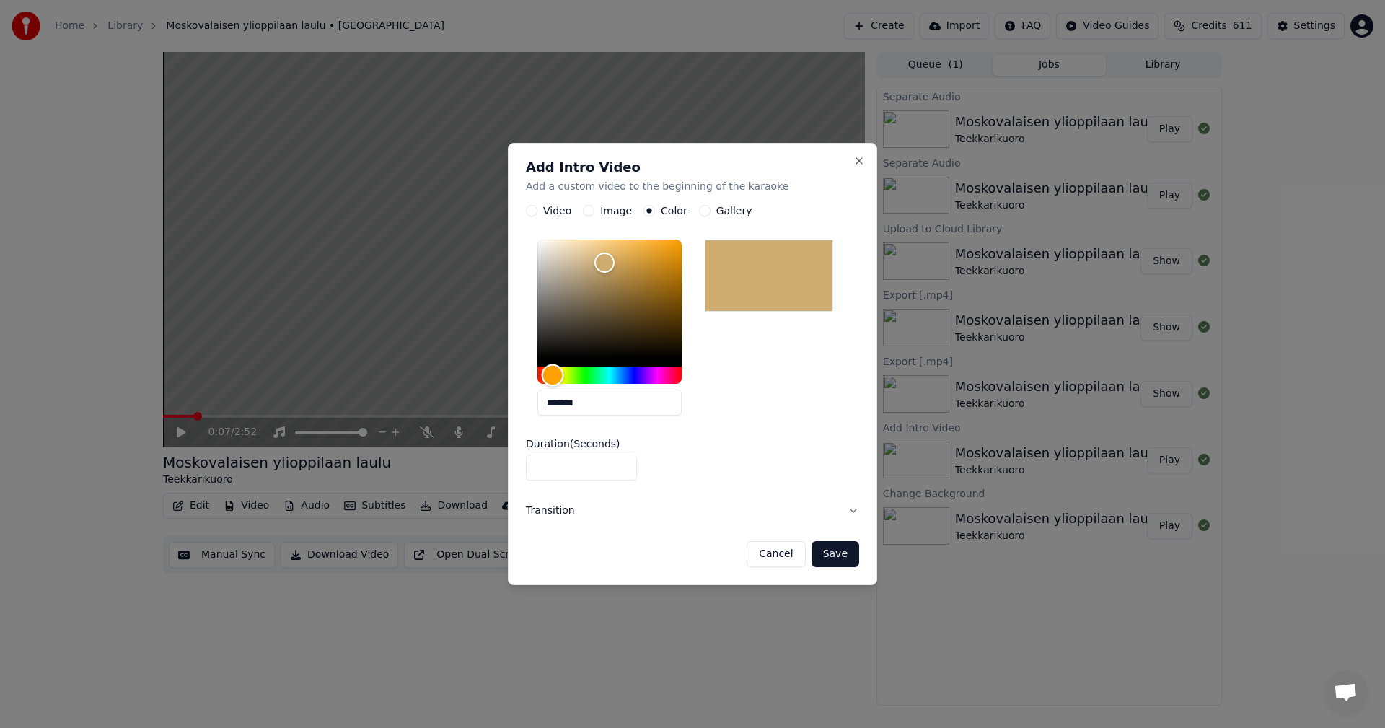
click at [552, 381] on div "Hue" at bounding box center [553, 375] width 22 height 22
type input "*******"
drag, startPoint x: 606, startPoint y: 268, endPoint x: 632, endPoint y: 252, distance: 30.7
click at [632, 252] on div "Color" at bounding box center [633, 253] width 22 height 22
click at [625, 472] on input "*" at bounding box center [581, 468] width 111 height 26
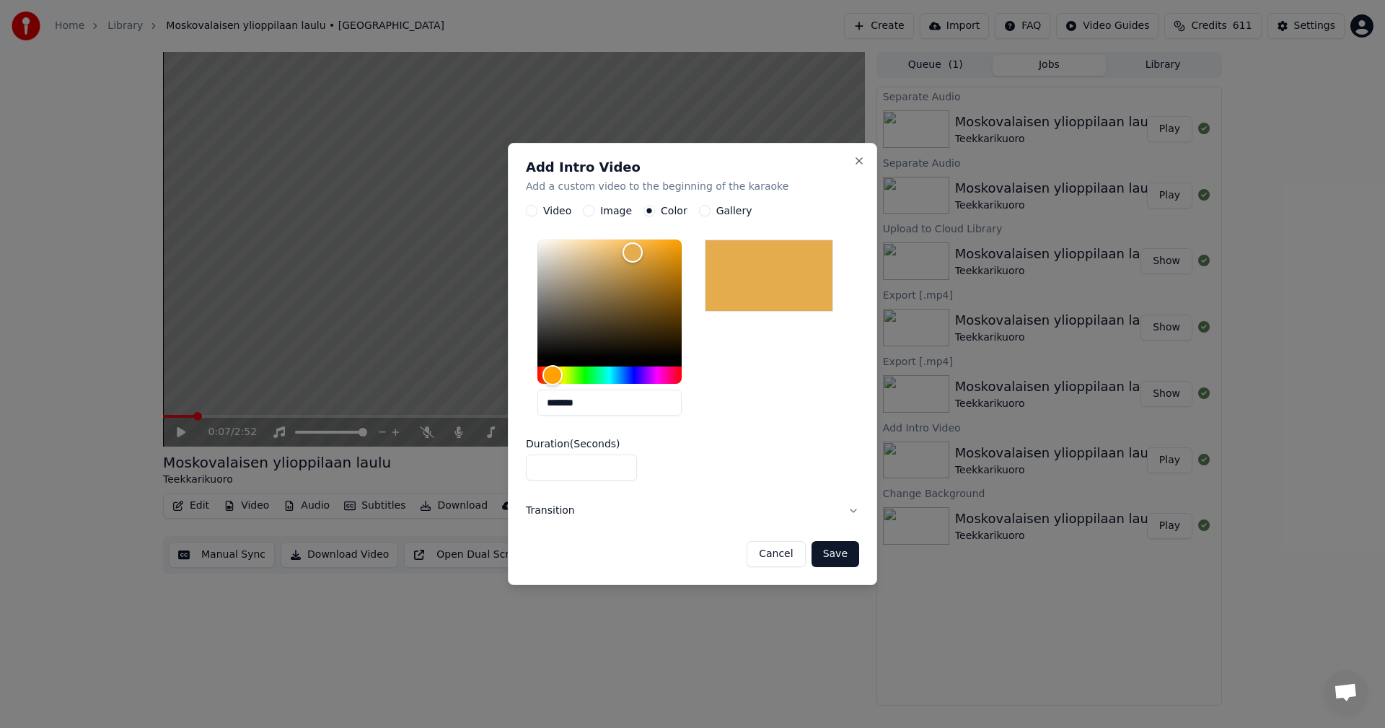
click at [622, 466] on input "*" at bounding box center [581, 468] width 111 height 26
click at [623, 464] on input "*" at bounding box center [581, 468] width 111 height 26
click at [623, 472] on input "*" at bounding box center [581, 468] width 111 height 26
type input "*"
click at [619, 466] on input "*" at bounding box center [581, 468] width 111 height 26
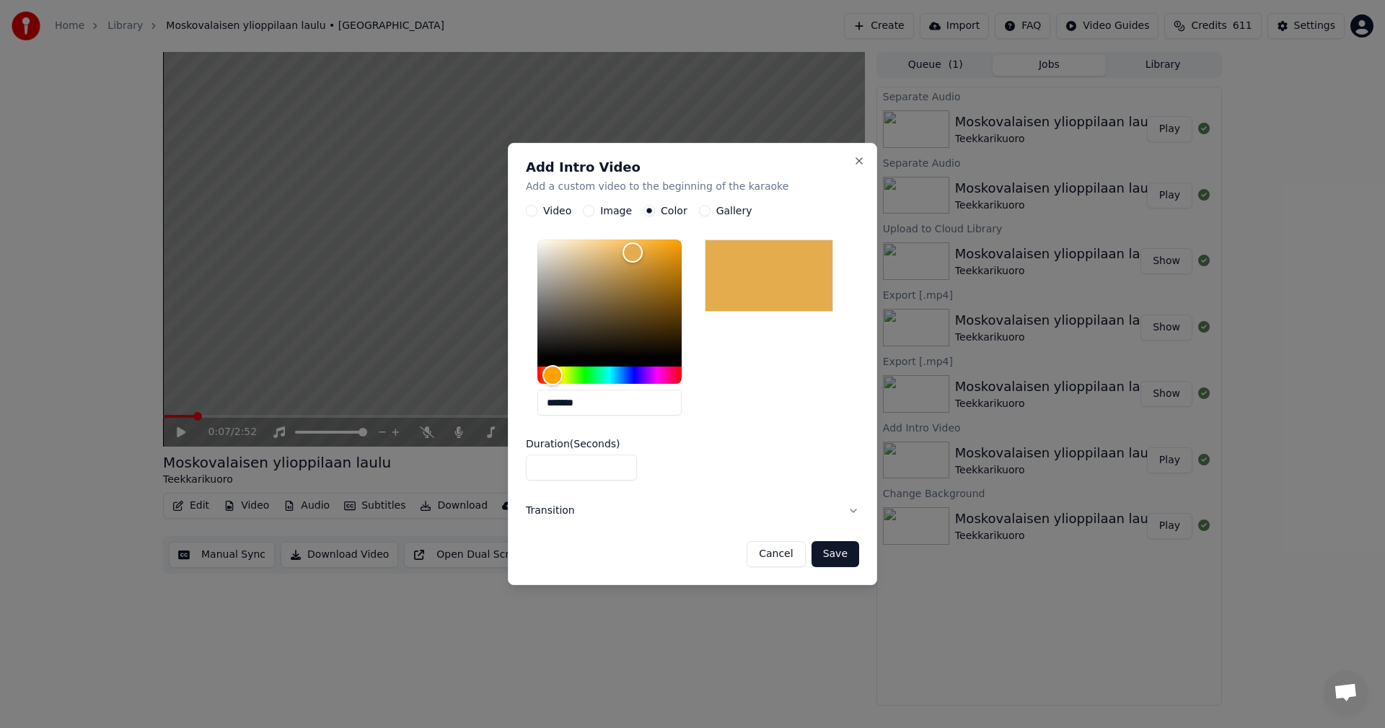
click at [840, 562] on button "Save" at bounding box center [835, 554] width 48 height 26
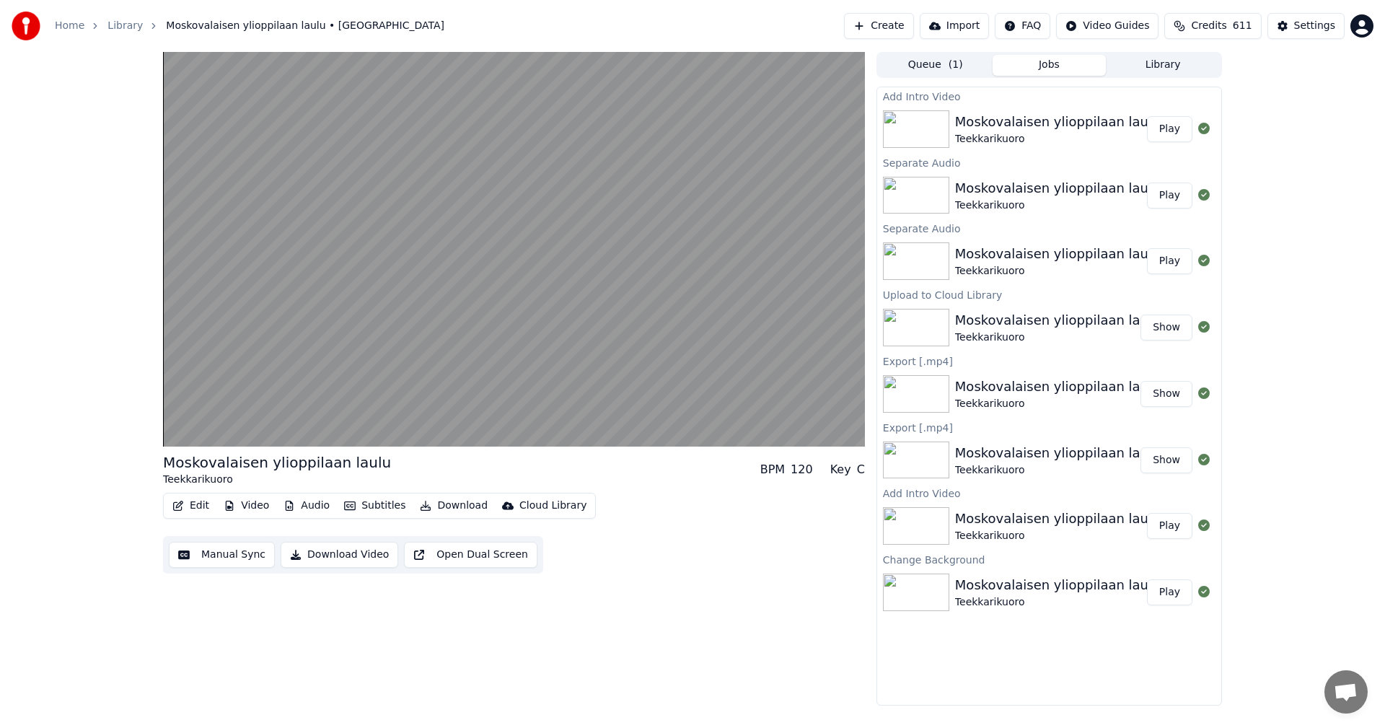
click at [1176, 125] on button "Play" at bounding box center [1169, 129] width 45 height 26
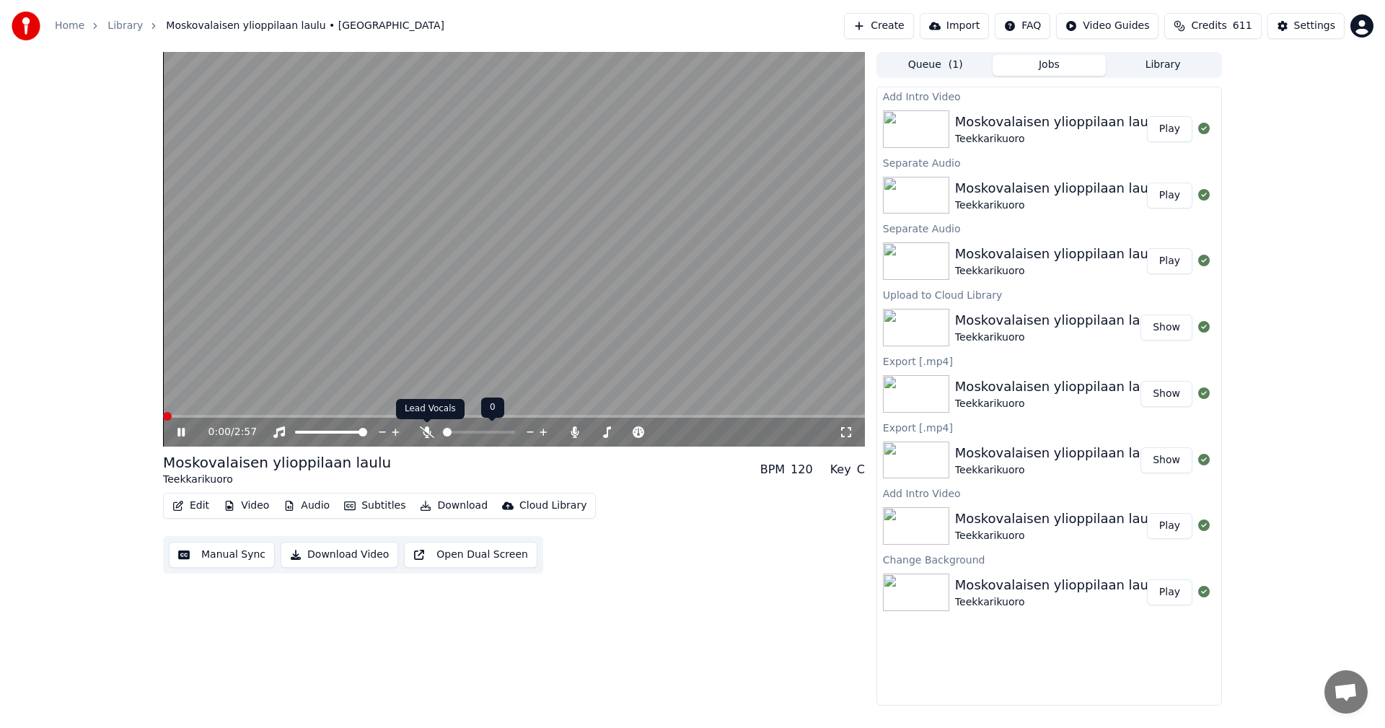
click at [426, 435] on icon at bounding box center [427, 432] width 14 height 12
click at [428, 431] on icon at bounding box center [427, 432] width 8 height 12
click at [235, 418] on span at bounding box center [514, 416] width 702 height 3
click at [182, 433] on icon at bounding box center [180, 432] width 7 height 9
click at [213, 416] on span at bounding box center [216, 416] width 107 height 3
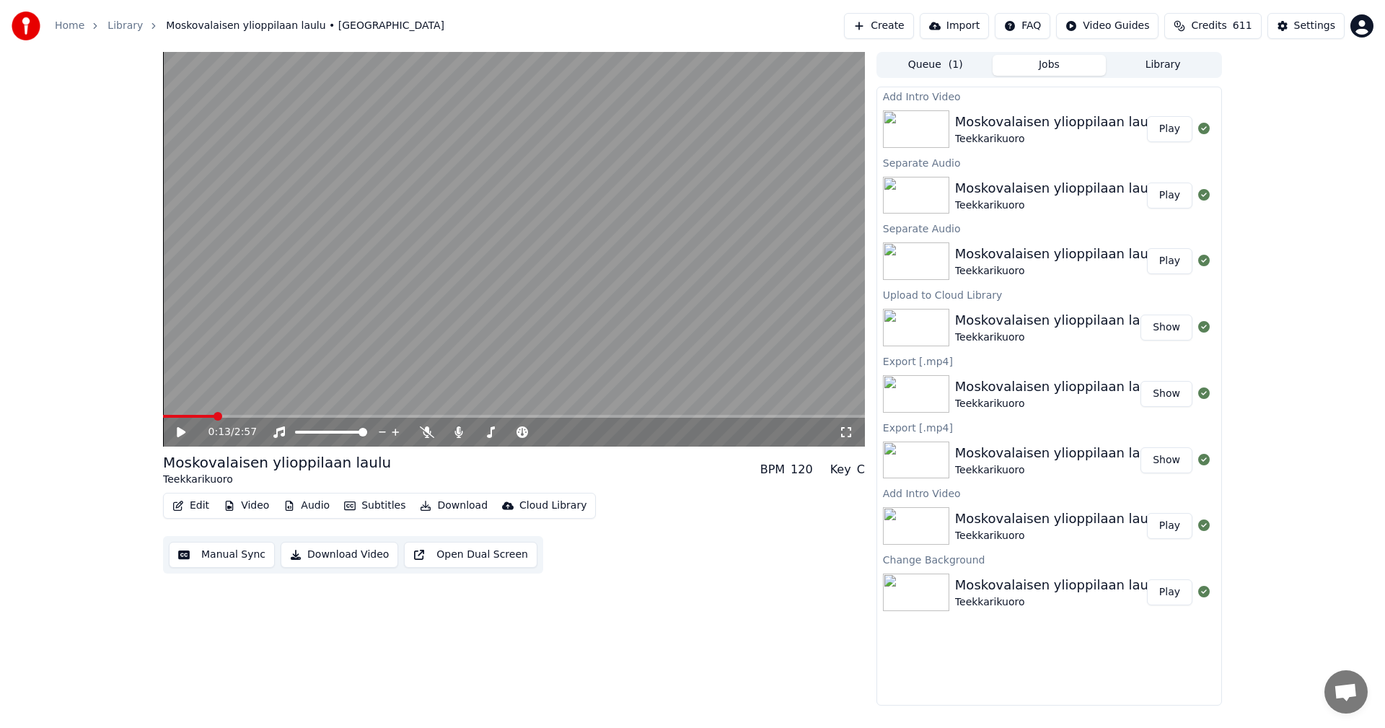
click at [181, 436] on icon at bounding box center [192, 432] width 34 height 12
click at [429, 433] on icon at bounding box center [427, 432] width 14 height 12
click at [179, 434] on icon at bounding box center [180, 432] width 7 height 9
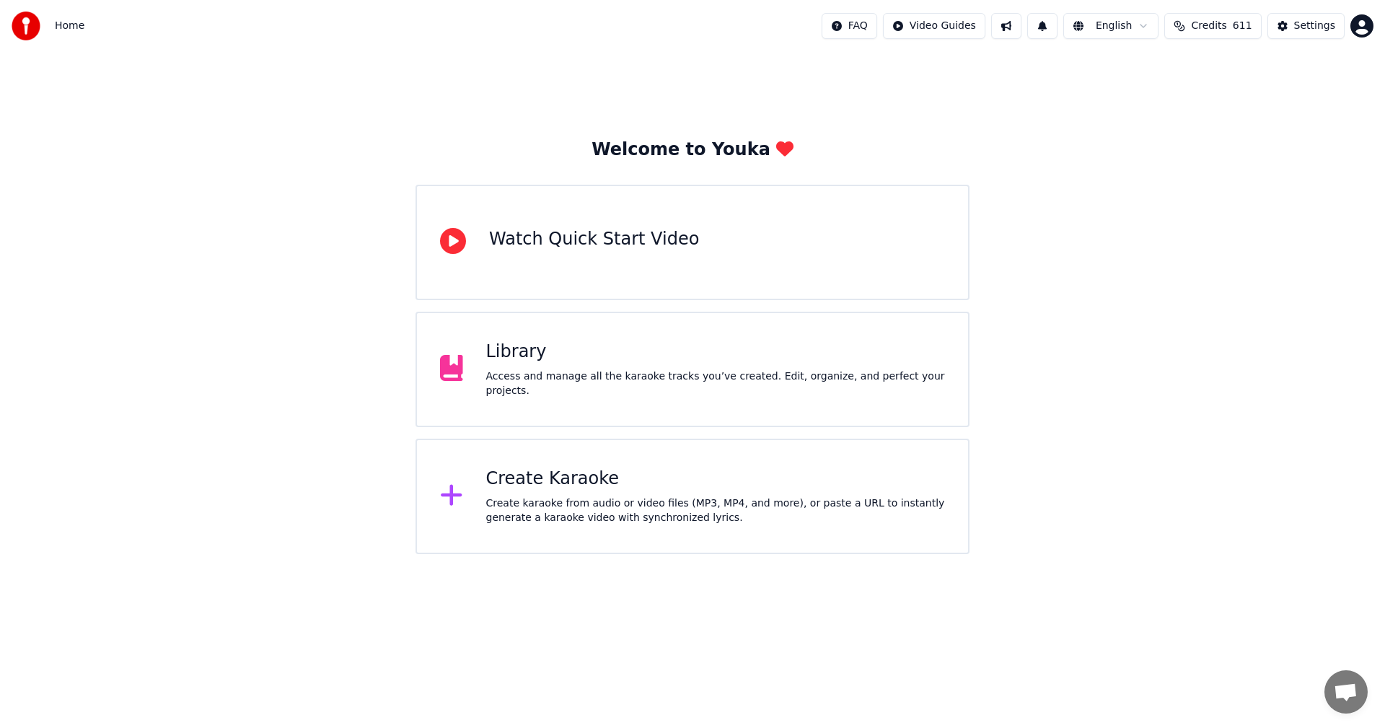
click at [521, 371] on div "Library Access and manage all the karaoke tracks you’ve created. Edit, organize…" at bounding box center [715, 369] width 459 height 58
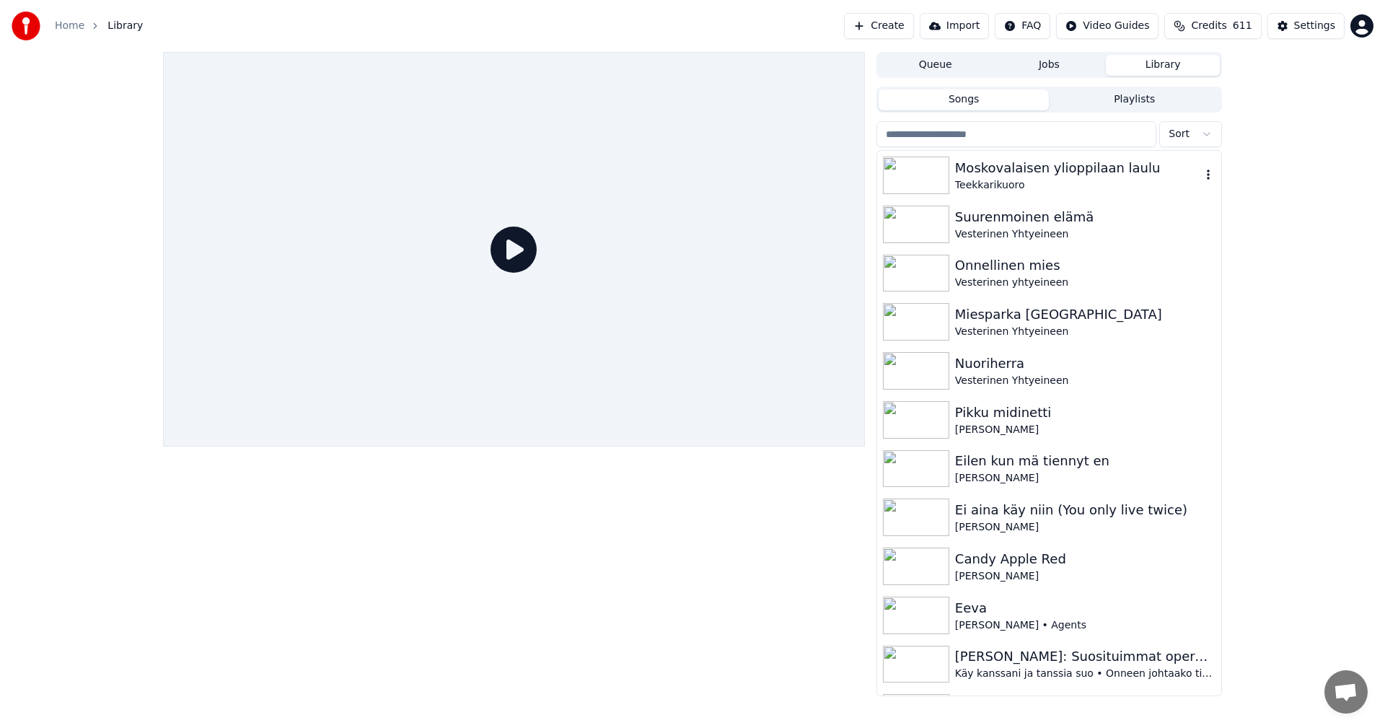
click at [1001, 169] on div "Moskovalaisen ylioppilaan laulu" at bounding box center [1078, 168] width 246 height 20
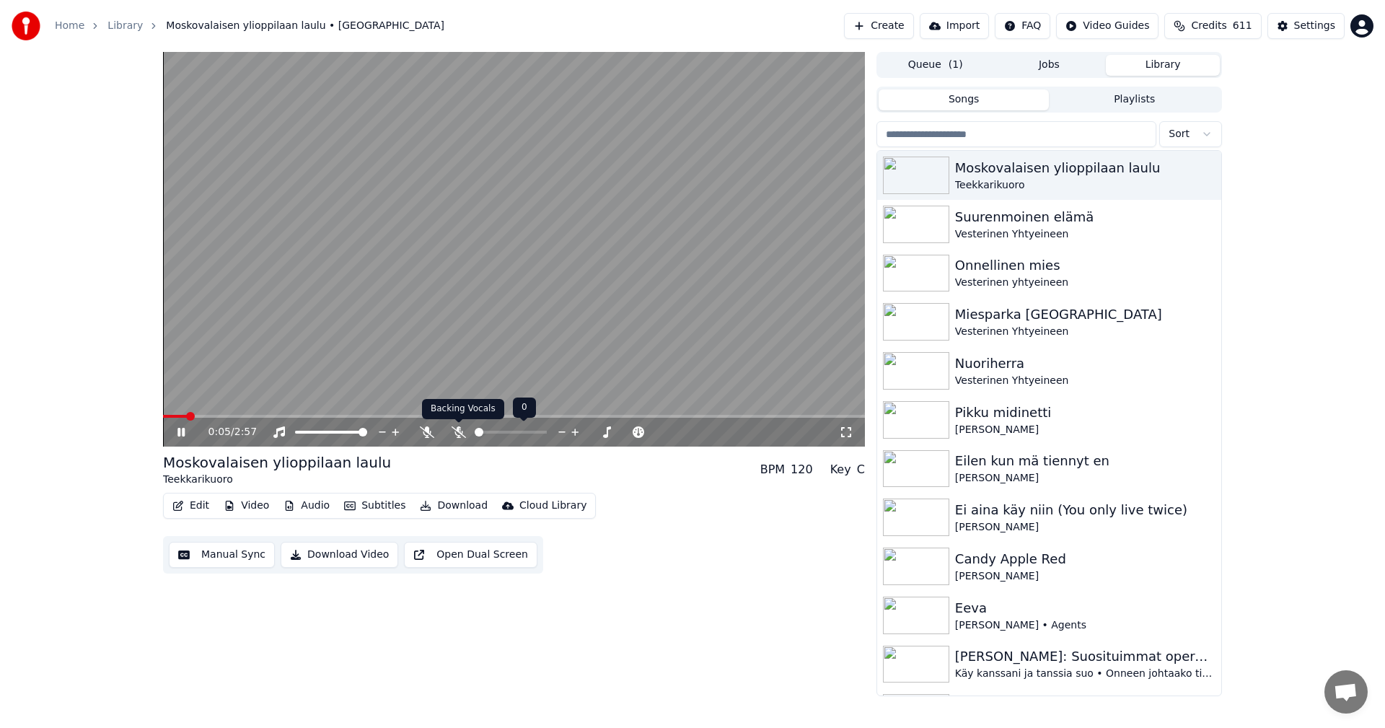
click at [459, 432] on icon at bounding box center [458, 432] width 14 height 12
click at [426, 431] on icon at bounding box center [427, 432] width 14 height 12
click at [251, 415] on span at bounding box center [514, 416] width 702 height 3
click at [238, 415] on span at bounding box center [213, 416] width 101 height 3
click at [178, 432] on icon at bounding box center [180, 432] width 7 height 9
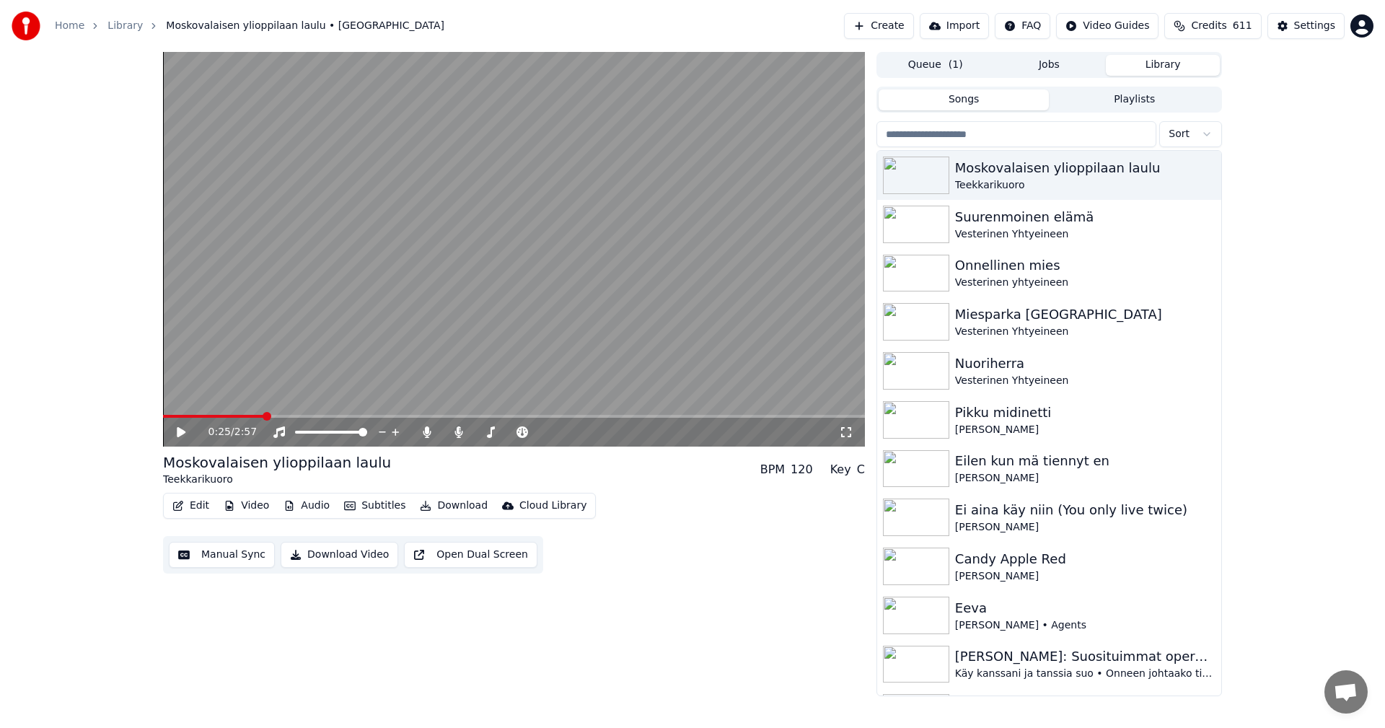
click at [252, 503] on button "Video" at bounding box center [246, 505] width 57 height 20
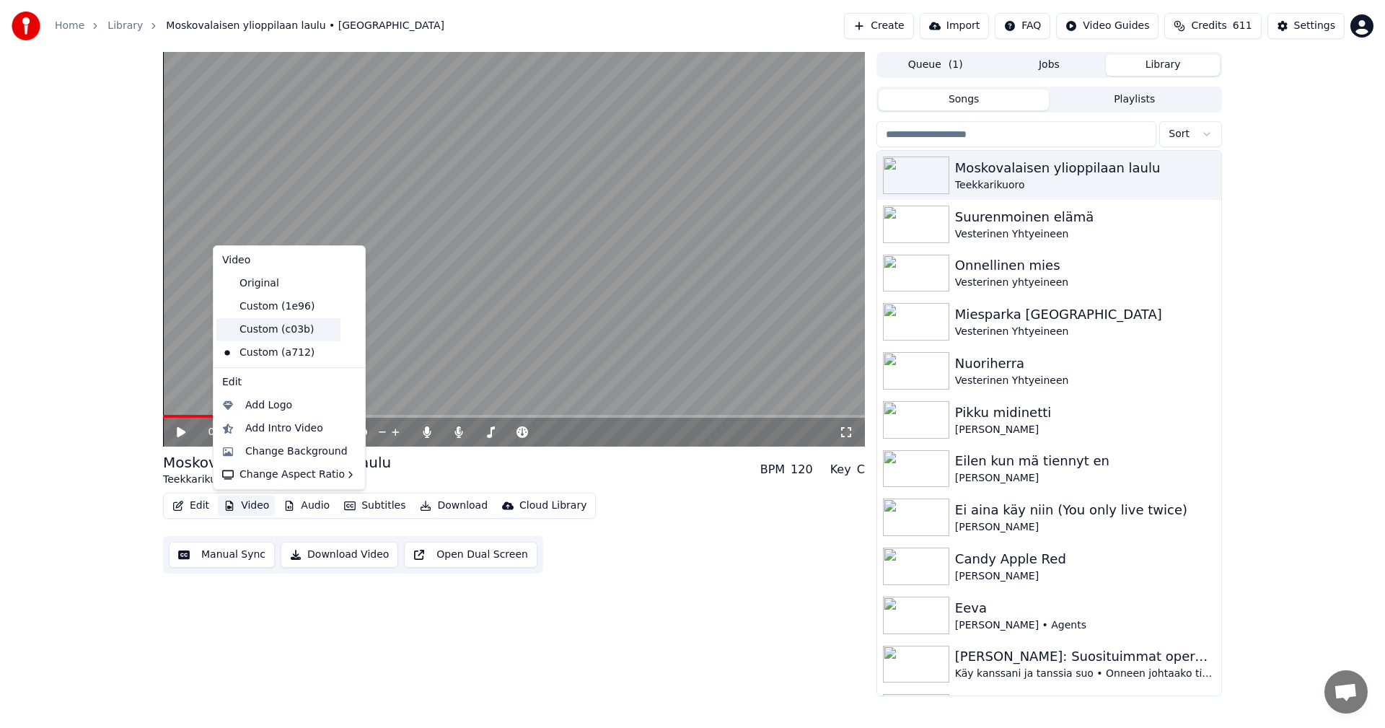
click at [270, 333] on div "Custom (c03b)" at bounding box center [278, 329] width 124 height 23
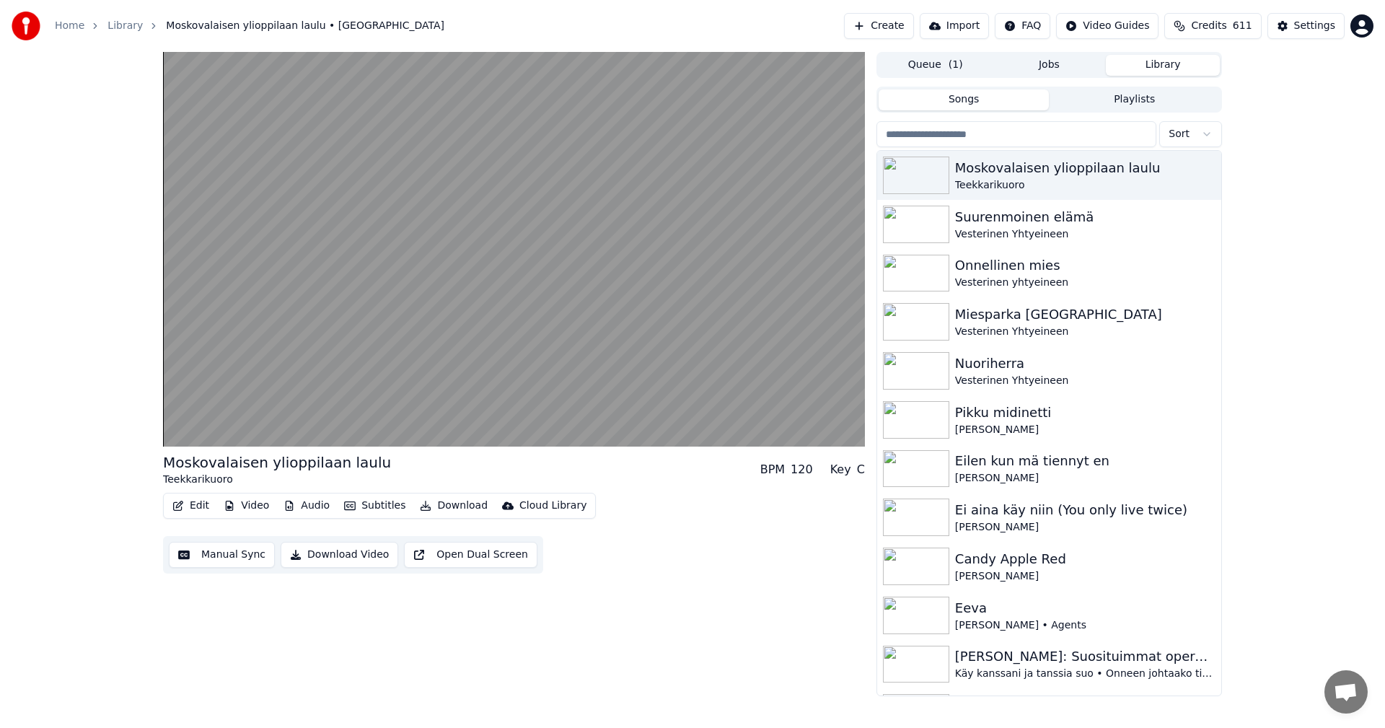
click at [19, 433] on div "Moskovalaisen ylioppilaan laulu Teekkarikuoro BPM 120 Key C Edit Video Audio Su…" at bounding box center [692, 374] width 1385 height 644
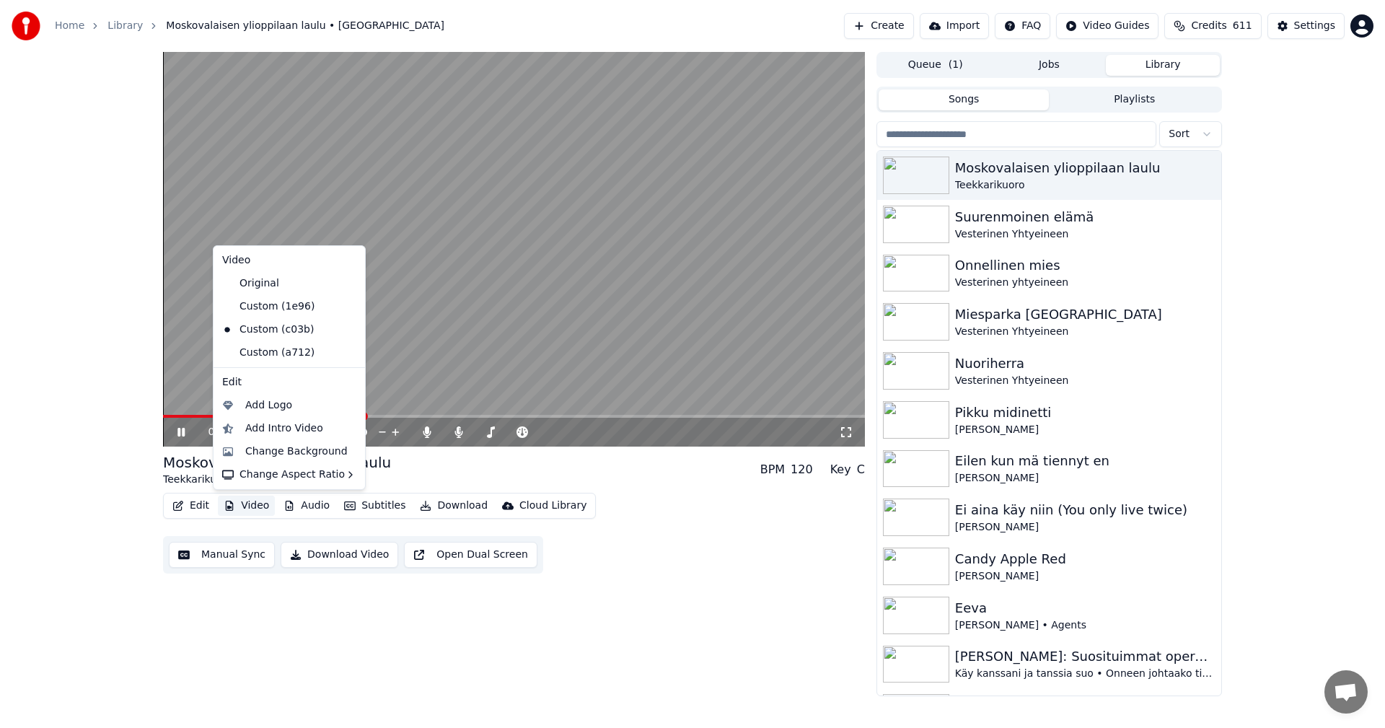
click at [249, 508] on button "Video" at bounding box center [246, 505] width 57 height 20
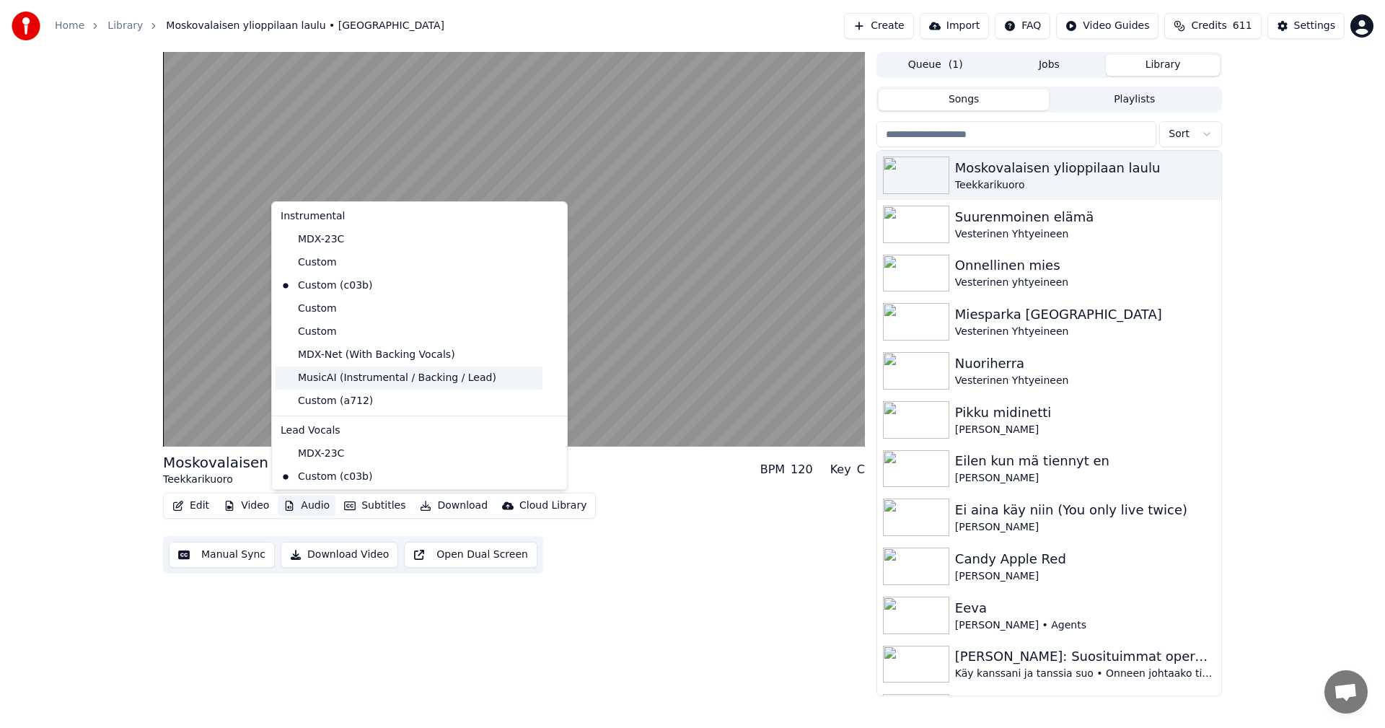
click at [339, 376] on div "MusicAI (Instrumental / Backing / Lead)" at bounding box center [409, 377] width 268 height 23
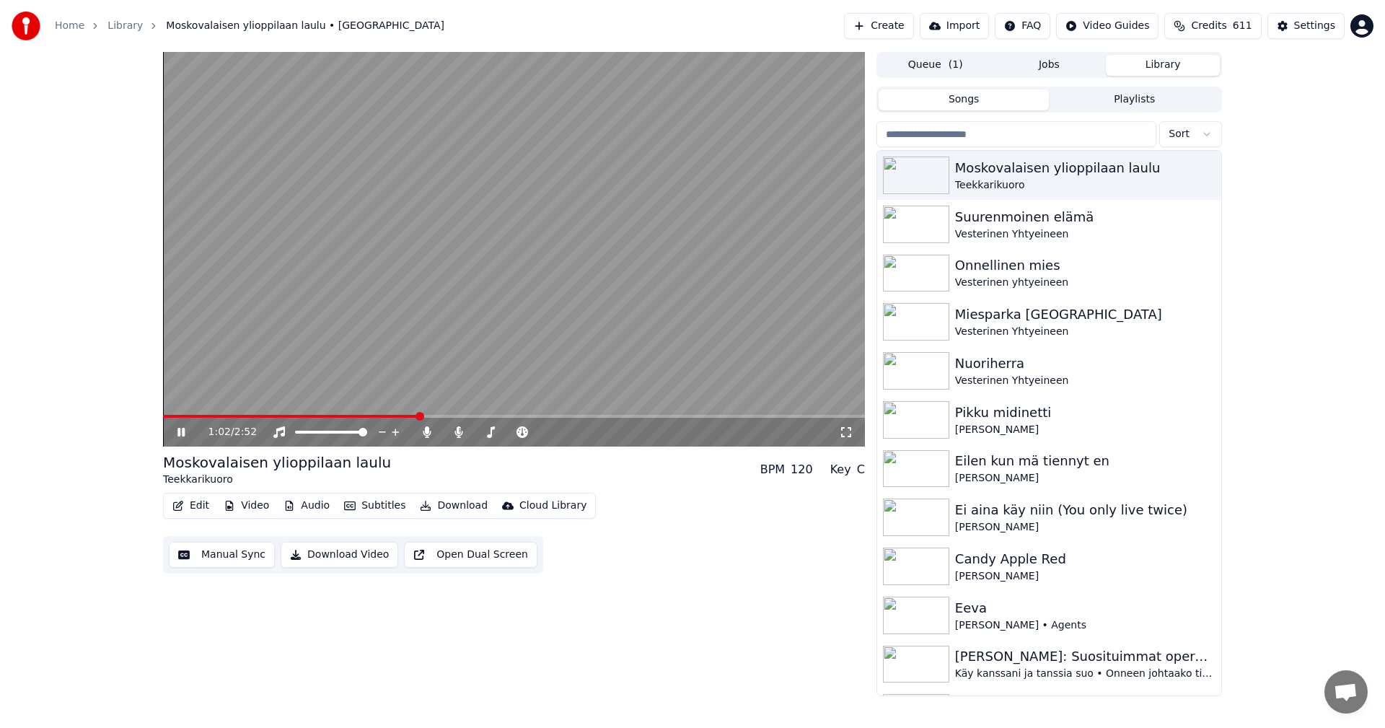
click at [263, 507] on button "Video" at bounding box center [246, 505] width 57 height 20
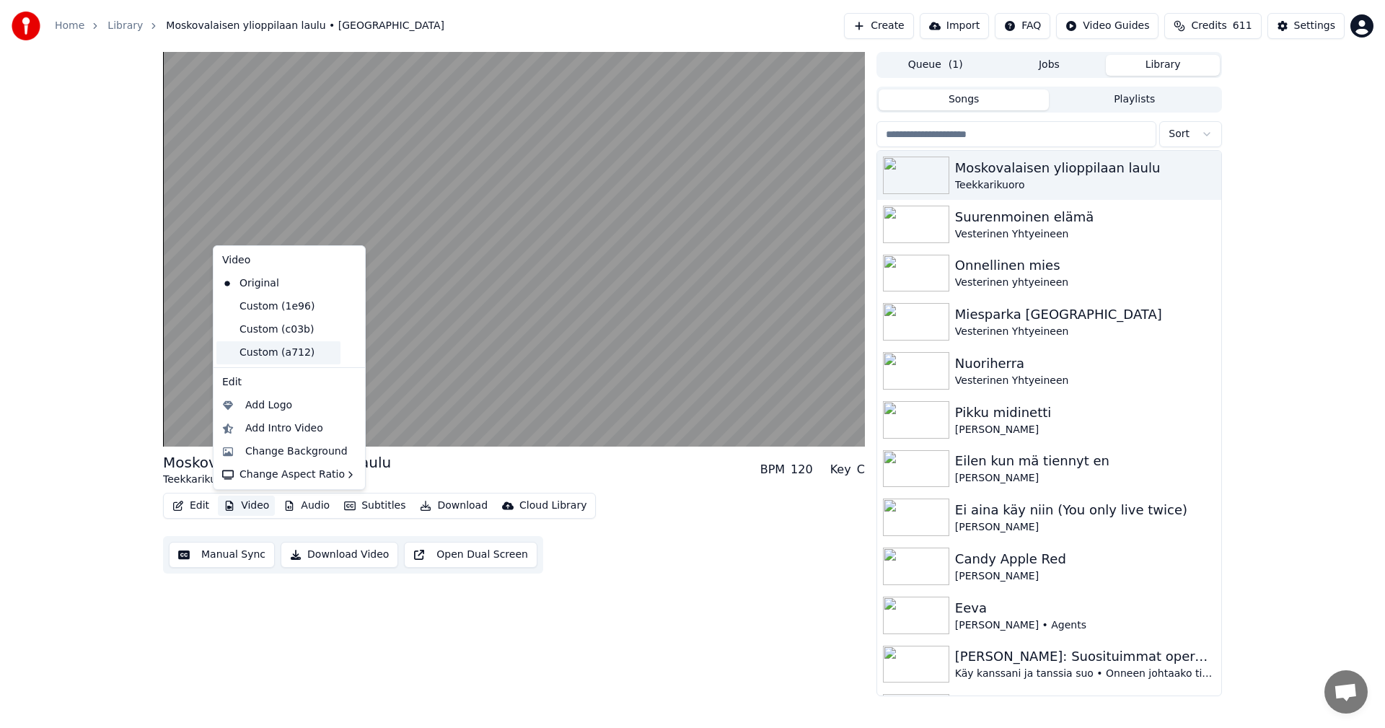
click at [288, 355] on div "Custom (a712)" at bounding box center [278, 352] width 124 height 23
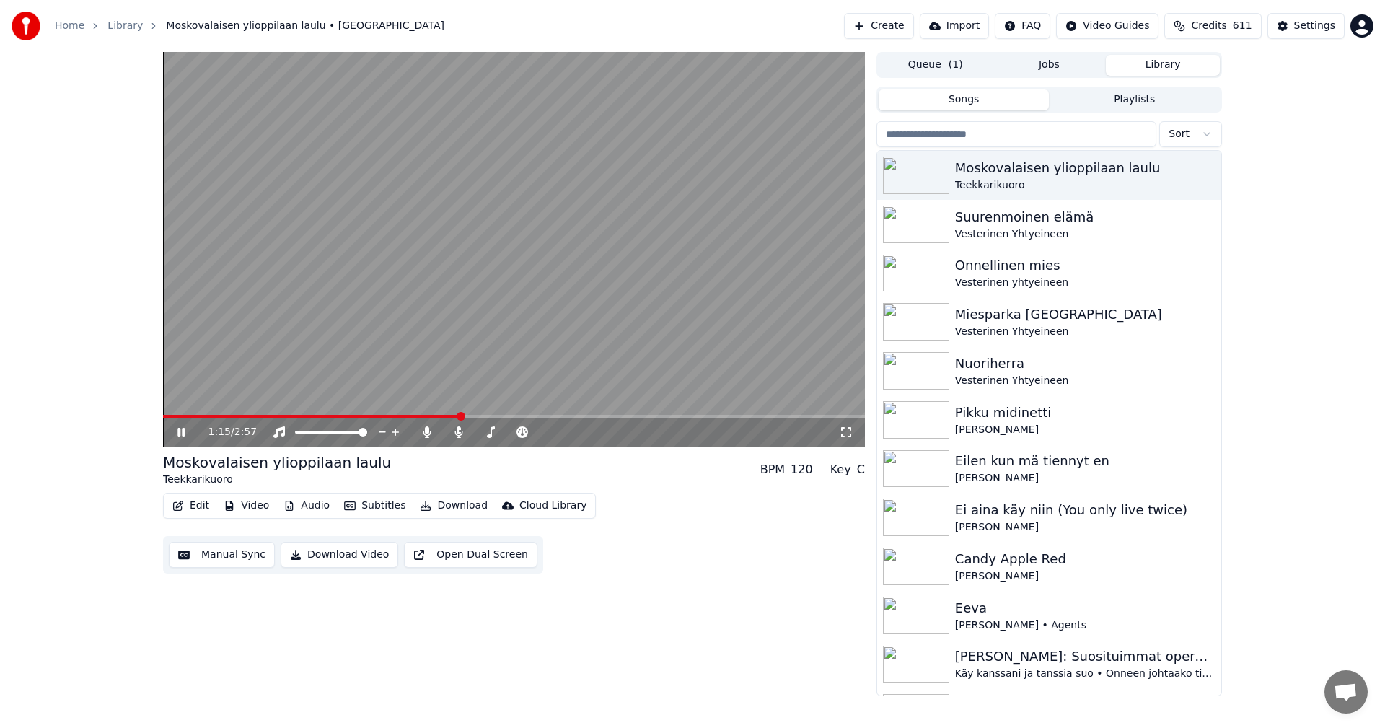
click at [239, 417] on span at bounding box center [311, 416] width 297 height 3
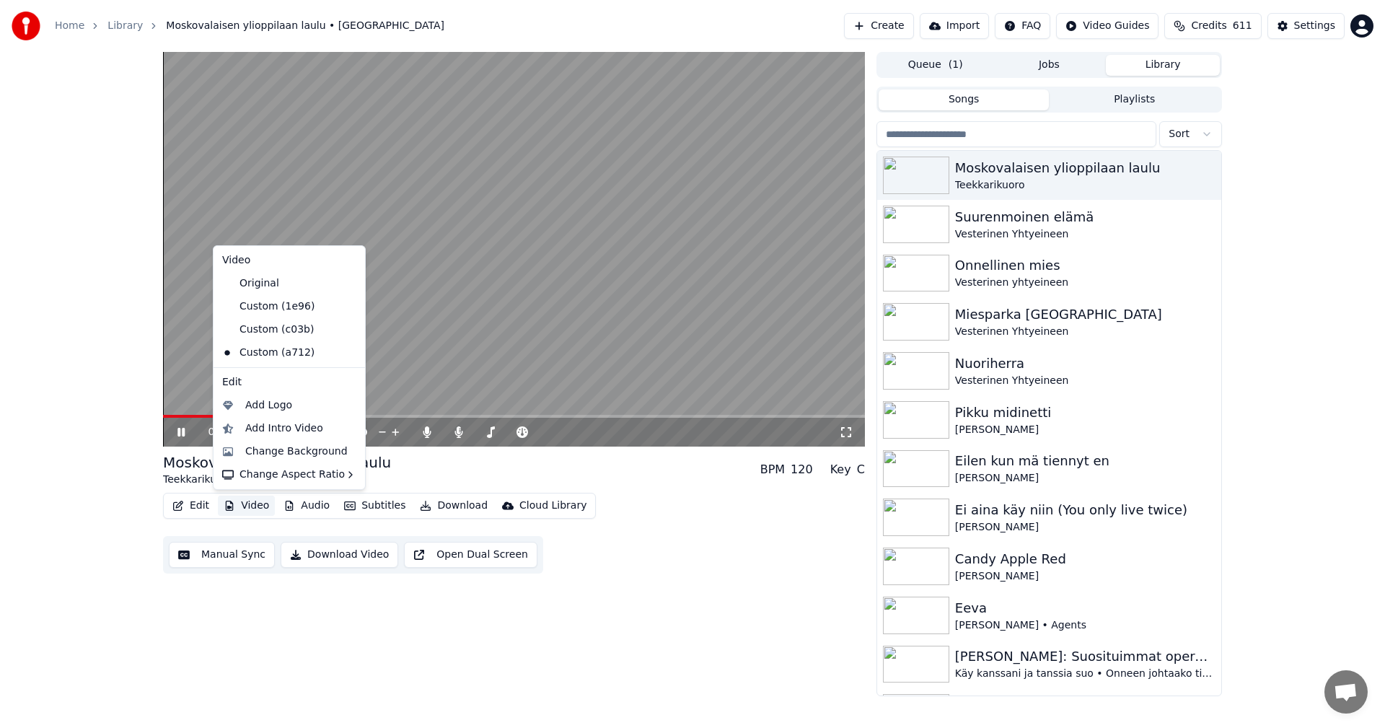
click at [253, 503] on button "Video" at bounding box center [246, 505] width 57 height 20
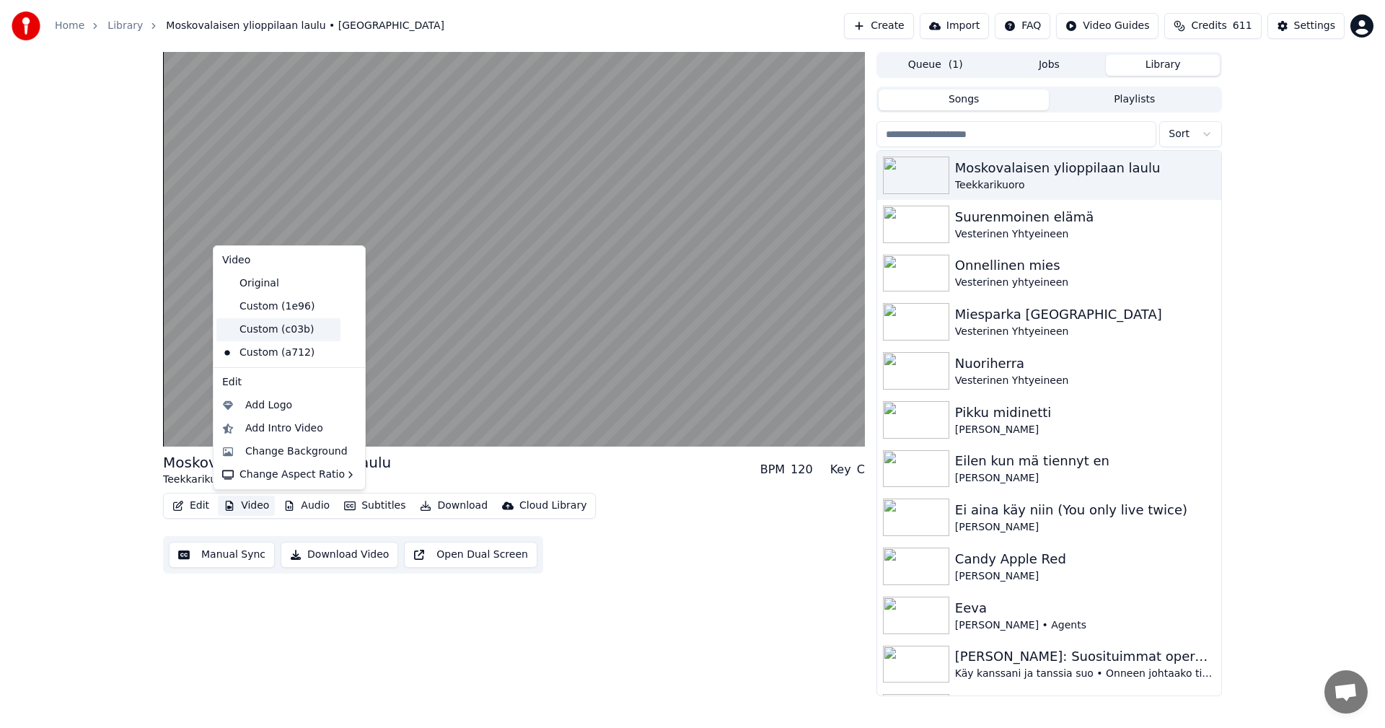
click at [288, 329] on div "Custom (c03b)" at bounding box center [278, 329] width 124 height 23
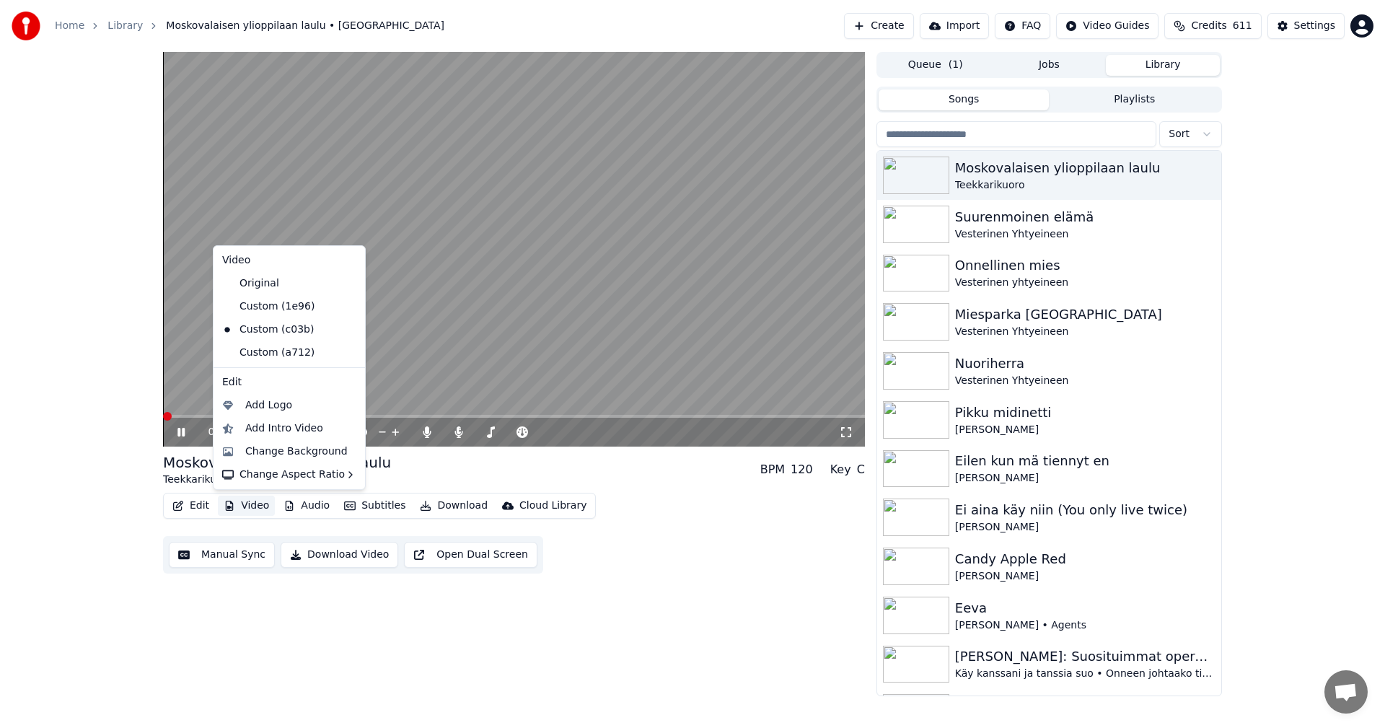
click at [262, 502] on button "Video" at bounding box center [246, 505] width 57 height 20
click at [286, 305] on div "Custom (1e96)" at bounding box center [278, 306] width 124 height 23
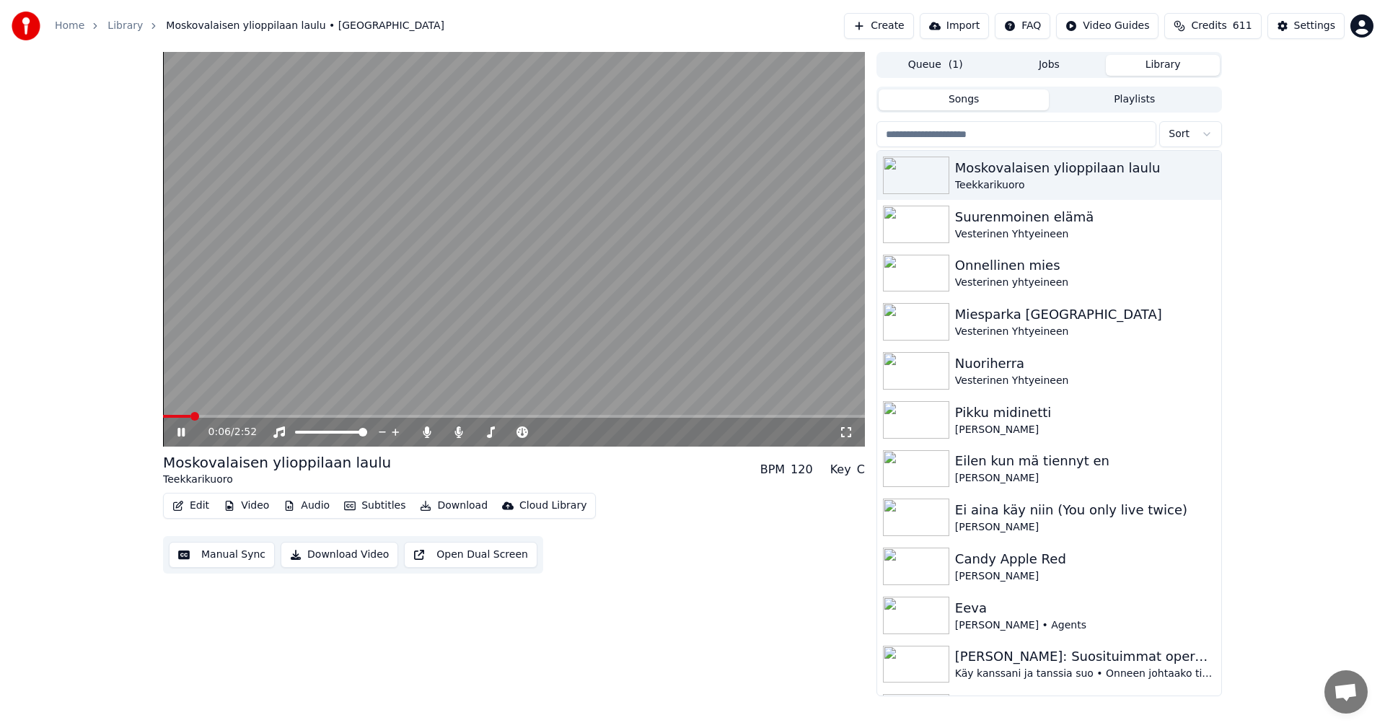
click at [167, 416] on span at bounding box center [176, 416] width 27 height 3
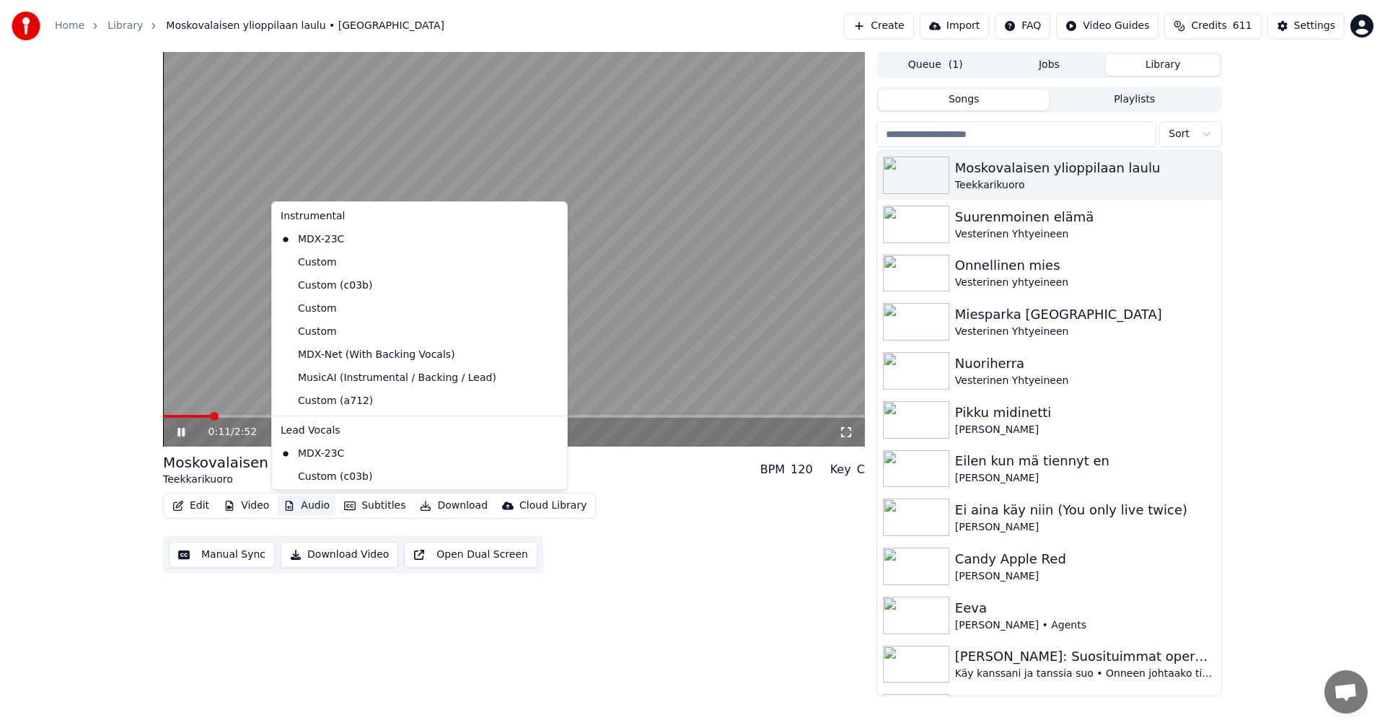
click at [312, 508] on button "Audio" at bounding box center [307, 505] width 58 height 20
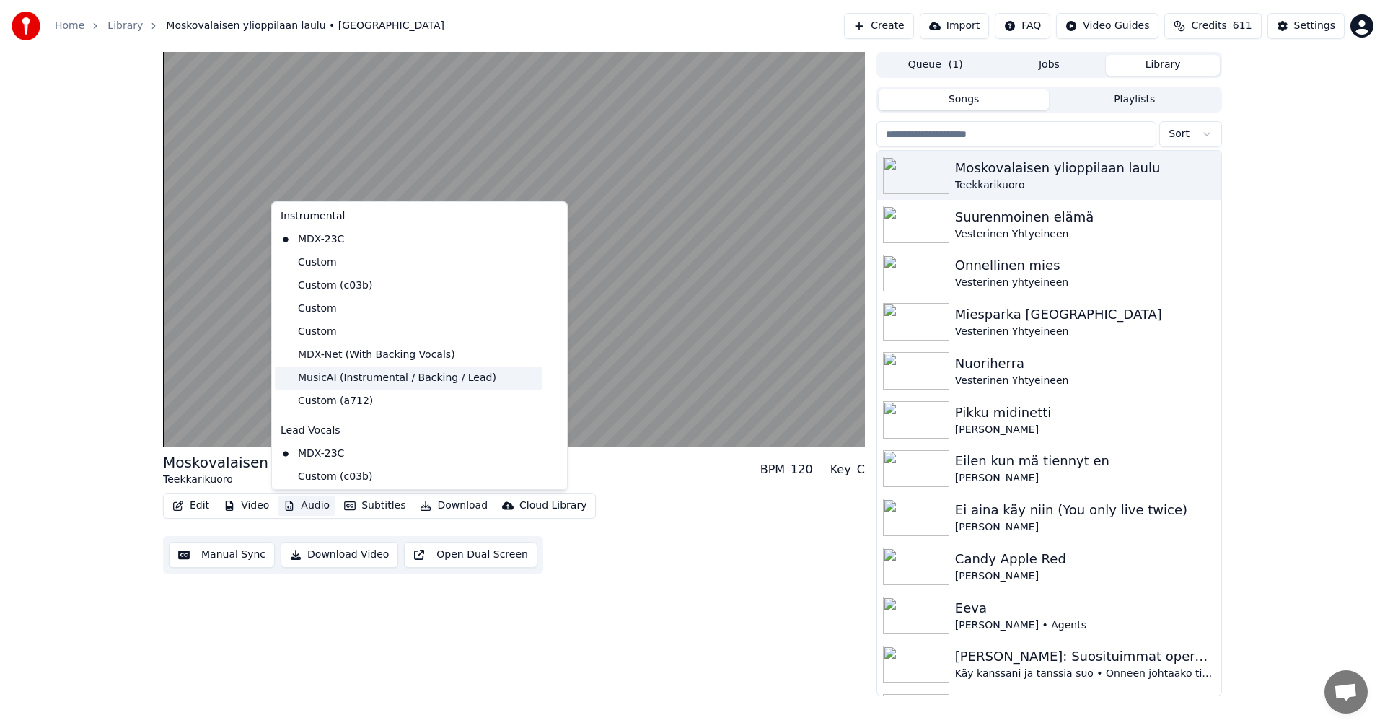
click at [326, 379] on div "MusicAI (Instrumental / Backing / Lead)" at bounding box center [409, 377] width 268 height 23
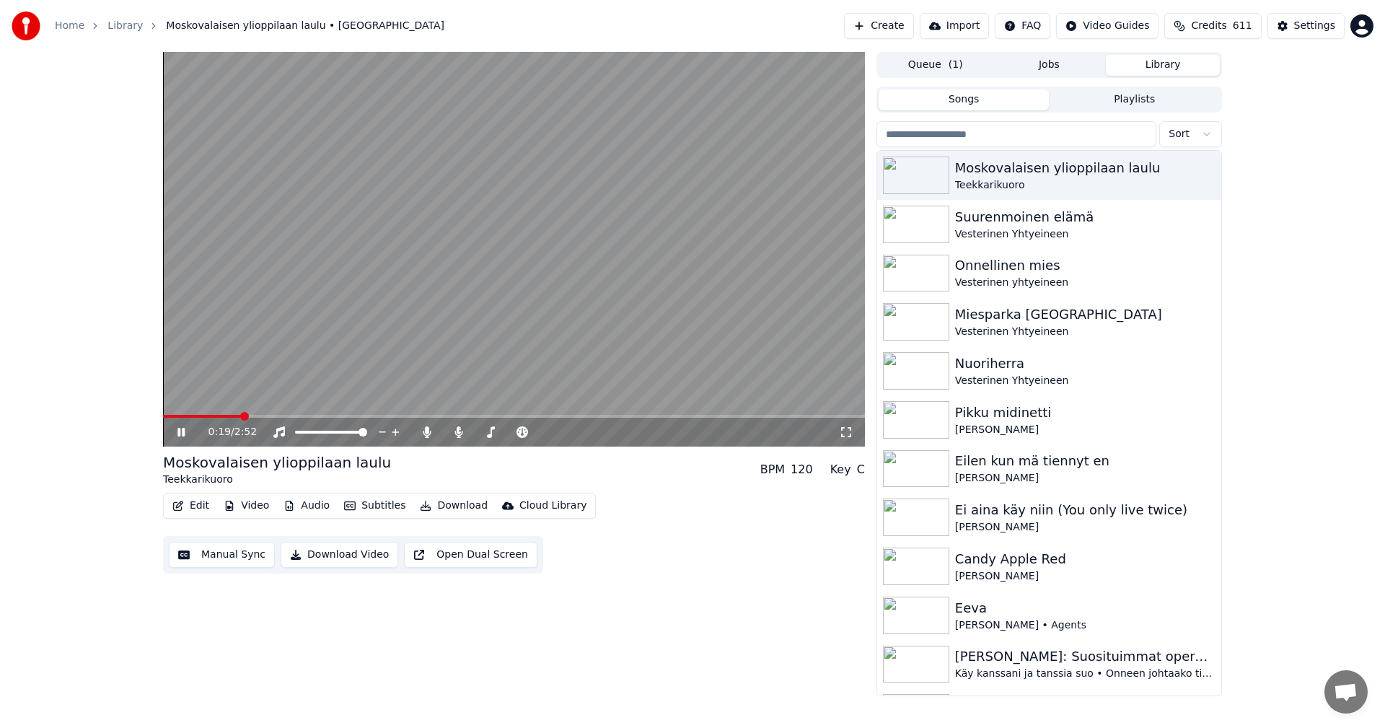
click at [314, 506] on button "Audio" at bounding box center [307, 505] width 58 height 20
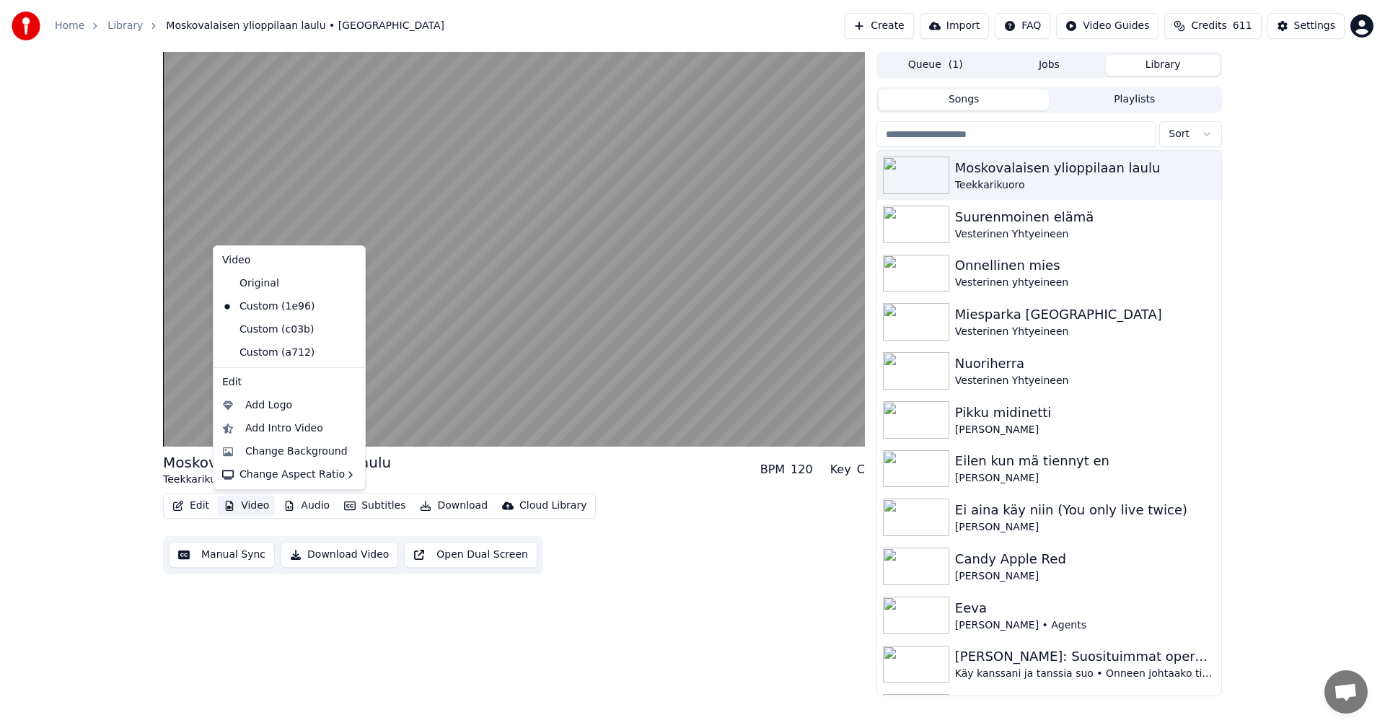
click at [0, 477] on div "Moskovalaisen ylioppilaan laulu Teekkarikuoro BPM 120 Key C Edit Video Audio Su…" at bounding box center [692, 374] width 1385 height 644
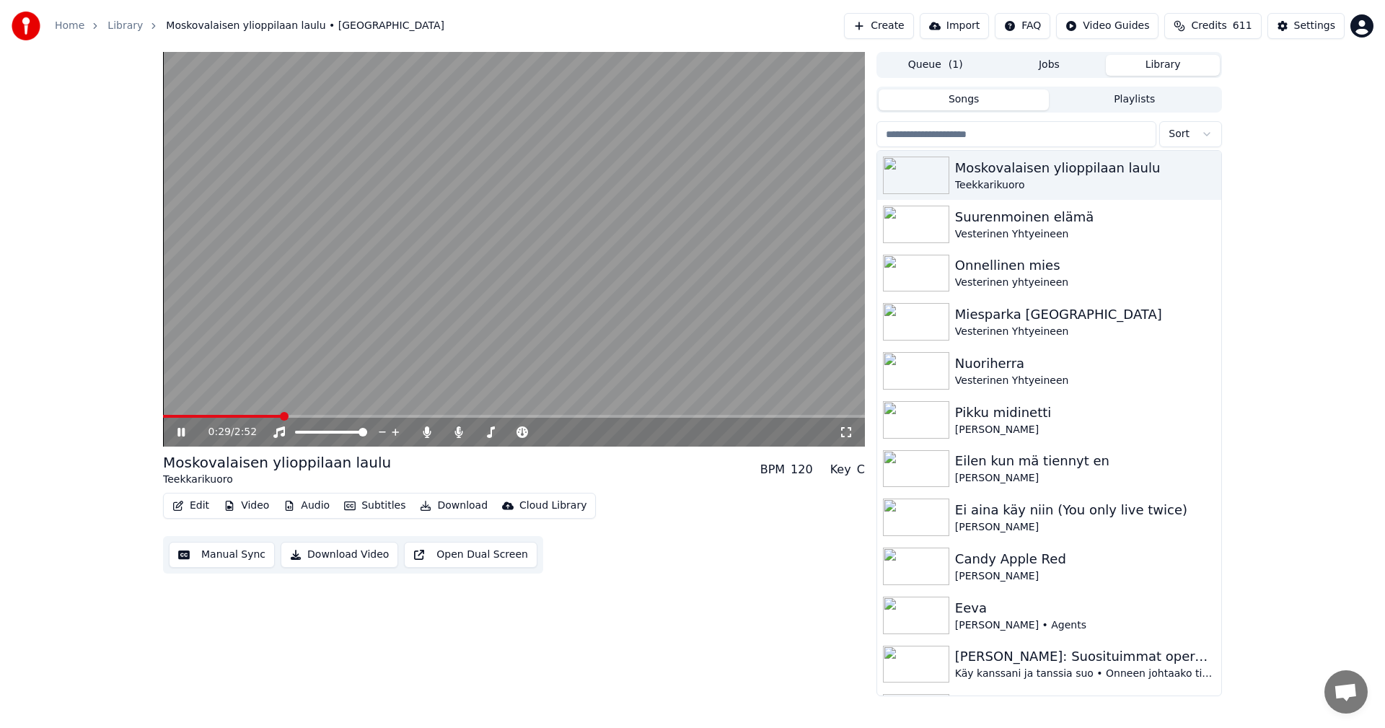
click at [179, 431] on icon at bounding box center [180, 432] width 7 height 9
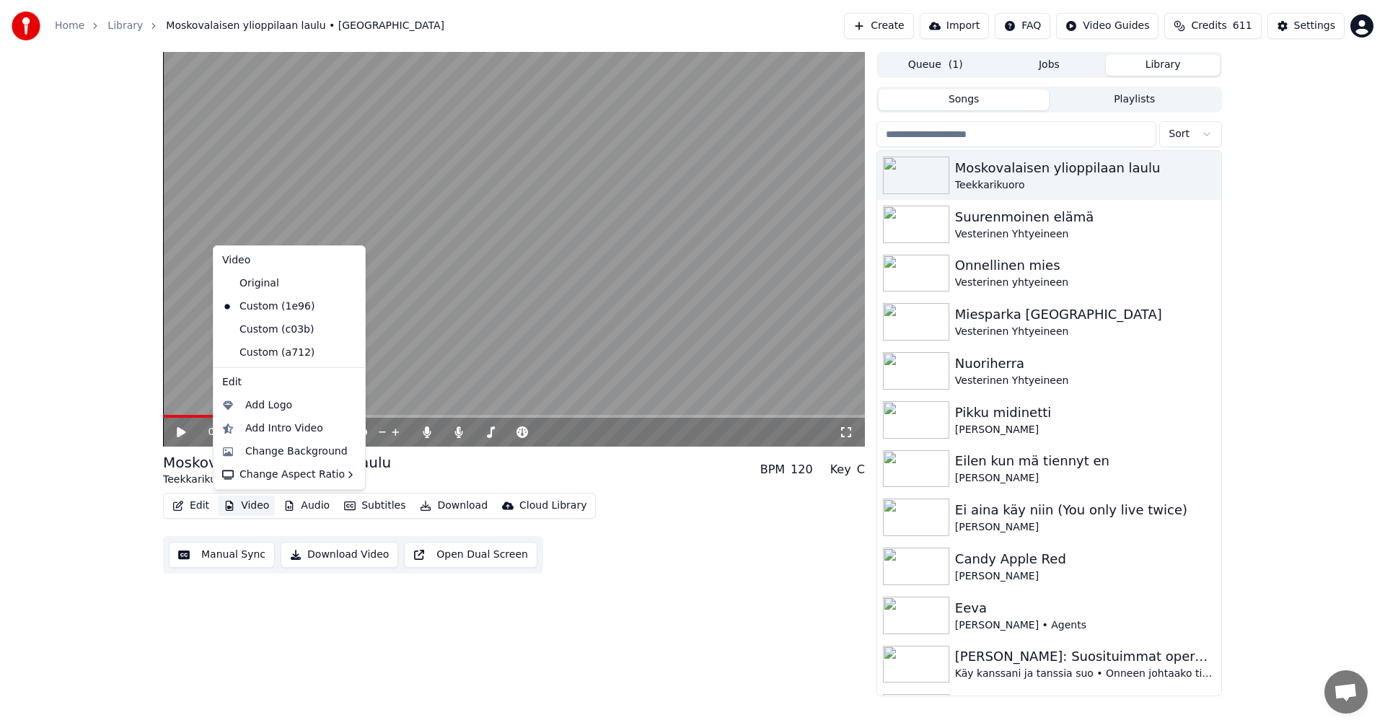
click at [257, 503] on button "Video" at bounding box center [246, 505] width 57 height 20
click at [273, 330] on div "Custom (c03b)" at bounding box center [278, 329] width 124 height 23
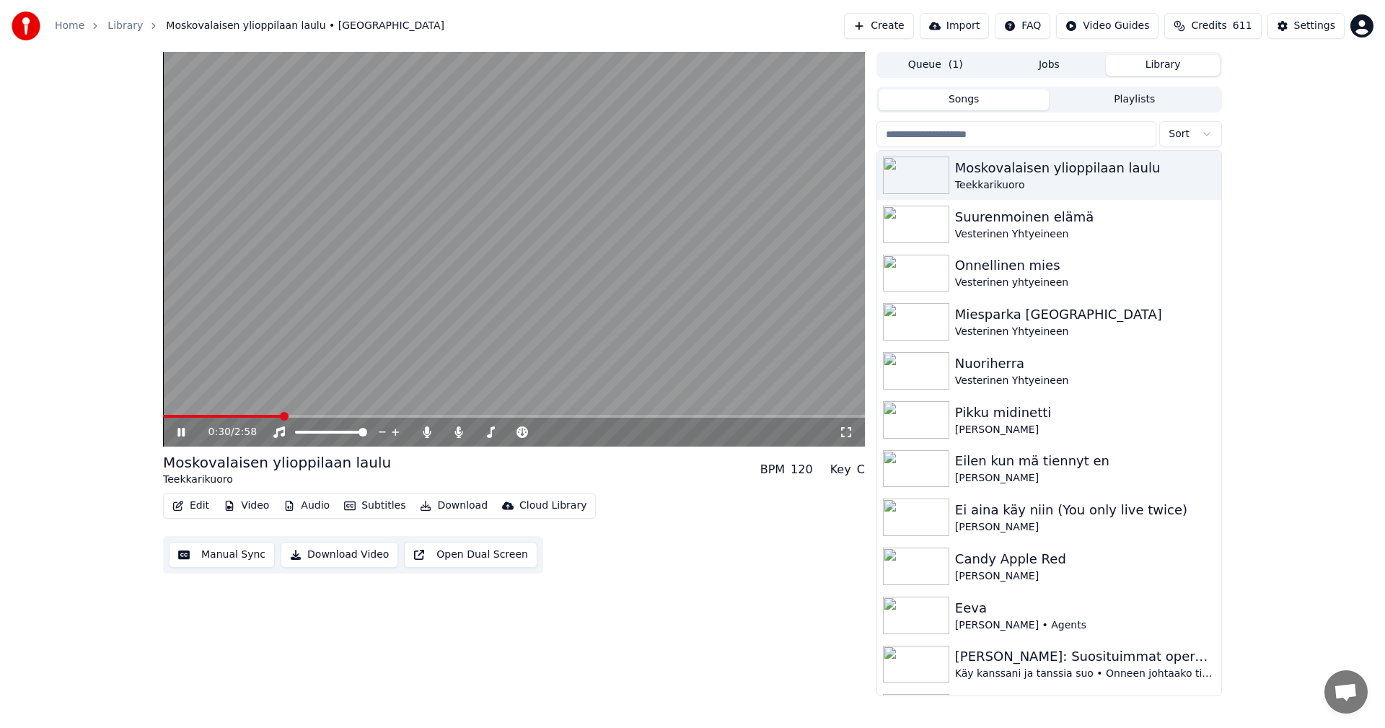
click at [178, 433] on icon at bounding box center [180, 432] width 7 height 9
click at [314, 507] on button "Audio" at bounding box center [307, 505] width 58 height 20
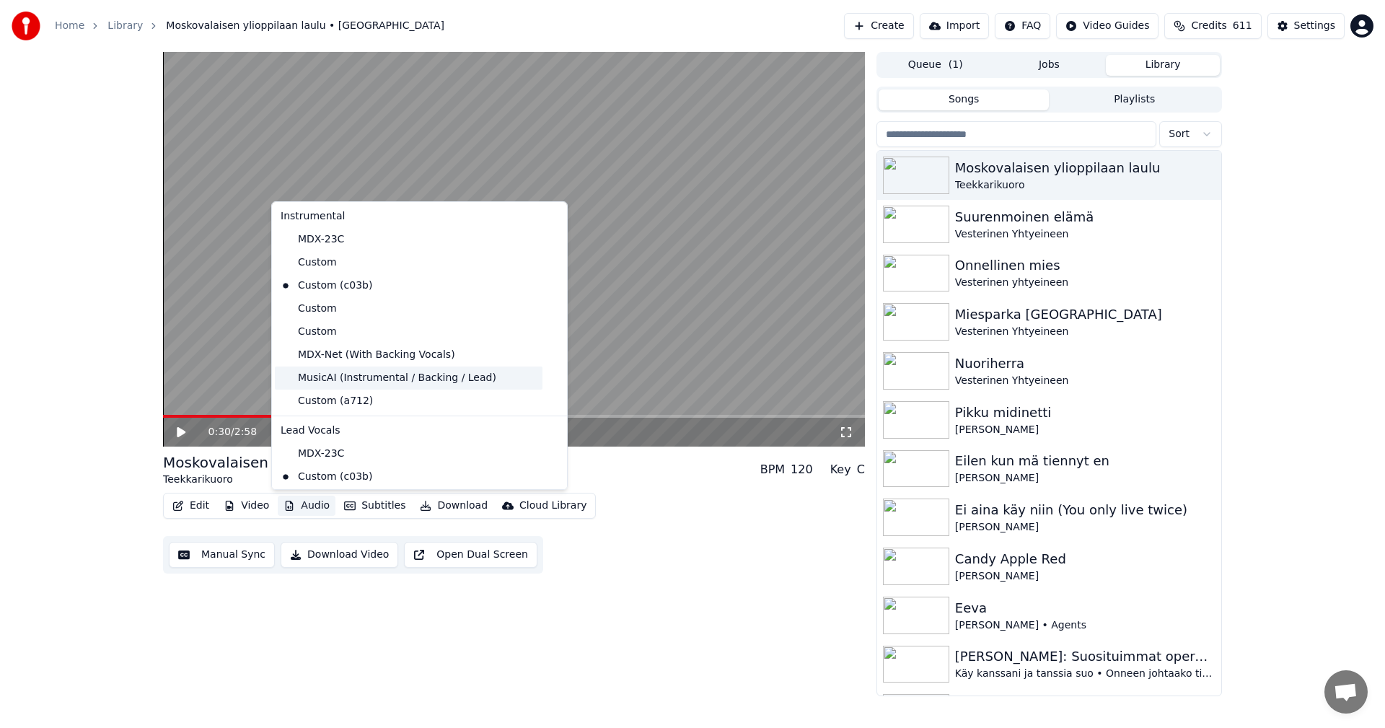
click at [361, 376] on div "MusicAI (Instrumental / Backing / Lead)" at bounding box center [409, 377] width 268 height 23
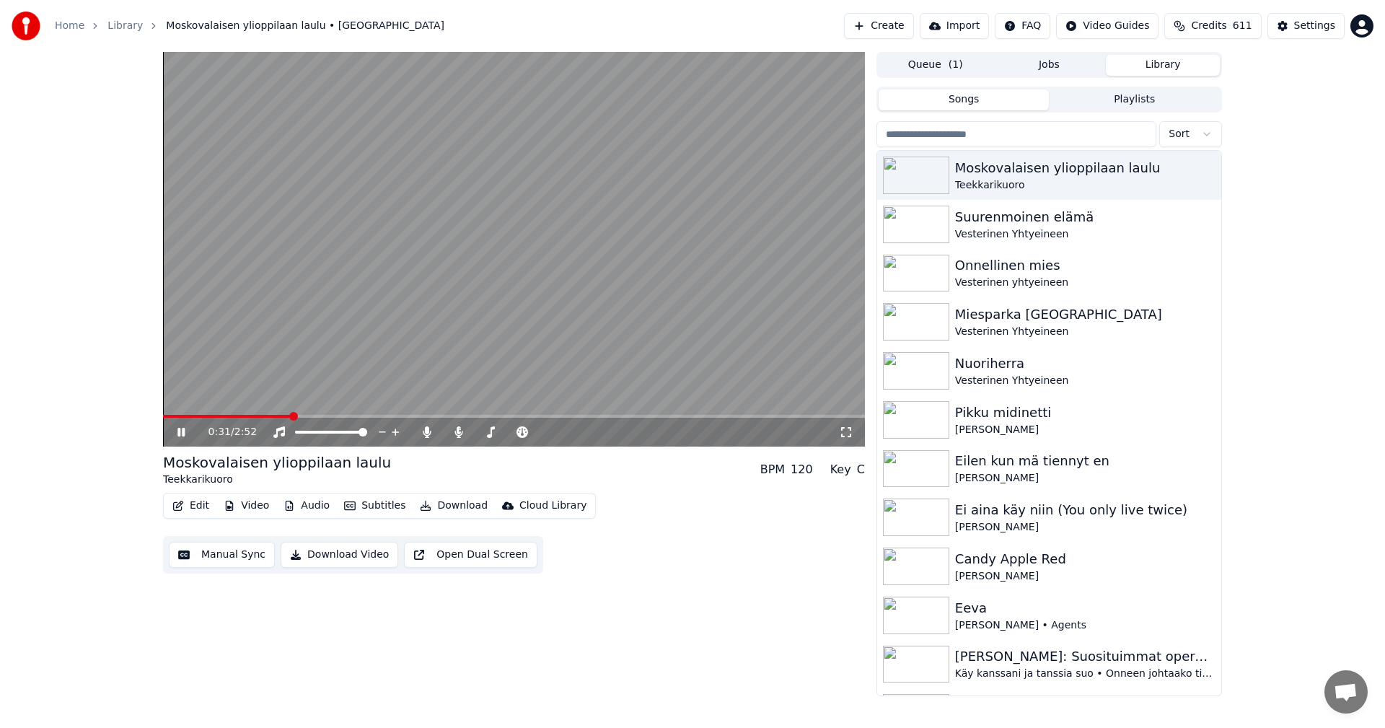
click at [260, 503] on button "Video" at bounding box center [246, 505] width 57 height 20
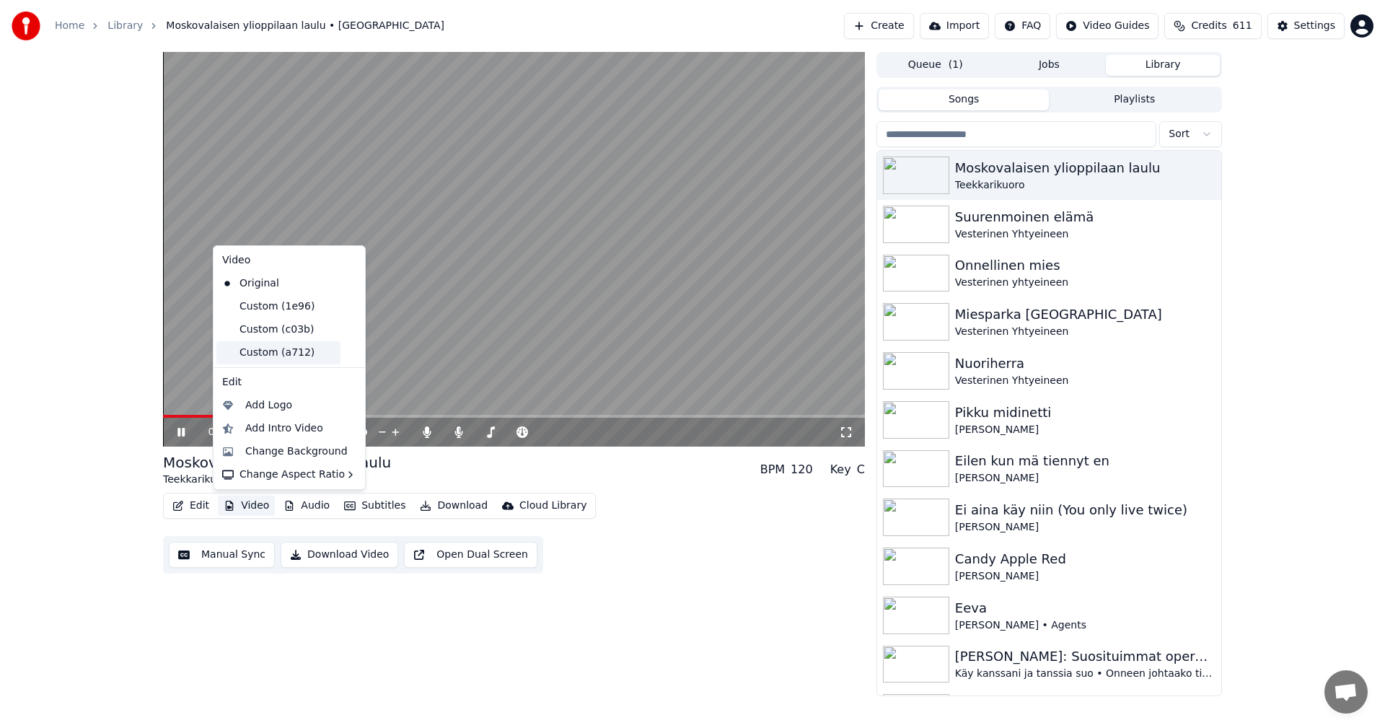
click at [282, 354] on div "Custom (a712)" at bounding box center [278, 352] width 124 height 23
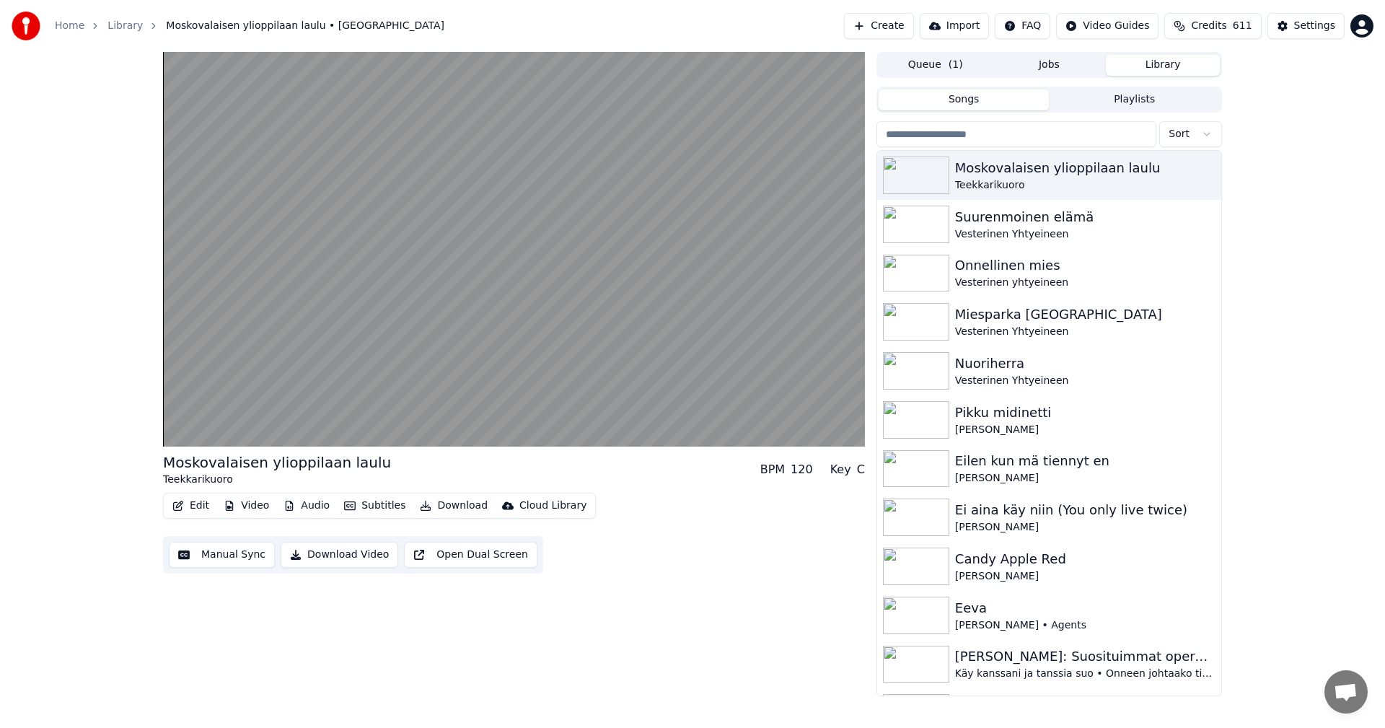
click at [253, 508] on button "Video" at bounding box center [246, 505] width 57 height 20
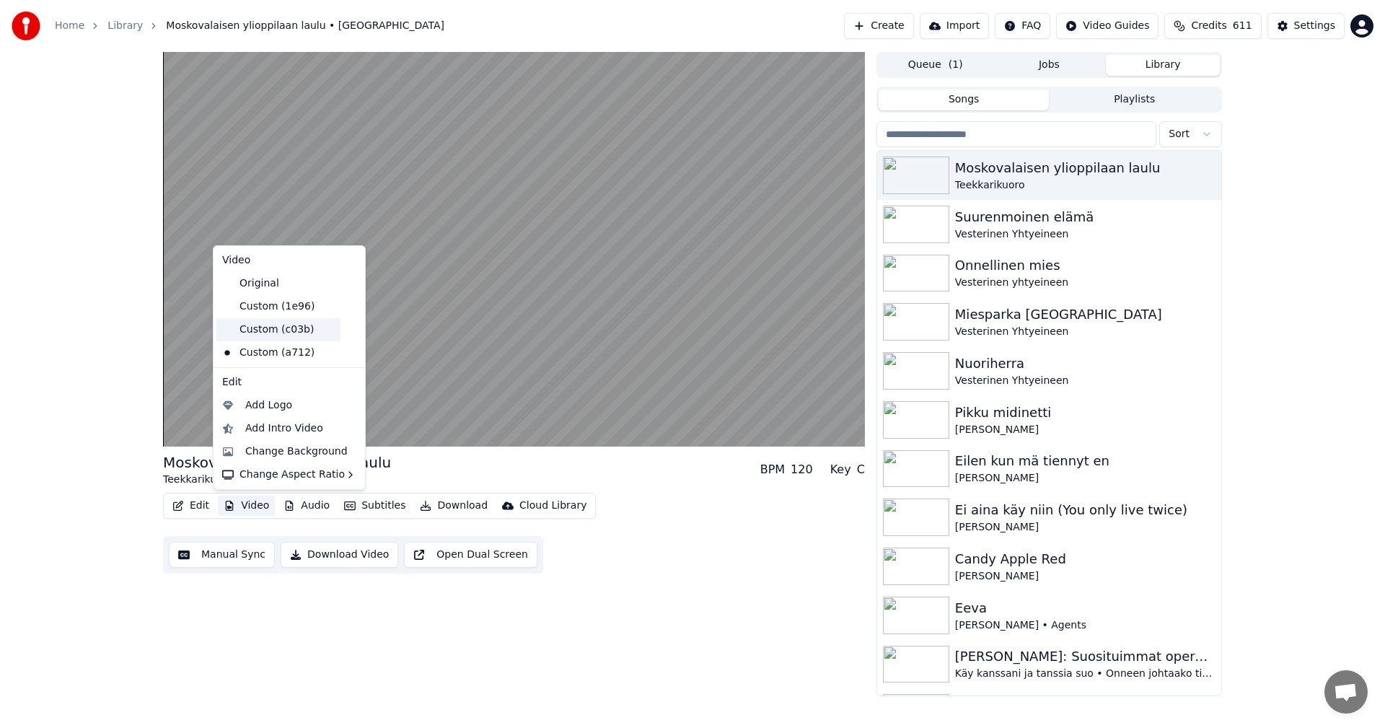
drag, startPoint x: 283, startPoint y: 327, endPoint x: 319, endPoint y: 397, distance: 79.0
click at [285, 329] on div "Custom (c03b)" at bounding box center [278, 329] width 124 height 23
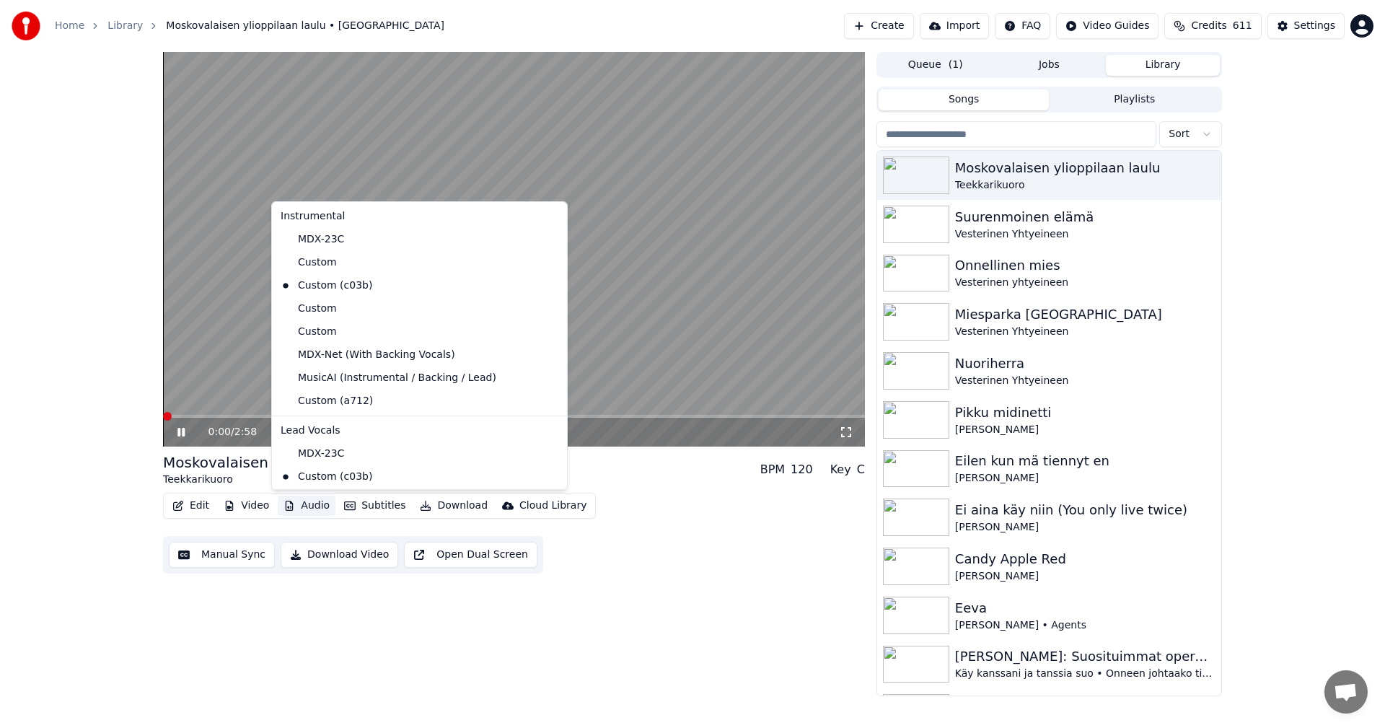
click at [314, 503] on button "Audio" at bounding box center [307, 505] width 58 height 20
click at [377, 378] on div "MusicAI (Instrumental / Backing / Lead)" at bounding box center [409, 377] width 268 height 23
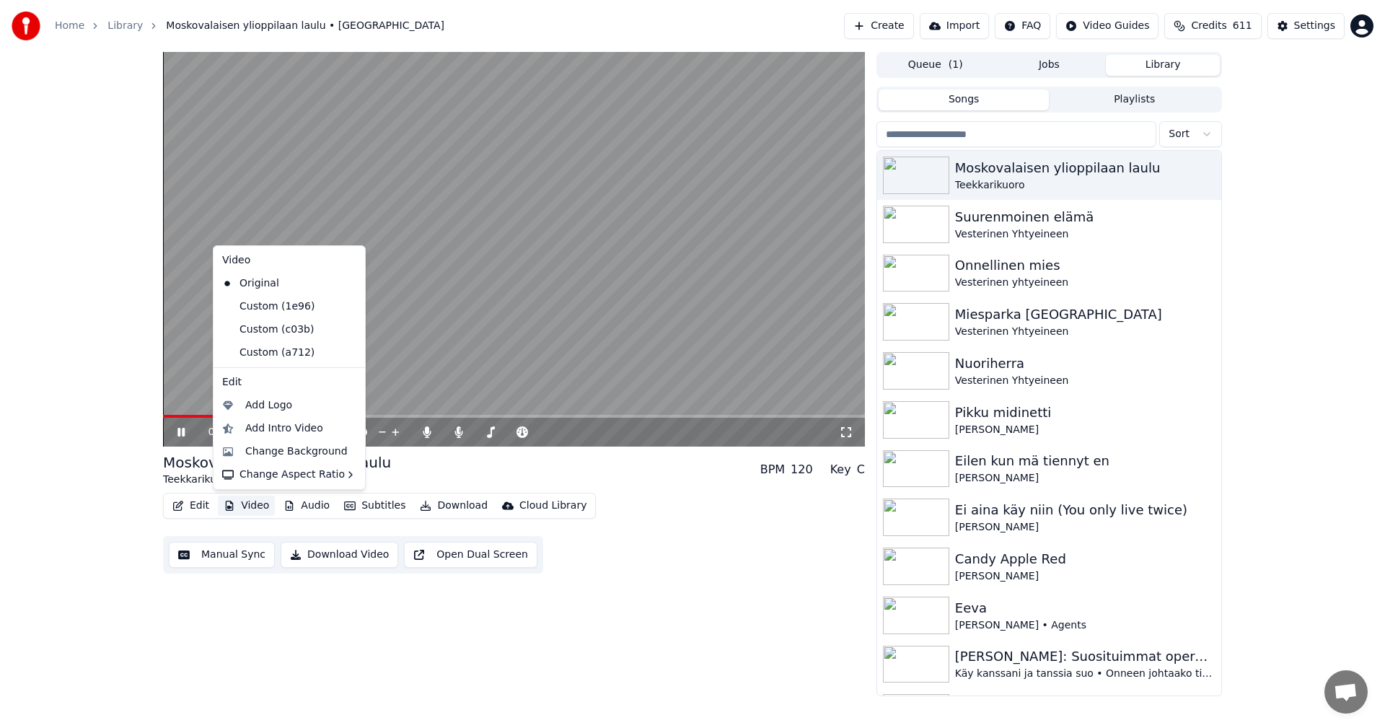
click at [260, 506] on button "Video" at bounding box center [246, 505] width 57 height 20
click at [297, 356] on div "Custom (a712)" at bounding box center [278, 352] width 124 height 23
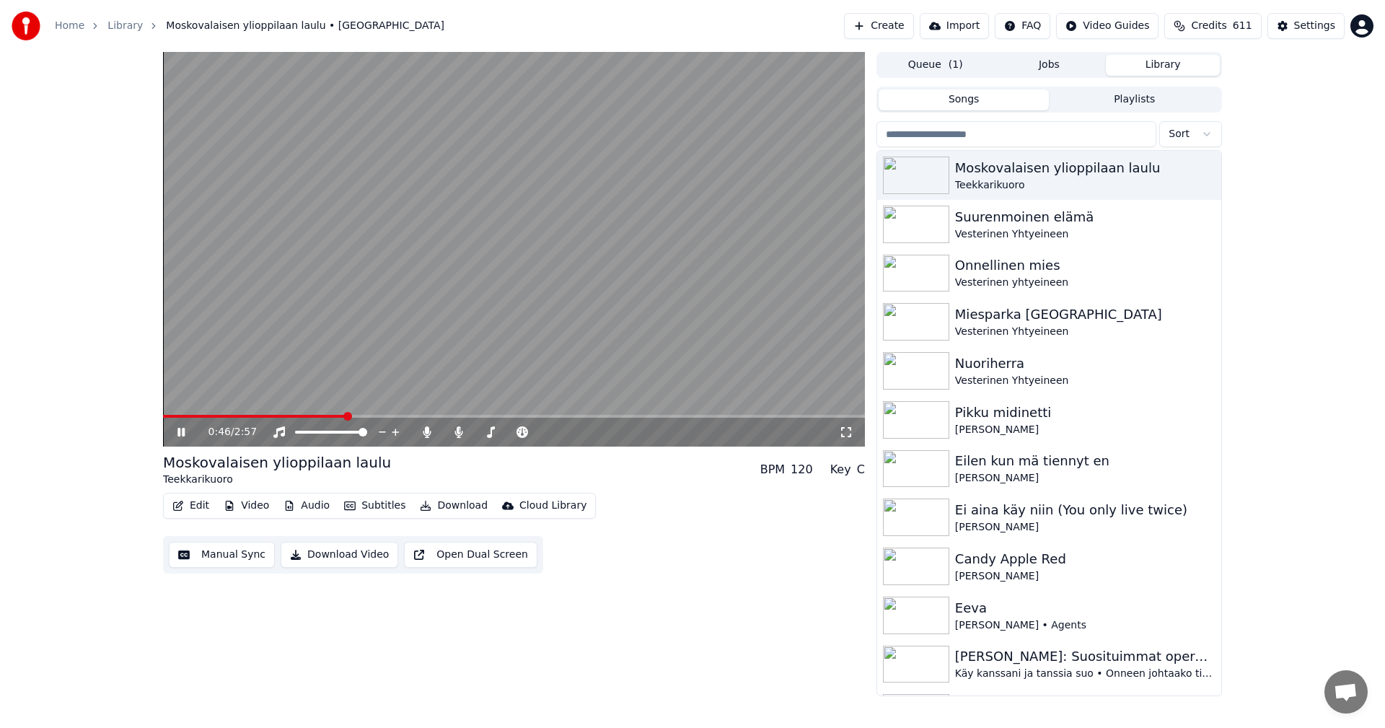
click at [312, 504] on button "Audio" at bounding box center [307, 505] width 58 height 20
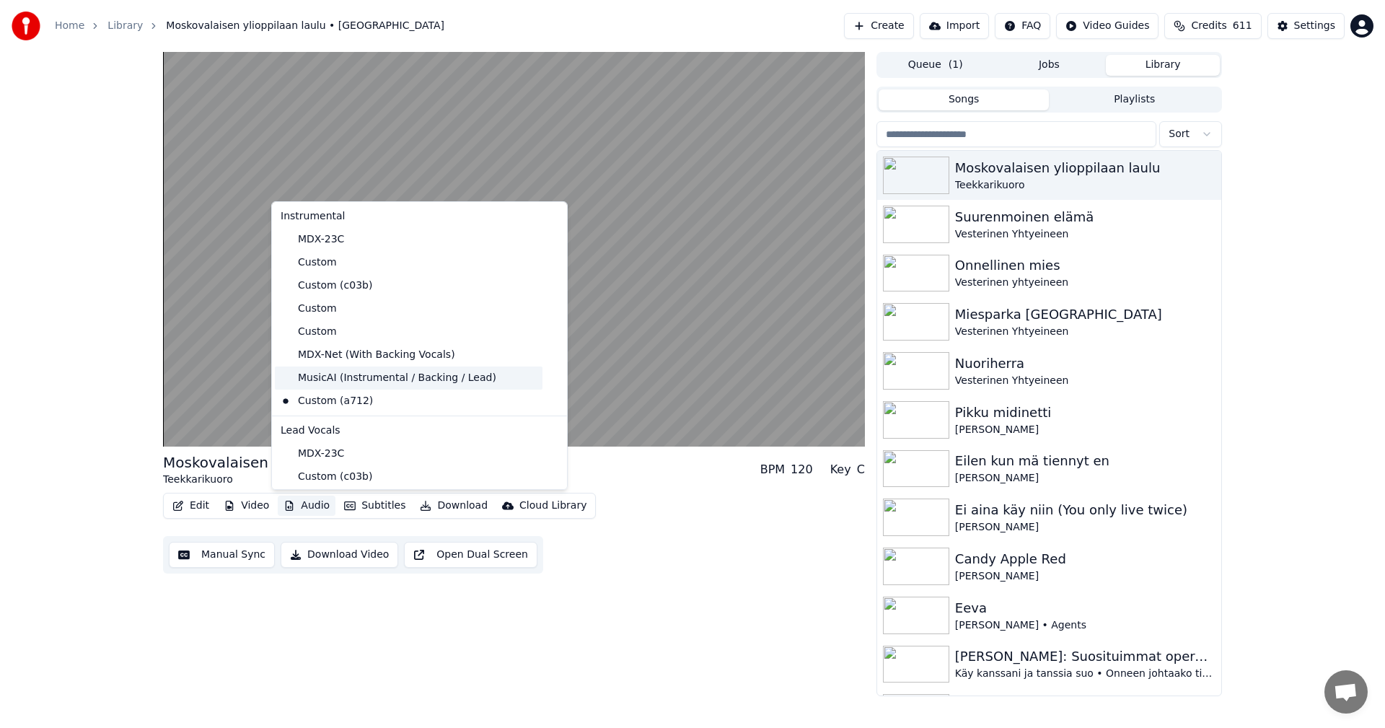
click at [338, 380] on div "MusicAI (Instrumental / Backing / Lead)" at bounding box center [409, 377] width 268 height 23
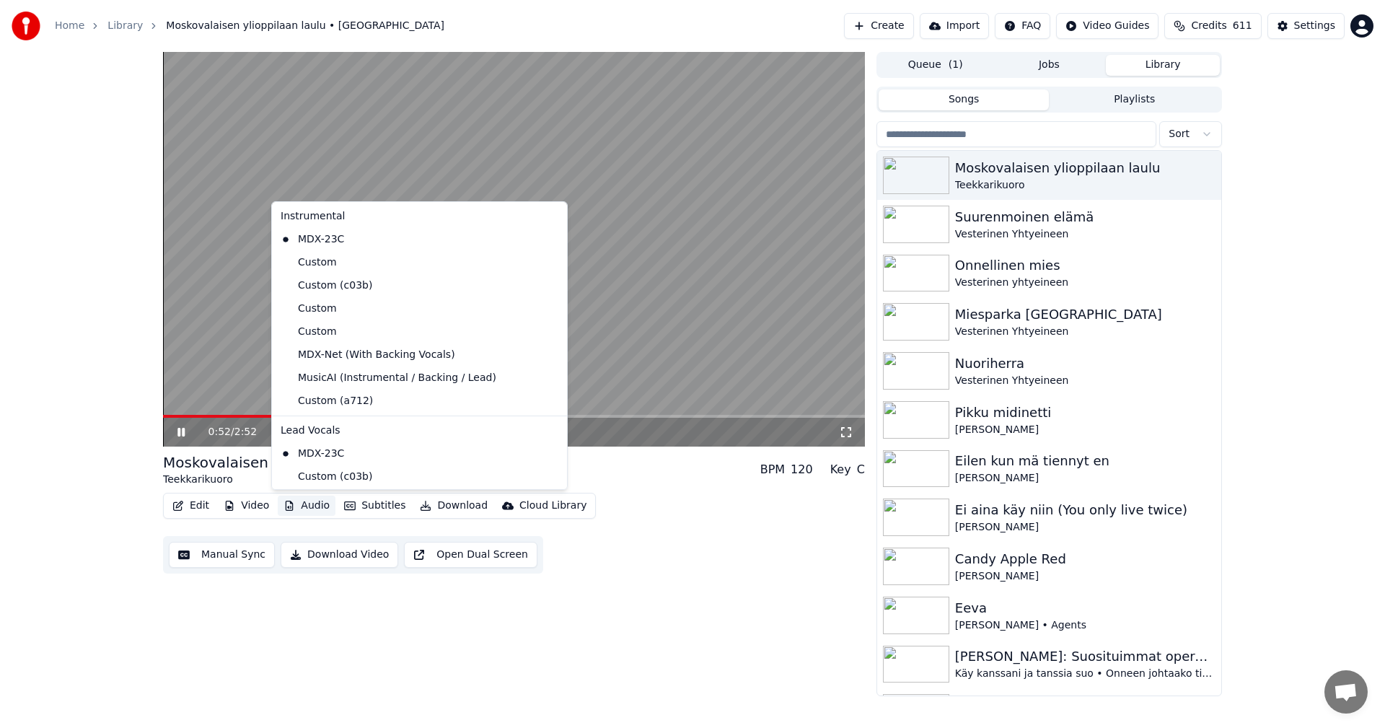
click at [319, 508] on button "Audio" at bounding box center [307, 505] width 58 height 20
click at [343, 403] on div "Custom (a712)" at bounding box center [409, 400] width 268 height 23
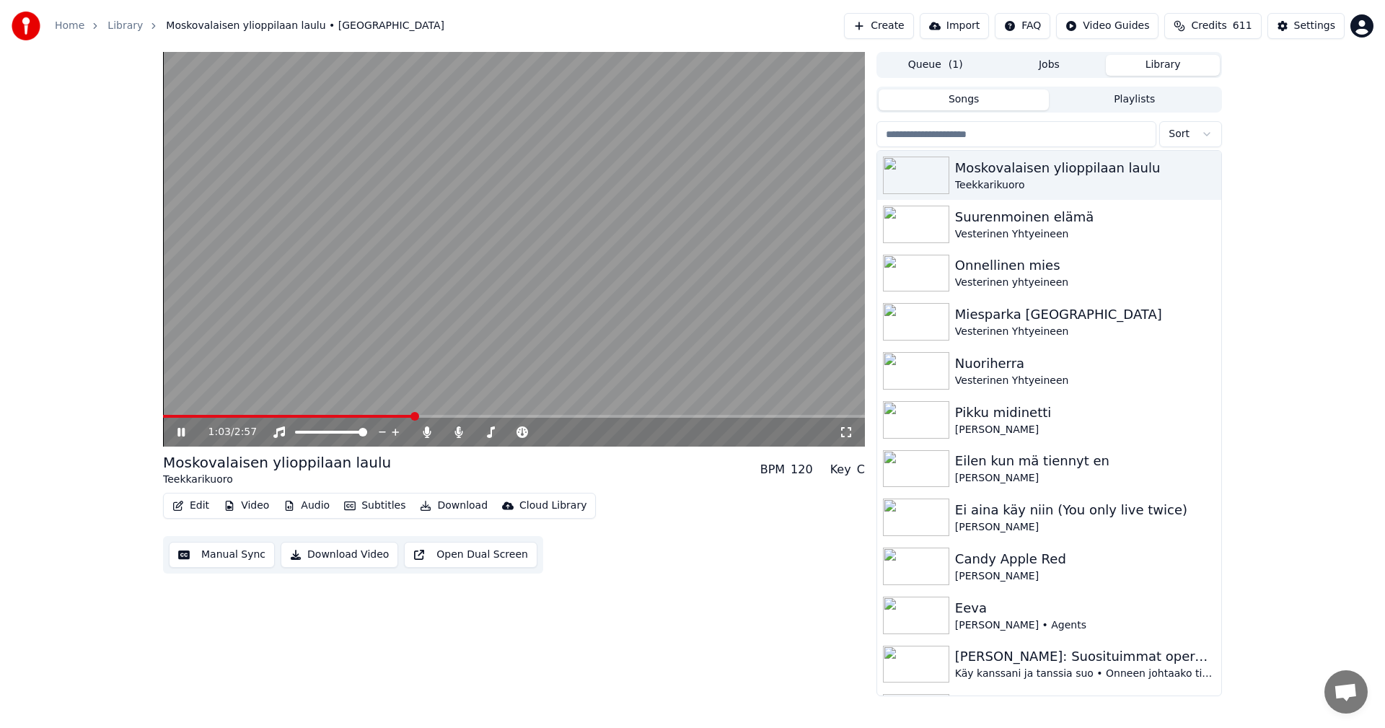
click at [178, 433] on icon at bounding box center [180, 432] width 7 height 9
click at [254, 505] on button "Video" at bounding box center [246, 505] width 57 height 20
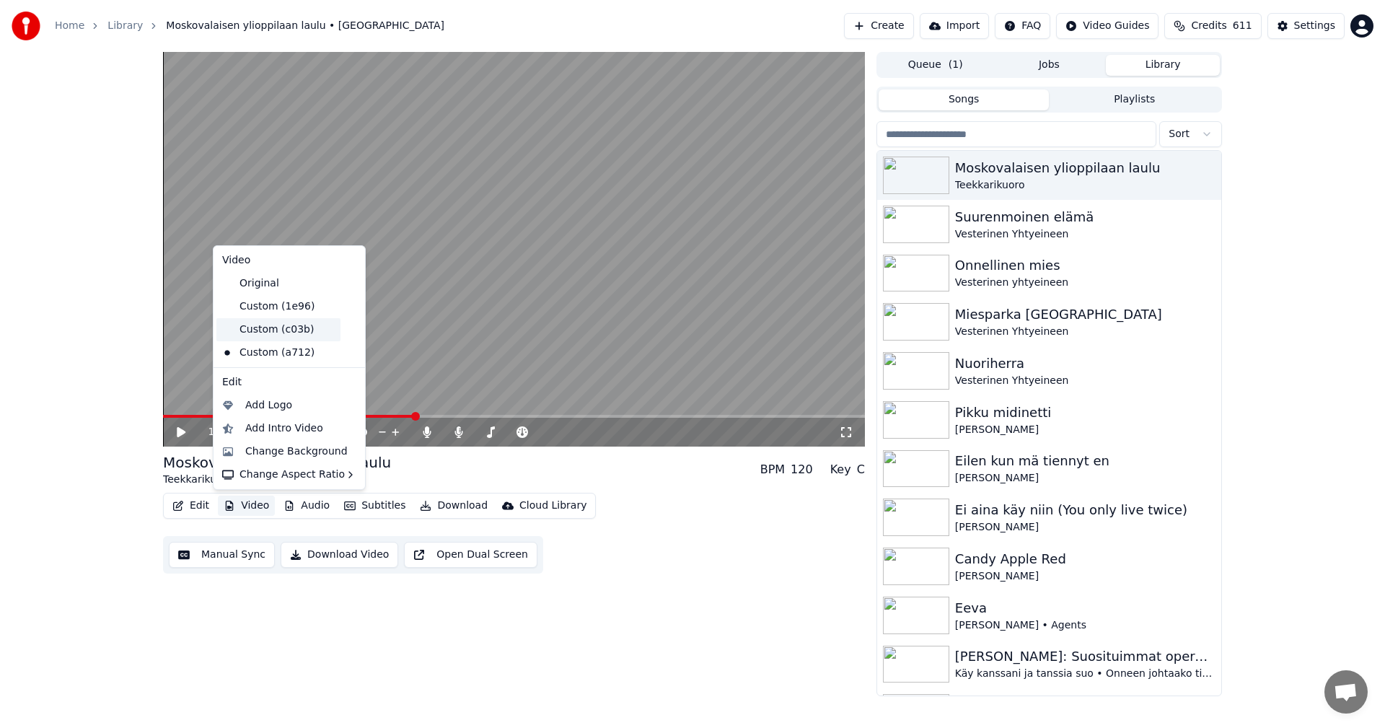
click at [283, 333] on div "Custom (c03b)" at bounding box center [278, 329] width 124 height 23
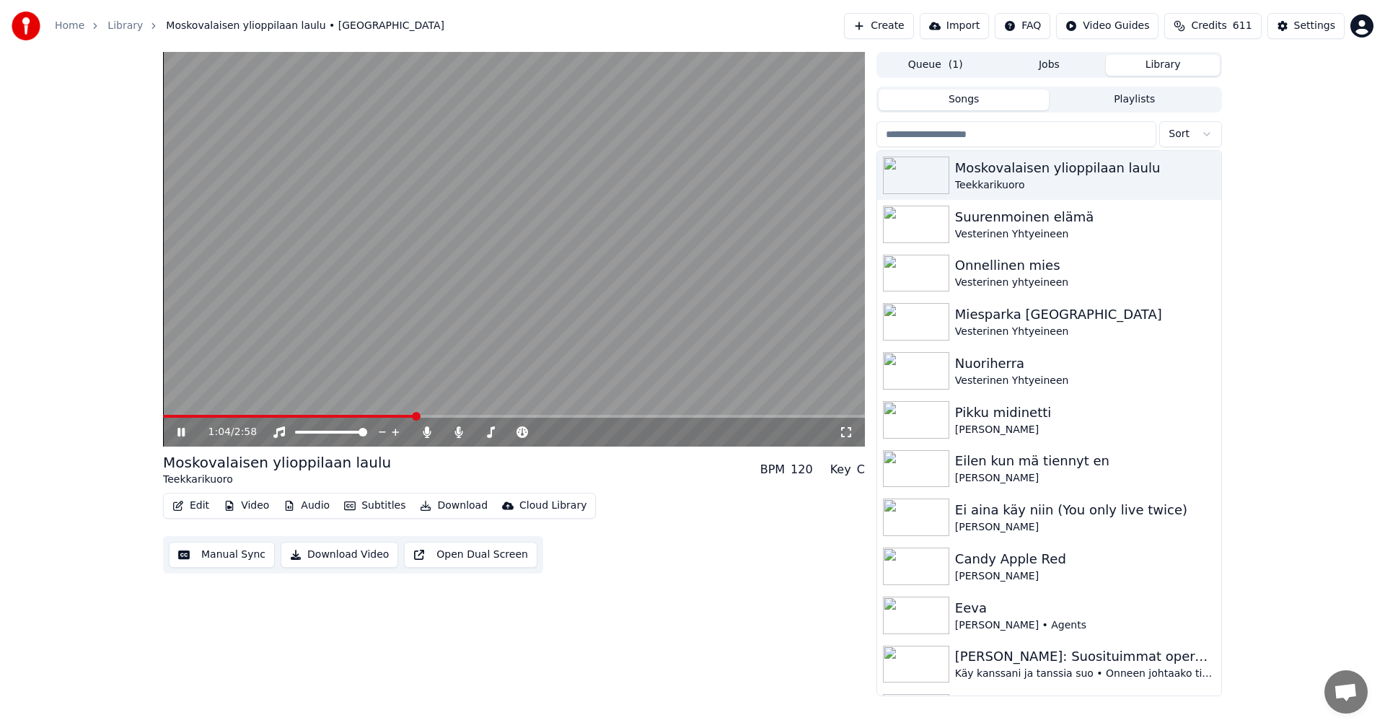
click at [255, 502] on button "Video" at bounding box center [246, 505] width 57 height 20
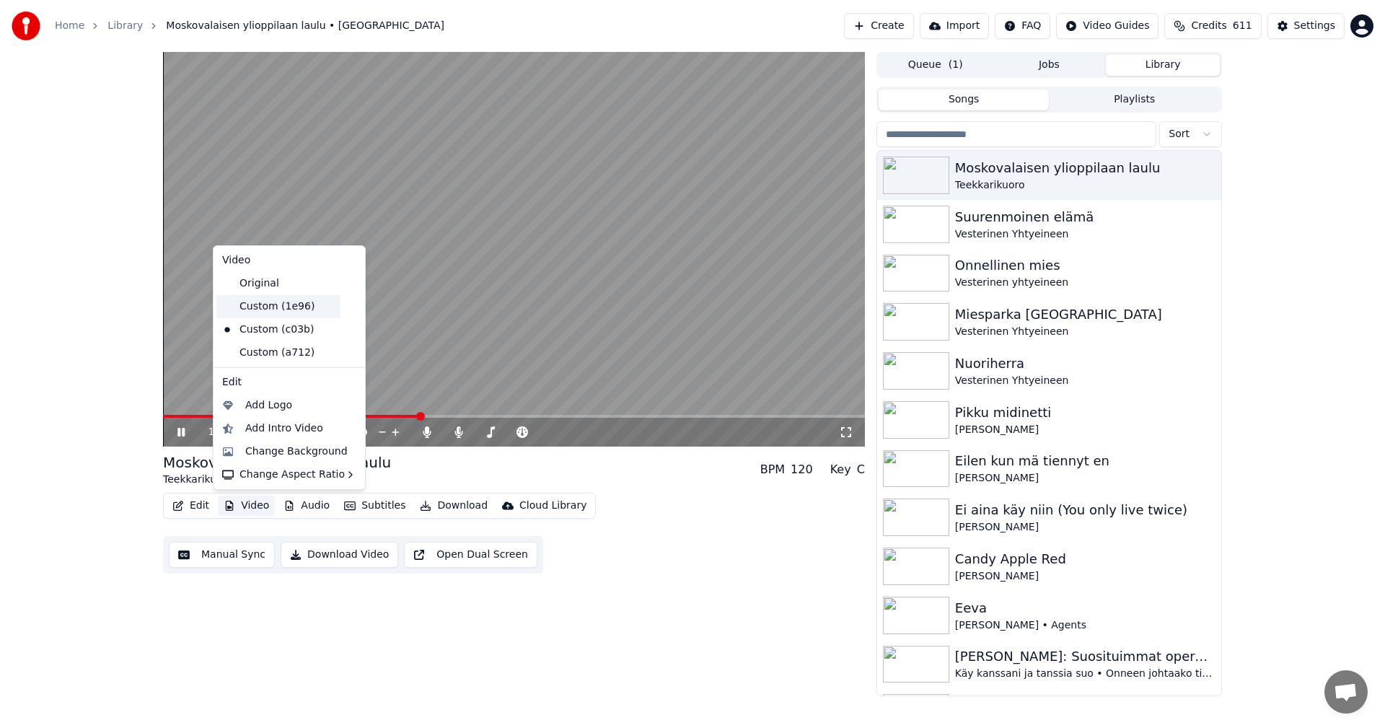
click at [284, 308] on div "Custom (1e96)" at bounding box center [278, 306] width 124 height 23
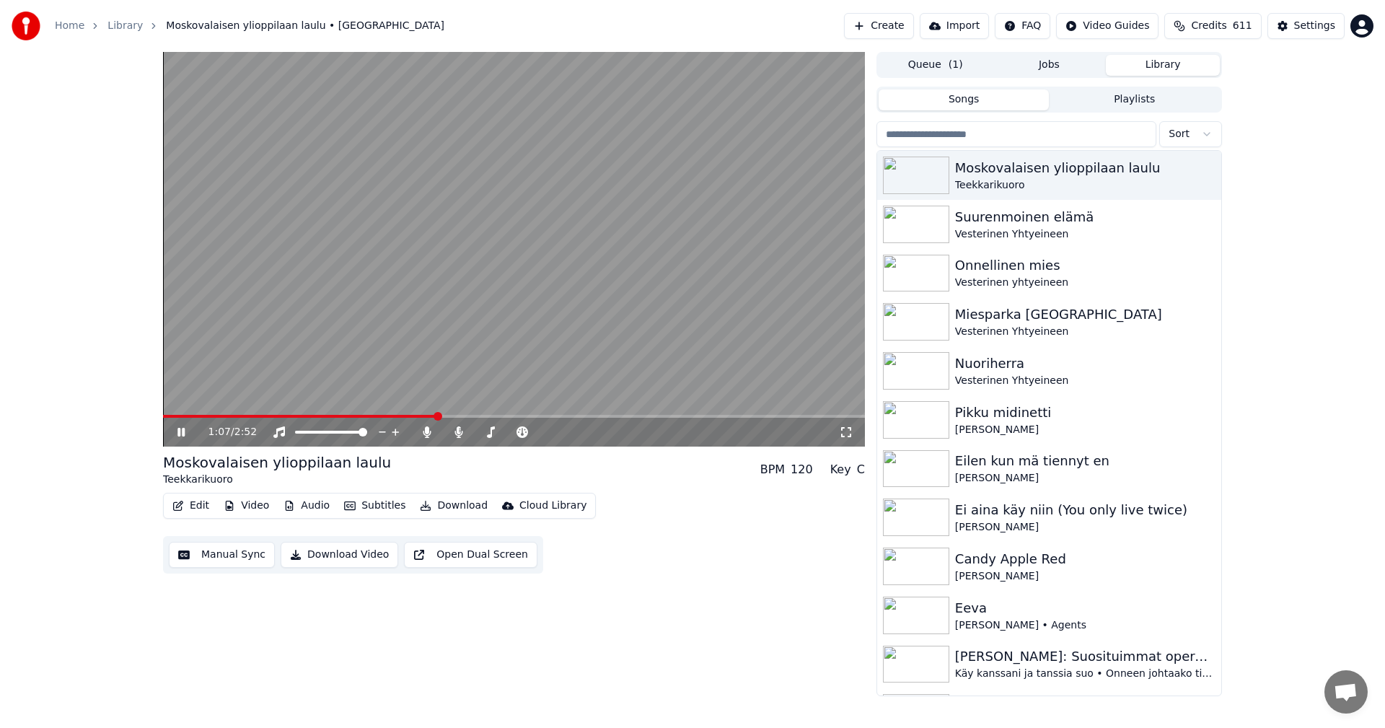
click at [257, 504] on button "Video" at bounding box center [246, 505] width 57 height 20
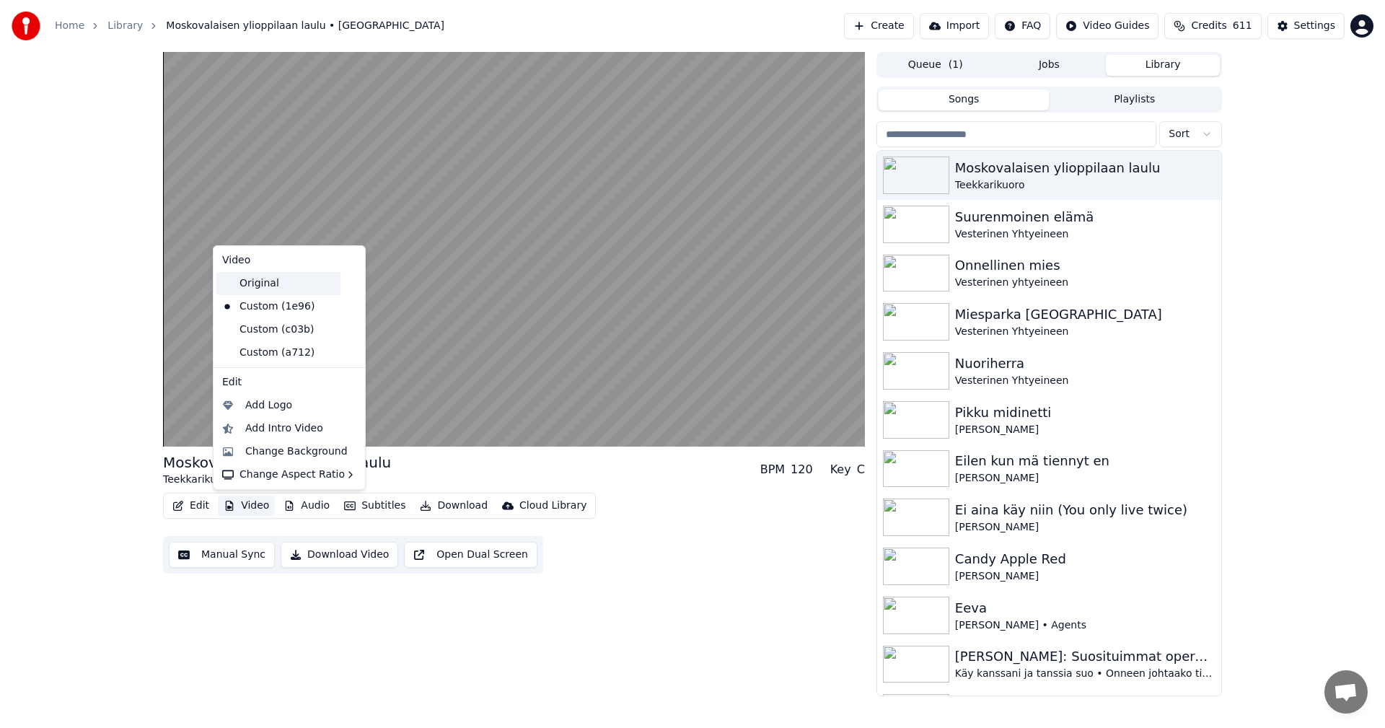
click at [278, 285] on div "Original" at bounding box center [278, 283] width 124 height 23
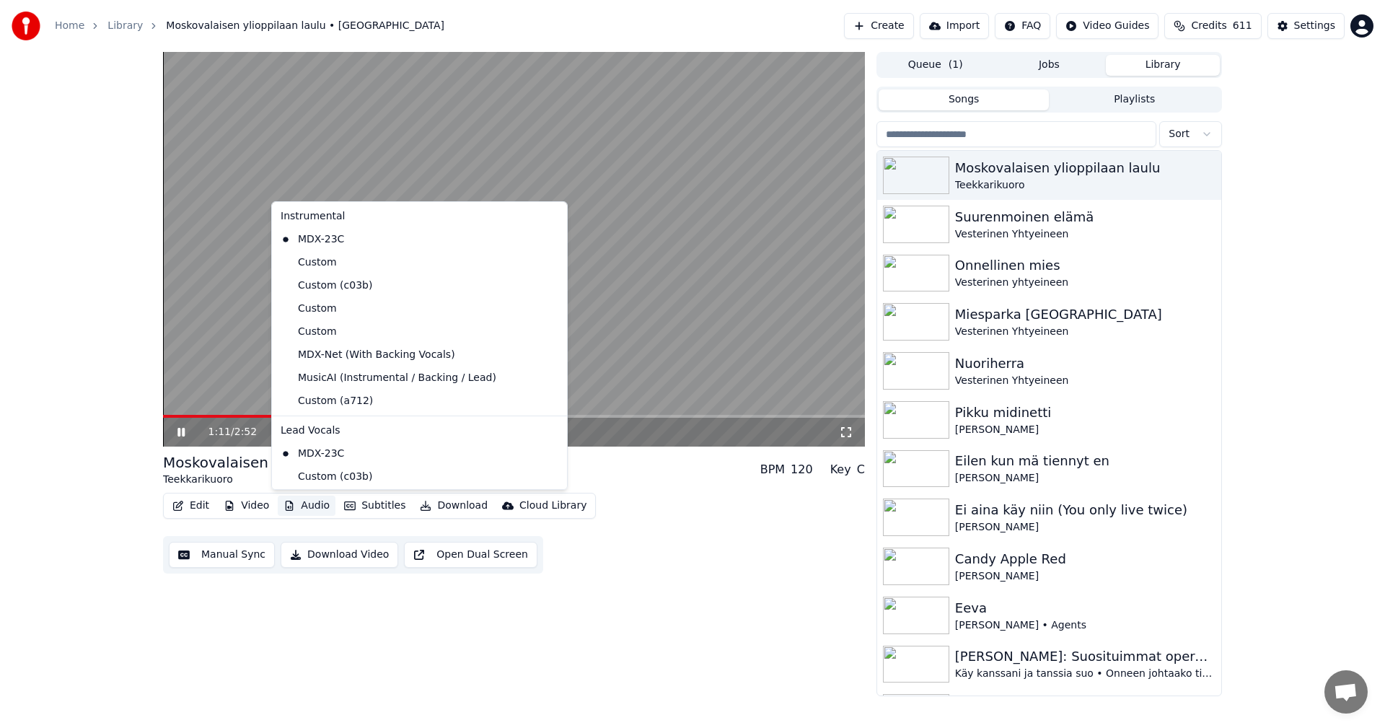
click at [324, 507] on button "Audio" at bounding box center [307, 505] width 58 height 20
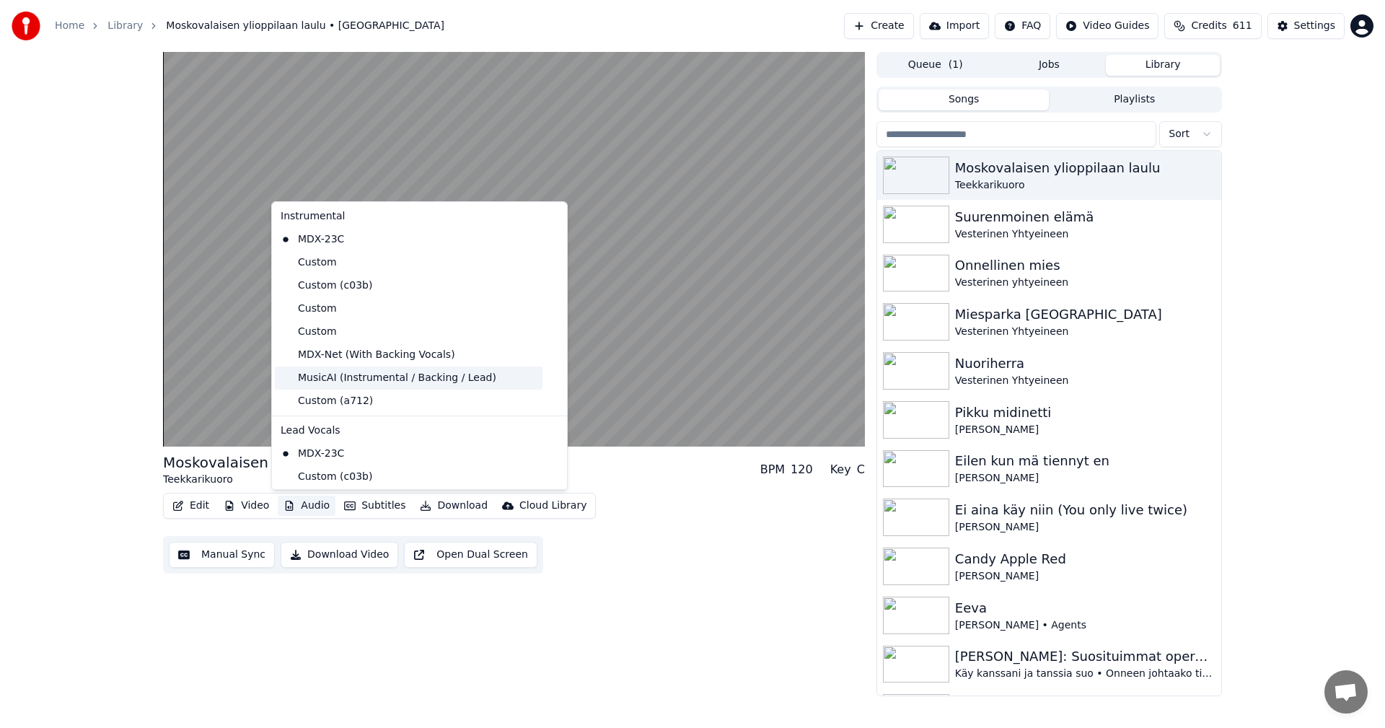
click at [369, 377] on div "MusicAI (Instrumental / Backing / Lead)" at bounding box center [409, 377] width 268 height 23
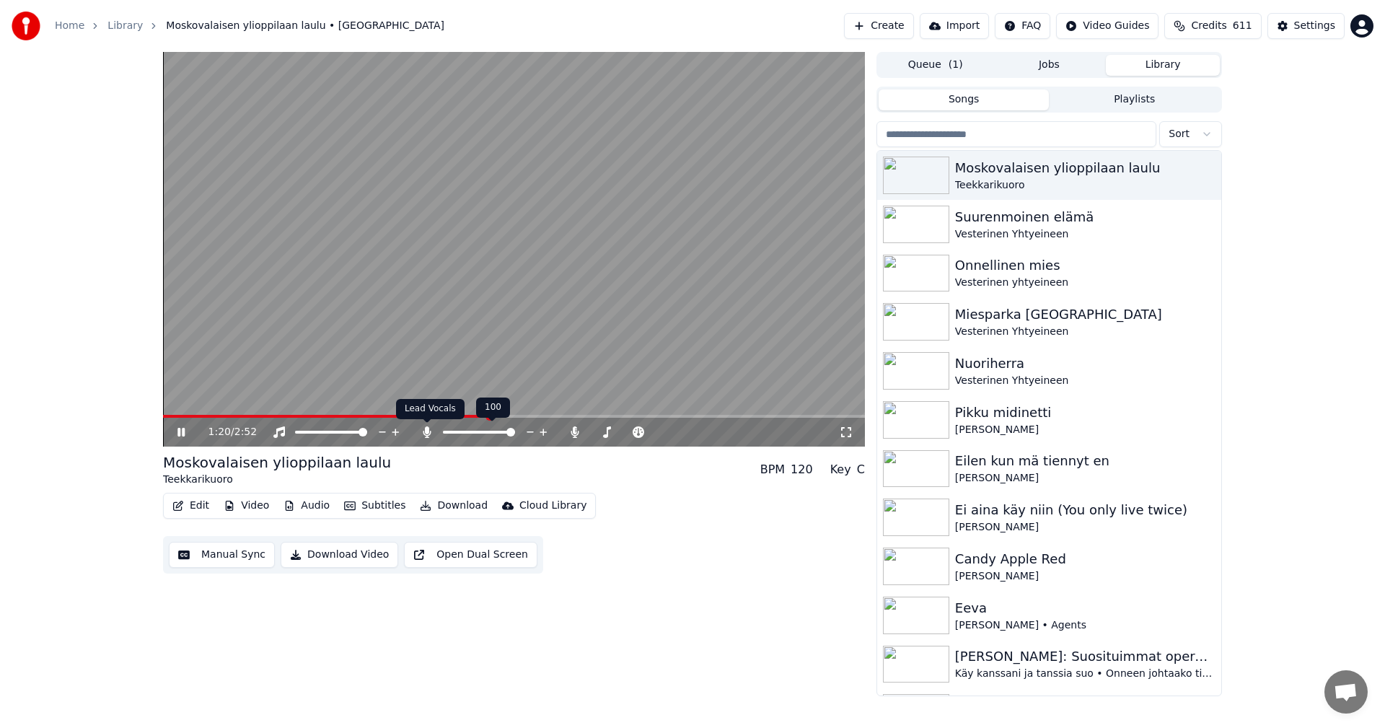
click at [423, 431] on icon at bounding box center [427, 432] width 14 height 12
click at [183, 430] on icon at bounding box center [180, 432] width 7 height 9
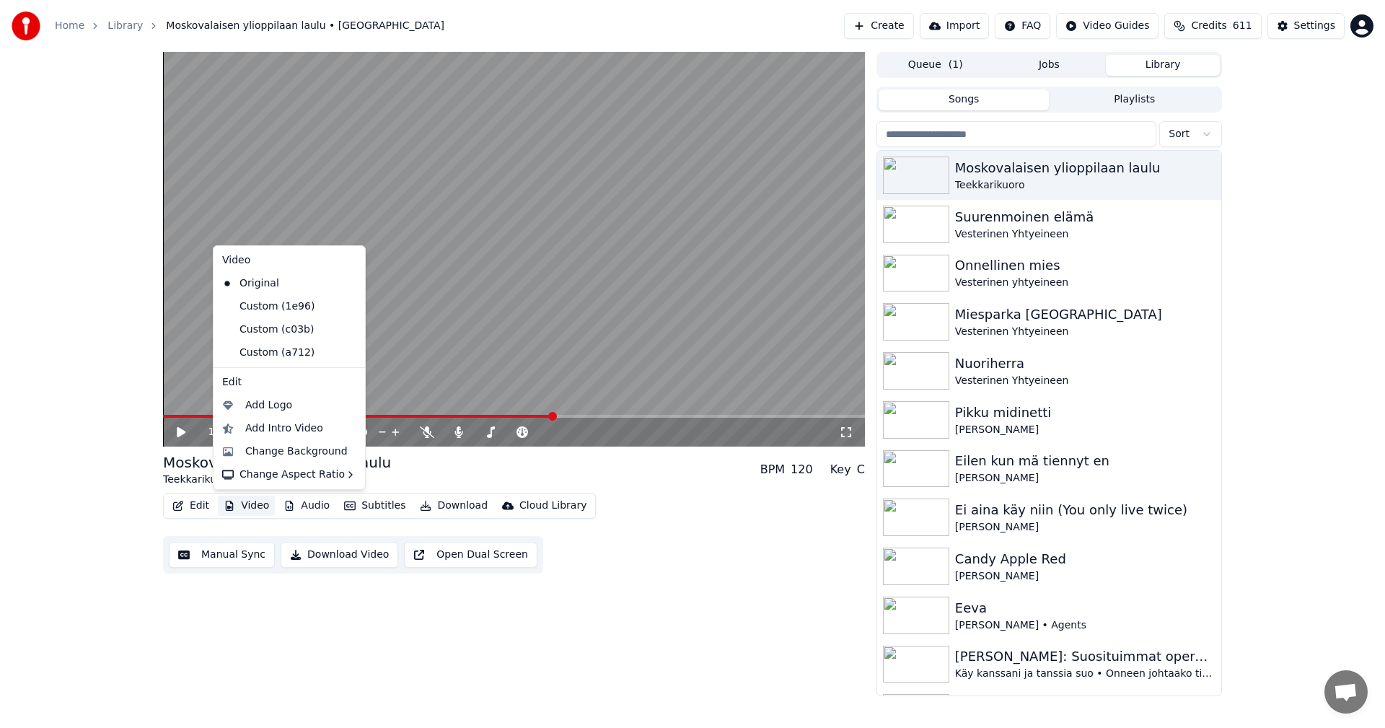
click at [251, 508] on button "Video" at bounding box center [246, 505] width 57 height 20
click at [283, 453] on div "Change Background" at bounding box center [296, 451] width 102 height 14
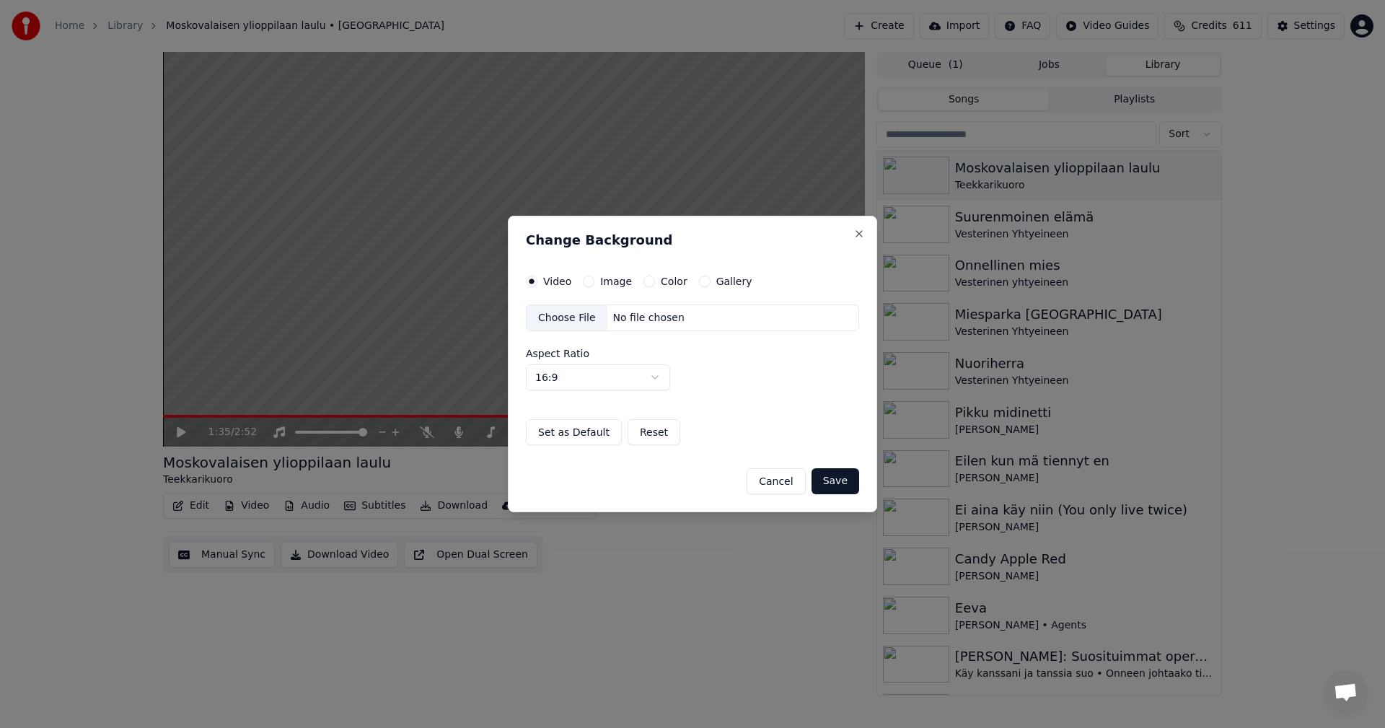
click at [587, 282] on button "Image" at bounding box center [589, 281] width 12 height 12
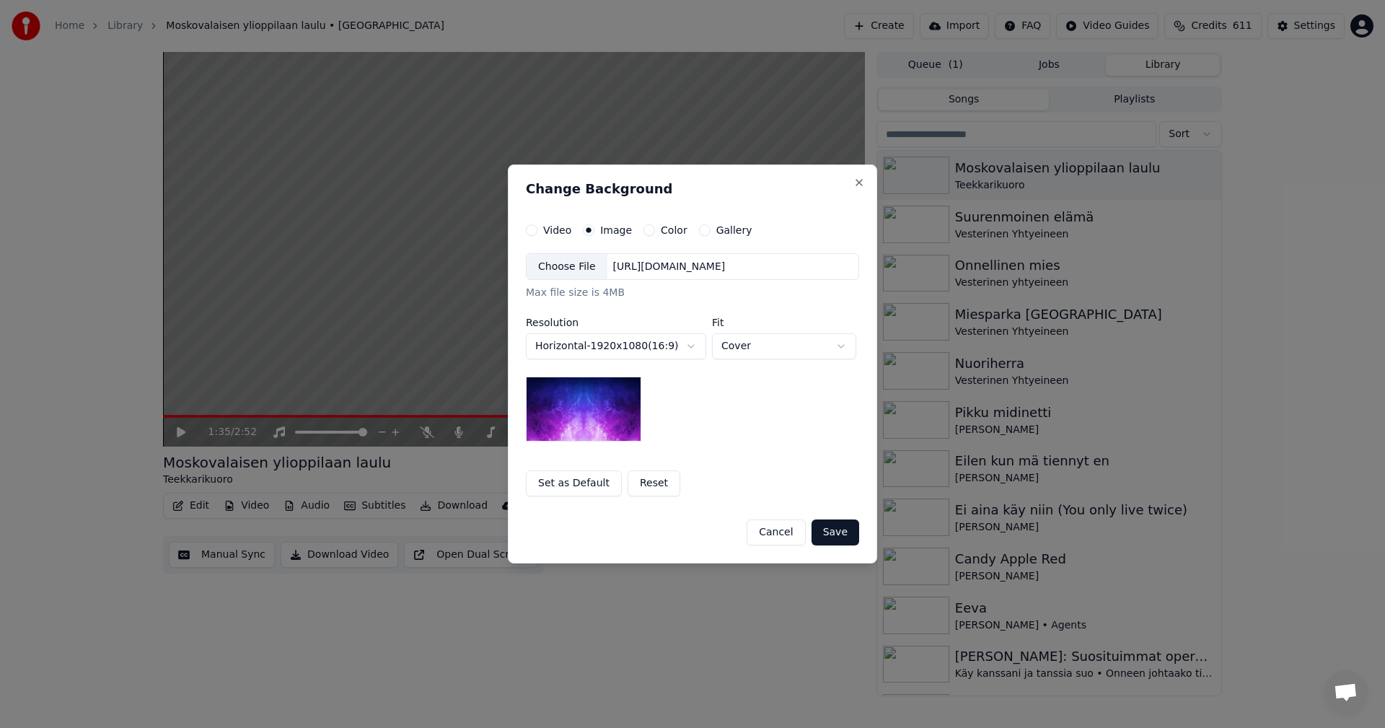
click at [577, 270] on div "Choose File" at bounding box center [566, 267] width 81 height 26
click at [845, 526] on button "Save" at bounding box center [835, 532] width 48 height 26
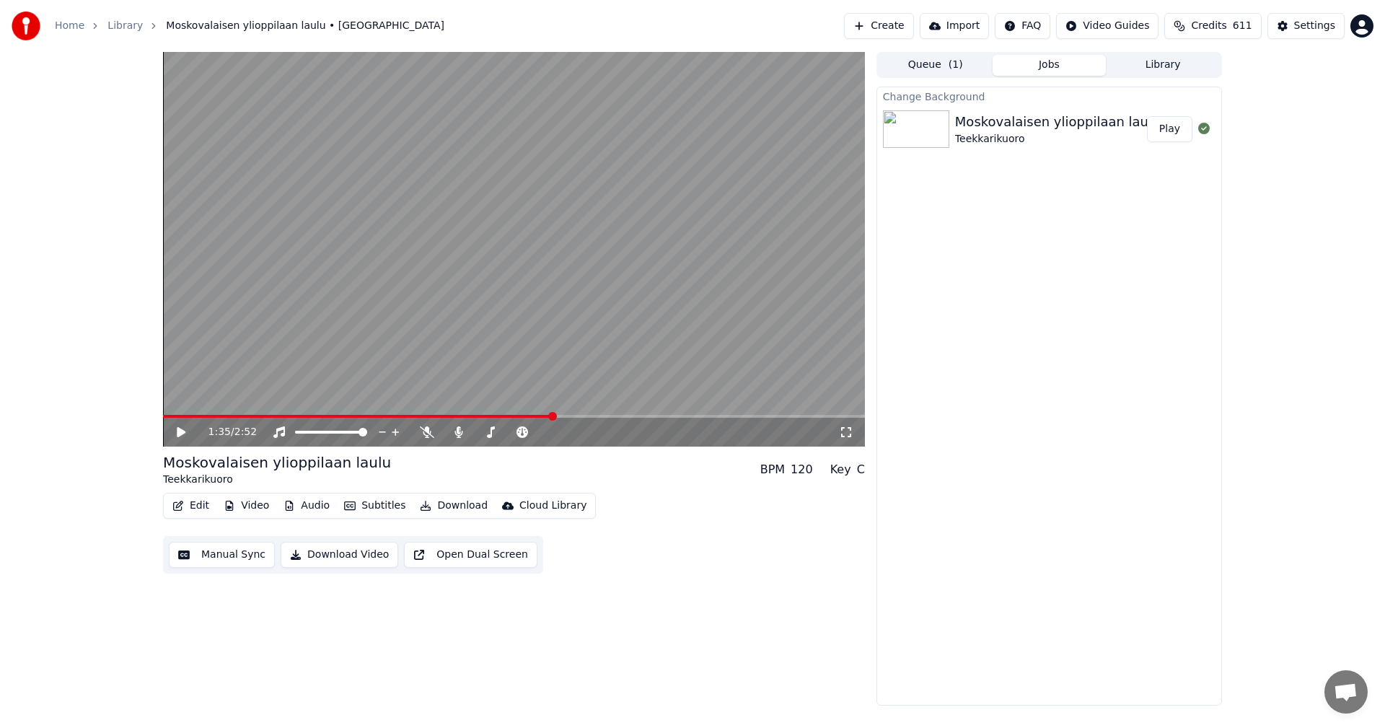
click at [1183, 136] on button "Play" at bounding box center [1169, 129] width 45 height 26
click at [235, 415] on span at bounding box center [514, 416] width 702 height 3
click at [179, 433] on icon at bounding box center [180, 432] width 7 height 9
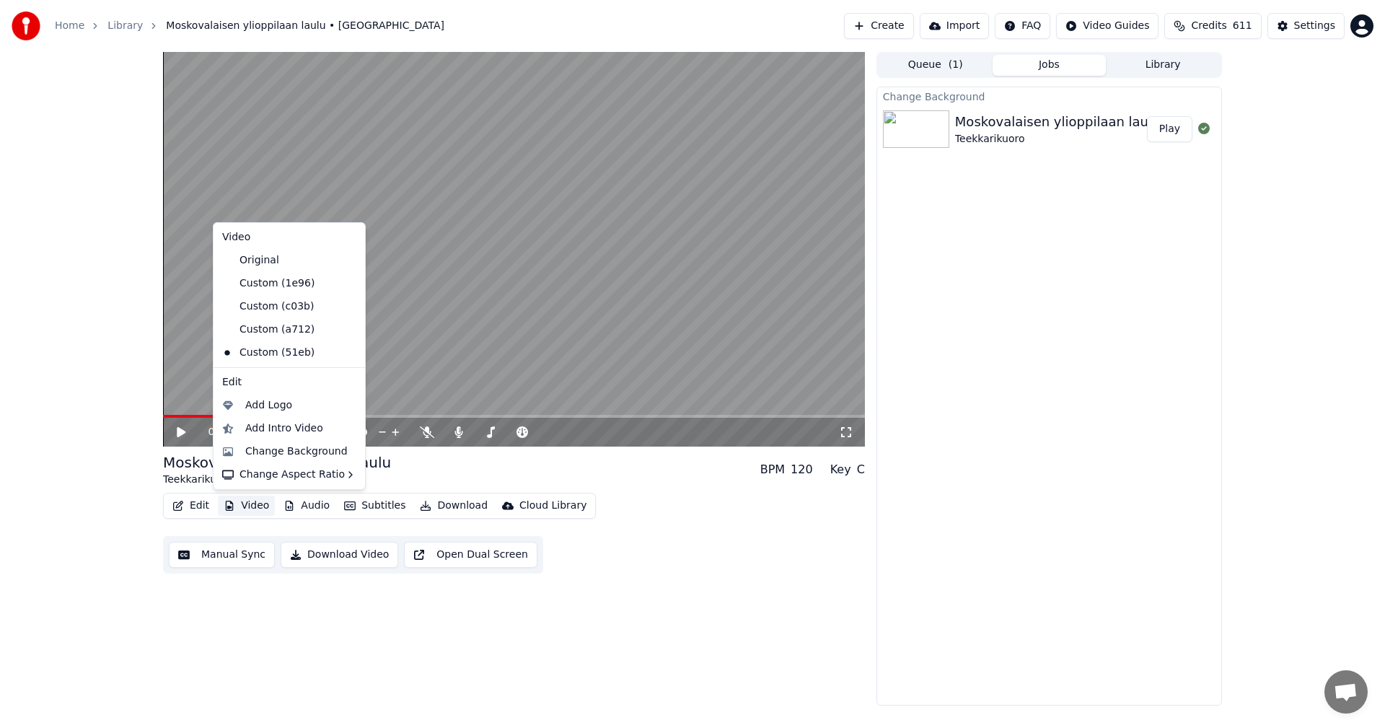
click at [248, 508] on button "Video" at bounding box center [246, 505] width 57 height 20
click at [289, 428] on div "Add Intro Video" at bounding box center [284, 428] width 78 height 14
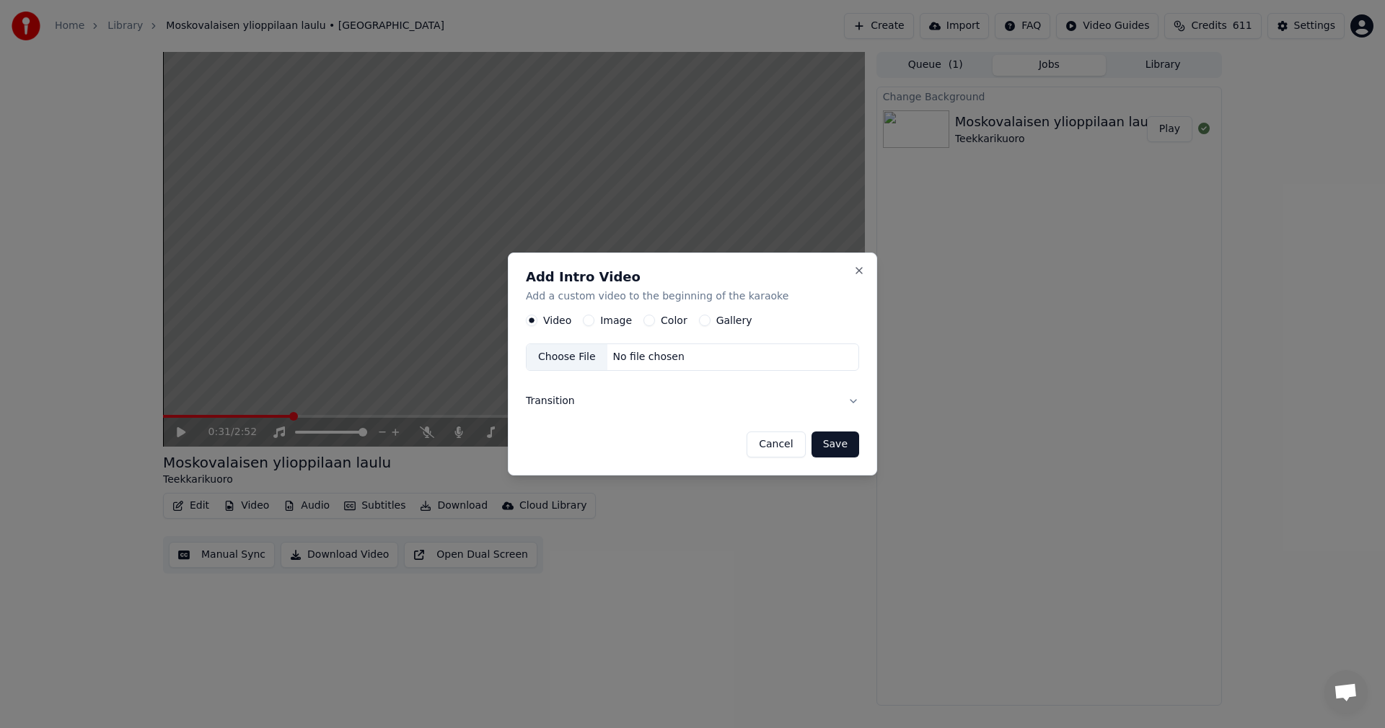
click at [646, 317] on button "Color" at bounding box center [649, 321] width 12 height 12
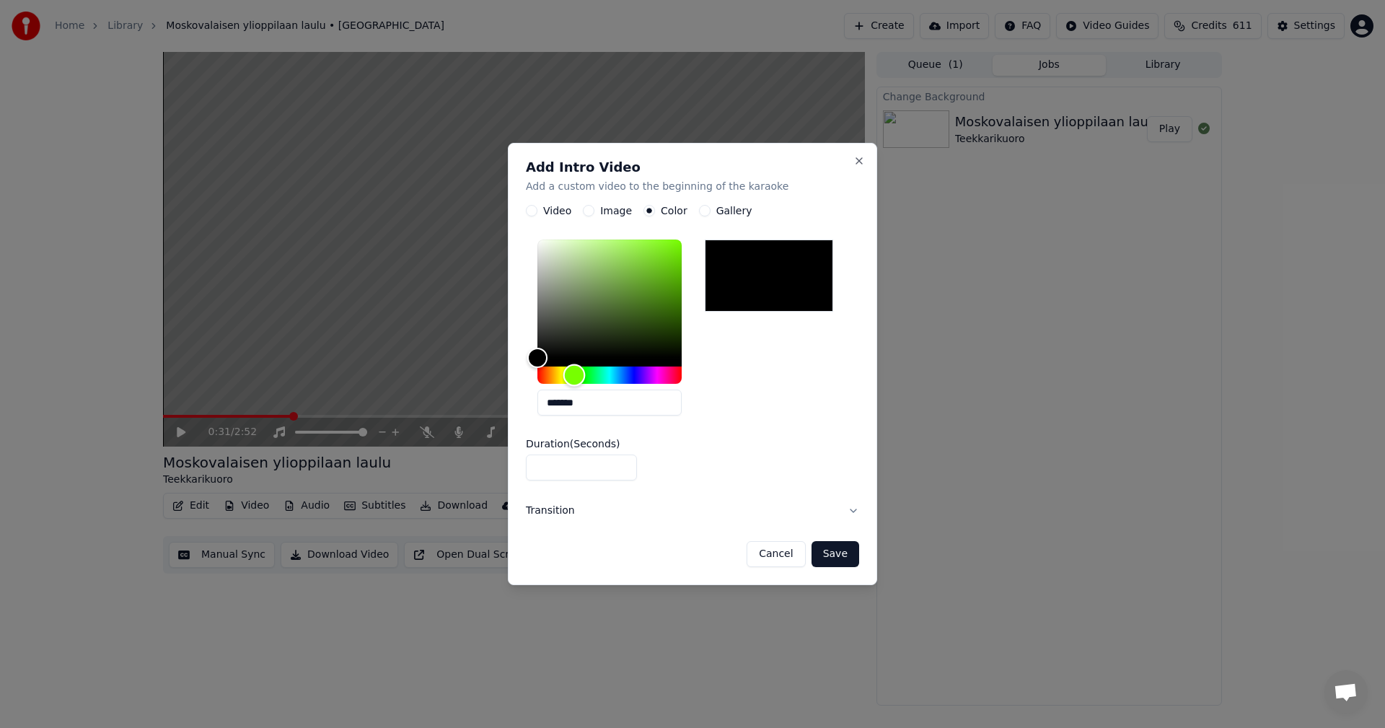
drag, startPoint x: 554, startPoint y: 374, endPoint x: 573, endPoint y: 374, distance: 19.5
click at [573, 374] on div "Hue" at bounding box center [574, 375] width 22 height 22
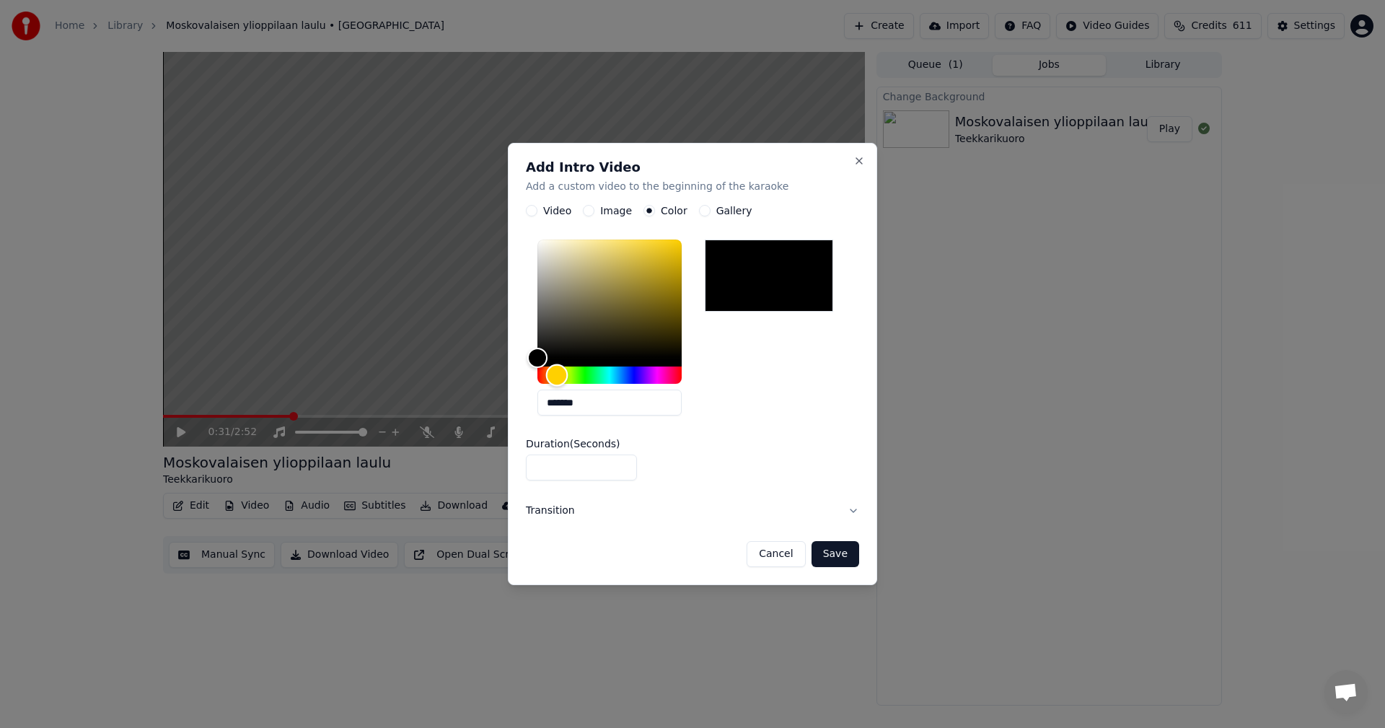
drag, startPoint x: 570, startPoint y: 376, endPoint x: 557, endPoint y: 381, distance: 13.7
click at [557, 381] on div "Hue" at bounding box center [557, 375] width 22 height 22
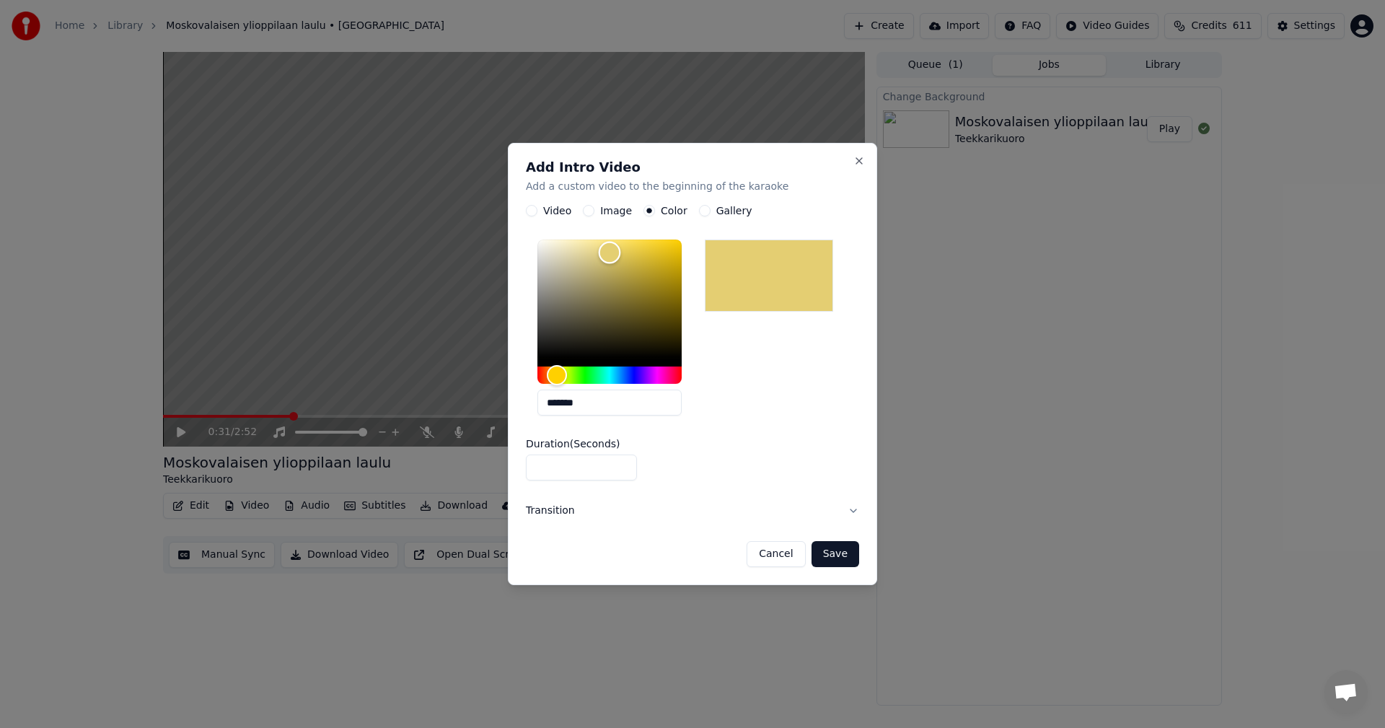
type input "*******"
drag, startPoint x: 541, startPoint y: 356, endPoint x: 619, endPoint y: 254, distance: 128.7
click at [619, 254] on div "Color" at bounding box center [619, 254] width 22 height 22
click at [830, 555] on button "Save" at bounding box center [835, 554] width 48 height 26
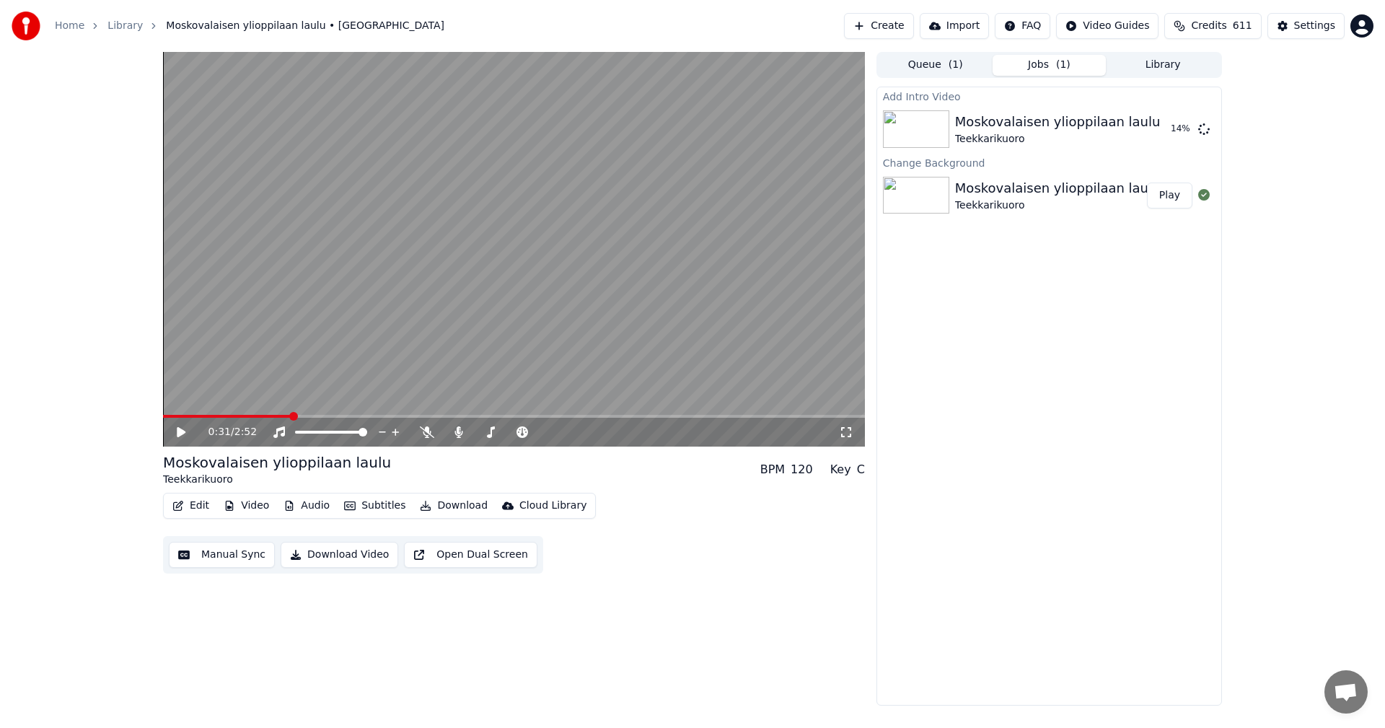
click at [315, 502] on button "Audio" at bounding box center [307, 505] width 58 height 20
click at [90, 469] on div "0:31 / 2:52 Moskovalaisen ylioppilaan laulu Teekkarikuoro BPM 120 Key C Edit Vi…" at bounding box center [692, 378] width 1385 height 653
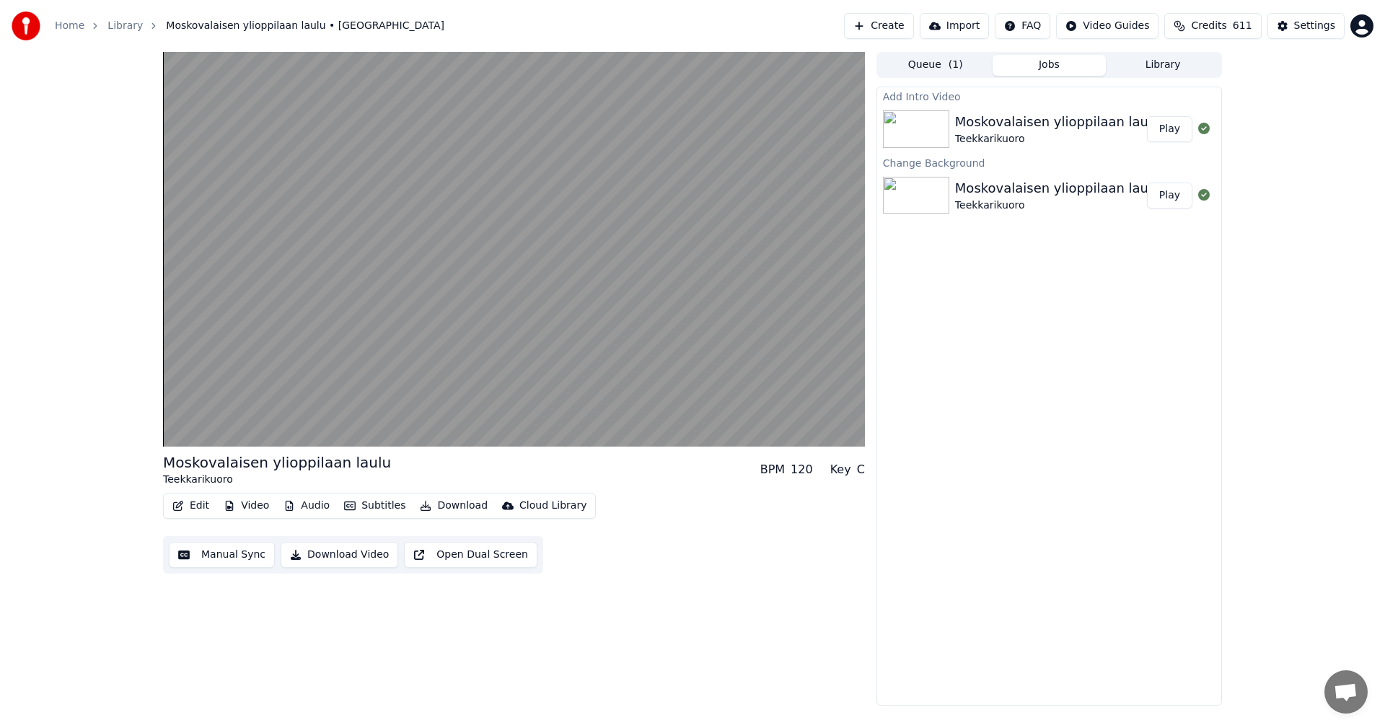
click at [195, 504] on button "Edit" at bounding box center [191, 505] width 48 height 20
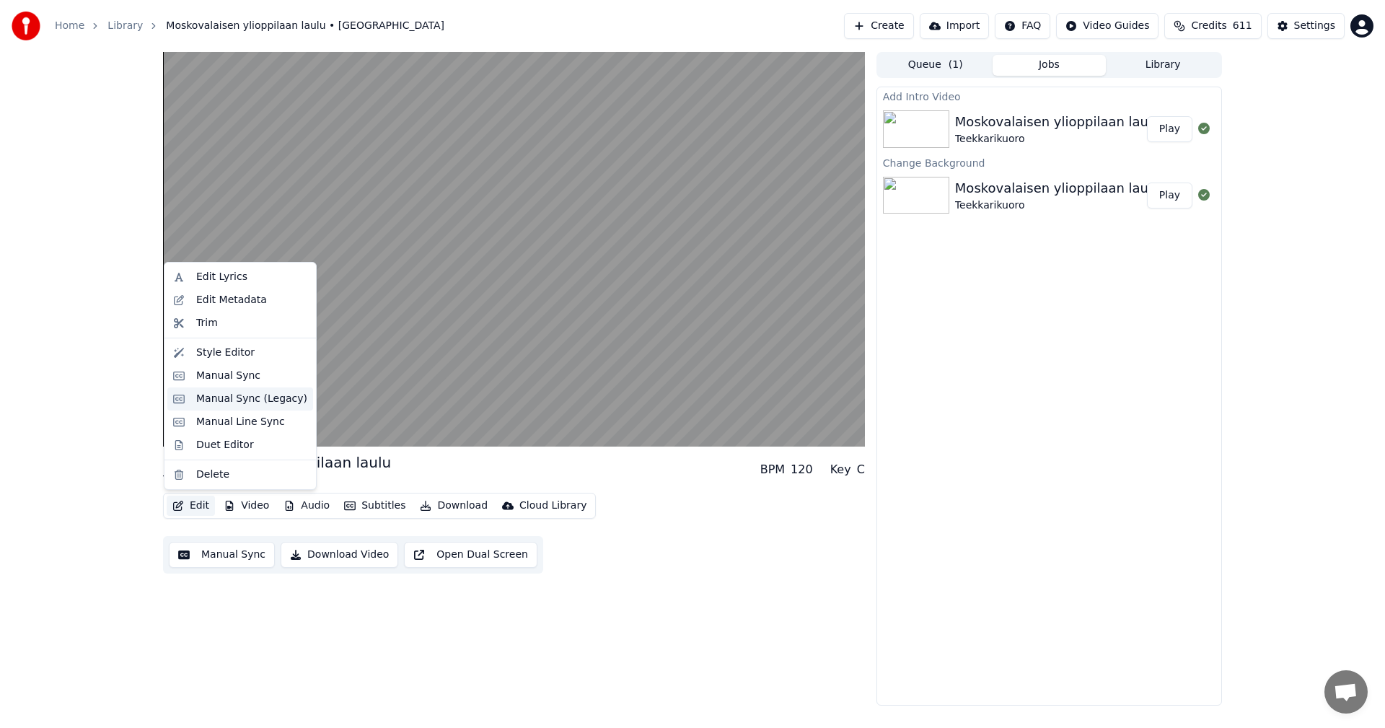
click at [239, 405] on div "Manual Sync (Legacy)" at bounding box center [251, 399] width 111 height 14
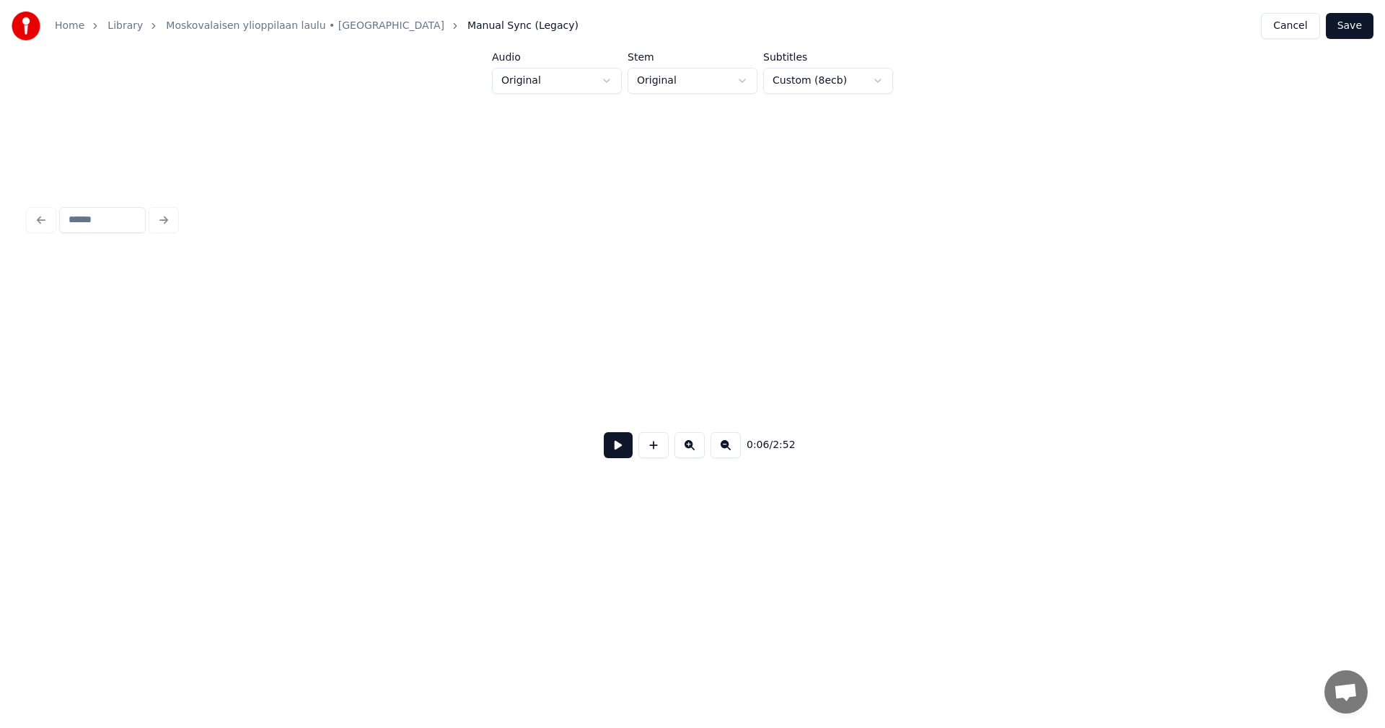
scroll to position [0, 1530]
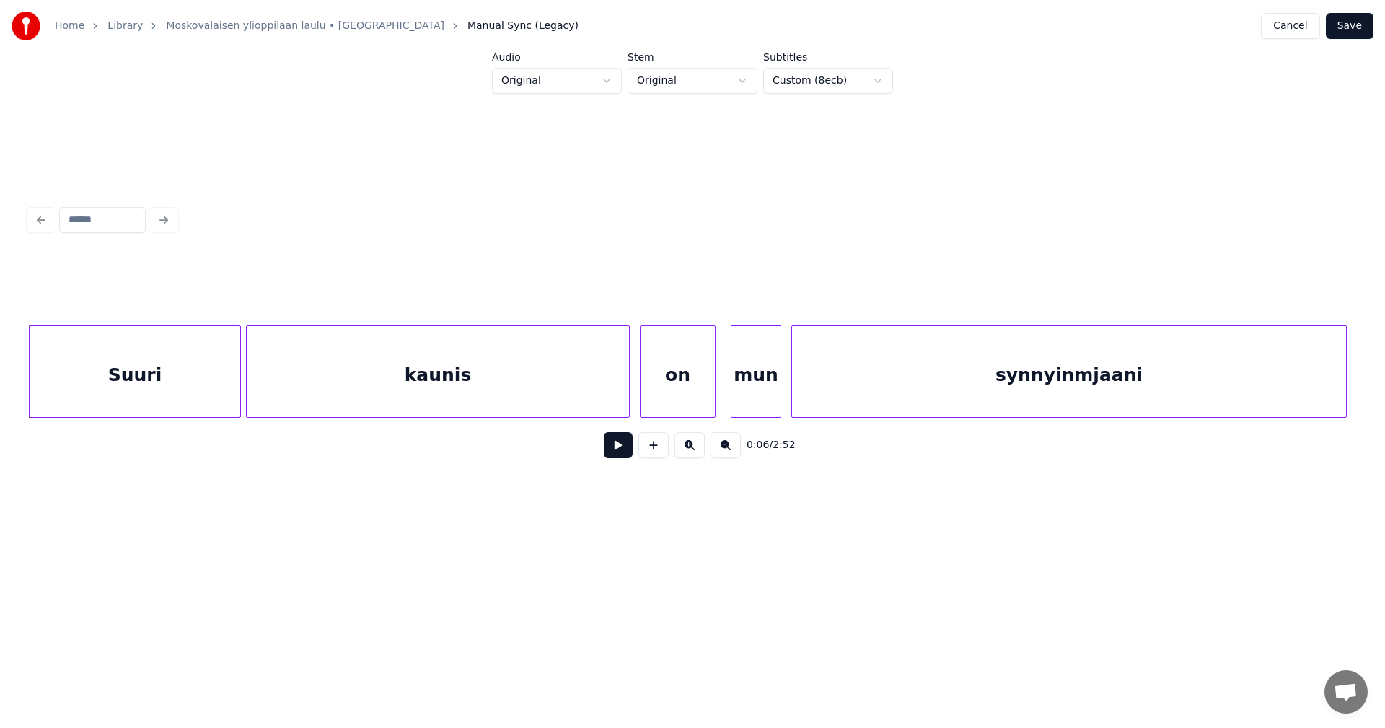
click at [615, 458] on button at bounding box center [618, 445] width 29 height 26
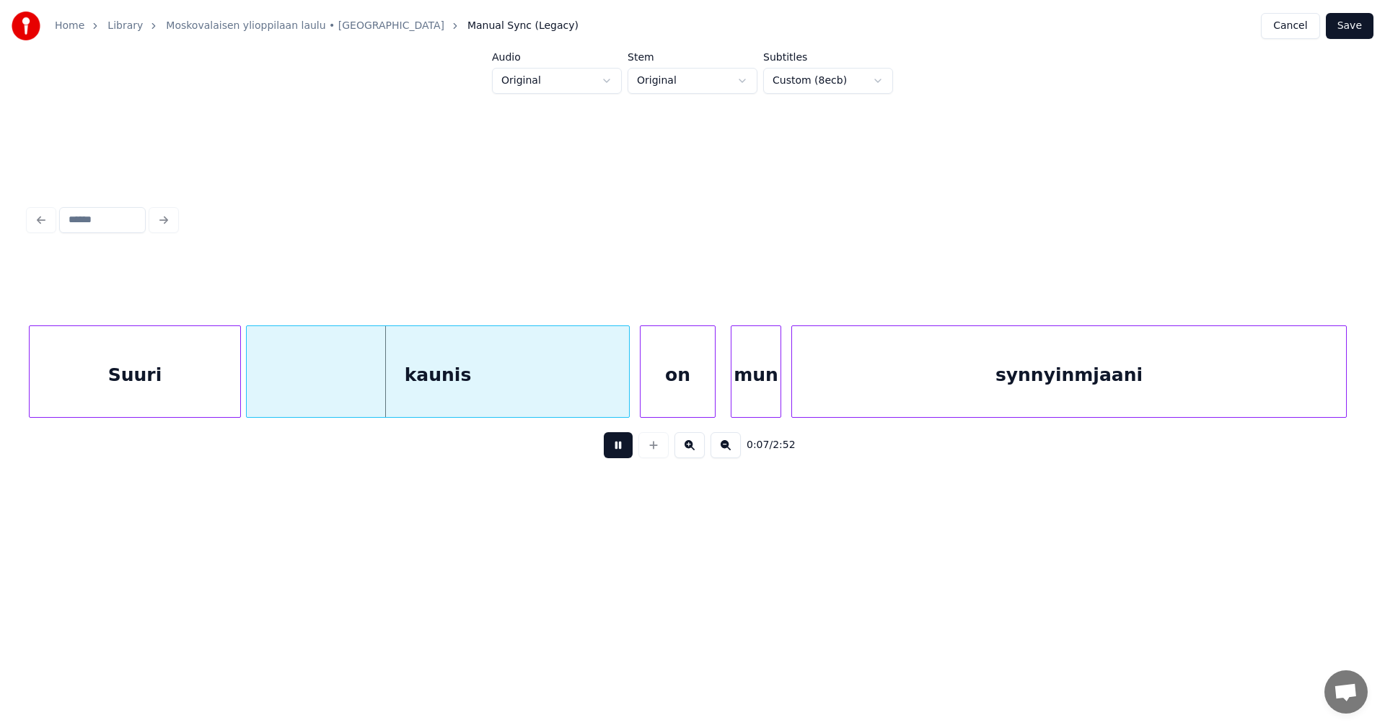
drag, startPoint x: 616, startPoint y: 455, endPoint x: 1075, endPoint y: 211, distance: 520.4
click at [618, 453] on button at bounding box center [618, 445] width 29 height 26
click at [1355, 29] on button "Save" at bounding box center [1349, 26] width 48 height 26
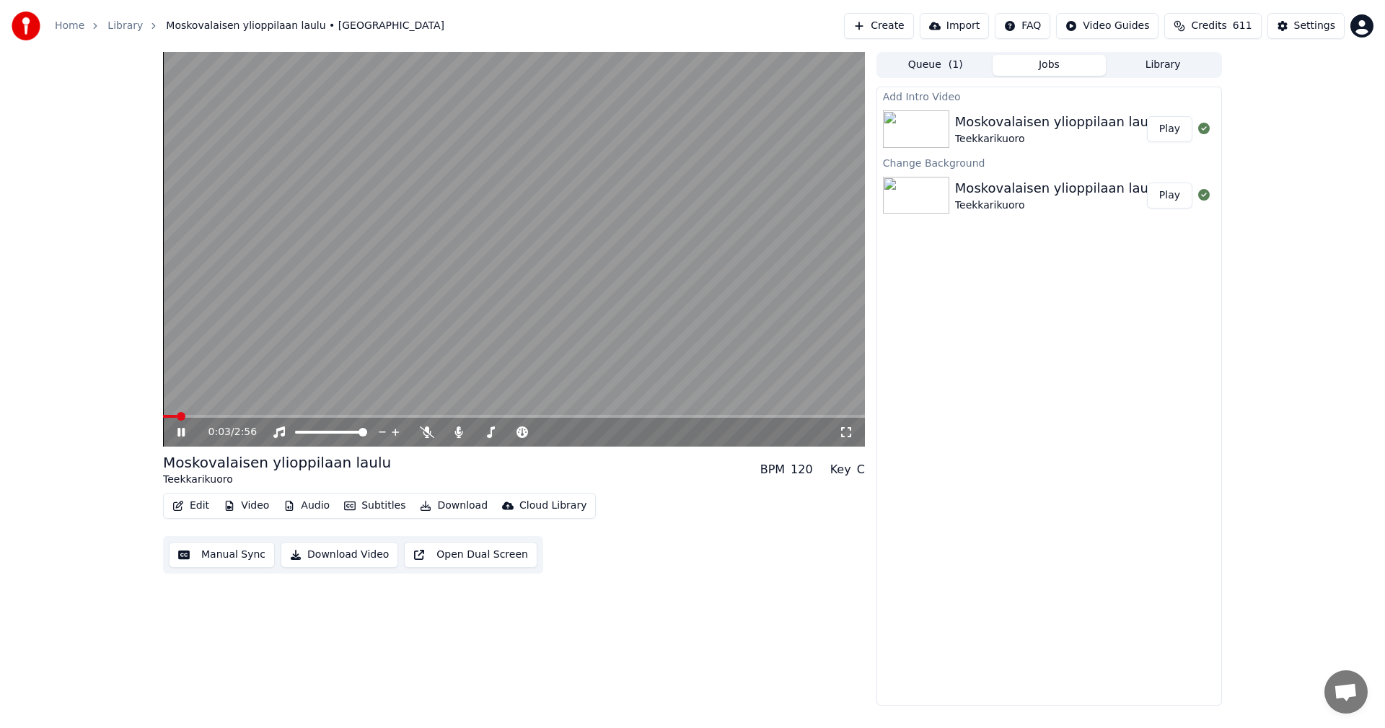
click at [211, 416] on span at bounding box center [514, 416] width 702 height 3
click at [428, 432] on icon at bounding box center [427, 432] width 14 height 12
click at [428, 431] on icon at bounding box center [427, 432] width 8 height 12
click at [256, 510] on button "Video" at bounding box center [246, 505] width 57 height 20
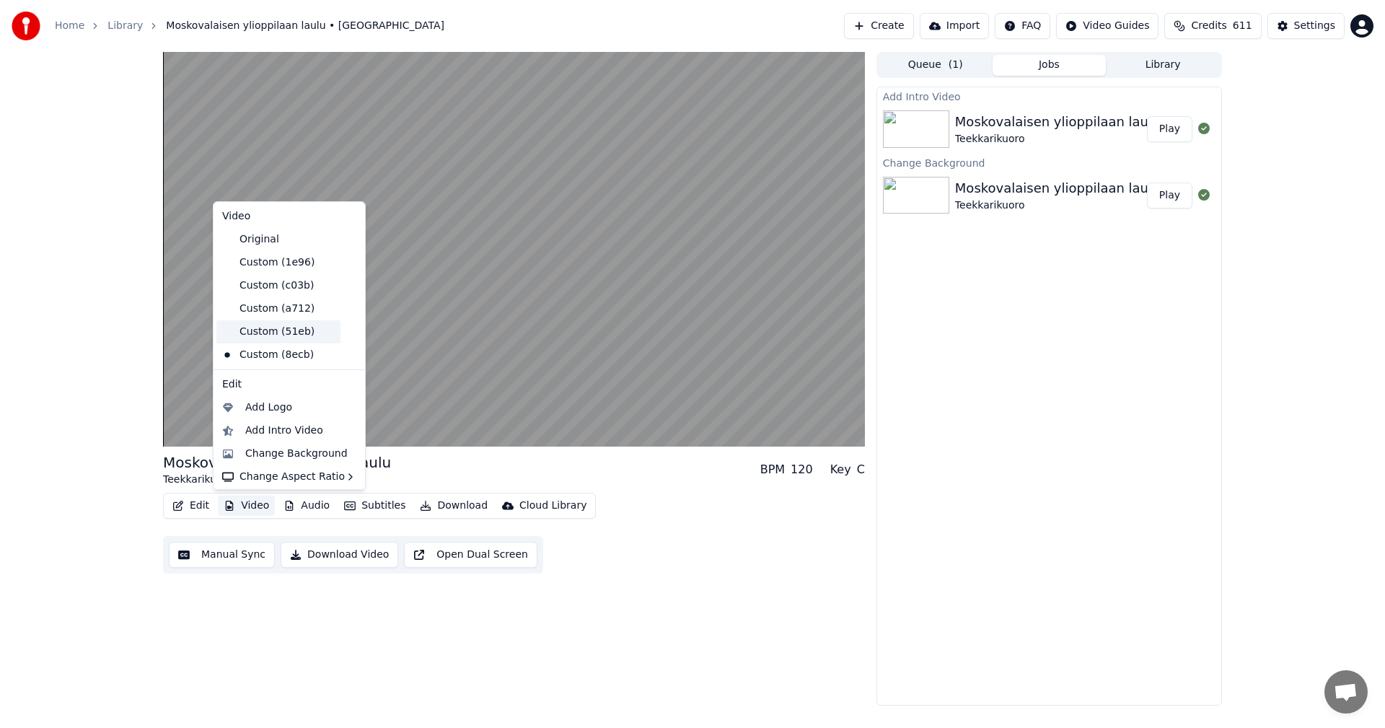
click at [281, 335] on div "Custom (51eb)" at bounding box center [278, 331] width 124 height 23
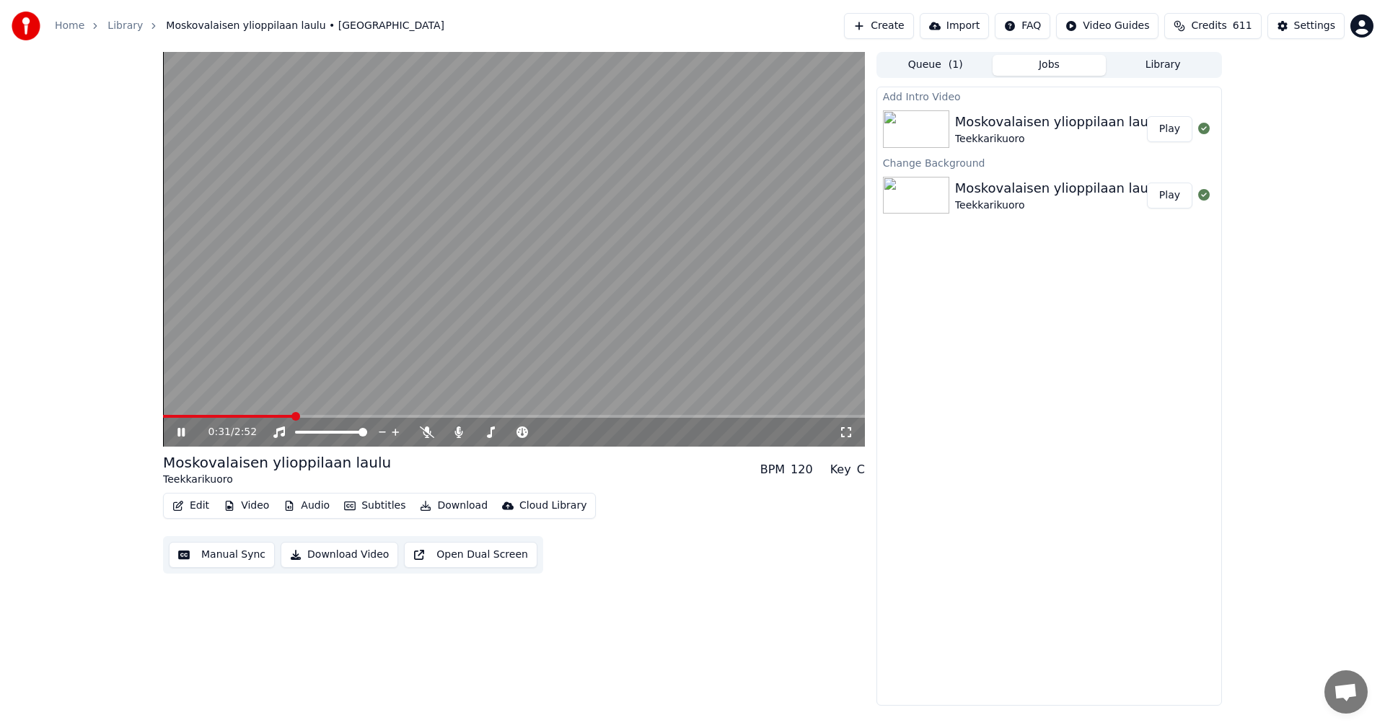
click at [257, 415] on span at bounding box center [228, 416] width 130 height 3
click at [1163, 132] on button "Play" at bounding box center [1169, 129] width 45 height 26
click at [430, 433] on icon at bounding box center [427, 432] width 14 height 12
click at [431, 435] on icon at bounding box center [427, 432] width 14 height 12
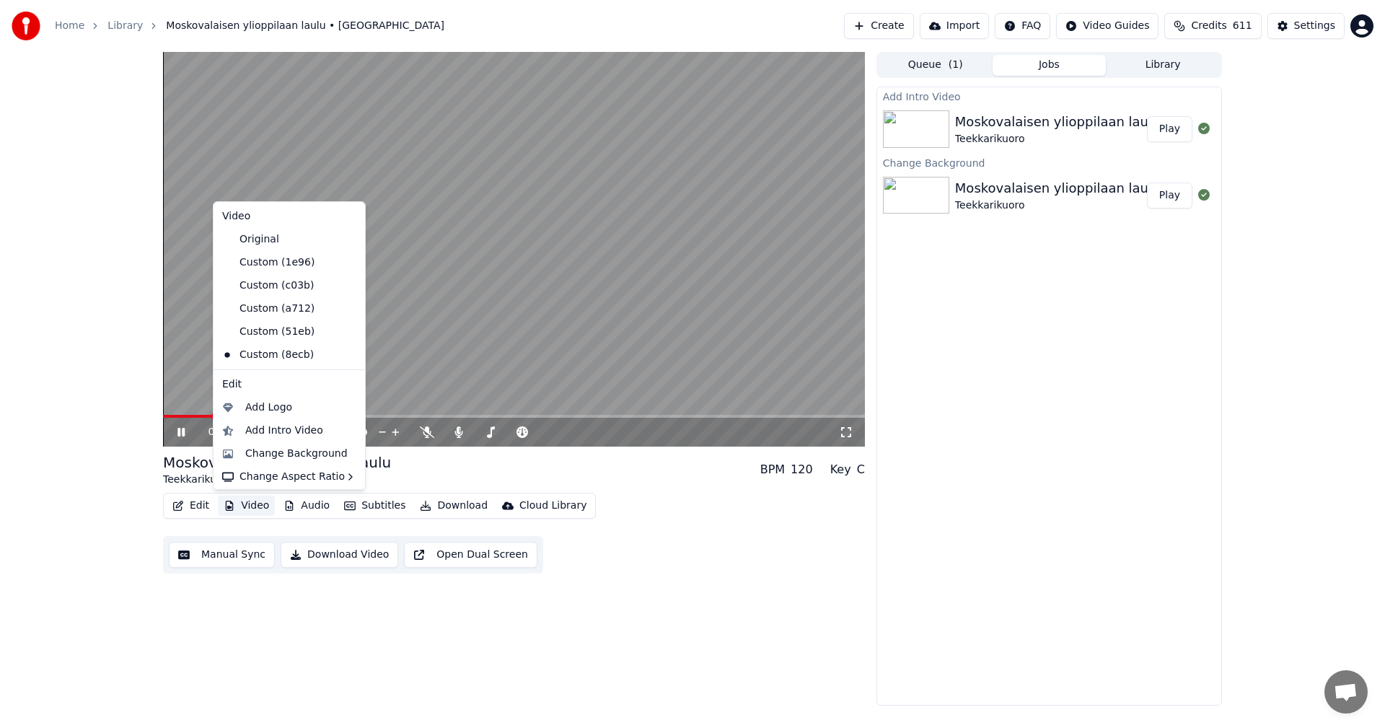
click at [242, 506] on button "Video" at bounding box center [246, 505] width 57 height 20
click at [293, 332] on div "Custom (51eb)" at bounding box center [278, 331] width 124 height 23
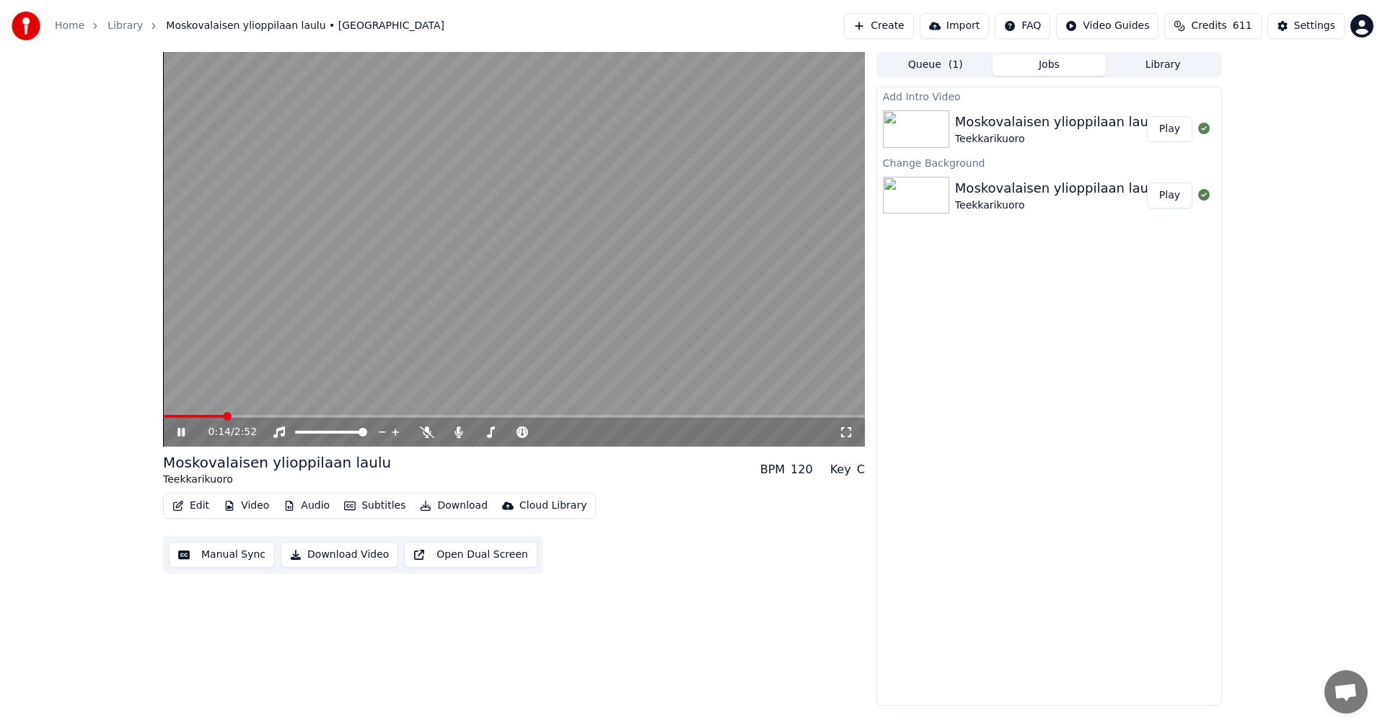
drag, startPoint x: 222, startPoint y: 413, endPoint x: 179, endPoint y: 420, distance: 43.8
click at [179, 420] on div "0:14 / 2:52" at bounding box center [514, 249] width 702 height 394
click at [169, 419] on span at bounding box center [171, 416] width 9 height 9
click at [180, 435] on icon at bounding box center [181, 432] width 9 height 10
click at [427, 433] on icon at bounding box center [427, 432] width 14 height 12
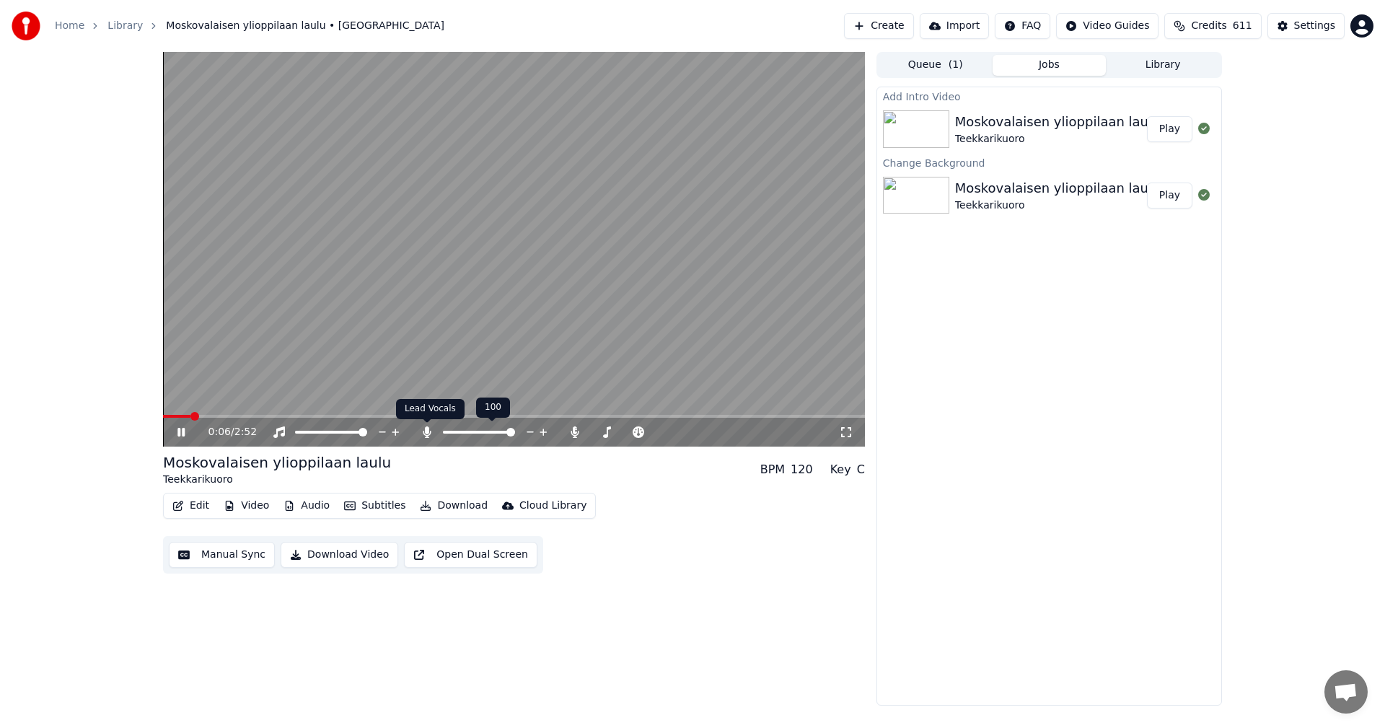
click at [426, 433] on icon at bounding box center [427, 432] width 8 height 12
click at [261, 416] on span at bounding box center [514, 416] width 702 height 3
click at [183, 428] on icon at bounding box center [180, 432] width 7 height 9
click at [163, 418] on span at bounding box center [167, 416] width 9 height 9
click at [181, 436] on icon at bounding box center [192, 432] width 34 height 12
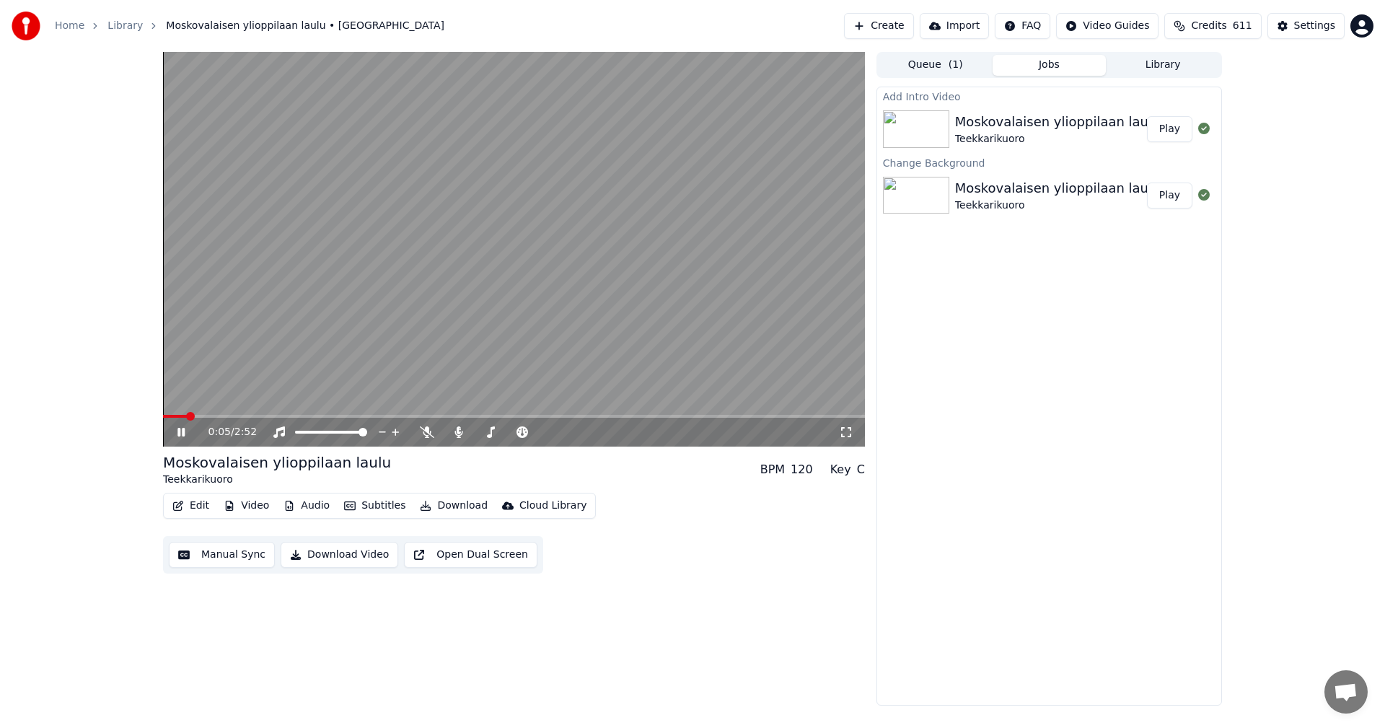
click at [181, 436] on icon at bounding box center [192, 432] width 34 height 12
click at [163, 420] on span at bounding box center [167, 416] width 9 height 9
click at [182, 437] on icon at bounding box center [192, 432] width 34 height 12
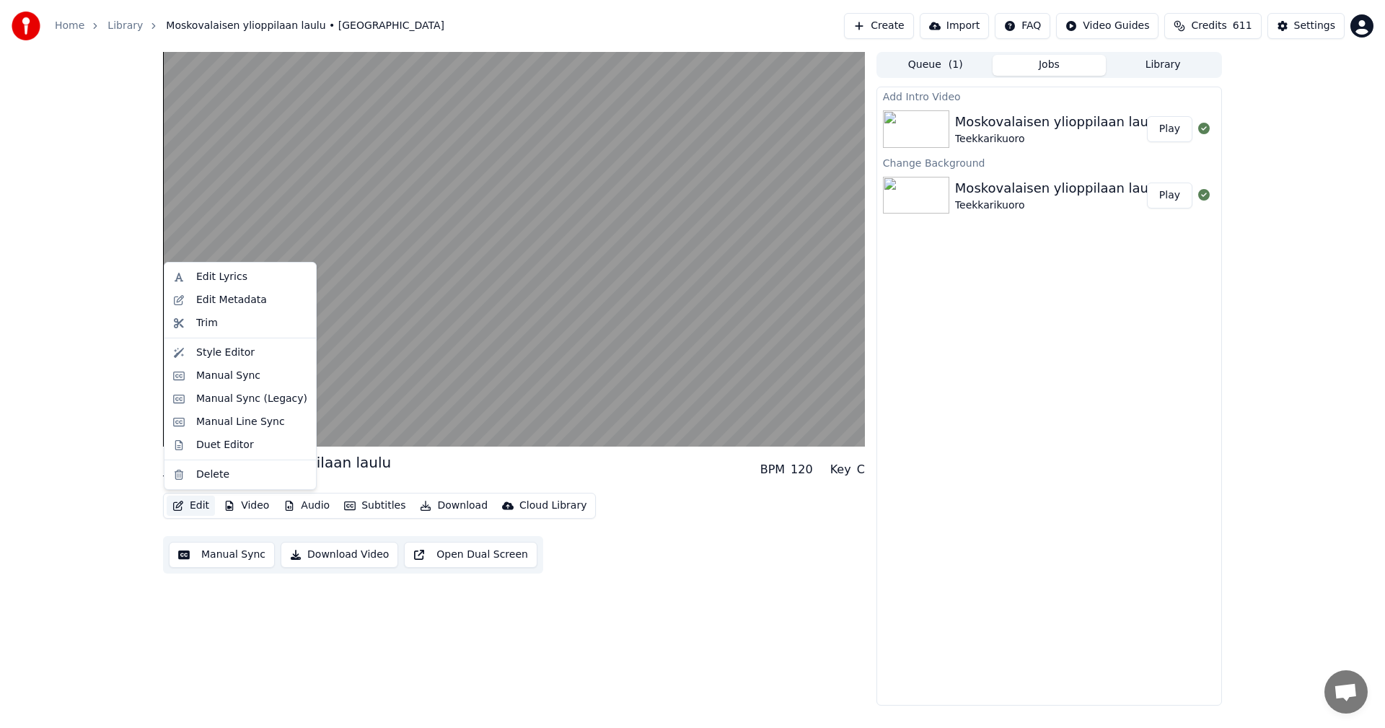
click at [195, 503] on button "Edit" at bounding box center [191, 505] width 48 height 20
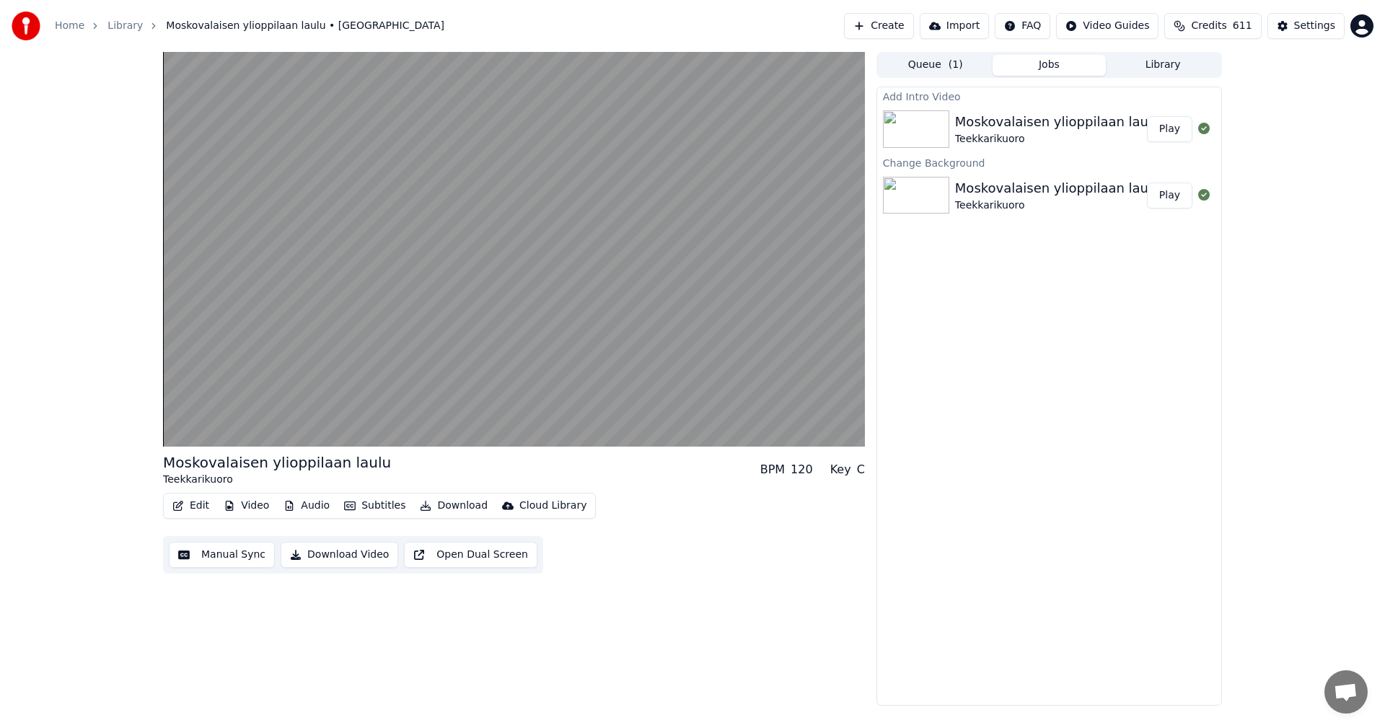
click at [817, 500] on div "Edit Video Audio Subtitles Download Cloud Library Manual Sync Download Video Op…" at bounding box center [514, 533] width 702 height 81
click at [436, 506] on button "Download" at bounding box center [453, 505] width 79 height 20
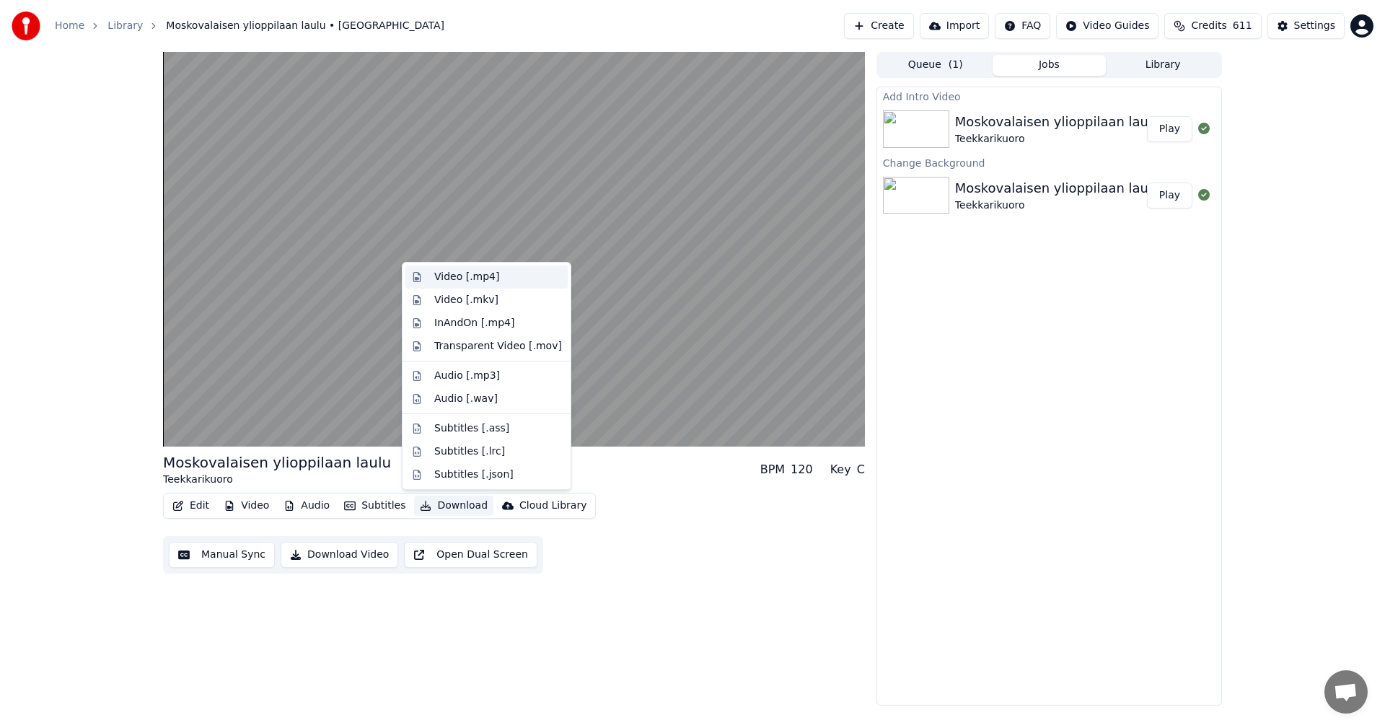
click at [489, 281] on div "Video [.mp4]" at bounding box center [466, 277] width 65 height 14
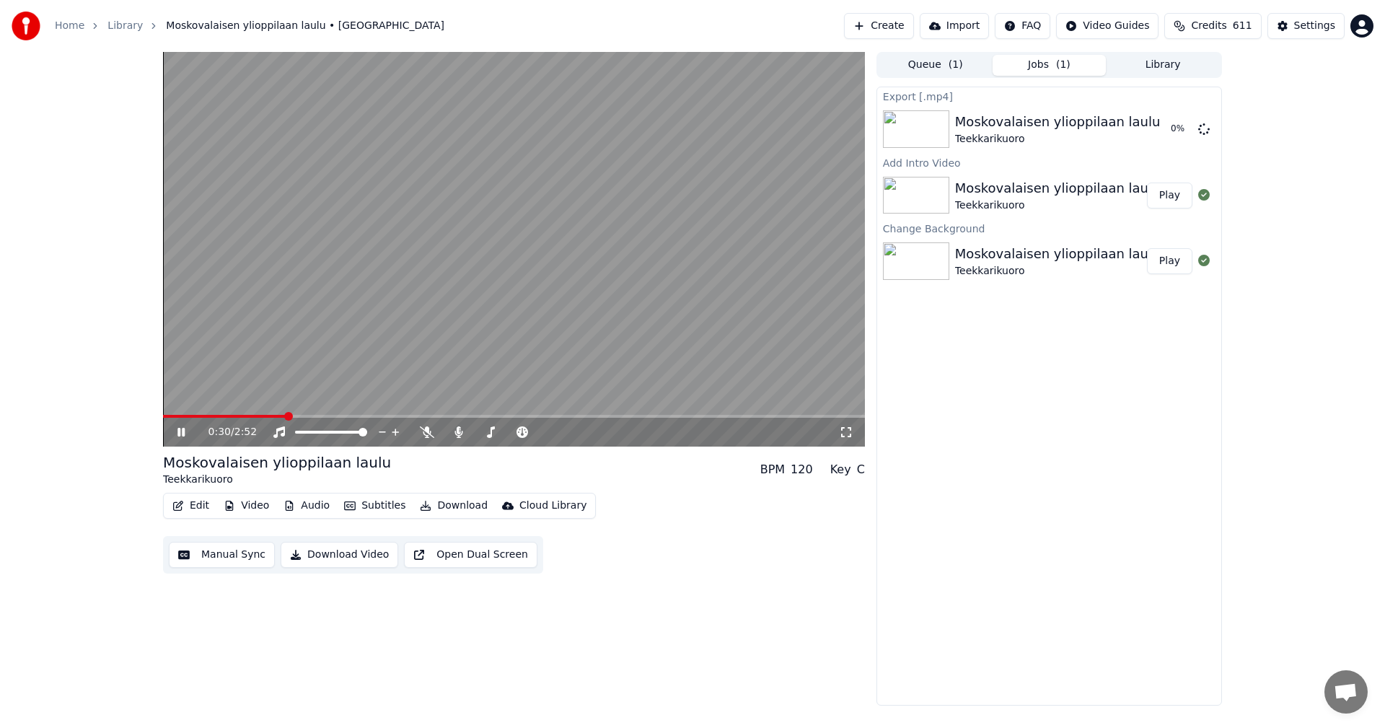
click at [178, 432] on icon at bounding box center [180, 432] width 7 height 9
click at [1165, 128] on button "Show" at bounding box center [1166, 129] width 52 height 26
click at [424, 433] on icon at bounding box center [427, 432] width 14 height 12
click at [449, 510] on button "Download" at bounding box center [453, 505] width 79 height 20
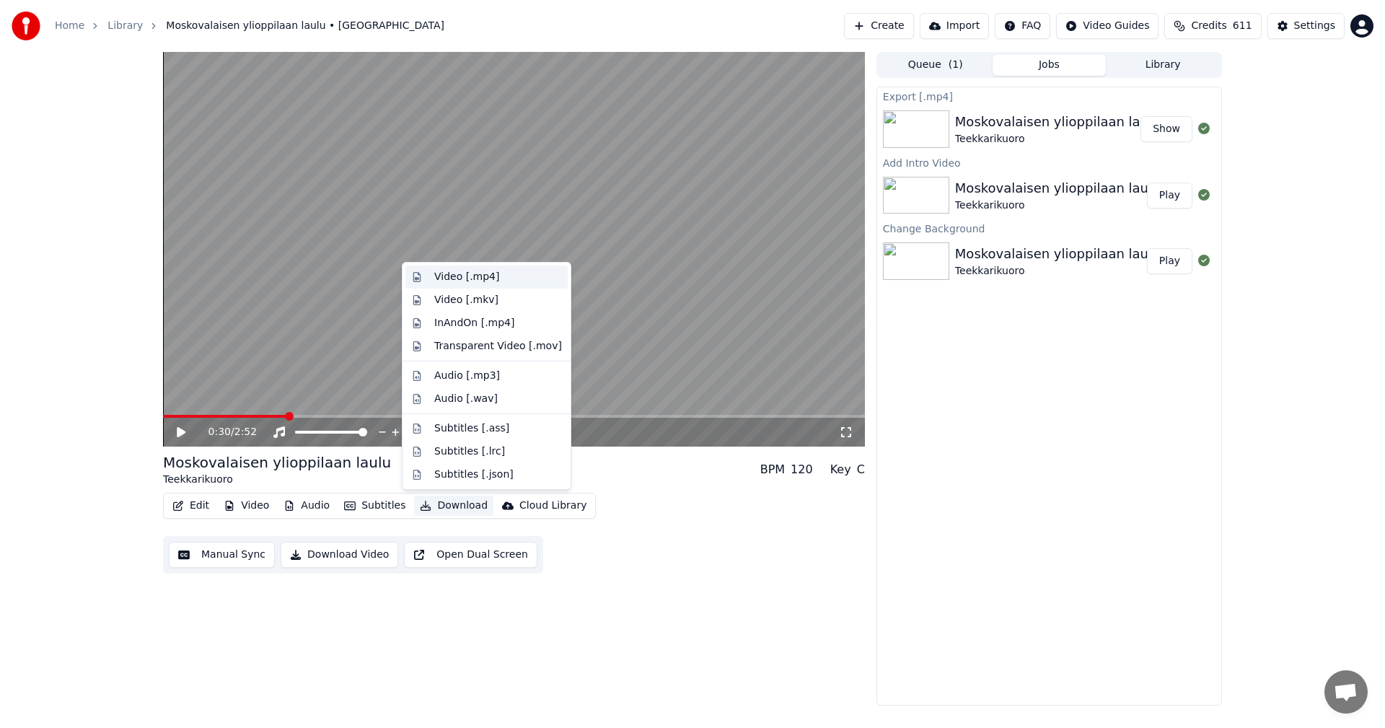
click at [459, 279] on div "Video [.mp4]" at bounding box center [466, 277] width 65 height 14
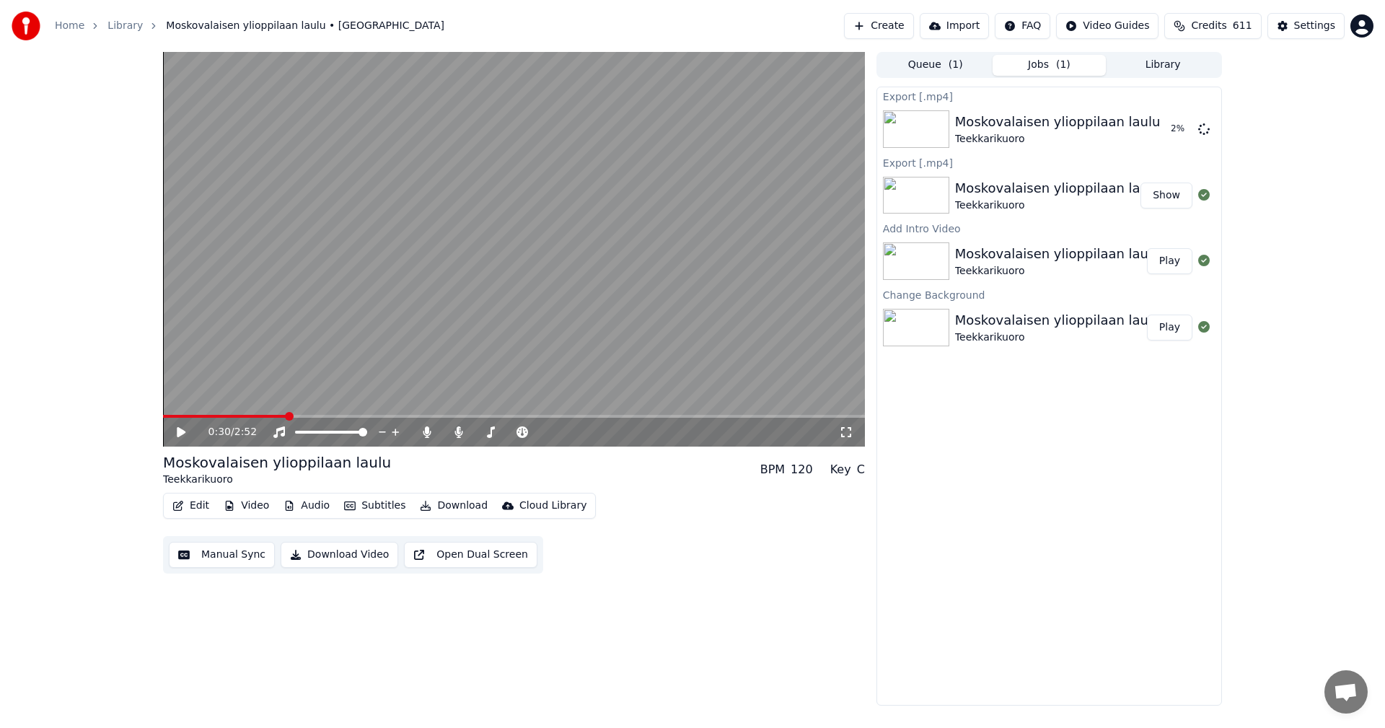
click at [176, 429] on icon at bounding box center [192, 432] width 34 height 12
click at [179, 433] on icon at bounding box center [180, 432] width 7 height 9
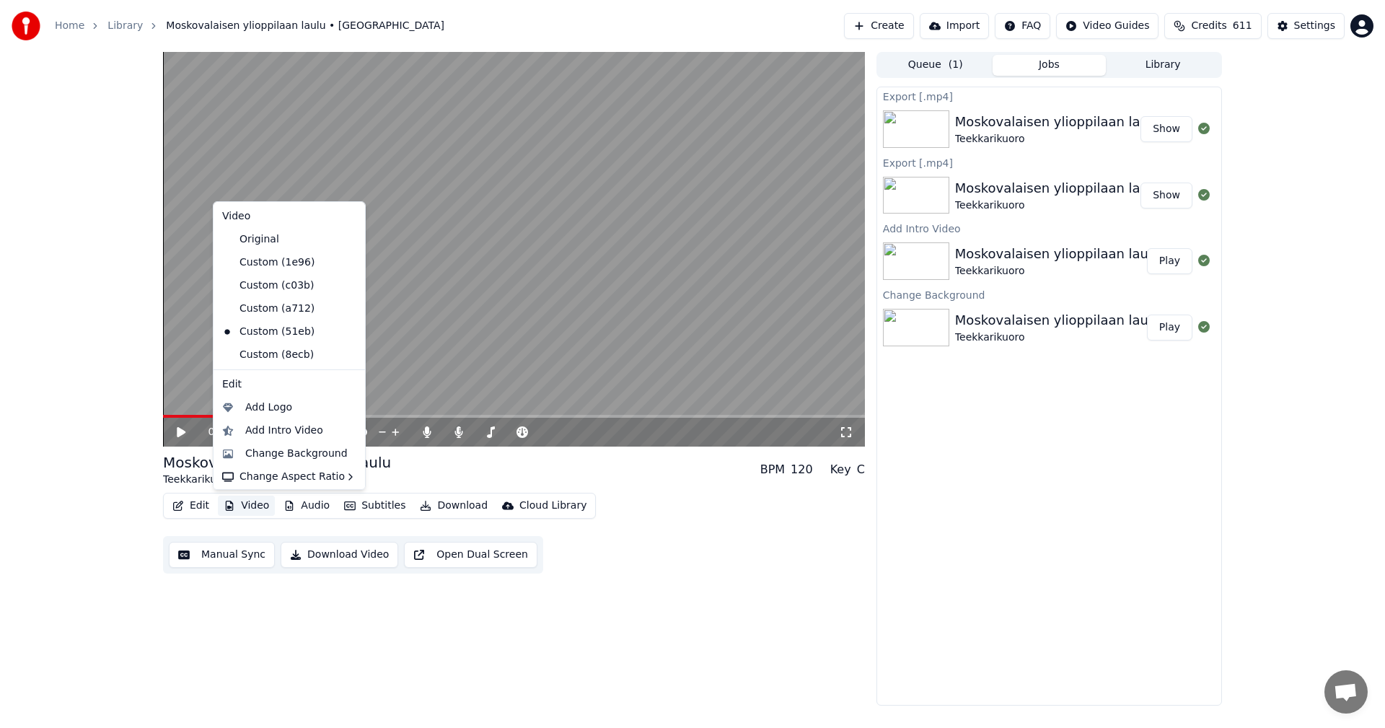
click at [244, 508] on button "Video" at bounding box center [246, 505] width 57 height 20
click at [274, 431] on div "Add Intro Video" at bounding box center [284, 430] width 78 height 14
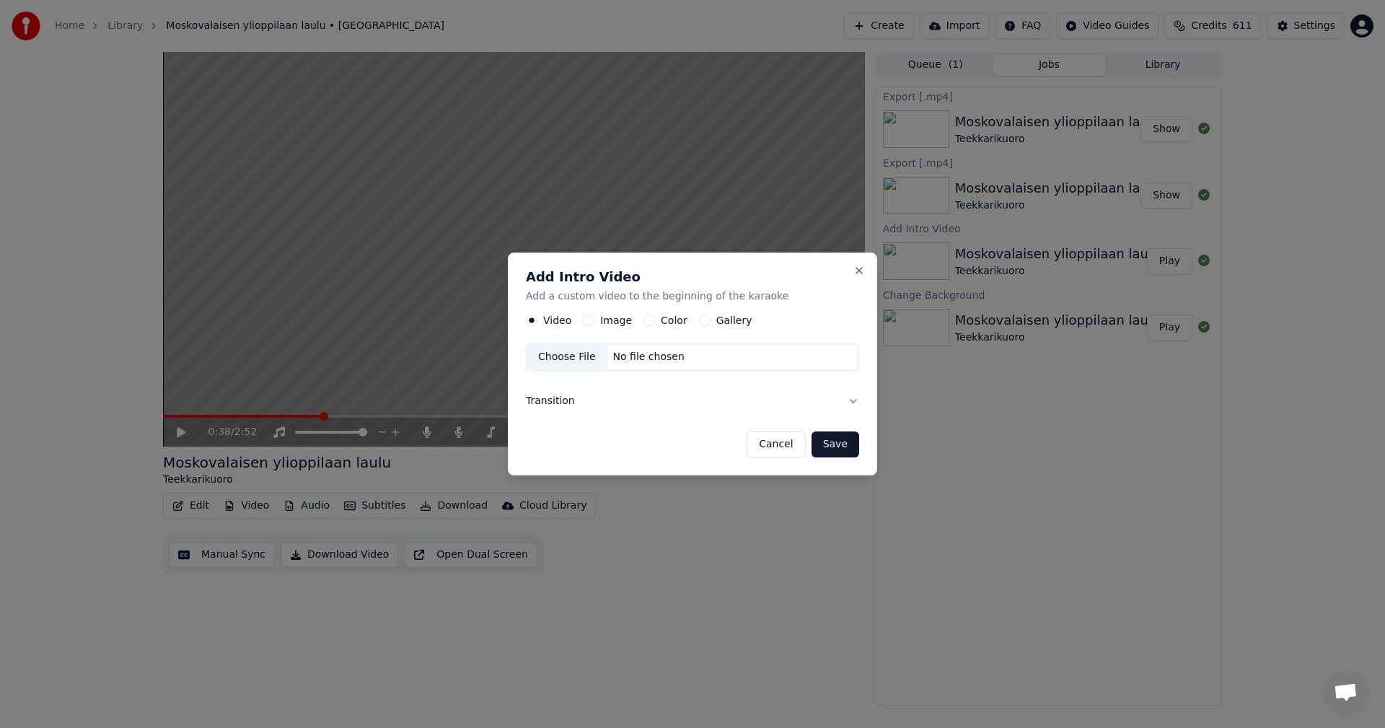
click at [646, 322] on button "Color" at bounding box center [649, 321] width 12 height 12
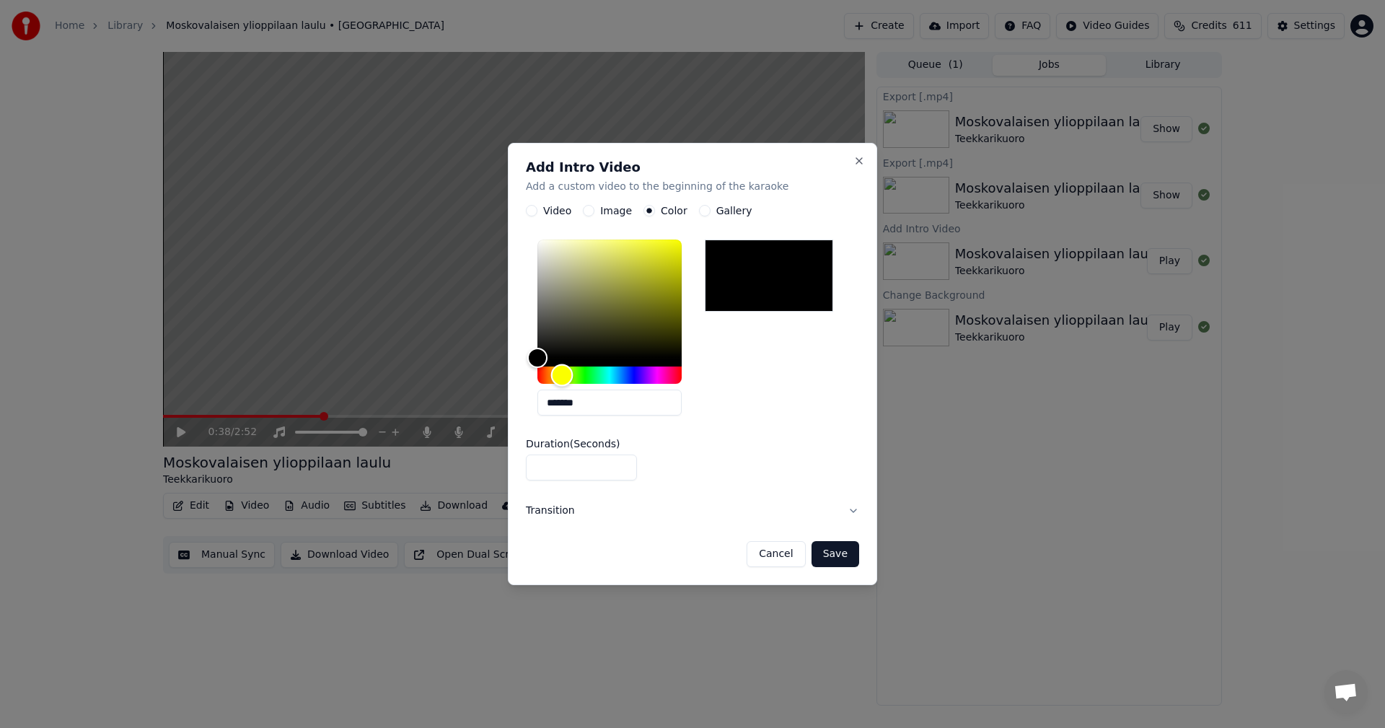
drag, startPoint x: 543, startPoint y: 376, endPoint x: 562, endPoint y: 376, distance: 18.8
click at [562, 376] on div "Hue" at bounding box center [562, 375] width 22 height 22
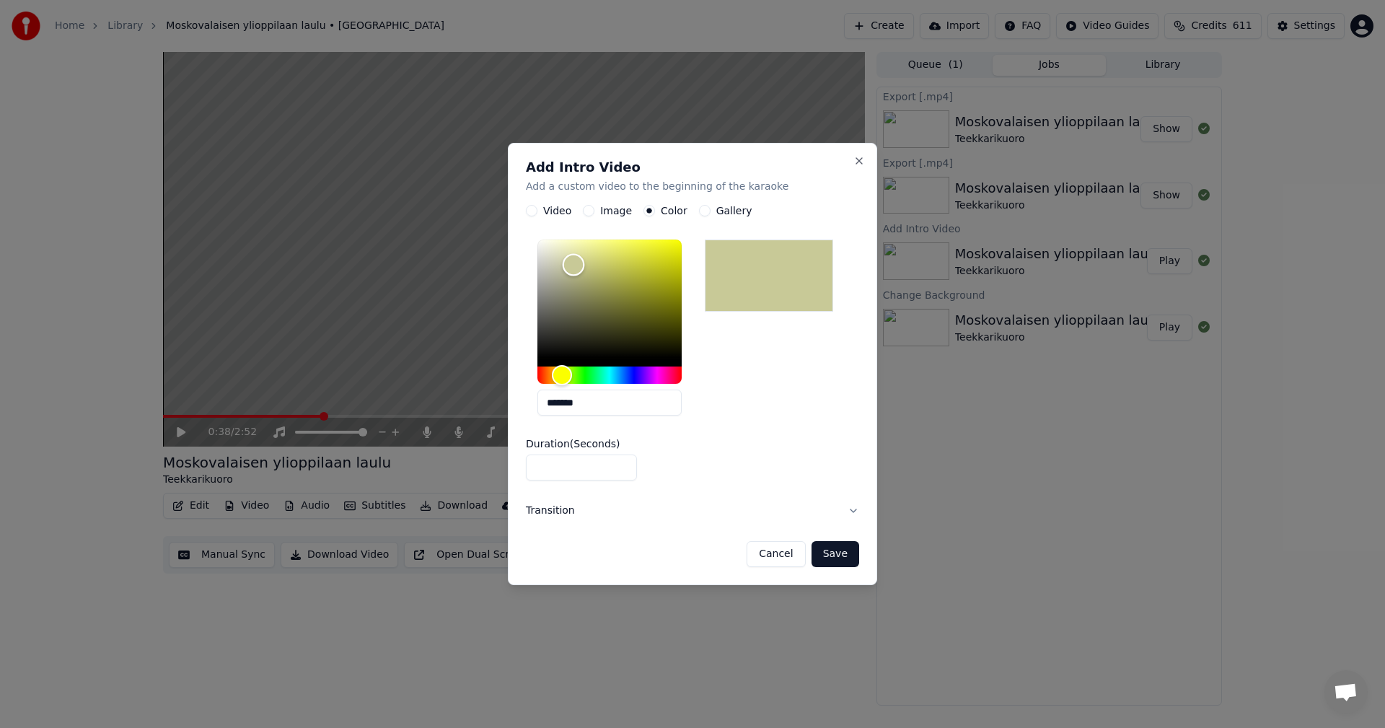
drag, startPoint x: 541, startPoint y: 358, endPoint x: 573, endPoint y: 265, distance: 99.2
click at [573, 265] on div "Color" at bounding box center [574, 265] width 22 height 22
click at [560, 379] on div "Hue" at bounding box center [560, 375] width 22 height 22
click at [583, 263] on div "Color" at bounding box center [584, 263] width 22 height 22
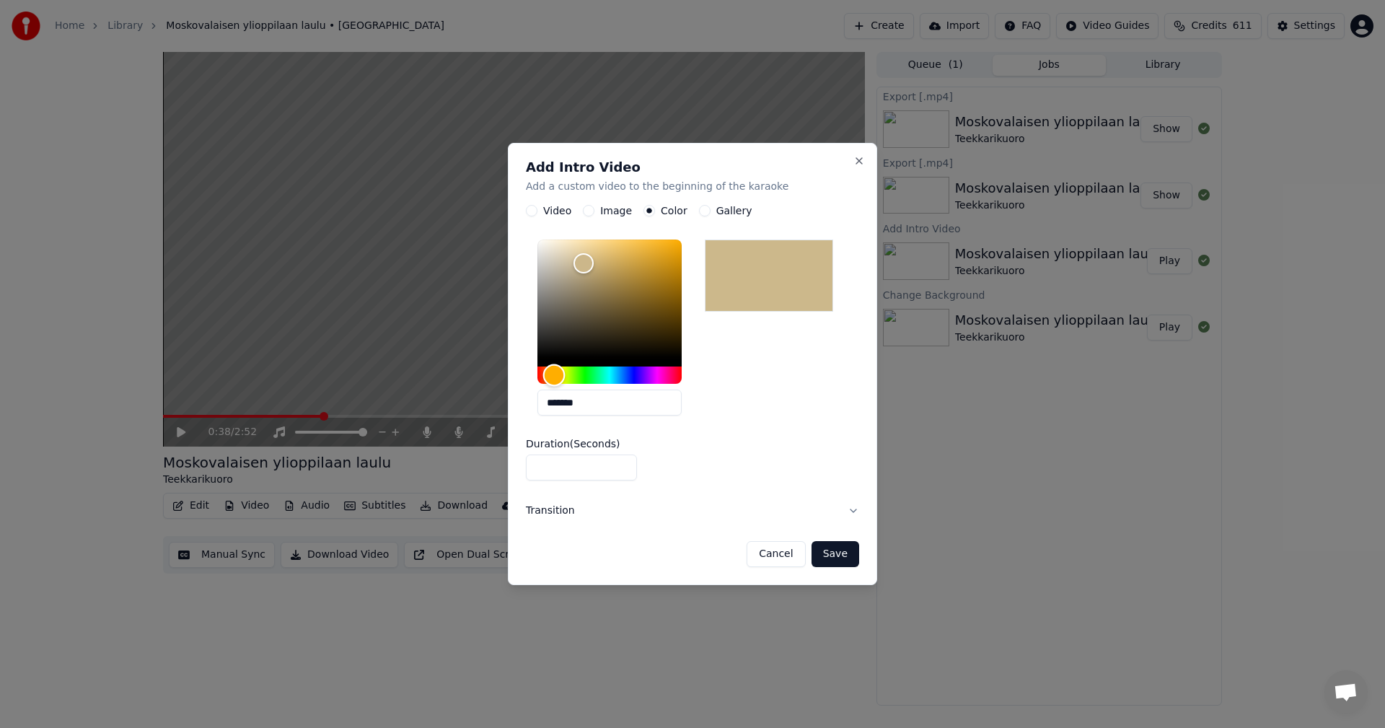
click at [554, 371] on div "Hue" at bounding box center [554, 375] width 22 height 22
type input "*******"
drag, startPoint x: 584, startPoint y: 264, endPoint x: 621, endPoint y: 252, distance: 38.5
click at [621, 252] on div "Color" at bounding box center [621, 253] width 22 height 22
click at [847, 557] on button "Save" at bounding box center [835, 554] width 48 height 26
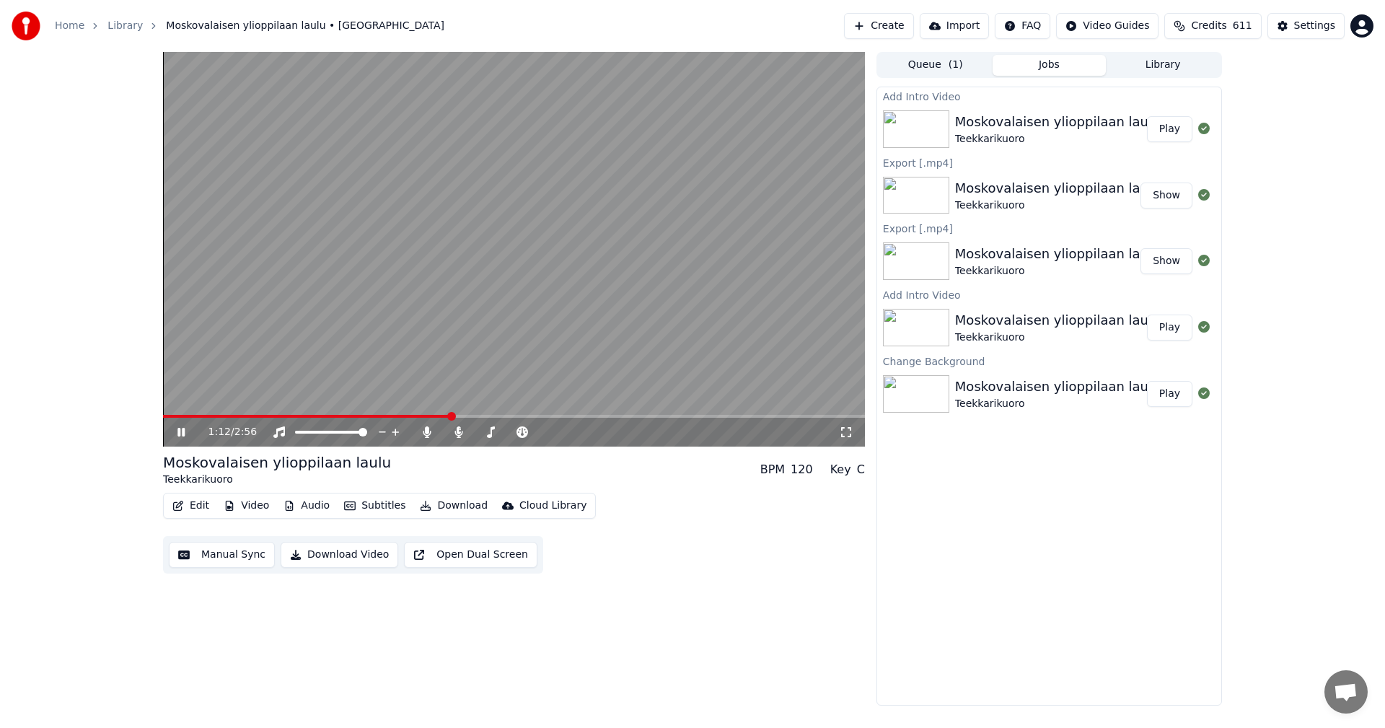
click at [184, 427] on icon at bounding box center [192, 432] width 34 height 12
click at [200, 505] on button "Edit" at bounding box center [191, 505] width 48 height 20
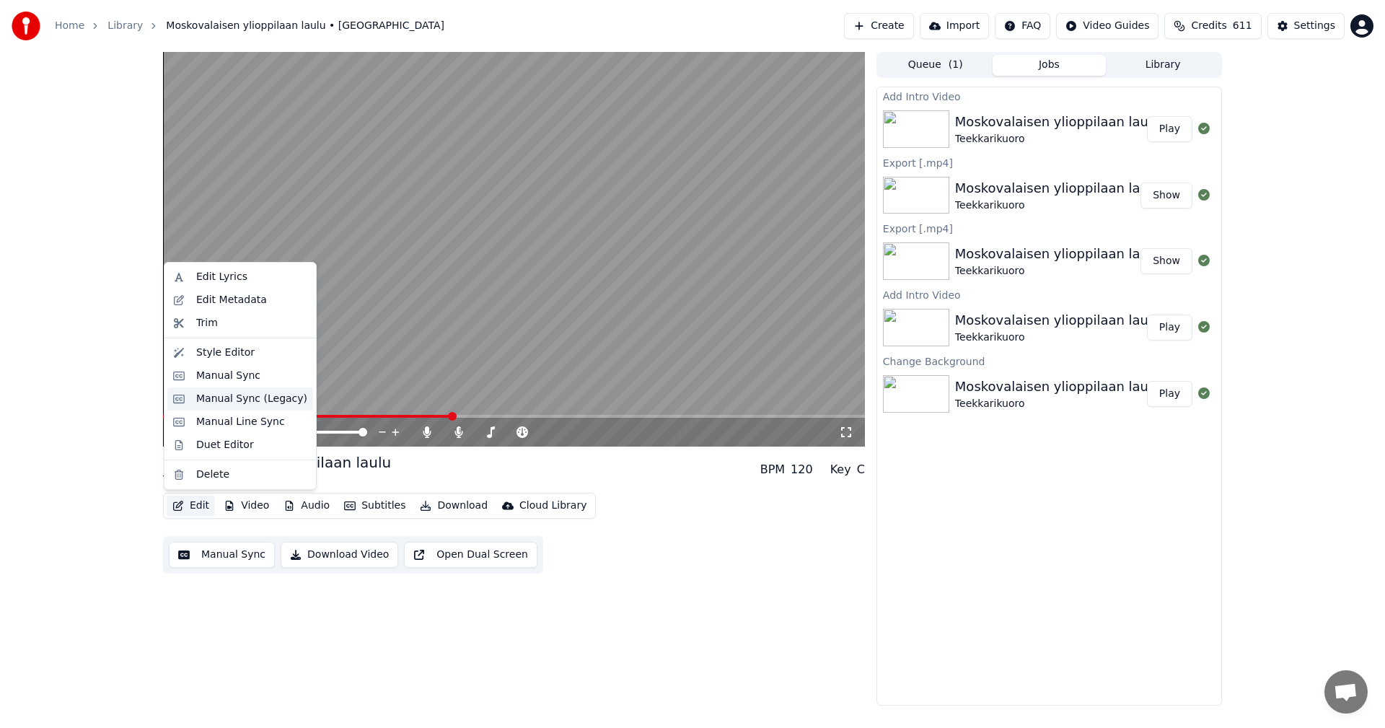
click at [247, 406] on div "Manual Sync (Legacy)" at bounding box center [240, 398] width 146 height 23
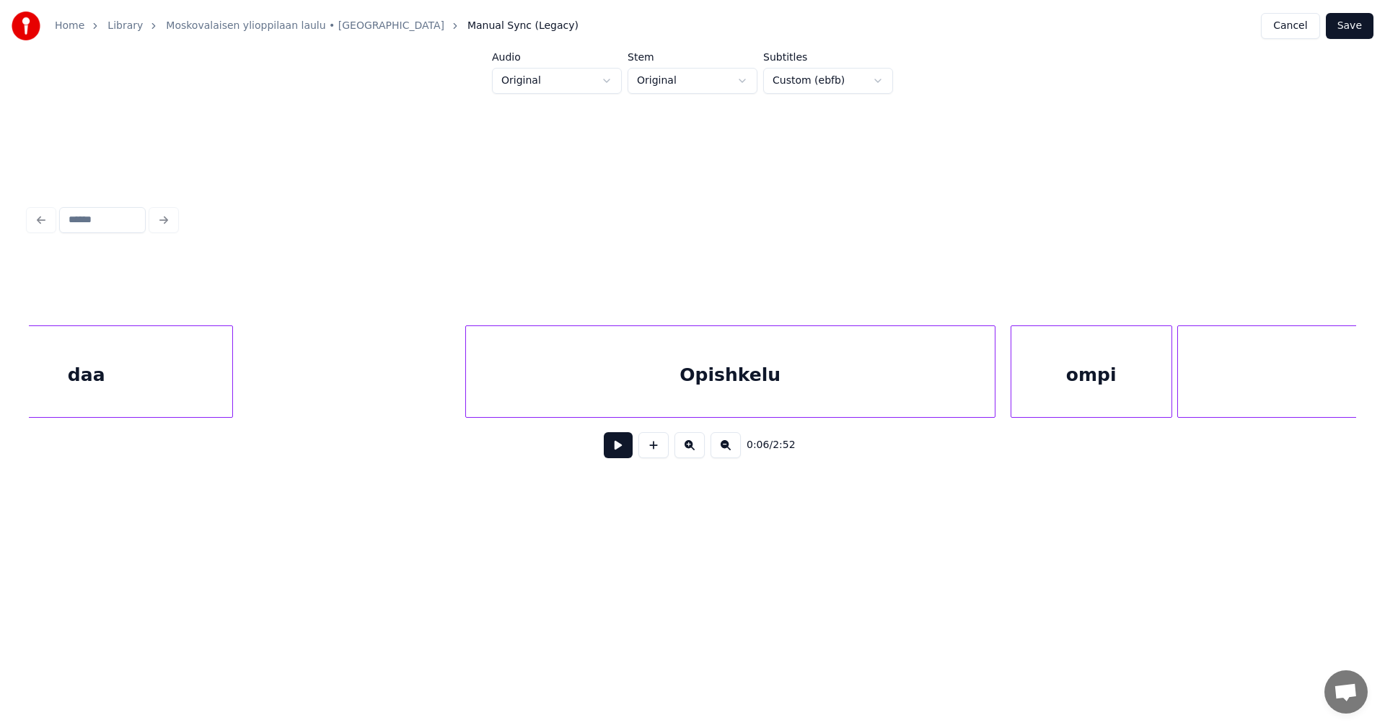
scroll to position [0, 15012]
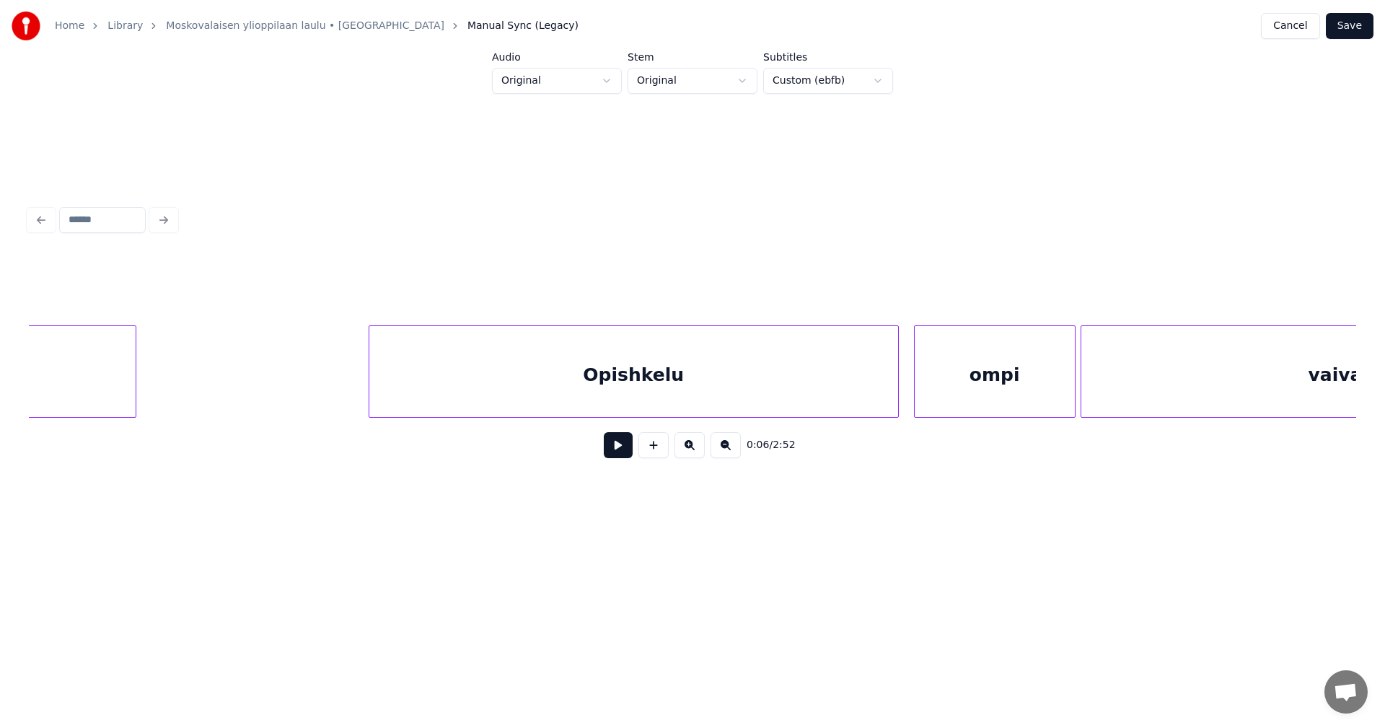
click at [529, 381] on div "Opishkelu" at bounding box center [633, 375] width 529 height 98
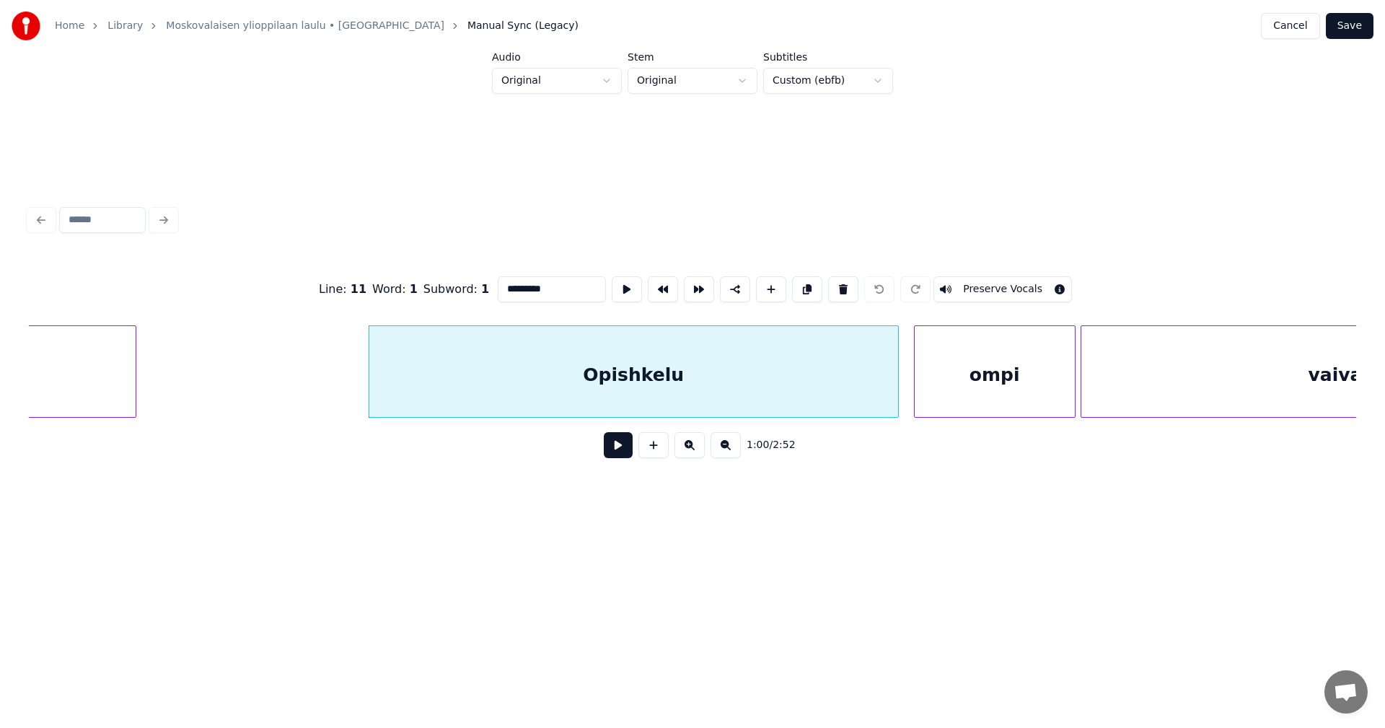
click at [617, 451] on button at bounding box center [618, 445] width 29 height 26
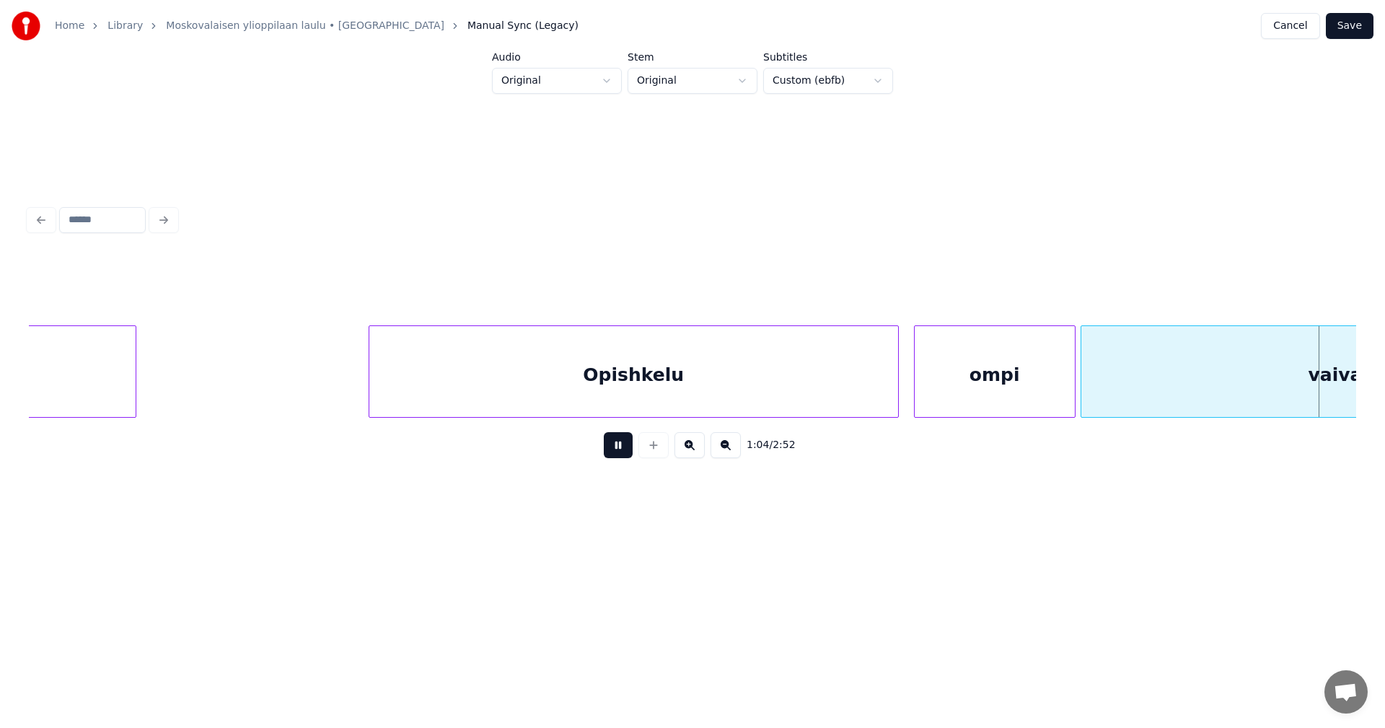
scroll to position [0, 16339]
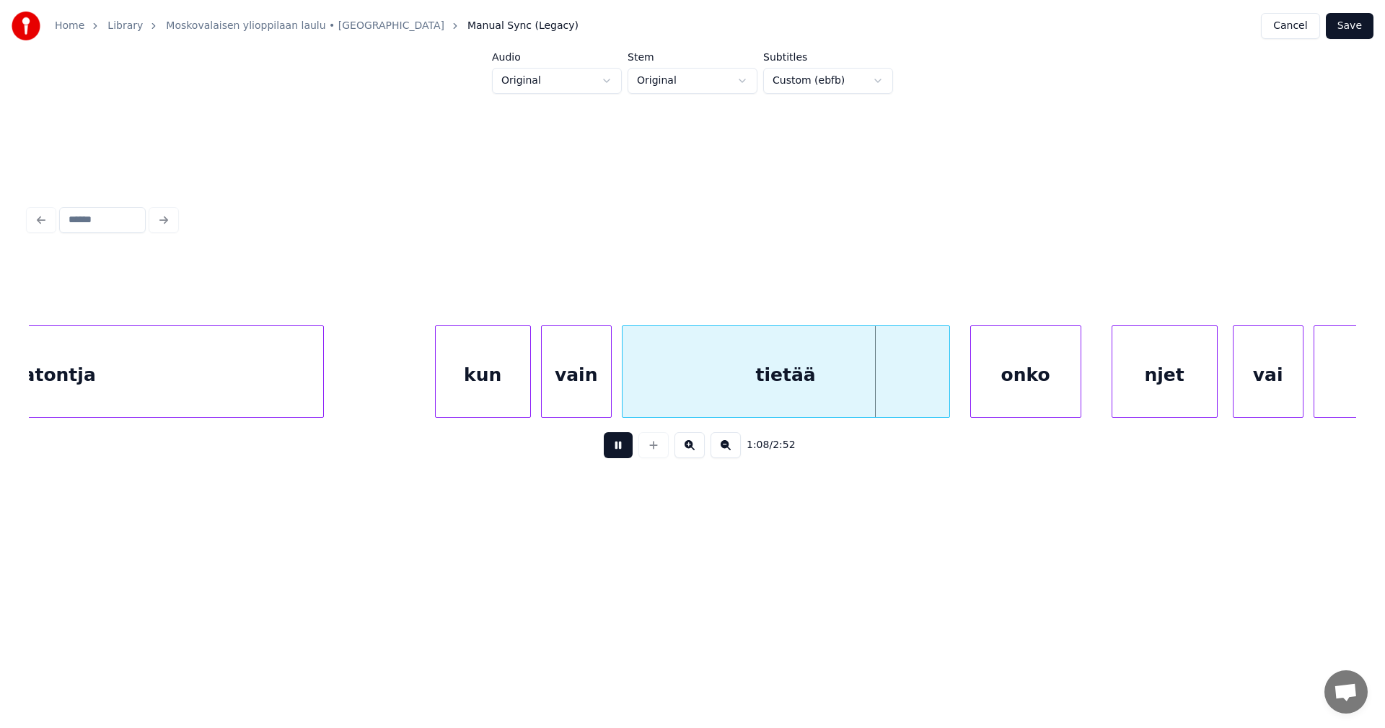
click at [617, 451] on button at bounding box center [618, 445] width 29 height 26
click at [1307, 29] on button "Cancel" at bounding box center [1290, 26] width 58 height 26
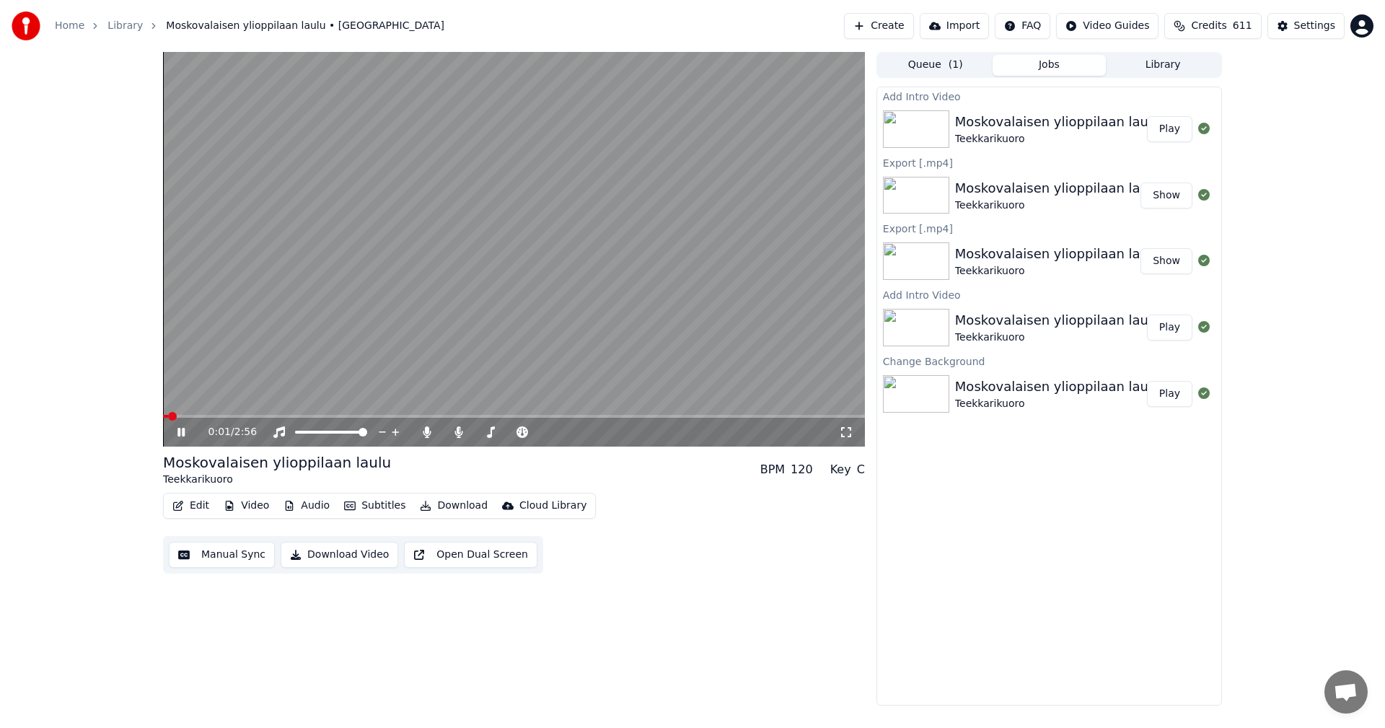
click at [235, 418] on span at bounding box center [514, 416] width 702 height 3
click at [182, 433] on icon at bounding box center [192, 432] width 34 height 12
click at [203, 506] on button "Edit" at bounding box center [191, 505] width 48 height 20
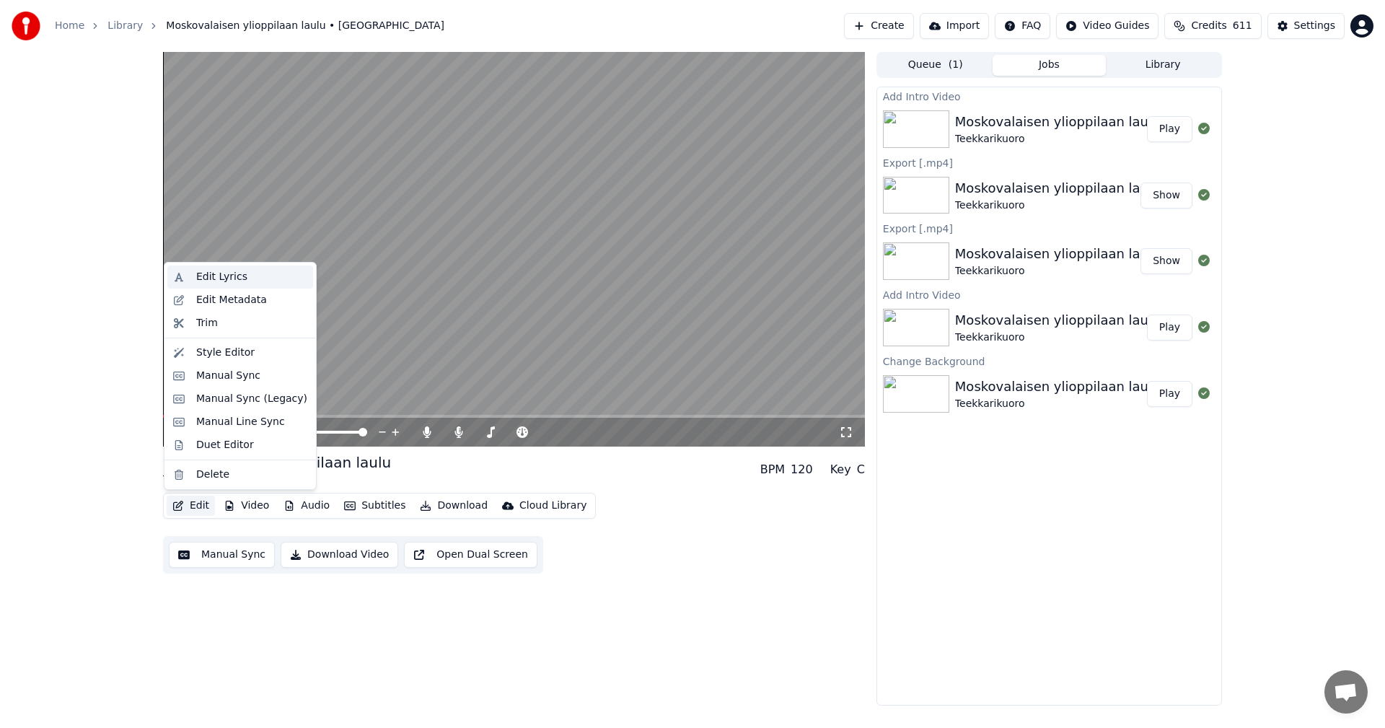
click at [239, 278] on div "Edit Lyrics" at bounding box center [221, 277] width 51 height 14
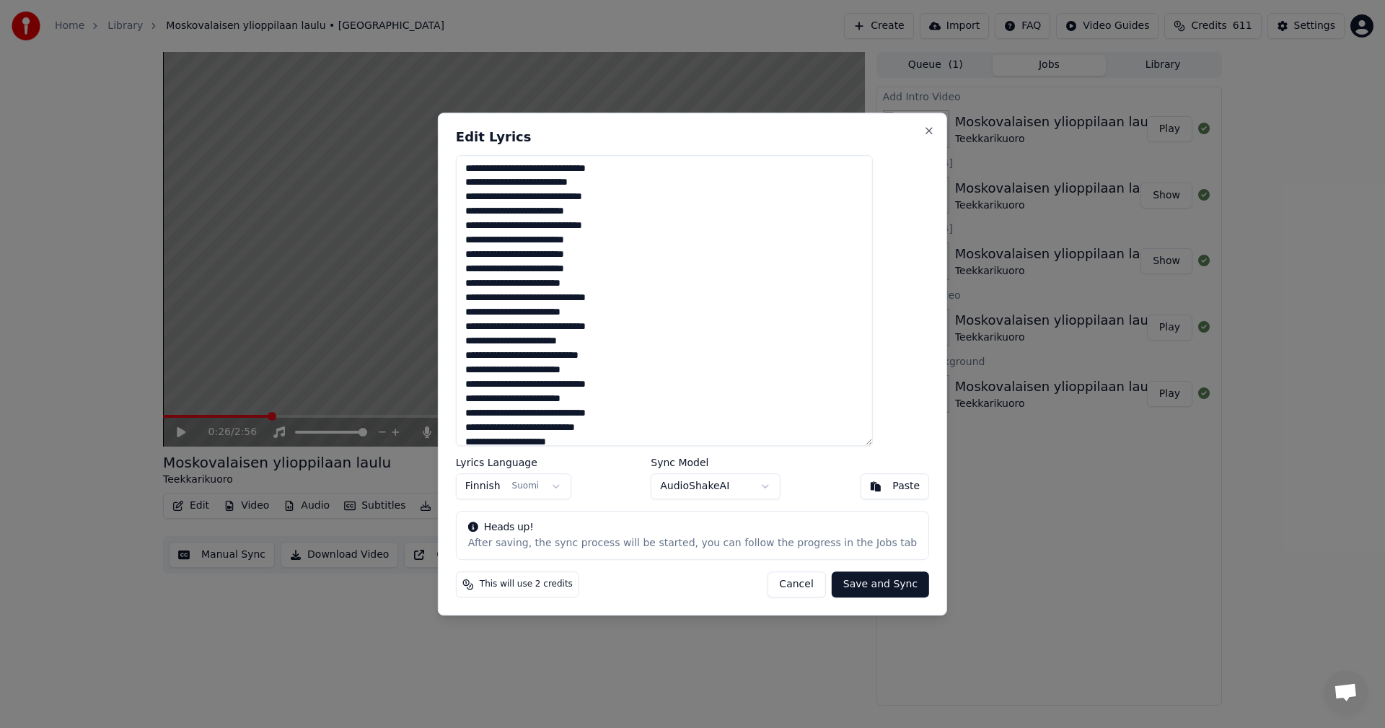
click at [777, 583] on button "Cancel" at bounding box center [796, 584] width 58 height 26
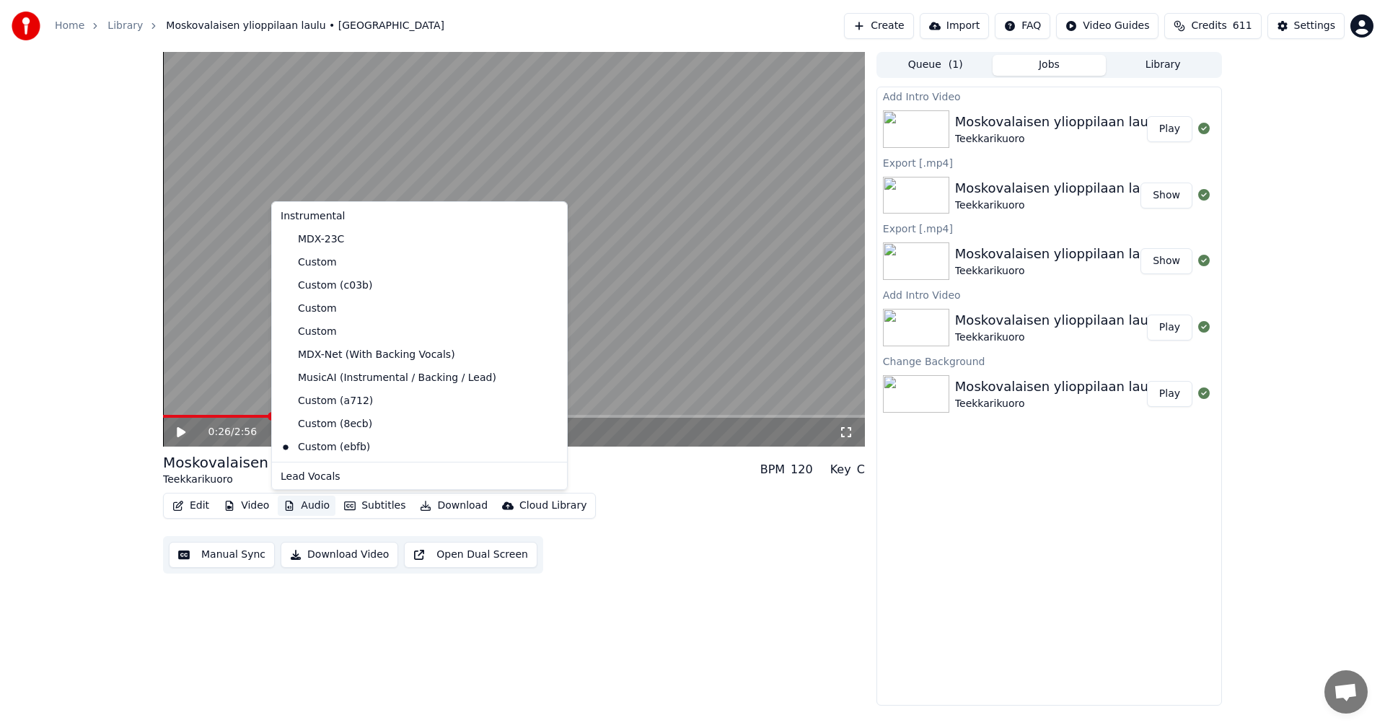
click at [310, 506] on button "Audio" at bounding box center [307, 505] width 58 height 20
click at [352, 381] on div "MusicAI (Instrumental / Backing / Lead)" at bounding box center [409, 377] width 268 height 23
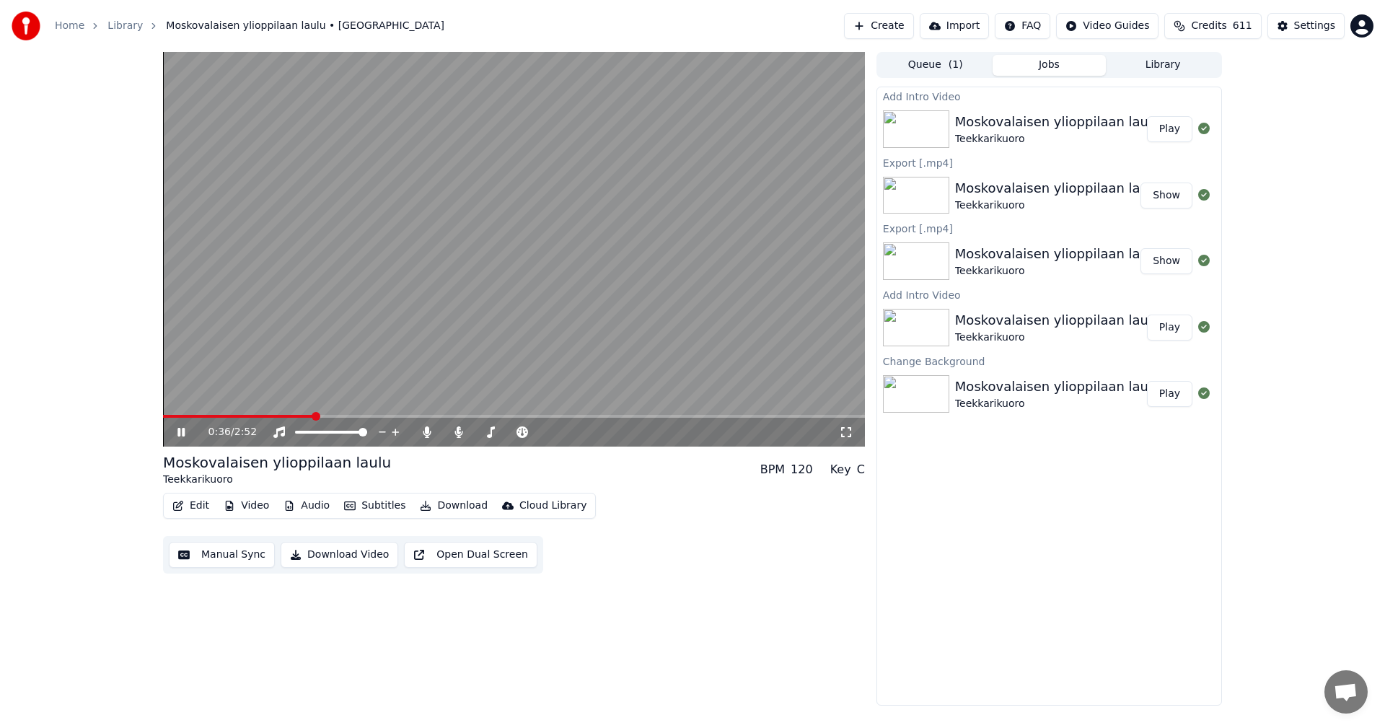
click at [182, 431] on icon at bounding box center [180, 432] width 7 height 9
click at [244, 506] on button "Video" at bounding box center [246, 505] width 57 height 20
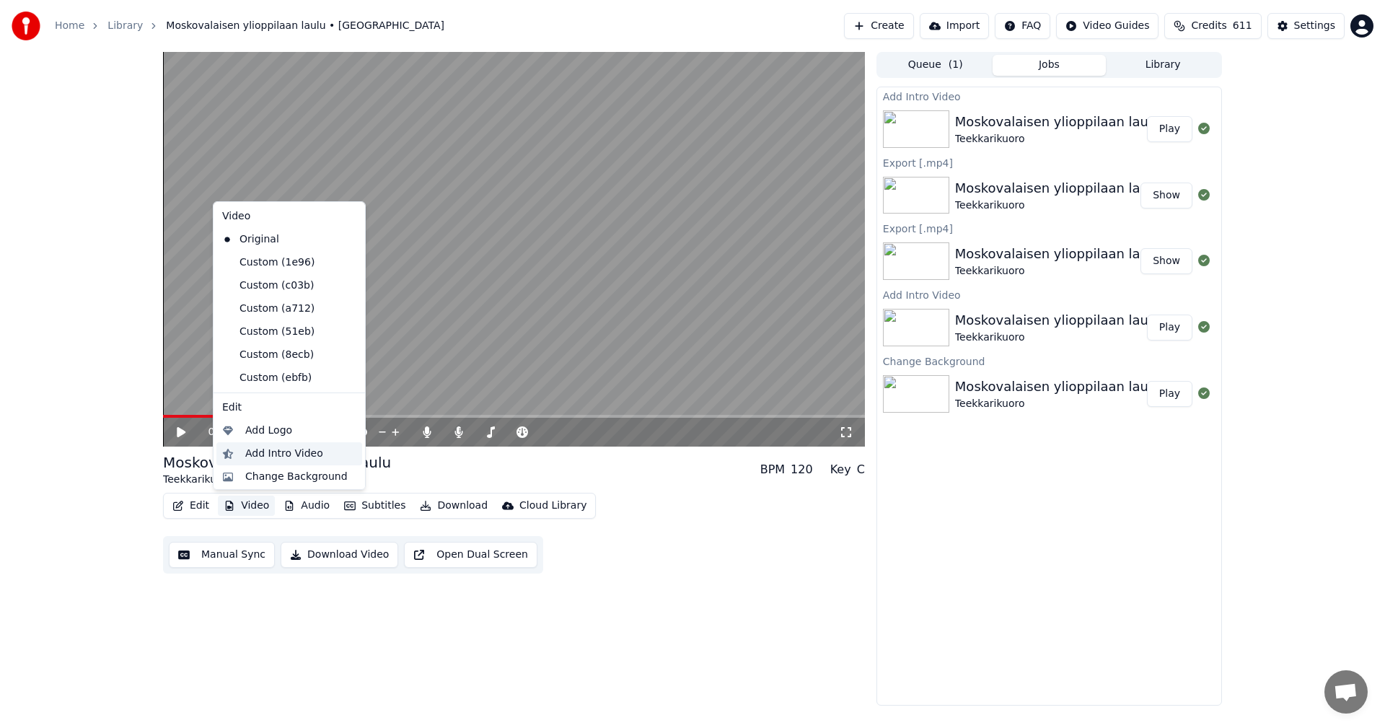
click at [293, 455] on div "Add Intro Video" at bounding box center [284, 453] width 78 height 14
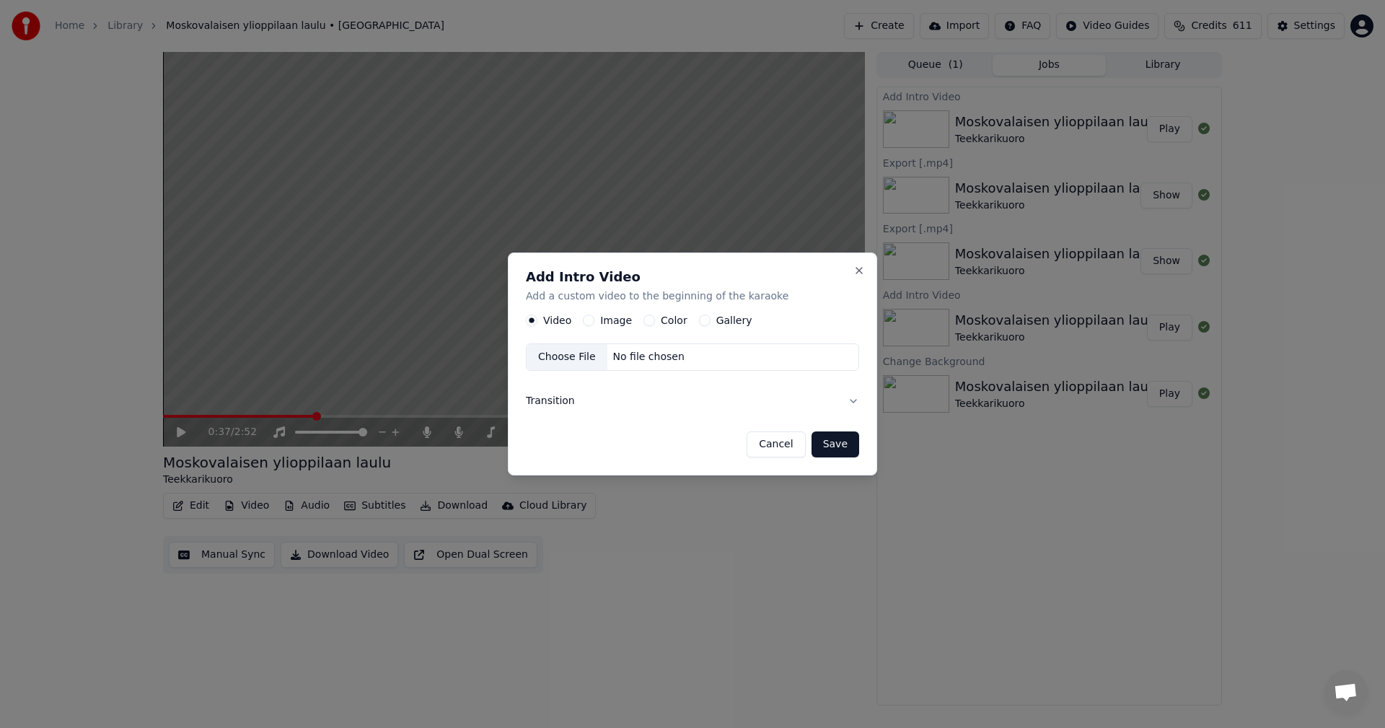
click at [645, 321] on button "Color" at bounding box center [649, 321] width 12 height 12
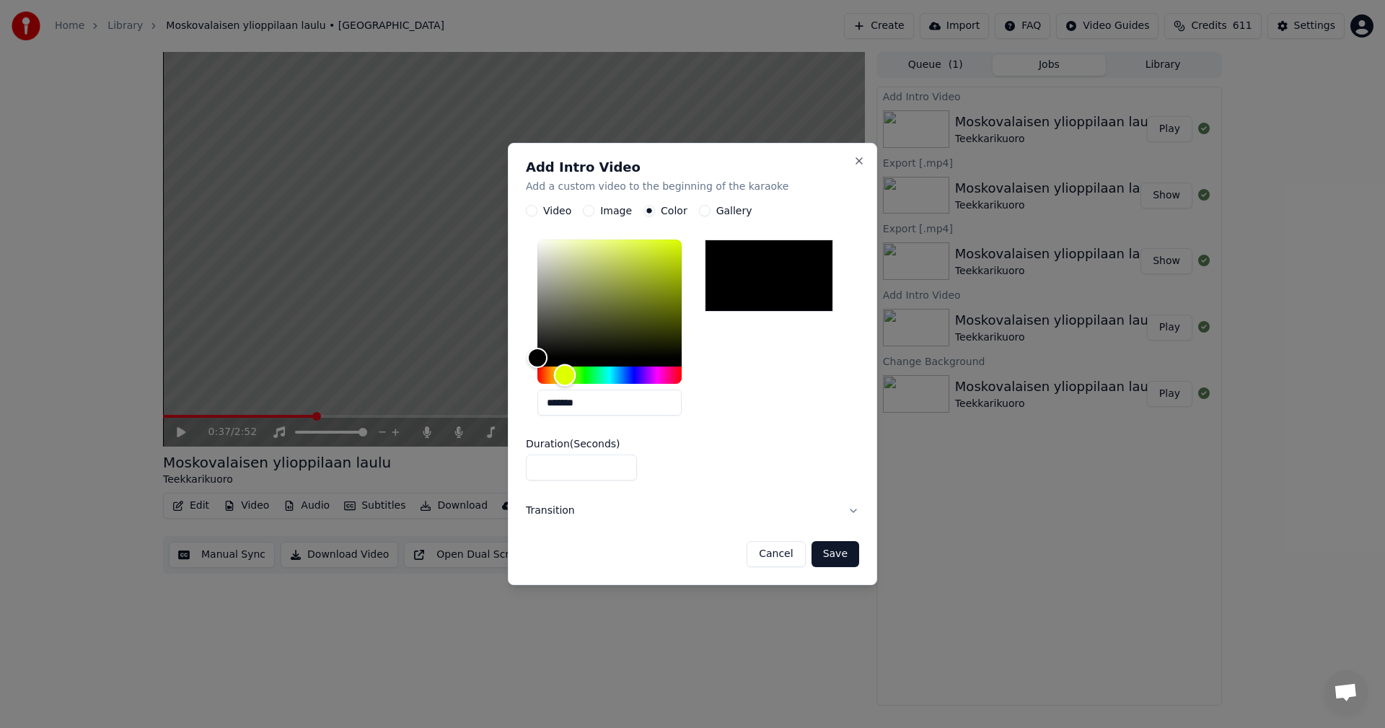
drag, startPoint x: 545, startPoint y: 374, endPoint x: 561, endPoint y: 375, distance: 15.9
click at [563, 376] on div "Hue" at bounding box center [565, 375] width 22 height 22
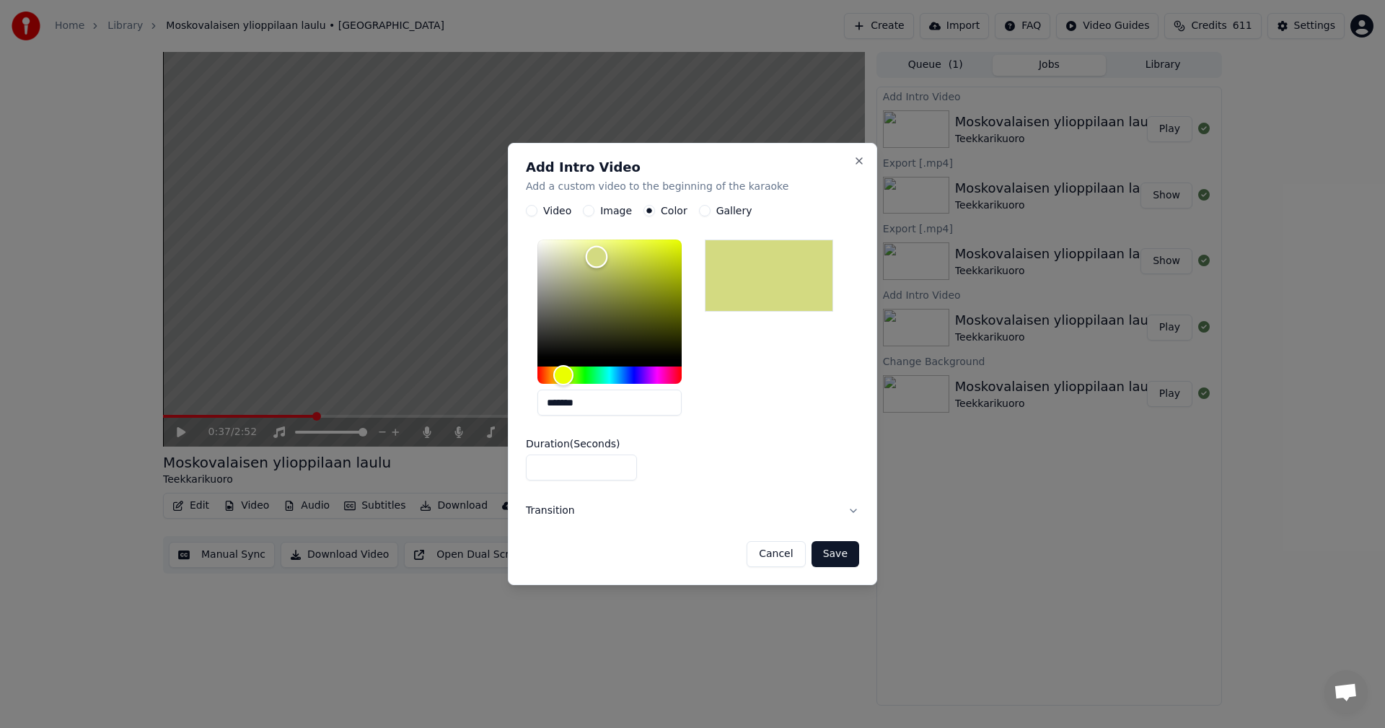
drag, startPoint x: 542, startPoint y: 356, endPoint x: 596, endPoint y: 267, distance: 104.1
click at [596, 256] on div "Color" at bounding box center [597, 257] width 22 height 22
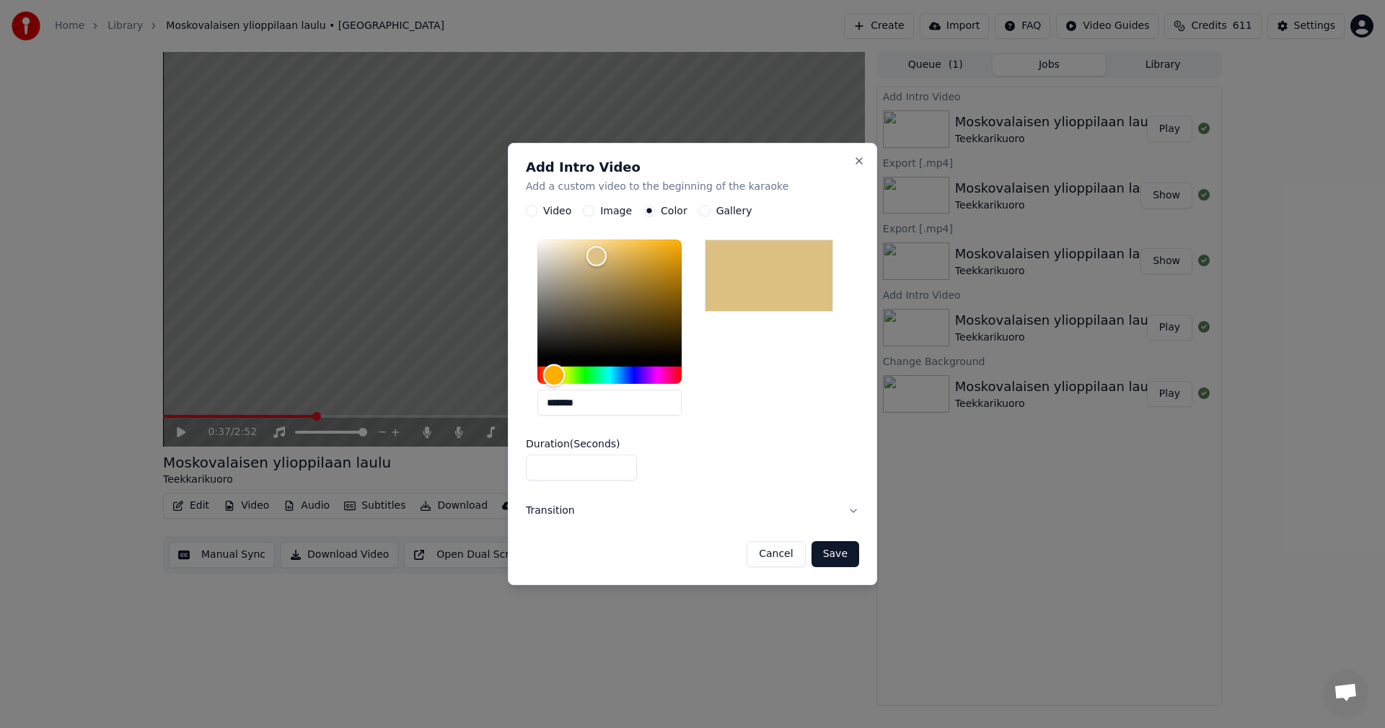
drag, startPoint x: 563, startPoint y: 373, endPoint x: 574, endPoint y: 305, distance: 68.8
click at [553, 376] on div "Hue" at bounding box center [554, 375] width 22 height 22
click at [592, 257] on div "Color" at bounding box center [592, 257] width 22 height 22
click at [556, 376] on div "Hue" at bounding box center [556, 375] width 22 height 22
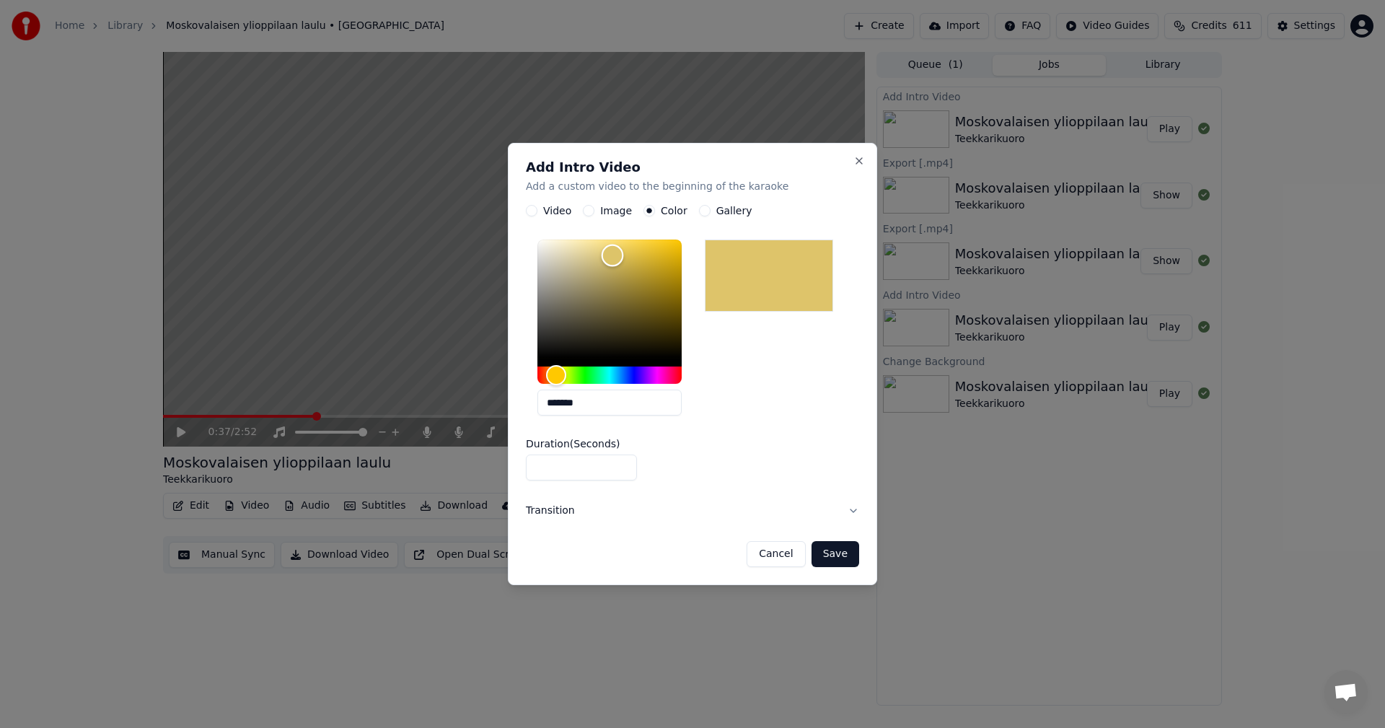
type input "*******"
drag, startPoint x: 595, startPoint y: 260, endPoint x: 615, endPoint y: 256, distance: 20.5
click at [615, 256] on div "Color" at bounding box center [615, 256] width 22 height 22
type input "*"
click at [622, 464] on input "*" at bounding box center [581, 468] width 111 height 26
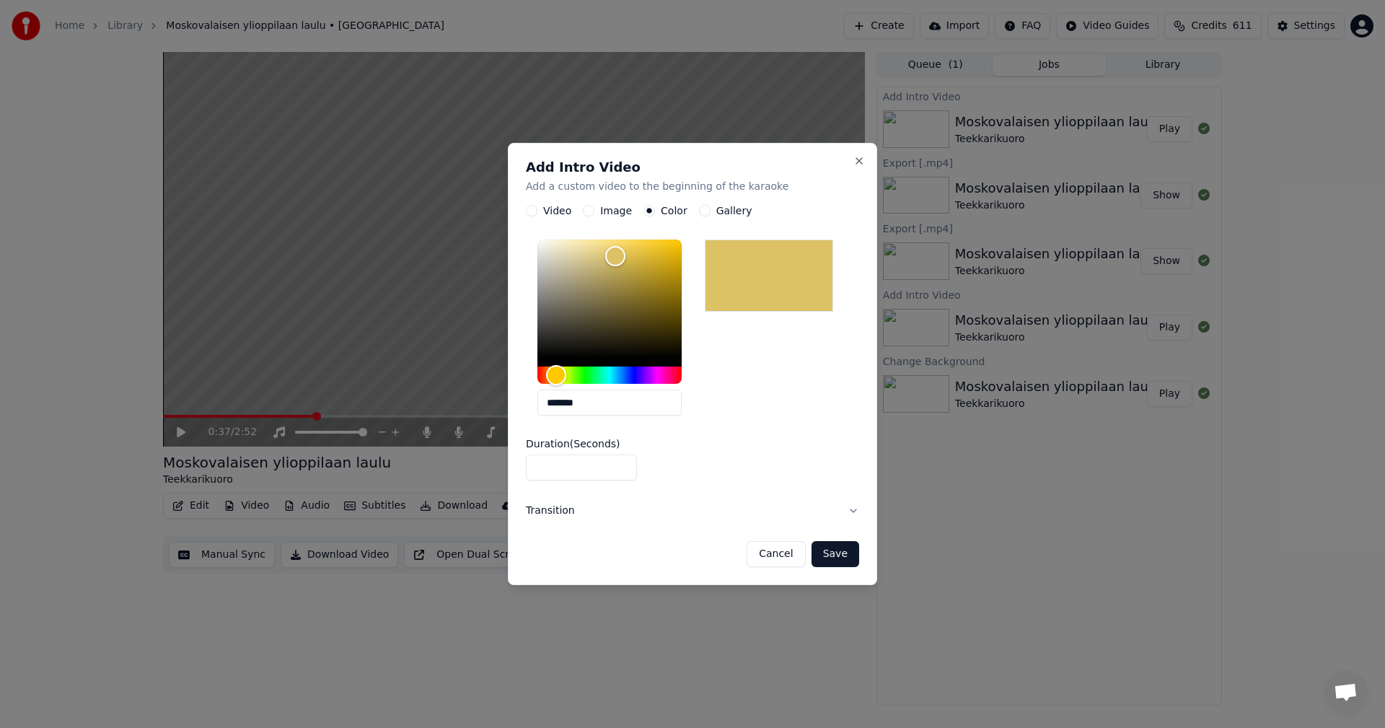
click at [844, 557] on button "Save" at bounding box center [835, 554] width 48 height 26
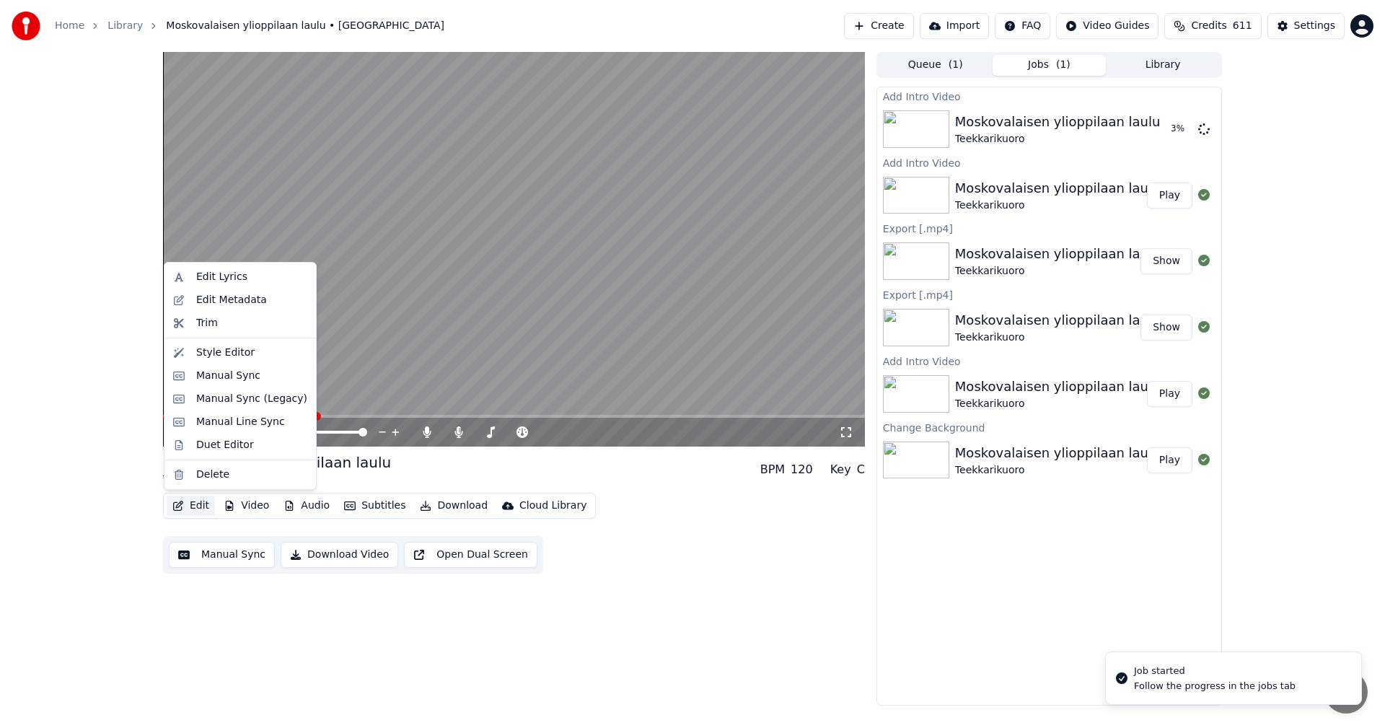
click at [207, 508] on button "Edit" at bounding box center [191, 505] width 48 height 20
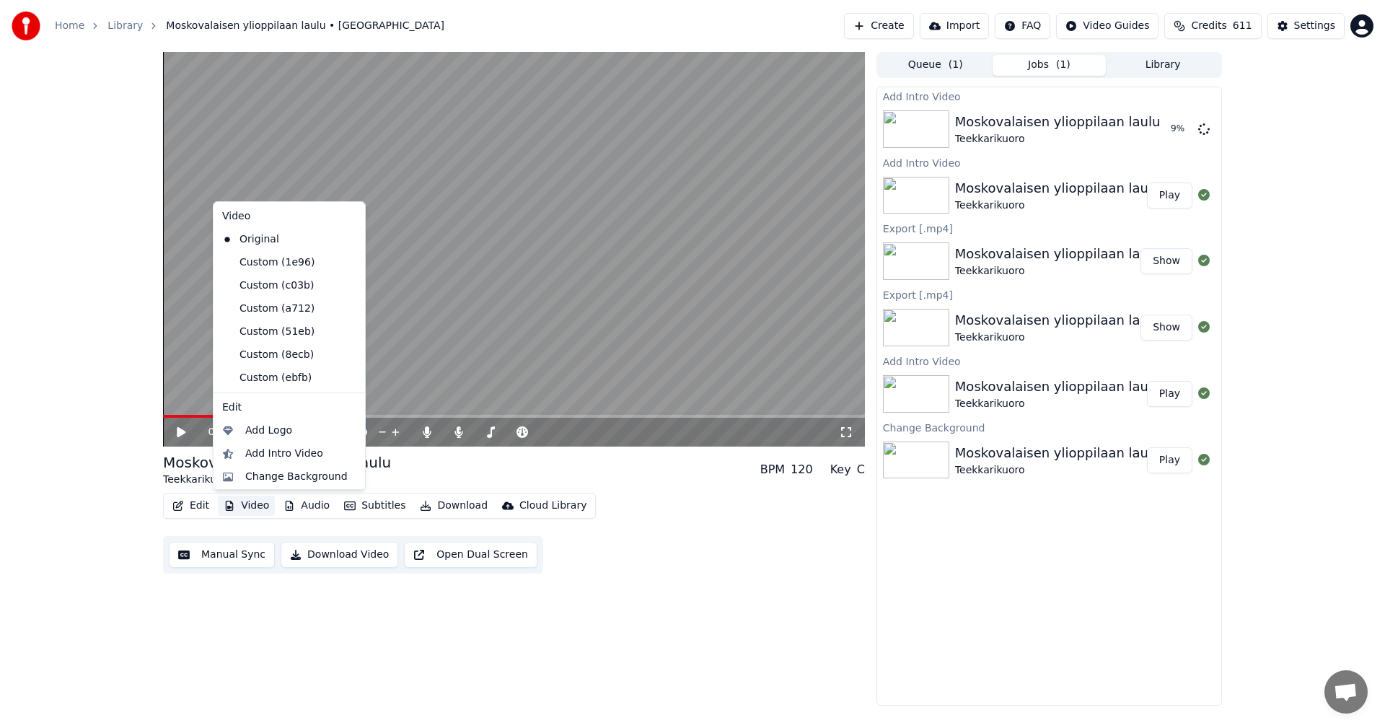
click at [94, 459] on div "0:37 / 2:52 Moskovalaisen ylioppilaan laulu Teekkarikuoro BPM 120 Key C Edit Vi…" at bounding box center [692, 378] width 1385 height 653
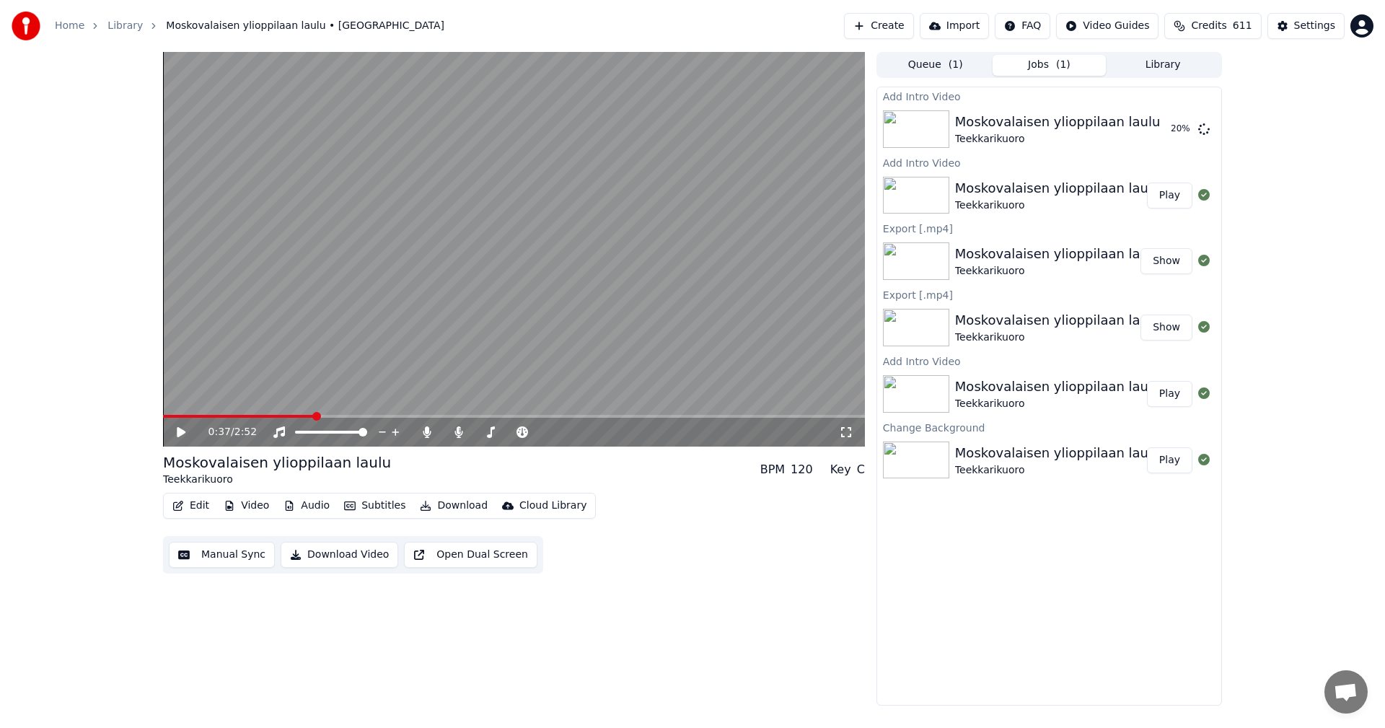
click at [312, 509] on button "Audio" at bounding box center [307, 505] width 58 height 20
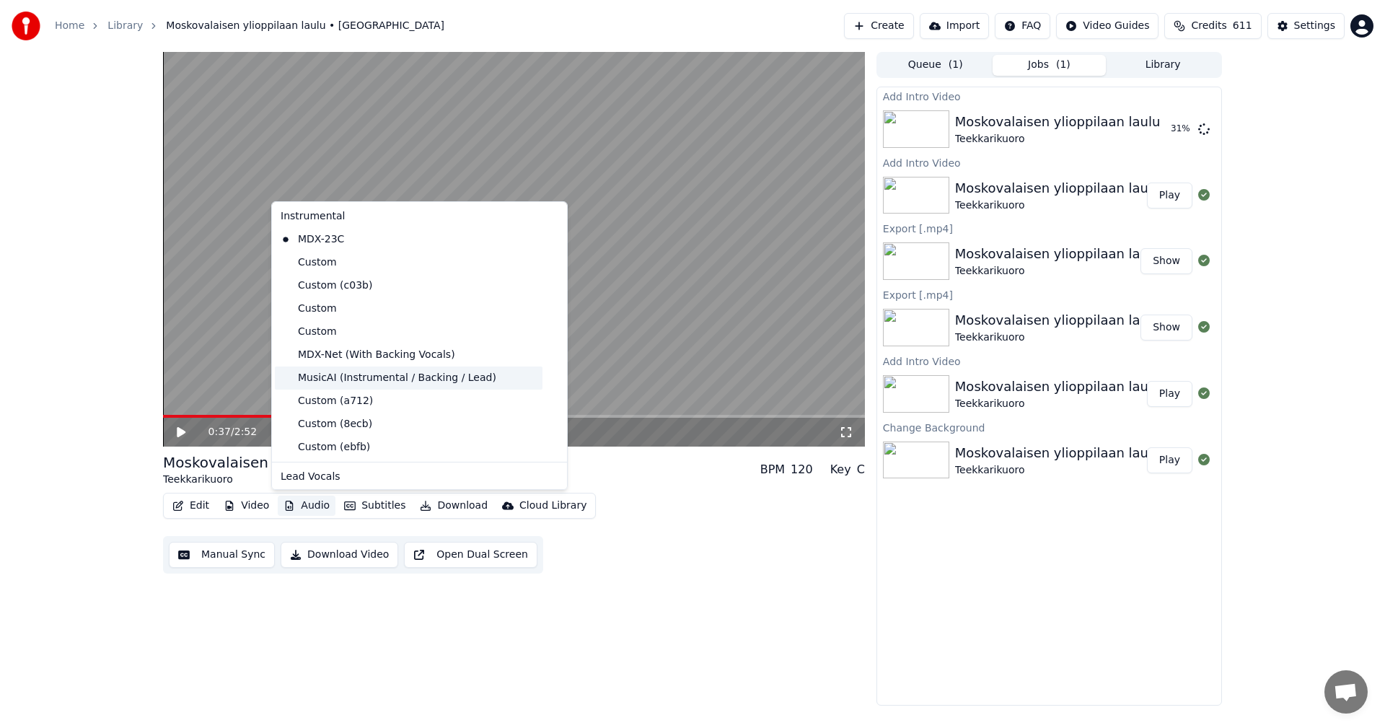
click at [410, 386] on div "MusicAI (Instrumental / Backing / Lead)" at bounding box center [409, 377] width 268 height 23
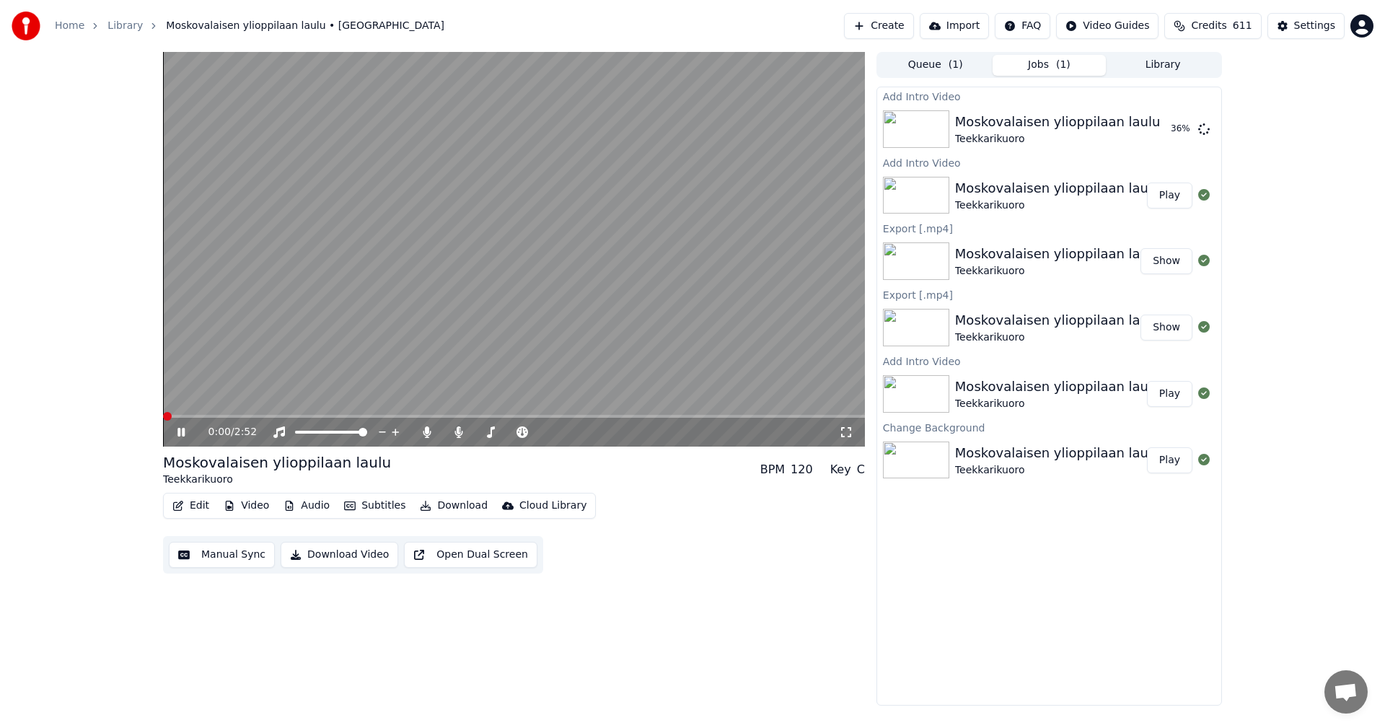
click at [316, 503] on button "Audio" at bounding box center [307, 505] width 58 height 20
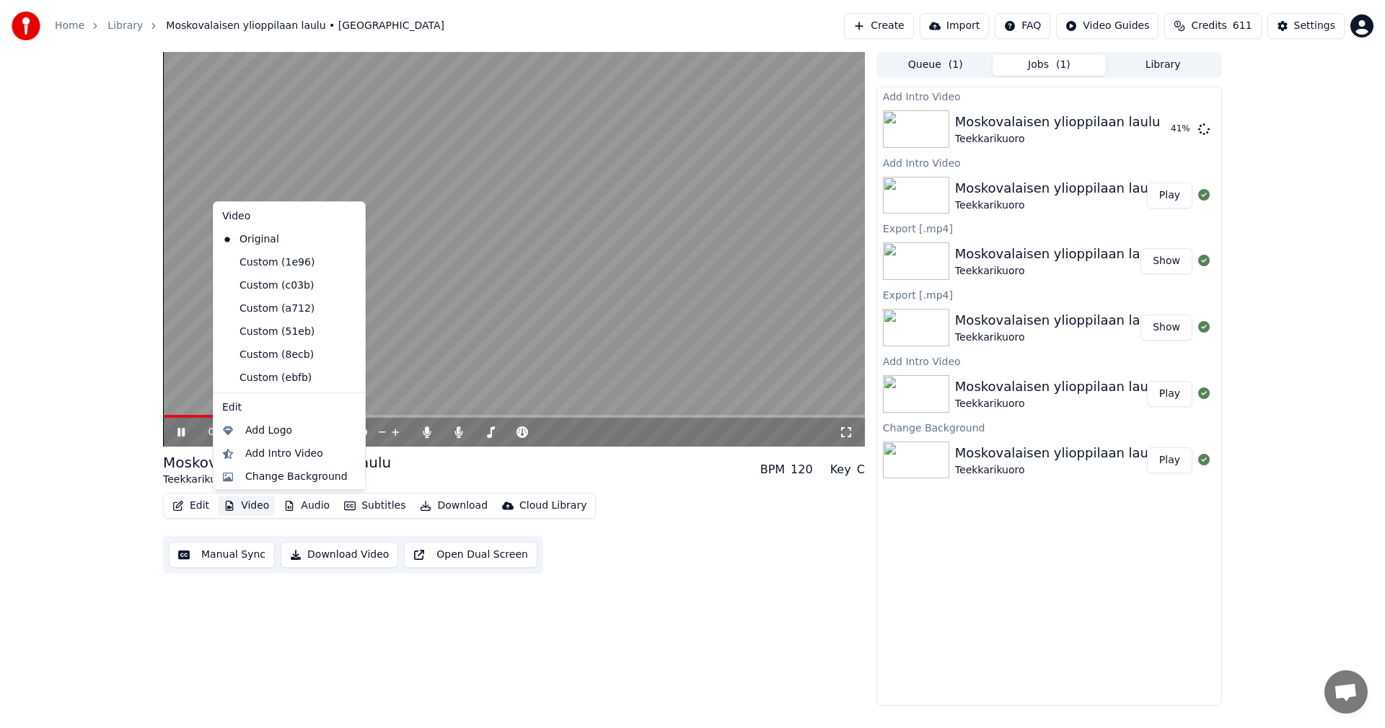
click at [184, 433] on icon at bounding box center [180, 432] width 7 height 9
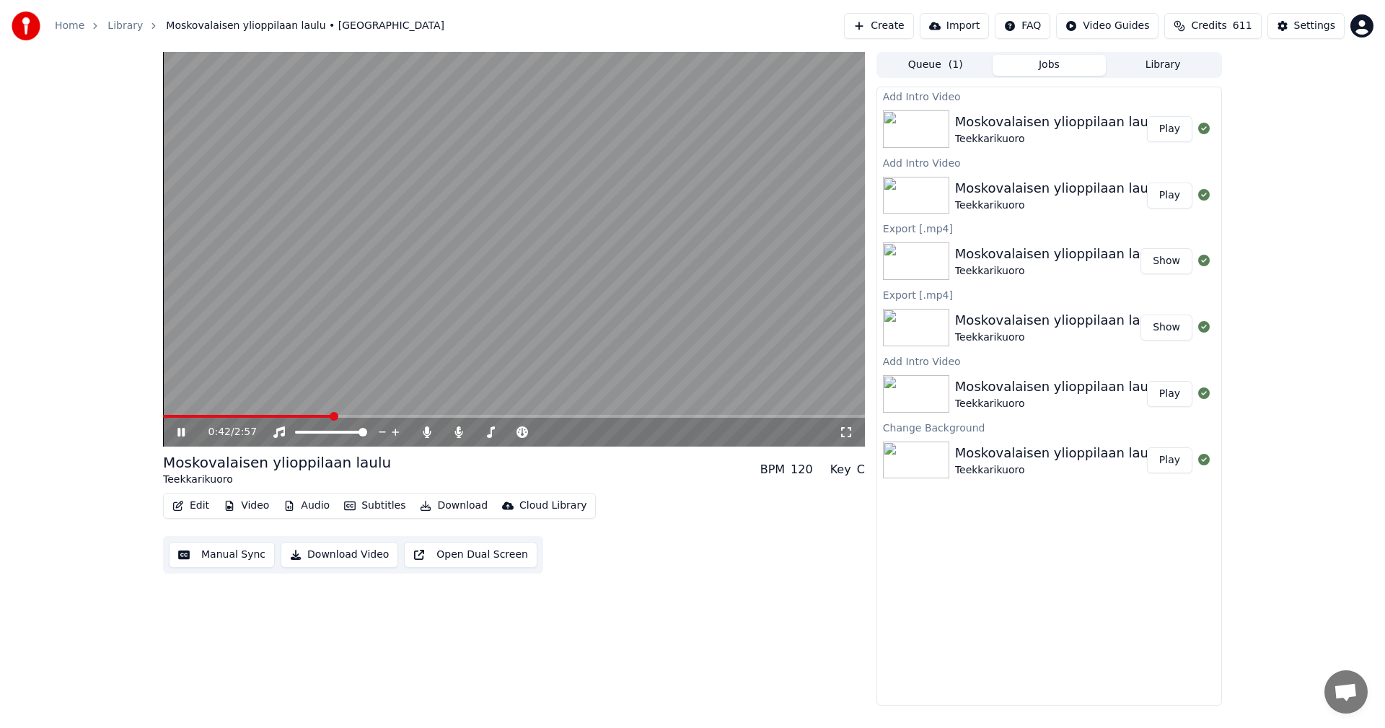
click at [255, 416] on span at bounding box center [247, 416] width 168 height 3
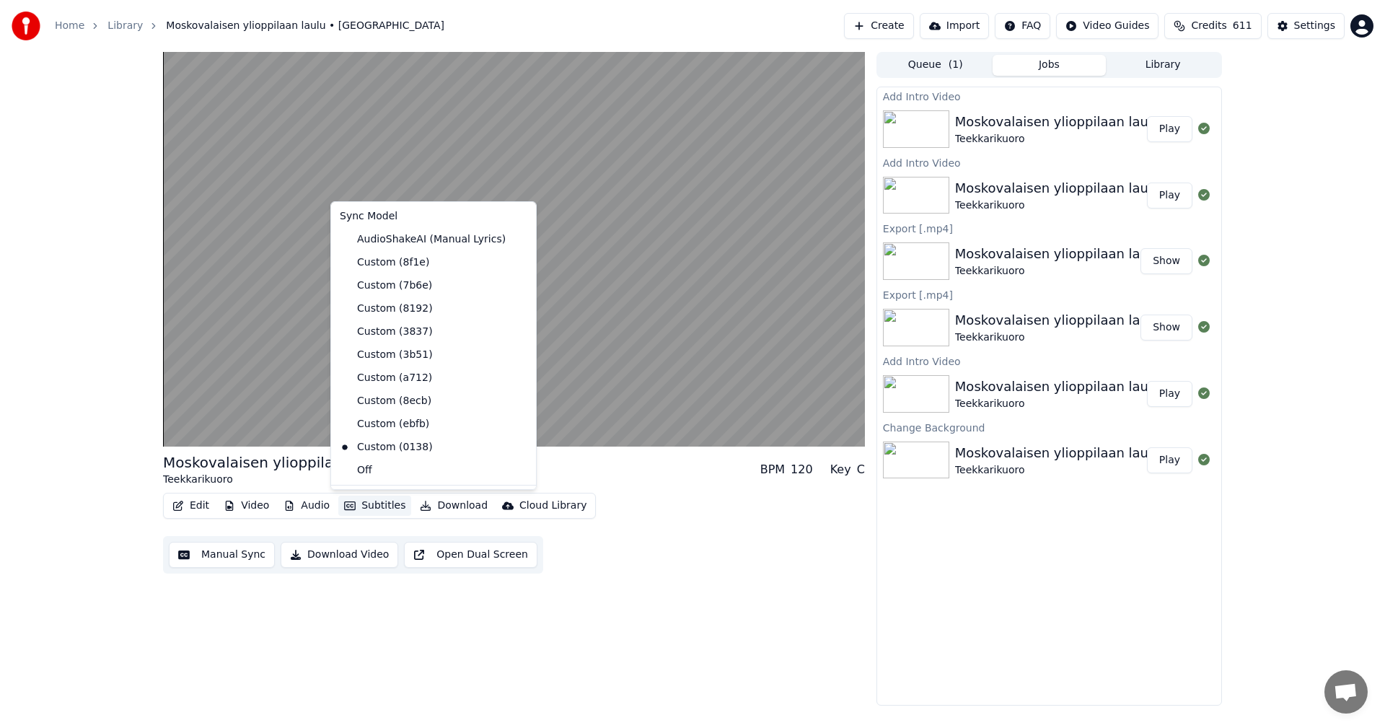
click at [363, 508] on button "Subtitles" at bounding box center [374, 505] width 73 height 20
click at [400, 429] on div "Custom (ebfb)" at bounding box center [384, 424] width 101 height 23
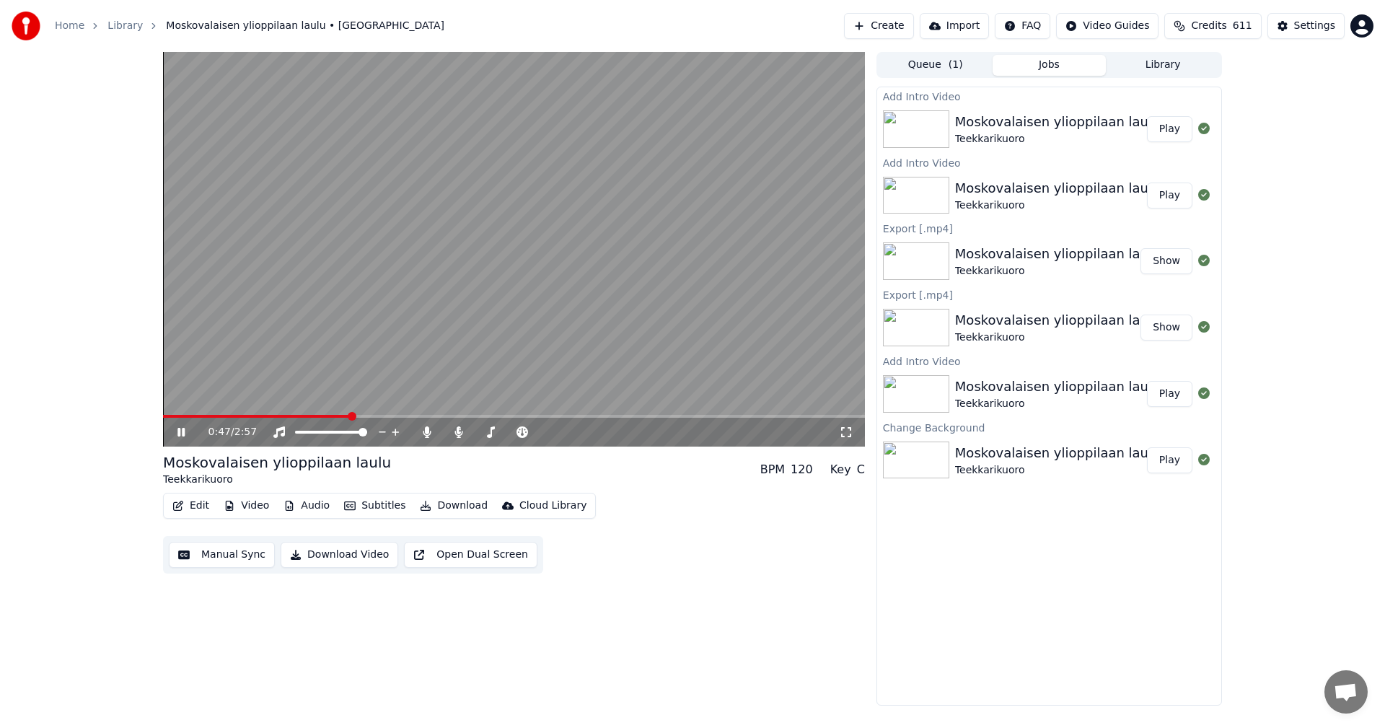
click at [202, 506] on button "Edit" at bounding box center [191, 505] width 48 height 20
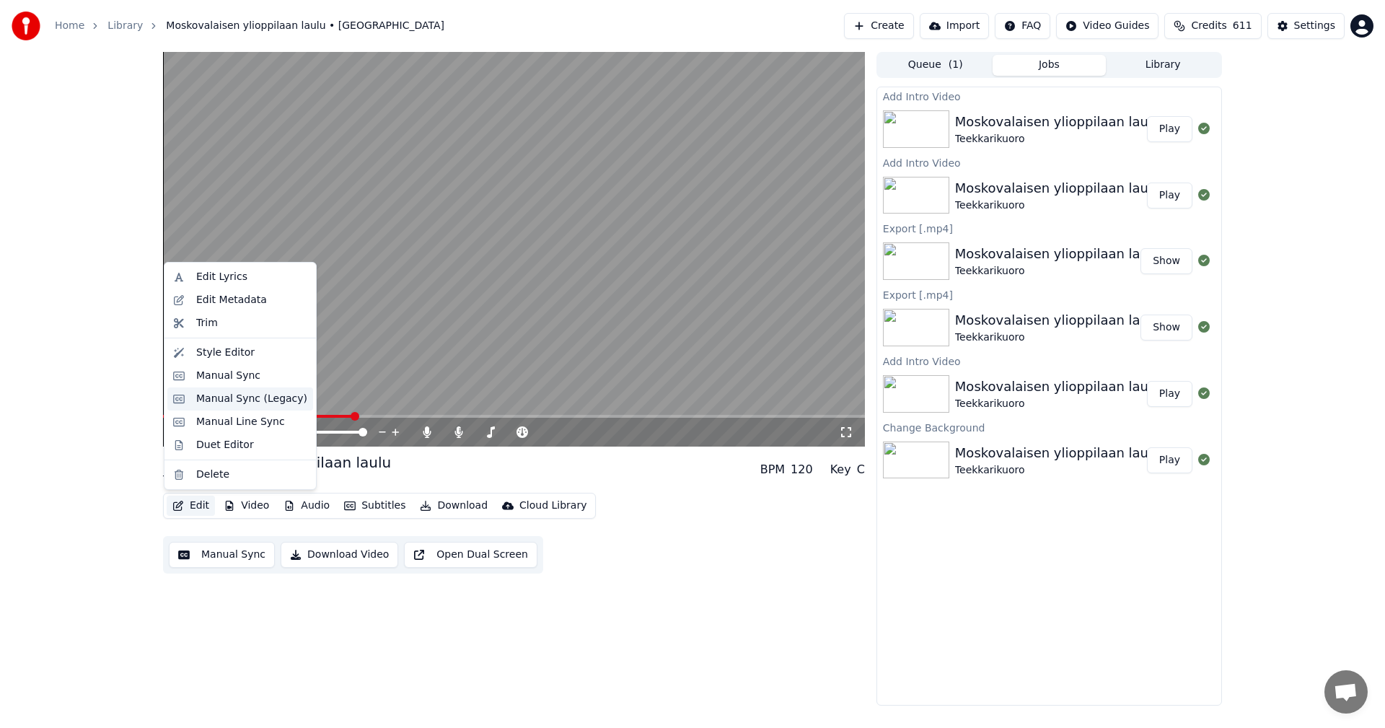
click at [273, 400] on div "Manual Sync (Legacy)" at bounding box center [251, 399] width 111 height 14
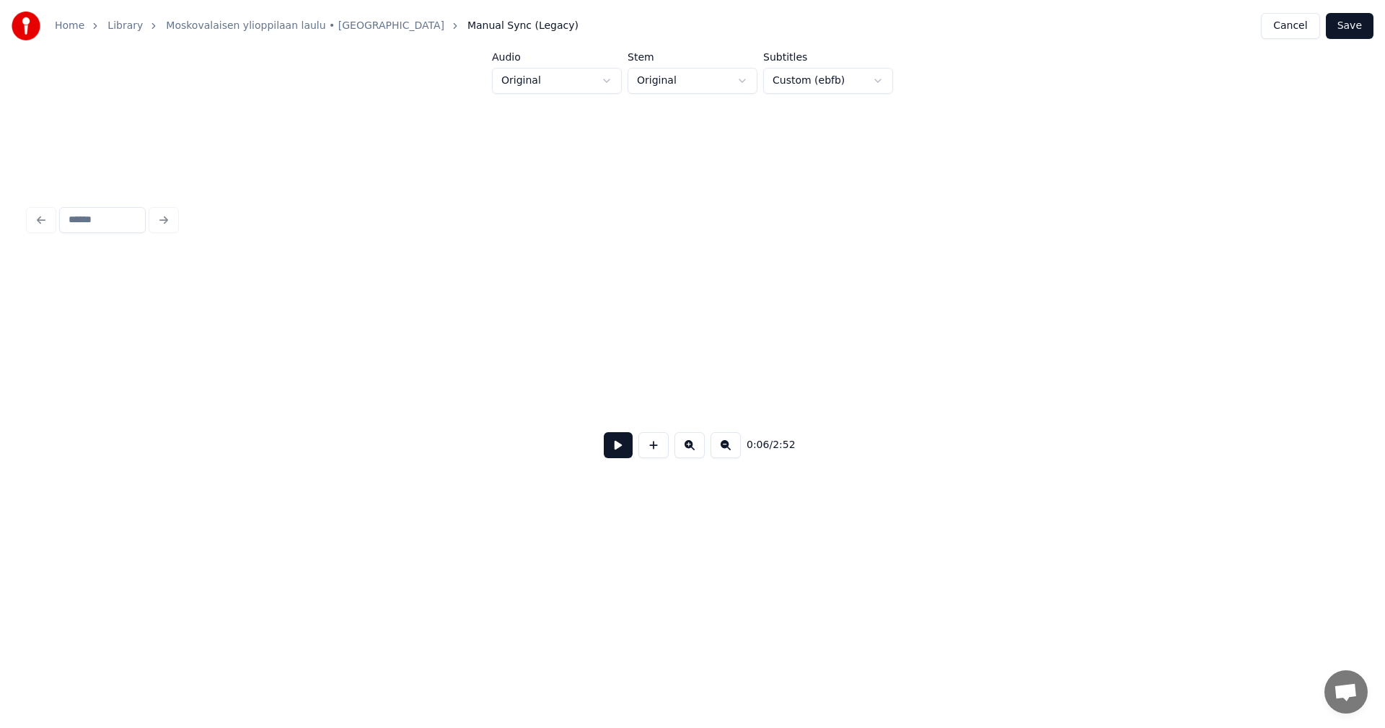
scroll to position [0, 1530]
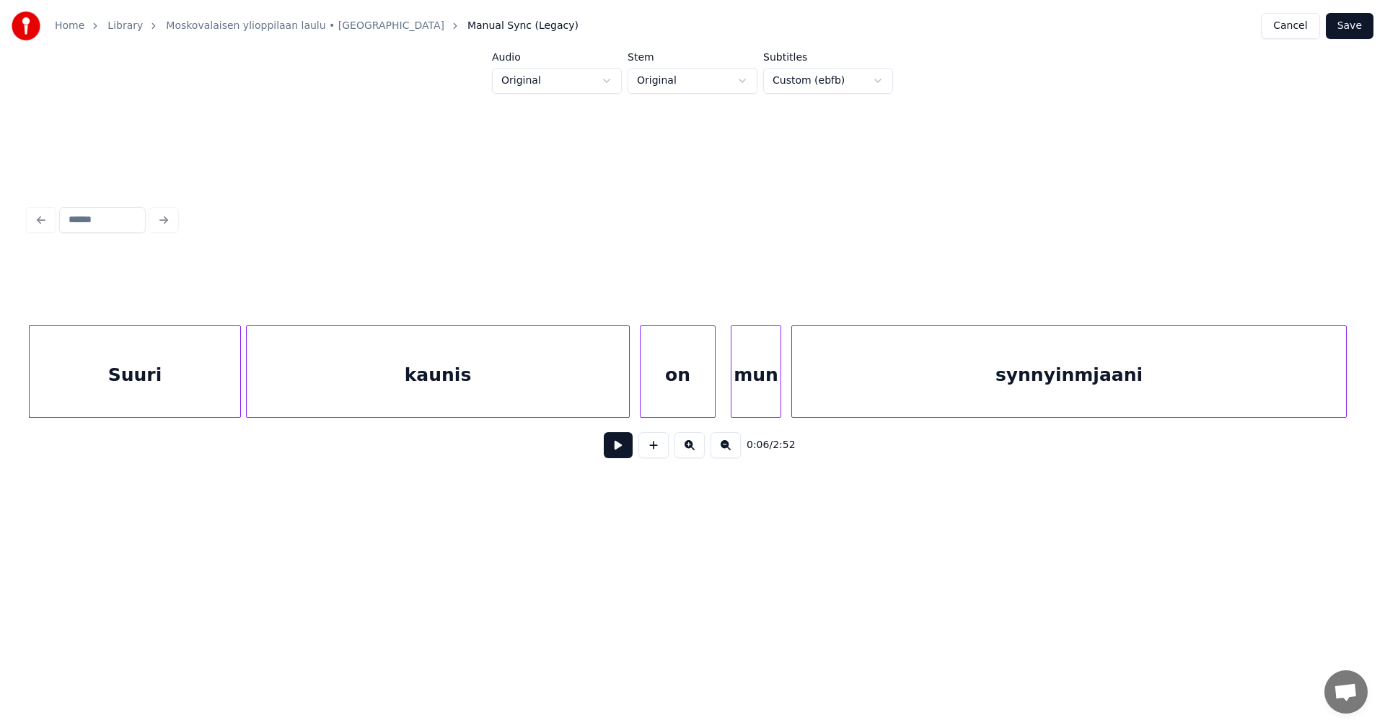
click at [199, 405] on div "Suuri" at bounding box center [135, 375] width 211 height 98
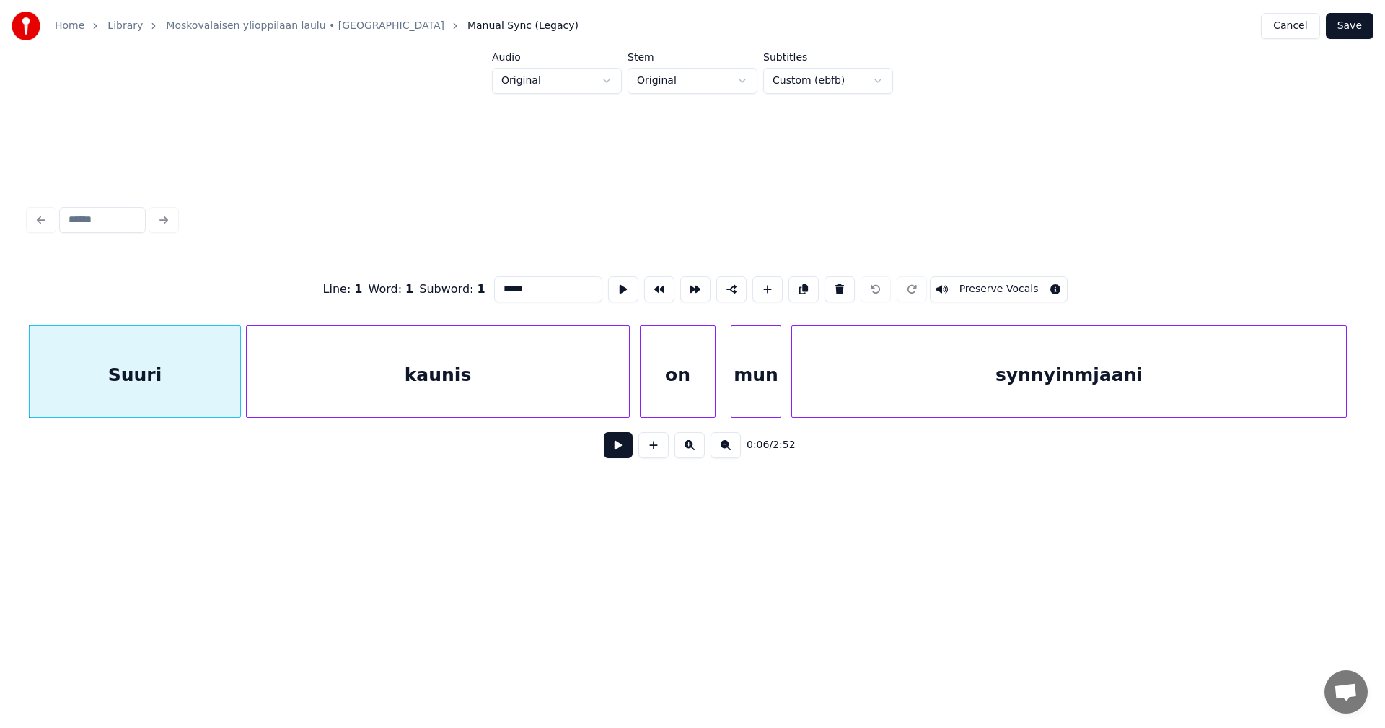
click at [611, 447] on button at bounding box center [618, 445] width 29 height 26
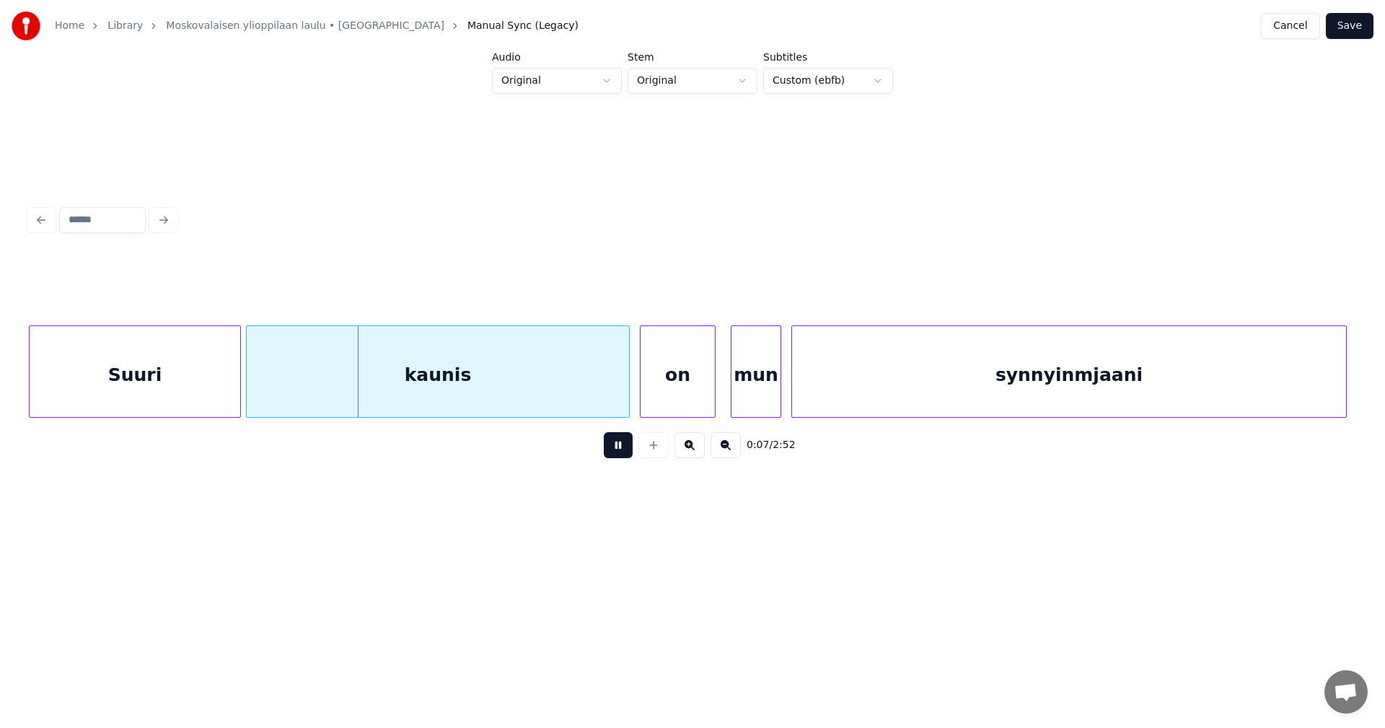
click at [611, 447] on button at bounding box center [618, 445] width 29 height 26
click at [1354, 28] on button "Save" at bounding box center [1349, 26] width 48 height 26
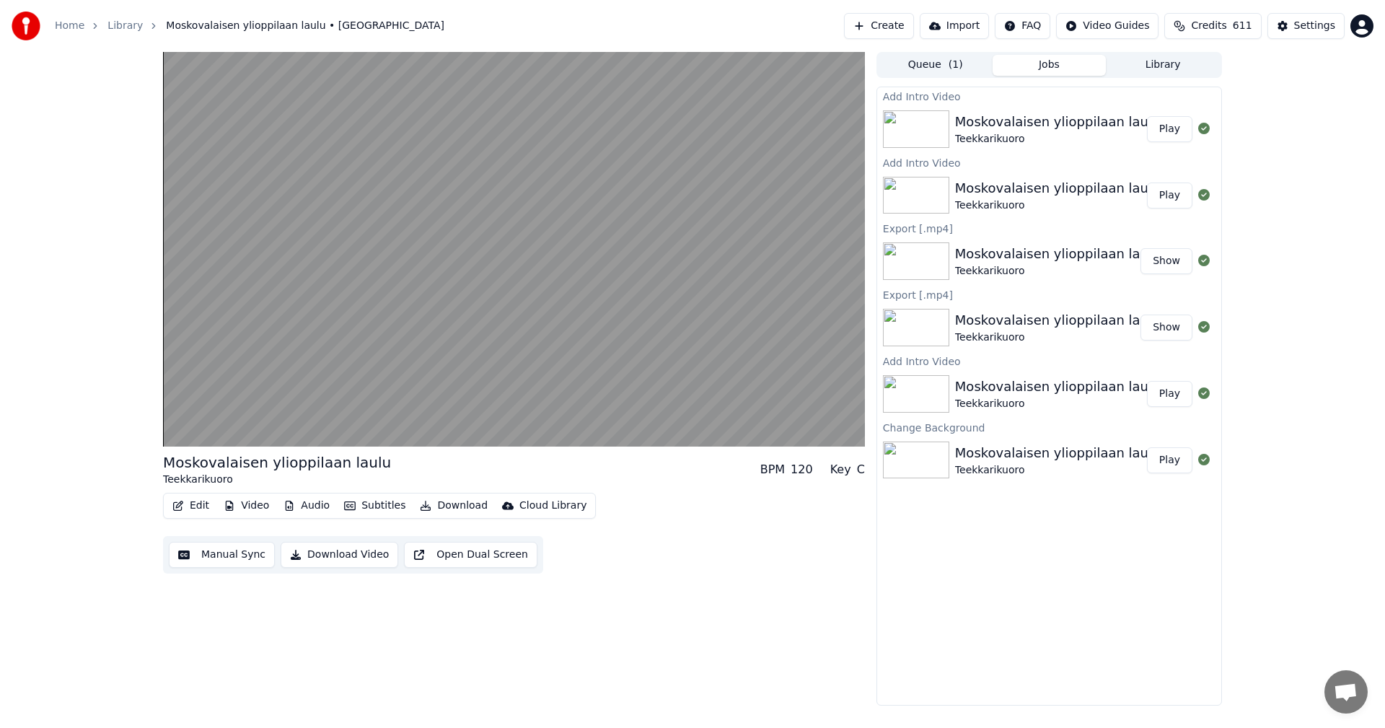
click at [376, 505] on button "Subtitles" at bounding box center [374, 505] width 73 height 20
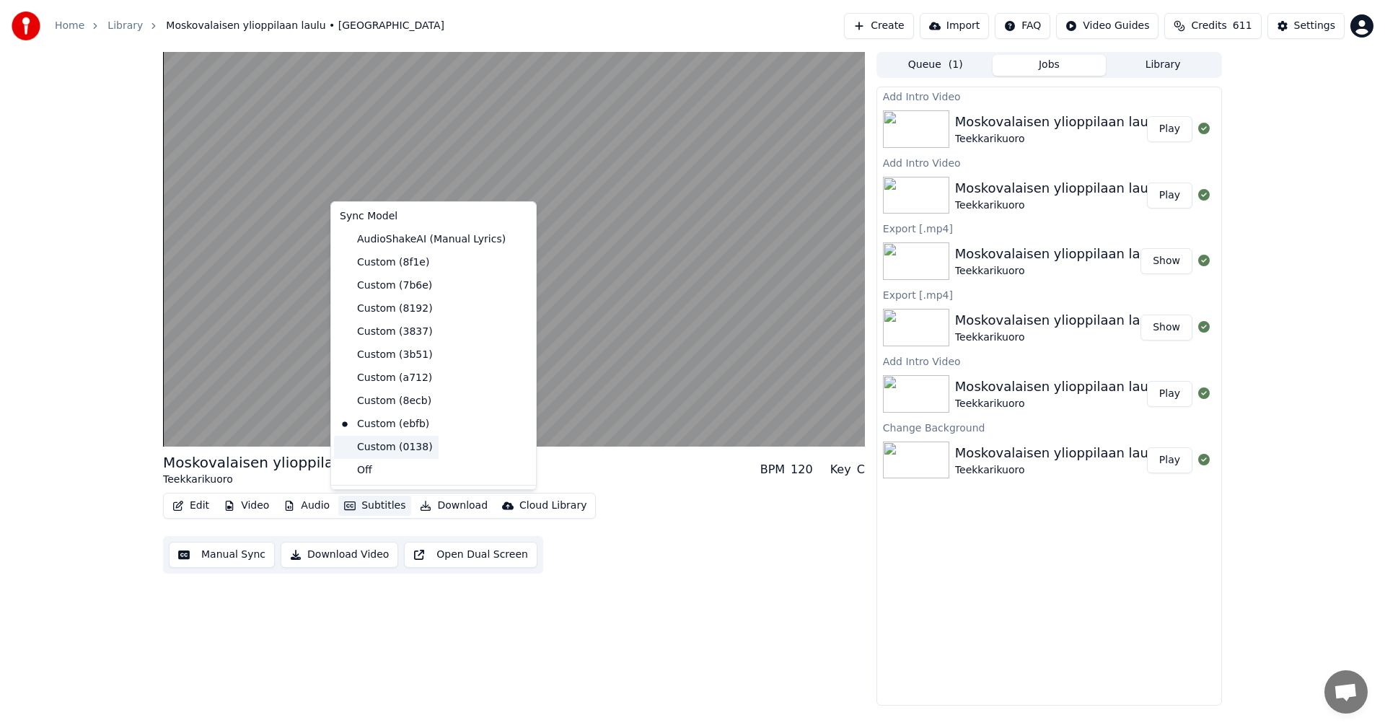
click at [381, 449] on div "Custom (0138)" at bounding box center [386, 447] width 105 height 23
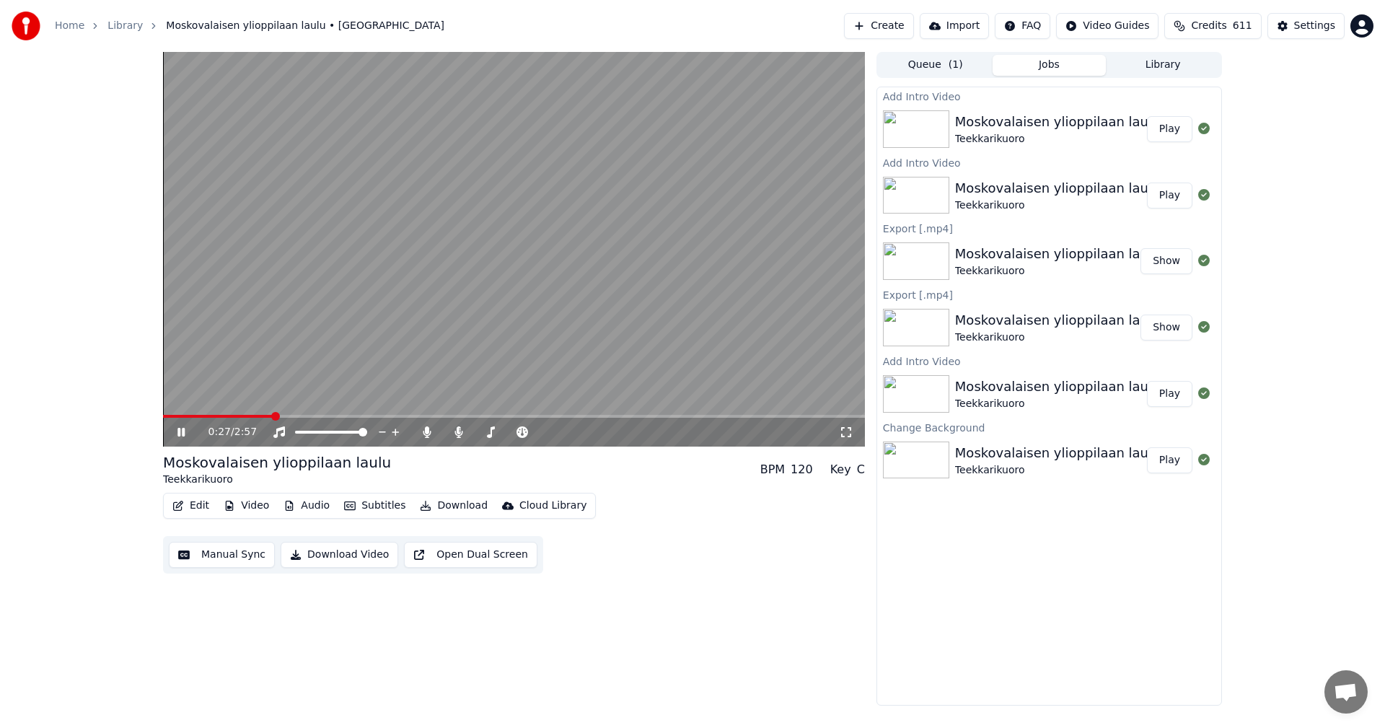
click at [177, 431] on icon at bounding box center [192, 432] width 34 height 12
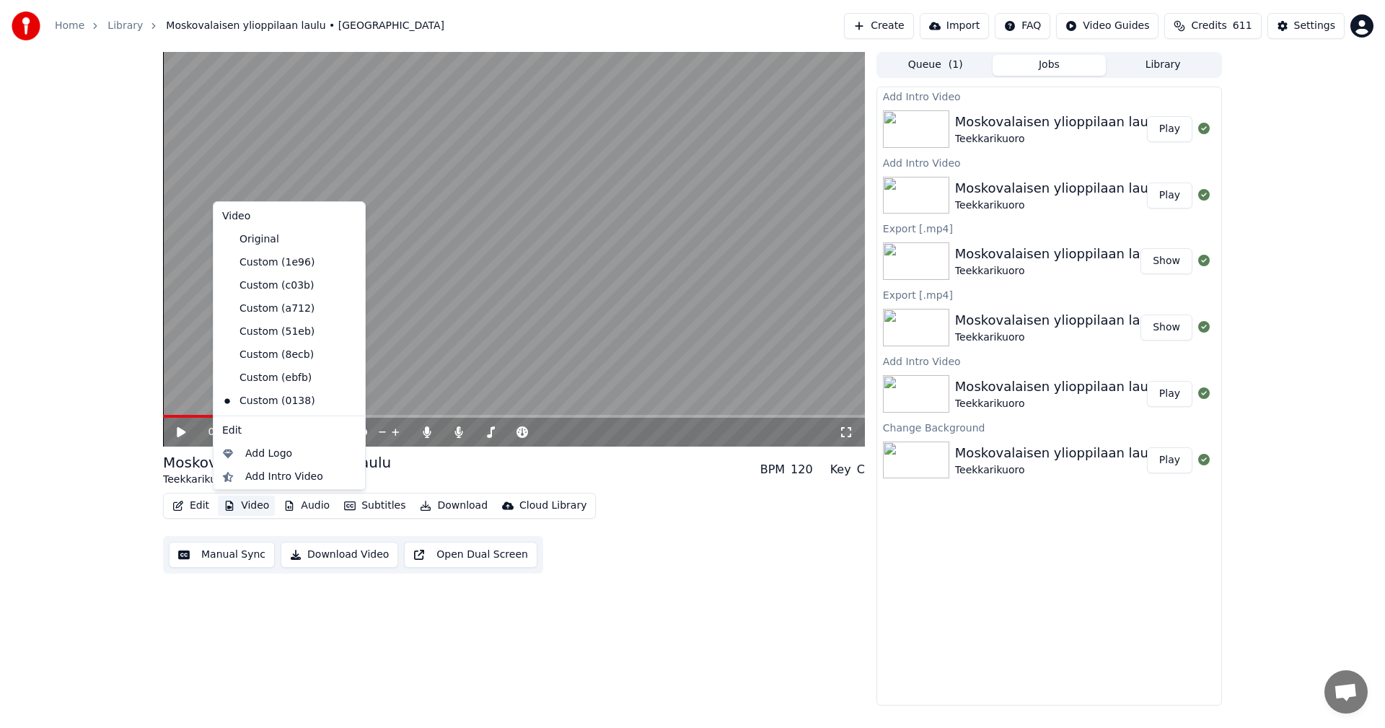
click at [257, 507] on button "Video" at bounding box center [246, 505] width 57 height 20
click at [292, 382] on div "Custom (ebfb)" at bounding box center [278, 377] width 124 height 23
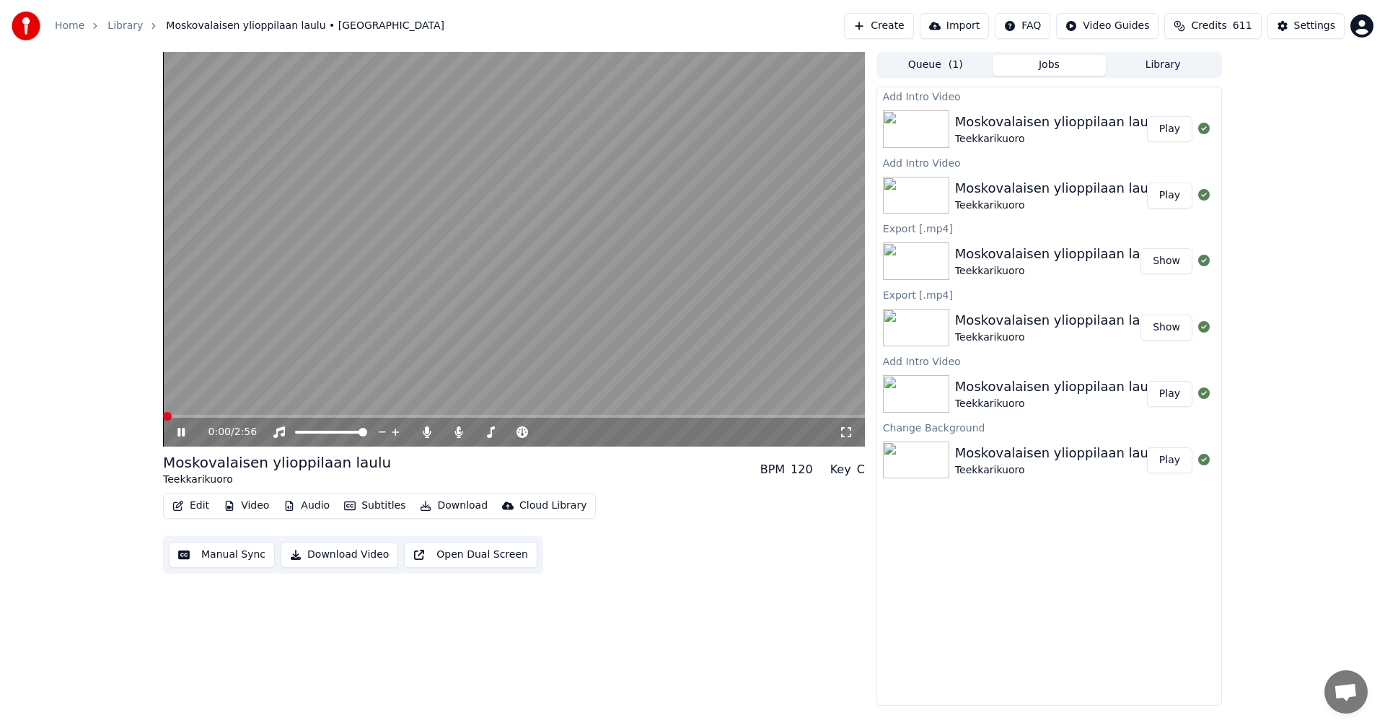
click at [259, 512] on button "Video" at bounding box center [246, 505] width 57 height 20
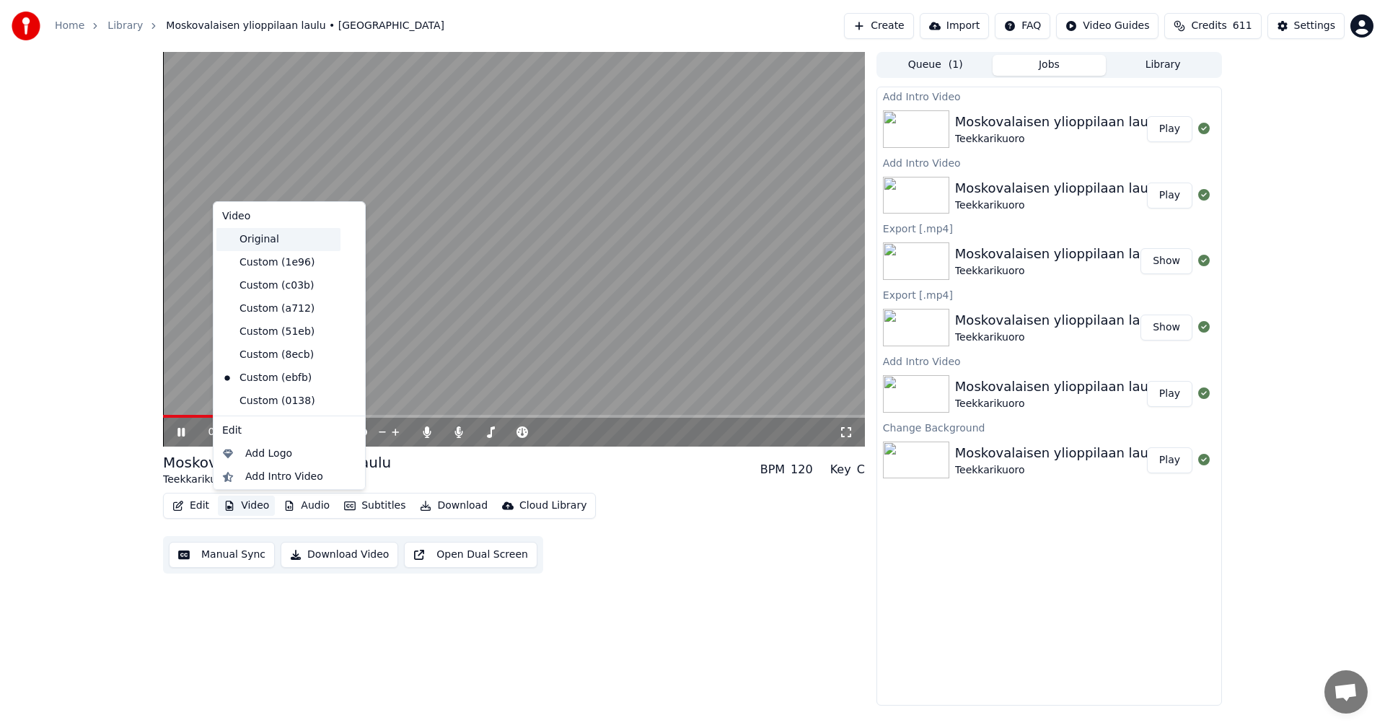
click at [277, 247] on div "Original" at bounding box center [278, 239] width 124 height 23
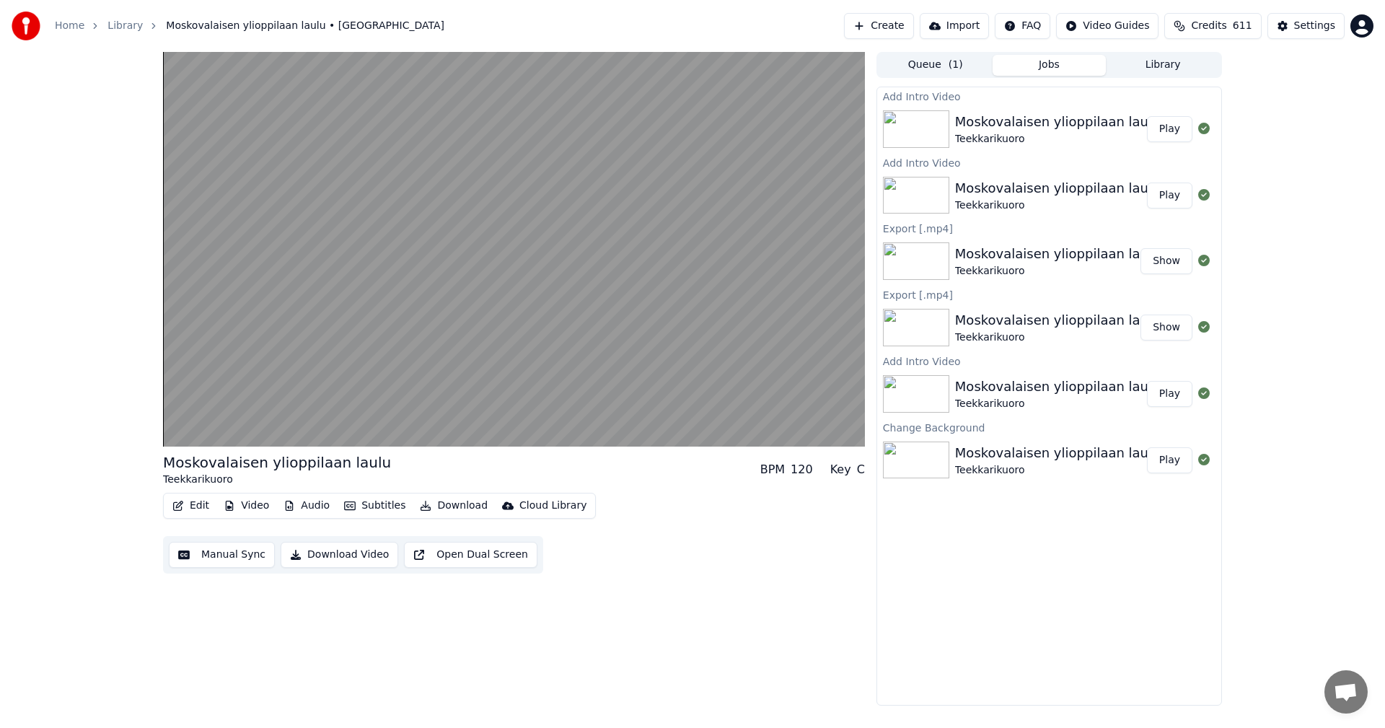
click at [328, 506] on button "Audio" at bounding box center [307, 505] width 58 height 20
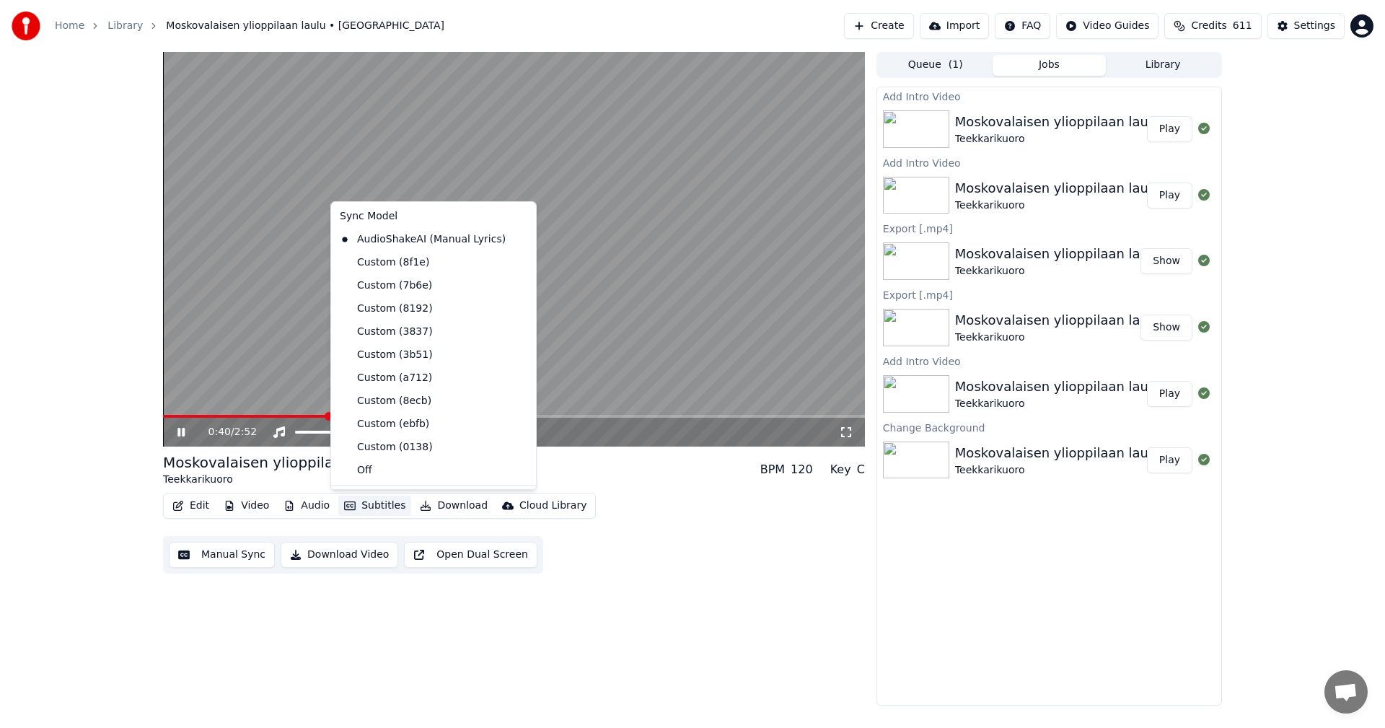
click at [557, 462] on div "Moskovalaisen ylioppilaan laulu Teekkarikuoro BPM 120 Key C" at bounding box center [514, 469] width 702 height 35
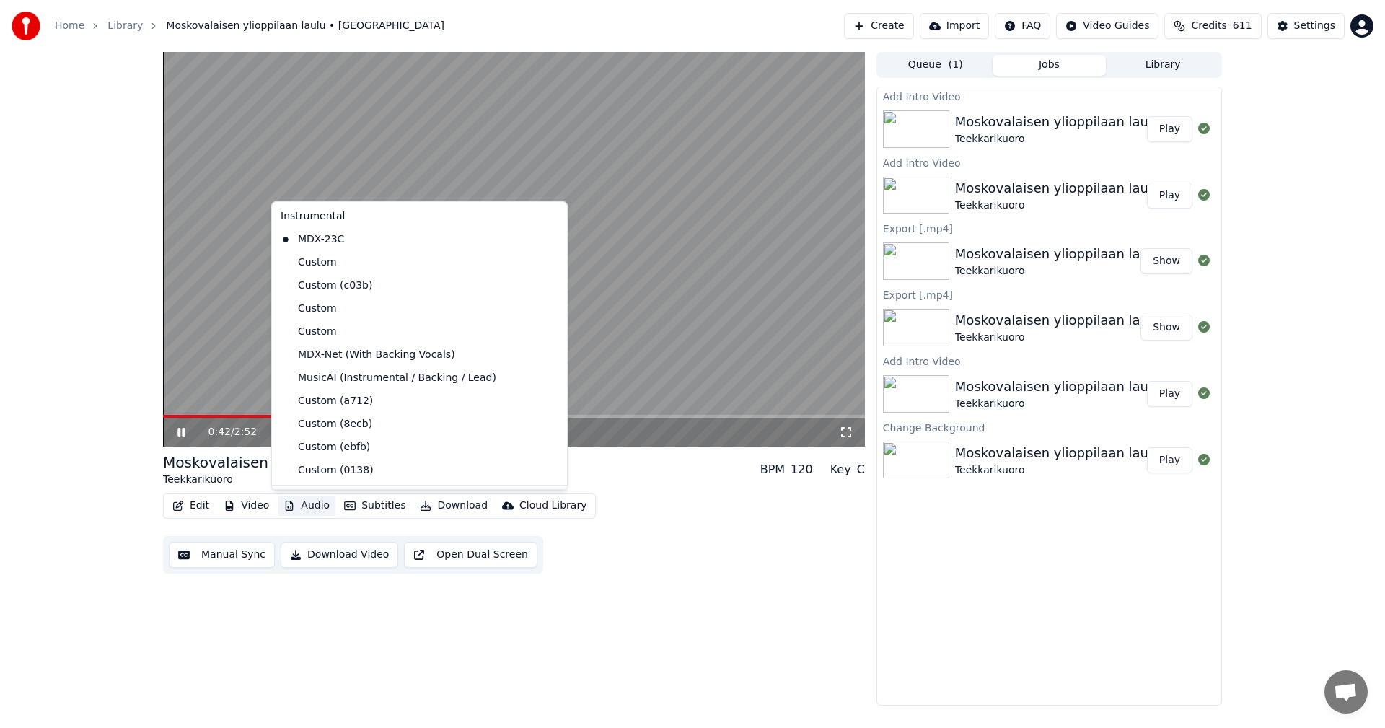
click at [320, 505] on button "Audio" at bounding box center [307, 505] width 58 height 20
click at [402, 379] on div "MusicAI (Instrumental / Backing / Lead)" at bounding box center [409, 377] width 268 height 23
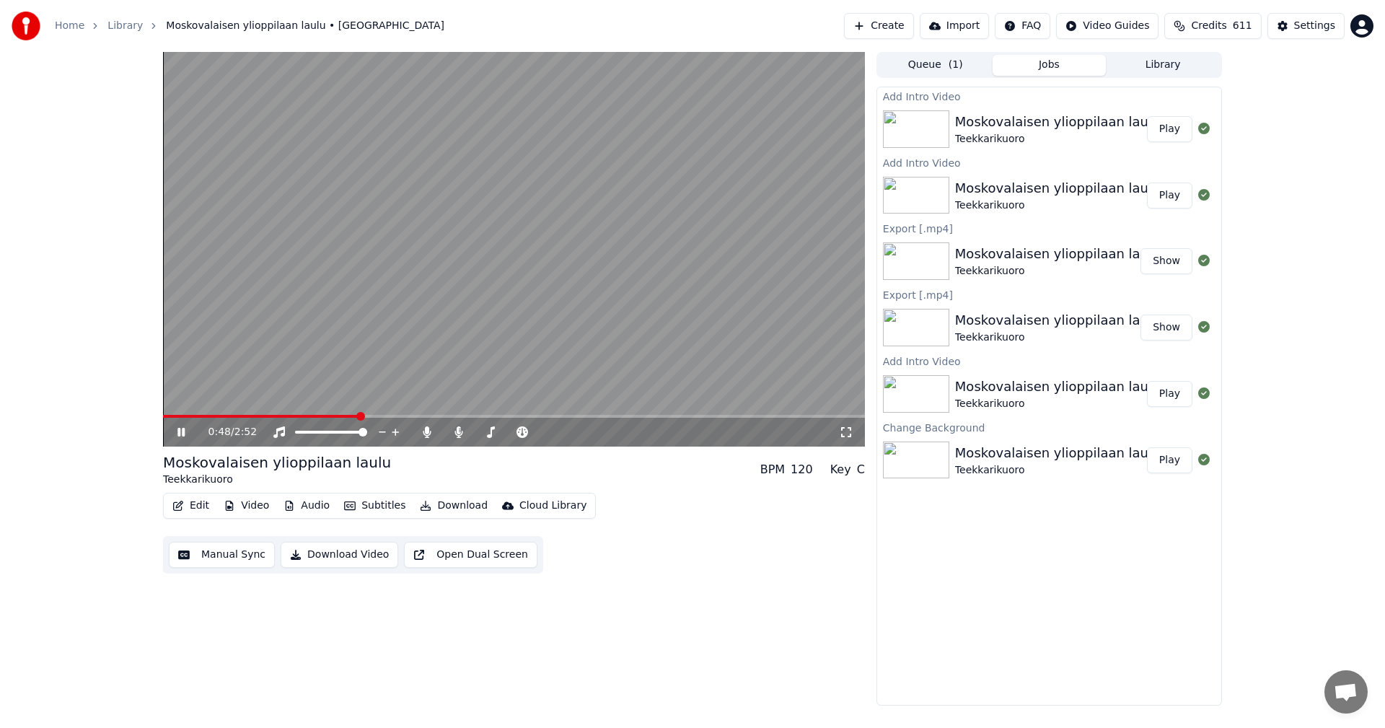
click at [167, 416] on span at bounding box center [260, 416] width 195 height 3
click at [180, 438] on icon at bounding box center [192, 432] width 34 height 12
click at [263, 507] on button "Video" at bounding box center [246, 505] width 57 height 20
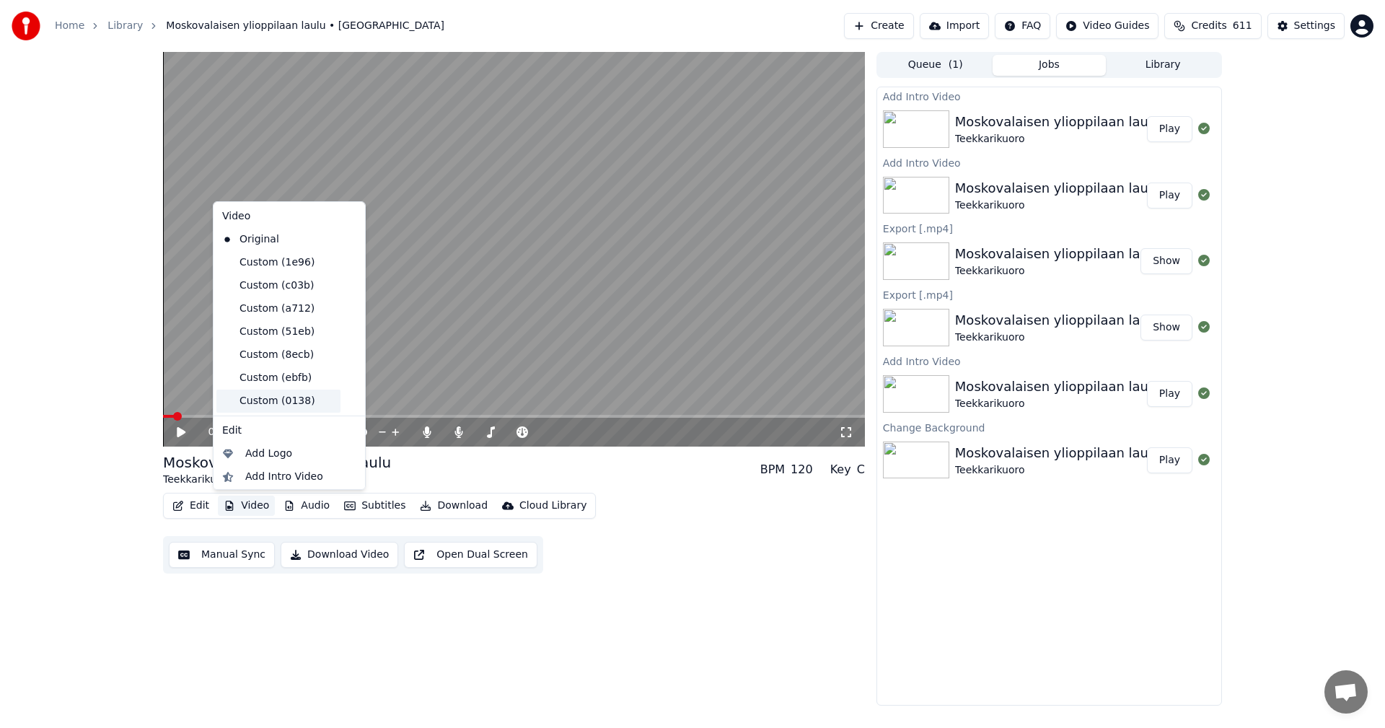
click at [293, 406] on div "Custom (0138)" at bounding box center [278, 400] width 124 height 23
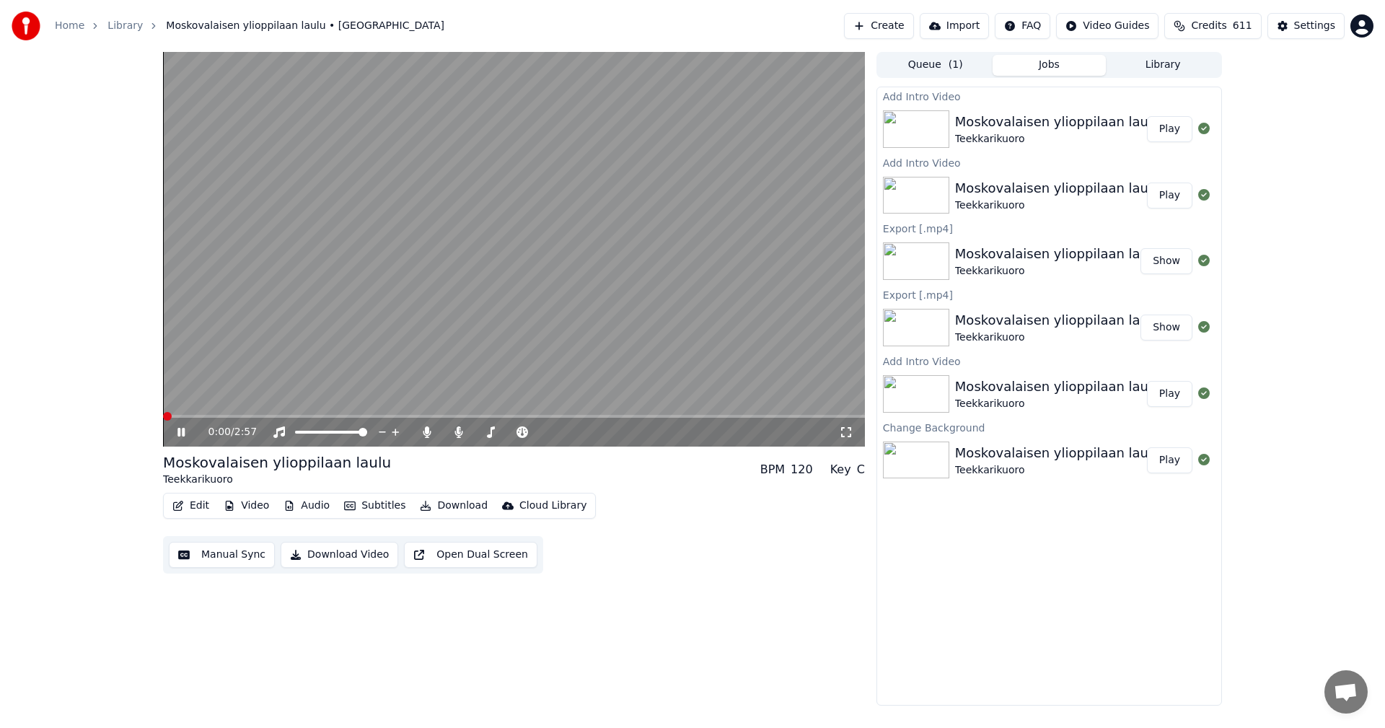
click at [326, 506] on button "Audio" at bounding box center [307, 505] width 58 height 20
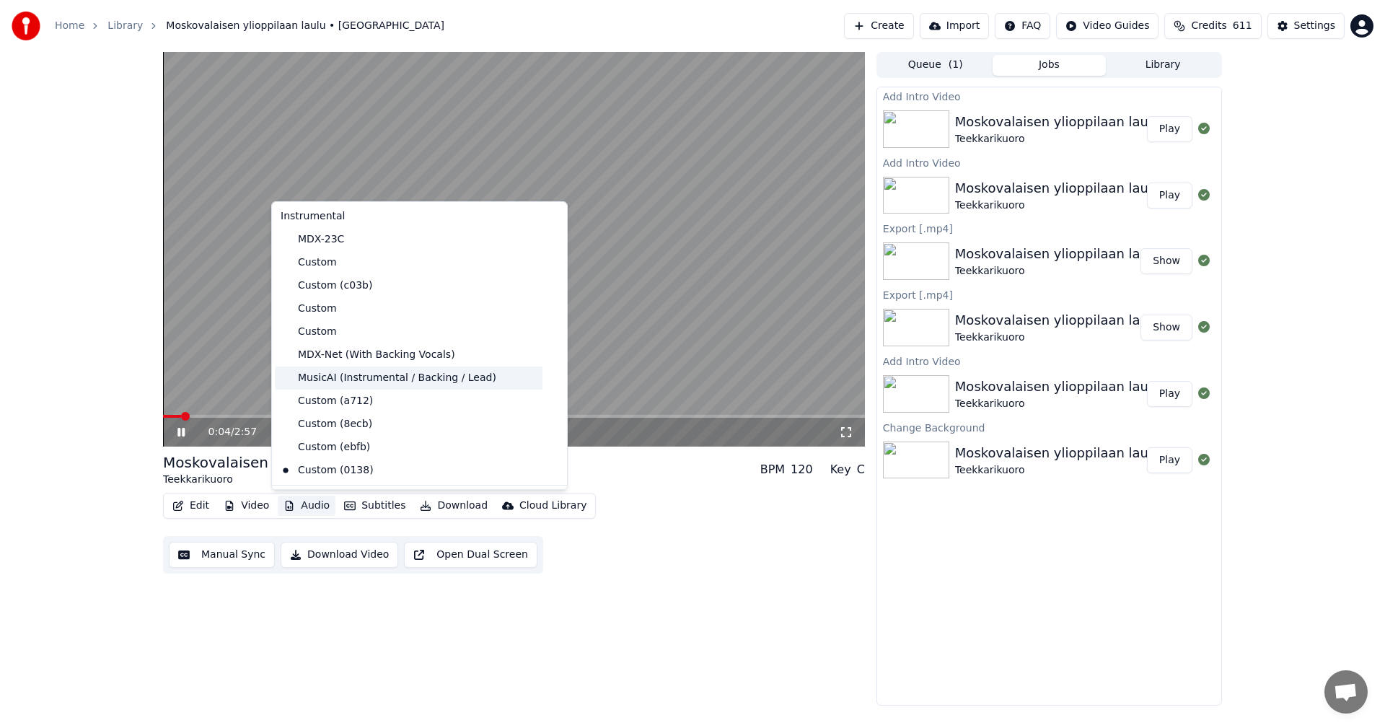
click at [392, 383] on div "MusicAI (Instrumental / Backing / Lead)" at bounding box center [409, 377] width 268 height 23
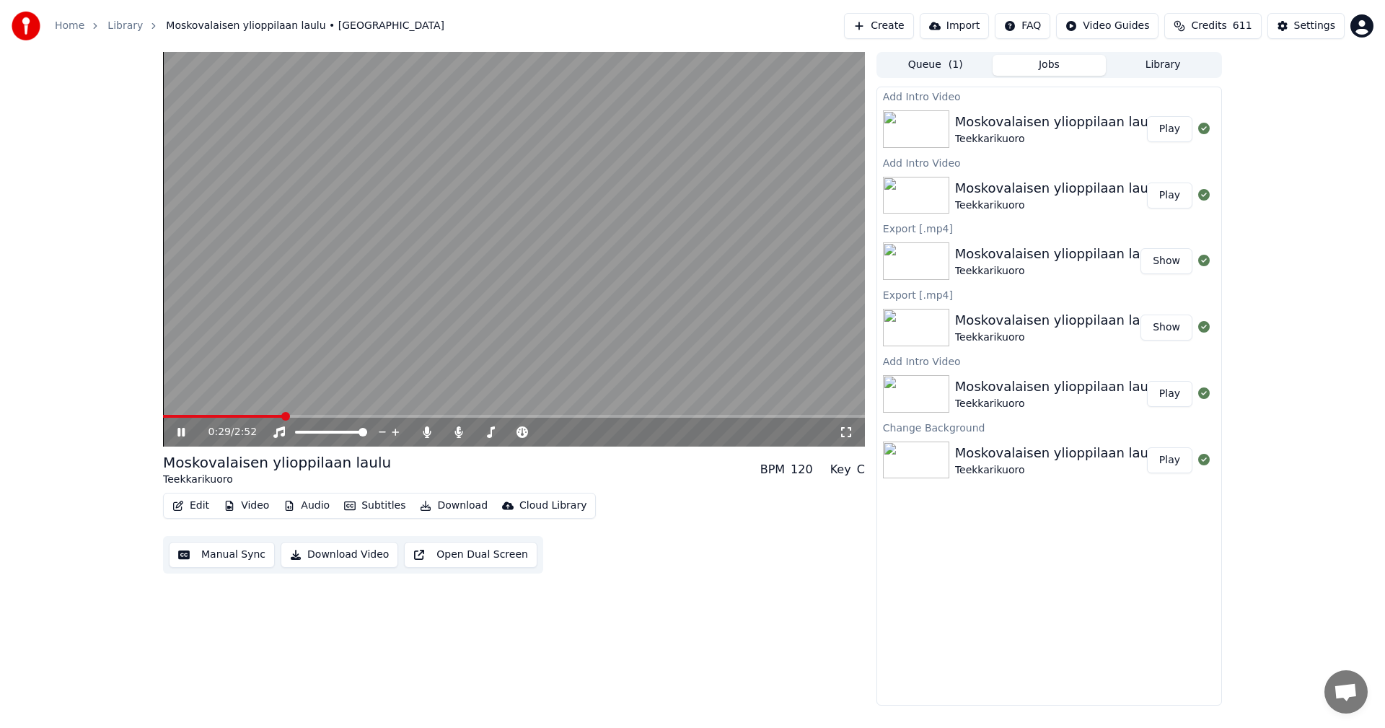
click at [164, 417] on span at bounding box center [223, 416] width 120 height 3
click at [257, 506] on button "Video" at bounding box center [246, 505] width 57 height 20
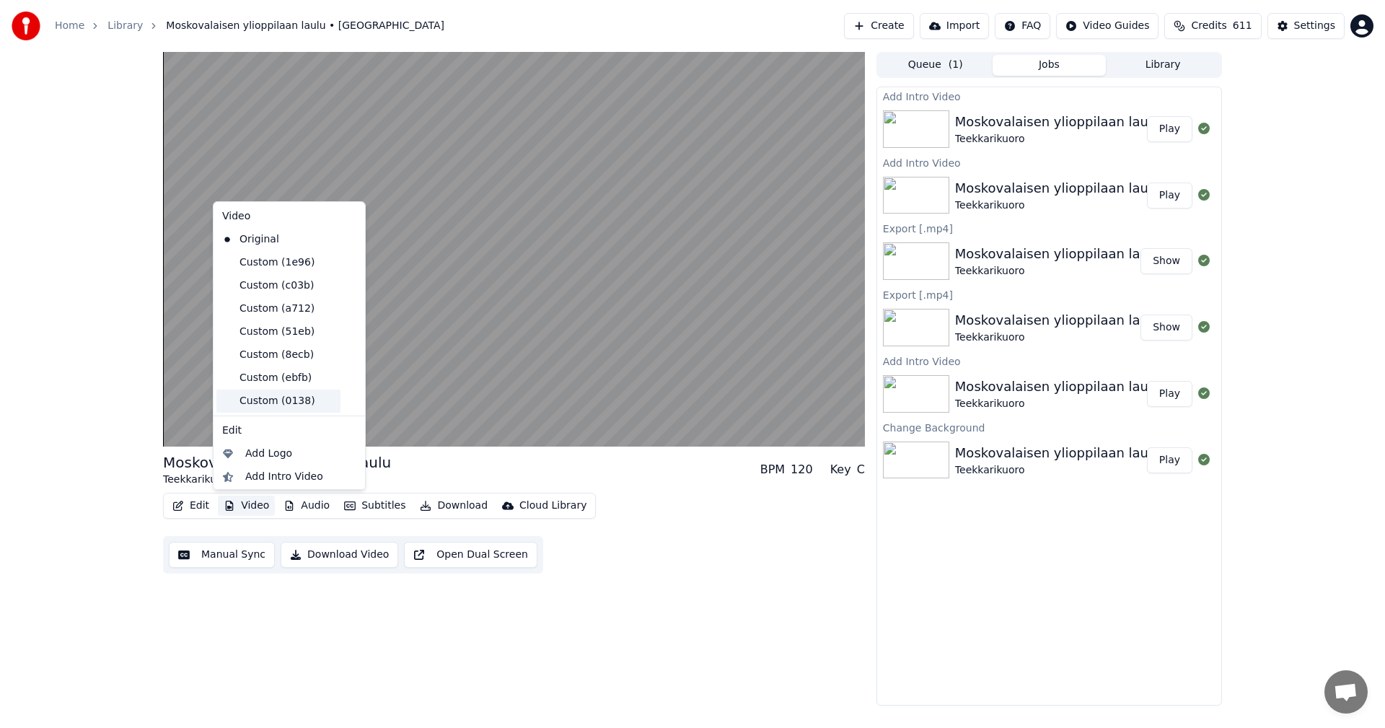
click at [281, 405] on div "Custom (0138)" at bounding box center [278, 400] width 124 height 23
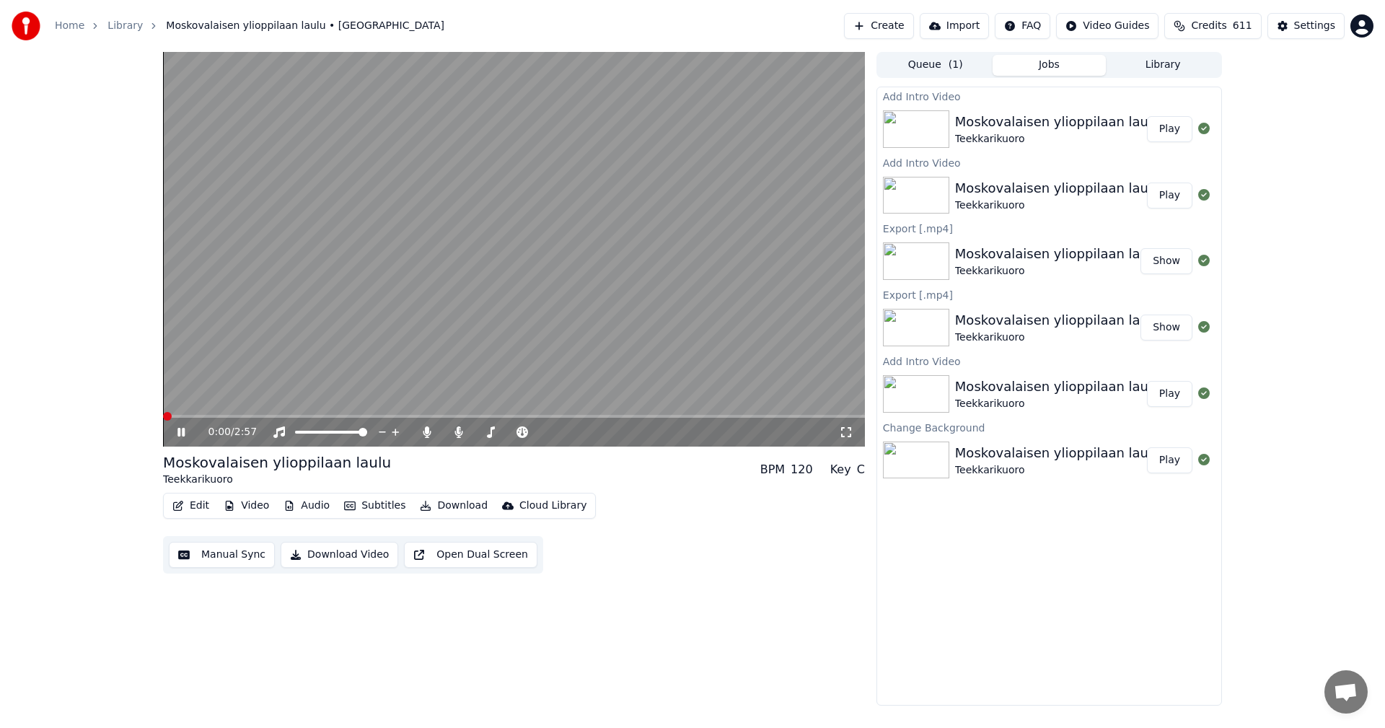
click at [317, 505] on button "Audio" at bounding box center [307, 505] width 58 height 20
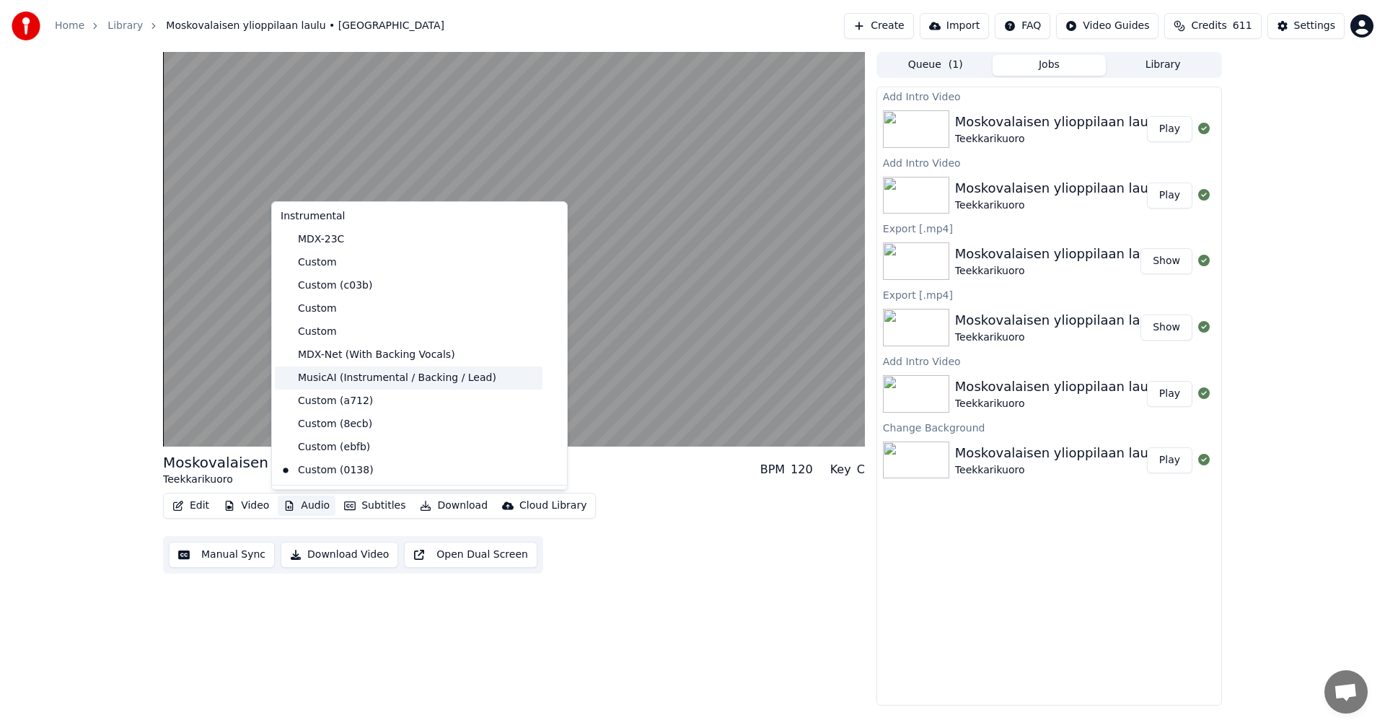
click at [361, 381] on div "MusicAI (Instrumental / Backing / Lead)" at bounding box center [409, 377] width 268 height 23
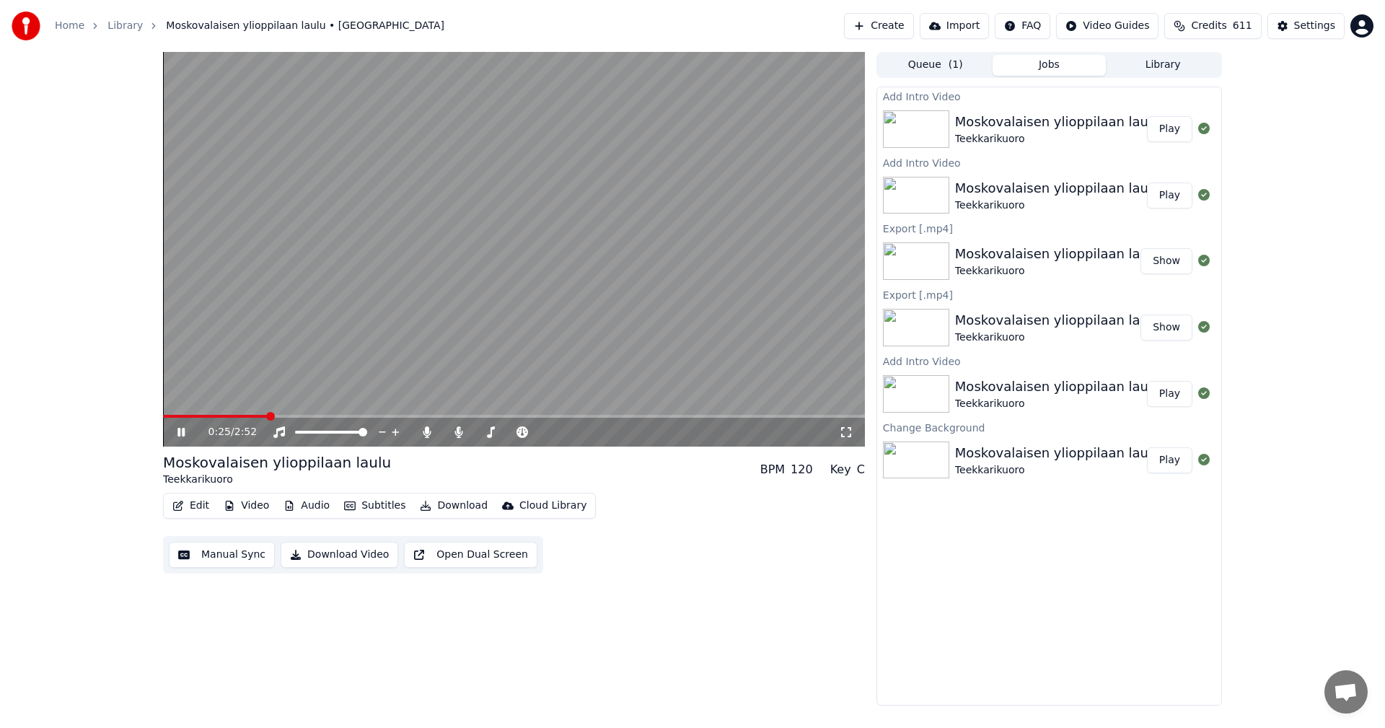
click at [167, 415] on span at bounding box center [215, 416] width 105 height 3
click at [180, 432] on icon at bounding box center [180, 432] width 7 height 9
click at [257, 510] on button "Video" at bounding box center [246, 505] width 57 height 20
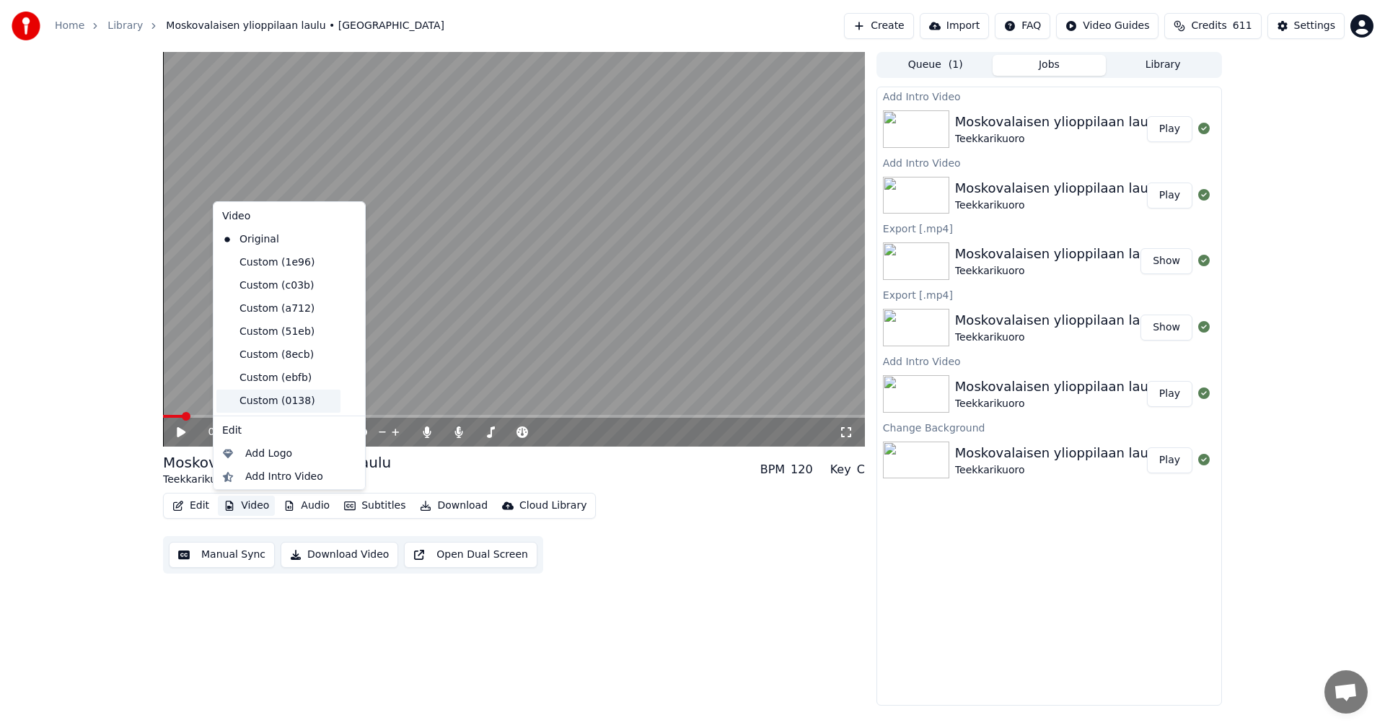
click at [288, 405] on div "Custom (0138)" at bounding box center [278, 400] width 124 height 23
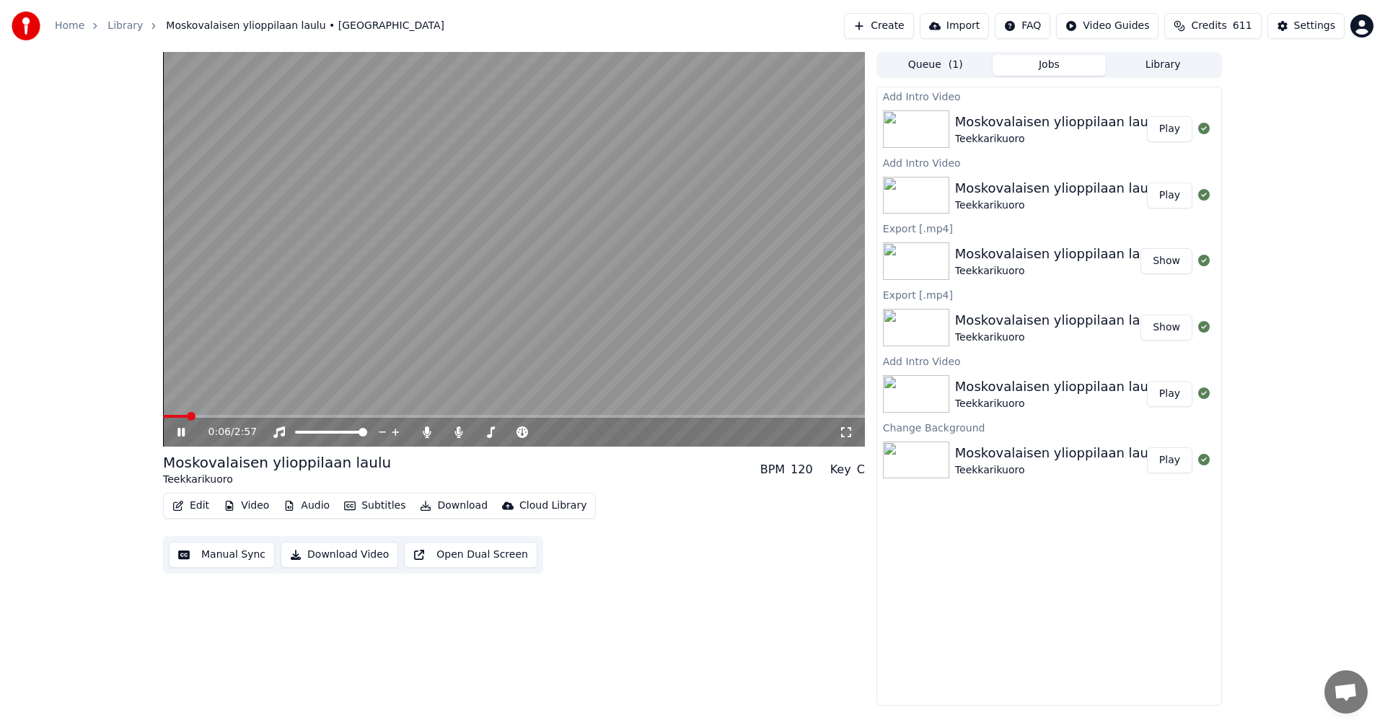
click at [322, 512] on button "Audio" at bounding box center [307, 505] width 58 height 20
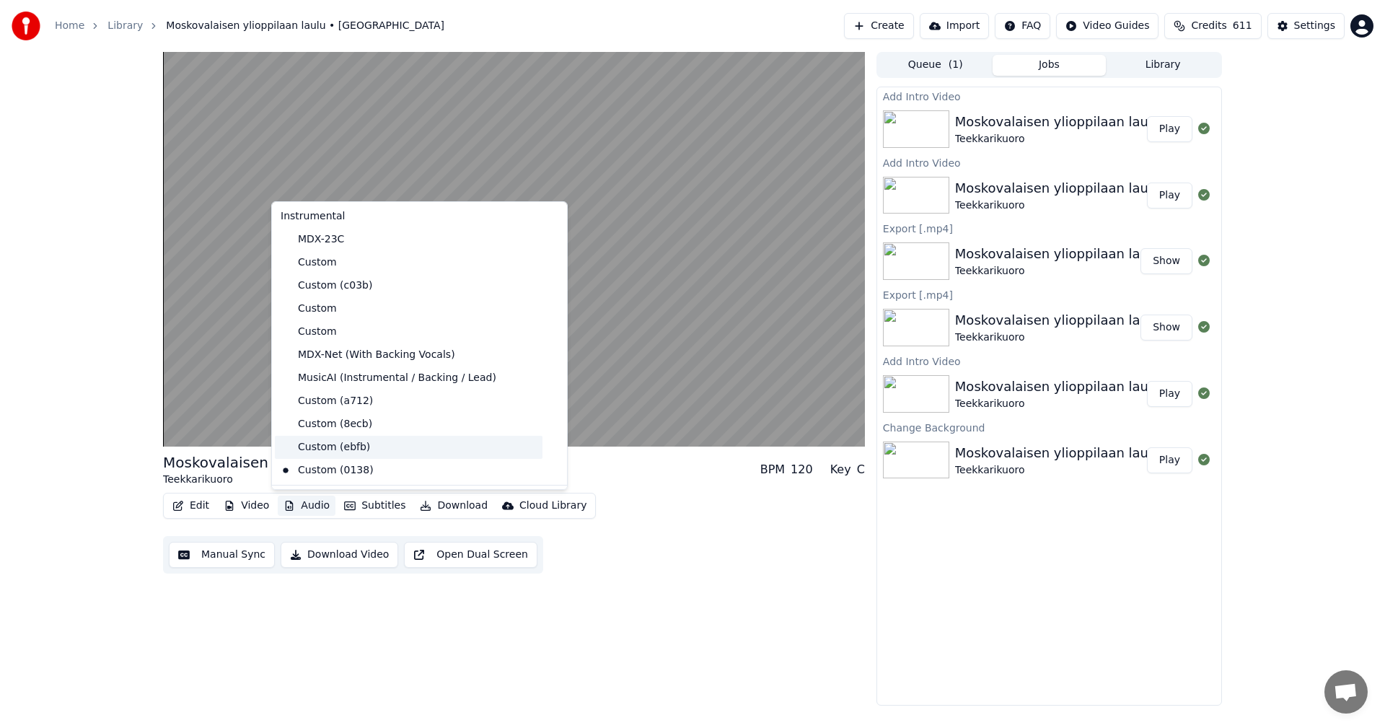
click at [348, 449] on div "Custom (ebfb)" at bounding box center [409, 447] width 268 height 23
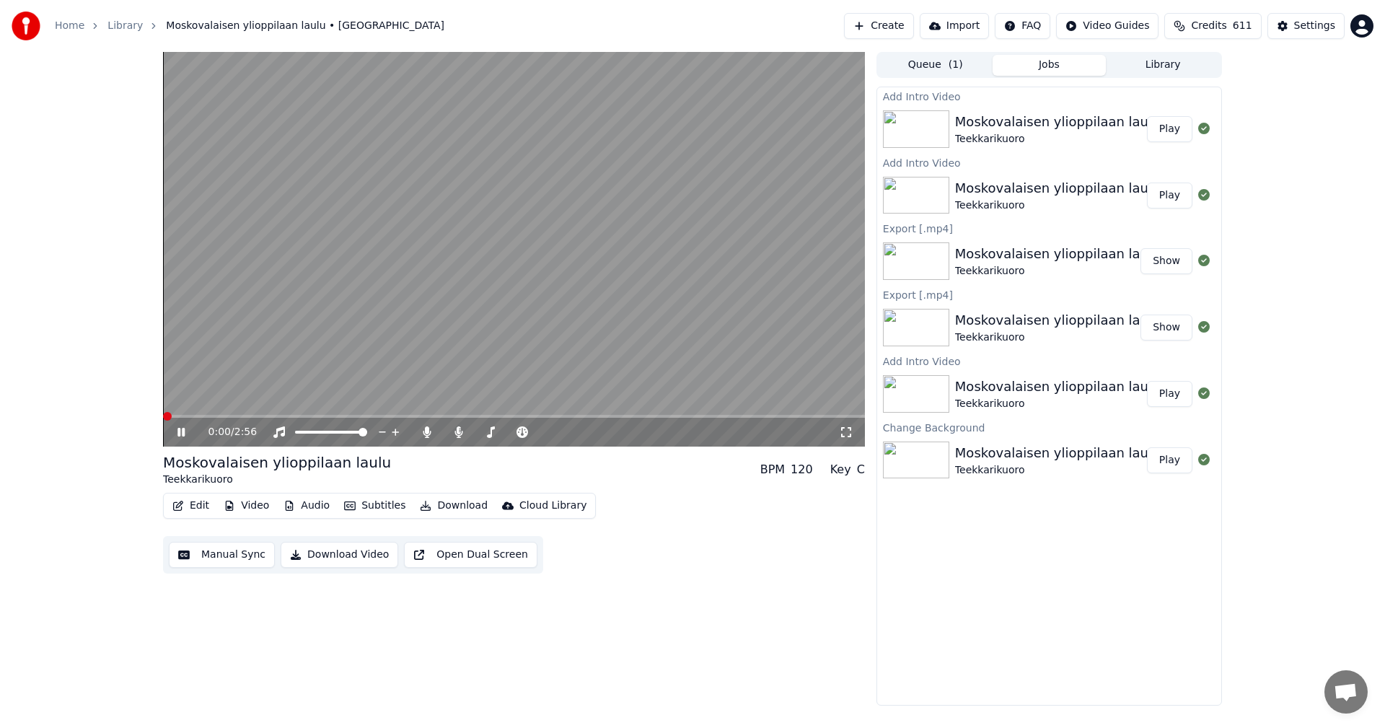
click at [163, 420] on span at bounding box center [167, 416] width 9 height 9
click at [254, 415] on span at bounding box center [514, 416] width 702 height 3
click at [234, 415] on span at bounding box center [198, 416] width 71 height 3
click at [246, 415] on span at bounding box center [243, 416] width 161 height 3
click at [180, 433] on icon at bounding box center [180, 432] width 7 height 9
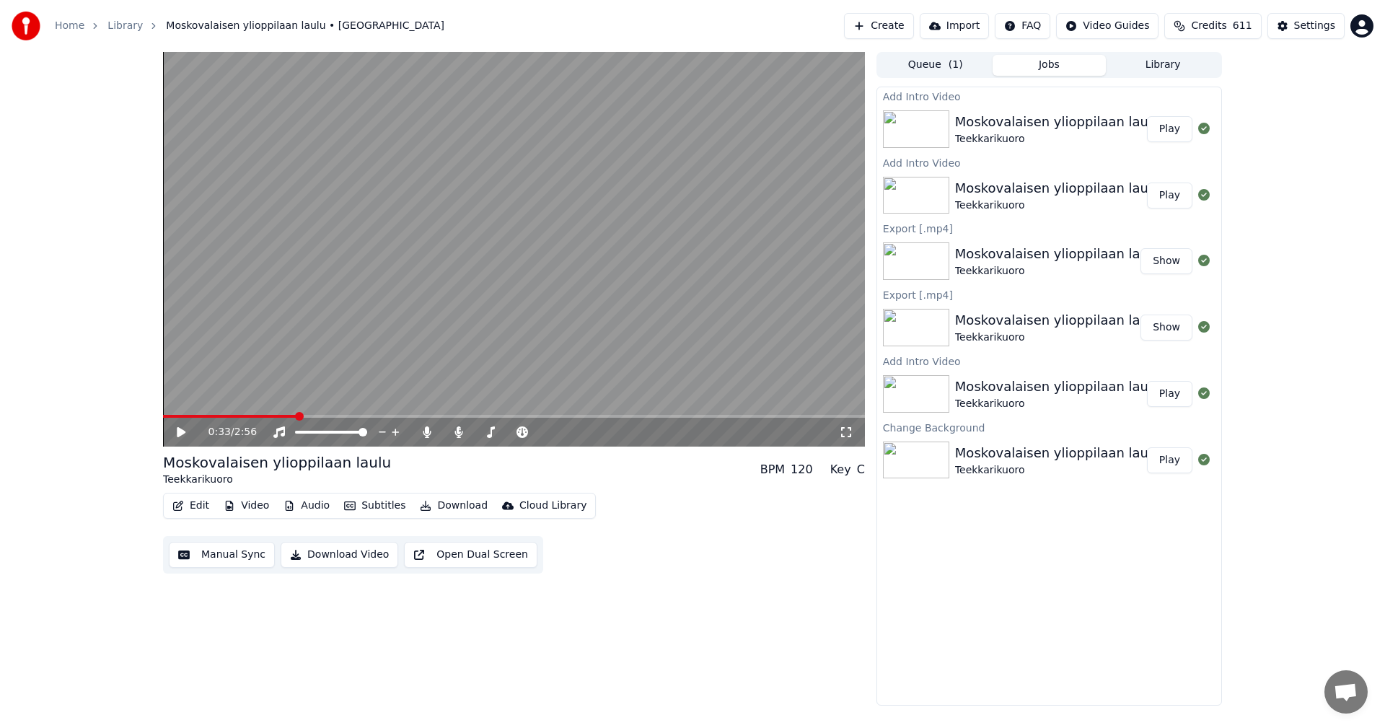
click at [316, 506] on button "Audio" at bounding box center [307, 505] width 58 height 20
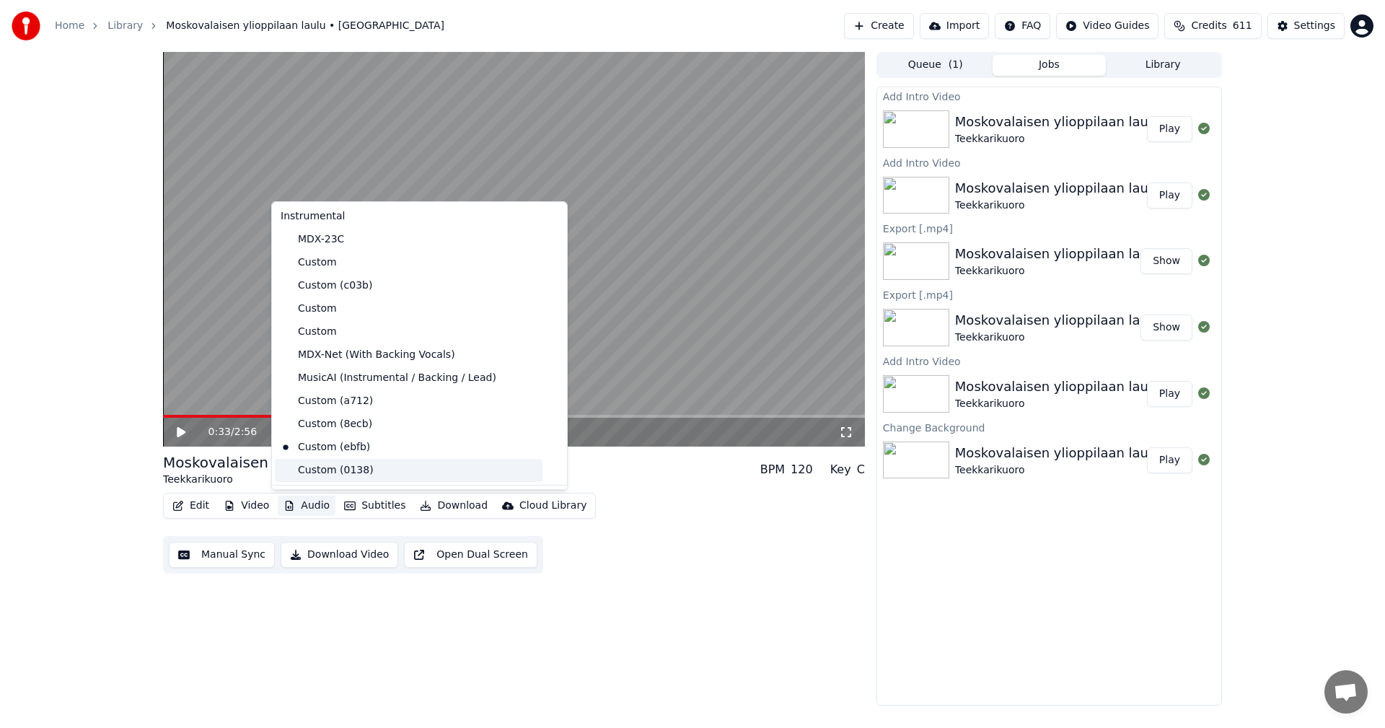
click at [328, 476] on div "Custom (0138)" at bounding box center [409, 470] width 268 height 23
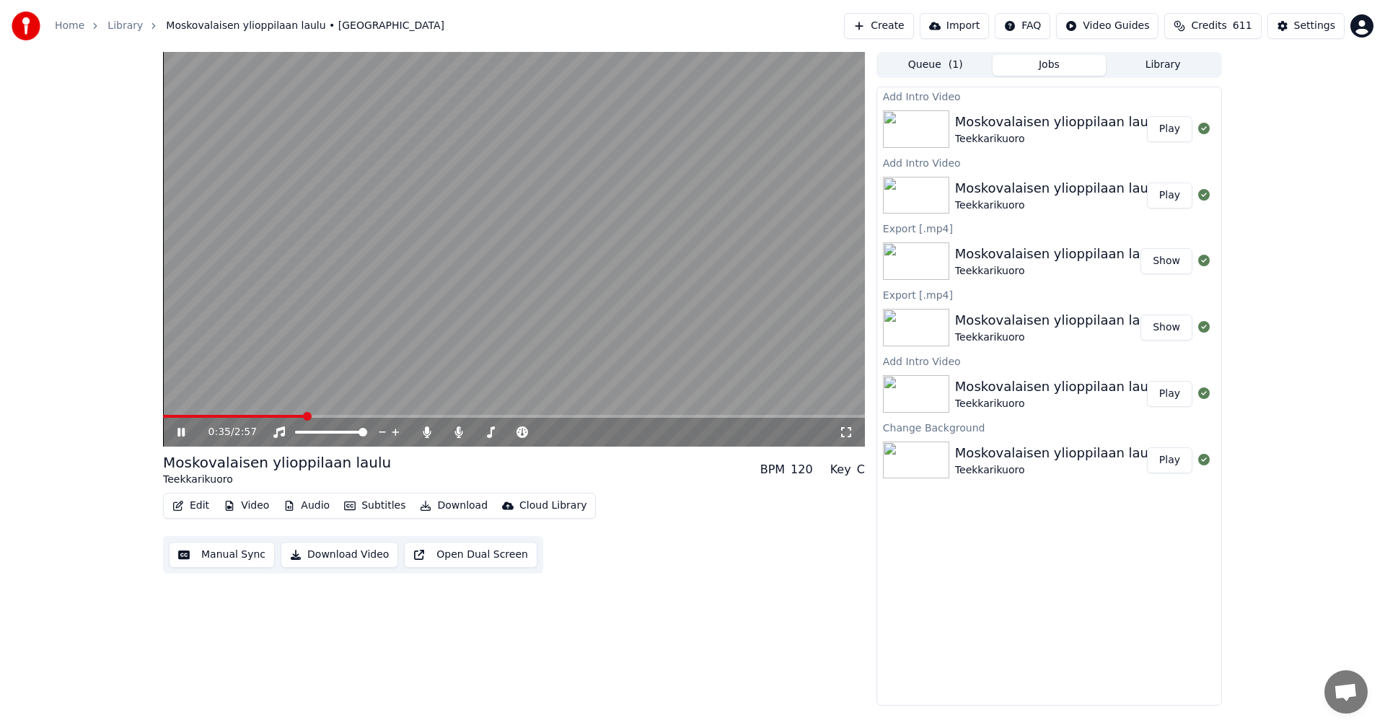
click at [236, 416] on span at bounding box center [233, 416] width 141 height 3
click at [167, 418] on span at bounding box center [202, 416] width 79 height 3
click at [227, 417] on span at bounding box center [514, 416] width 702 height 3
click at [268, 414] on video at bounding box center [514, 249] width 702 height 394
click at [175, 434] on icon at bounding box center [192, 432] width 34 height 12
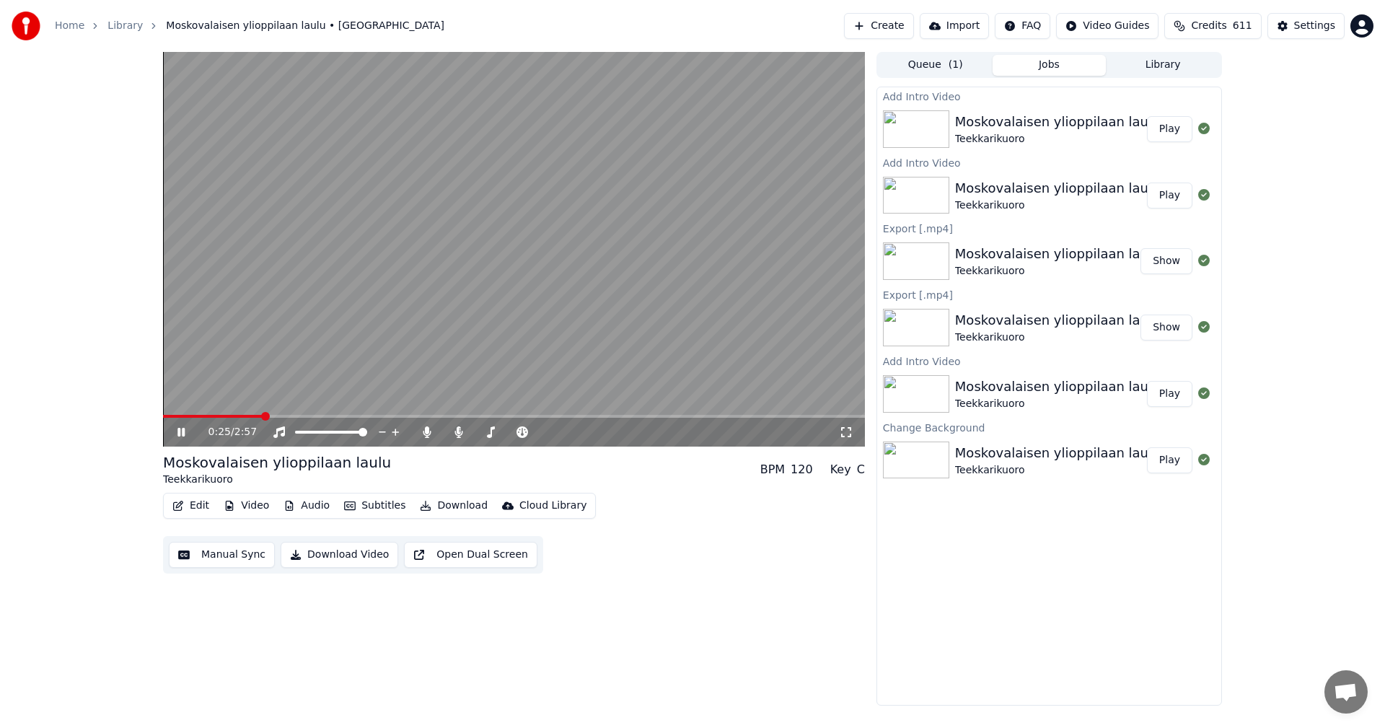
click at [178, 433] on icon at bounding box center [180, 432] width 7 height 9
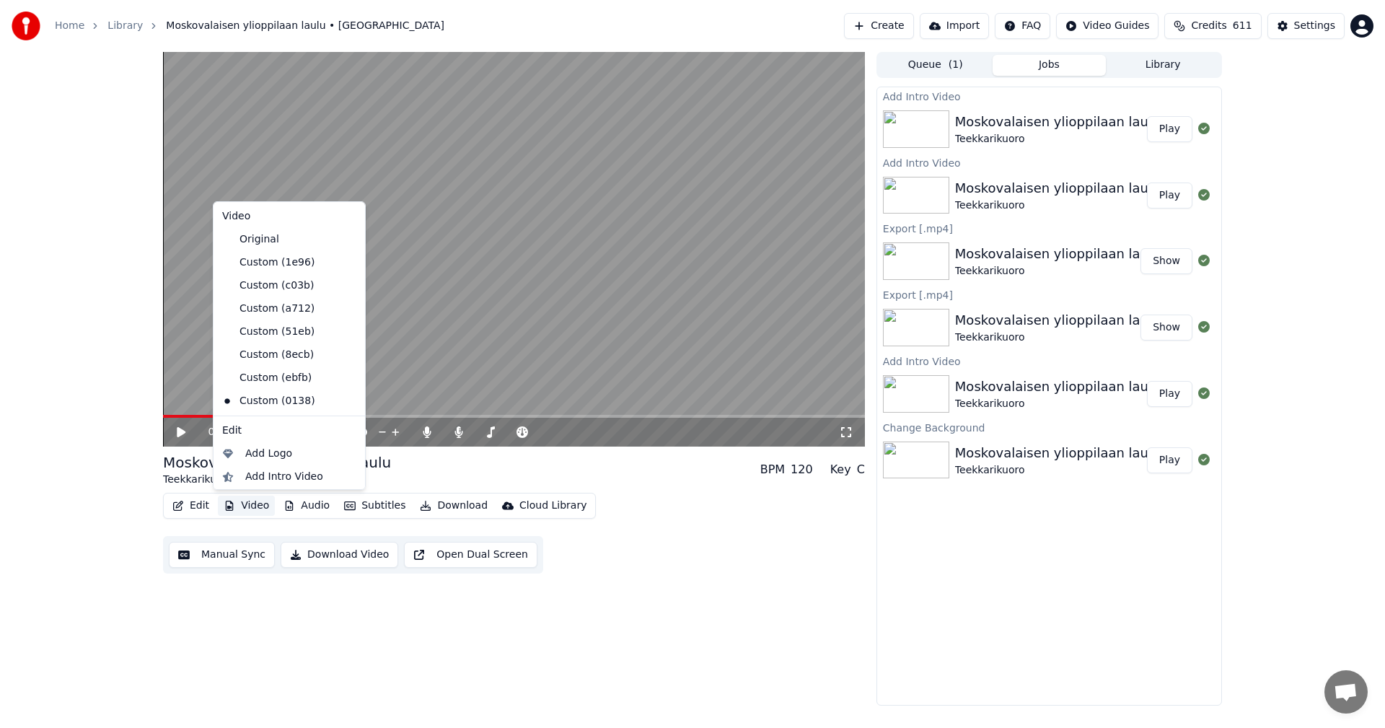
click at [263, 501] on button "Video" at bounding box center [246, 505] width 57 height 20
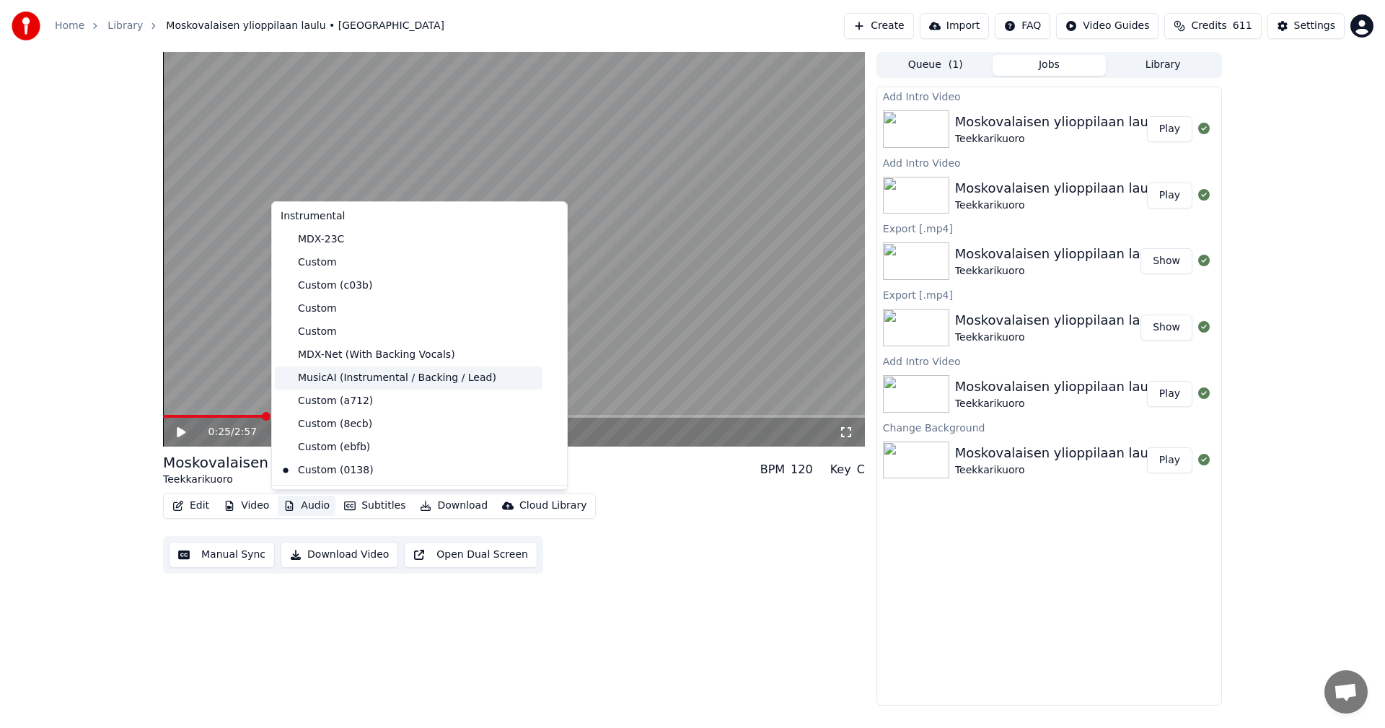
click at [402, 381] on div "MusicAI (Instrumental / Backing / Lead)" at bounding box center [409, 377] width 268 height 23
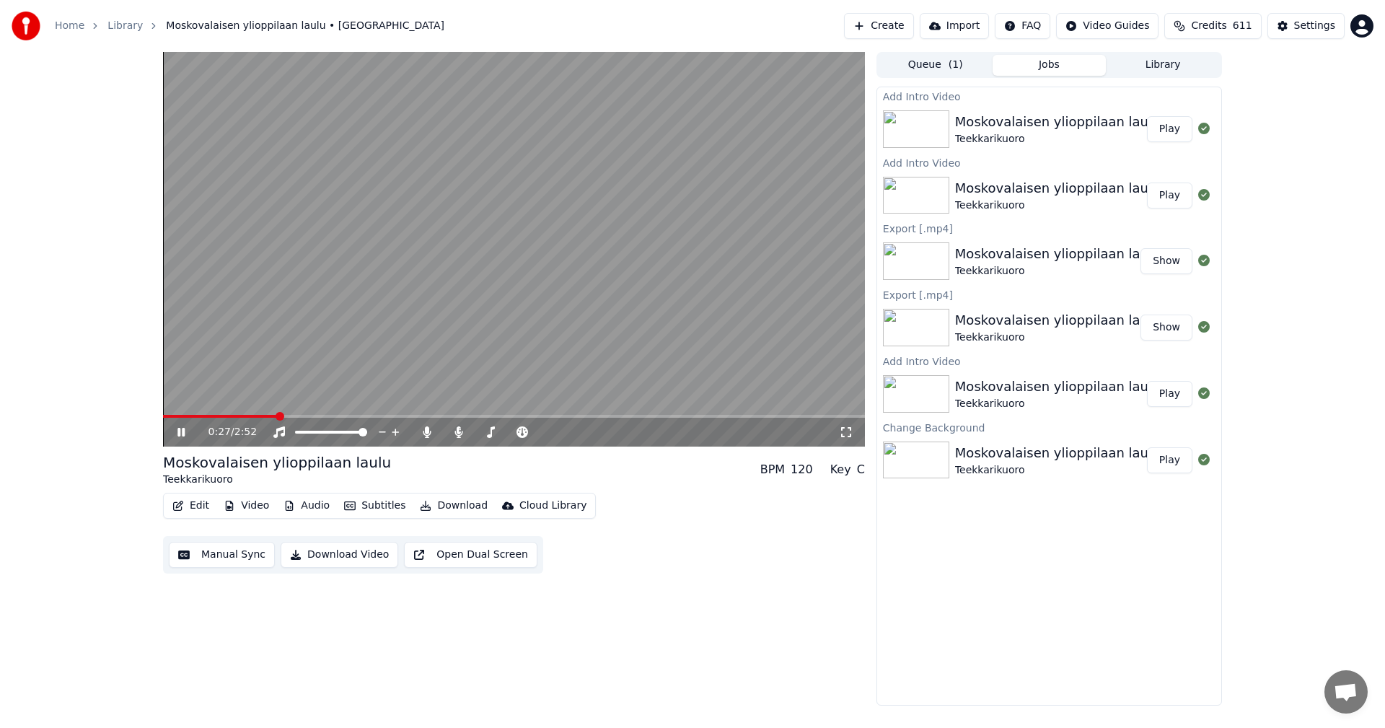
click at [247, 417] on span at bounding box center [220, 416] width 114 height 3
click at [163, 417] on span at bounding box center [163, 416] width 0 height 3
click at [182, 433] on icon at bounding box center [192, 432] width 34 height 12
click at [257, 504] on button "Video" at bounding box center [246, 505] width 57 height 20
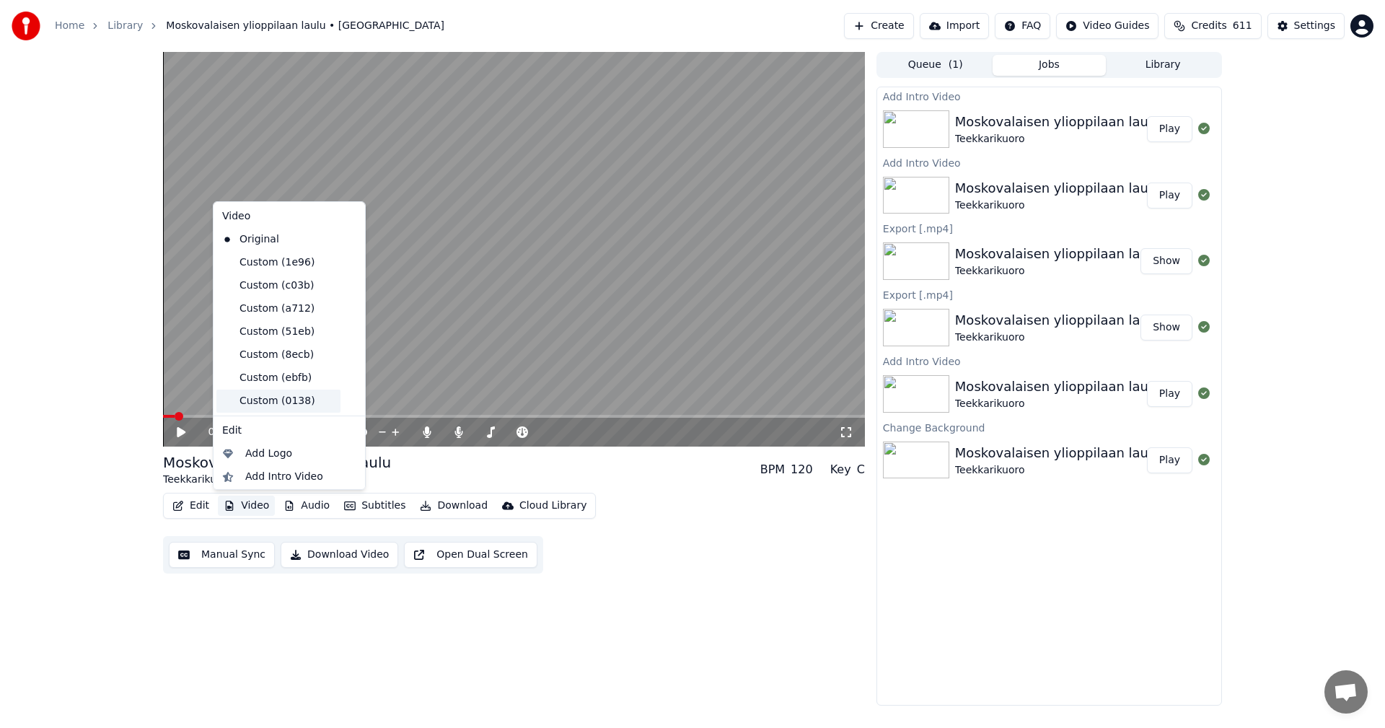
click at [276, 407] on div "Custom (0138)" at bounding box center [278, 400] width 124 height 23
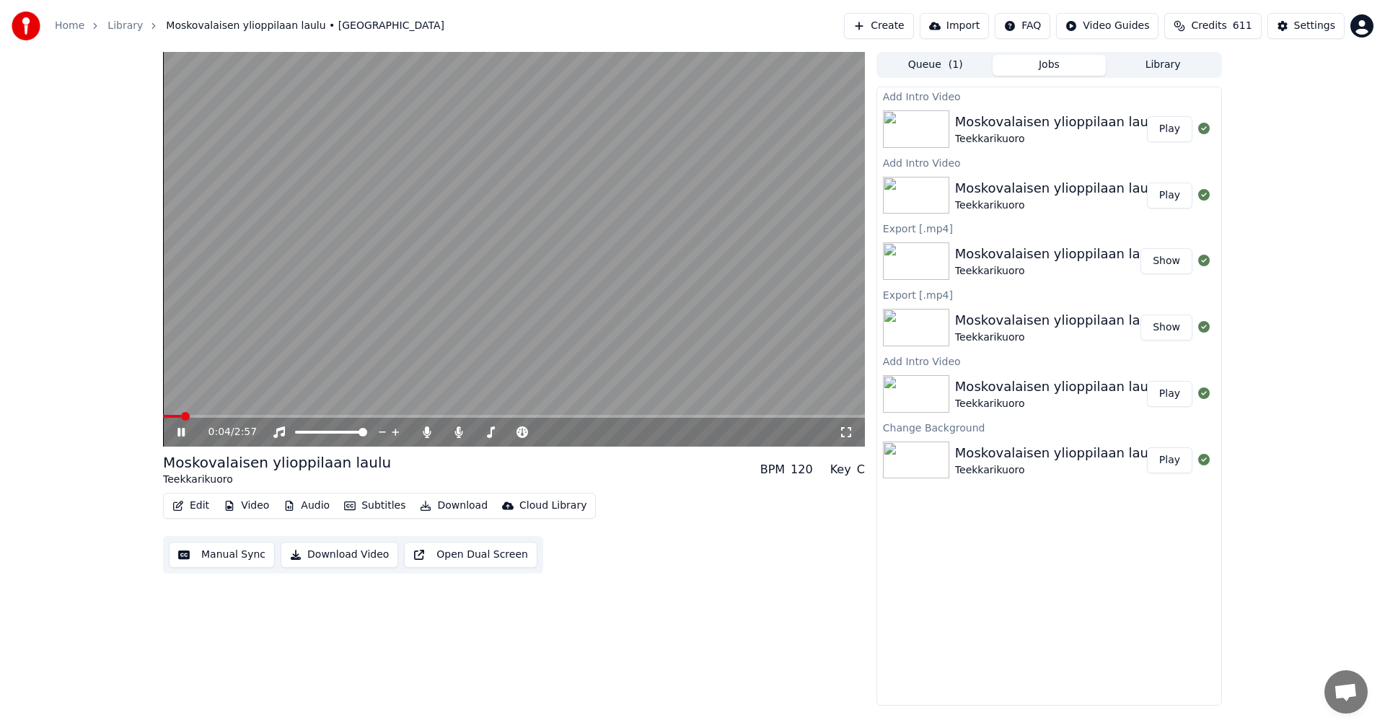
click at [312, 510] on button "Audio" at bounding box center [307, 505] width 58 height 20
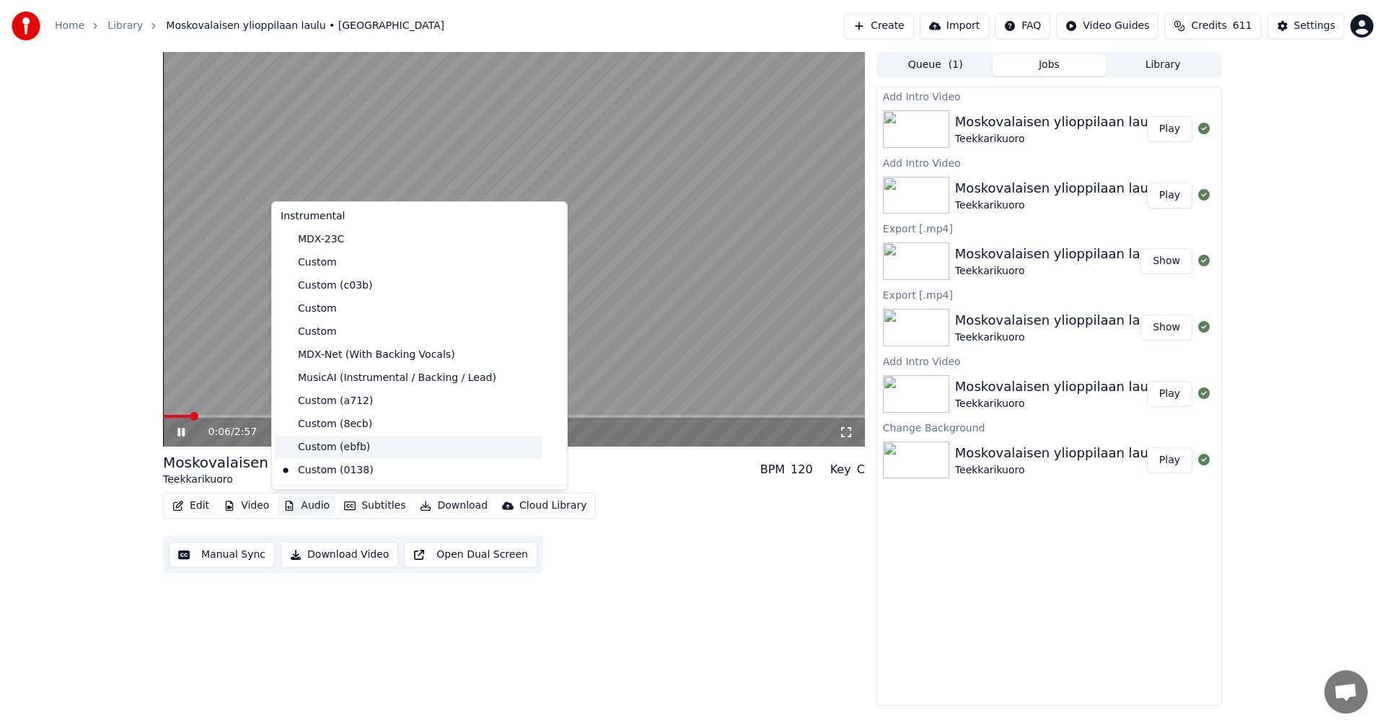
click at [343, 446] on div "Custom (ebfb)" at bounding box center [409, 447] width 268 height 23
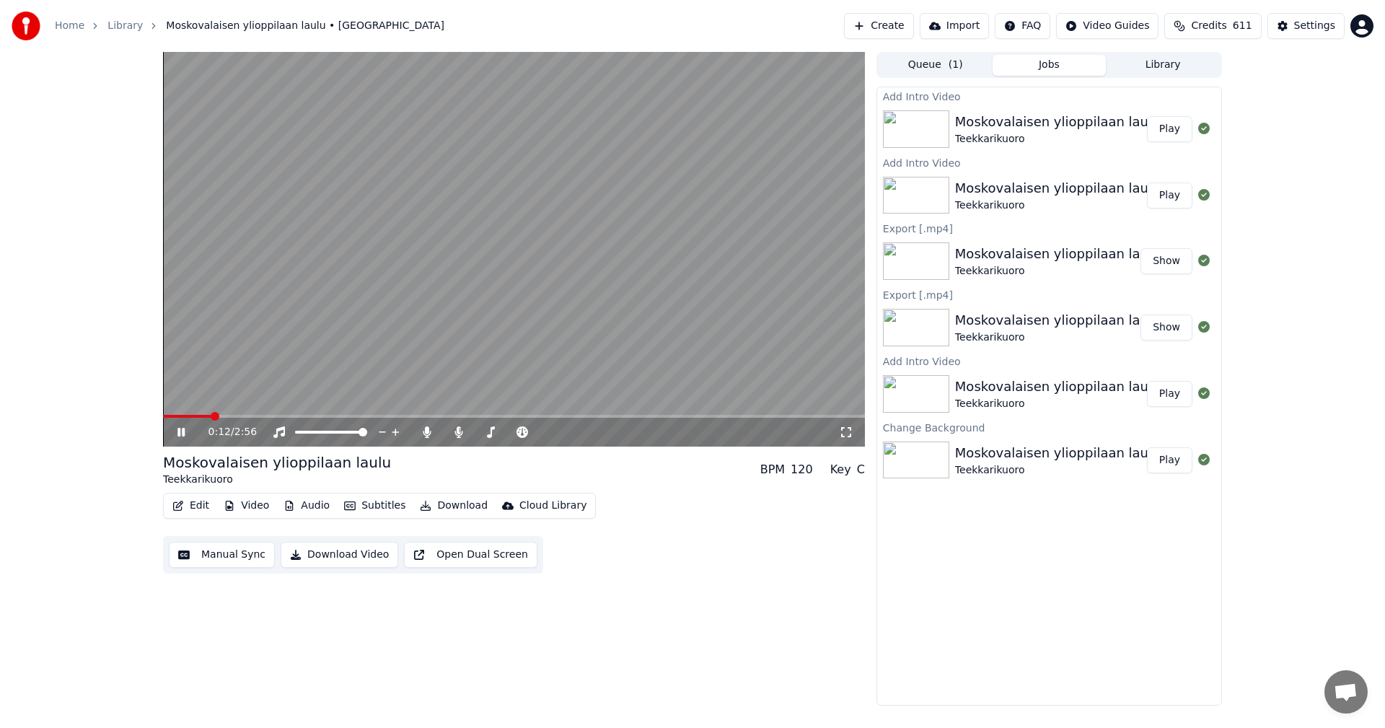
click at [281, 415] on span at bounding box center [514, 416] width 702 height 3
click at [242, 416] on span at bounding box center [202, 416] width 79 height 3
click at [184, 432] on icon at bounding box center [180, 432] width 7 height 9
click at [195, 507] on button "Edit" at bounding box center [191, 505] width 48 height 20
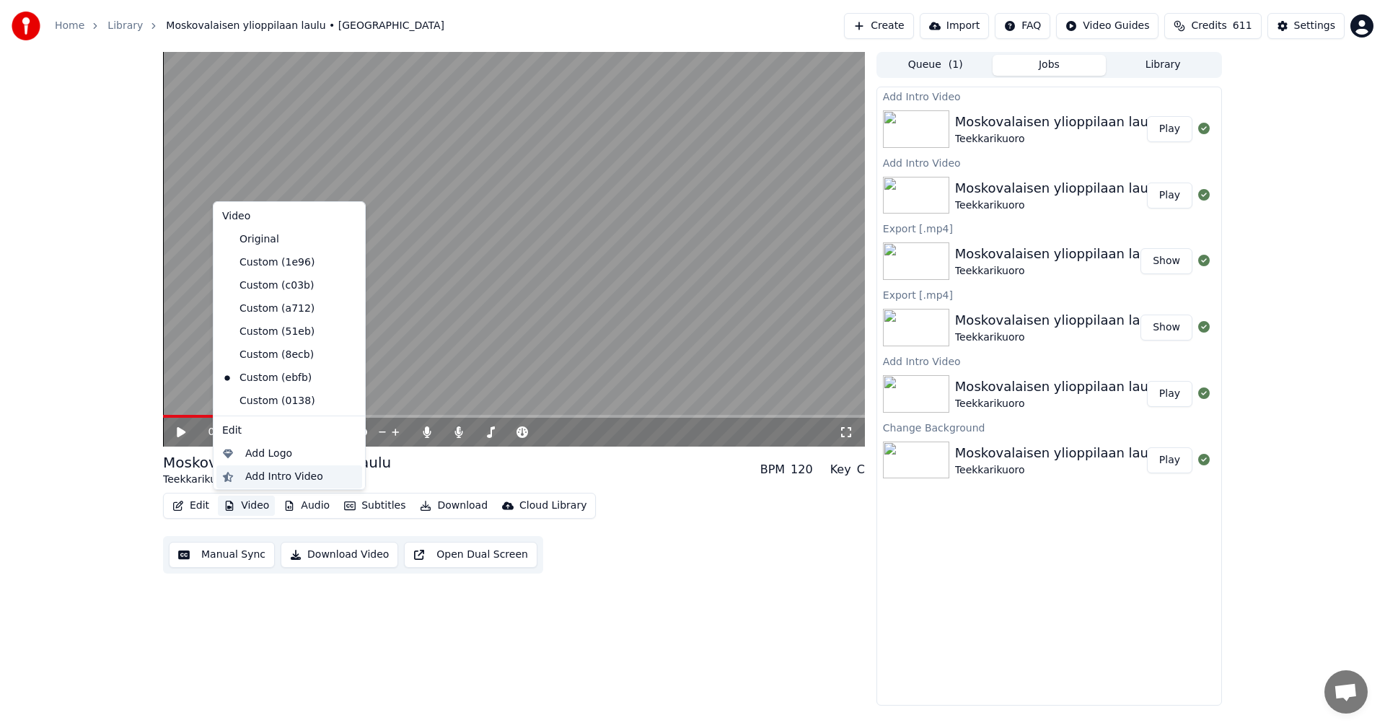
click at [273, 480] on div "Add Intro Video" at bounding box center [284, 476] width 78 height 14
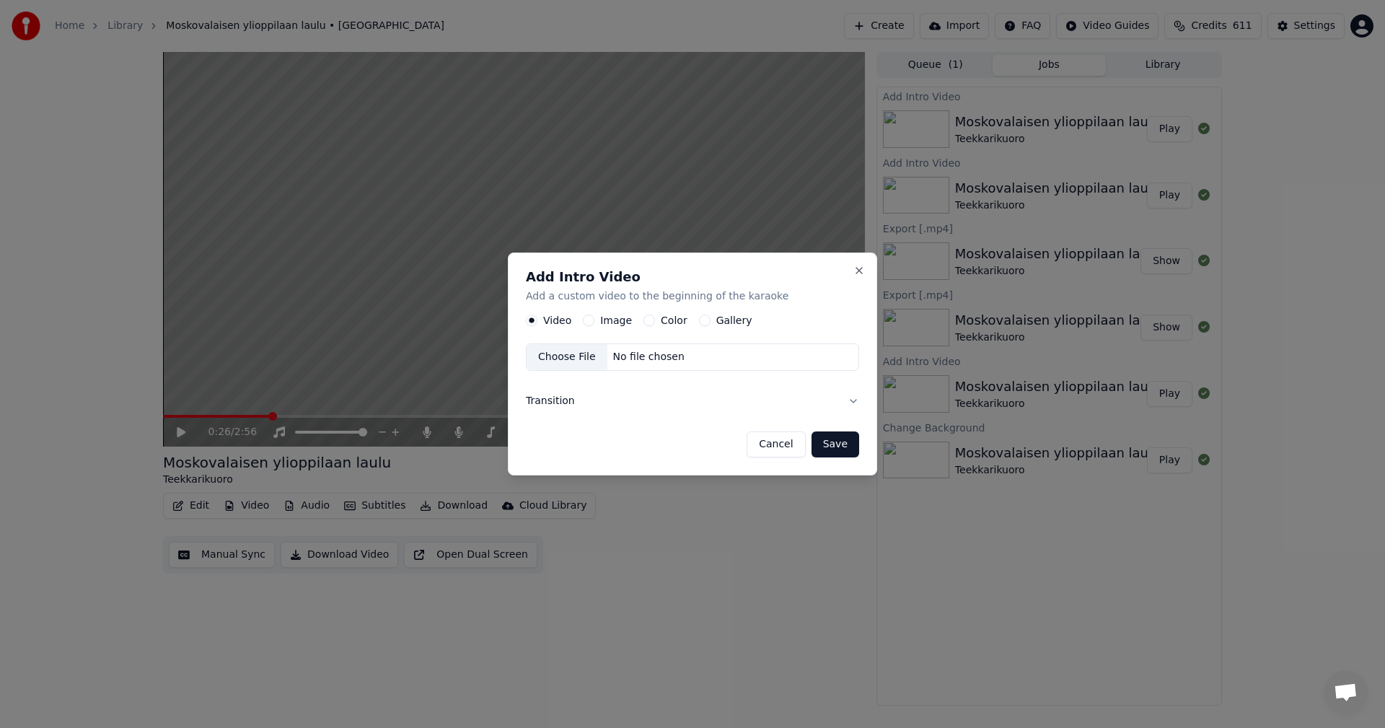
click at [853, 401] on button "Transition" at bounding box center [692, 401] width 333 height 38
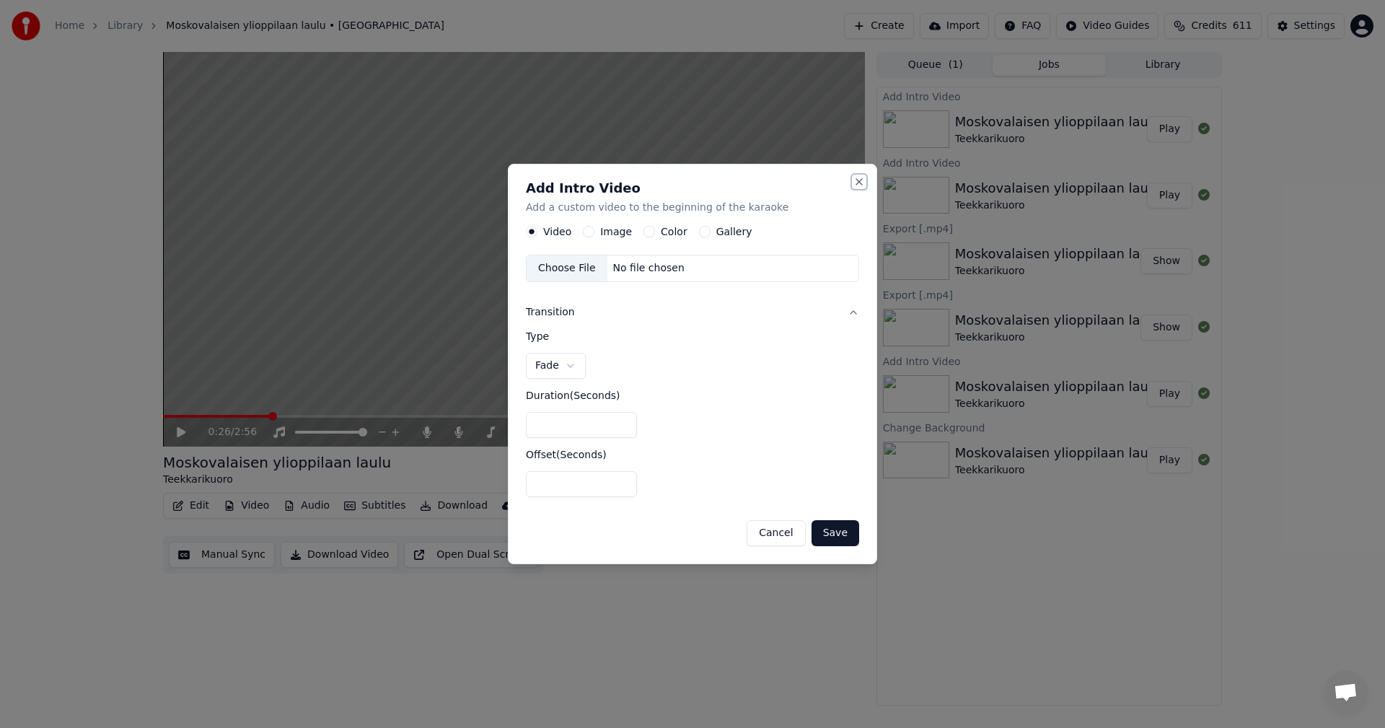
click at [858, 182] on button "Close" at bounding box center [859, 182] width 12 height 12
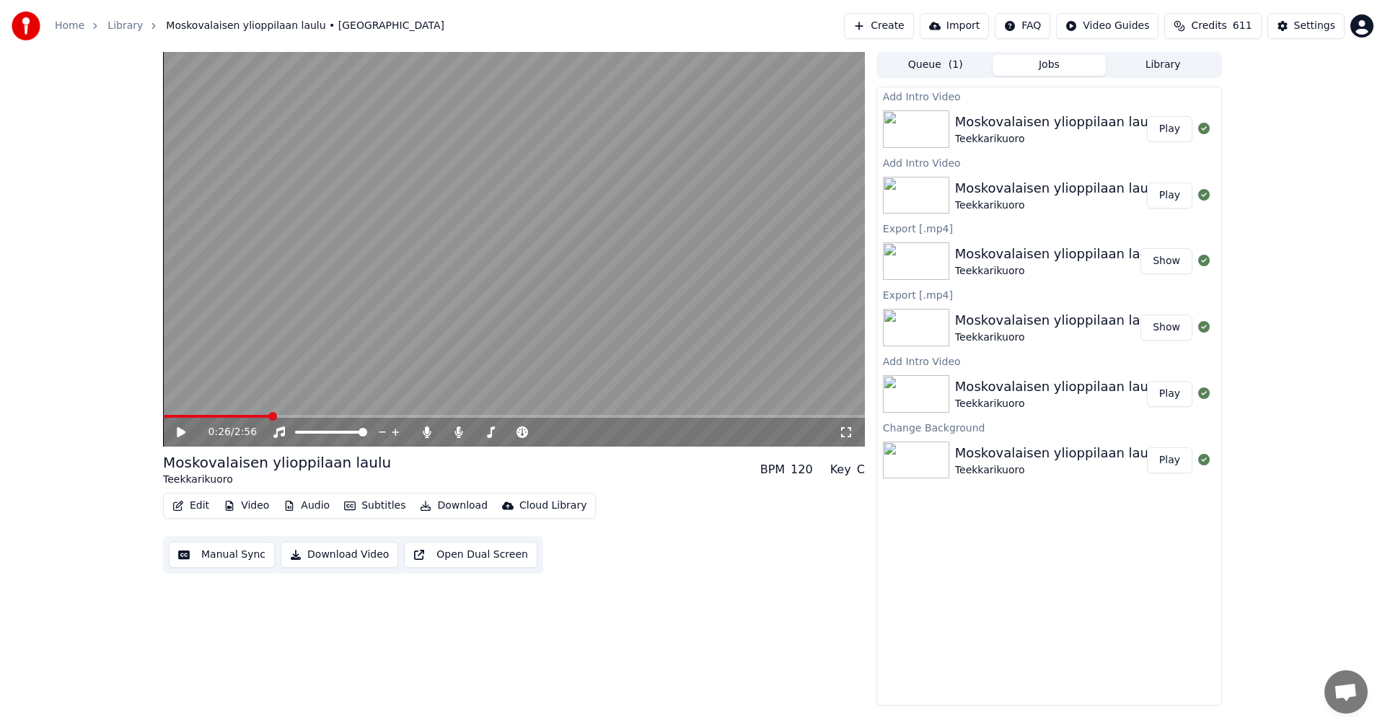
click at [182, 433] on icon at bounding box center [181, 432] width 9 height 10
click at [182, 433] on icon at bounding box center [192, 432] width 34 height 12
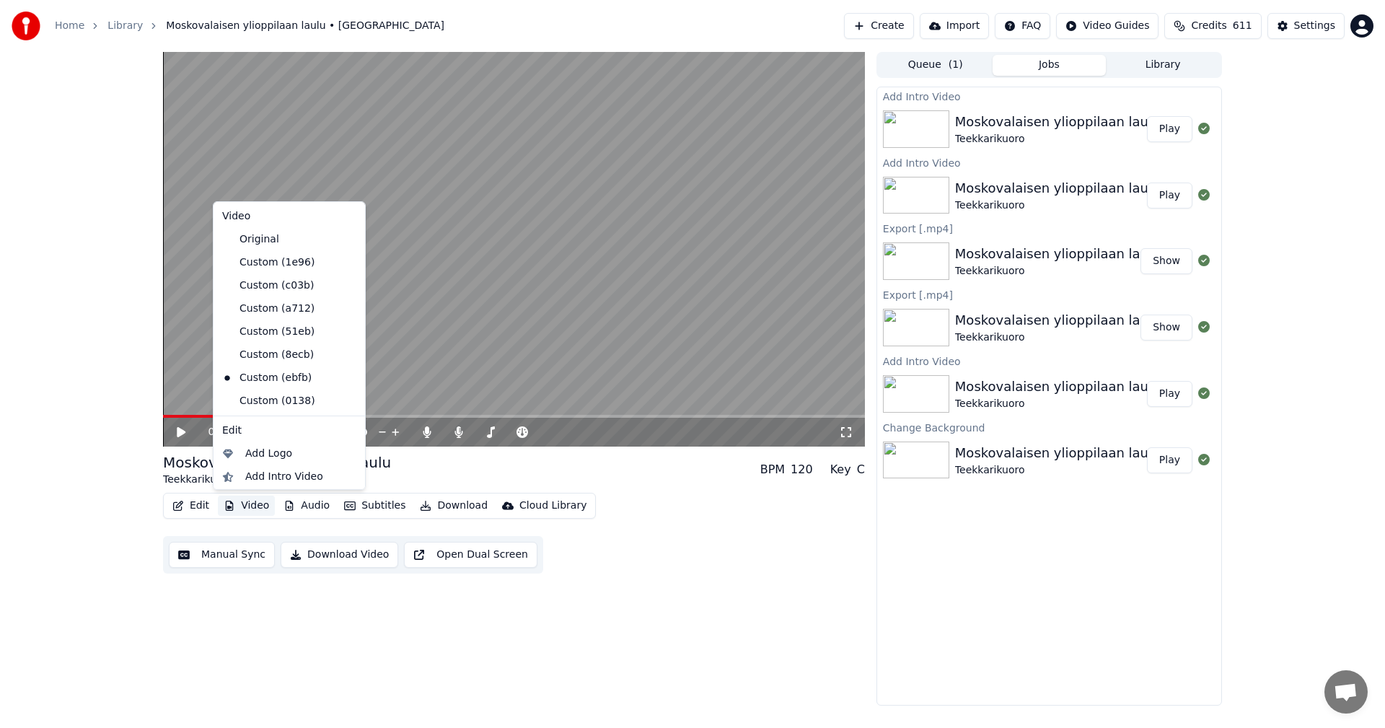
click at [250, 510] on button "Video" at bounding box center [246, 505] width 57 height 20
click at [346, 402] on icon at bounding box center [354, 401] width 16 height 12
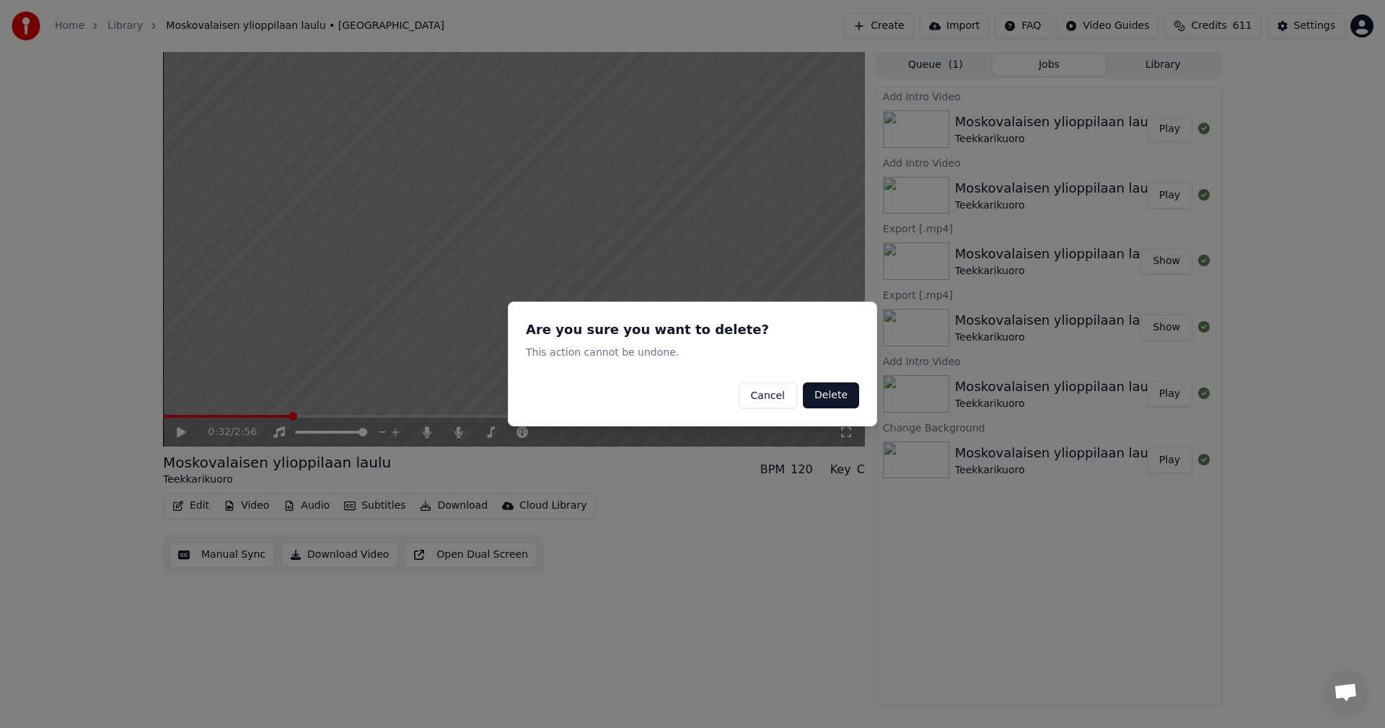
click at [838, 391] on button "Delete" at bounding box center [831, 395] width 56 height 26
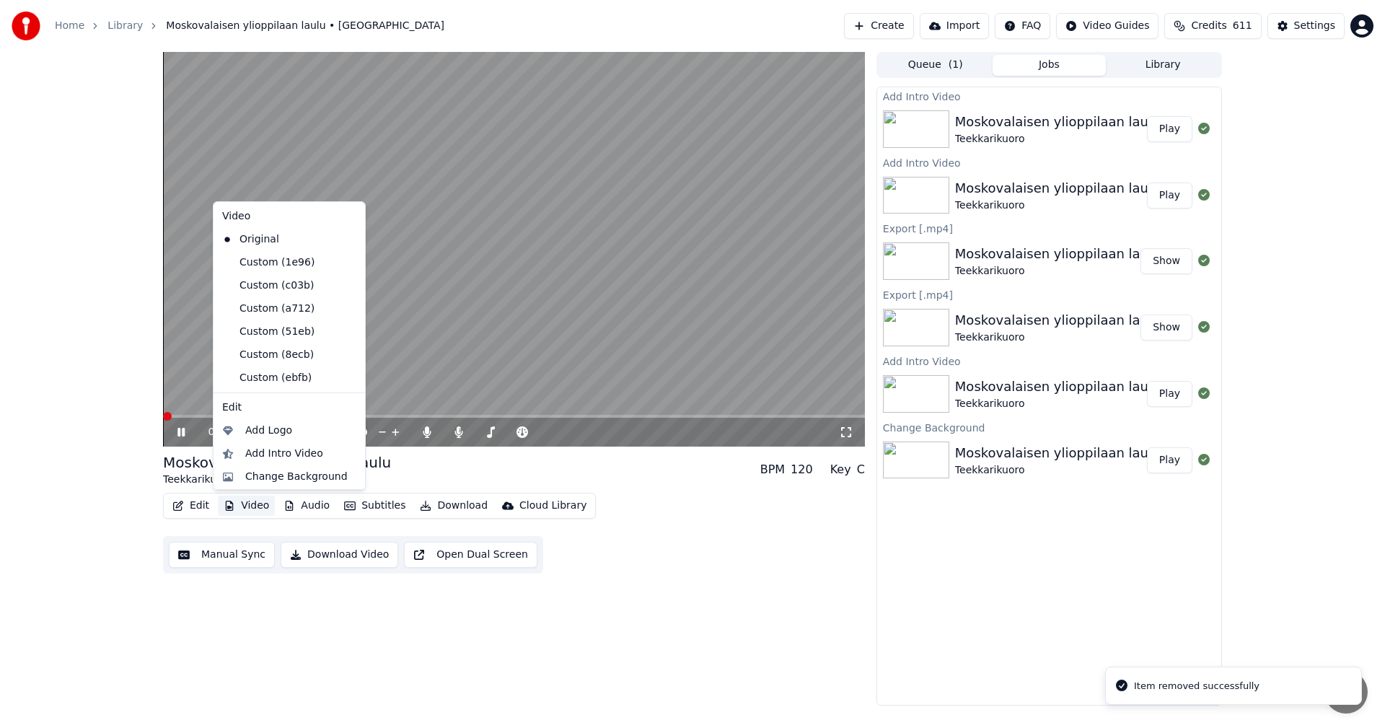
click at [257, 504] on button "Video" at bounding box center [246, 505] width 57 height 20
click at [346, 377] on icon at bounding box center [351, 378] width 10 height 12
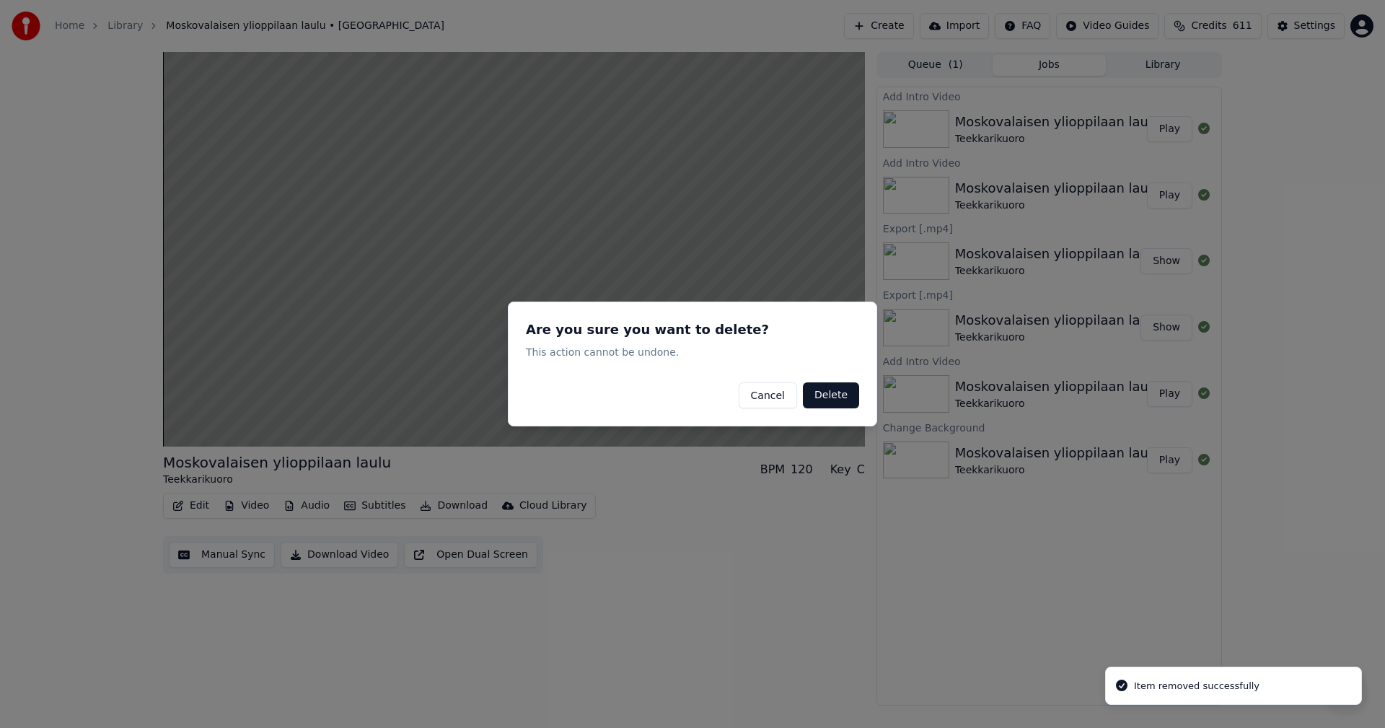
click at [834, 392] on button "Delete" at bounding box center [831, 395] width 56 height 26
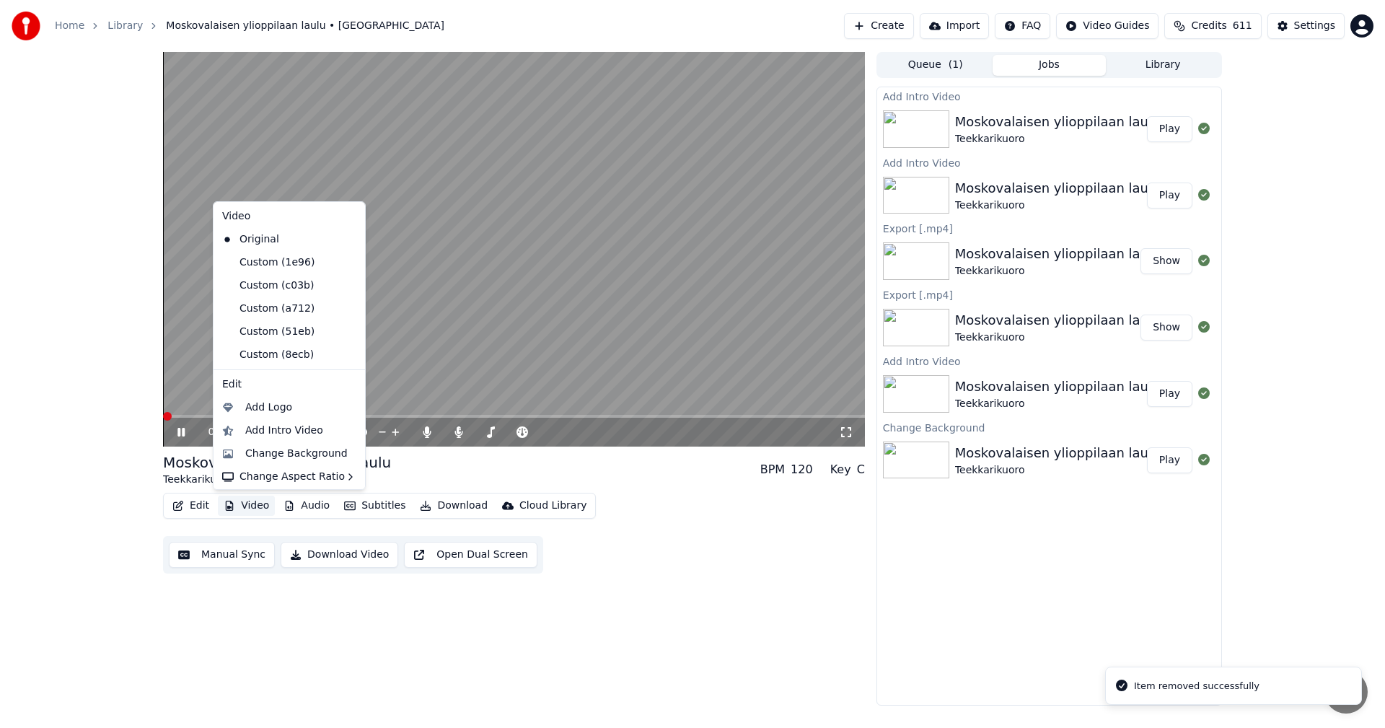
click at [264, 504] on button "Video" at bounding box center [246, 505] width 57 height 20
click at [346, 356] on icon at bounding box center [354, 355] width 16 height 12
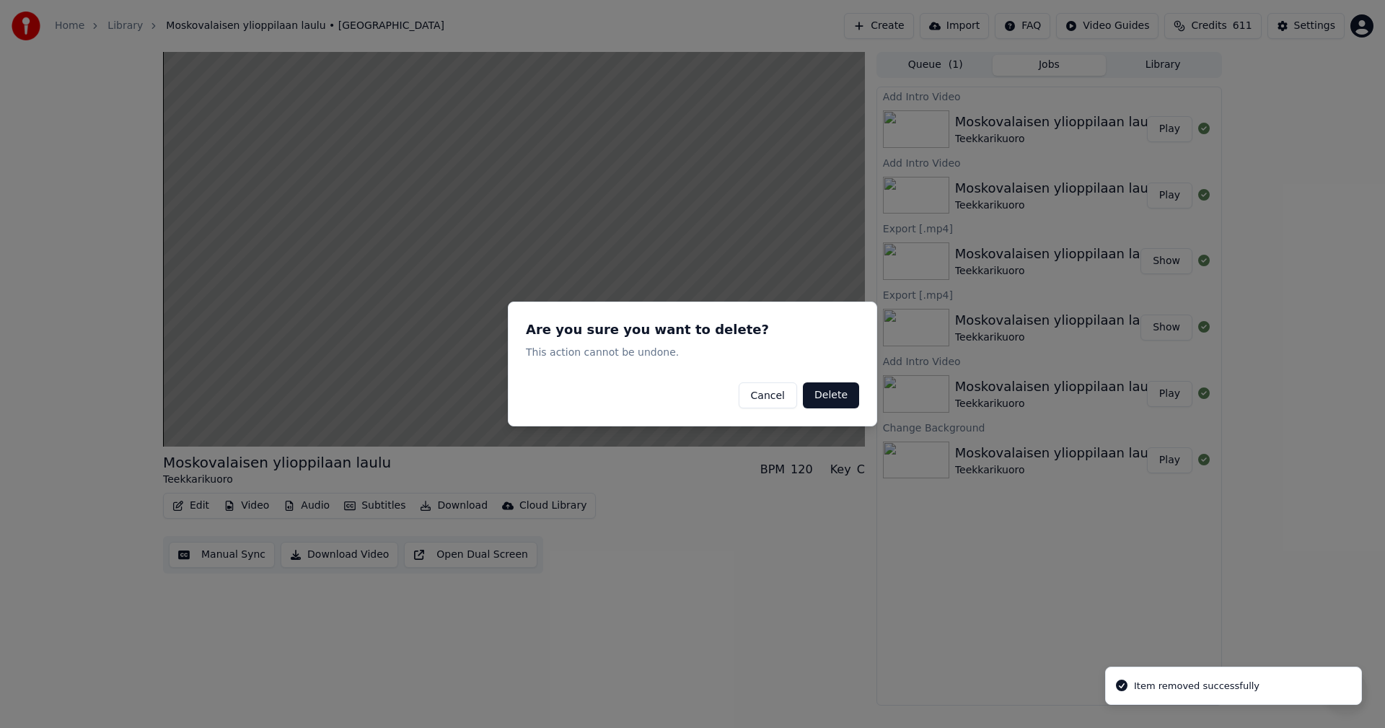
click at [841, 387] on button "Delete" at bounding box center [831, 395] width 56 height 26
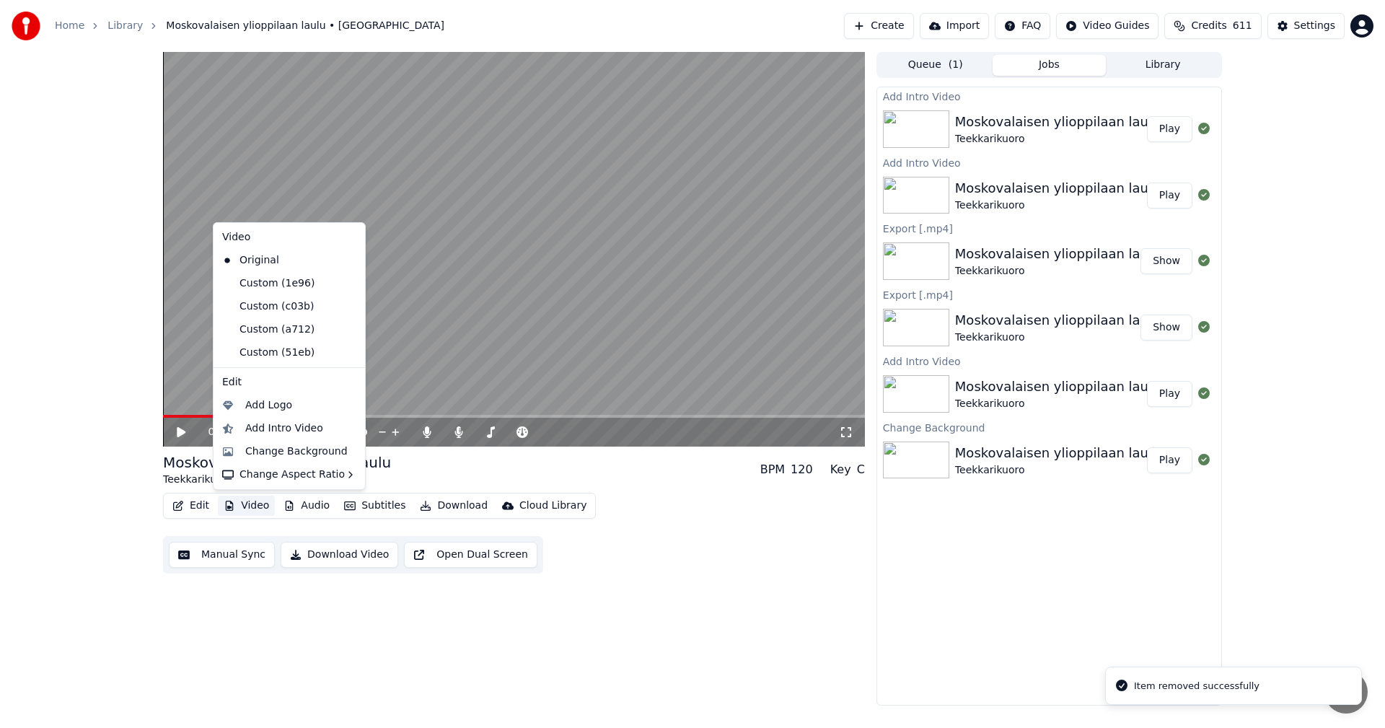
click at [263, 501] on button "Video" at bounding box center [246, 505] width 57 height 20
click at [346, 352] on icon at bounding box center [351, 353] width 10 height 12
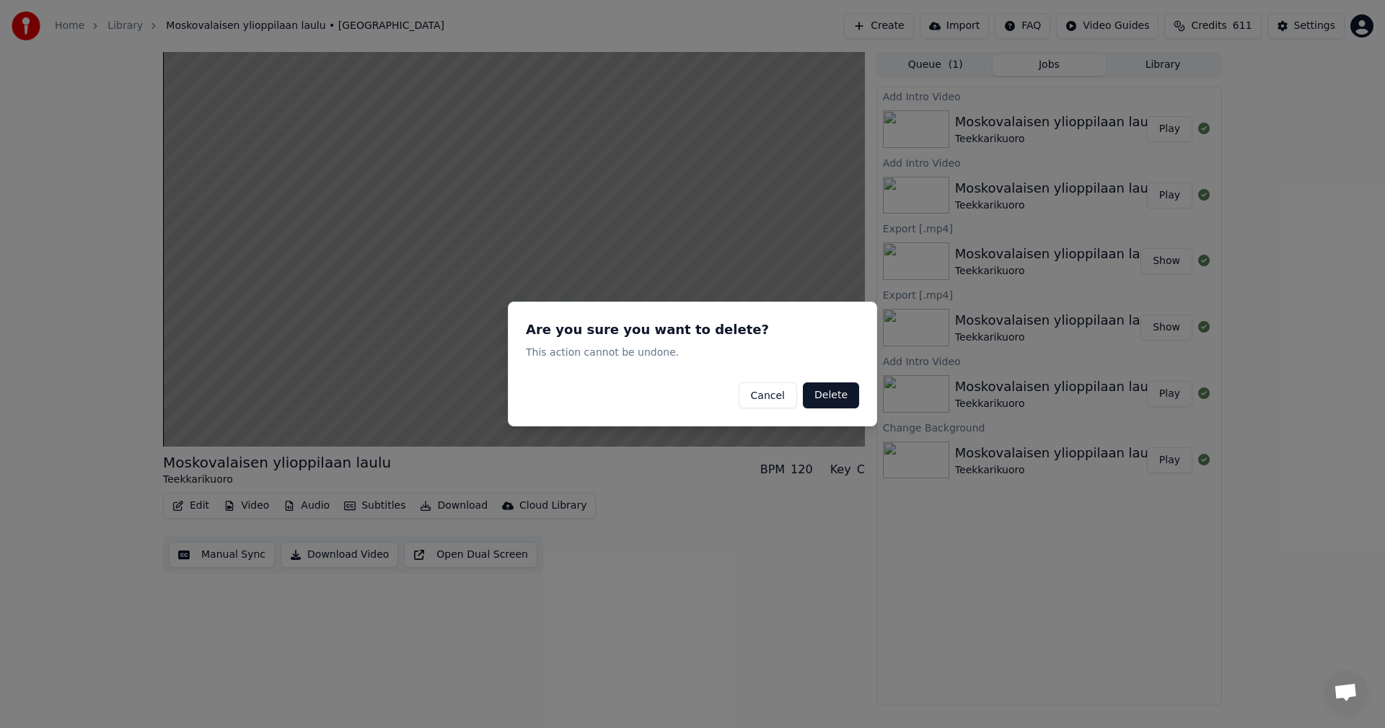
click at [827, 398] on button "Delete" at bounding box center [831, 395] width 56 height 26
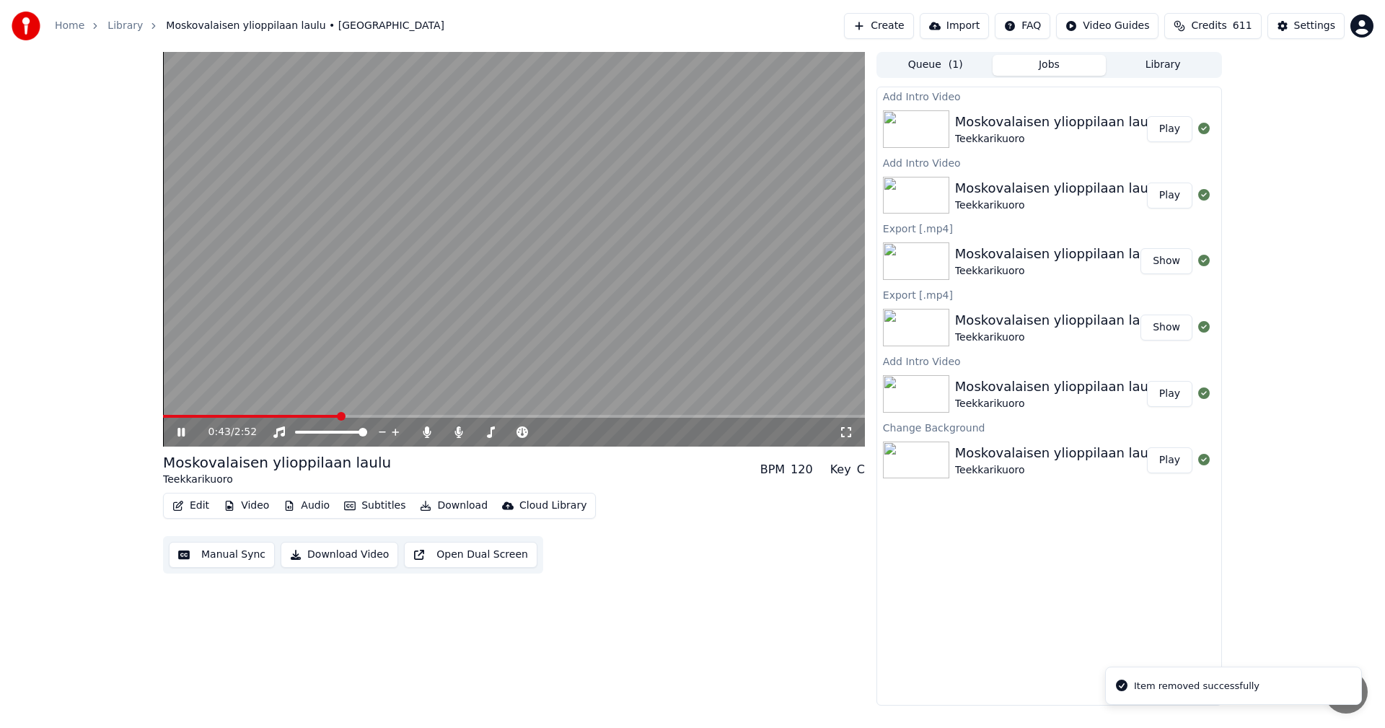
click at [258, 503] on button "Video" at bounding box center [246, 505] width 57 height 20
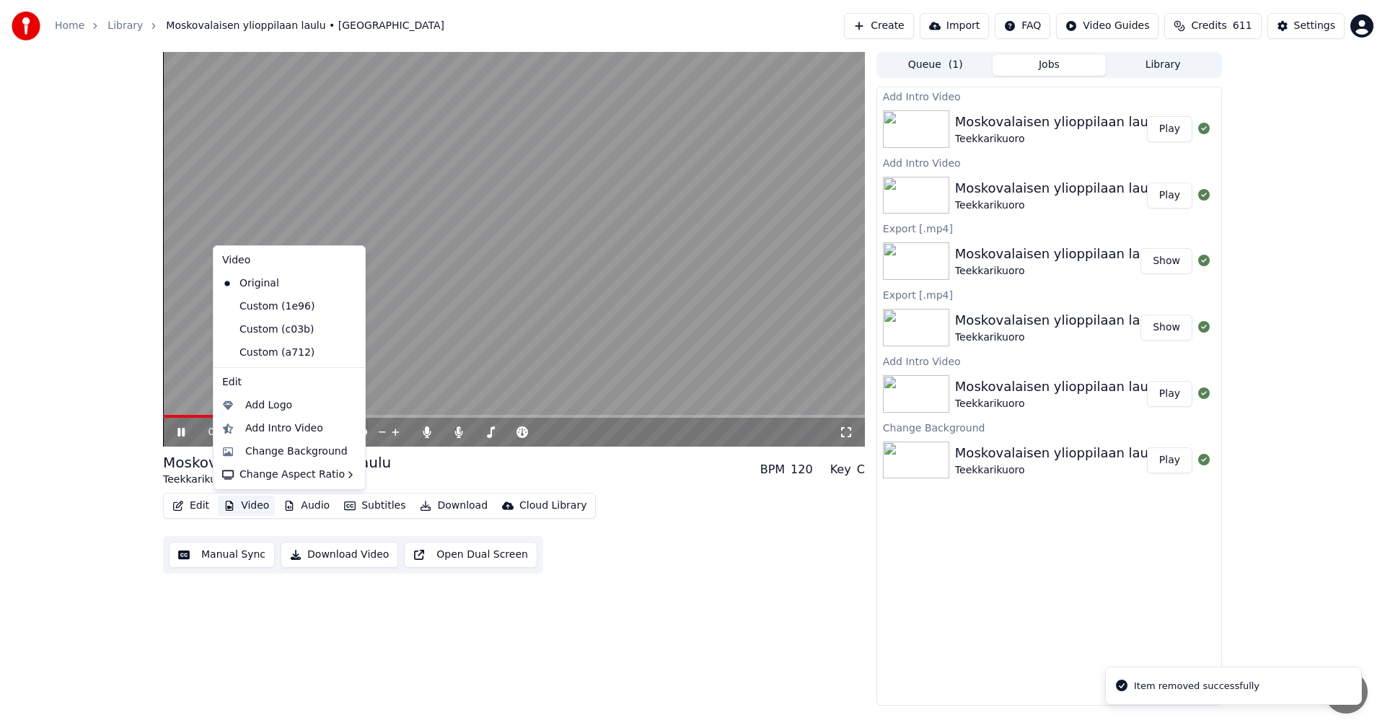
click at [346, 354] on icon at bounding box center [351, 353] width 10 height 12
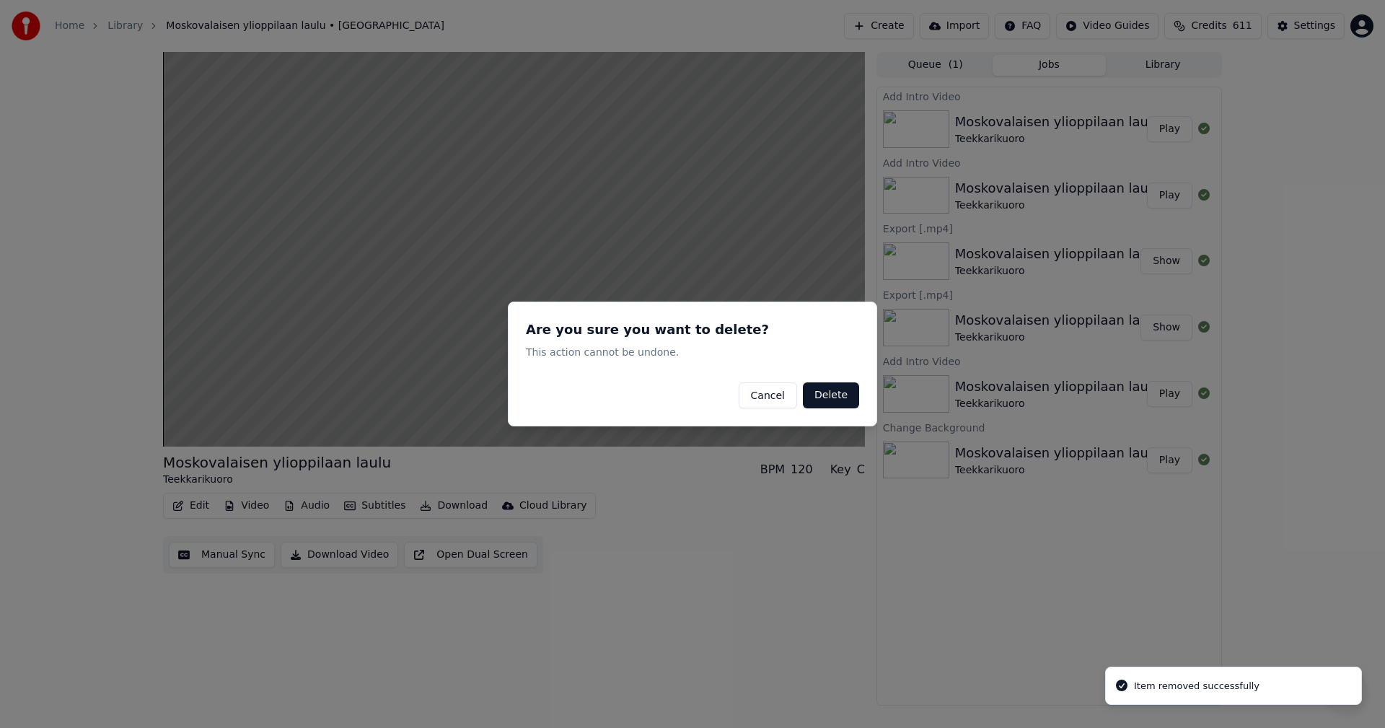
click at [834, 393] on button "Delete" at bounding box center [831, 395] width 56 height 26
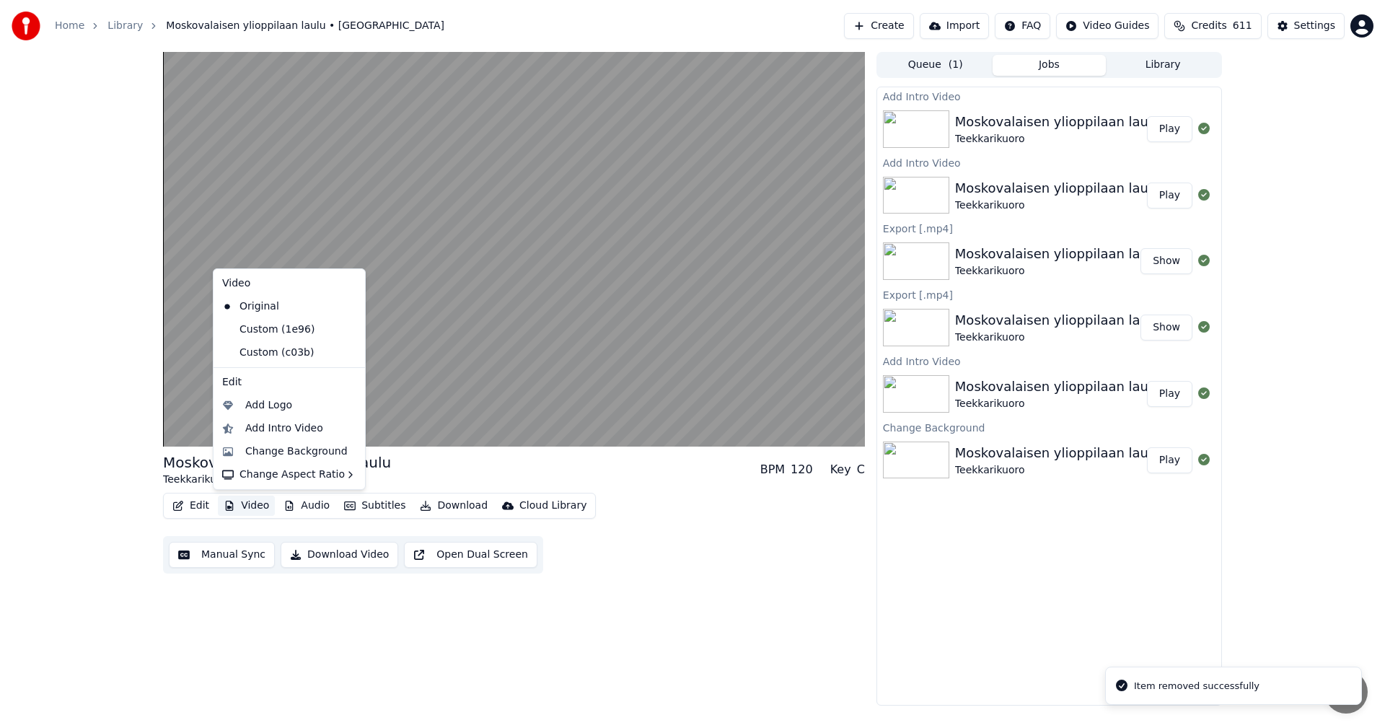
click at [250, 502] on button "Video" at bounding box center [246, 505] width 57 height 20
click at [346, 353] on icon at bounding box center [351, 353] width 10 height 12
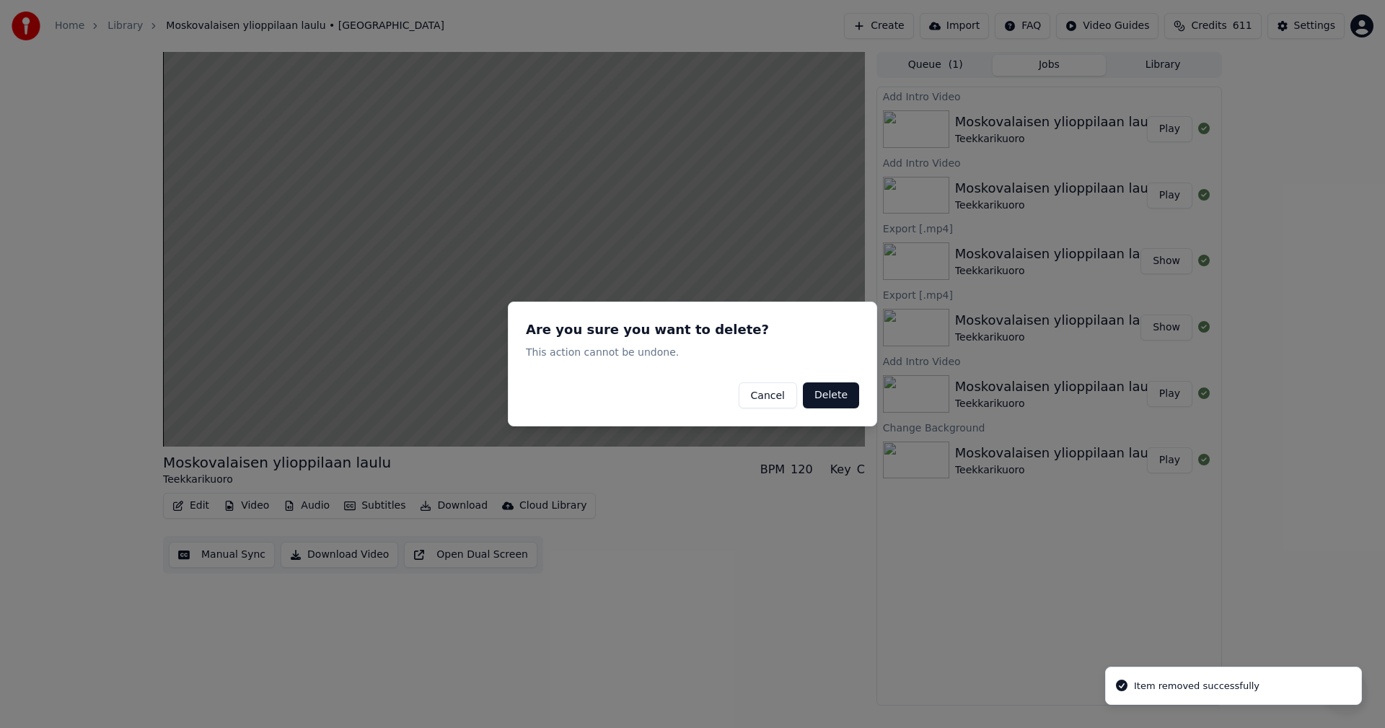
click at [850, 397] on button "Delete" at bounding box center [831, 395] width 56 height 26
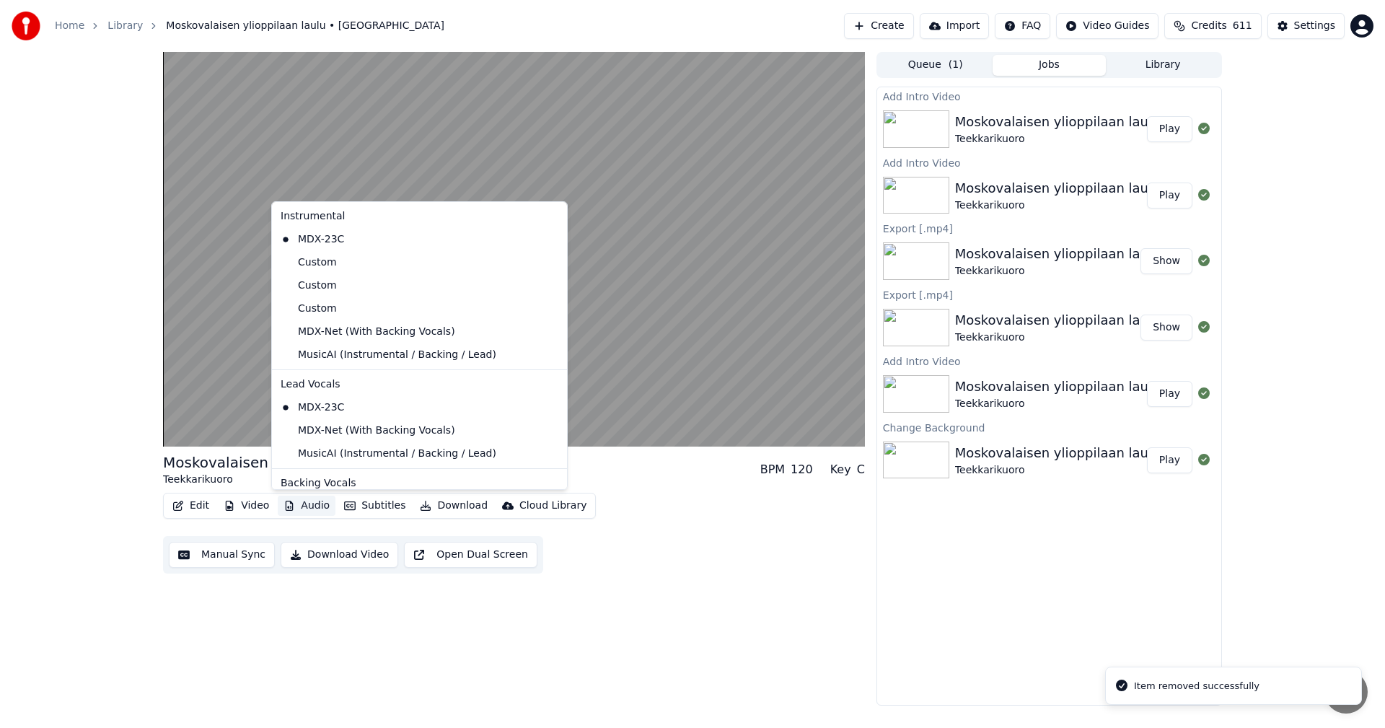
click at [318, 504] on button "Audio" at bounding box center [307, 505] width 58 height 20
click at [369, 360] on div "MusicAI (Instrumental / Backing / Lead)" at bounding box center [409, 354] width 268 height 23
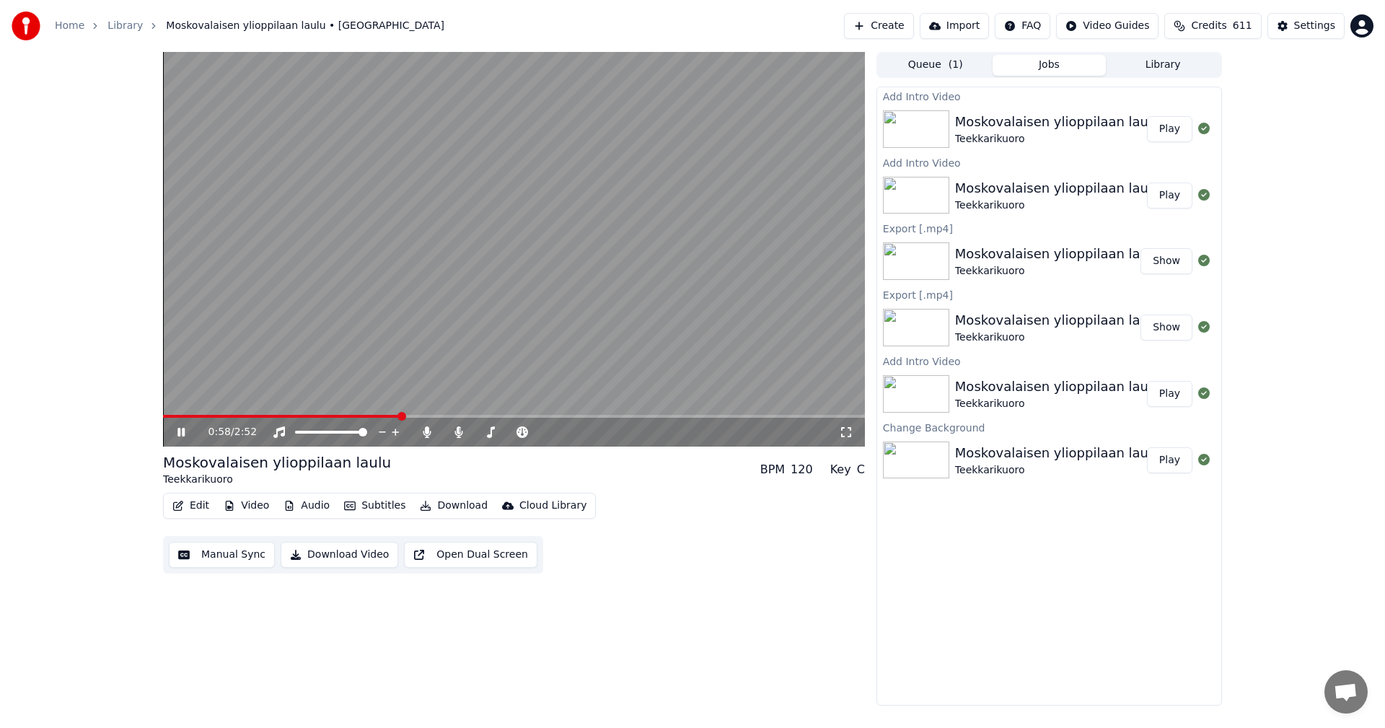
click at [183, 436] on icon at bounding box center [180, 432] width 7 height 9
click at [244, 507] on button "Video" at bounding box center [246, 505] width 57 height 20
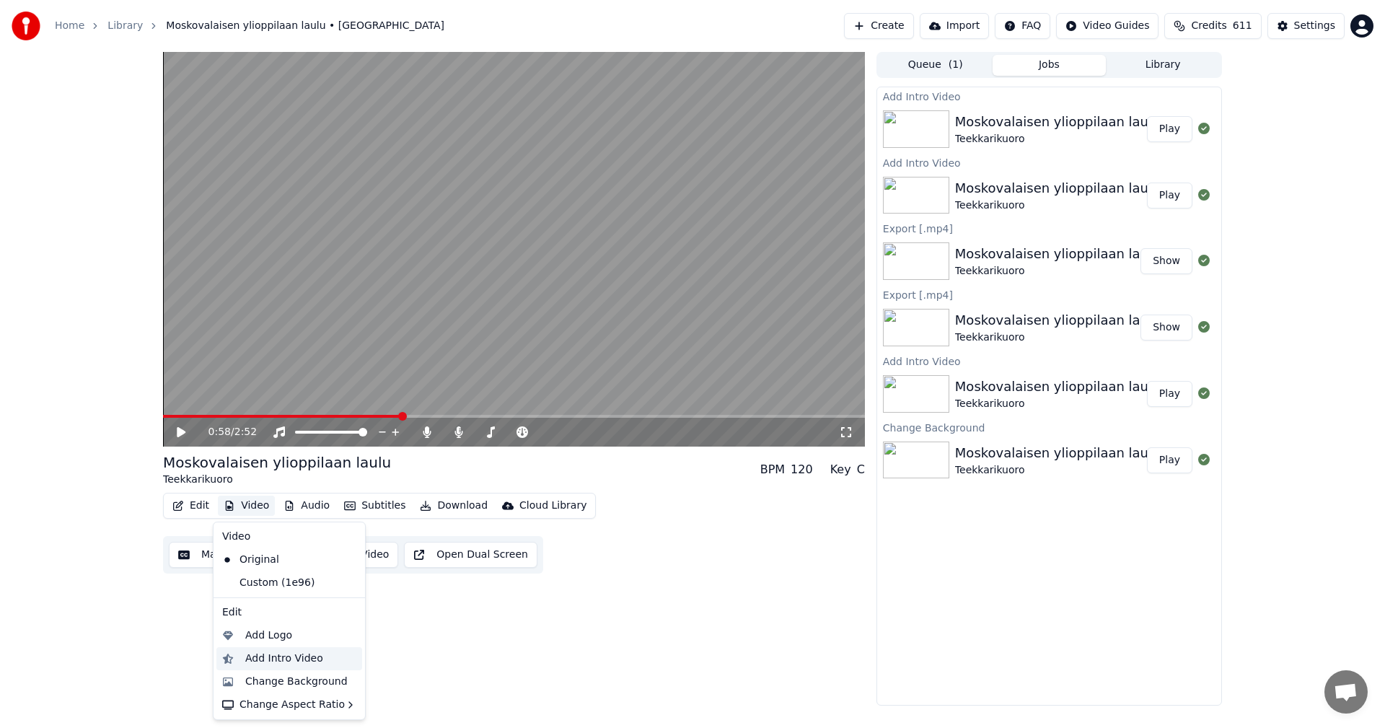
click at [306, 661] on div "Add Intro Video" at bounding box center [284, 658] width 78 height 14
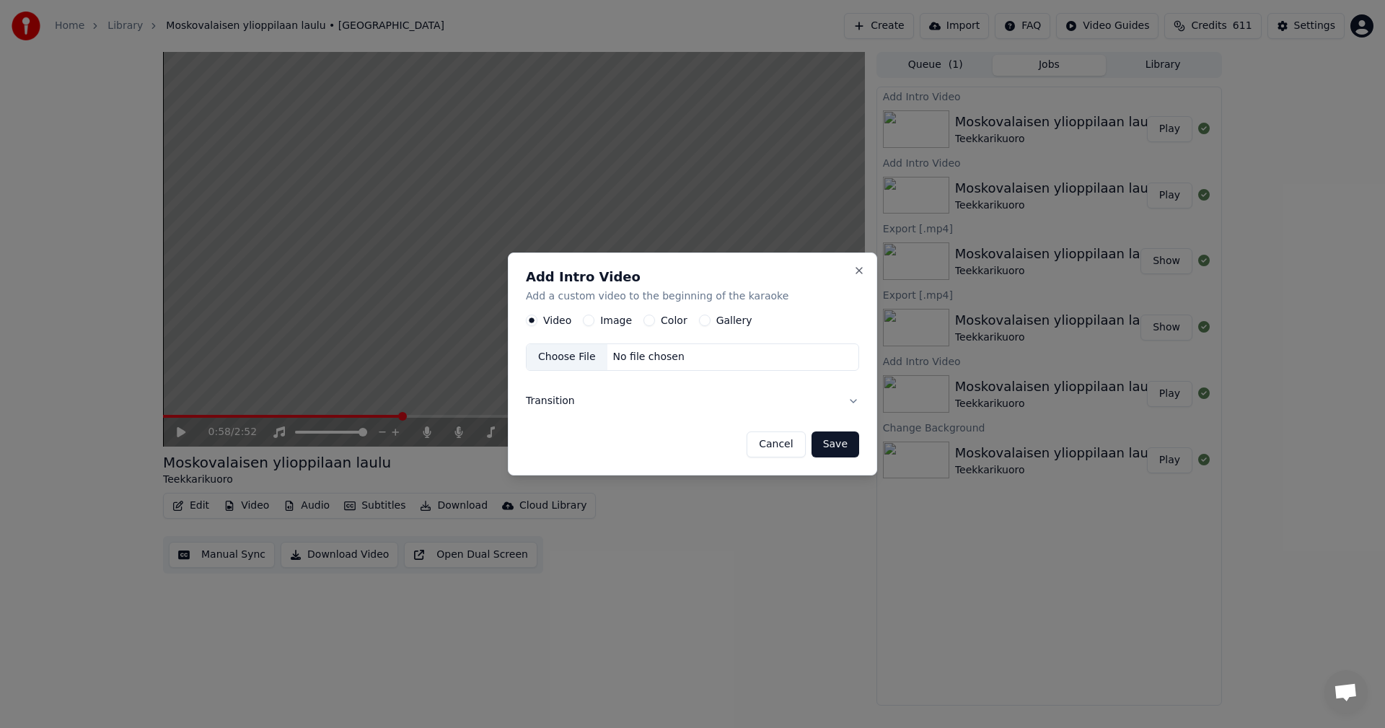
click at [588, 322] on button "Image" at bounding box center [589, 321] width 12 height 12
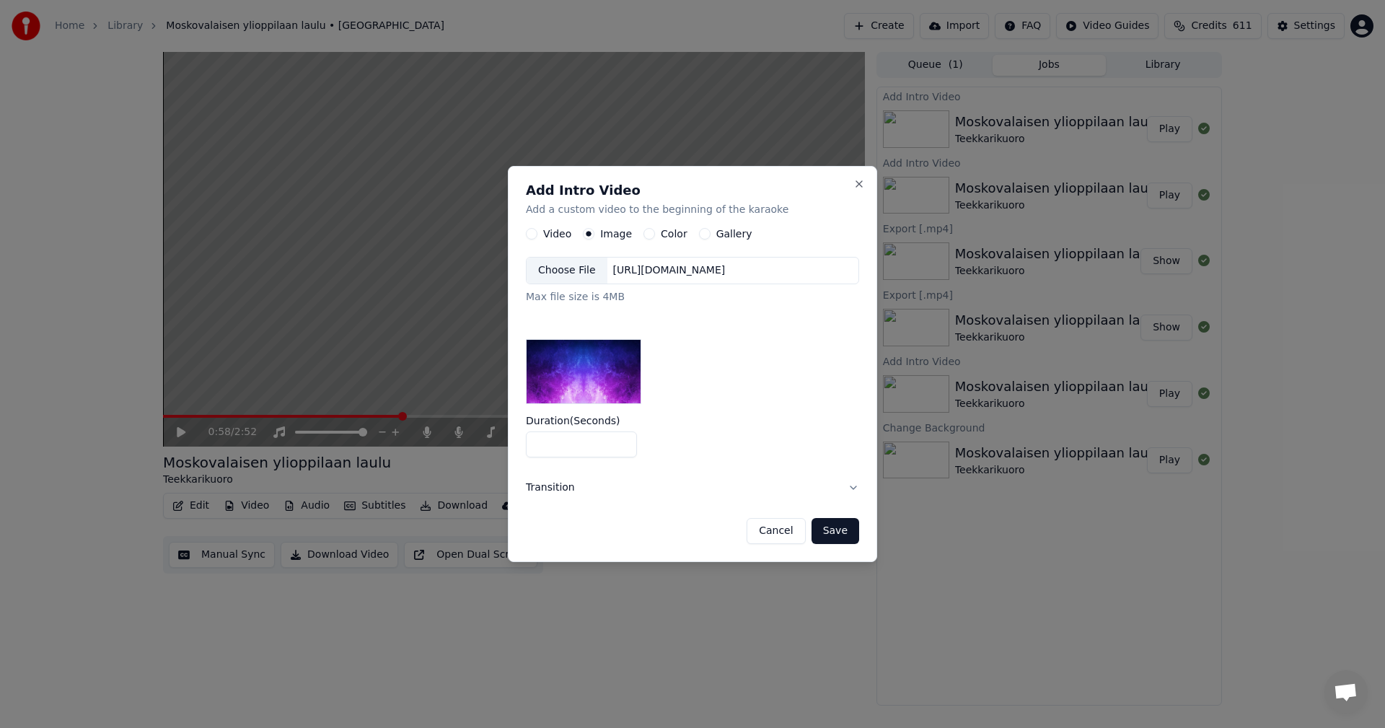
click at [643, 237] on button "Color" at bounding box center [649, 235] width 12 height 12
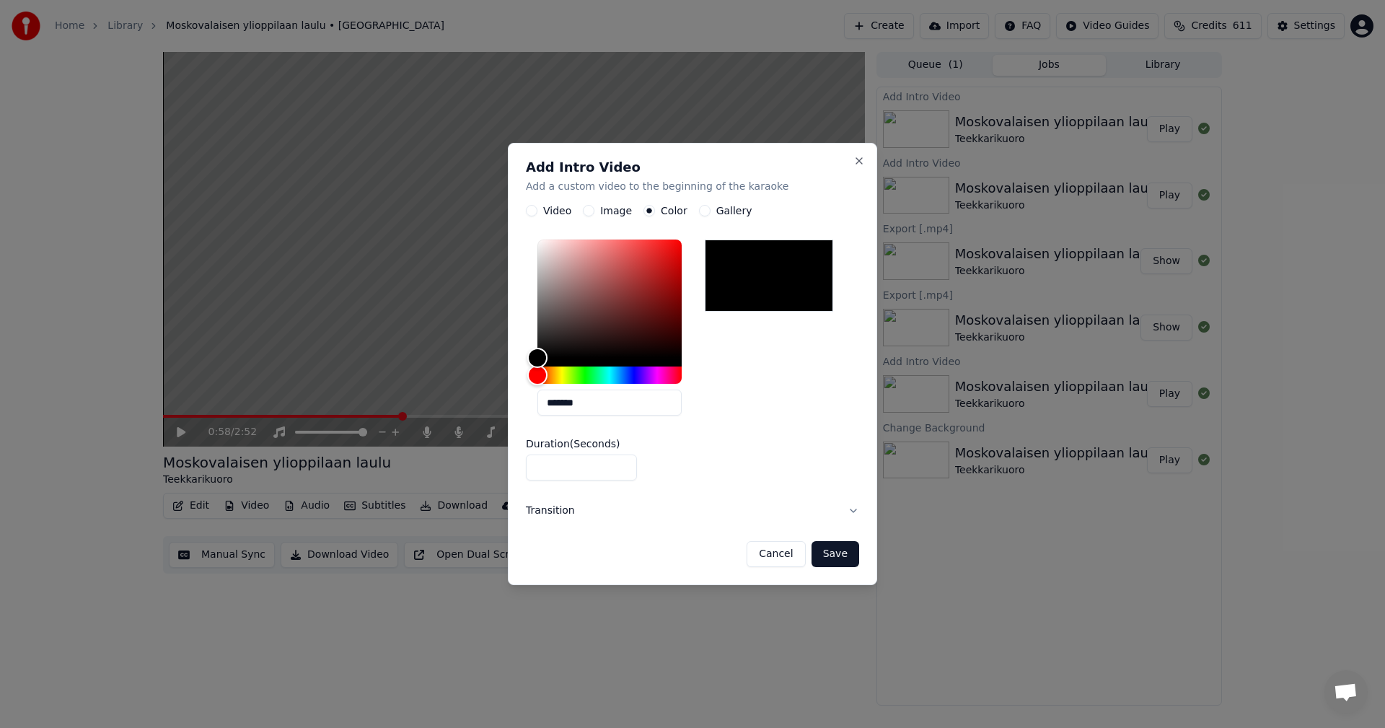
click at [829, 551] on button "Save" at bounding box center [835, 554] width 48 height 26
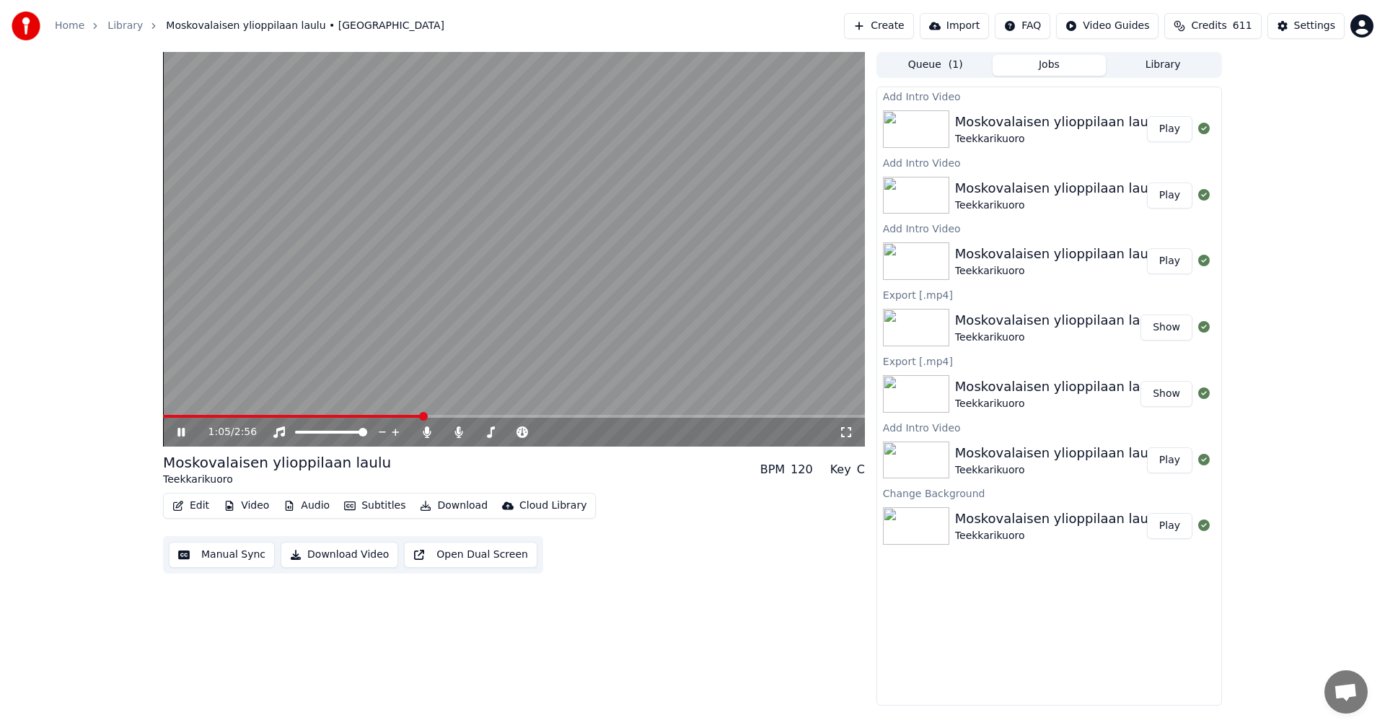
click at [180, 436] on icon at bounding box center [180, 432] width 7 height 9
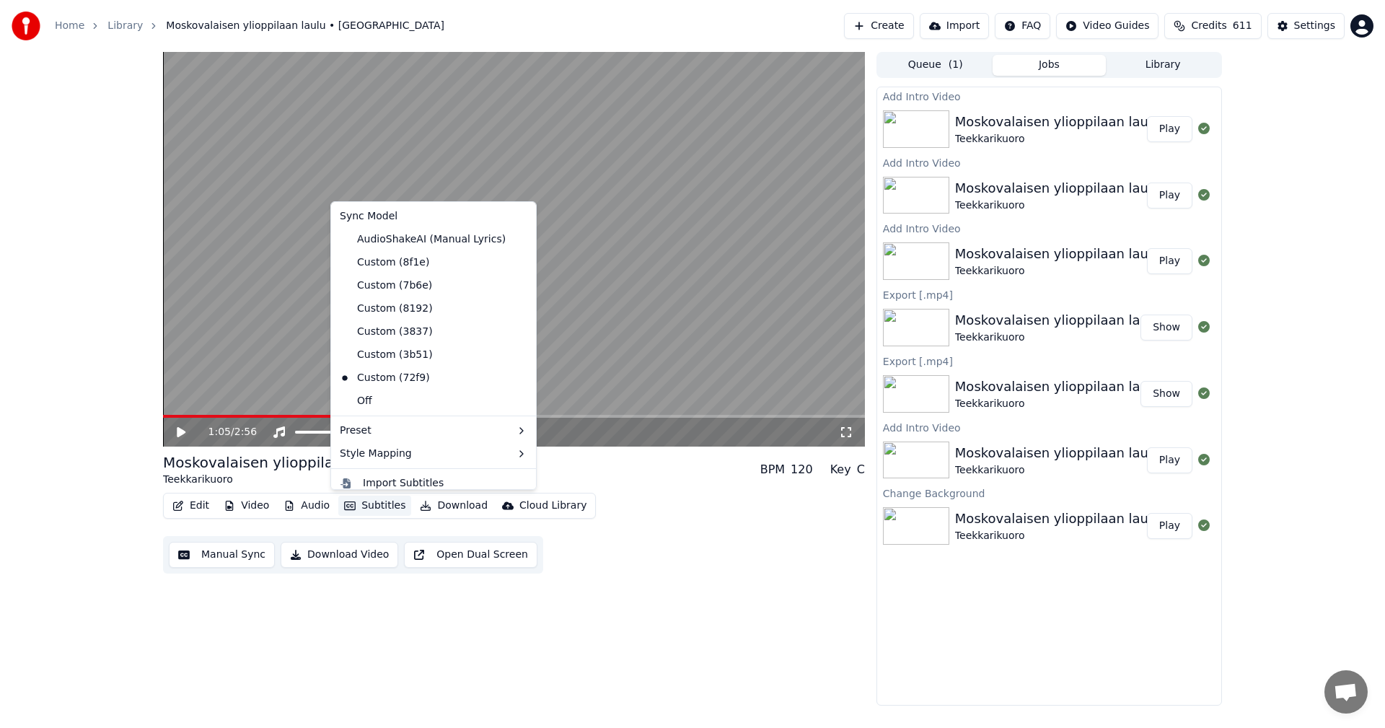
click at [365, 507] on button "Subtitles" at bounding box center [374, 505] width 73 height 20
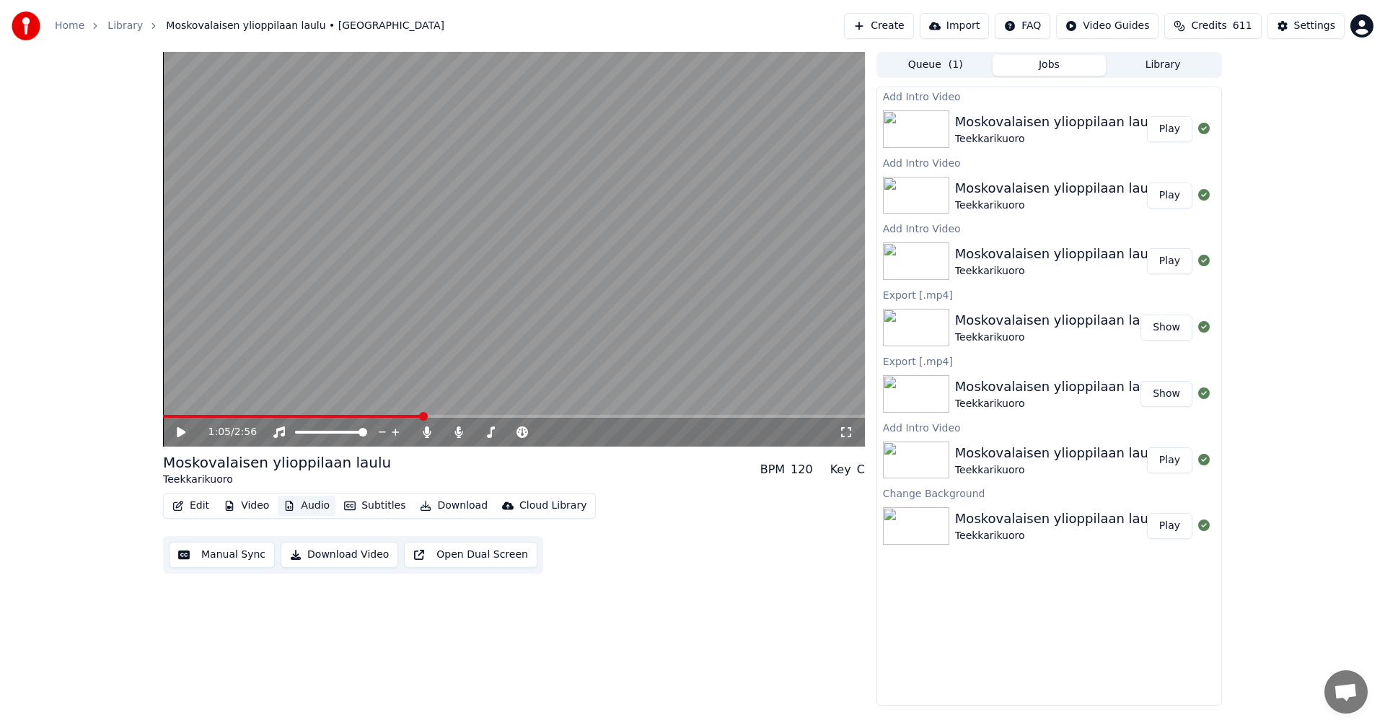
click at [317, 505] on button "Audio" at bounding box center [307, 505] width 58 height 20
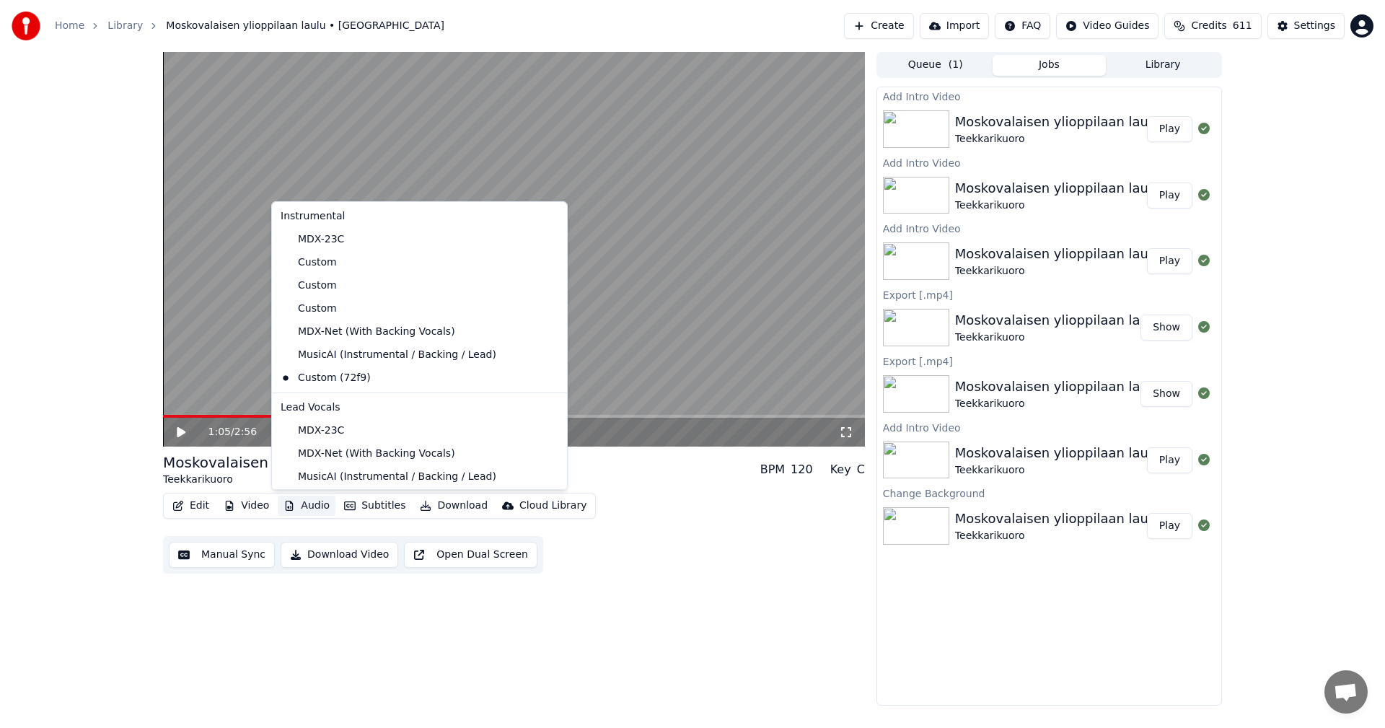
click at [317, 505] on button "Audio" at bounding box center [307, 505] width 58 height 20
click at [386, 333] on div "MDX-Net (With Backing Vocals)" at bounding box center [409, 331] width 268 height 23
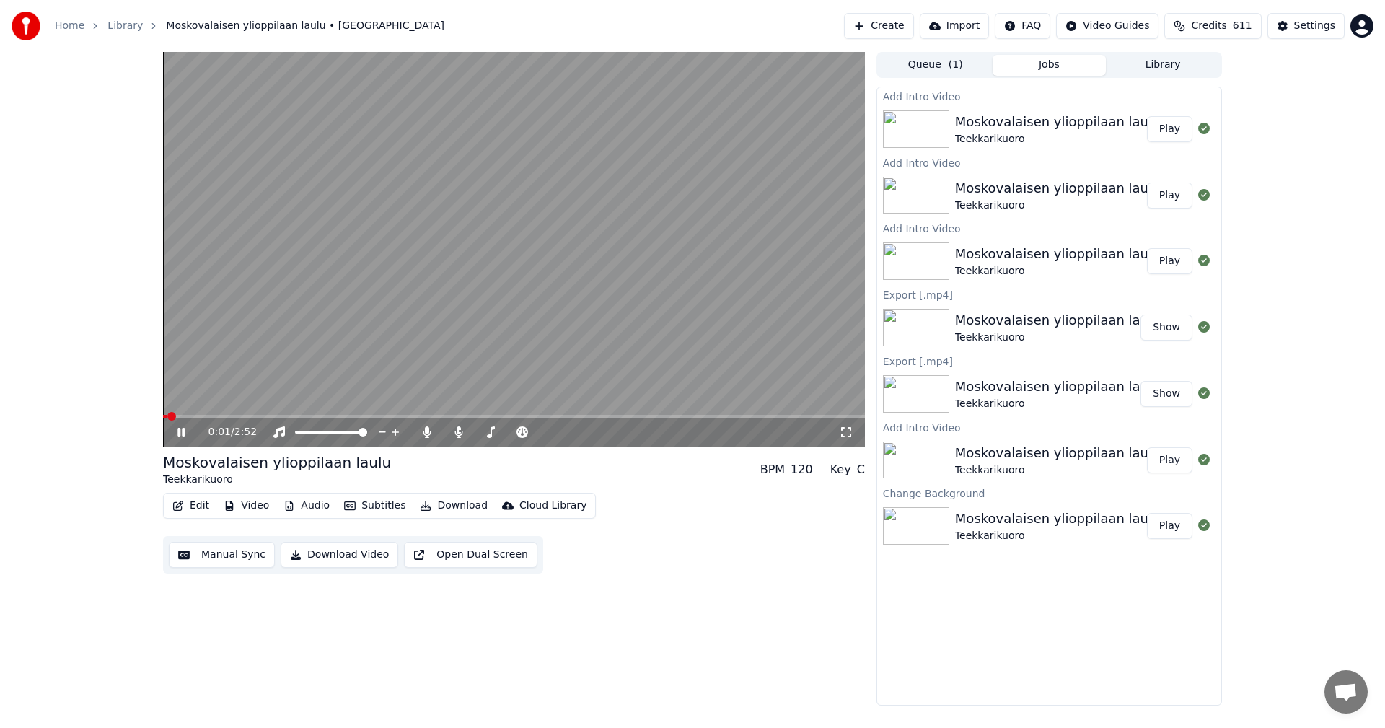
click at [167, 415] on span at bounding box center [165, 416] width 4 height 3
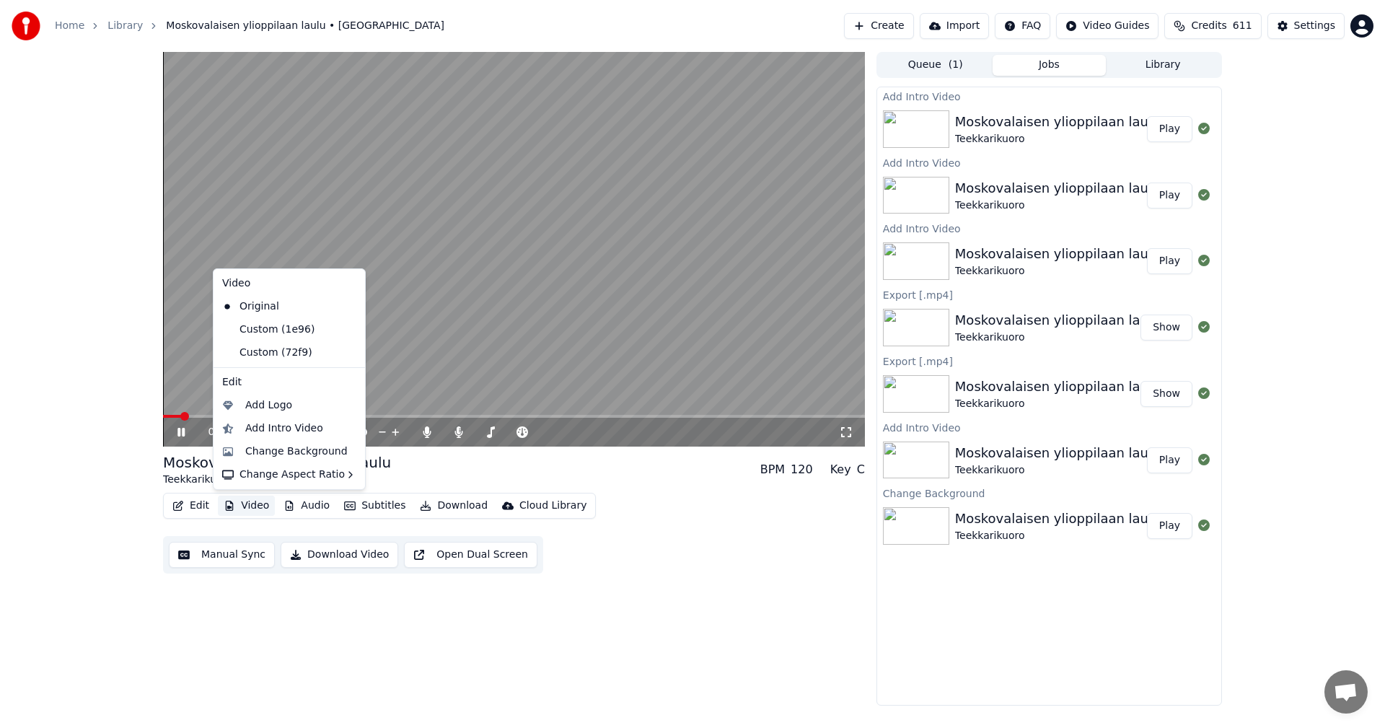
click at [265, 509] on button "Video" at bounding box center [246, 505] width 57 height 20
click at [283, 350] on div "Custom (72f9)" at bounding box center [278, 352] width 124 height 23
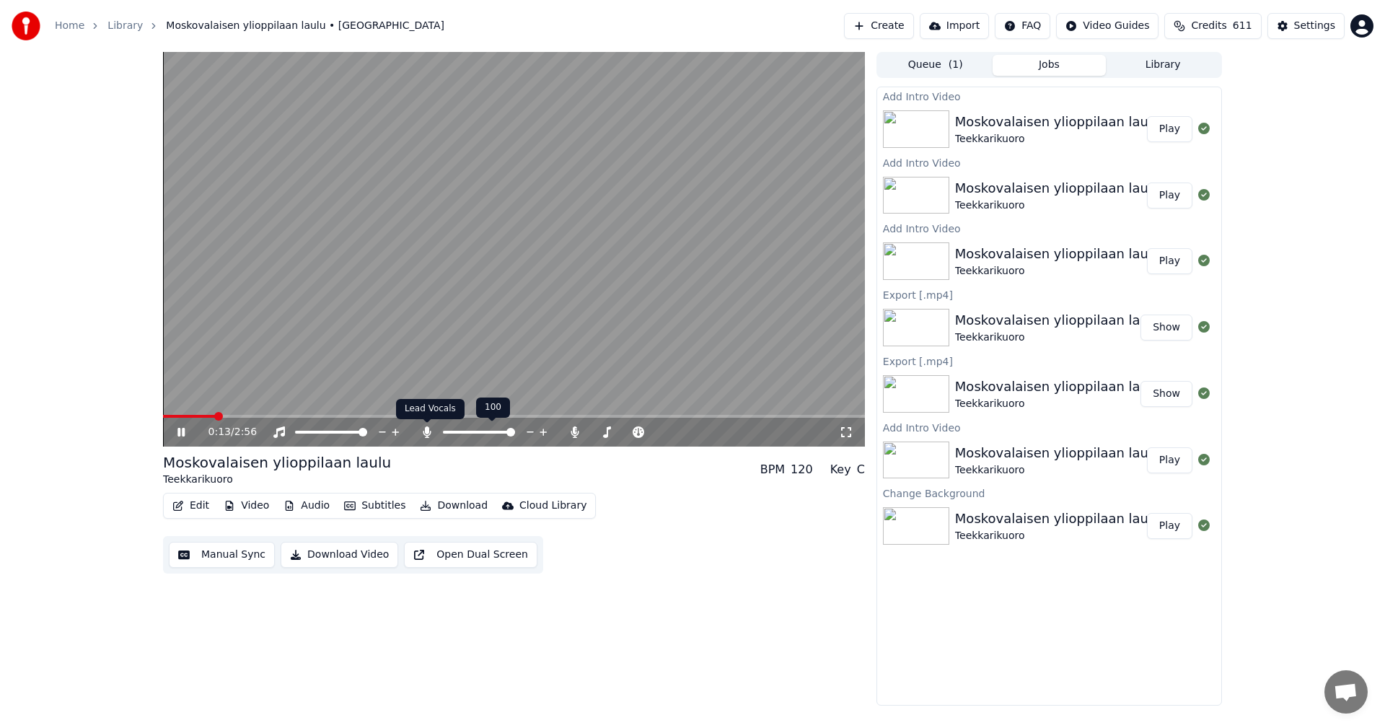
click at [426, 433] on icon at bounding box center [427, 432] width 8 height 12
click at [180, 435] on icon at bounding box center [180, 432] width 7 height 9
click at [266, 504] on button "Video" at bounding box center [246, 505] width 57 height 20
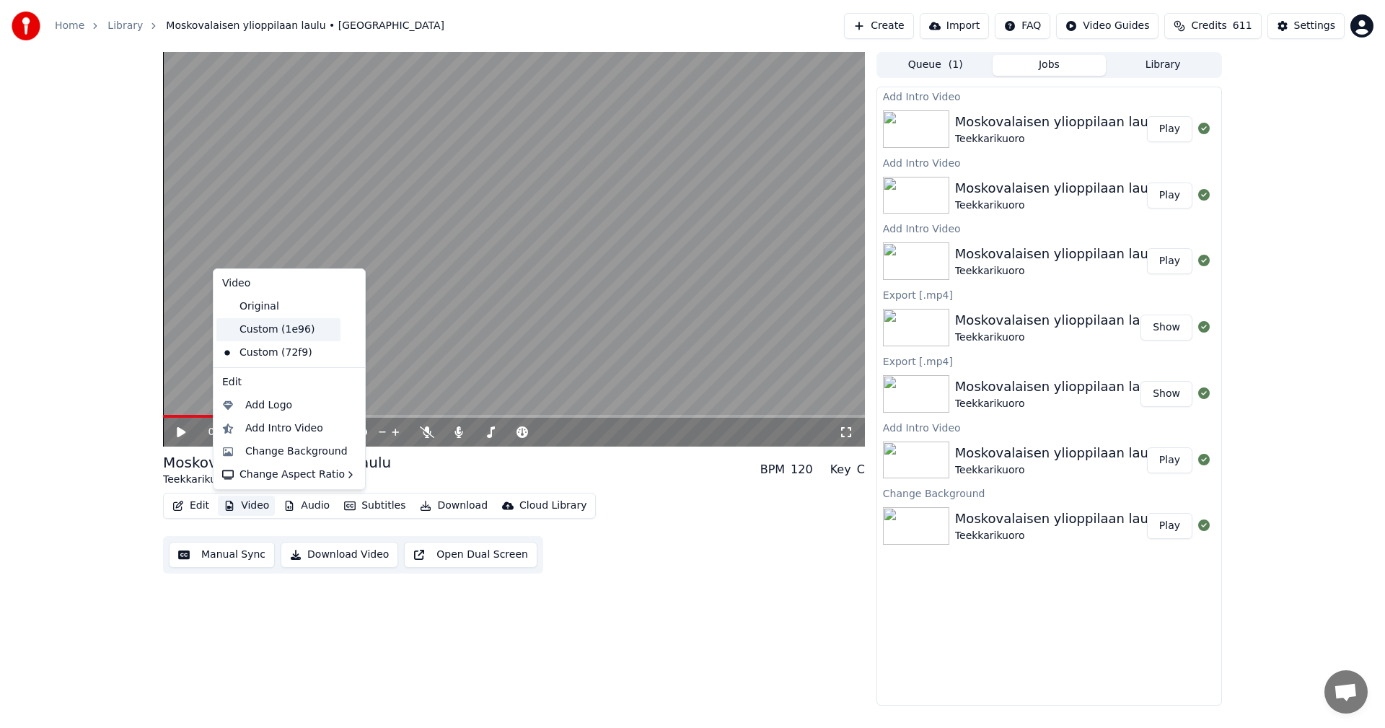
click at [287, 332] on div "Custom (1e96)" at bounding box center [278, 329] width 124 height 23
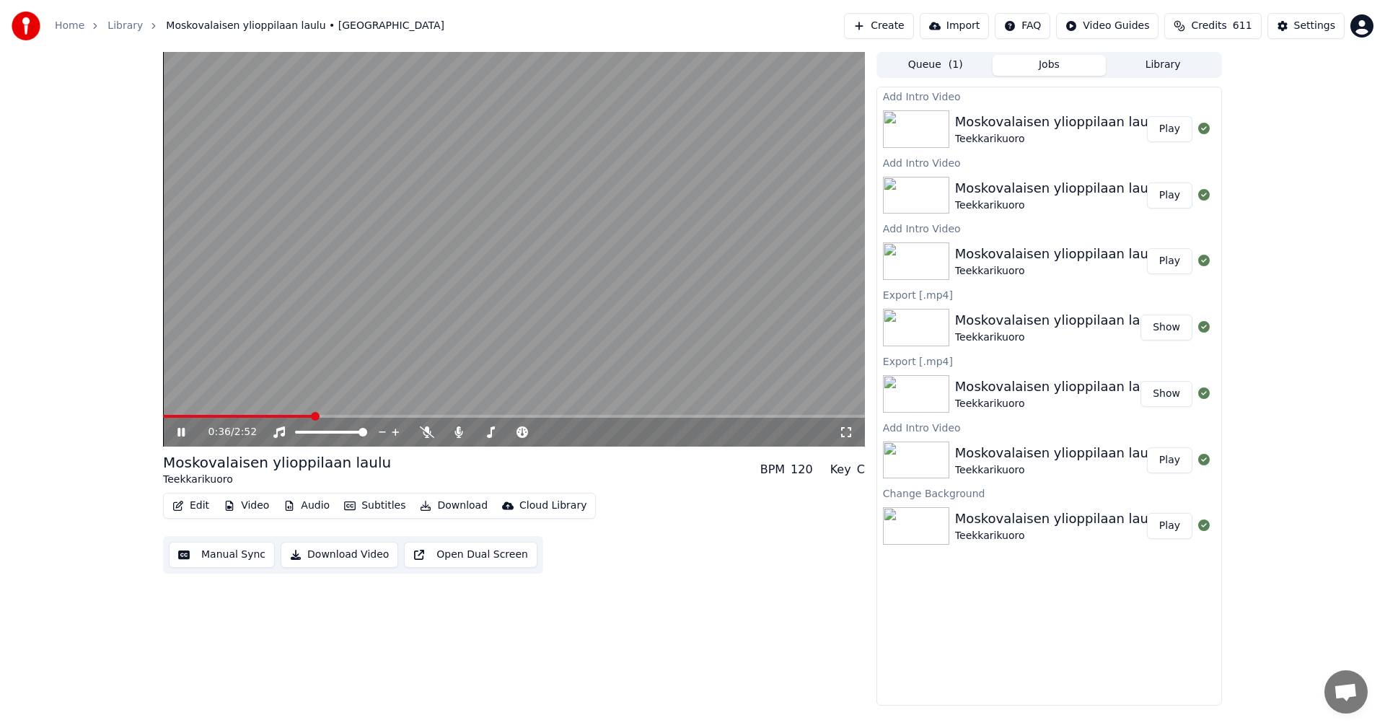
click at [358, 416] on span at bounding box center [514, 416] width 702 height 3
click at [252, 507] on button "Video" at bounding box center [246, 505] width 57 height 20
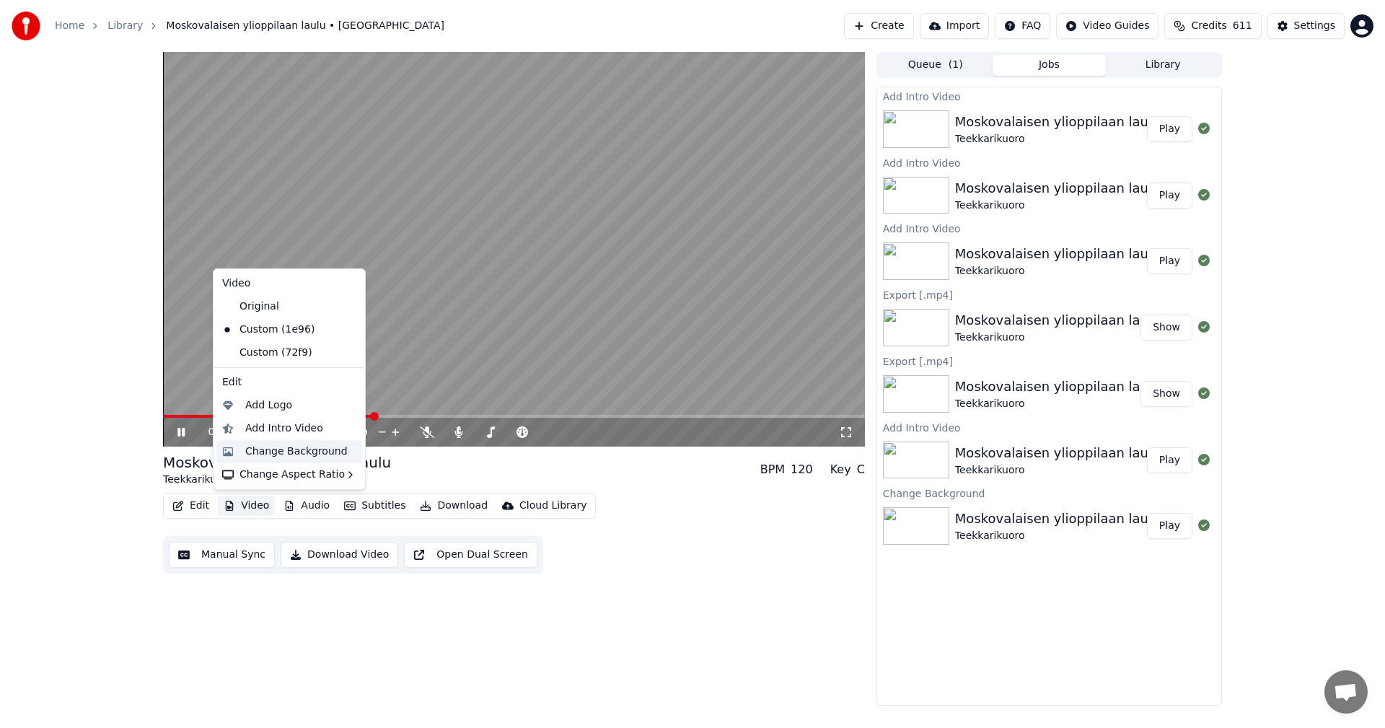
click at [273, 454] on div "Change Background" at bounding box center [296, 451] width 102 height 14
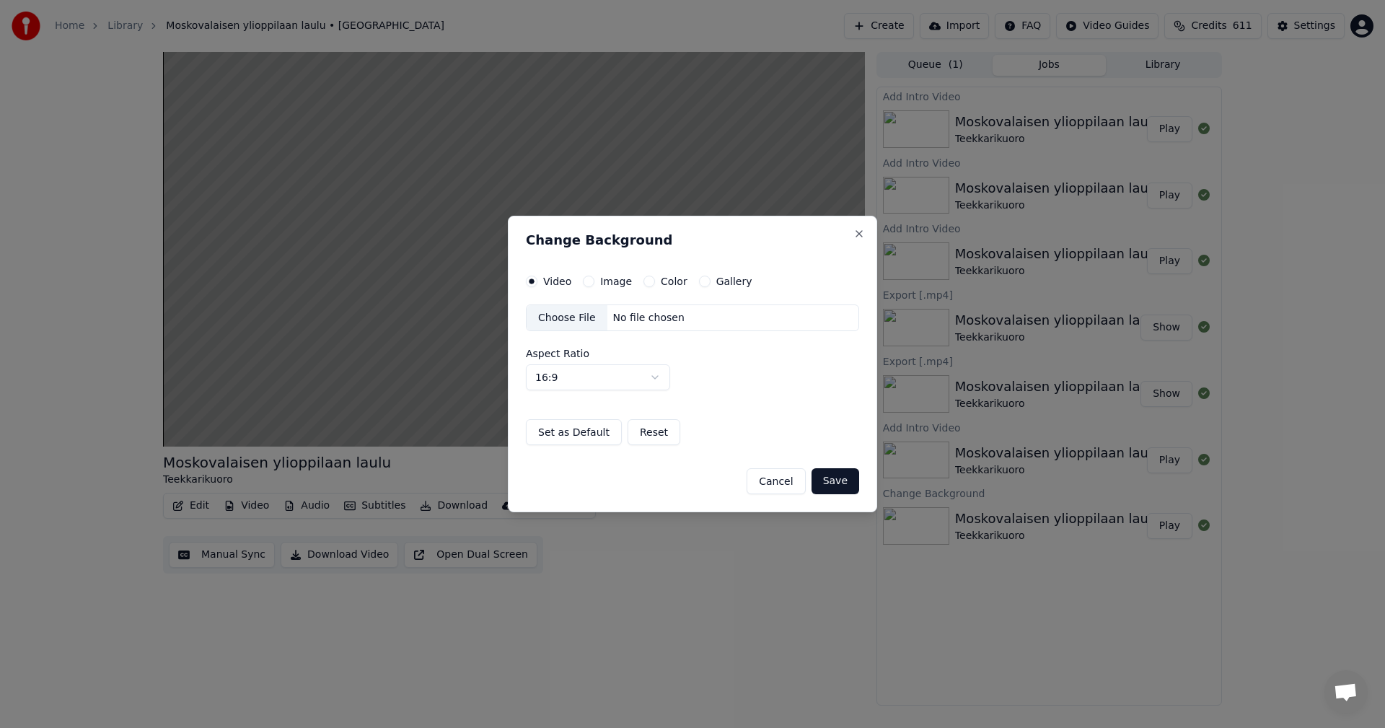
click at [837, 483] on button "Save" at bounding box center [835, 481] width 48 height 26
click at [781, 488] on button "Cancel" at bounding box center [775, 481] width 58 height 26
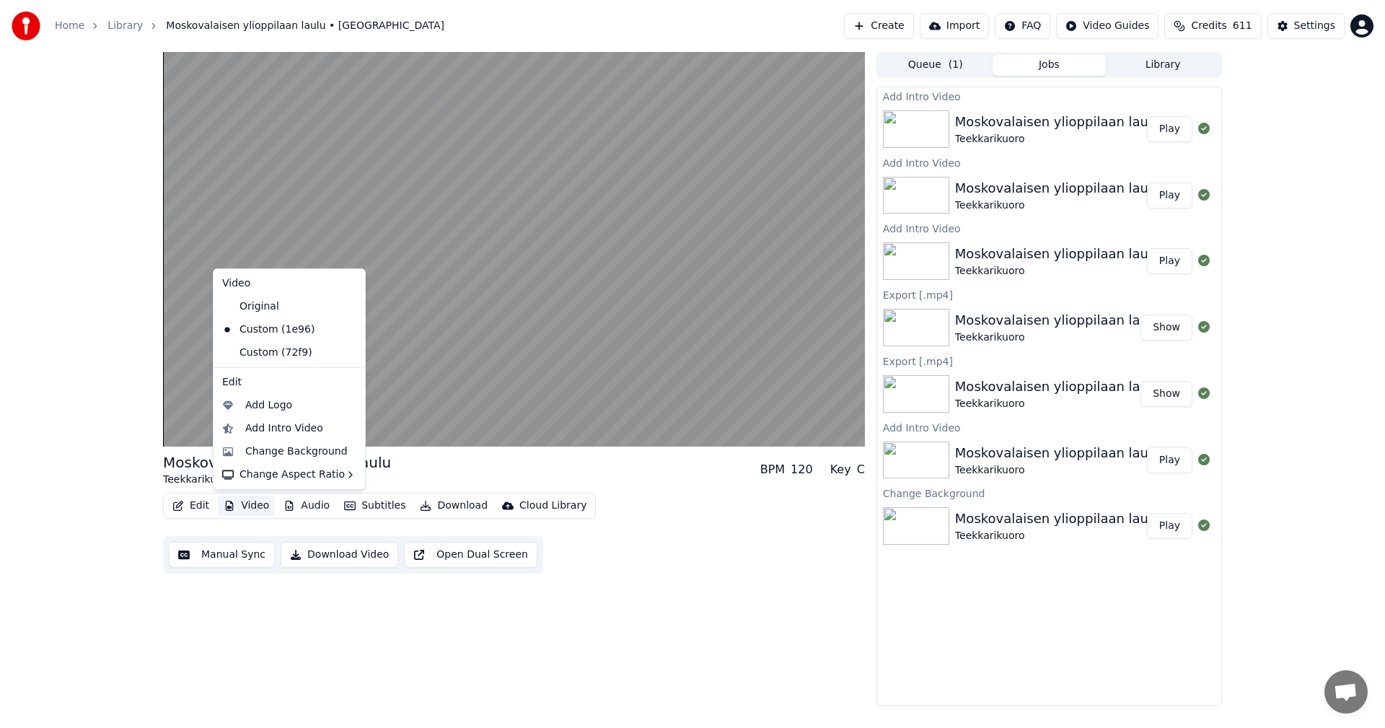
click at [263, 505] on button "Video" at bounding box center [246, 505] width 57 height 20
click at [283, 351] on div "Custom (72f9)" at bounding box center [278, 352] width 124 height 23
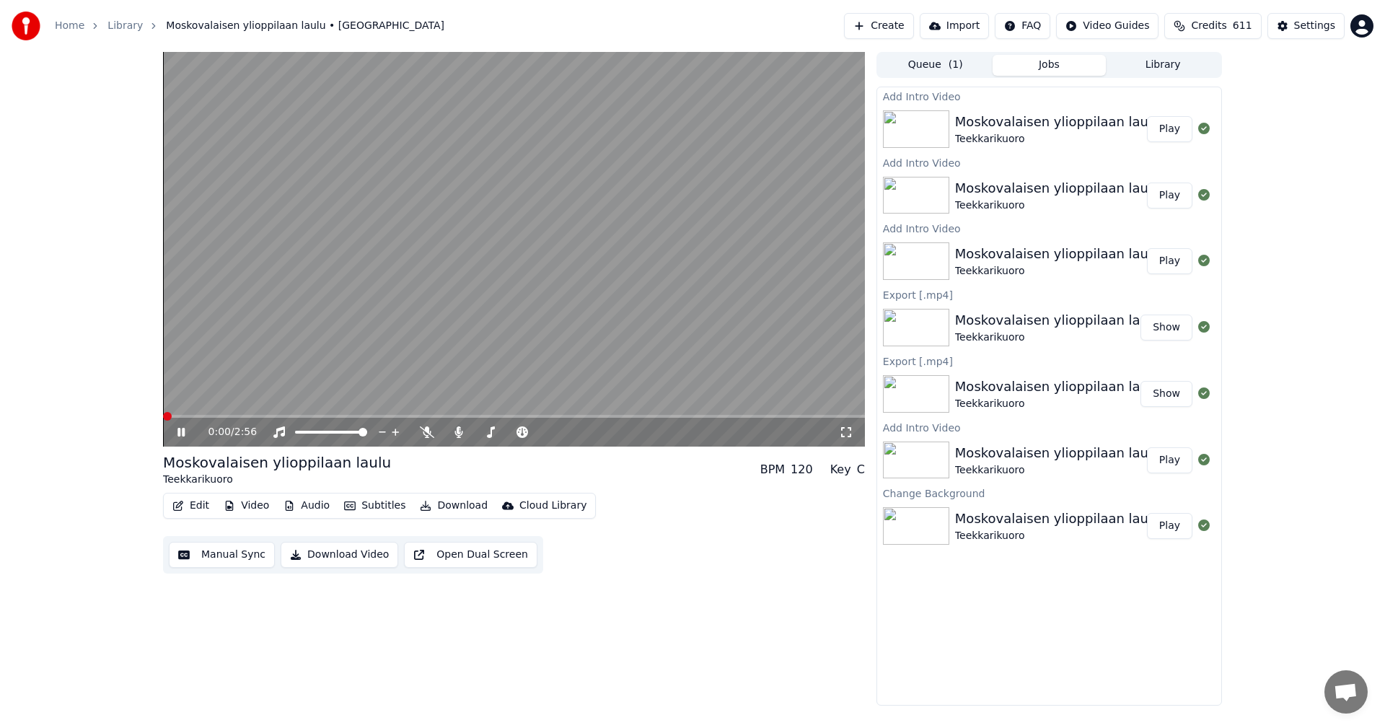
click at [365, 504] on button "Subtitles" at bounding box center [374, 505] width 73 height 20
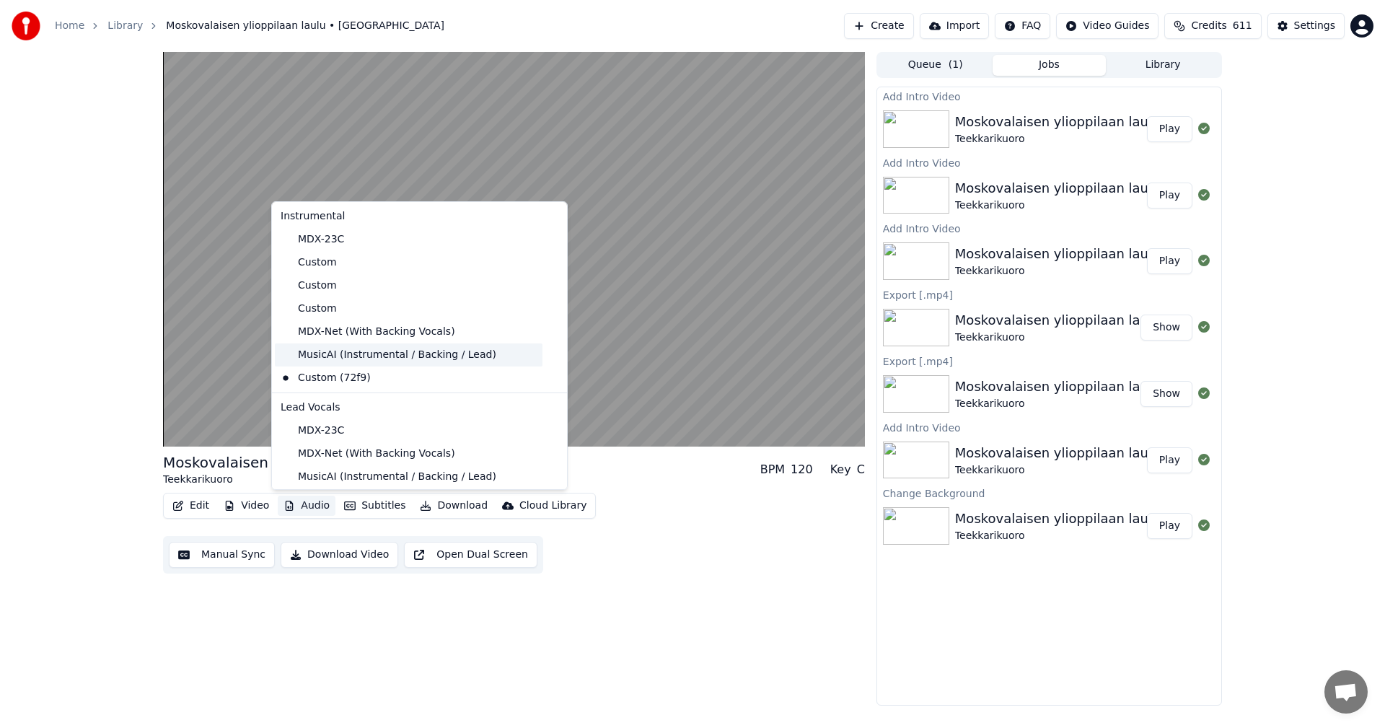
click at [356, 356] on div "MusicAI (Instrumental / Backing / Lead)" at bounding box center [409, 354] width 268 height 23
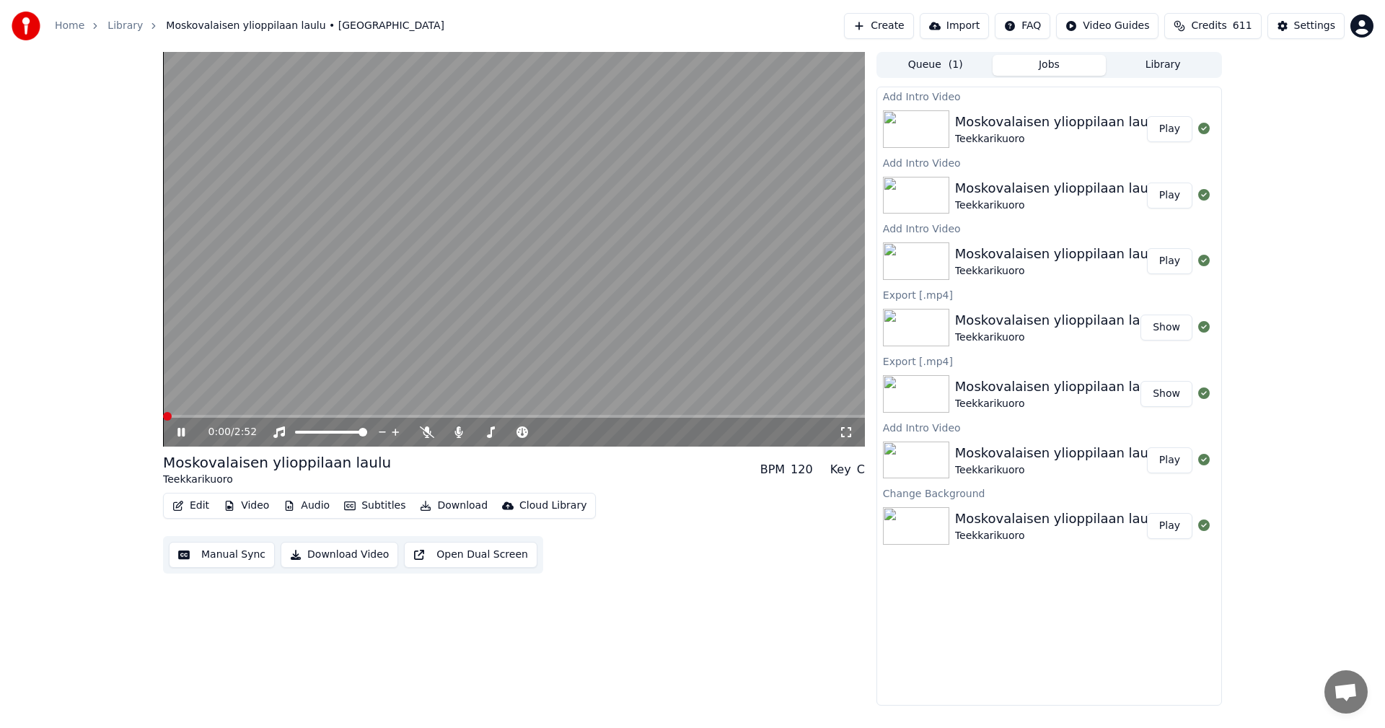
click at [242, 510] on button "Video" at bounding box center [246, 505] width 57 height 20
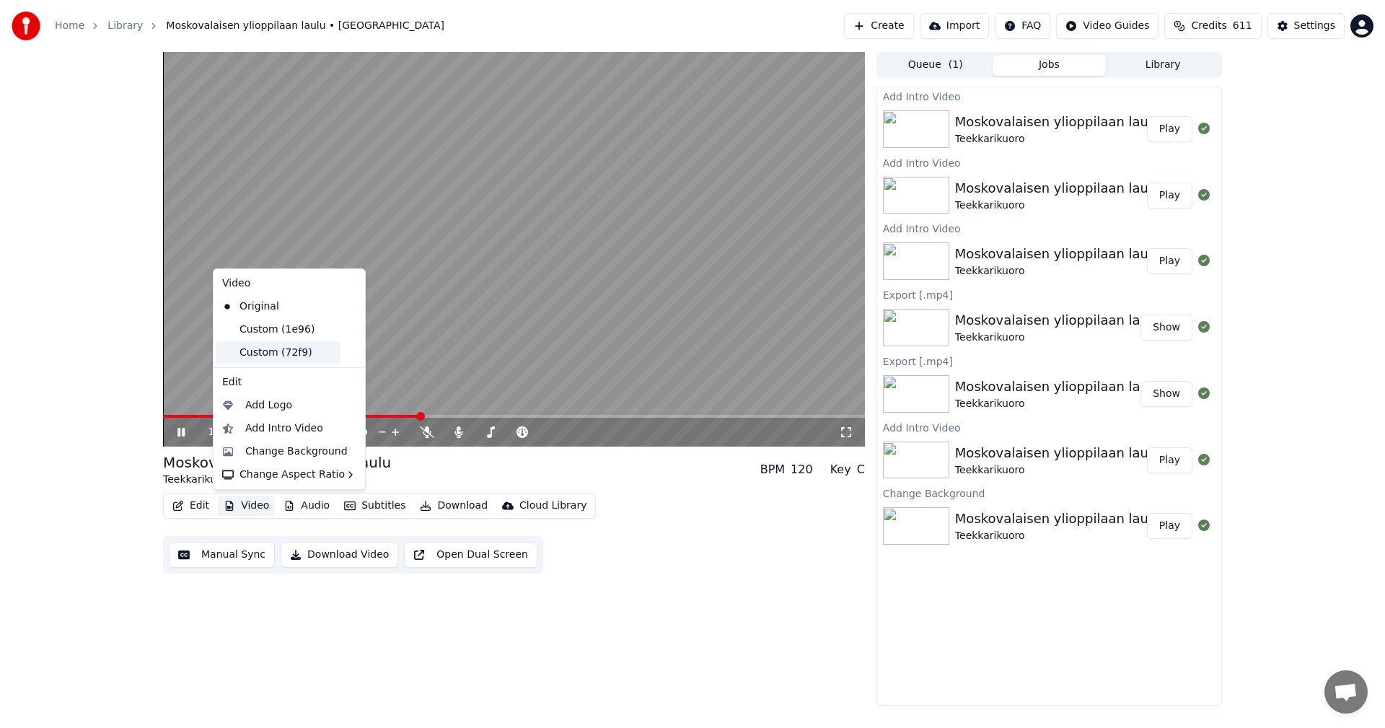
click at [275, 358] on div "Custom (72f9)" at bounding box center [278, 352] width 124 height 23
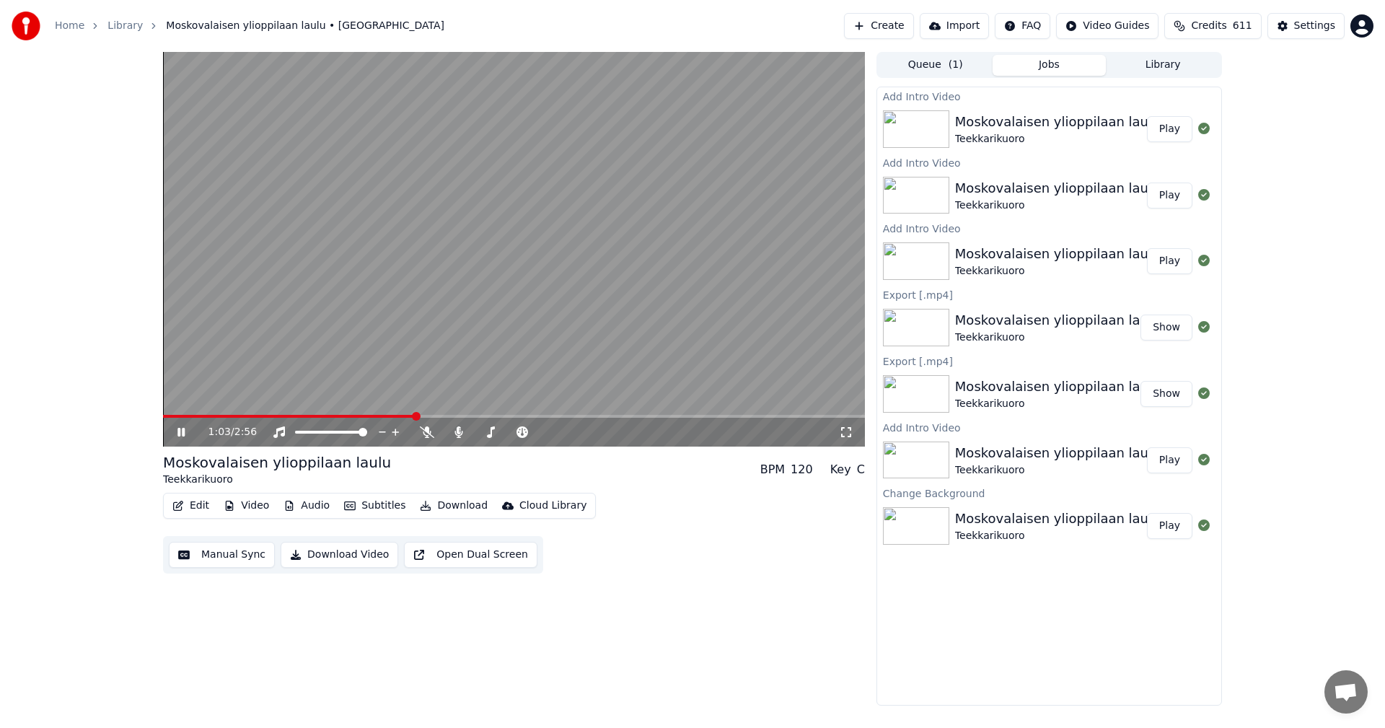
click at [327, 506] on button "Audio" at bounding box center [307, 505] width 58 height 20
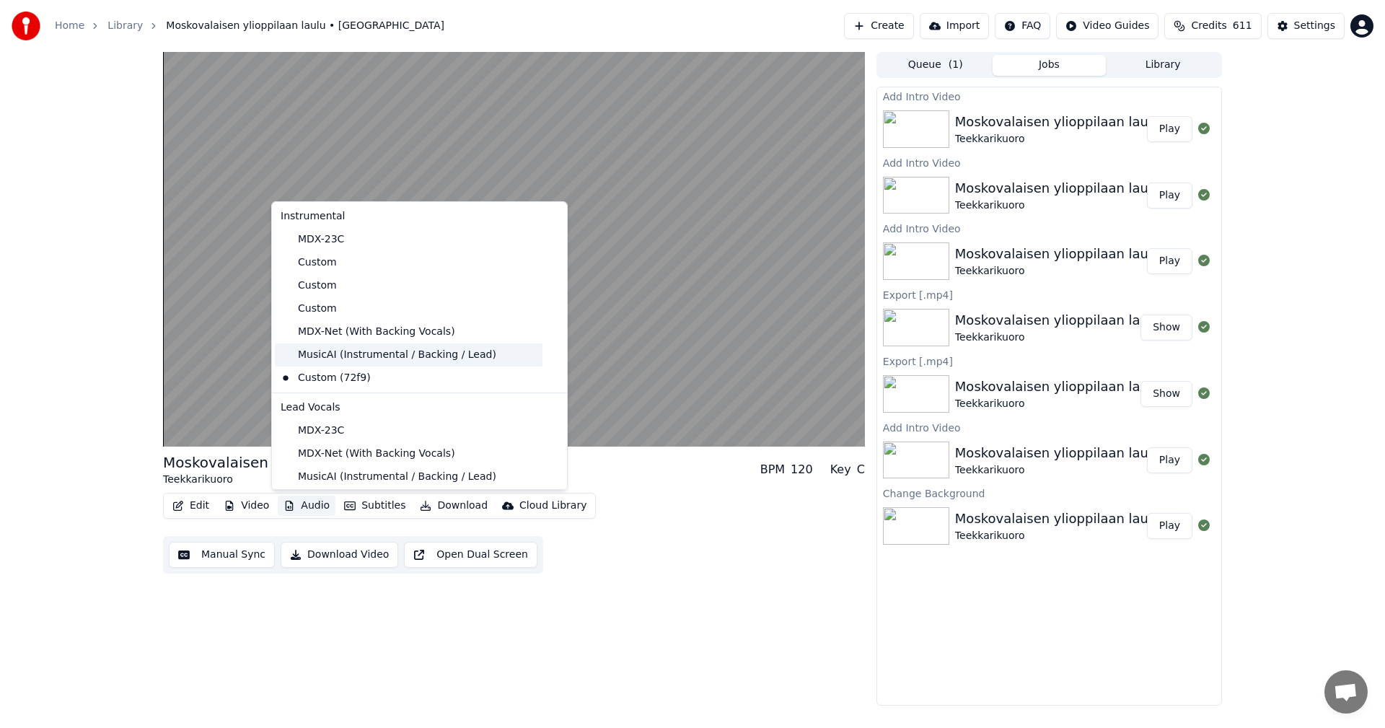
click at [363, 356] on div "MusicAI (Instrumental / Backing / Lead)" at bounding box center [409, 354] width 268 height 23
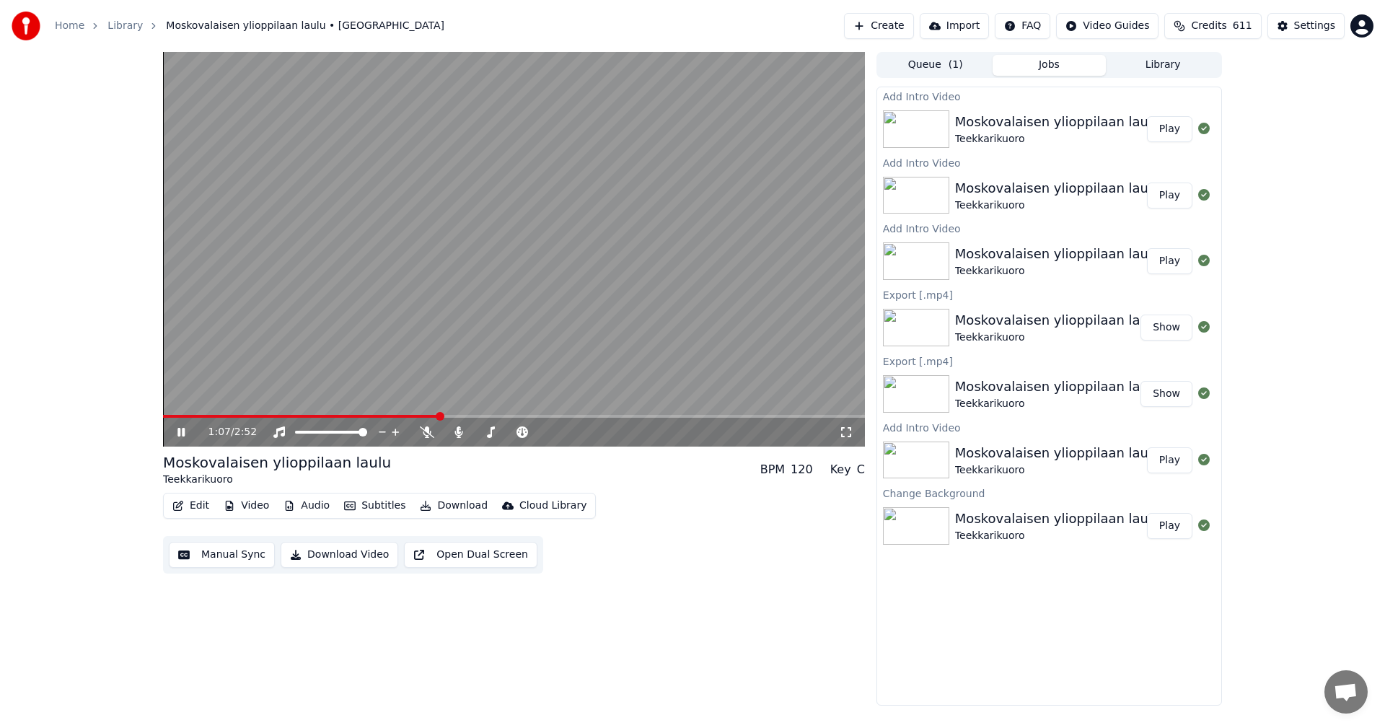
click at [268, 415] on span at bounding box center [301, 416] width 276 height 3
click at [165, 418] on span at bounding box center [227, 416] width 128 height 3
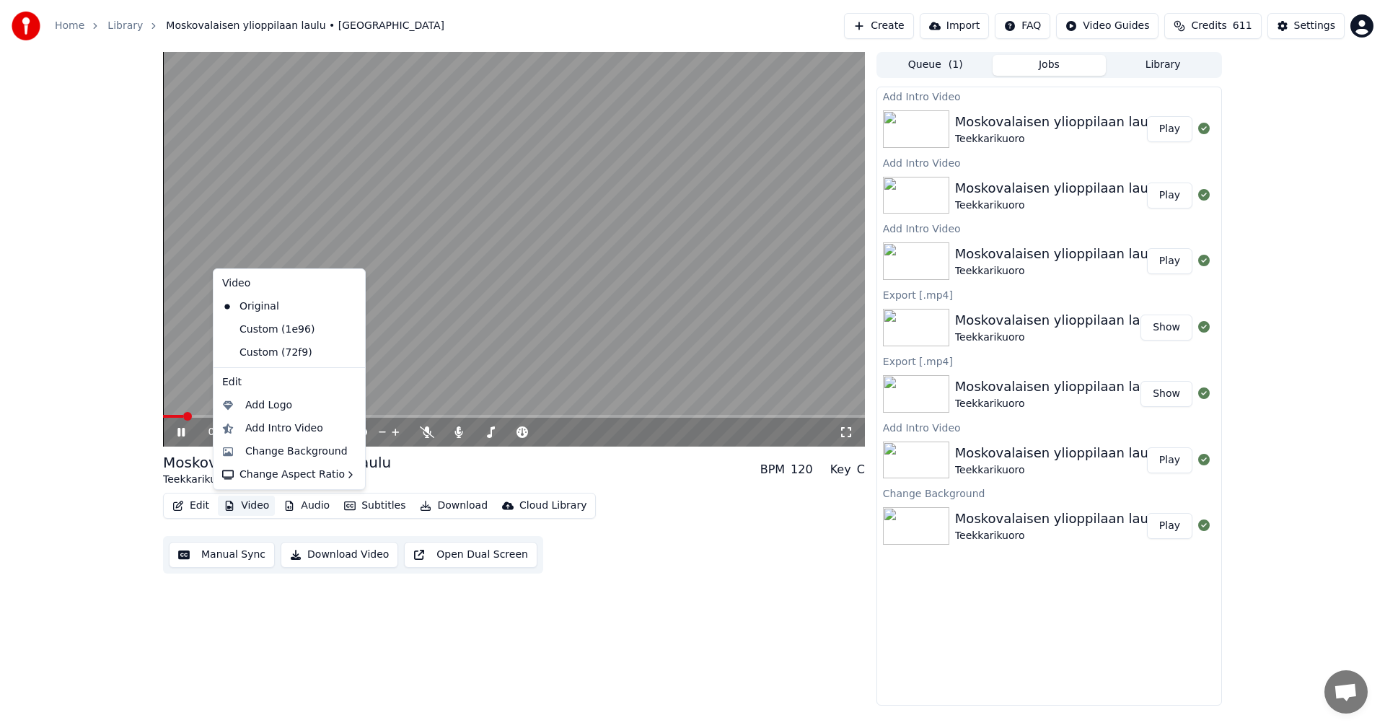
click at [249, 508] on button "Video" at bounding box center [246, 505] width 57 height 20
click at [297, 356] on div "Custom (72f9)" at bounding box center [278, 352] width 124 height 23
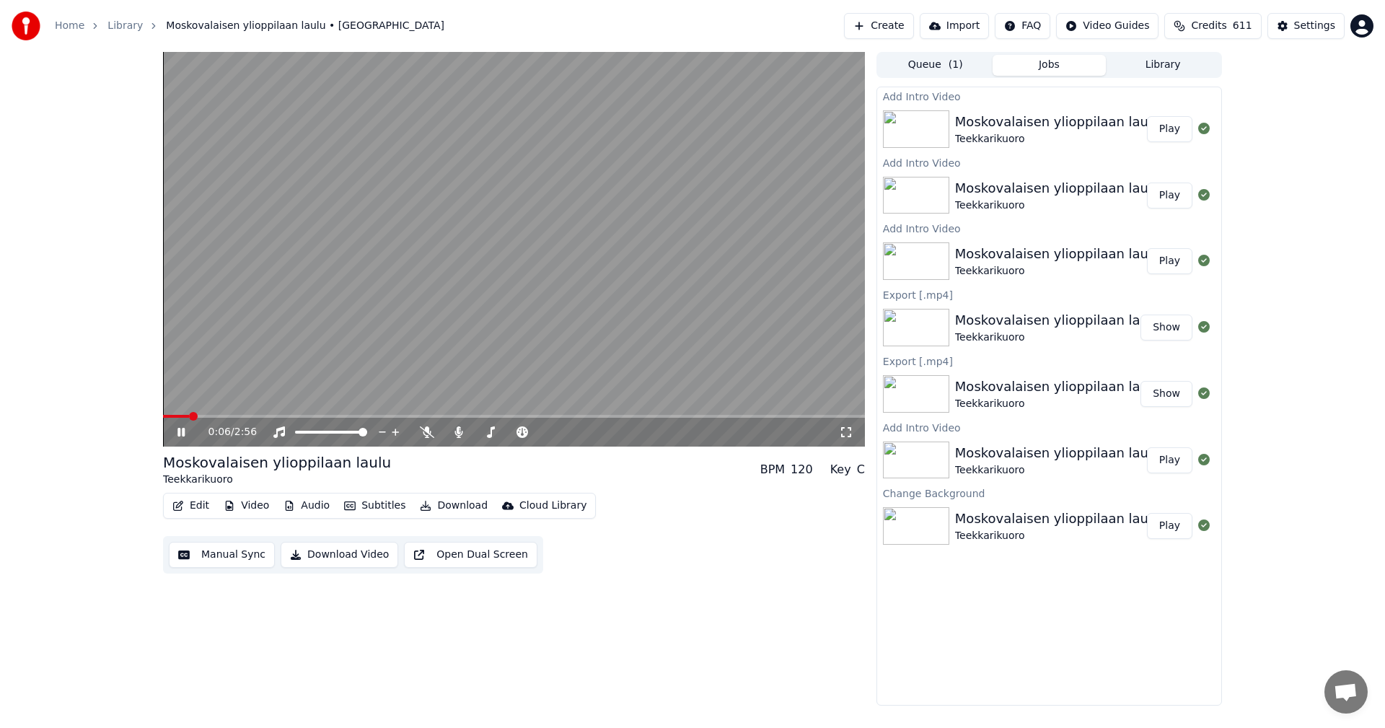
click at [184, 431] on icon at bounding box center [180, 432] width 7 height 9
click at [163, 420] on span at bounding box center [167, 416] width 9 height 9
click at [180, 432] on icon at bounding box center [181, 432] width 9 height 10
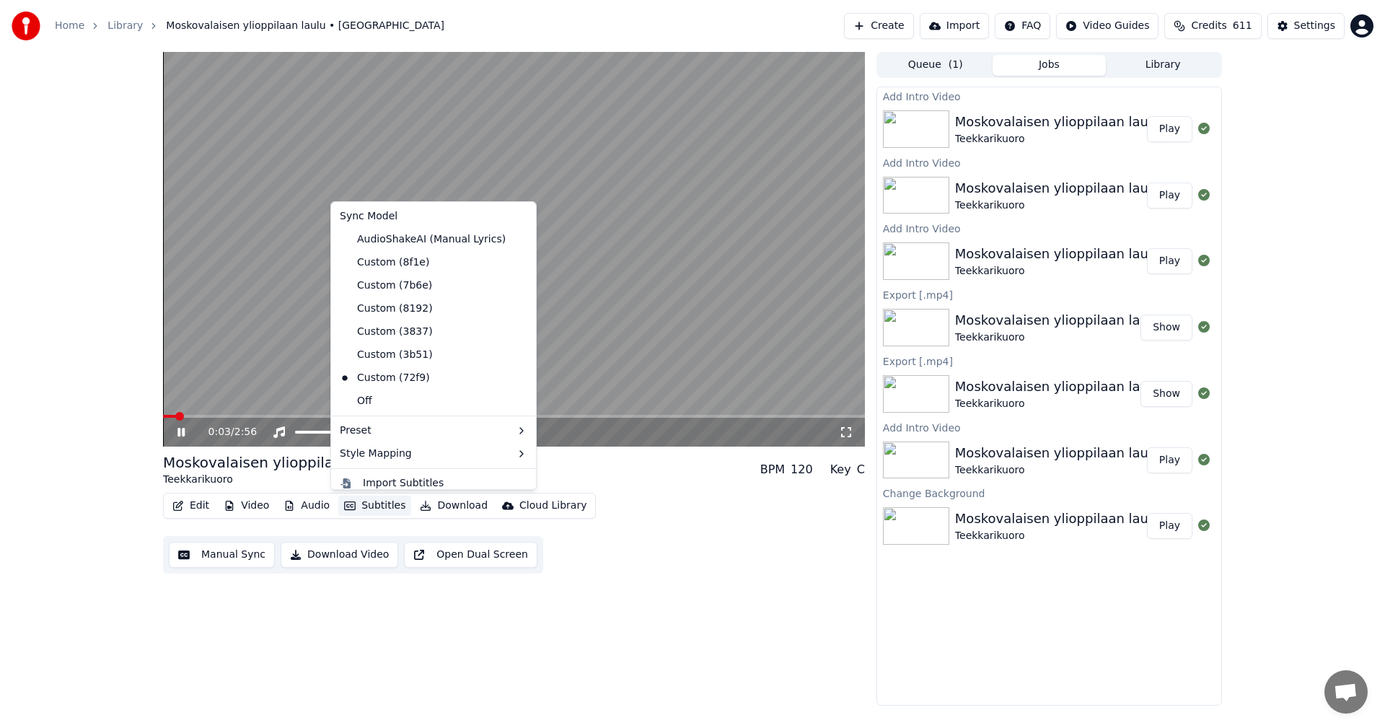
click at [369, 506] on button "Subtitles" at bounding box center [374, 505] width 73 height 20
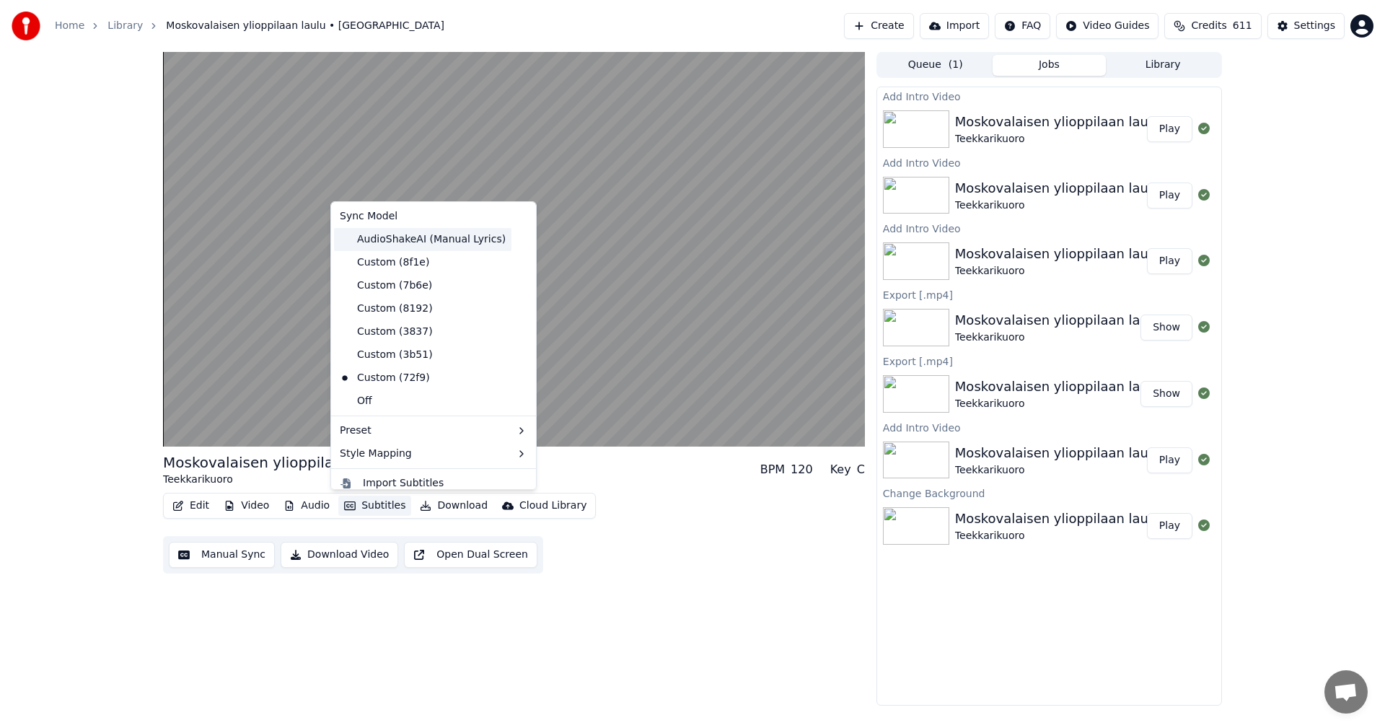
click at [428, 243] on div "AudioShakeAI (Manual Lyrics)" at bounding box center [422, 239] width 177 height 23
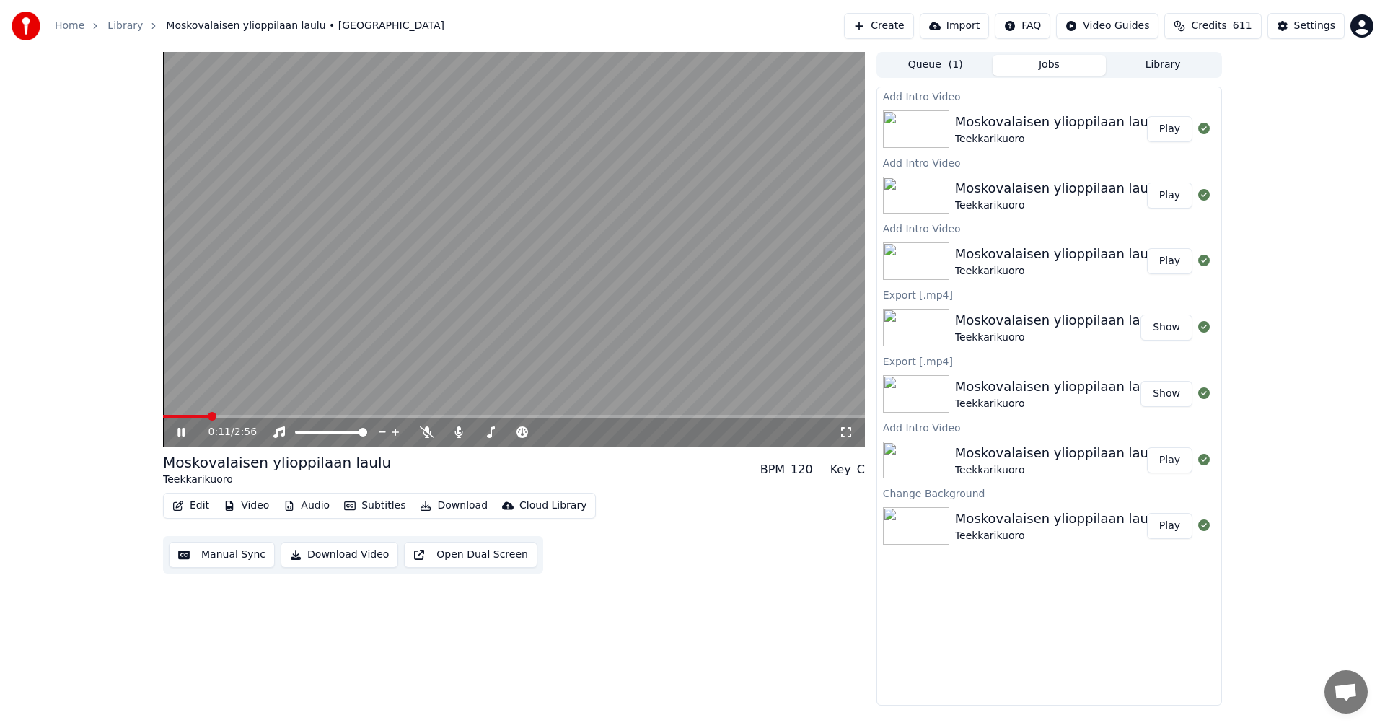
click at [285, 415] on span at bounding box center [514, 416] width 702 height 3
click at [237, 416] on span at bounding box center [232, 416] width 138 height 3
click at [165, 415] on span at bounding box center [202, 416] width 79 height 3
click at [163, 420] on span at bounding box center [167, 416] width 9 height 9
click at [175, 414] on span at bounding box center [179, 416] width 9 height 9
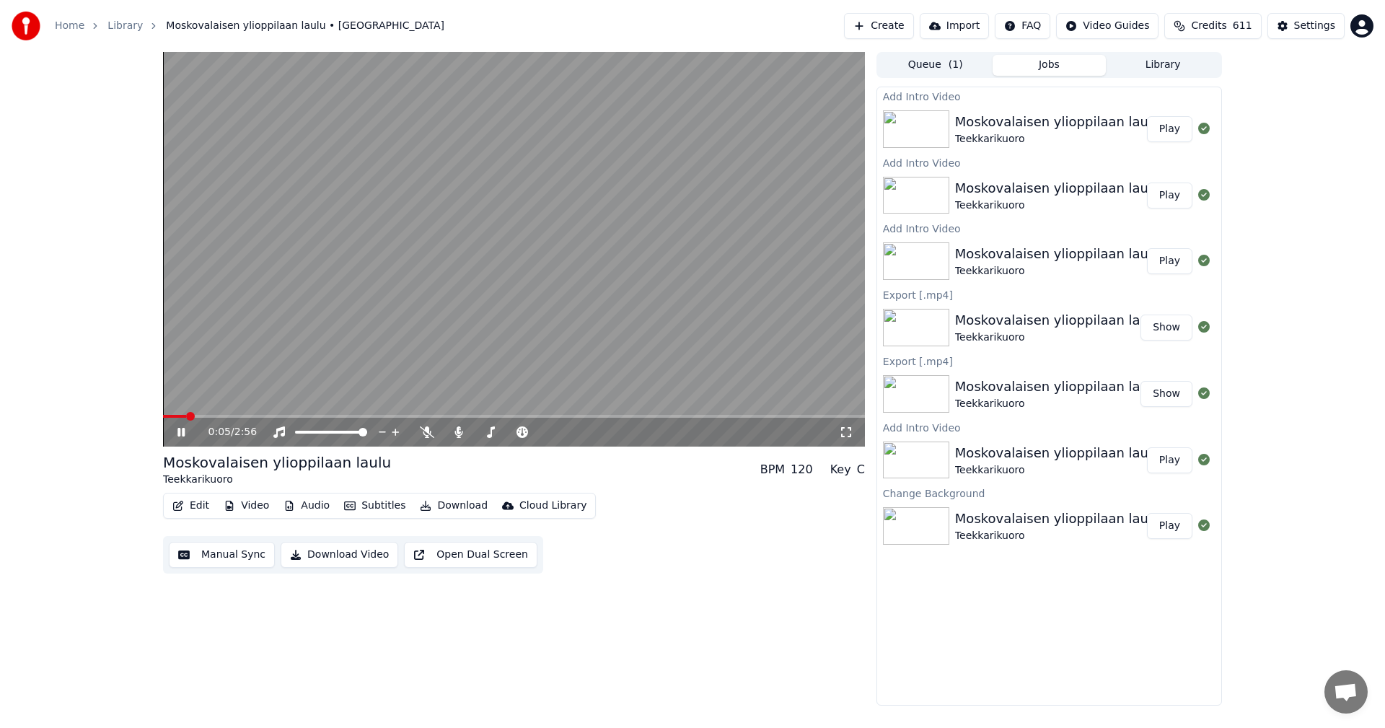
click at [256, 503] on button "Video" at bounding box center [246, 505] width 57 height 20
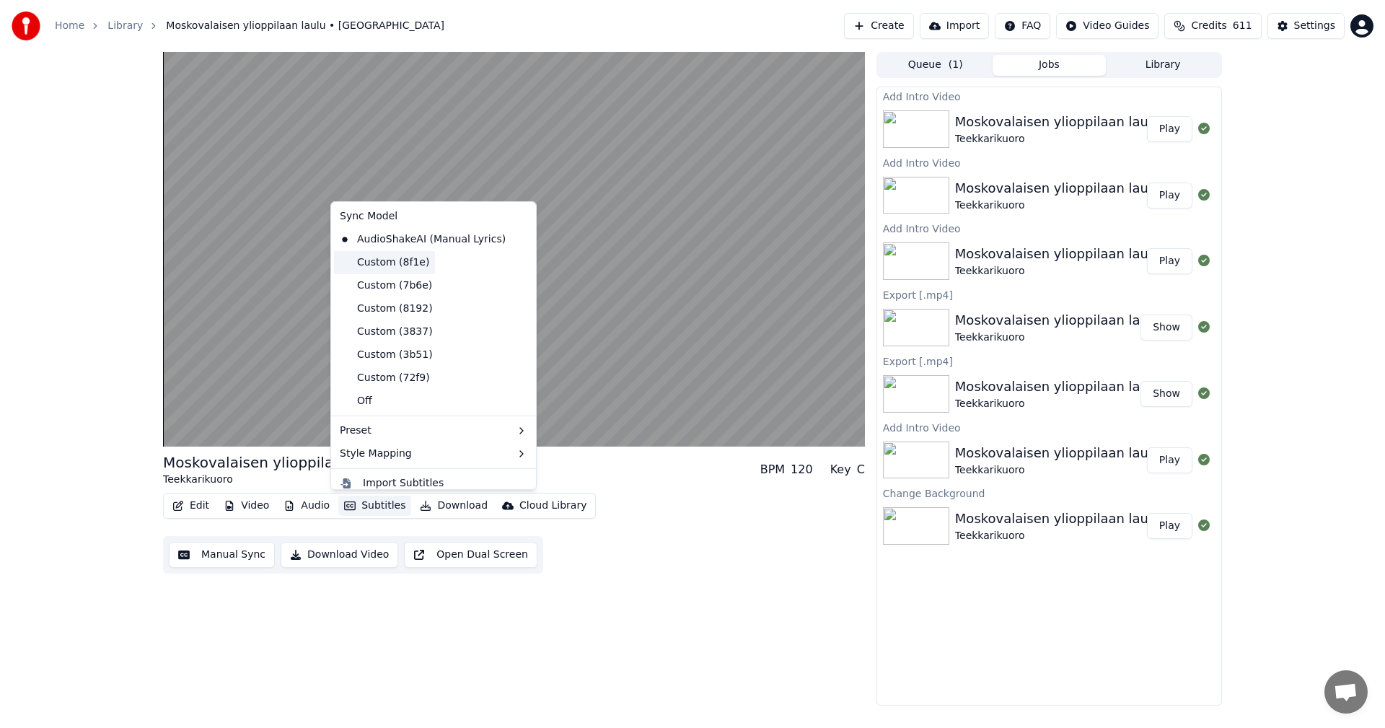
click at [407, 262] on div "Custom (8f1e)" at bounding box center [384, 262] width 101 height 23
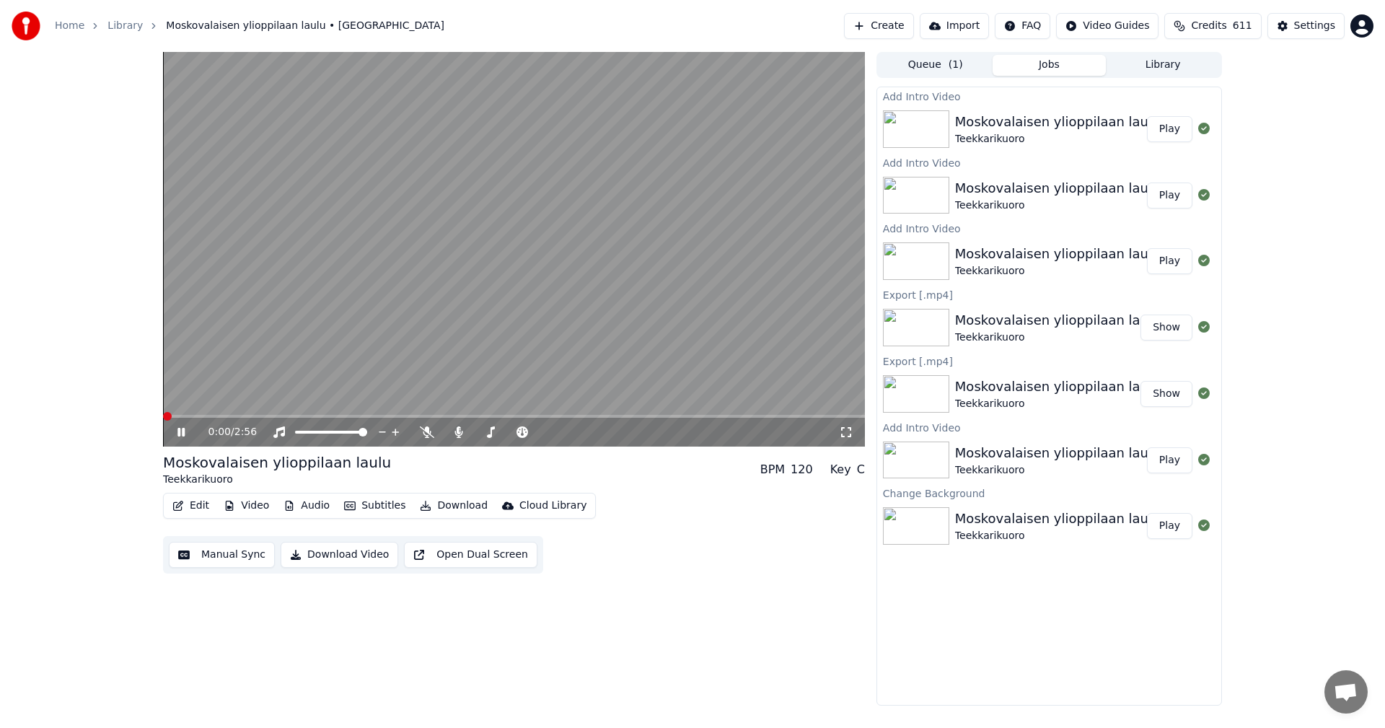
click at [163, 416] on span at bounding box center [167, 416] width 9 height 9
click at [179, 431] on icon at bounding box center [180, 432] width 7 height 9
click at [163, 419] on span at bounding box center [167, 416] width 9 height 9
click at [180, 432] on icon at bounding box center [181, 432] width 9 height 10
click at [180, 433] on icon at bounding box center [180, 432] width 7 height 9
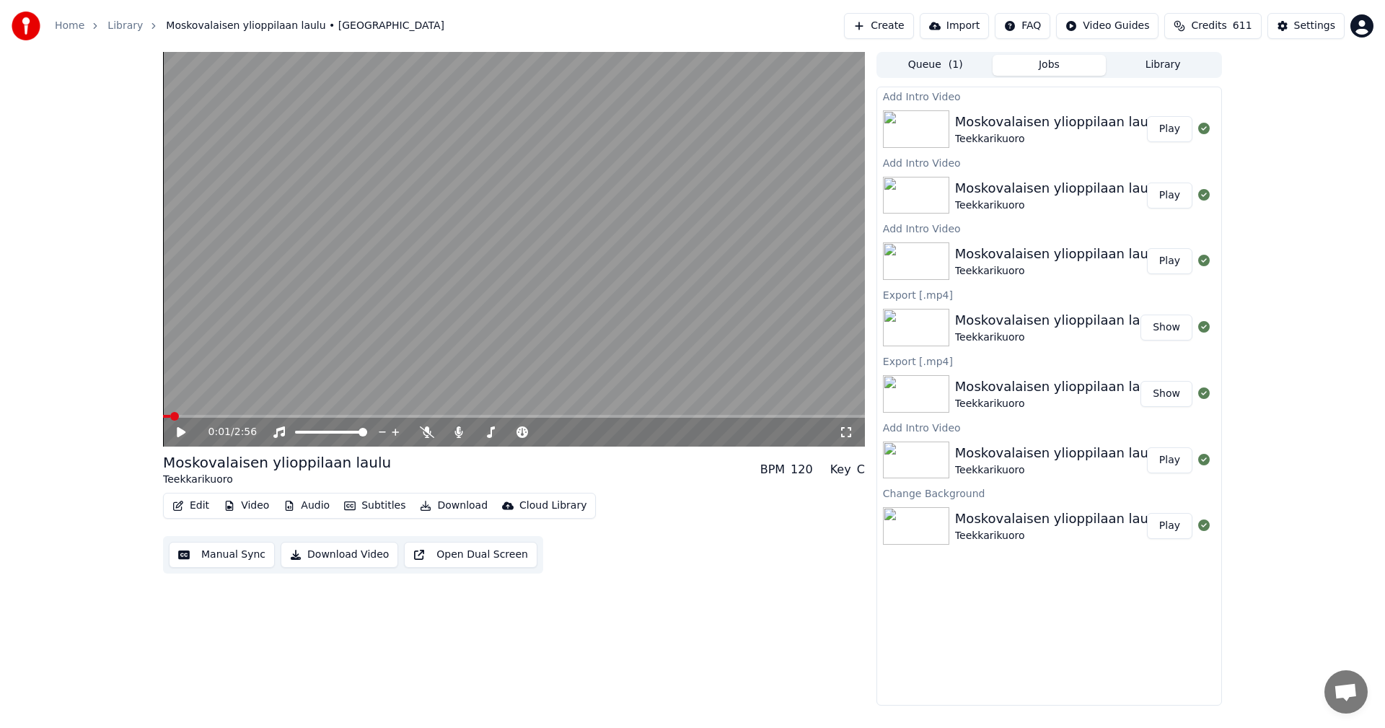
click at [264, 506] on button "Video" at bounding box center [246, 505] width 57 height 20
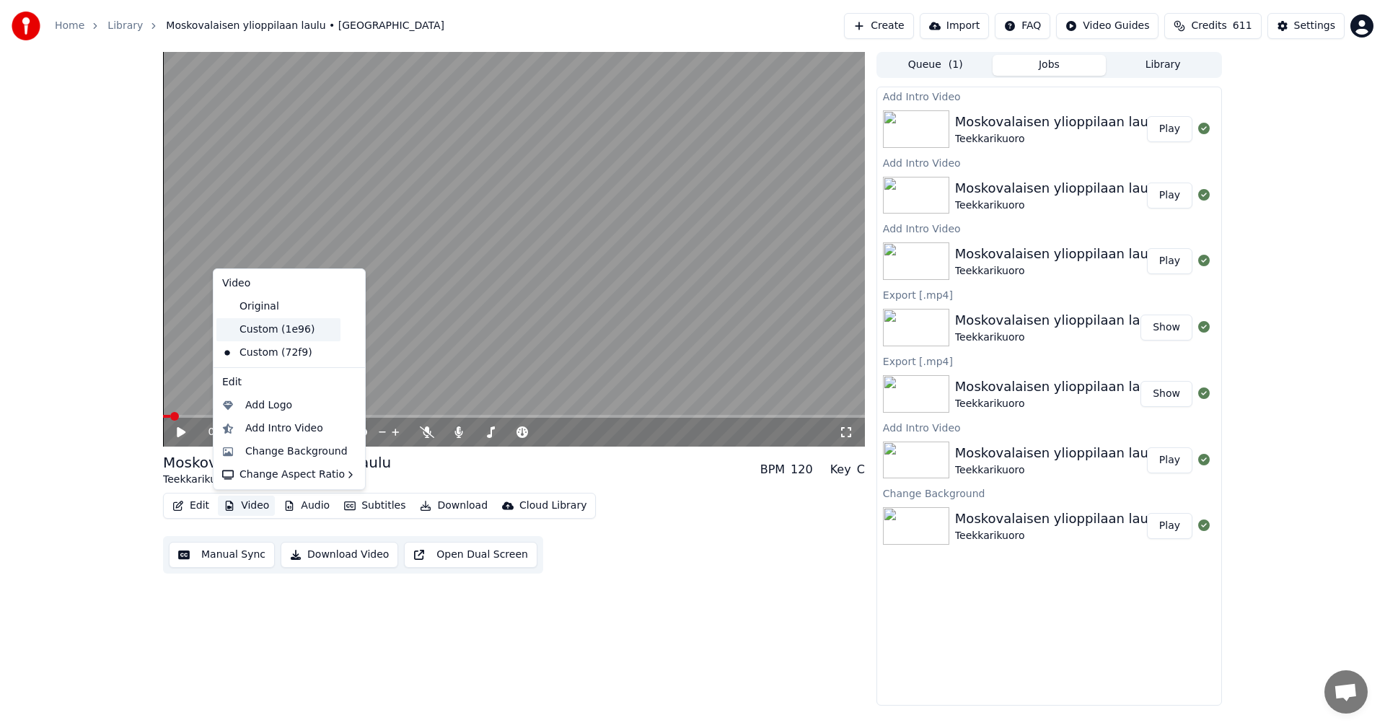
click at [280, 331] on div "Custom (1e96)" at bounding box center [278, 329] width 124 height 23
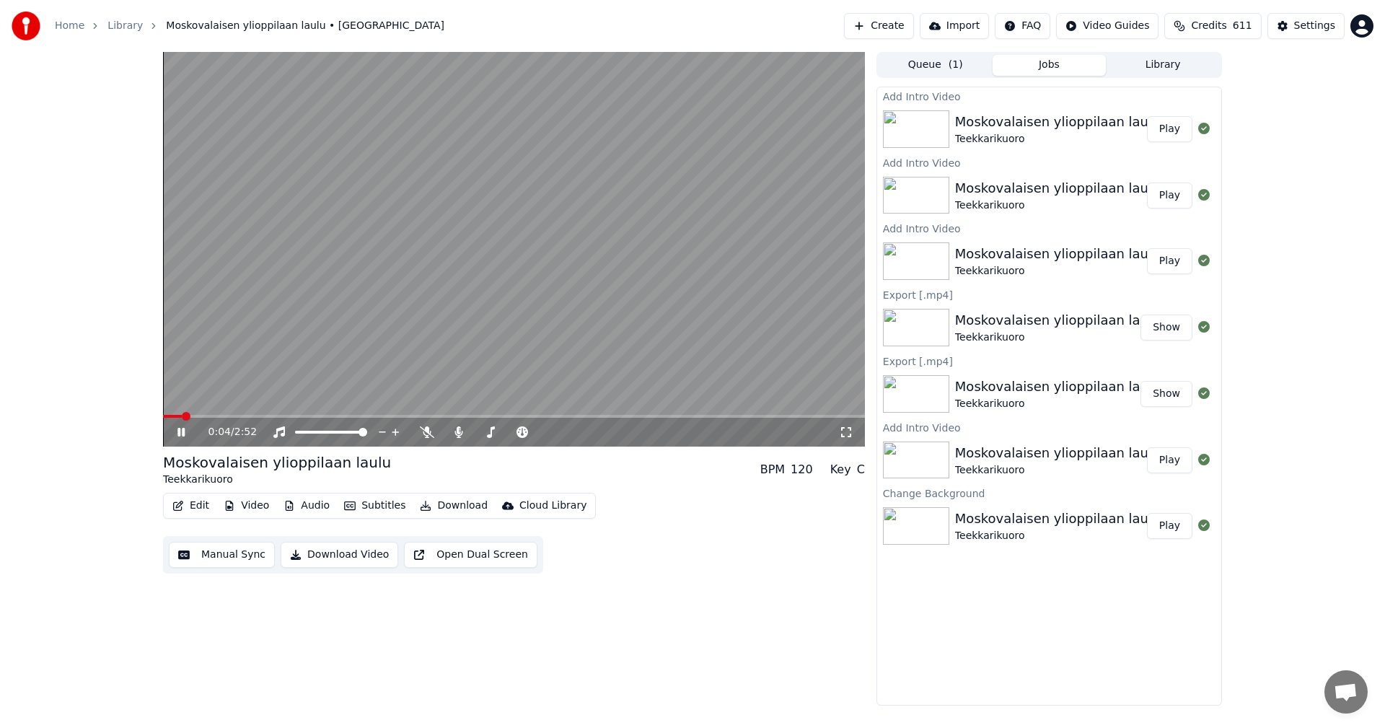
click at [252, 506] on button "Video" at bounding box center [246, 505] width 57 height 20
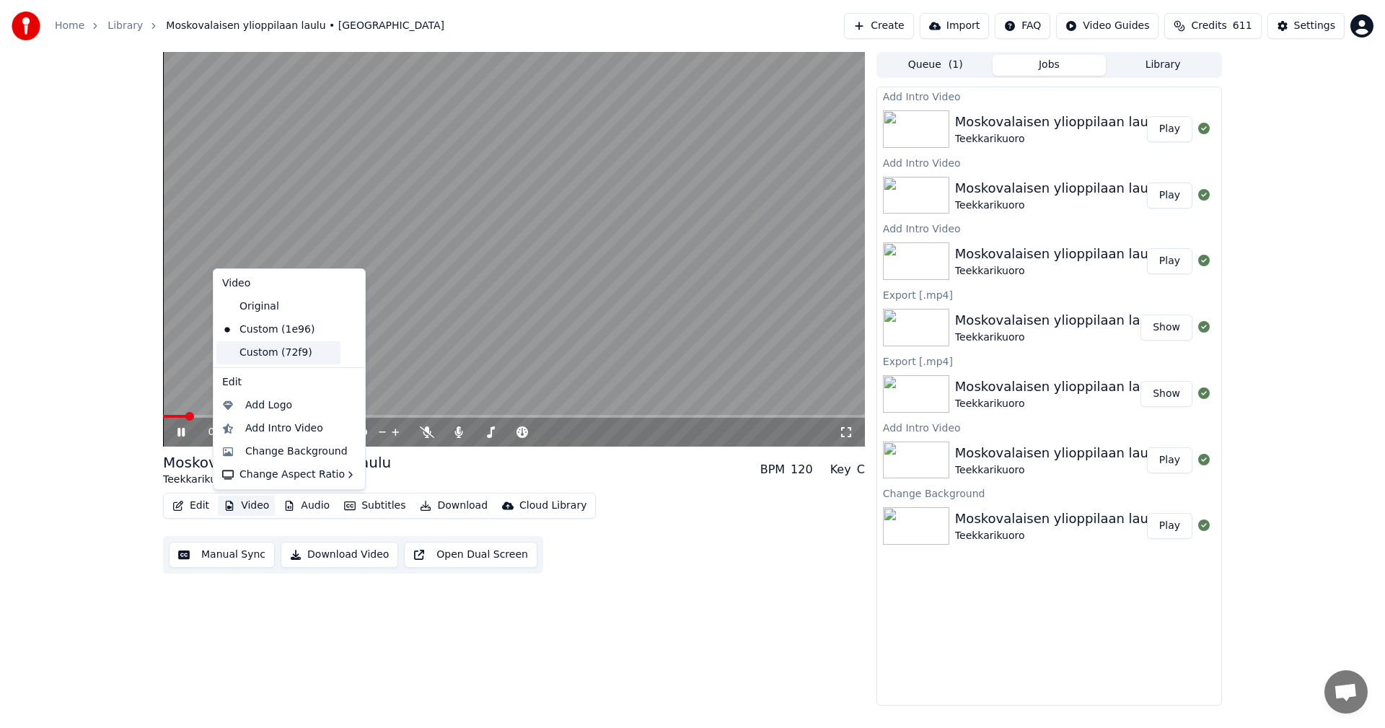
click at [271, 353] on div "Custom (72f9)" at bounding box center [278, 352] width 124 height 23
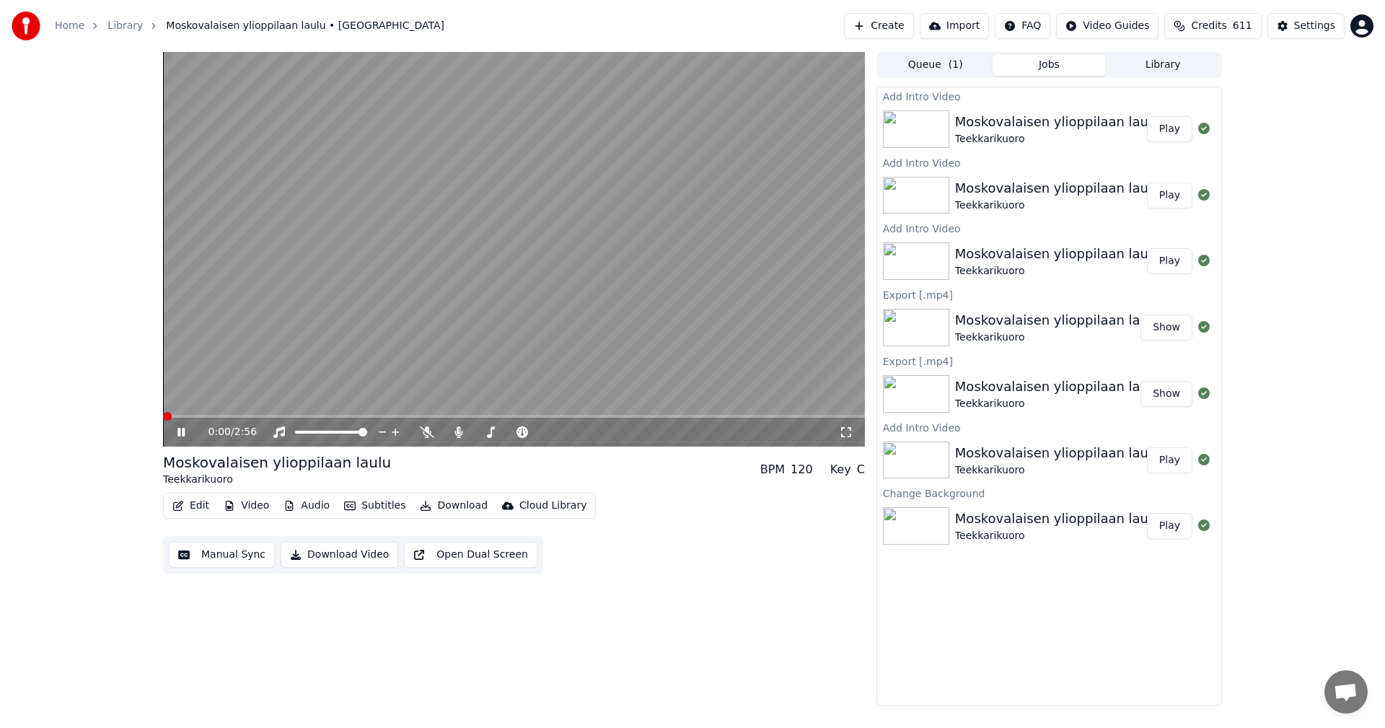
click at [163, 420] on span at bounding box center [167, 416] width 9 height 9
click at [260, 504] on button "Video" at bounding box center [246, 505] width 57 height 20
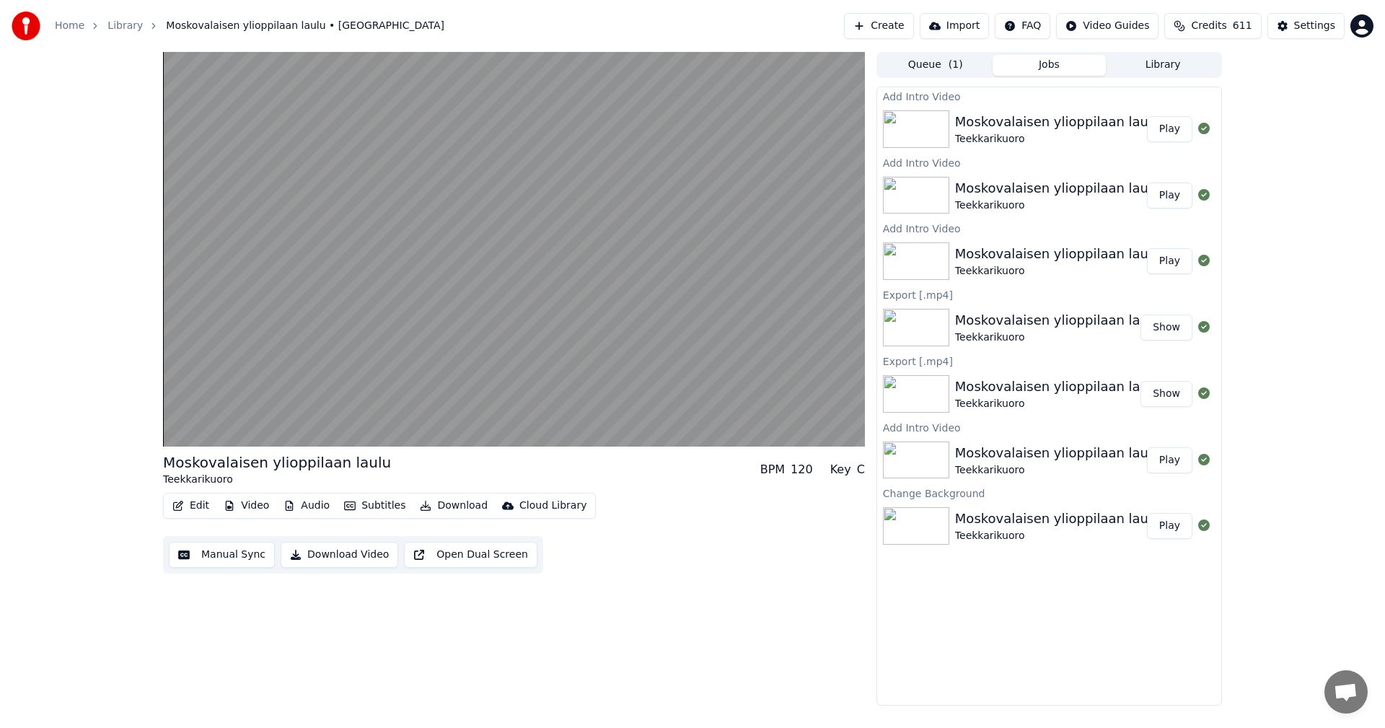
click at [0, 369] on div "Moskovalaisen ylioppilaan laulu Teekkarikuoro BPM 120 Key C Edit Video Audio Su…" at bounding box center [692, 378] width 1385 height 653
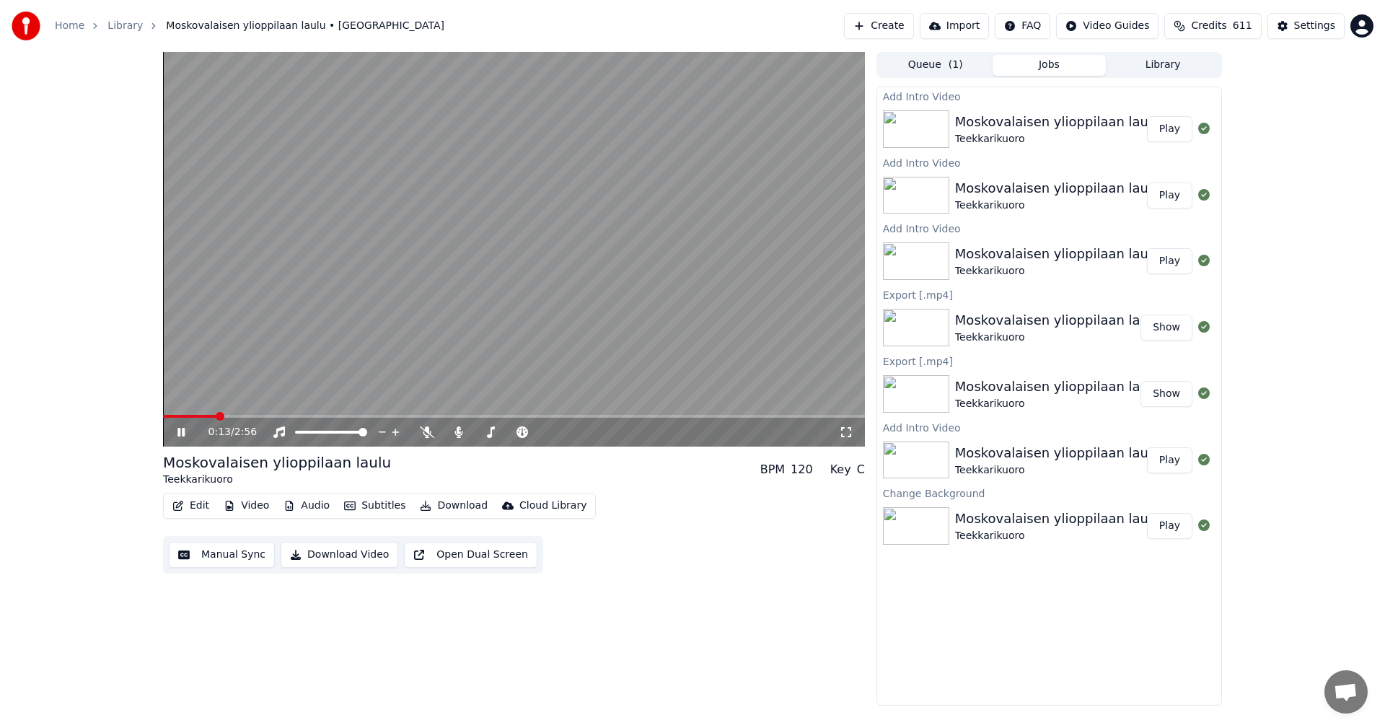
click at [268, 417] on span at bounding box center [514, 416] width 702 height 3
click at [424, 431] on icon at bounding box center [427, 432] width 14 height 12
click at [185, 429] on icon at bounding box center [192, 432] width 34 height 12
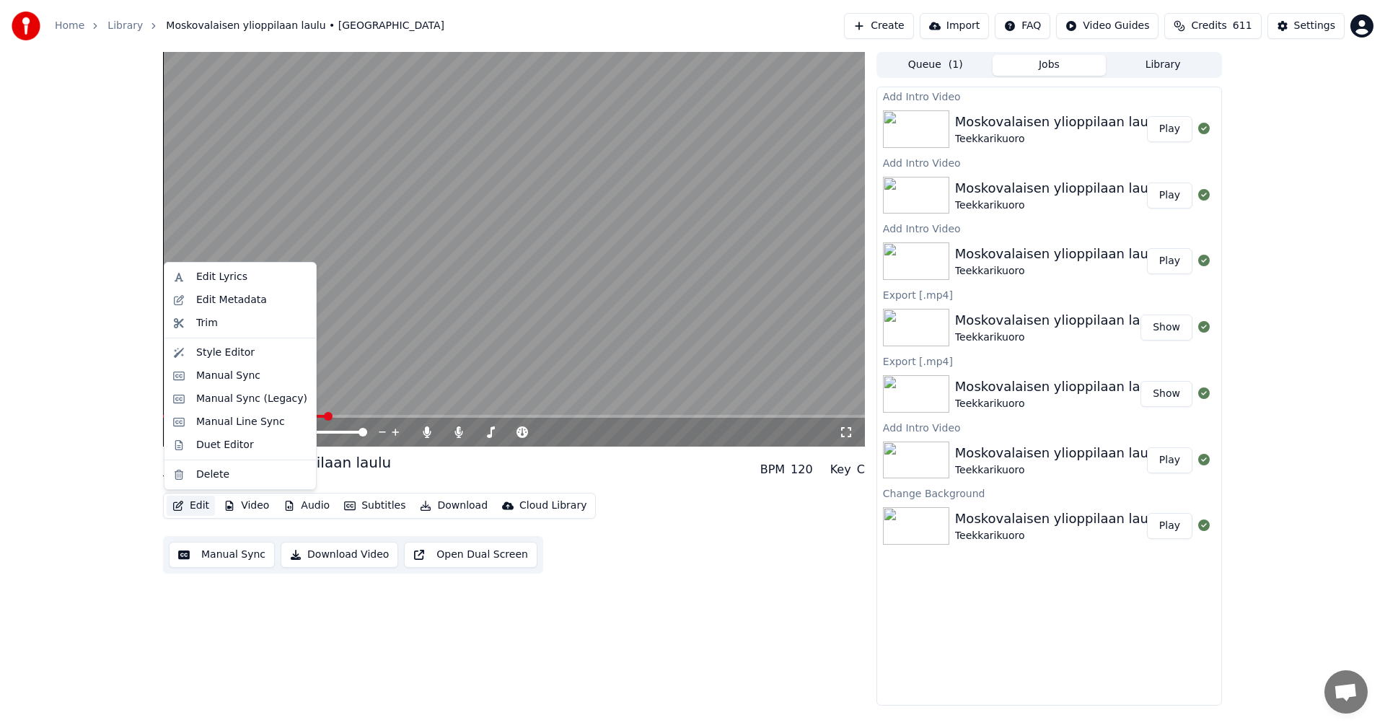
click at [191, 506] on button "Edit" at bounding box center [191, 505] width 48 height 20
click at [216, 327] on div "Trim" at bounding box center [251, 323] width 111 height 14
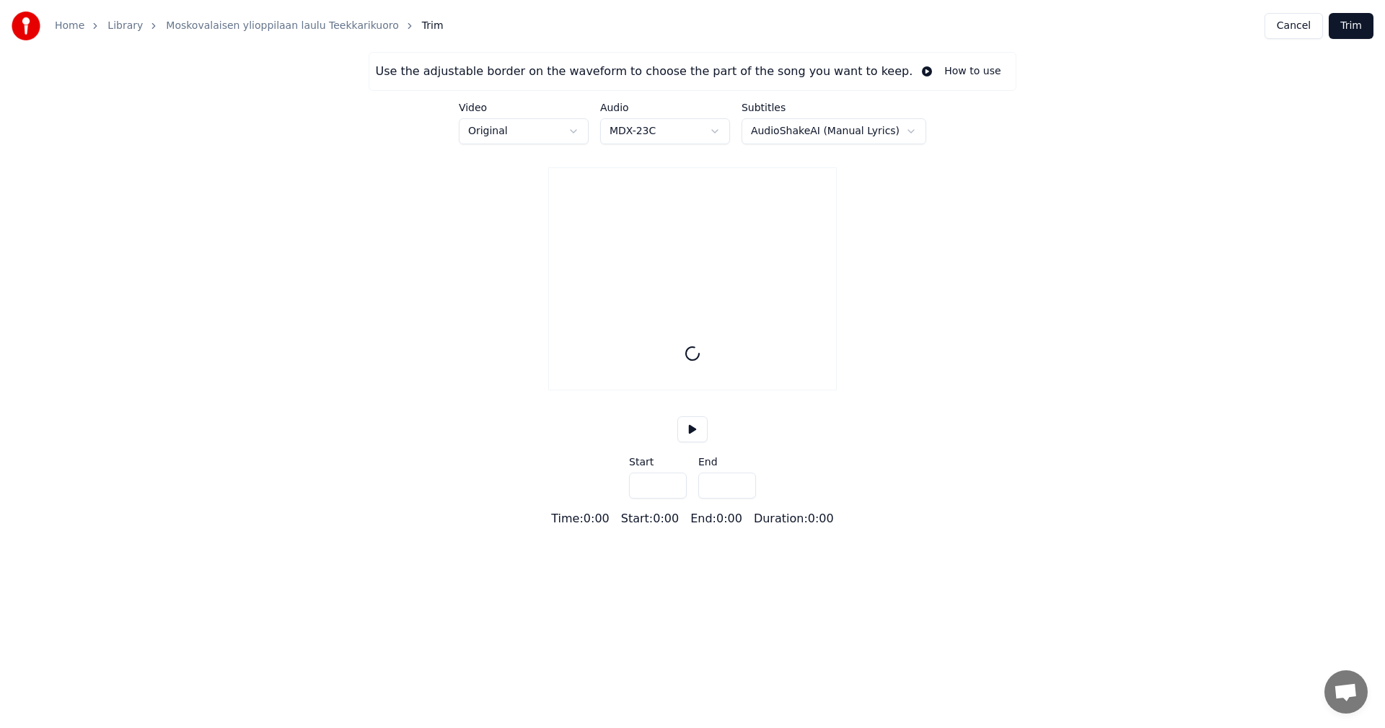
type input "*****"
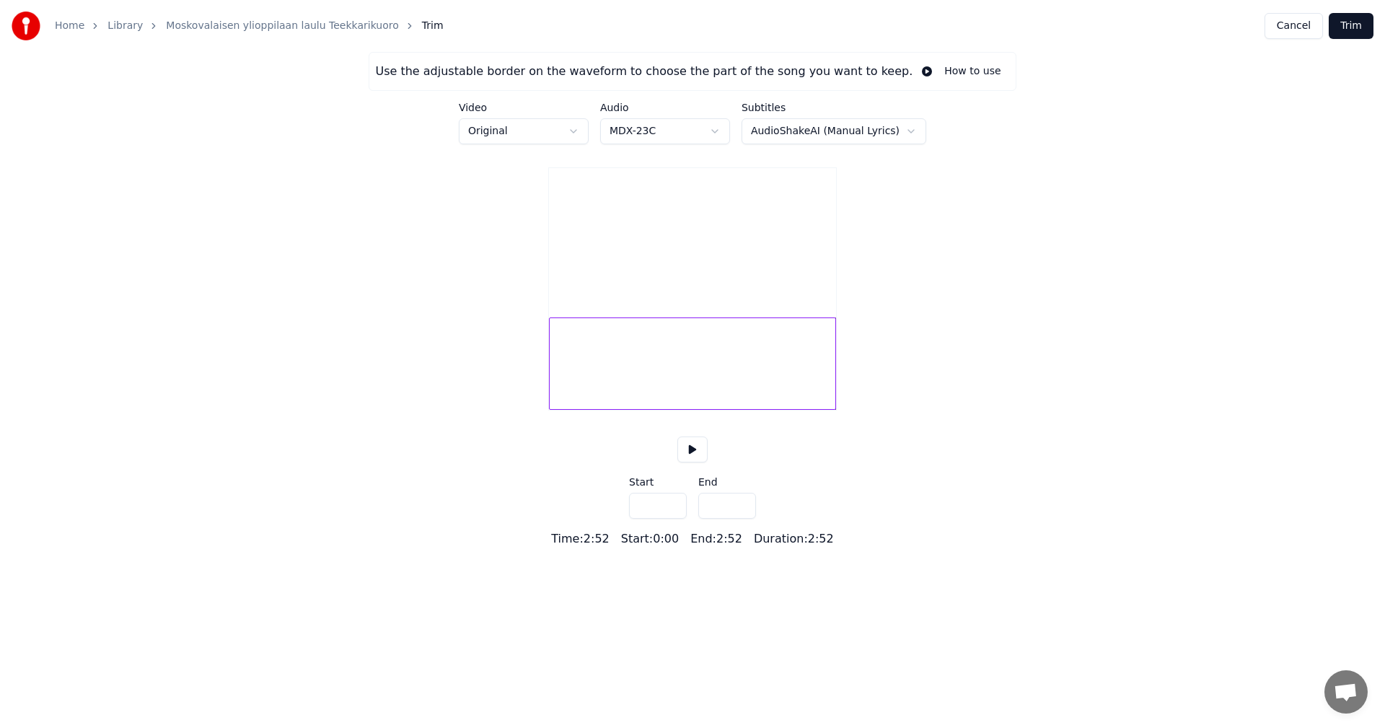
click at [695, 462] on button at bounding box center [692, 449] width 30 height 26
click at [912, 71] on button "How to use" at bounding box center [960, 71] width 97 height 26
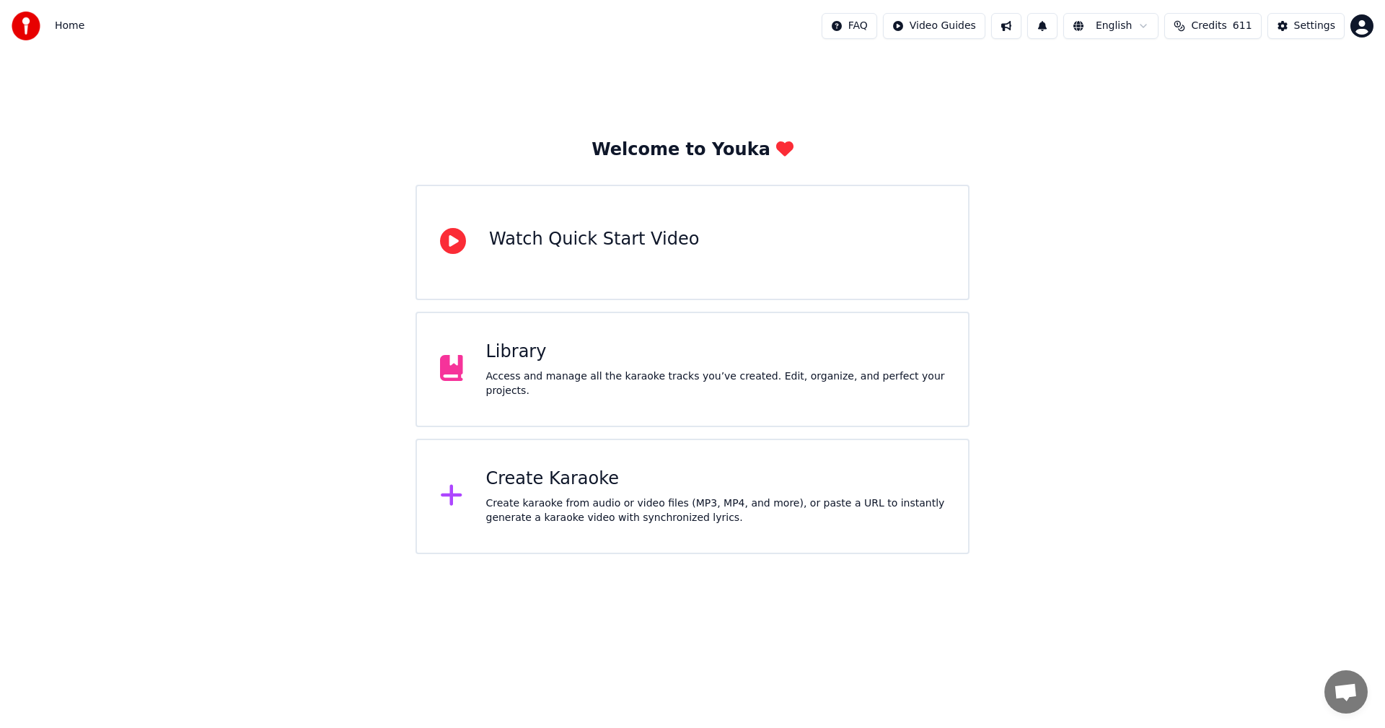
click at [531, 363] on div "Library" at bounding box center [715, 351] width 459 height 23
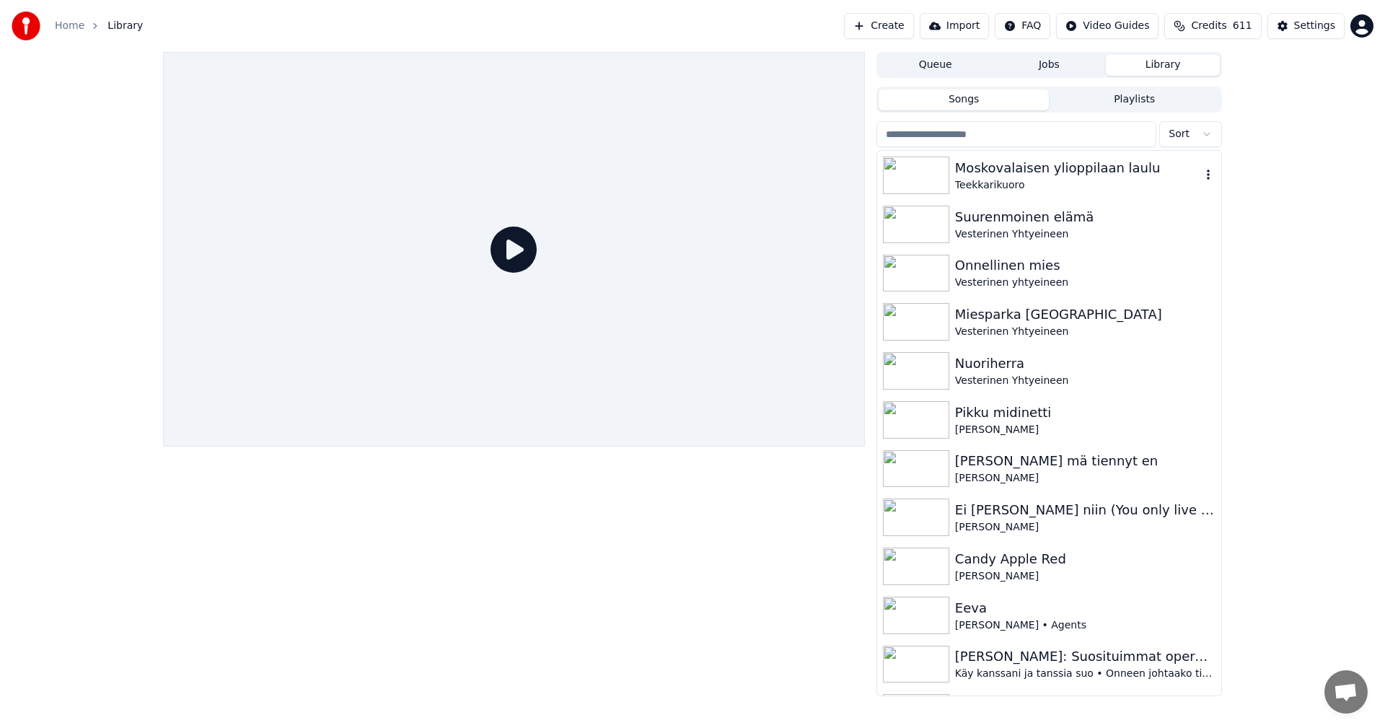
click at [989, 184] on div "Teekkarikuoro" at bounding box center [1078, 185] width 246 height 14
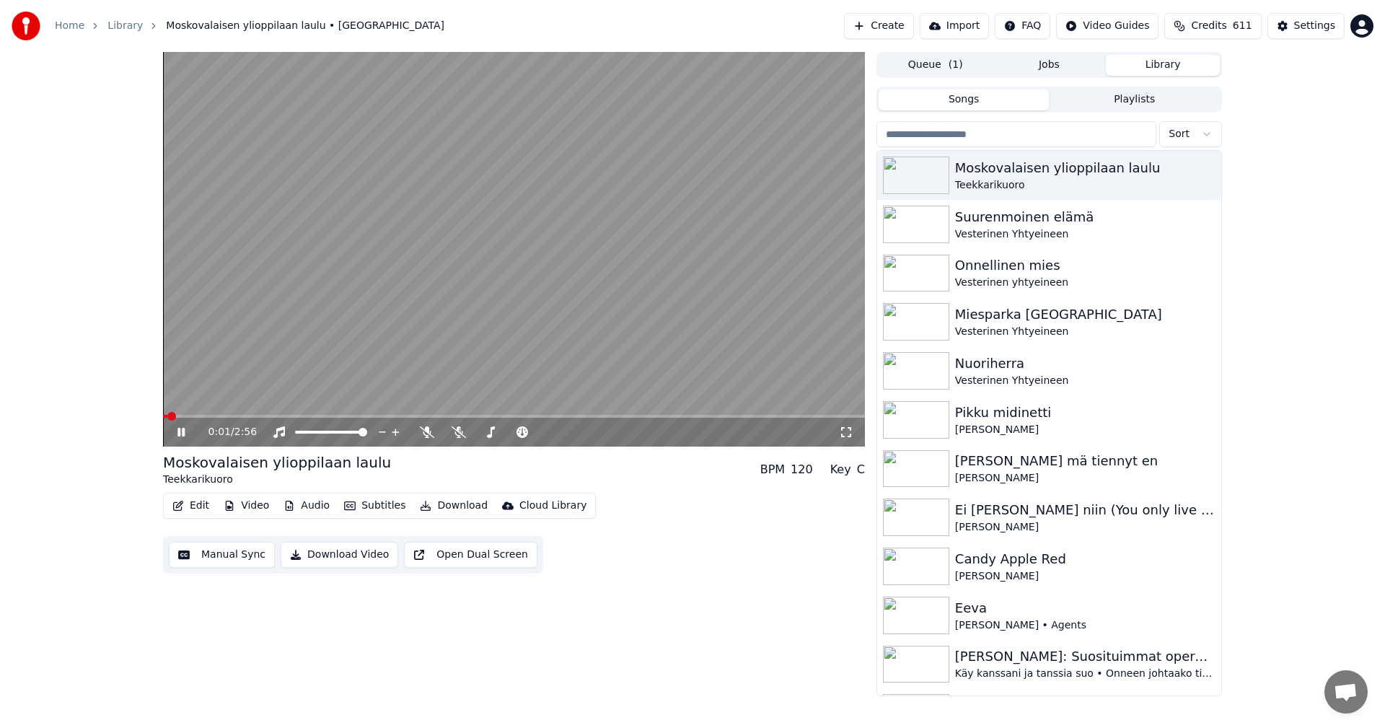
click at [184, 434] on icon at bounding box center [180, 432] width 7 height 9
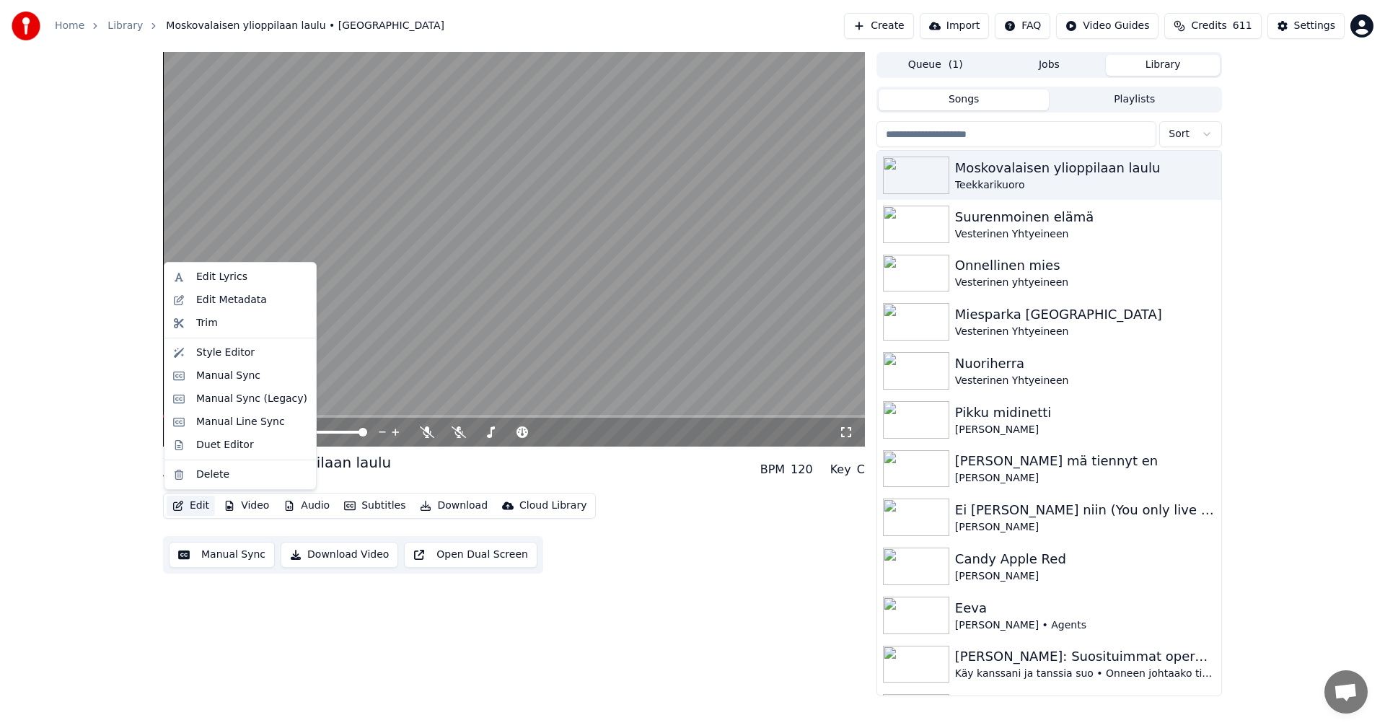
click at [201, 509] on button "Edit" at bounding box center [191, 505] width 48 height 20
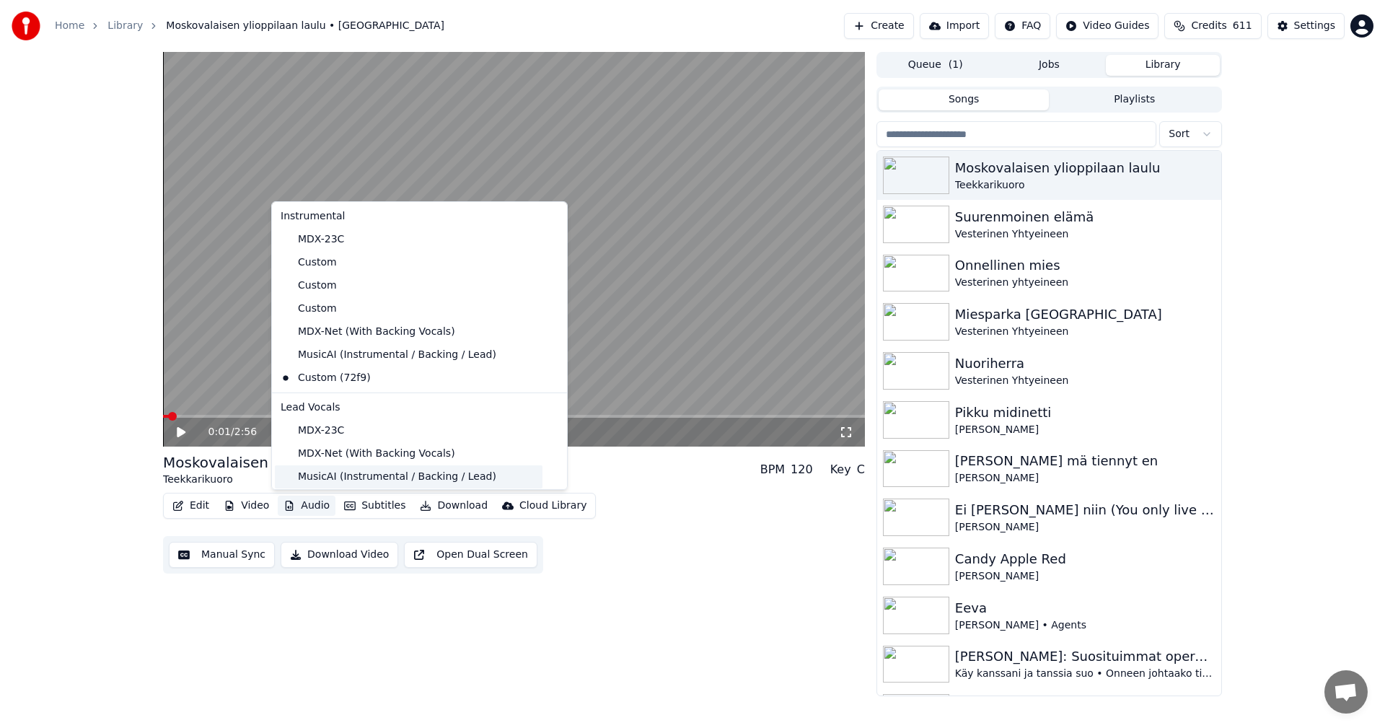
click at [330, 476] on div "MusicAI (Instrumental / Backing / Lead)" at bounding box center [409, 476] width 268 height 23
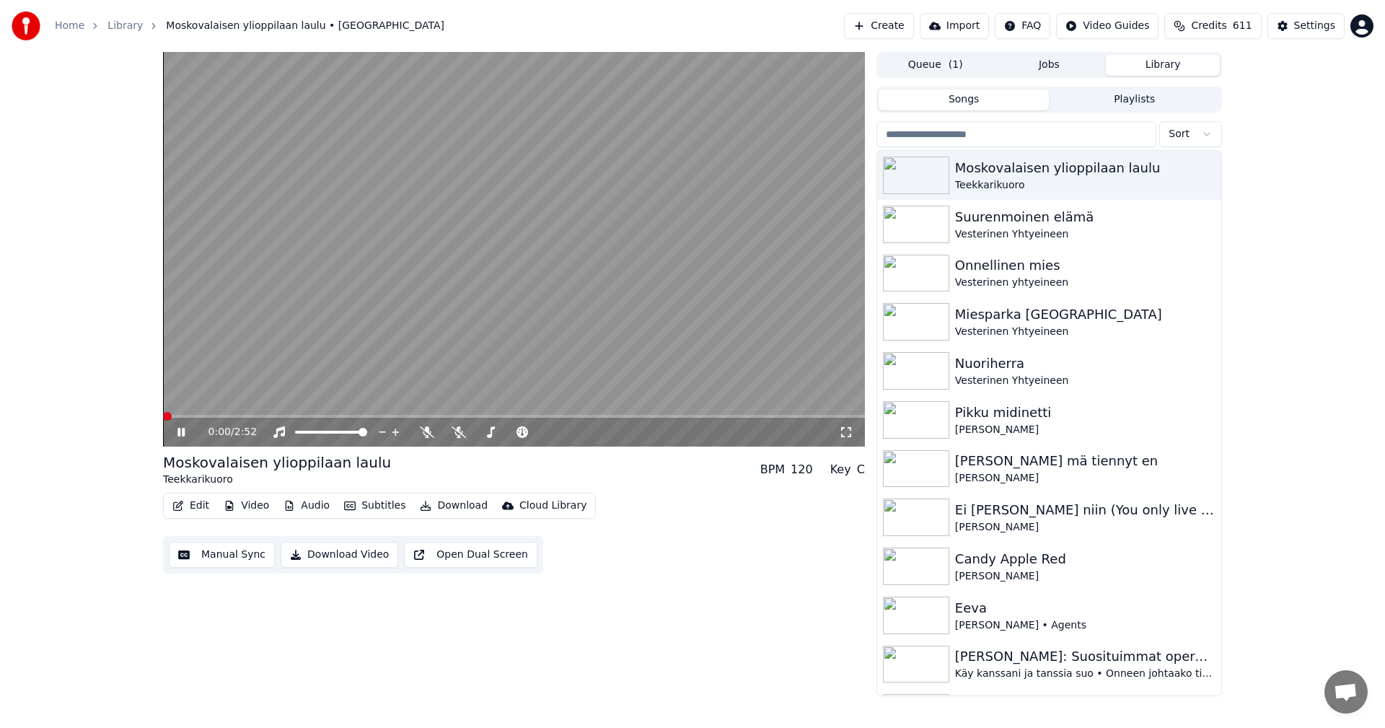
click at [247, 506] on button "Video" at bounding box center [246, 505] width 57 height 20
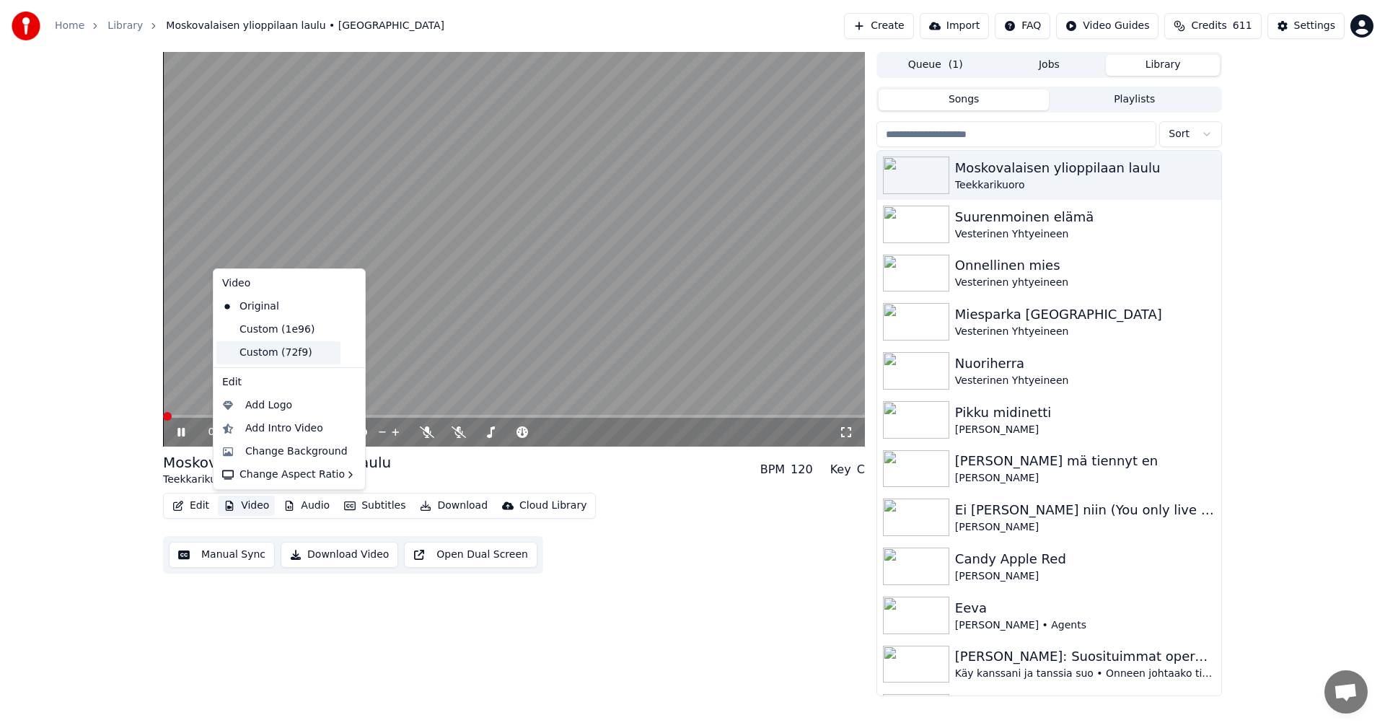
click at [279, 352] on div "Custom (72f9)" at bounding box center [278, 352] width 124 height 23
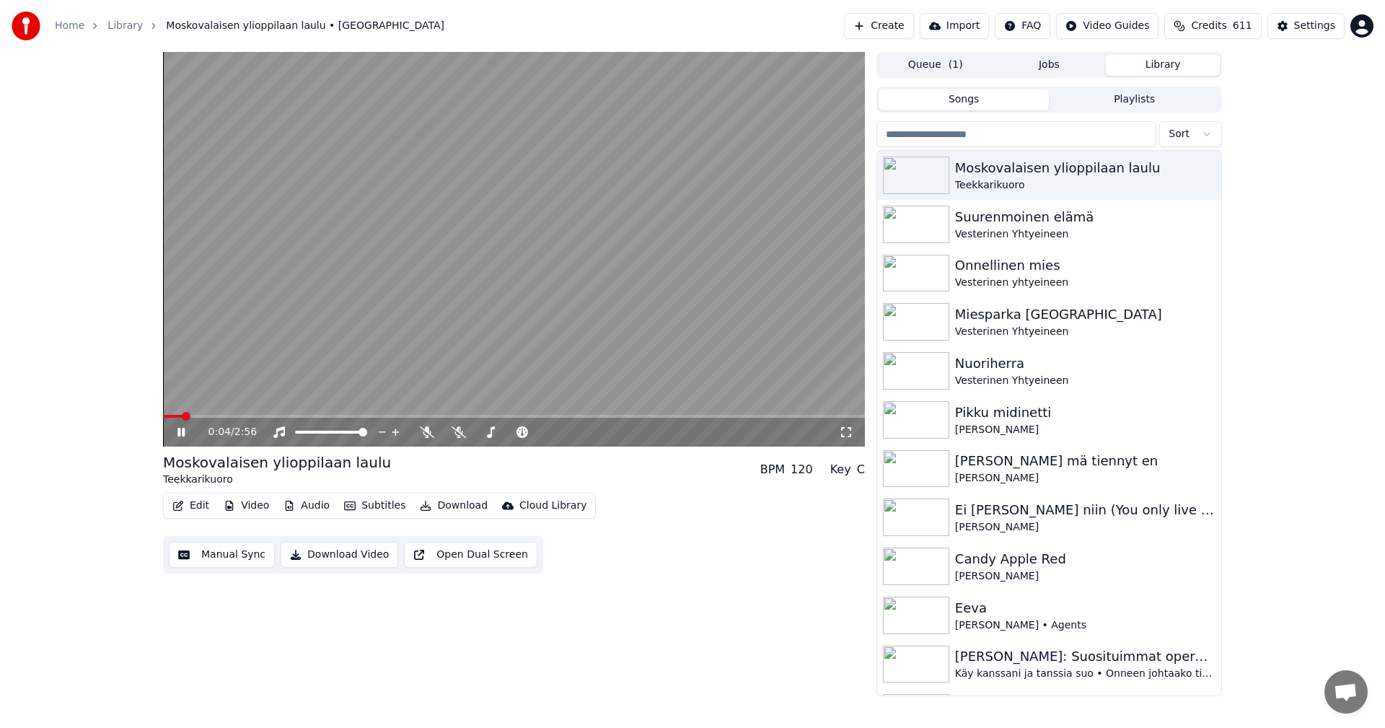
click at [317, 507] on button "Audio" at bounding box center [307, 505] width 58 height 20
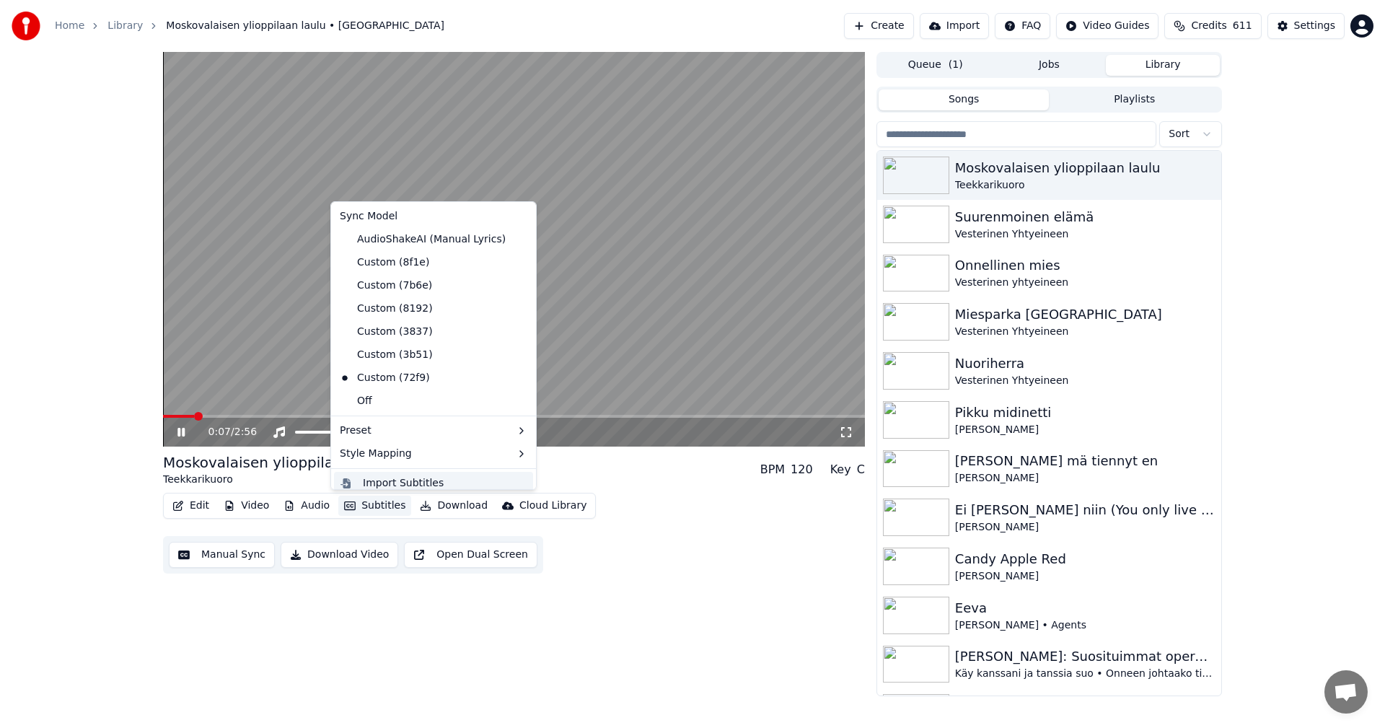
click at [381, 472] on div "Import Subtitles" at bounding box center [433, 483] width 199 height 23
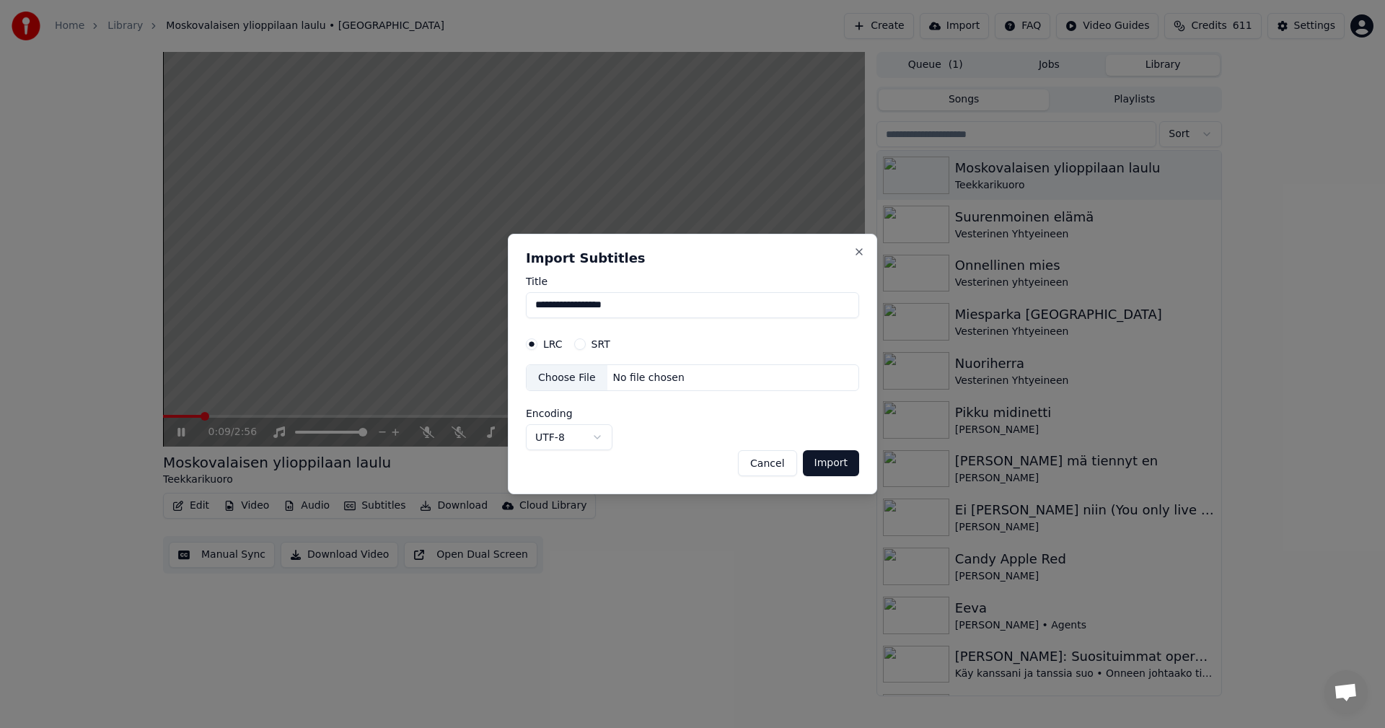
click at [775, 463] on button "Cancel" at bounding box center [767, 463] width 58 height 26
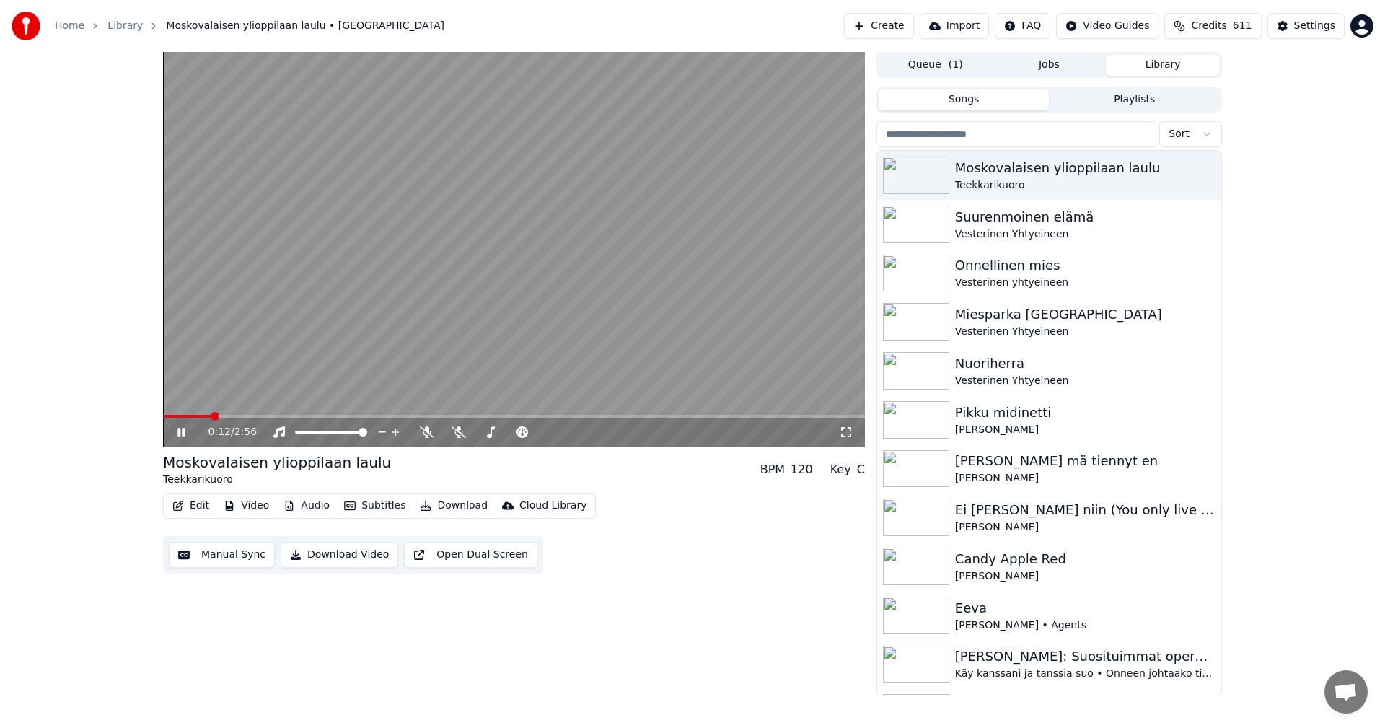
click at [239, 503] on button "Video" at bounding box center [246, 505] width 57 height 20
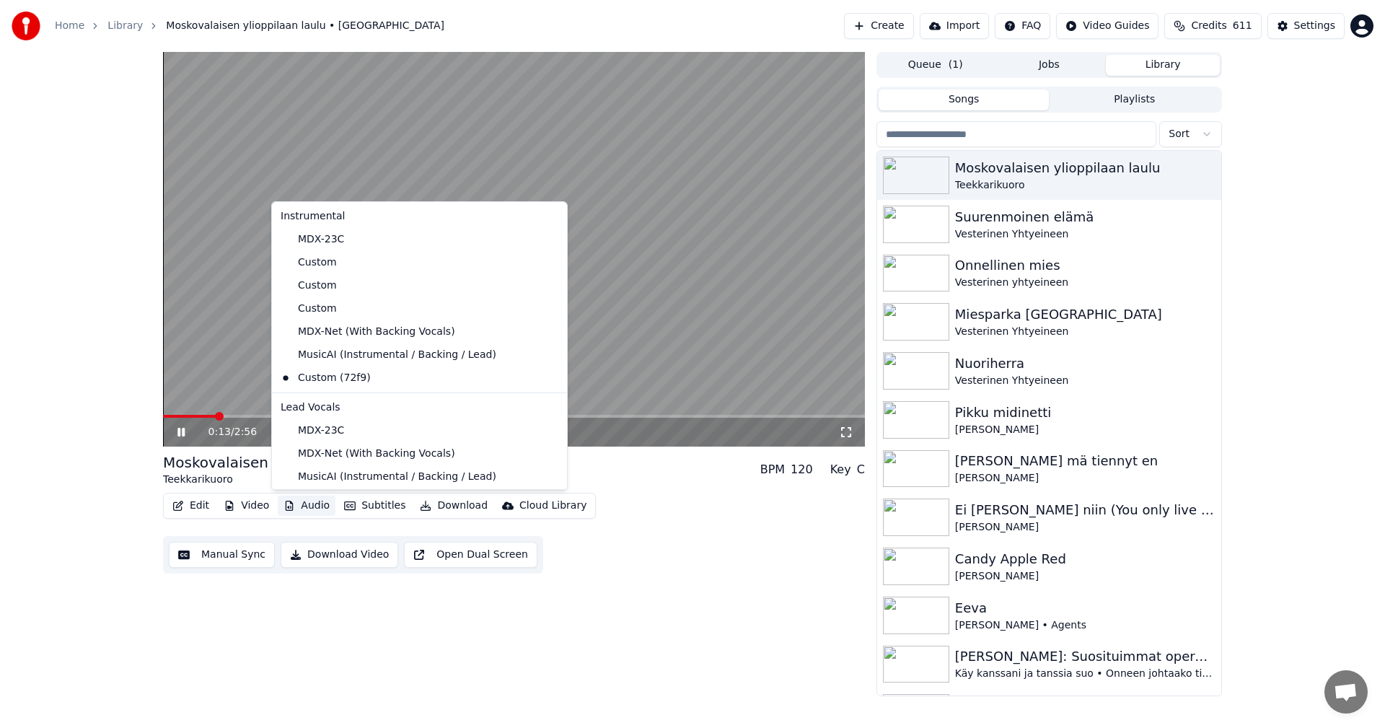
click at [320, 502] on button "Audio" at bounding box center [307, 505] width 58 height 20
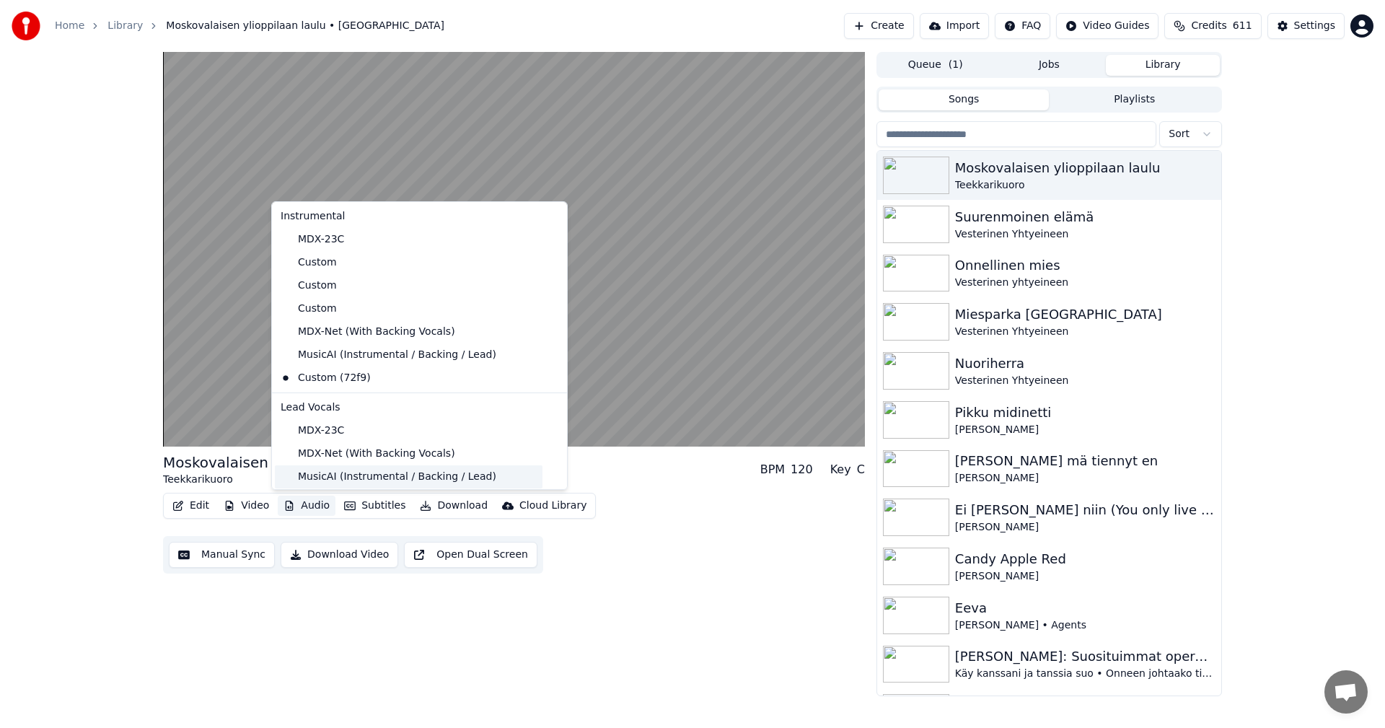
click at [344, 479] on div "MusicAI (Instrumental / Backing / Lead)" at bounding box center [409, 476] width 268 height 23
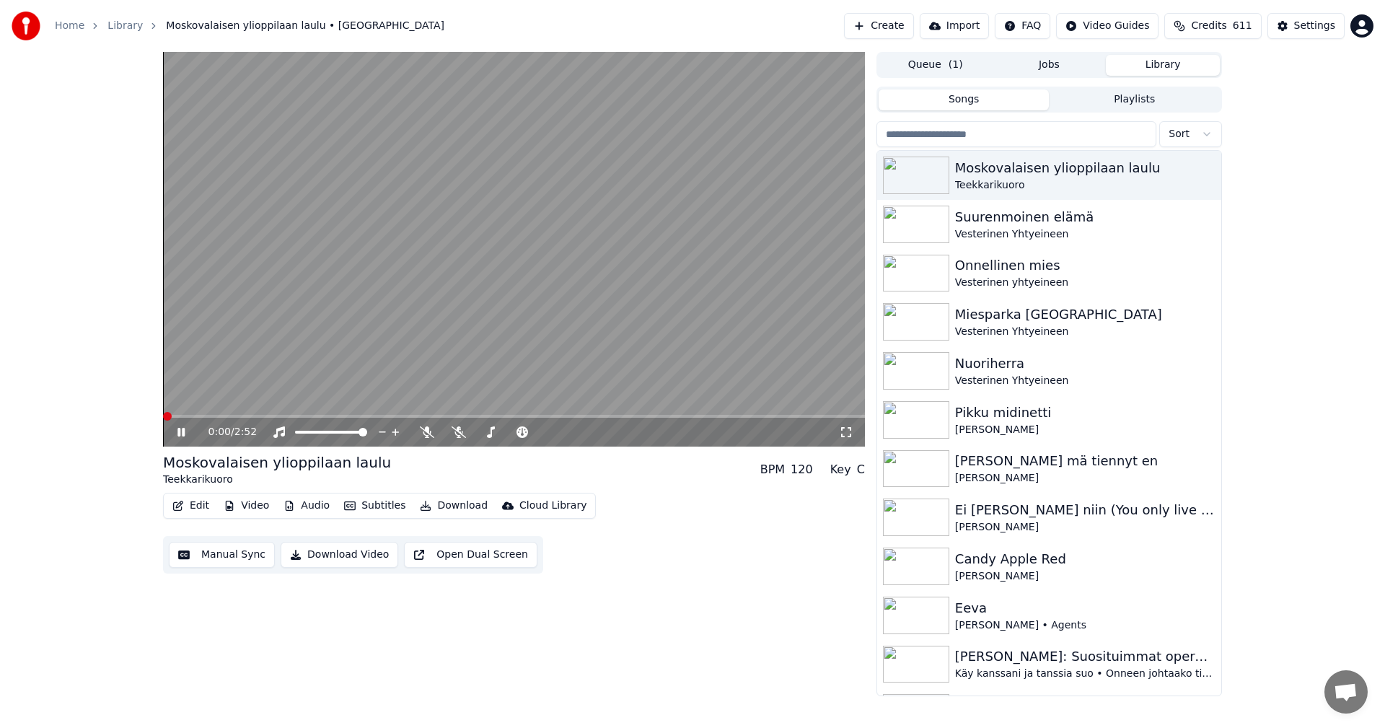
click at [164, 418] on span at bounding box center [167, 416] width 9 height 9
click at [183, 420] on span at bounding box center [187, 416] width 9 height 9
click at [179, 433] on icon at bounding box center [180, 432] width 7 height 9
click at [246, 507] on button "Video" at bounding box center [246, 505] width 57 height 20
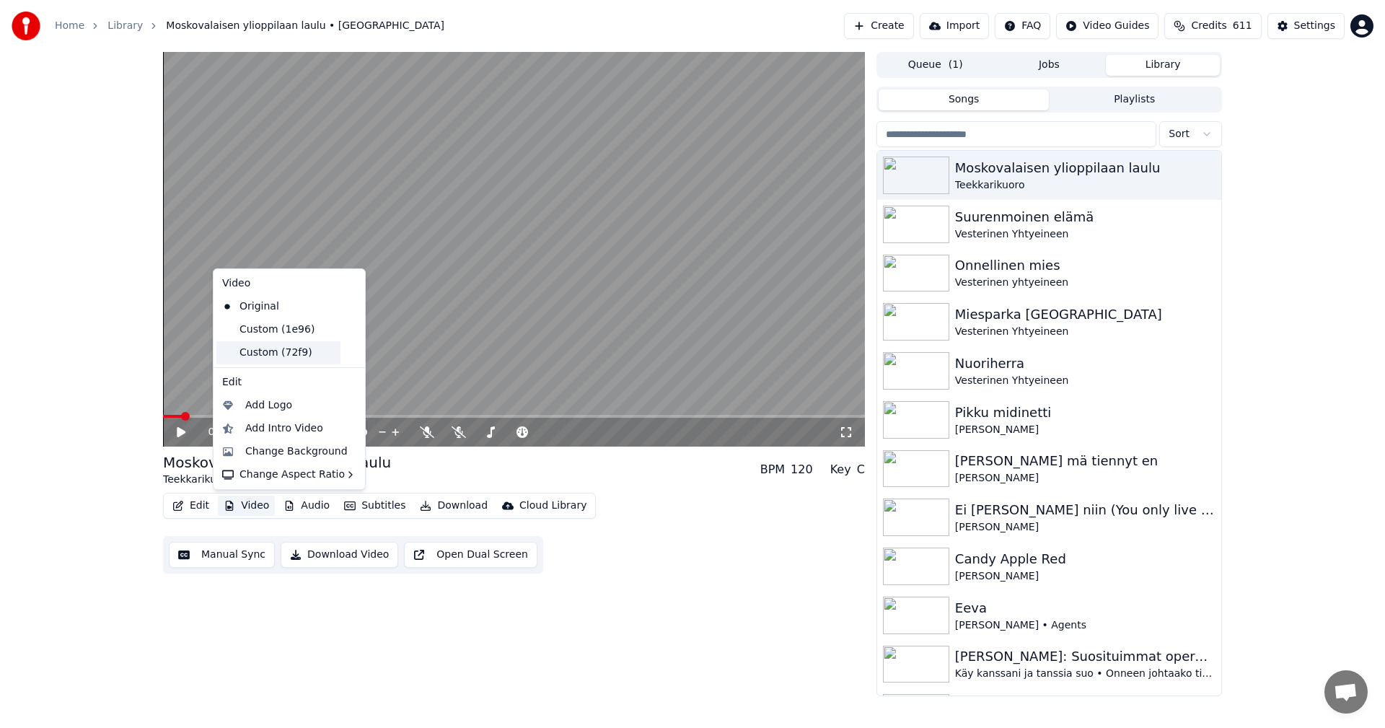
click at [278, 356] on div "Custom (72f9)" at bounding box center [278, 352] width 124 height 23
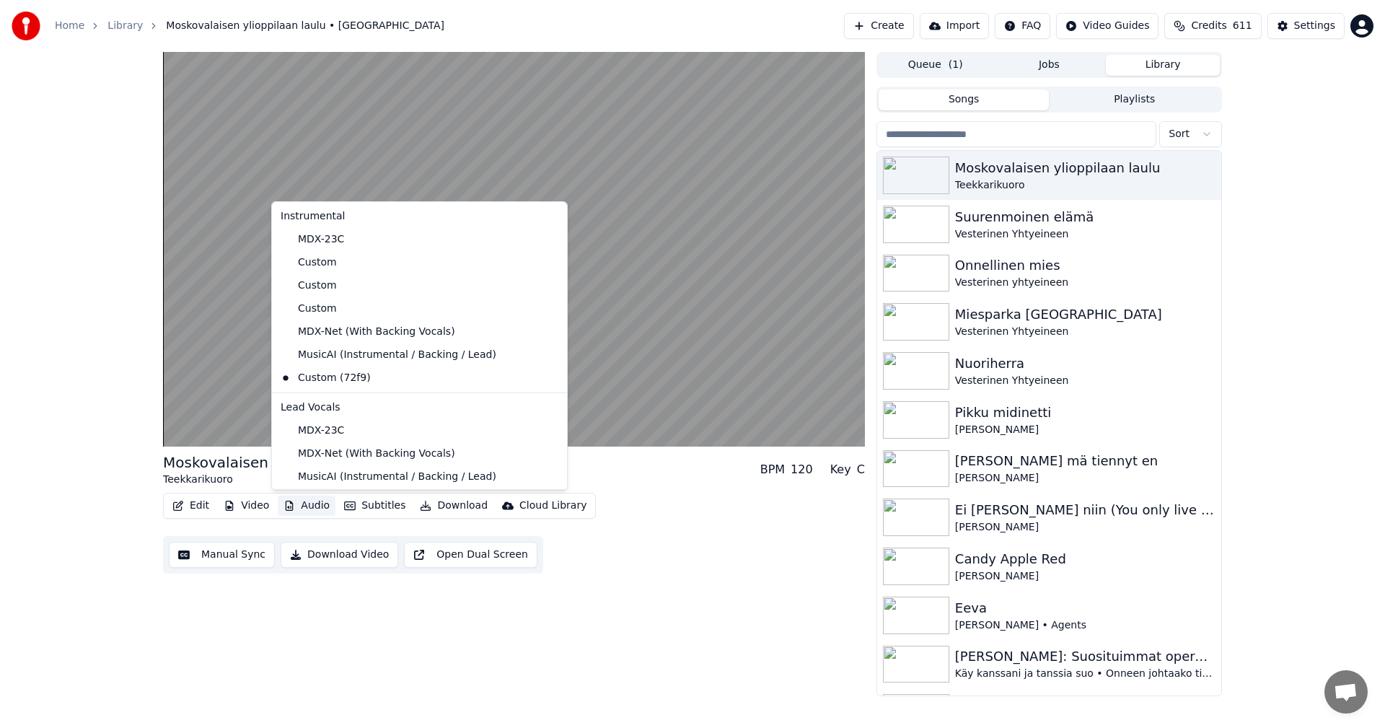
click at [317, 510] on button "Audio" at bounding box center [307, 505] width 58 height 20
click at [330, 482] on div "MusicAI (Instrumental / Backing / Lead)" at bounding box center [409, 476] width 268 height 23
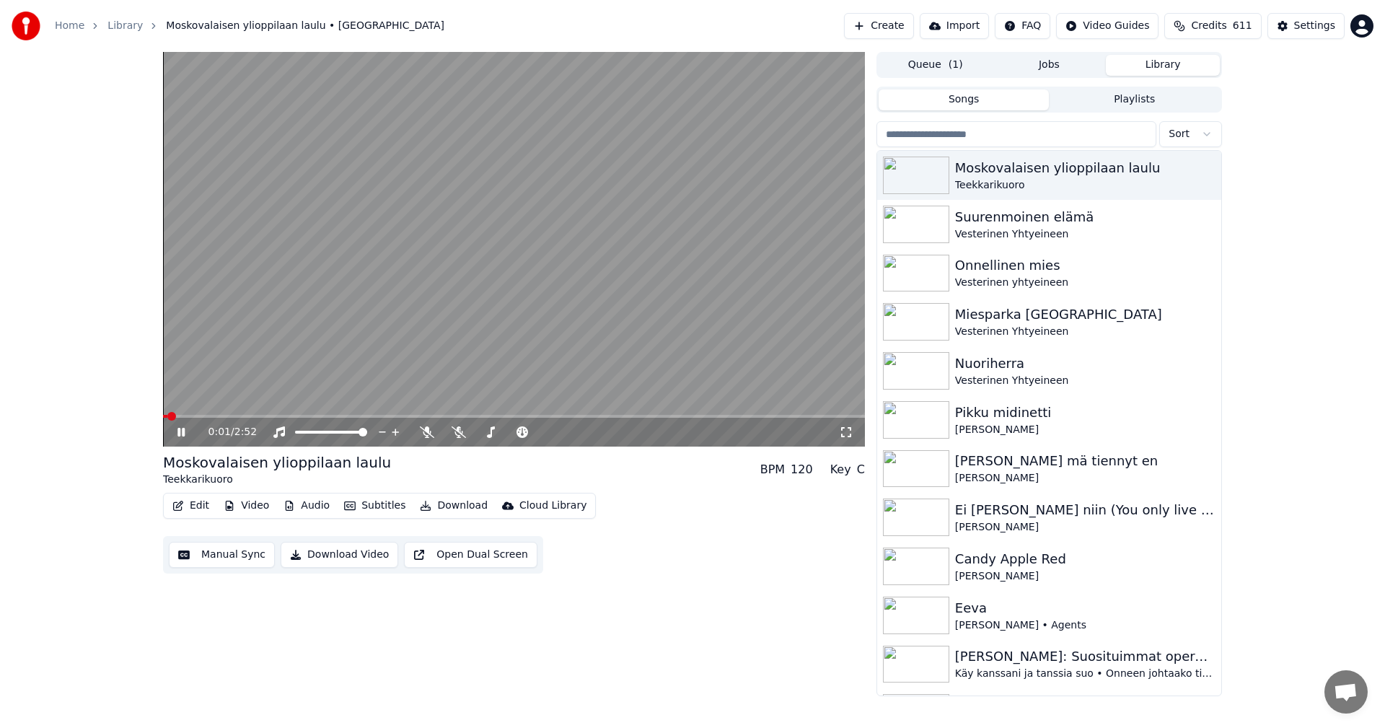
click at [165, 418] on span at bounding box center [165, 416] width 4 height 3
click at [163, 418] on span at bounding box center [167, 416] width 9 height 9
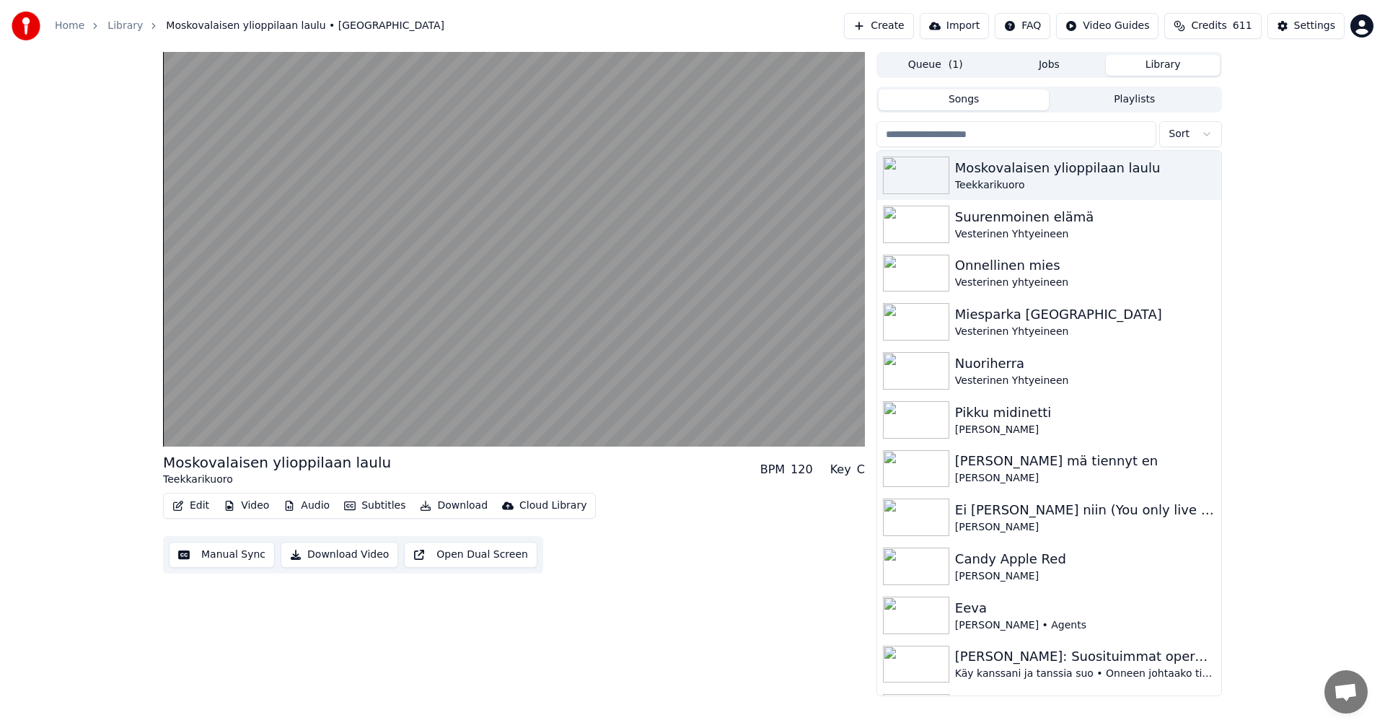
click at [247, 503] on button "Video" at bounding box center [246, 505] width 57 height 20
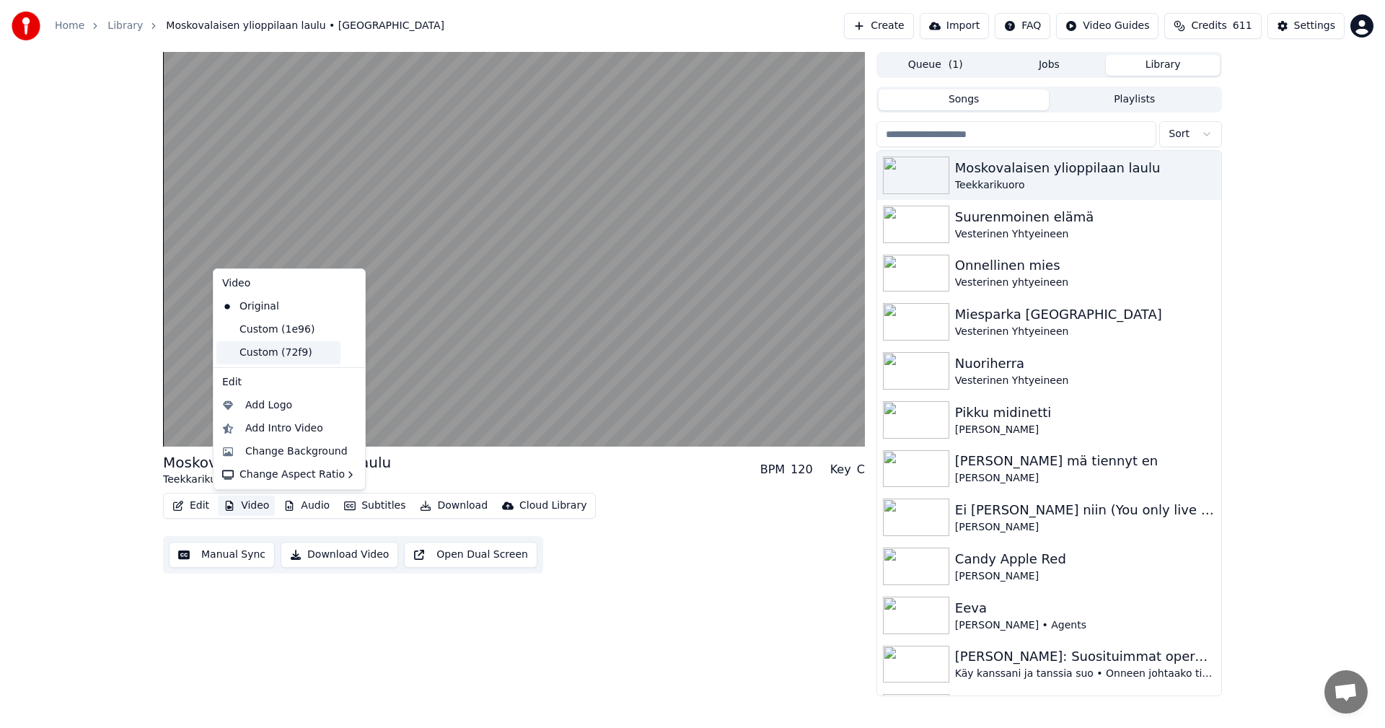
click at [294, 358] on div "Custom (72f9)" at bounding box center [278, 352] width 124 height 23
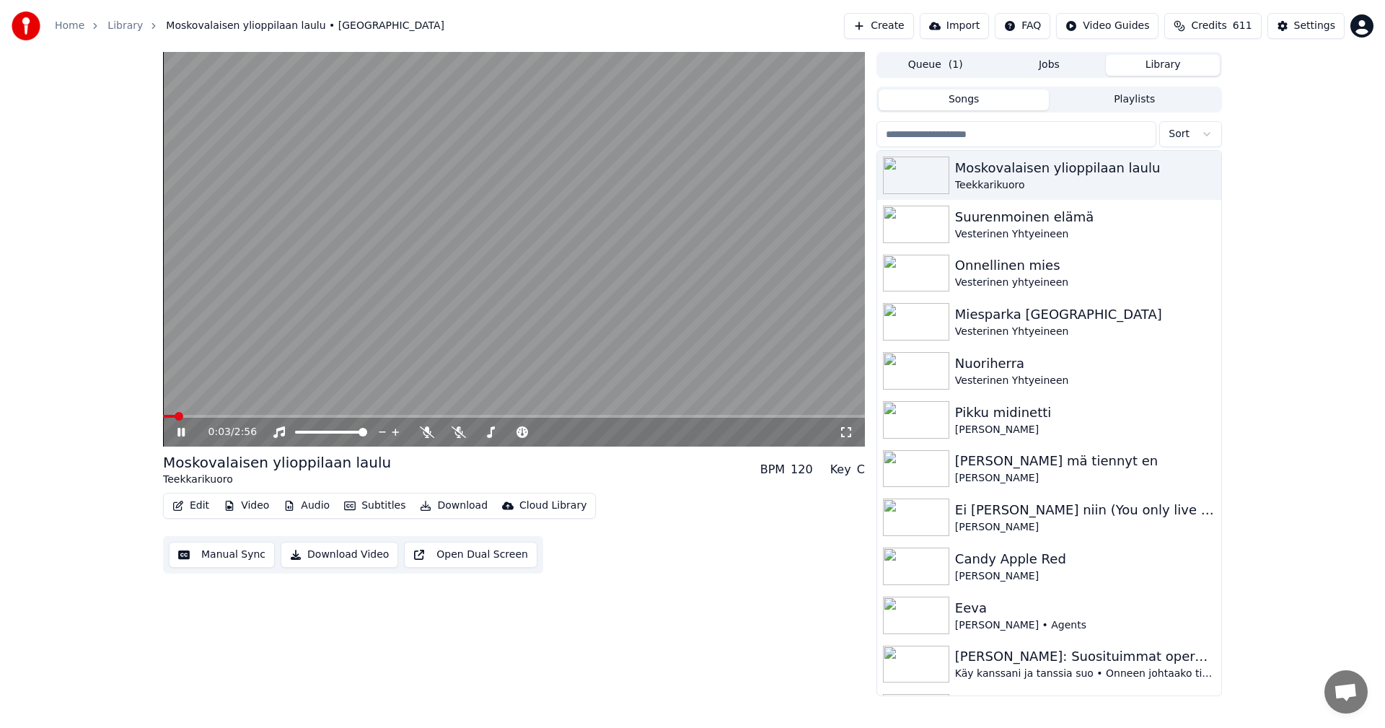
click at [175, 420] on span at bounding box center [179, 416] width 9 height 9
click at [425, 433] on icon at bounding box center [427, 432] width 14 height 12
click at [425, 433] on icon at bounding box center [427, 432] width 8 height 12
click at [177, 433] on icon at bounding box center [192, 432] width 34 height 12
click at [202, 508] on button "Edit" at bounding box center [191, 505] width 48 height 20
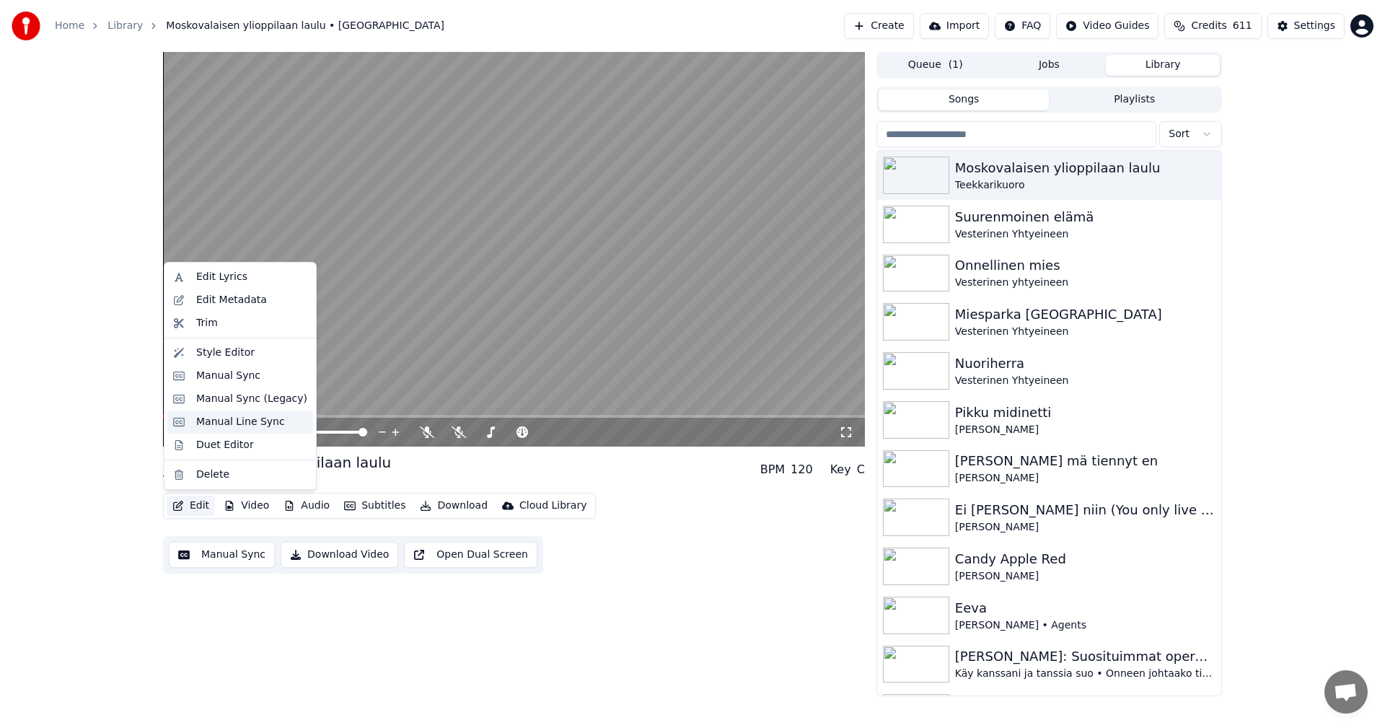
click at [260, 417] on div "Manual Line Sync" at bounding box center [240, 422] width 89 height 14
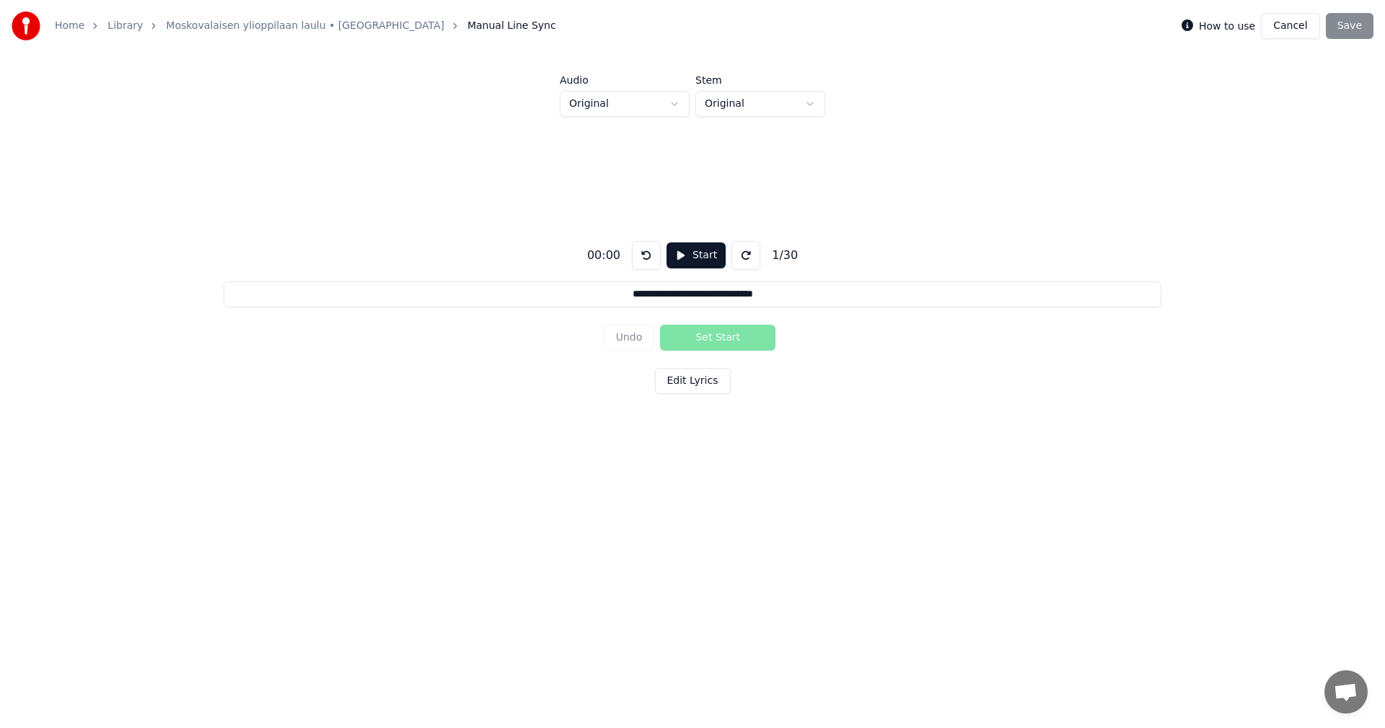
click at [692, 259] on button "Start" at bounding box center [695, 255] width 59 height 26
click at [806, 103] on html "**********" at bounding box center [692, 267] width 1385 height 534
click at [672, 105] on html "**********" at bounding box center [692, 267] width 1385 height 534
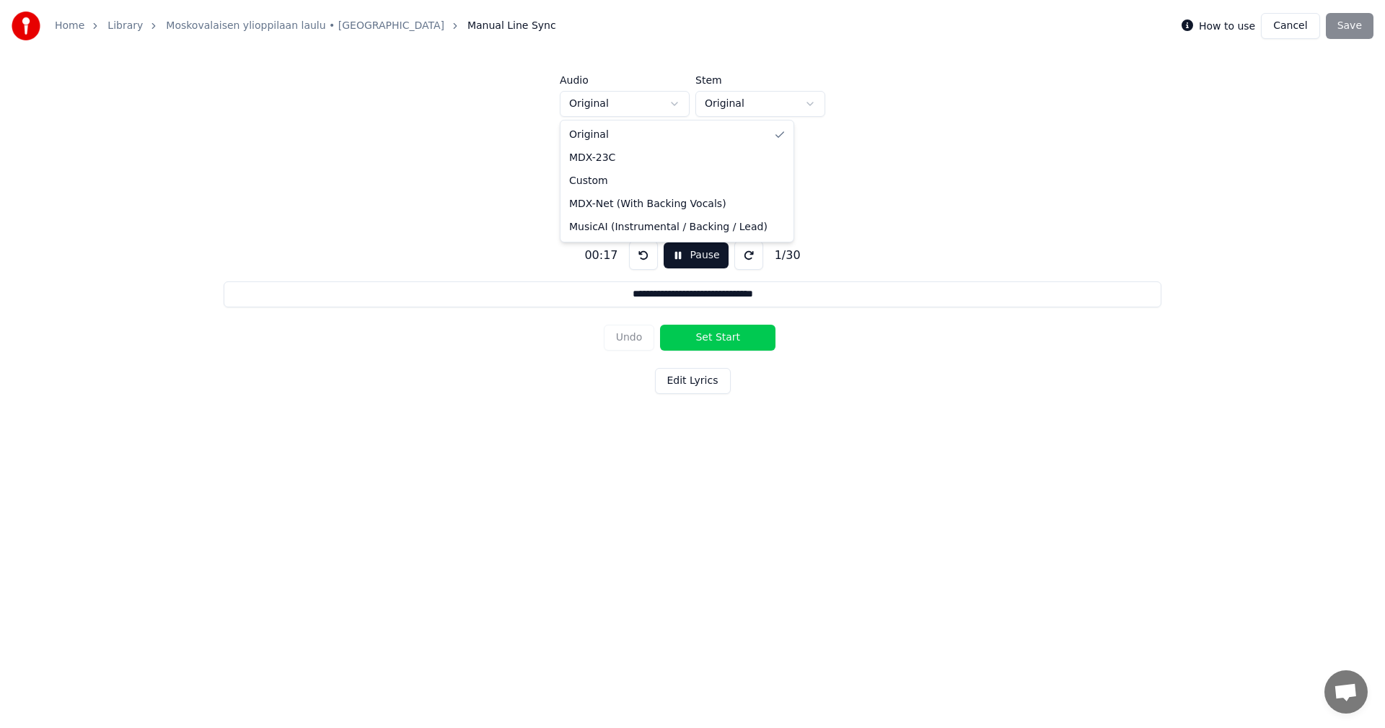
click at [672, 105] on html "**********" at bounding box center [692, 267] width 1385 height 534
click at [701, 257] on button "Pause" at bounding box center [695, 255] width 64 height 26
click at [682, 257] on button "Pause" at bounding box center [695, 255] width 64 height 26
click at [806, 105] on html "**********" at bounding box center [692, 267] width 1385 height 534
click at [691, 379] on button "Edit Lyrics" at bounding box center [693, 381] width 76 height 26
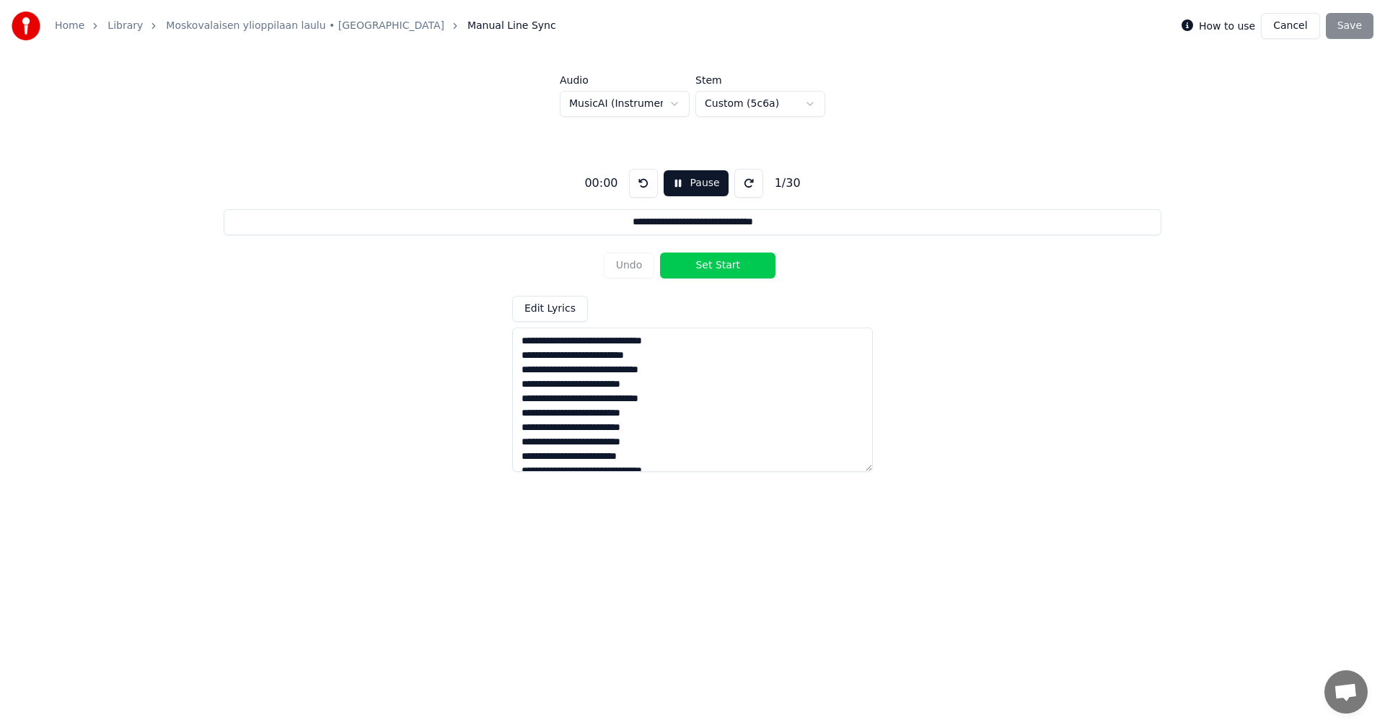
click at [713, 267] on button "Set Start" at bounding box center [717, 265] width 115 height 26
click at [901, 270] on div "**********" at bounding box center [692, 314] width 1338 height 394
click at [1290, 30] on button "Cancel" at bounding box center [1290, 26] width 58 height 26
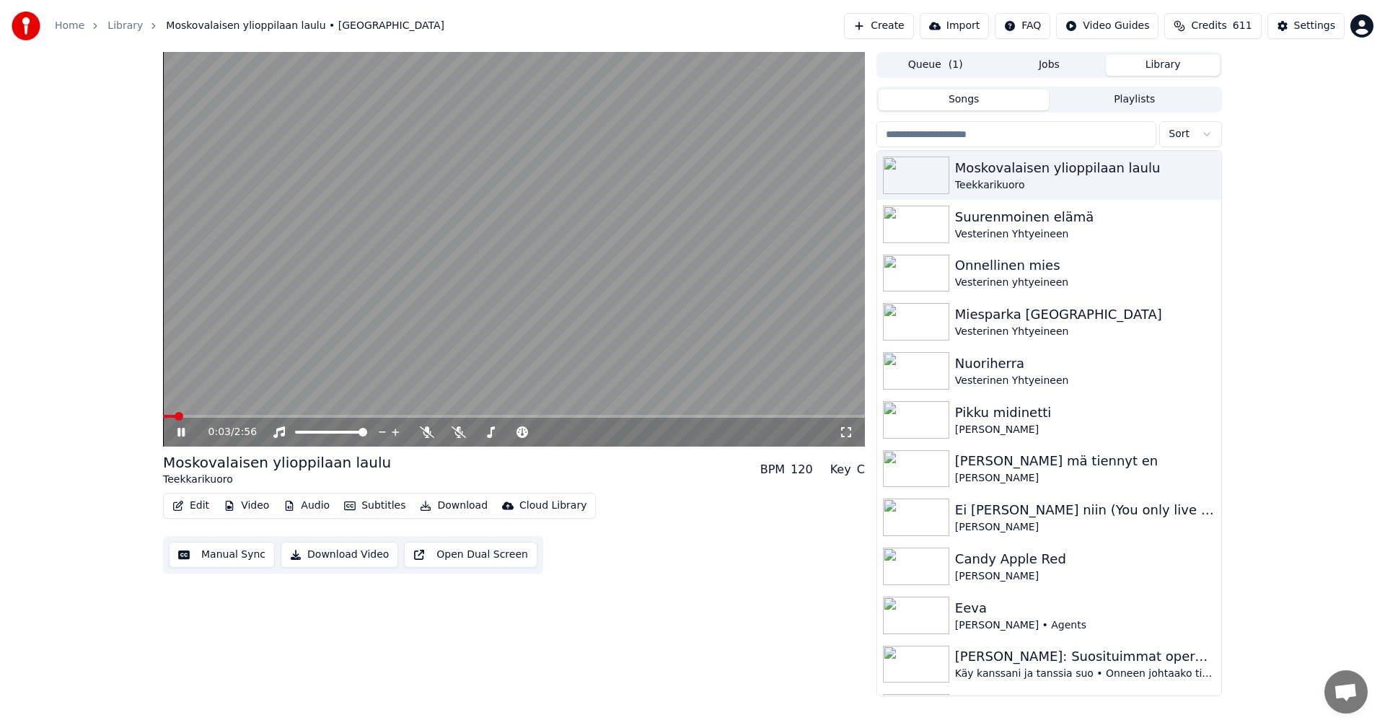
click at [272, 414] on video at bounding box center [514, 249] width 702 height 394
click at [275, 418] on span at bounding box center [514, 416] width 702 height 3
click at [185, 433] on icon at bounding box center [192, 432] width 34 height 12
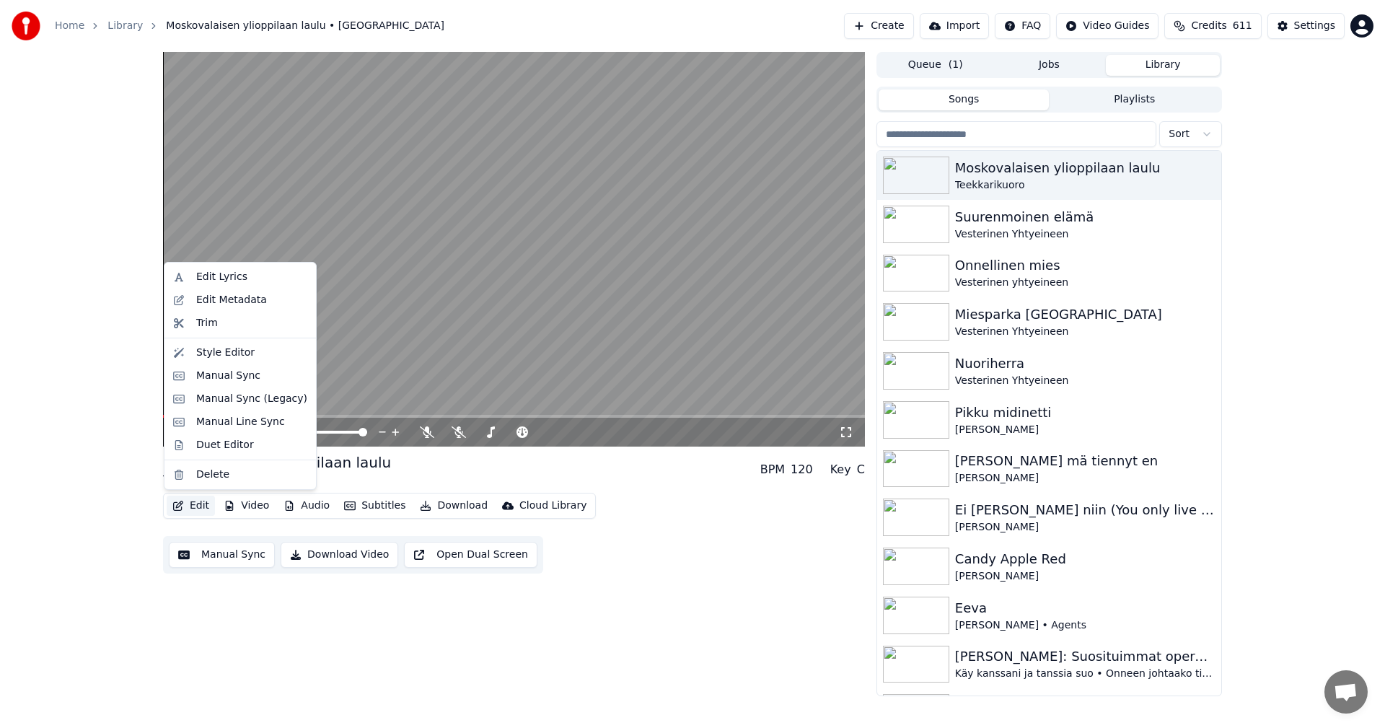
click at [208, 505] on button "Edit" at bounding box center [191, 505] width 48 height 20
click at [199, 507] on button "Edit" at bounding box center [191, 505] width 48 height 20
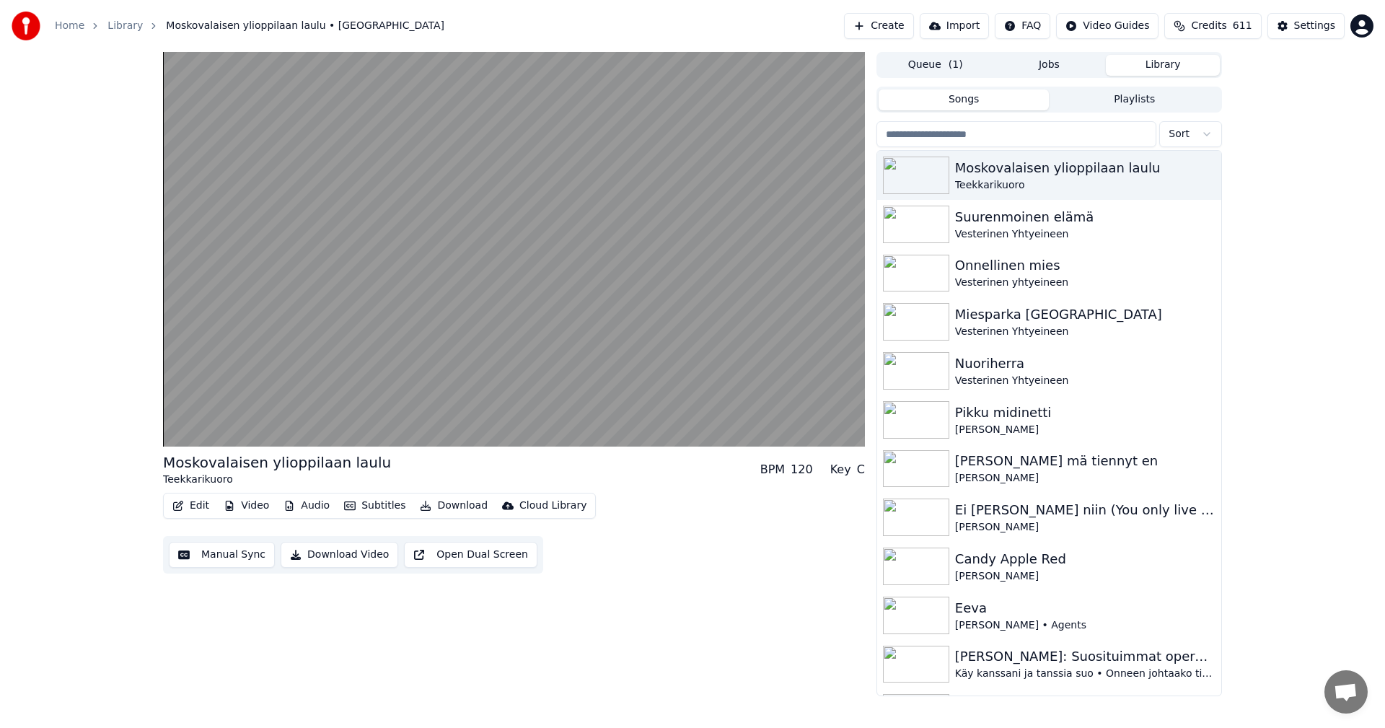
click at [201, 507] on button "Edit" at bounding box center [191, 505] width 48 height 20
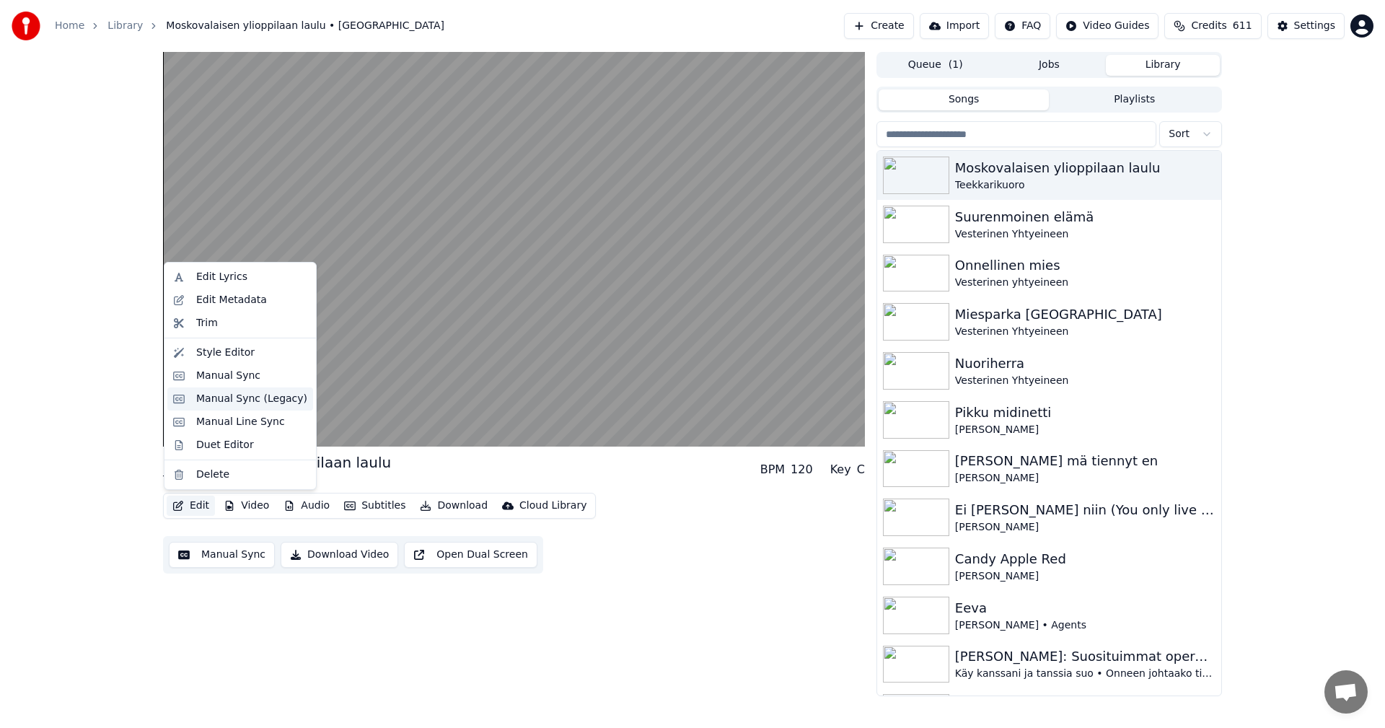
click at [246, 401] on div "Manual Sync (Legacy)" at bounding box center [251, 399] width 111 height 14
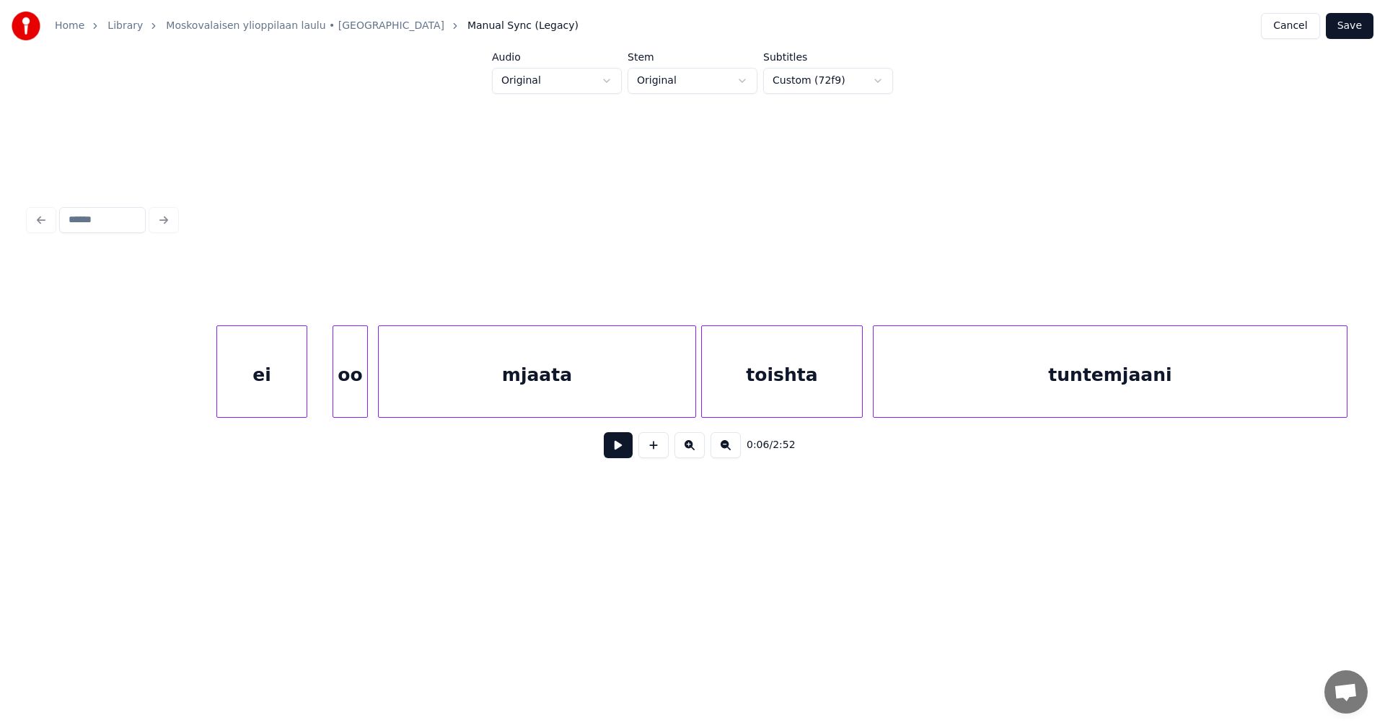
scroll to position [0, 4217]
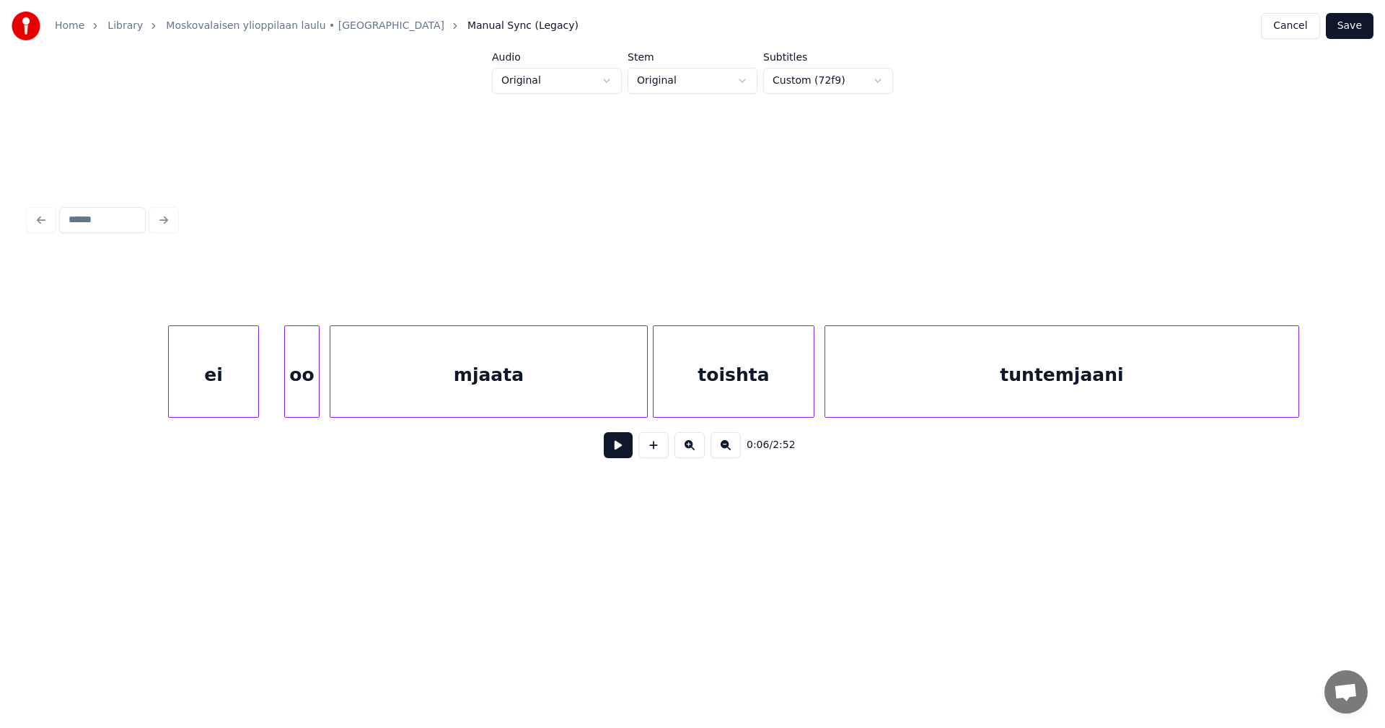
click at [200, 393] on div "ei" at bounding box center [213, 375] width 89 height 98
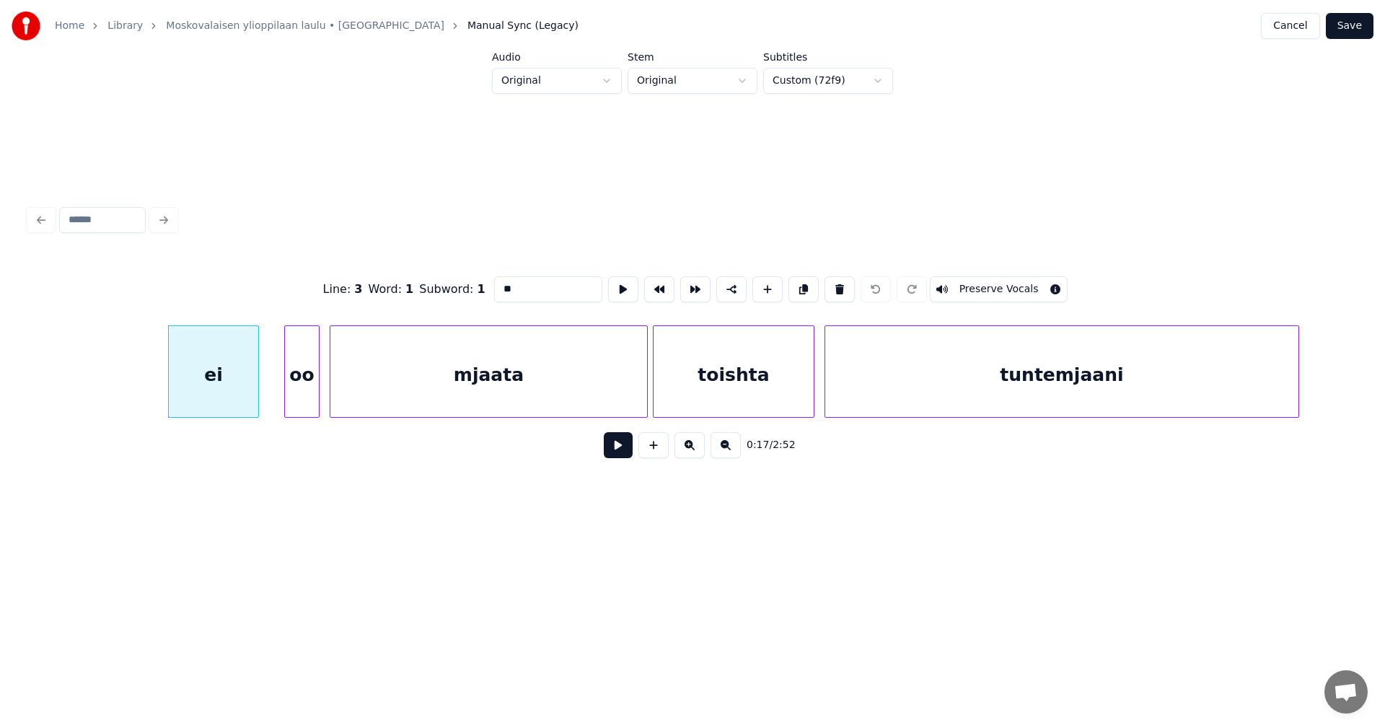
click at [612, 451] on button at bounding box center [618, 445] width 29 height 26
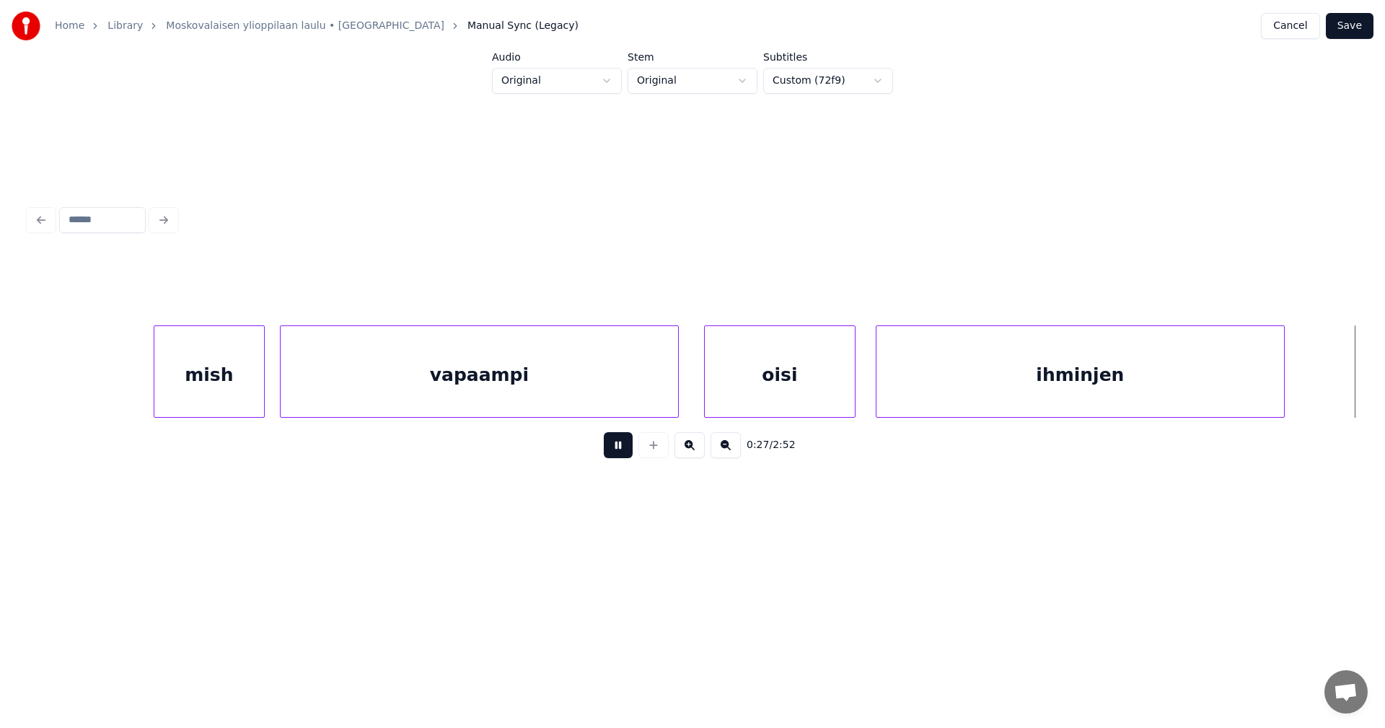
scroll to position [0, 6873]
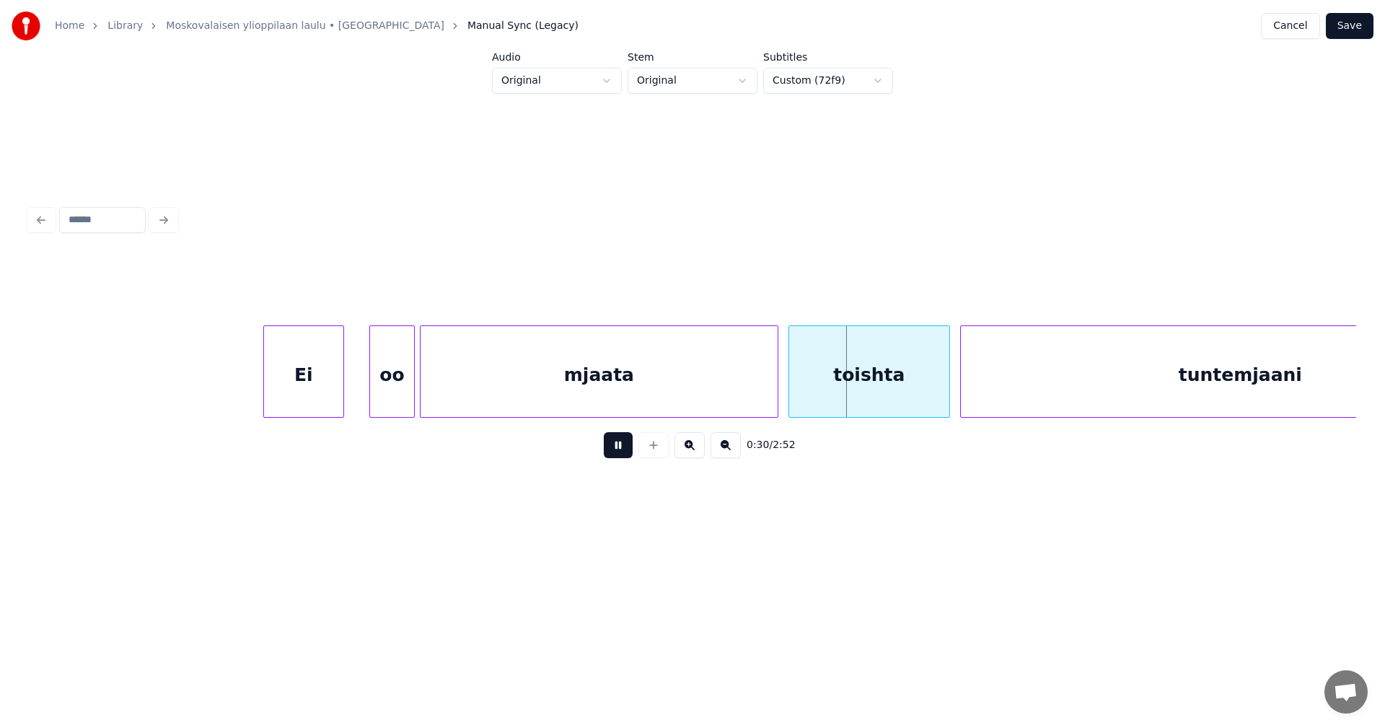
click at [612, 451] on button at bounding box center [618, 445] width 29 height 26
click at [1299, 25] on button "Cancel" at bounding box center [1290, 26] width 58 height 26
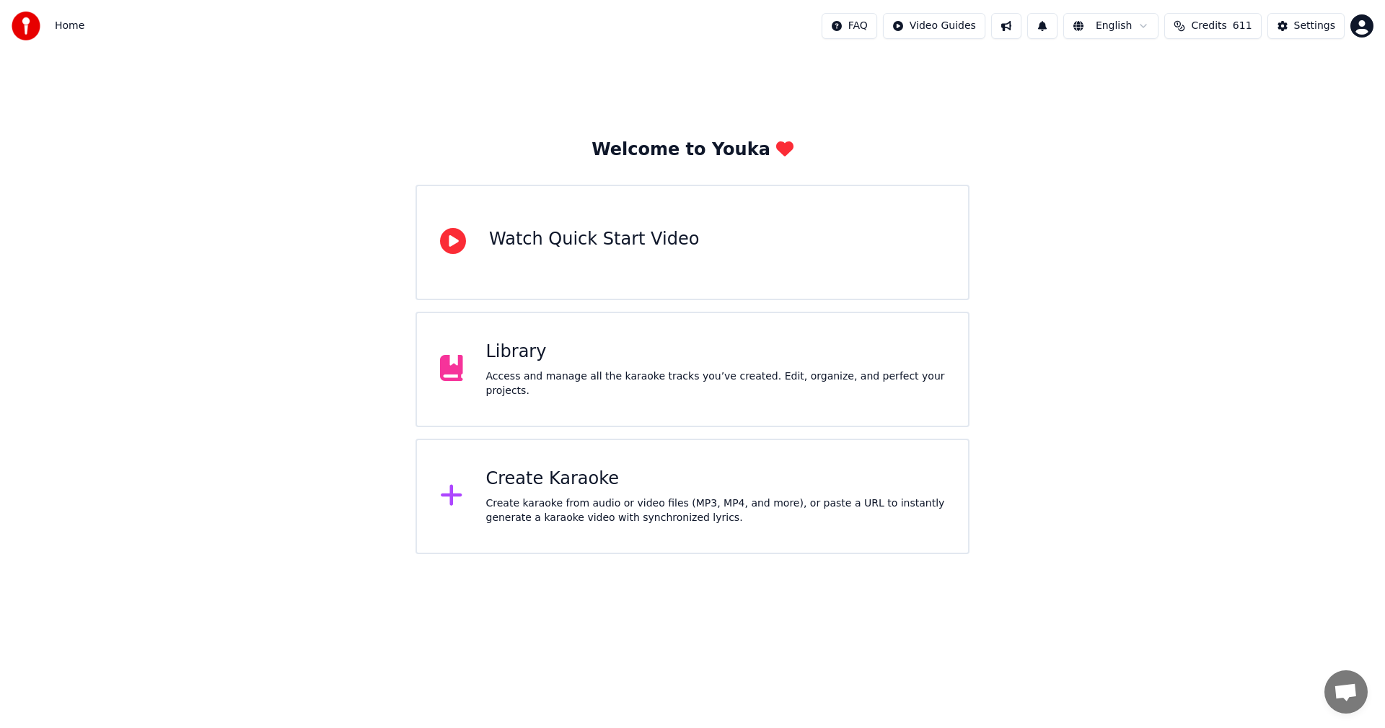
click at [581, 481] on div "Create Karaoke" at bounding box center [715, 478] width 459 height 23
click at [1293, 32] on button "Settings" at bounding box center [1305, 26] width 77 height 26
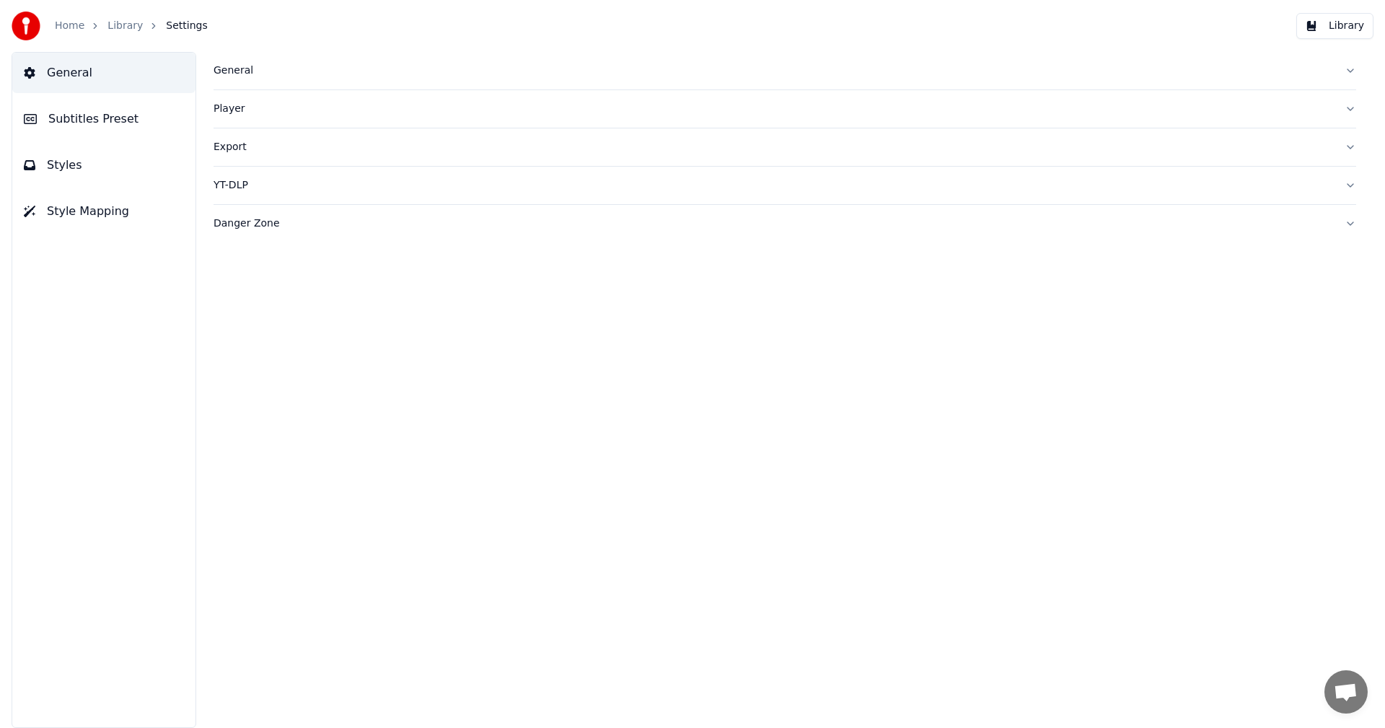
click at [104, 124] on span "Subtitles Preset" at bounding box center [93, 118] width 90 height 17
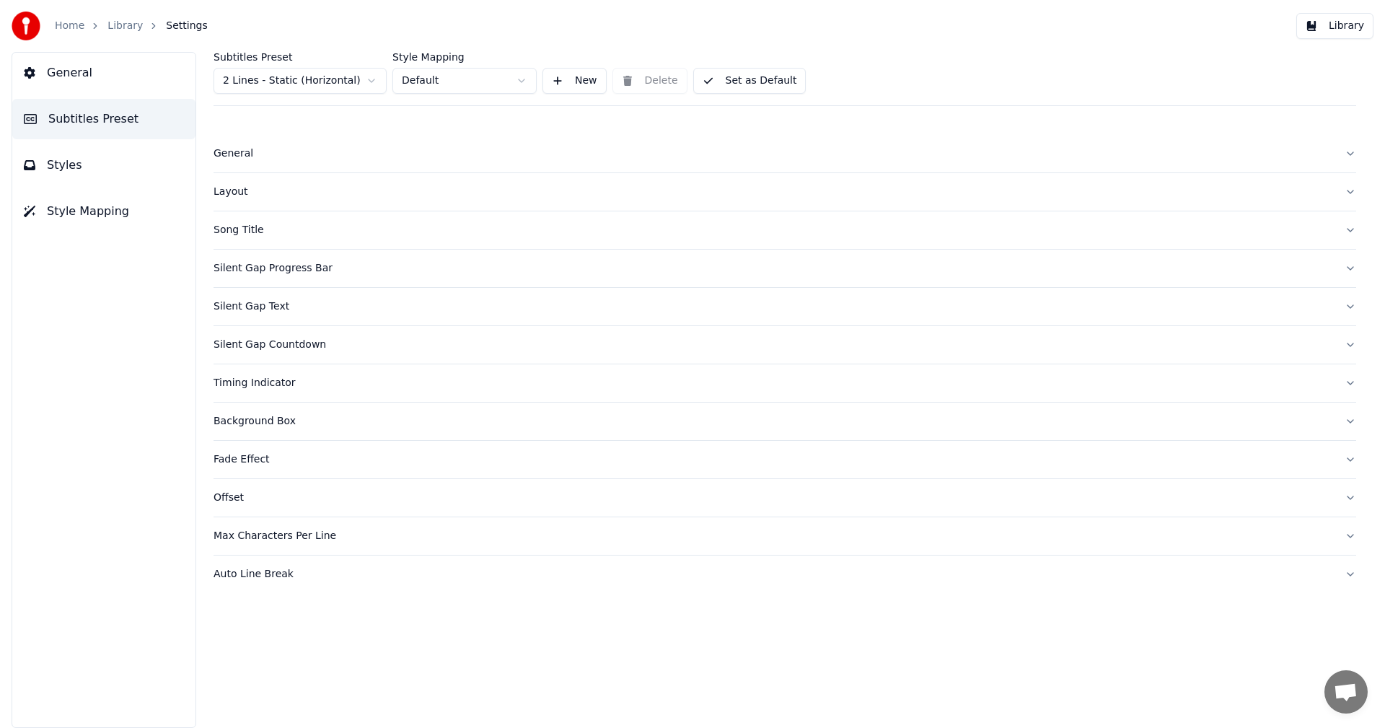
click at [107, 71] on button "General" at bounding box center [103, 73] width 183 height 40
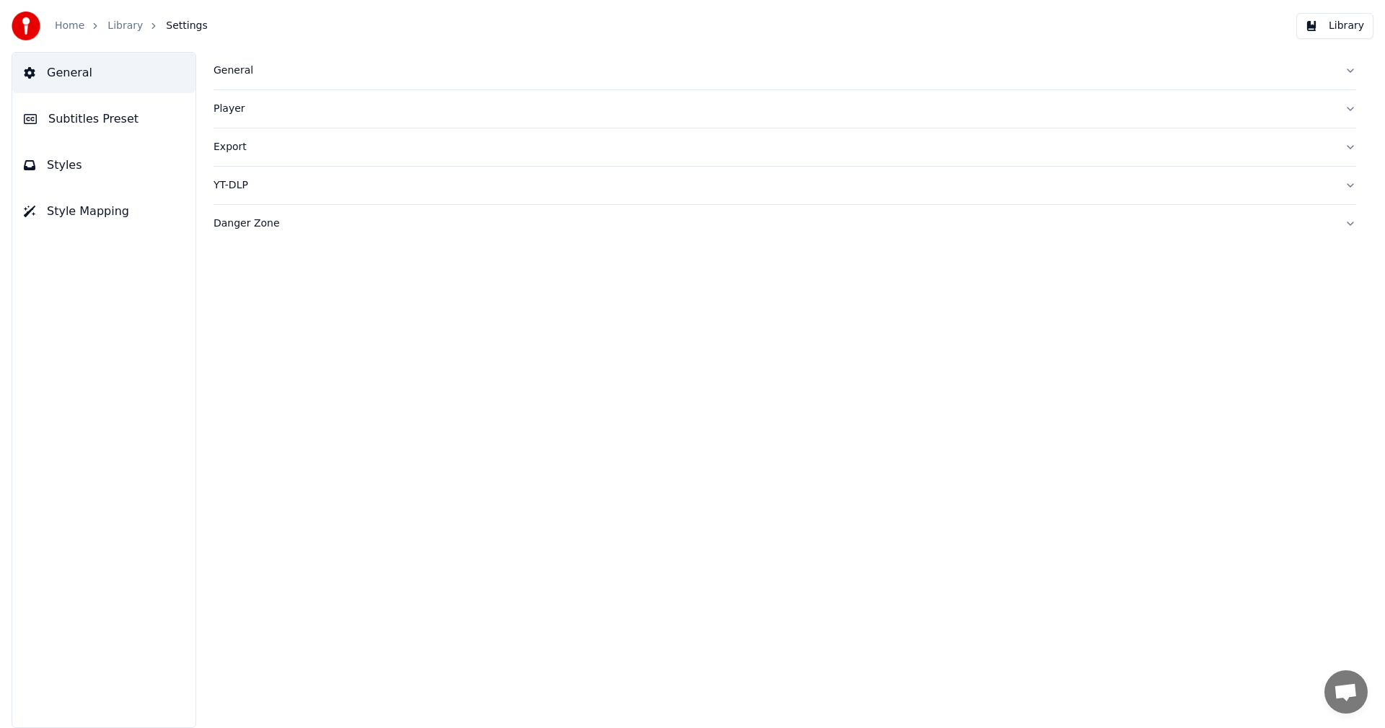
click at [241, 70] on div "General" at bounding box center [772, 70] width 1119 height 14
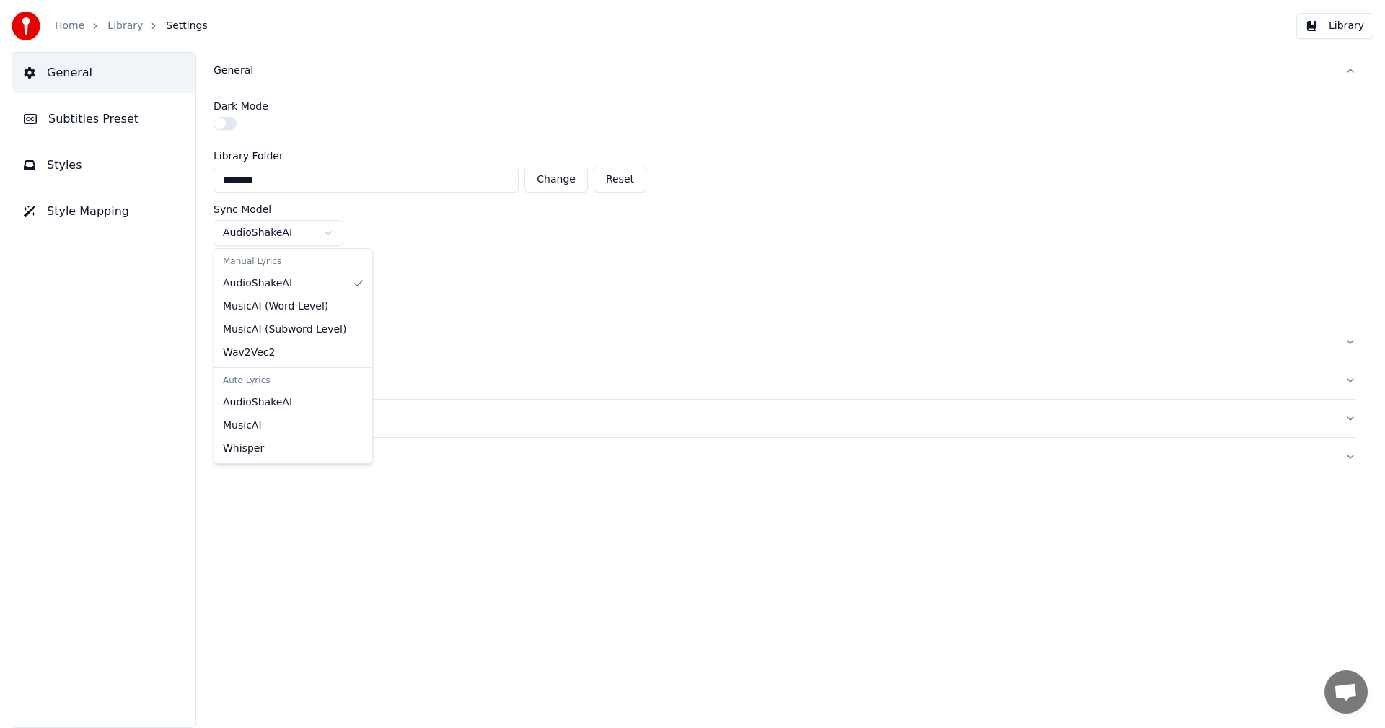
click at [330, 231] on html "Home Library Settings Library General Subtitles Preset Styles Style Mapping Gen…" at bounding box center [692, 364] width 1385 height 728
click at [394, 247] on html "Home Library Settings Library General Subtitles Preset Styles Style Mapping Gen…" at bounding box center [692, 364] width 1385 height 728
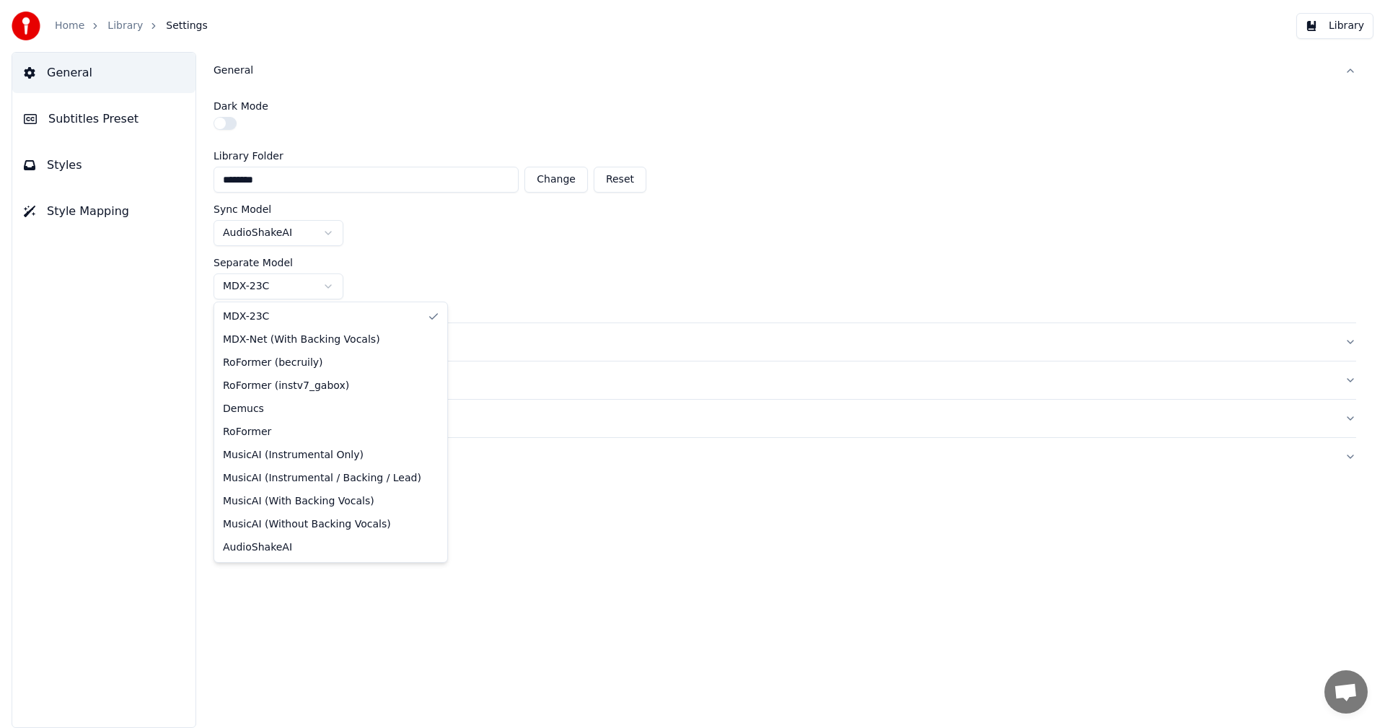
click at [288, 291] on html "Home Library Settings Library General Subtitles Preset Styles Style Mapping Gen…" at bounding box center [692, 364] width 1385 height 728
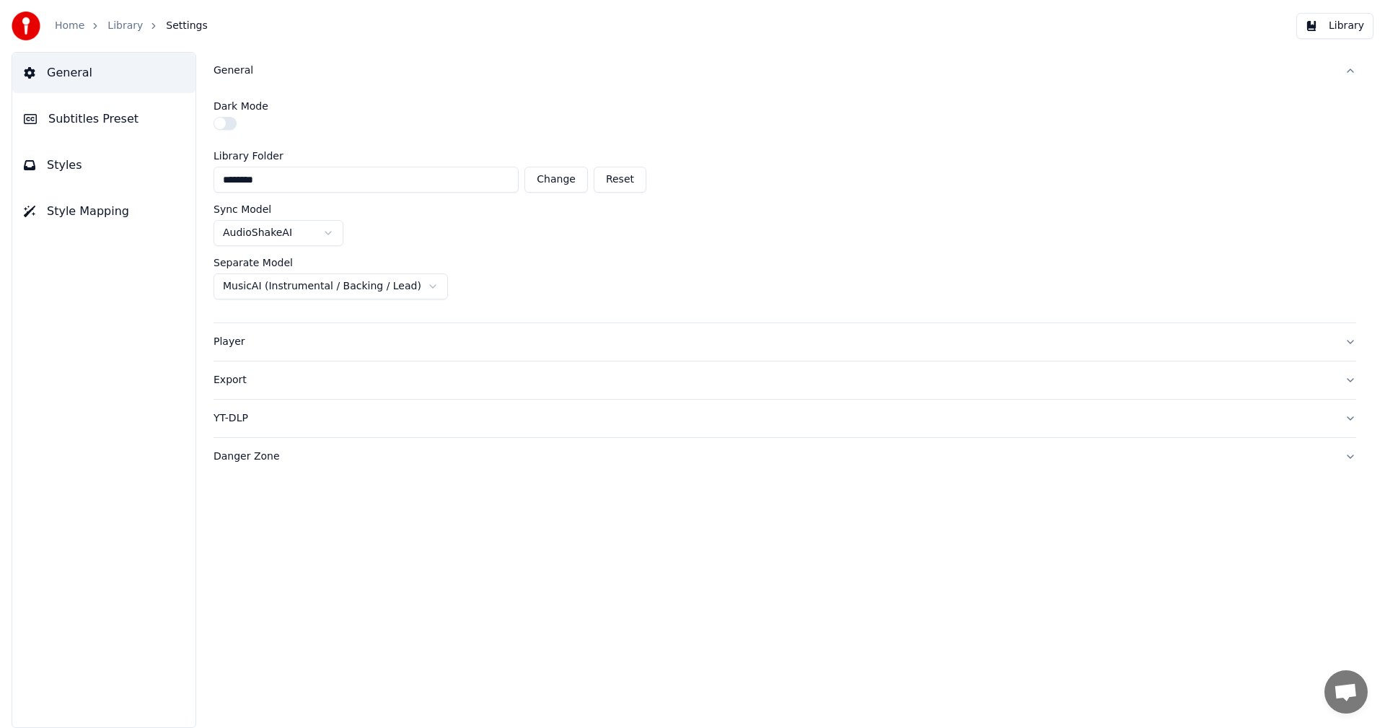
click at [791, 236] on div "AudioShakeAI" at bounding box center [784, 233] width 1142 height 26
click at [69, 27] on link "Home" at bounding box center [70, 26] width 30 height 14
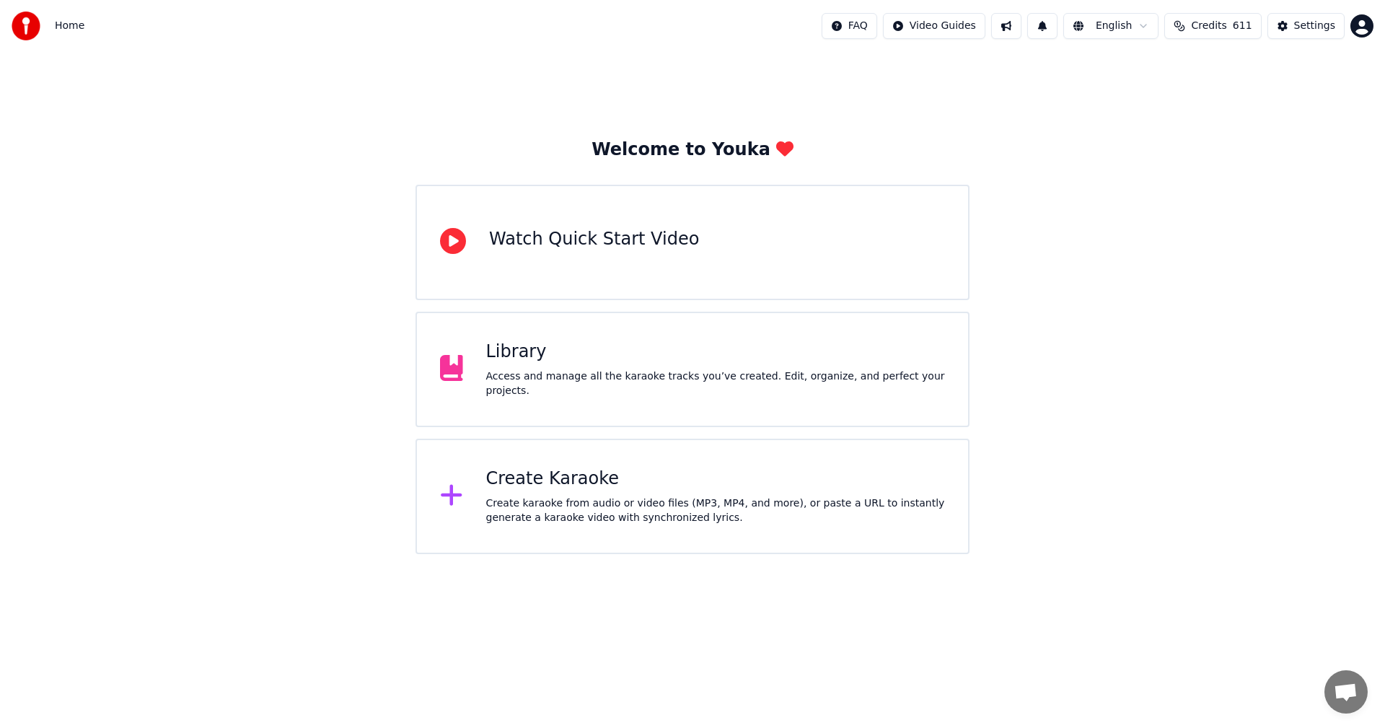
click at [513, 486] on div "Create Karaoke" at bounding box center [715, 478] width 459 height 23
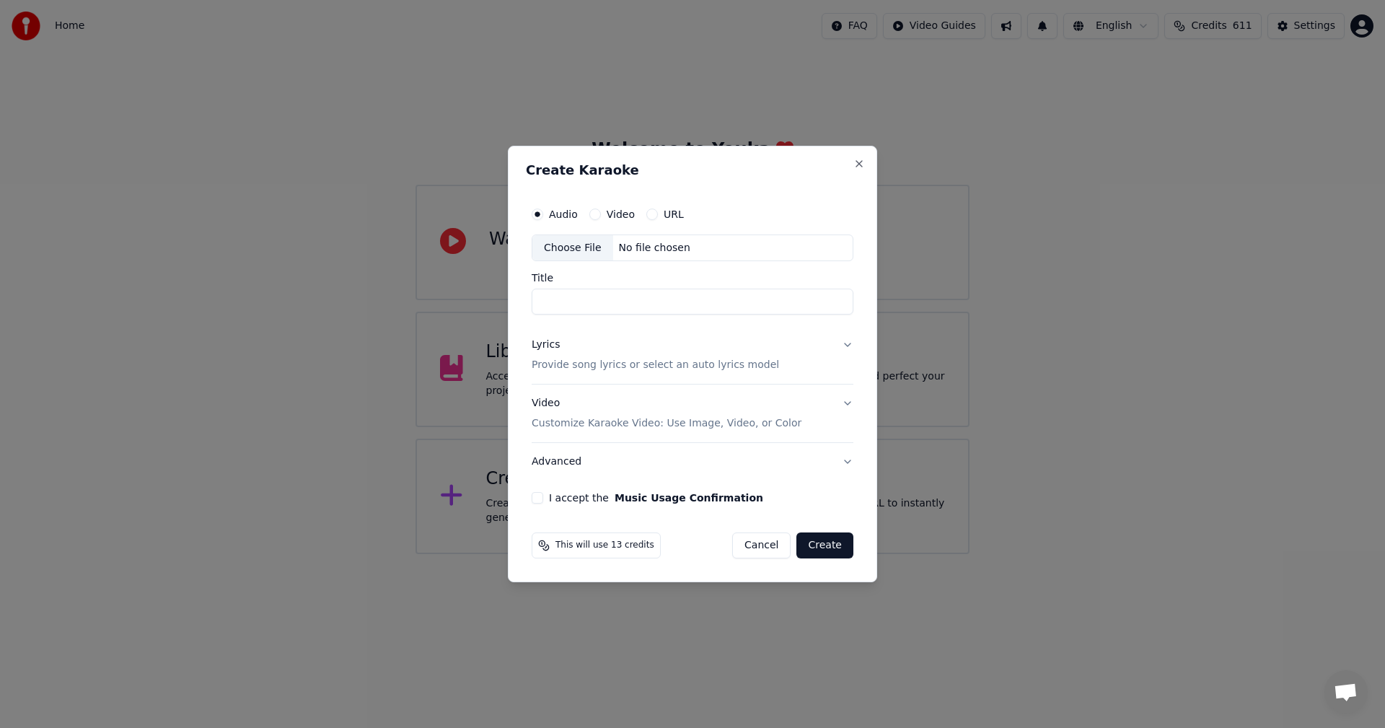
click at [596, 216] on button "Video" at bounding box center [595, 214] width 12 height 12
click at [581, 248] on div "Choose File" at bounding box center [572, 248] width 81 height 26
type input "**********"
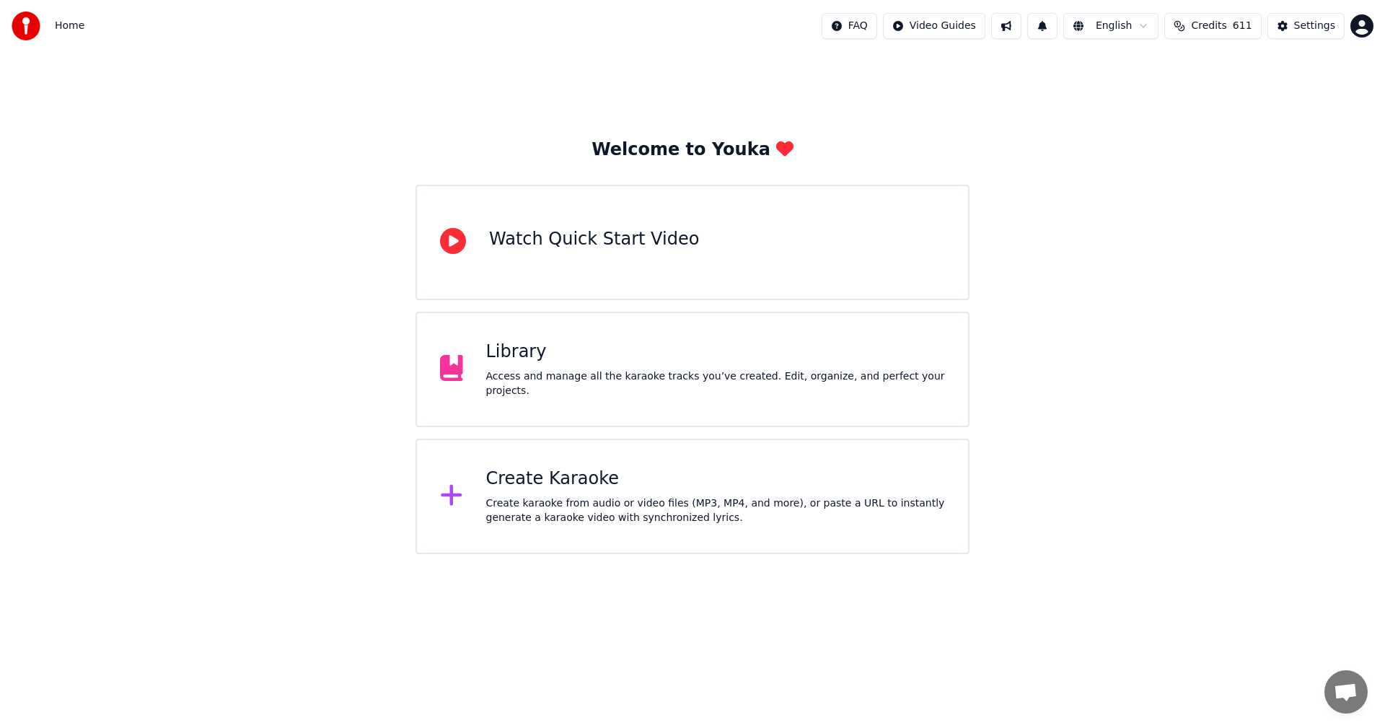
click at [536, 363] on div "Library" at bounding box center [715, 351] width 459 height 23
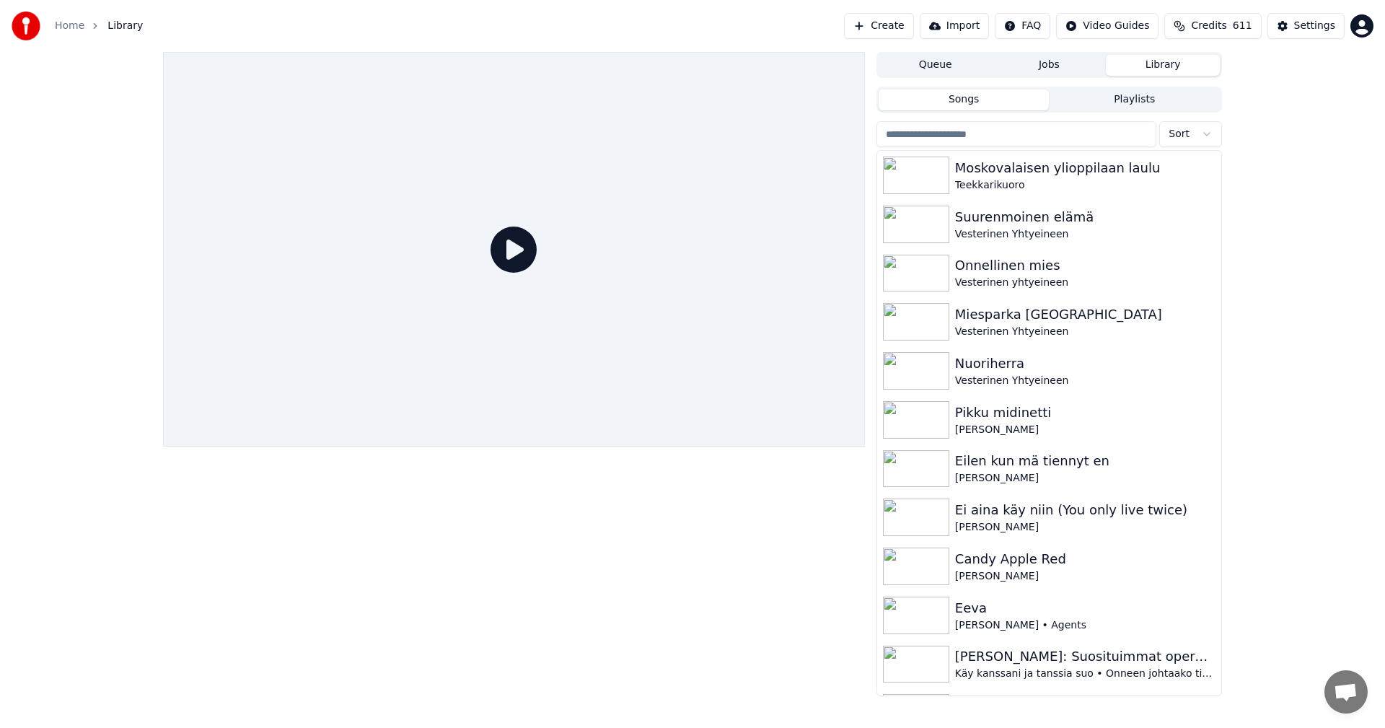
click at [61, 28] on link "Home" at bounding box center [70, 26] width 30 height 14
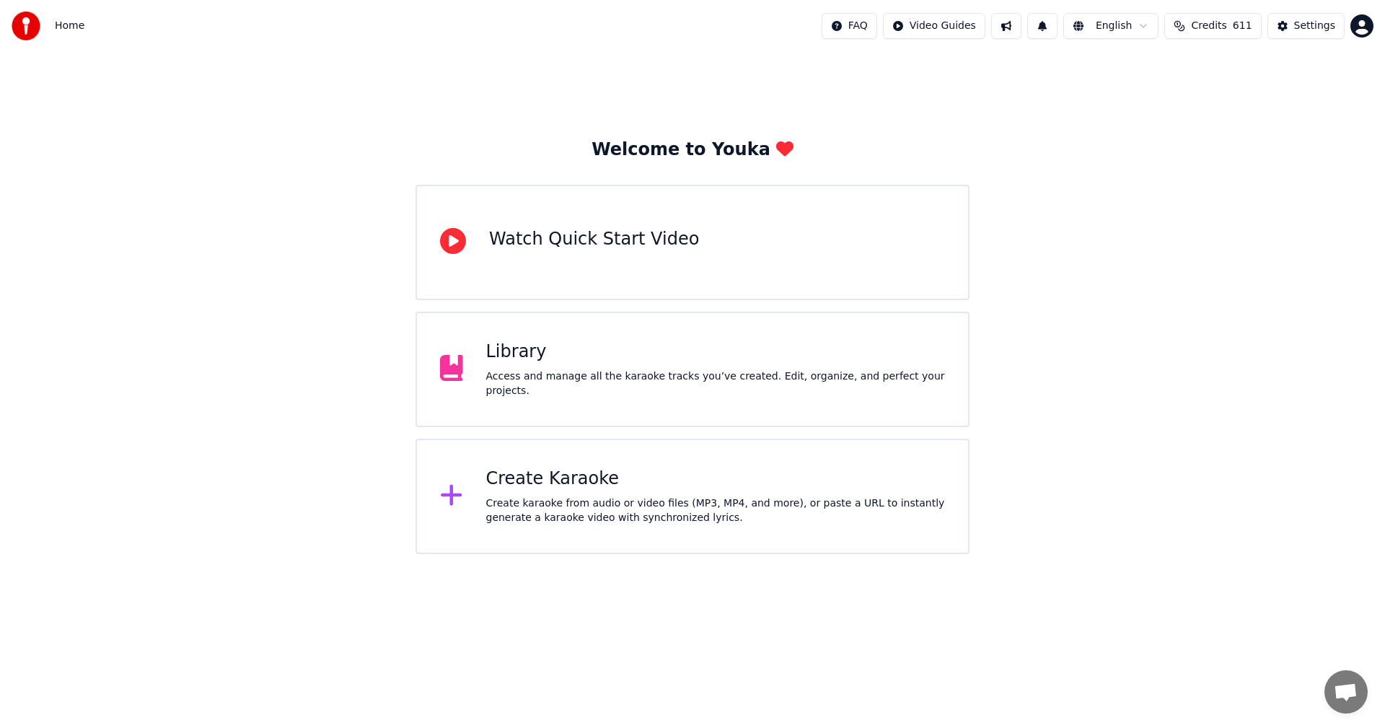
click at [547, 478] on div "Create Karaoke" at bounding box center [715, 478] width 459 height 23
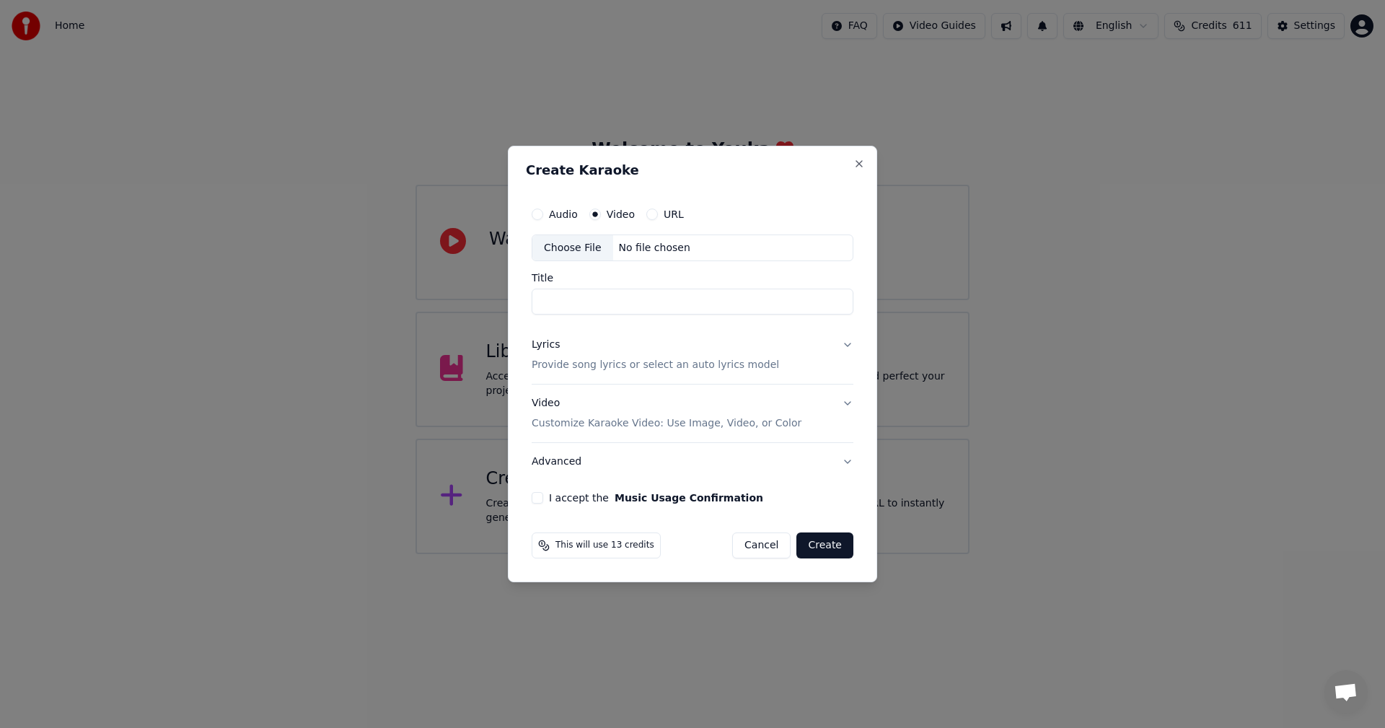
click at [572, 251] on div "Choose File" at bounding box center [572, 248] width 81 height 26
type input "**********"
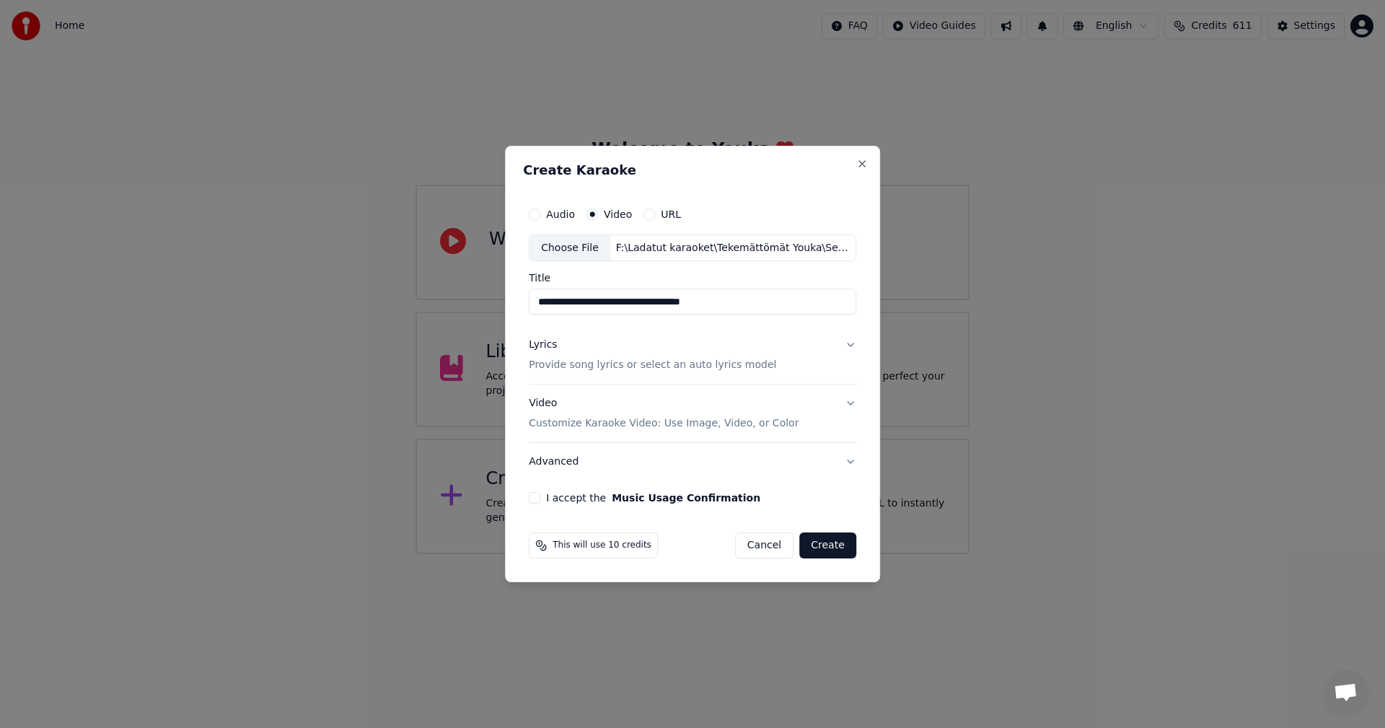
click at [552, 344] on div "Lyrics" at bounding box center [543, 345] width 28 height 14
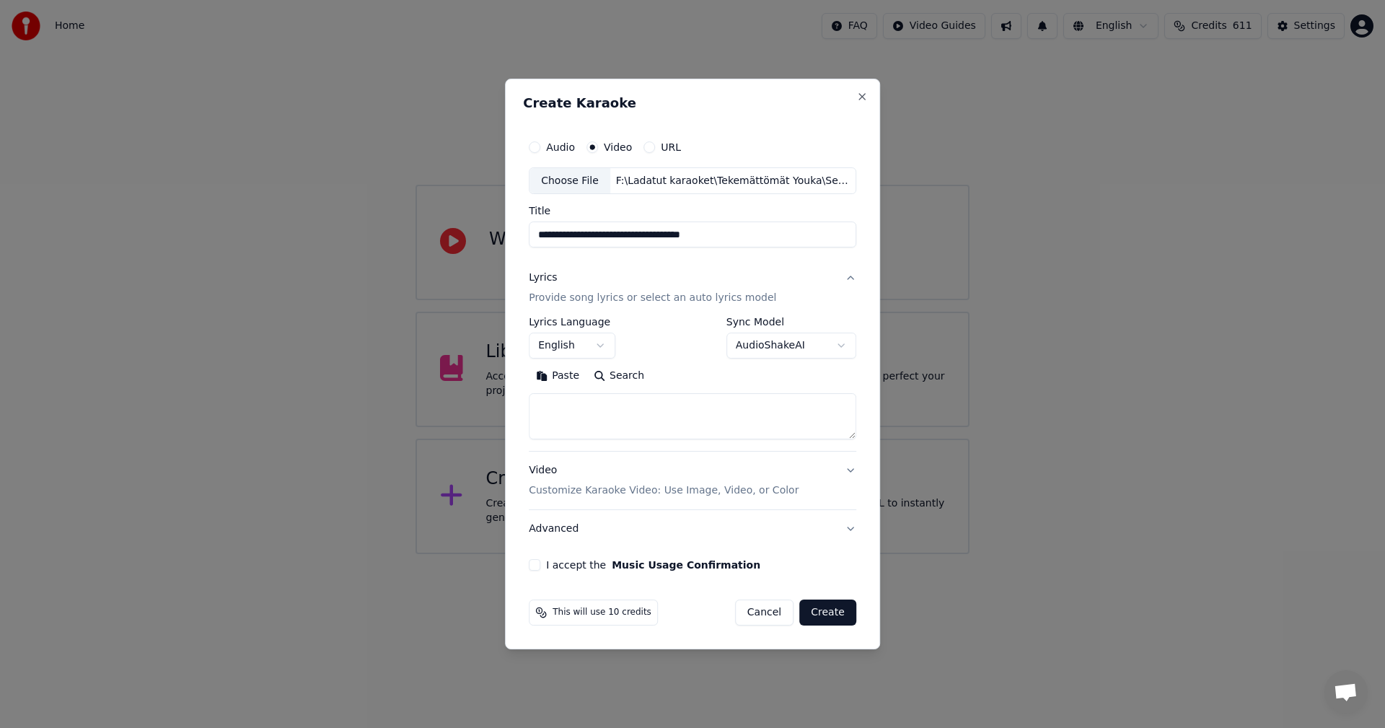
click at [602, 348] on body "**********" at bounding box center [692, 277] width 1385 height 554
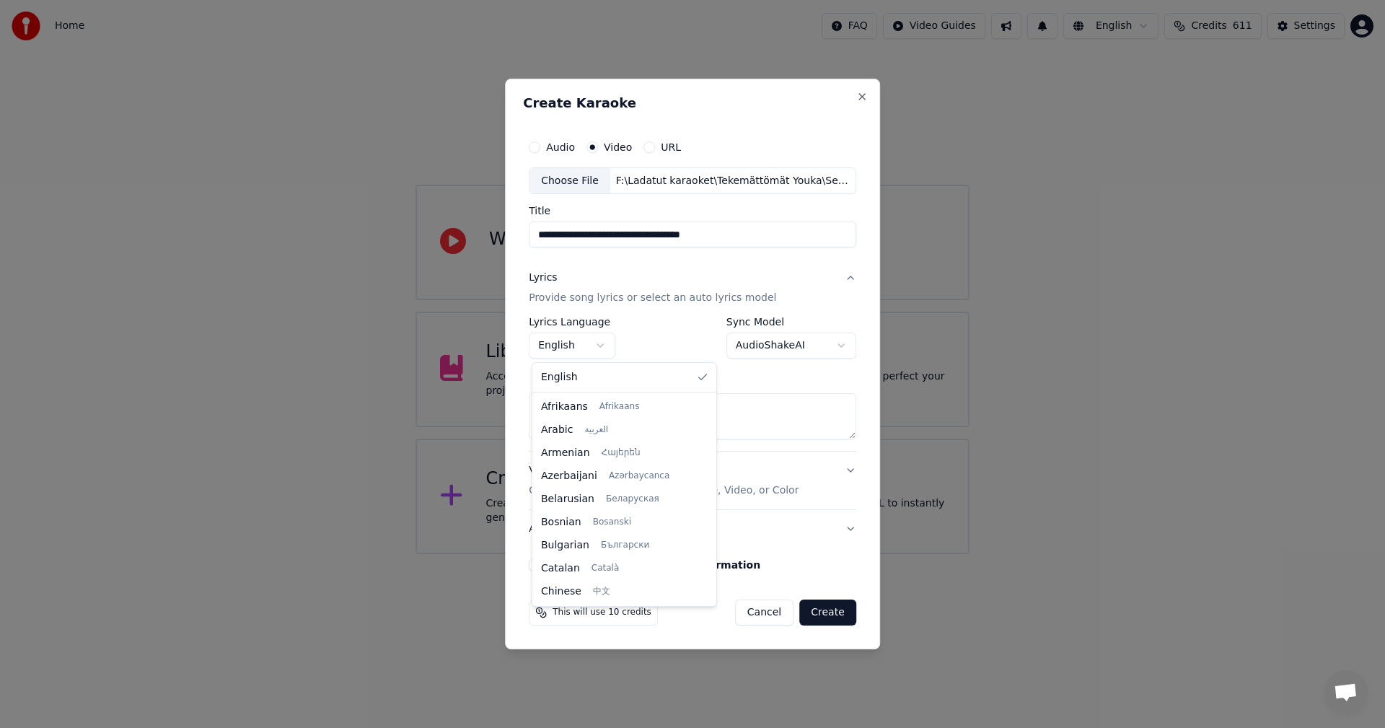
scroll to position [231, 0]
select select "**"
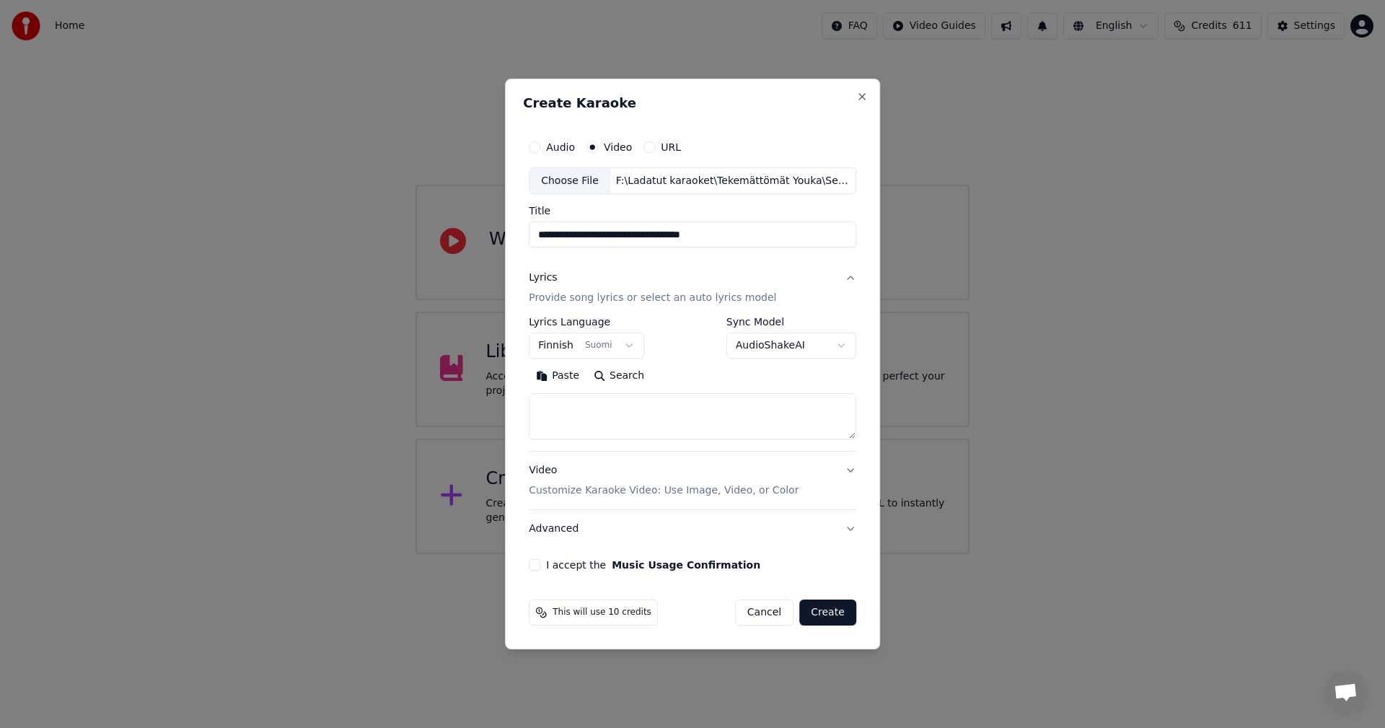
click at [569, 376] on button "Paste" at bounding box center [558, 376] width 58 height 23
click at [539, 564] on button "I accept the Music Usage Confirmation" at bounding box center [535, 565] width 12 height 12
click at [831, 616] on button "Create" at bounding box center [827, 612] width 57 height 26
type textarea "**********"
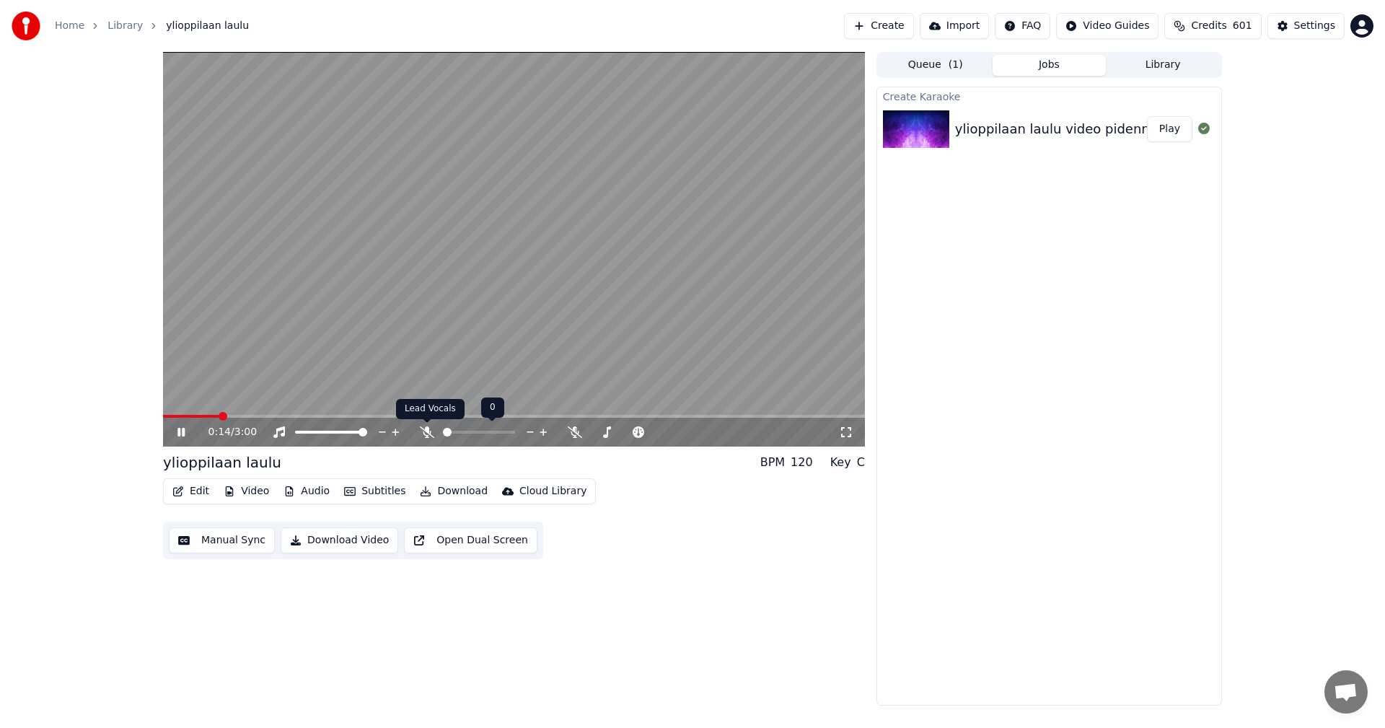
click at [426, 428] on icon at bounding box center [427, 432] width 14 height 12
click at [454, 431] on icon at bounding box center [458, 432] width 14 height 12
click at [428, 433] on icon at bounding box center [427, 432] width 8 height 12
click at [182, 433] on icon at bounding box center [180, 432] width 7 height 9
click at [204, 494] on button "Edit" at bounding box center [191, 491] width 48 height 20
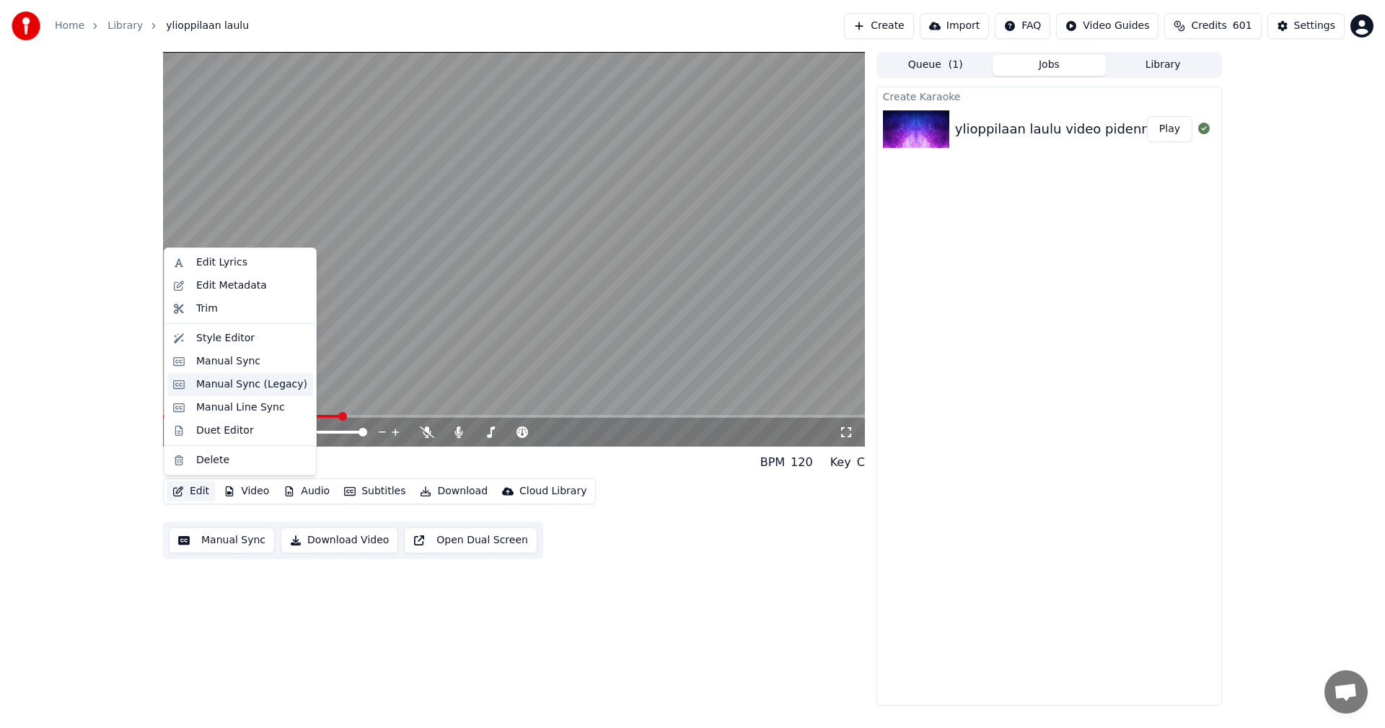
click at [250, 392] on div "Manual Sync (Legacy)" at bounding box center [240, 384] width 146 height 23
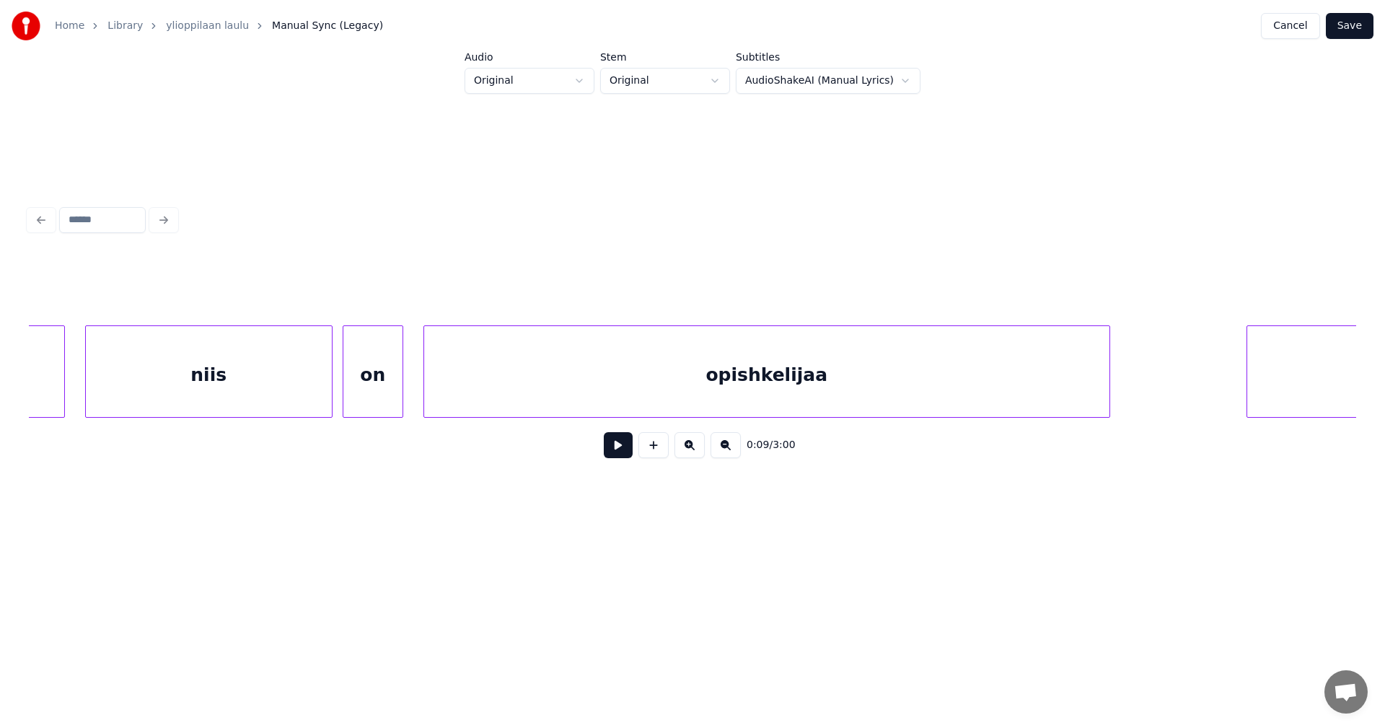
scroll to position [0, 12159]
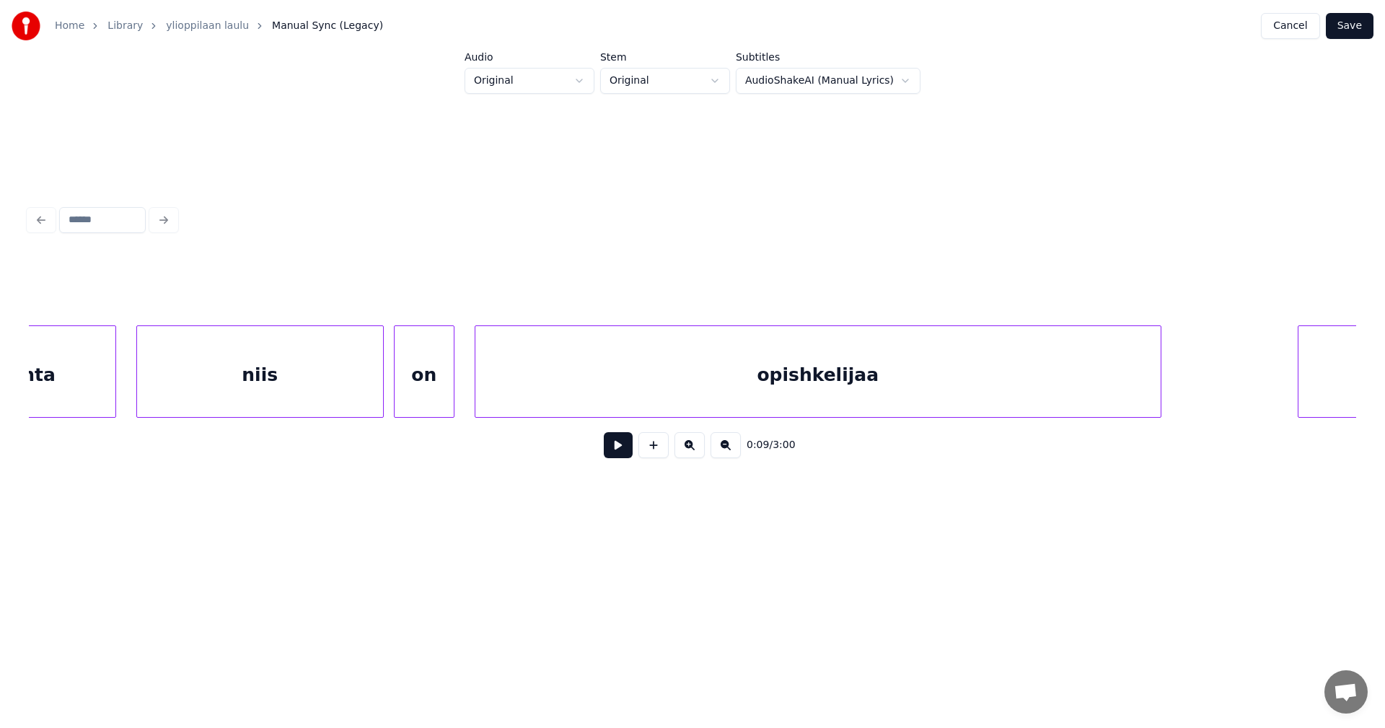
click at [359, 389] on div "niis" at bounding box center [260, 375] width 246 height 98
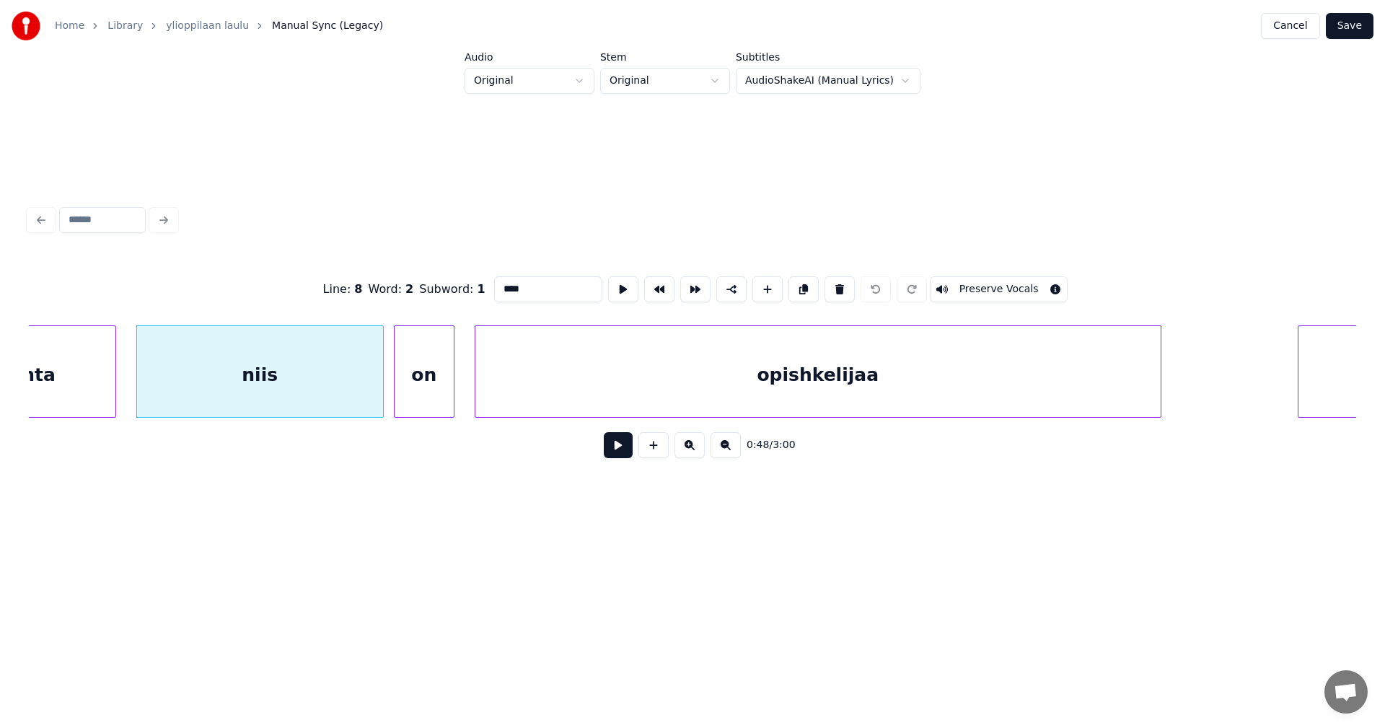
click at [617, 452] on button at bounding box center [618, 445] width 29 height 26
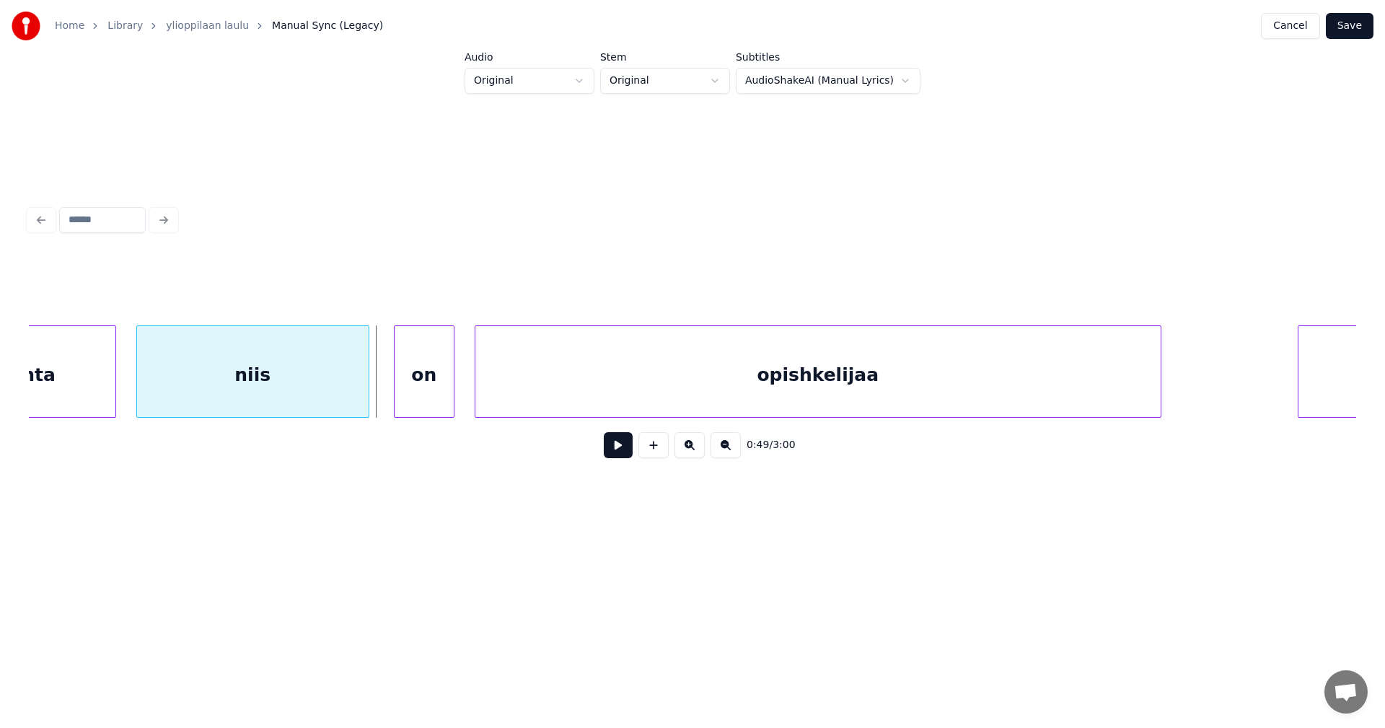
click at [368, 392] on div at bounding box center [366, 371] width 4 height 91
click at [381, 393] on div at bounding box center [383, 371] width 4 height 91
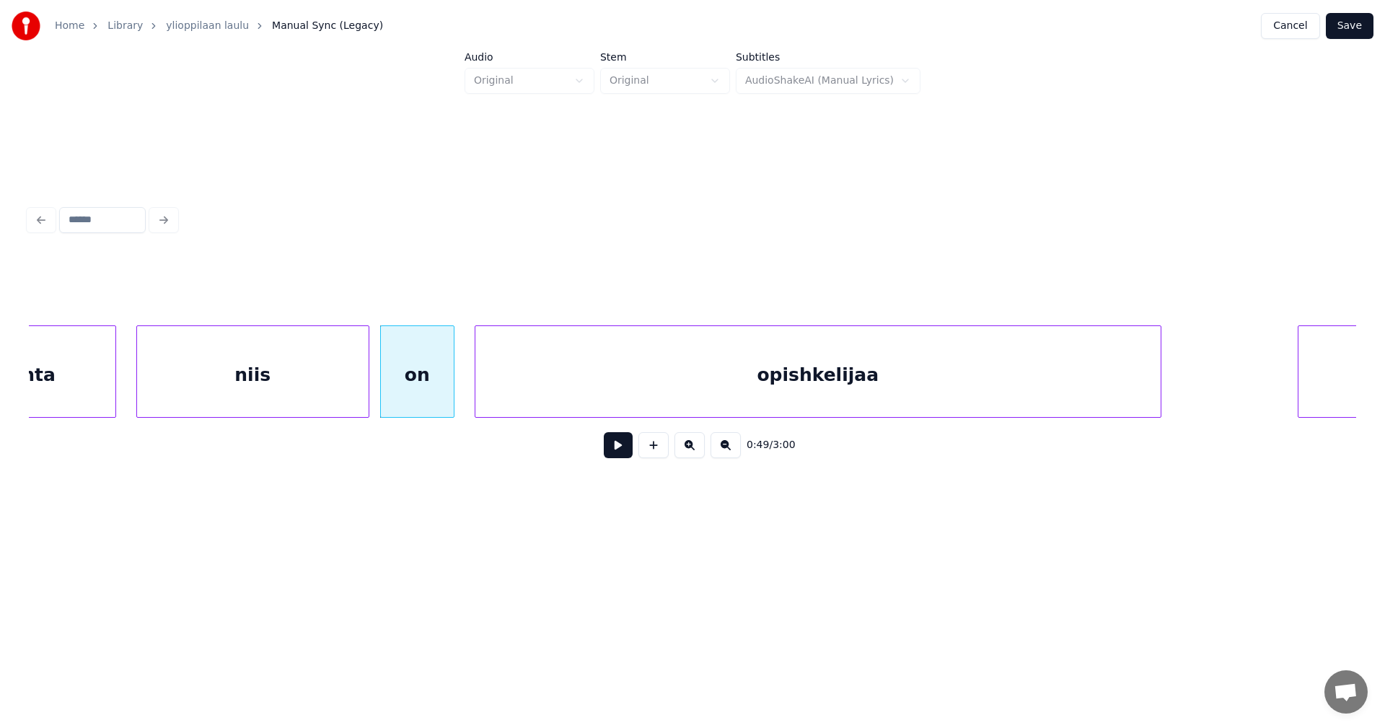
click at [619, 454] on button at bounding box center [618, 445] width 29 height 26
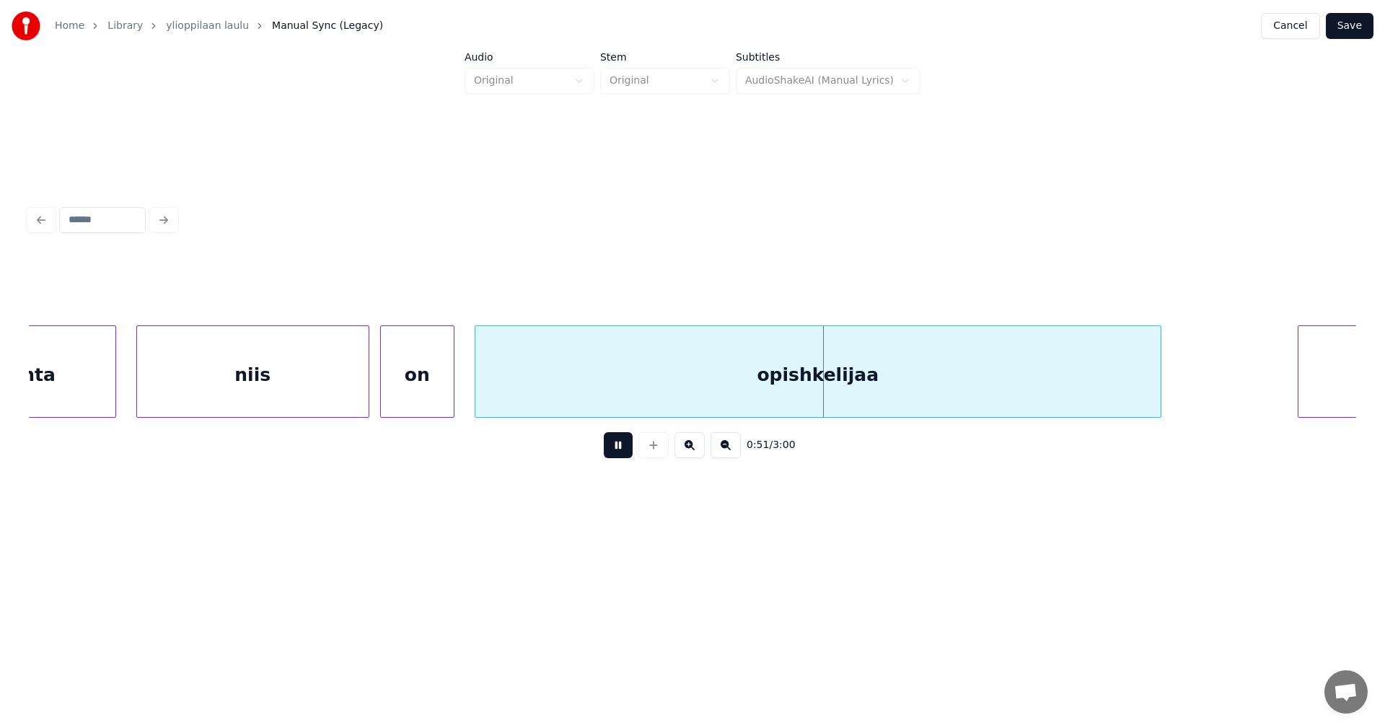
drag, startPoint x: 619, startPoint y: 454, endPoint x: 507, endPoint y: 419, distance: 117.7
click at [619, 454] on button at bounding box center [618, 445] width 29 height 26
click at [606, 452] on button at bounding box center [618, 445] width 29 height 26
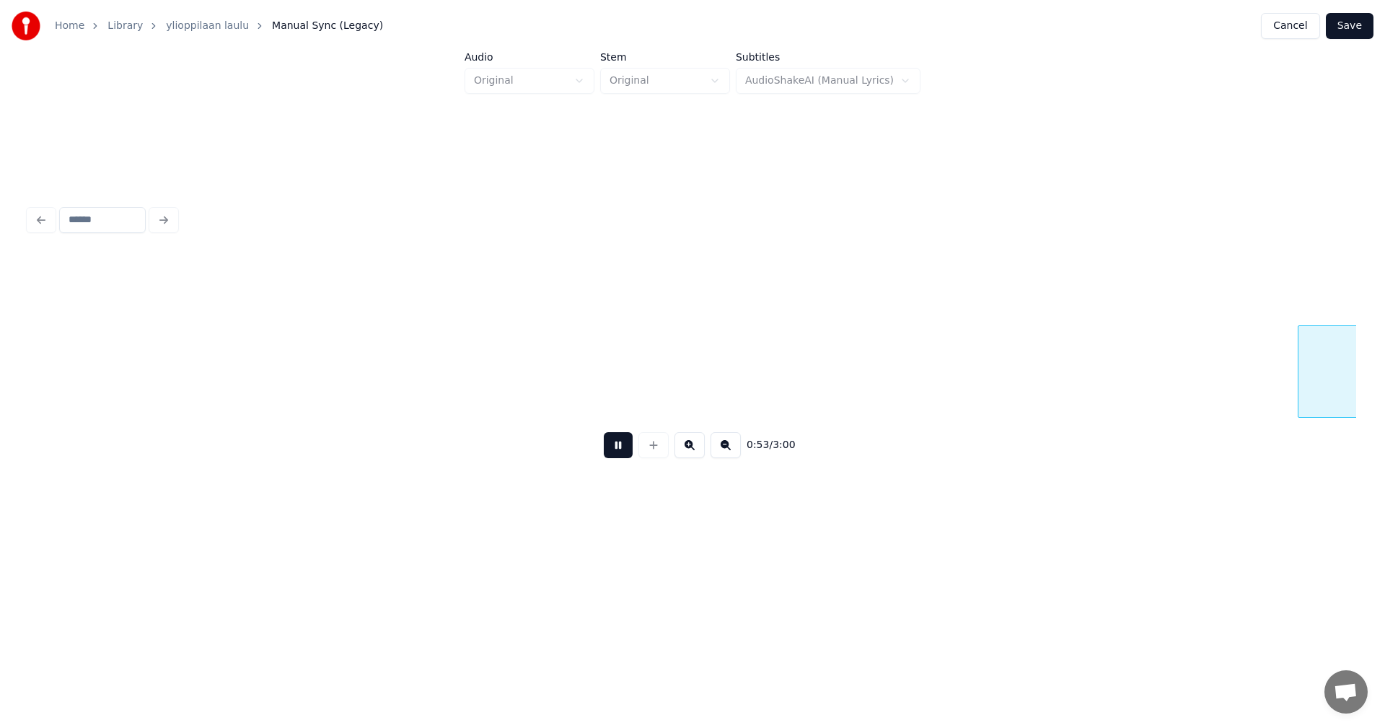
scroll to position [0, 13489]
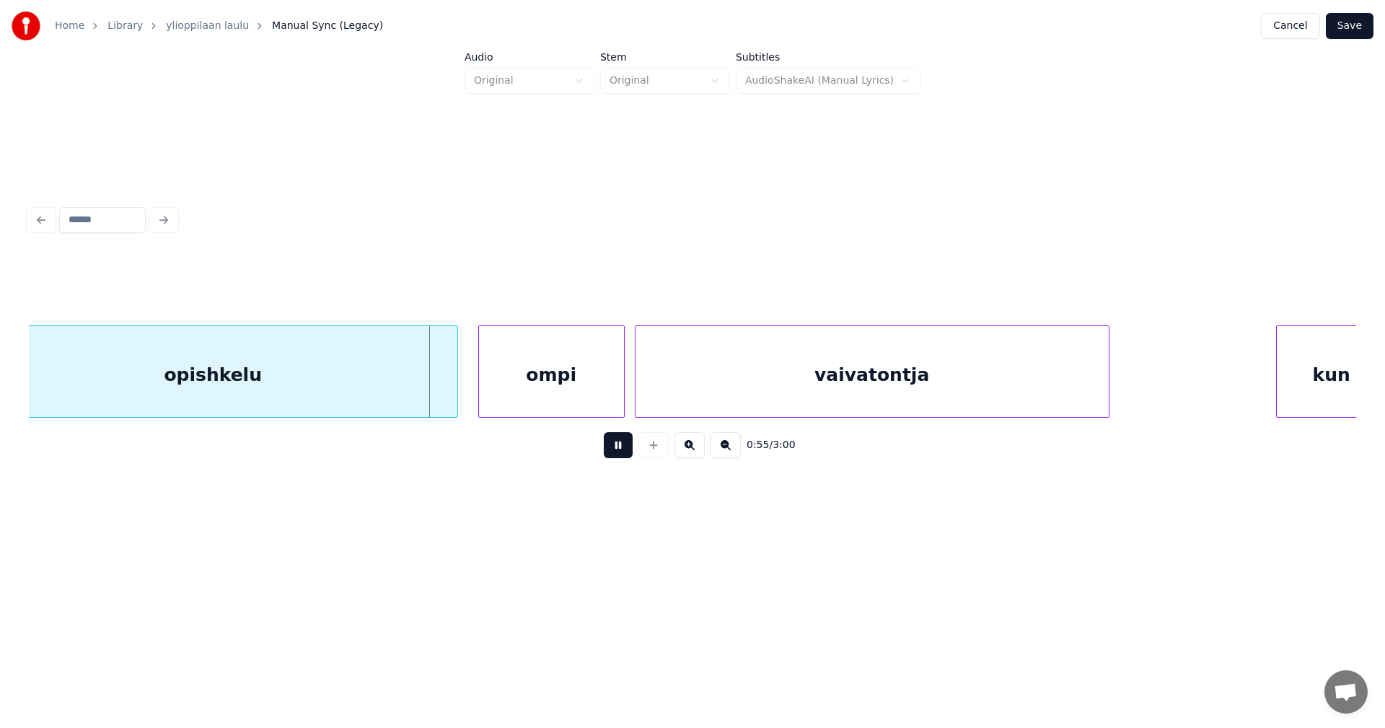
click at [610, 454] on button at bounding box center [618, 445] width 29 height 26
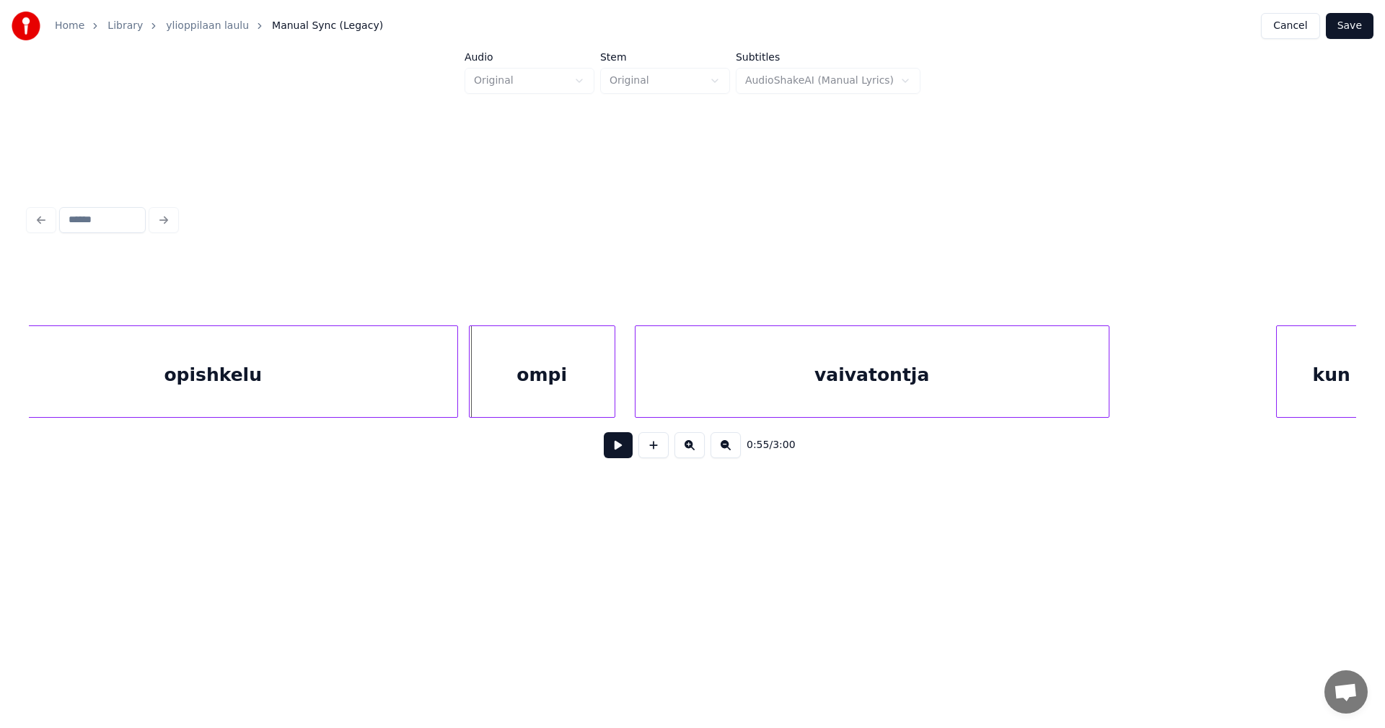
click at [536, 404] on div "ompi" at bounding box center [541, 375] width 145 height 98
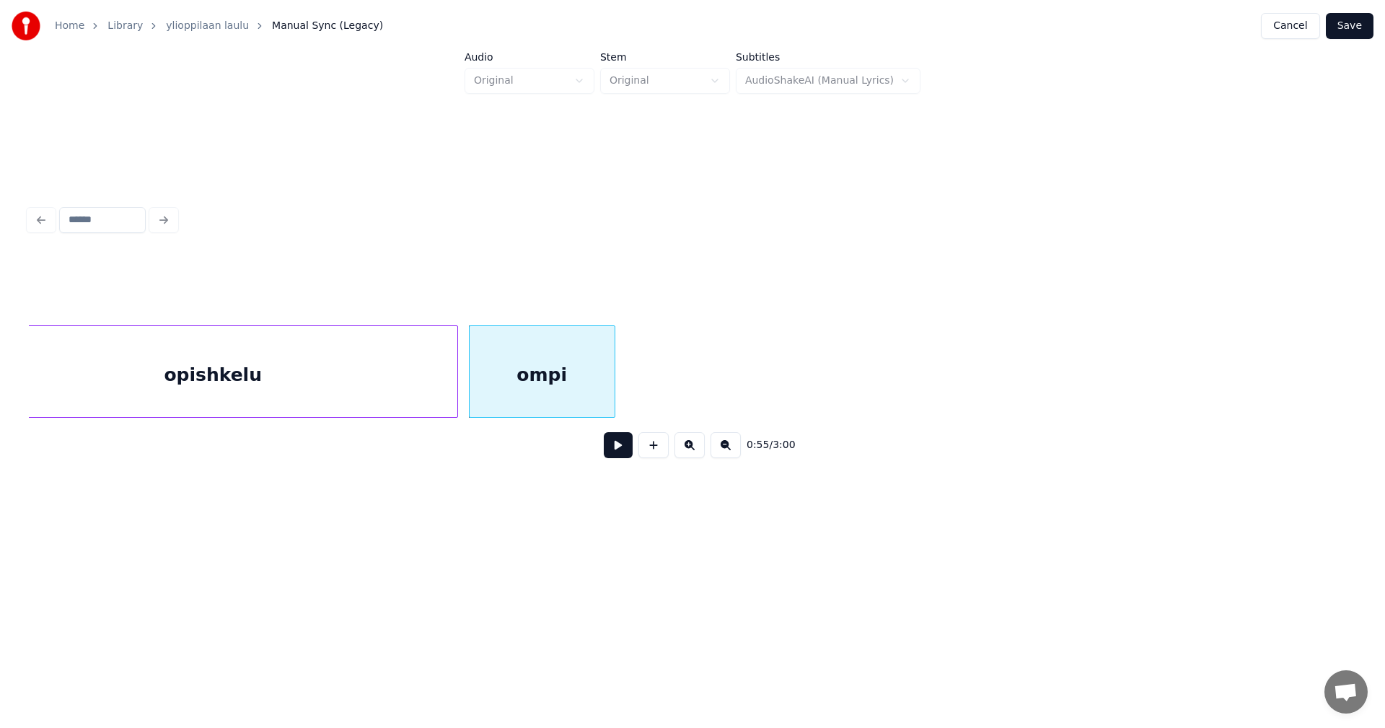
scroll to position [0, 12328]
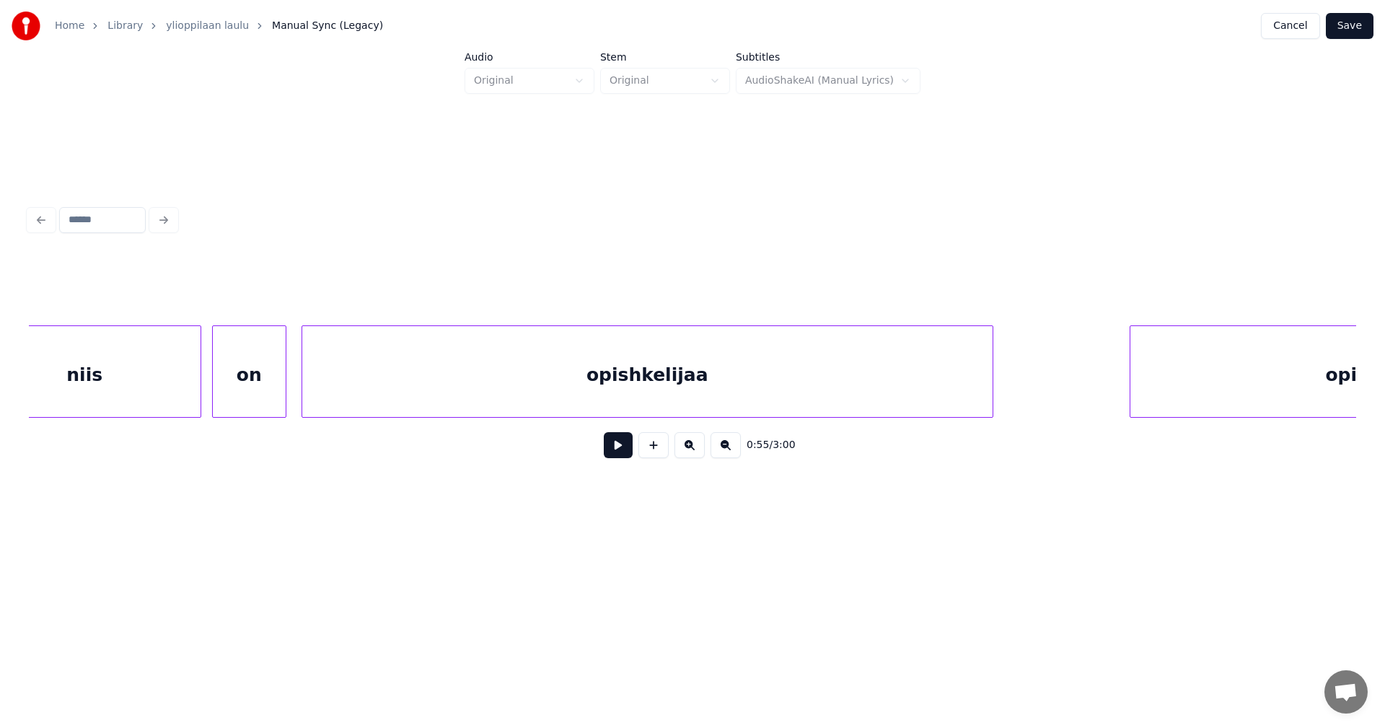
click at [302, 382] on div at bounding box center [304, 371] width 4 height 91
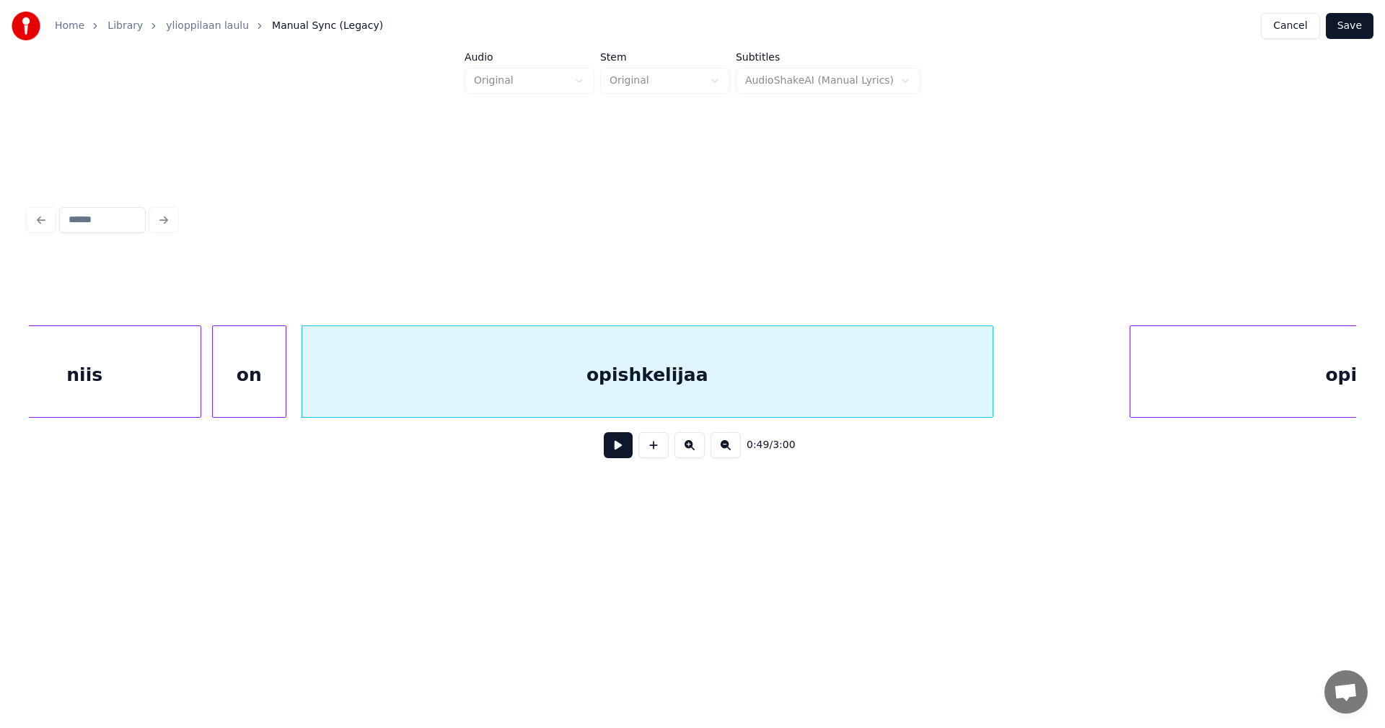
click at [614, 454] on button at bounding box center [618, 445] width 29 height 26
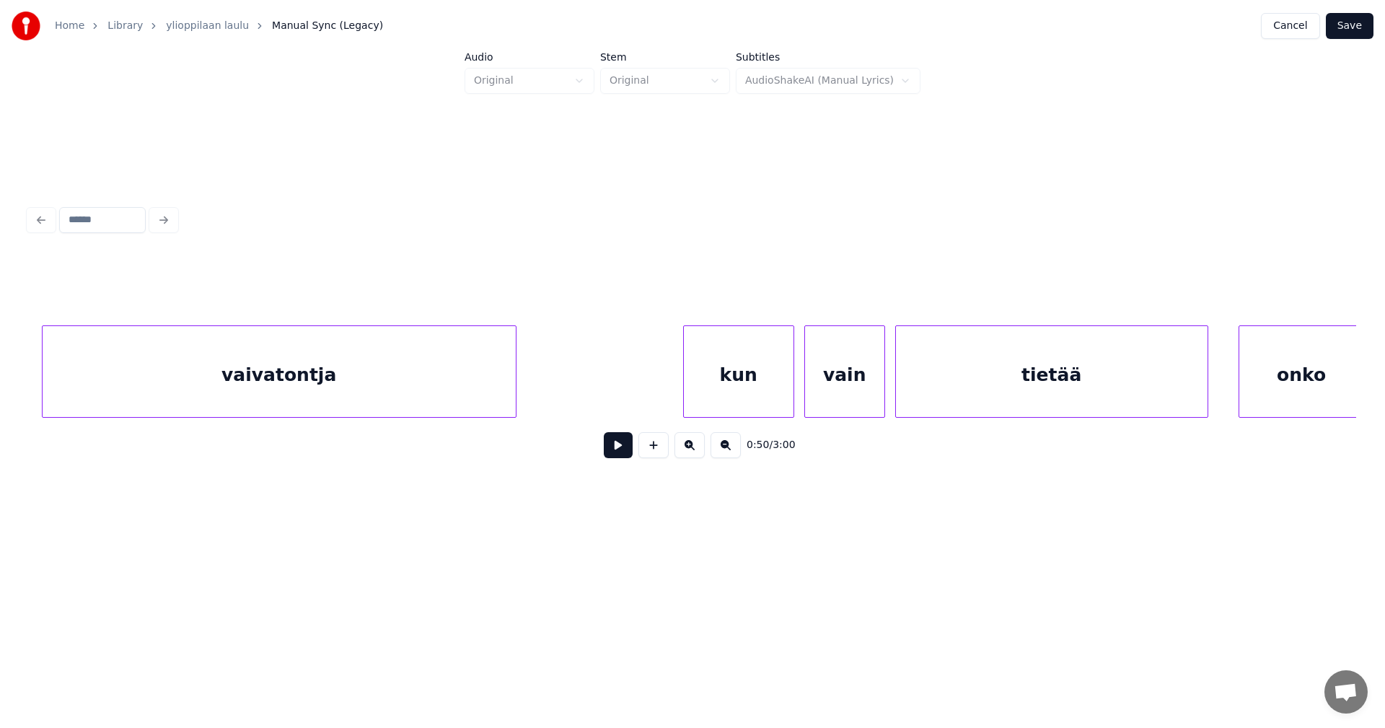
scroll to position [0, 14309]
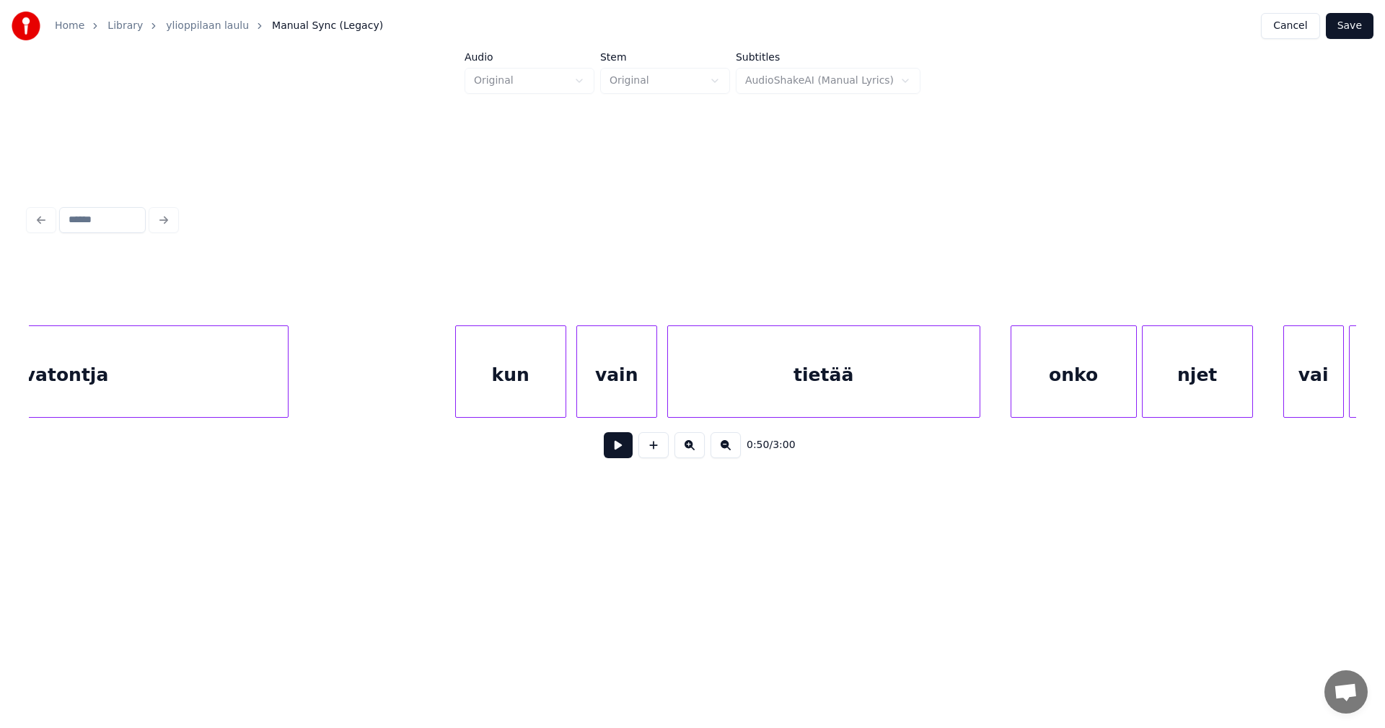
click at [500, 398] on div "kun" at bounding box center [511, 375] width 110 height 98
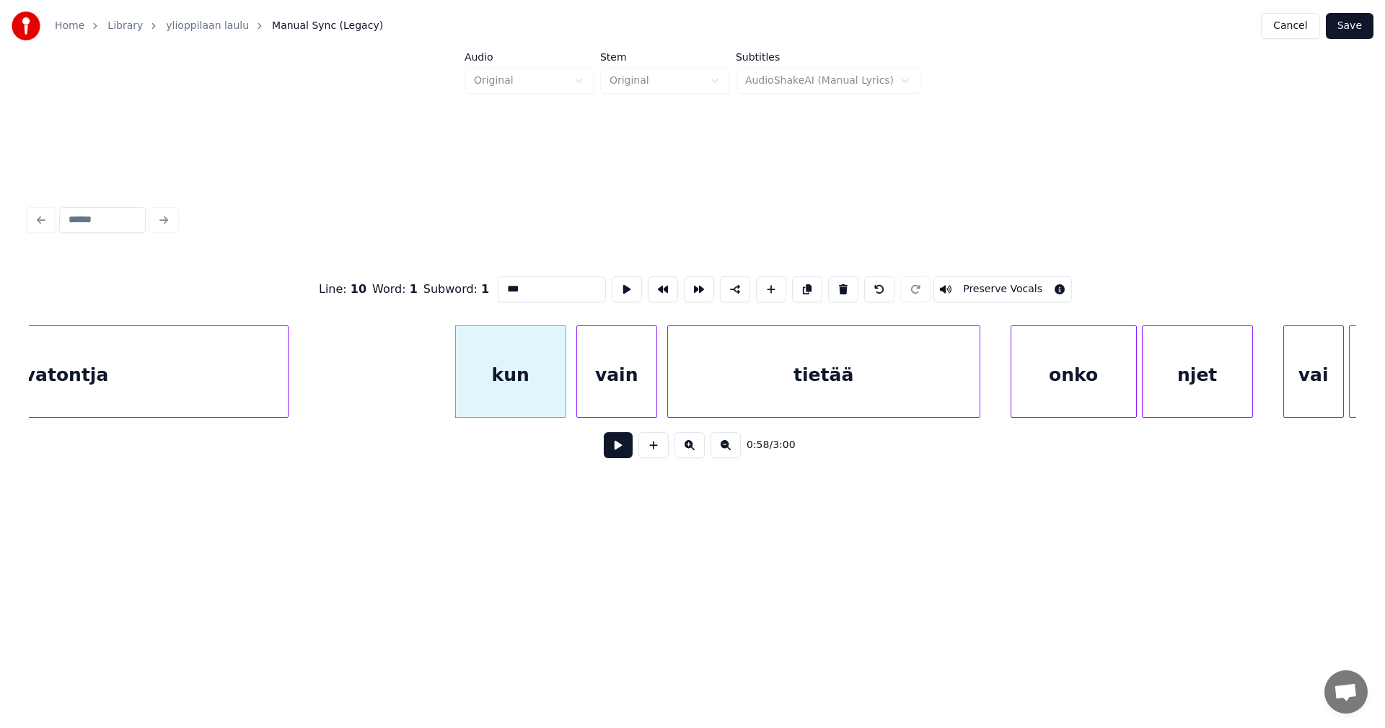
click at [611, 451] on button at bounding box center [618, 445] width 29 height 26
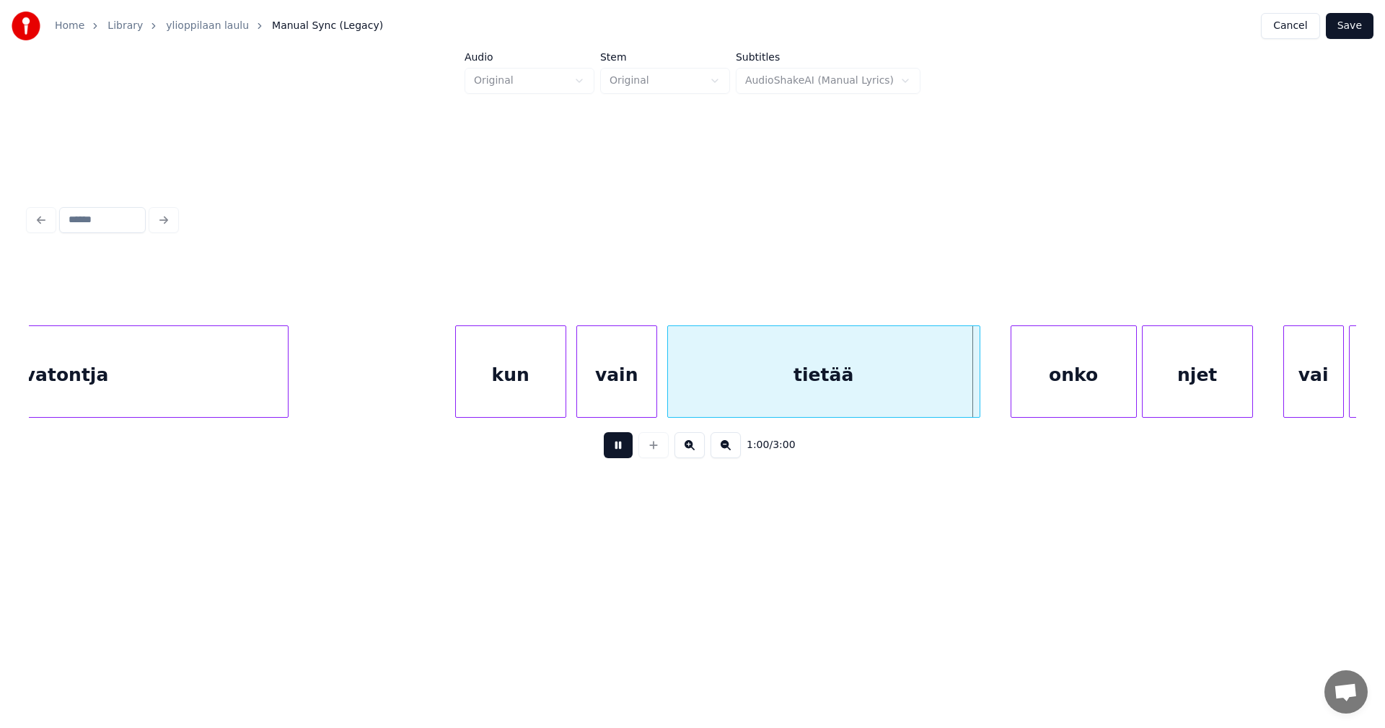
click at [612, 451] on button at bounding box center [618, 445] width 29 height 26
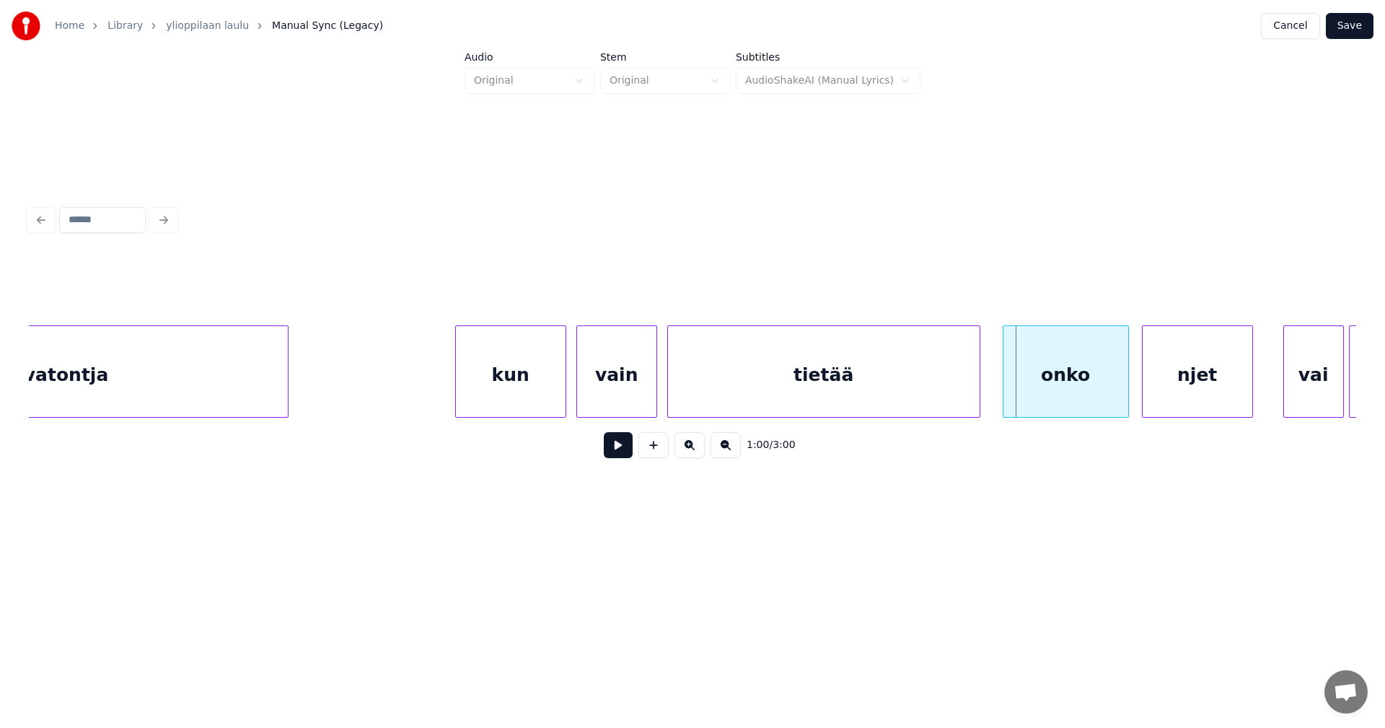
click at [1080, 379] on div "onko" at bounding box center [1065, 375] width 125 height 98
click at [630, 442] on button at bounding box center [618, 445] width 29 height 26
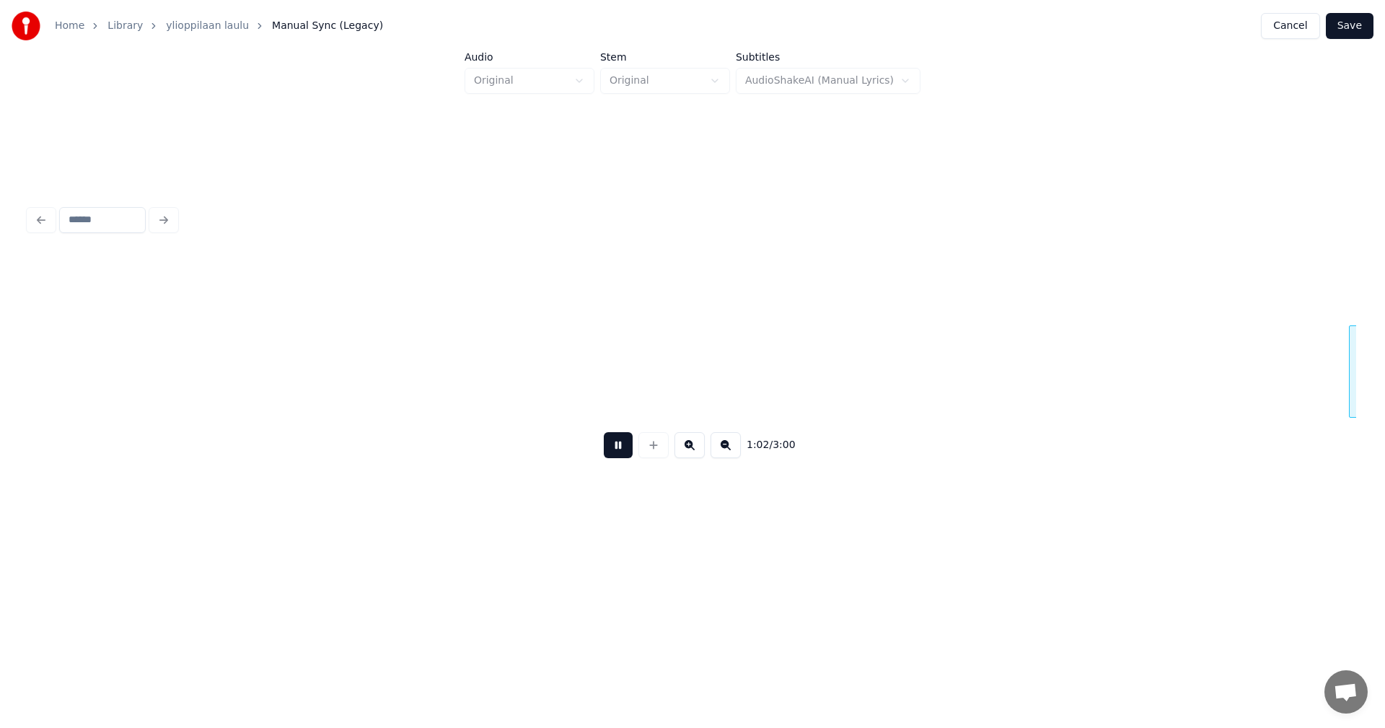
scroll to position [0, 15640]
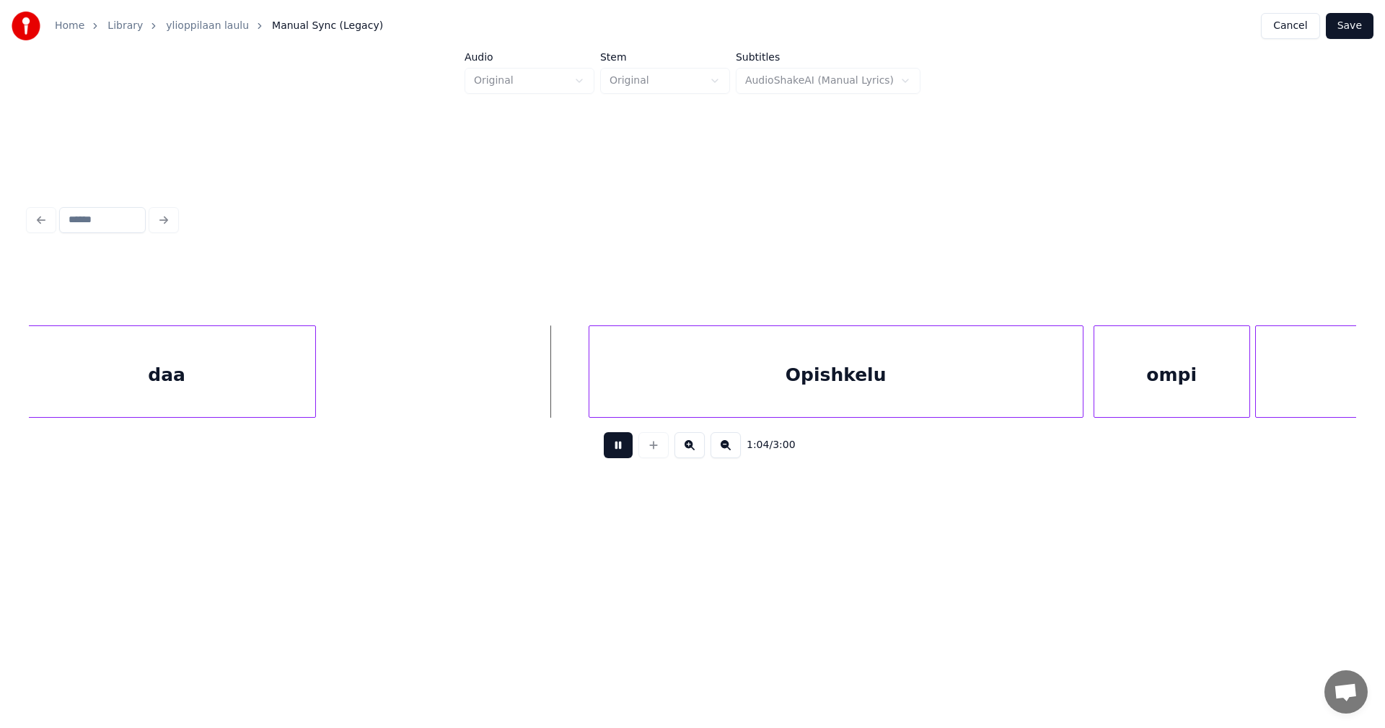
click at [625, 446] on button at bounding box center [618, 445] width 29 height 26
click at [641, 411] on div "Opishkelu" at bounding box center [794, 375] width 493 height 98
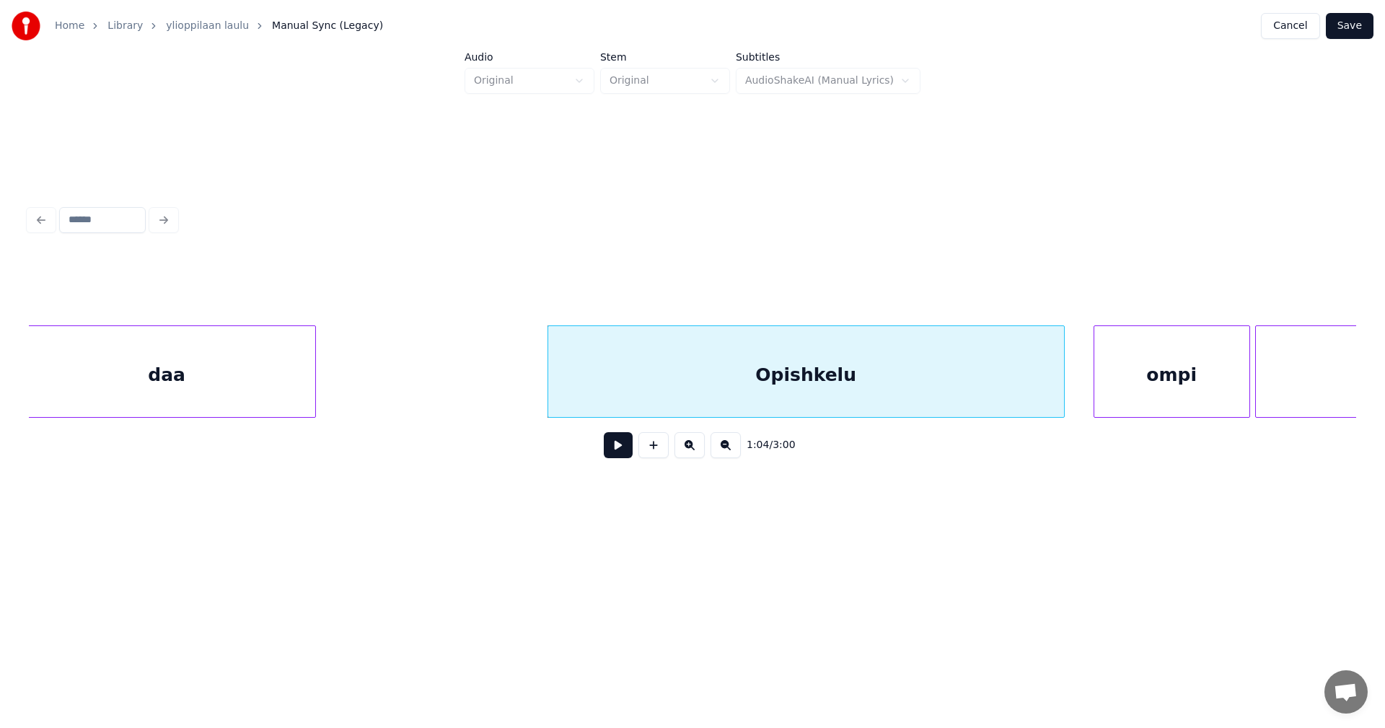
click at [1064, 392] on div at bounding box center [1061, 371] width 4 height 91
click at [626, 454] on button at bounding box center [618, 445] width 29 height 26
click at [622, 454] on button at bounding box center [618, 445] width 29 height 26
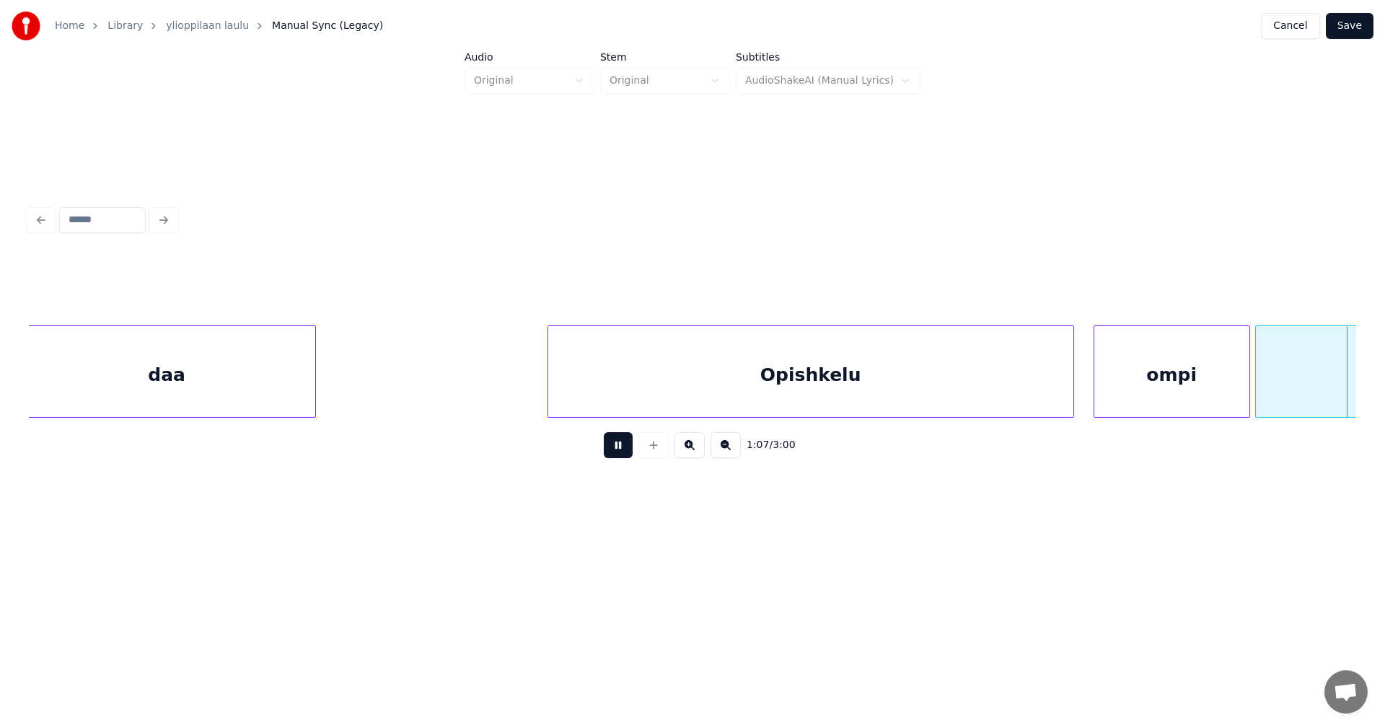
scroll to position [0, 16967]
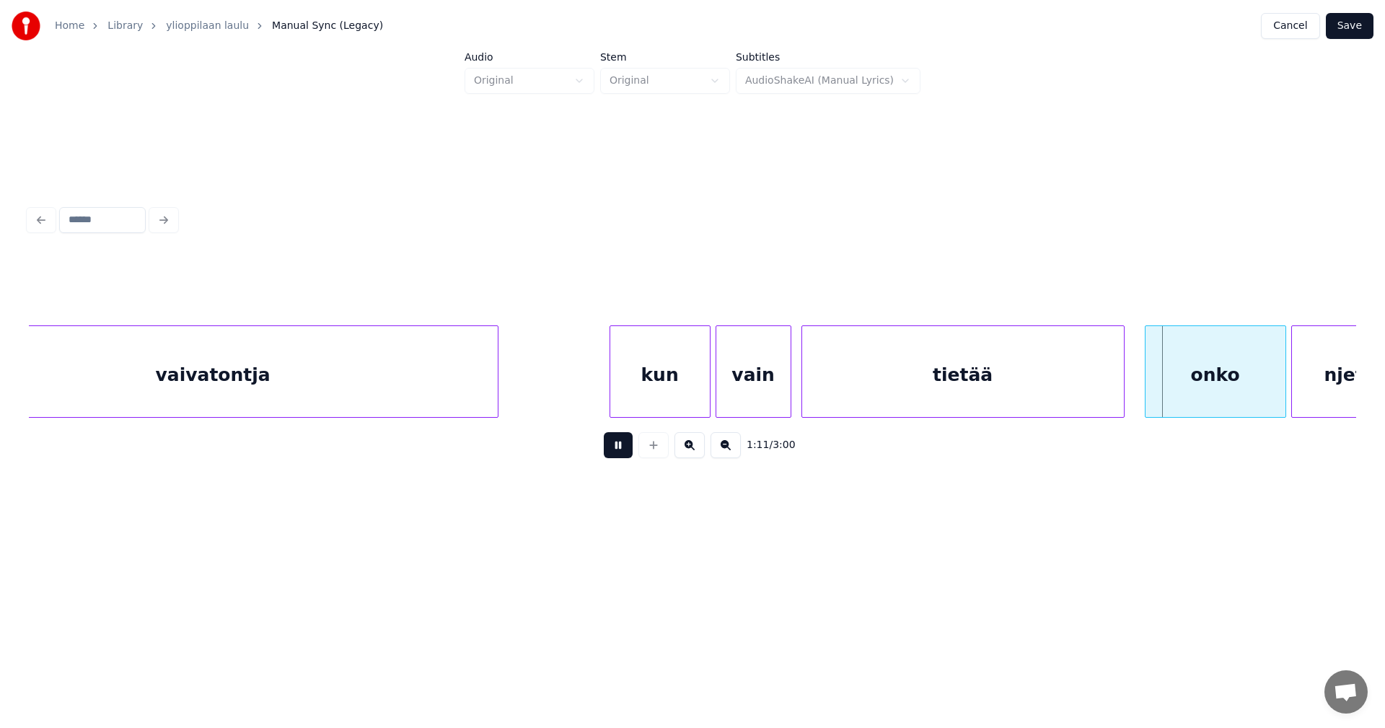
click at [620, 455] on button at bounding box center [618, 445] width 29 height 26
click at [1172, 384] on div "onko" at bounding box center [1209, 375] width 140 height 98
click at [632, 456] on div "1:11 / 3:00" at bounding box center [692, 445] width 1304 height 32
click at [622, 455] on button at bounding box center [618, 445] width 29 height 26
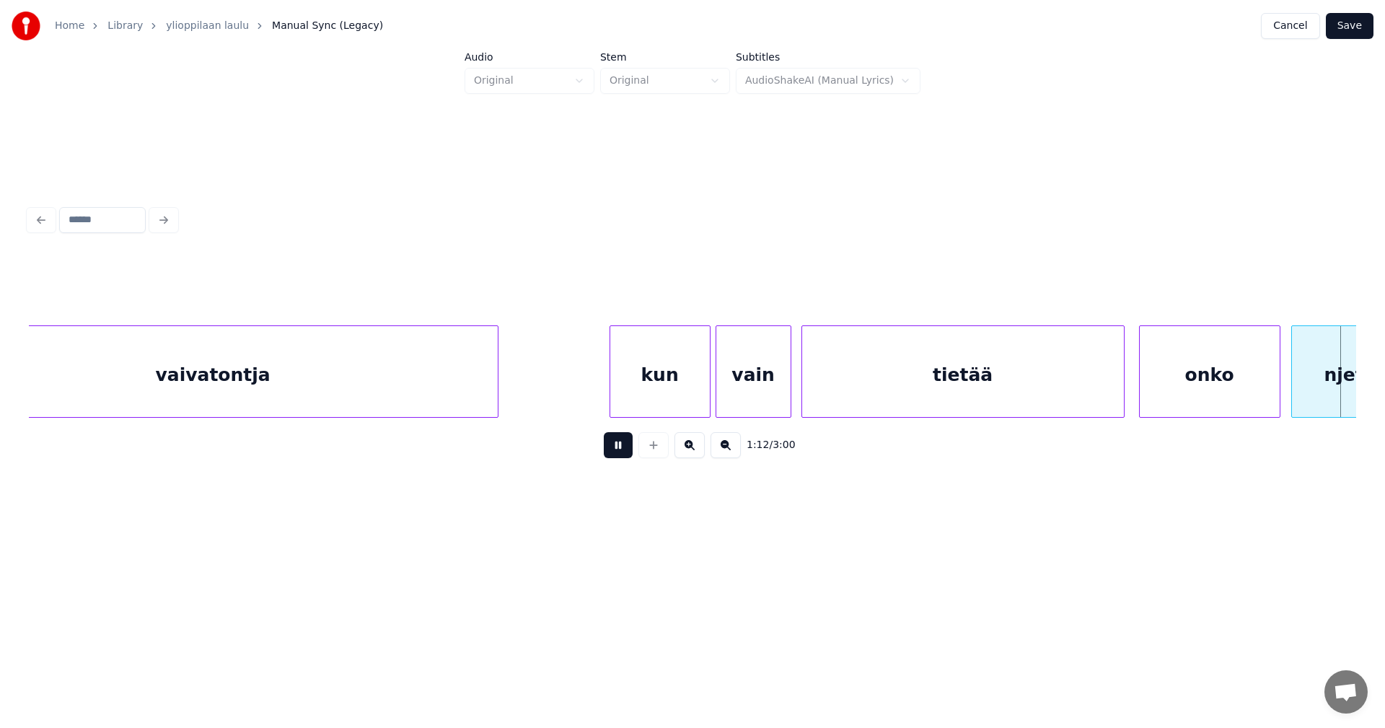
scroll to position [0, 18294]
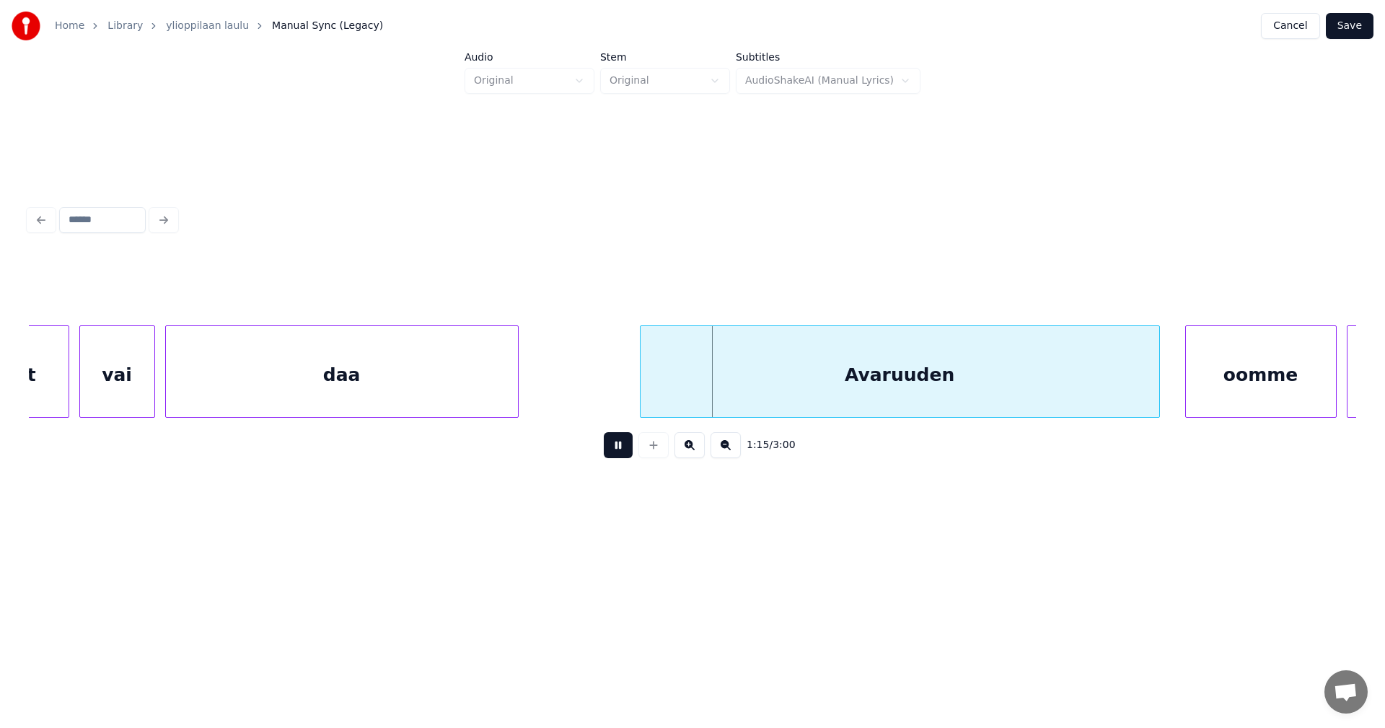
drag, startPoint x: 619, startPoint y: 454, endPoint x: 697, endPoint y: 400, distance: 95.4
click at [625, 451] on button at bounding box center [618, 445] width 29 height 26
click at [718, 380] on div "Avaruuden" at bounding box center [893, 375] width 519 height 98
click at [609, 451] on button at bounding box center [618, 445] width 29 height 26
click at [612, 451] on button at bounding box center [618, 445] width 29 height 26
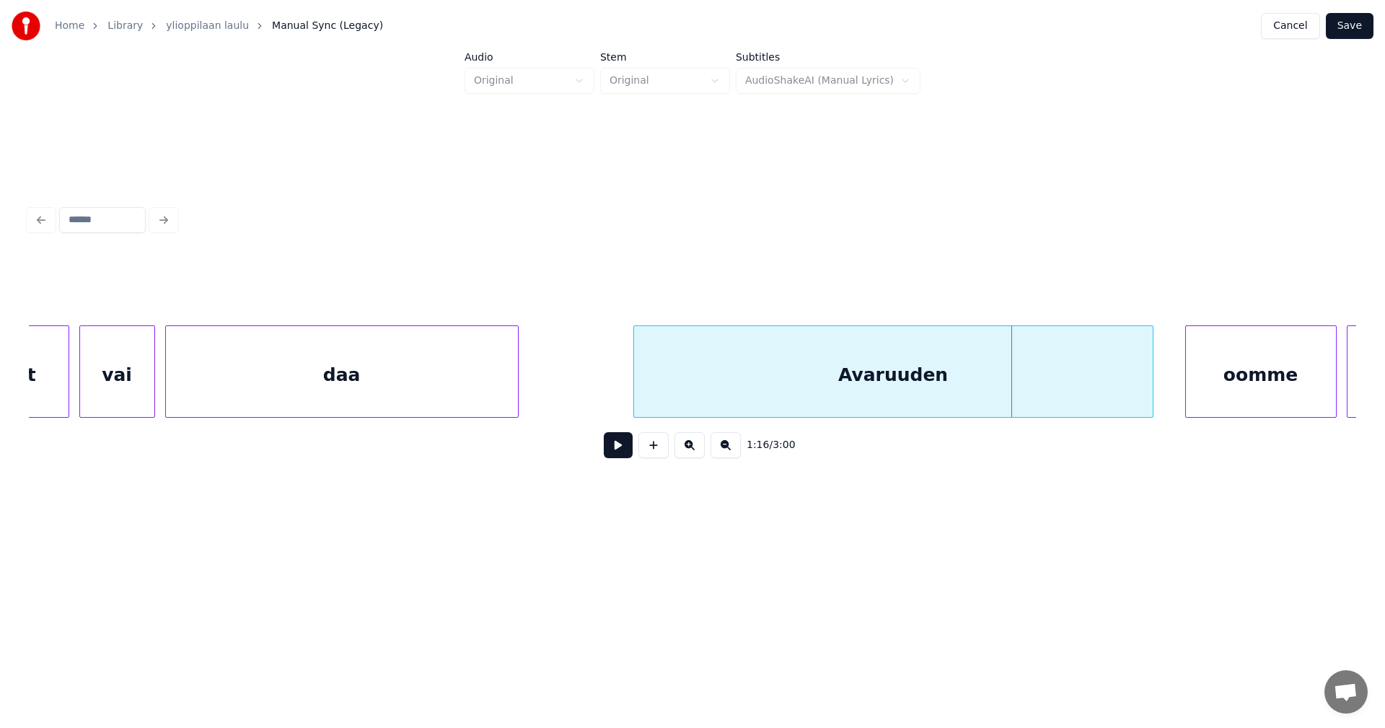
click at [612, 451] on button at bounding box center [618, 445] width 29 height 26
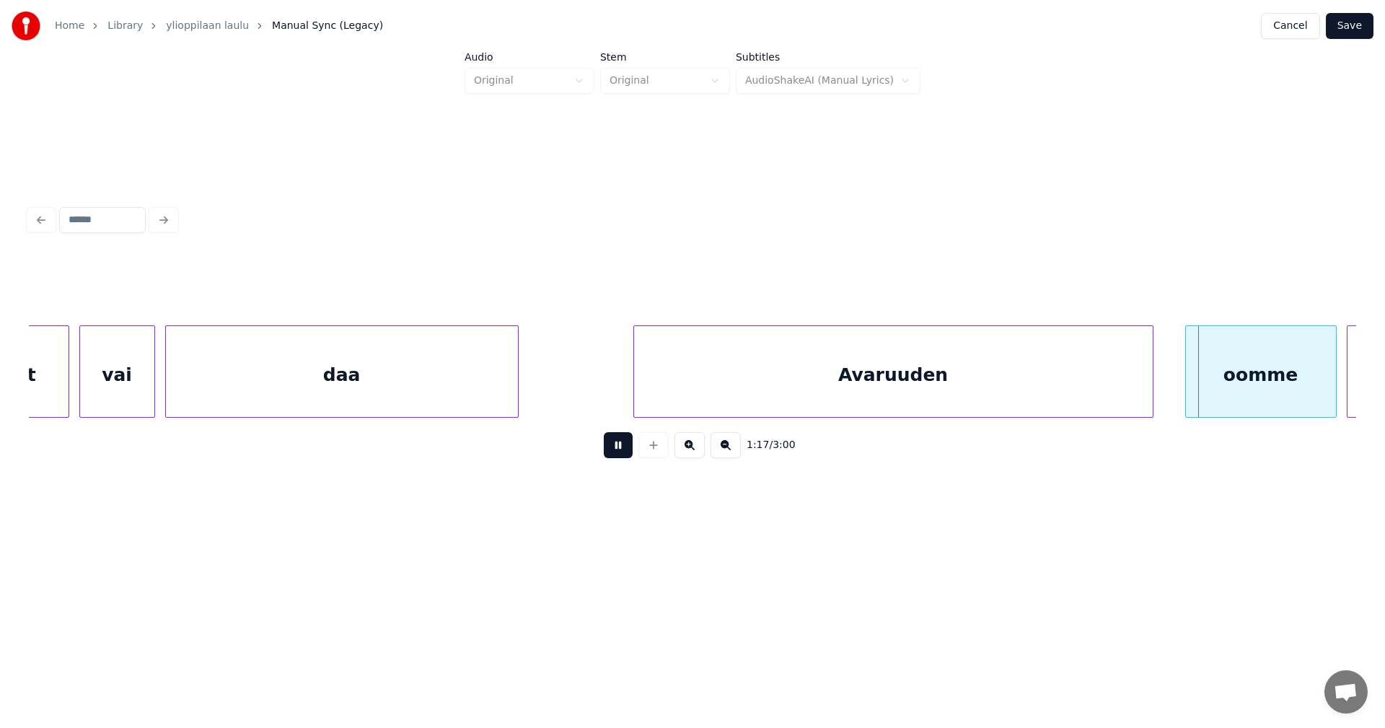
click at [612, 451] on button at bounding box center [618, 445] width 29 height 26
click at [1232, 387] on div "oomme" at bounding box center [1254, 375] width 150 height 98
click at [629, 451] on button at bounding box center [618, 445] width 29 height 26
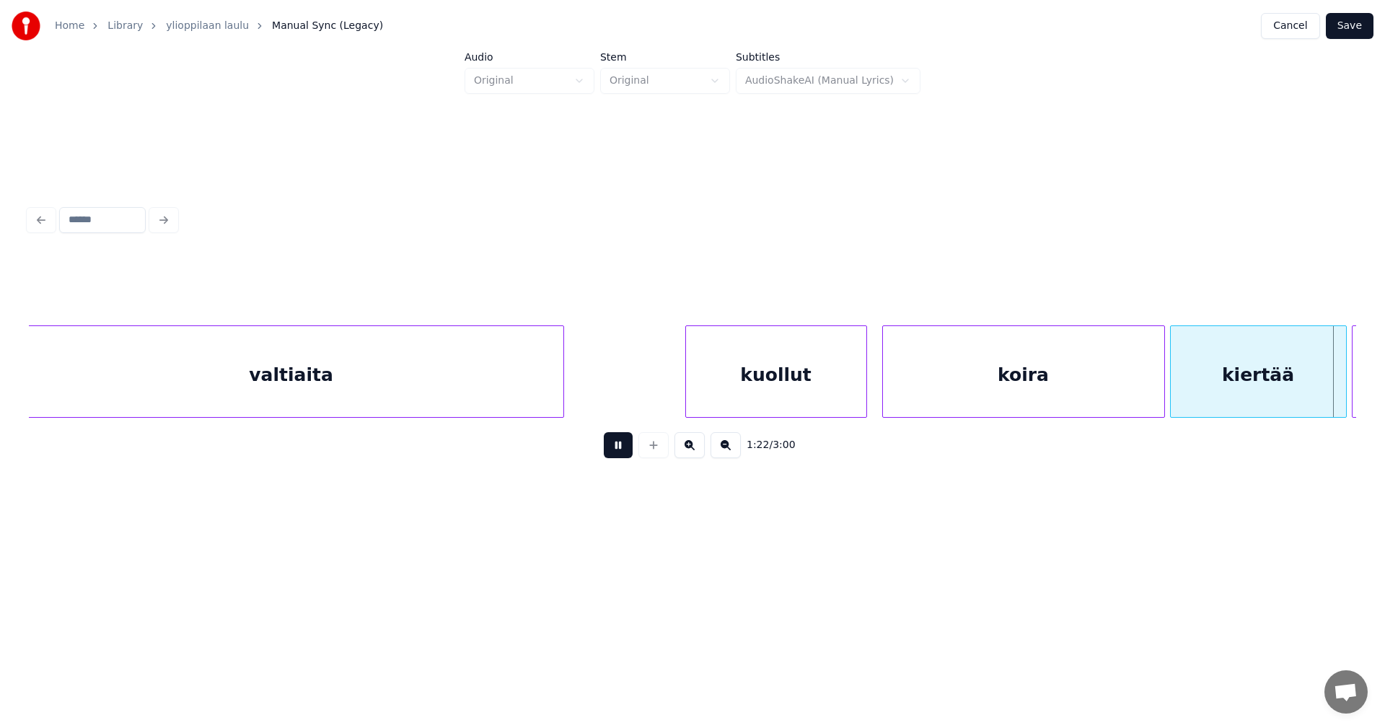
scroll to position [0, 20952]
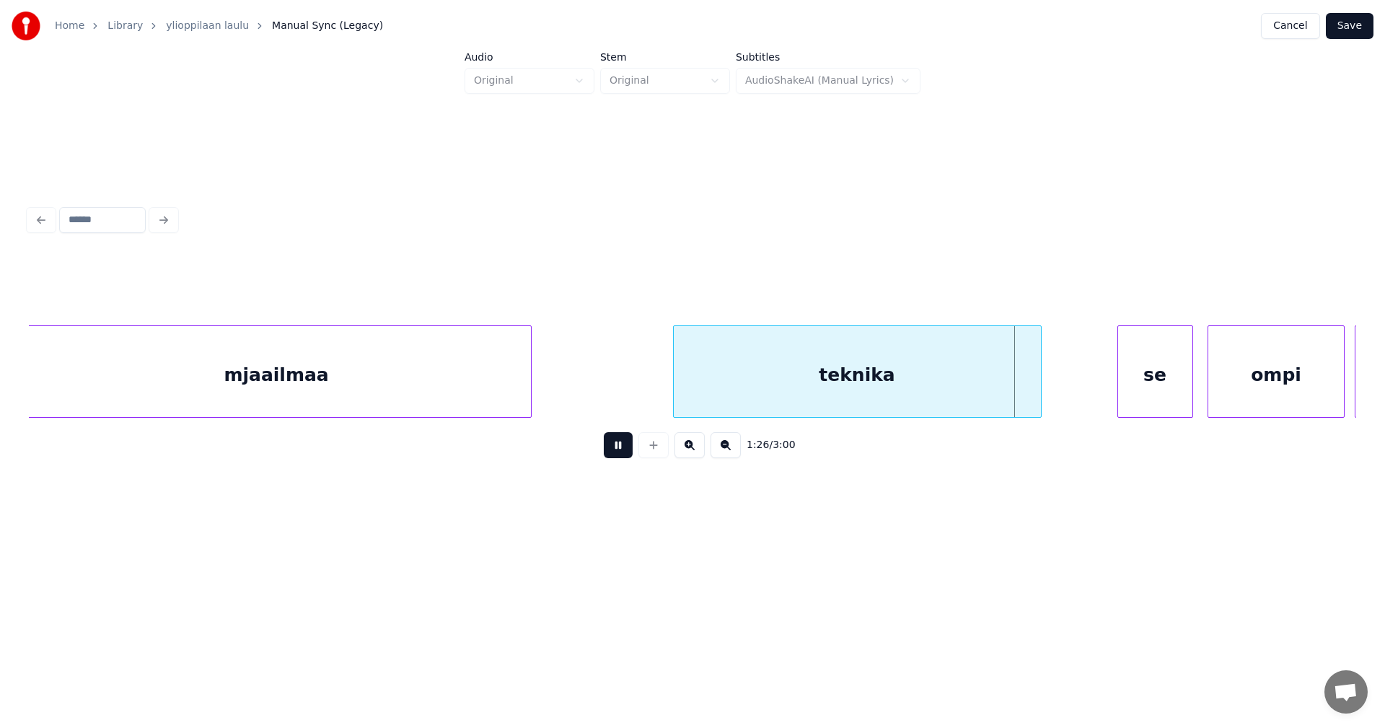
click at [622, 453] on button at bounding box center [618, 445] width 29 height 26
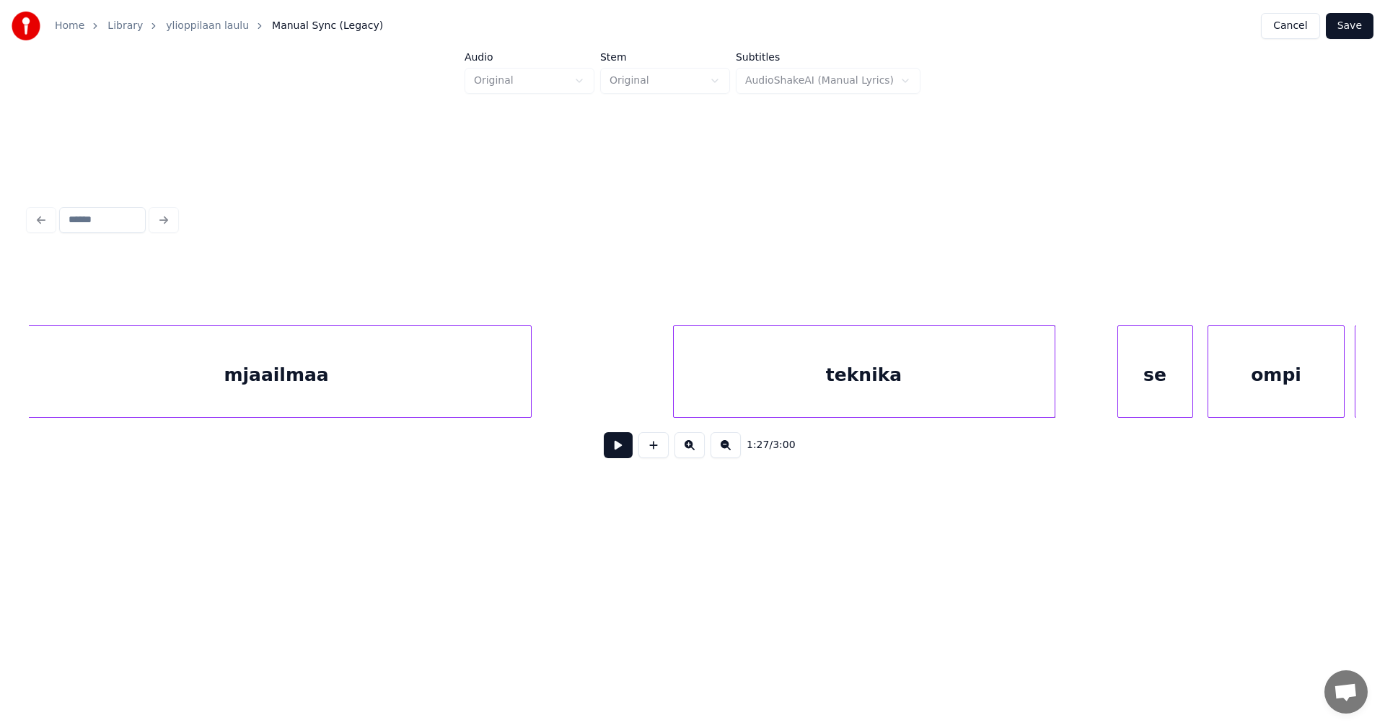
click at [1051, 399] on div at bounding box center [1052, 371] width 4 height 91
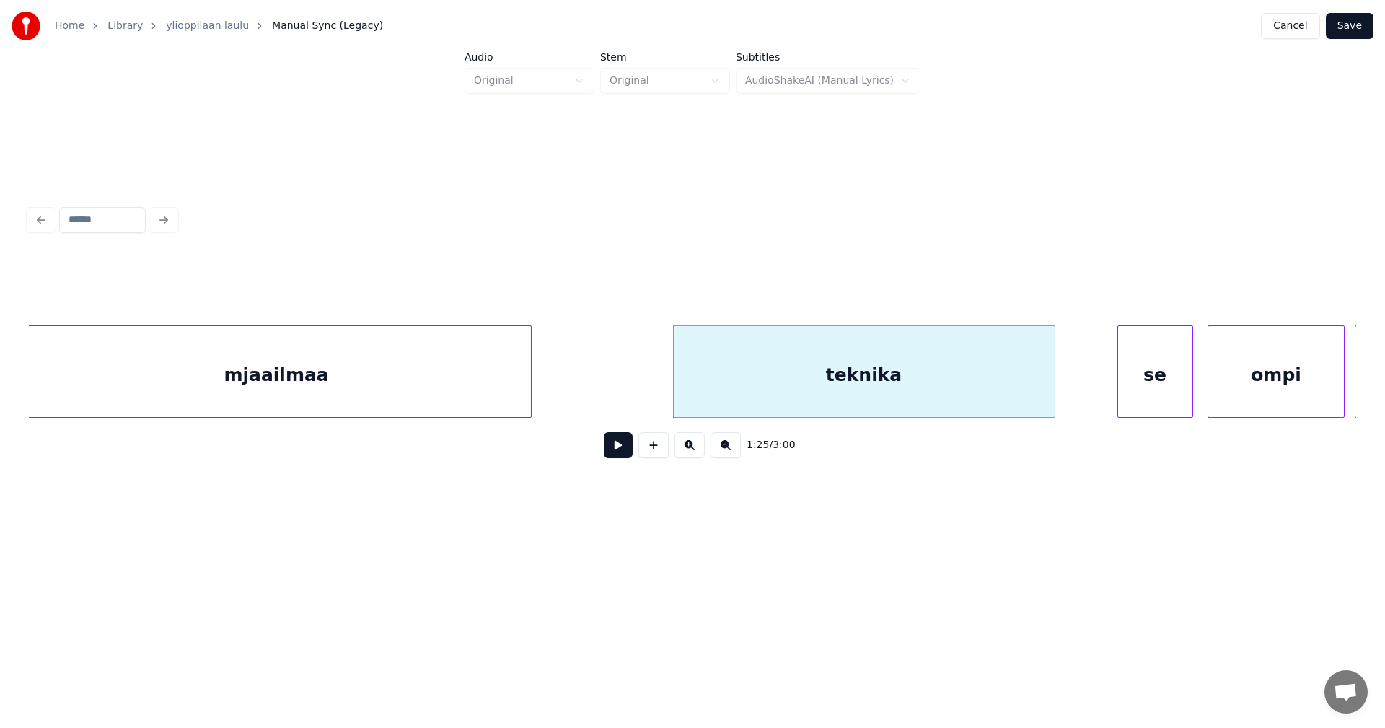
click at [625, 456] on button at bounding box center [618, 445] width 29 height 26
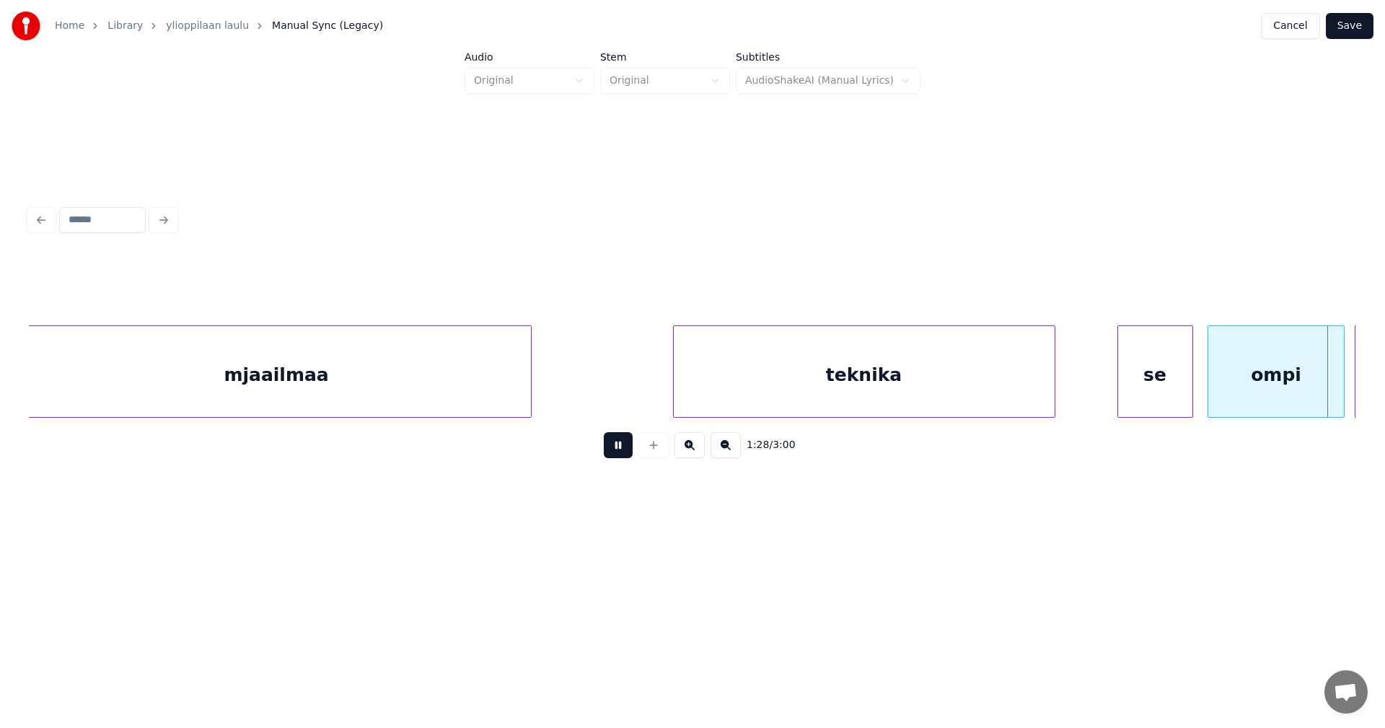
scroll to position [0, 22280]
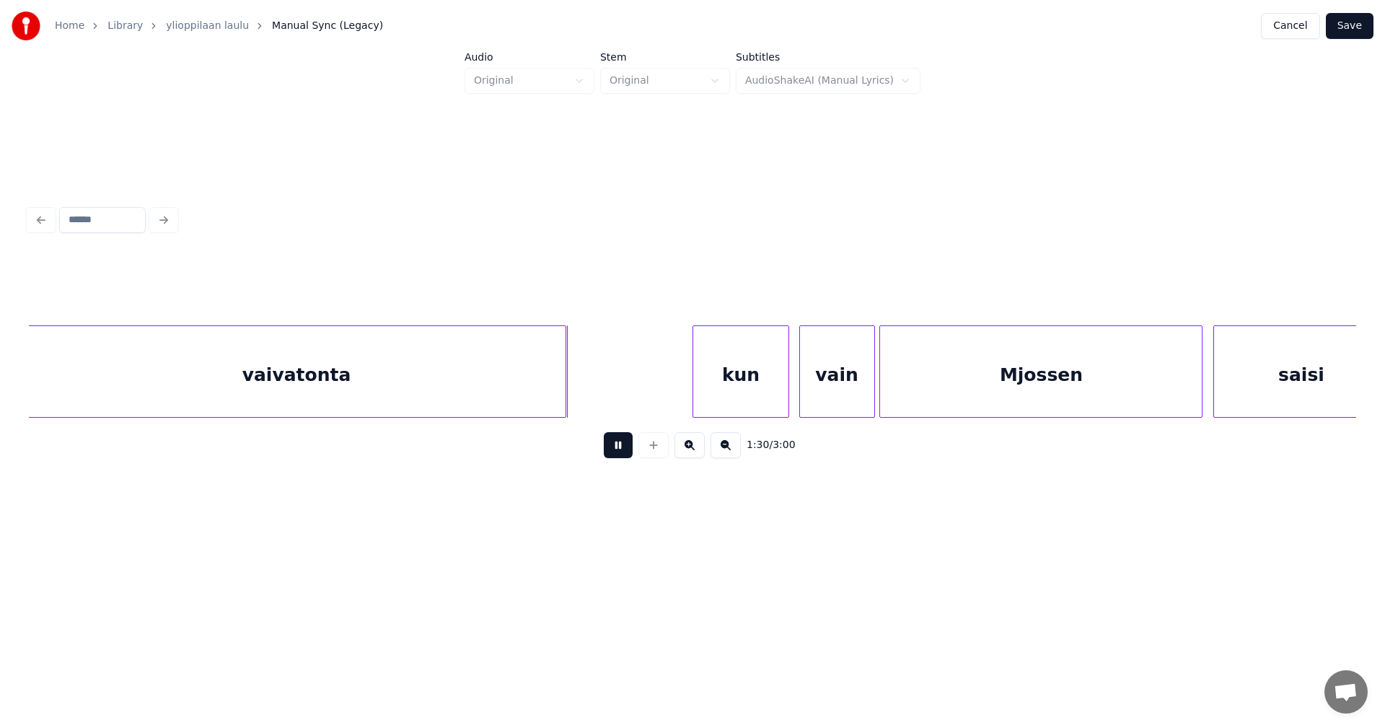
drag, startPoint x: 622, startPoint y: 453, endPoint x: 611, endPoint y: 420, distance: 35.1
click at [621, 452] on button at bounding box center [618, 445] width 29 height 26
click at [591, 388] on div at bounding box center [590, 371] width 4 height 91
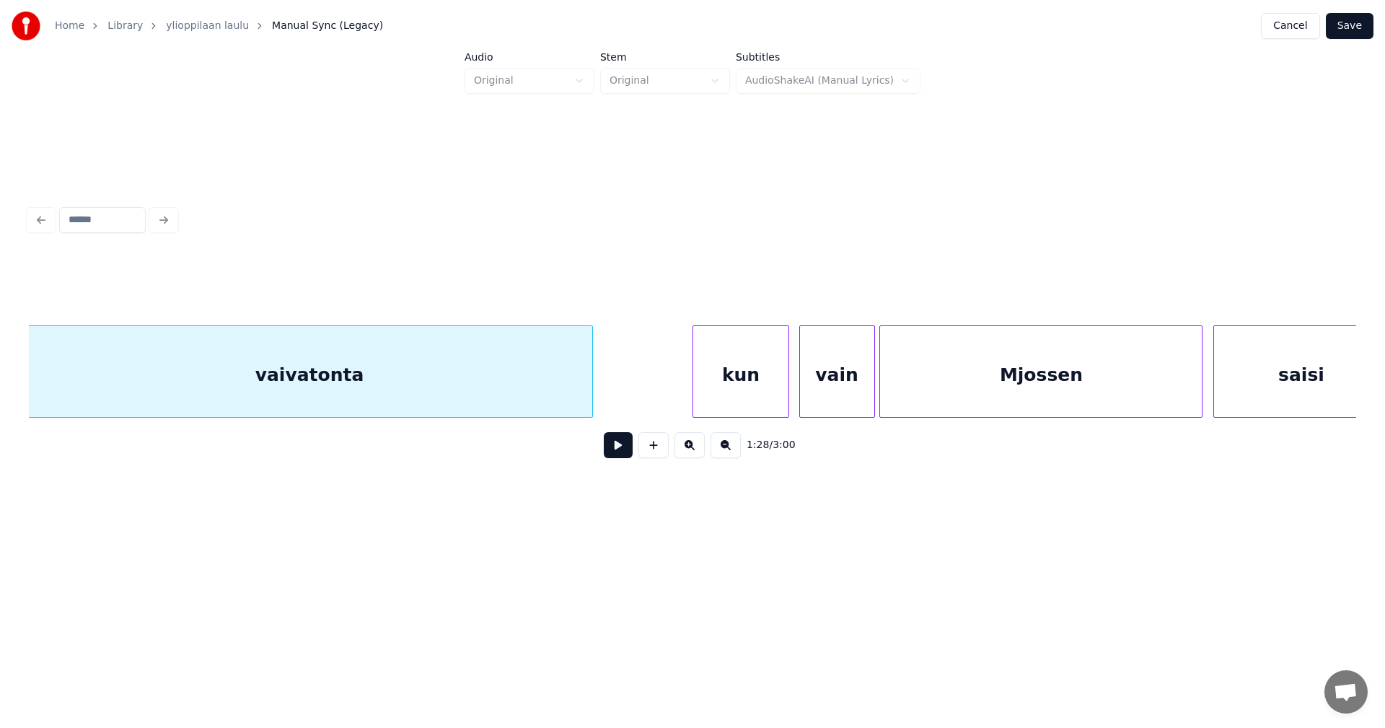
scroll to position [0, 22277]
click at [725, 389] on div "kun" at bounding box center [743, 375] width 94 height 98
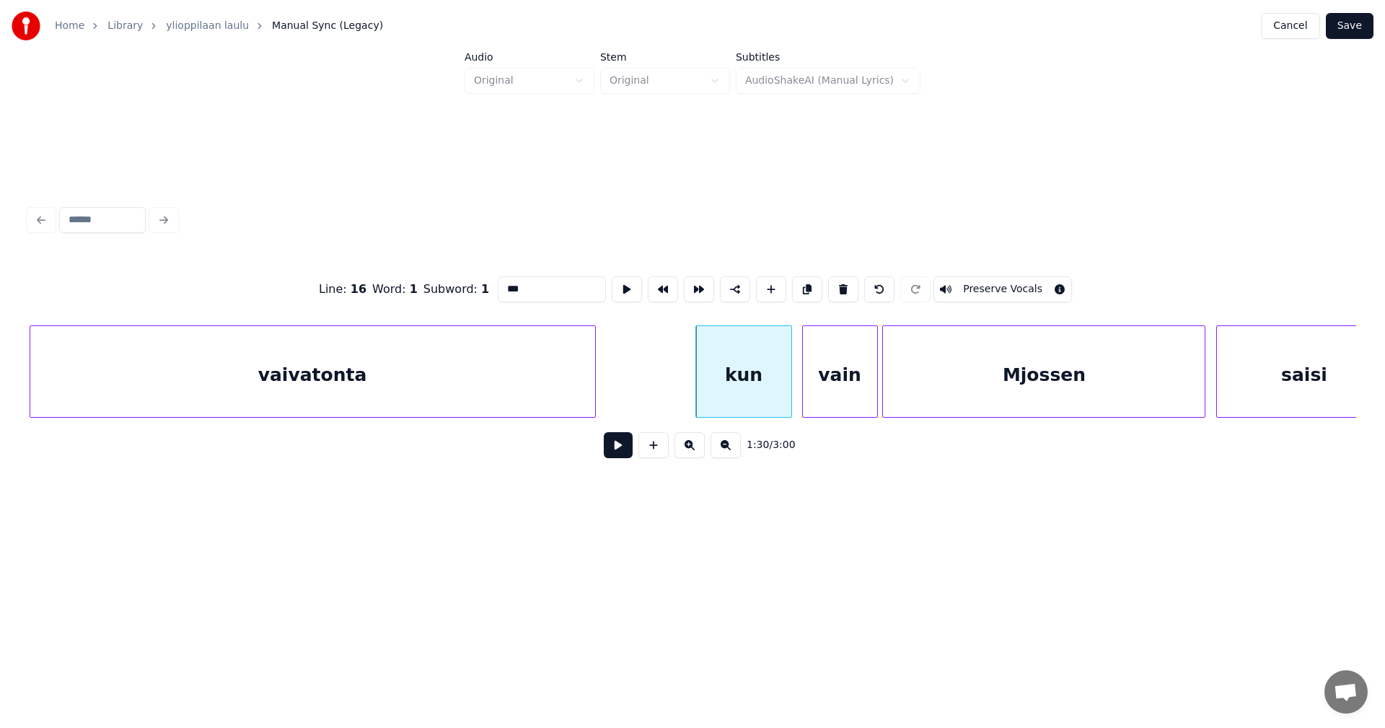
click at [617, 452] on button at bounding box center [618, 445] width 29 height 26
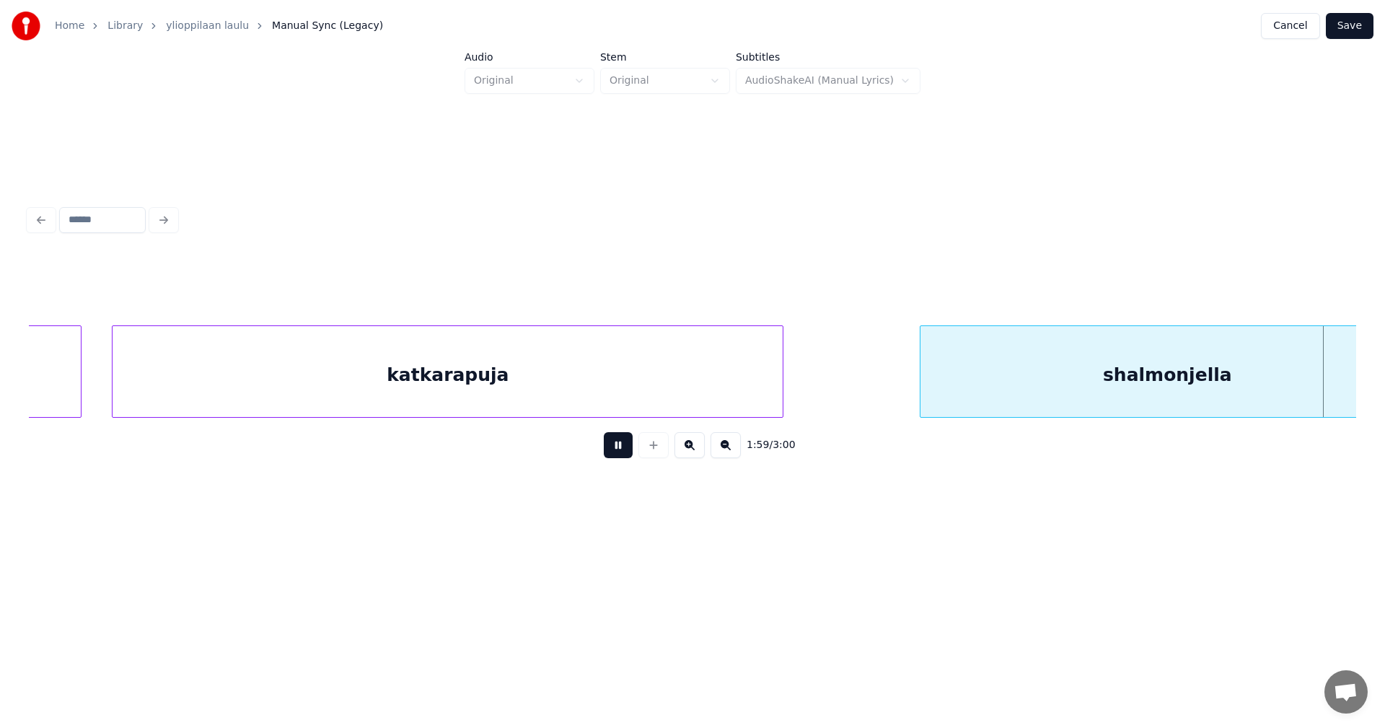
scroll to position [0, 30252]
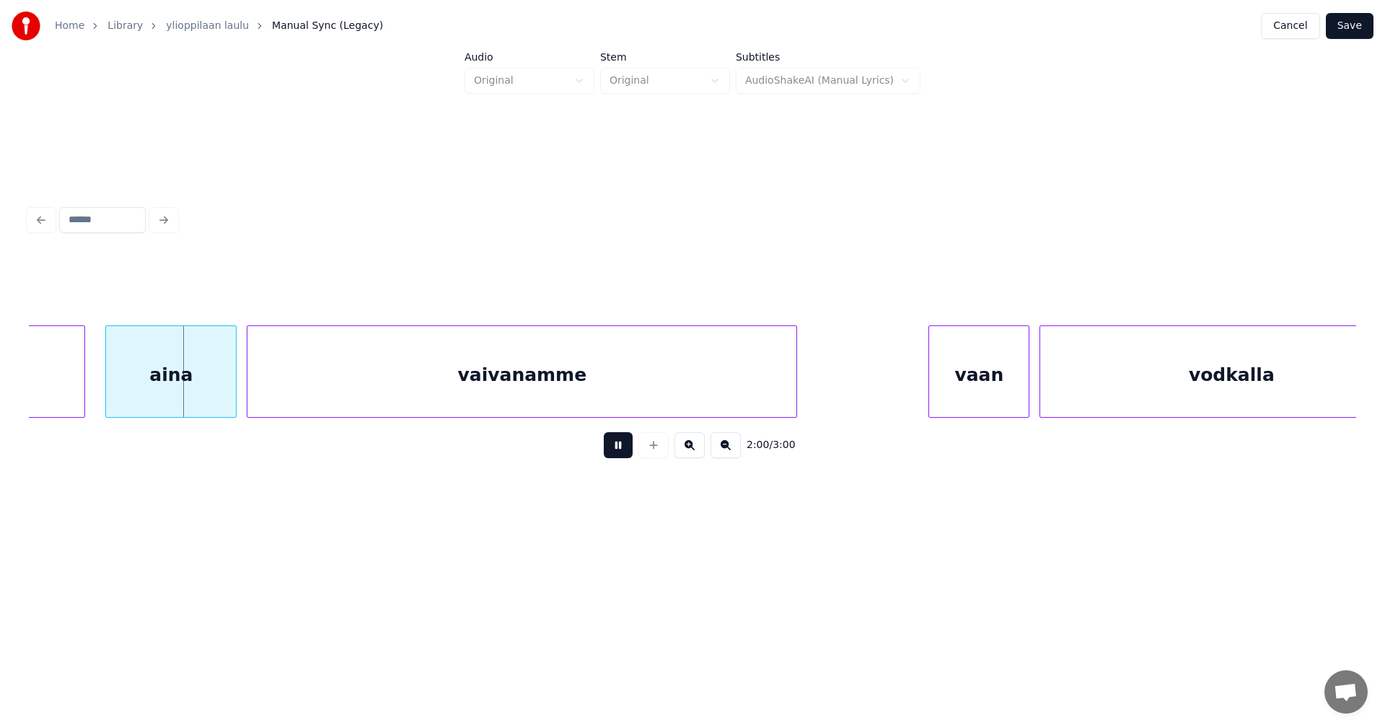
click at [618, 450] on button at bounding box center [618, 445] width 29 height 26
click at [195, 389] on div "aina" at bounding box center [165, 375] width 130 height 98
click at [612, 446] on button at bounding box center [618, 445] width 29 height 26
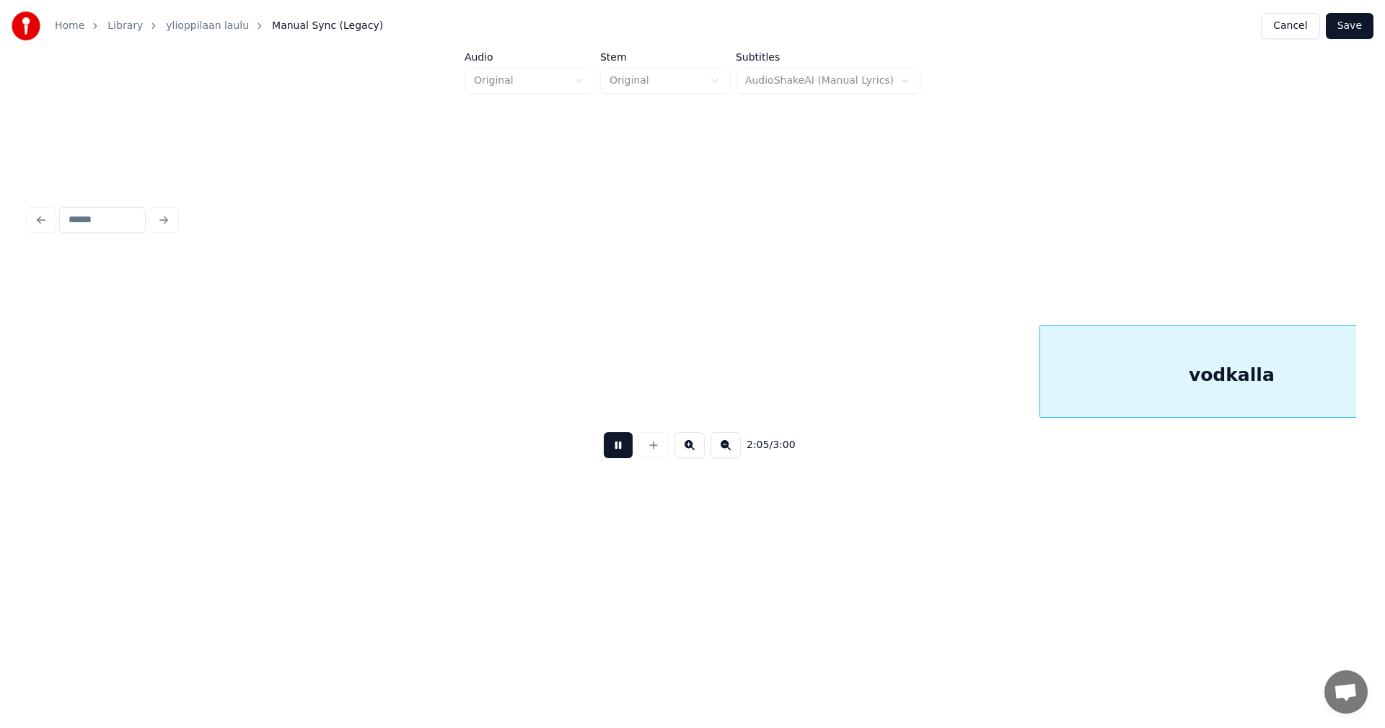
scroll to position [0, 31580]
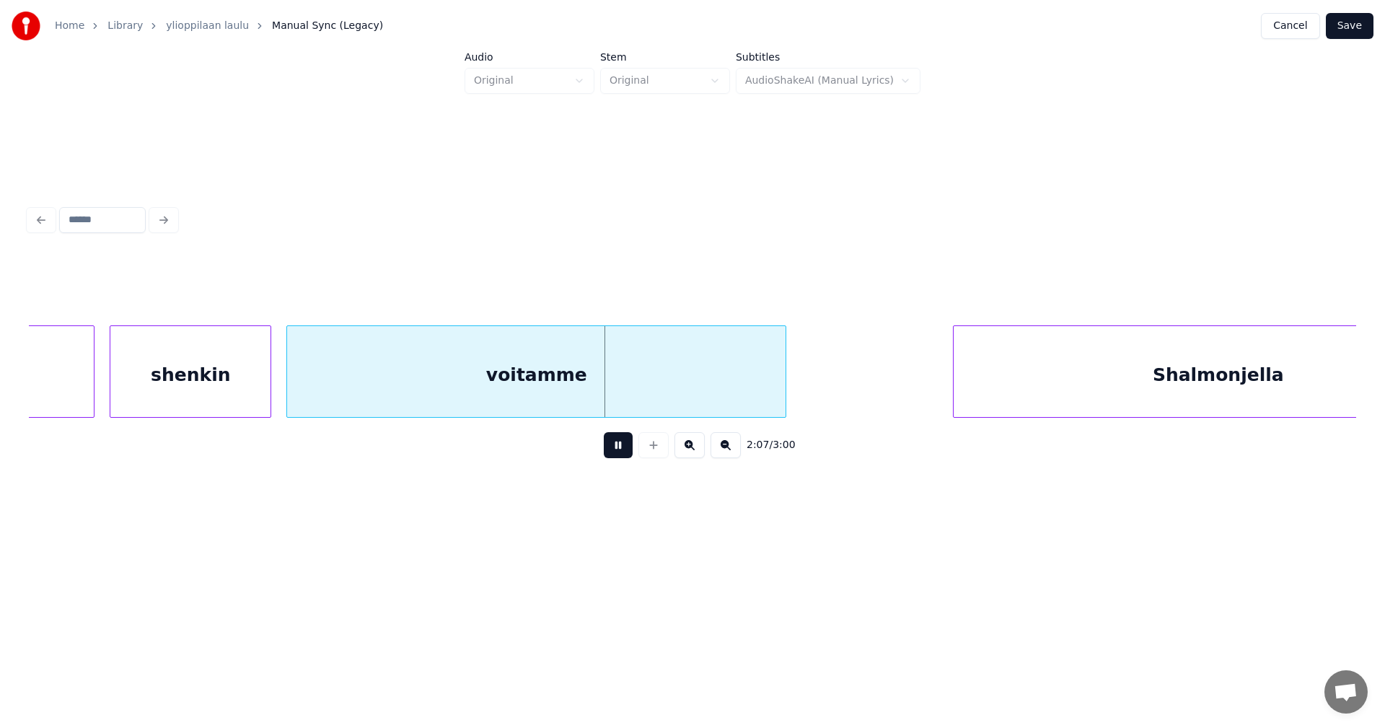
click at [612, 446] on button at bounding box center [618, 445] width 29 height 26
click at [1344, 27] on button "Save" at bounding box center [1349, 26] width 48 height 26
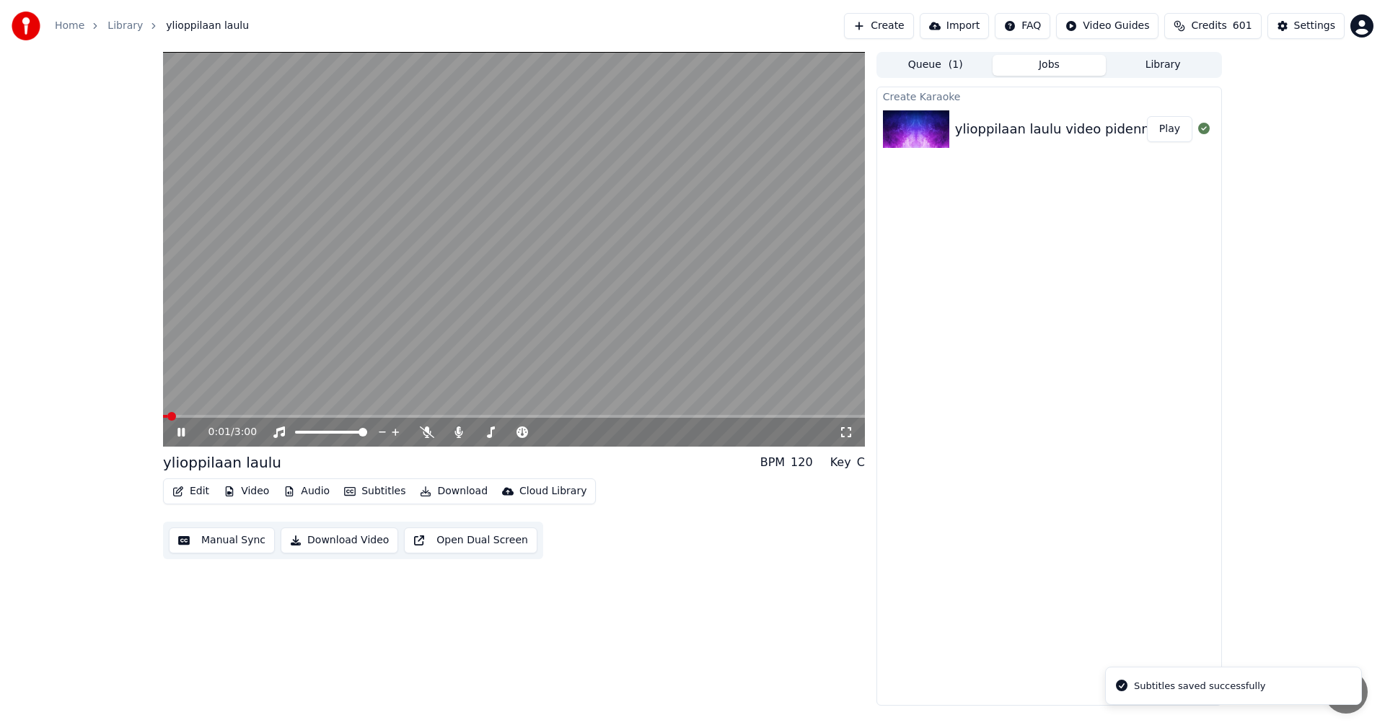
click at [242, 493] on button "Video" at bounding box center [246, 491] width 57 height 20
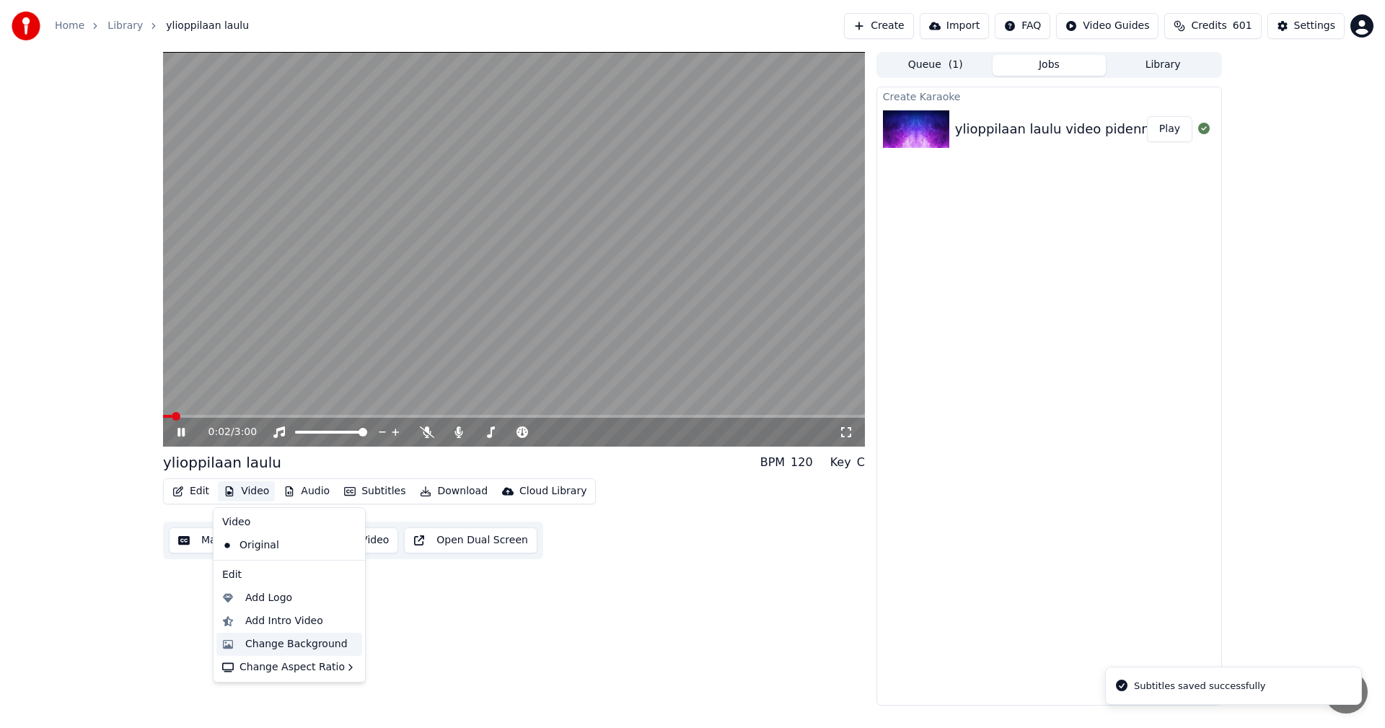
click at [273, 645] on div "Change Background" at bounding box center [296, 644] width 102 height 14
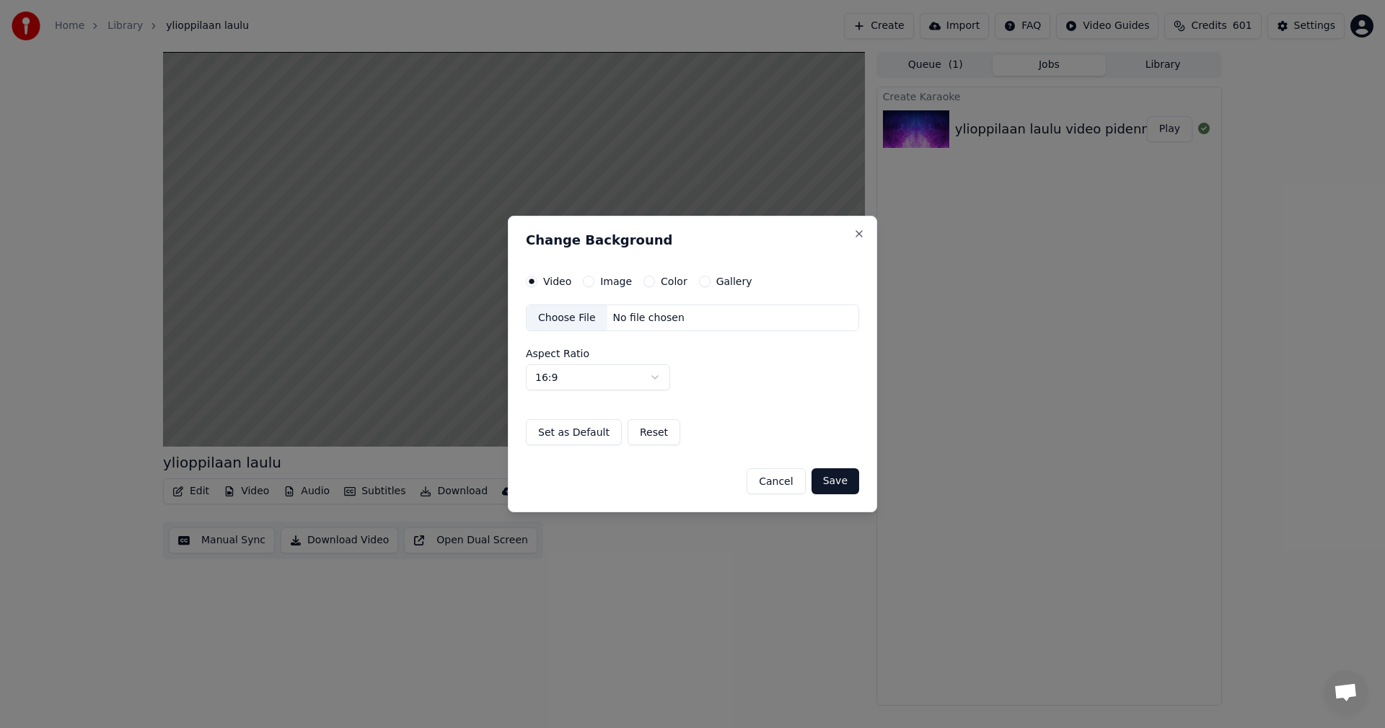
click at [589, 280] on button "Image" at bounding box center [589, 281] width 12 height 12
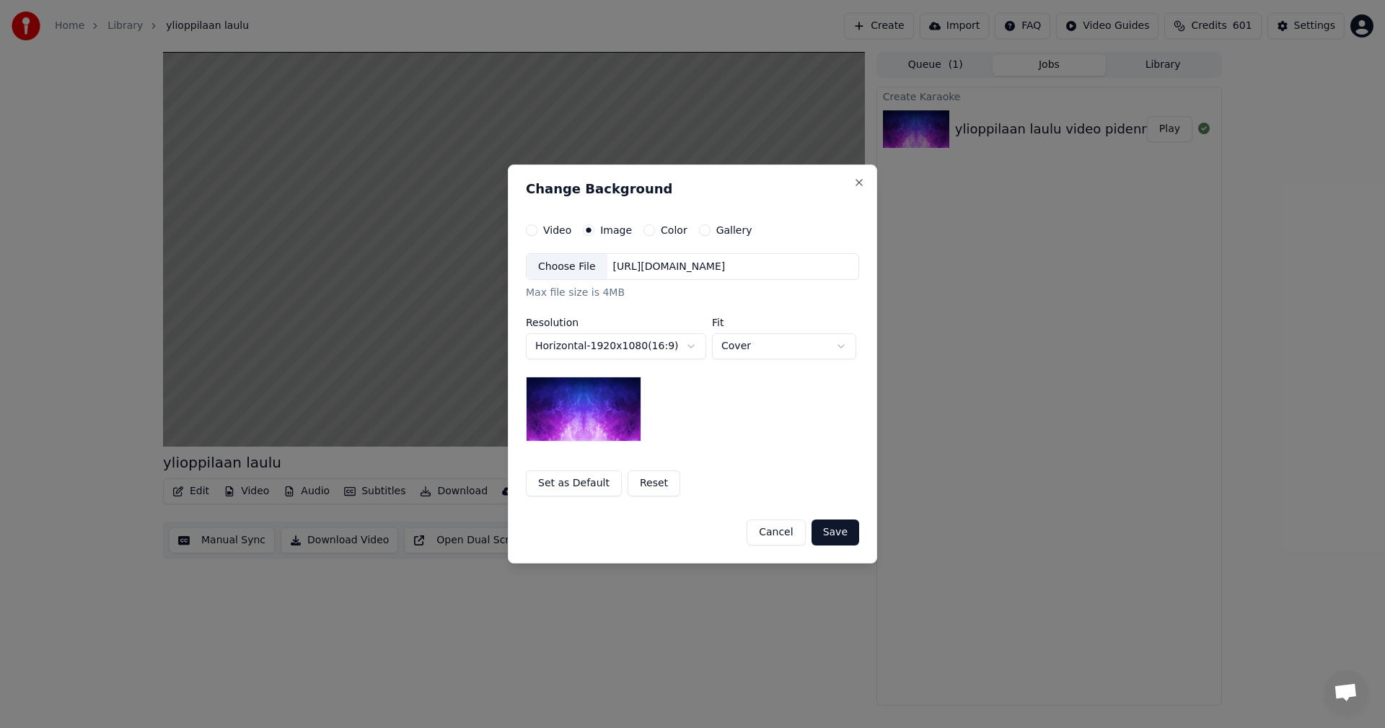
click at [557, 268] on div "Choose File" at bounding box center [566, 267] width 81 height 26
click at [836, 532] on button "Save" at bounding box center [835, 532] width 48 height 26
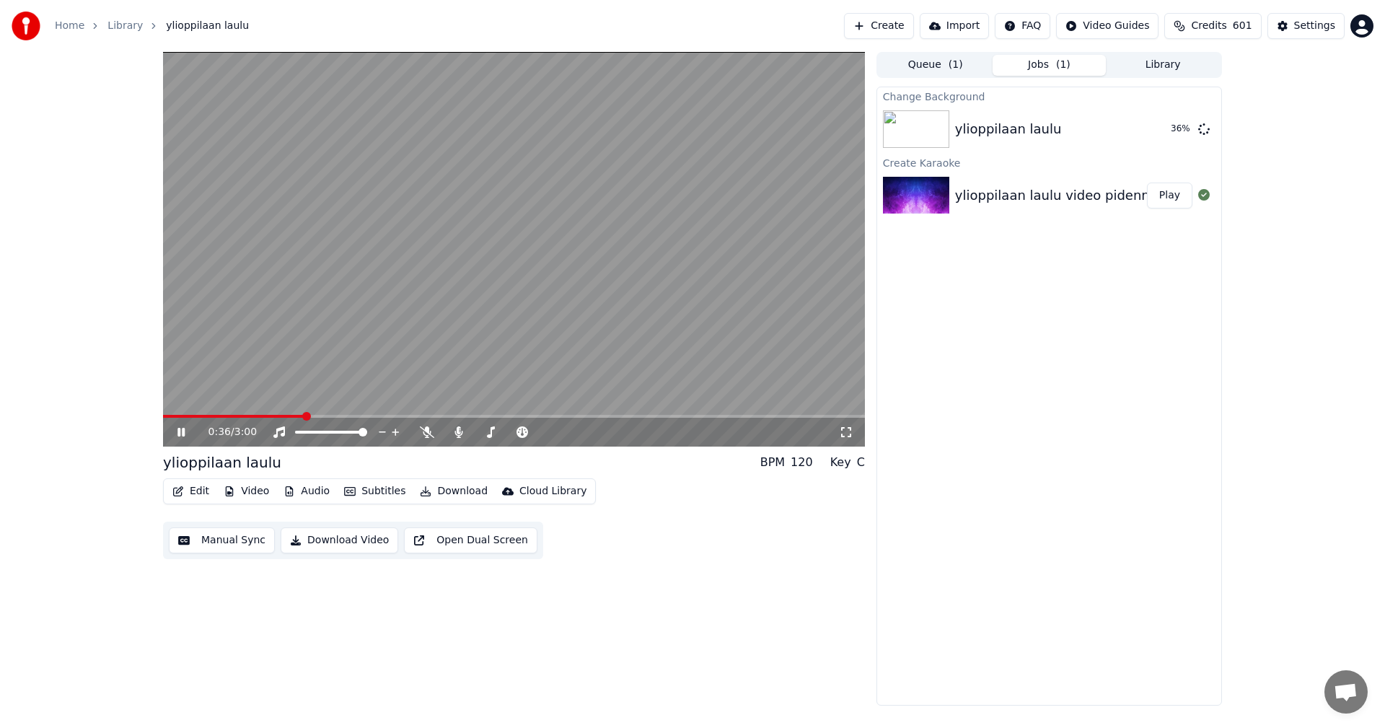
click at [1181, 66] on button "Library" at bounding box center [1163, 65] width 114 height 21
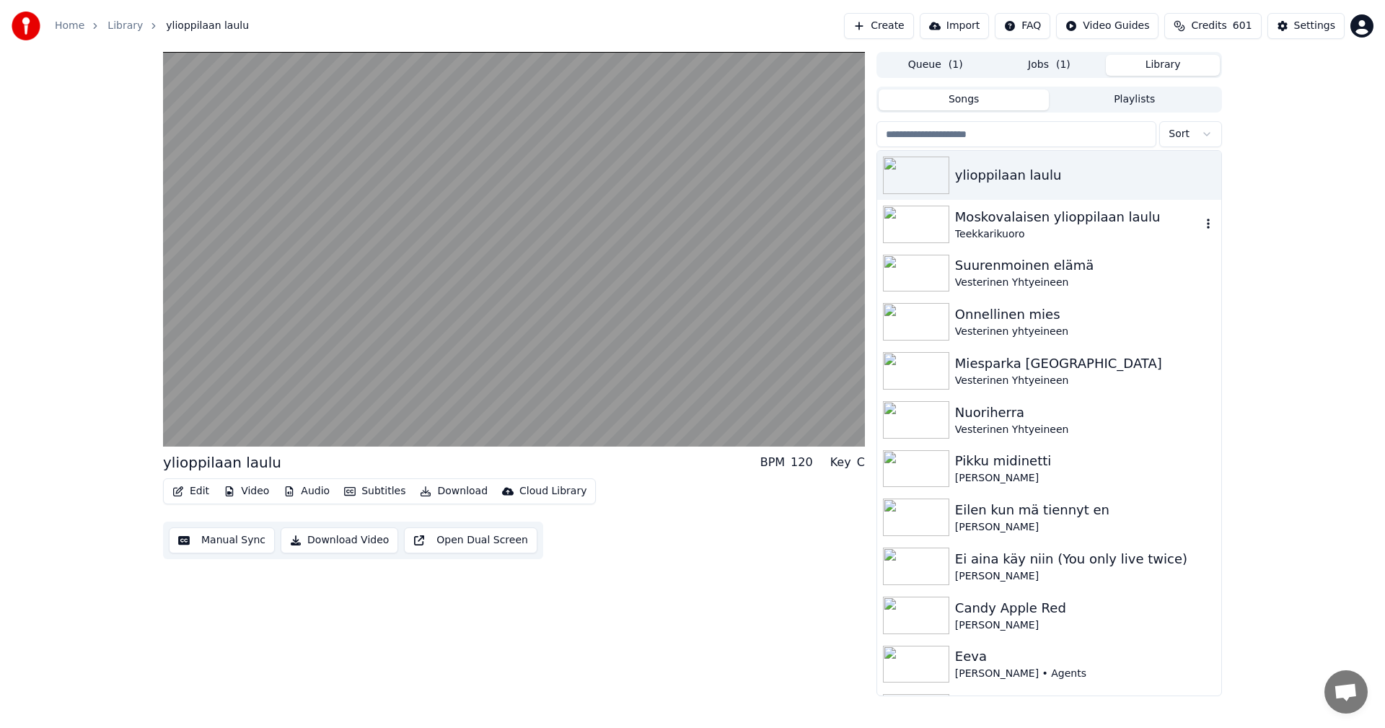
click at [1002, 218] on div "Moskovalaisen ylioppilaan laulu" at bounding box center [1078, 217] width 246 height 20
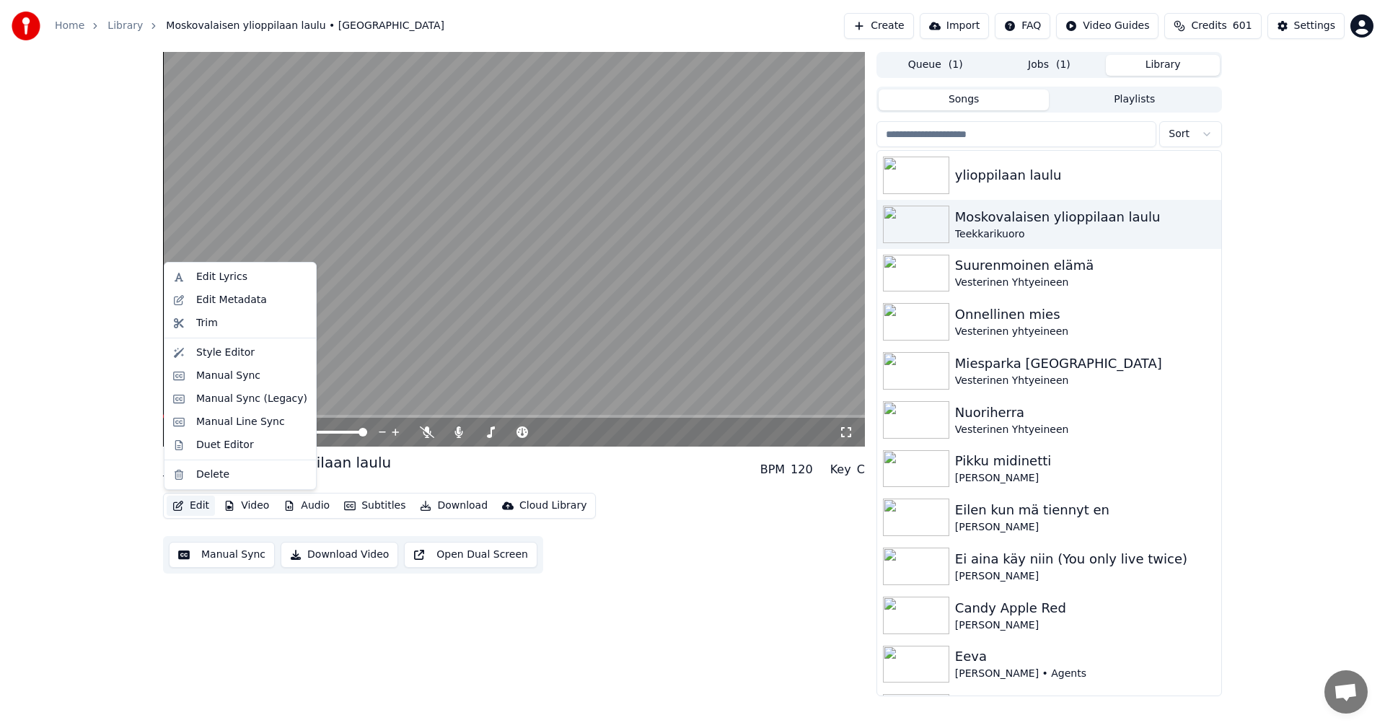
click at [203, 502] on button "Edit" at bounding box center [191, 505] width 48 height 20
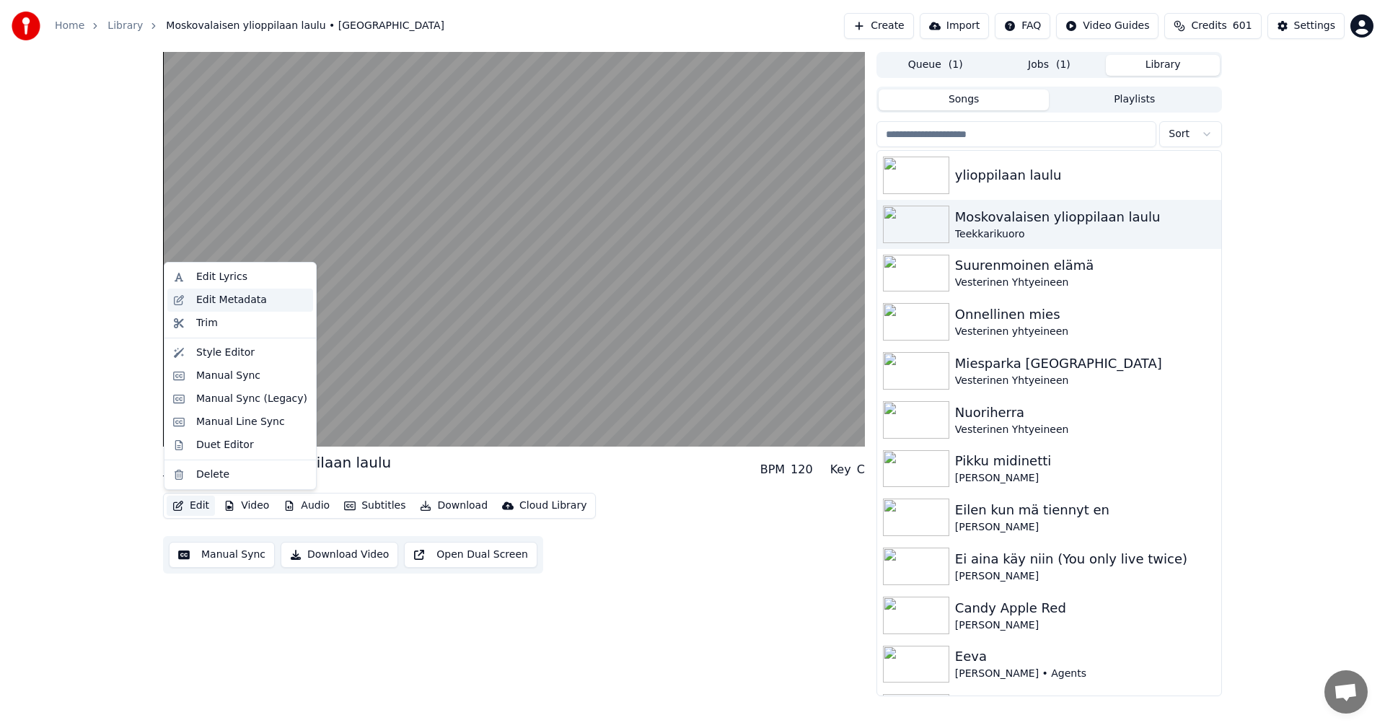
click at [225, 302] on div "Edit Metadata" at bounding box center [231, 300] width 71 height 14
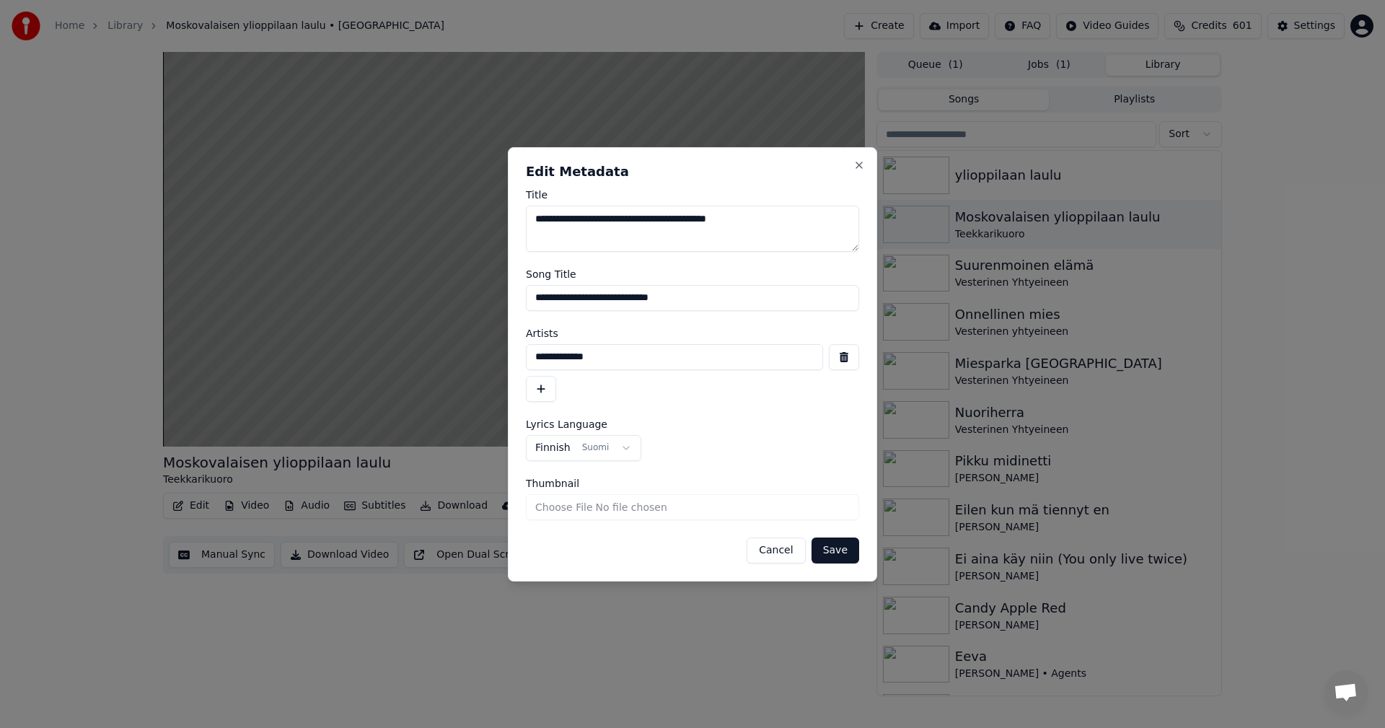
drag, startPoint x: 655, startPoint y: 218, endPoint x: 543, endPoint y: 234, distance: 113.0
click at [543, 234] on textarea "**********" at bounding box center [692, 229] width 333 height 46
type textarea "**********"
drag, startPoint x: 649, startPoint y: 296, endPoint x: 546, endPoint y: 308, distance: 103.8
click at [546, 308] on input "**********" at bounding box center [692, 298] width 333 height 26
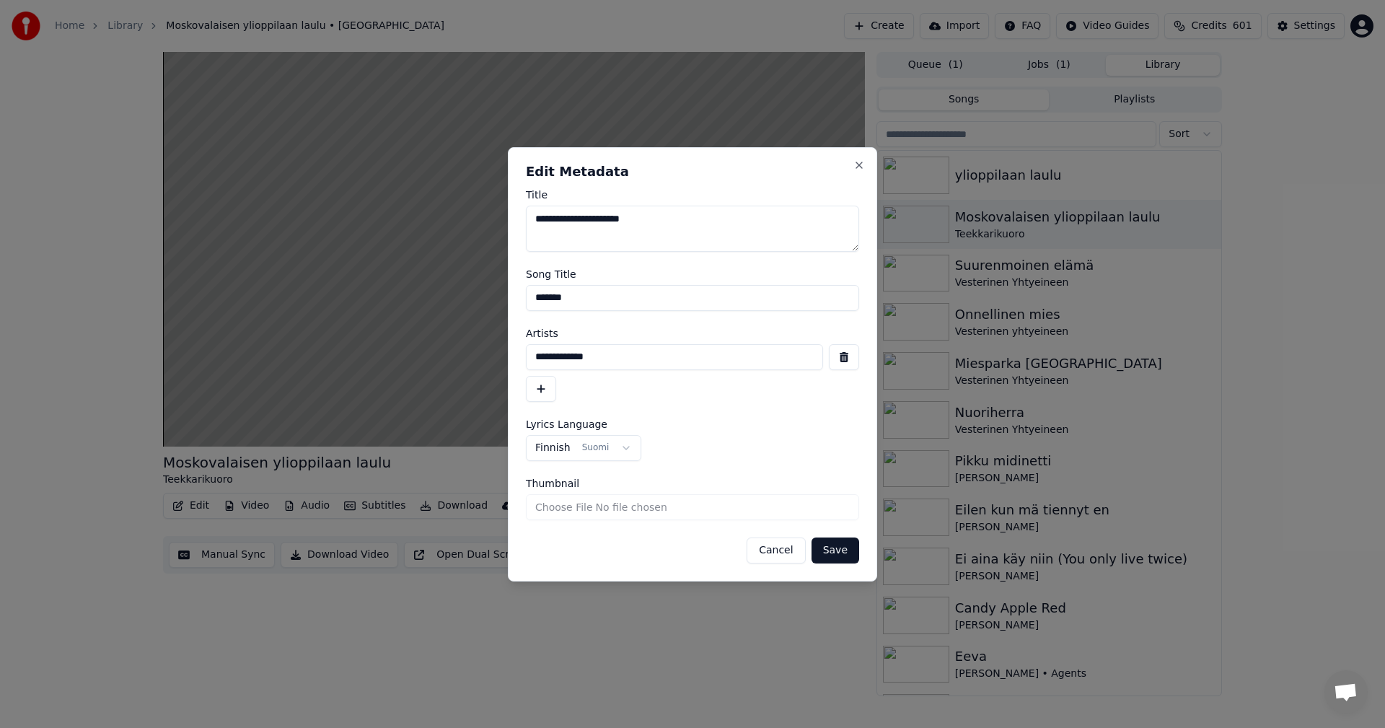
type input "*******"
click at [825, 549] on button "Save" at bounding box center [835, 550] width 48 height 26
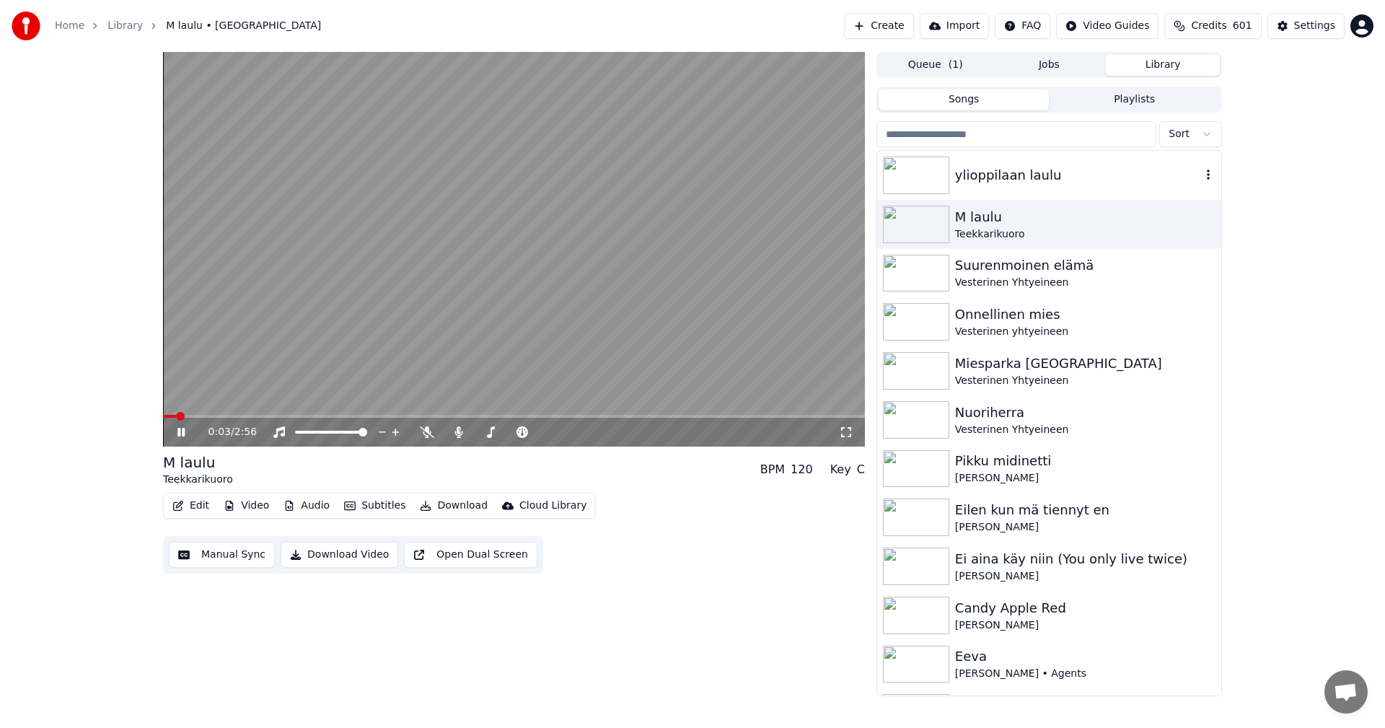
click at [916, 182] on img at bounding box center [916, 175] width 66 height 38
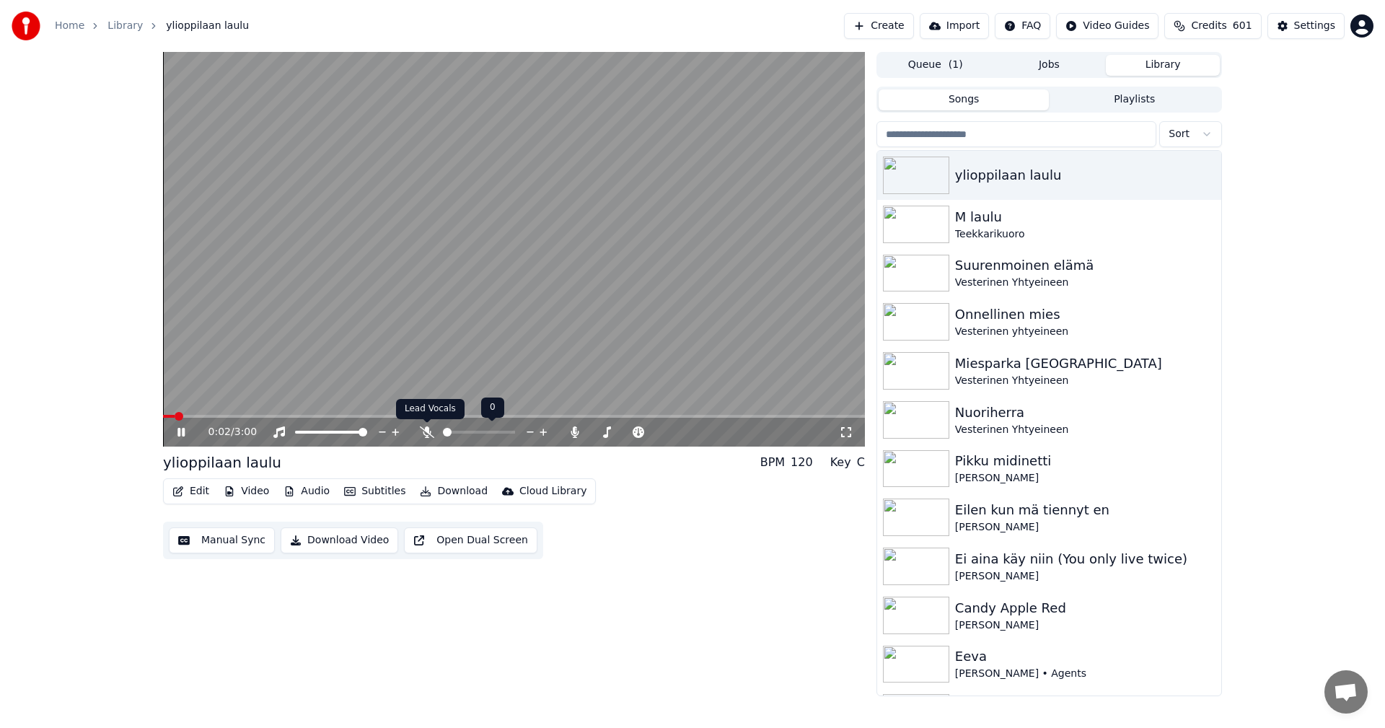
click at [425, 430] on icon at bounding box center [427, 432] width 14 height 12
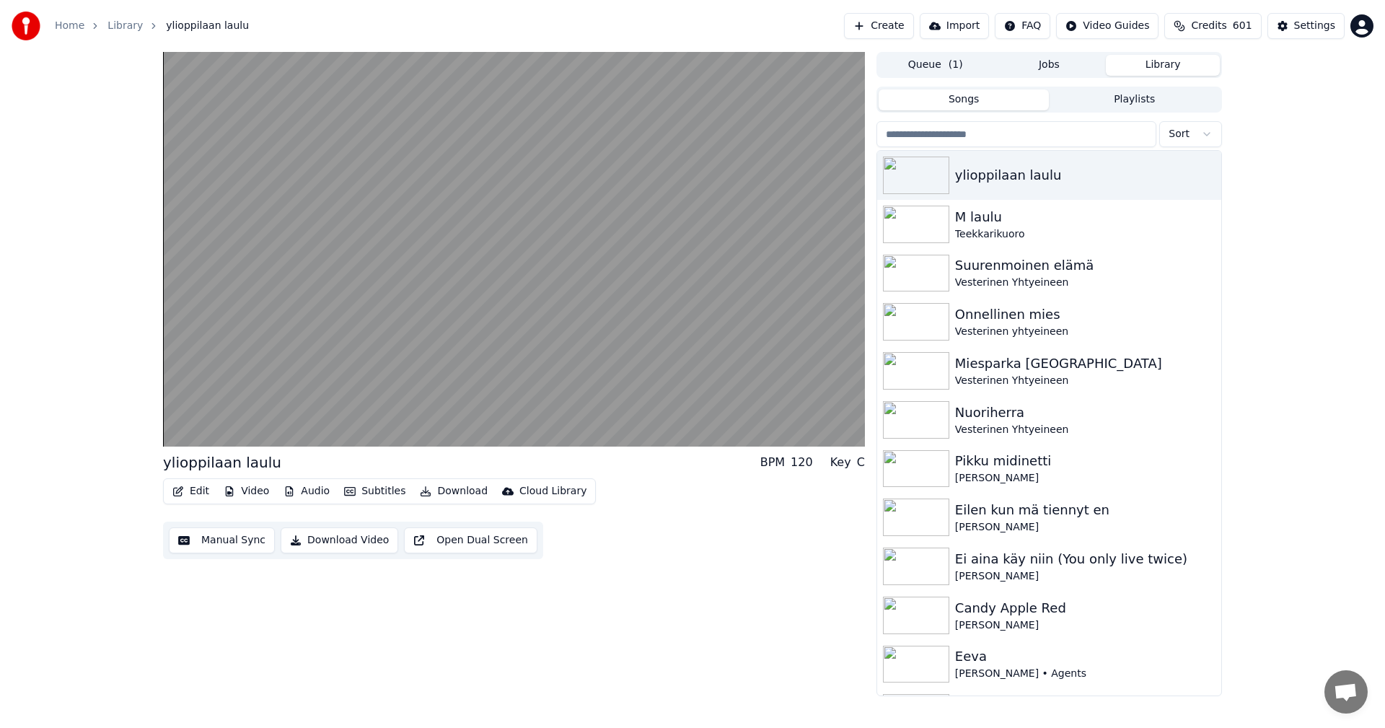
click at [191, 496] on button "Edit" at bounding box center [191, 491] width 48 height 20
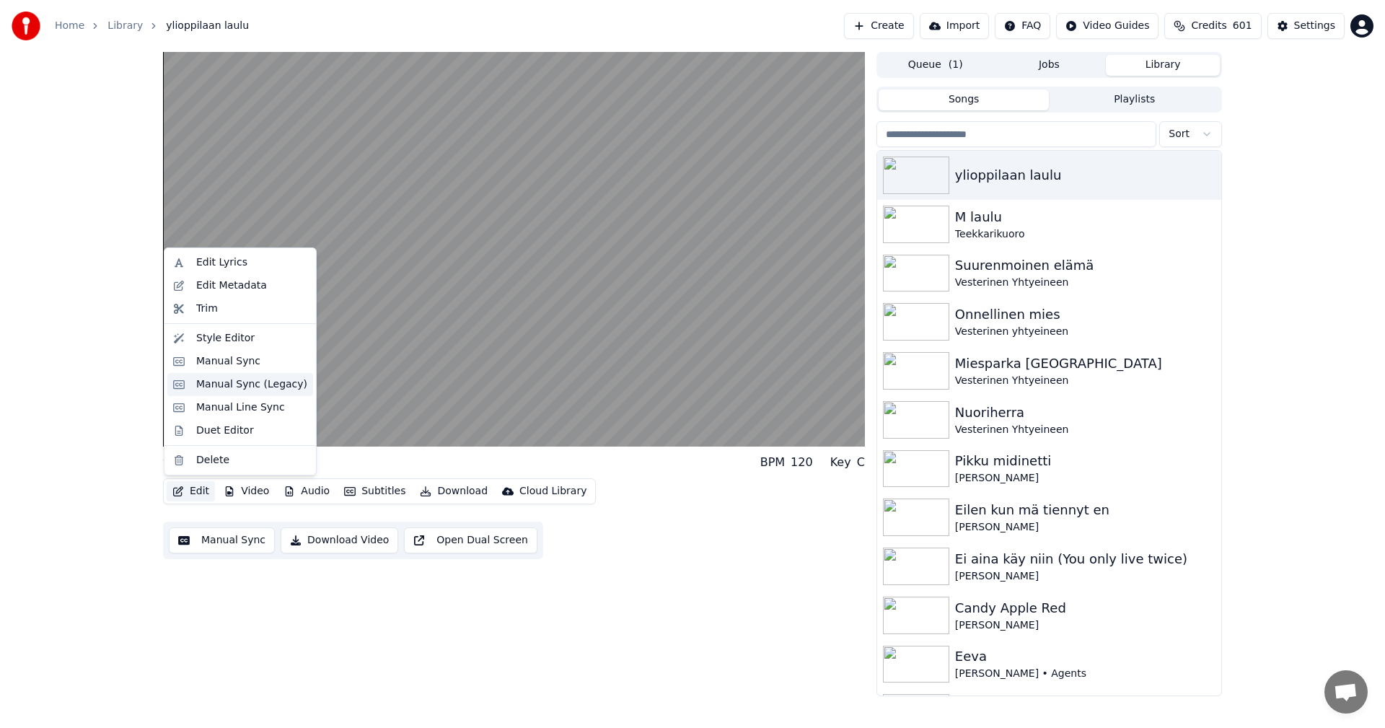
click at [244, 391] on div "Manual Sync (Legacy)" at bounding box center [251, 384] width 111 height 14
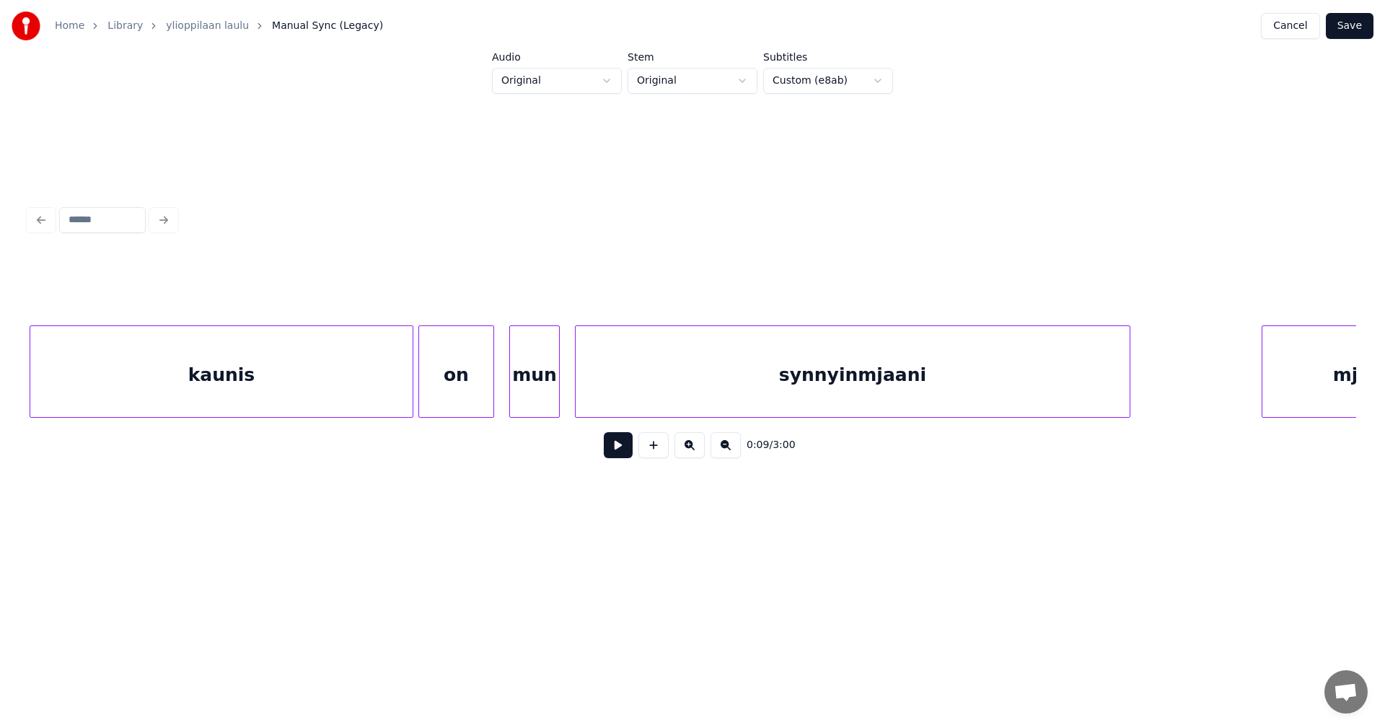
scroll to position [0, 2528]
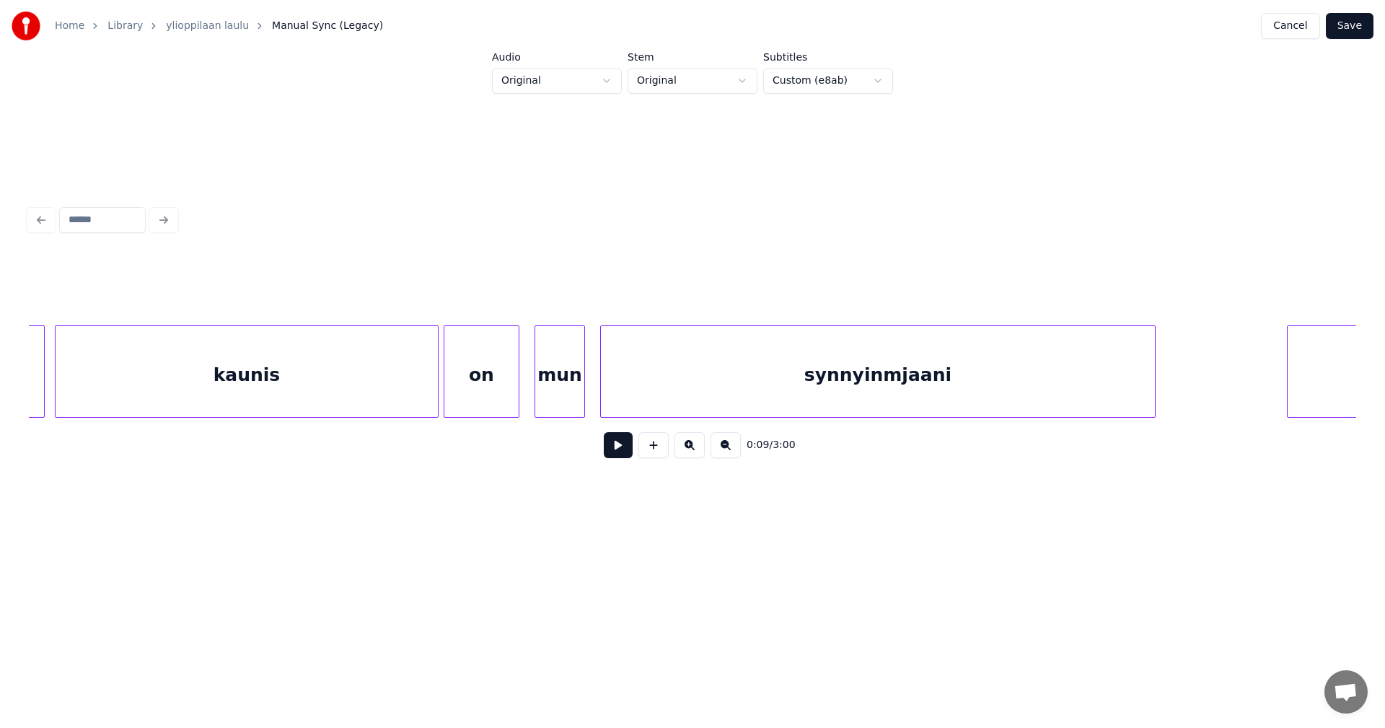
click at [201, 387] on div "kaunis" at bounding box center [247, 375] width 382 height 98
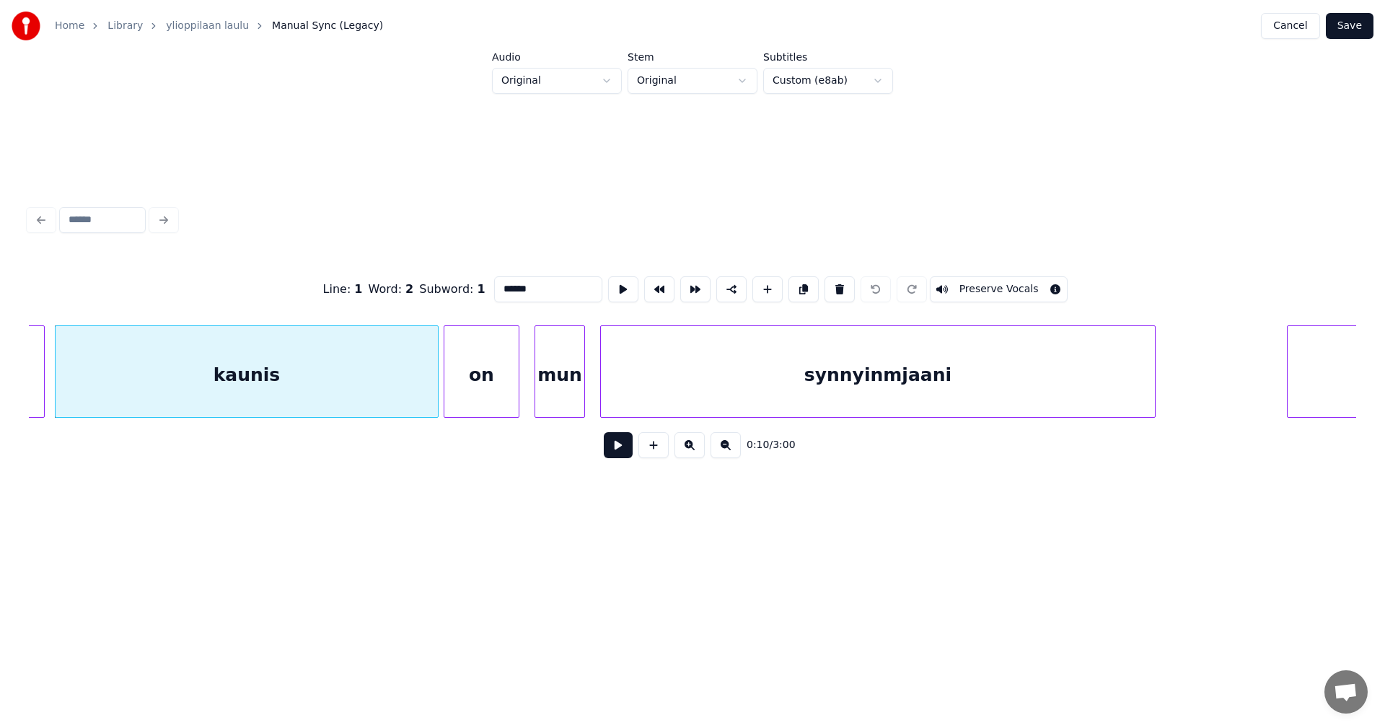
click at [625, 450] on button at bounding box center [618, 445] width 29 height 26
click at [611, 438] on button at bounding box center [618, 445] width 29 height 26
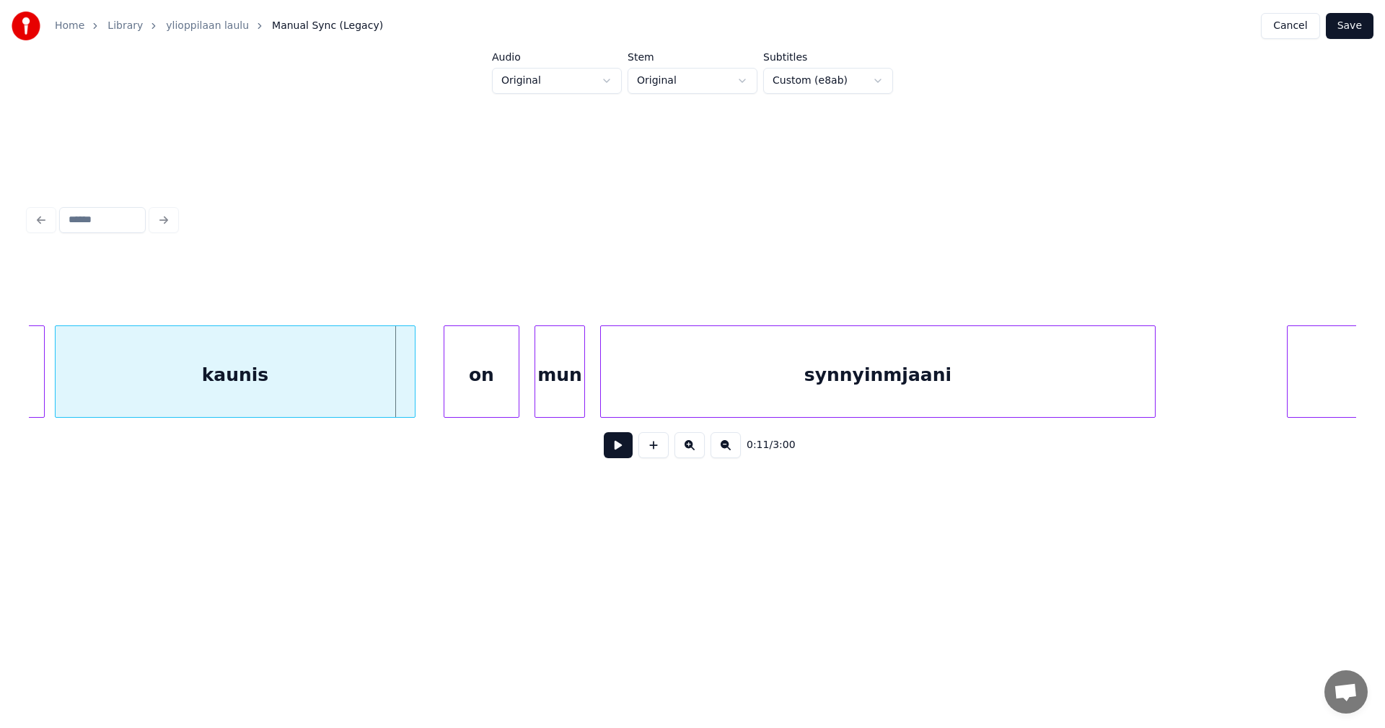
click at [410, 399] on div at bounding box center [412, 371] width 4 height 91
click at [448, 399] on div "on" at bounding box center [467, 375] width 74 height 98
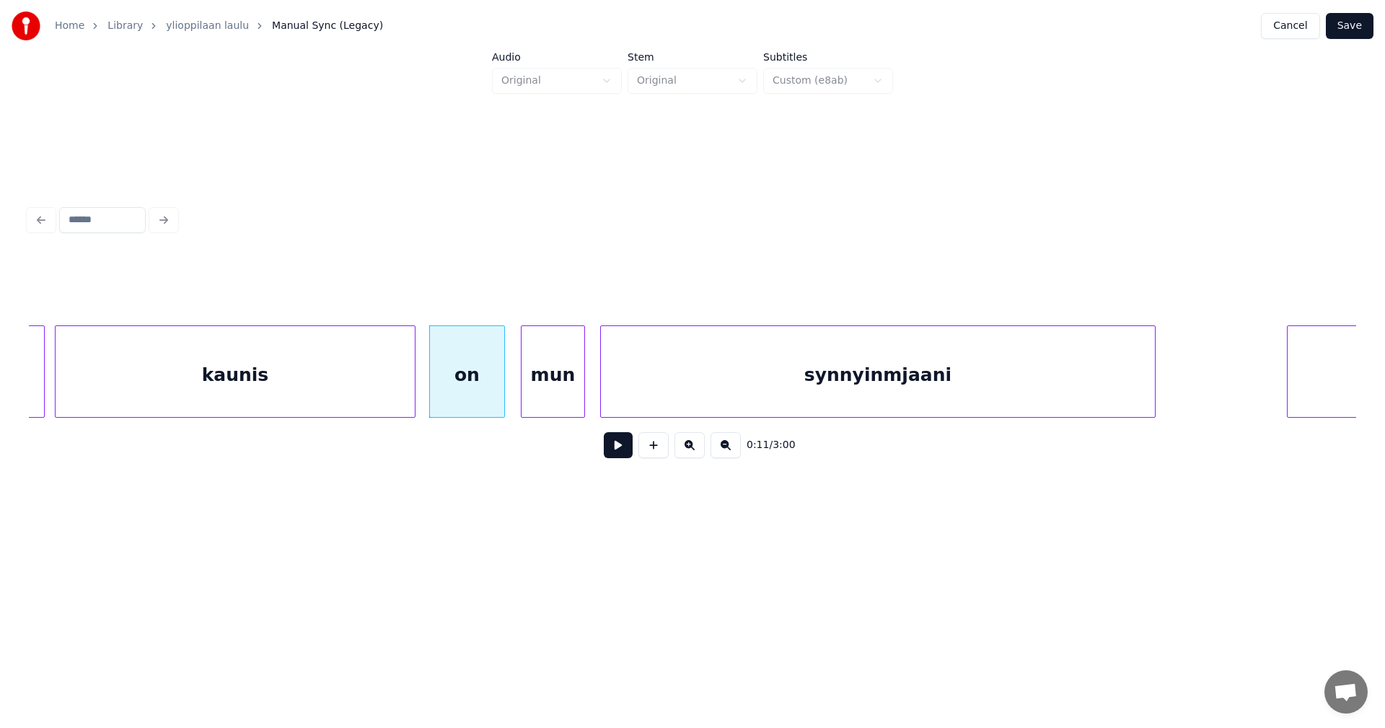
click at [522, 389] on div at bounding box center [523, 371] width 4 height 91
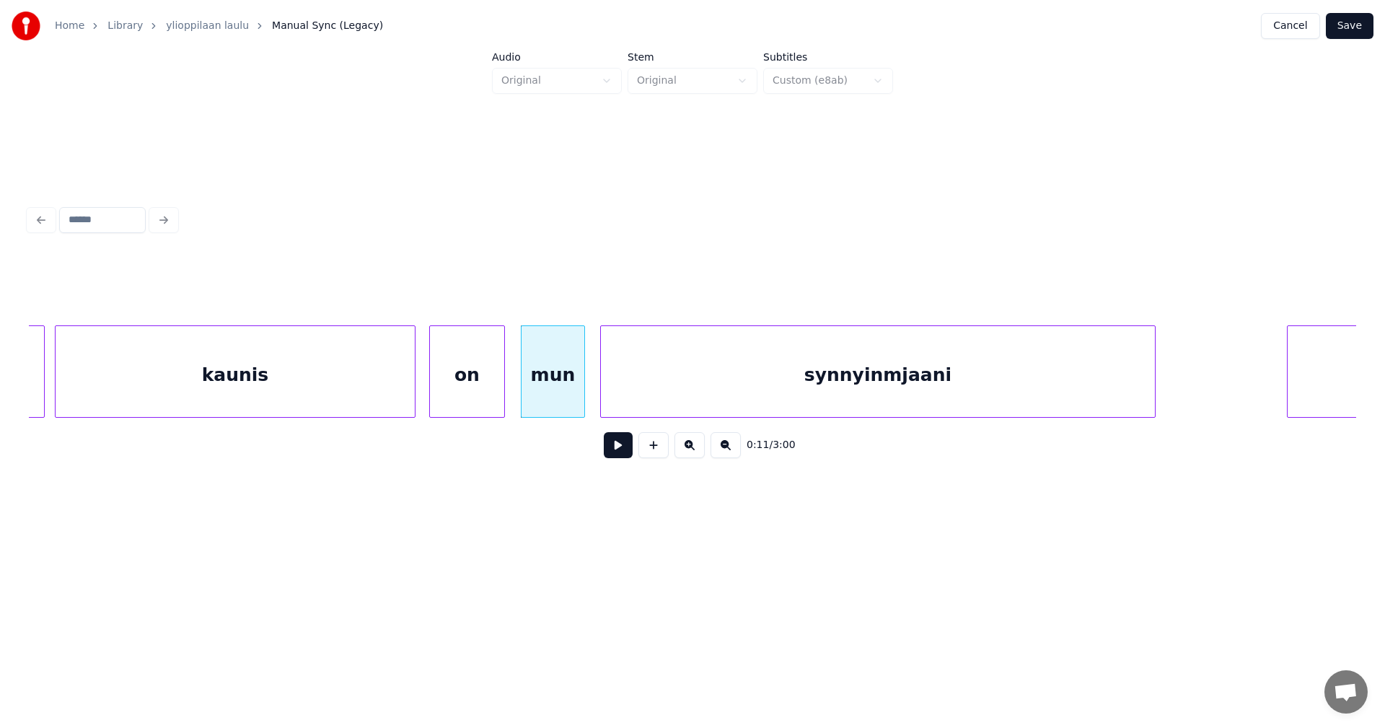
click at [491, 392] on div "on" at bounding box center [467, 375] width 74 height 98
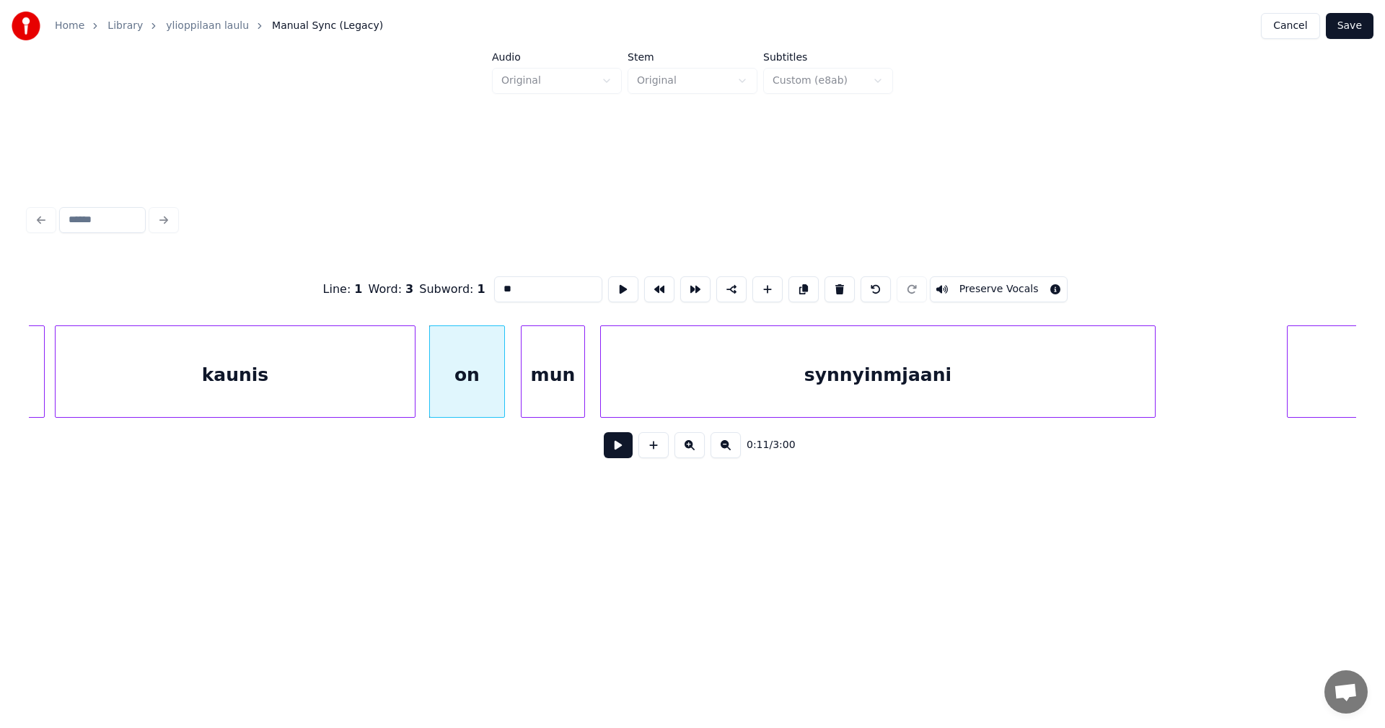
click at [619, 454] on button at bounding box center [618, 445] width 29 height 26
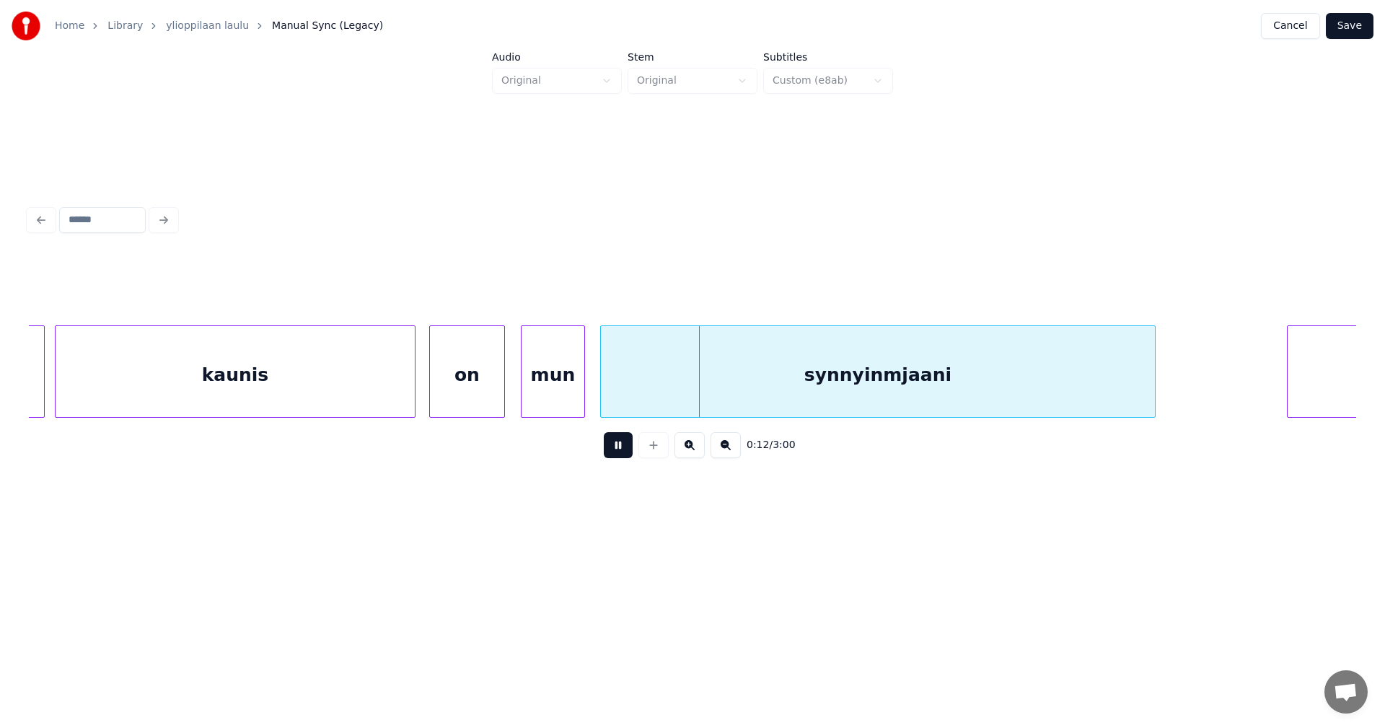
click at [619, 452] on button at bounding box center [618, 445] width 29 height 26
click at [1349, 35] on button "Save" at bounding box center [1349, 26] width 48 height 26
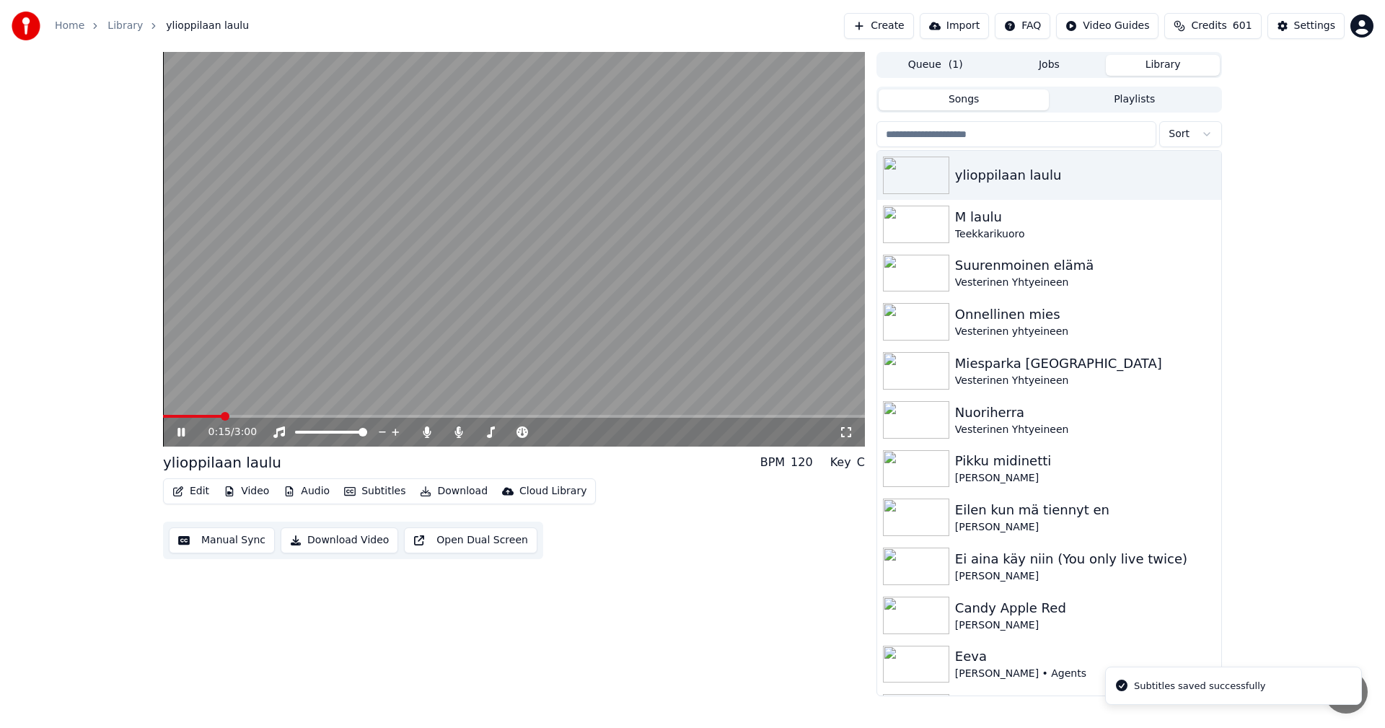
click at [222, 416] on span at bounding box center [514, 416] width 702 height 3
click at [199, 415] on span at bounding box center [192, 416] width 58 height 3
drag, startPoint x: 177, startPoint y: 436, endPoint x: 184, endPoint y: 451, distance: 16.8
click at [177, 437] on icon at bounding box center [192, 432] width 34 height 12
click at [203, 493] on button "Edit" at bounding box center [191, 491] width 48 height 20
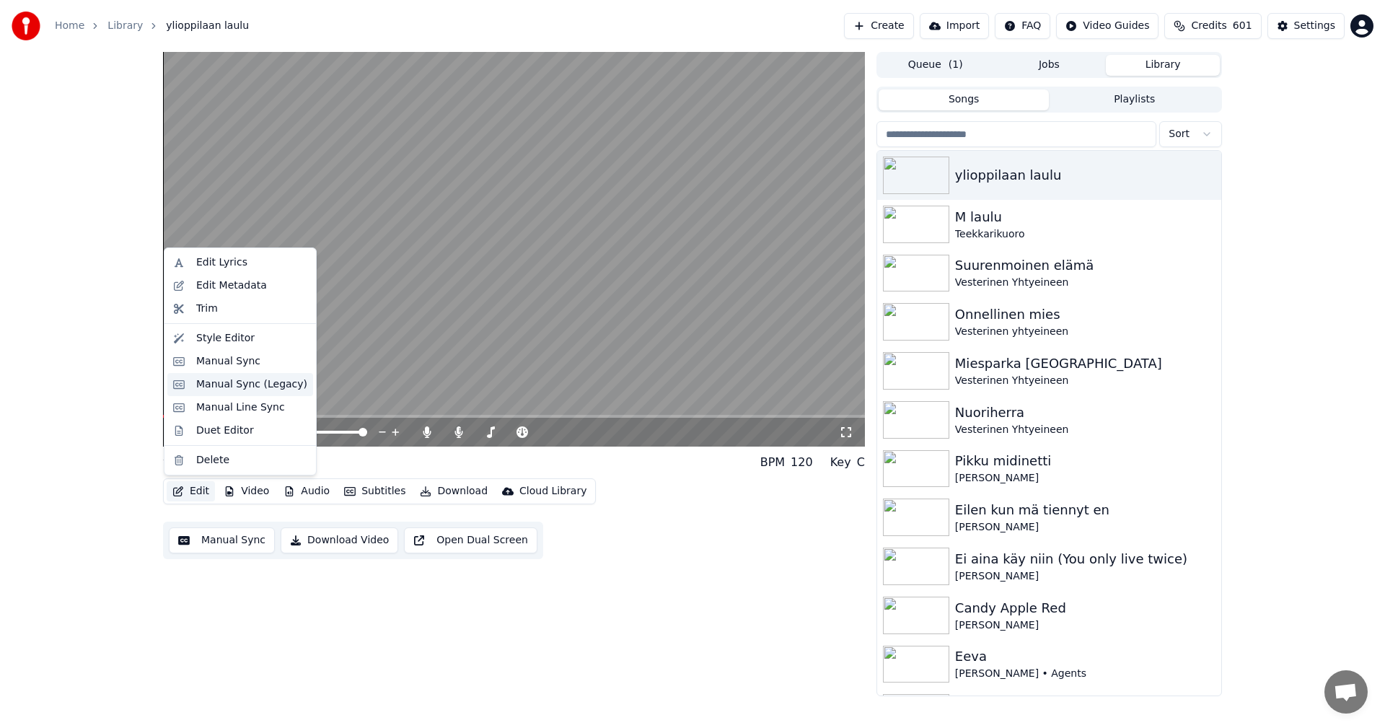
click at [256, 391] on div "Manual Sync (Legacy)" at bounding box center [251, 384] width 111 height 14
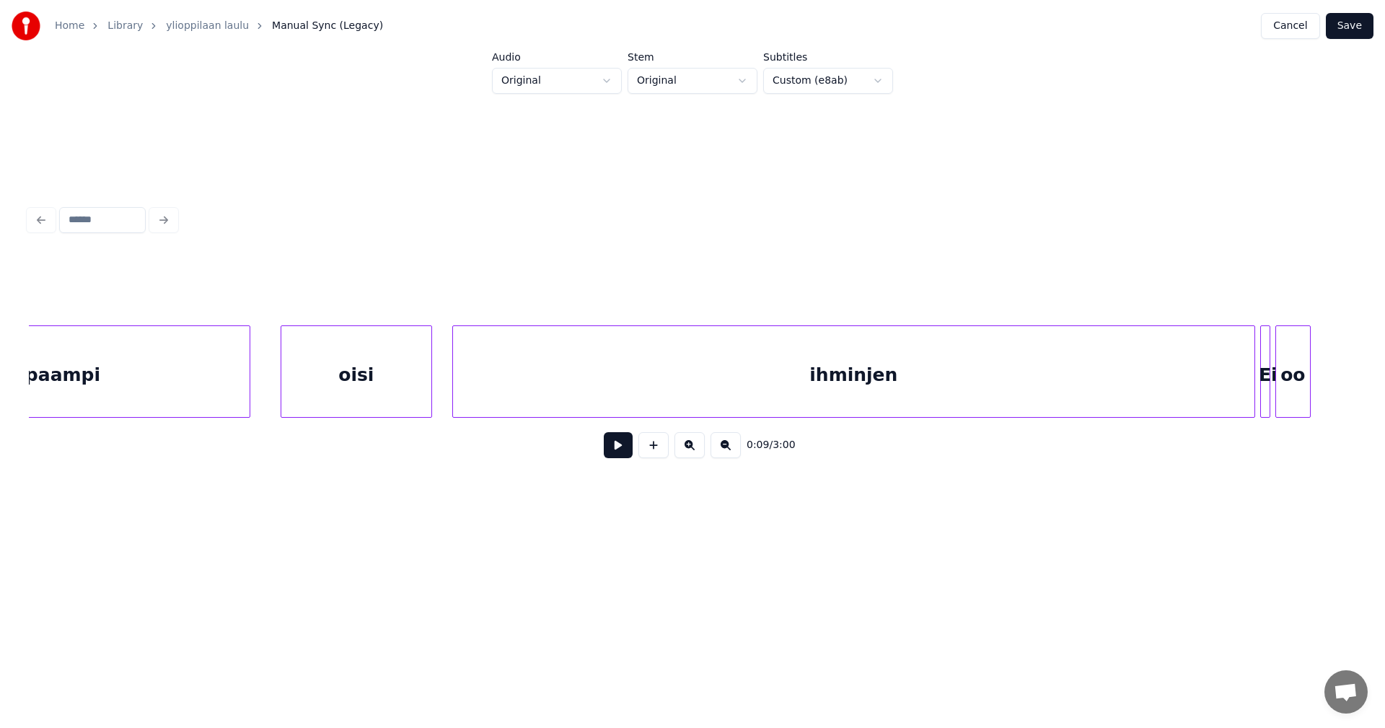
scroll to position [0, 6725]
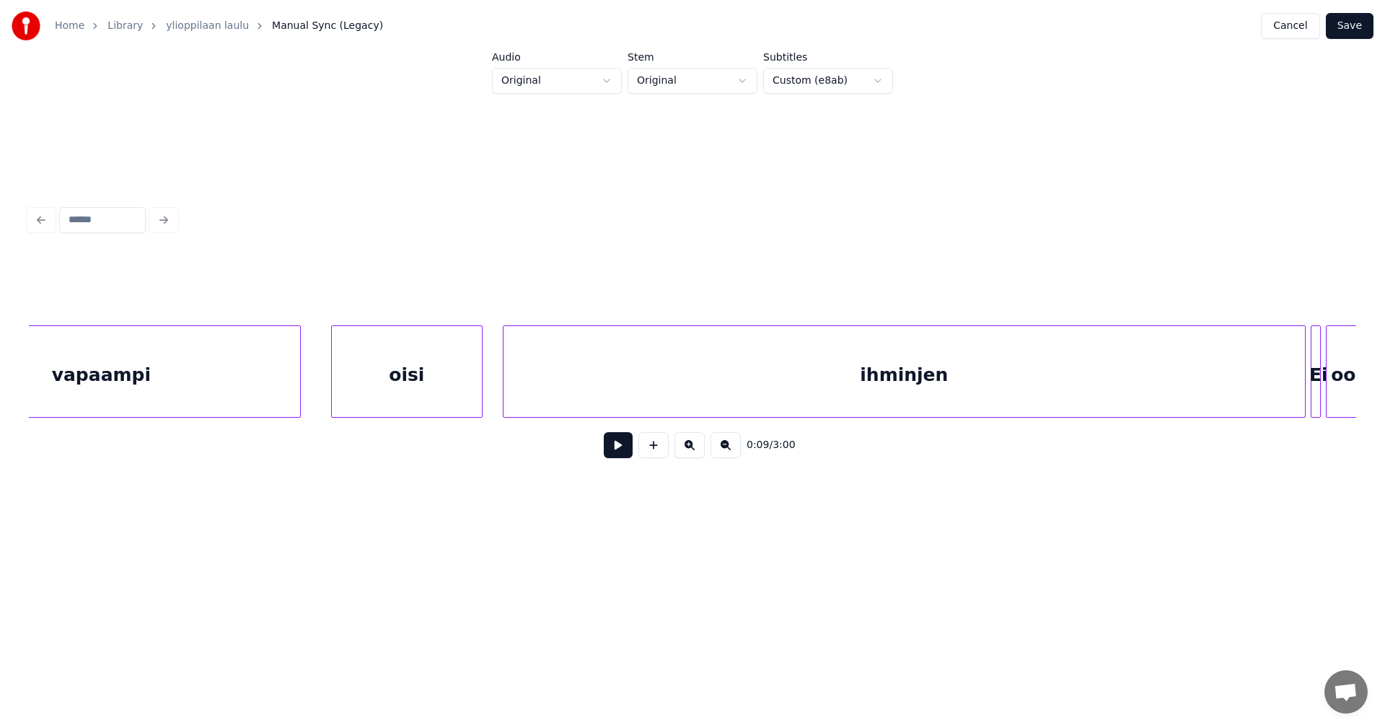
click at [251, 387] on div "vapaampi" at bounding box center [101, 375] width 397 height 98
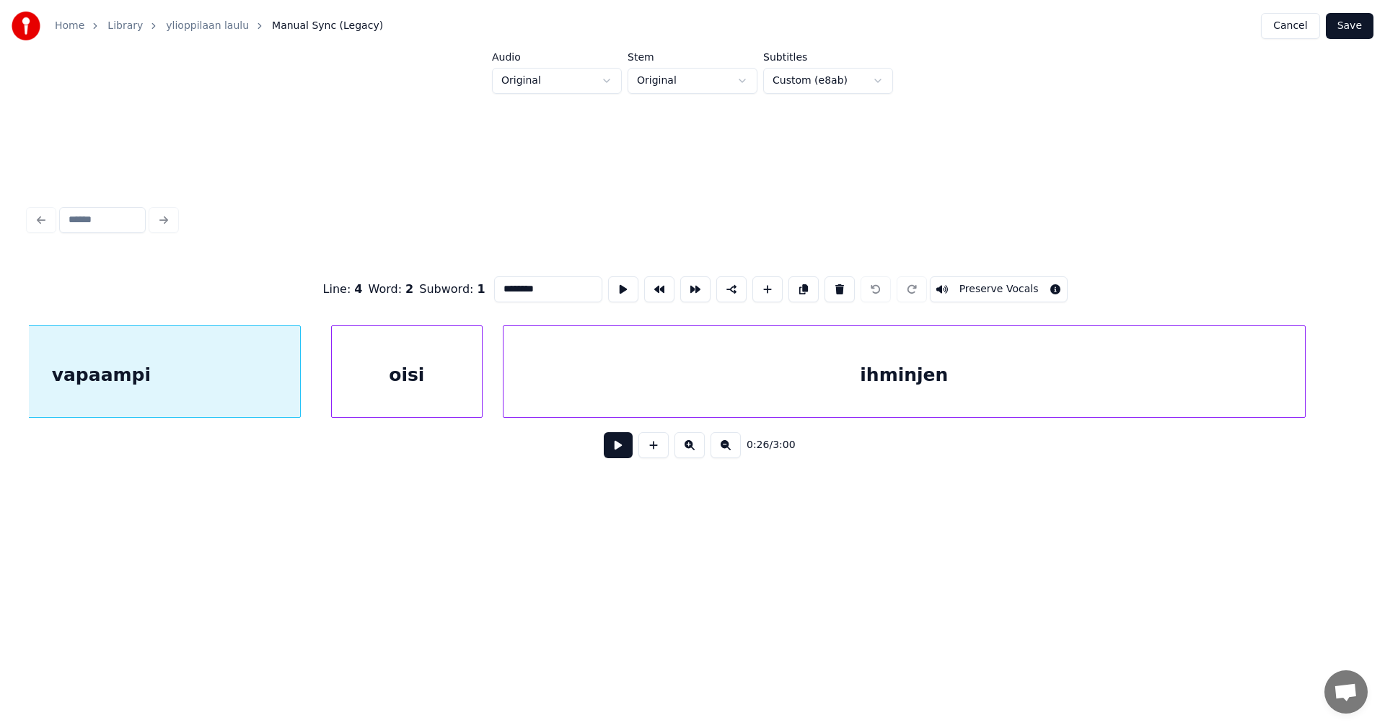
scroll to position [0, 6598]
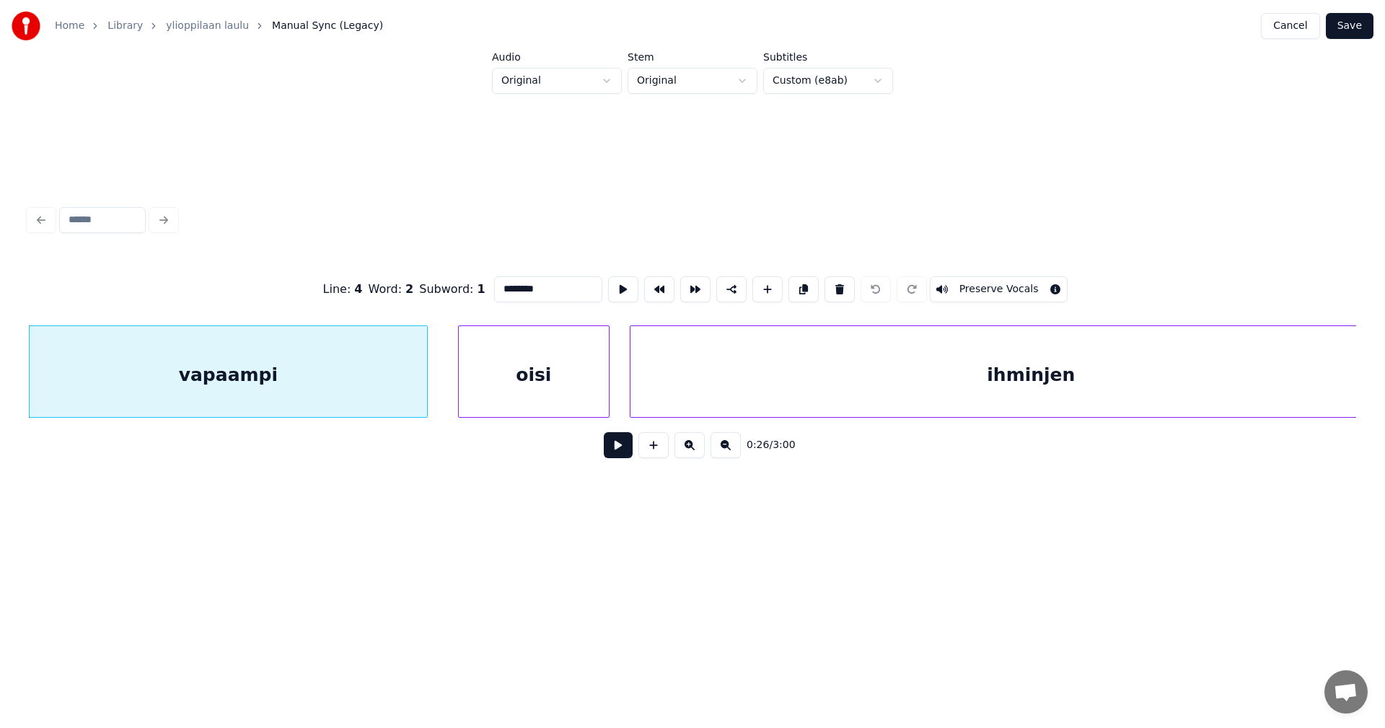
click at [617, 447] on button at bounding box center [618, 445] width 29 height 26
drag, startPoint x: 605, startPoint y: 445, endPoint x: 594, endPoint y: 434, distance: 15.3
click at [604, 444] on button at bounding box center [618, 445] width 29 height 26
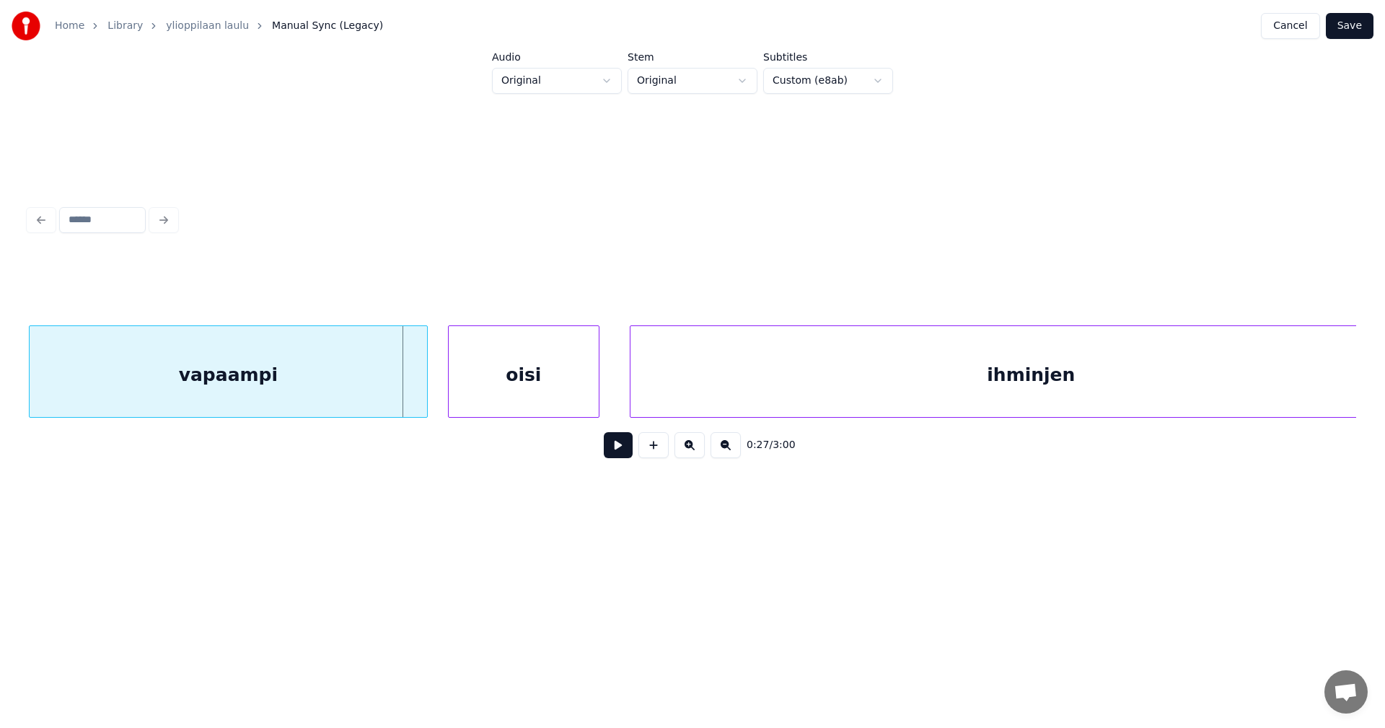
click at [536, 391] on div "oisi" at bounding box center [524, 375] width 150 height 98
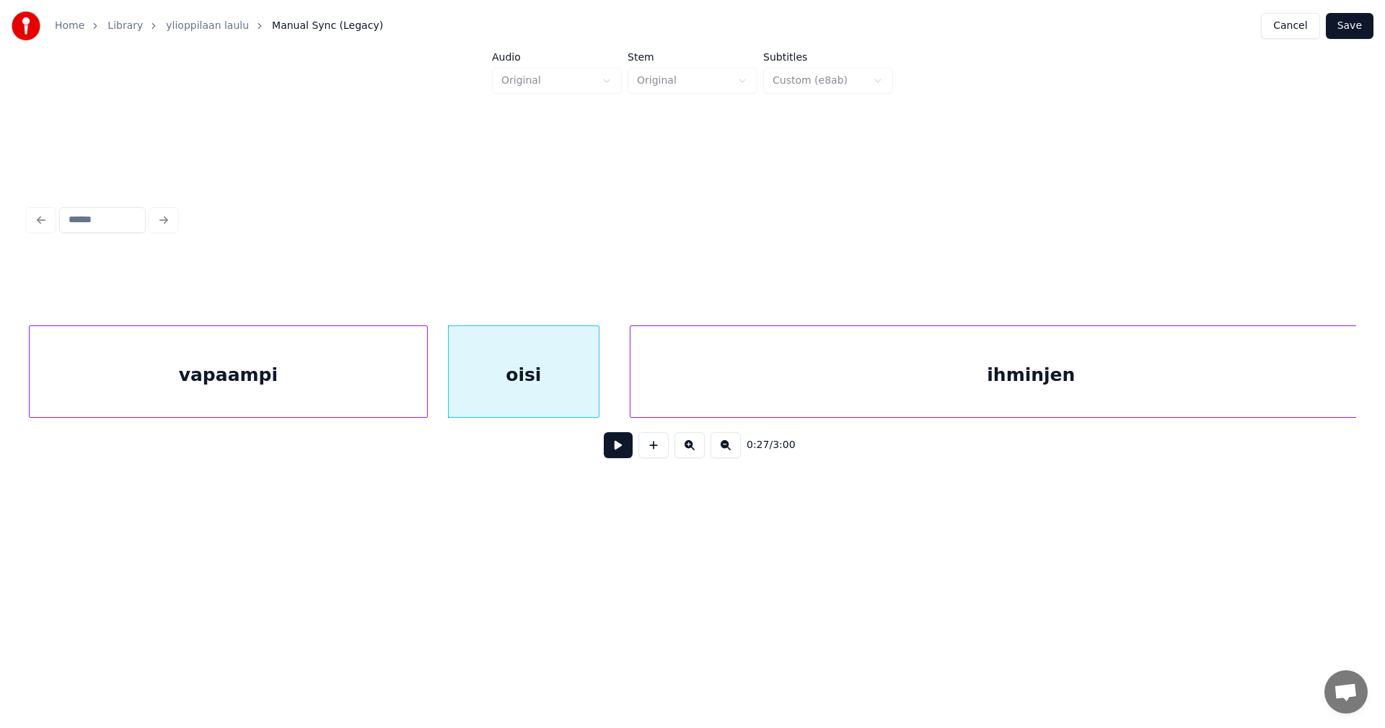
click at [617, 455] on button at bounding box center [618, 445] width 29 height 26
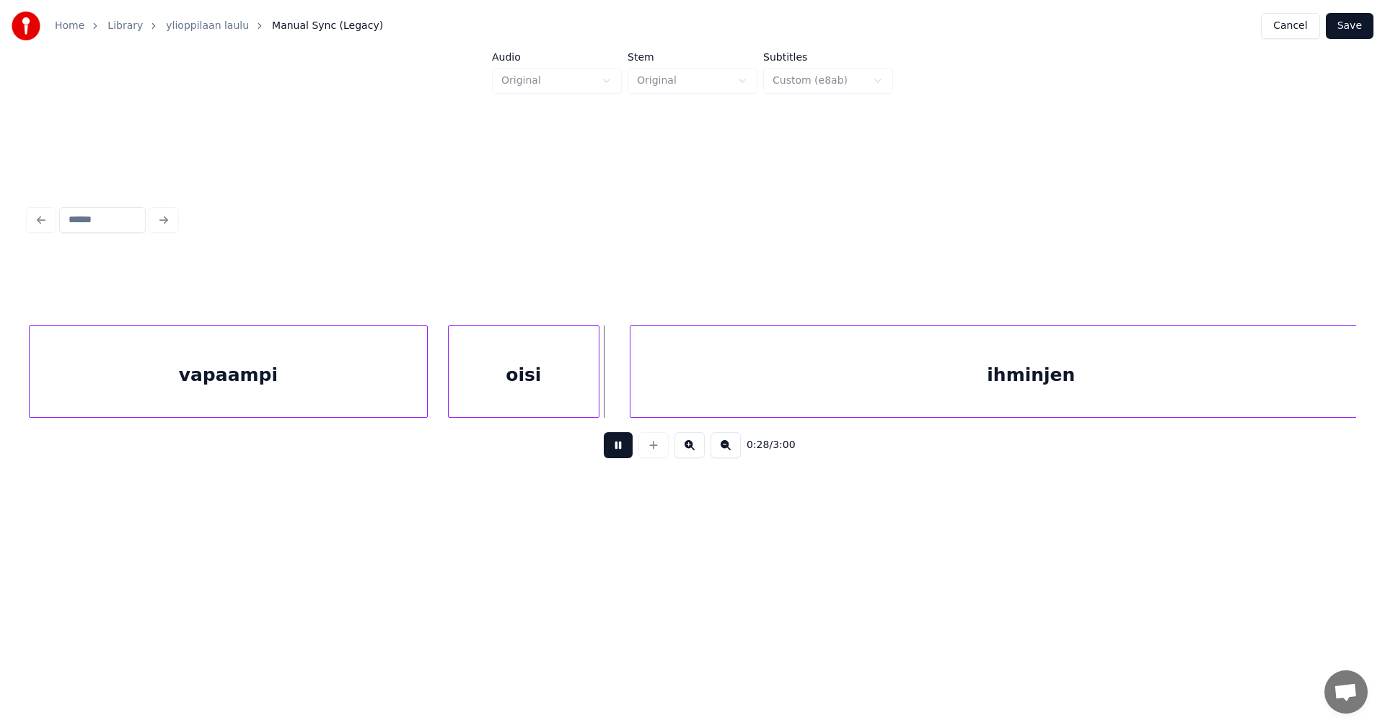
click at [618, 451] on button at bounding box center [618, 445] width 29 height 26
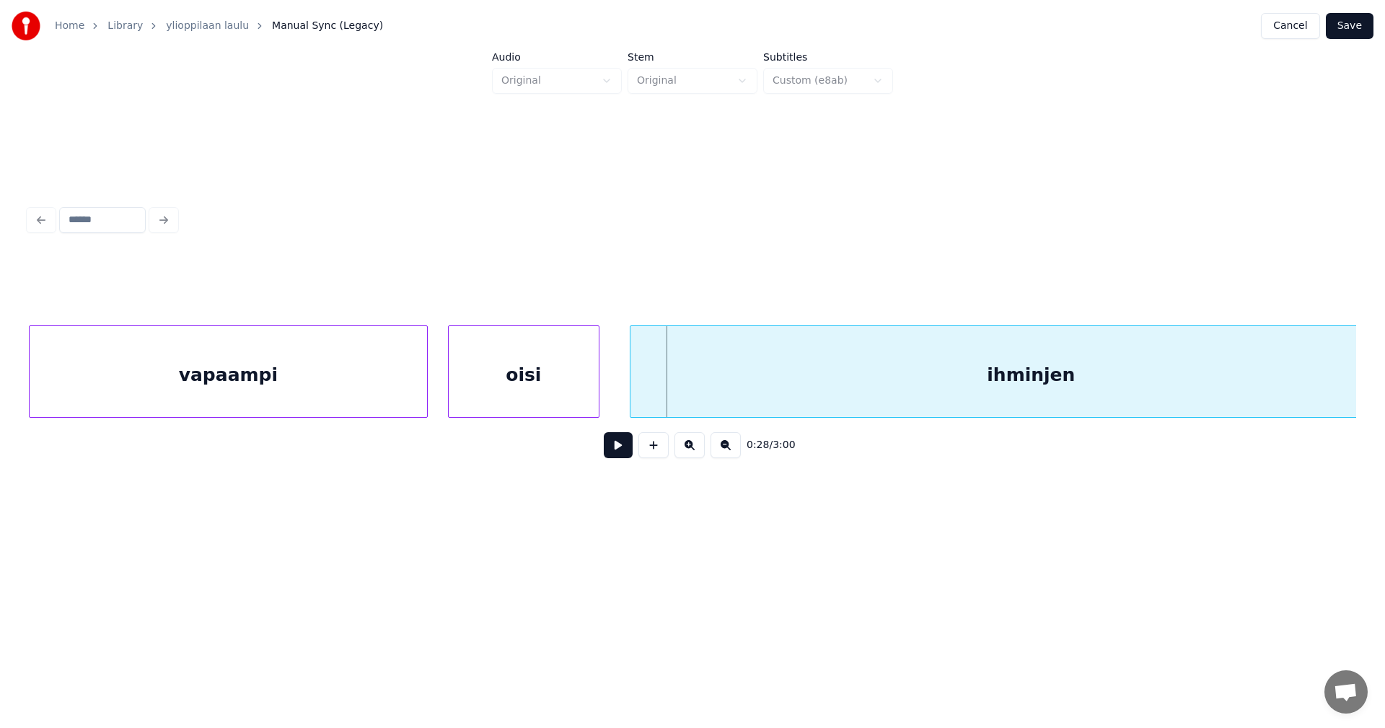
scroll to position [0, 6672]
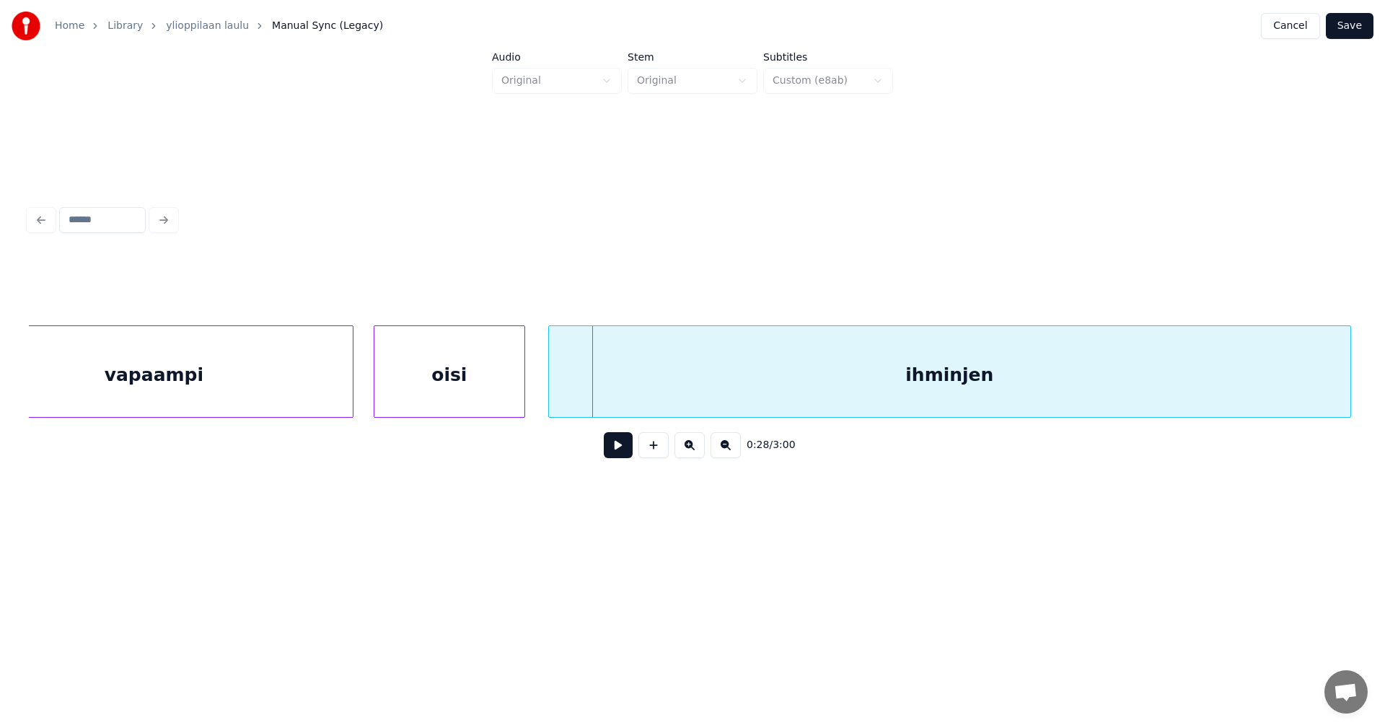
click at [648, 405] on div "ihminjen" at bounding box center [949, 375] width 801 height 98
click at [622, 452] on button at bounding box center [618, 445] width 29 height 26
click at [622, 449] on button at bounding box center [618, 445] width 29 height 26
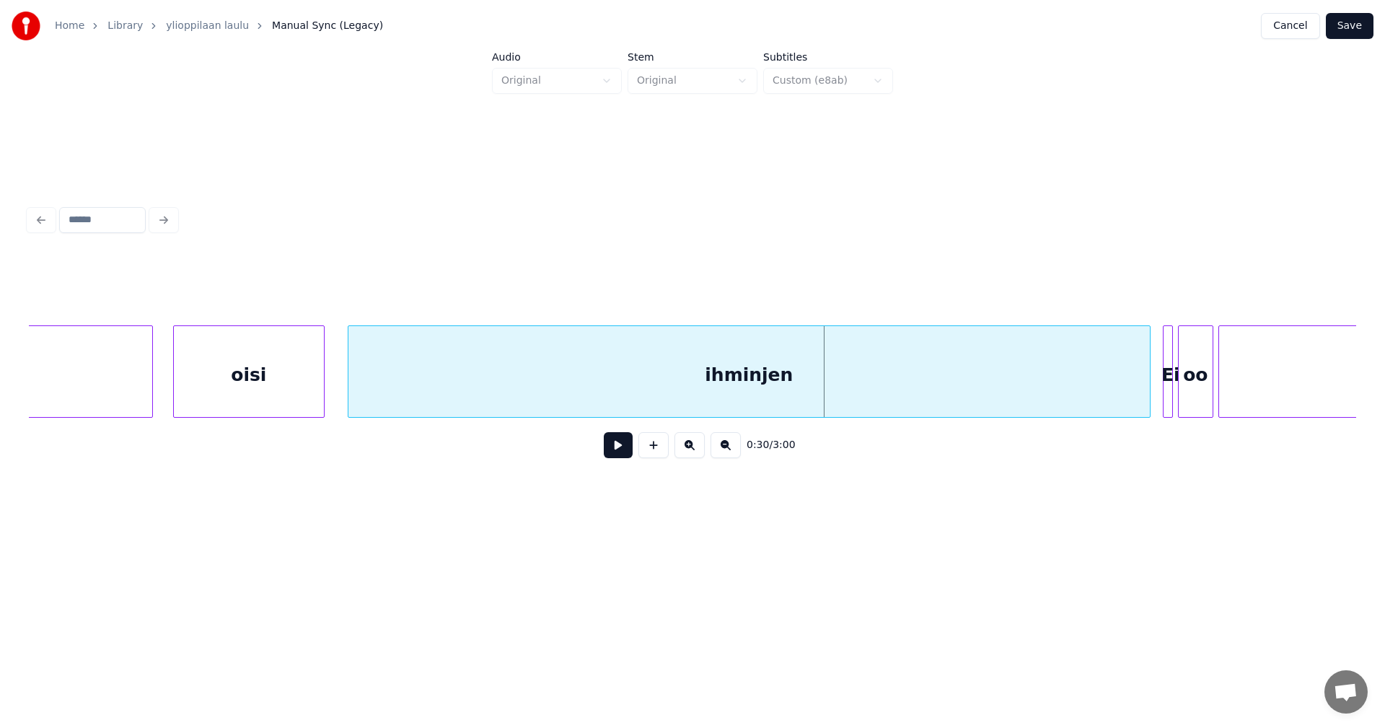
scroll to position [0, 6874]
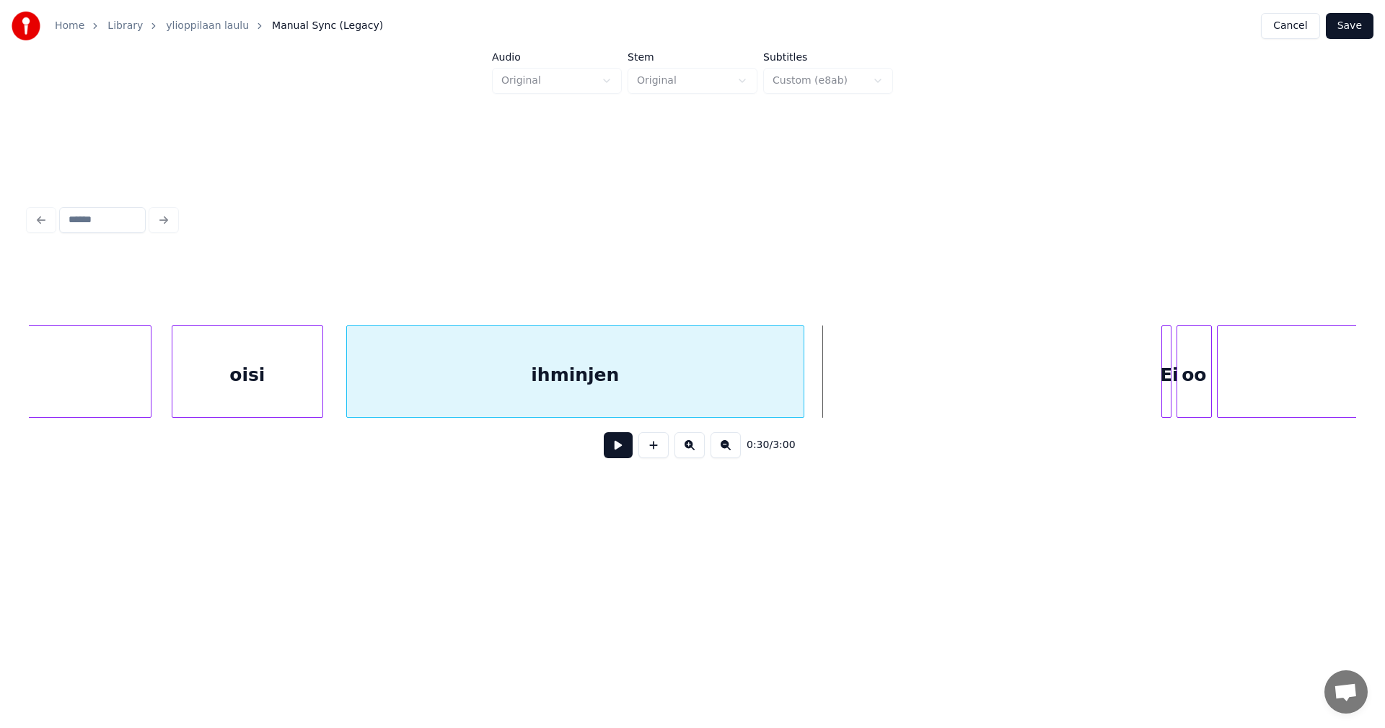
click at [802, 413] on div "ihminjen oisi vapaampi Ei oo mjaata" at bounding box center [692, 371] width 1327 height 92
click at [1059, 392] on div at bounding box center [1060, 371] width 4 height 91
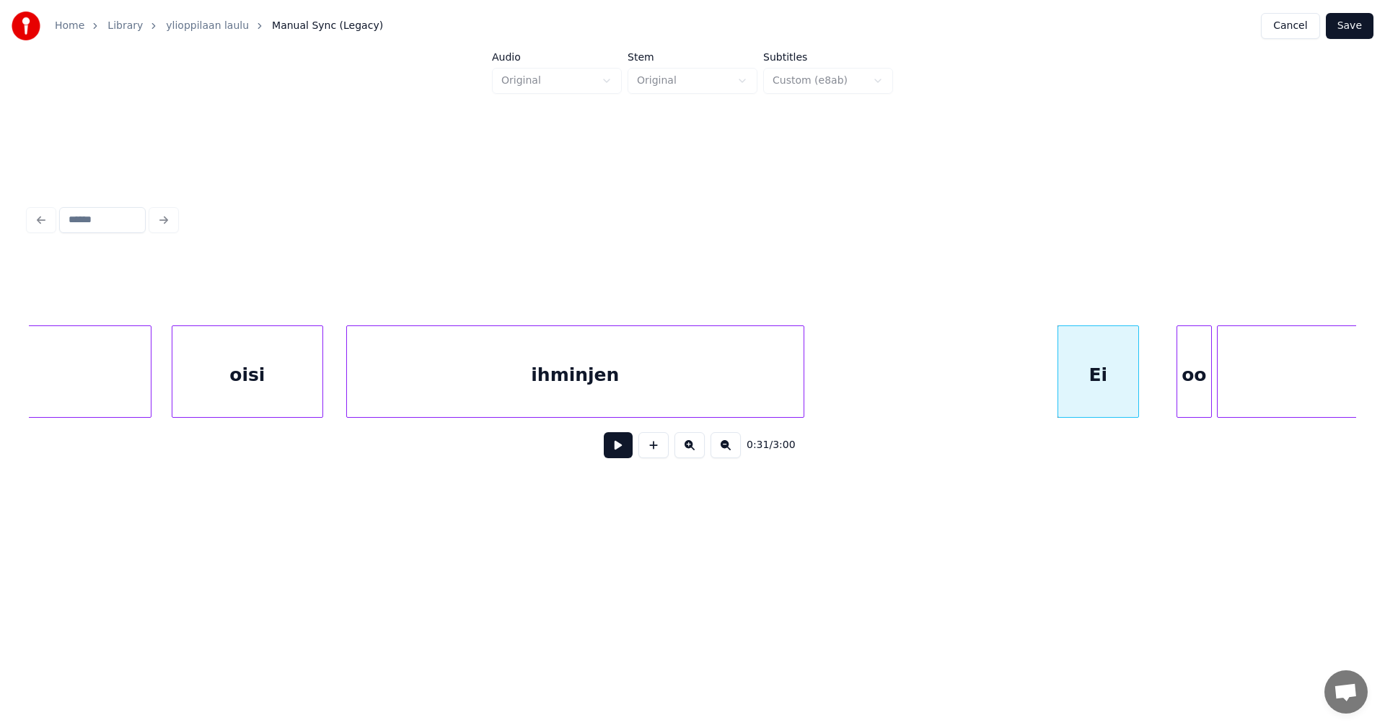
click at [1136, 391] on div at bounding box center [1136, 371] width 4 height 91
click at [620, 456] on button at bounding box center [618, 445] width 29 height 26
click at [1152, 386] on div at bounding box center [1152, 371] width 4 height 91
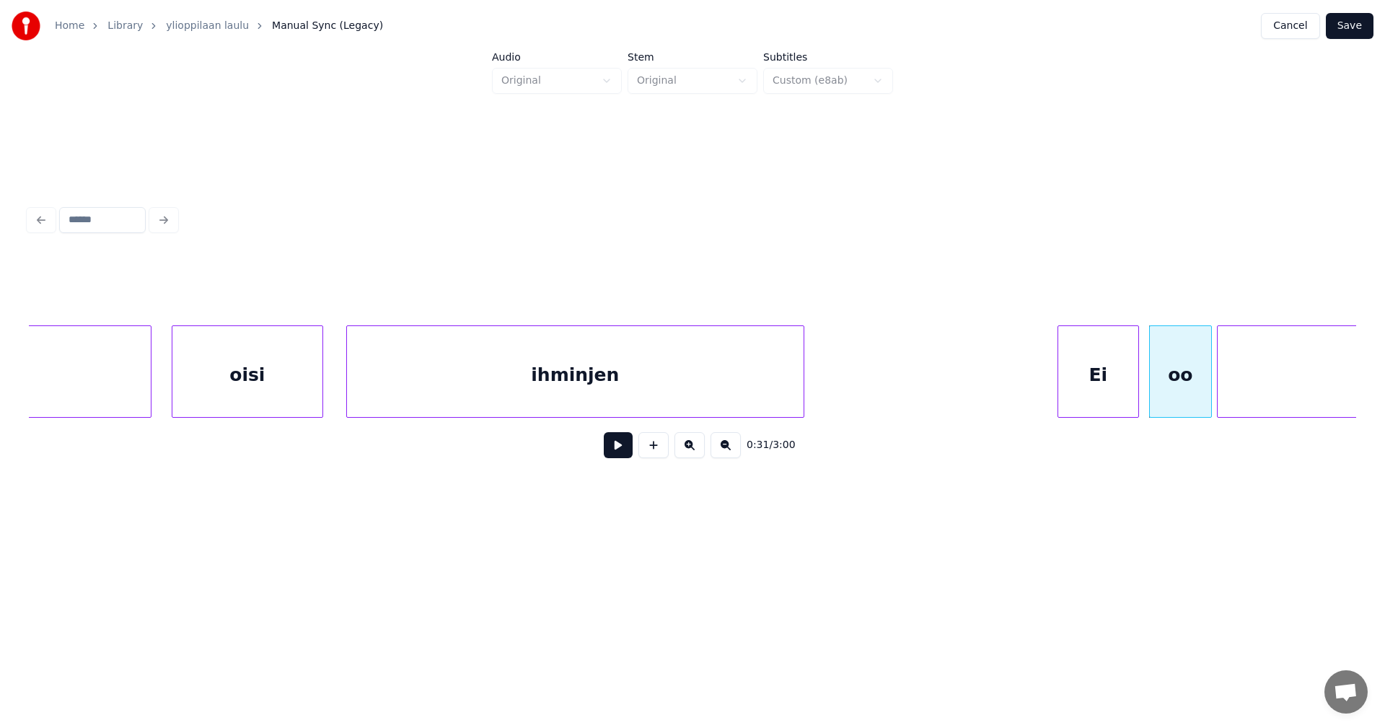
click at [1113, 389] on div "Ei" at bounding box center [1098, 375] width 80 height 98
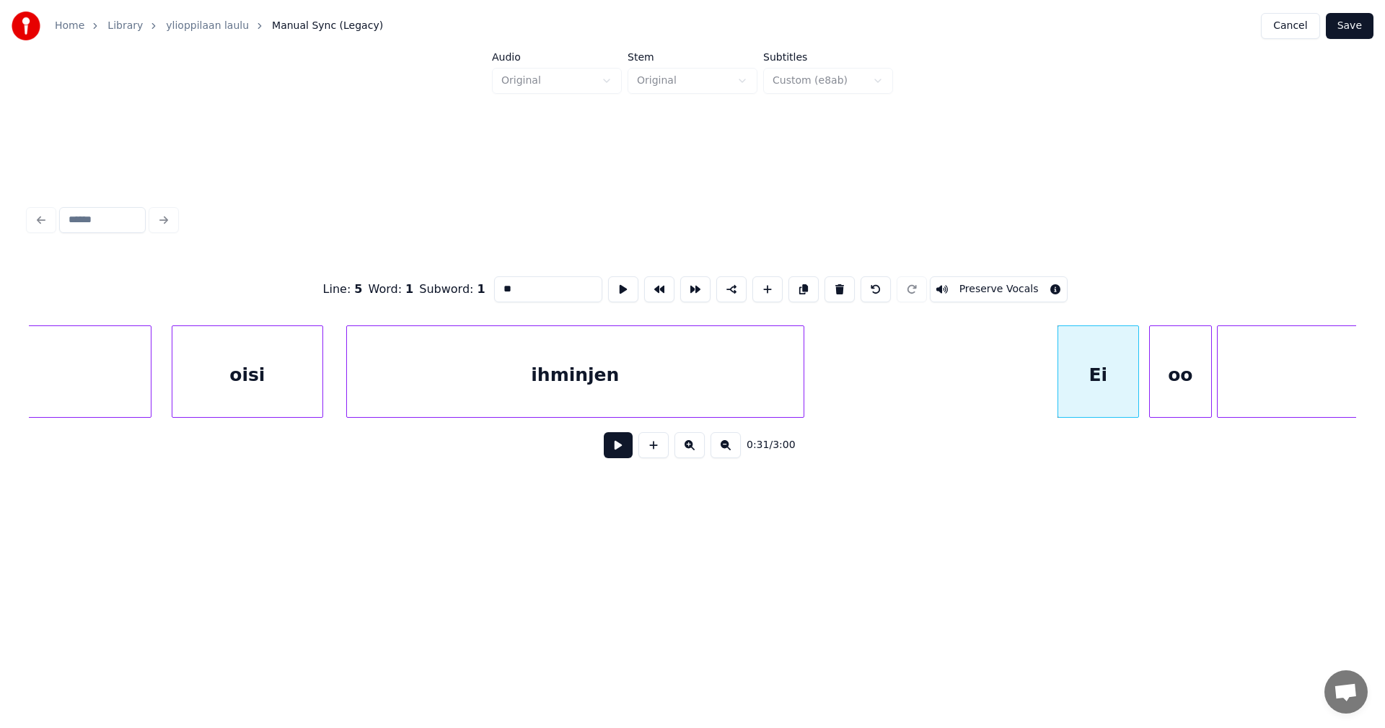
click at [612, 456] on button at bounding box center [618, 445] width 29 height 26
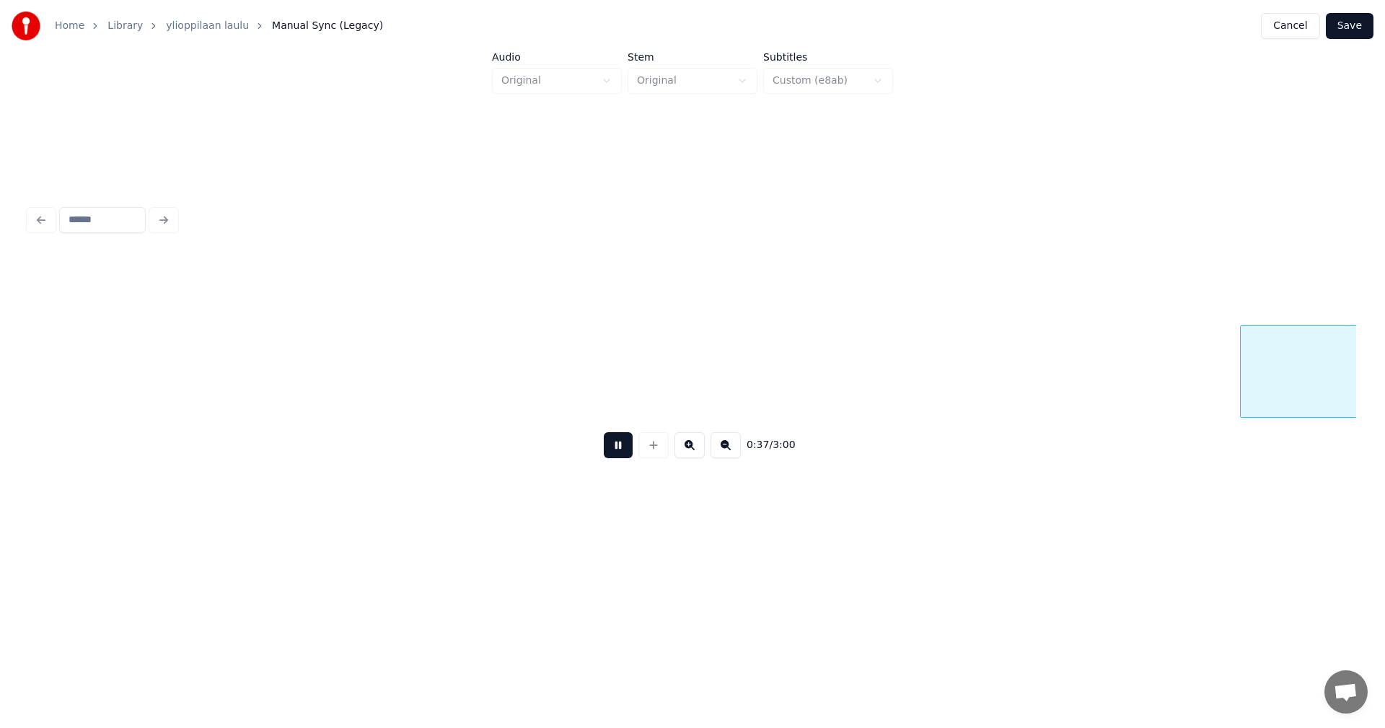
scroll to position [0, 9531]
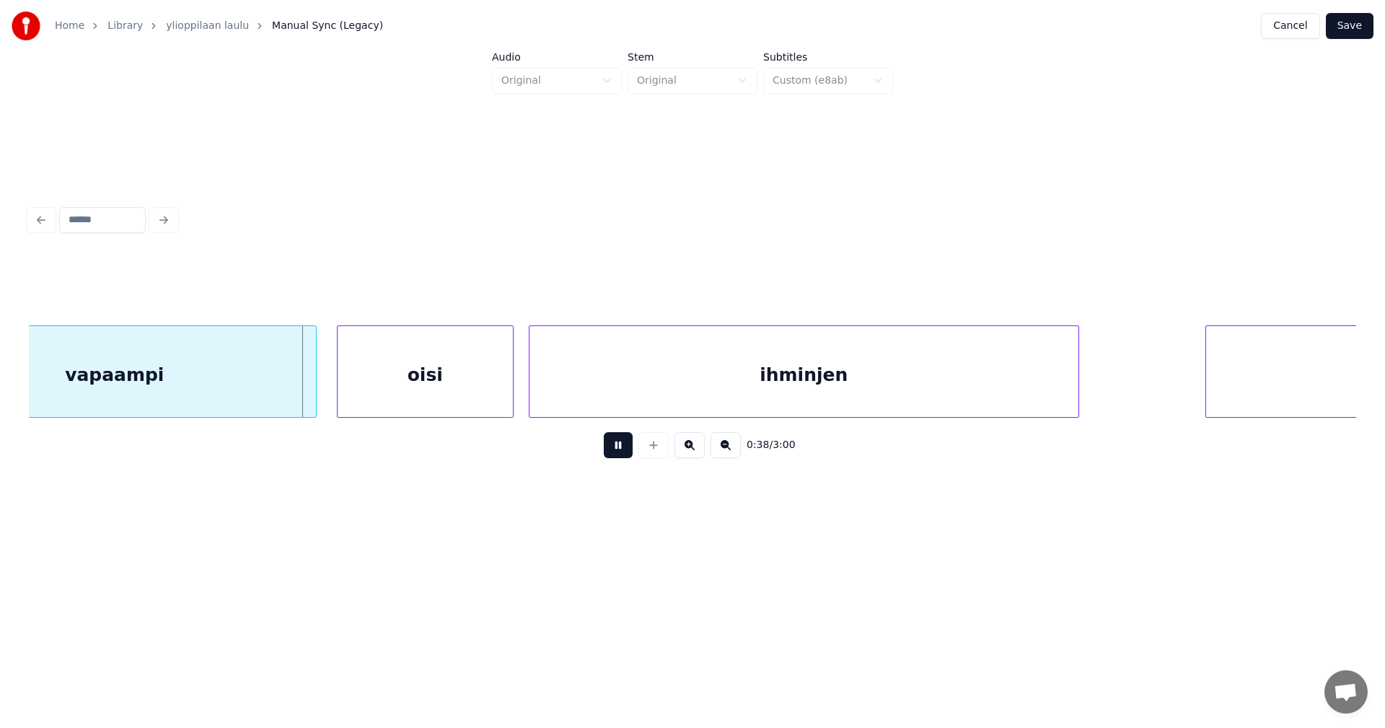
click at [612, 456] on button at bounding box center [618, 445] width 29 height 26
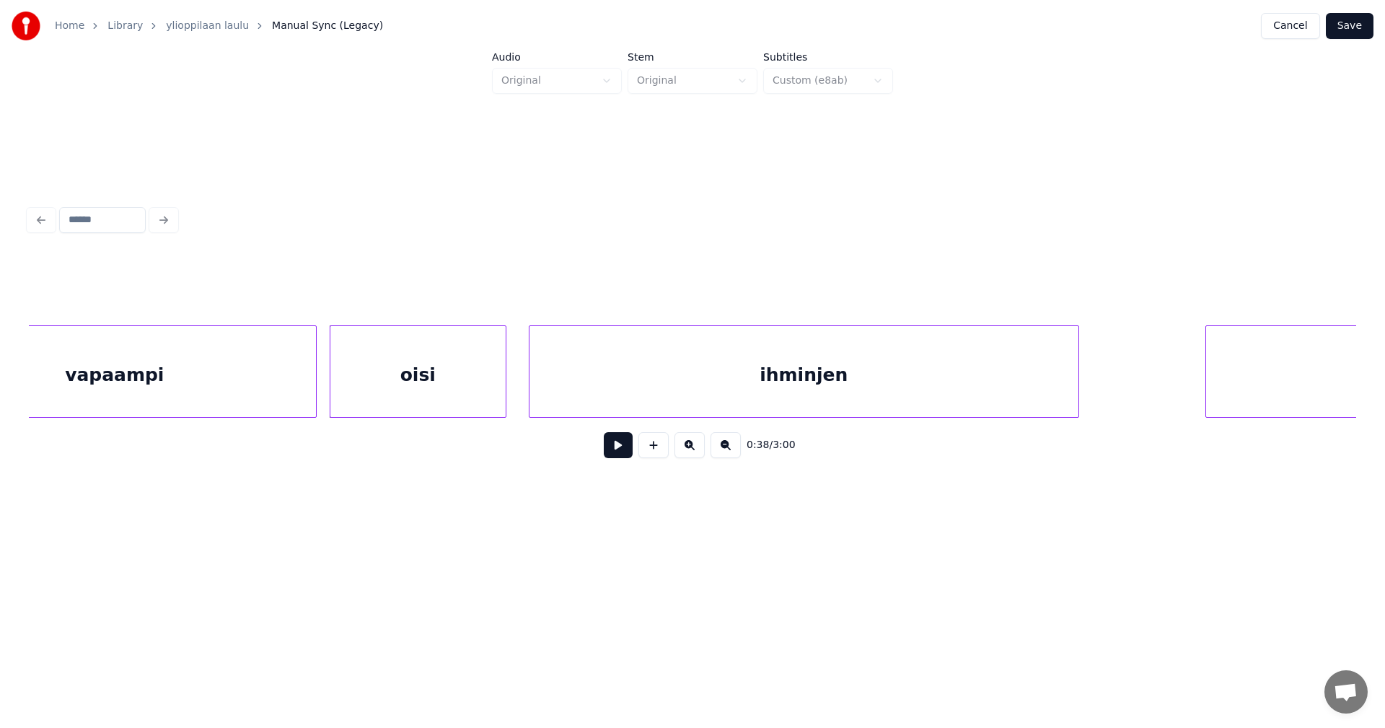
click at [448, 399] on div "oisi" at bounding box center [417, 375] width 175 height 98
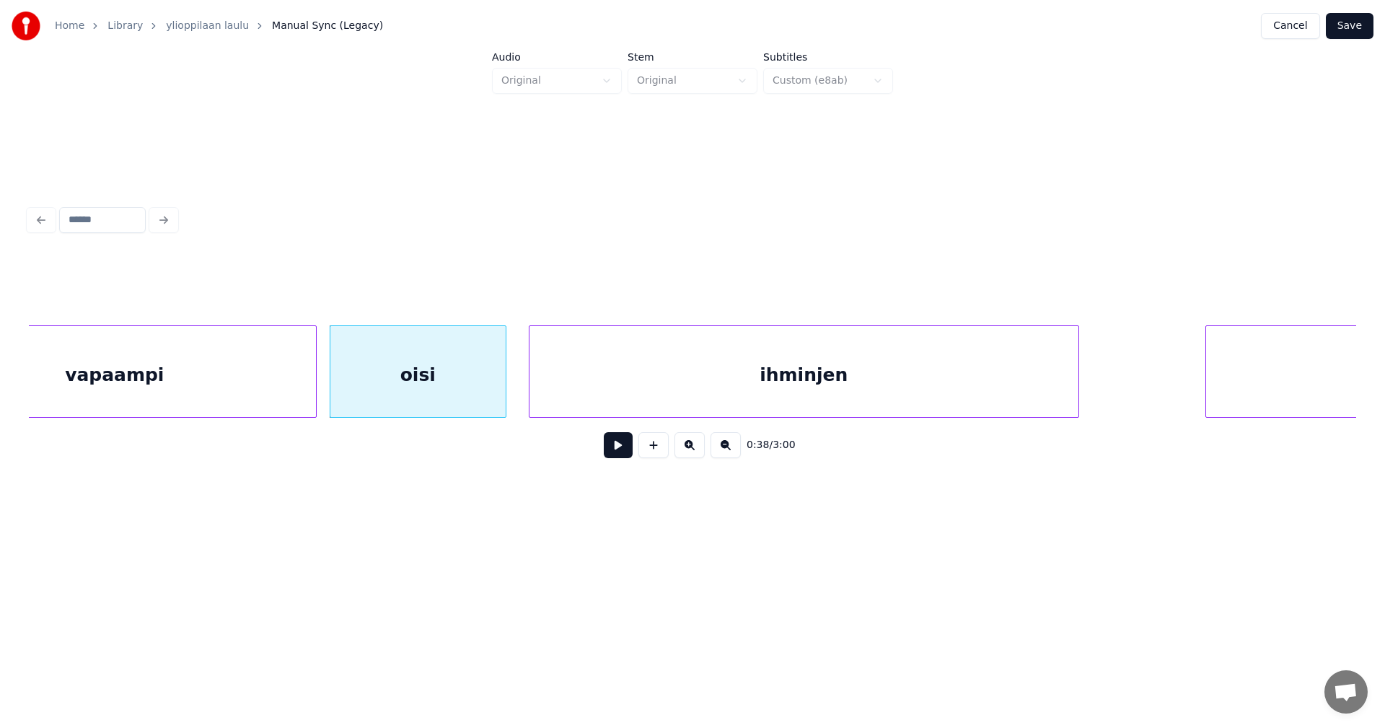
click at [617, 446] on button at bounding box center [618, 445] width 29 height 26
click at [617, 447] on button at bounding box center [618, 445] width 29 height 26
click at [633, 387] on div "ihminjen" at bounding box center [800, 375] width 549 height 98
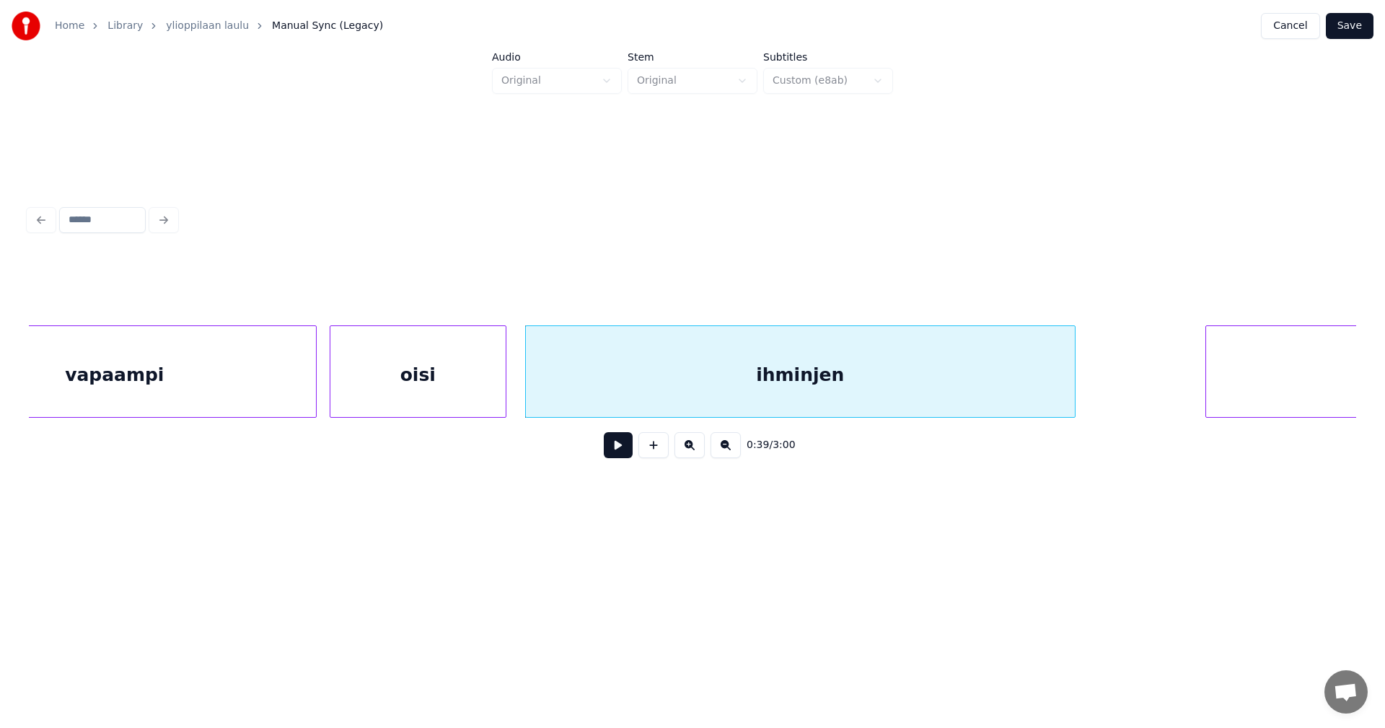
click at [615, 454] on button at bounding box center [618, 445] width 29 height 26
click at [618, 451] on button at bounding box center [618, 445] width 29 height 26
click at [1056, 400] on div at bounding box center [1058, 371] width 4 height 91
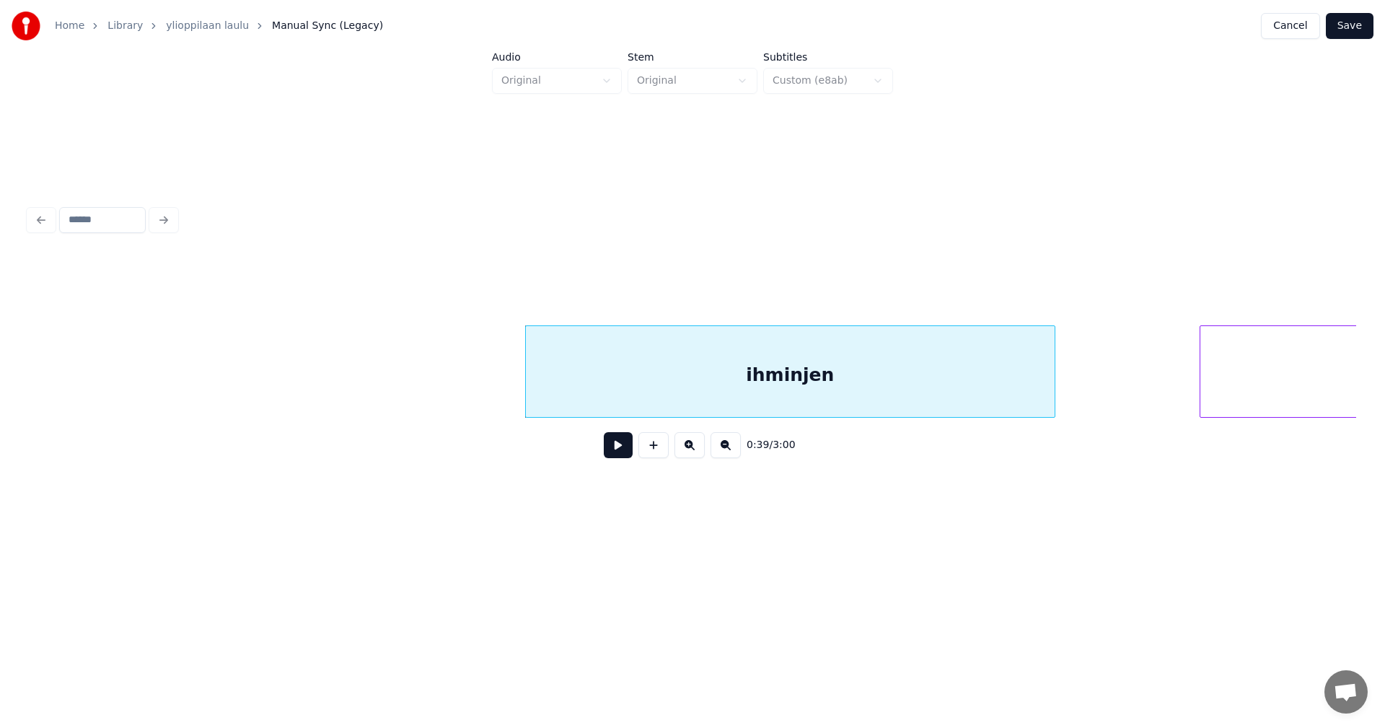
scroll to position [0, 10055]
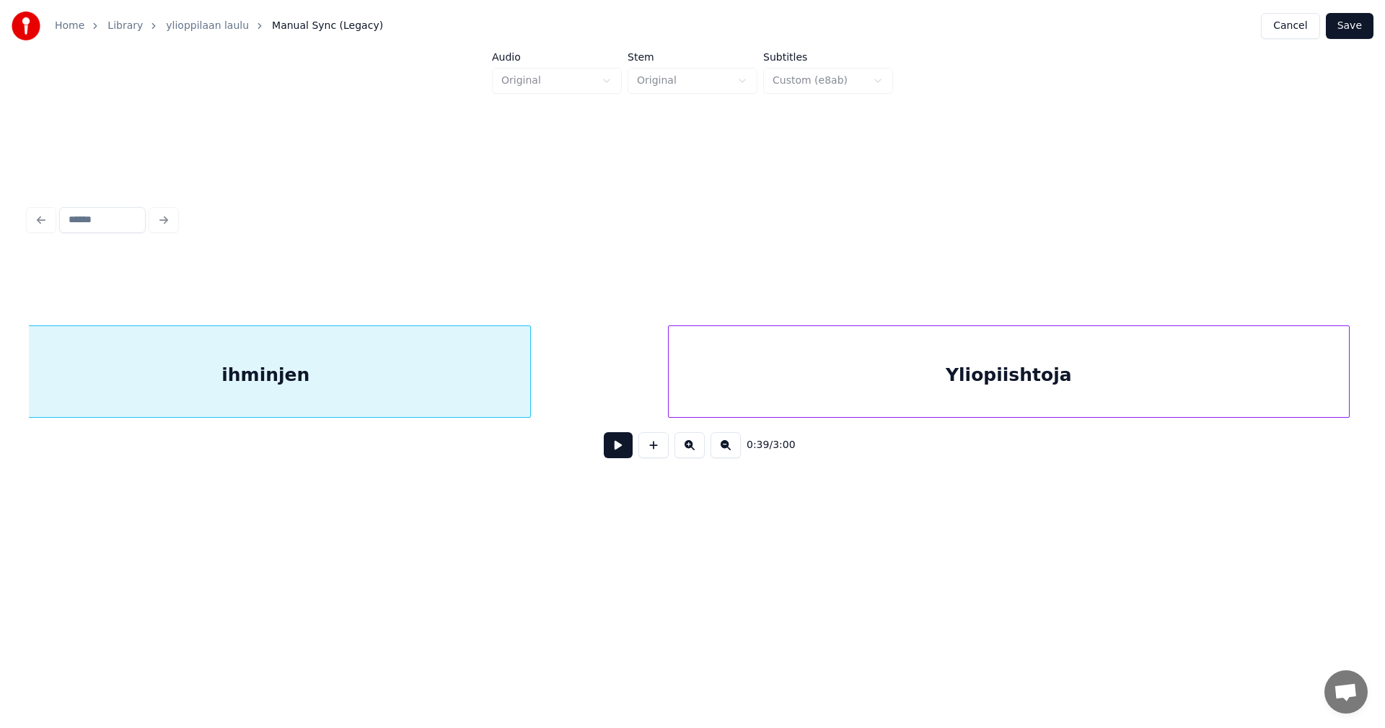
click at [1223, 386] on div "Yliopiishtoja" at bounding box center [1009, 375] width 680 height 98
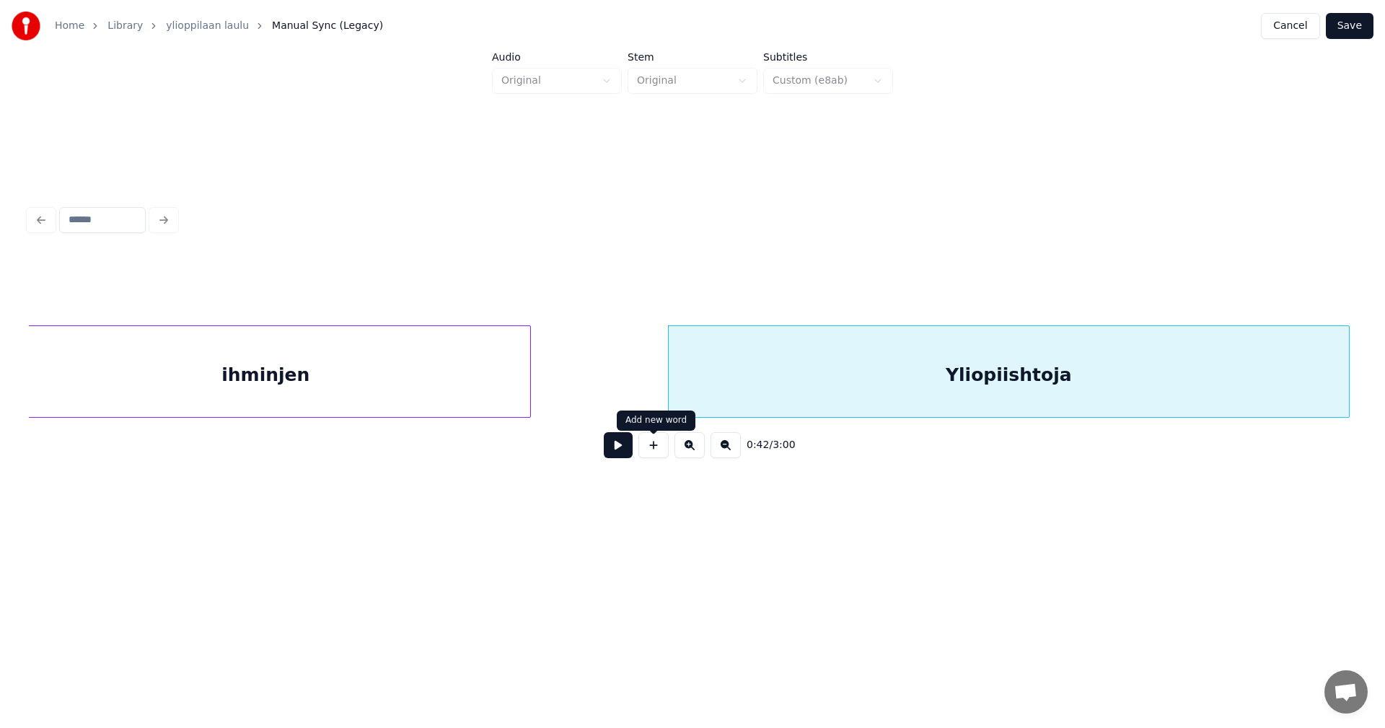
click at [622, 458] on button at bounding box center [618, 445] width 29 height 26
click at [622, 456] on button at bounding box center [618, 445] width 29 height 26
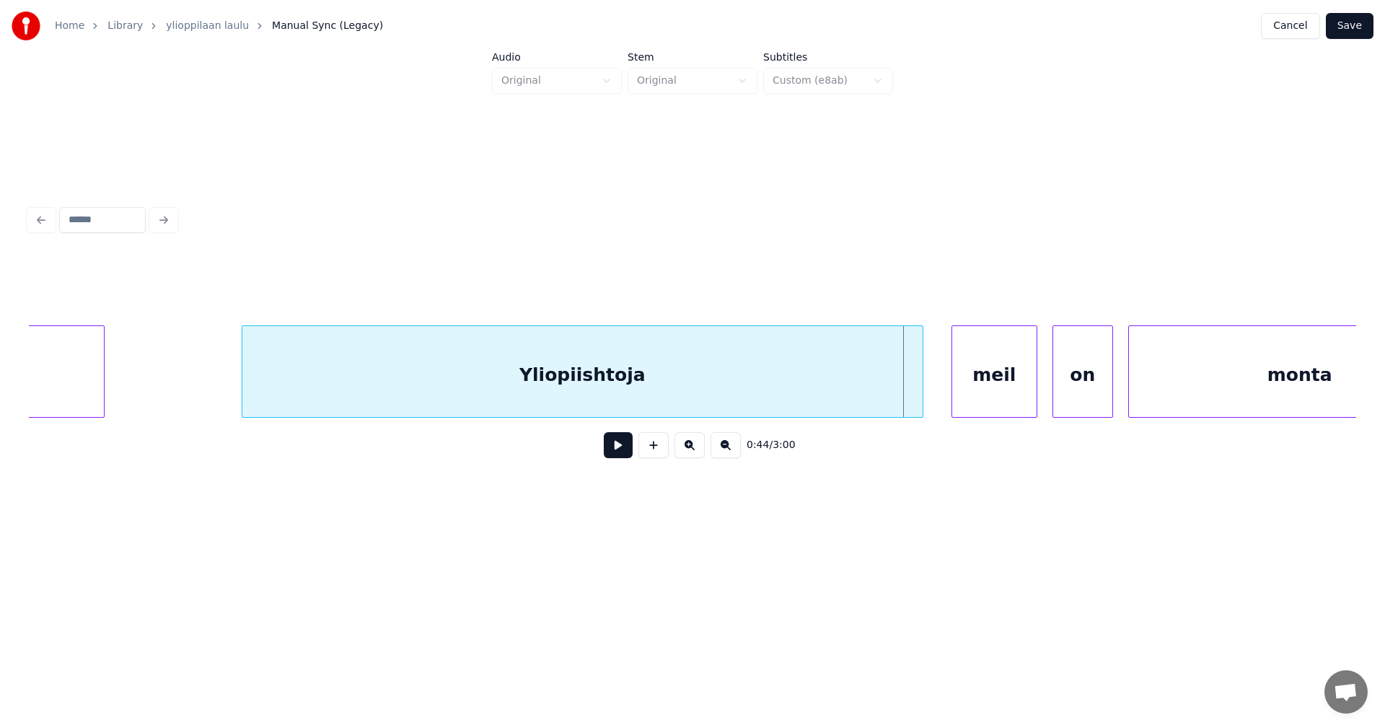
scroll to position [0, 10517]
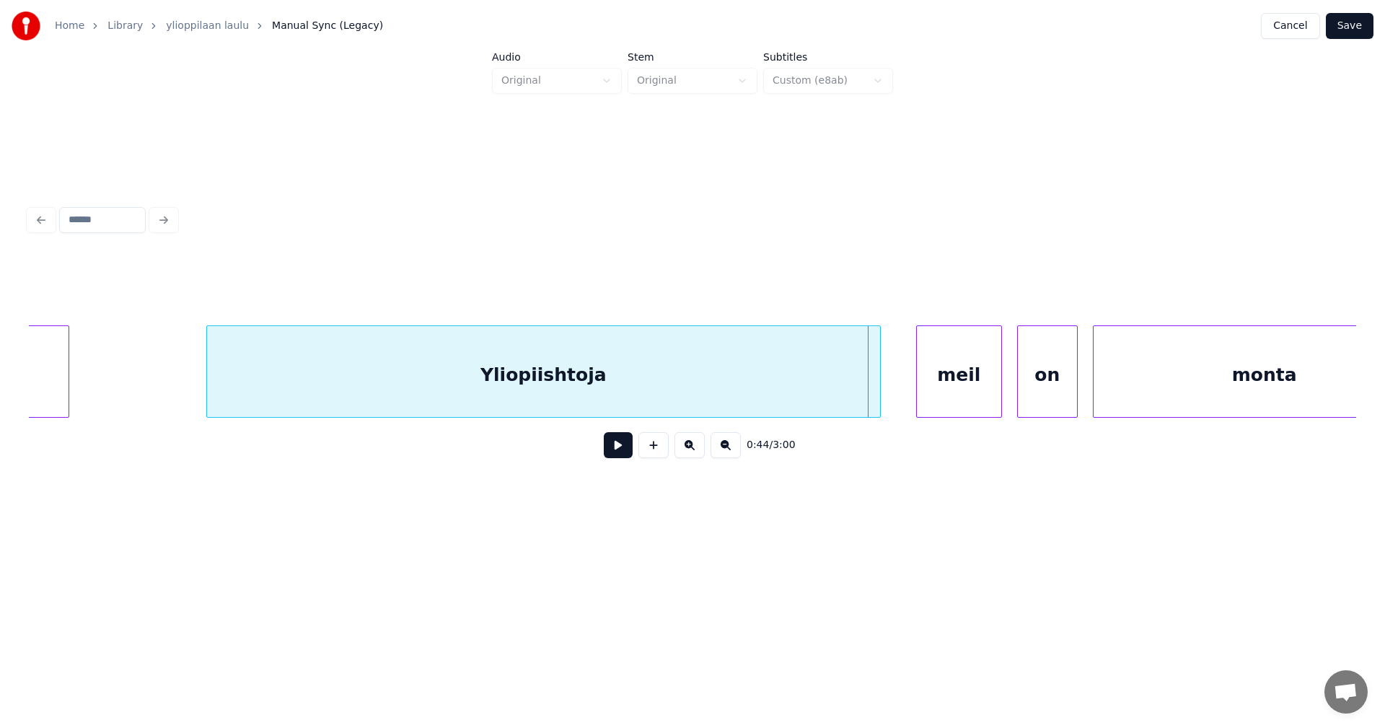
click at [879, 397] on div at bounding box center [877, 371] width 4 height 91
click at [930, 394] on div "meil" at bounding box center [955, 375] width 84 height 98
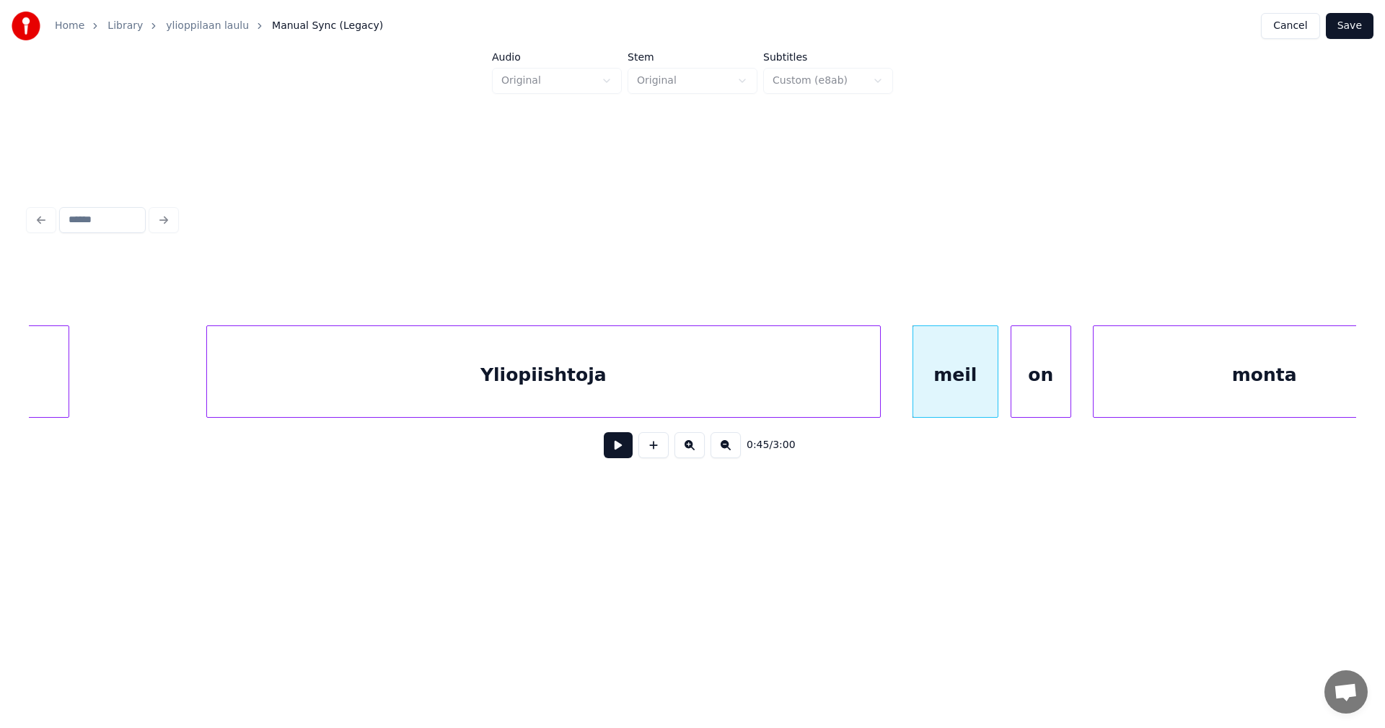
click at [1036, 392] on div "on" at bounding box center [1040, 375] width 59 height 98
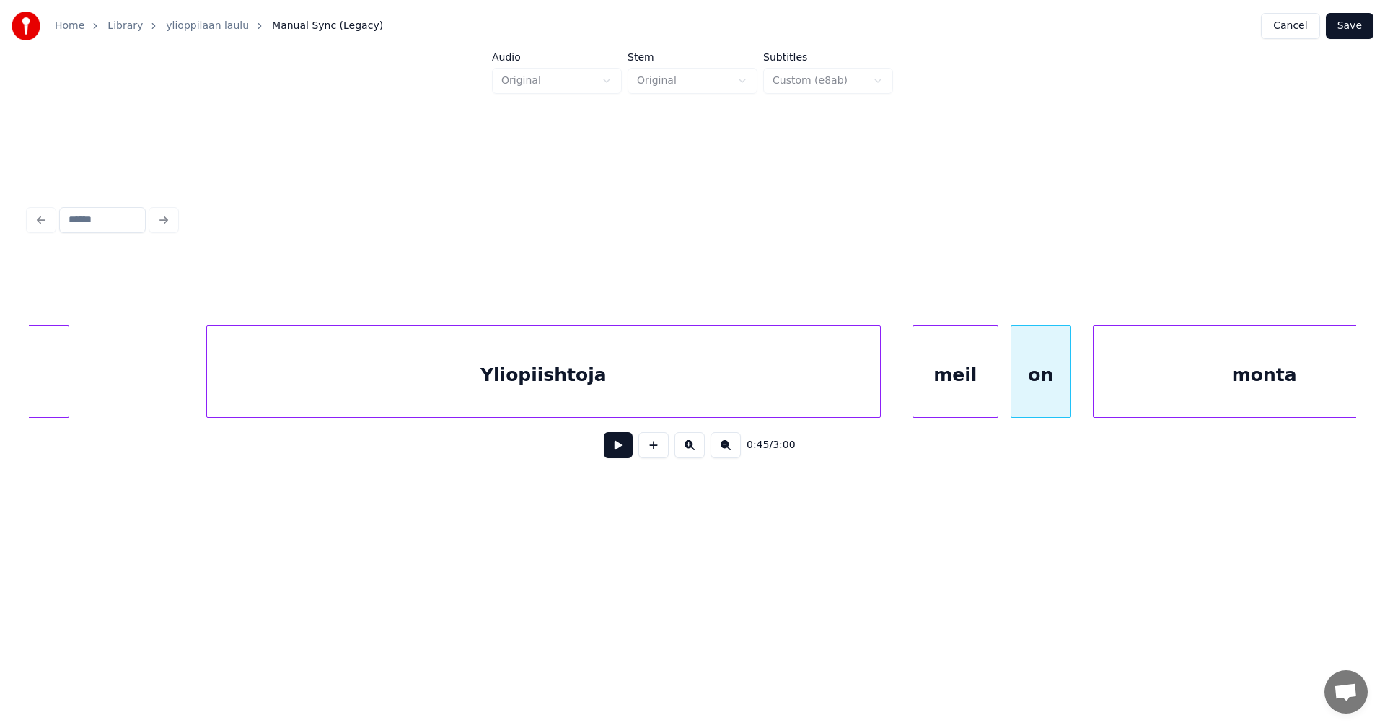
click at [948, 403] on div "meil" at bounding box center [955, 375] width 84 height 98
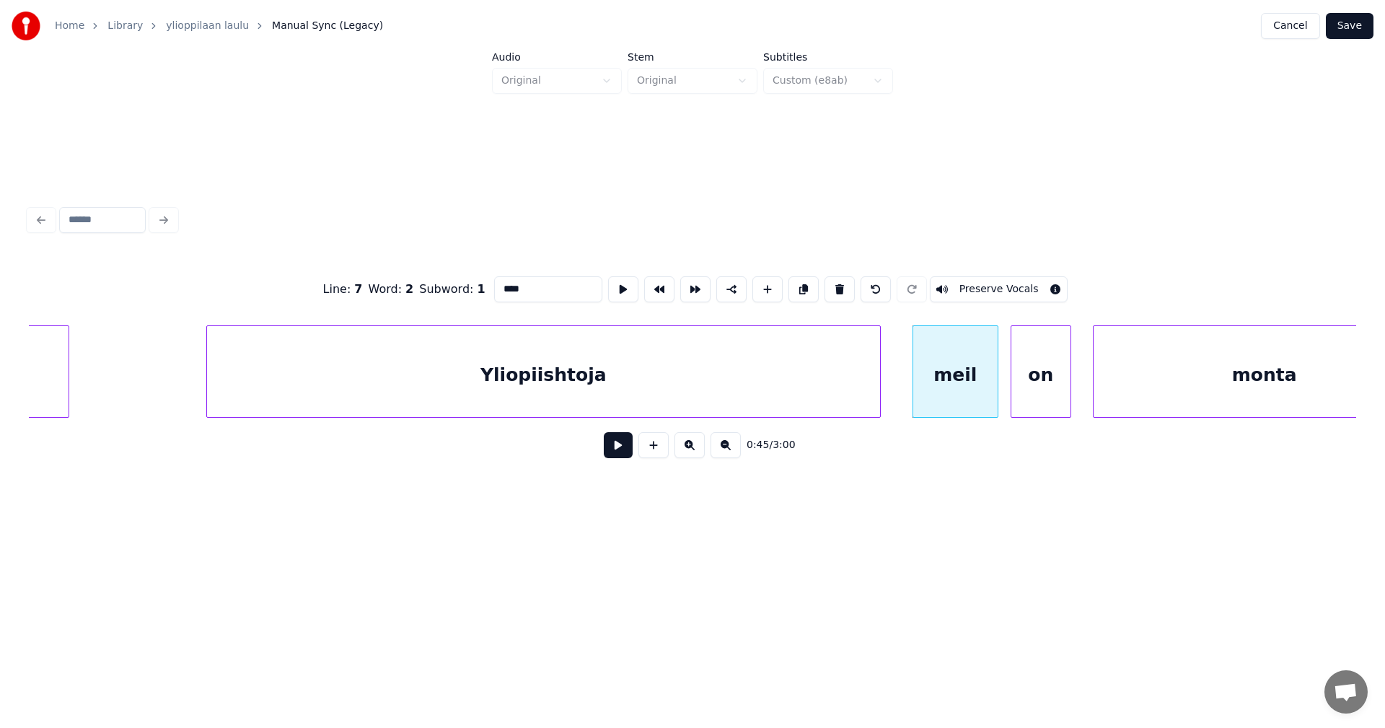
click at [621, 456] on button at bounding box center [618, 445] width 29 height 26
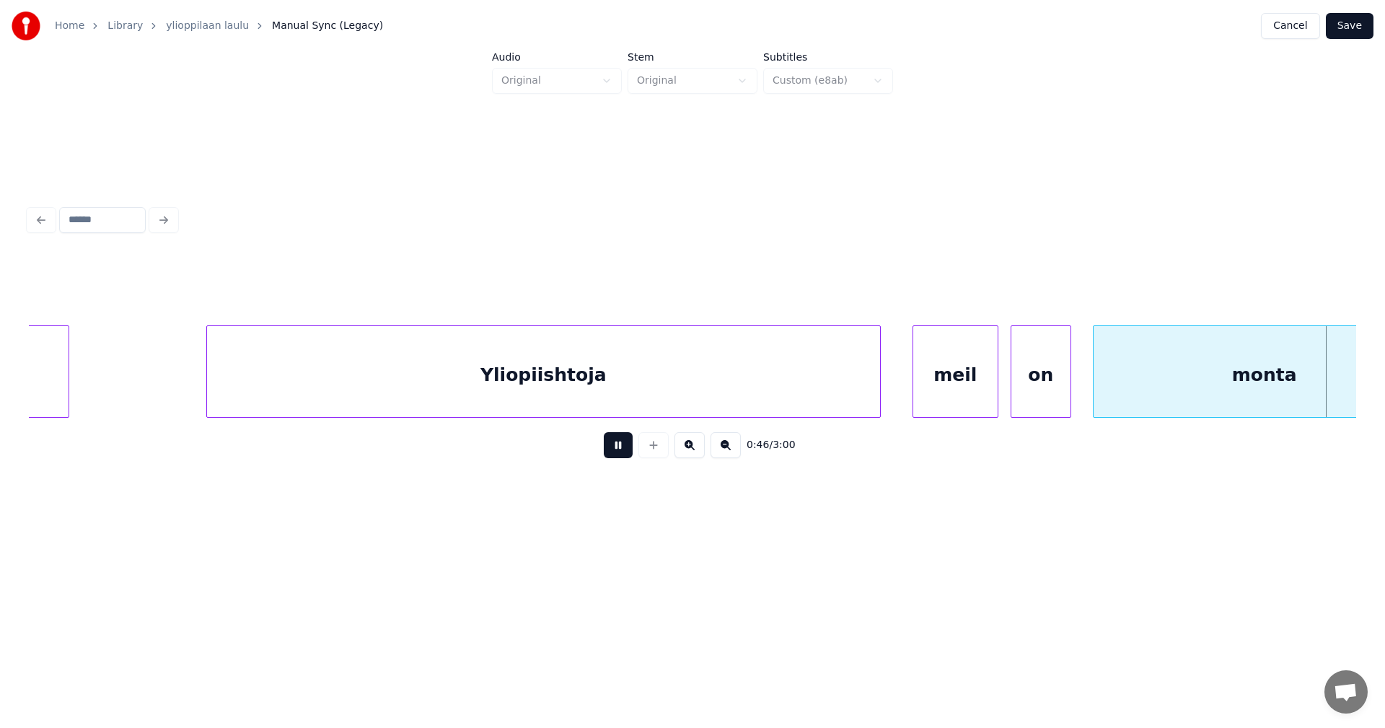
scroll to position [0, 11844]
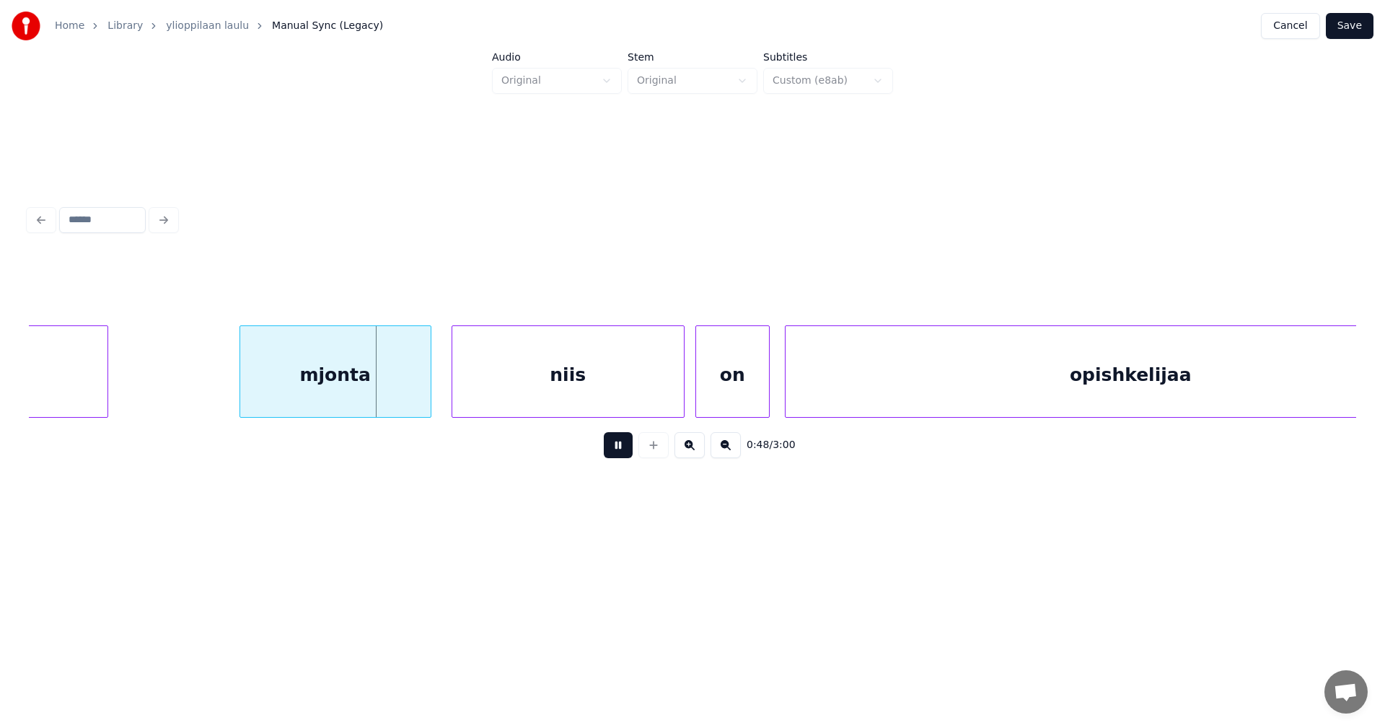
click at [621, 456] on button at bounding box center [618, 445] width 29 height 26
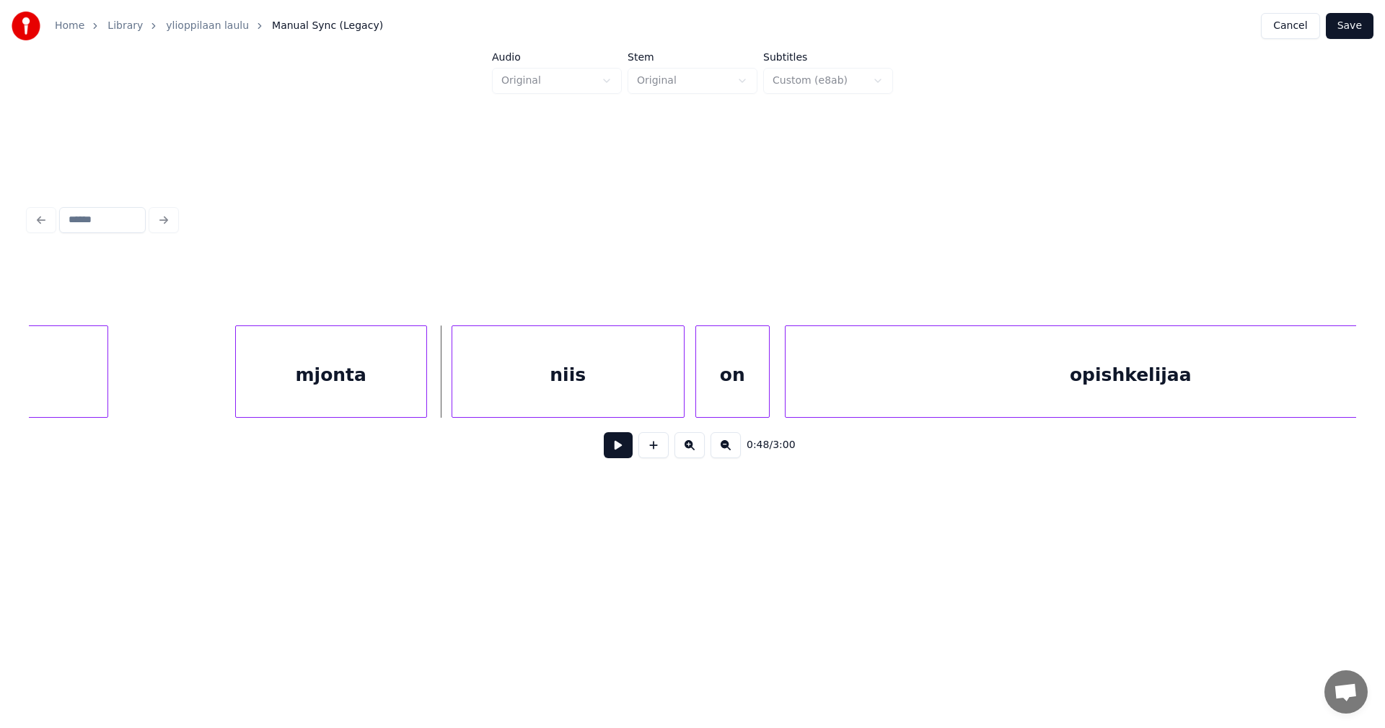
click at [357, 402] on div "mjonta" at bounding box center [331, 375] width 190 height 98
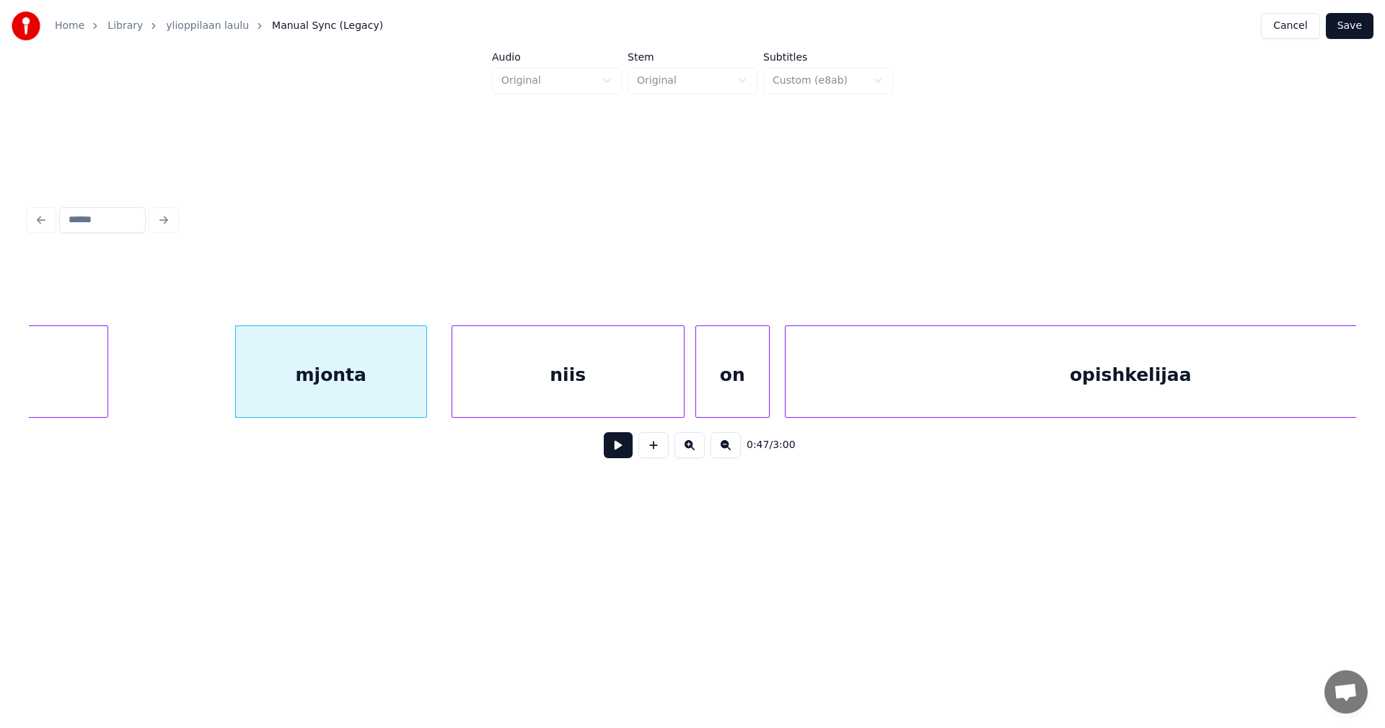
click at [606, 448] on button at bounding box center [618, 445] width 29 height 26
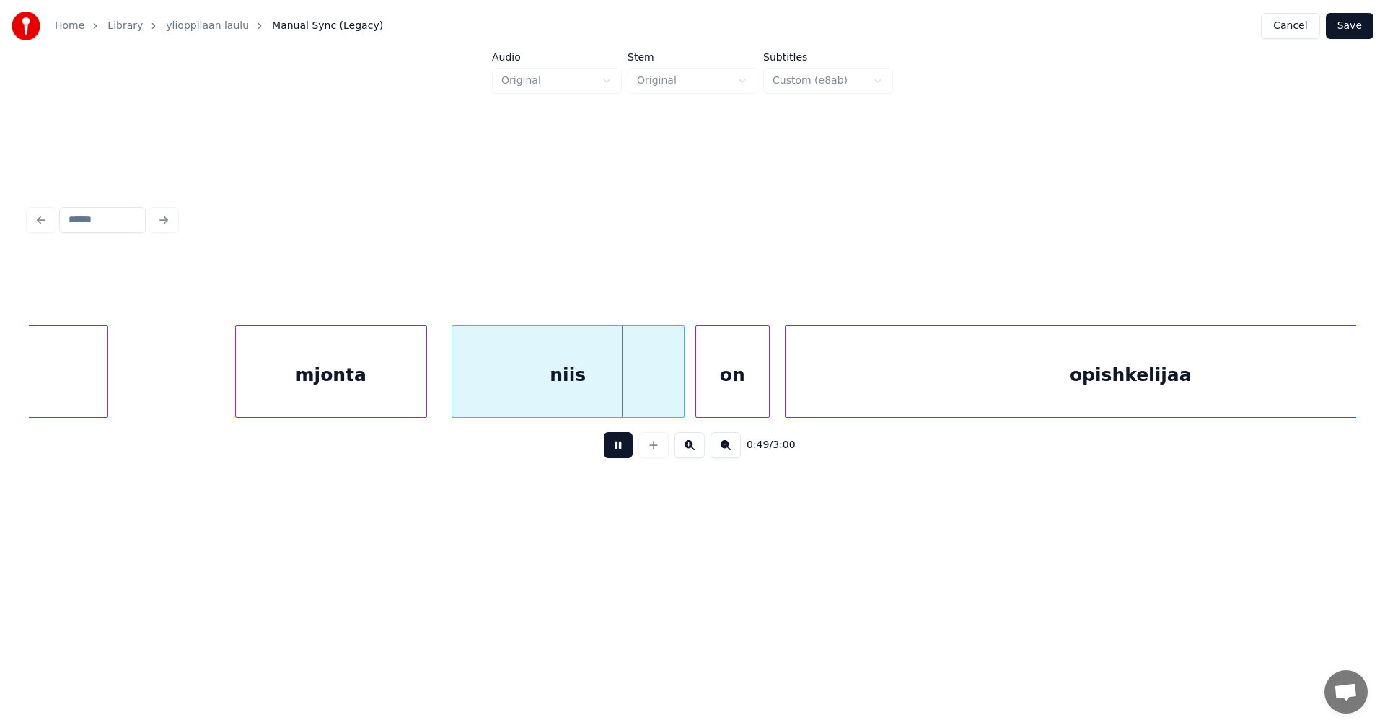
click at [608, 449] on button at bounding box center [618, 445] width 29 height 26
click at [609, 447] on button at bounding box center [618, 445] width 29 height 26
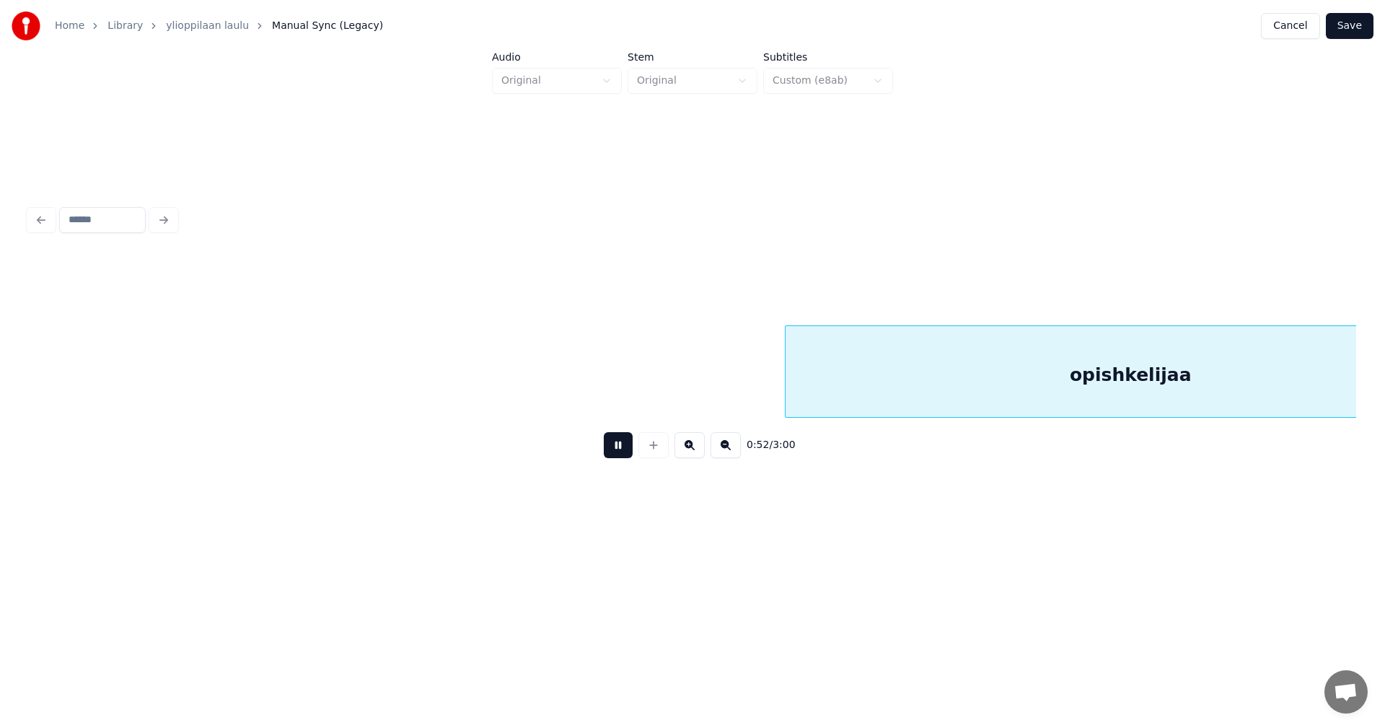
scroll to position [0, 13173]
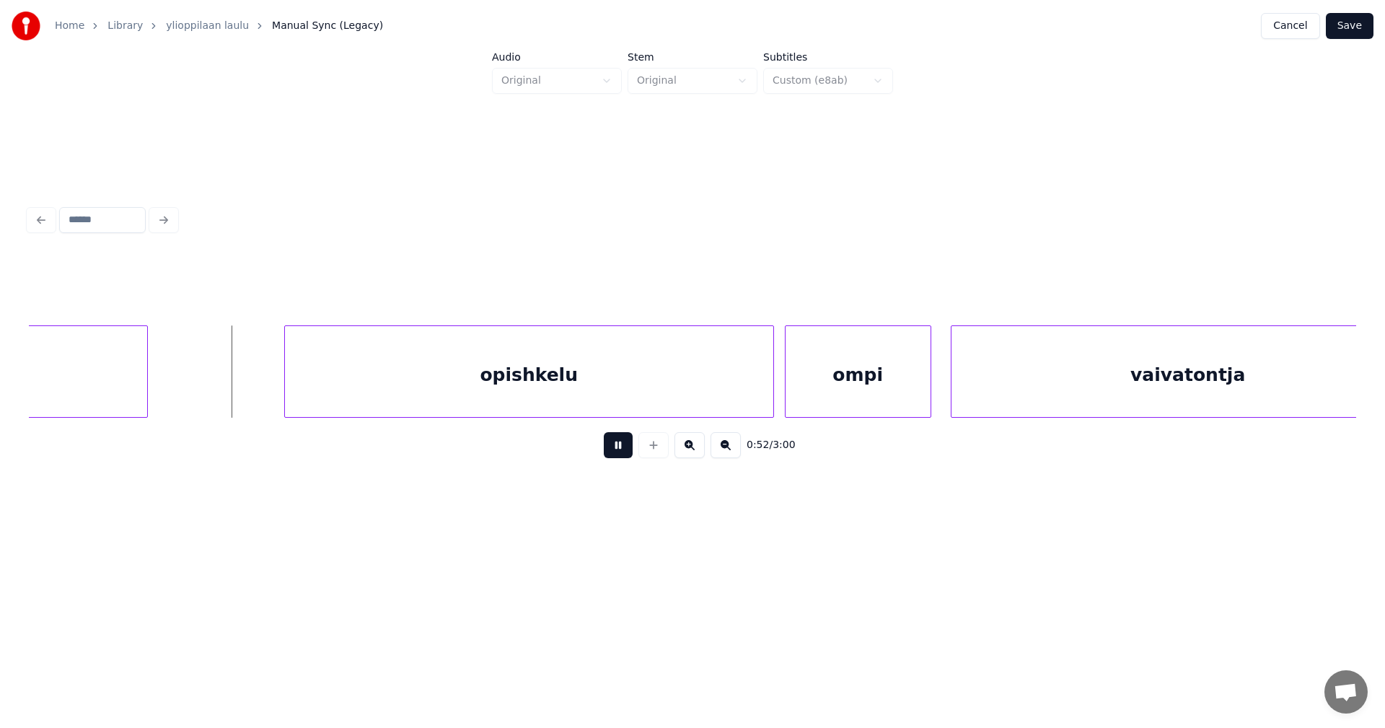
click at [609, 447] on button at bounding box center [618, 445] width 29 height 26
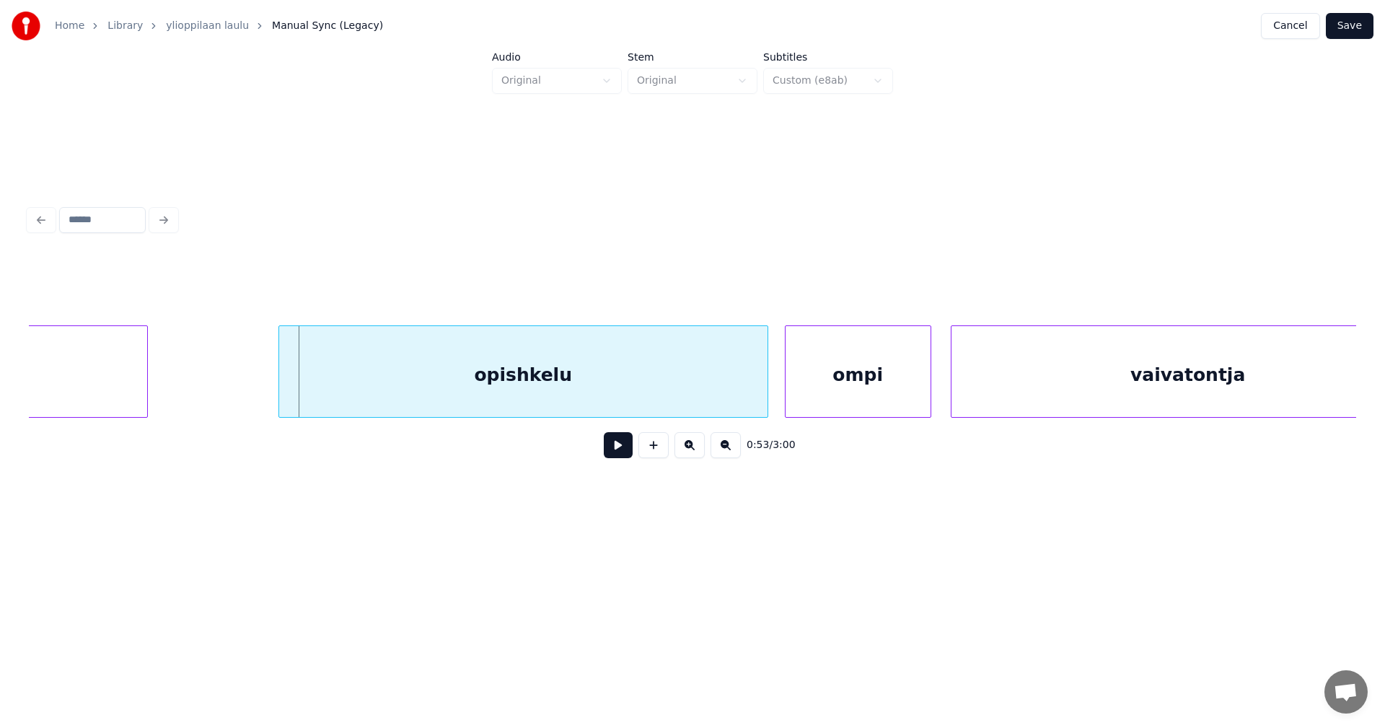
click at [581, 391] on div "opishkelu" at bounding box center [523, 375] width 488 height 98
click at [268, 397] on div at bounding box center [269, 371] width 4 height 91
click at [619, 451] on button at bounding box center [618, 445] width 29 height 26
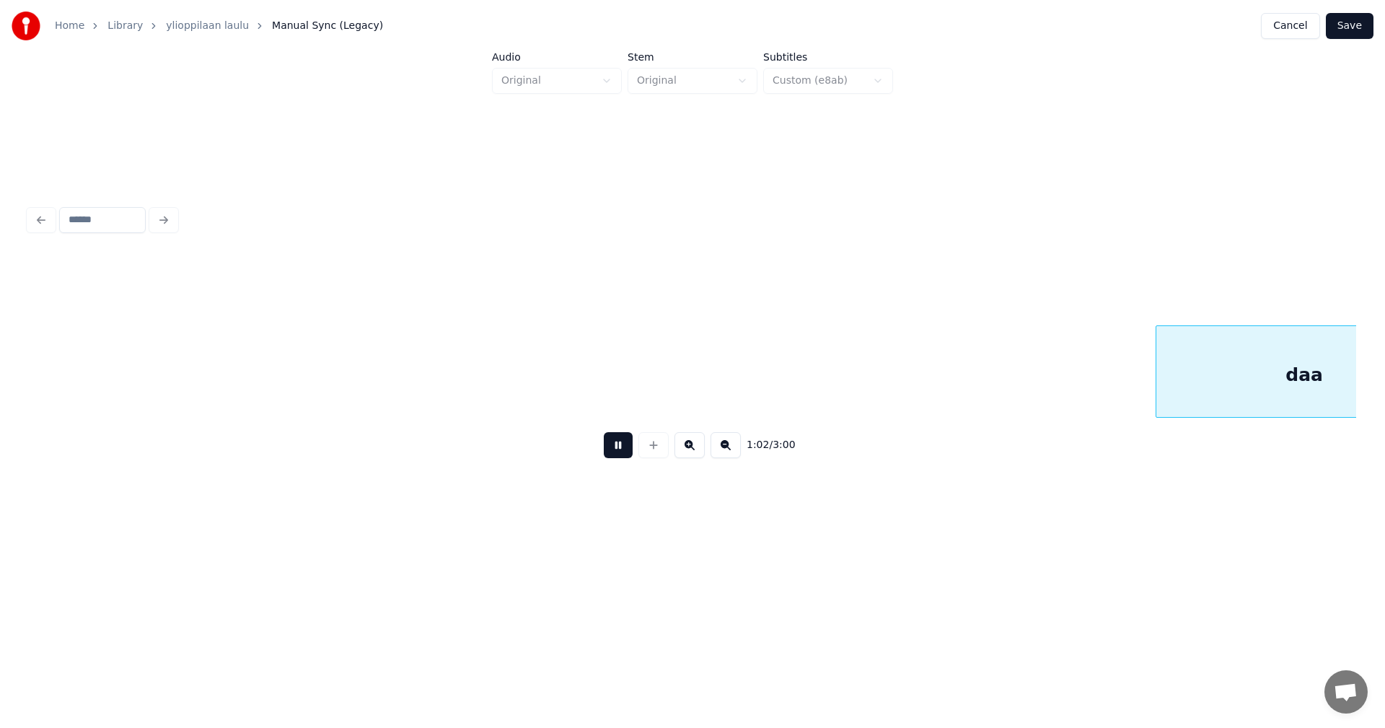
scroll to position [0, 15832]
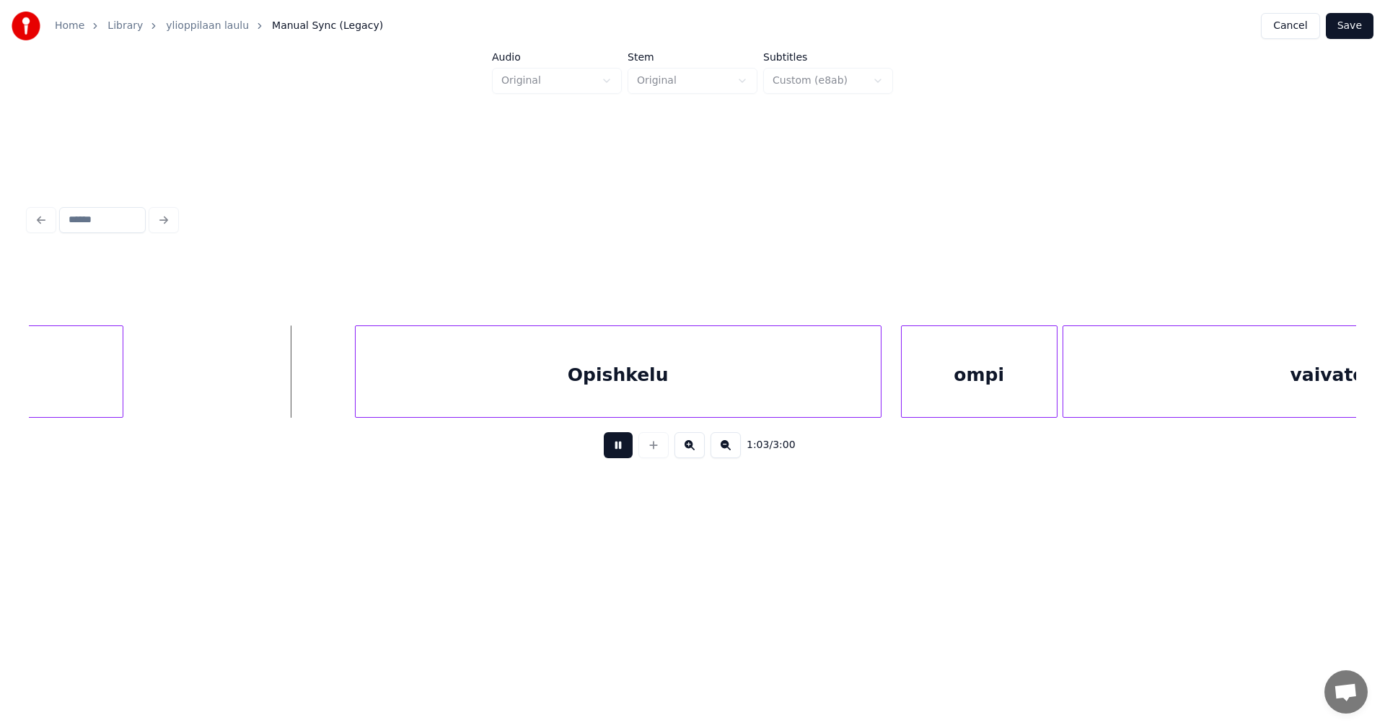
click at [614, 453] on button at bounding box center [618, 445] width 29 height 26
click at [338, 394] on div at bounding box center [337, 371] width 4 height 91
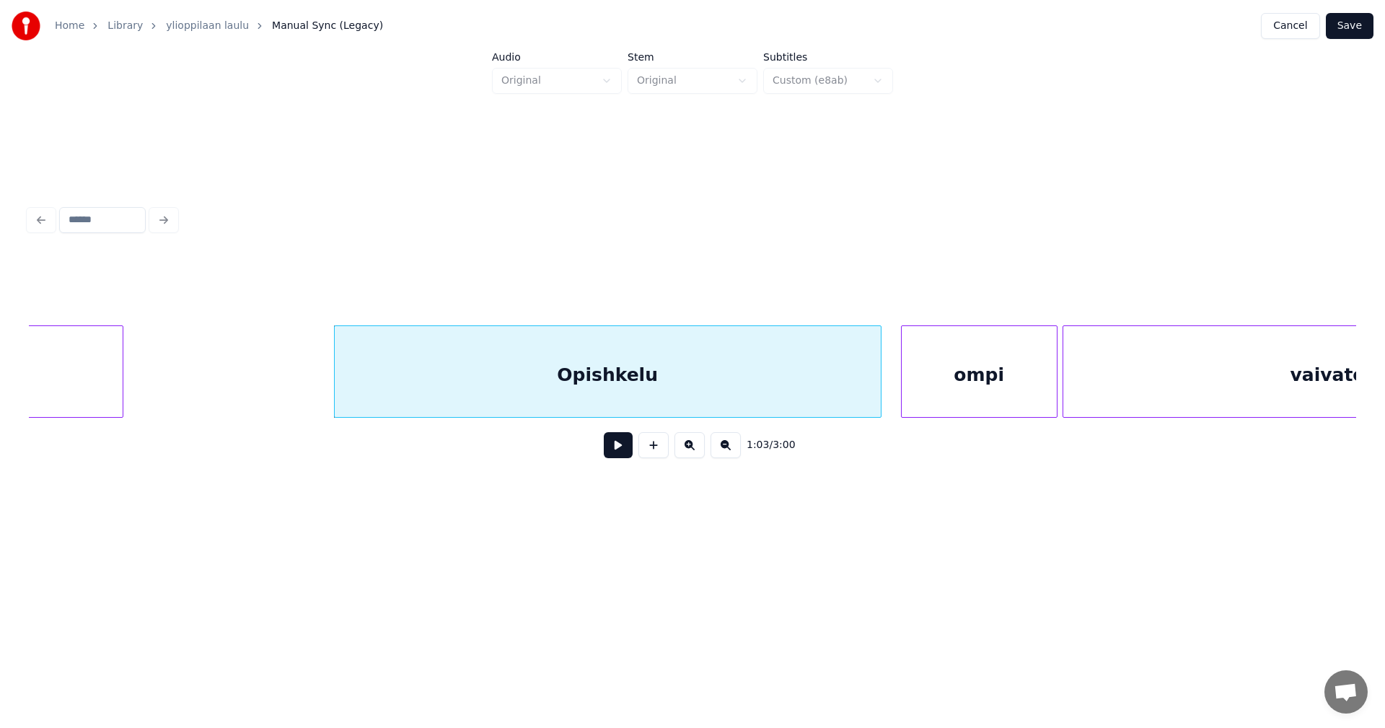
click at [625, 453] on button at bounding box center [618, 445] width 29 height 26
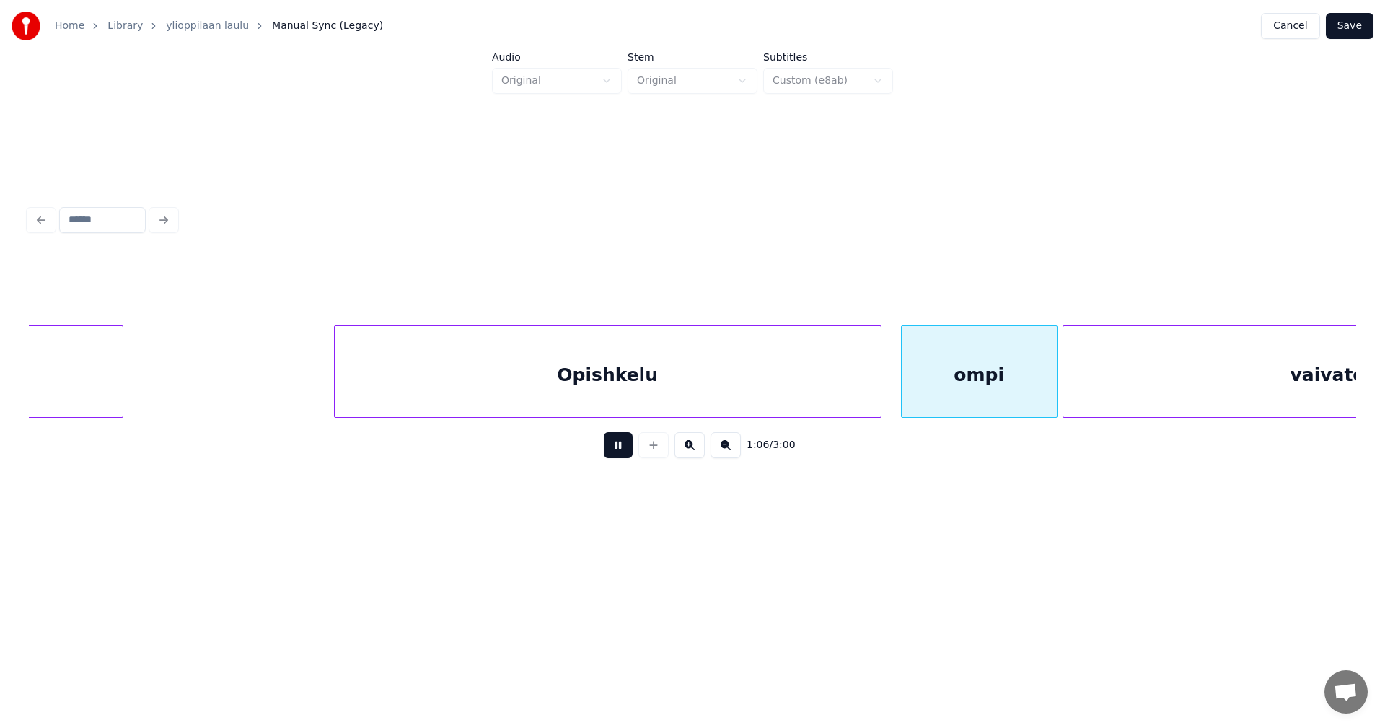
click at [622, 453] on button at bounding box center [618, 445] width 29 height 26
click at [1050, 397] on div at bounding box center [1052, 371] width 4 height 91
click at [1346, 25] on button "Save" at bounding box center [1349, 26] width 48 height 26
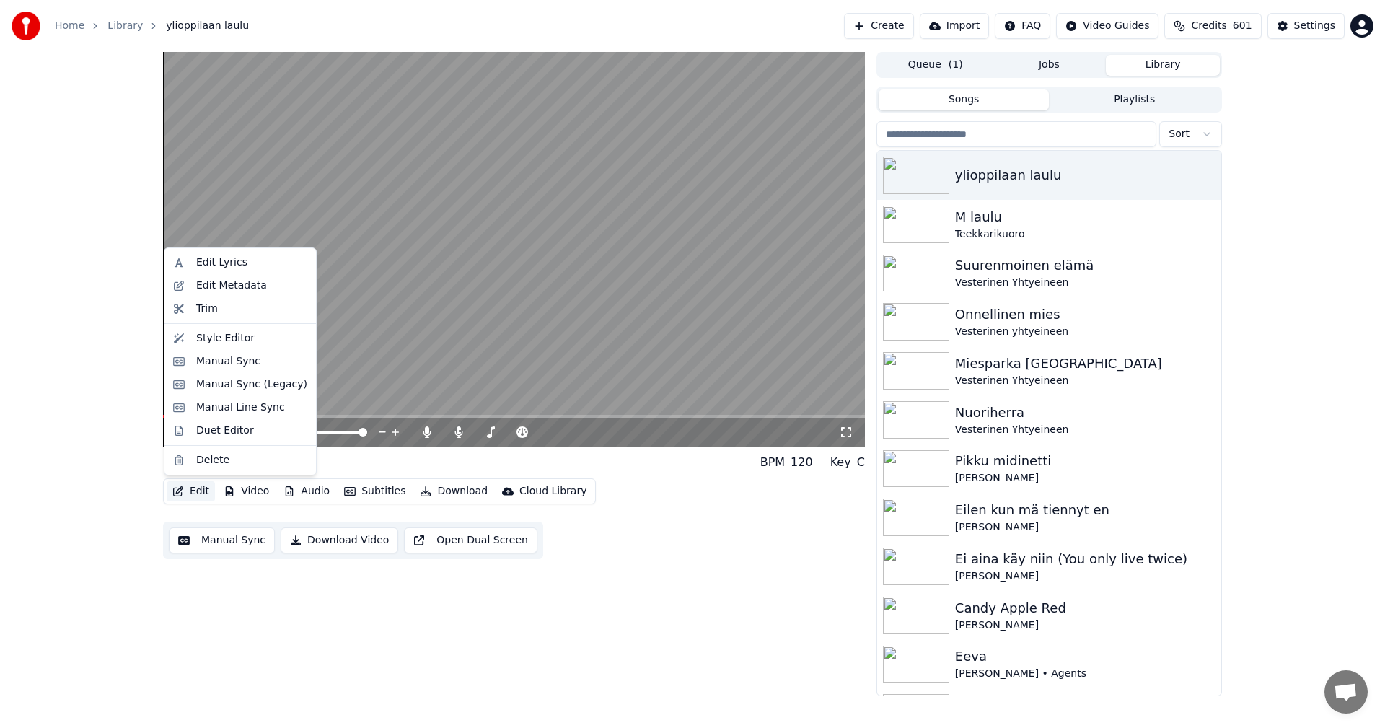
click at [199, 498] on button "Edit" at bounding box center [191, 491] width 48 height 20
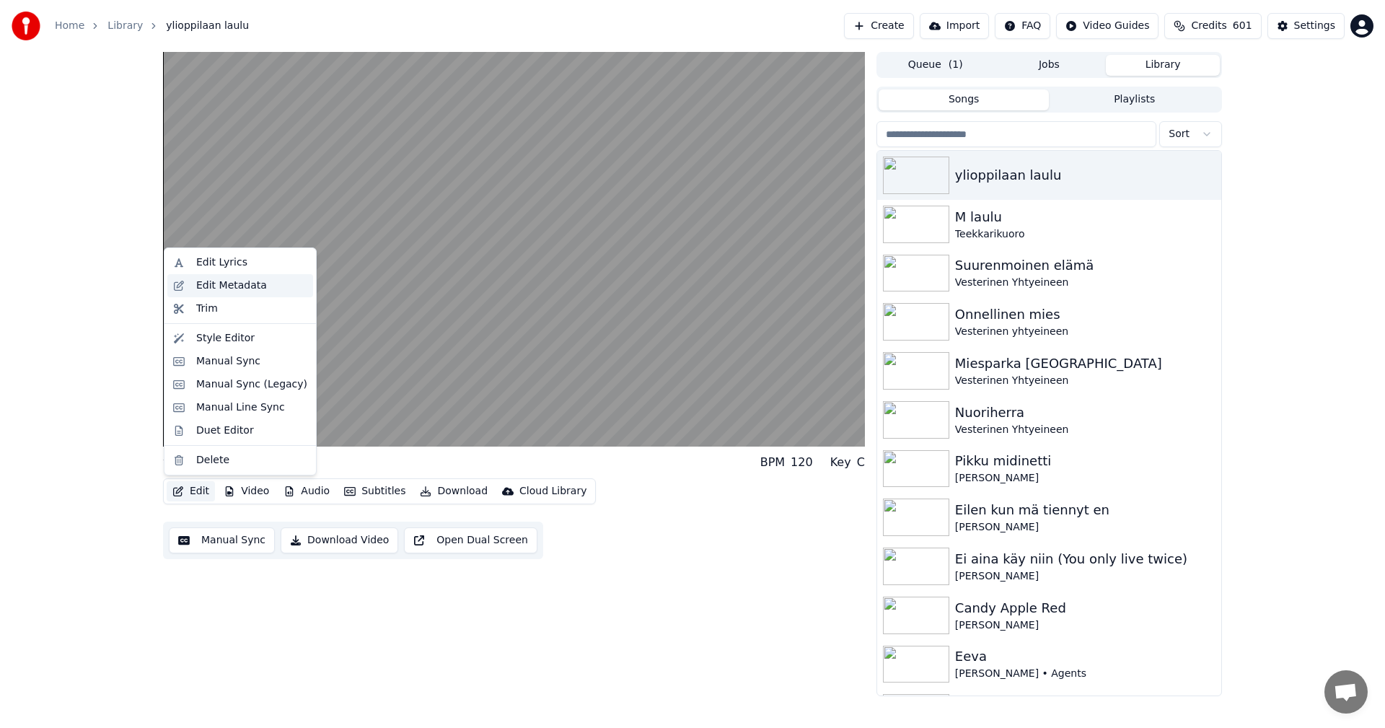
click at [240, 285] on div "Edit Metadata" at bounding box center [231, 285] width 71 height 14
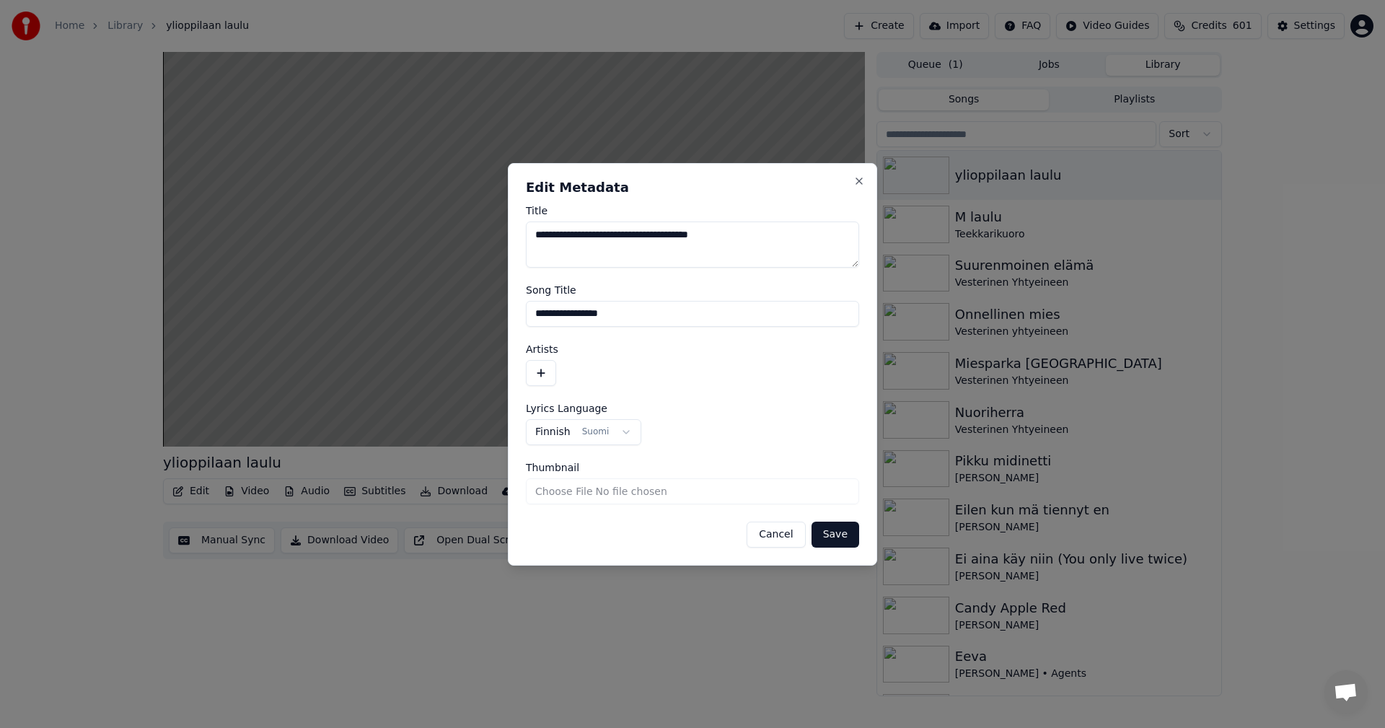
drag, startPoint x: 703, startPoint y: 234, endPoint x: 654, endPoint y: 244, distance: 50.1
click at [654, 244] on textarea "**********" at bounding box center [692, 244] width 333 height 46
type textarea "**********"
click at [537, 316] on input "**********" at bounding box center [692, 314] width 333 height 26
drag, startPoint x: 700, startPoint y: 317, endPoint x: 653, endPoint y: 320, distance: 46.3
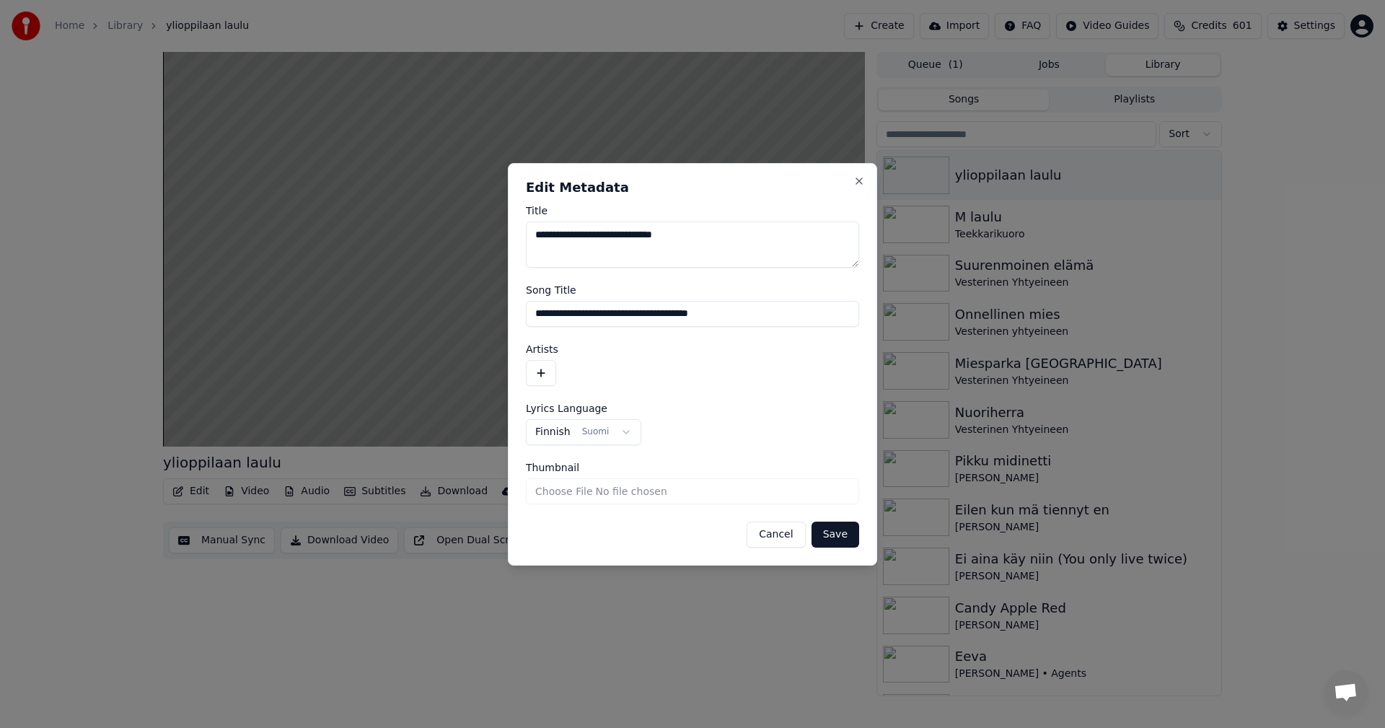
click at [653, 320] on input "**********" at bounding box center [692, 314] width 333 height 26
type input "**********"
click at [552, 371] on button "button" at bounding box center [541, 373] width 30 height 26
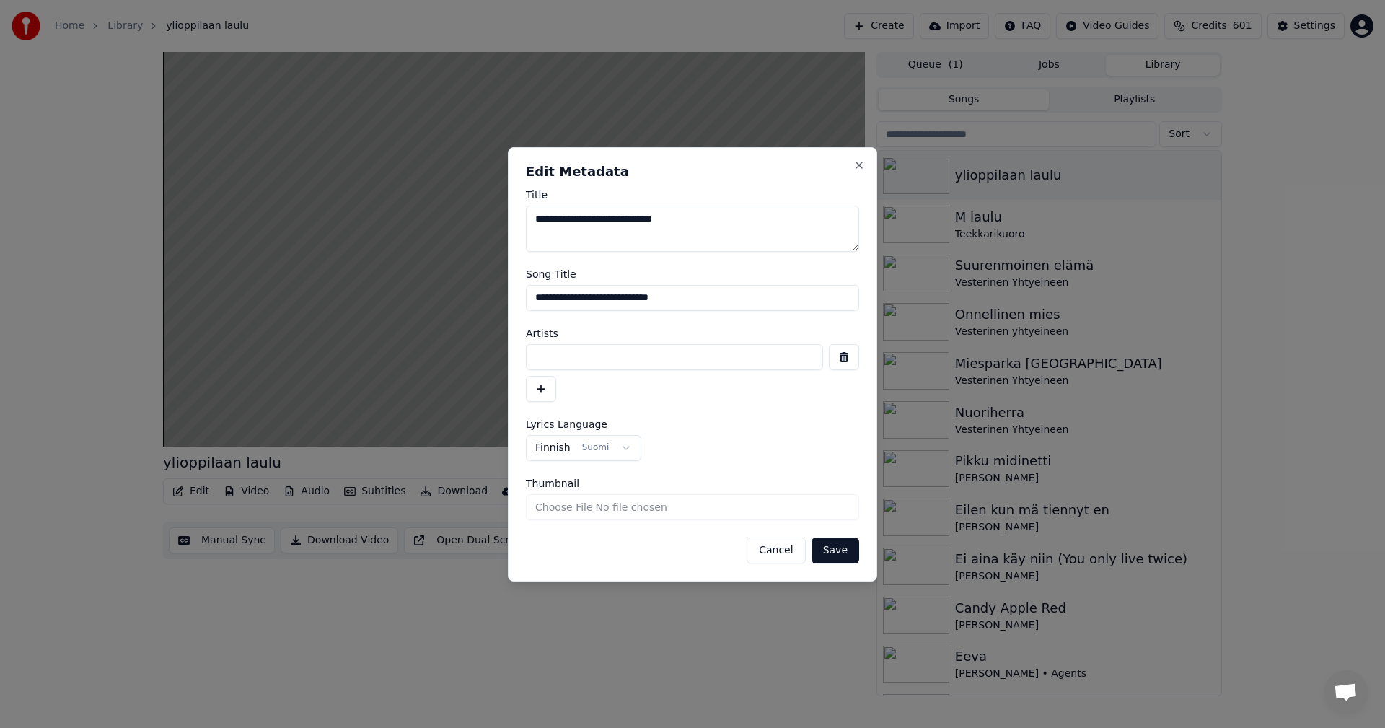
click at [555, 361] on input at bounding box center [674, 357] width 297 height 26
type input "**********"
click at [824, 553] on button "Save" at bounding box center [835, 550] width 48 height 26
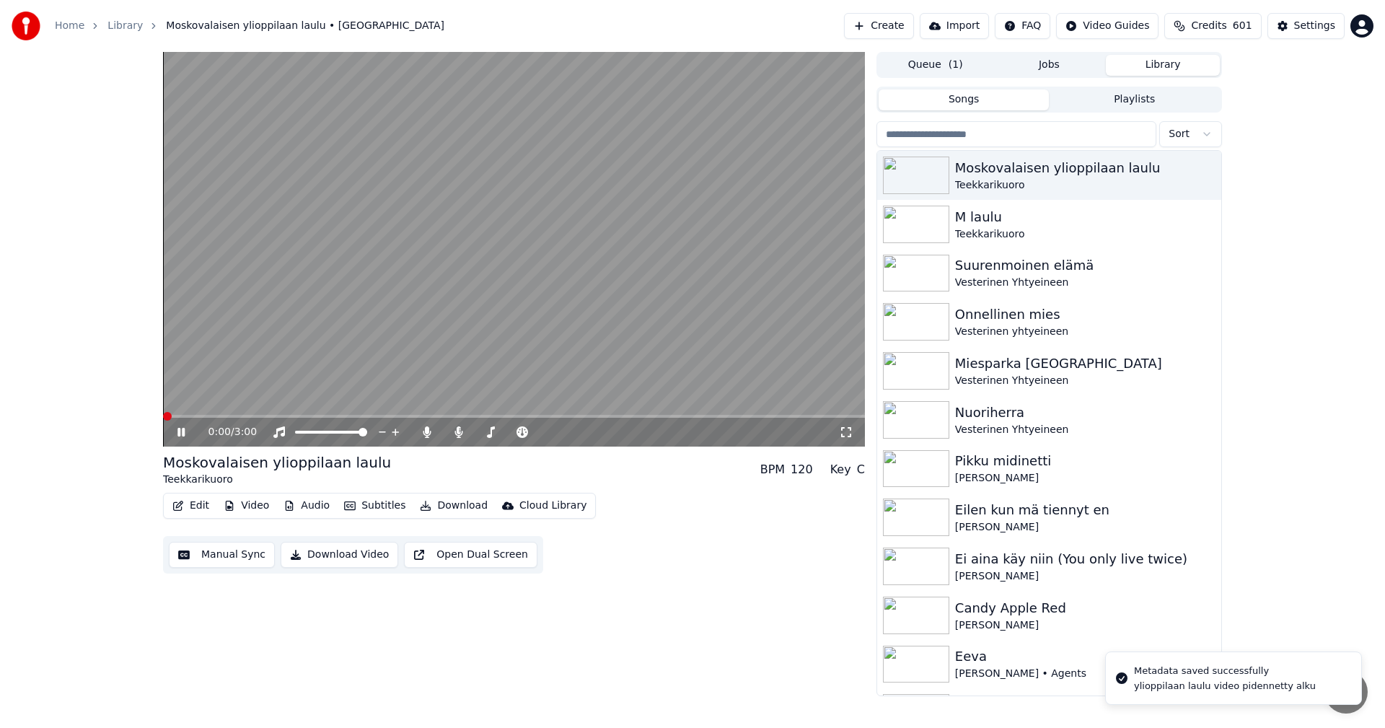
click at [163, 419] on span at bounding box center [167, 416] width 9 height 9
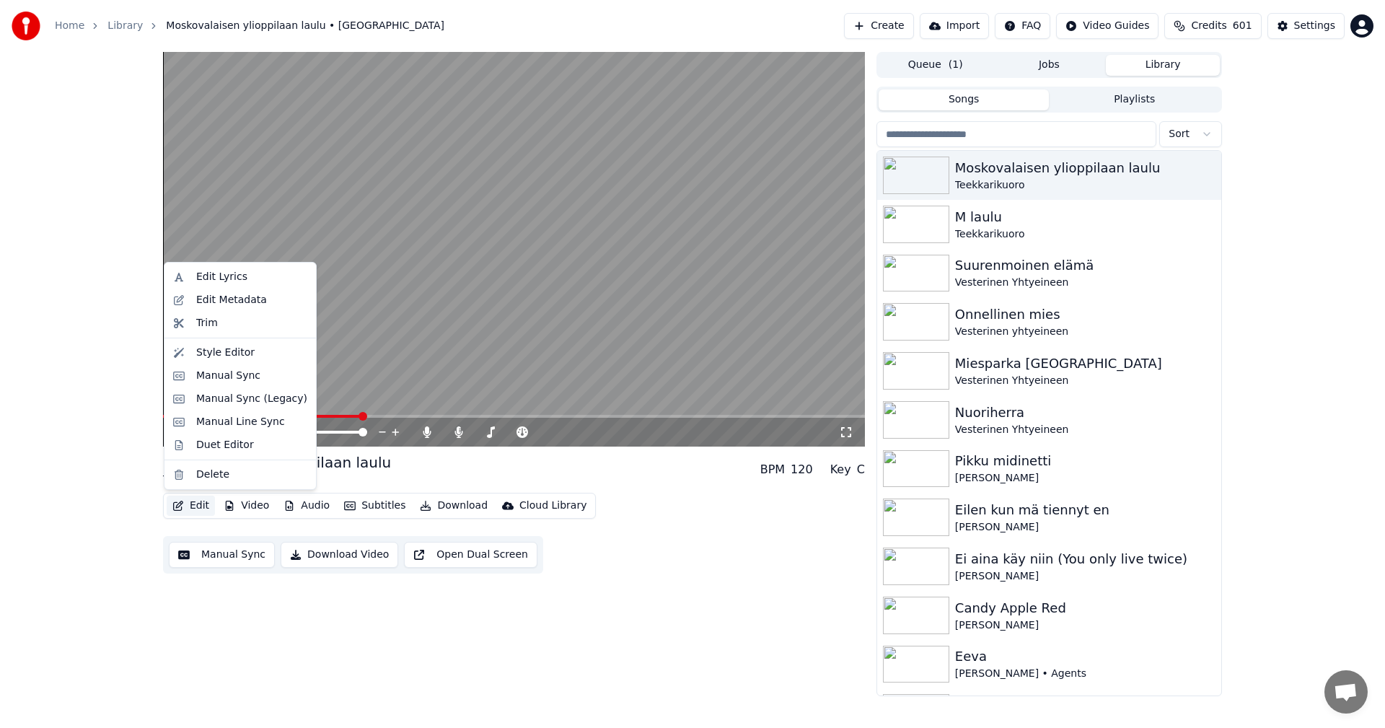
click at [202, 510] on button "Edit" at bounding box center [191, 505] width 48 height 20
click at [237, 406] on div "Manual Sync (Legacy)" at bounding box center [240, 398] width 146 height 23
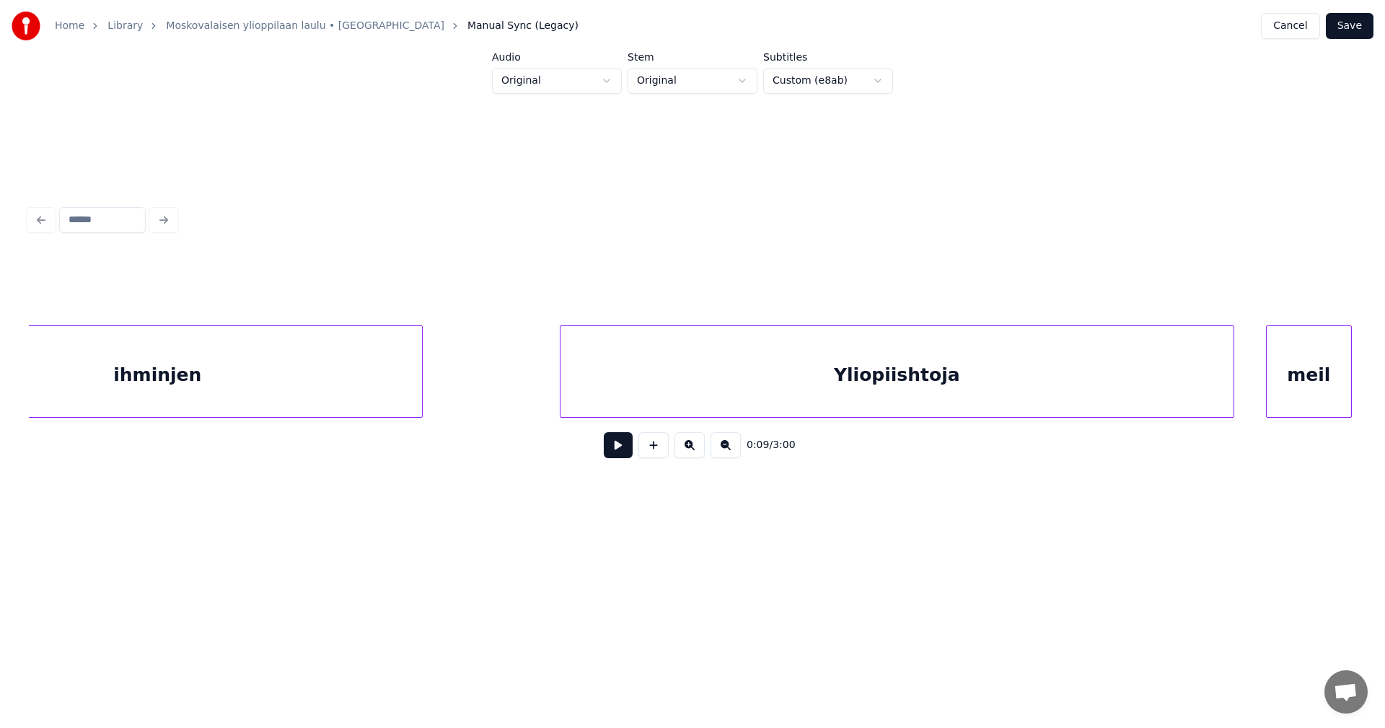
scroll to position [0, 10416]
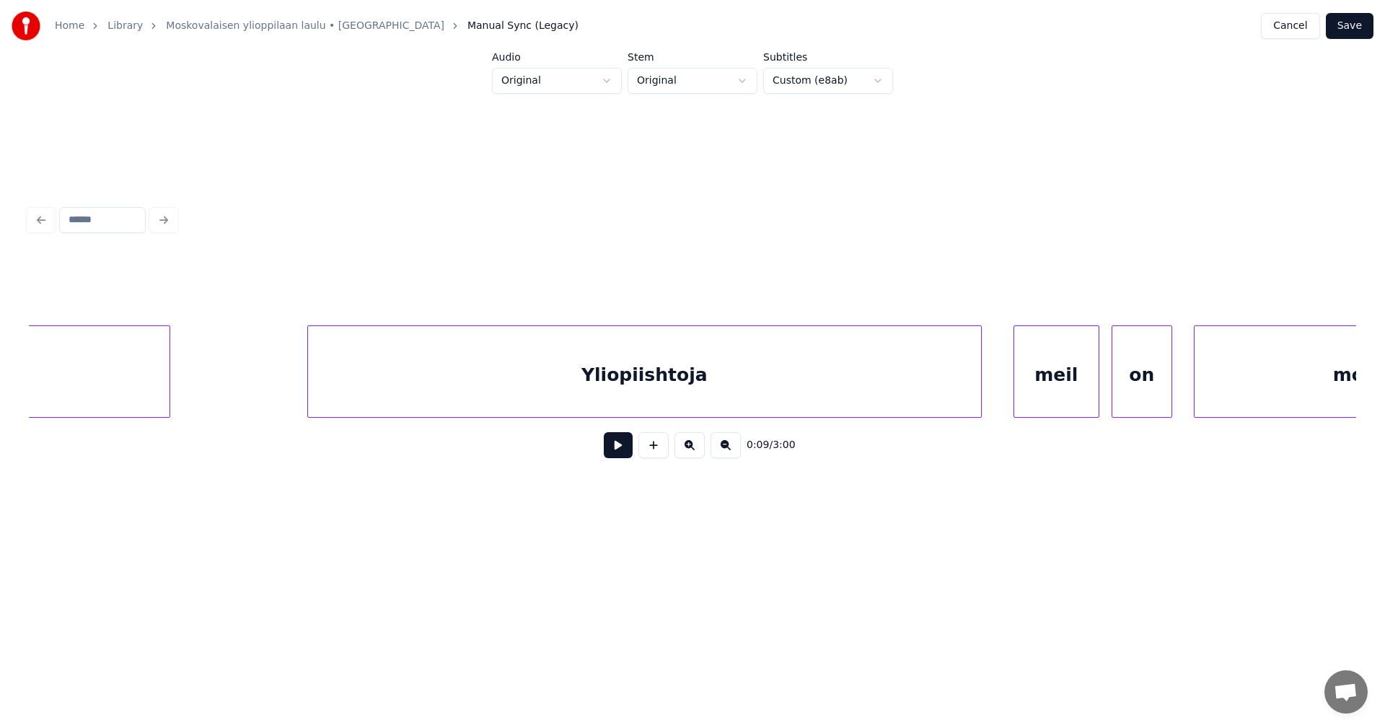
click at [1041, 398] on div "meil" at bounding box center [1056, 375] width 84 height 98
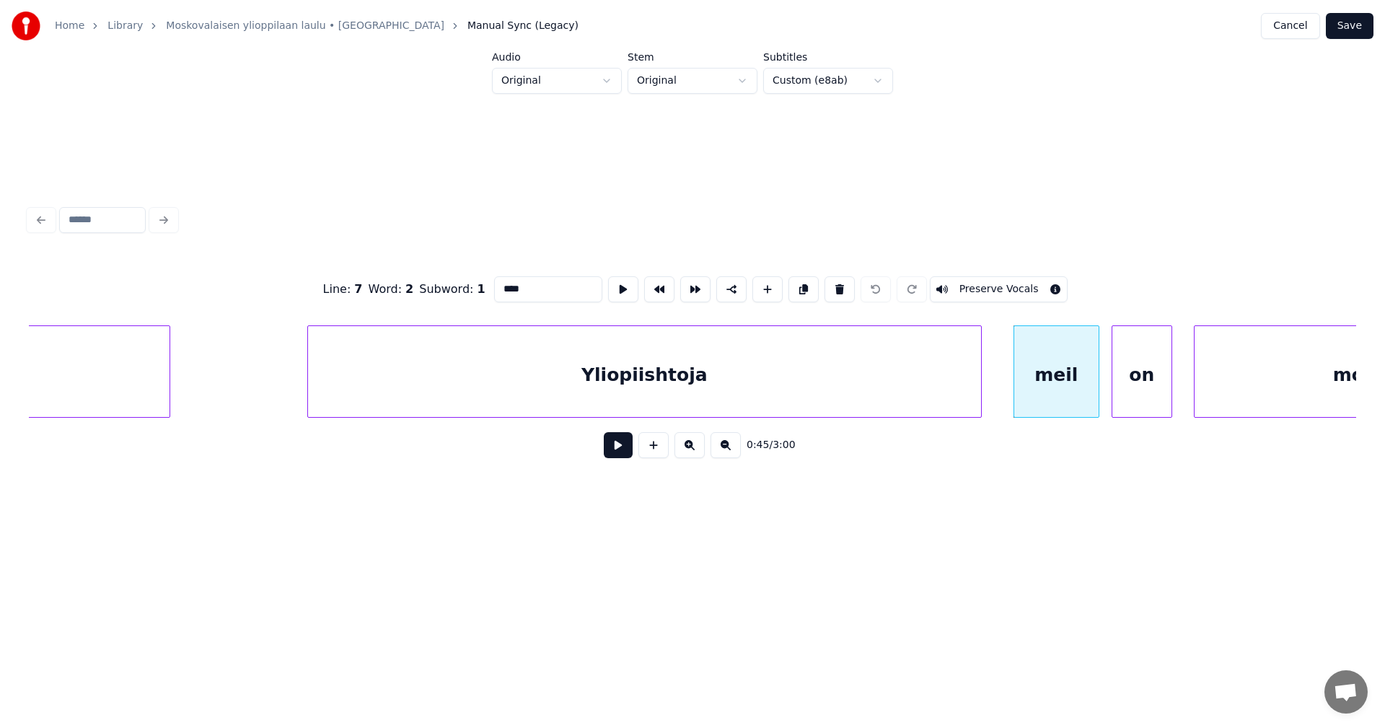
click at [627, 451] on button at bounding box center [618, 445] width 29 height 26
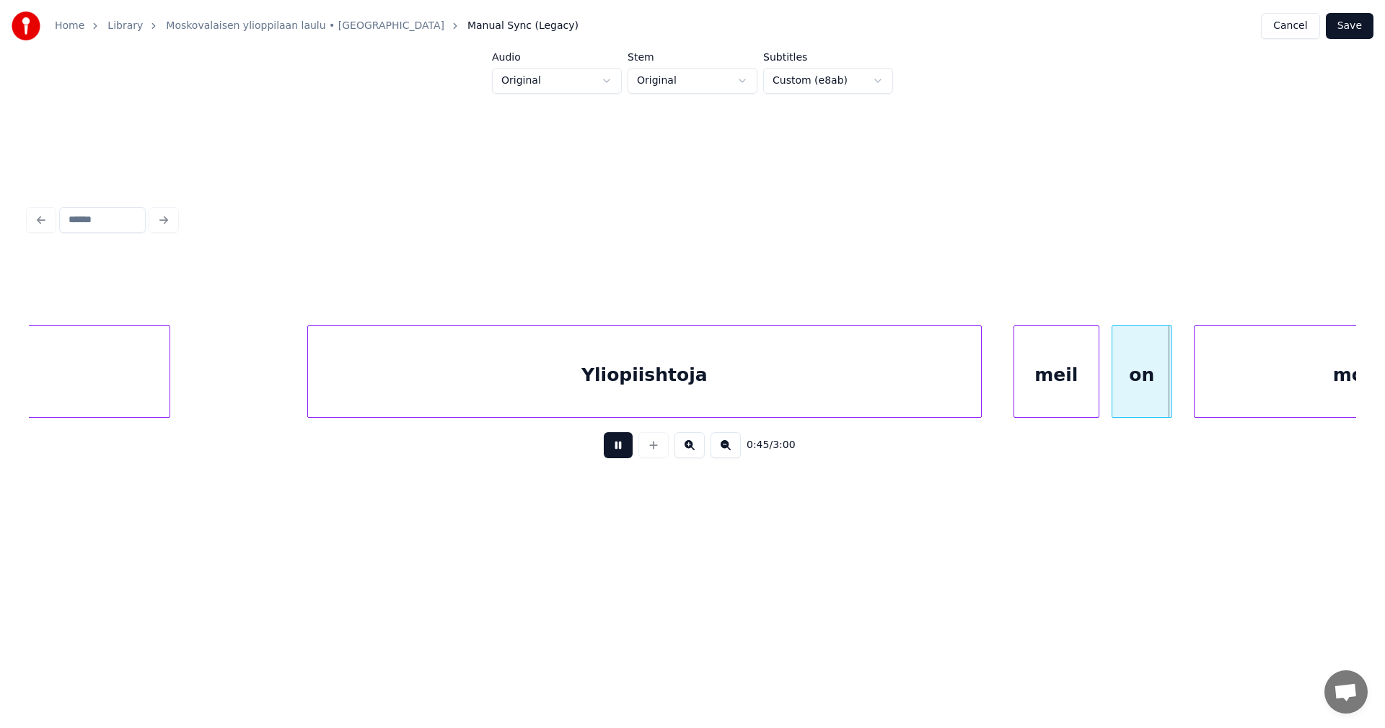
click at [627, 451] on button at bounding box center [618, 445] width 29 height 26
click at [665, 390] on div "Yliopiishtoja" at bounding box center [644, 375] width 673 height 98
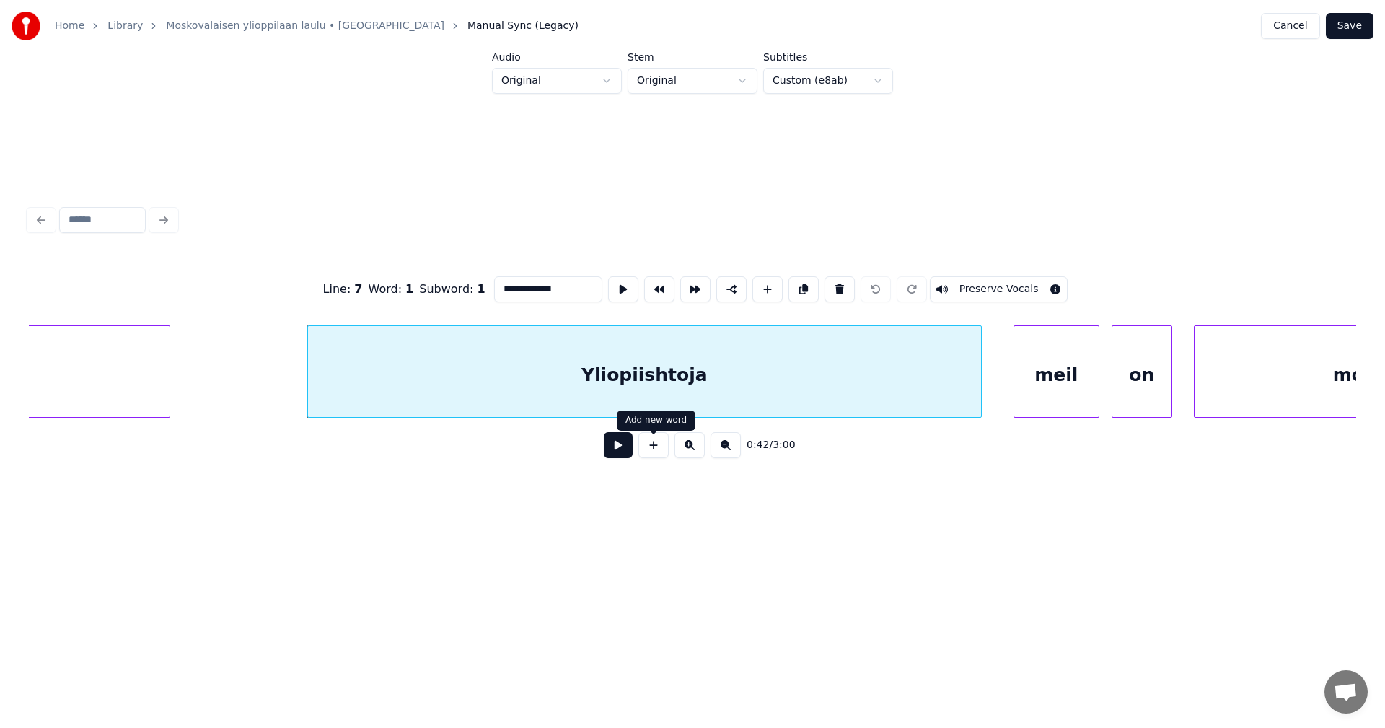
click at [627, 451] on button at bounding box center [618, 445] width 29 height 26
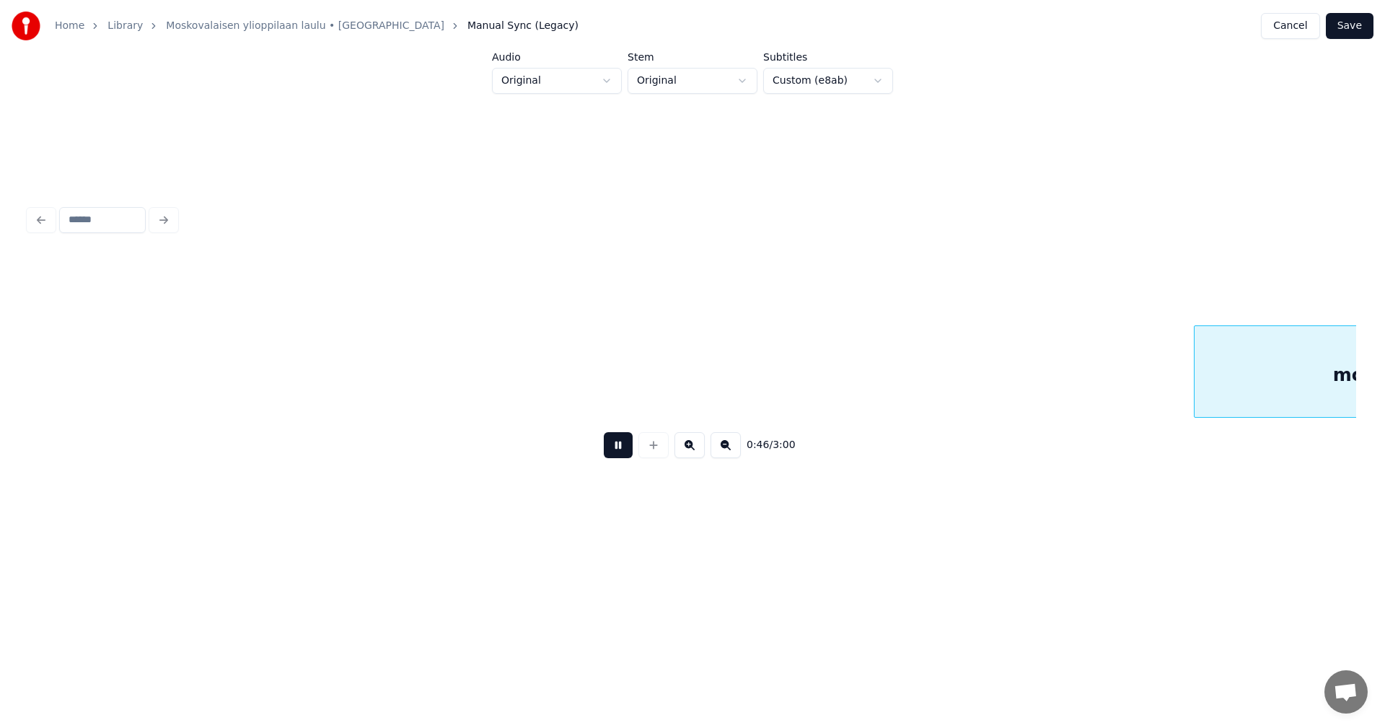
scroll to position [0, 11743]
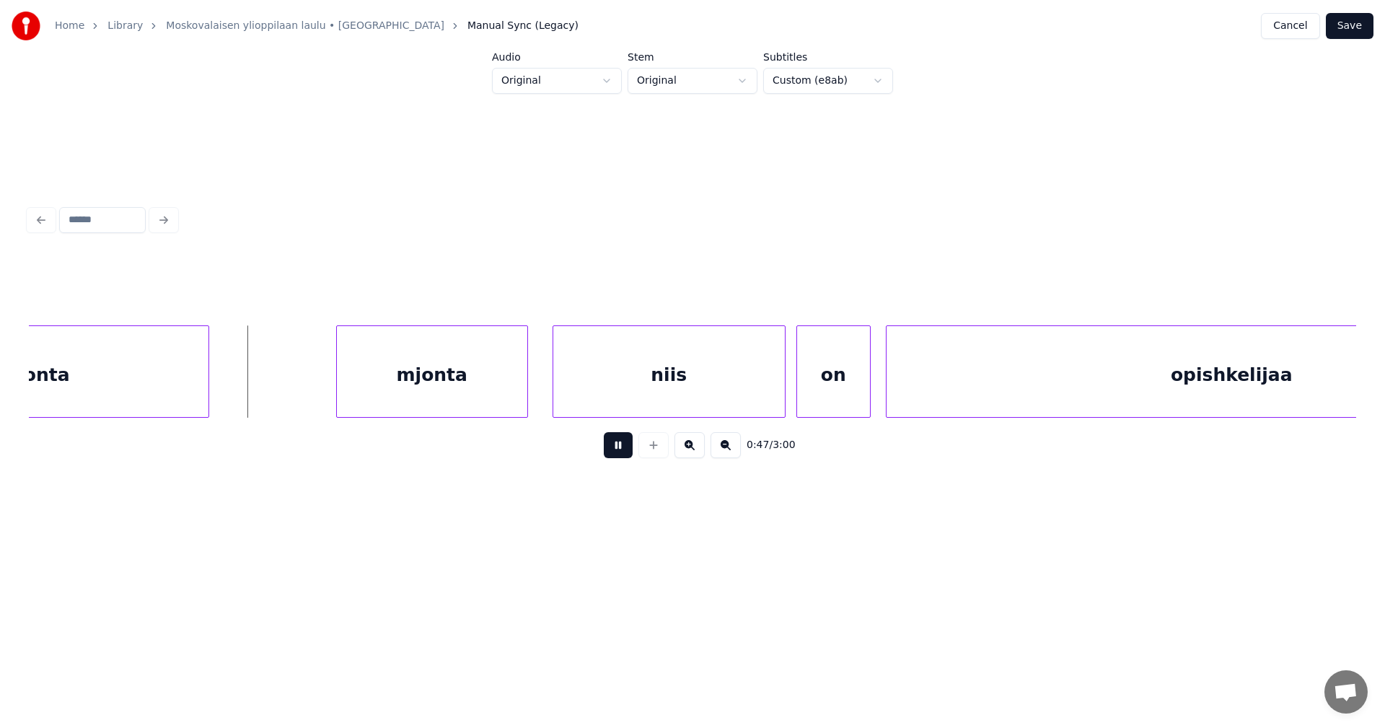
click at [622, 447] on button at bounding box center [618, 445] width 29 height 26
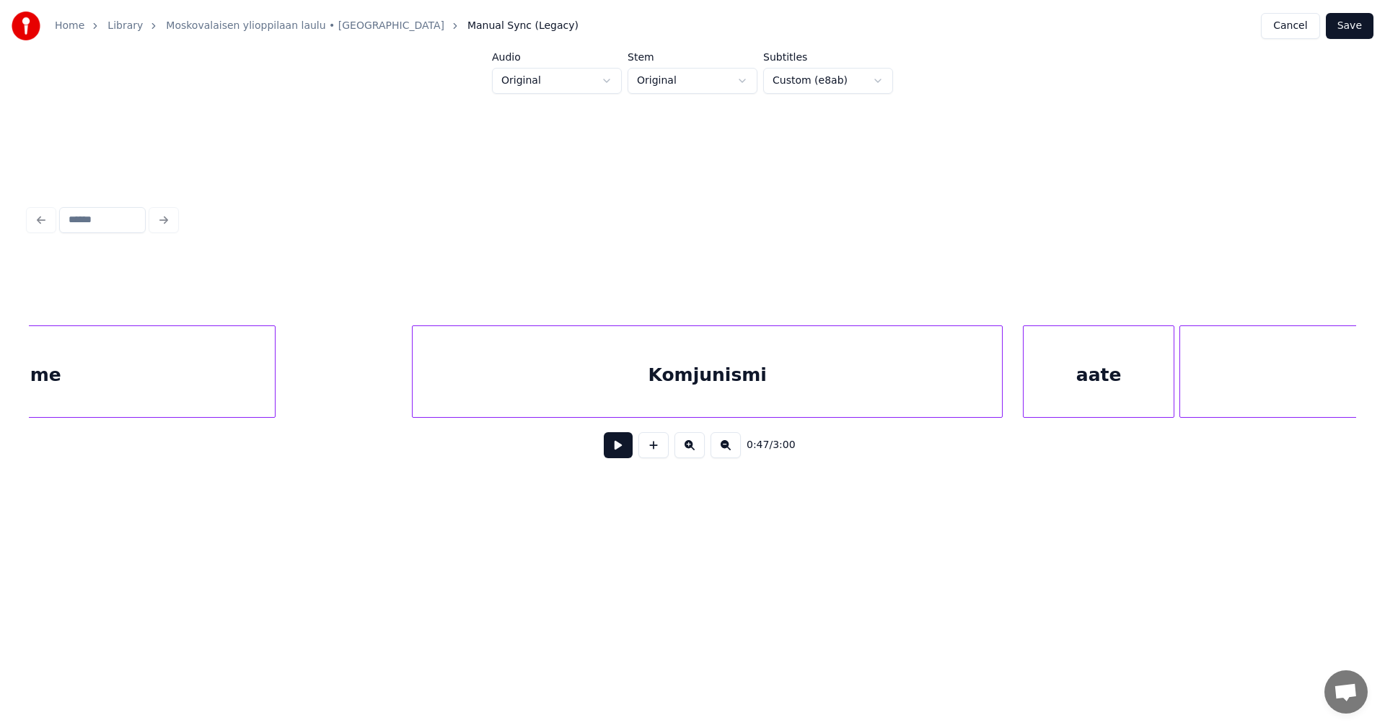
scroll to position [0, 34888]
click at [977, 387] on div "Komjunismi" at bounding box center [682, 371] width 591 height 92
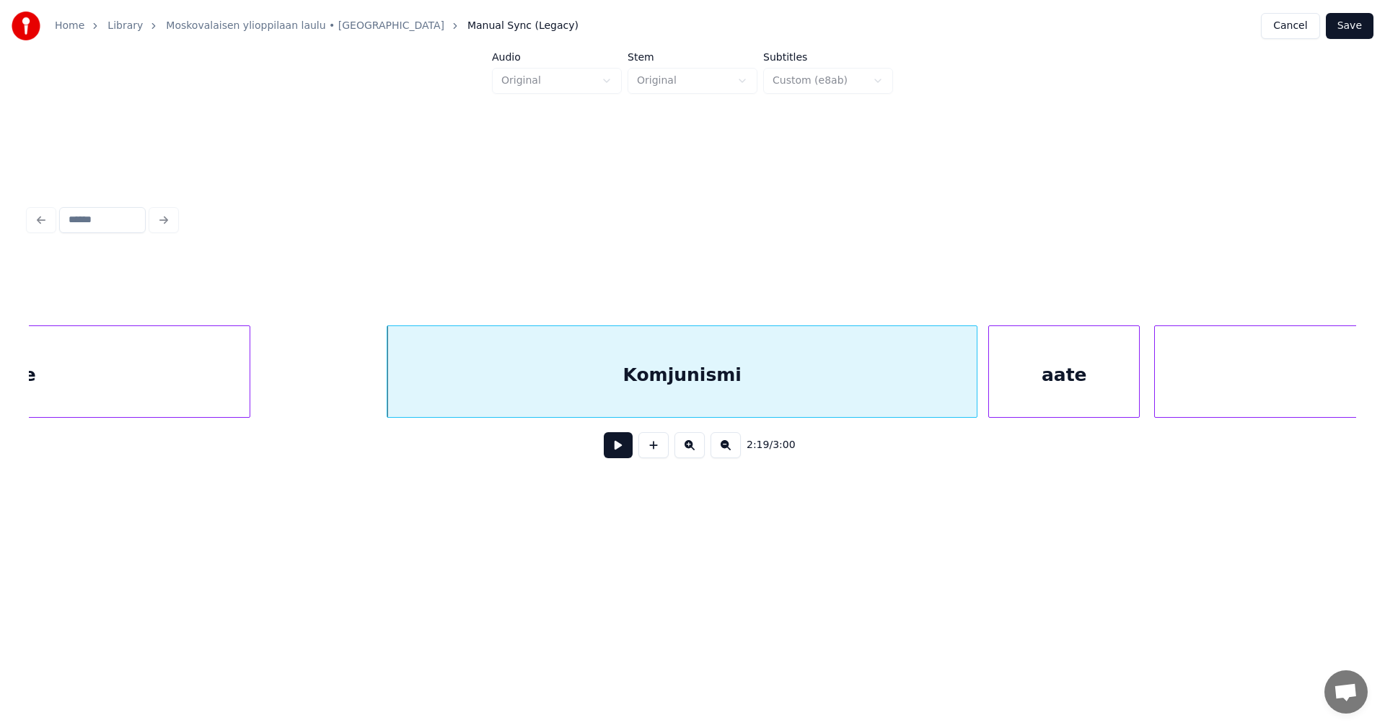
click at [1053, 389] on div "aate" at bounding box center [1064, 375] width 150 height 98
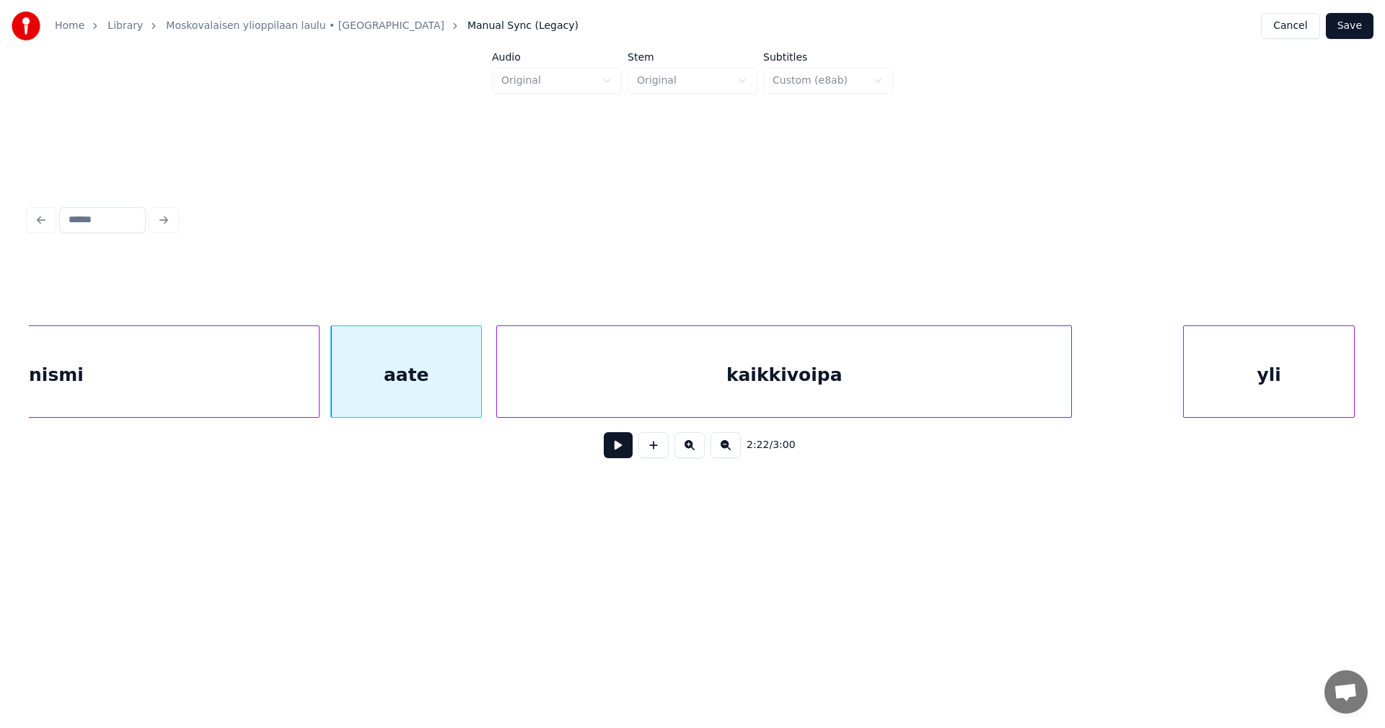
scroll to position [0, 35772]
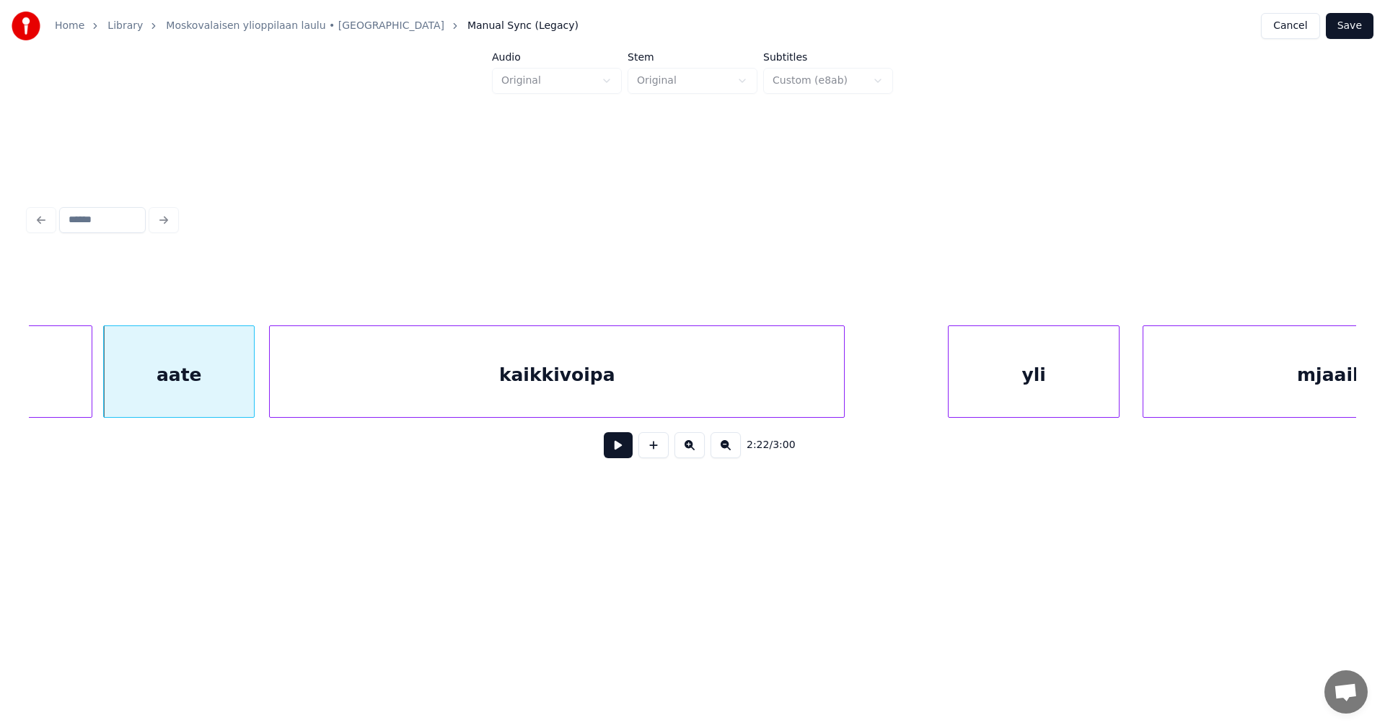
click at [1047, 399] on div "yli" at bounding box center [1033, 375] width 170 height 98
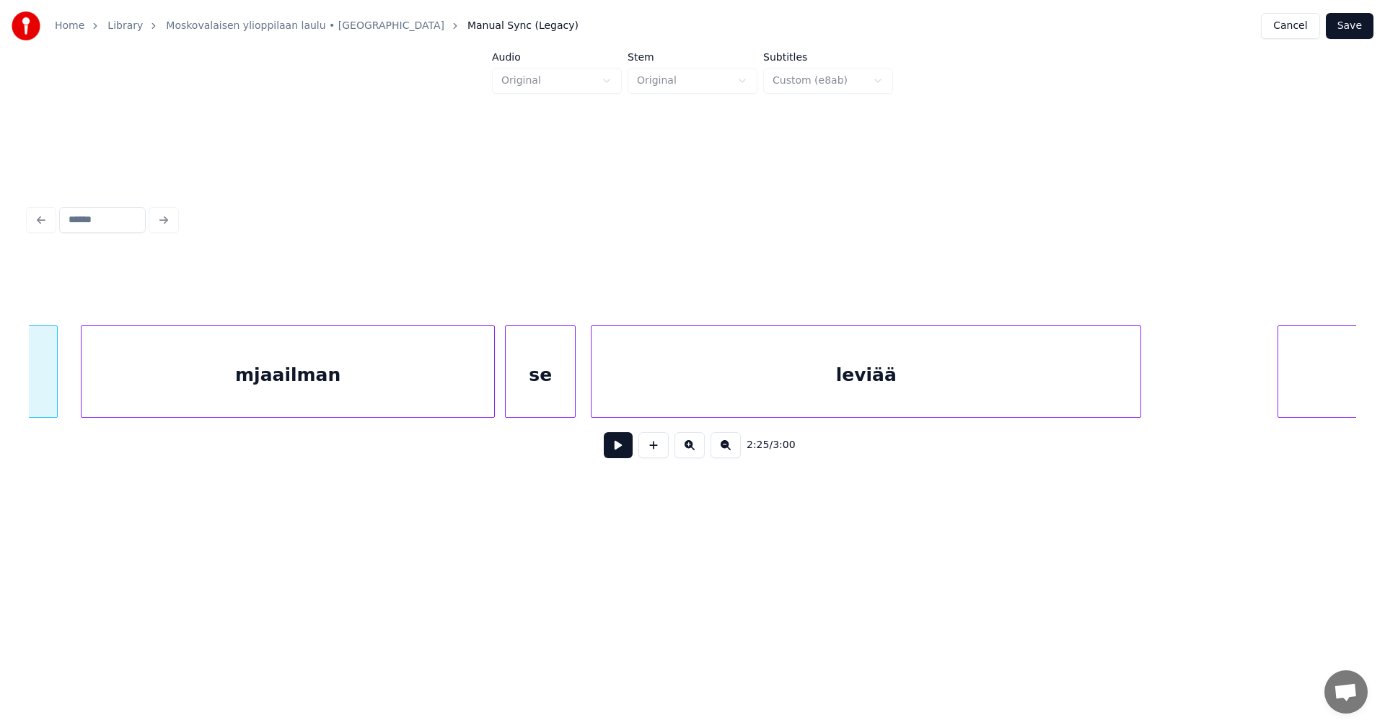
scroll to position [0, 36885]
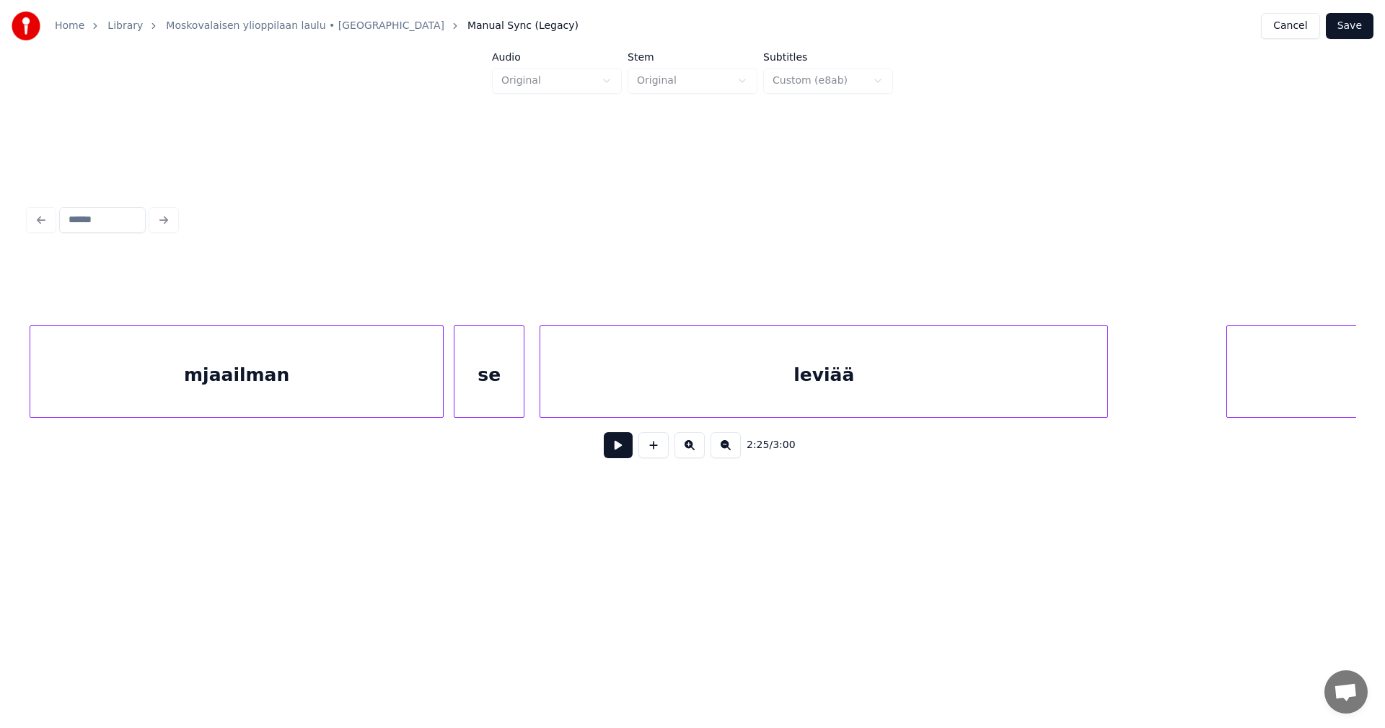
click at [1107, 396] on div at bounding box center [1105, 371] width 4 height 91
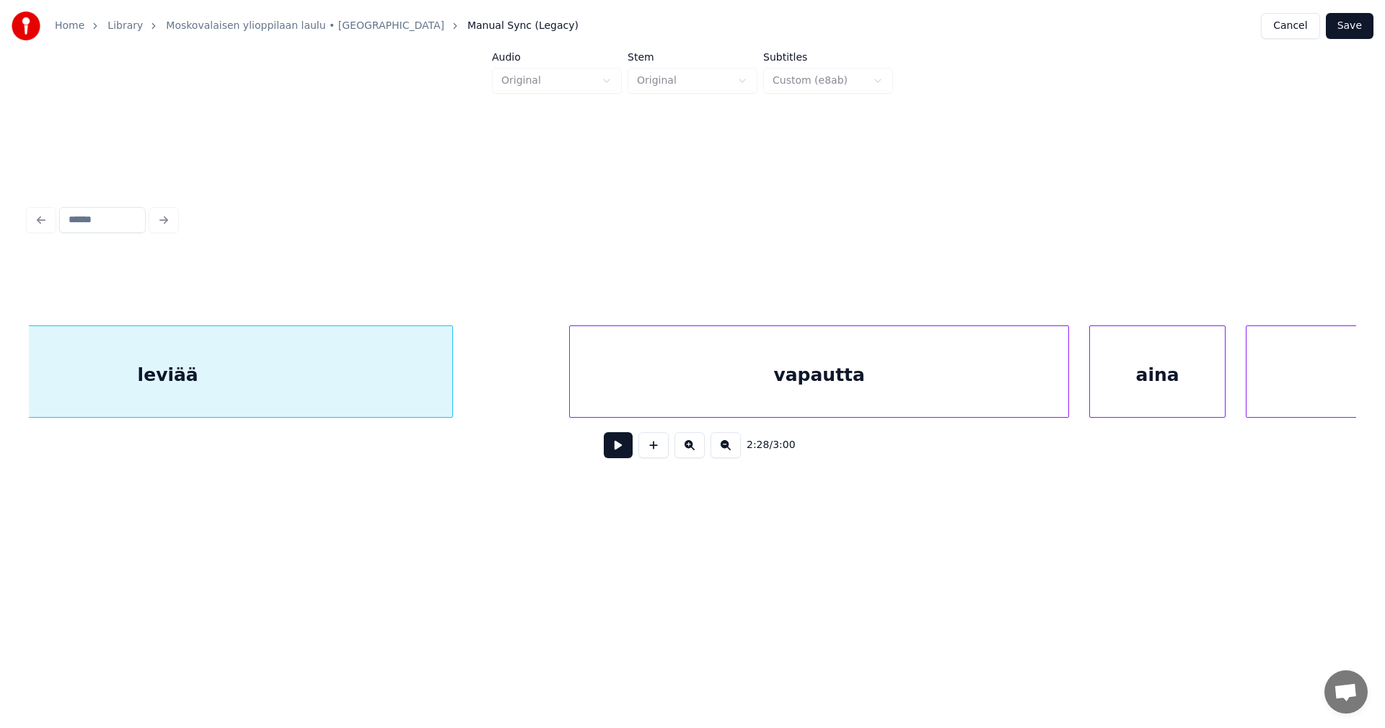
scroll to position [0, 37567]
click at [1121, 394] on div "aina" at bounding box center [1127, 375] width 135 height 98
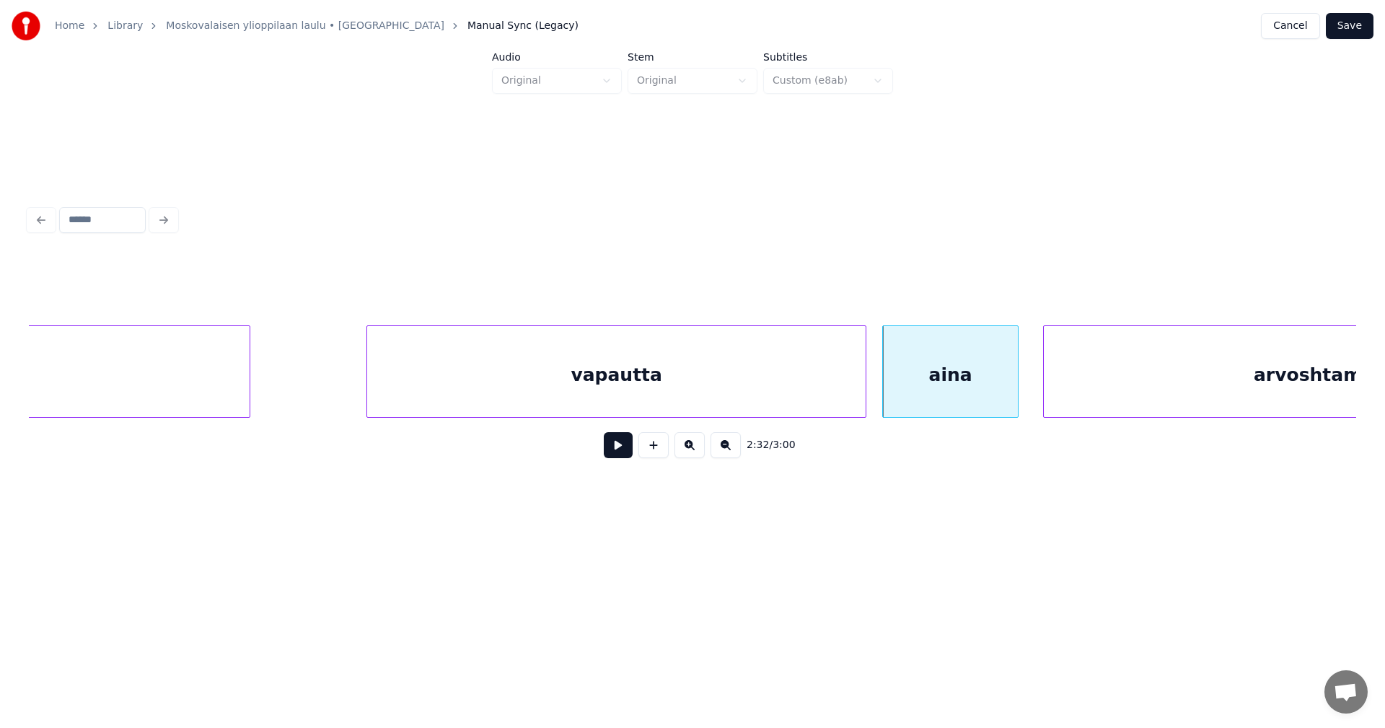
scroll to position [0, 37871]
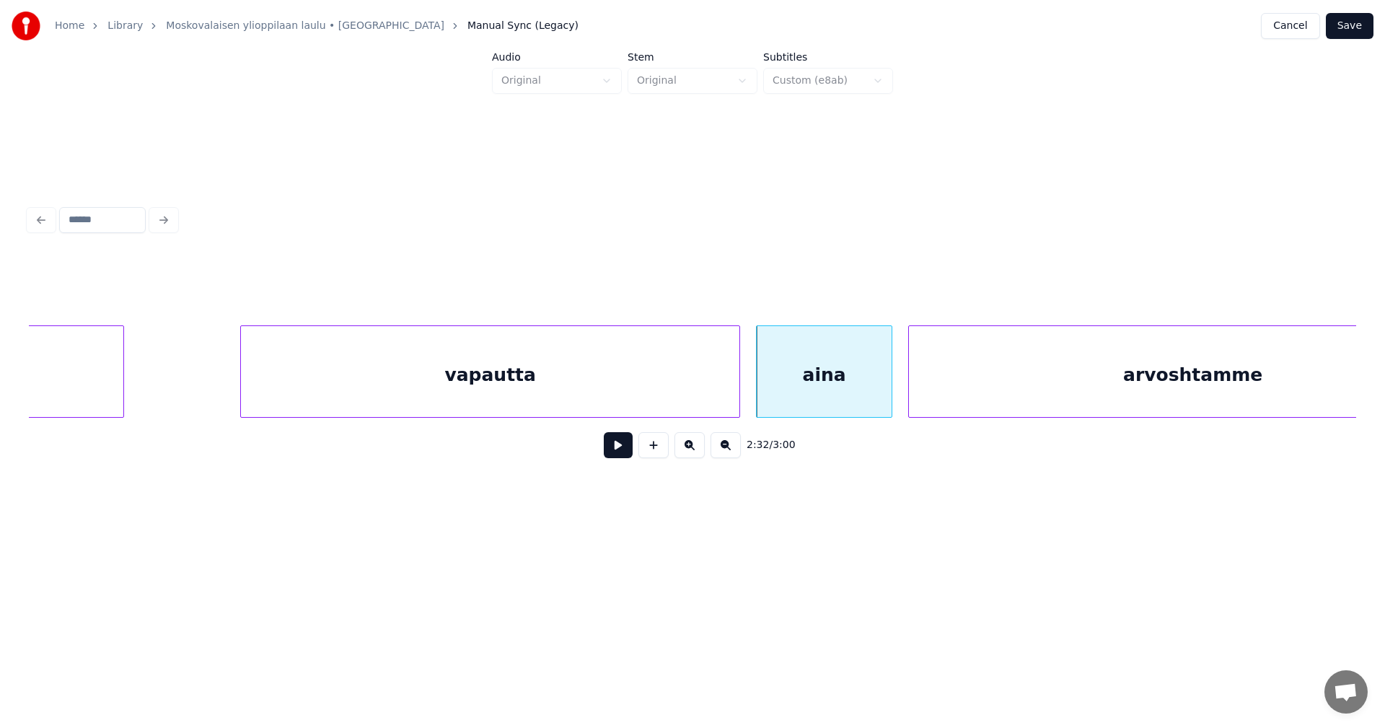
click at [913, 384] on div at bounding box center [911, 371] width 4 height 91
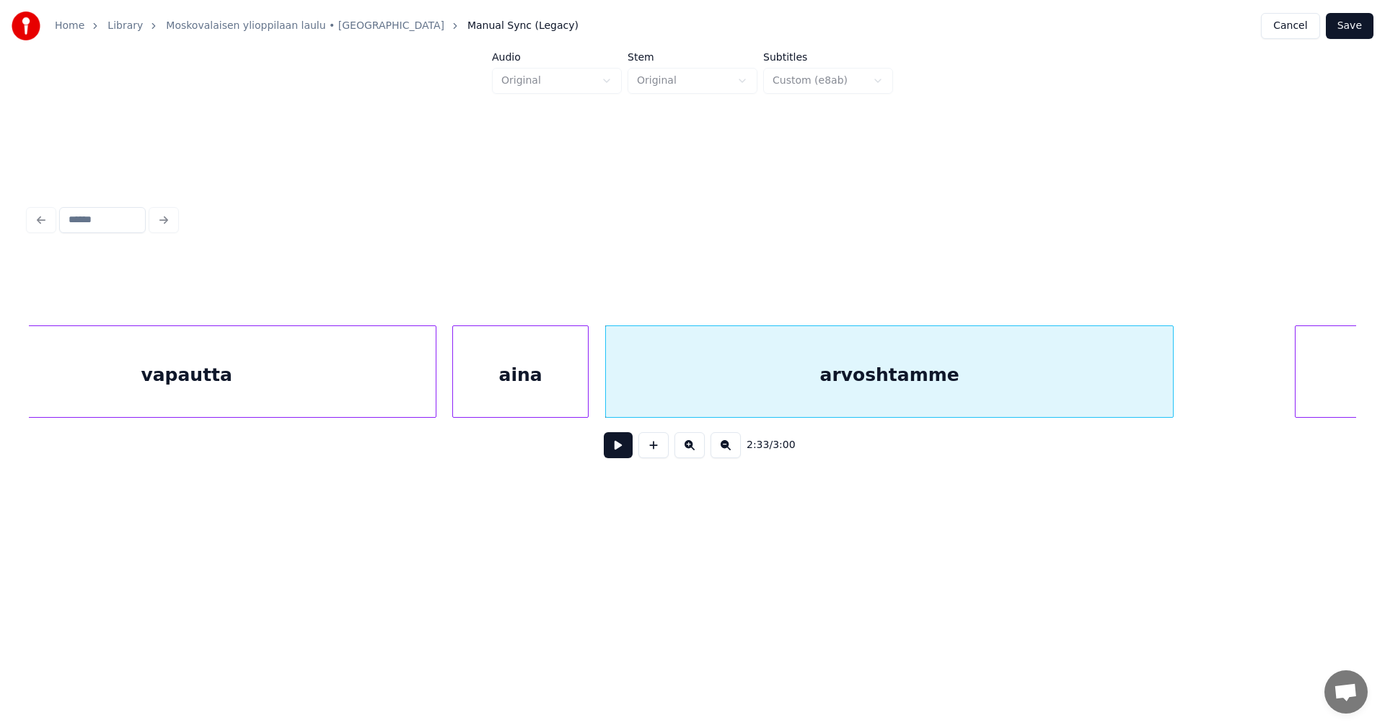
scroll to position [0, 38199]
click at [1181, 398] on div at bounding box center [1178, 371] width 4 height 91
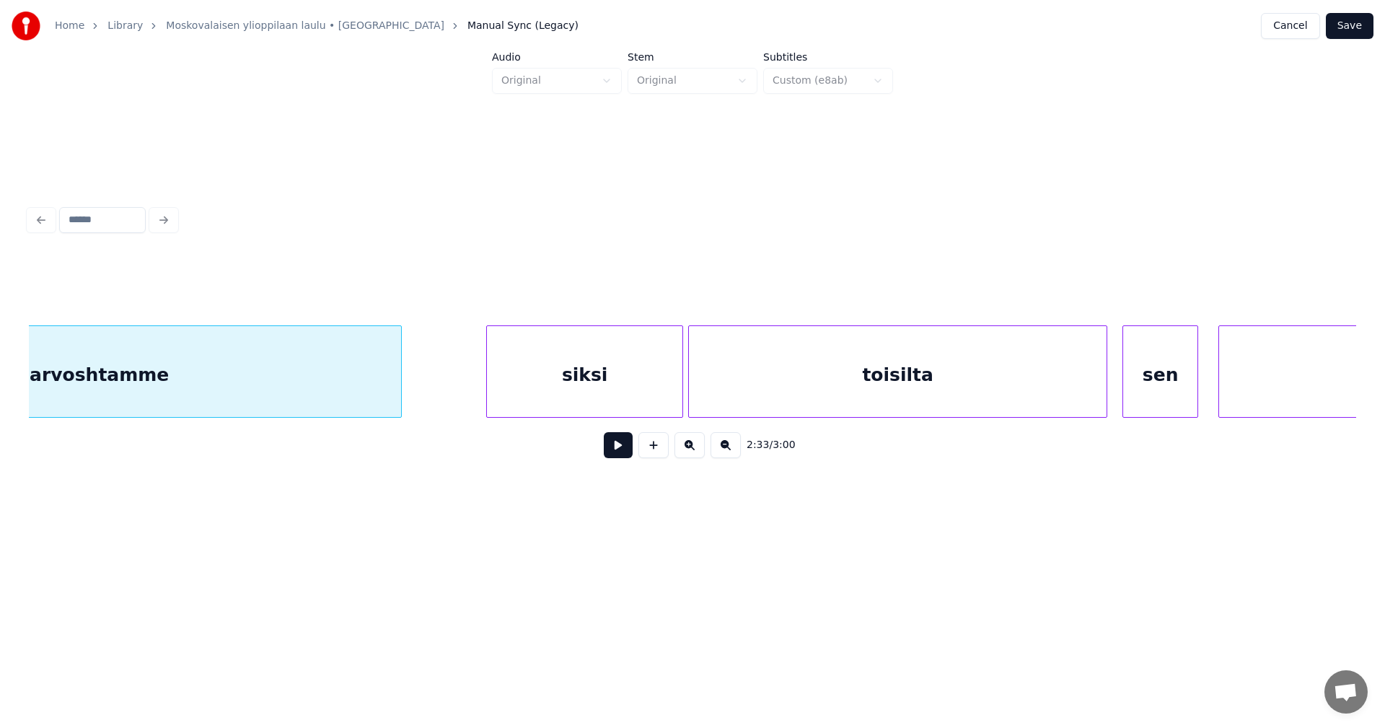
scroll to position [0, 39186]
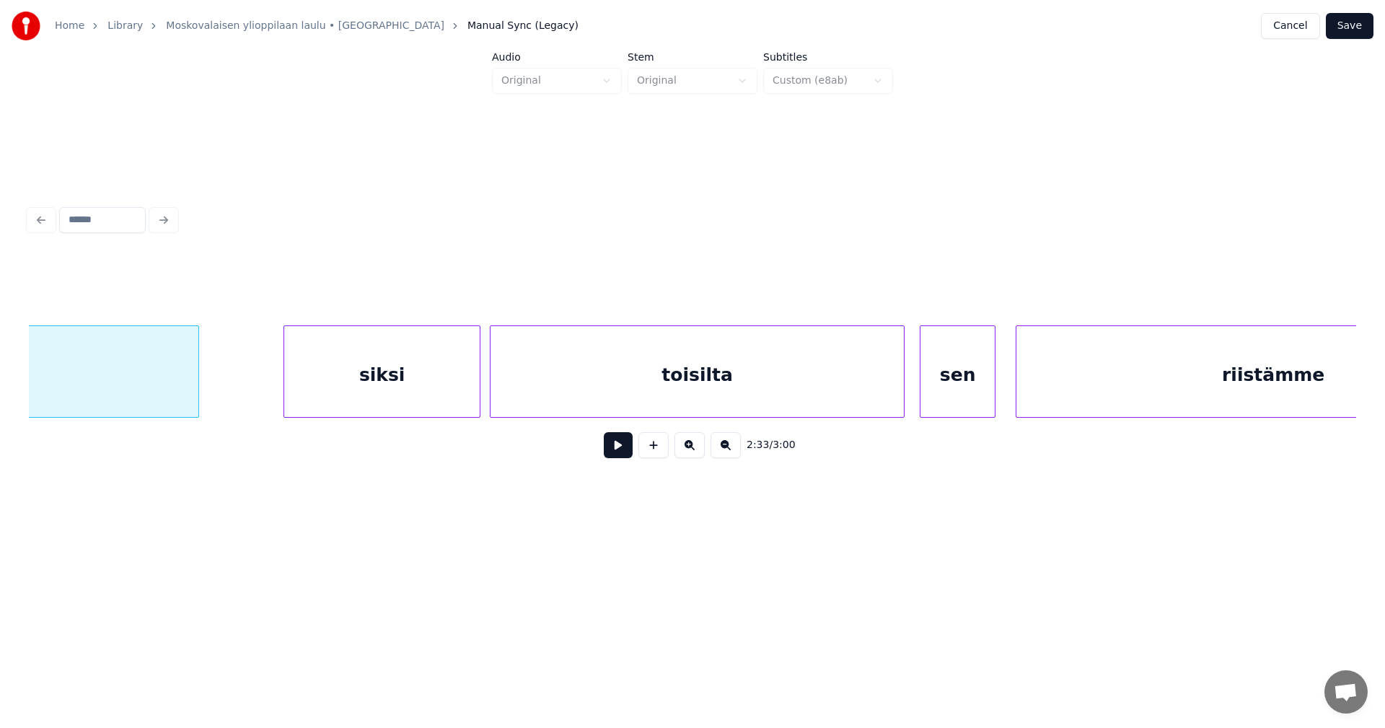
click at [491, 380] on div at bounding box center [492, 371] width 4 height 91
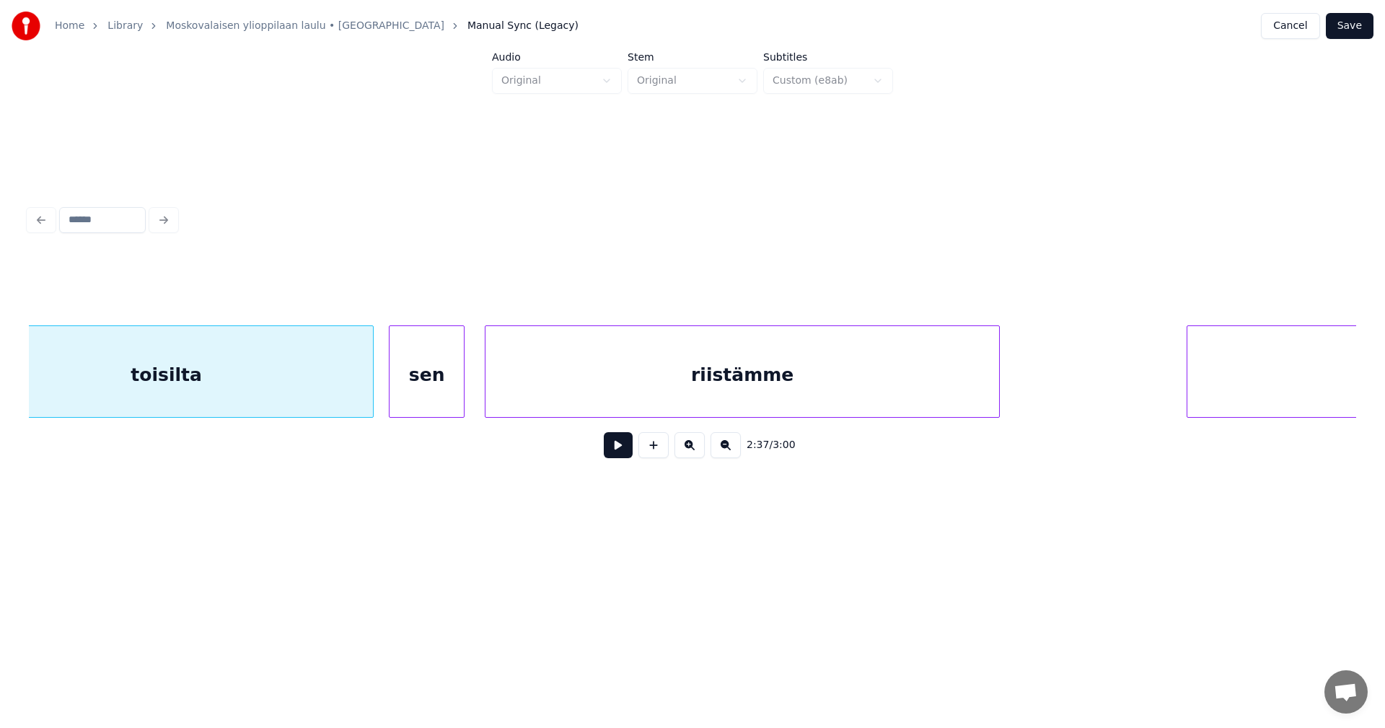
scroll to position [0, 39918]
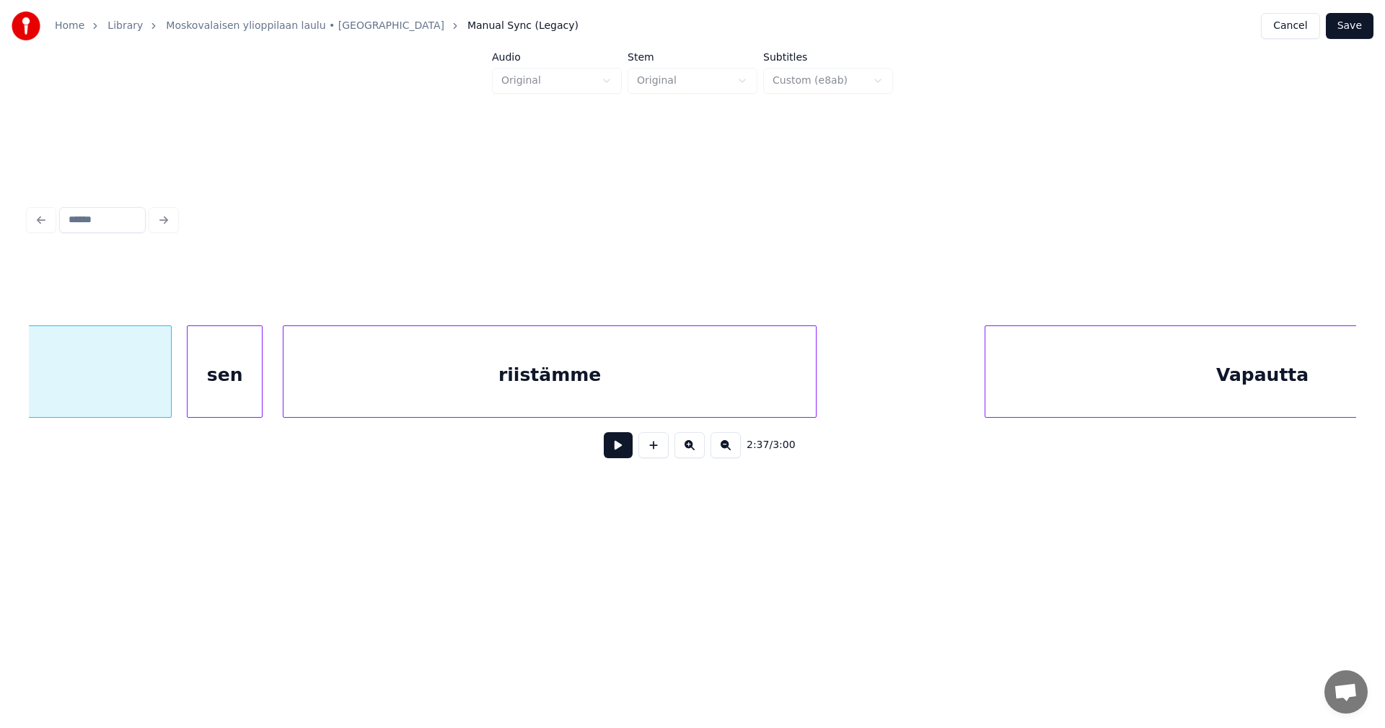
click at [816, 384] on div at bounding box center [813, 371] width 4 height 91
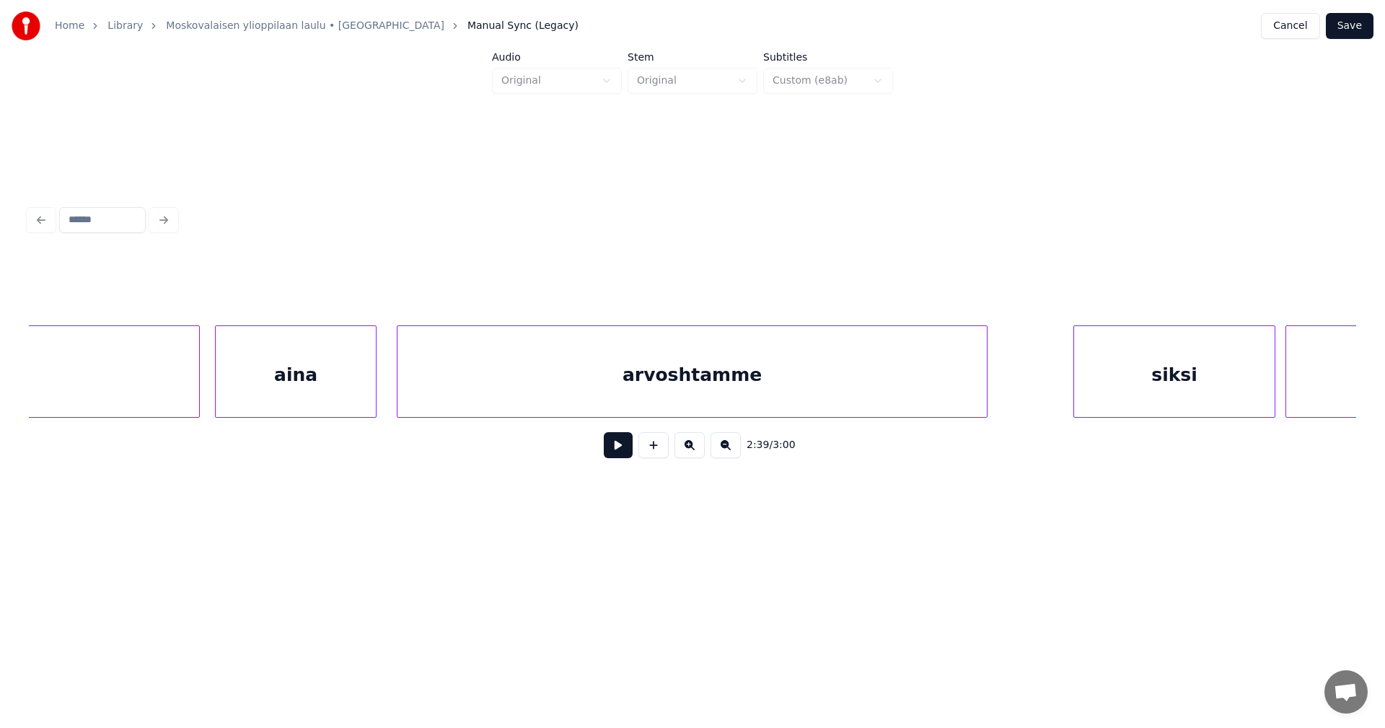
scroll to position [0, 41284]
click at [945, 389] on div at bounding box center [947, 371] width 4 height 91
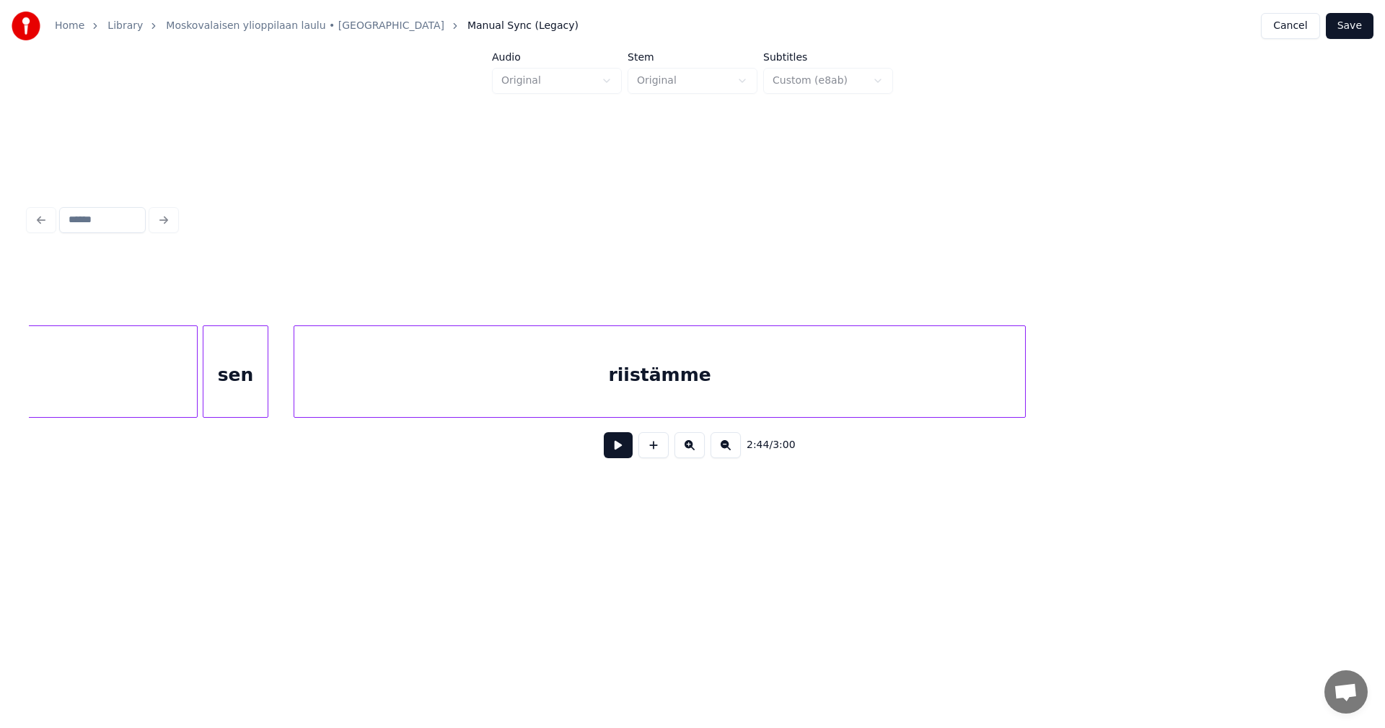
scroll to position [0, 42826]
click at [1022, 390] on div at bounding box center [1020, 371] width 4 height 91
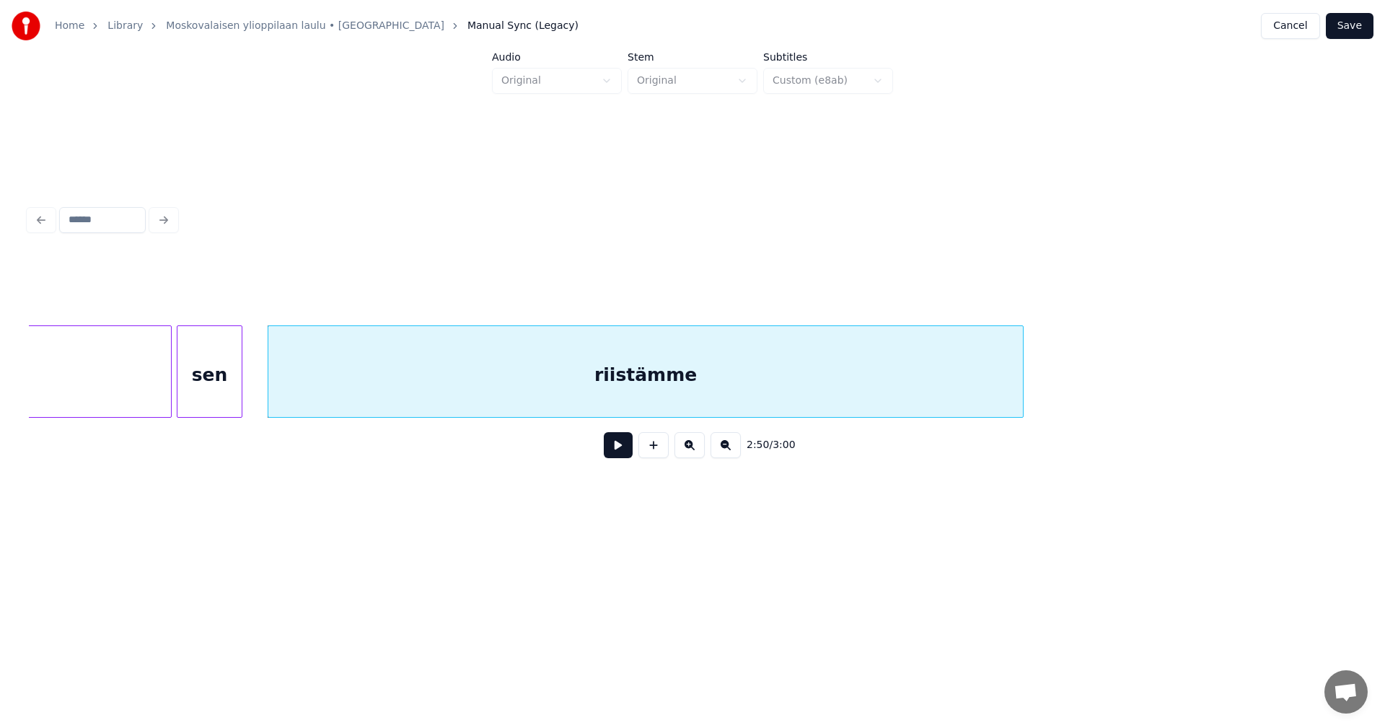
click at [1352, 25] on button "Save" at bounding box center [1349, 26] width 48 height 26
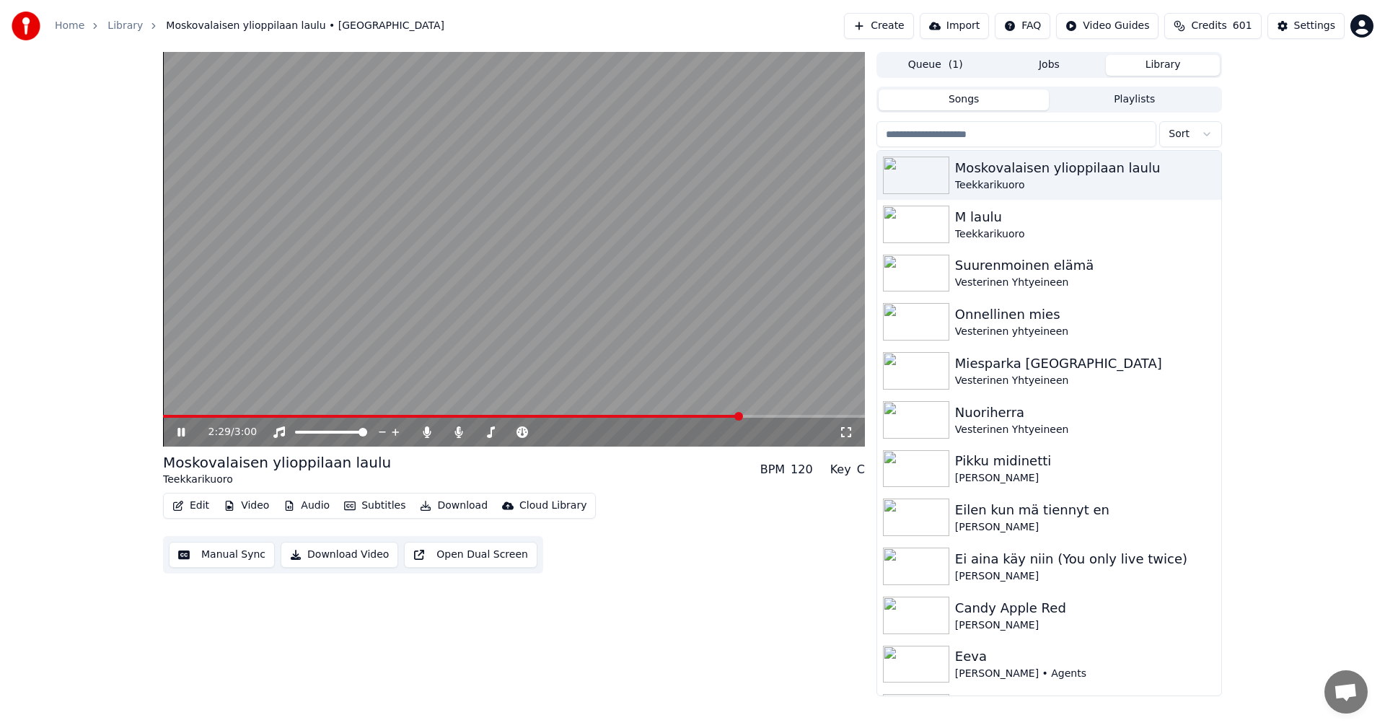
click at [704, 415] on span at bounding box center [452, 416] width 578 height 3
click at [178, 432] on icon at bounding box center [180, 432] width 7 height 9
